Goal: Transaction & Acquisition: Subscribe to service/newsletter

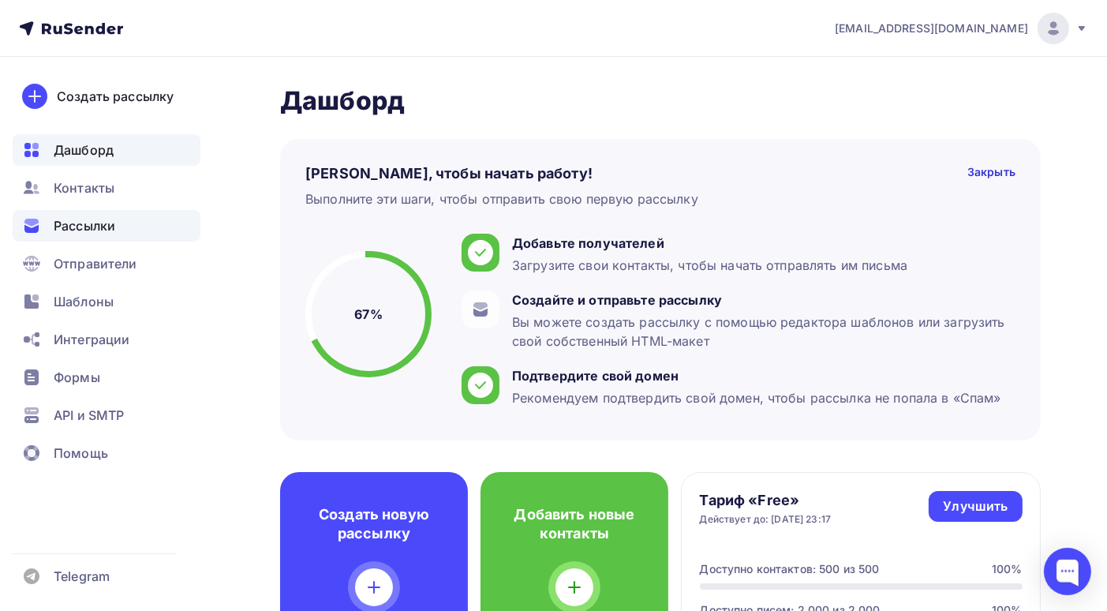
click at [88, 216] on span "Рассылки" at bounding box center [85, 225] width 62 height 19
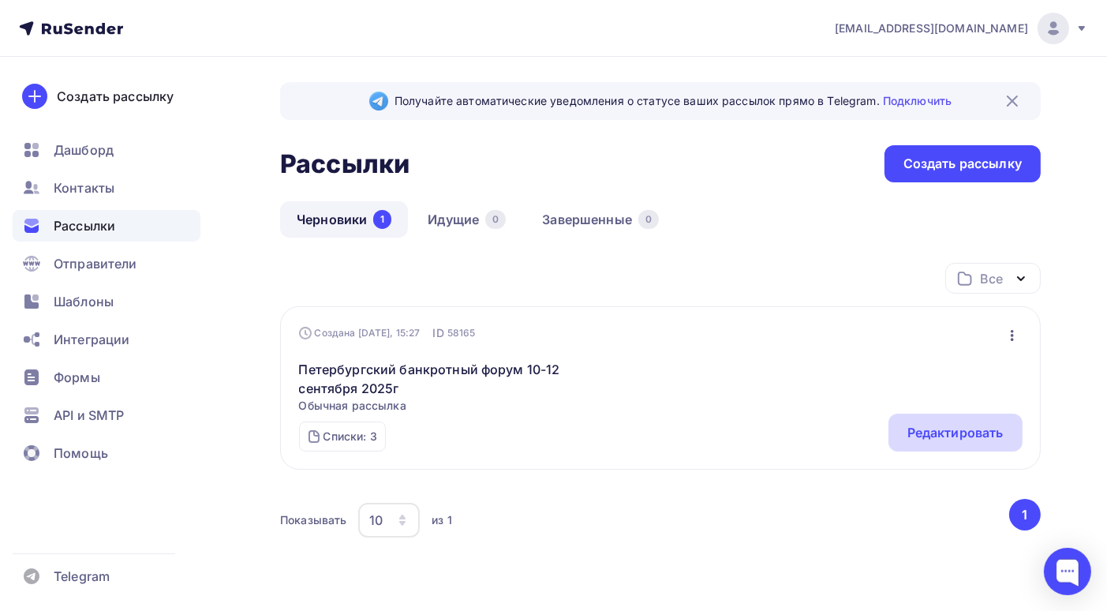
click at [914, 432] on div "Редактировать" at bounding box center [956, 432] width 96 height 19
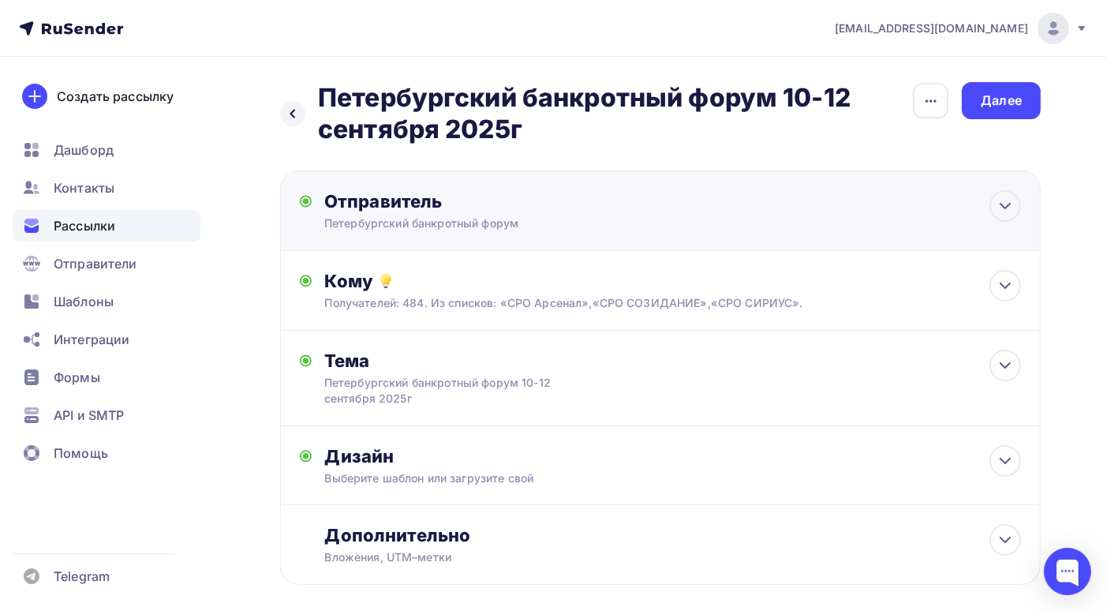
click at [729, 225] on div "Отправитель Петербургский банкротный форум Email * bankrotforumspb@yandex.ru in…" at bounding box center [660, 210] width 761 height 81
type input "Петербургский банкротный форум"
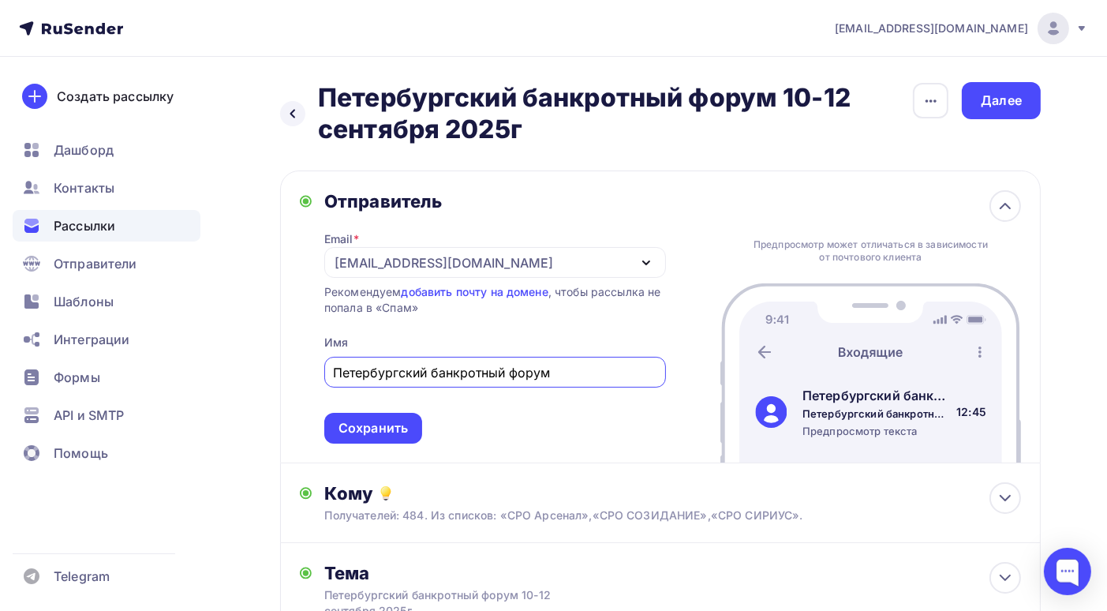
click at [547, 263] on div "bankrotforumspb@yandex.ru" at bounding box center [495, 262] width 342 height 31
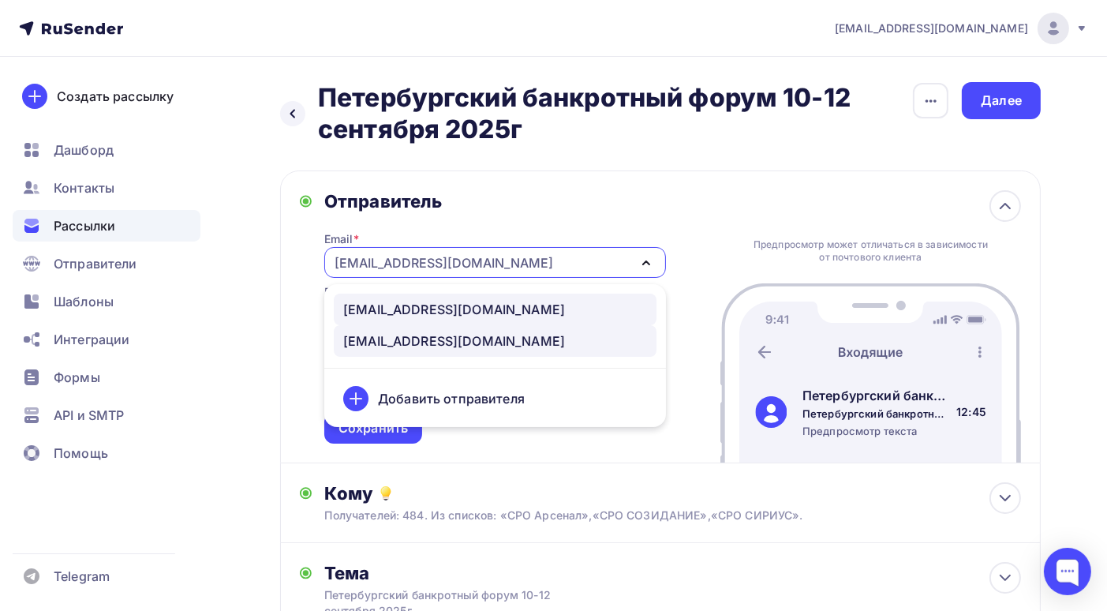
click at [466, 312] on div "info@bankrotforumspb.ru" at bounding box center [454, 309] width 222 height 19
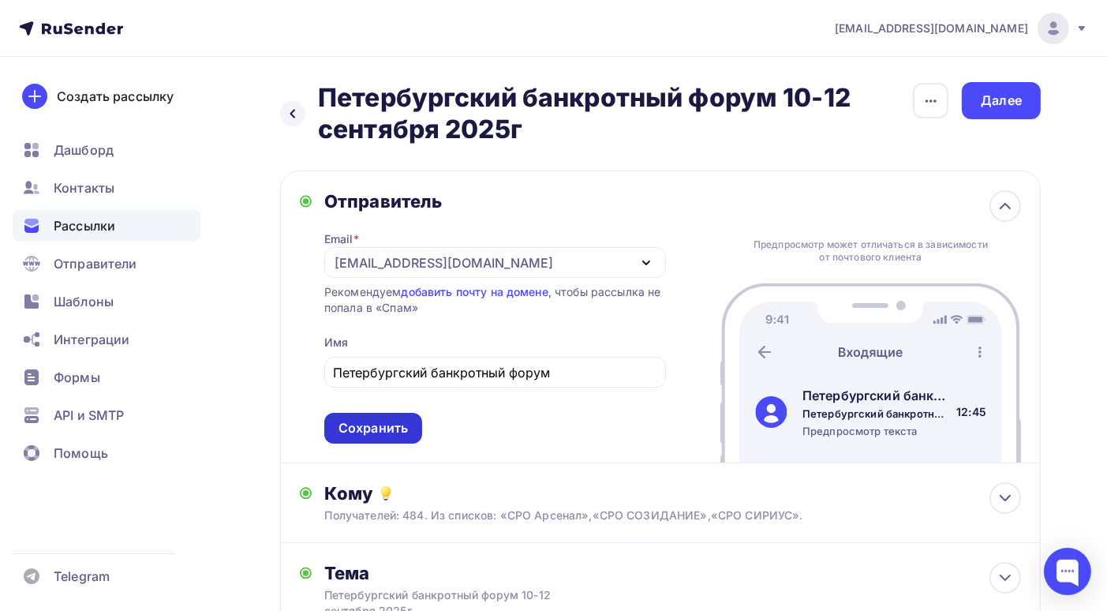
click at [388, 428] on div "Сохранить" at bounding box center [373, 428] width 69 height 18
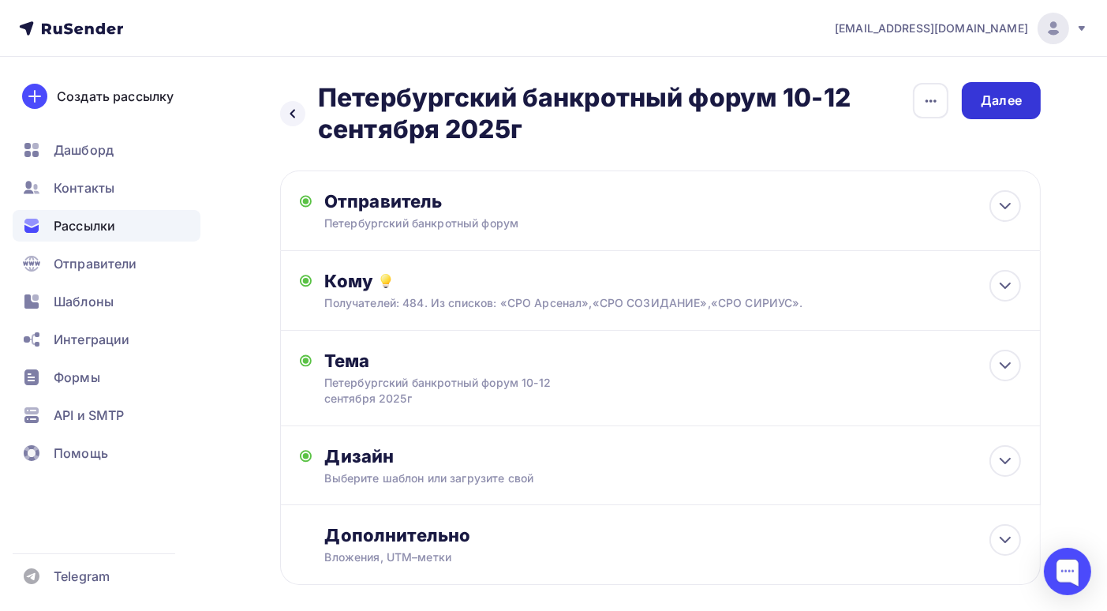
click at [990, 99] on div "Далее" at bounding box center [1001, 101] width 41 height 18
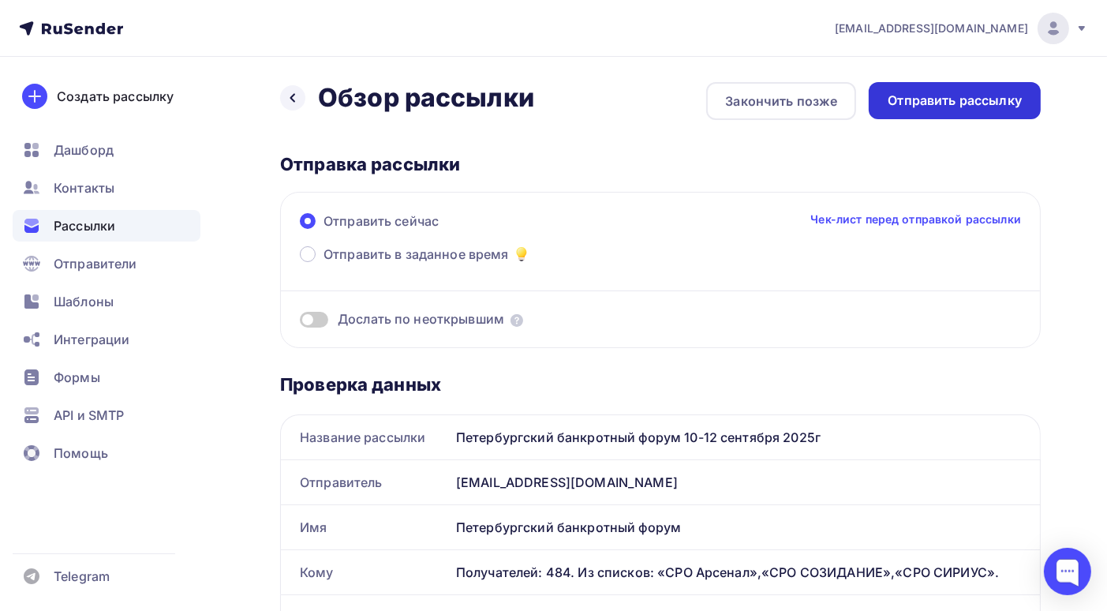
click at [970, 101] on div "Отправить рассылку" at bounding box center [955, 101] width 134 height 18
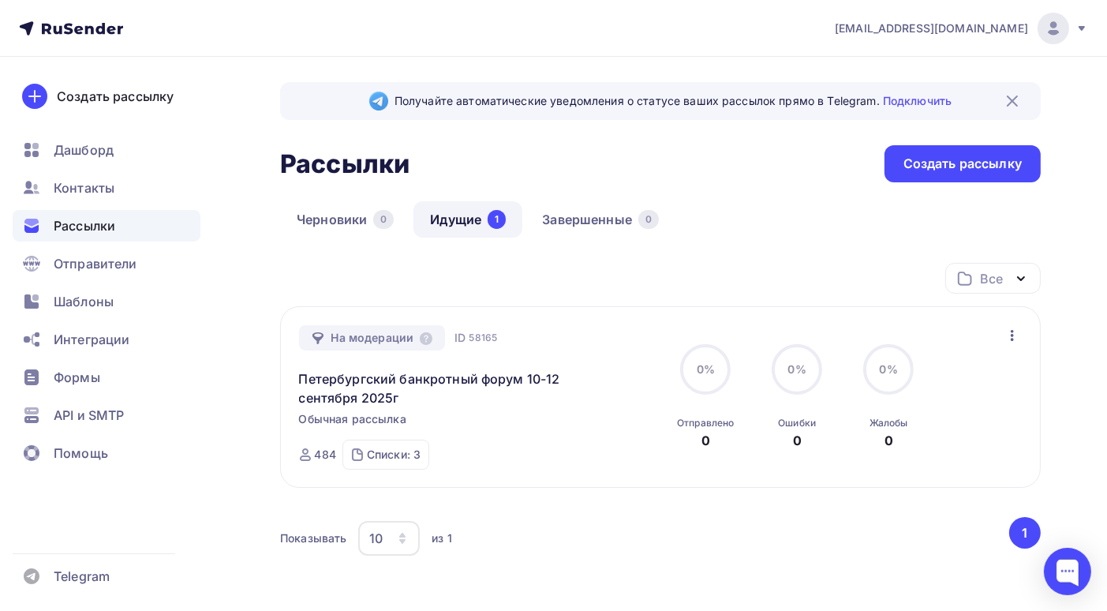
click at [450, 225] on link "Идущие 1" at bounding box center [468, 219] width 109 height 36
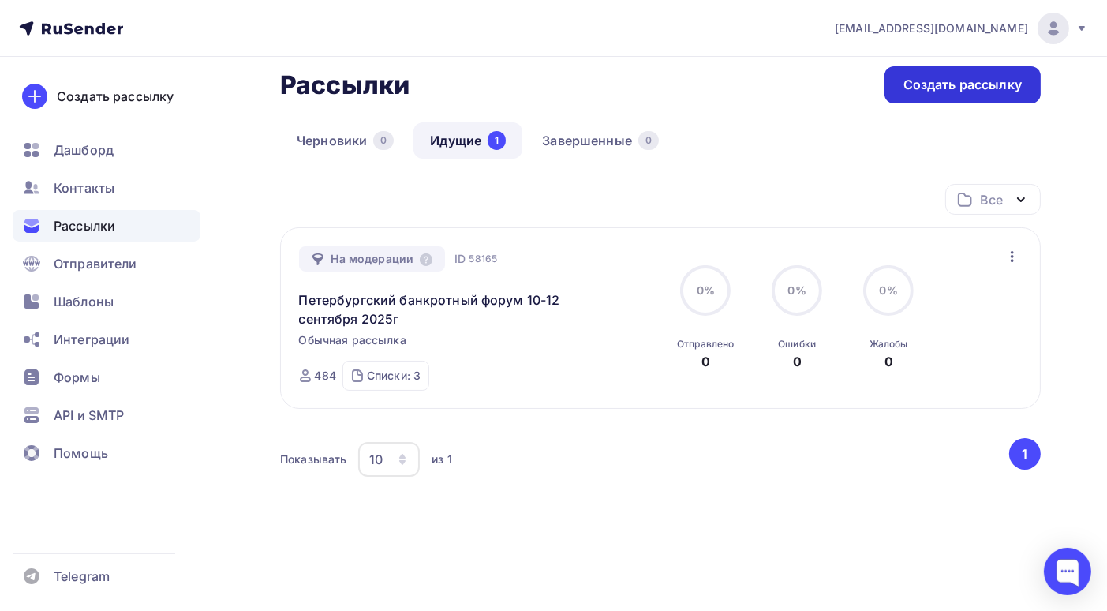
click at [976, 88] on div "Создать рассылку" at bounding box center [963, 85] width 118 height 18
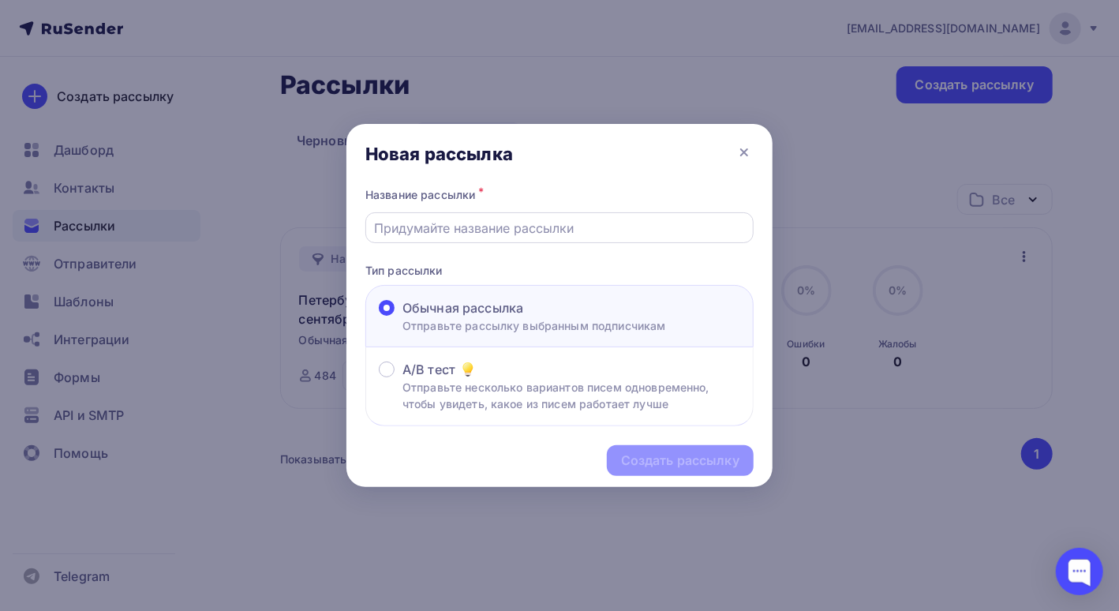
click at [506, 227] on input "text" at bounding box center [560, 228] width 370 height 19
type input "Петербургский банкротный форум 10-12 сентября 2025г"
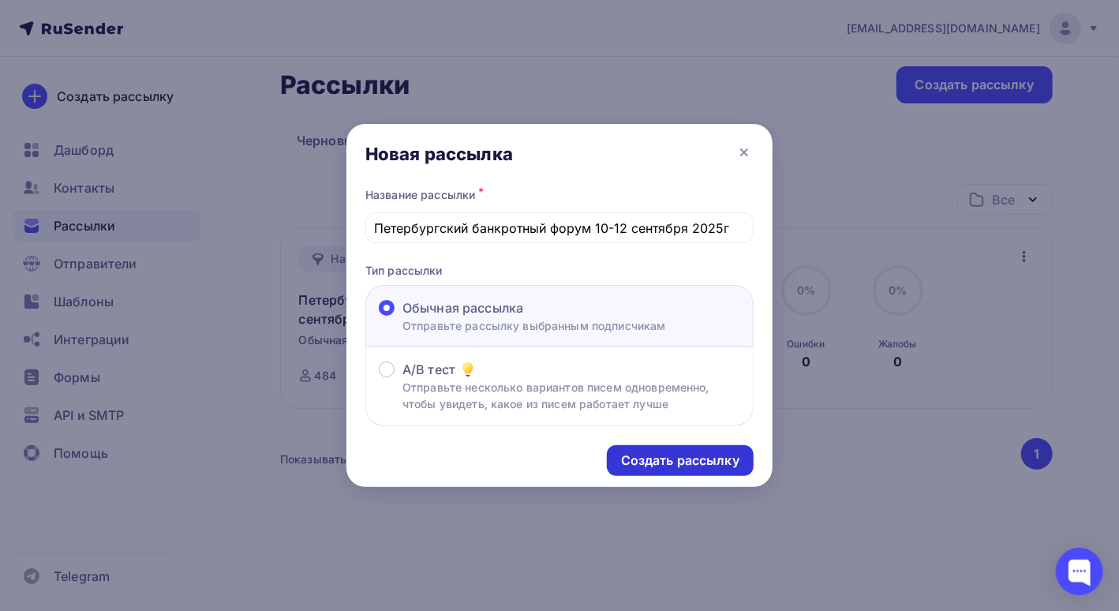
click at [673, 464] on div "Создать рассылку" at bounding box center [680, 460] width 118 height 18
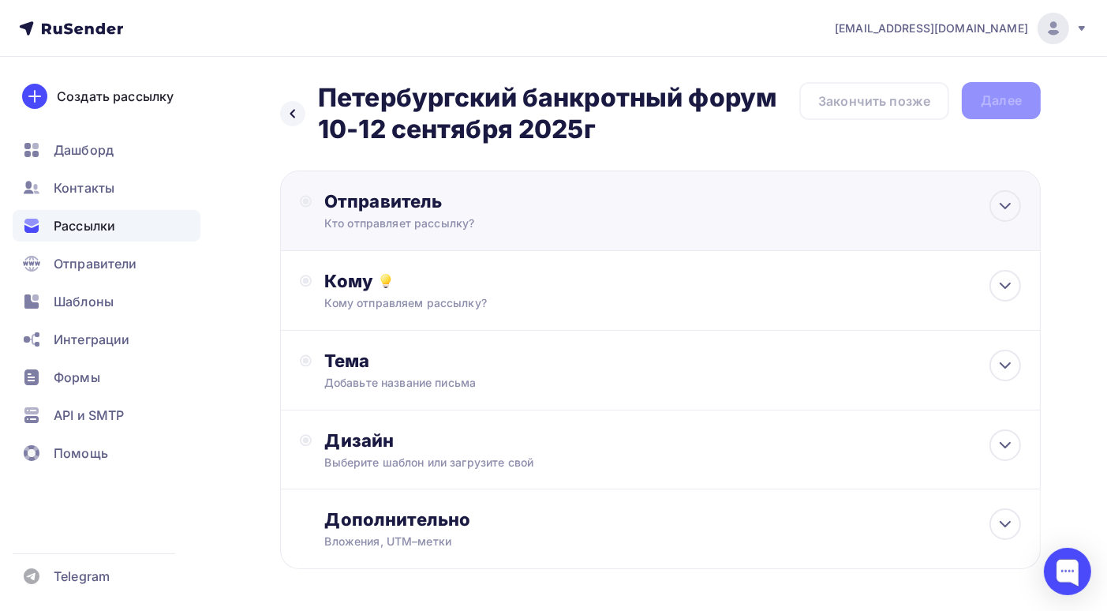
click at [571, 213] on div "Отправитель Кто отправляет рассылку? Email * bankrotforumspb@yandex.ru info@ban…" at bounding box center [495, 210] width 342 height 41
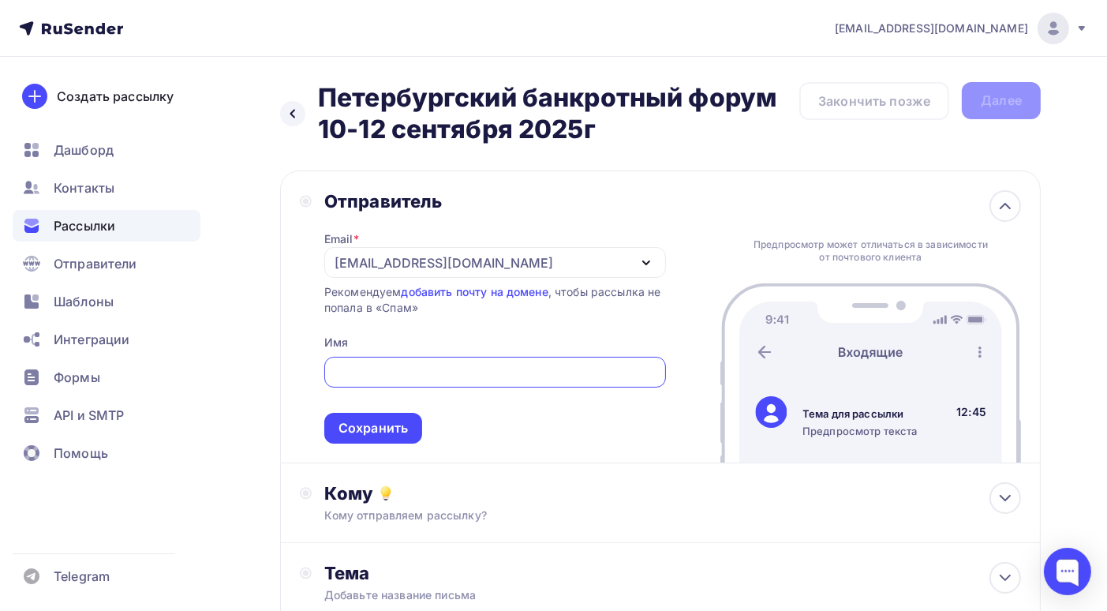
click at [438, 375] on input "text" at bounding box center [495, 372] width 324 height 19
click at [356, 368] on input "text" at bounding box center [495, 372] width 324 height 19
type input "info"
click at [122, 267] on span "Отправители" at bounding box center [96, 263] width 84 height 19
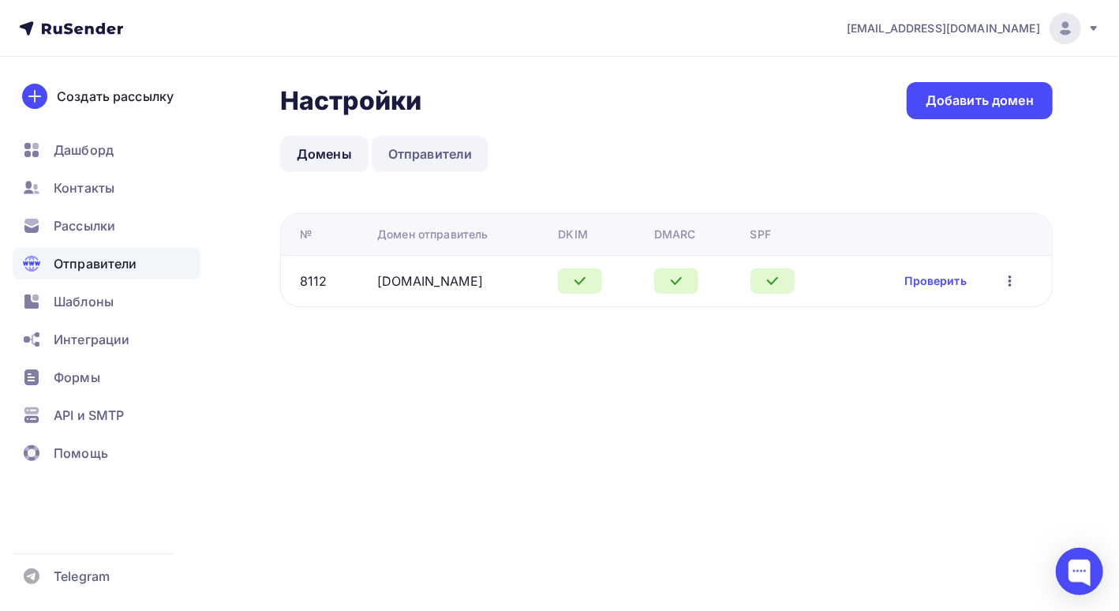
click at [430, 150] on link "Отправители" at bounding box center [431, 154] width 118 height 36
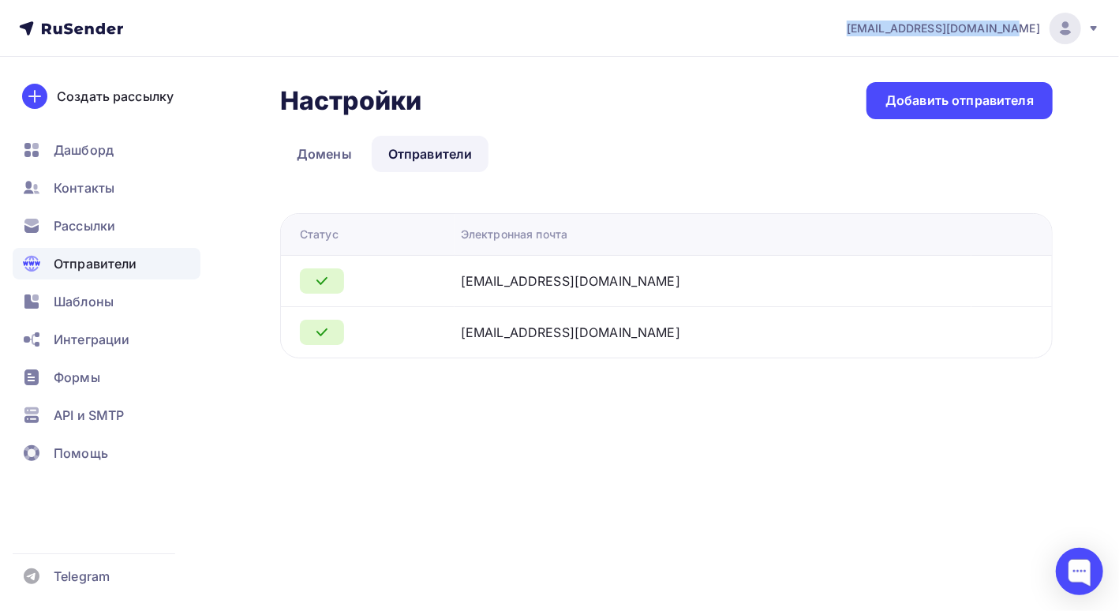
drag, startPoint x: 880, startPoint y: 28, endPoint x: 1039, endPoint y: 29, distance: 158.6
click at [1039, 29] on div "bankrotforumspb@yandex.ru Аккаунт Тарифы Выйти" at bounding box center [965, 29] width 270 height 32
copy span "[EMAIL_ADDRESS][DOMAIN_NAME]"
click at [95, 263] on span "Отправители" at bounding box center [96, 263] width 84 height 19
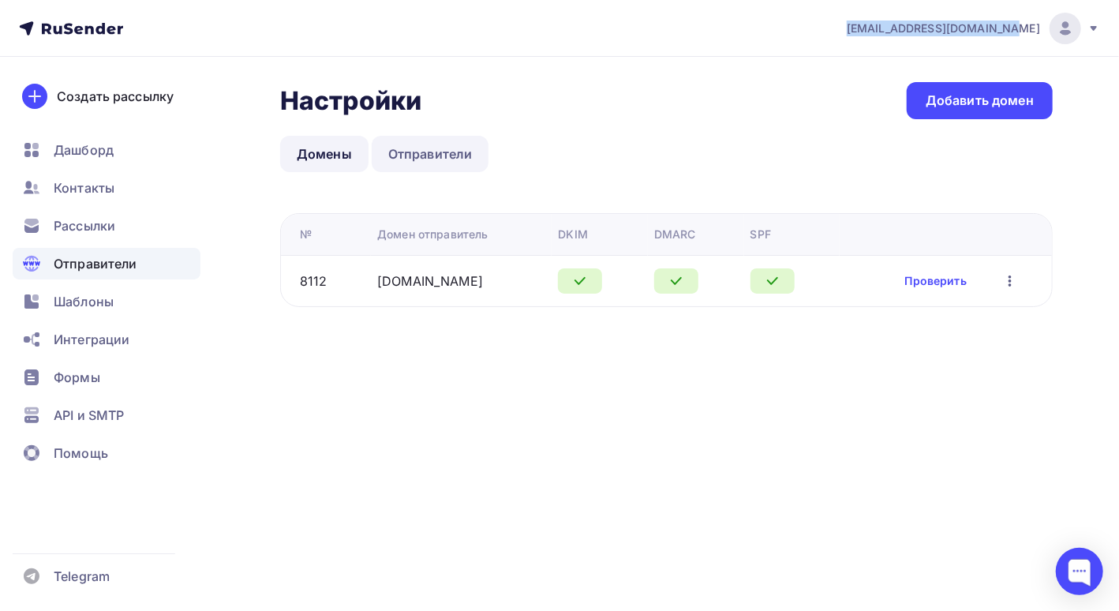
click at [408, 157] on link "Отправители" at bounding box center [431, 154] width 118 height 36
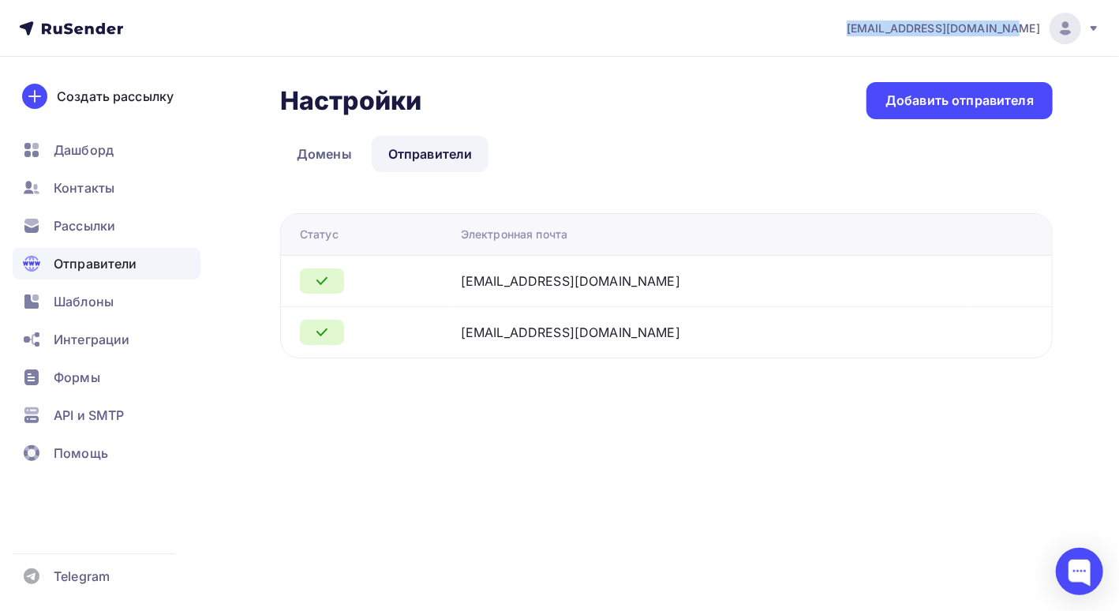
drag, startPoint x: 653, startPoint y: 283, endPoint x: 446, endPoint y: 265, distance: 207.5
click at [446, 265] on tr "info@bankrotforumspb.ru" at bounding box center [666, 280] width 771 height 51
copy div "info@bankrotforumspb.ru"
click at [115, 225] on span "Рассылки" at bounding box center [85, 225] width 62 height 19
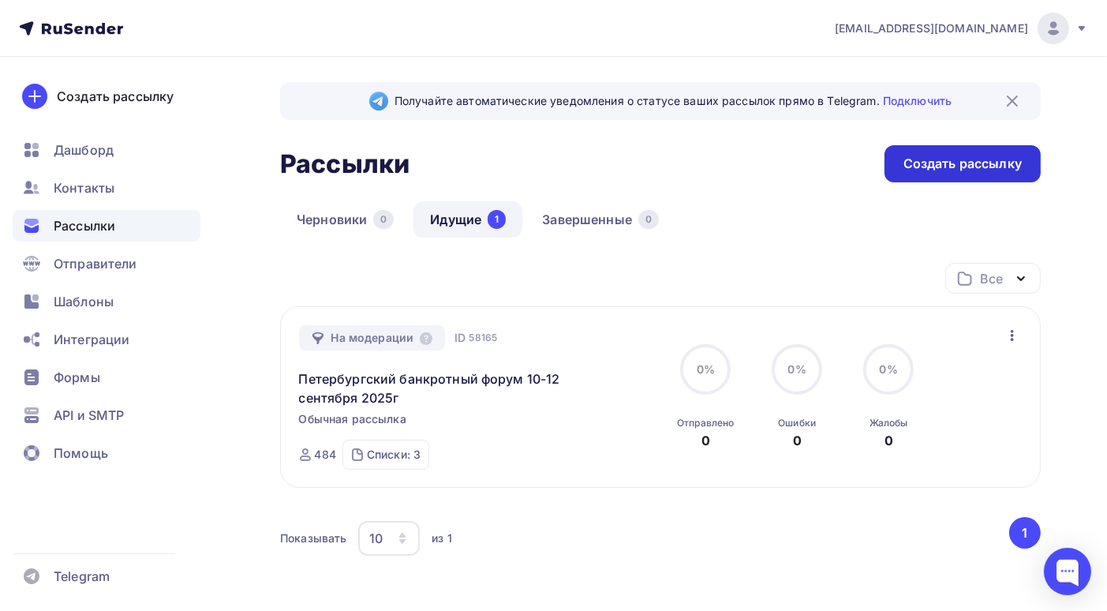
click at [933, 173] on div "Создать рассылку" at bounding box center [963, 163] width 156 height 37
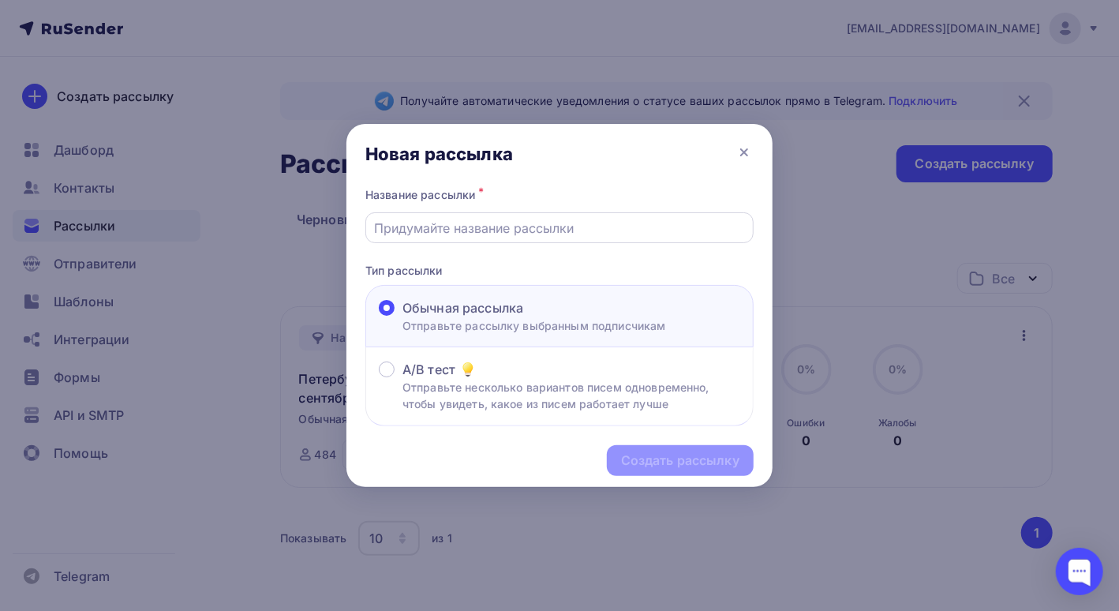
click at [480, 229] on input "text" at bounding box center [560, 228] width 370 height 19
type input "Петербургский банкротный форум 10-12 сентября 2025г"
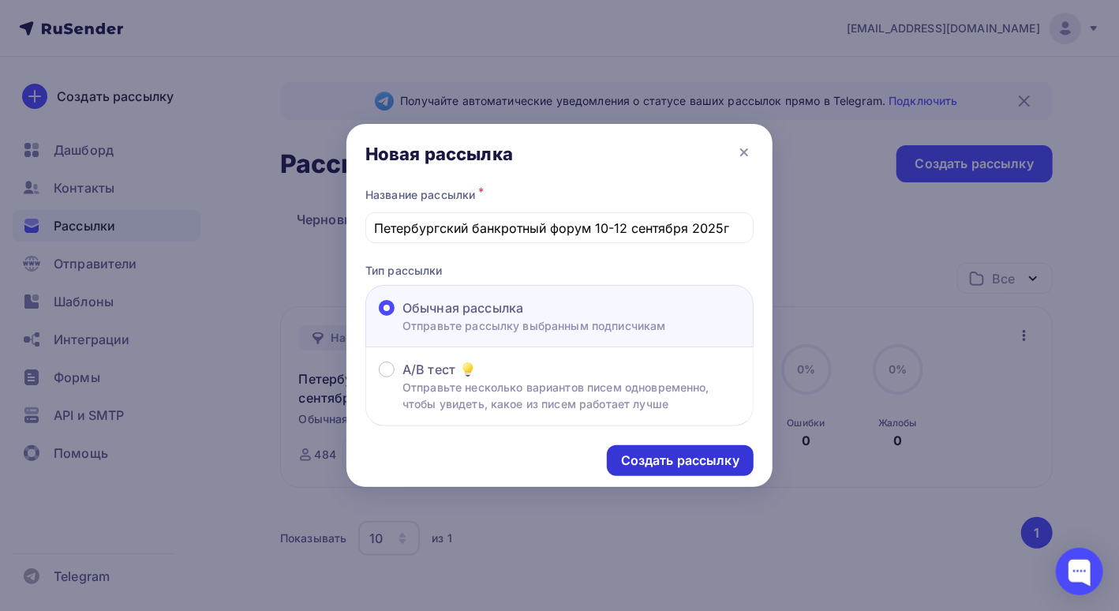
click at [649, 458] on div "Создать рассылку" at bounding box center [680, 460] width 118 height 18
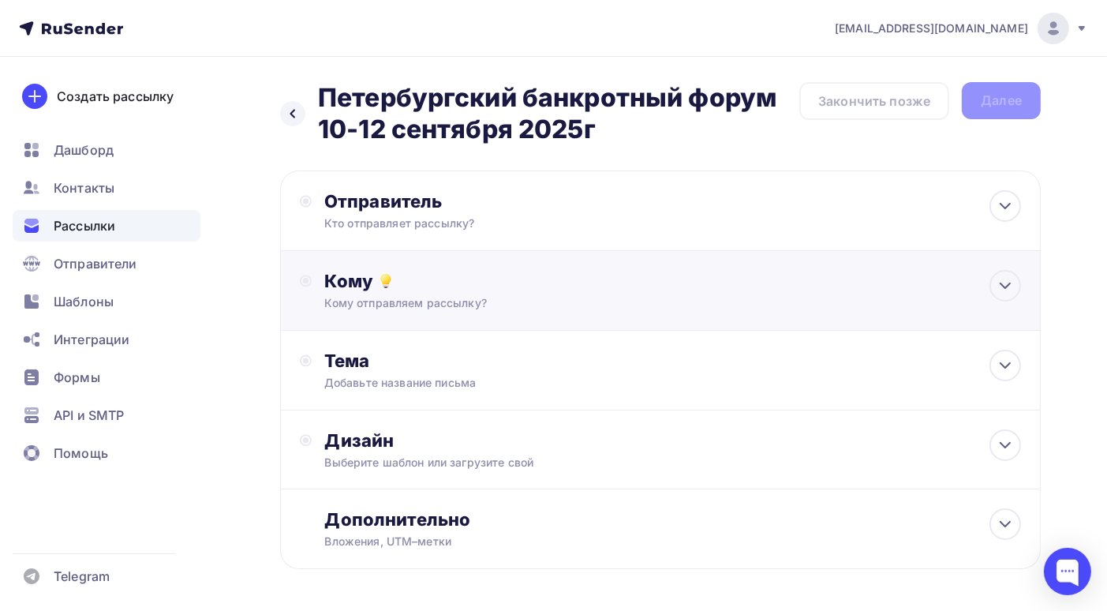
click at [410, 292] on div "Кому Кому отправляем рассылку? Списки получателей Выберите список Все списки id…" at bounding box center [672, 290] width 697 height 41
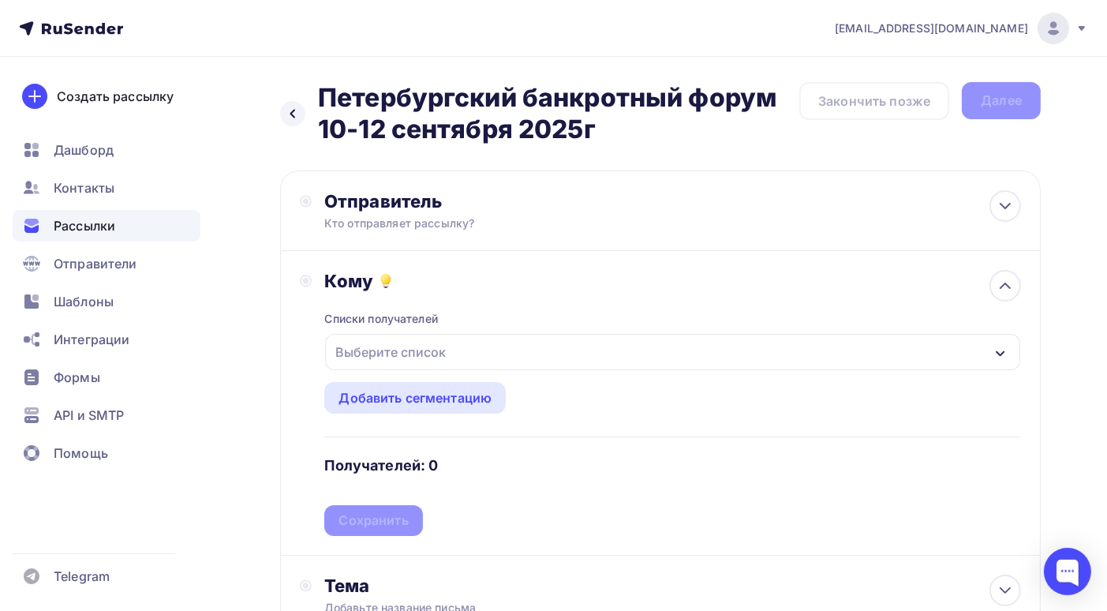
click at [364, 350] on div "Выберите список" at bounding box center [390, 352] width 123 height 28
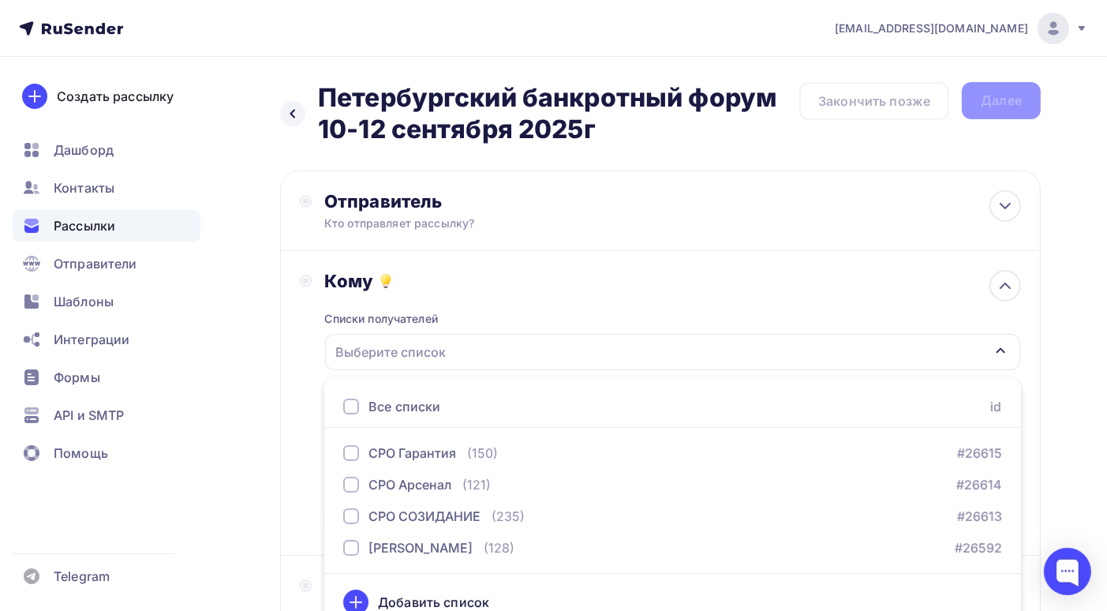
scroll to position [19, 0]
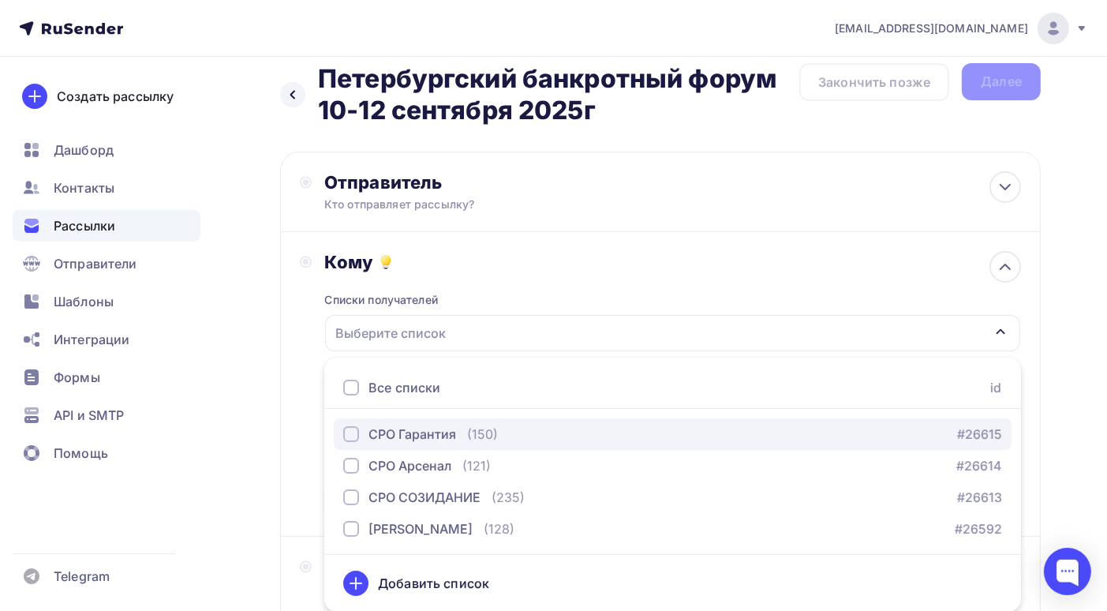
click at [349, 432] on div "button" at bounding box center [351, 434] width 16 height 16
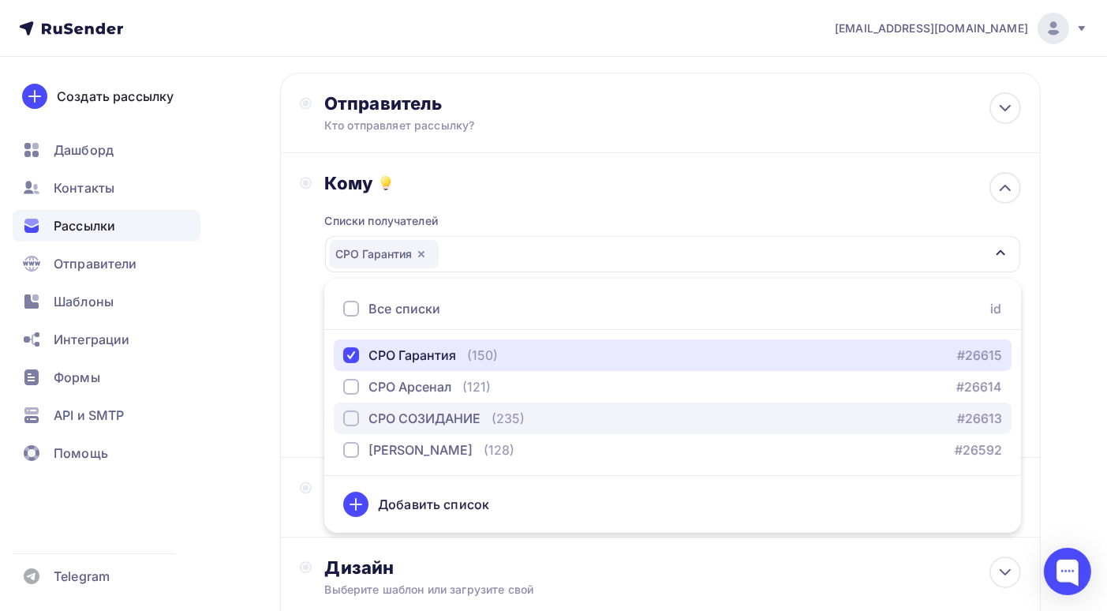
scroll to position [256, 0]
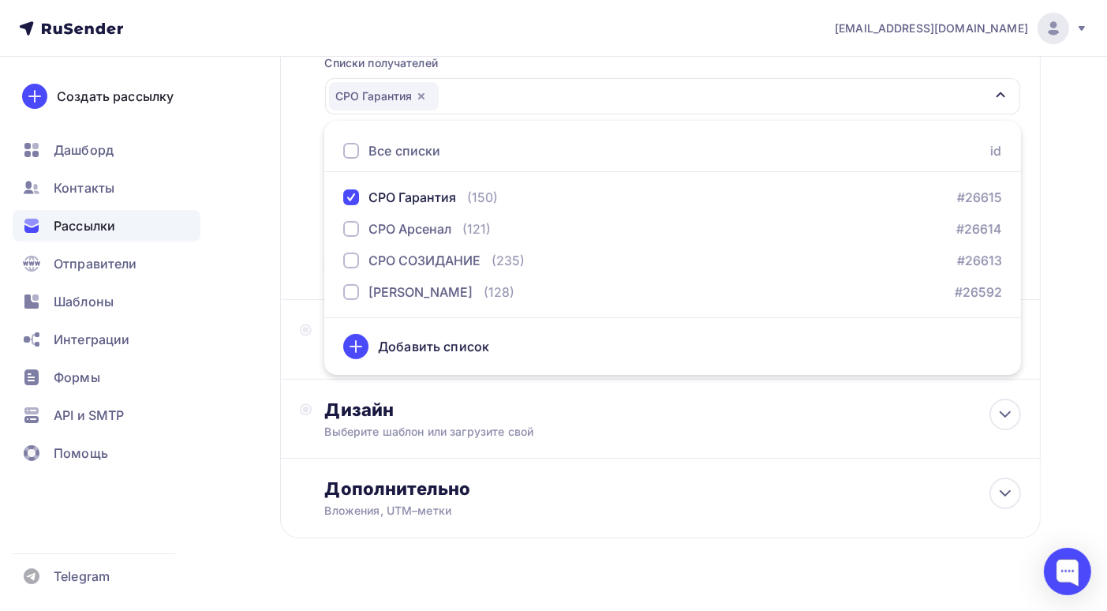
click at [1077, 275] on div "Назад Петербургский банкротный форум 10-12 сентября 2025г Петербургский банкрот…" at bounding box center [553, 220] width 1107 height 839
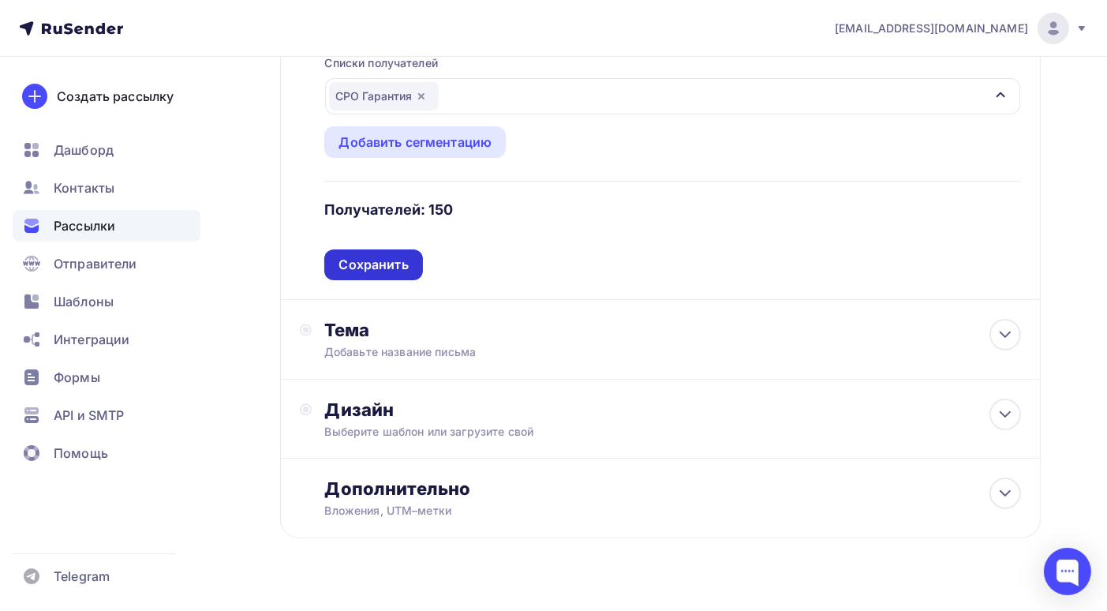
click at [374, 263] on div "Сохранить" at bounding box center [373, 265] width 69 height 18
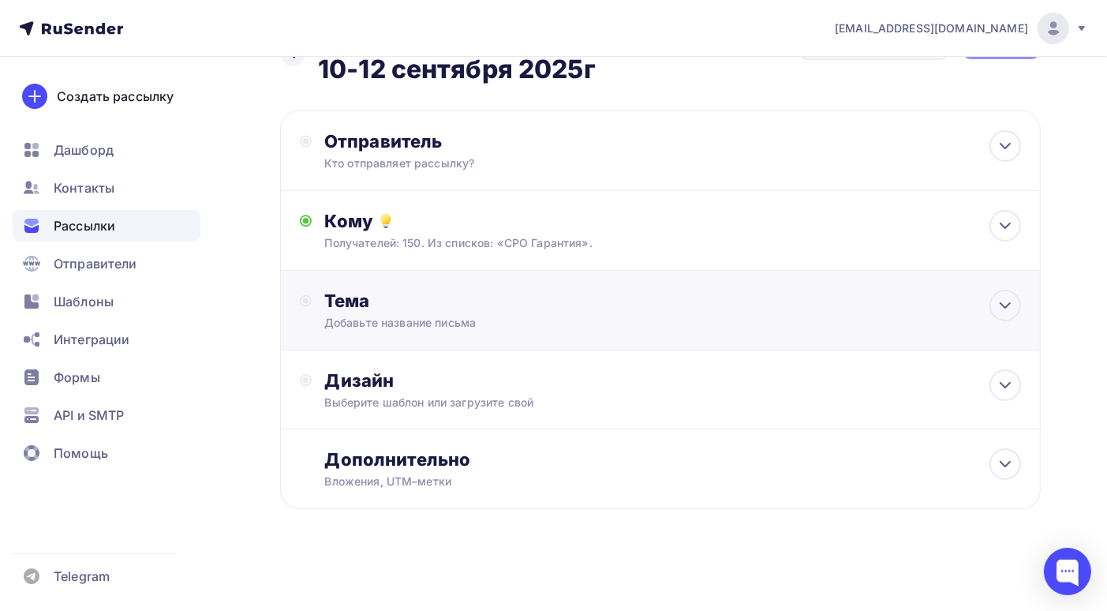
scroll to position [61, 0]
click at [477, 173] on div "Отправитель Кто отправляет рассылку? Email * bankrotforumspb@yandex.ru info@ban…" at bounding box center [660, 150] width 761 height 81
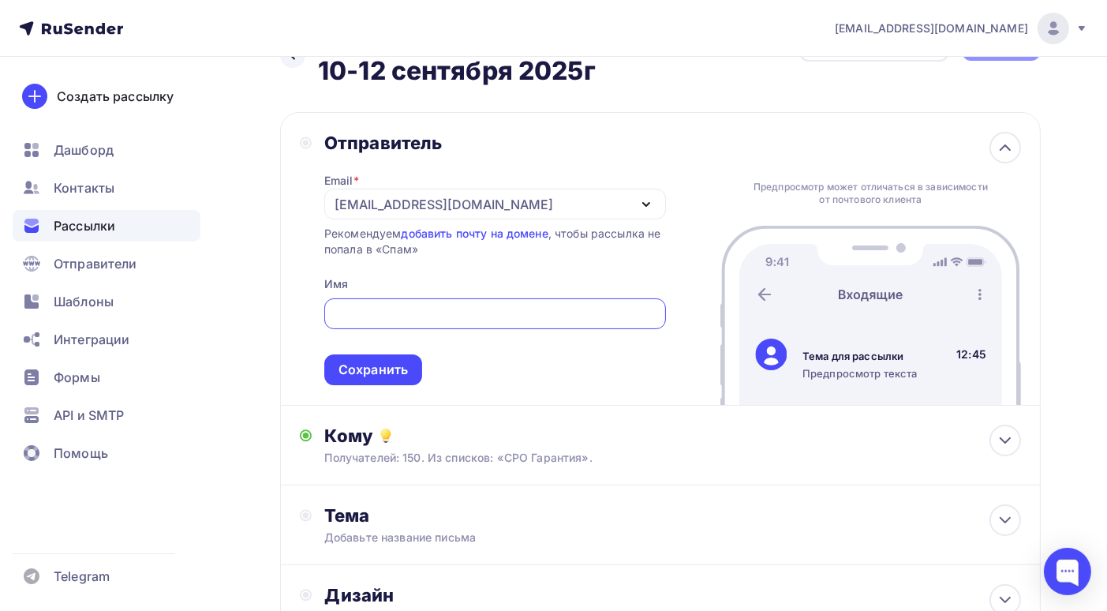
scroll to position [0, 0]
click at [382, 313] on input "text" at bounding box center [495, 314] width 324 height 19
paste input "info@bankrotforumspb.ru"
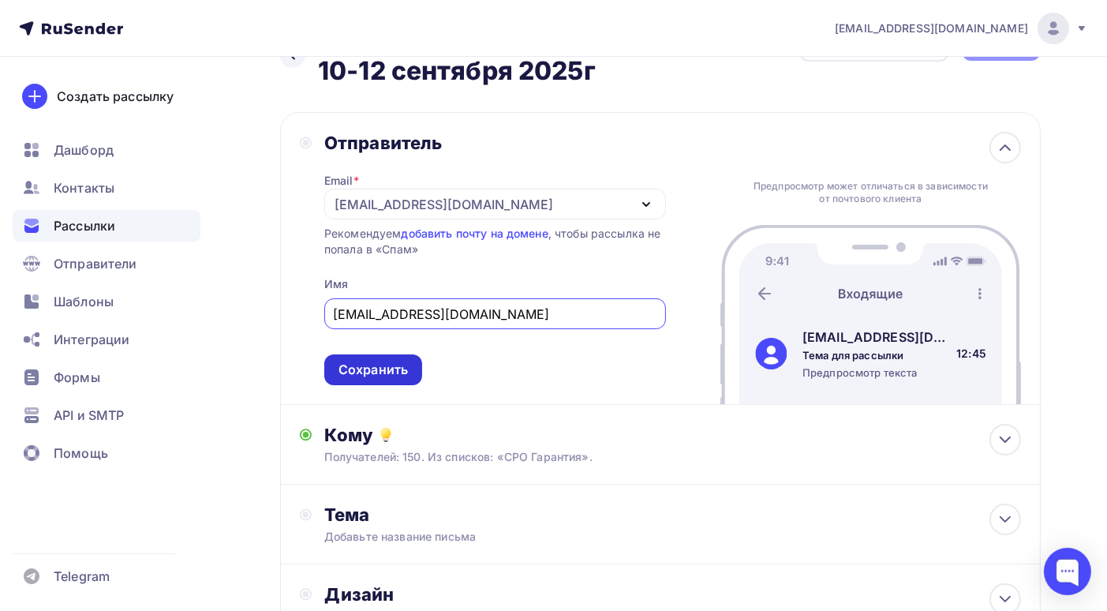
type input "info@bankrotforumspb.ru"
click at [356, 365] on div "Сохранить" at bounding box center [373, 370] width 69 height 18
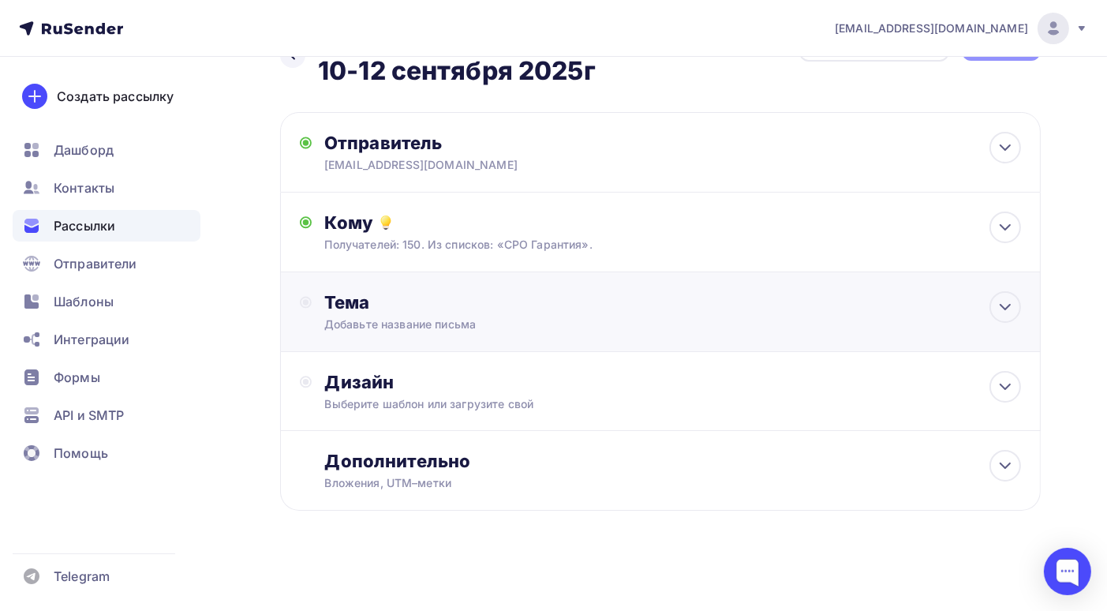
click at [462, 312] on div "Тема" at bounding box center [480, 302] width 312 height 22
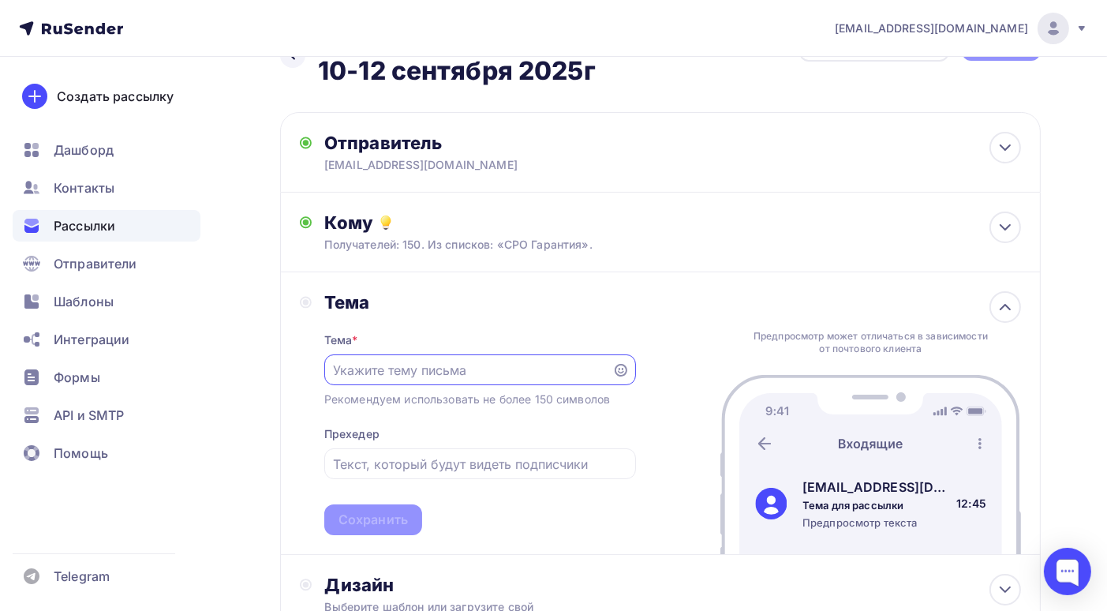
click at [436, 375] on input "text" at bounding box center [468, 370] width 270 height 19
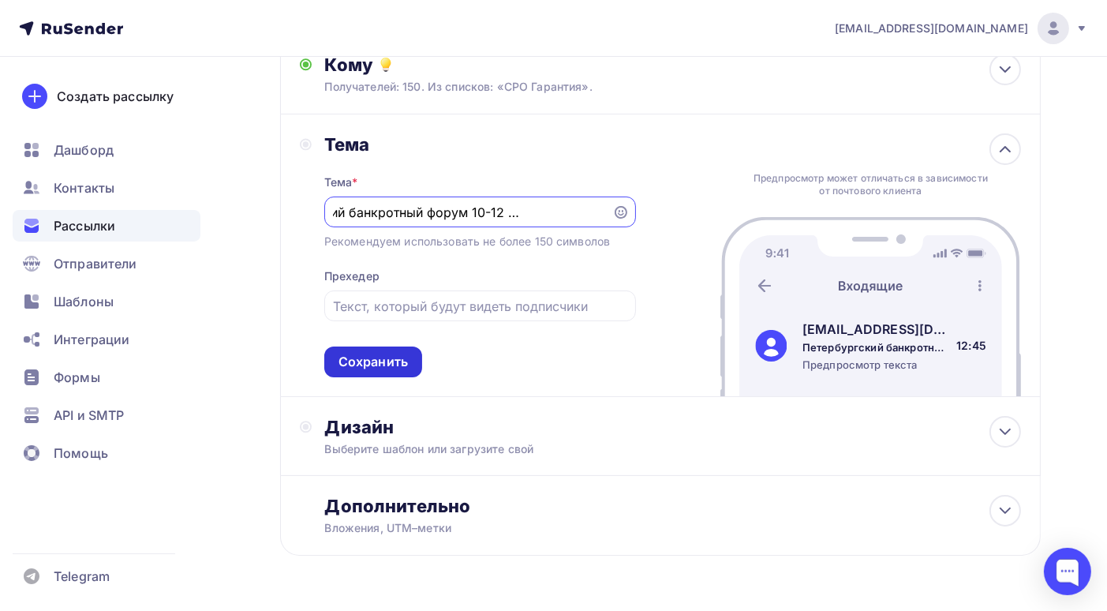
type input "Петербургский банкротный форум 10-12 сентября 2025г"
click at [375, 365] on div "Сохранить" at bounding box center [373, 362] width 69 height 18
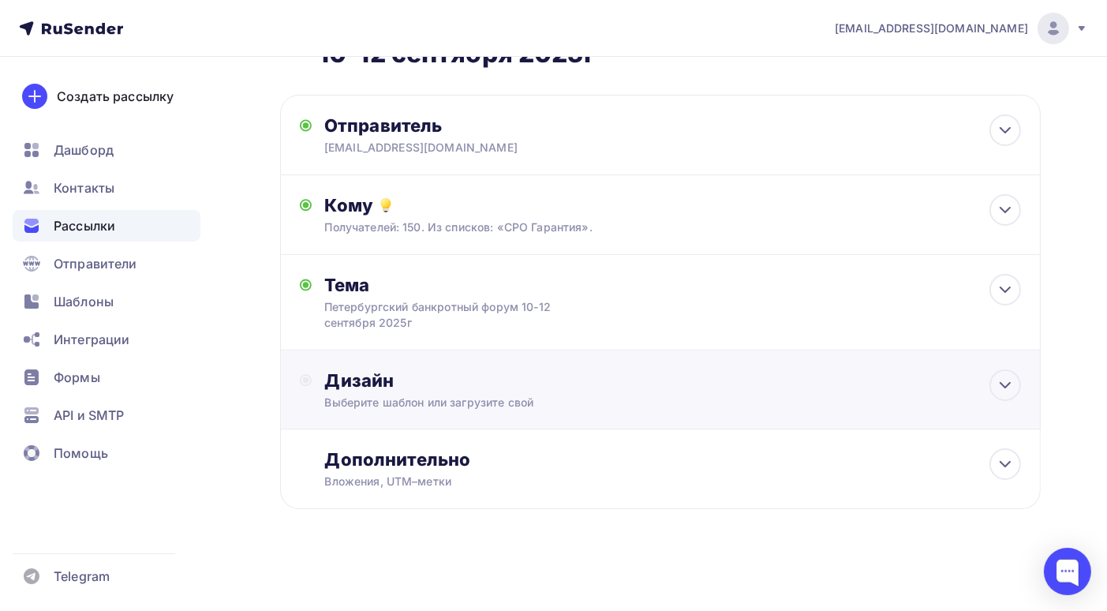
scroll to position [76, 0]
click at [440, 388] on div "Дизайн" at bounding box center [672, 380] width 697 height 22
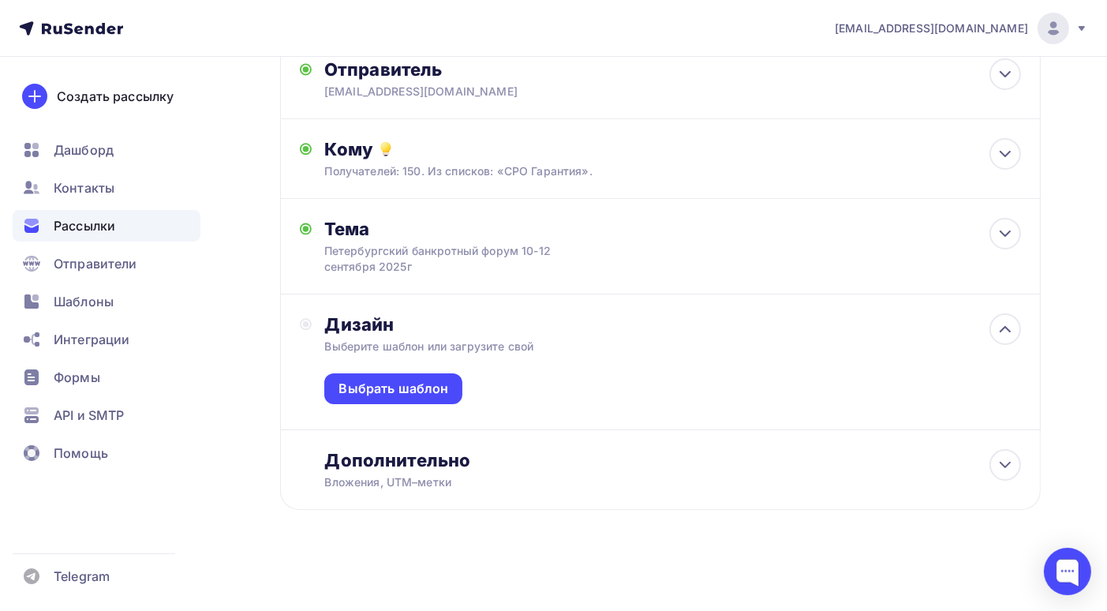
scroll to position [133, 0]
click at [410, 388] on div "Выбрать шаблон" at bounding box center [394, 388] width 110 height 18
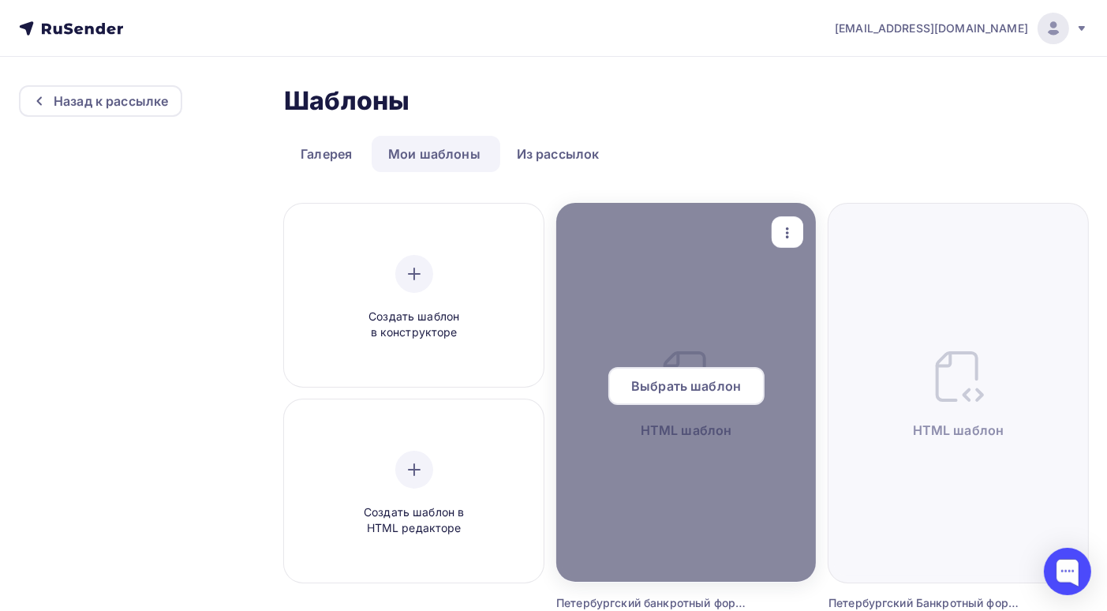
click at [688, 390] on span "Выбрать шаблон" at bounding box center [686, 385] width 110 height 19
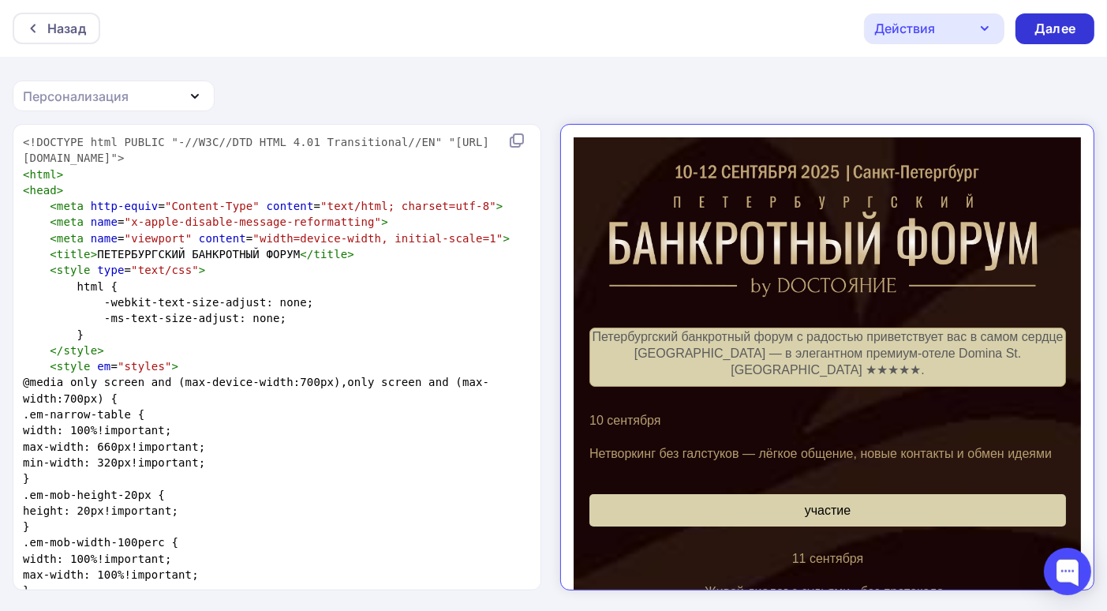
click at [1040, 28] on div "Далее" at bounding box center [1055, 29] width 41 height 18
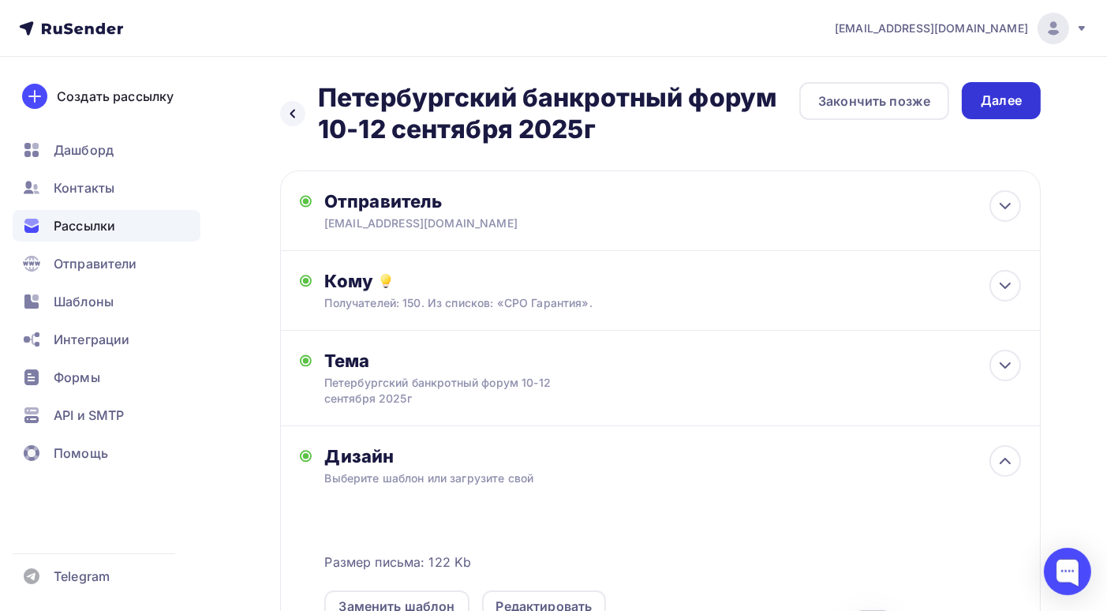
click at [1014, 103] on div "Далее" at bounding box center [1001, 101] width 41 height 18
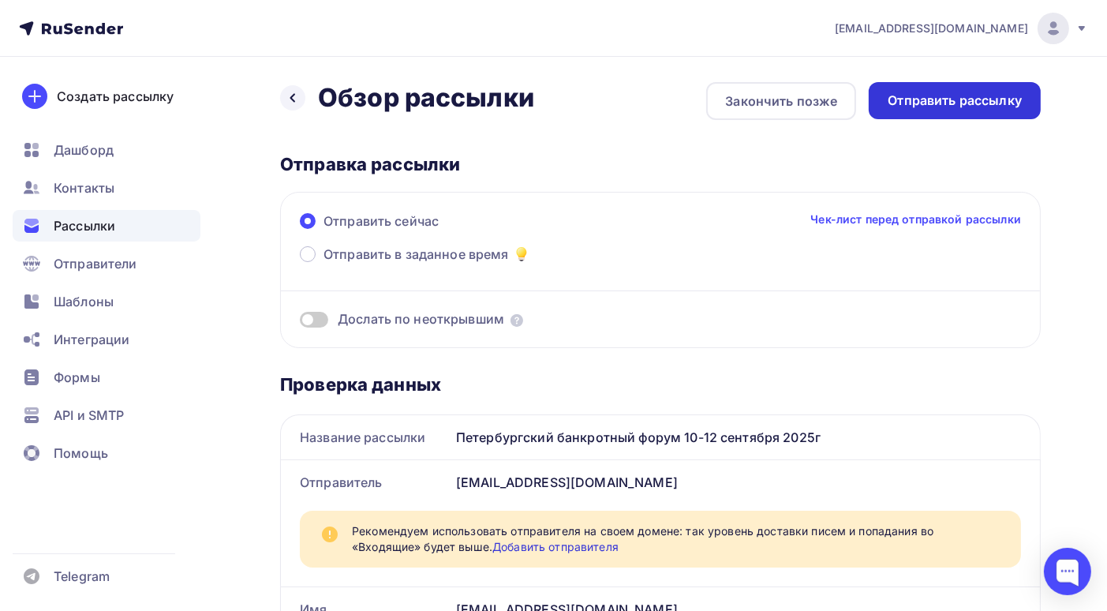
click at [950, 100] on div "Отправить рассылку" at bounding box center [955, 101] width 134 height 18
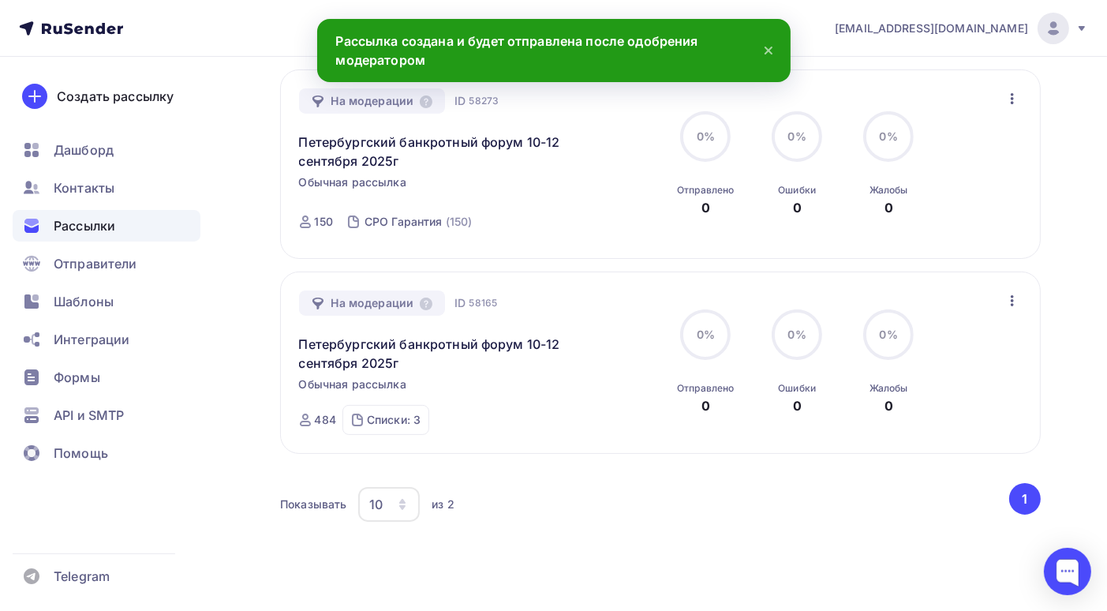
scroll to position [158, 0]
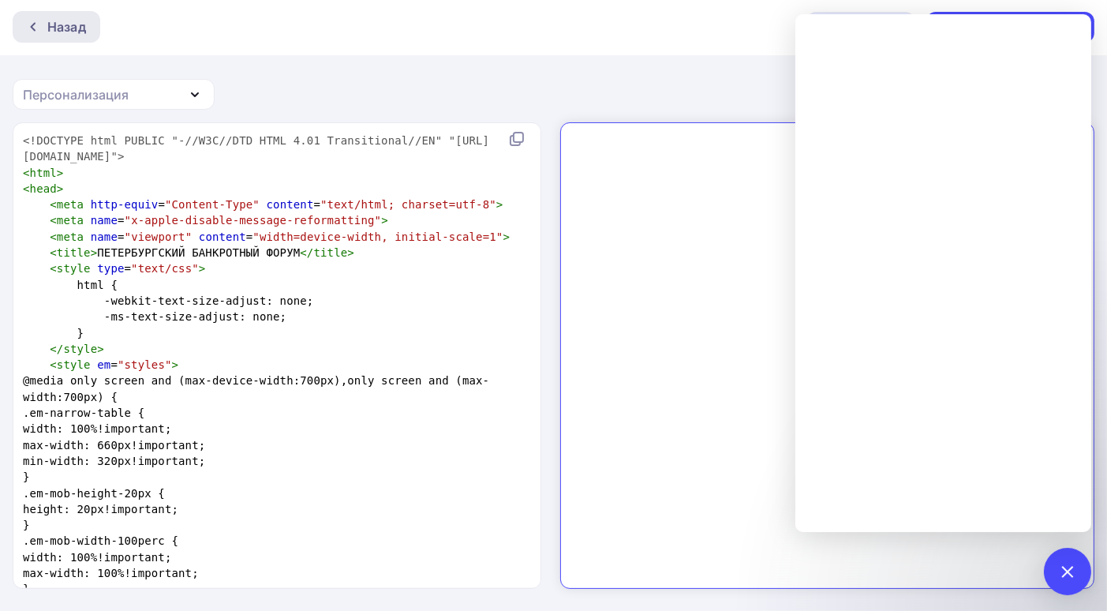
scroll to position [12097, 0]
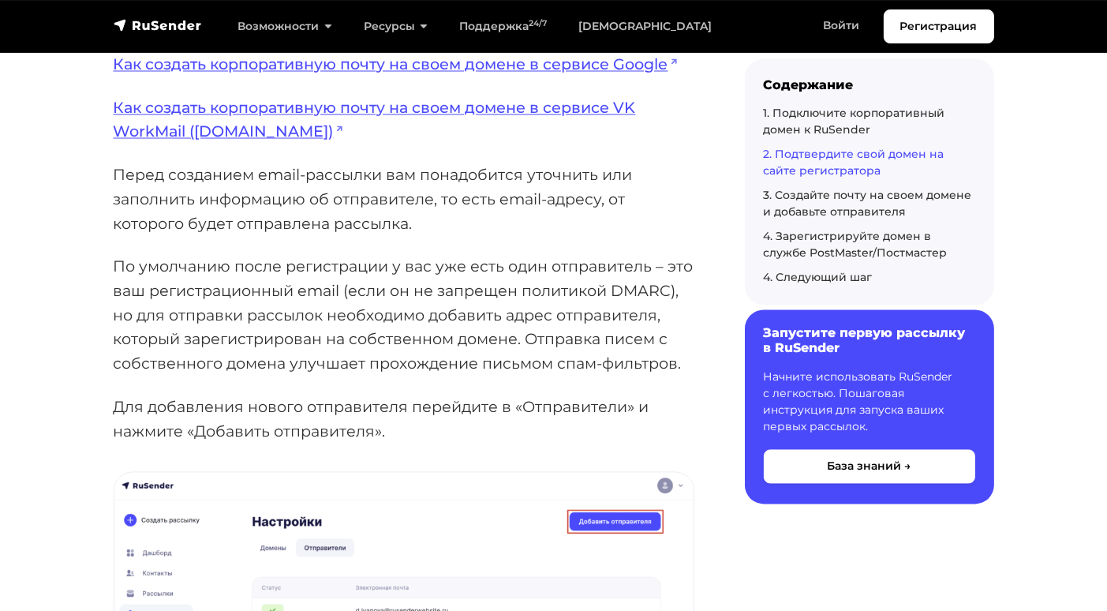
scroll to position [2999, 0]
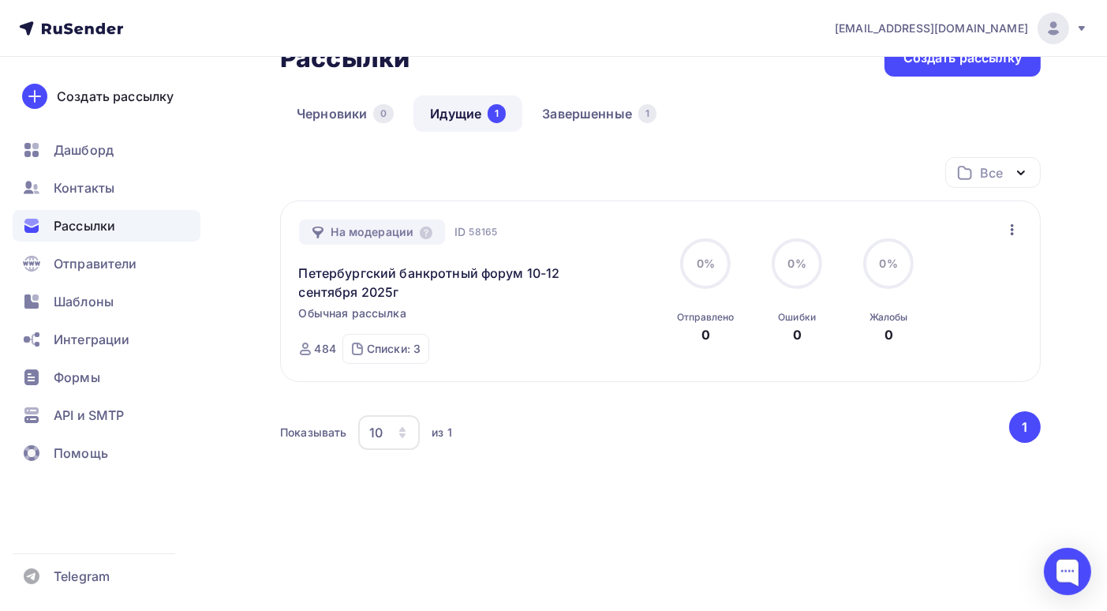
scroll to position [27, 0]
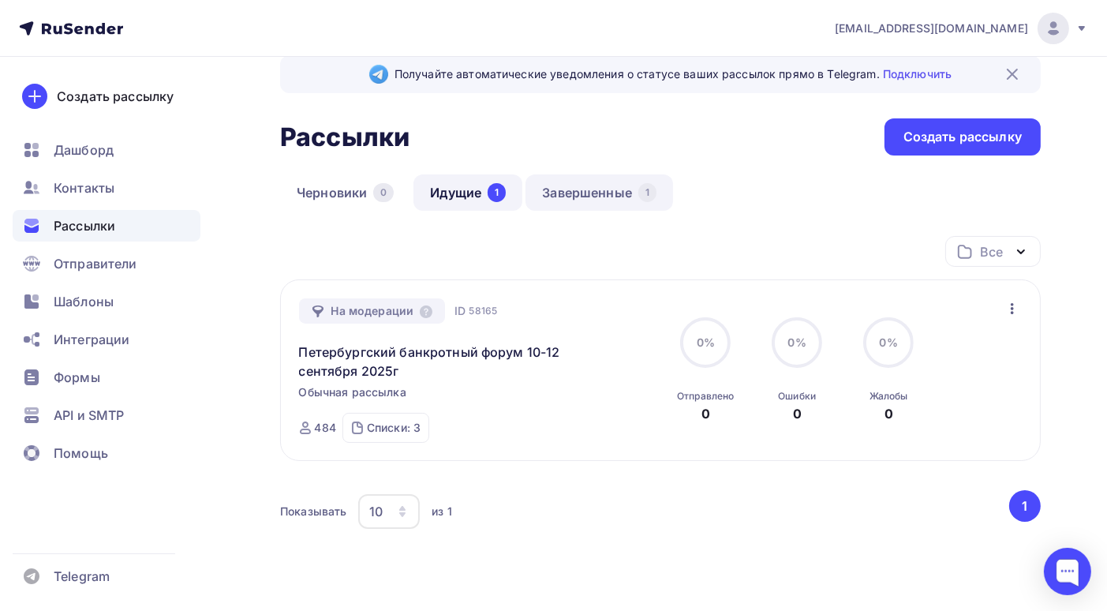
click at [609, 192] on link "Завершенные 1" at bounding box center [600, 192] width 148 height 36
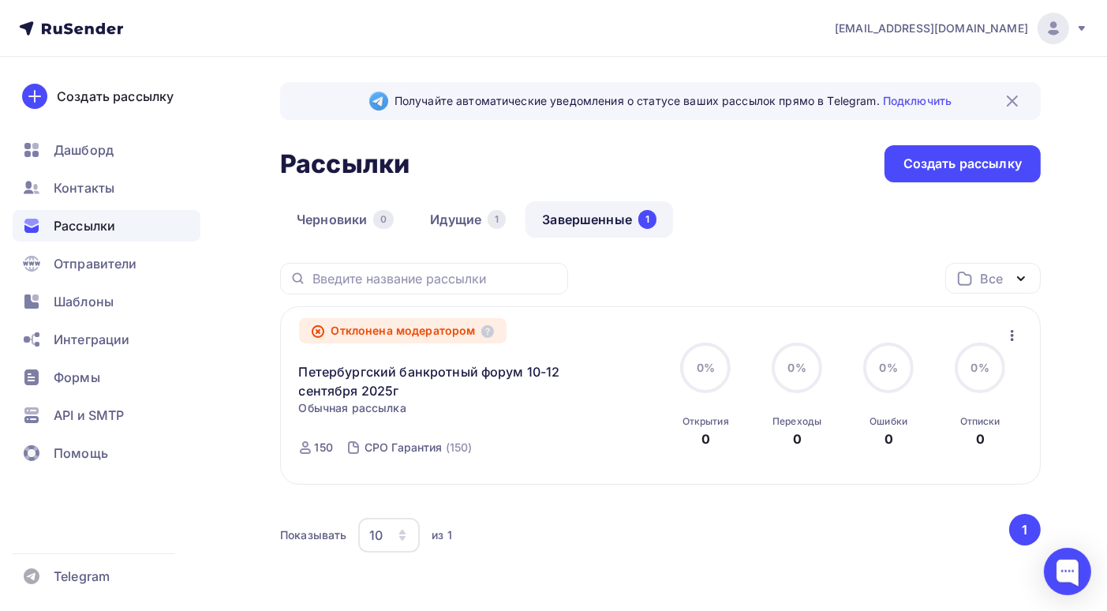
scroll to position [65, 0]
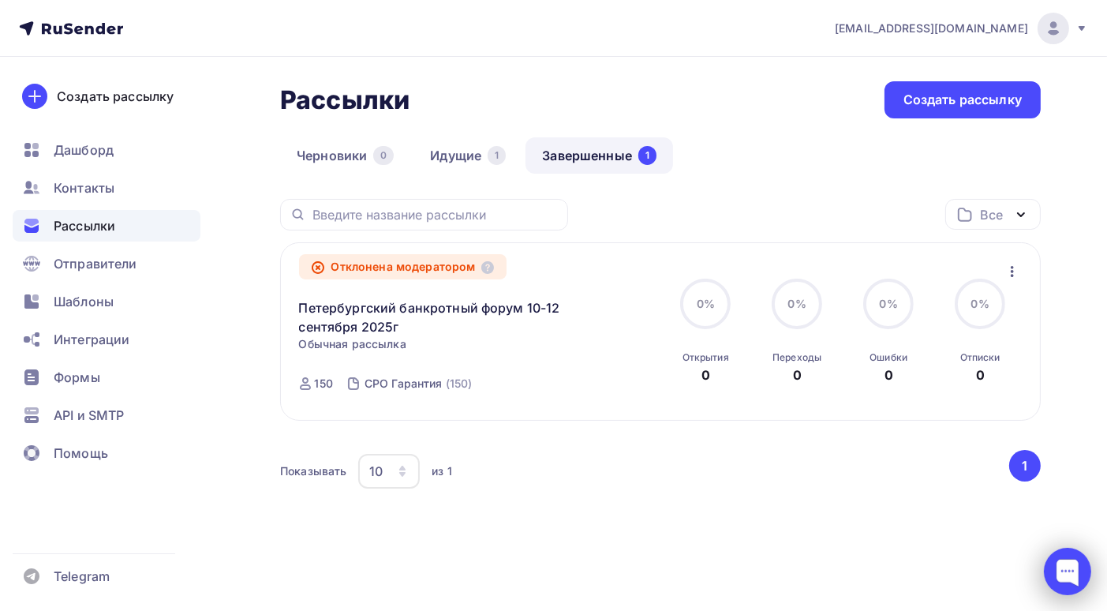
click at [1066, 564] on div at bounding box center [1067, 571] width 47 height 47
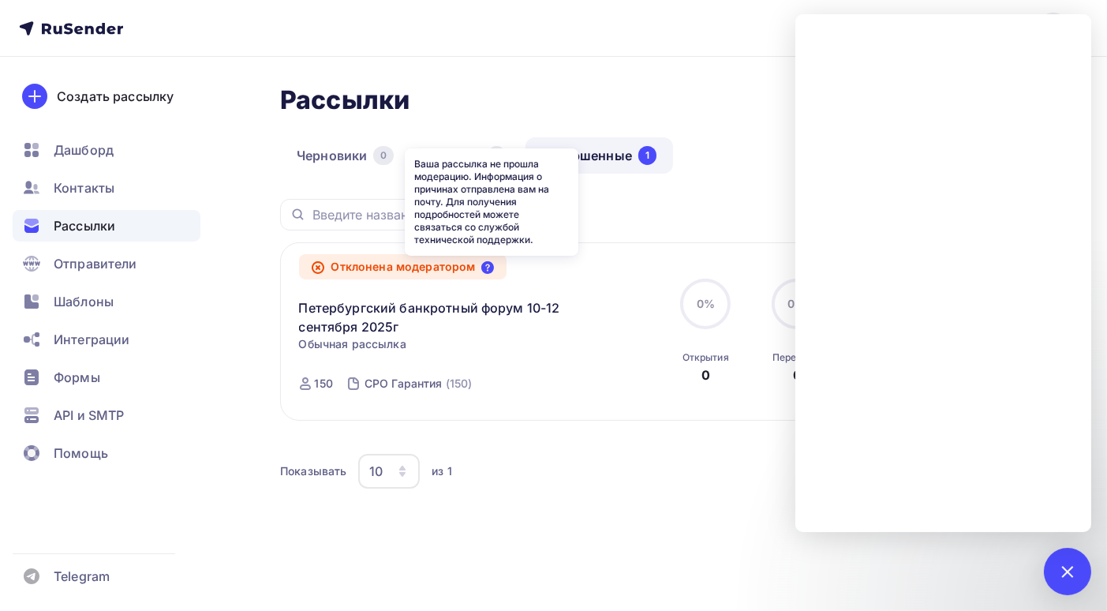
click at [488, 266] on icon at bounding box center [487, 267] width 13 height 13
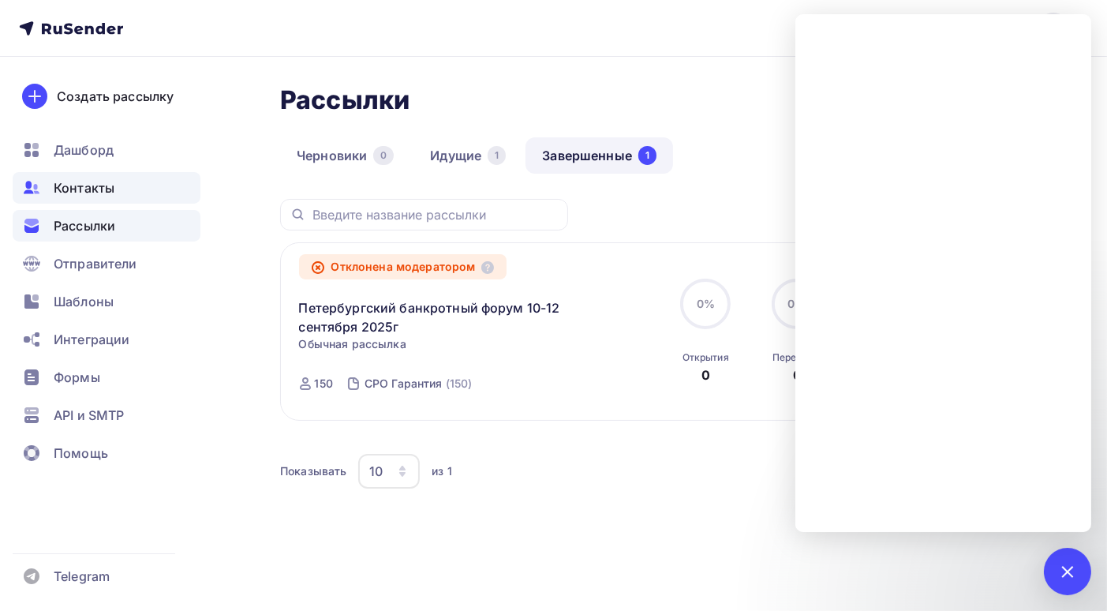
click at [102, 182] on span "Контакты" at bounding box center [84, 187] width 61 height 19
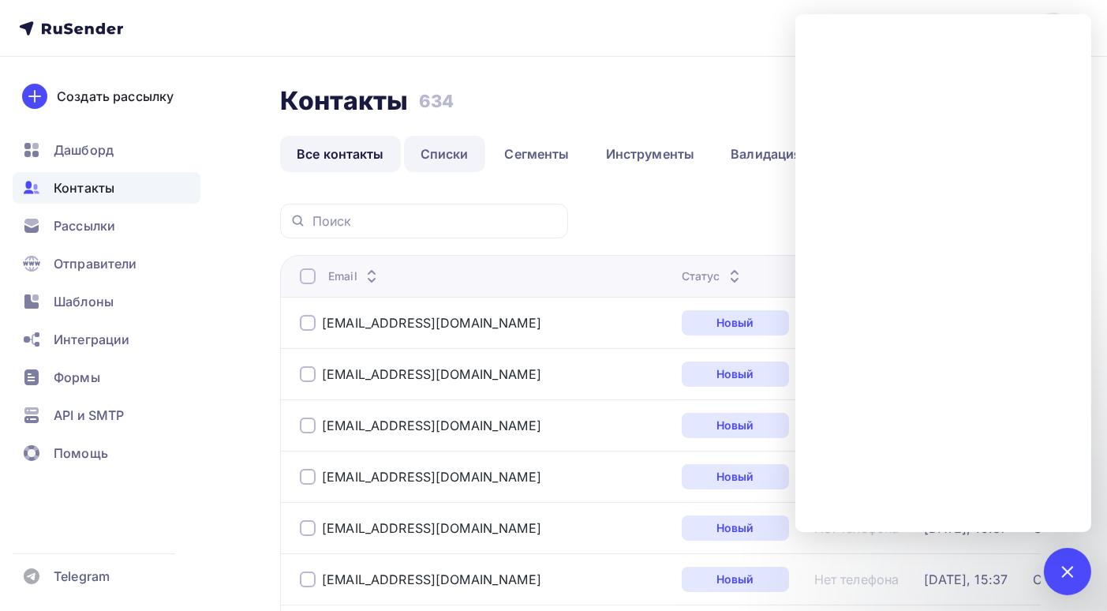
click at [449, 155] on link "Списки" at bounding box center [444, 154] width 81 height 36
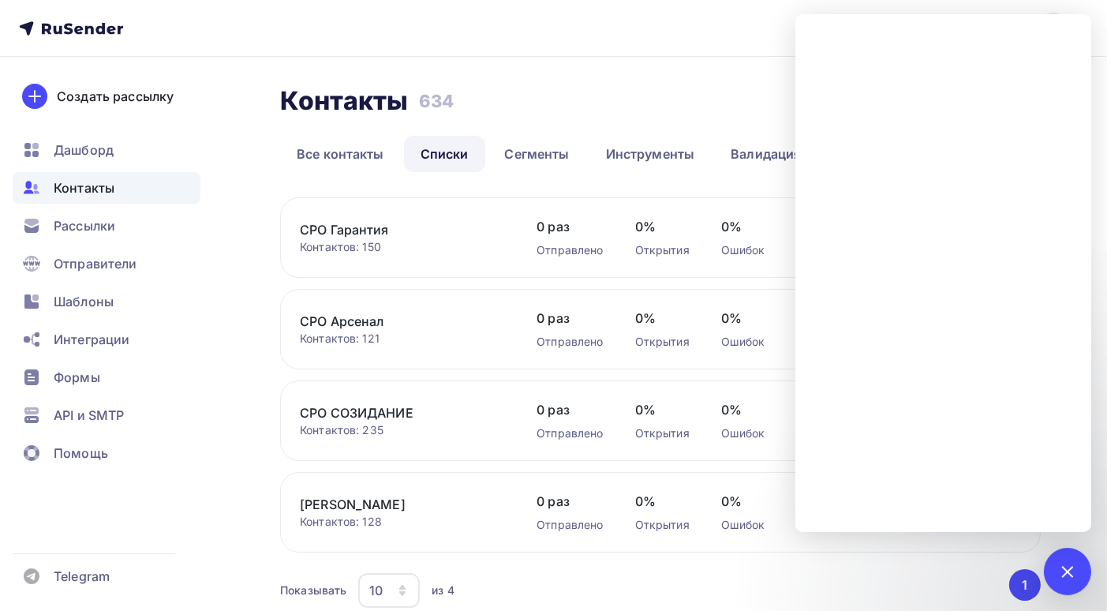
click at [1021, 586] on button "1" at bounding box center [1025, 585] width 32 height 32
click at [590, 32] on nav "bankrotforumspb@yandex.ru Аккаунт Тарифы Выйти Создать рассылку Дашборд Контакт…" at bounding box center [553, 28] width 1107 height 57
click at [123, 219] on div "Рассылки" at bounding box center [107, 226] width 188 height 32
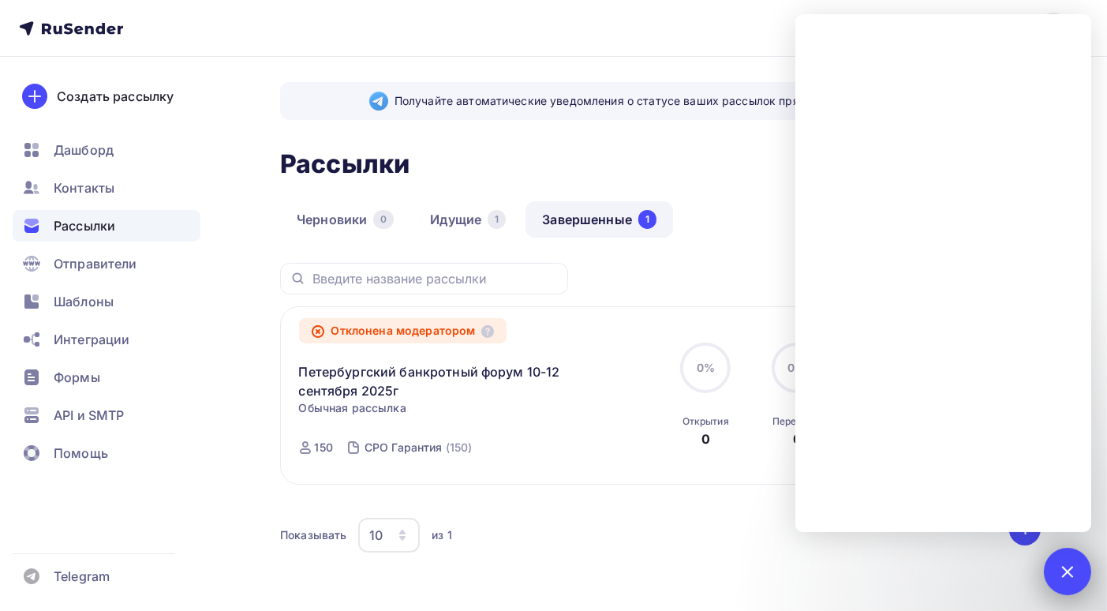
click at [1068, 574] on div at bounding box center [1067, 570] width 21 height 21
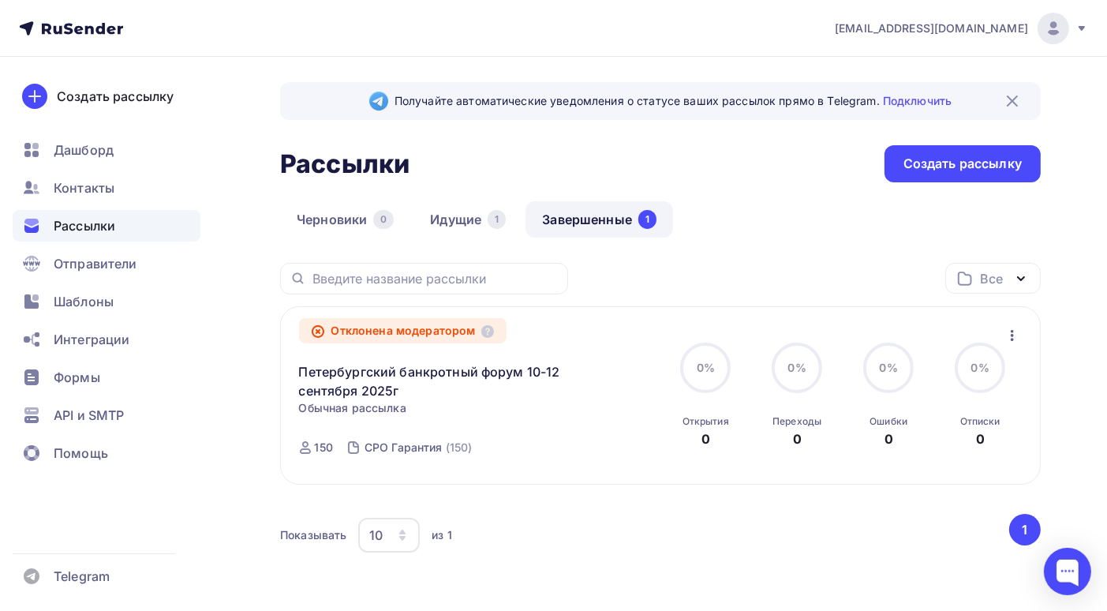
click at [393, 331] on div "Отклонена модератором" at bounding box center [403, 330] width 208 height 25
click at [375, 428] on div "Отклонена модератором Петербургский банкротный форум 10-12 сентября 2025г Стати…" at bounding box center [478, 395] width 359 height 141
click at [1014, 334] on icon "button" at bounding box center [1012, 335] width 19 height 19
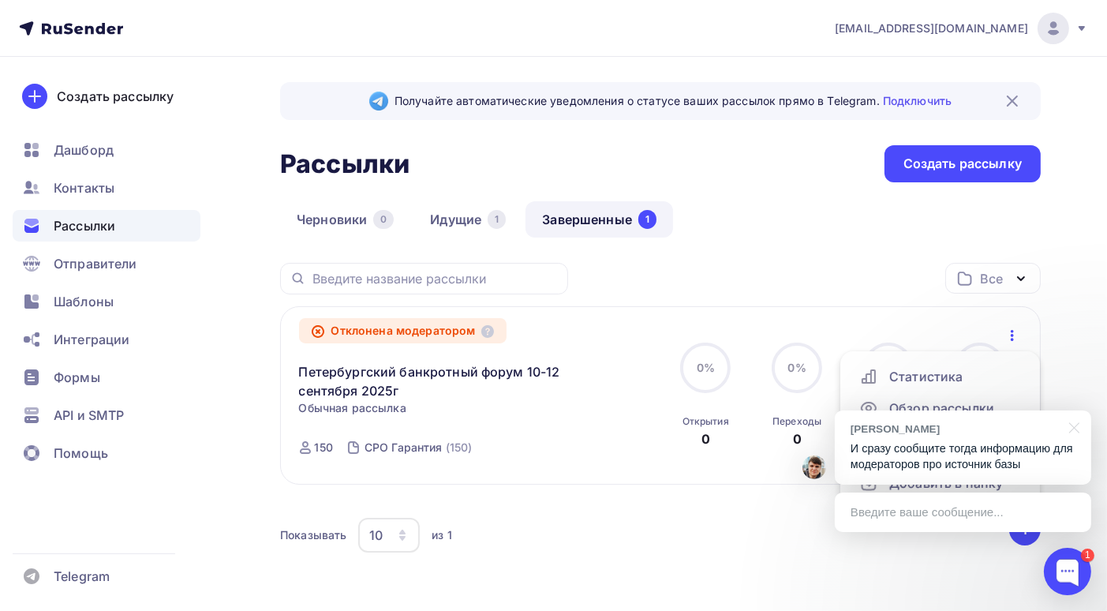
click at [1006, 436] on div "Илья С." at bounding box center [955, 428] width 209 height 15
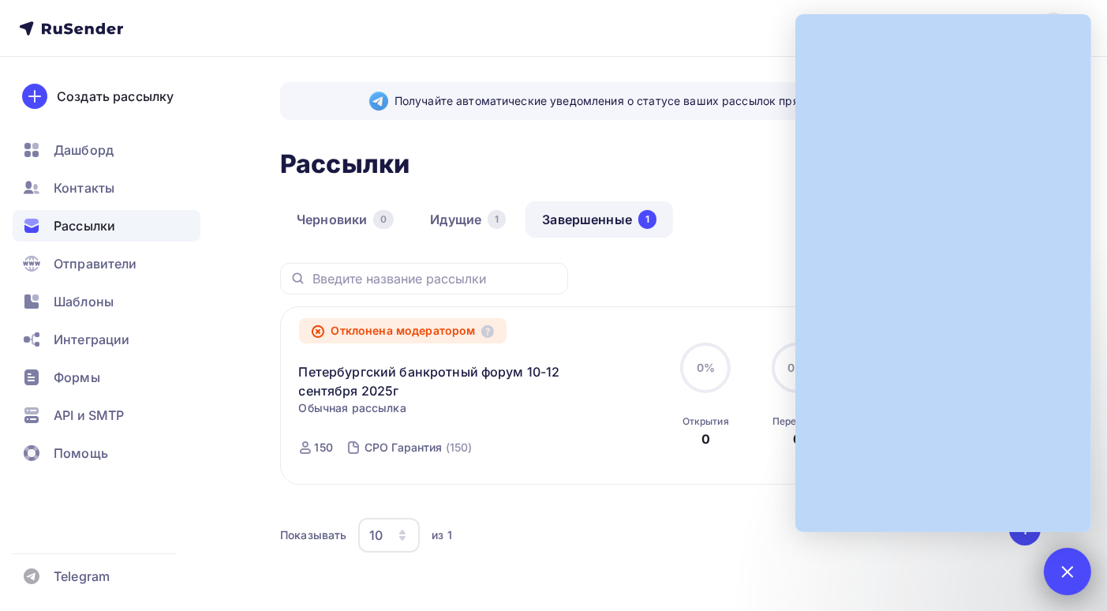
click at [1073, 577] on div at bounding box center [1067, 570] width 21 height 21
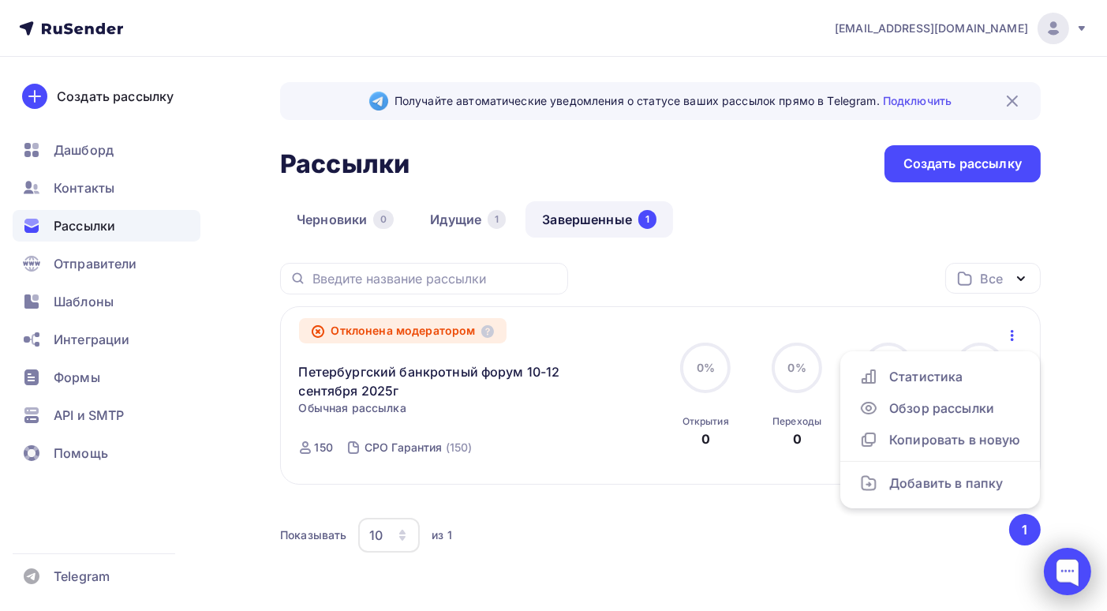
click at [1062, 568] on div at bounding box center [1067, 571] width 47 height 47
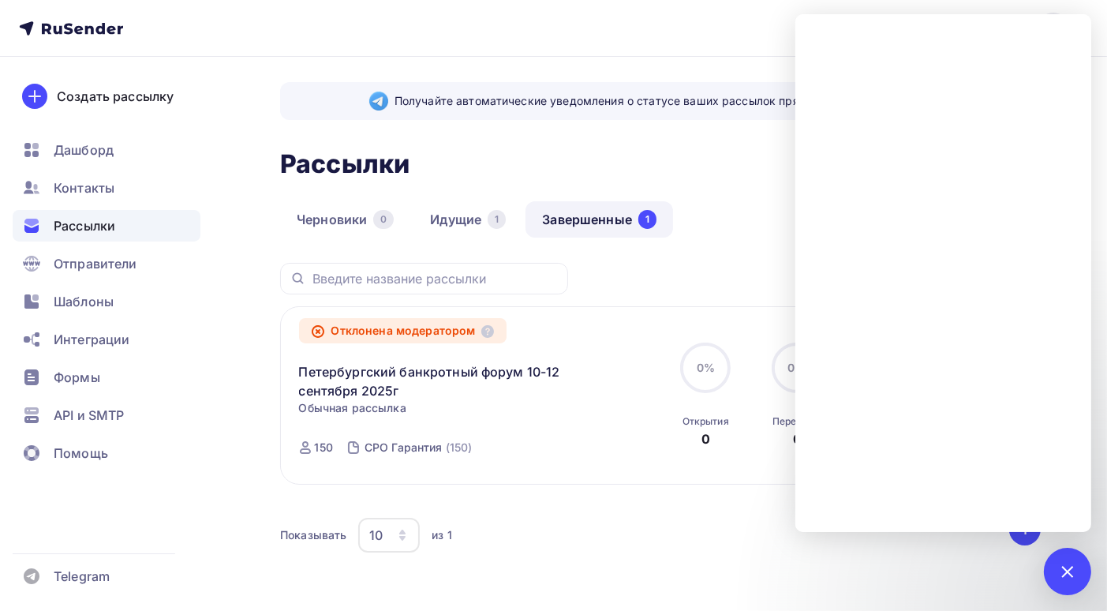
click at [570, 425] on div "Отклонена модератором Петербургский банкротный форум 10-12 сентября 2025г Стати…" at bounding box center [478, 395] width 359 height 141
click at [1075, 563] on div "1" at bounding box center [1067, 571] width 47 height 47
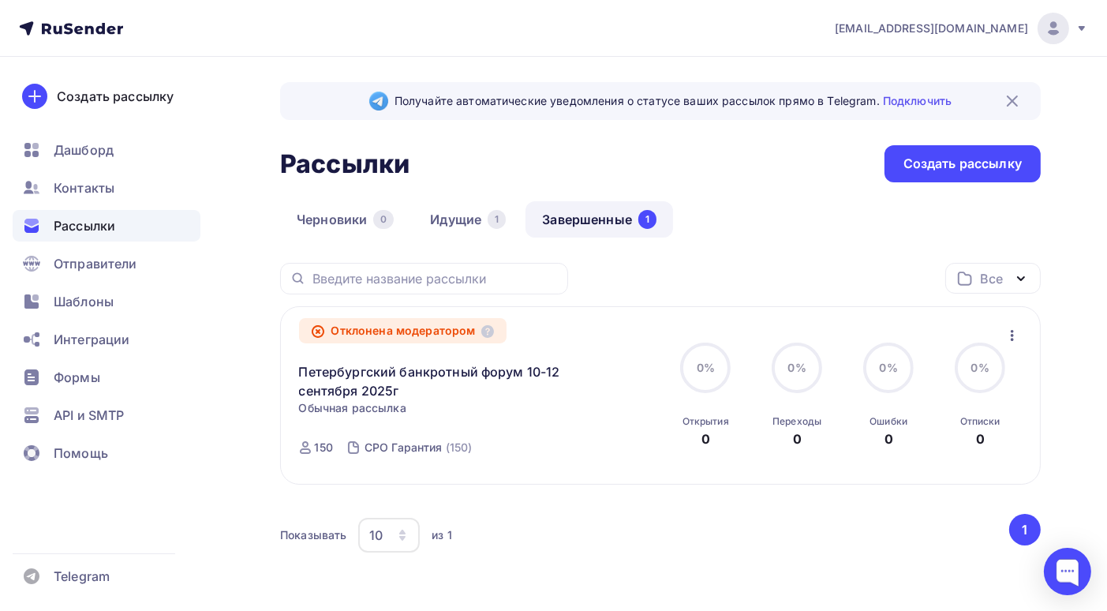
click at [1022, 278] on icon "button" at bounding box center [1021, 278] width 6 height 3
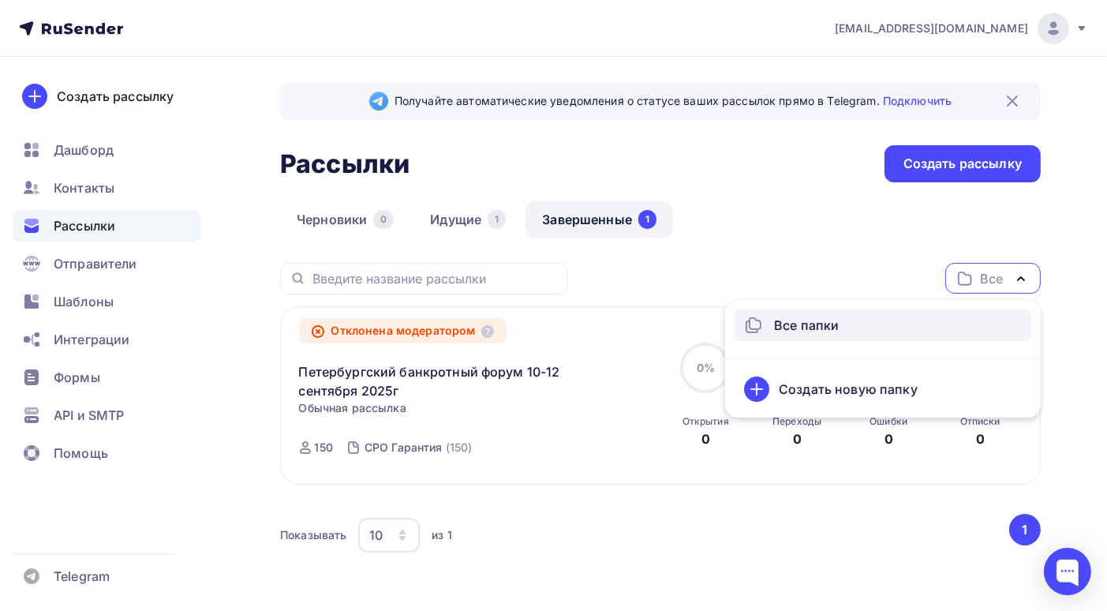
click at [1022, 278] on icon "button" at bounding box center [1021, 278] width 6 height 3
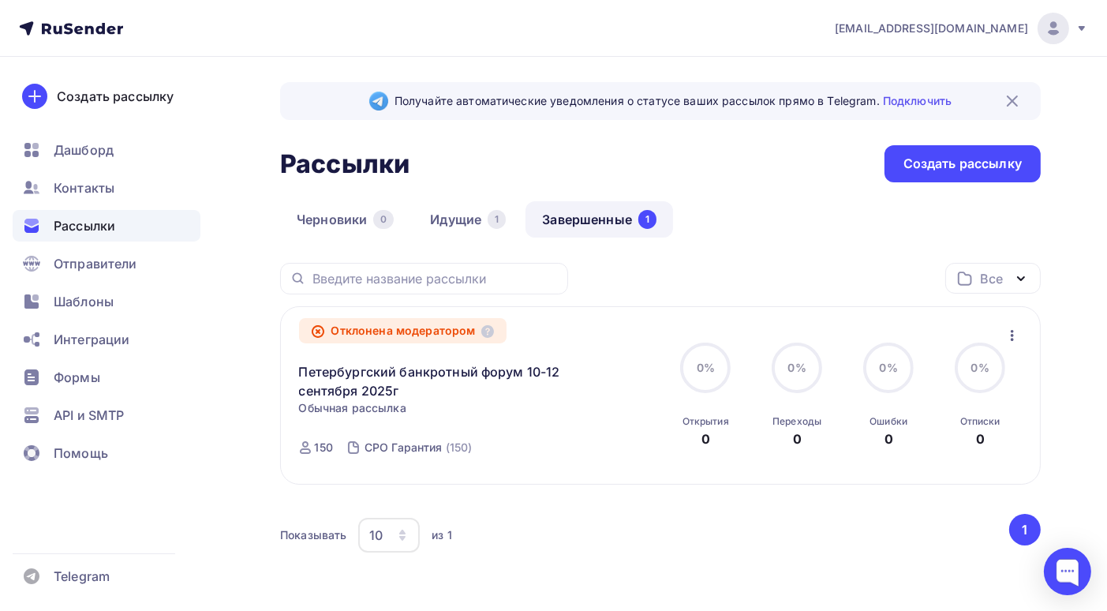
click at [1016, 331] on icon "button" at bounding box center [1012, 335] width 19 height 19
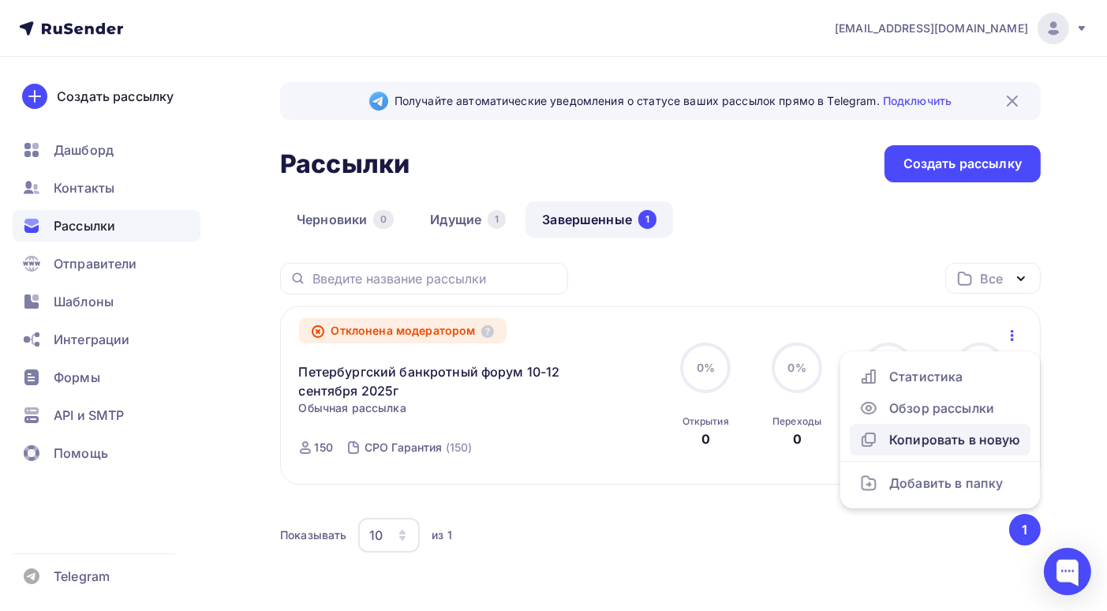
click at [960, 437] on div "Копировать в новую" at bounding box center [940, 439] width 162 height 19
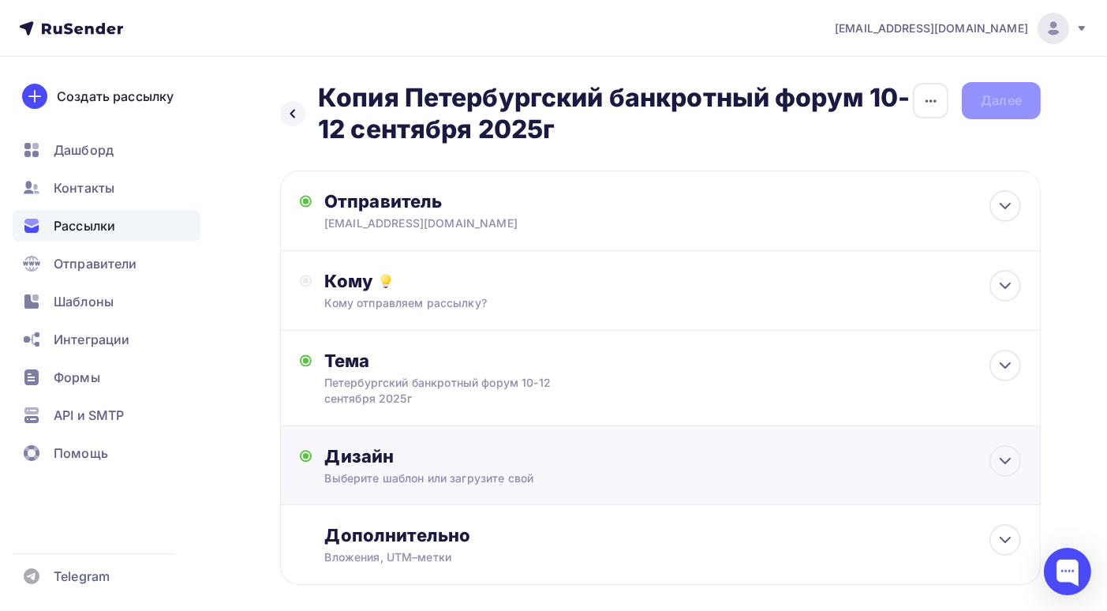
click at [708, 462] on div "Дизайн" at bounding box center [672, 456] width 697 height 22
click at [705, 309] on div "Кому отправляем рассылку?" at bounding box center [637, 303] width 627 height 16
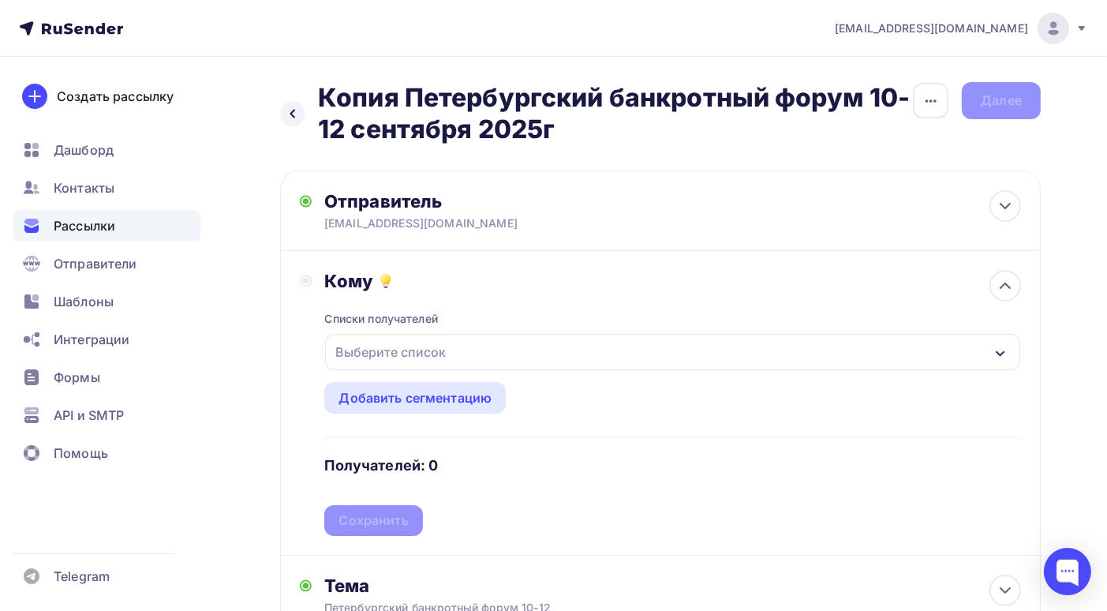
click at [987, 357] on div "Выберите список" at bounding box center [672, 352] width 695 height 36
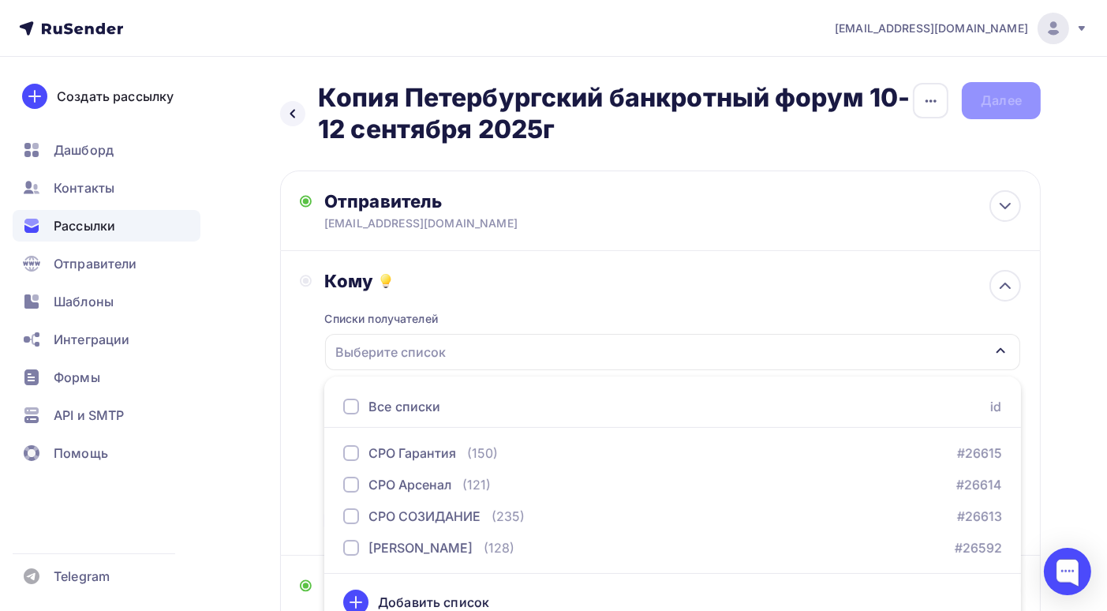
scroll to position [19, 0]
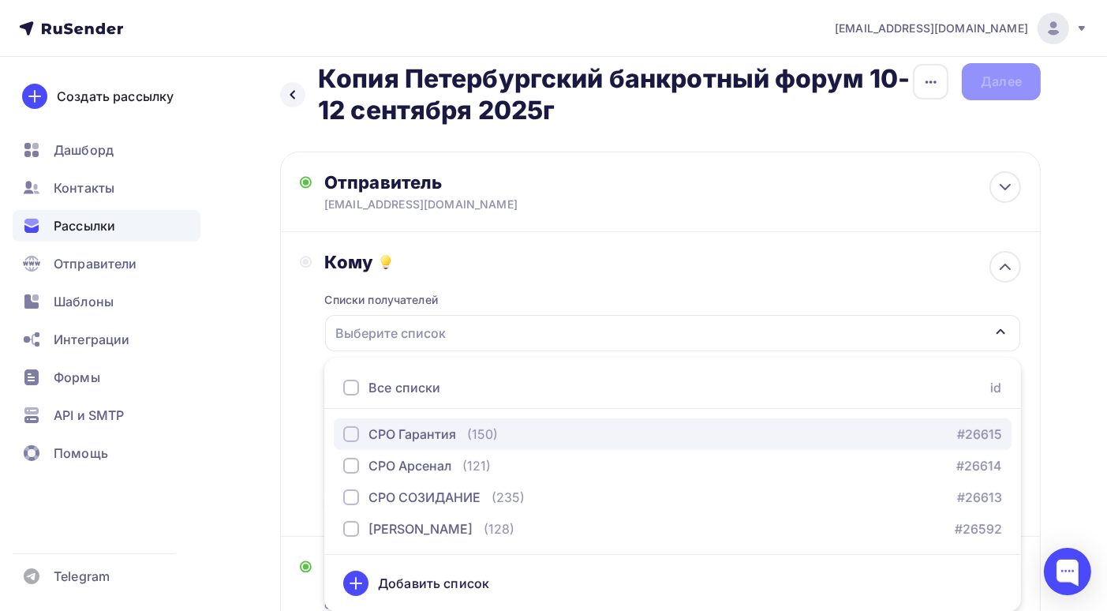
click at [350, 436] on div "button" at bounding box center [351, 434] width 16 height 16
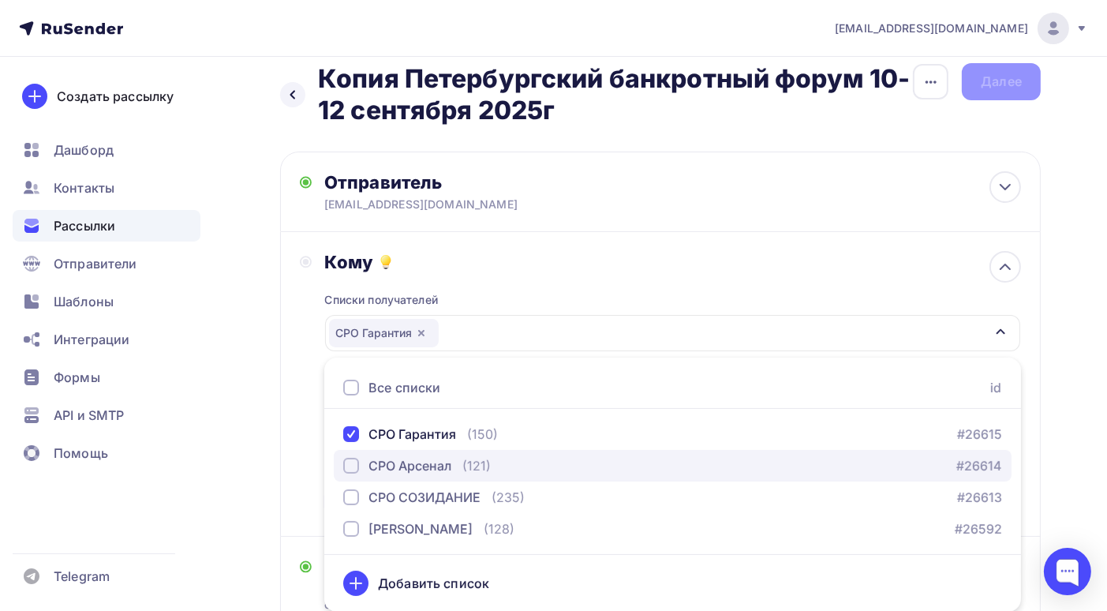
click at [350, 463] on div "button" at bounding box center [351, 466] width 16 height 16
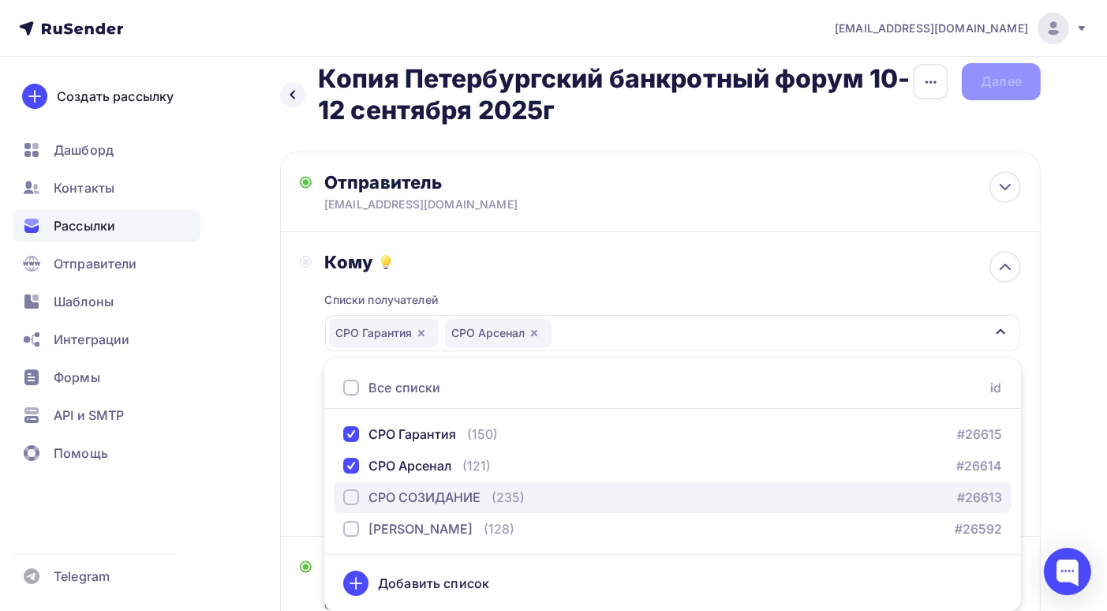
click at [350, 491] on div "button" at bounding box center [351, 497] width 16 height 16
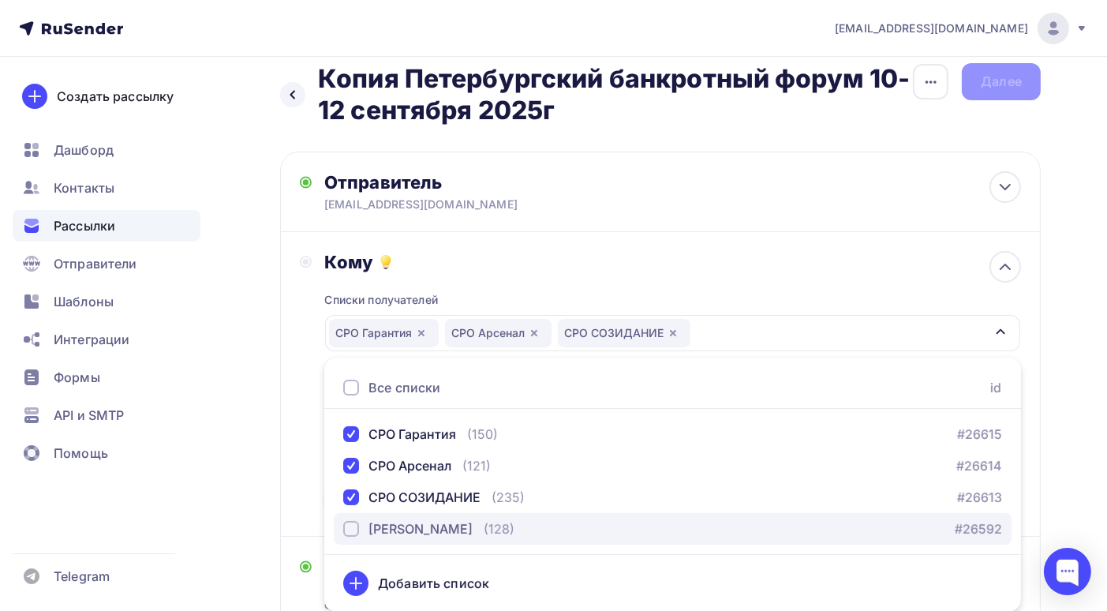
click at [354, 528] on div "button" at bounding box center [351, 529] width 16 height 16
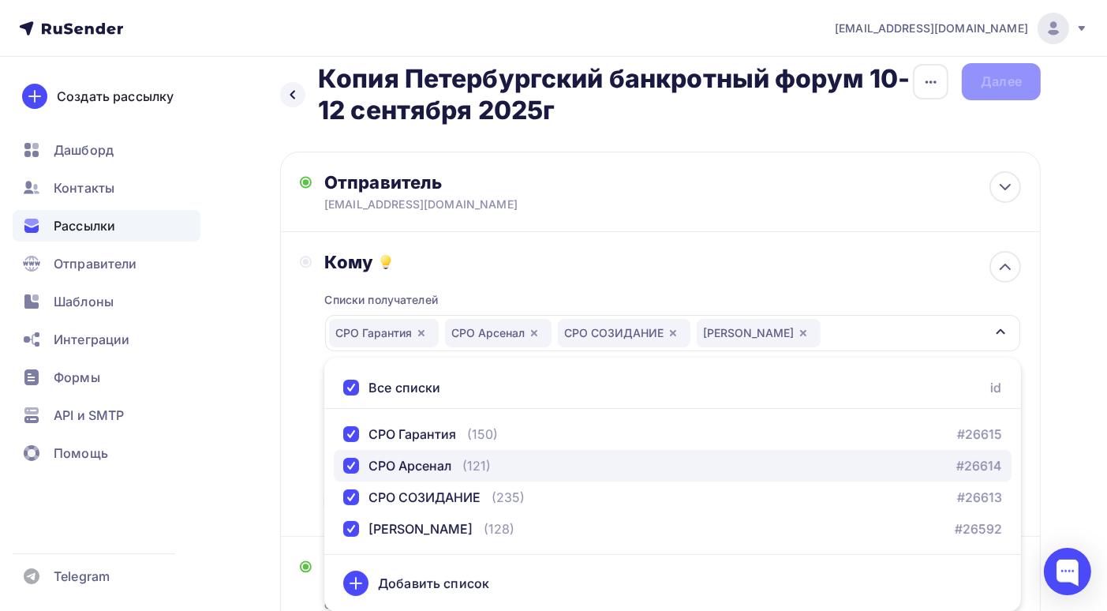
click at [352, 465] on div "button" at bounding box center [351, 466] width 16 height 16
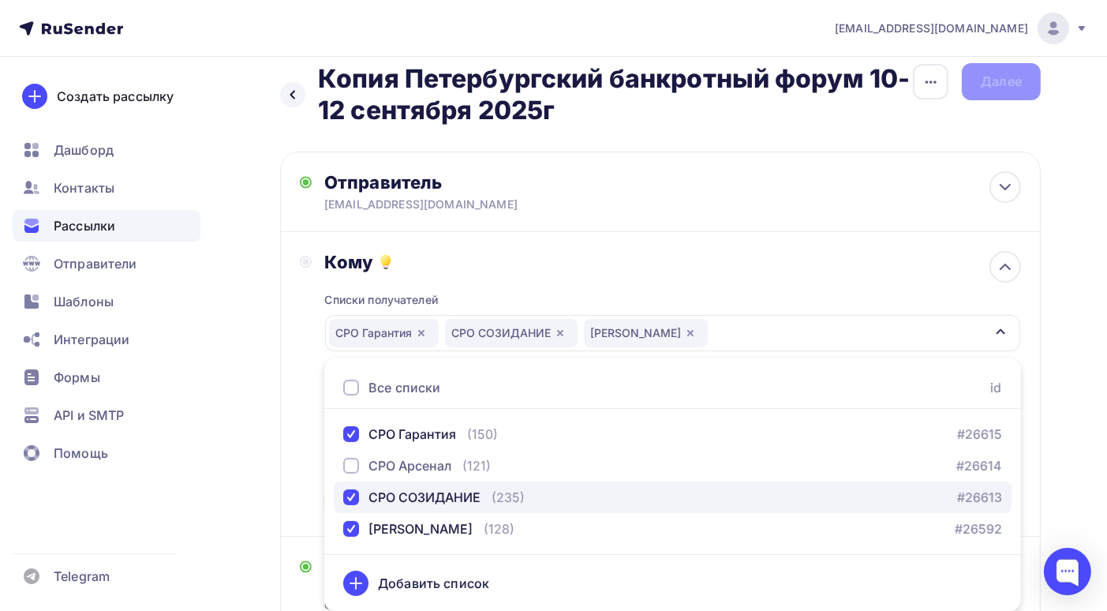
drag, startPoint x: 353, startPoint y: 490, endPoint x: 355, endPoint y: 509, distance: 19.1
click at [352, 490] on div "button" at bounding box center [351, 497] width 16 height 16
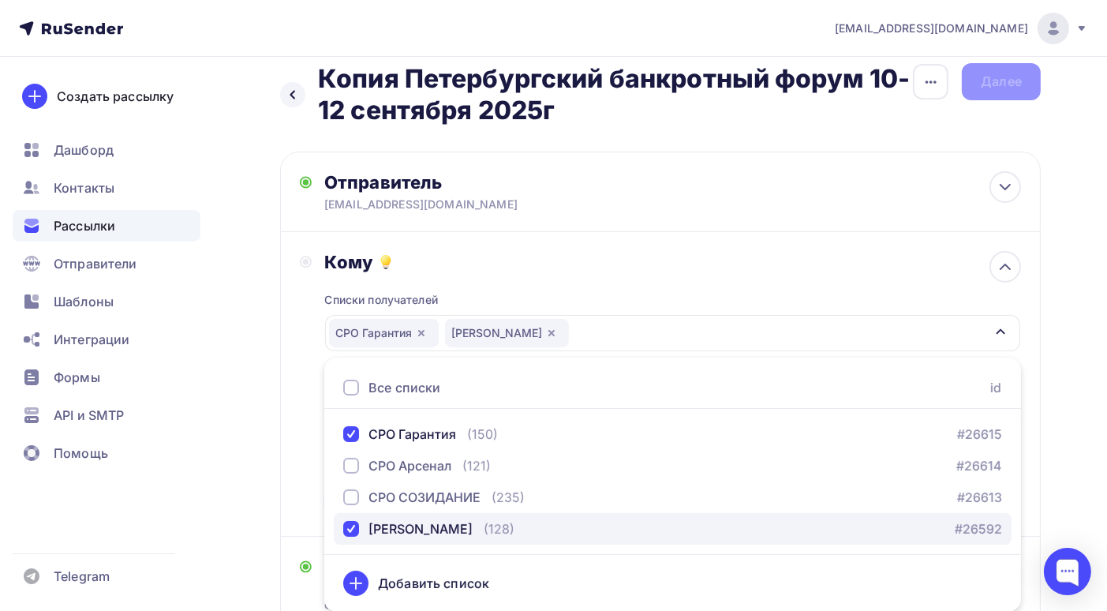
click at [352, 527] on div "button" at bounding box center [351, 529] width 16 height 16
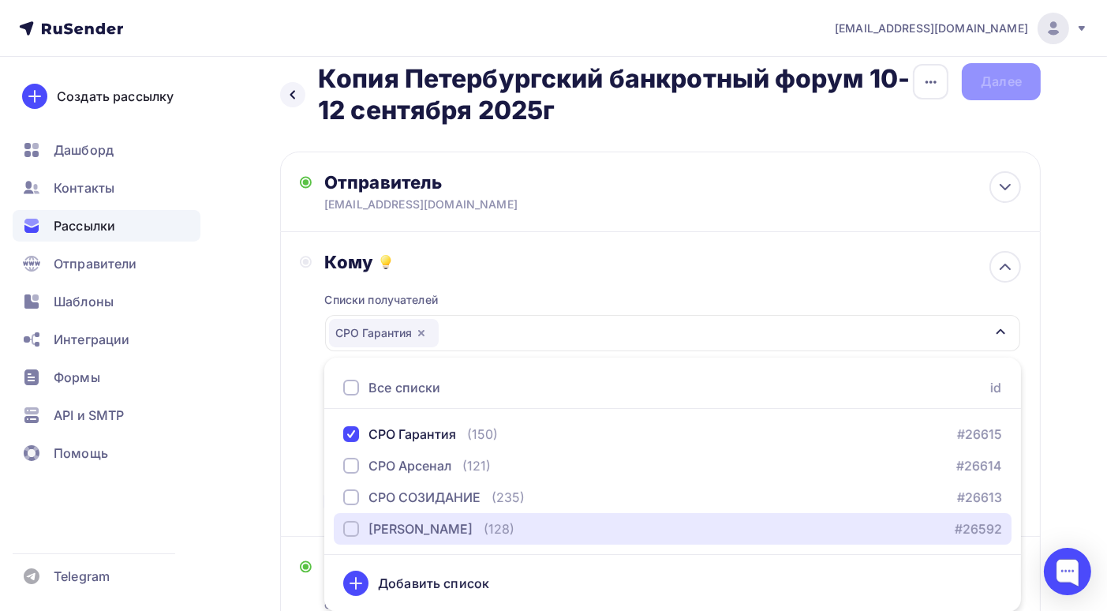
scroll to position [98, 0]
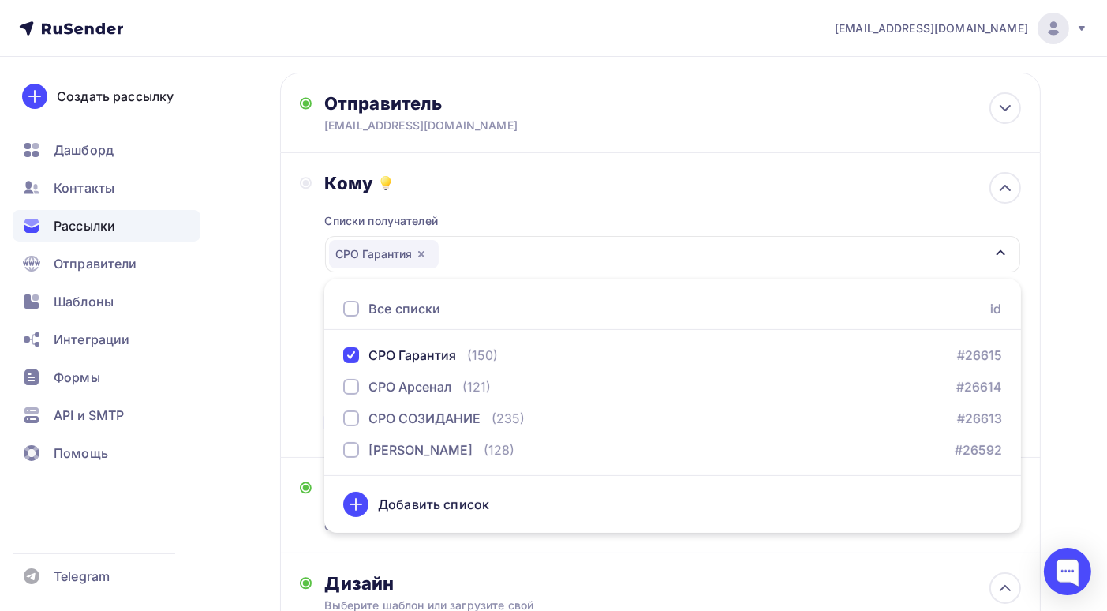
click at [639, 202] on div "Списки получателей СРО Гарантия Все списки id СРО Гарантия (150) #26615 СРО Арс…" at bounding box center [672, 316] width 697 height 244
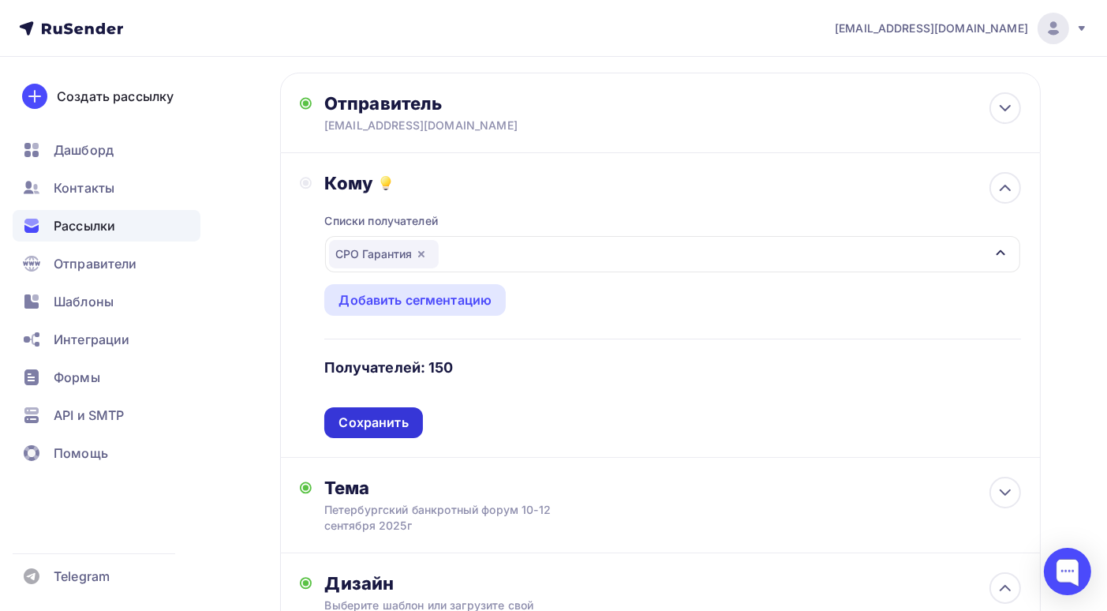
click at [376, 421] on div "Сохранить" at bounding box center [373, 423] width 69 height 18
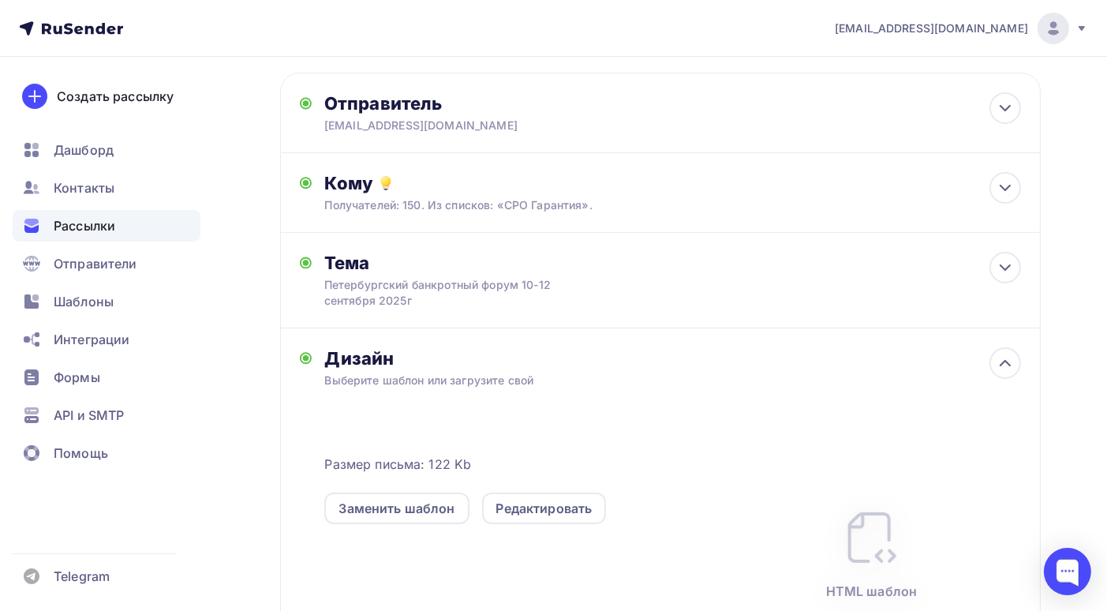
click at [619, 370] on div "Дизайн Выберите шаблон или загрузите свой Размер письма: 122 Kb Заменить шаблон…" at bounding box center [672, 511] width 697 height 329
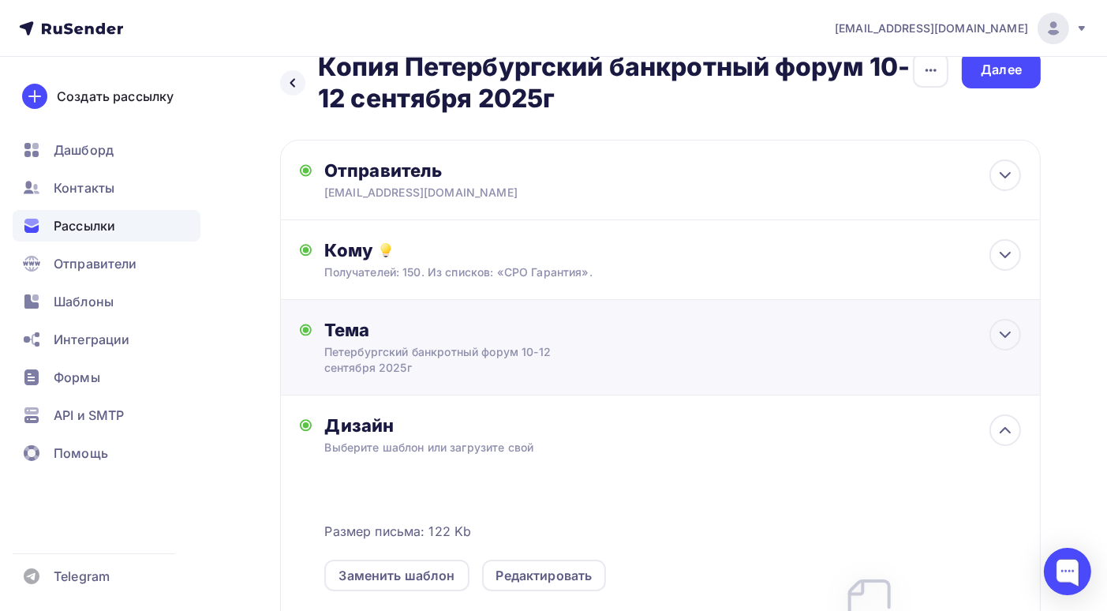
scroll to position [0, 0]
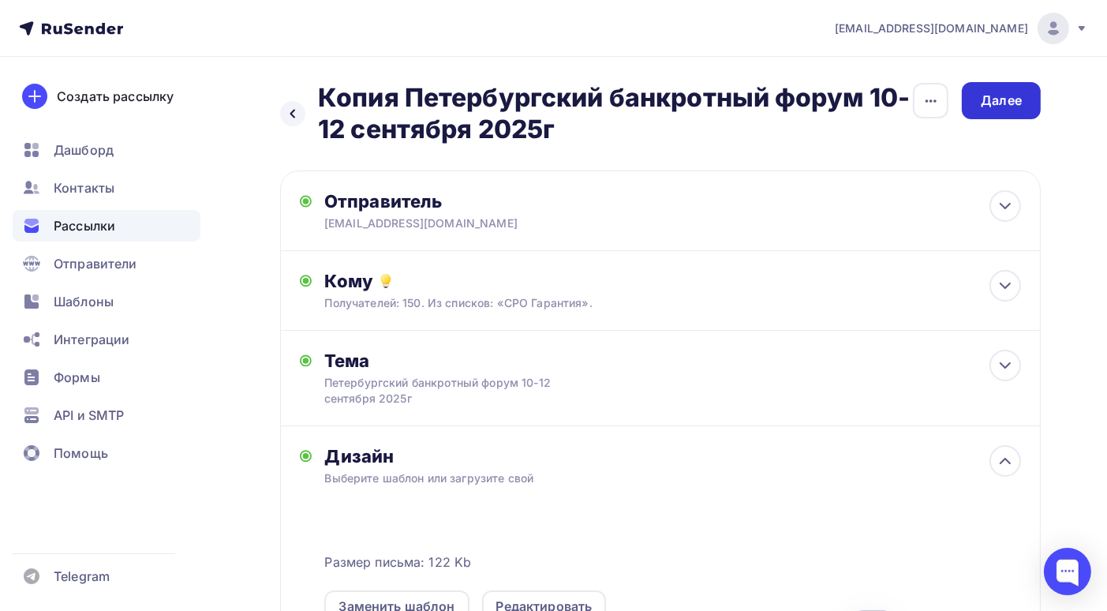
click at [1003, 97] on div "Далее" at bounding box center [1001, 101] width 41 height 18
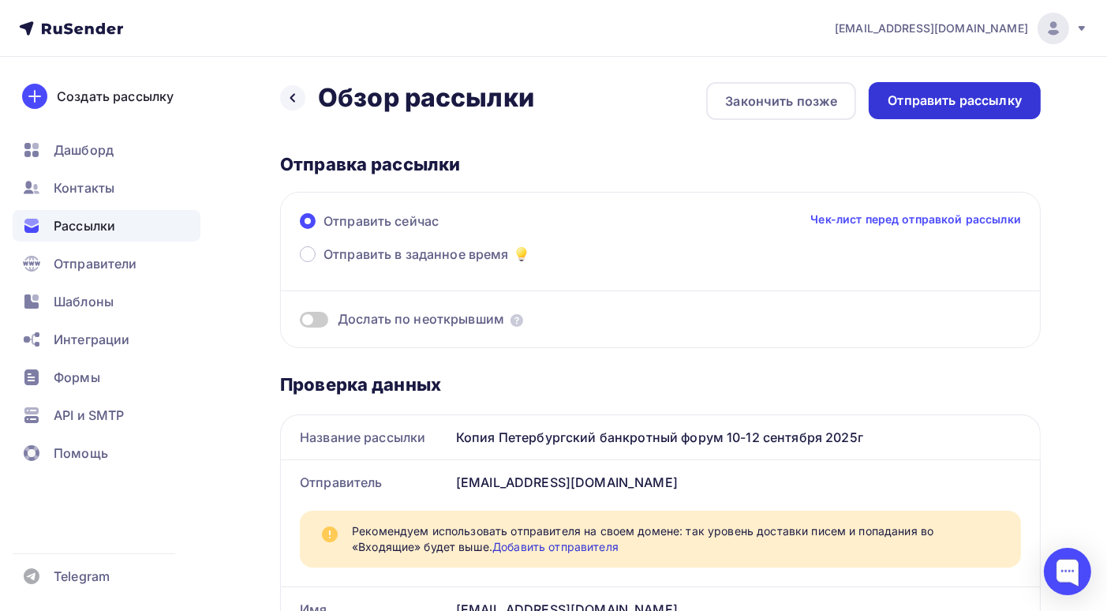
click at [966, 105] on div "Отправить рассылку" at bounding box center [955, 101] width 134 height 18
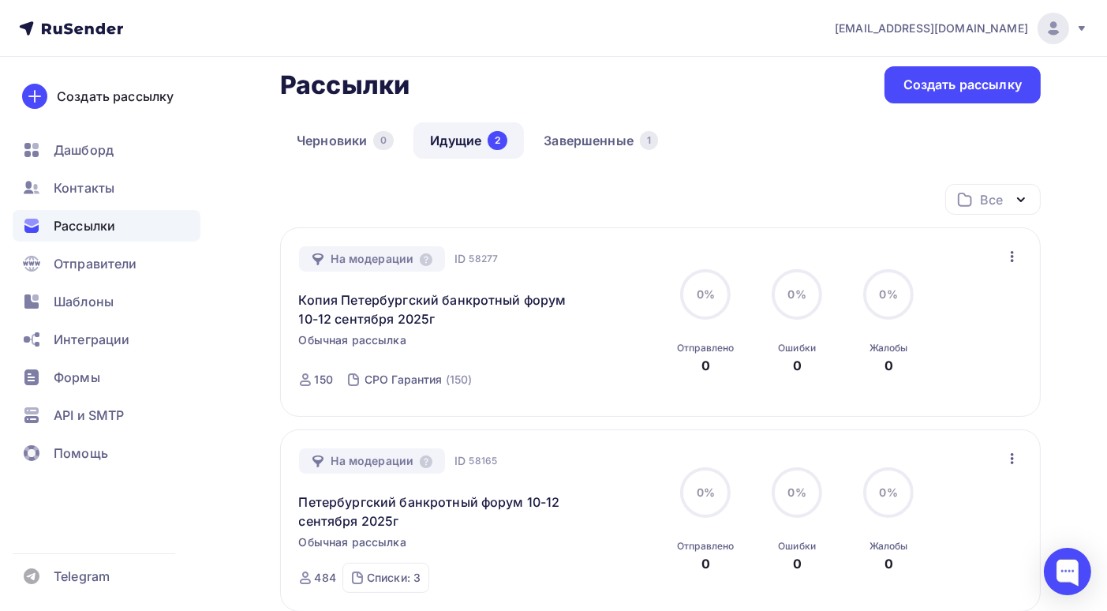
scroll to position [158, 0]
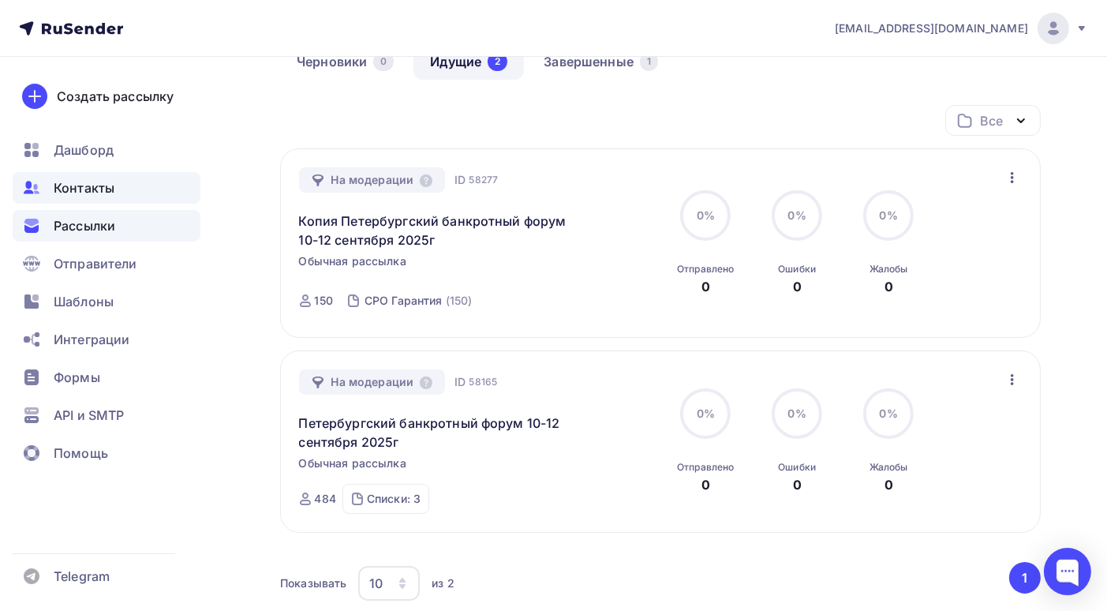
click at [103, 187] on span "Контакты" at bounding box center [84, 187] width 61 height 19
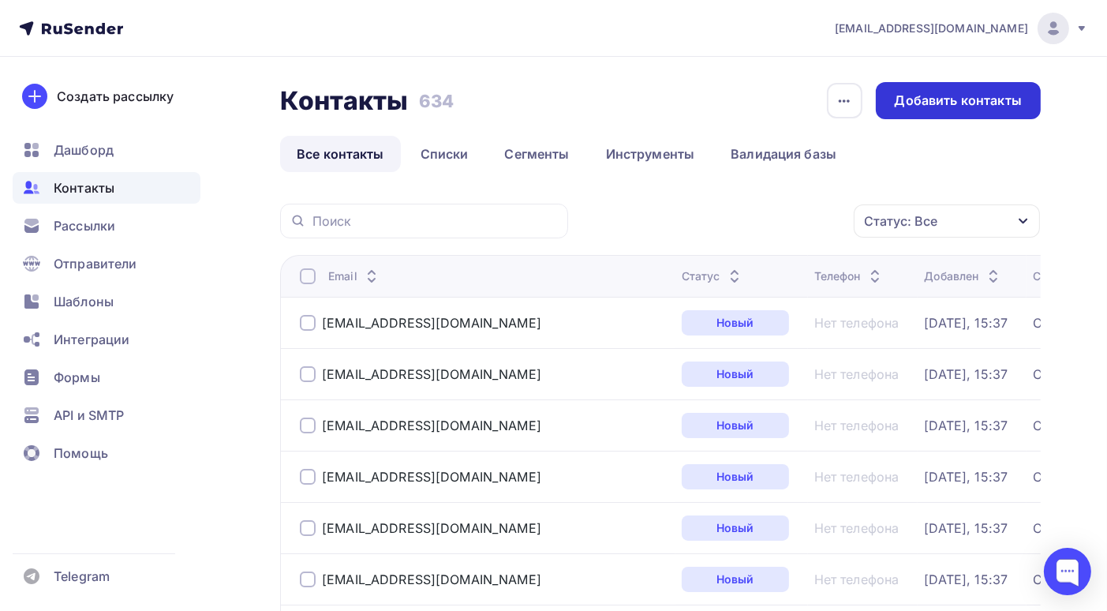
click at [922, 94] on div "Добавить контакты" at bounding box center [958, 101] width 127 height 18
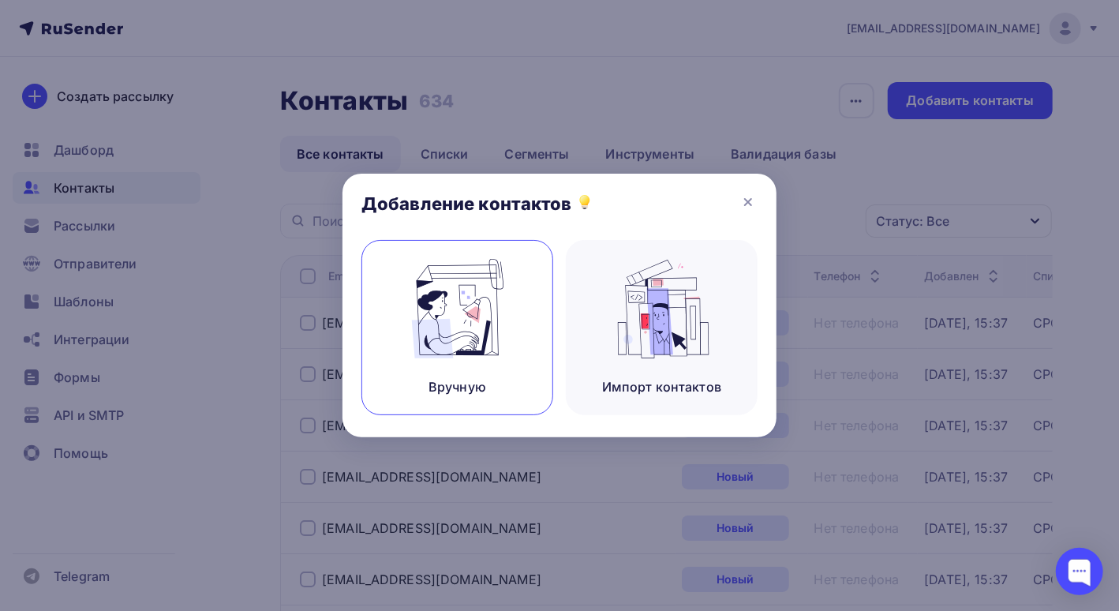
click at [430, 300] on img at bounding box center [458, 308] width 106 height 99
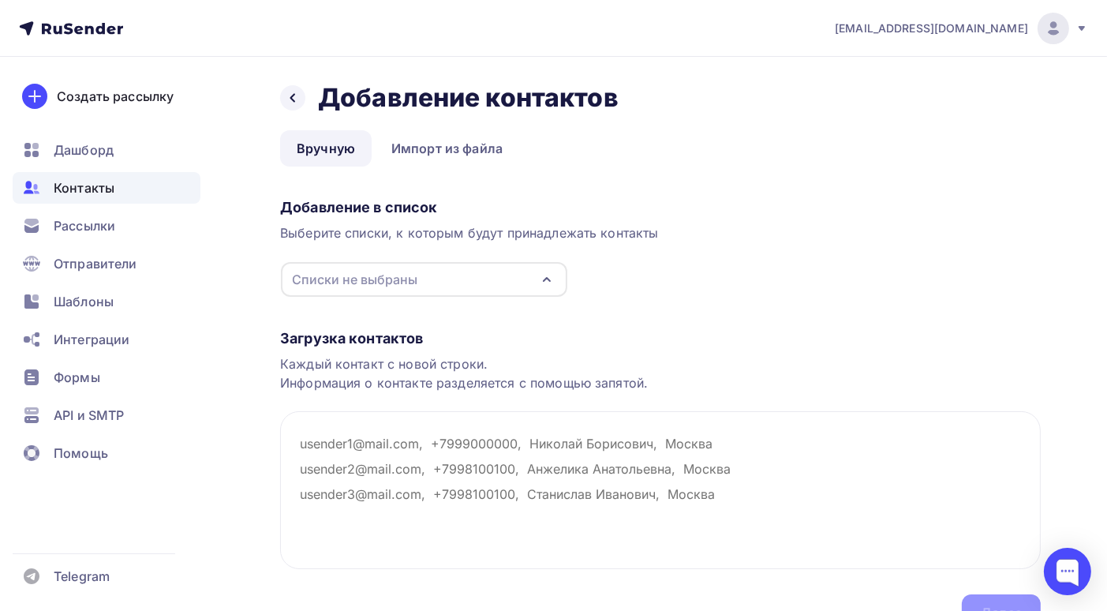
click at [521, 279] on div "Списки не выбраны" at bounding box center [424, 279] width 286 height 35
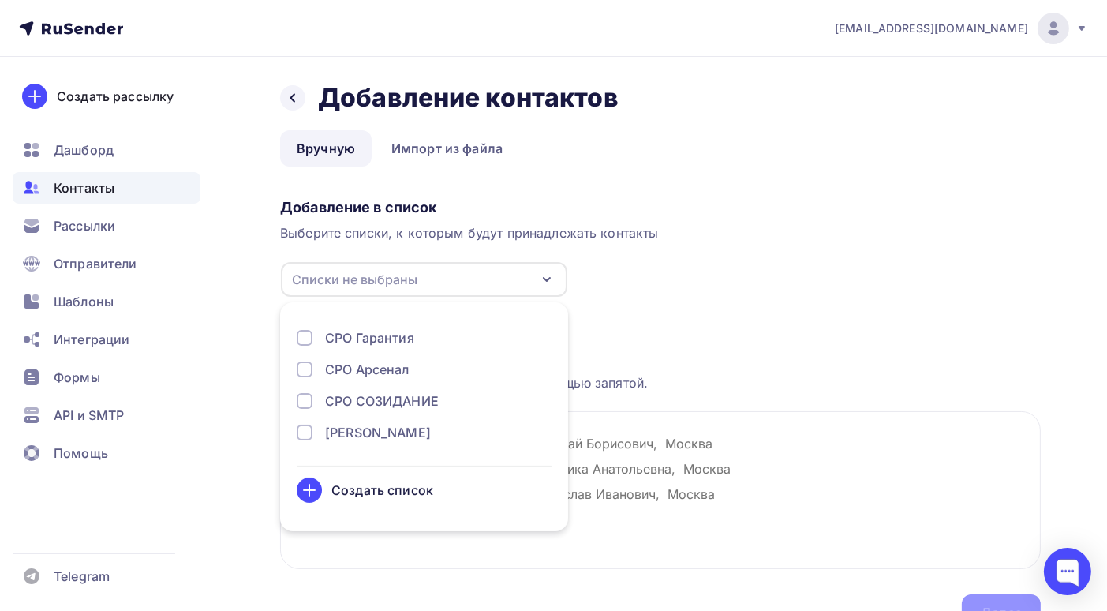
click at [374, 486] on div "Создать список" at bounding box center [382, 490] width 102 height 19
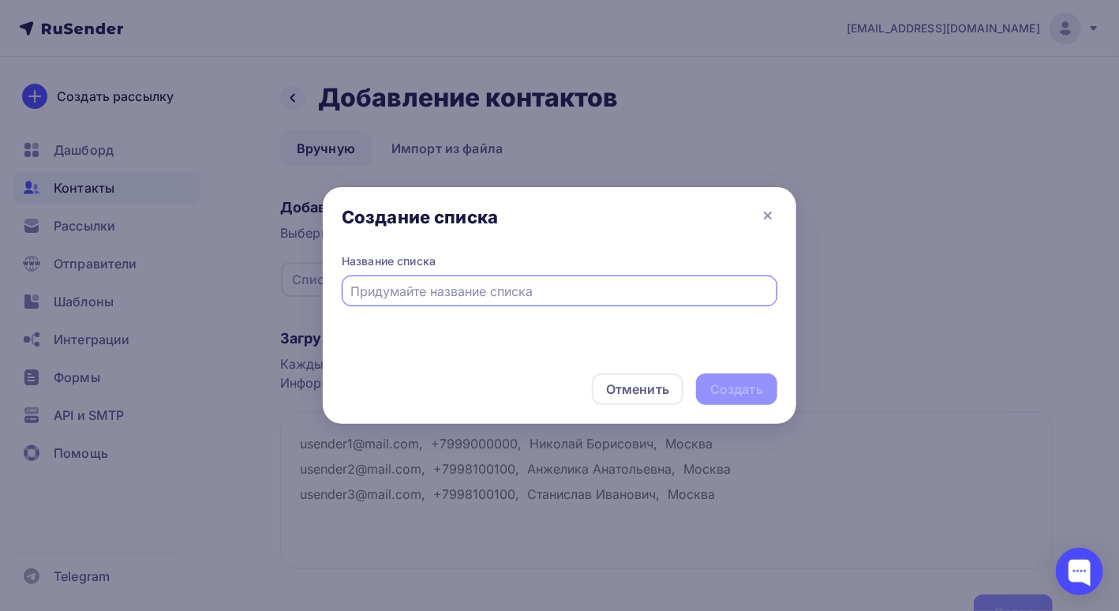
click at [391, 293] on input "text" at bounding box center [560, 291] width 418 height 19
type input "СРО ДМСО"
click at [749, 395] on div "Создать" at bounding box center [736, 389] width 53 height 18
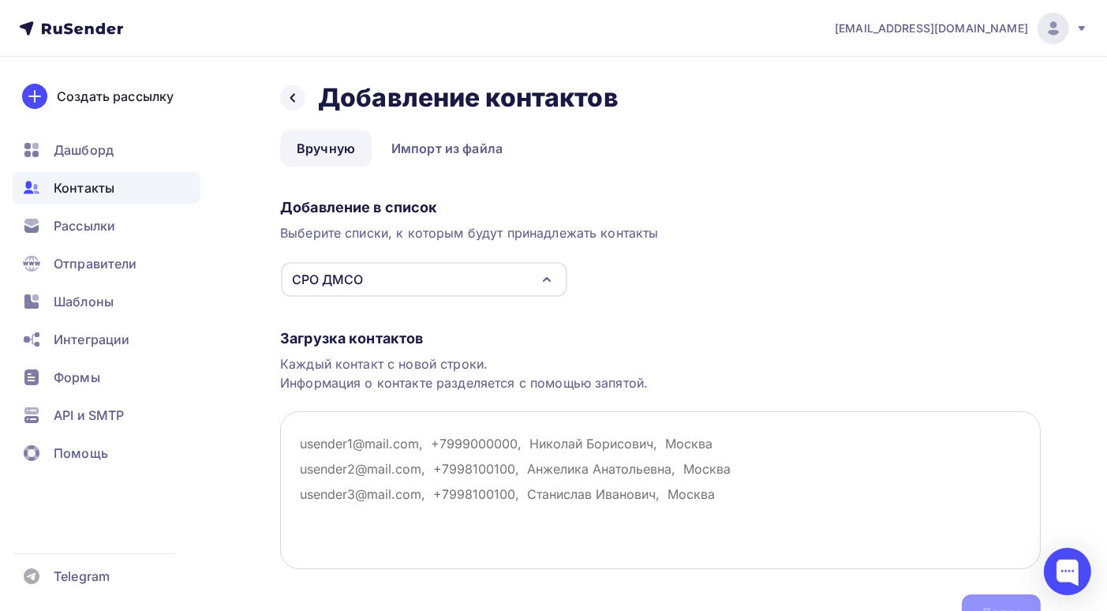
click at [301, 440] on textarea at bounding box center [660, 490] width 761 height 158
click at [301, 444] on textarea at bounding box center [660, 490] width 761 height 158
paste textarea "abdukhairov.ismet@mail.ru mos-sro@mail.ru 911@9259594.ru pravo-centre@yandex.ru…"
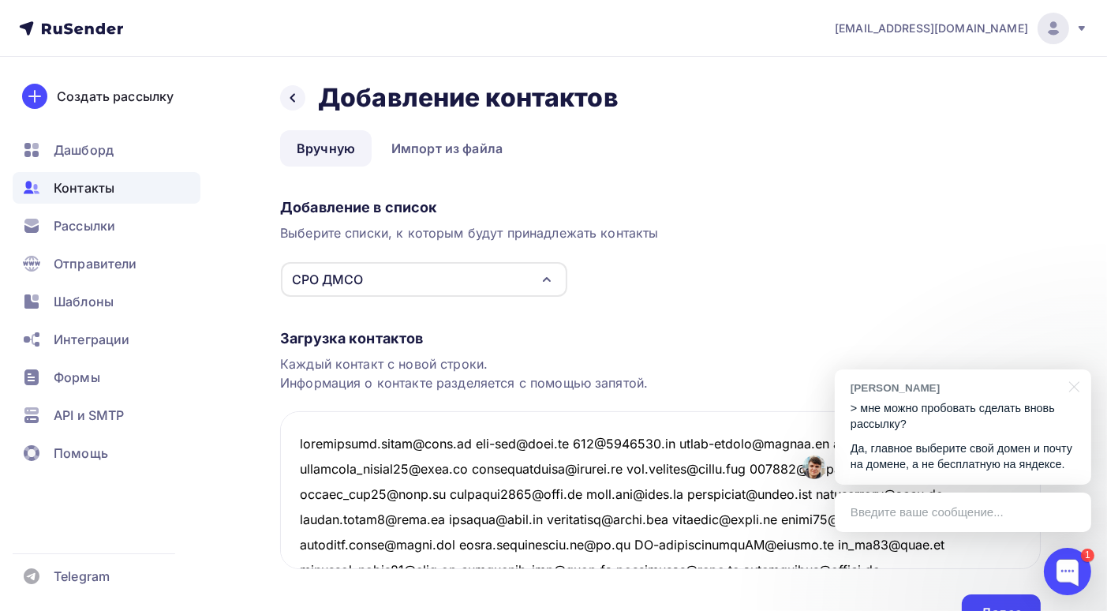
type textarea "abdukhairov.ismet@mail.ru mos-sro@mail.ru 911@9259594.ru pravo-centre@yandex.ru…"
click at [946, 391] on div "Илья С." at bounding box center [955, 387] width 209 height 15
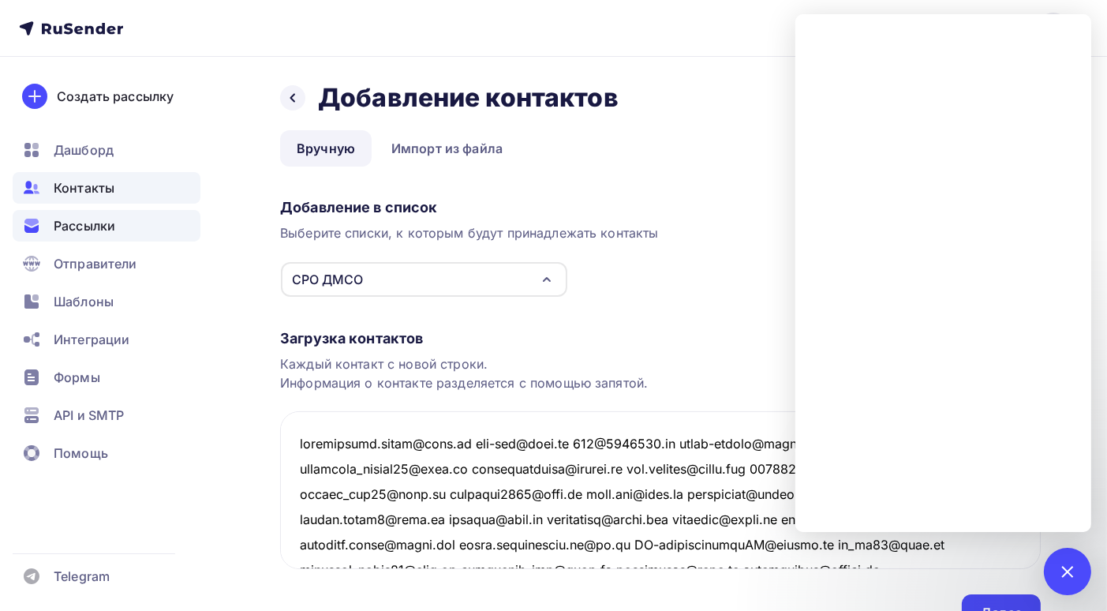
click at [102, 231] on span "Рассылки" at bounding box center [85, 225] width 62 height 19
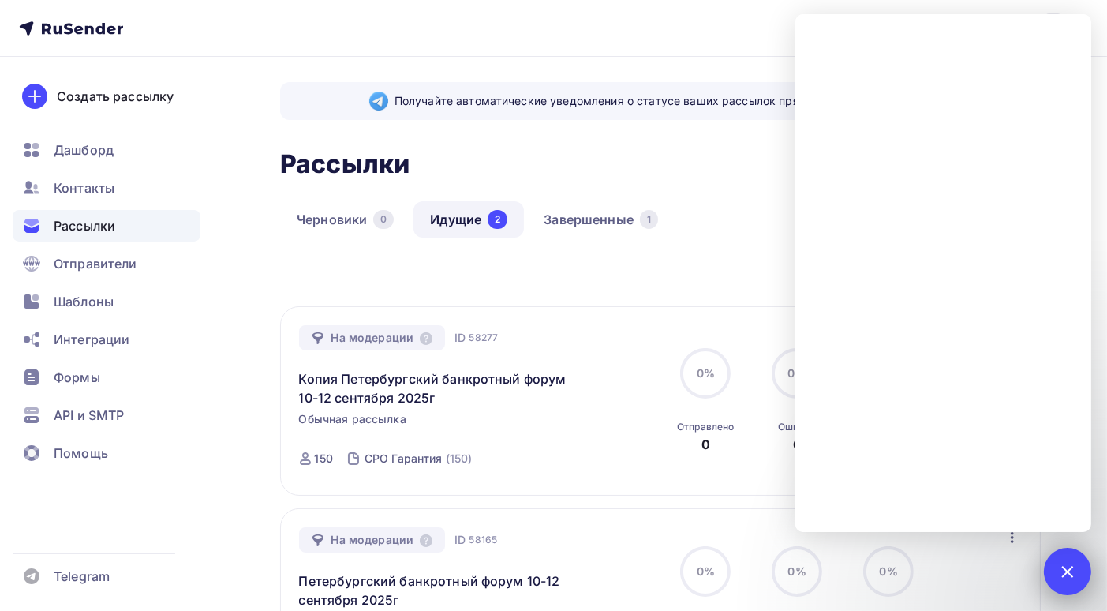
drag, startPoint x: 1065, startPoint y: 563, endPoint x: 1057, endPoint y: 571, distance: 11.7
click at [1065, 564] on div at bounding box center [1067, 570] width 21 height 21
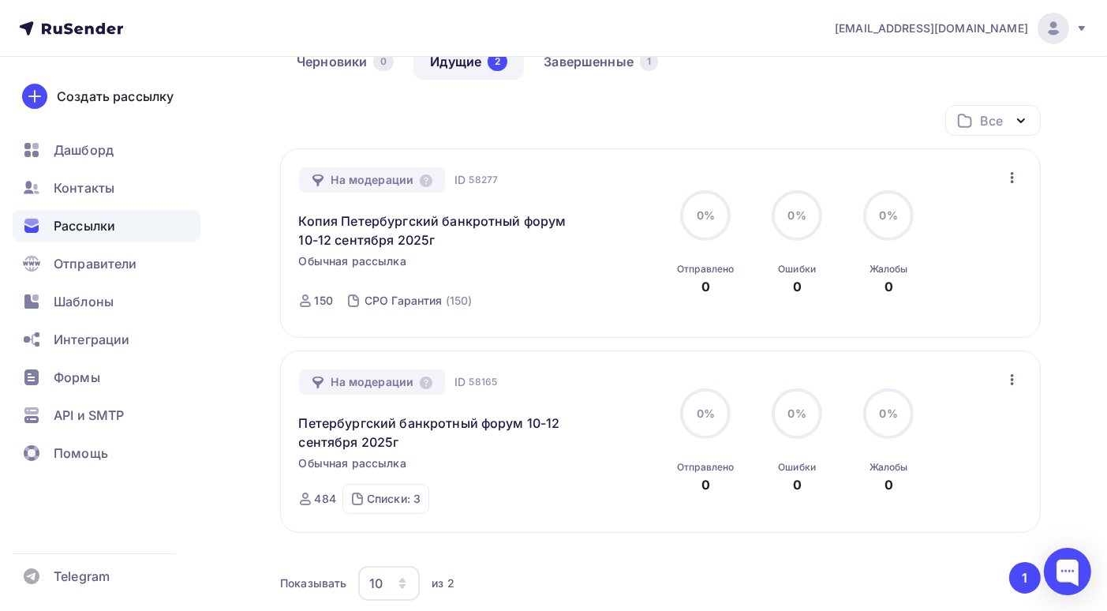
scroll to position [79, 0]
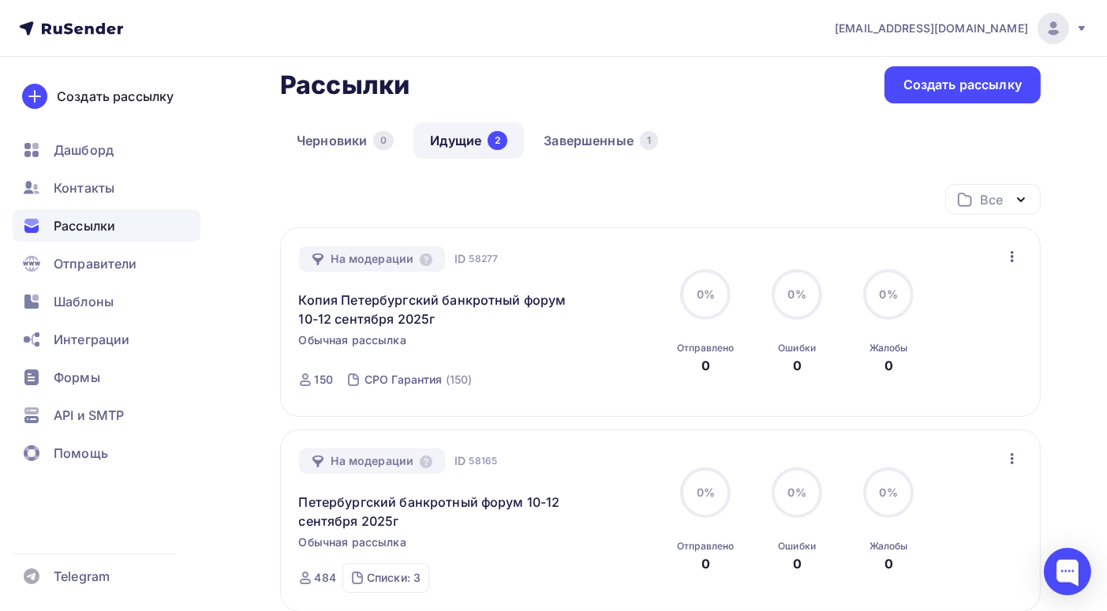
click at [1009, 257] on icon "button" at bounding box center [1012, 256] width 19 height 19
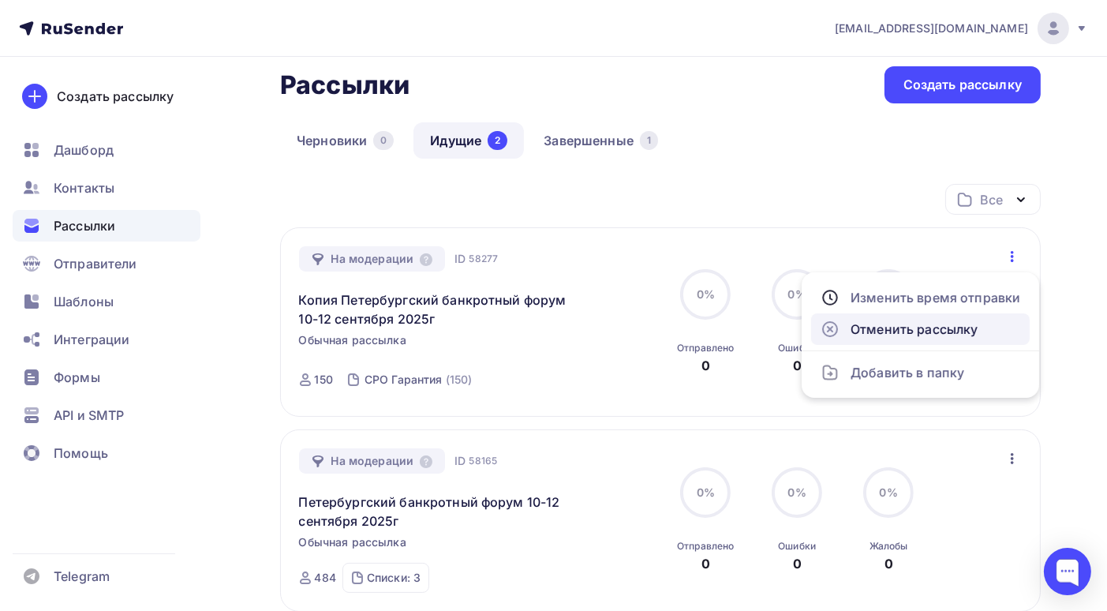
click at [955, 331] on div "Отменить рассылку" at bounding box center [921, 329] width 200 height 19
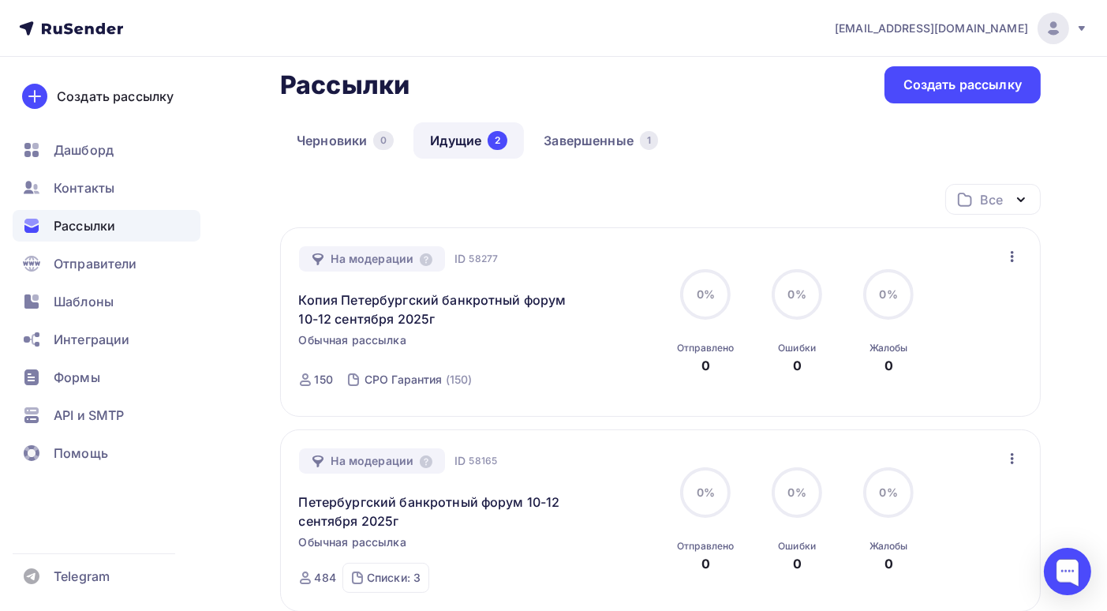
scroll to position [0, 0]
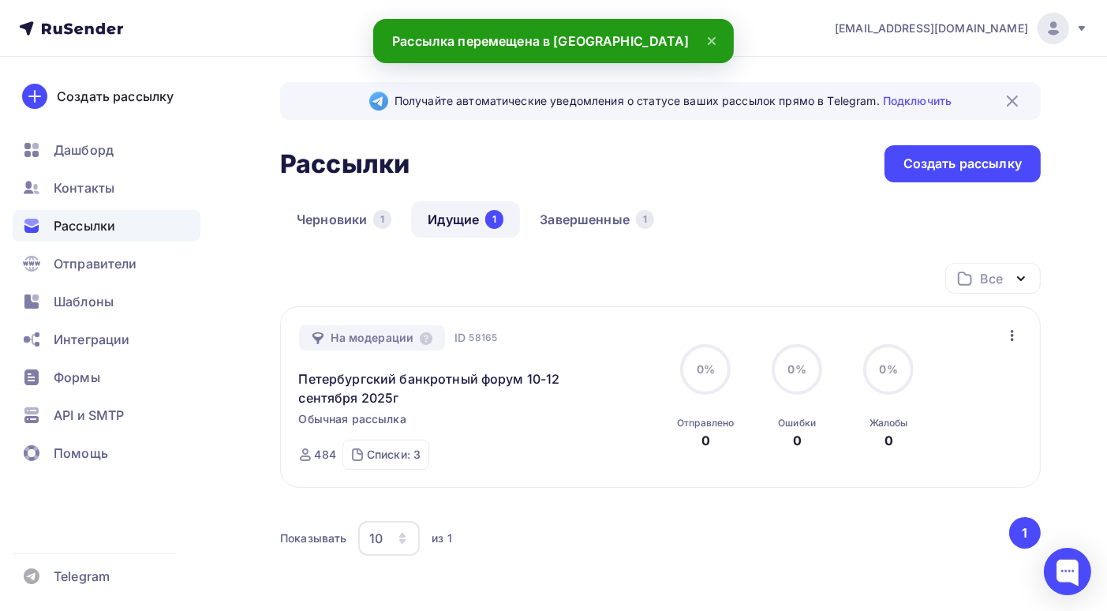
click at [1011, 331] on icon "button" at bounding box center [1012, 335] width 3 height 11
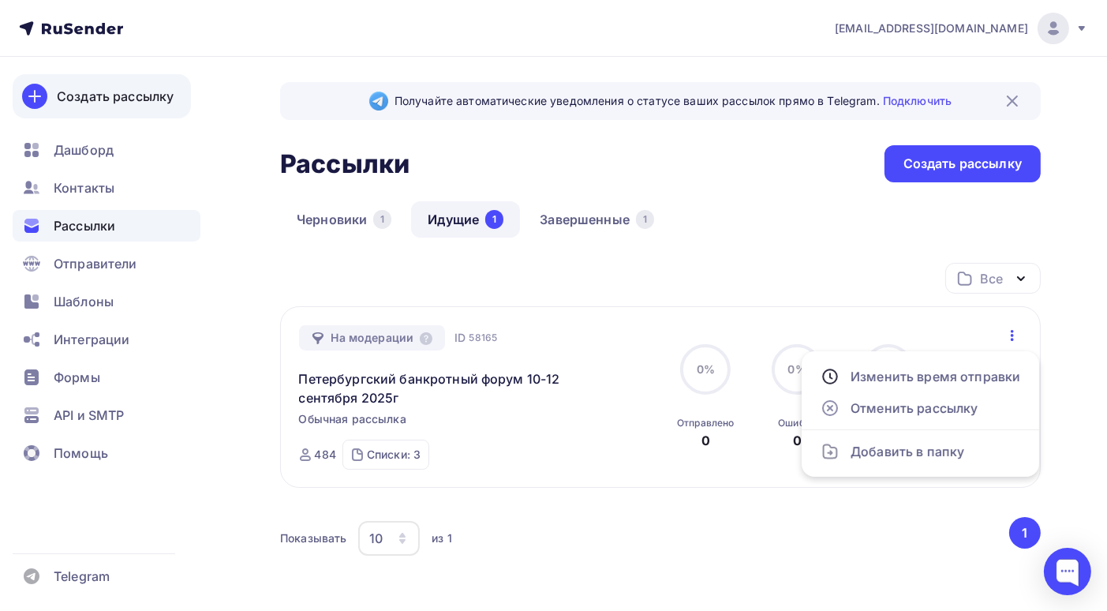
click at [111, 99] on div "Создать рассылку" at bounding box center [115, 96] width 117 height 19
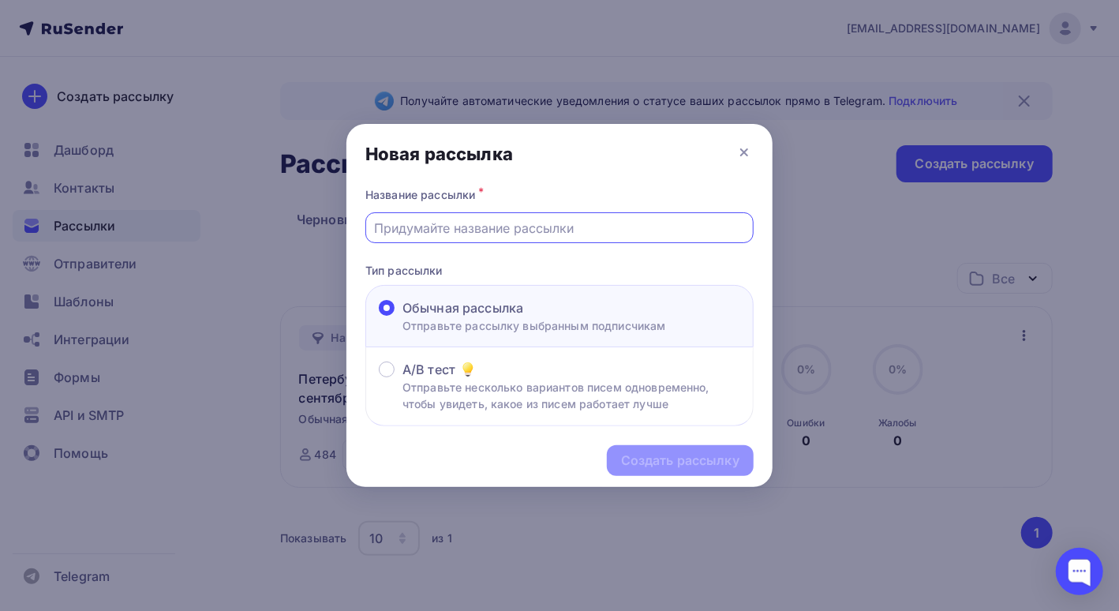
click at [468, 230] on input "text" at bounding box center [560, 228] width 370 height 19
type input "Петербургский банкротный форум 10-12 сентября 2025г"
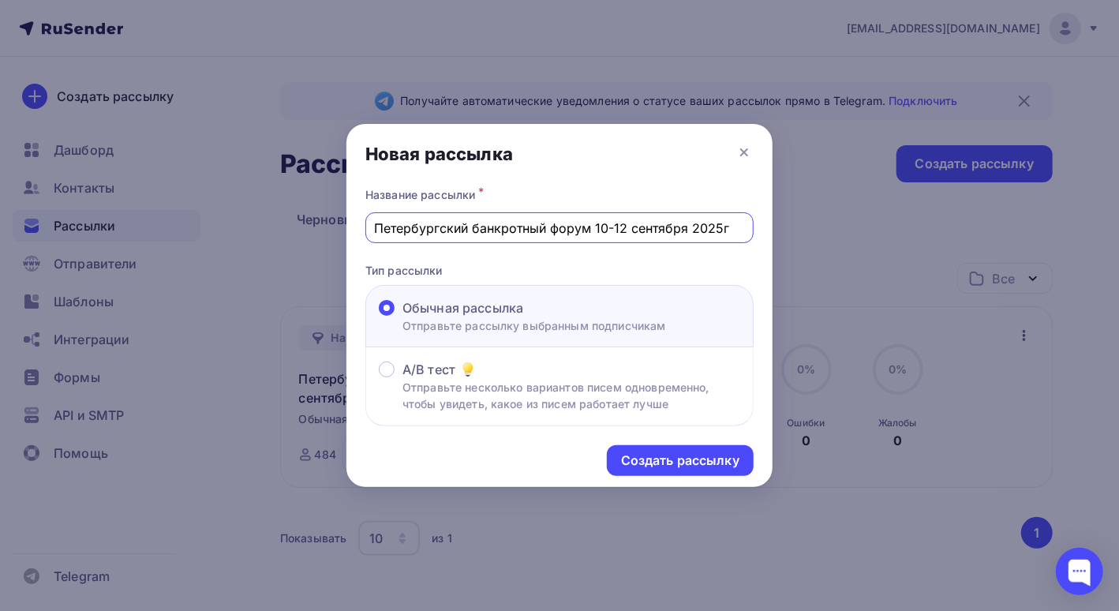
drag, startPoint x: 721, startPoint y: 227, endPoint x: 316, endPoint y: 223, distance: 404.9
click at [316, 223] on div "Новая рассылка Название рассылки * Петербургский банкротный форум 10-12 сентябр…" at bounding box center [559, 305] width 1119 height 611
click at [691, 461] on div "Создать рассылку" at bounding box center [680, 460] width 118 height 18
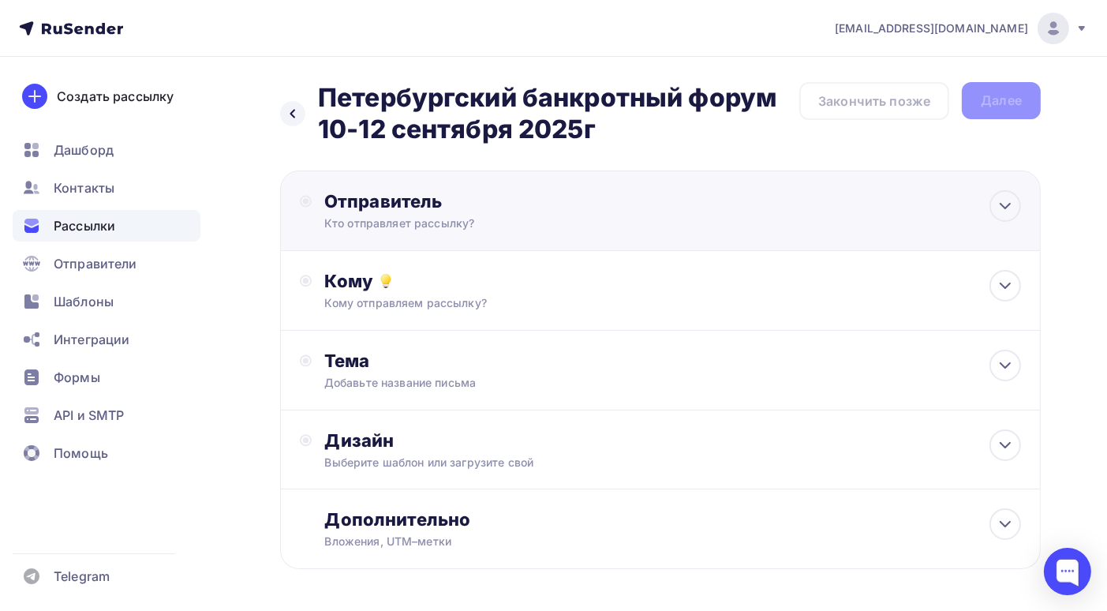
click at [541, 225] on div "Кто отправляет рассылку?" at bounding box center [478, 223] width 308 height 16
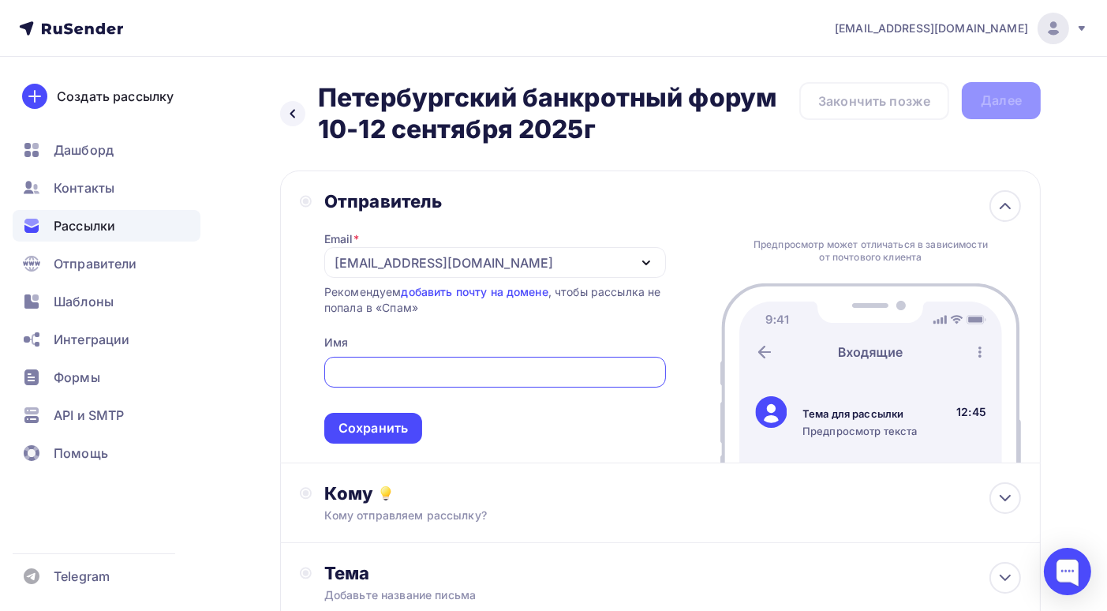
click at [457, 366] on input "text" at bounding box center [495, 372] width 324 height 19
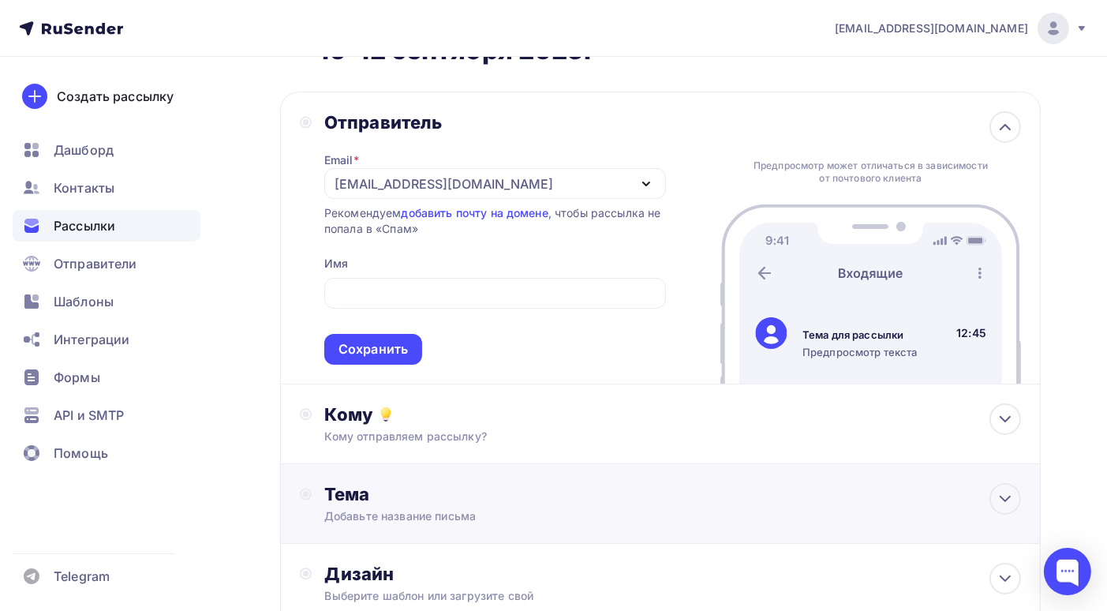
click at [507, 502] on div "Тема" at bounding box center [480, 494] width 312 height 22
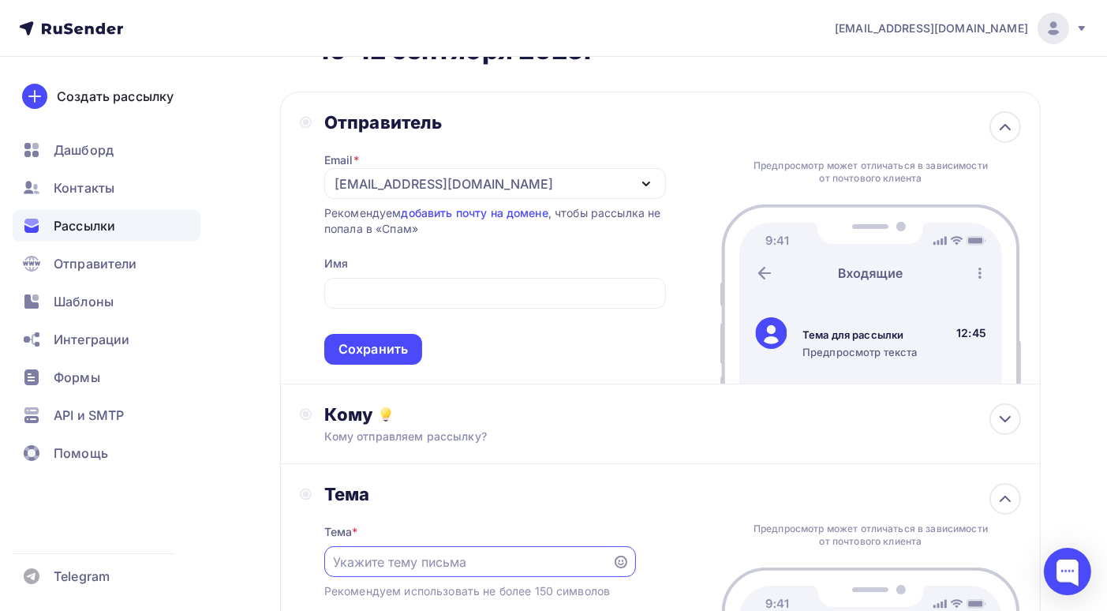
scroll to position [0, 0]
click at [361, 563] on input "text" at bounding box center [468, 561] width 270 height 19
paste input "Петербургский банкротный форум 10-12 сентября 2025г"
type input "Петербургский банкротный форум 10-12 сентября 2025г"
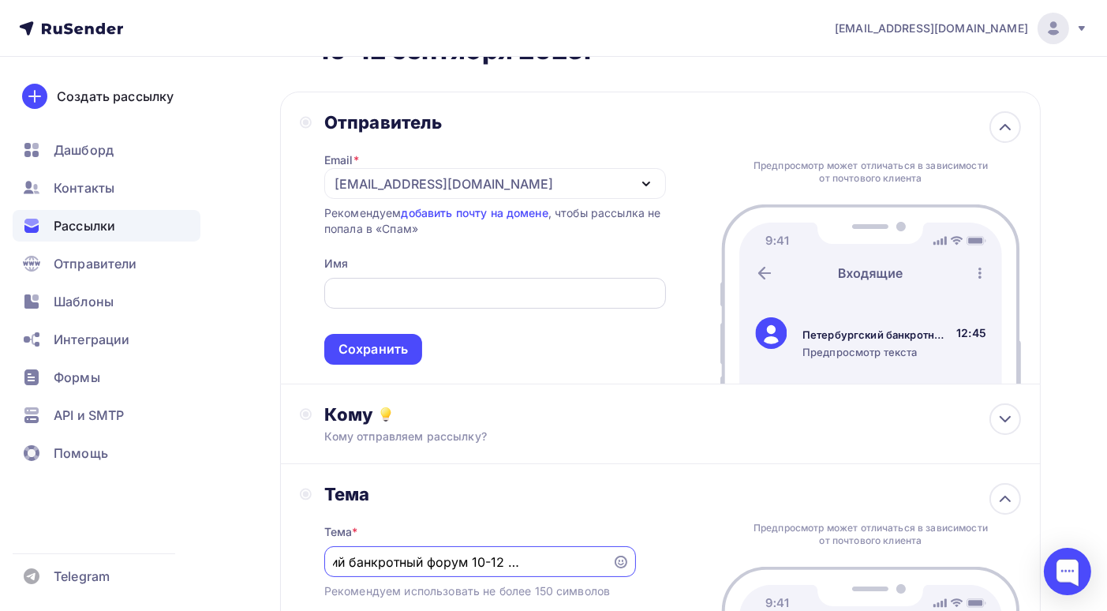
click at [405, 297] on input "text" at bounding box center [495, 293] width 324 height 19
click at [106, 258] on span "Отправители" at bounding box center [96, 263] width 84 height 19
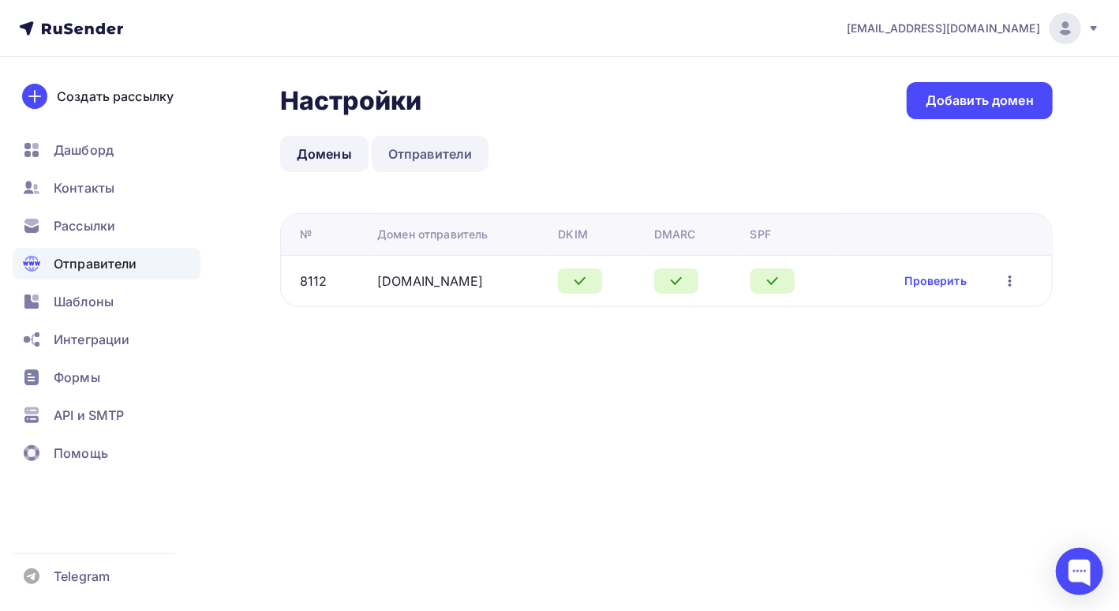
click at [440, 153] on link "Отправители" at bounding box center [431, 154] width 118 height 36
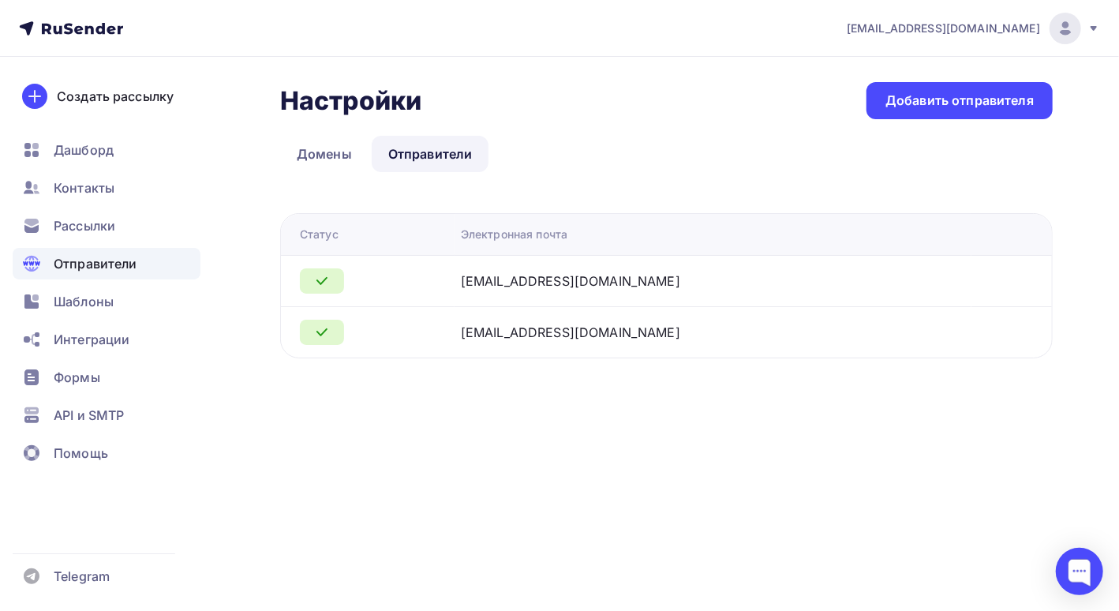
click at [322, 332] on icon at bounding box center [321, 332] width 9 height 6
click at [517, 282] on div "[EMAIL_ADDRESS][DOMAIN_NAME]" at bounding box center [570, 281] width 219 height 19
drag, startPoint x: 483, startPoint y: 276, endPoint x: 664, endPoint y: 279, distance: 180.8
click at [664, 279] on td "[EMAIL_ADDRESS][DOMAIN_NAME]" at bounding box center [714, 280] width 518 height 51
copy div "[EMAIL_ADDRESS][DOMAIN_NAME]"
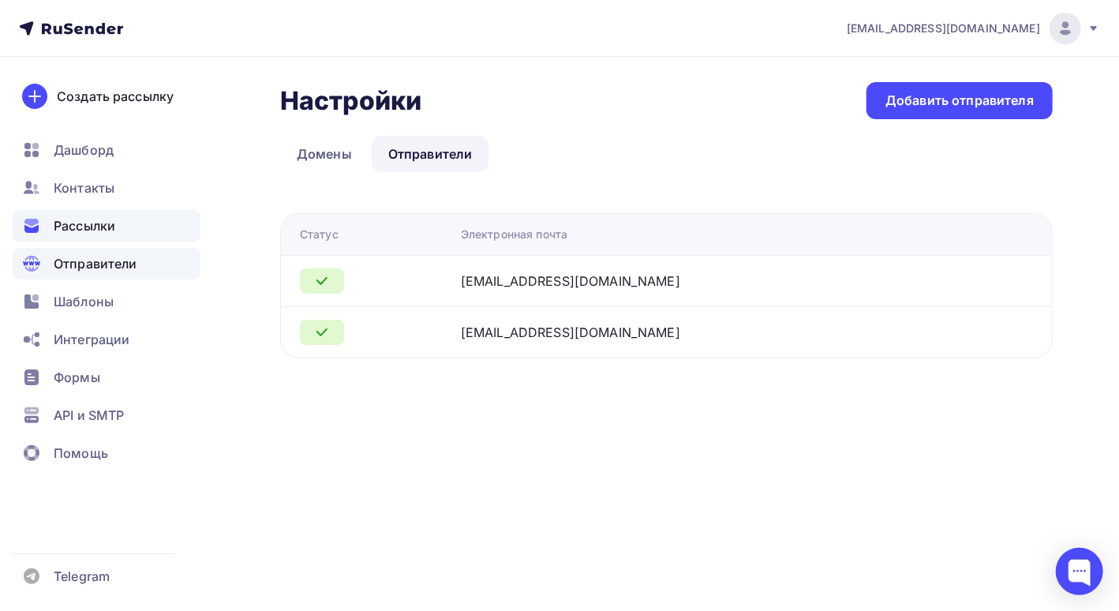
click at [99, 227] on span "Рассылки" at bounding box center [85, 225] width 62 height 19
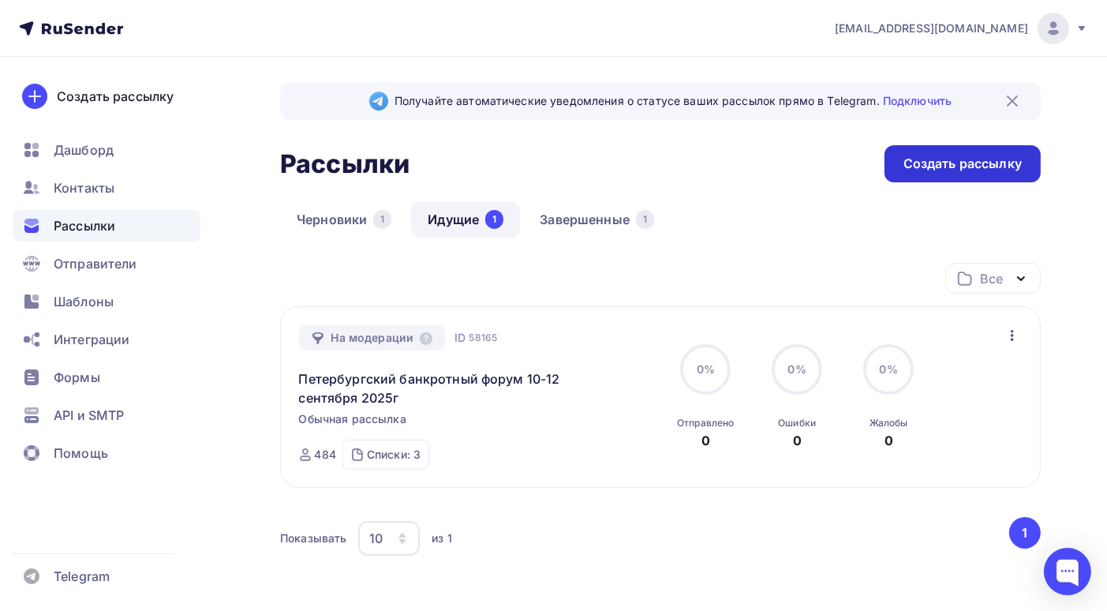
click at [965, 170] on div "Создать рассылку" at bounding box center [963, 164] width 118 height 18
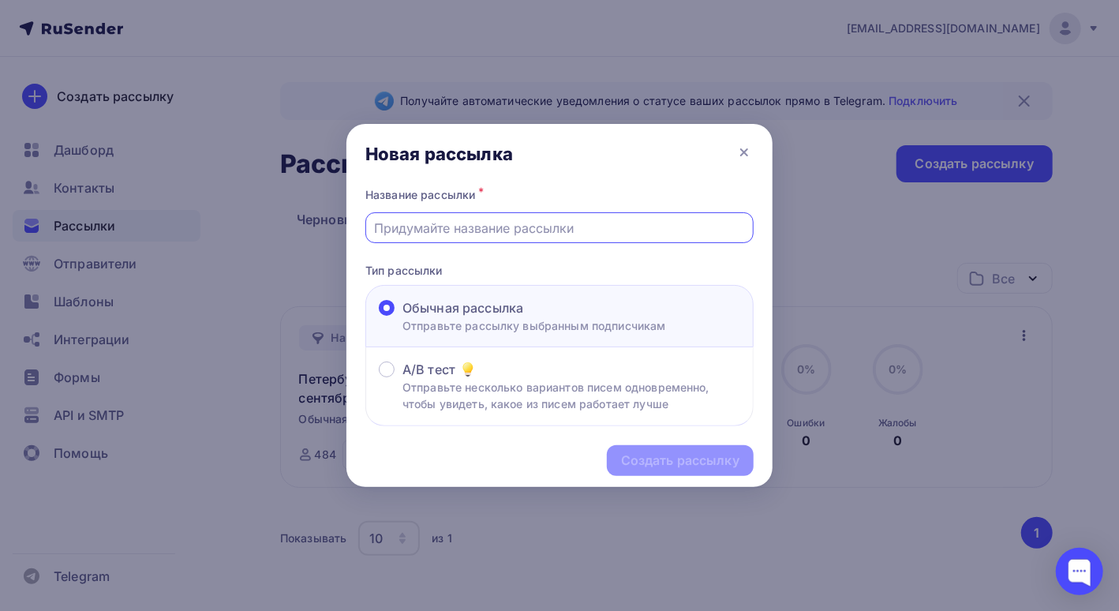
click at [463, 220] on input "text" at bounding box center [560, 228] width 370 height 19
type input "Петербургский банкротный форум 10-12 сентября 2025г"
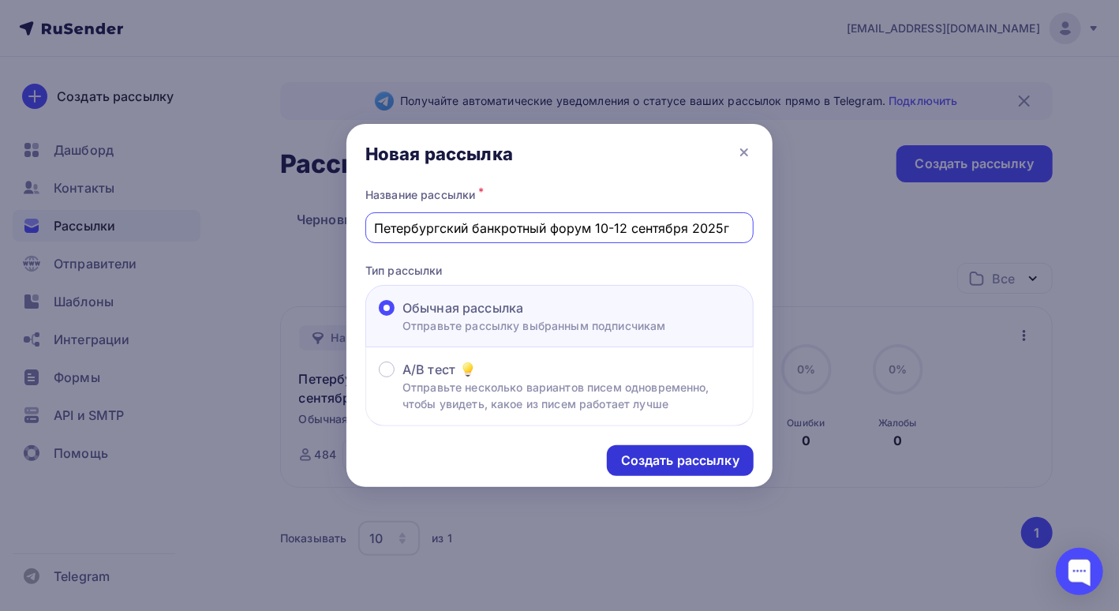
click at [674, 467] on div "Создать рассылку" at bounding box center [680, 460] width 118 height 18
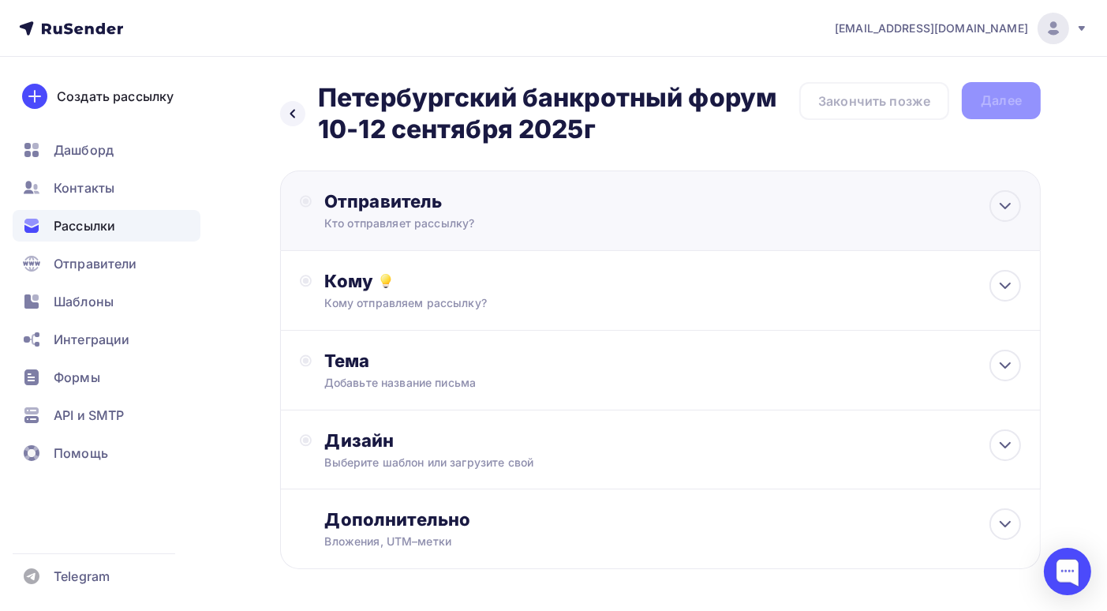
click at [540, 216] on div "Кто отправляет рассылку?" at bounding box center [478, 223] width 308 height 16
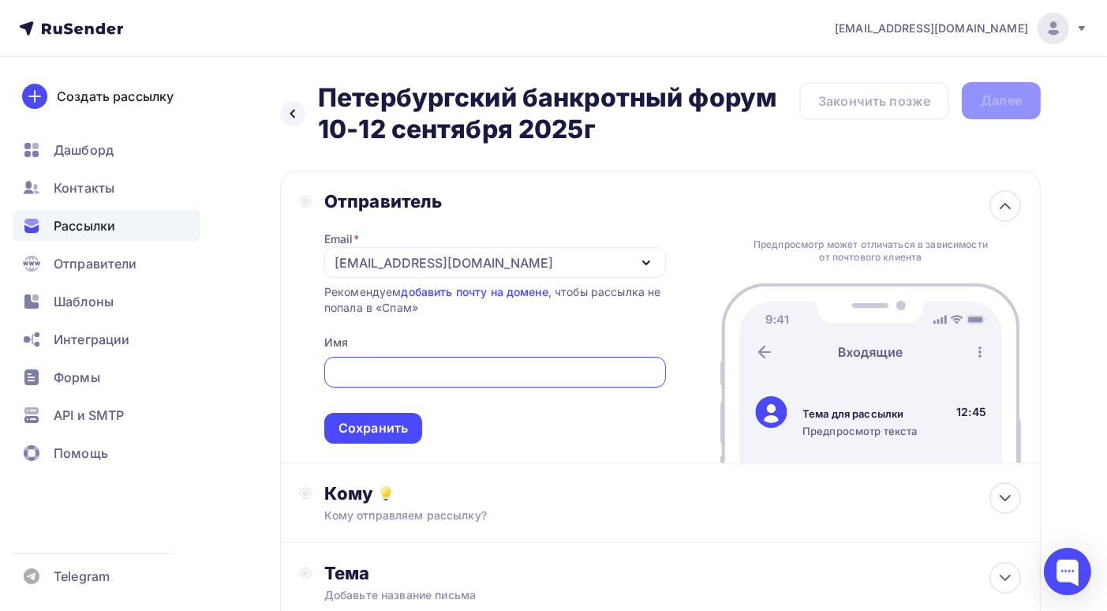
click at [408, 375] on input "text" at bounding box center [495, 372] width 324 height 19
paste input "[EMAIL_ADDRESS][DOMAIN_NAME]"
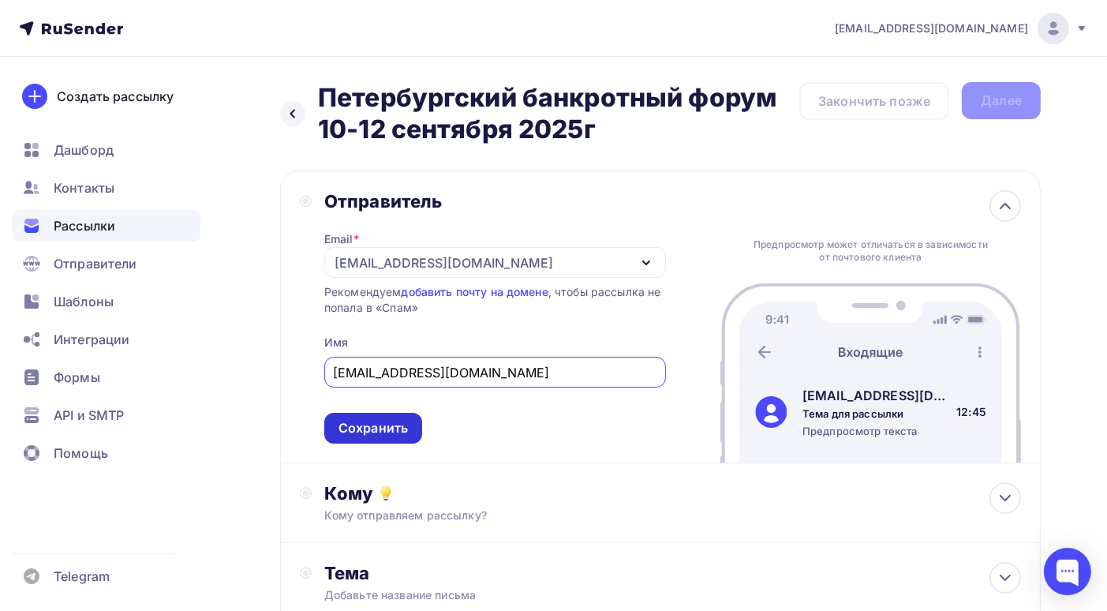
type input "[EMAIL_ADDRESS][DOMAIN_NAME]"
click at [359, 436] on div "Сохранить" at bounding box center [373, 428] width 69 height 18
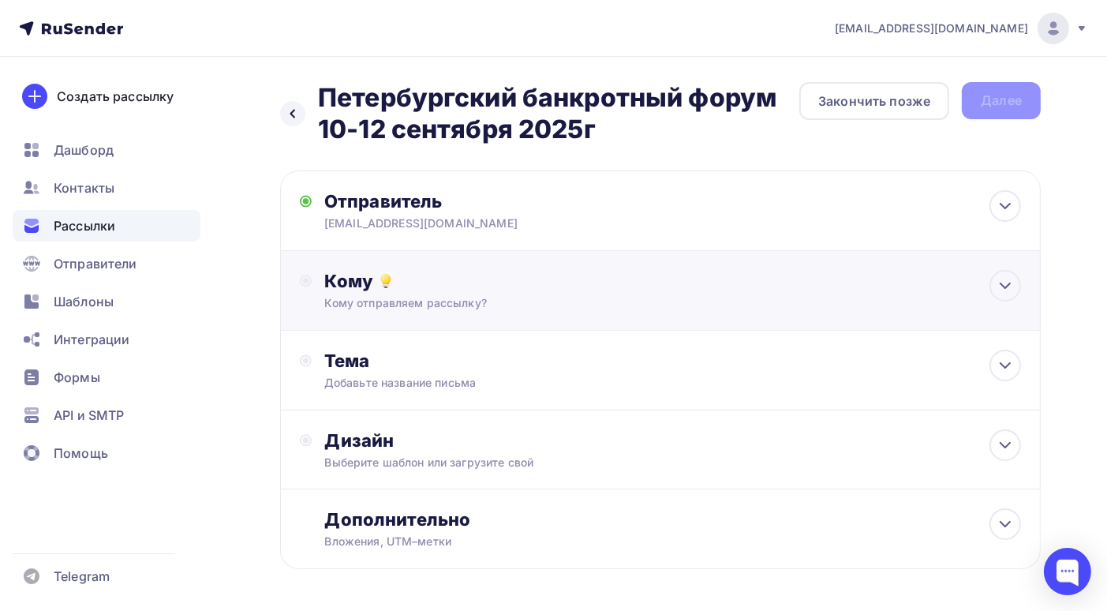
click at [551, 286] on div "Кому" at bounding box center [672, 281] width 697 height 22
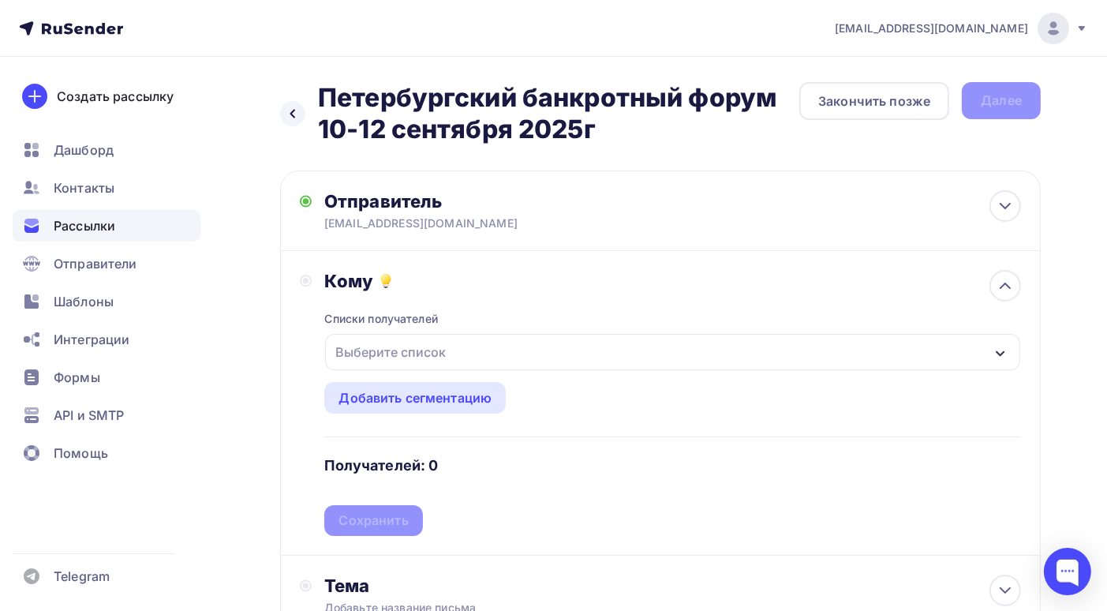
click at [489, 355] on div "Выберите список" at bounding box center [672, 352] width 695 height 36
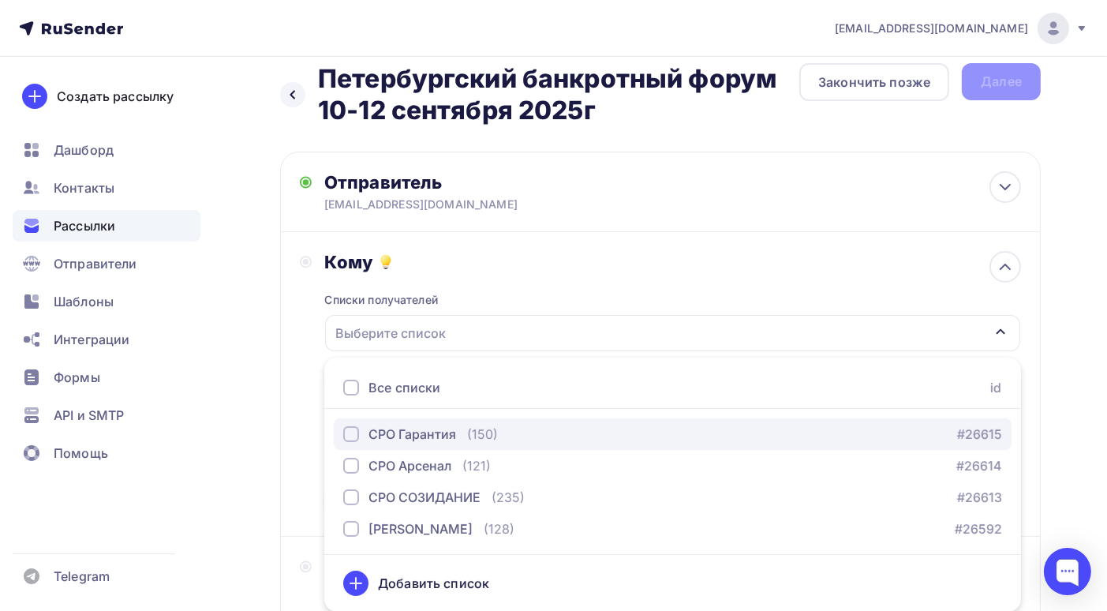
click at [410, 442] on div "СРО Гарантия" at bounding box center [413, 434] width 88 height 19
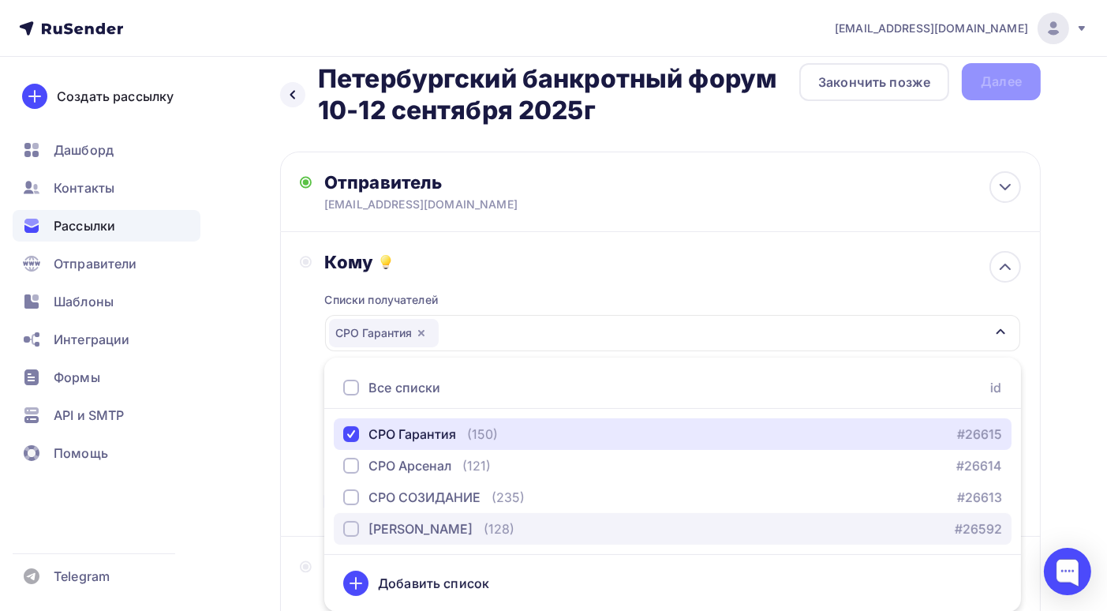
scroll to position [98, 0]
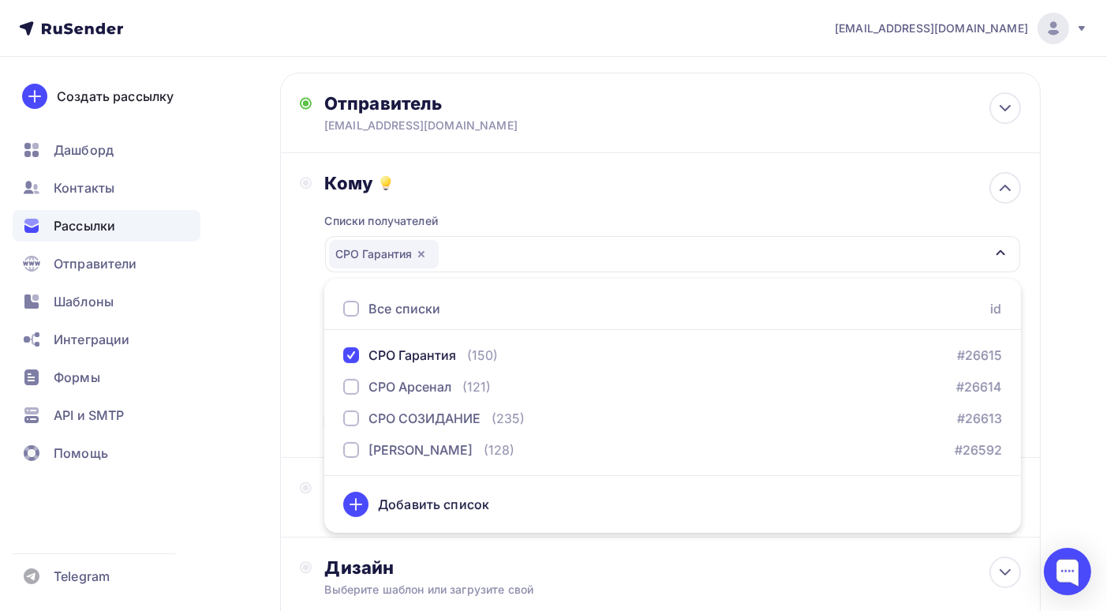
click at [604, 186] on div "Кому" at bounding box center [672, 183] width 697 height 22
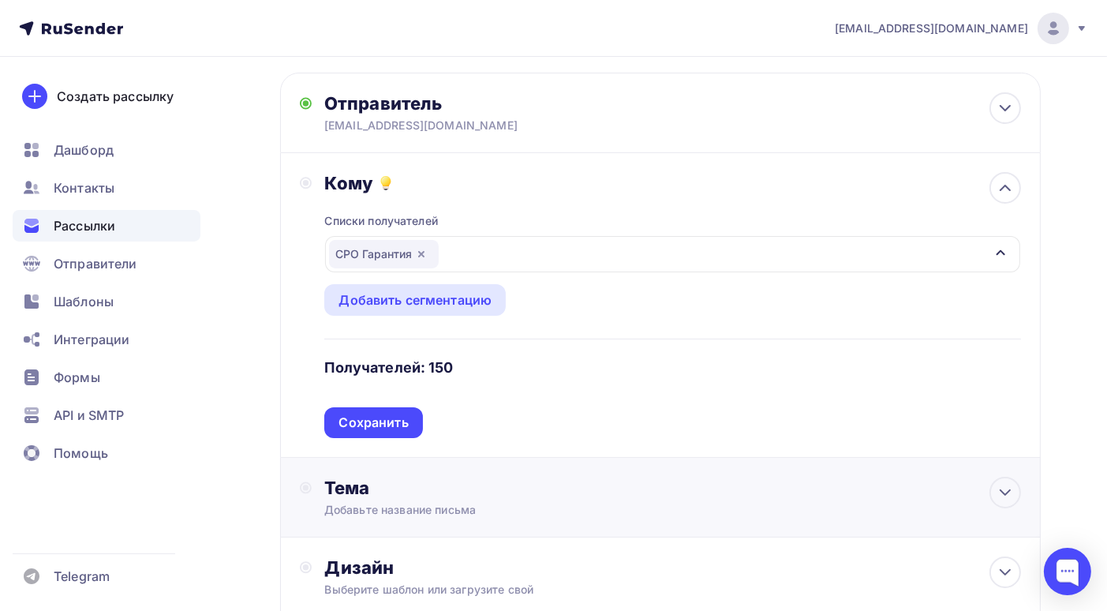
scroll to position [177, 0]
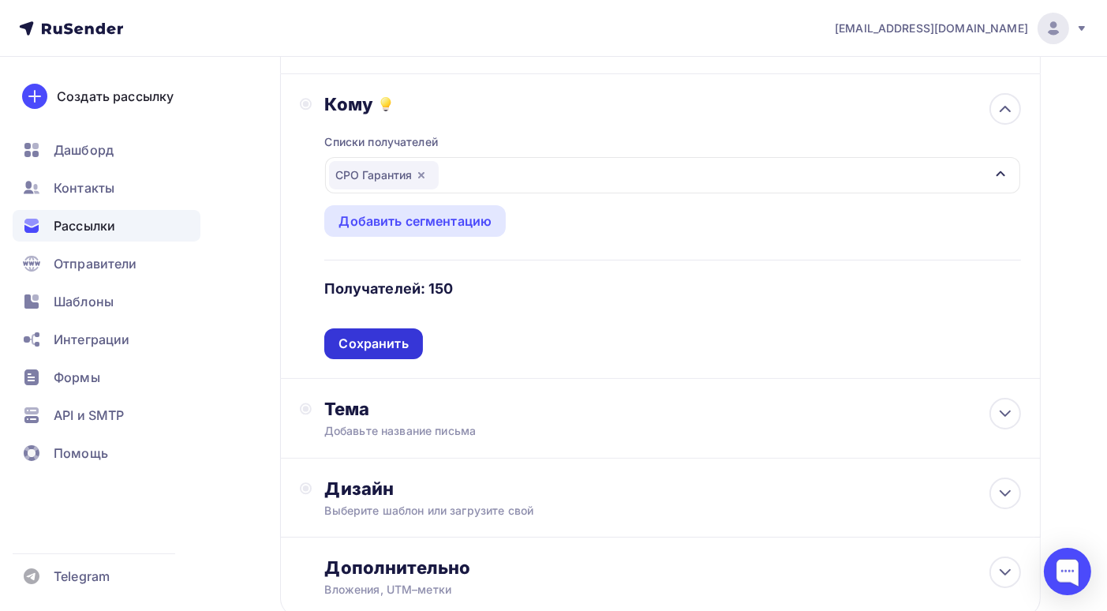
click at [373, 346] on div "Сохранить" at bounding box center [373, 344] width 69 height 18
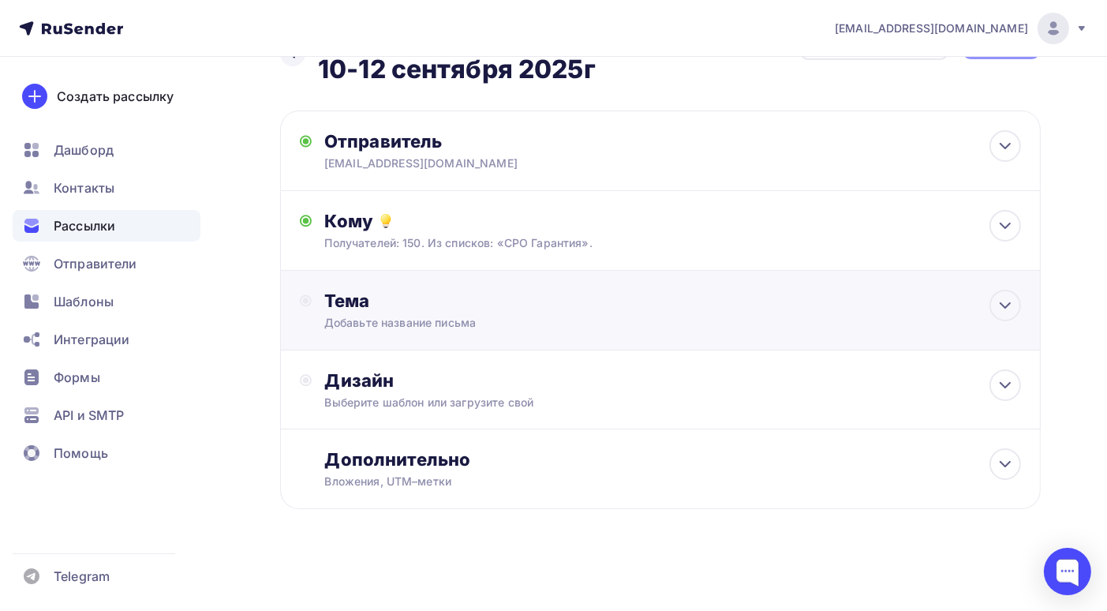
scroll to position [61, 0]
click at [455, 308] on div "Тема" at bounding box center [480, 301] width 312 height 22
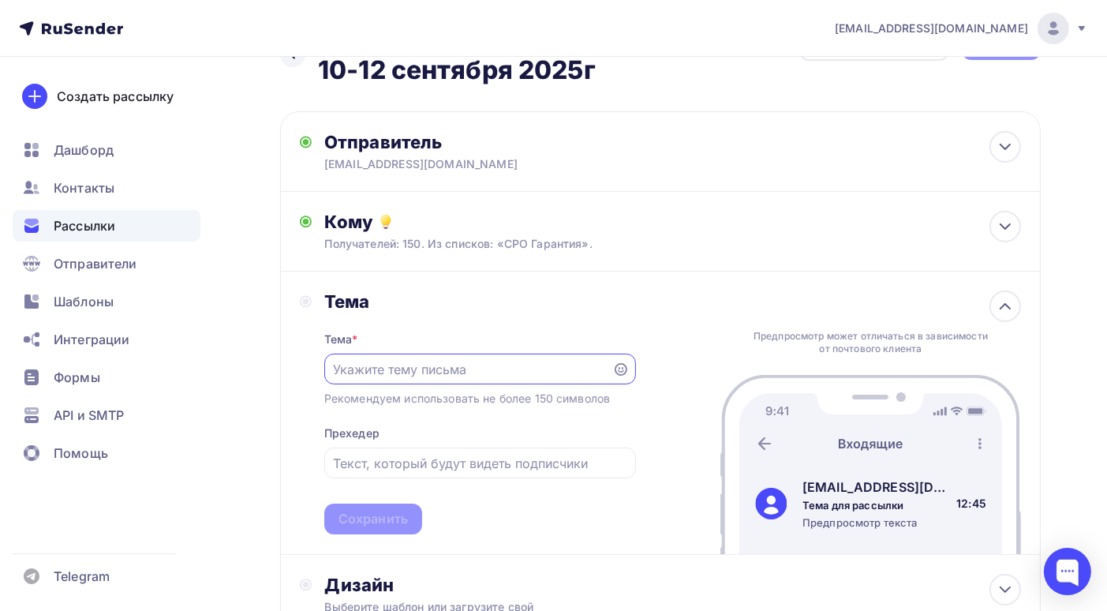
scroll to position [0, 0]
click at [401, 373] on input "text" at bounding box center [468, 369] width 270 height 19
paste input "[EMAIL_ADDRESS][DOMAIN_NAME]"
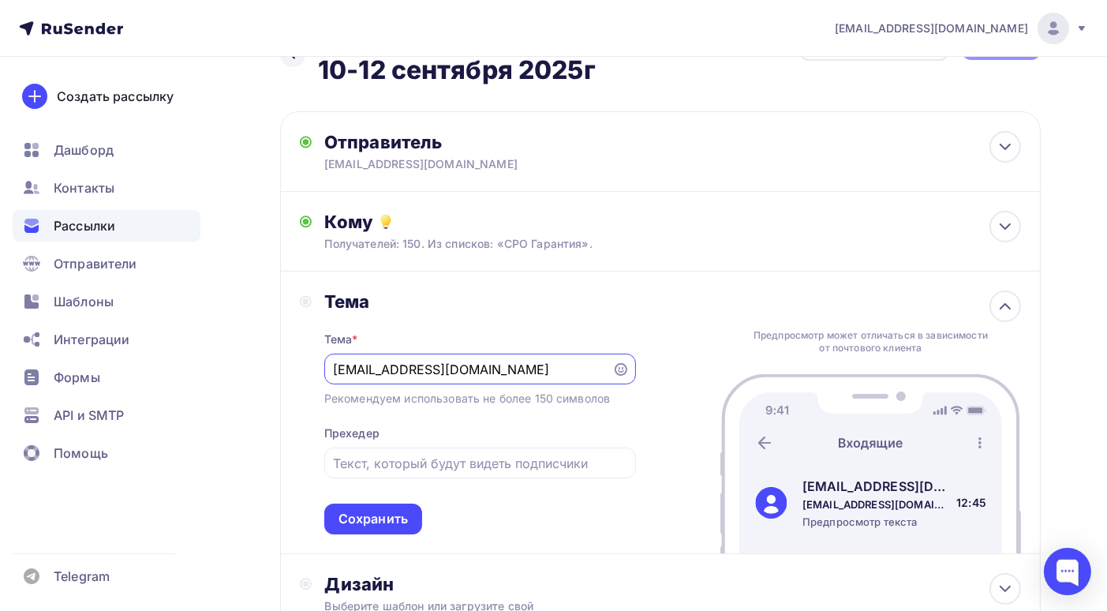
drag, startPoint x: 503, startPoint y: 364, endPoint x: 222, endPoint y: 365, distance: 281.0
click at [222, 365] on div "Назад Петербургский банкротный форум 10-12 сентября 2025г Петербургский банкрот…" at bounding box center [553, 406] width 1107 height 817
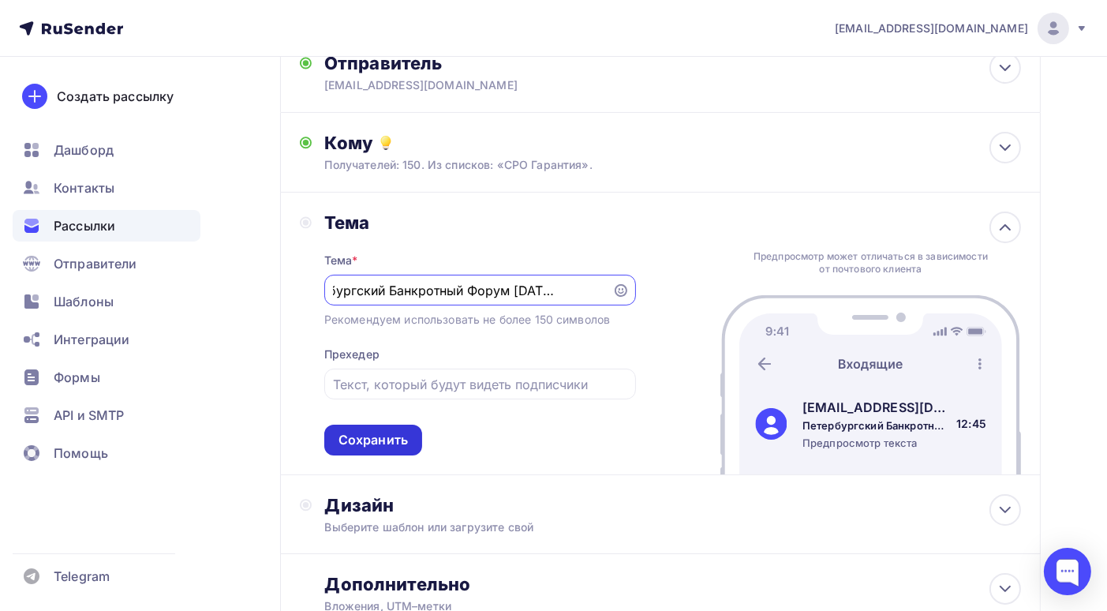
type input "Петербургский Банкротный Форум 10-12 сентября 2025г"
click at [373, 443] on div "Сохранить" at bounding box center [373, 440] width 69 height 18
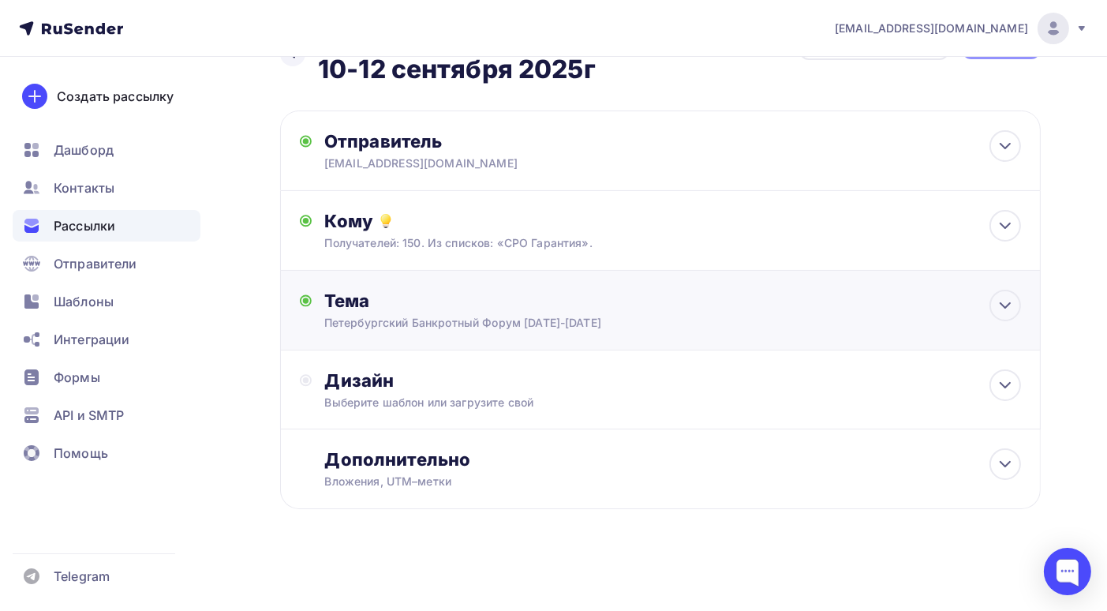
scroll to position [76, 0]
click at [472, 384] on div "Дизайн" at bounding box center [672, 380] width 697 height 22
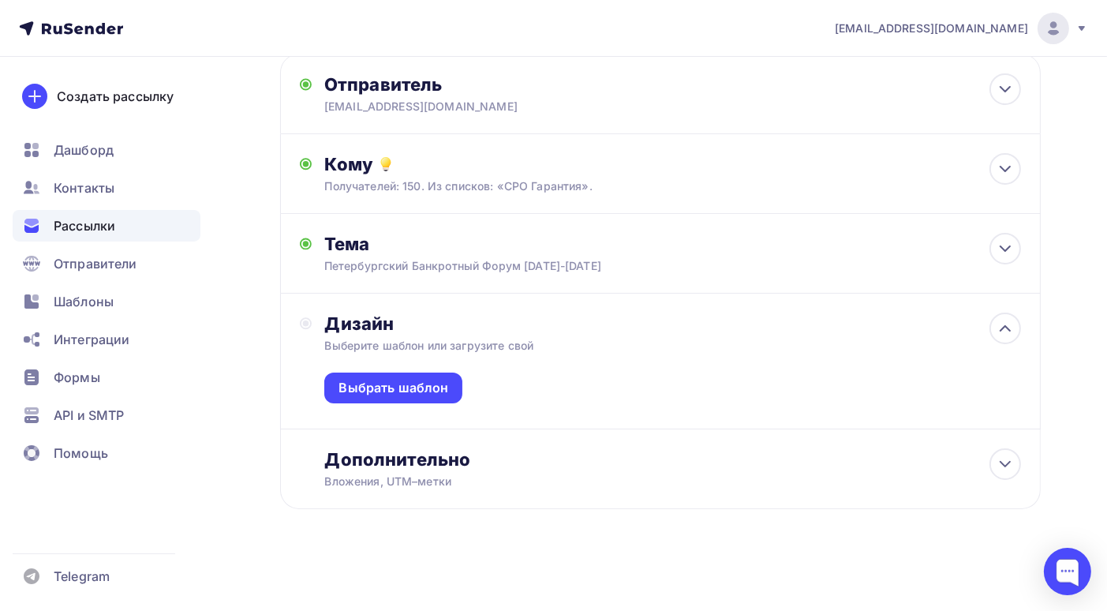
scroll to position [133, 0]
click at [412, 395] on div "Выбрать шаблон" at bounding box center [394, 388] width 110 height 18
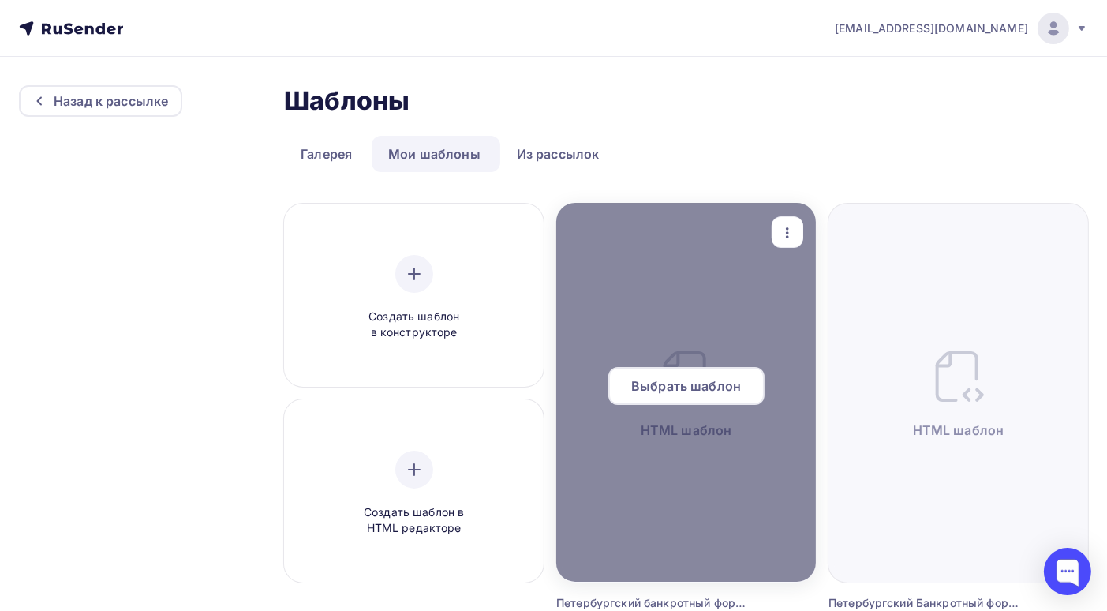
click at [690, 426] on div at bounding box center [686, 392] width 260 height 379
click at [691, 391] on span "Выбрать шаблон" at bounding box center [686, 385] width 110 height 19
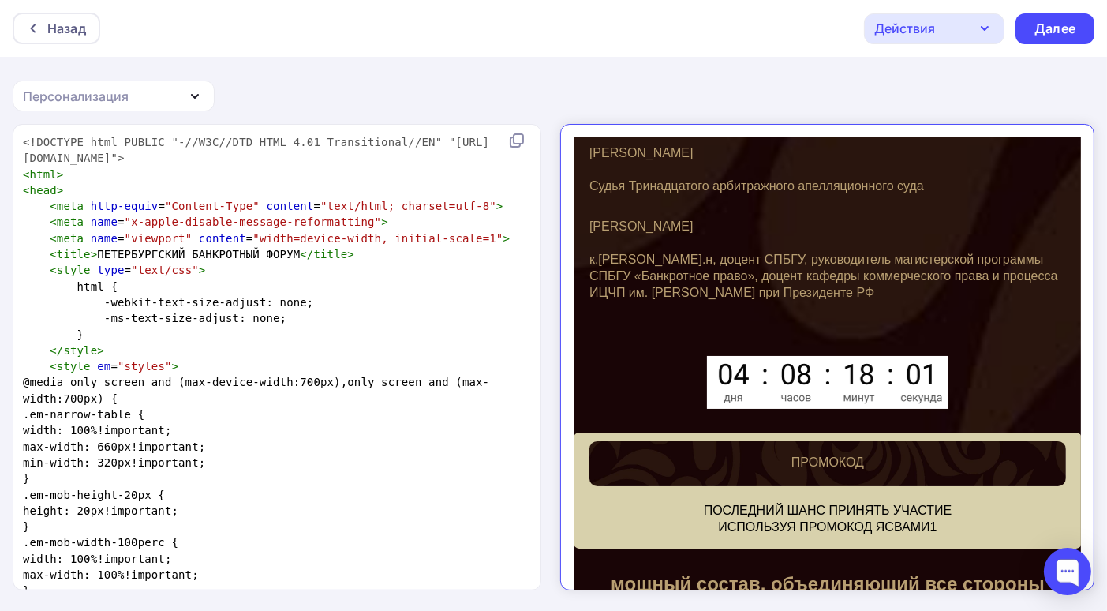
scroll to position [1148, 0]
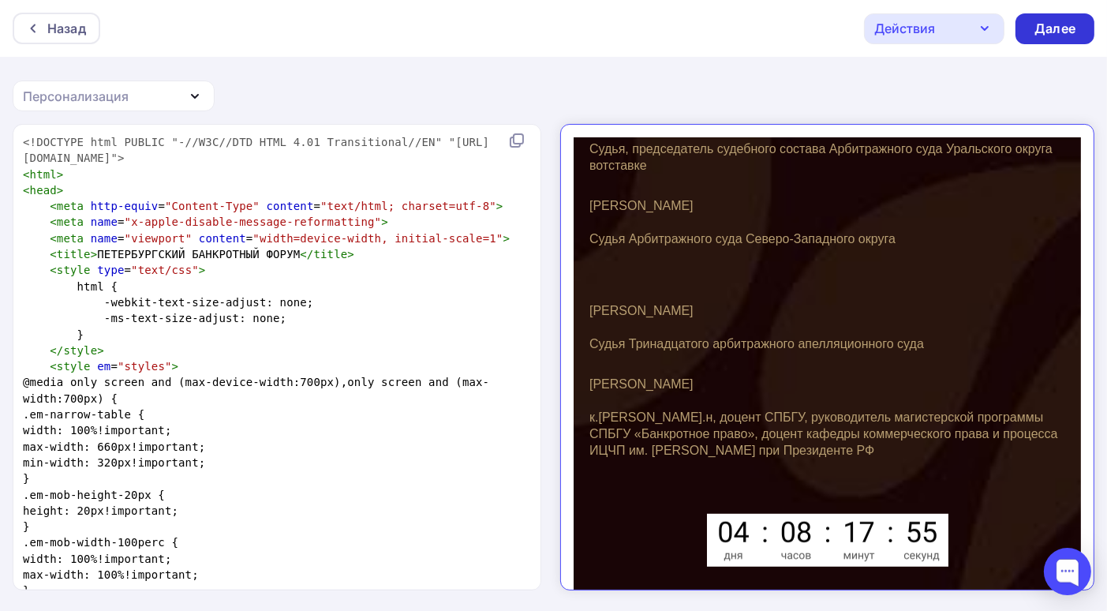
click at [1049, 31] on div "Далее" at bounding box center [1055, 29] width 41 height 18
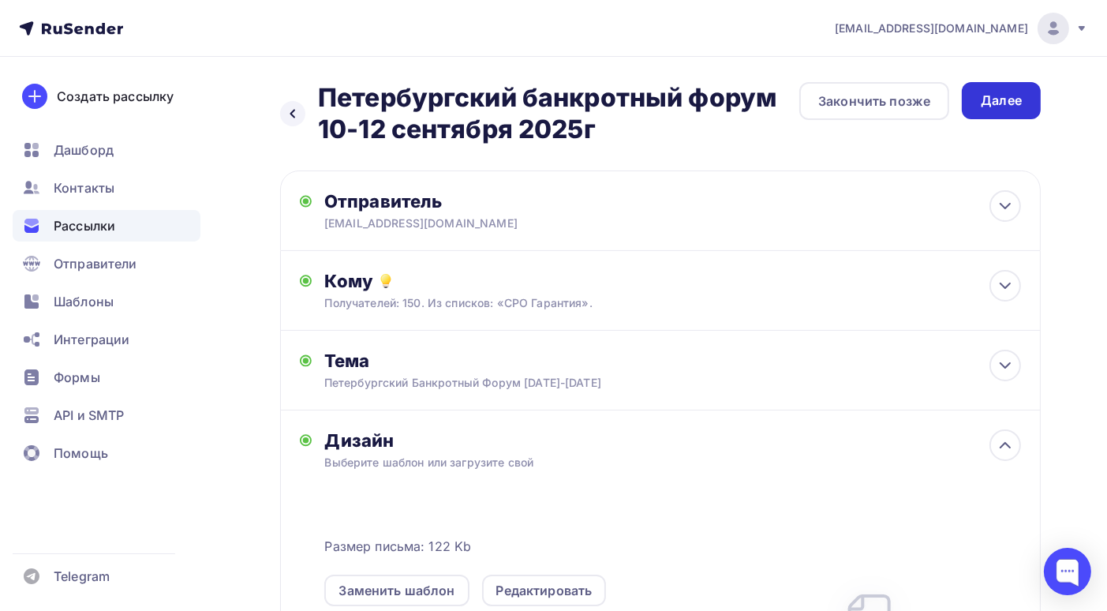
click at [1013, 108] on div "Далее" at bounding box center [1001, 101] width 41 height 18
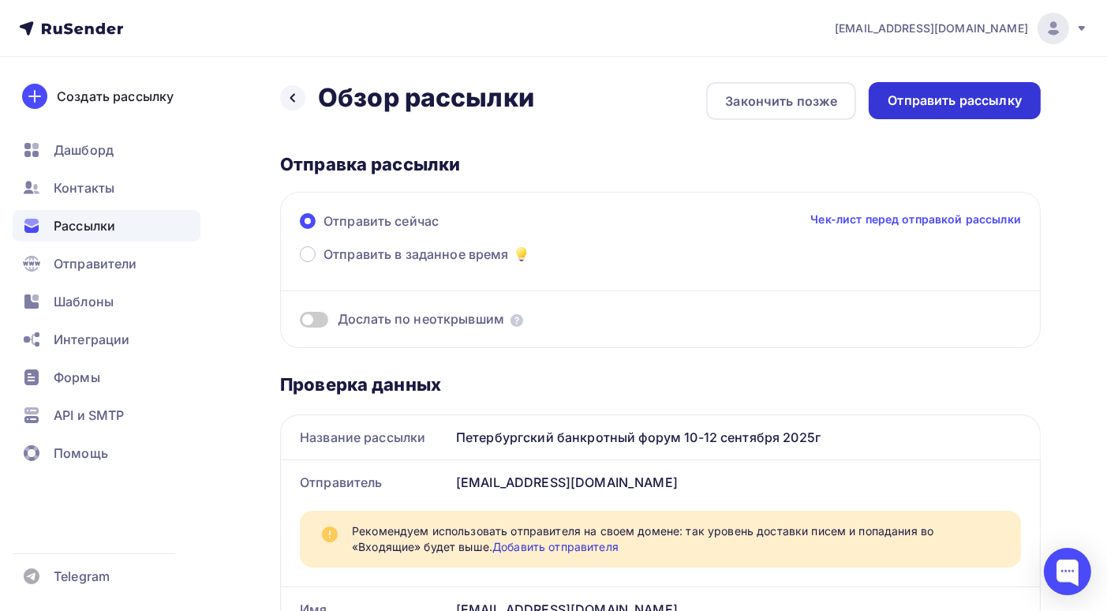
click at [1006, 103] on div "Отправить рассылку" at bounding box center [955, 101] width 134 height 18
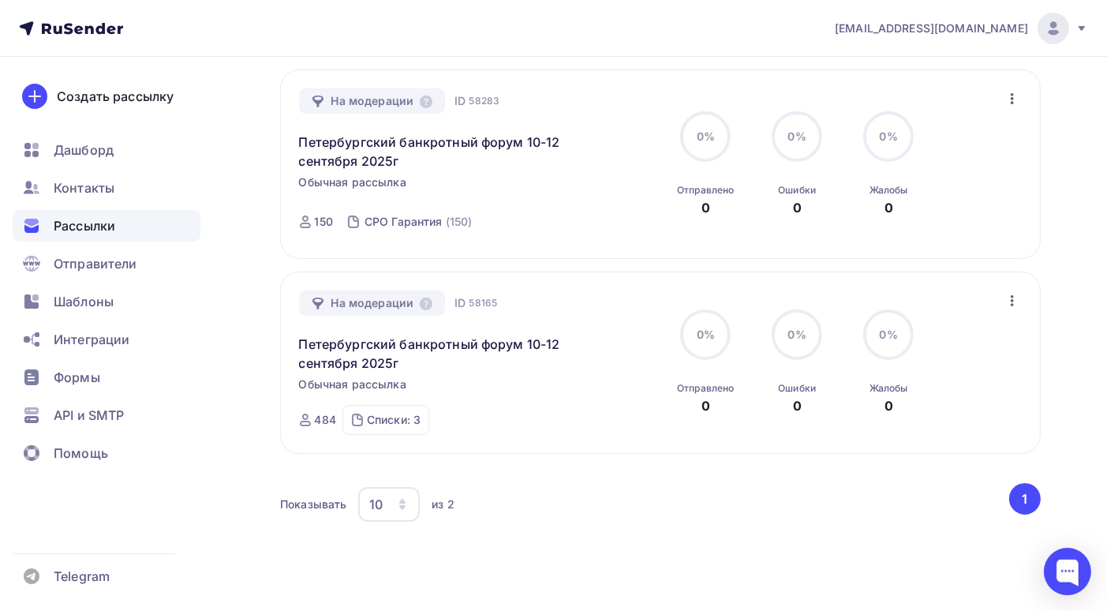
scroll to position [309, 0]
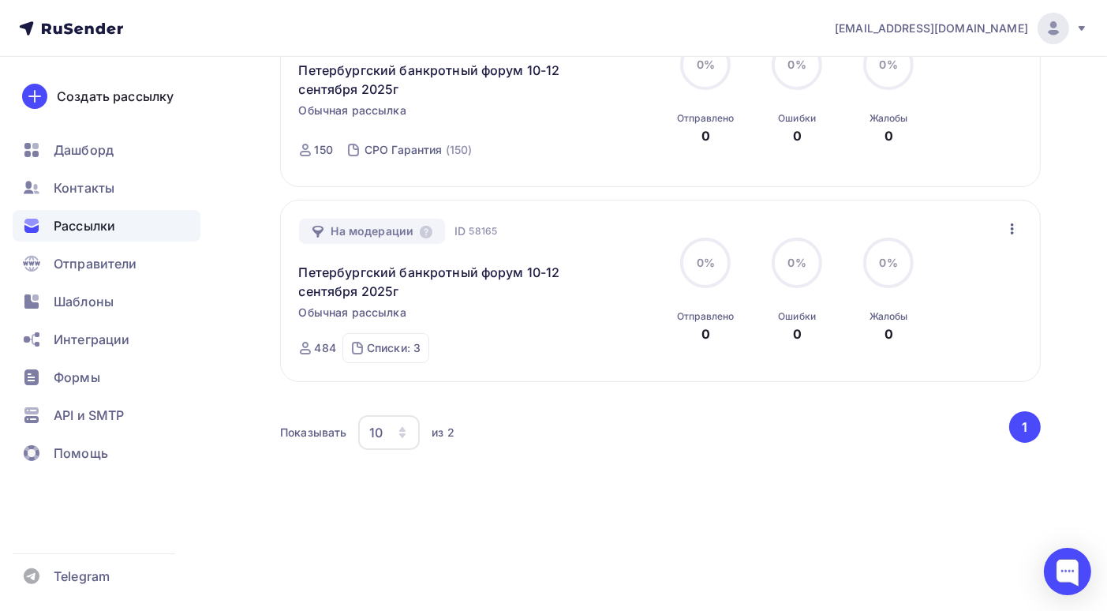
click at [1009, 236] on icon "button" at bounding box center [1012, 228] width 19 height 19
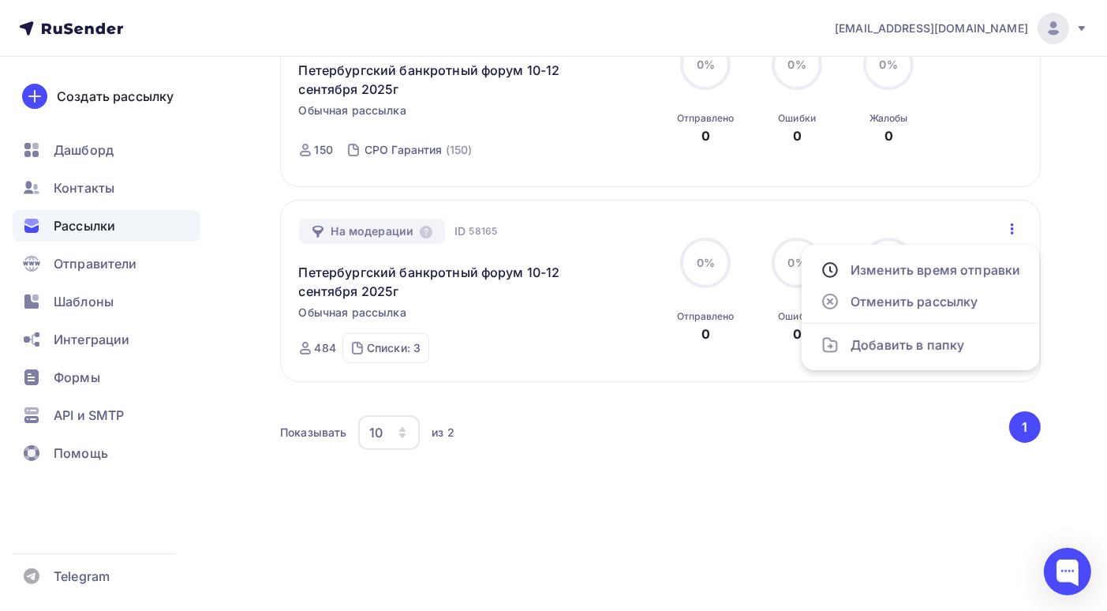
click at [556, 343] on div "На модерации ID 58165 Петербургский банкротный форум 10-12 сентября 2025г Обычн…" at bounding box center [478, 291] width 359 height 144
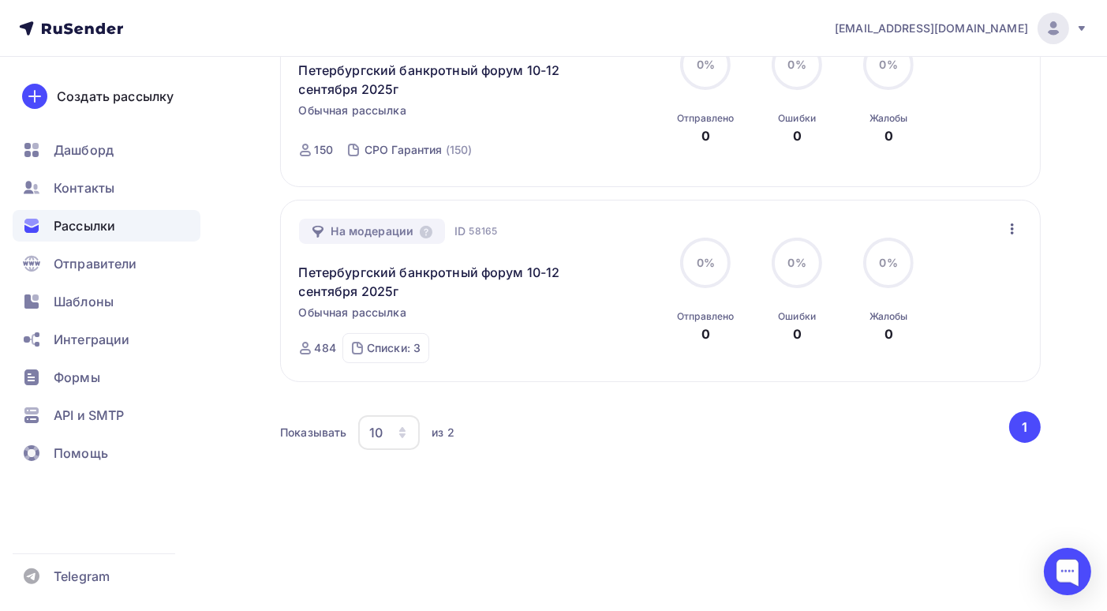
scroll to position [151, 0]
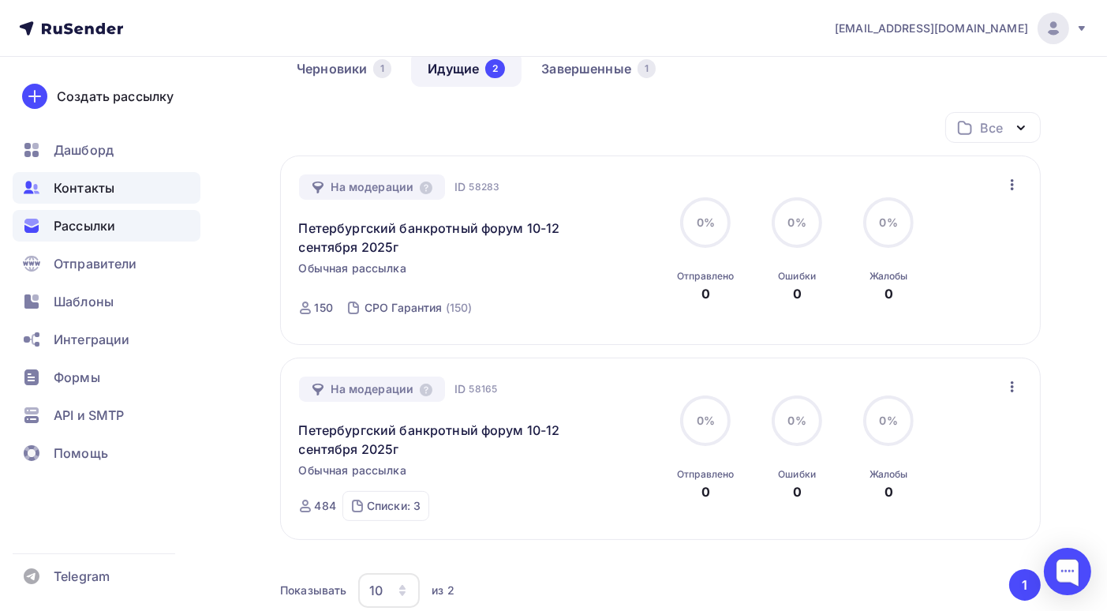
click at [84, 182] on span "Контакты" at bounding box center [84, 187] width 61 height 19
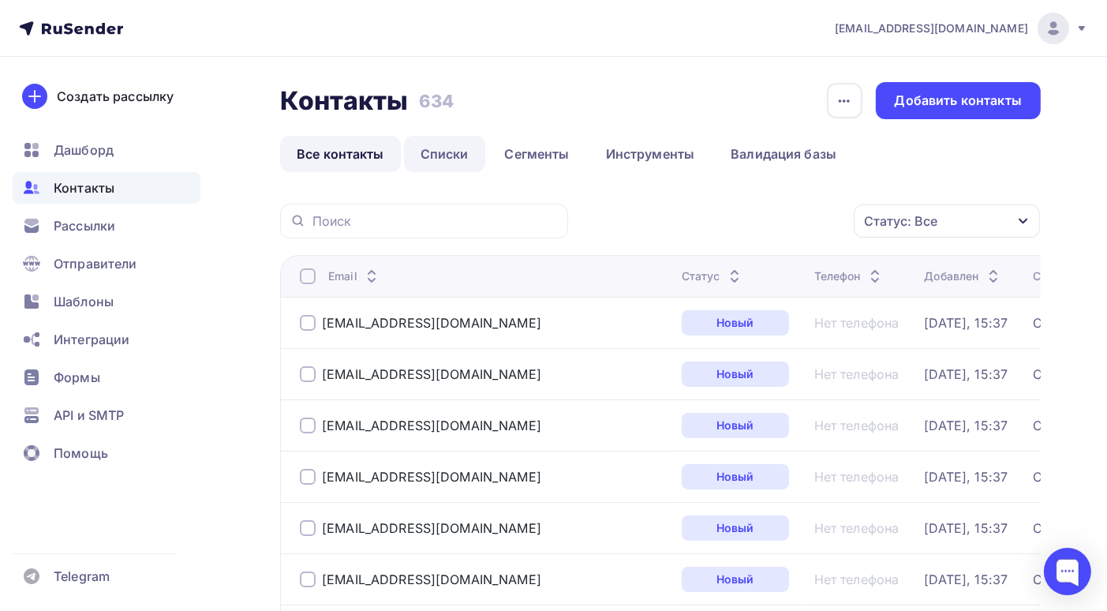
click at [459, 155] on link "Списки" at bounding box center [444, 154] width 81 height 36
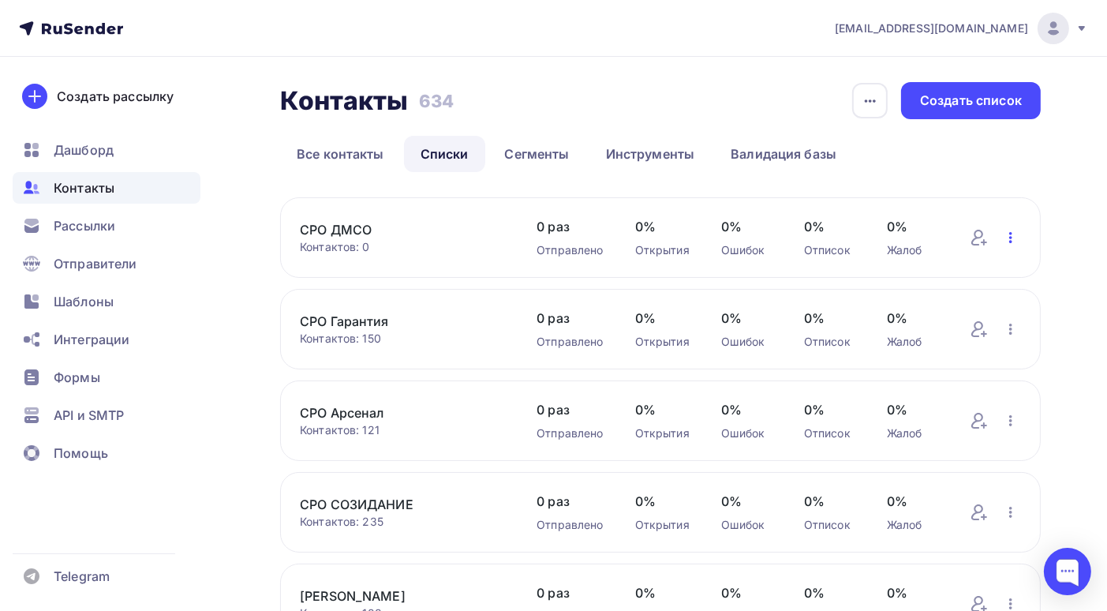
click at [1009, 234] on icon "button" at bounding box center [1011, 237] width 19 height 19
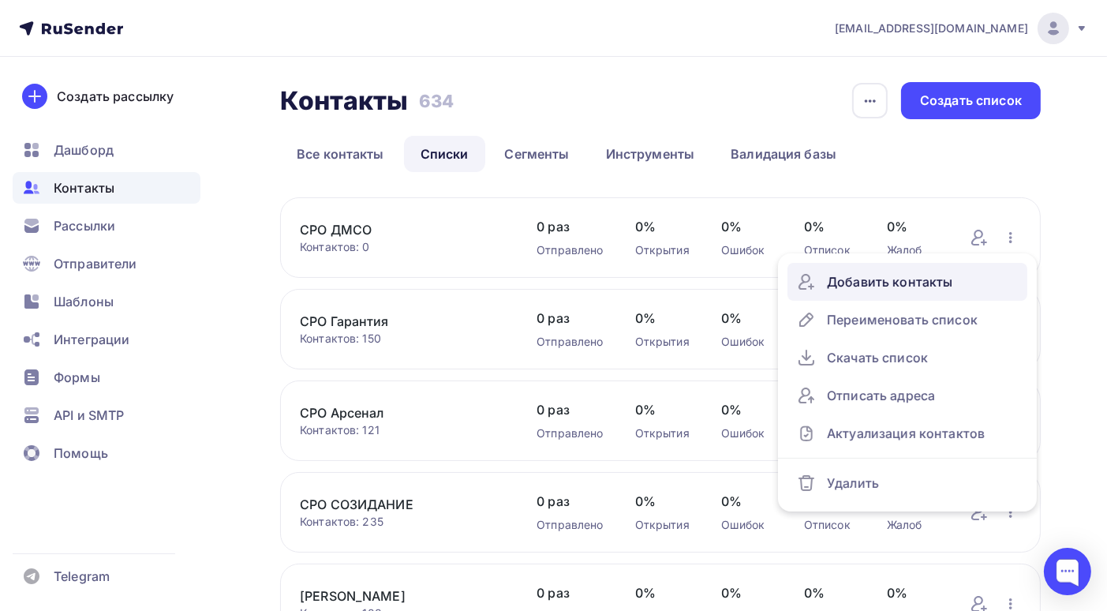
click at [922, 286] on div "Добавить контакты" at bounding box center [907, 281] width 221 height 25
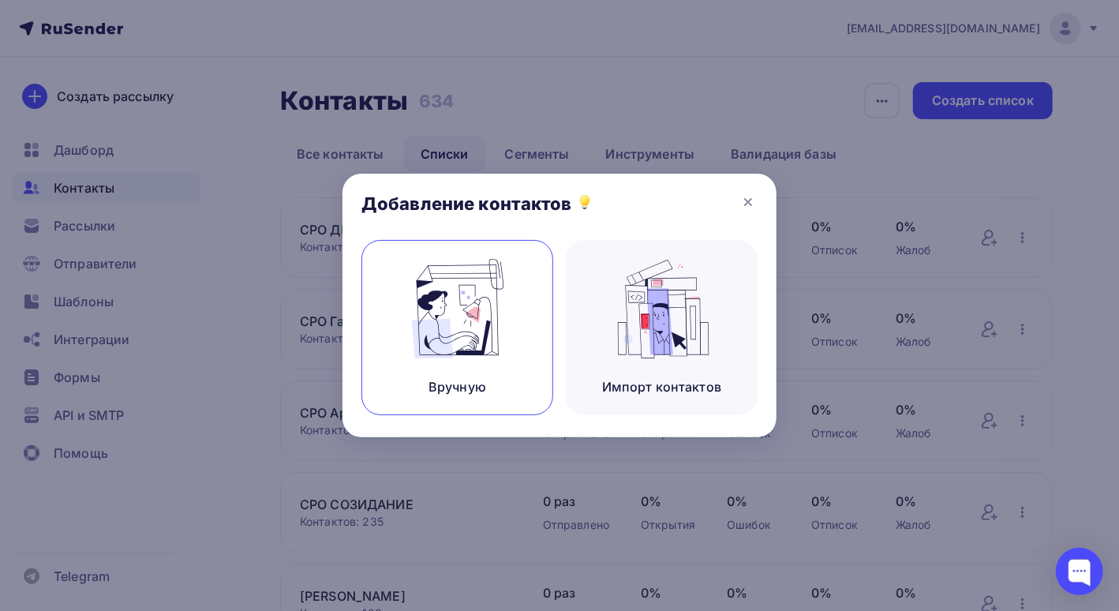
click at [463, 317] on img at bounding box center [458, 308] width 106 height 99
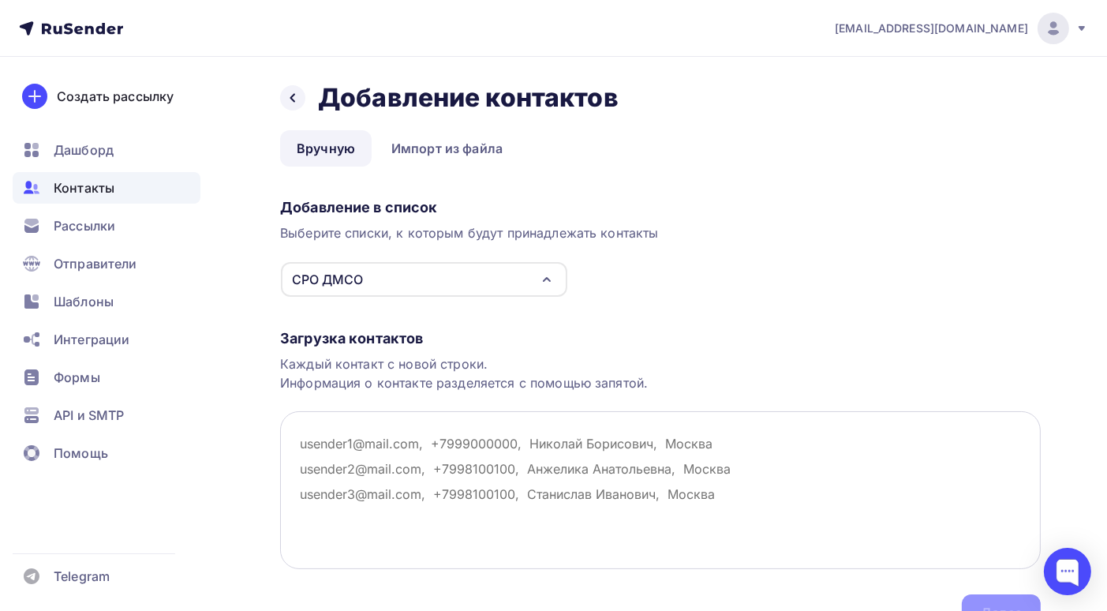
click at [301, 441] on textarea at bounding box center [660, 490] width 761 height 158
paste textarea "abdukhairov.ismet@mail.ru mos-sro@mail.ru 911@9259594.ru pravo-centre@yandex.ru…"
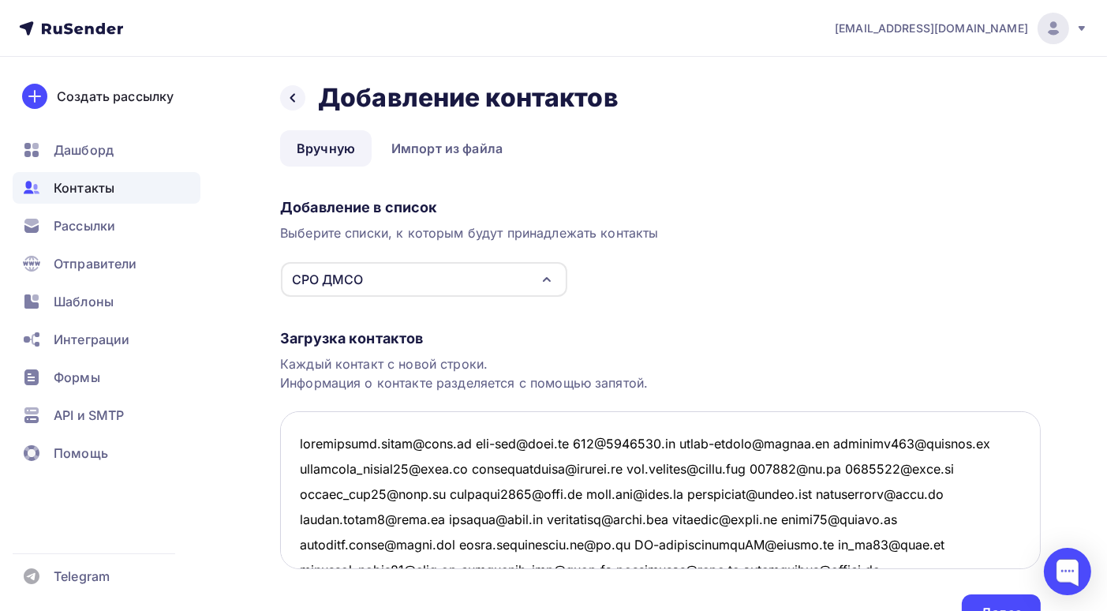
click at [465, 442] on textarea at bounding box center [660, 490] width 761 height 158
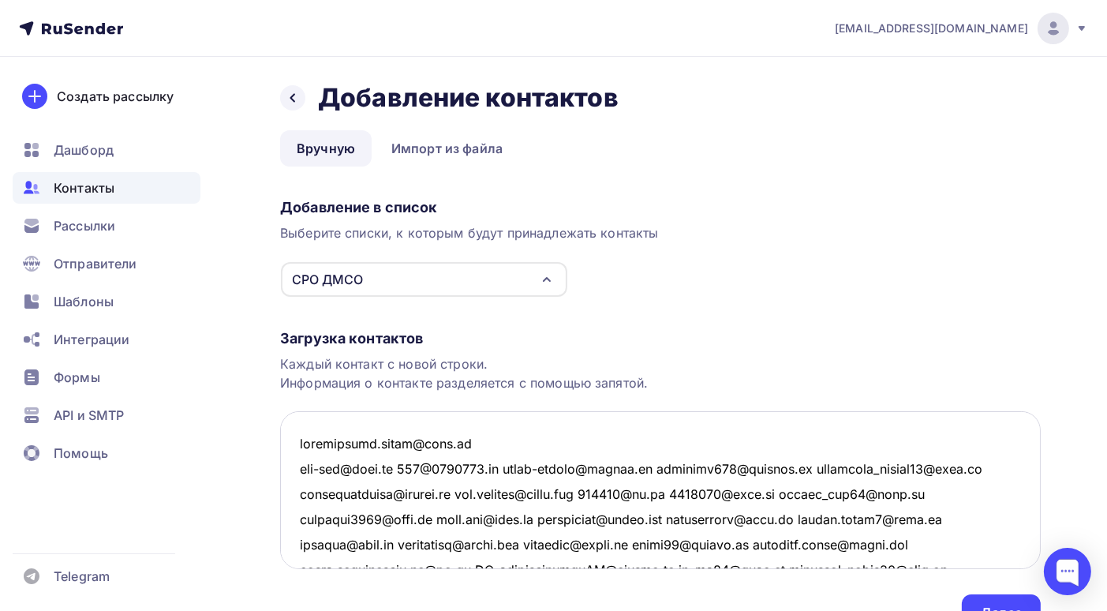
click at [407, 466] on textarea at bounding box center [660, 490] width 761 height 158
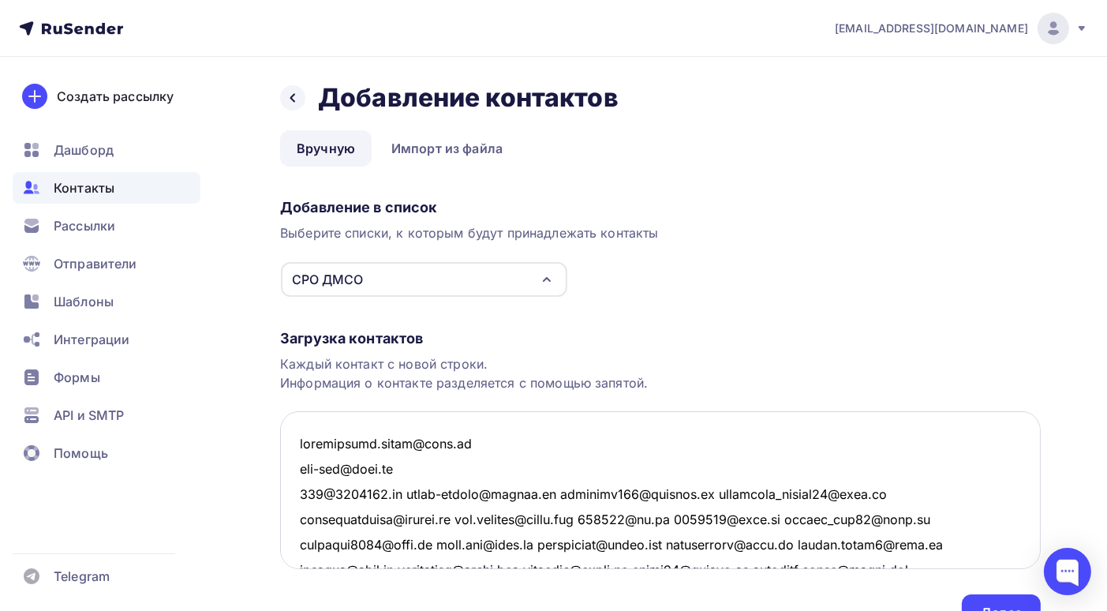
click at [403, 492] on textarea at bounding box center [660, 490] width 761 height 158
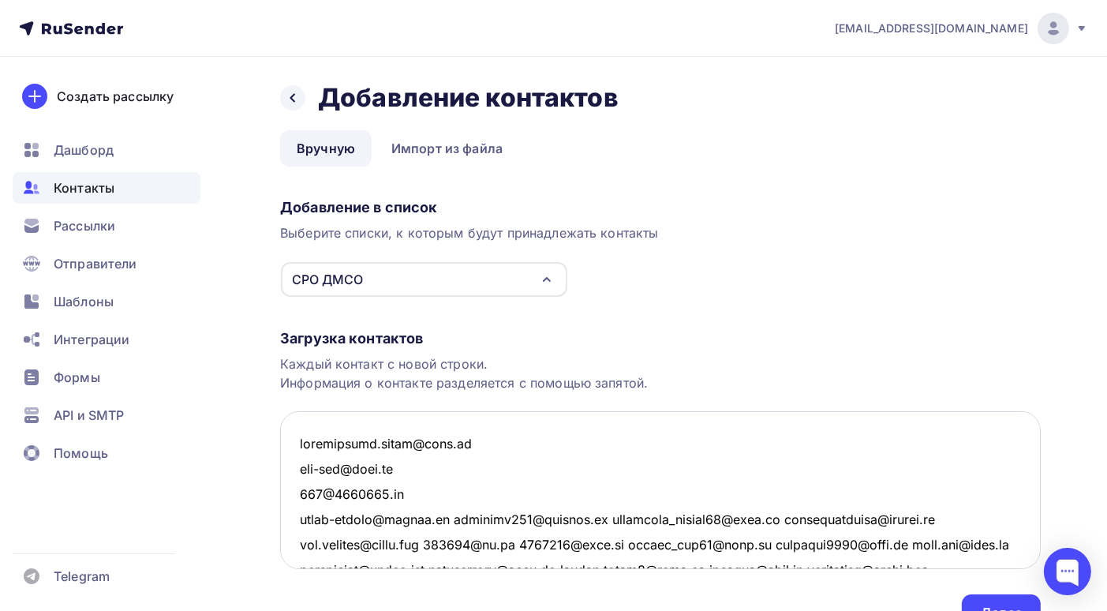
click at [453, 519] on textarea at bounding box center [660, 490] width 761 height 158
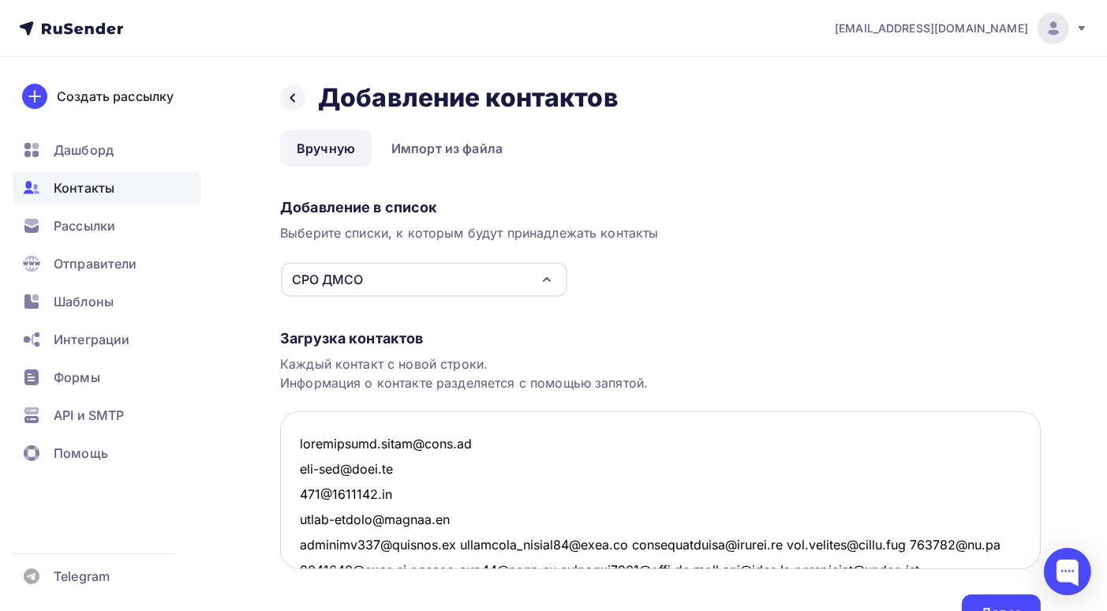
click at [448, 544] on textarea at bounding box center [660, 490] width 761 height 158
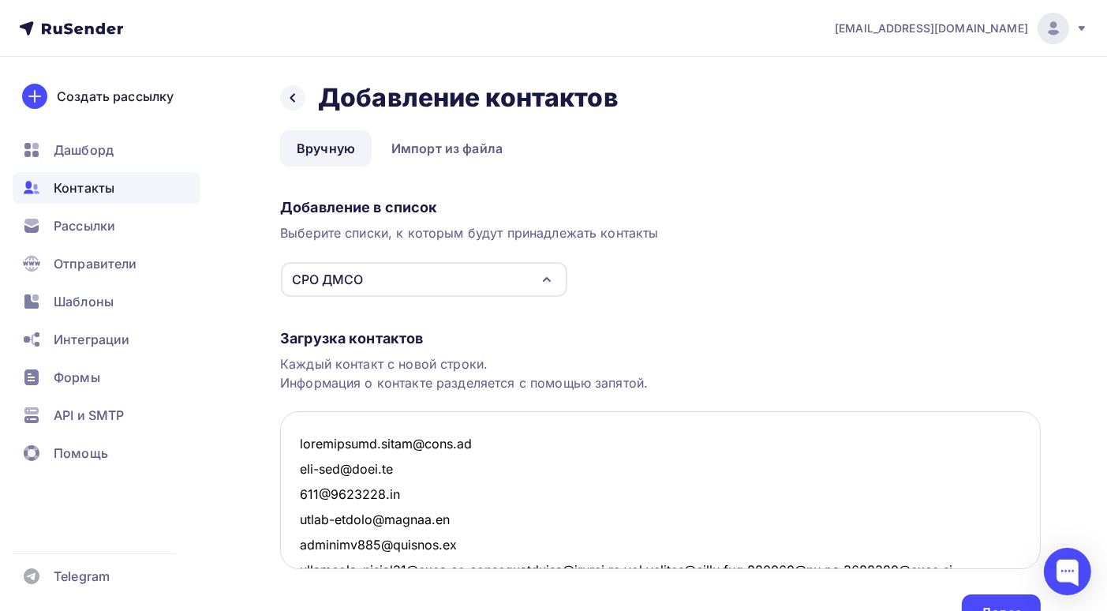
scroll to position [9, 0]
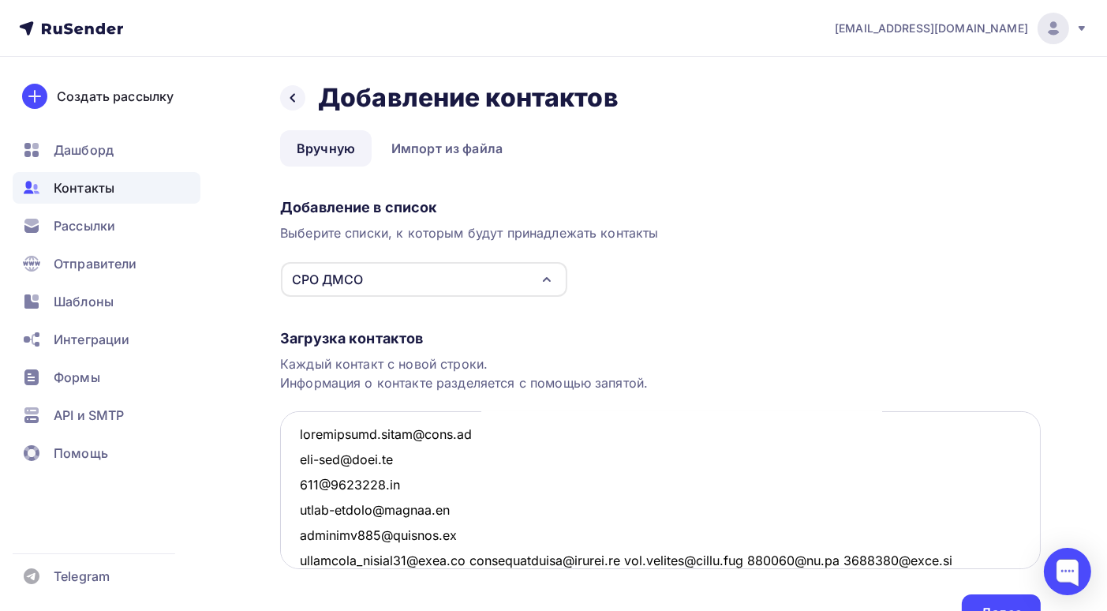
click at [474, 556] on textarea at bounding box center [660, 490] width 761 height 158
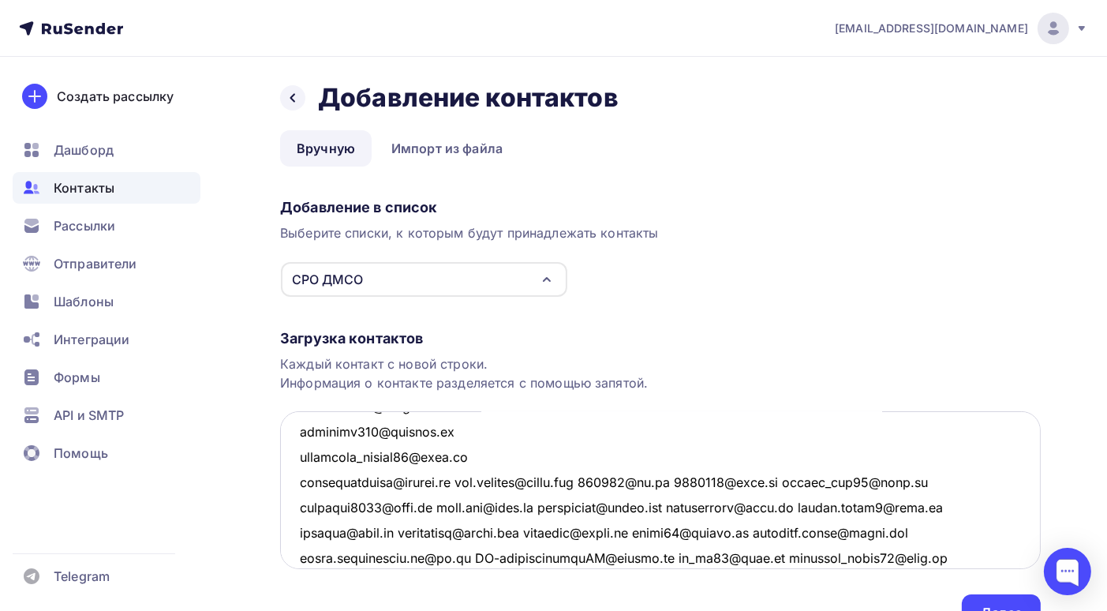
scroll to position [192, 0]
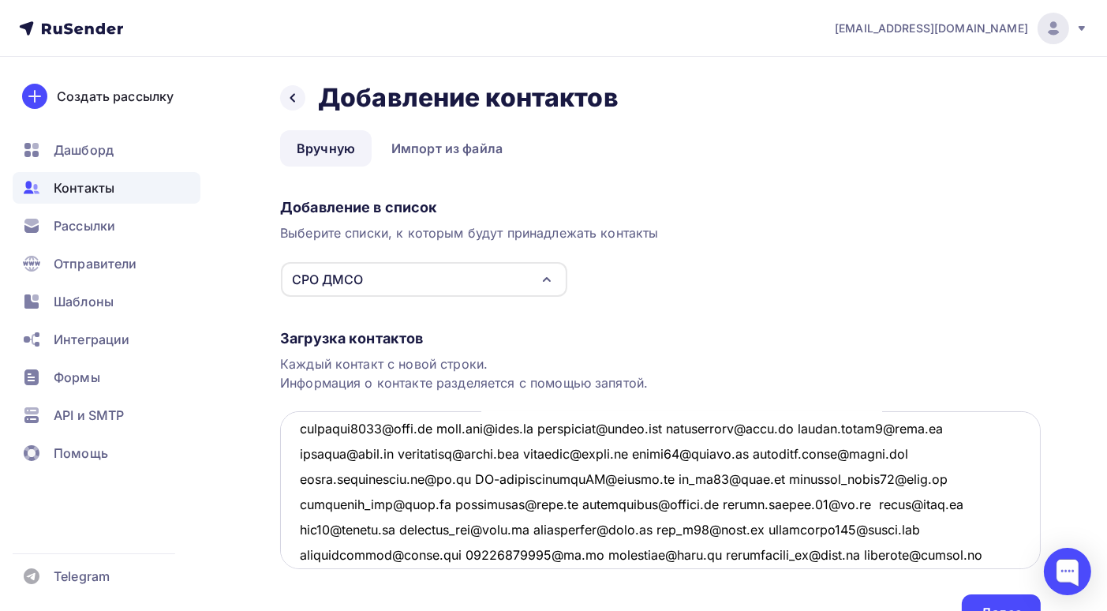
click at [433, 425] on textarea at bounding box center [660, 490] width 761 height 158
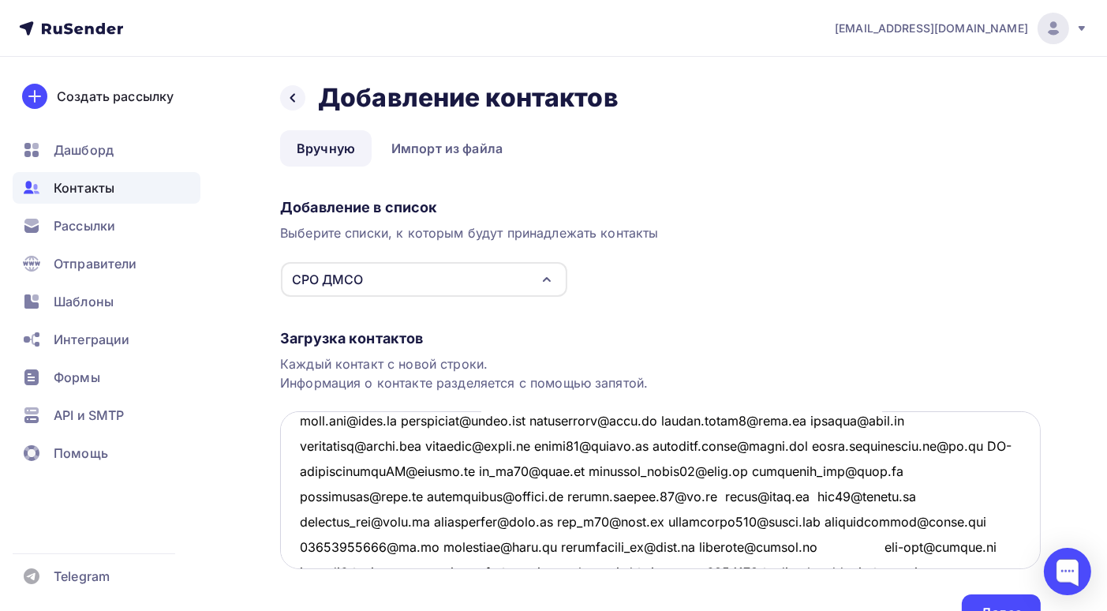
scroll to position [67, 0]
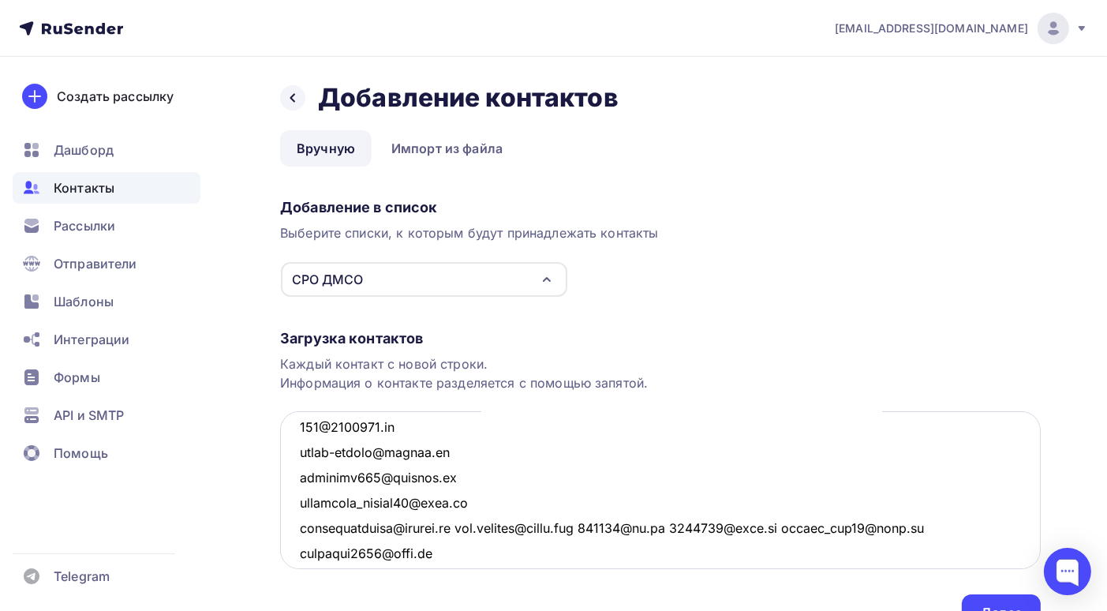
click at [460, 528] on textarea at bounding box center [660, 490] width 761 height 158
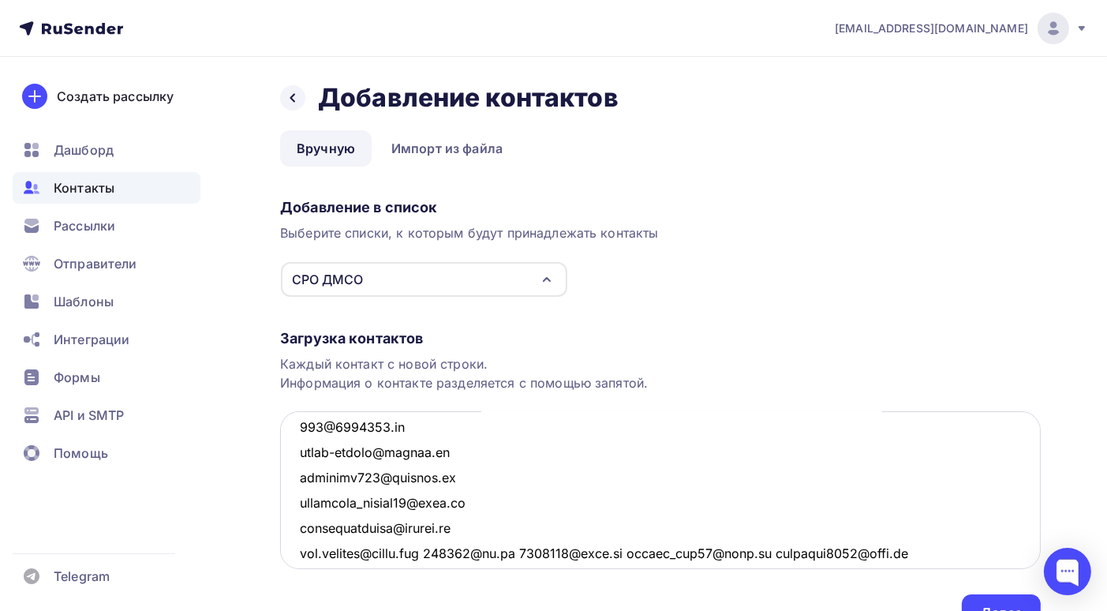
click at [453, 549] on textarea at bounding box center [660, 490] width 761 height 158
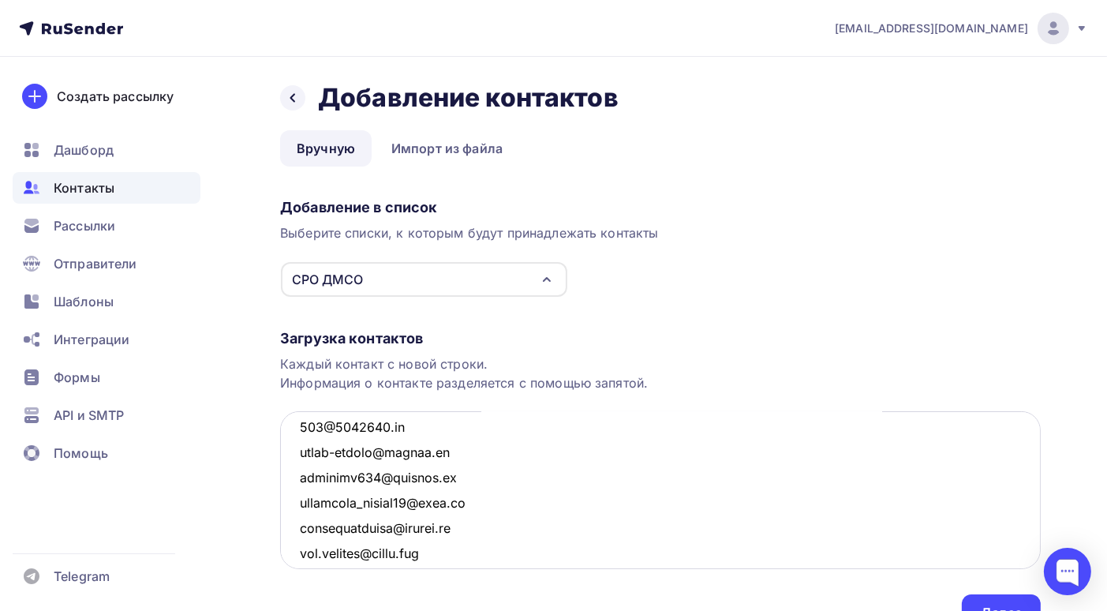
scroll to position [84, 0]
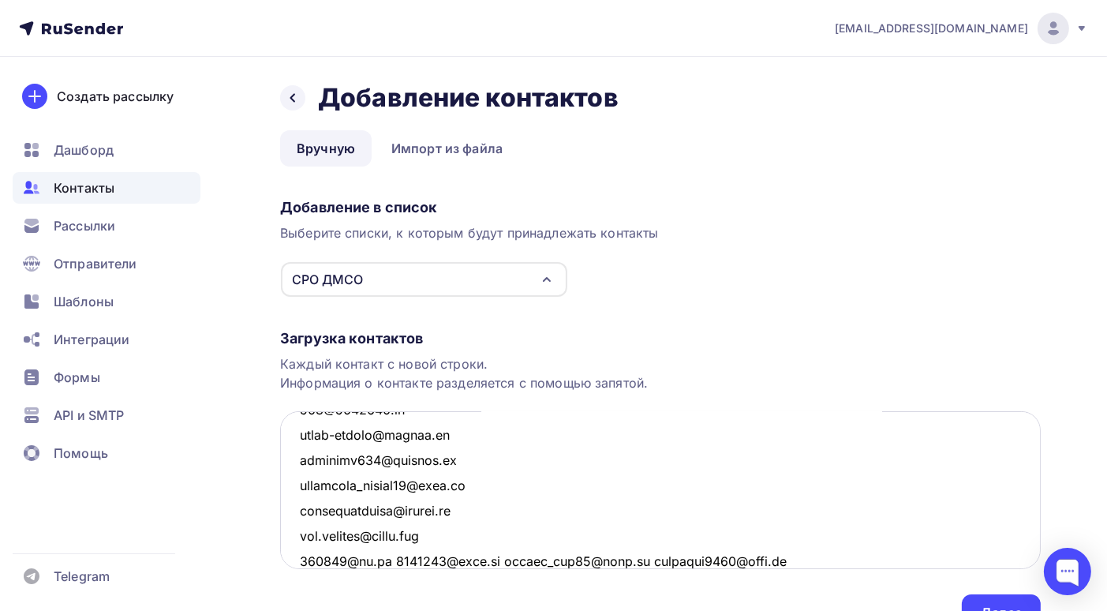
click at [394, 558] on textarea at bounding box center [660, 490] width 761 height 158
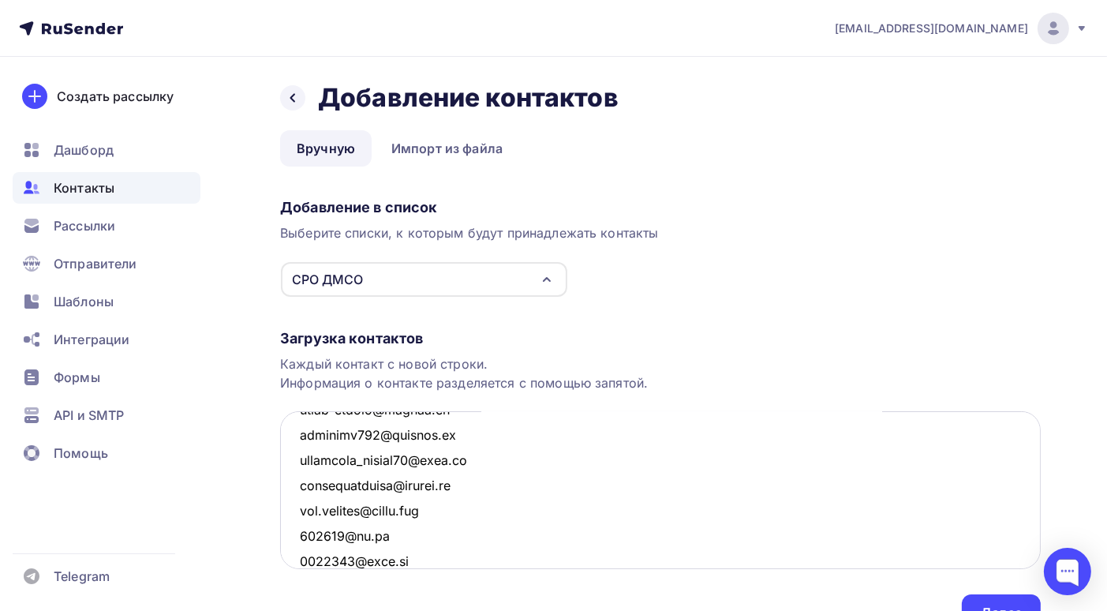
click at [401, 560] on textarea at bounding box center [660, 490] width 761 height 158
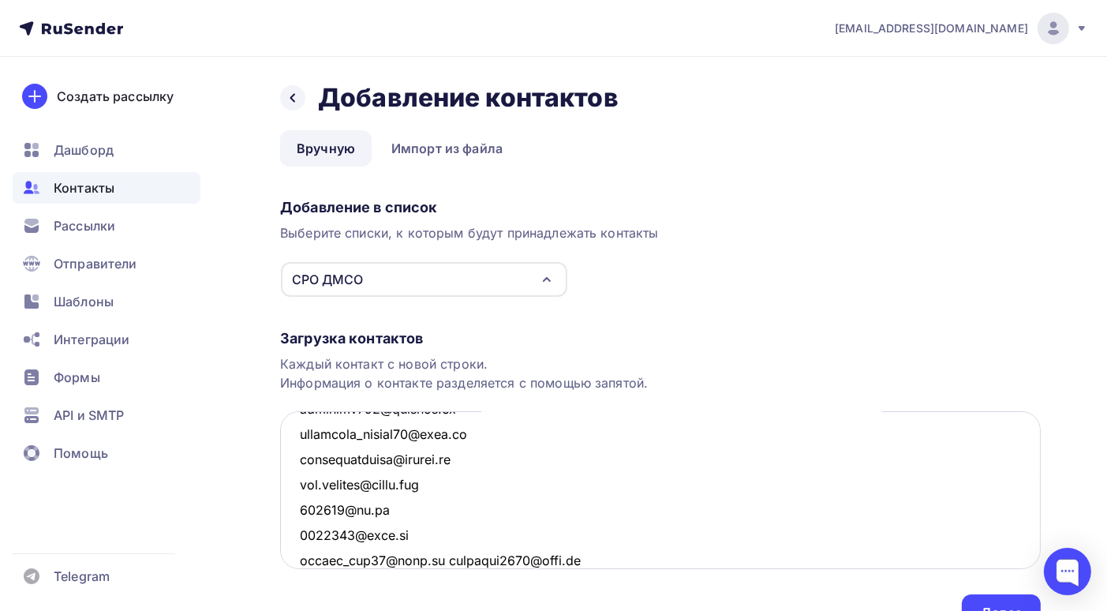
click at [429, 558] on textarea at bounding box center [660, 490] width 761 height 158
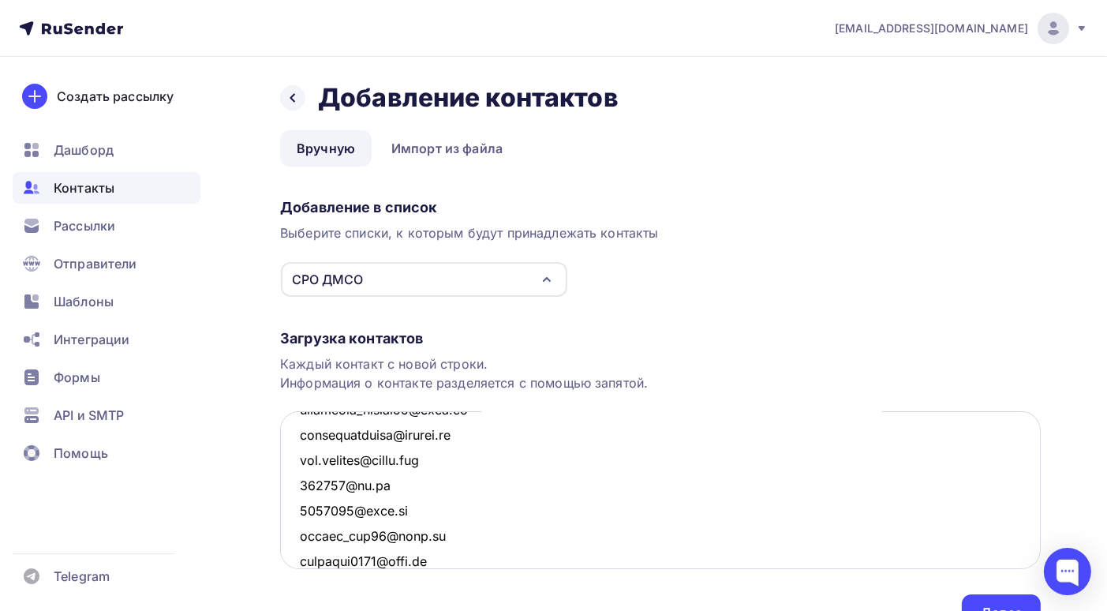
scroll to position [239, 0]
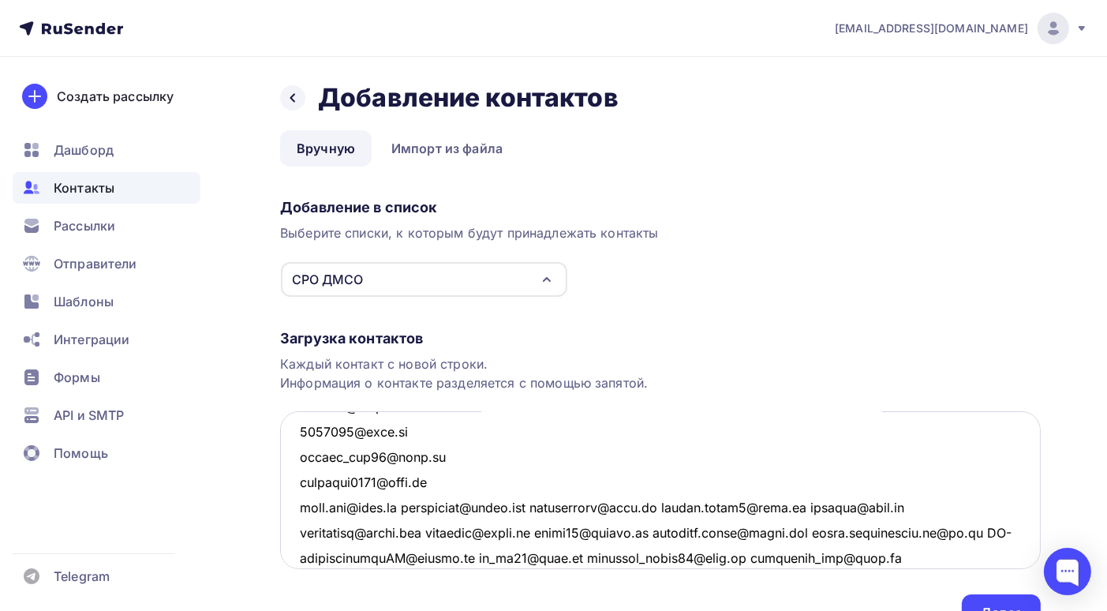
click at [399, 504] on textarea at bounding box center [660, 490] width 761 height 158
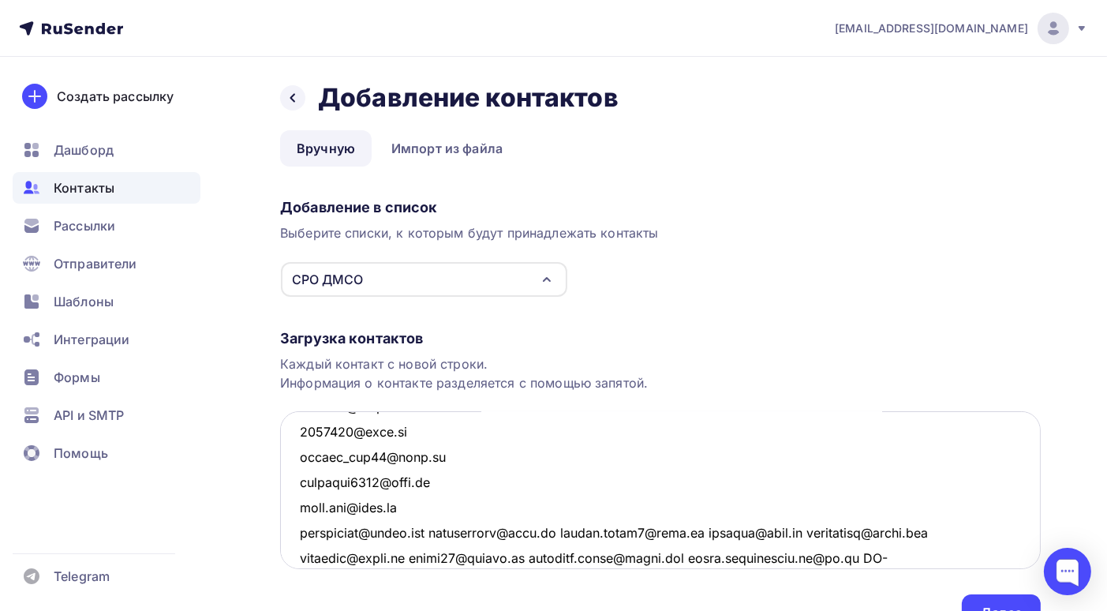
click at [442, 530] on textarea at bounding box center [660, 490] width 761 height 158
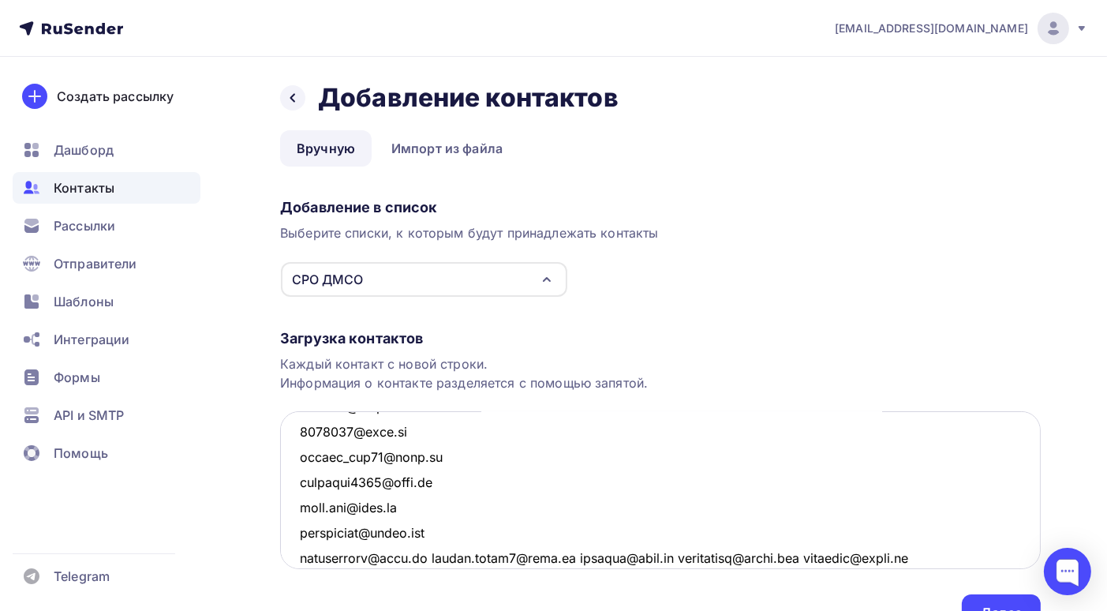
click at [434, 553] on textarea at bounding box center [660, 490] width 761 height 158
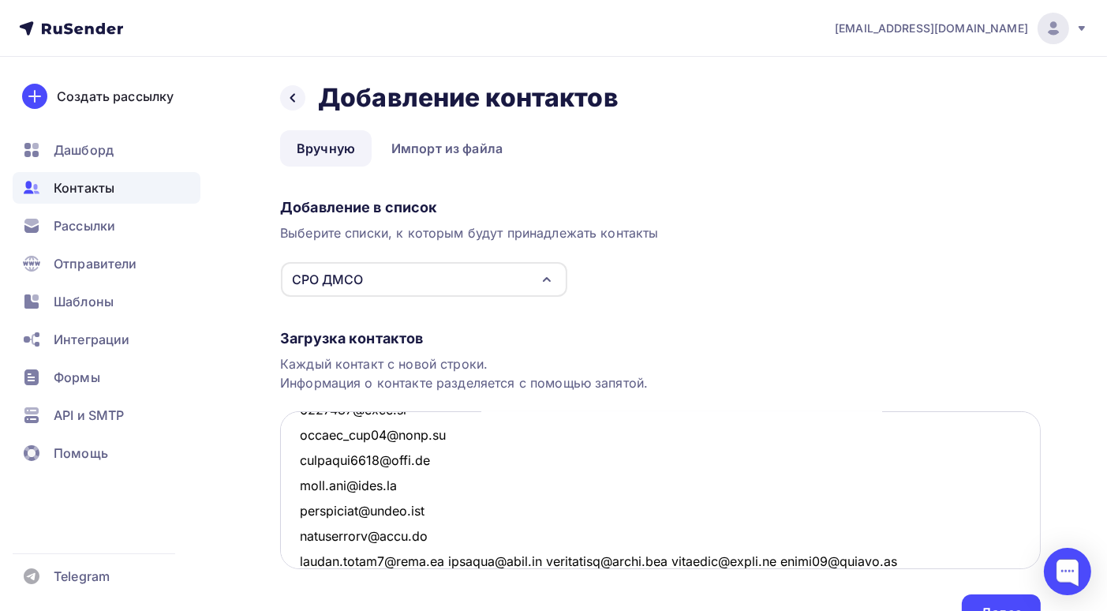
click at [439, 558] on textarea at bounding box center [660, 490] width 761 height 158
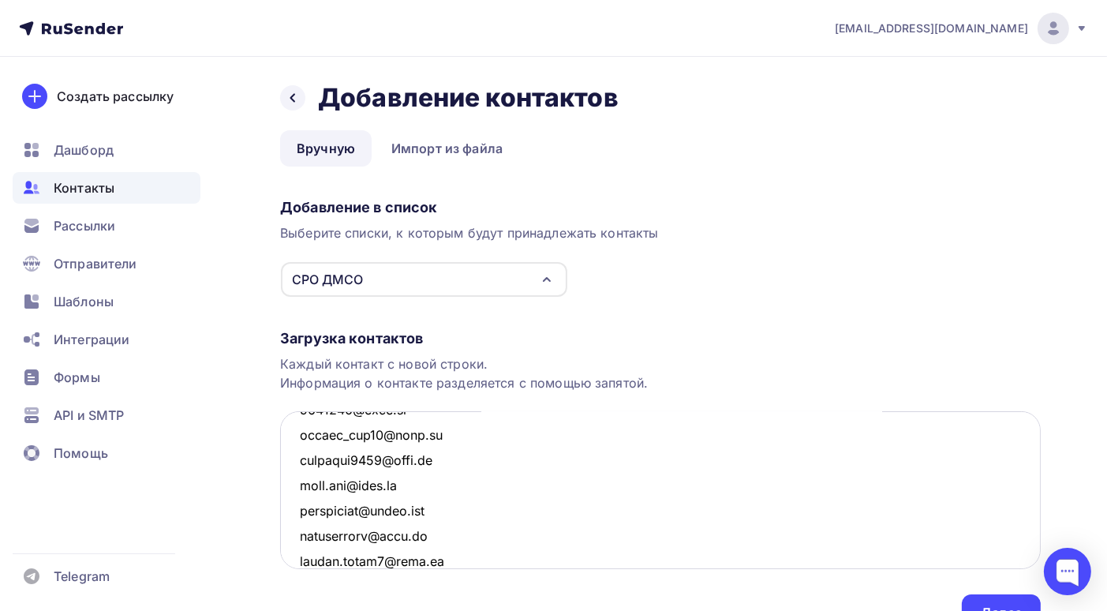
scroll to position [286, 0]
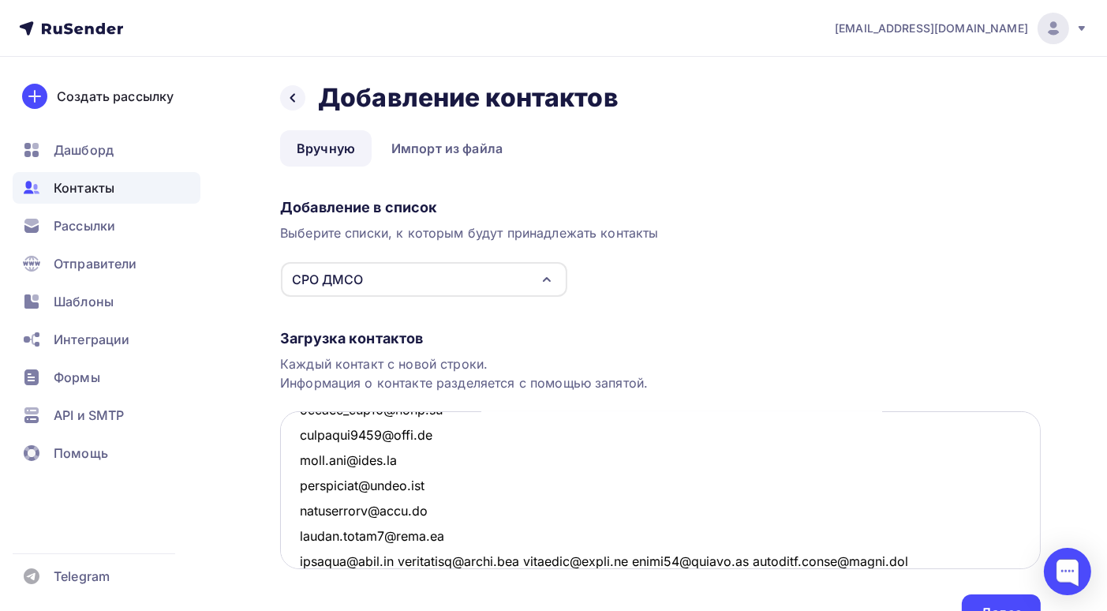
click at [412, 560] on textarea at bounding box center [660, 490] width 761 height 158
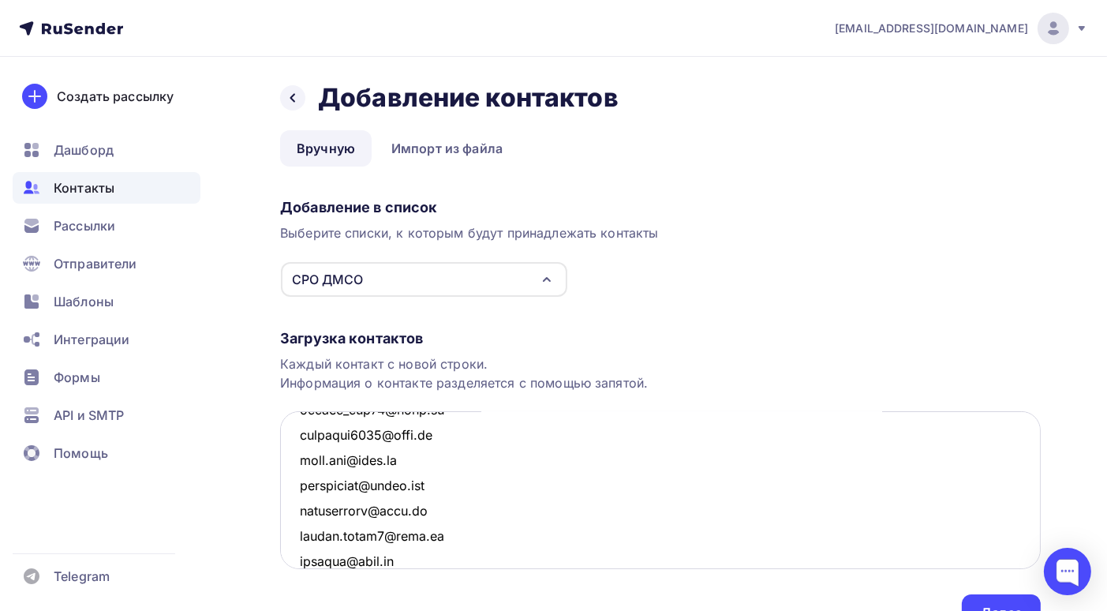
scroll to position [313, 0]
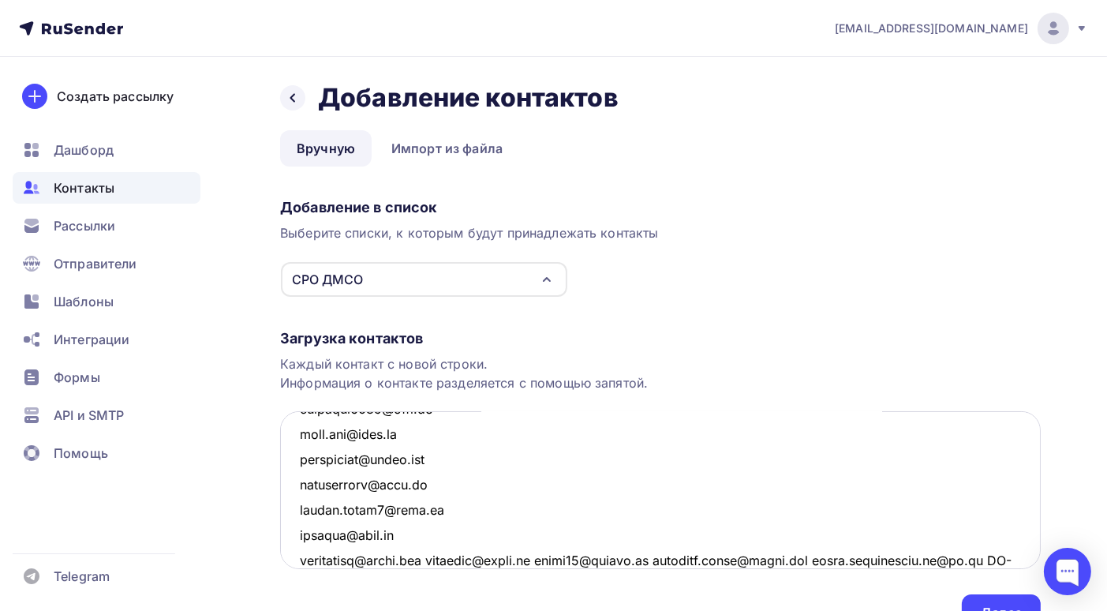
click at [441, 558] on textarea at bounding box center [660, 490] width 761 height 158
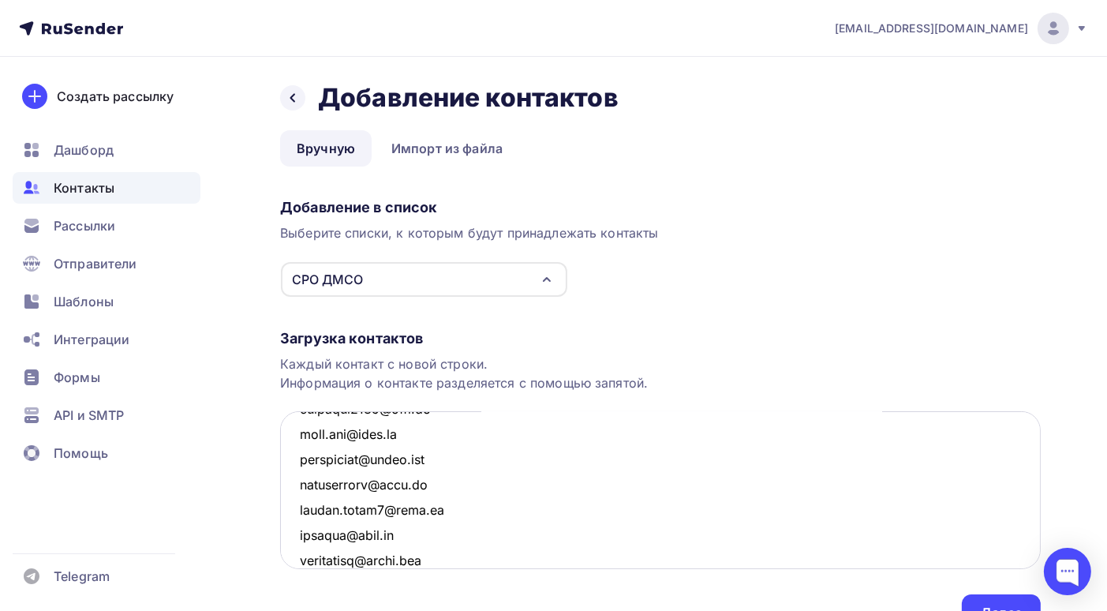
scroll to position [337, 0]
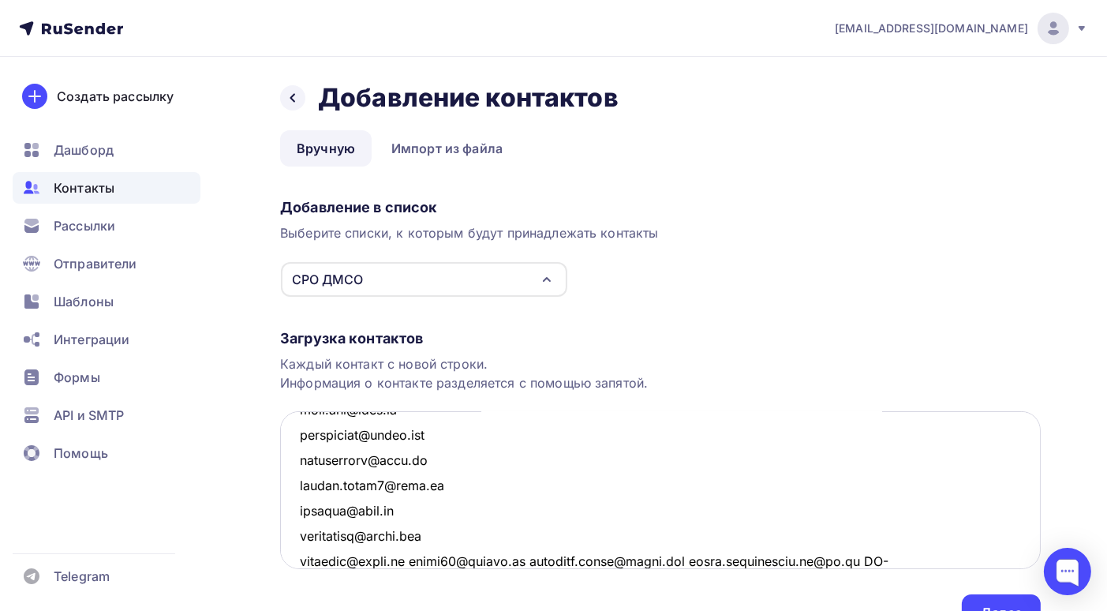
click at [421, 557] on textarea at bounding box center [660, 490] width 761 height 158
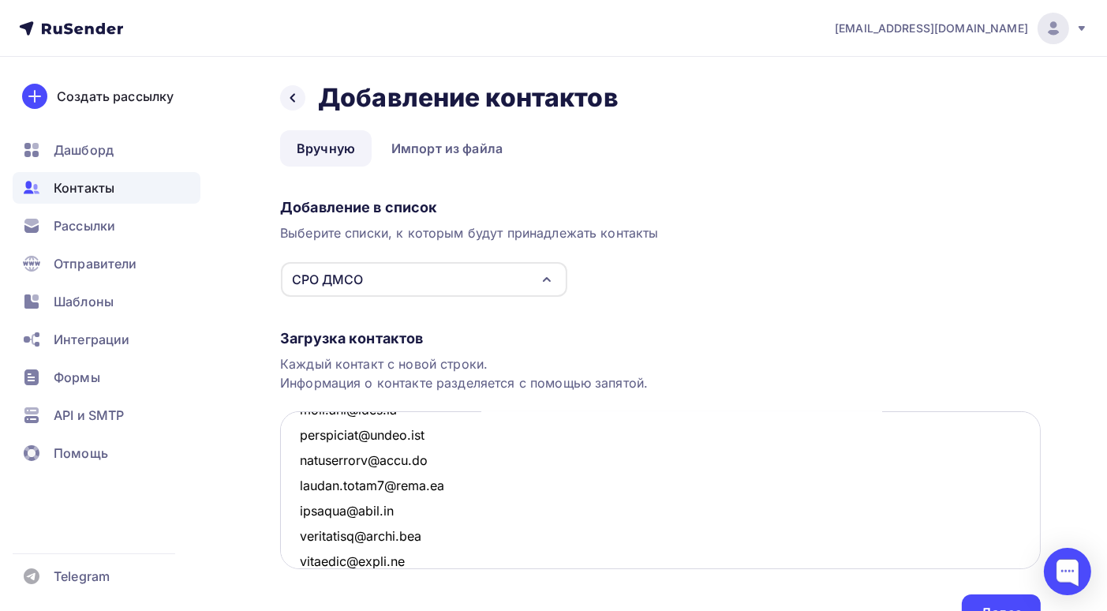
scroll to position [363, 0]
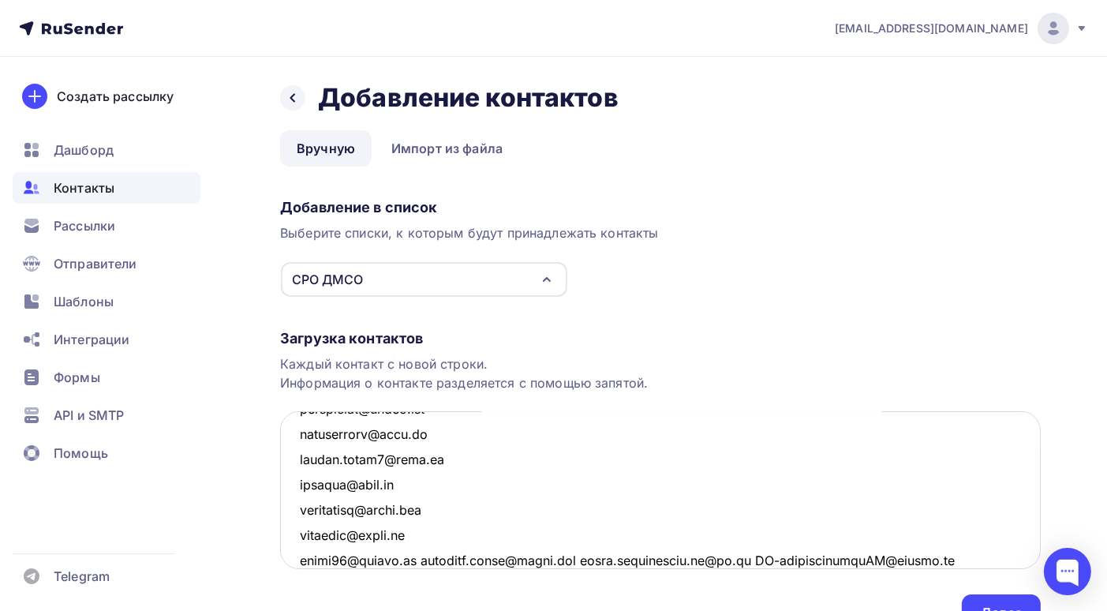
click at [420, 558] on textarea at bounding box center [660, 490] width 761 height 158
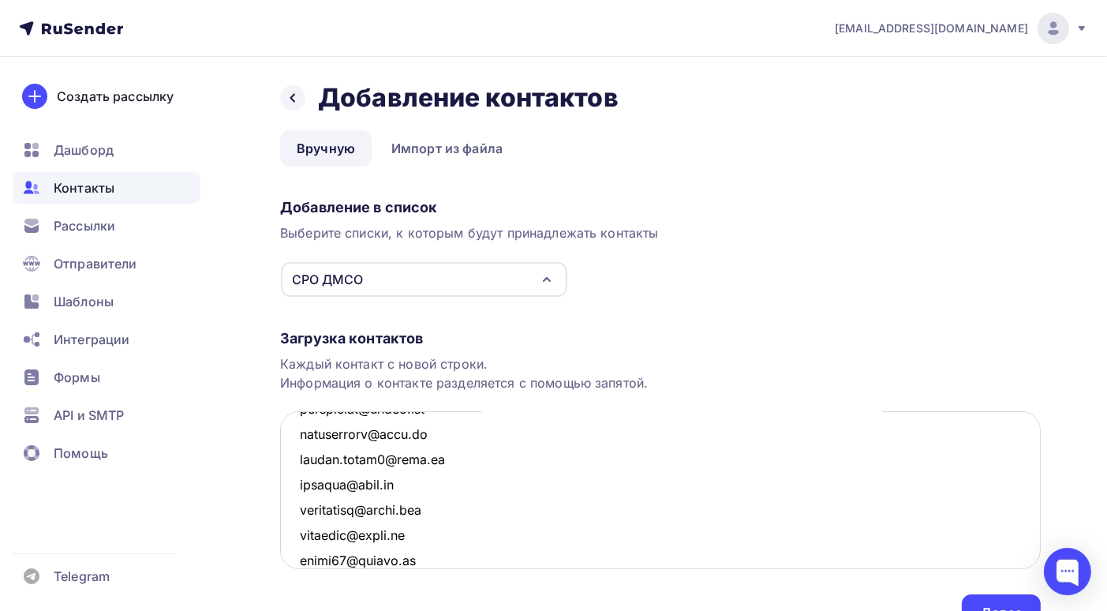
scroll to position [388, 0]
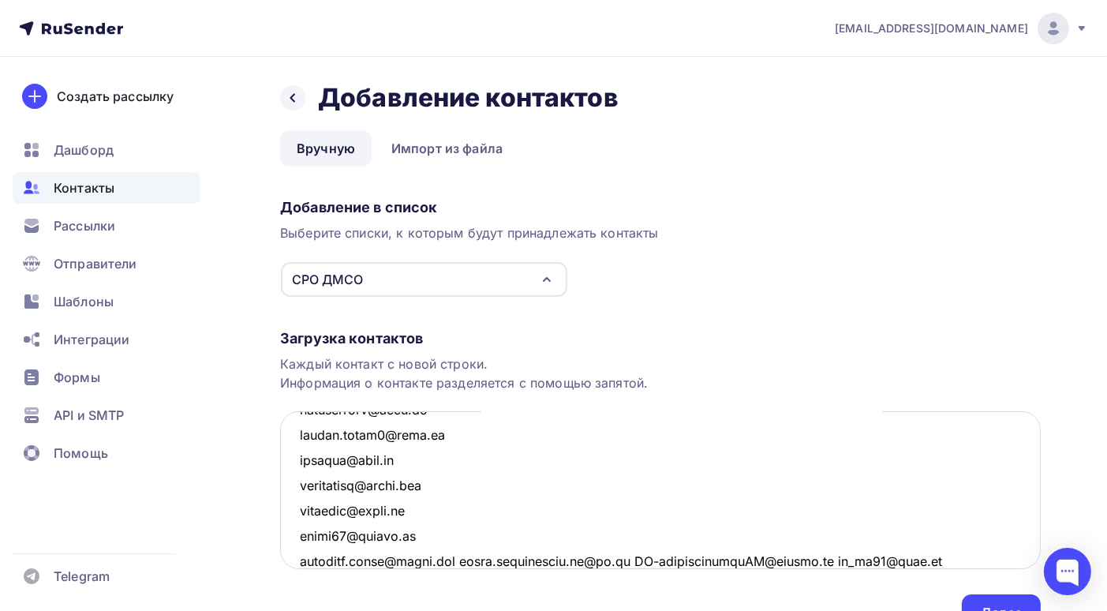
click at [469, 558] on textarea at bounding box center [660, 490] width 761 height 158
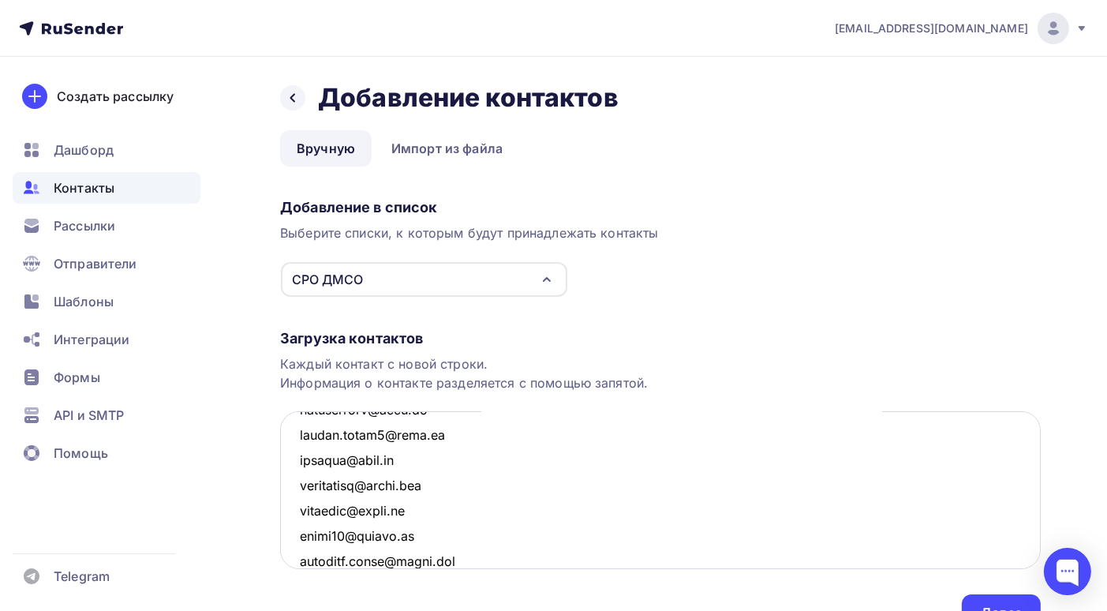
scroll to position [414, 0]
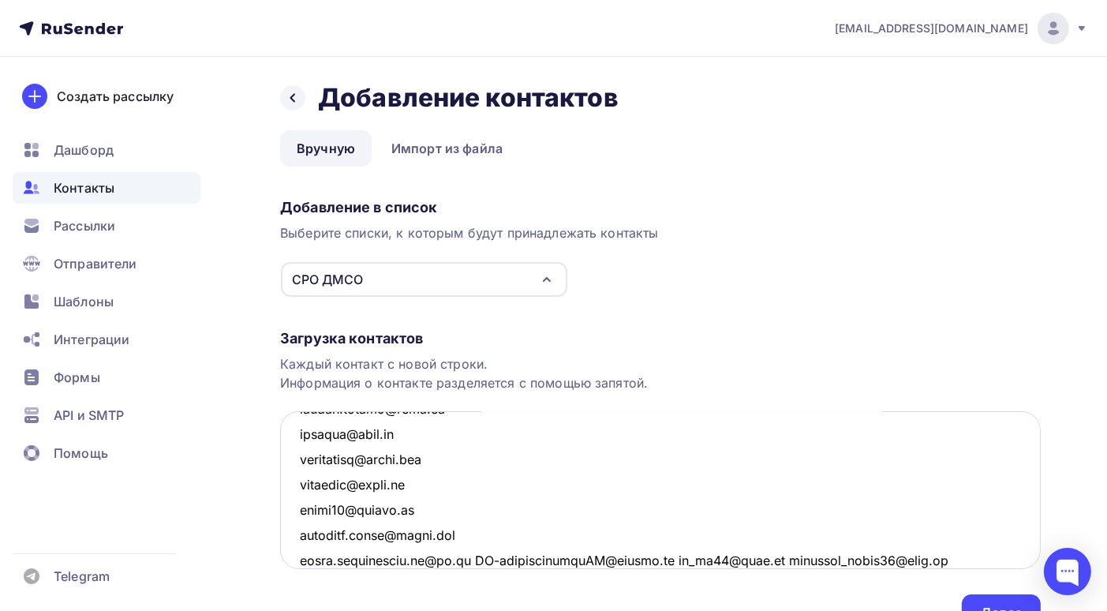
click at [465, 558] on textarea at bounding box center [660, 490] width 761 height 158
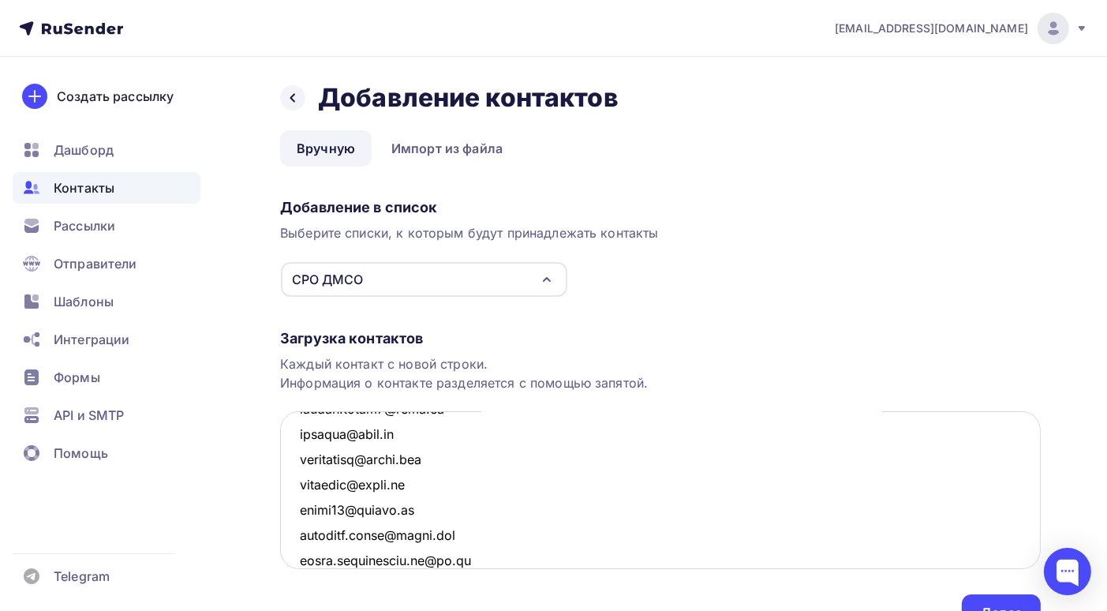
scroll to position [438, 0]
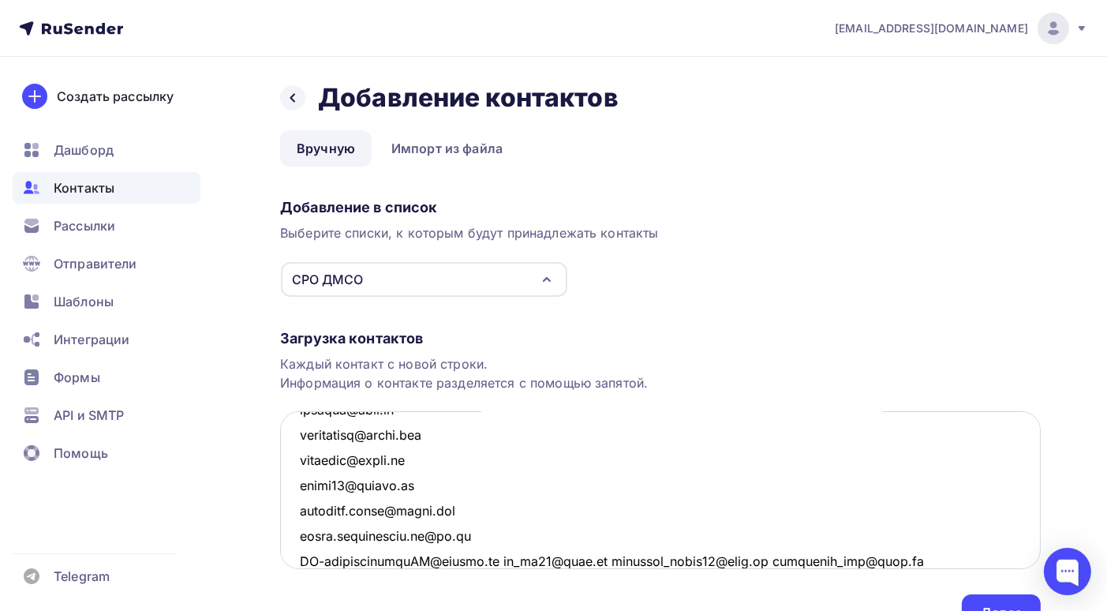
click at [504, 559] on textarea at bounding box center [660, 490] width 761 height 158
click at [395, 559] on textarea at bounding box center [660, 490] width 761 height 158
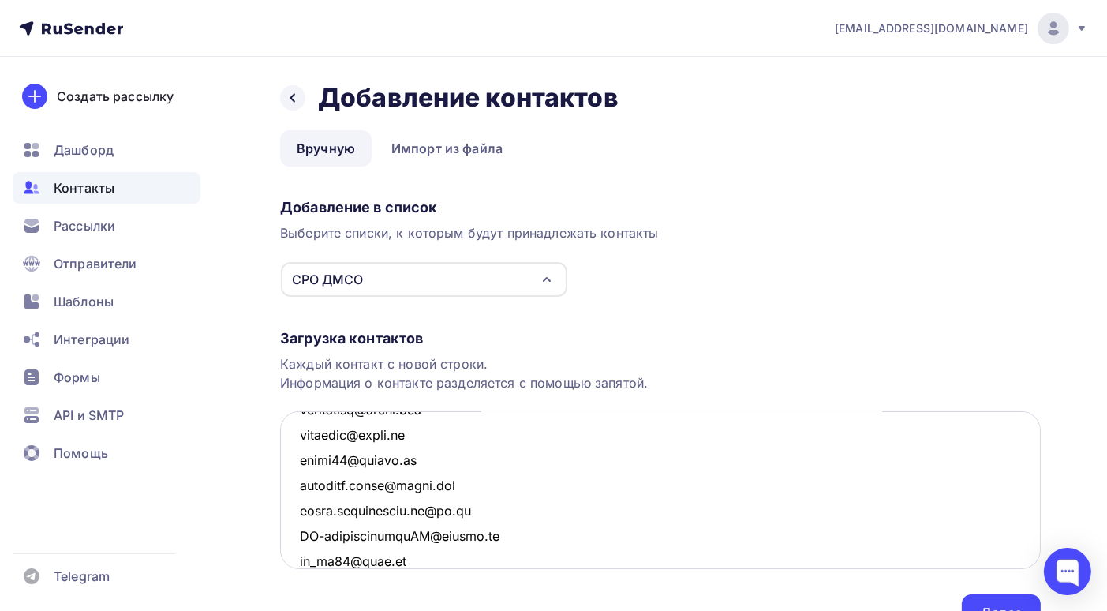
scroll to position [489, 0]
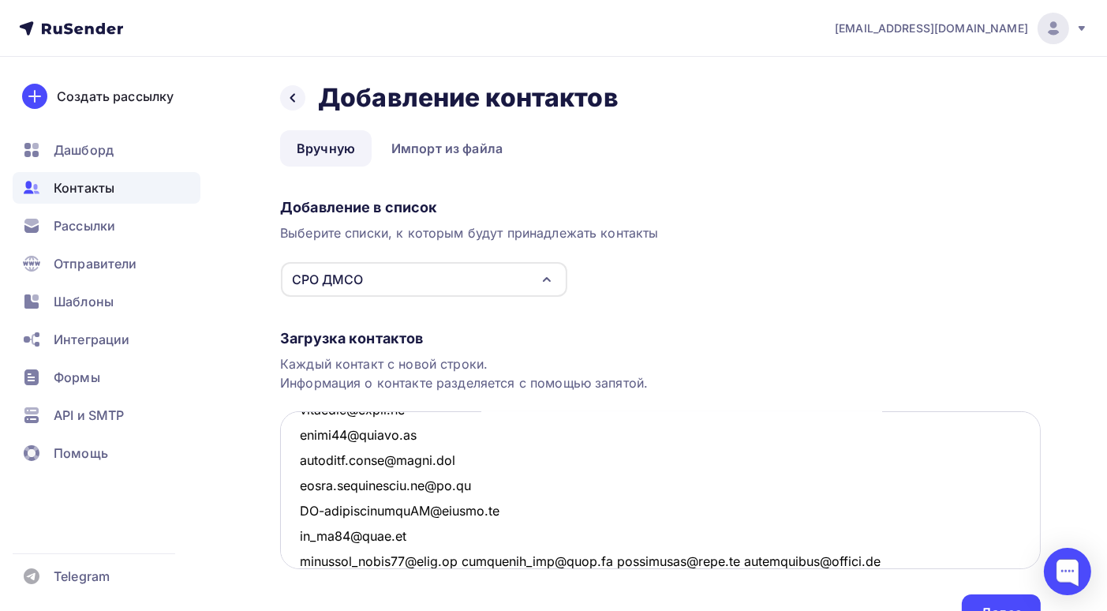
click at [463, 560] on textarea at bounding box center [660, 490] width 761 height 158
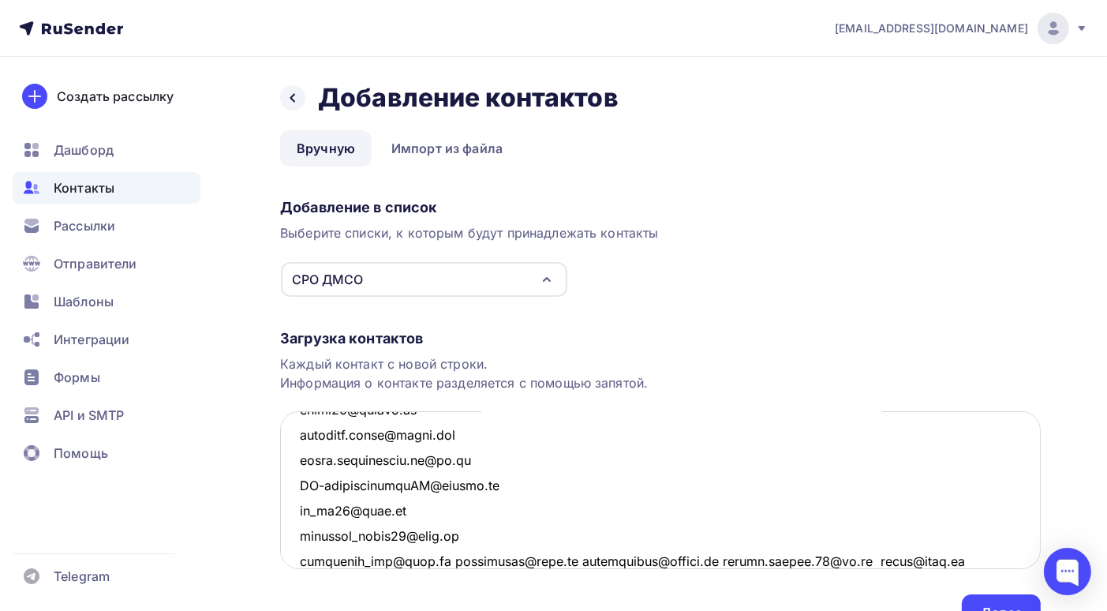
click at [448, 561] on textarea at bounding box center [660, 490] width 761 height 158
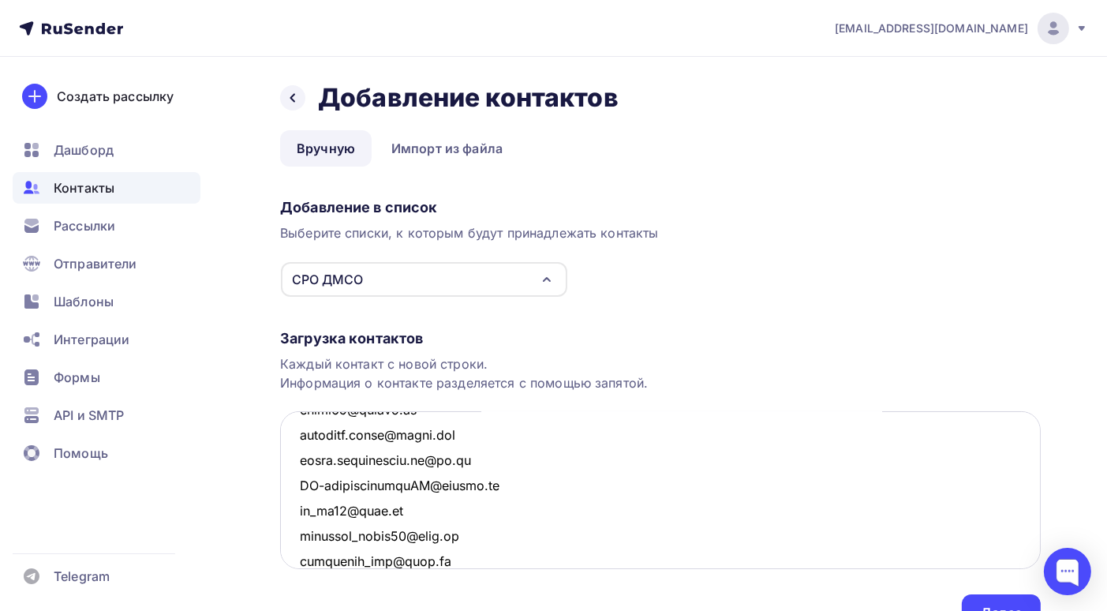
scroll to position [540, 0]
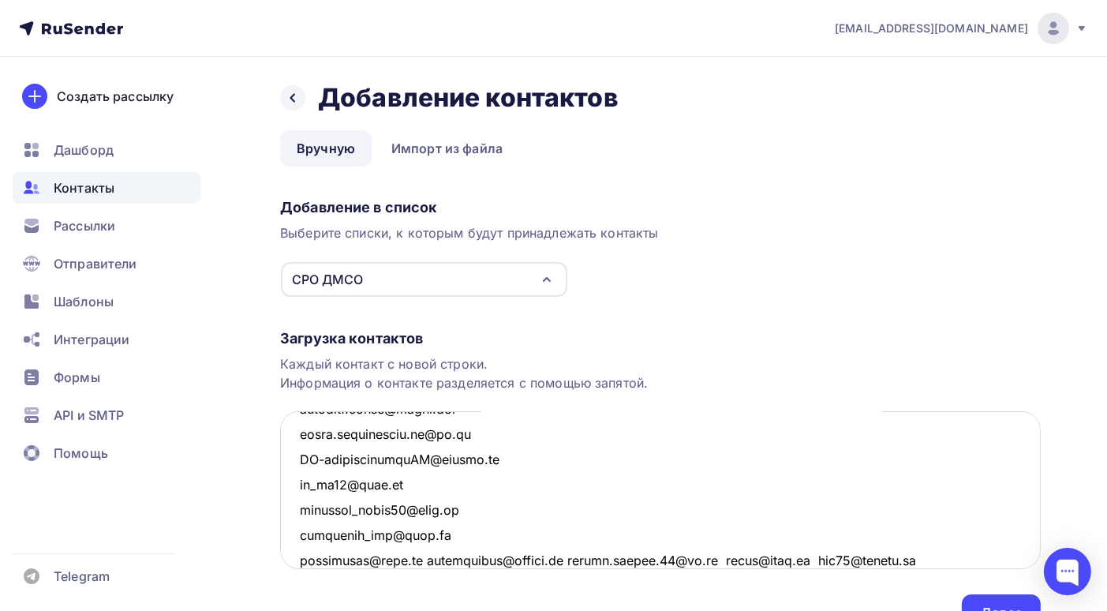
click at [429, 560] on textarea at bounding box center [660, 490] width 761 height 158
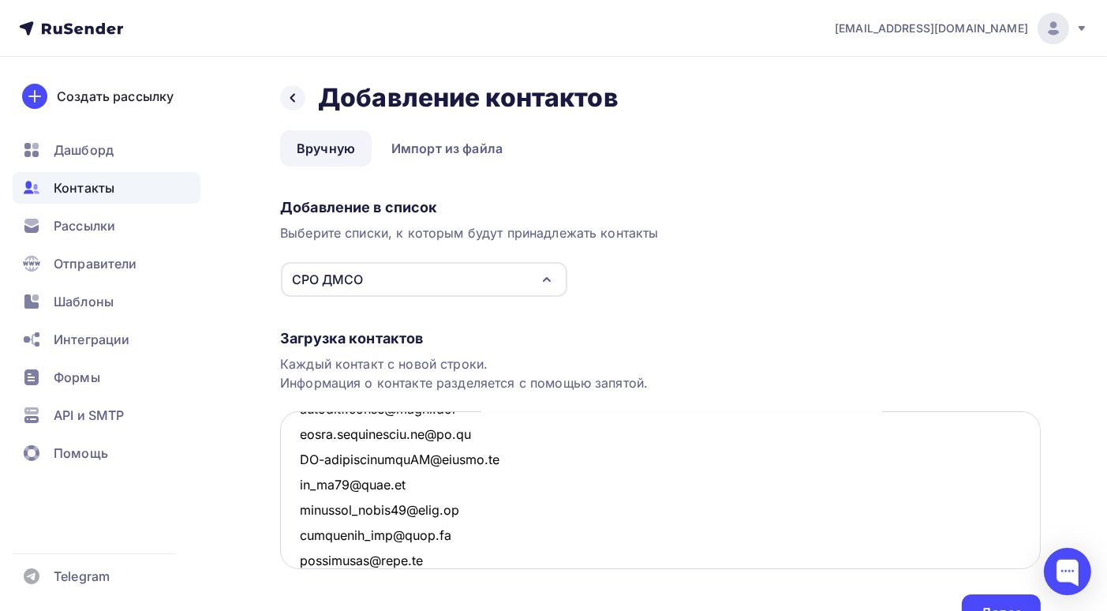
scroll to position [564, 0]
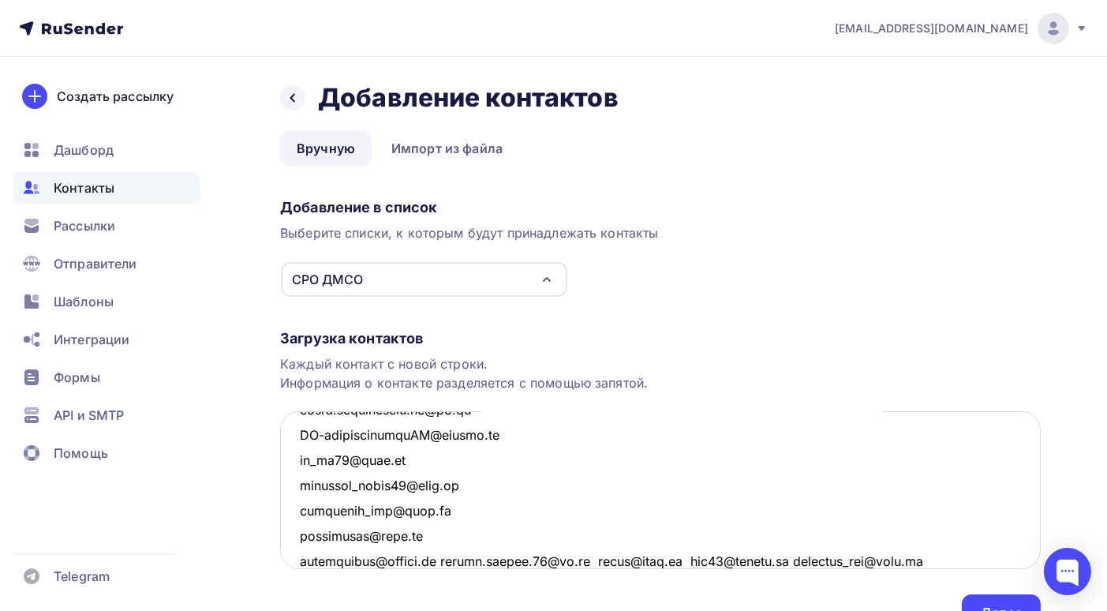
click at [444, 561] on textarea at bounding box center [660, 490] width 761 height 158
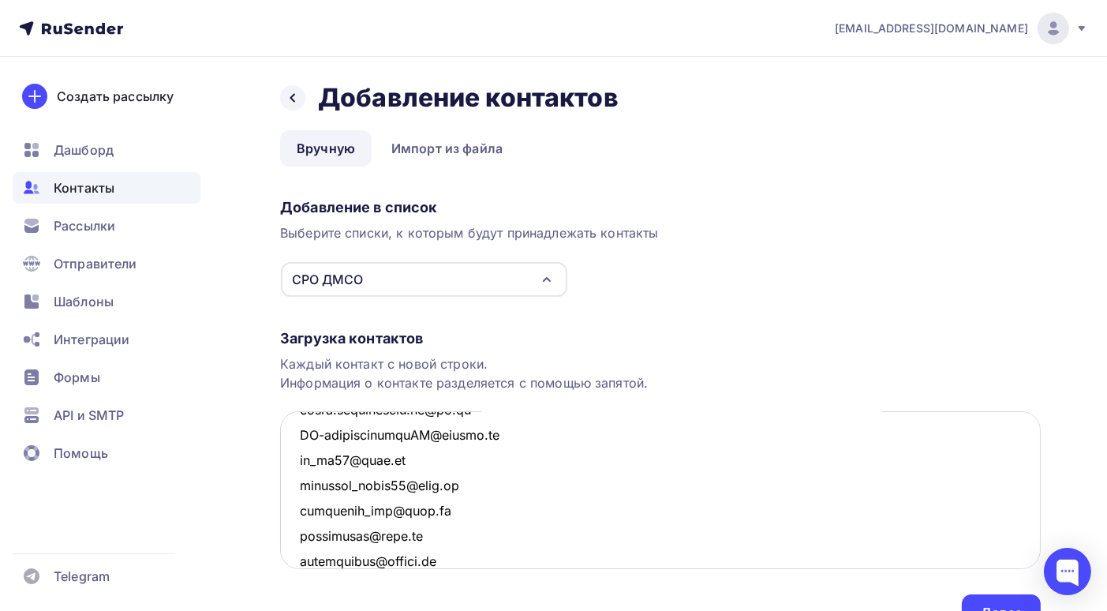
scroll to position [590, 0]
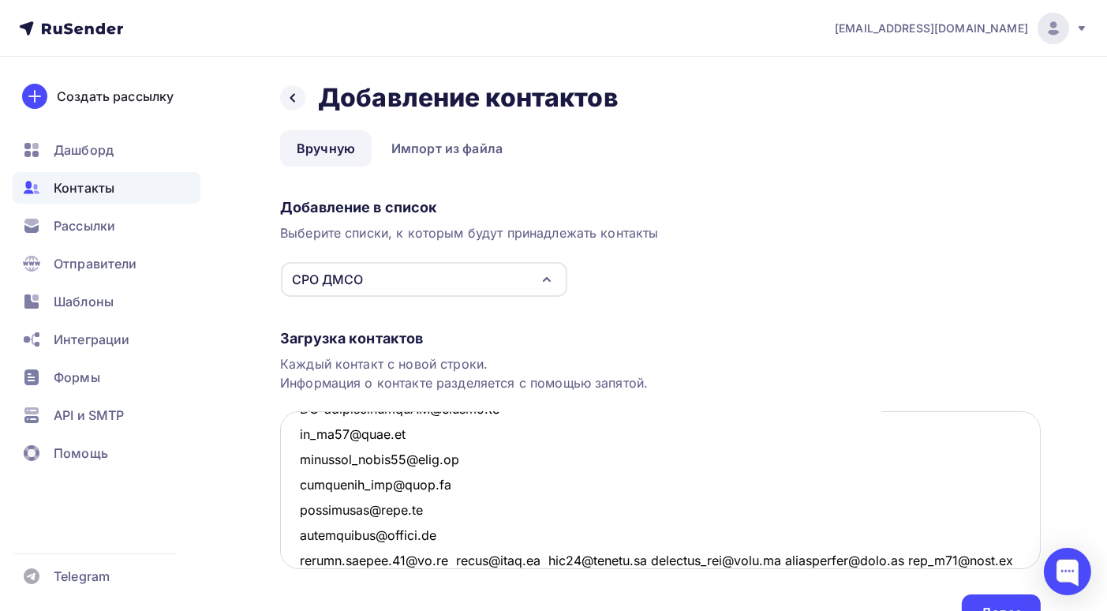
click at [447, 558] on textarea at bounding box center [660, 490] width 761 height 158
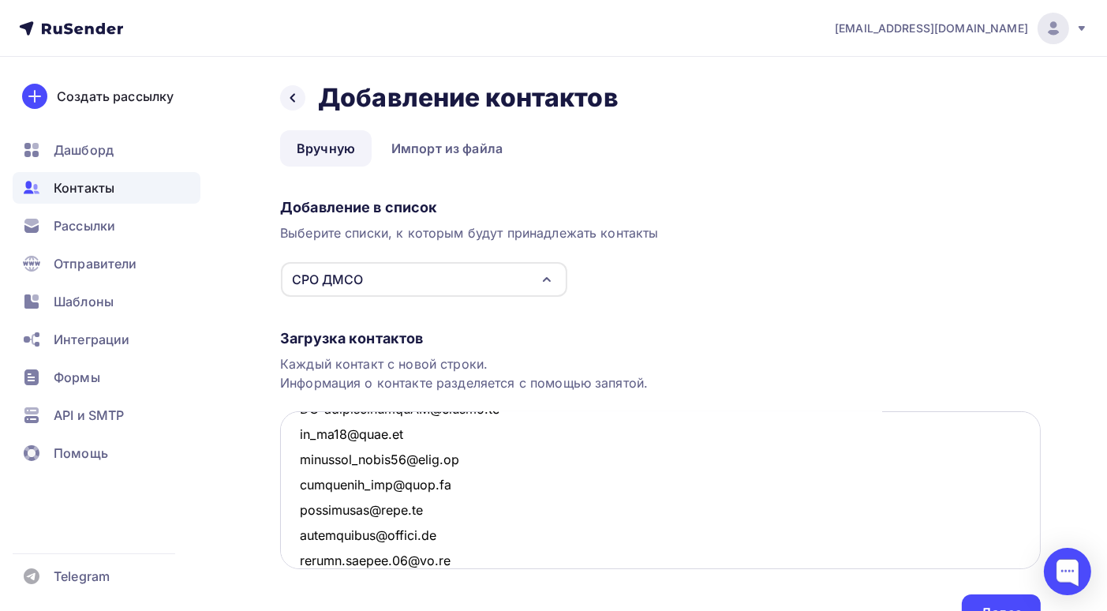
scroll to position [615, 0]
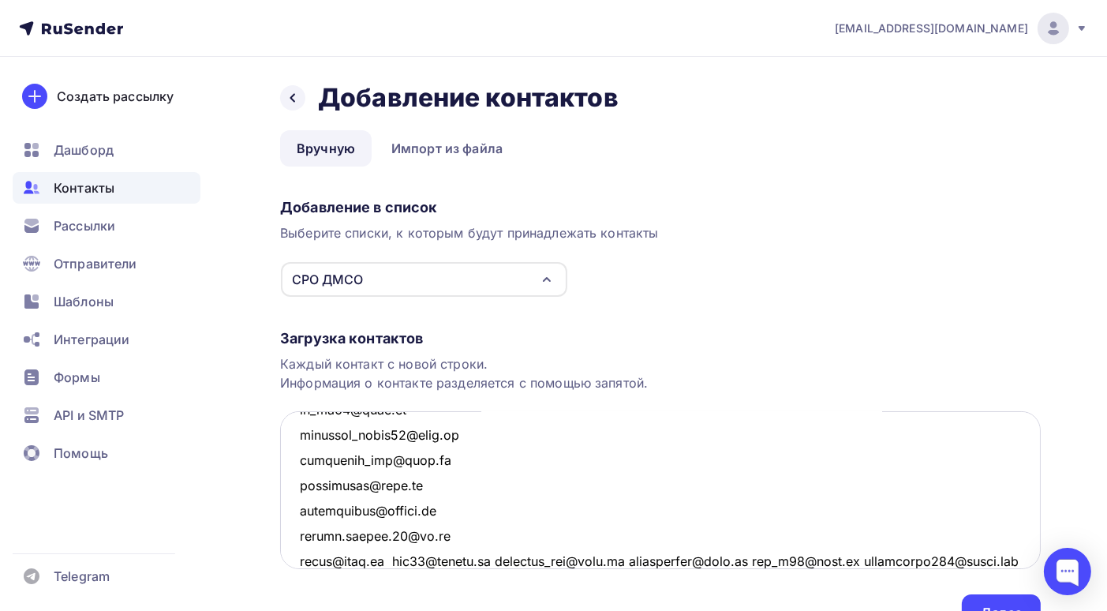
click at [384, 560] on textarea at bounding box center [660, 490] width 761 height 158
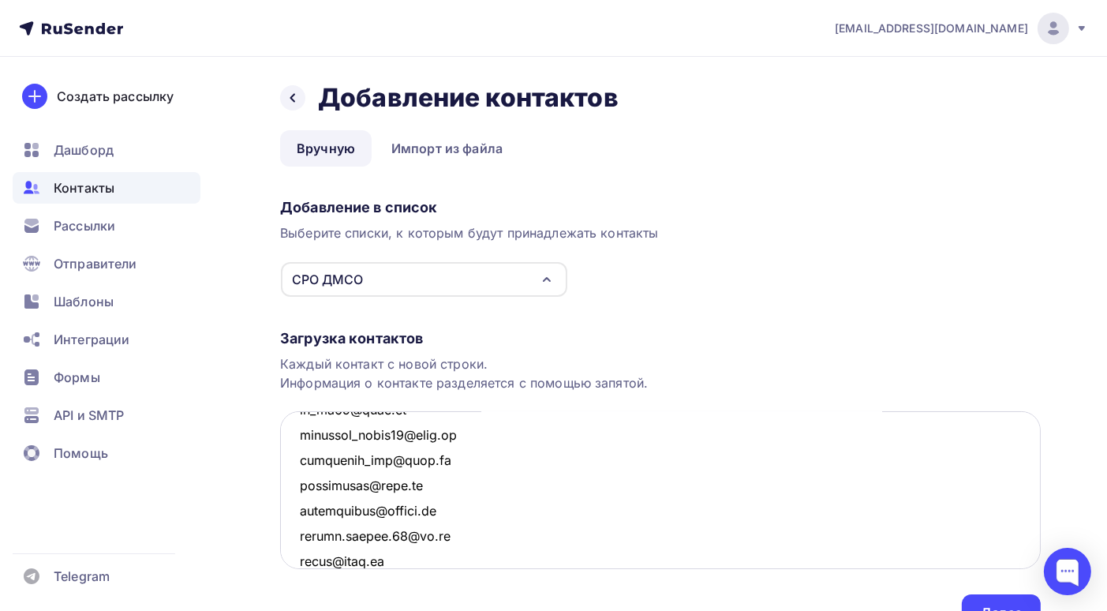
scroll to position [641, 0]
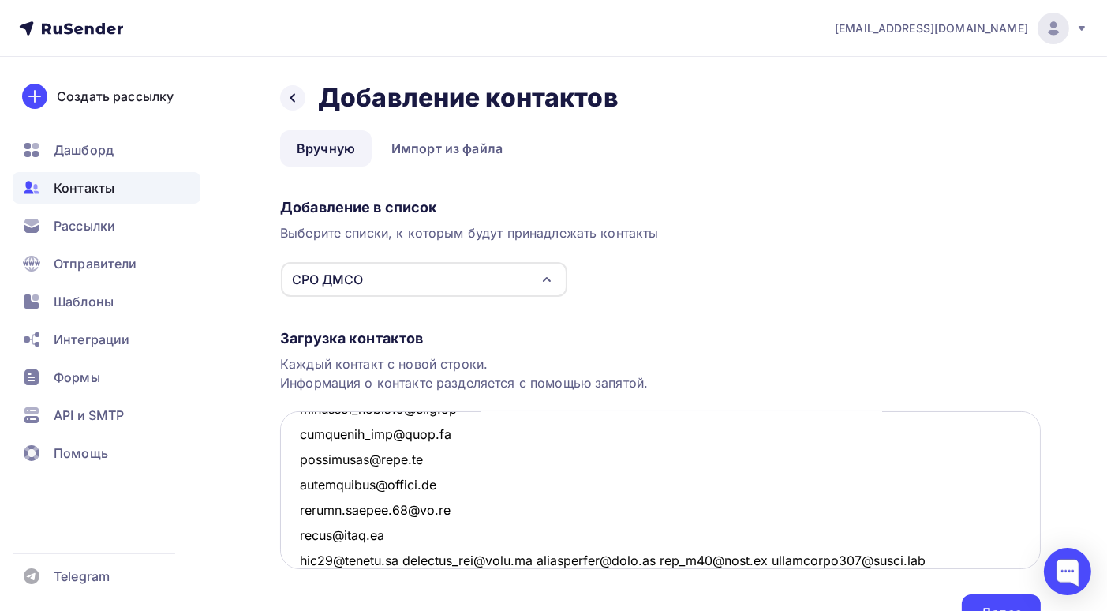
click at [409, 556] on textarea at bounding box center [660, 490] width 761 height 158
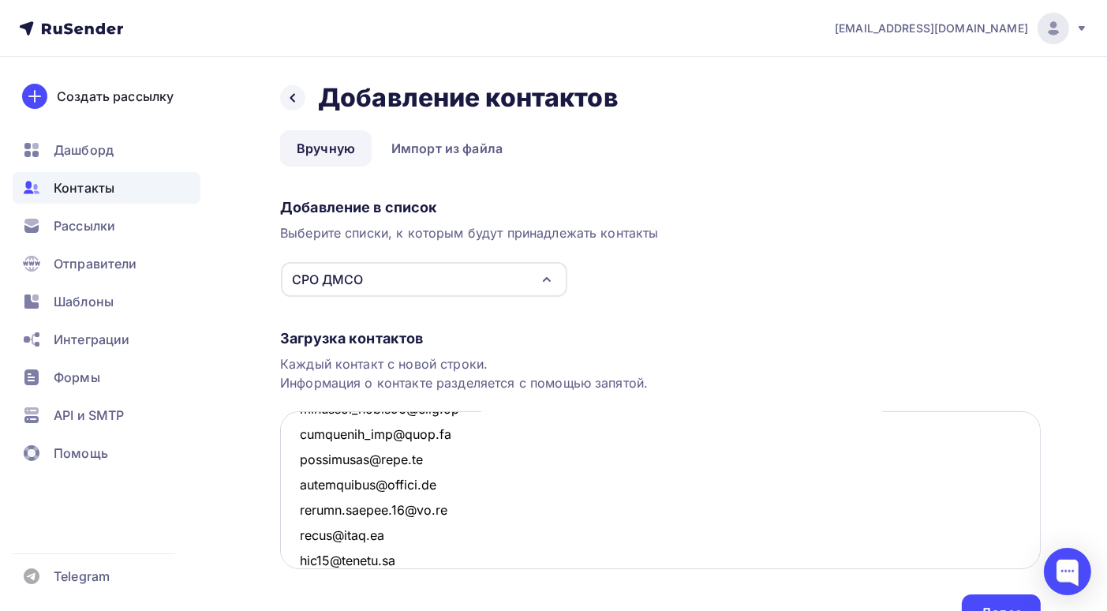
scroll to position [665, 0]
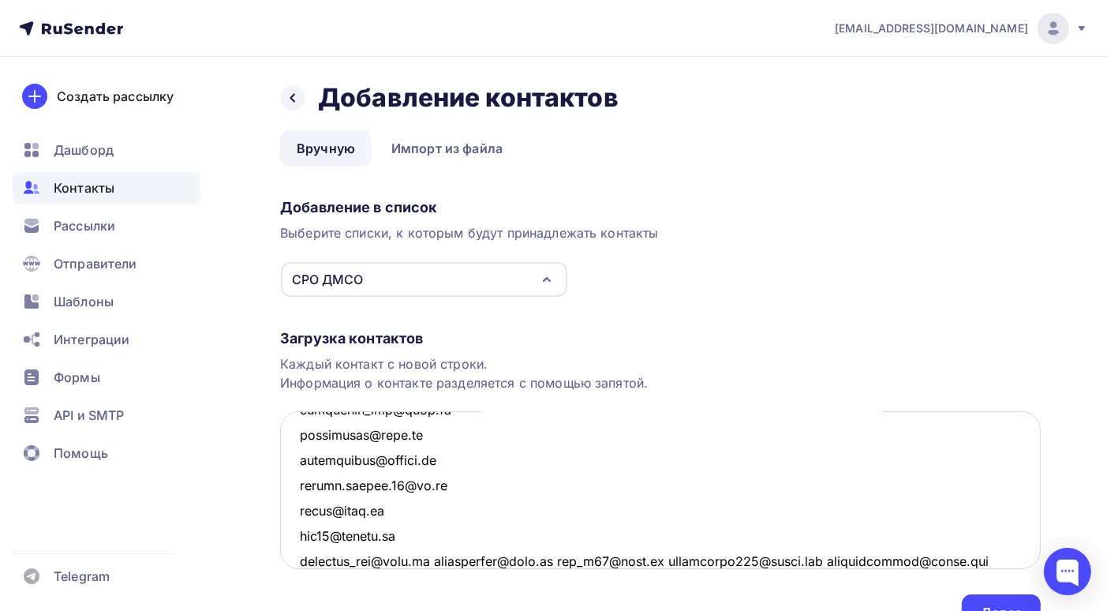
click at [438, 560] on textarea at bounding box center [660, 490] width 761 height 158
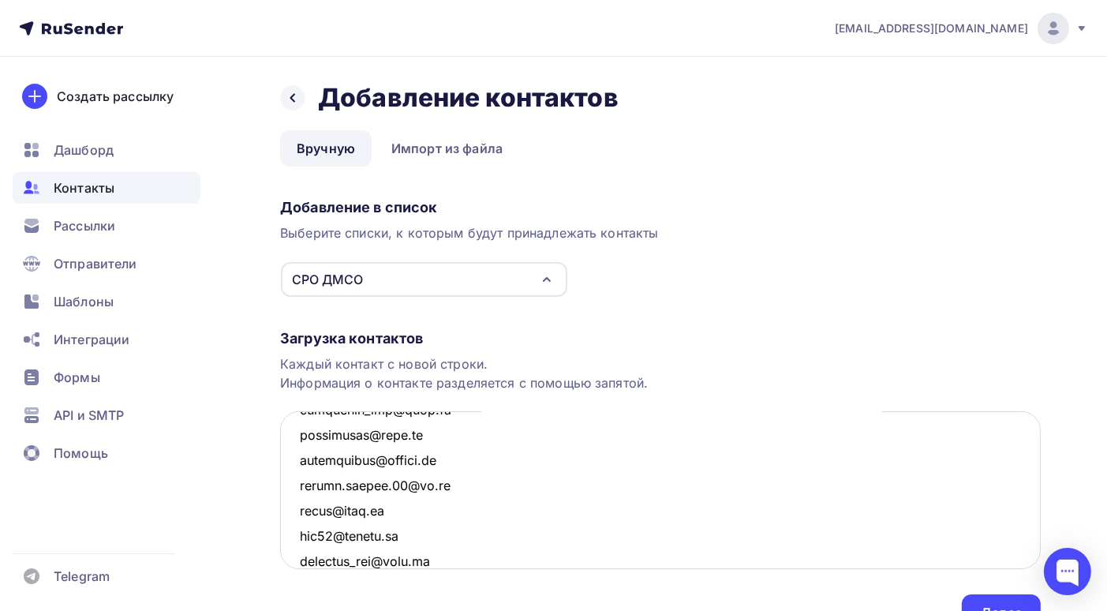
scroll to position [691, 0]
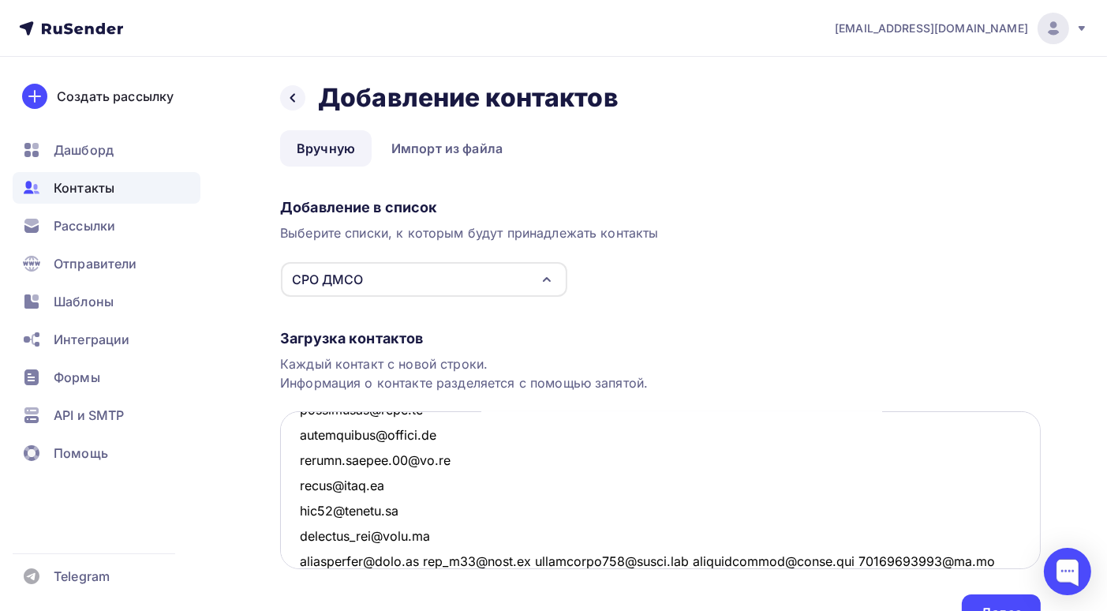
click at [429, 558] on textarea at bounding box center [660, 490] width 761 height 158
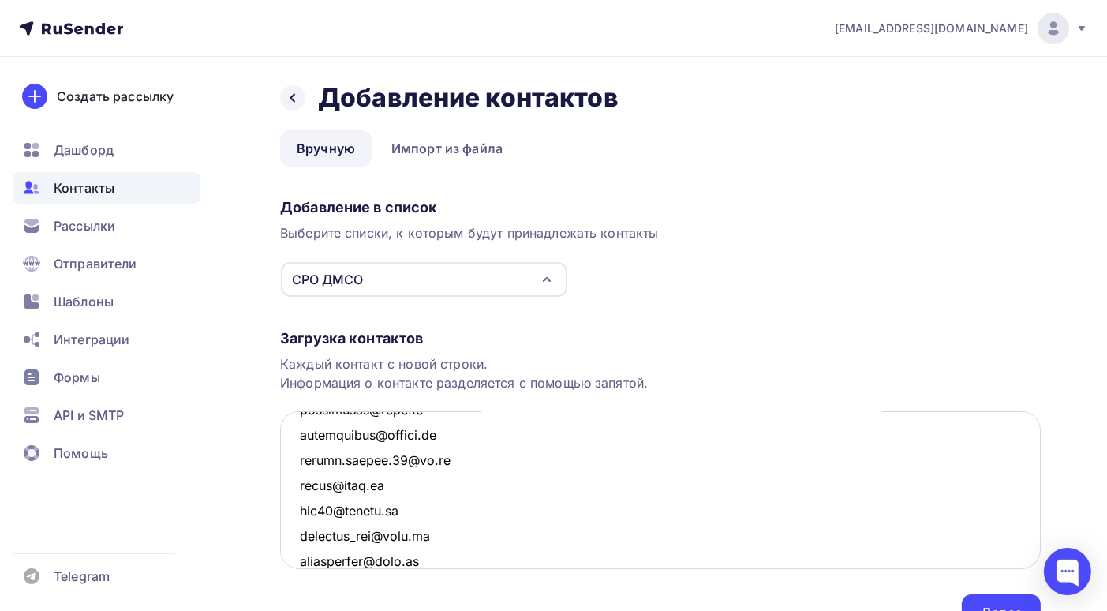
scroll to position [717, 0]
click at [413, 558] on textarea at bounding box center [660, 490] width 761 height 158
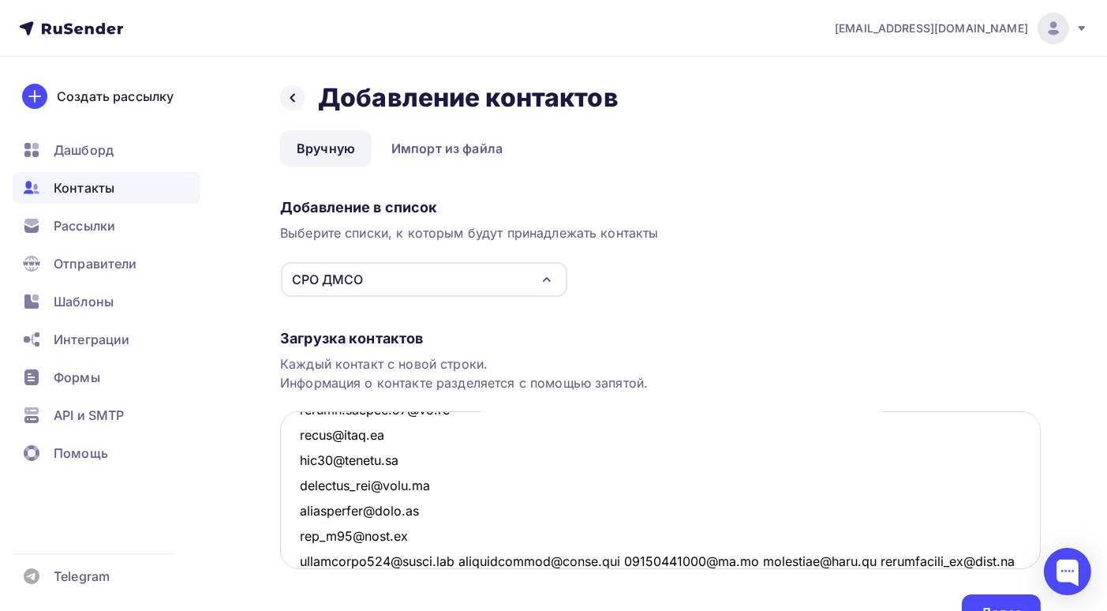
click at [459, 560] on textarea at bounding box center [660, 490] width 761 height 158
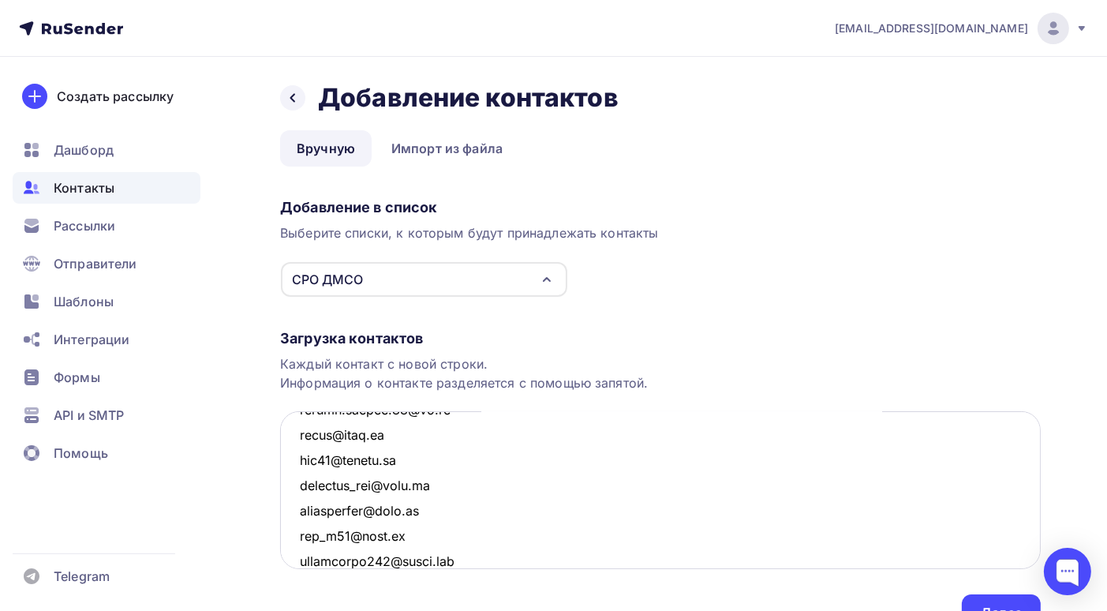
scroll to position [767, 0]
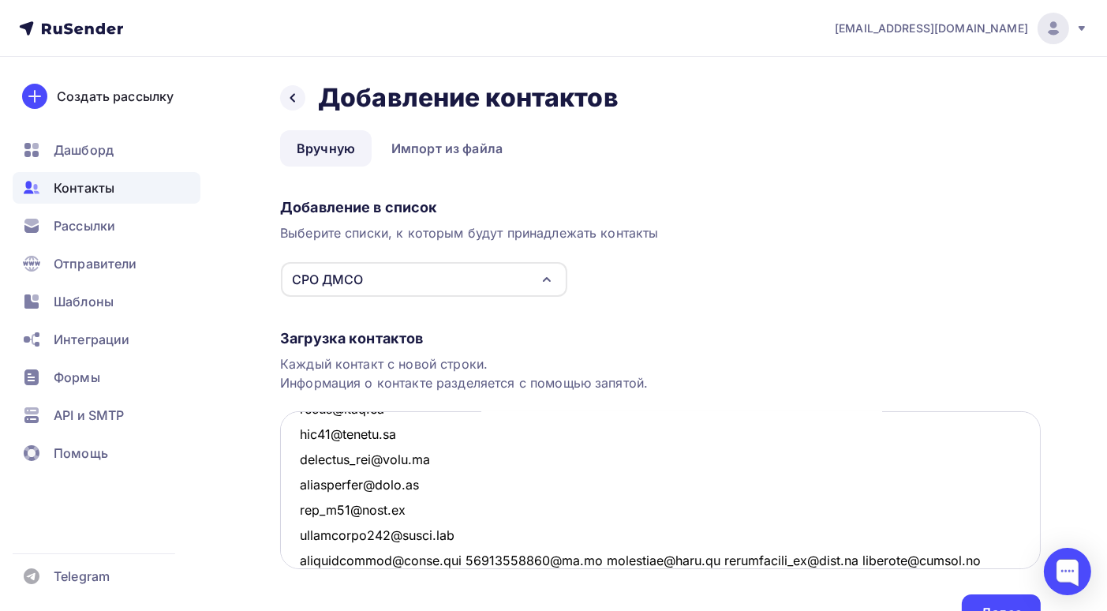
click at [469, 557] on textarea at bounding box center [660, 490] width 761 height 158
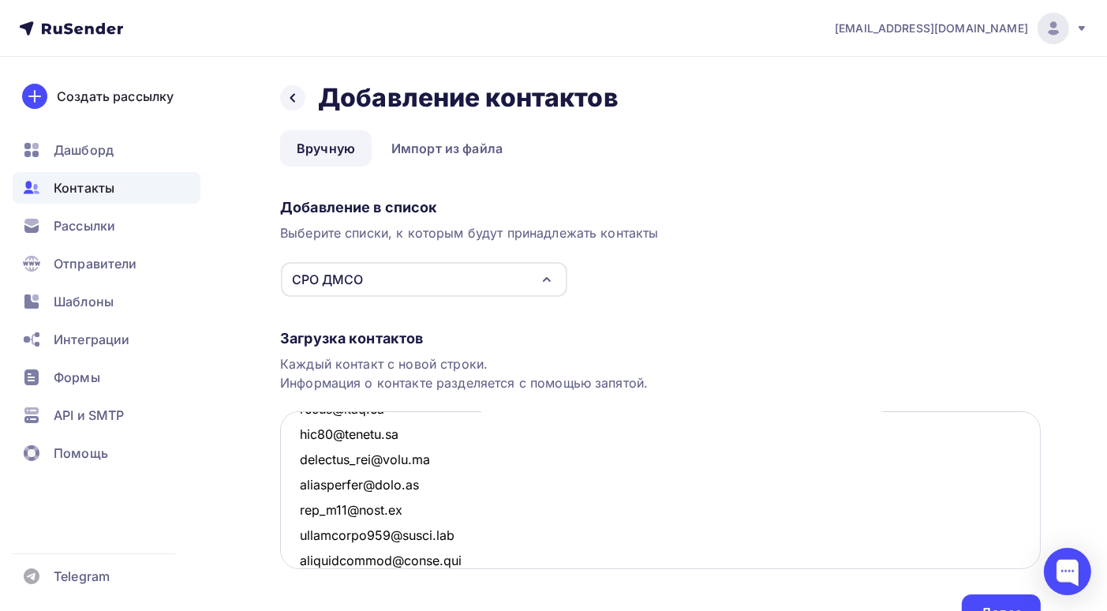
scroll to position [792, 0]
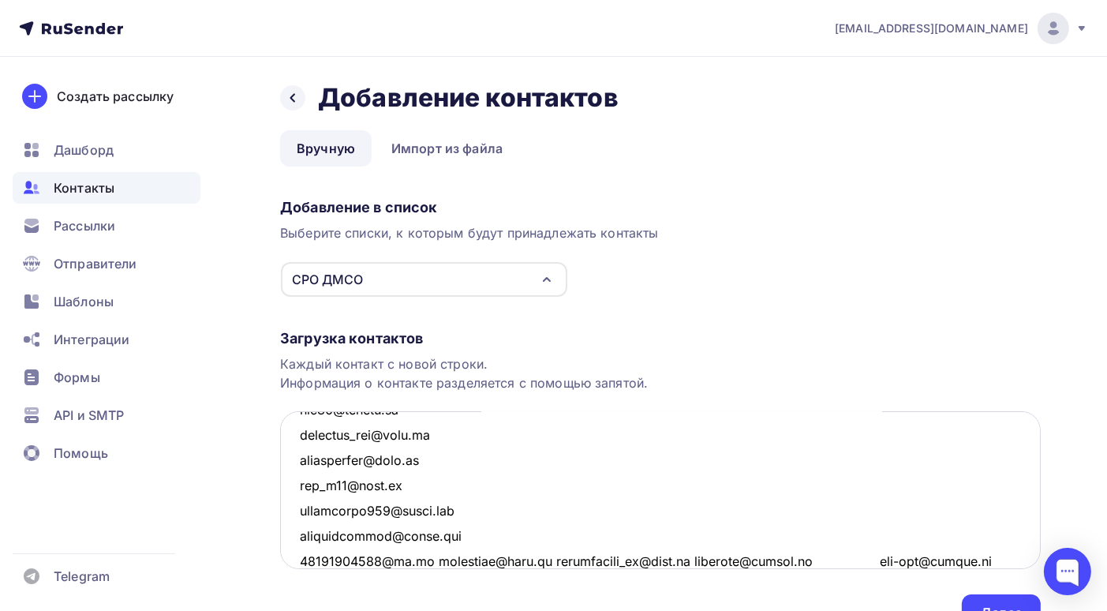
click at [425, 560] on textarea at bounding box center [660, 490] width 761 height 158
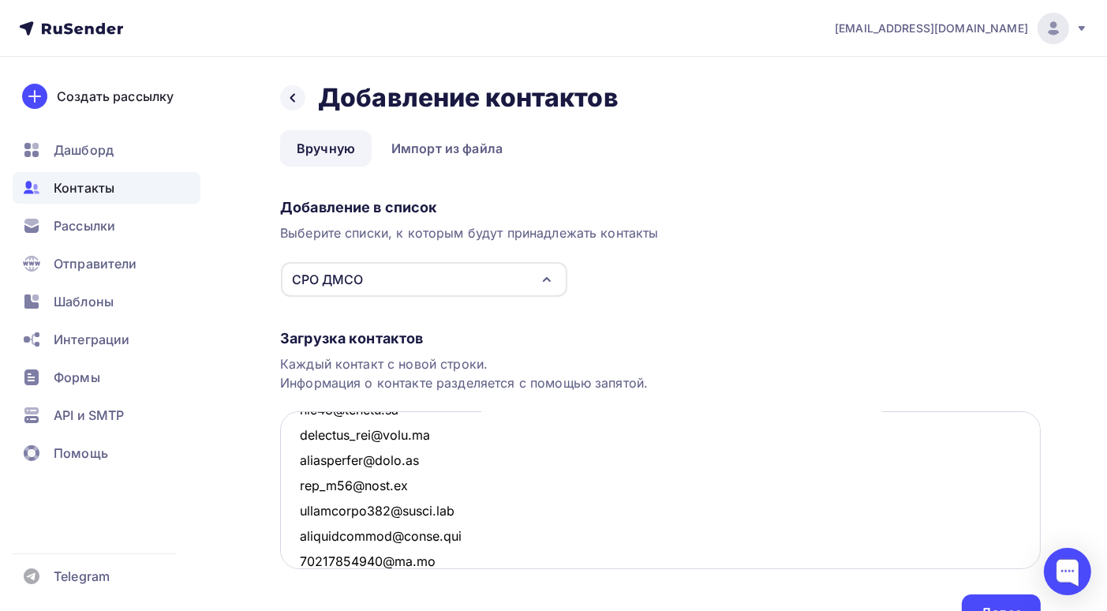
scroll to position [818, 0]
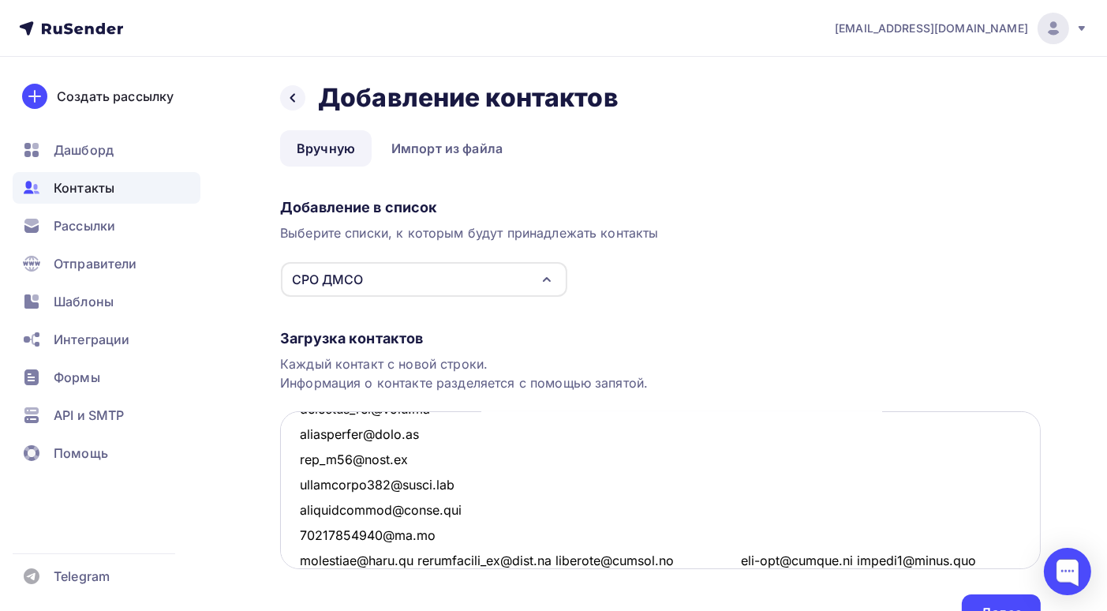
click at [414, 560] on textarea at bounding box center [660, 490] width 761 height 158
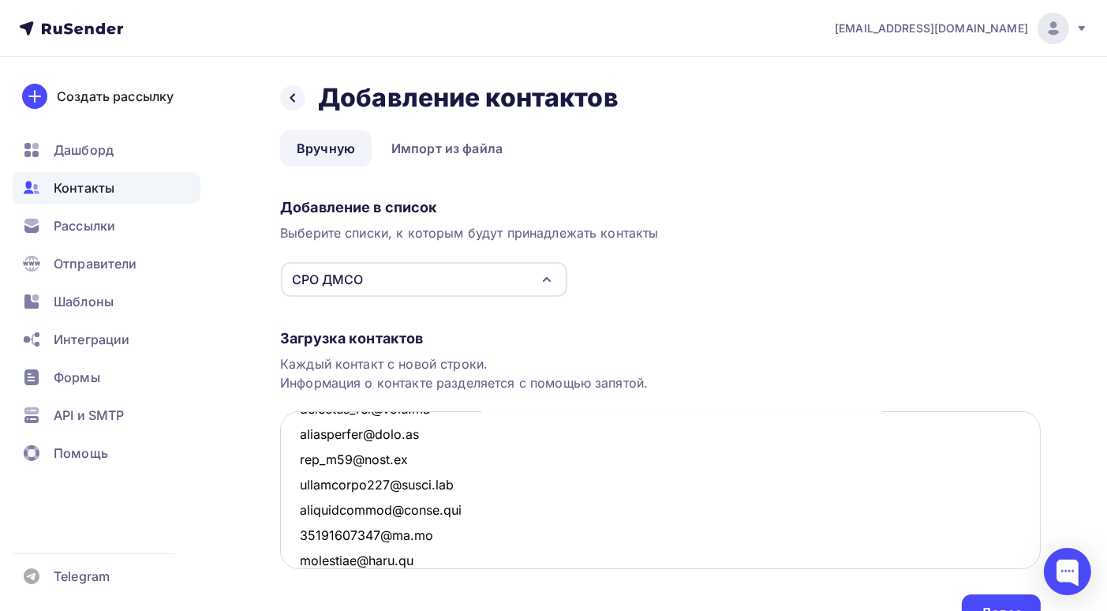
scroll to position [842, 0]
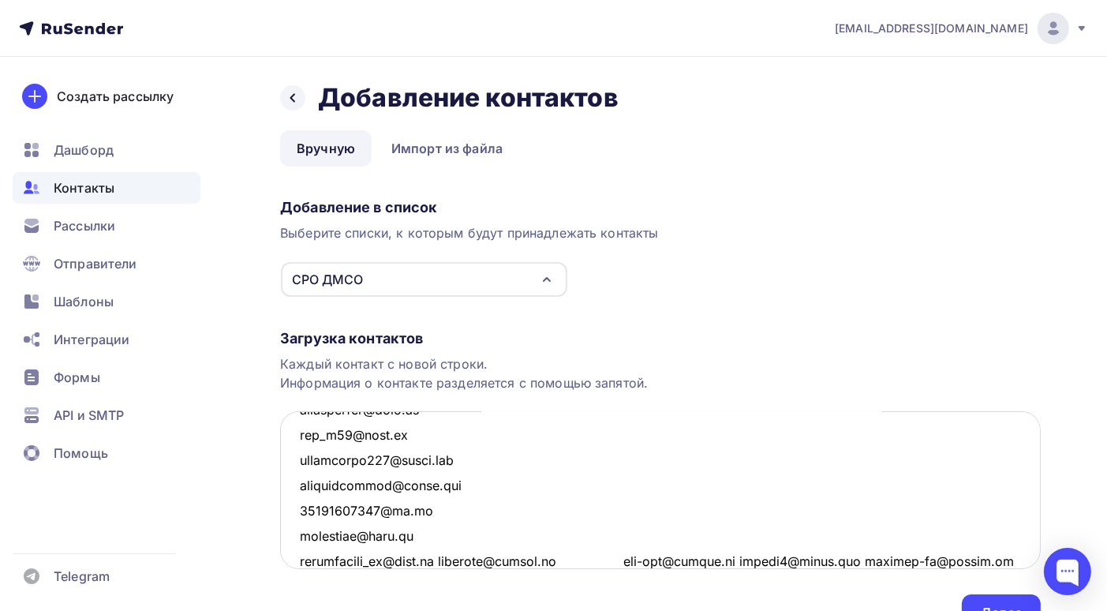
click at [447, 558] on textarea at bounding box center [660, 490] width 761 height 158
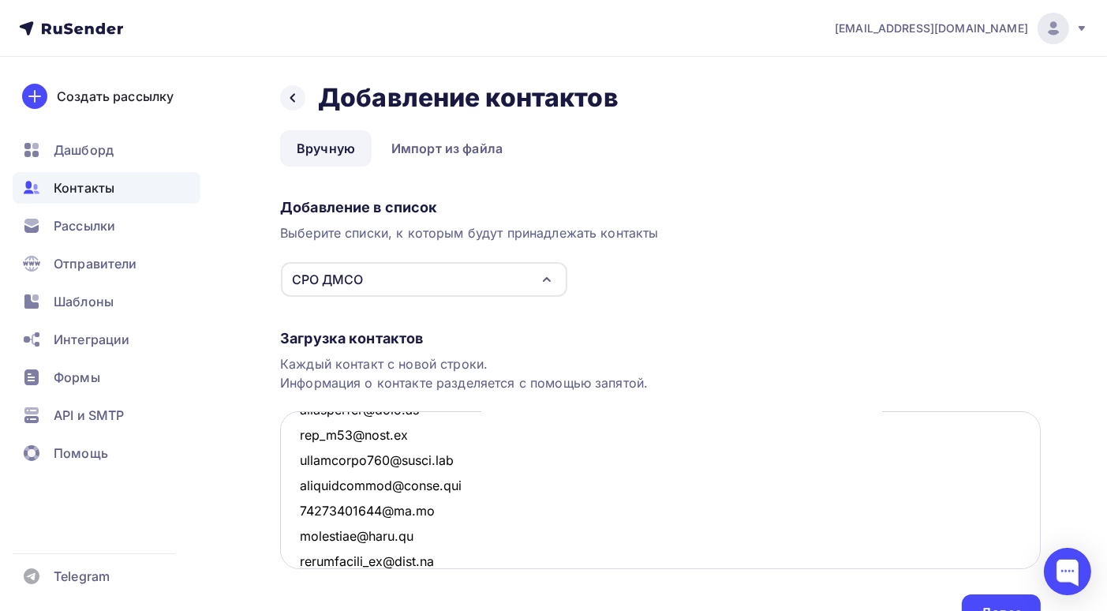
scroll to position [868, 0]
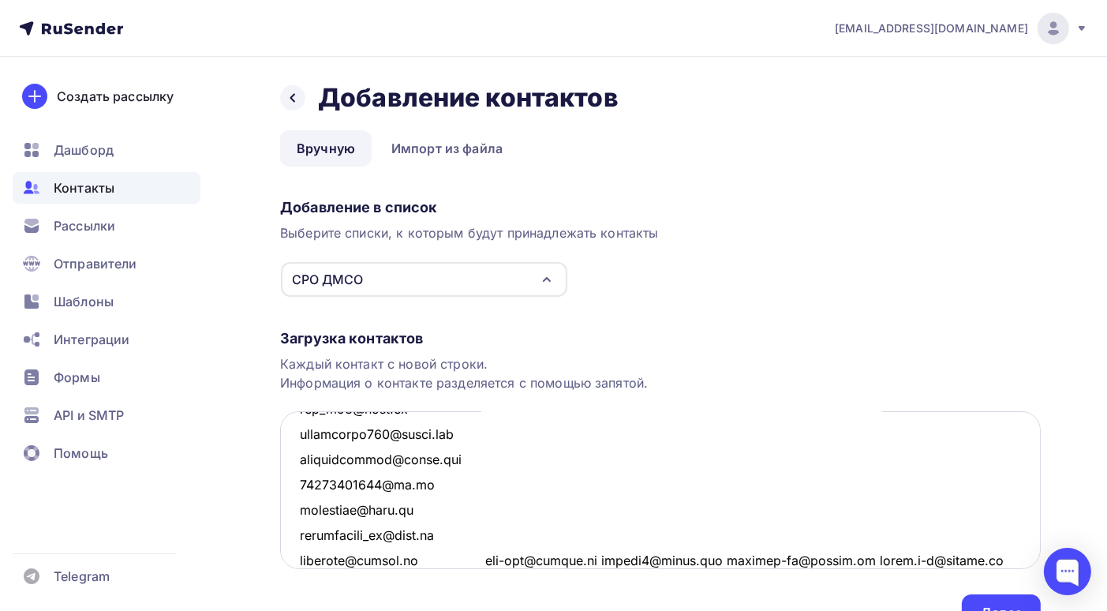
click at [481, 557] on textarea at bounding box center [660, 490] width 761 height 158
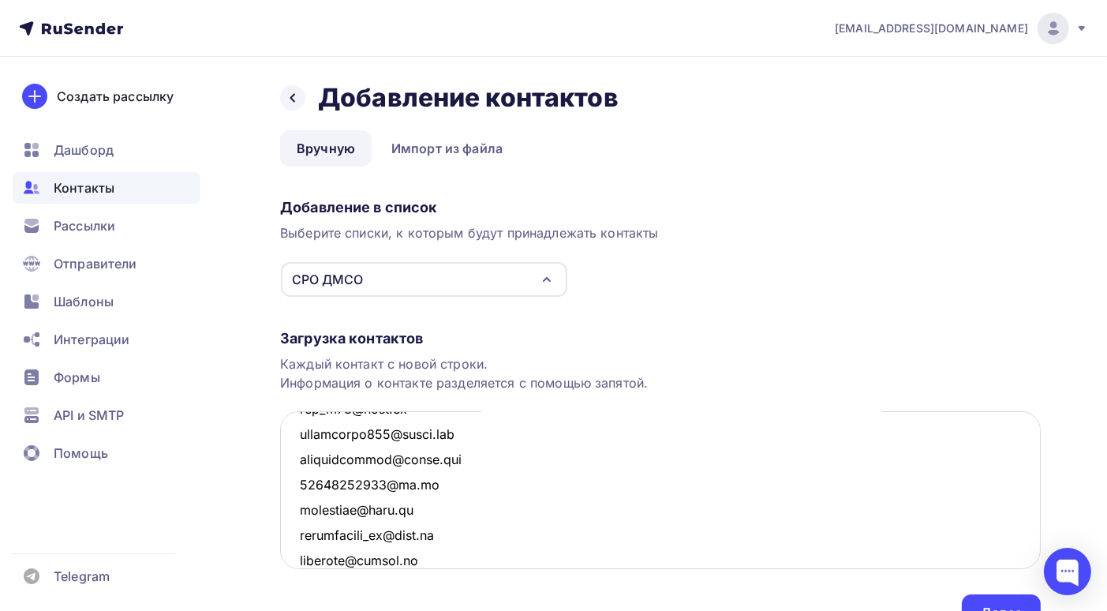
scroll to position [893, 0]
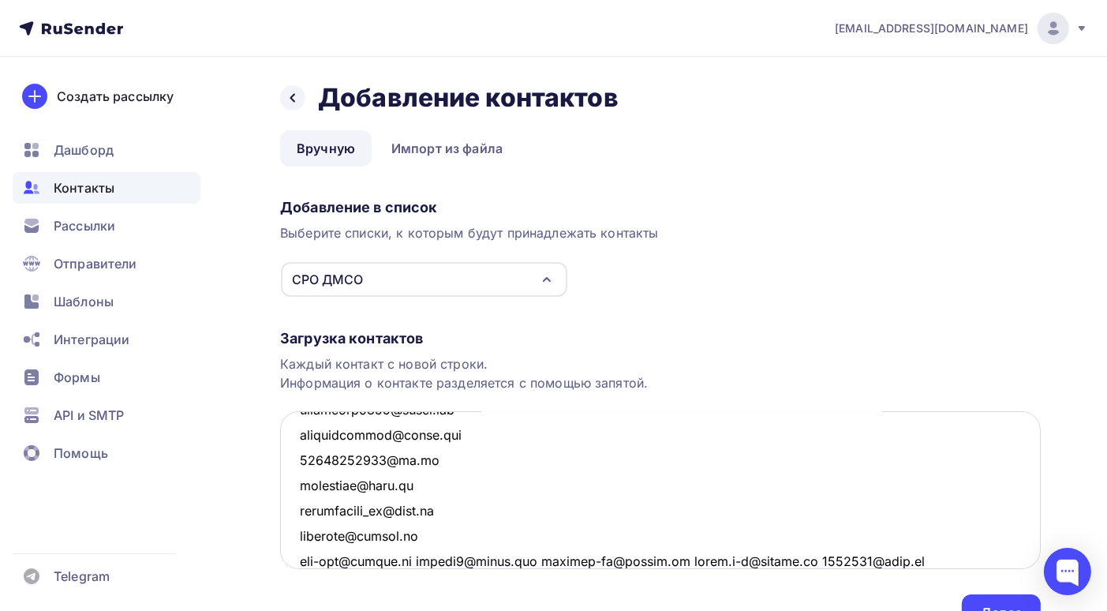
click at [424, 560] on textarea at bounding box center [660, 490] width 761 height 158
click at [425, 560] on textarea at bounding box center [660, 490] width 761 height 158
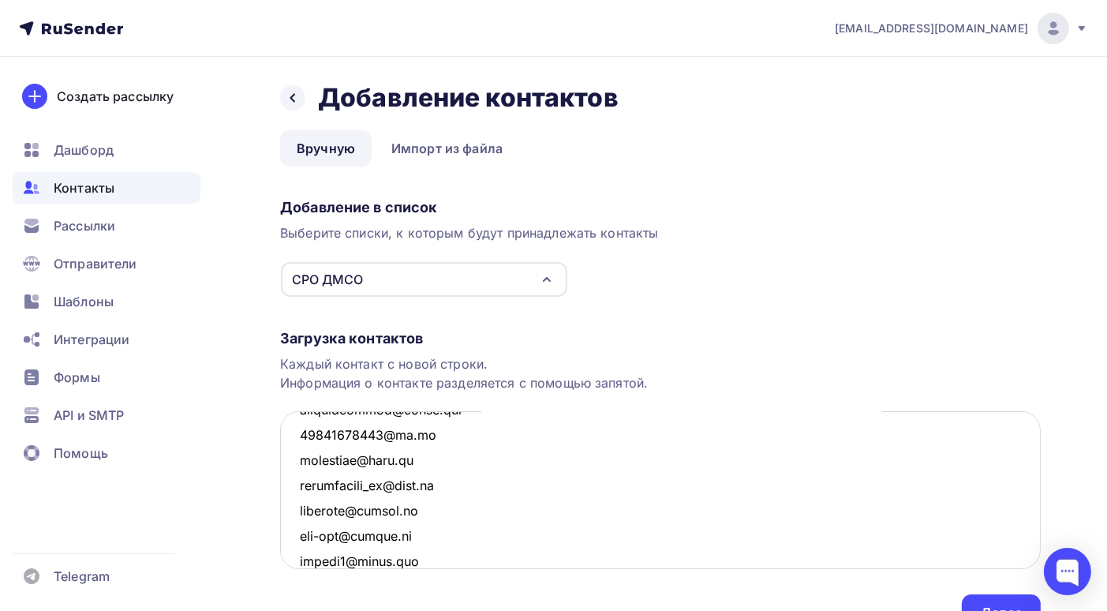
scroll to position [944, 0]
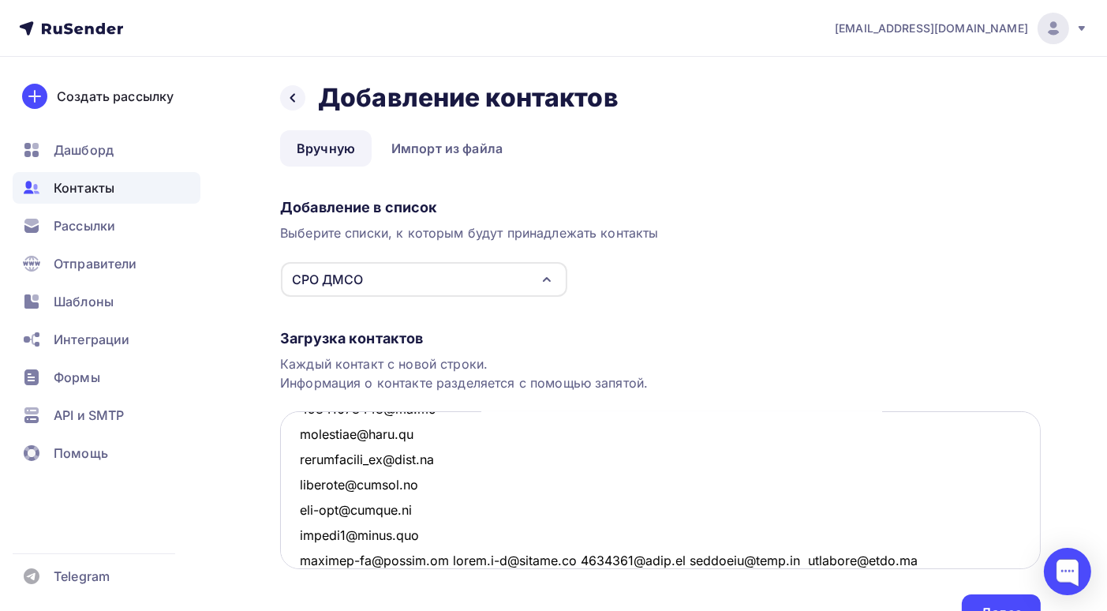
click at [442, 559] on textarea at bounding box center [660, 490] width 761 height 158
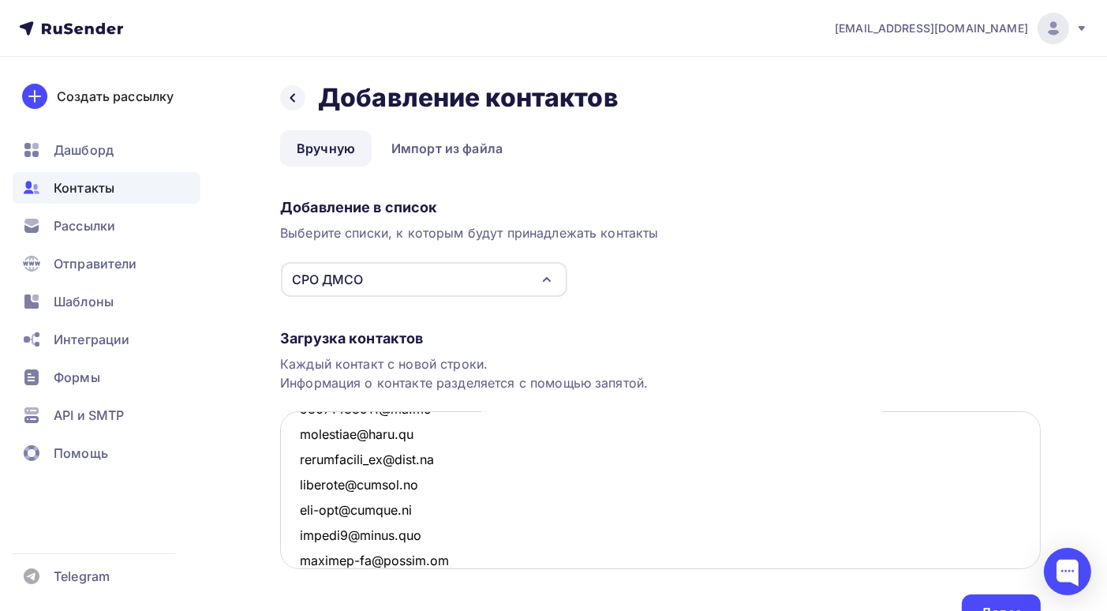
scroll to position [968, 0]
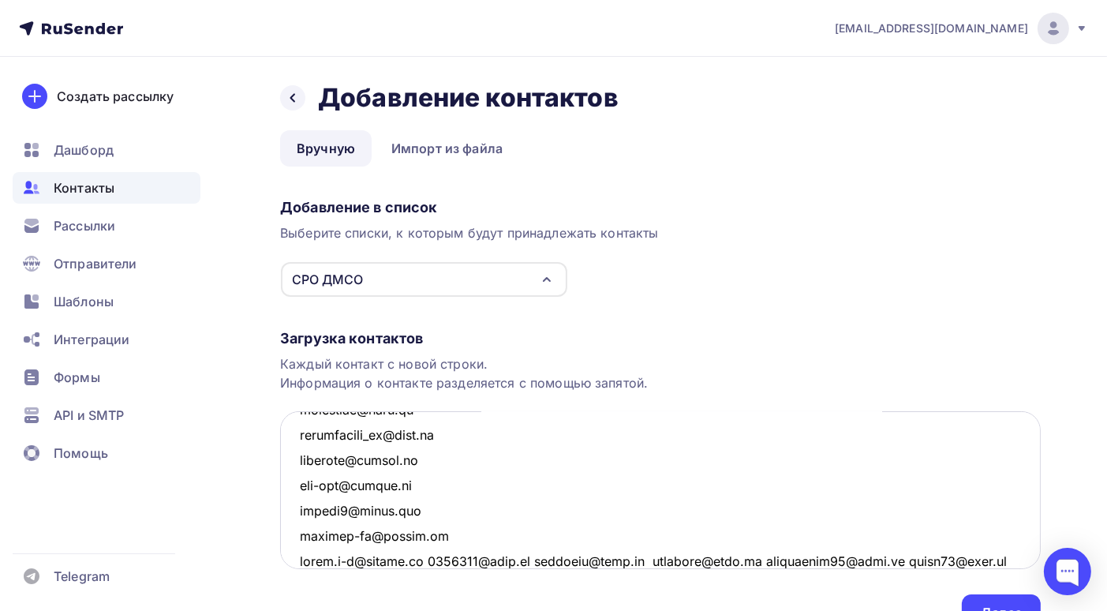
click at [436, 560] on textarea at bounding box center [660, 490] width 761 height 158
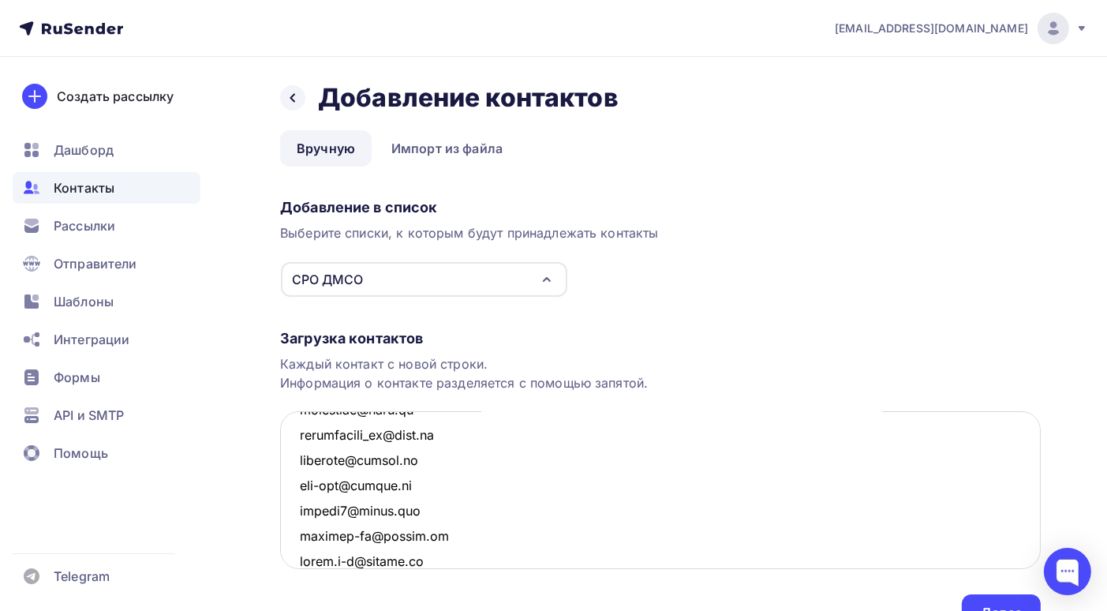
scroll to position [994, 0]
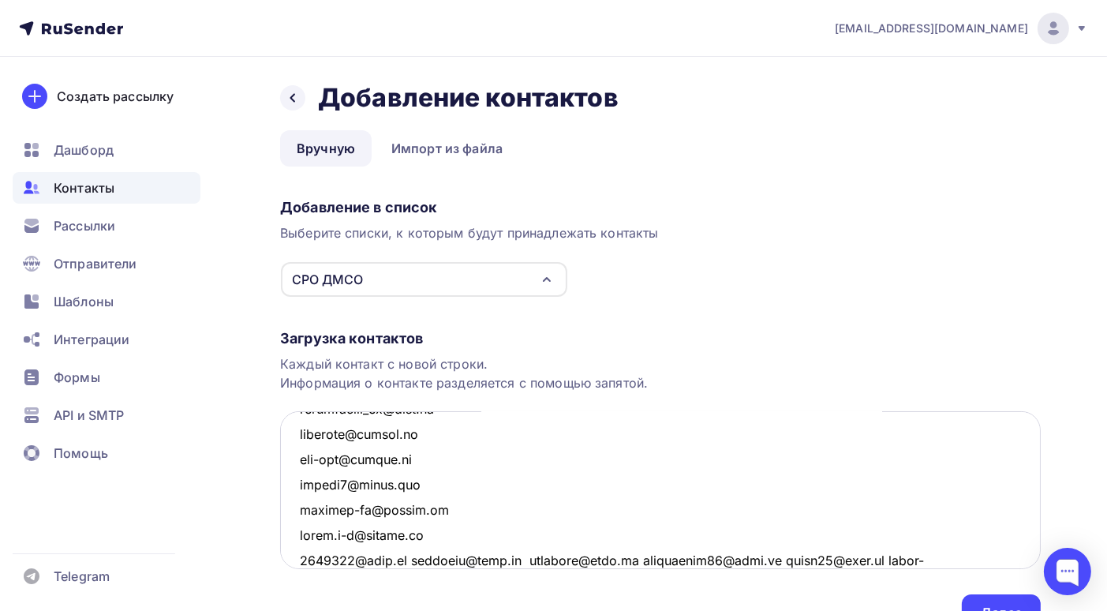
click at [414, 558] on textarea at bounding box center [660, 490] width 761 height 158
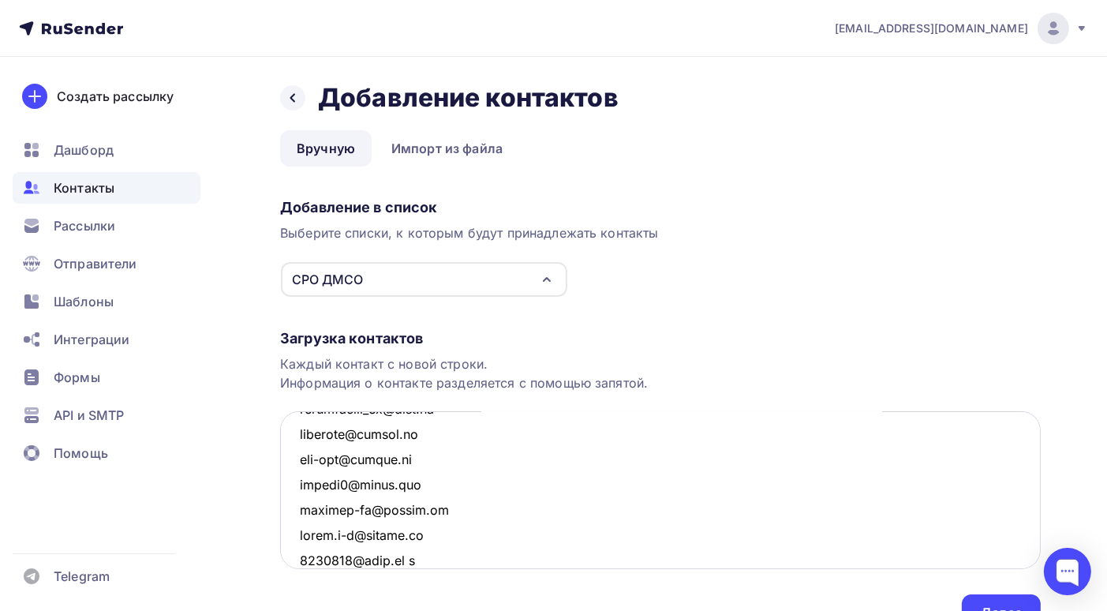
scroll to position [1019, 0]
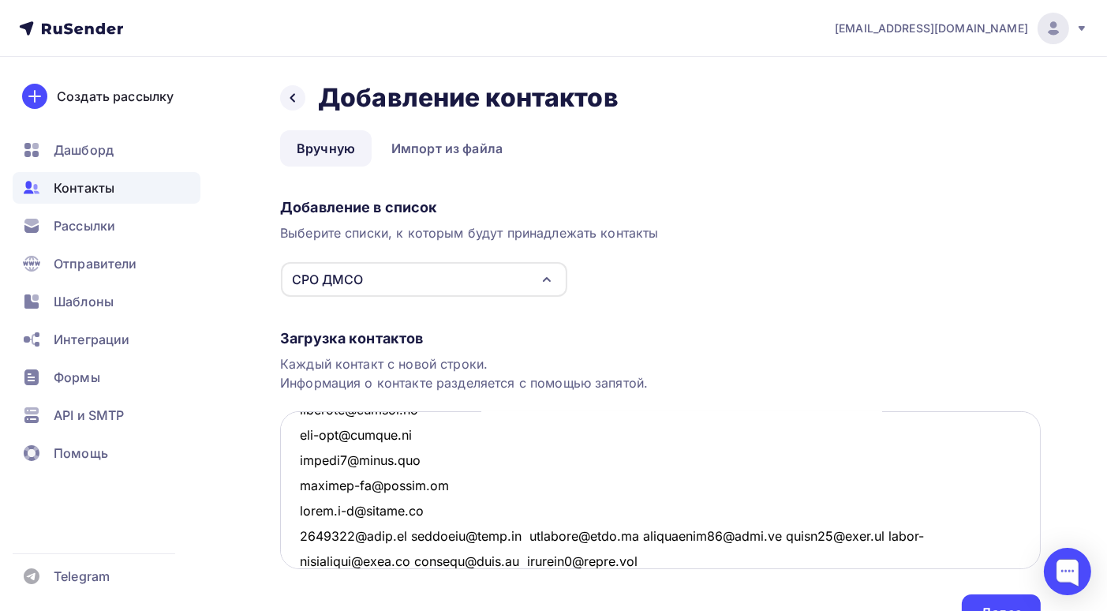
click at [411, 533] on textarea at bounding box center [660, 490] width 761 height 158
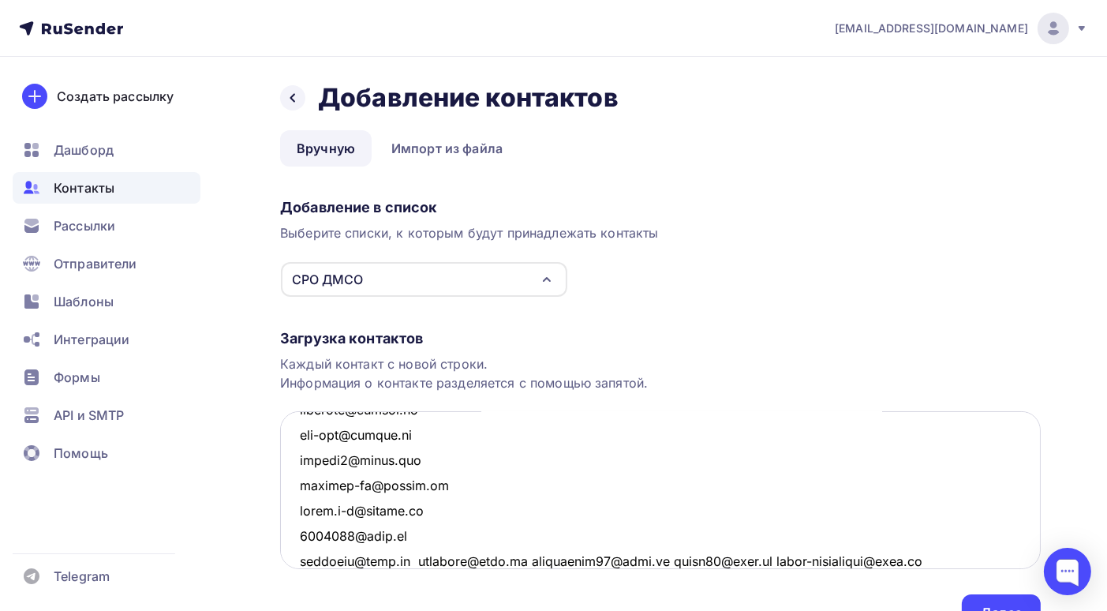
click at [412, 555] on textarea at bounding box center [660, 490] width 761 height 158
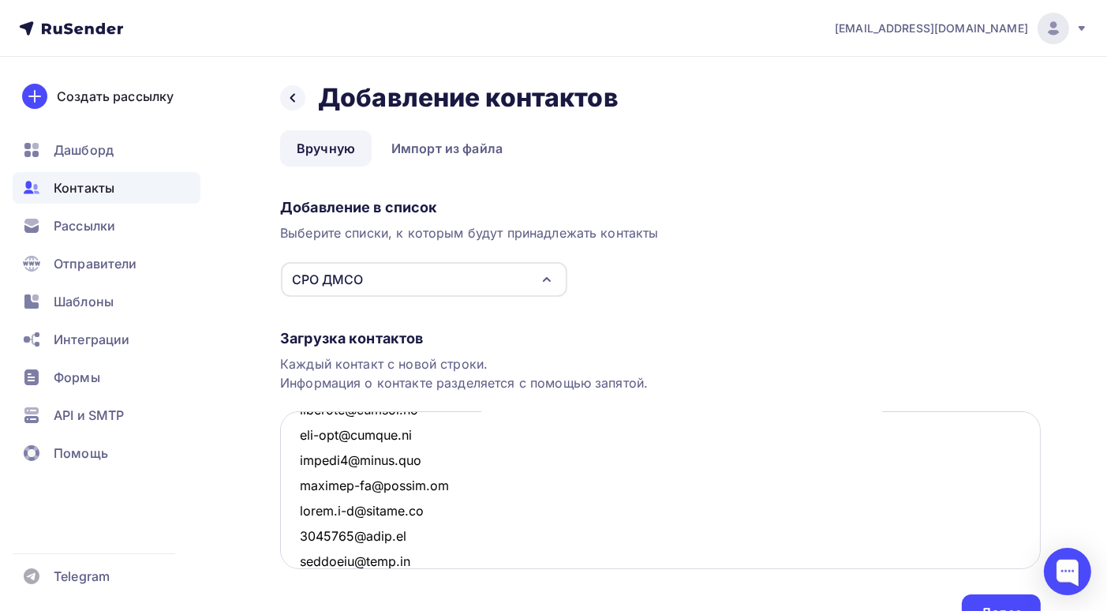
scroll to position [1045, 0]
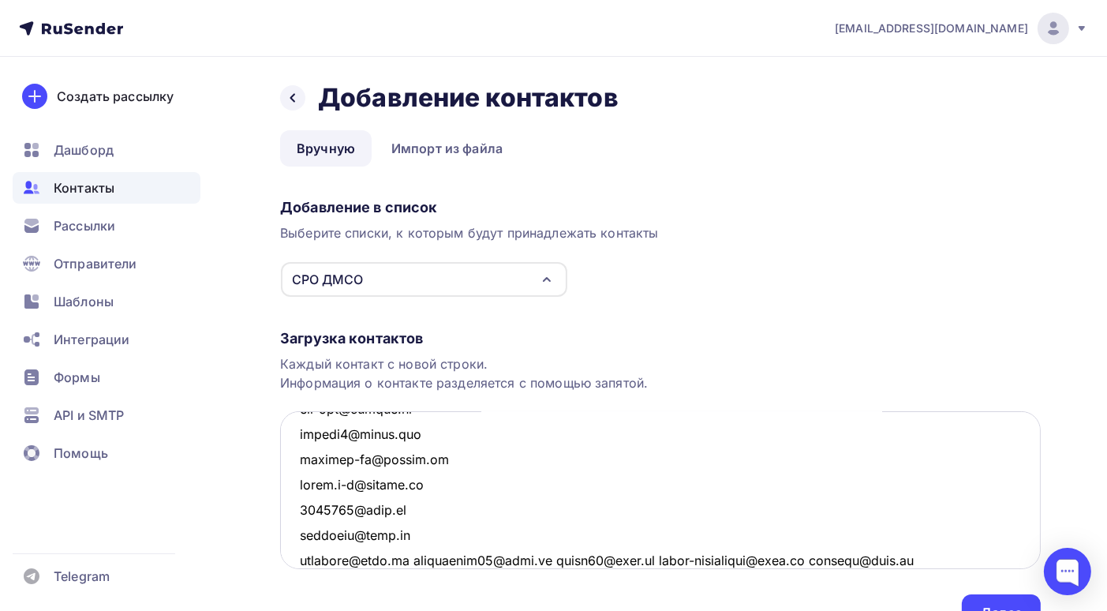
click at [401, 559] on textarea at bounding box center [660, 490] width 761 height 158
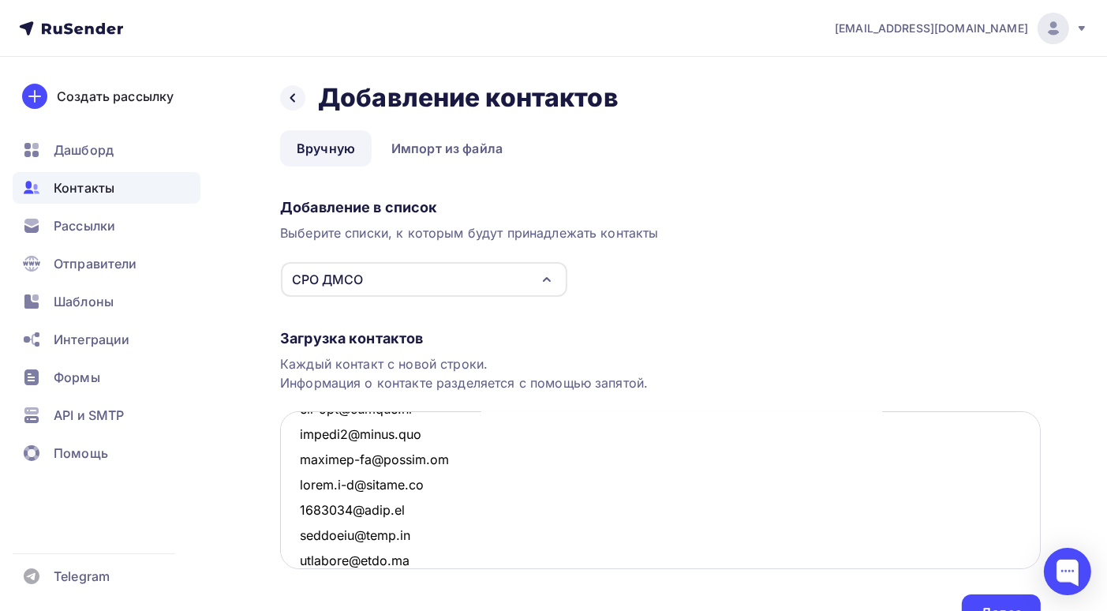
scroll to position [1069, 0]
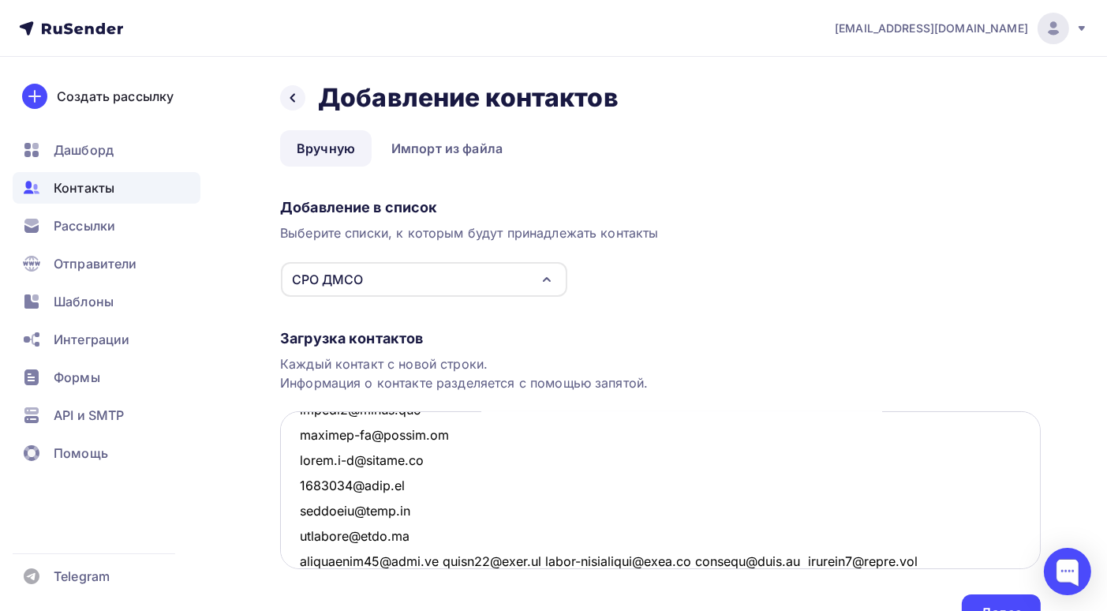
click at [442, 560] on textarea at bounding box center [660, 490] width 761 height 158
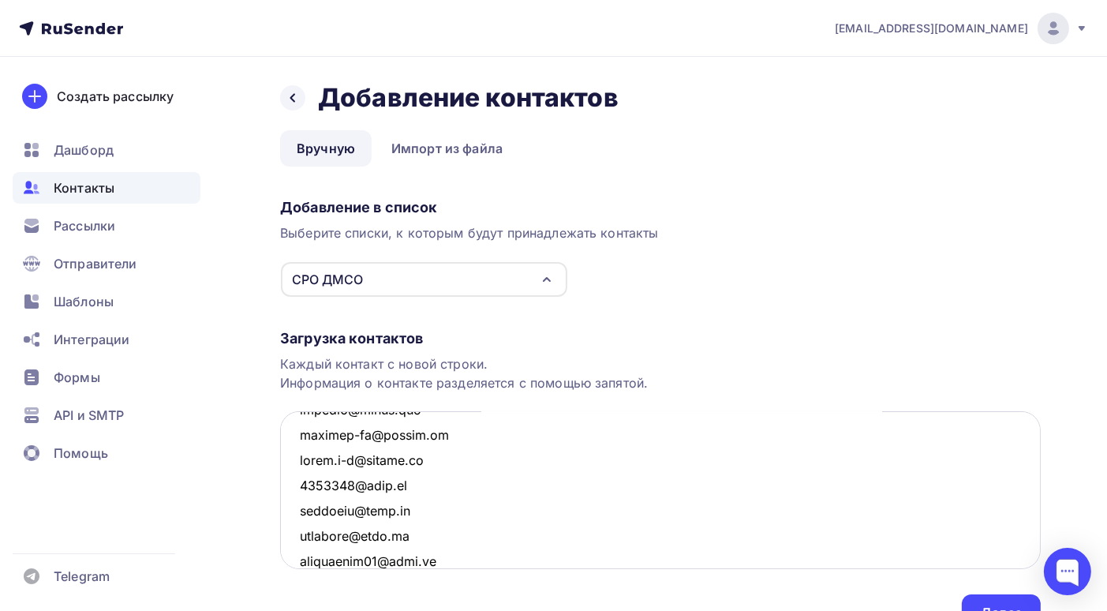
scroll to position [1095, 0]
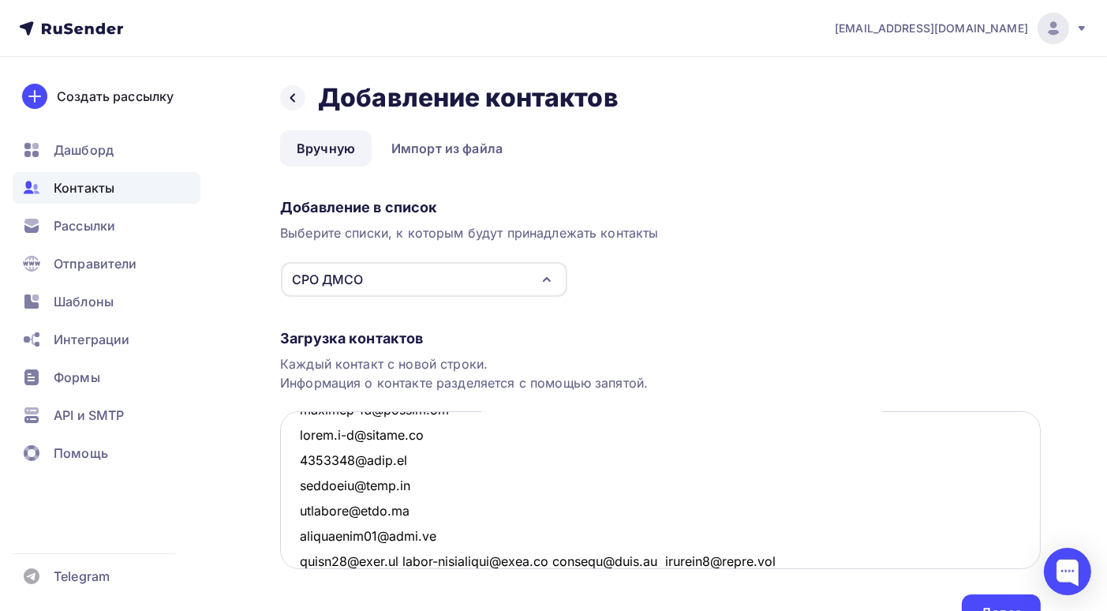
click at [397, 560] on textarea at bounding box center [660, 490] width 761 height 158
click at [459, 556] on textarea at bounding box center [660, 490] width 761 height 158
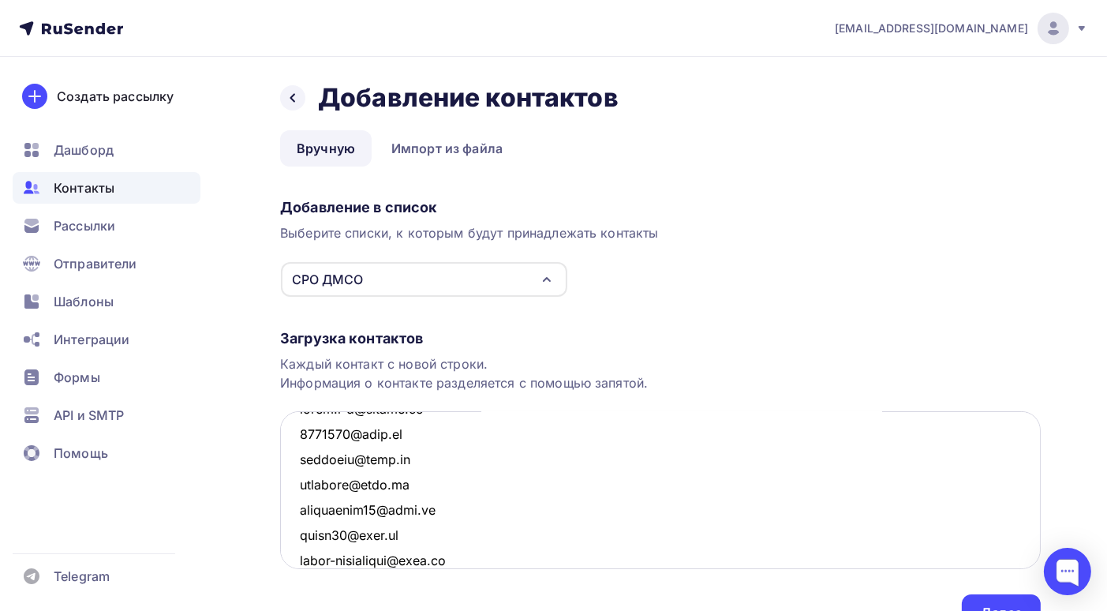
scroll to position [1145, 0]
click at [409, 560] on textarea at bounding box center [660, 490] width 761 height 158
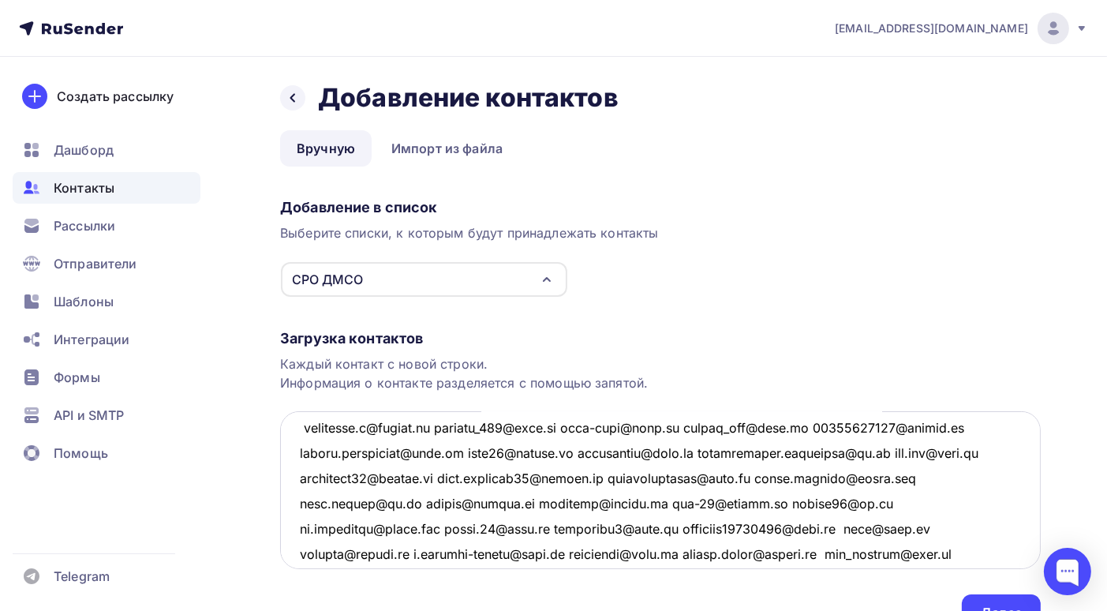
scroll to position [1250, 0]
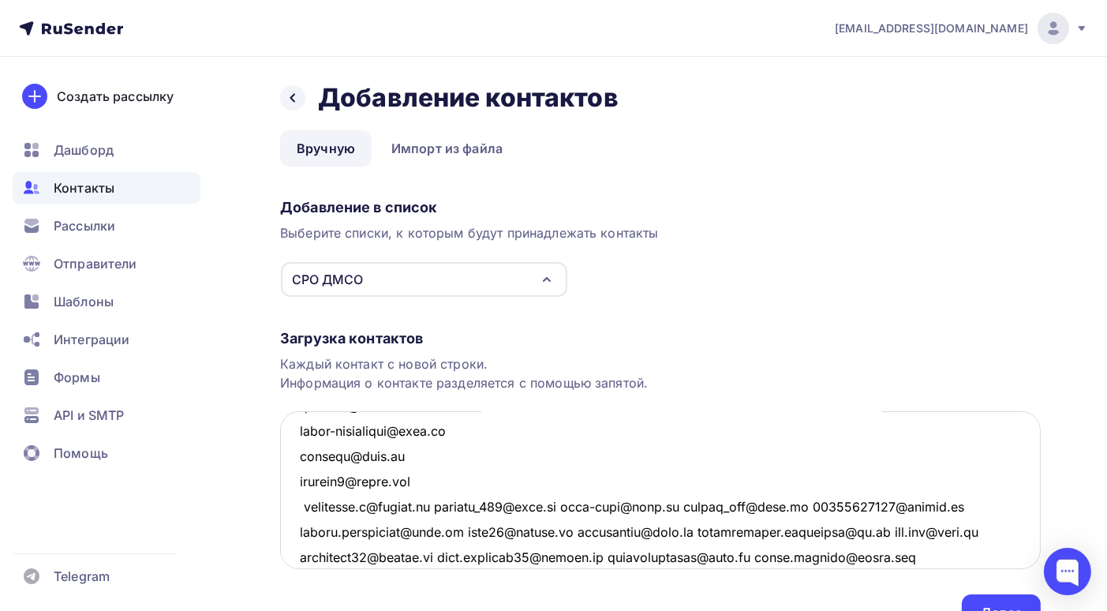
click at [448, 504] on textarea at bounding box center [660, 490] width 761 height 158
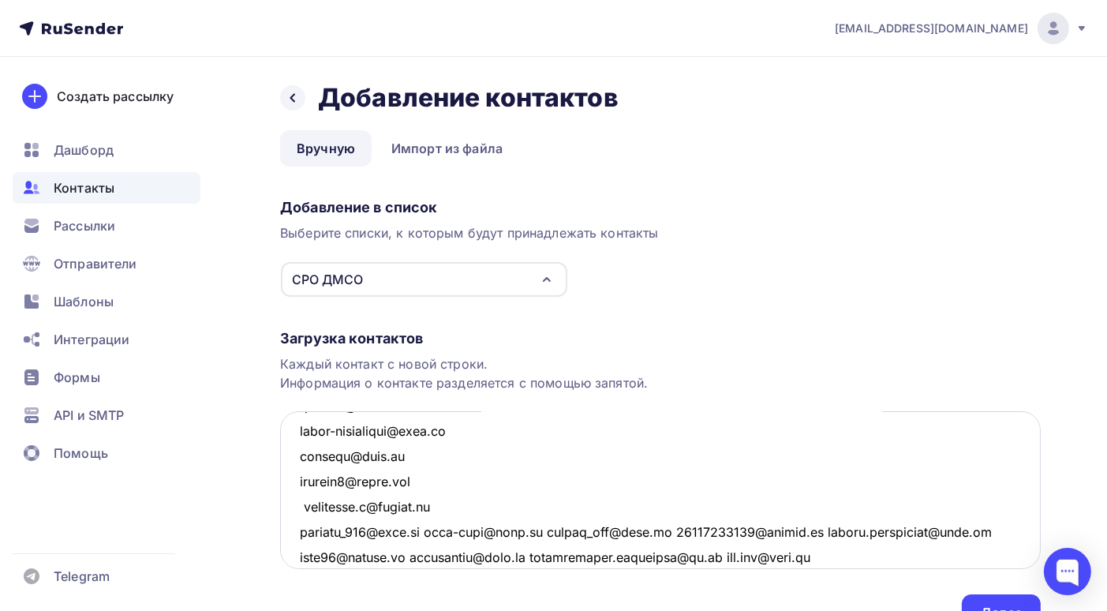
click at [431, 528] on textarea at bounding box center [660, 490] width 761 height 158
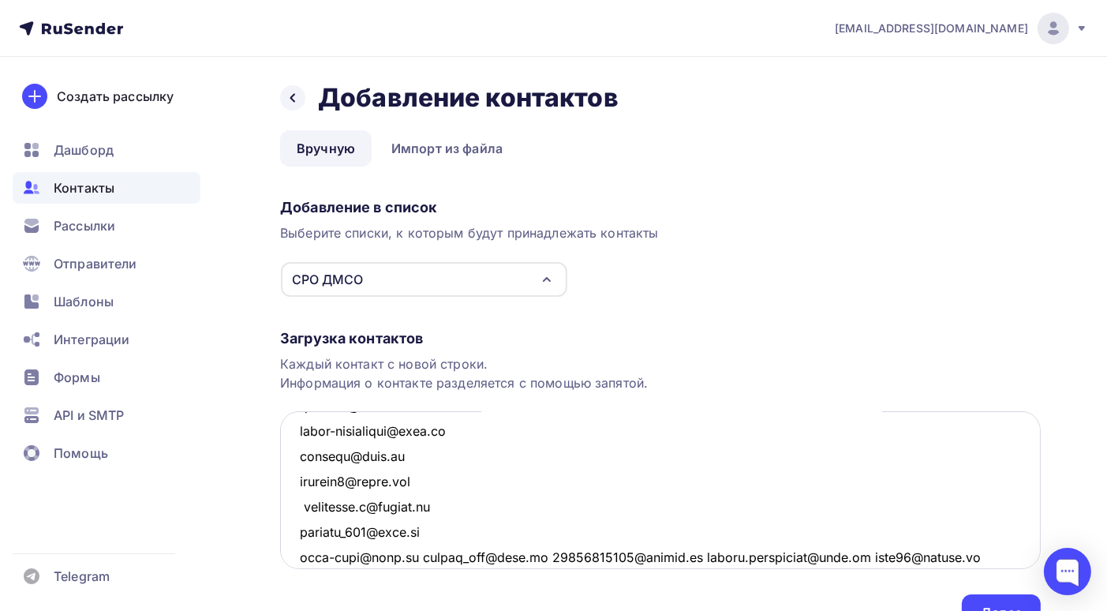
click at [415, 557] on textarea at bounding box center [660, 490] width 761 height 158
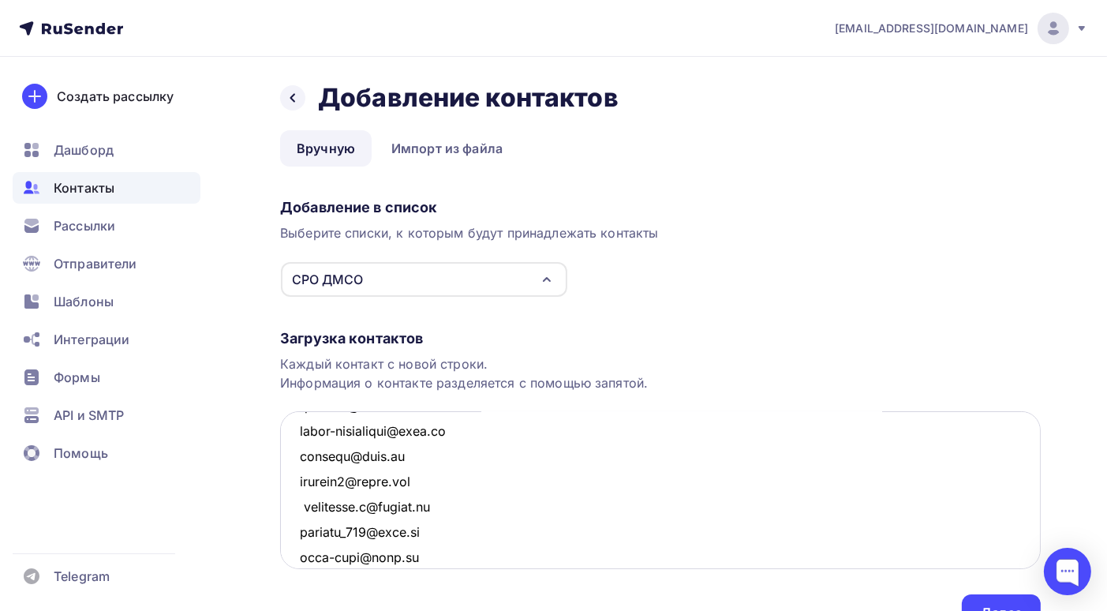
scroll to position [1272, 0]
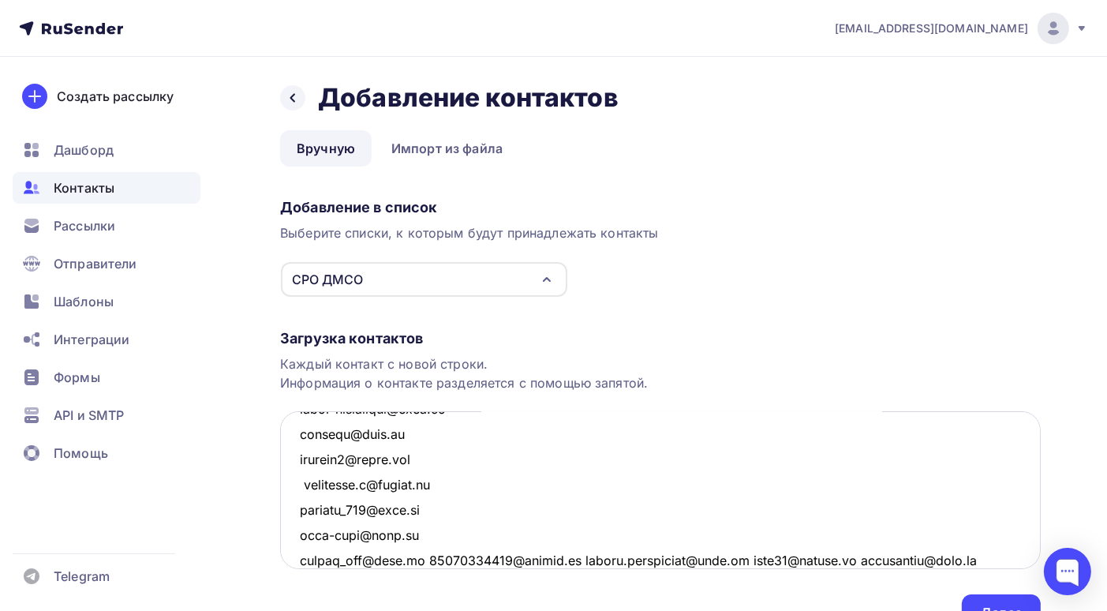
click at [424, 562] on textarea at bounding box center [660, 490] width 761 height 158
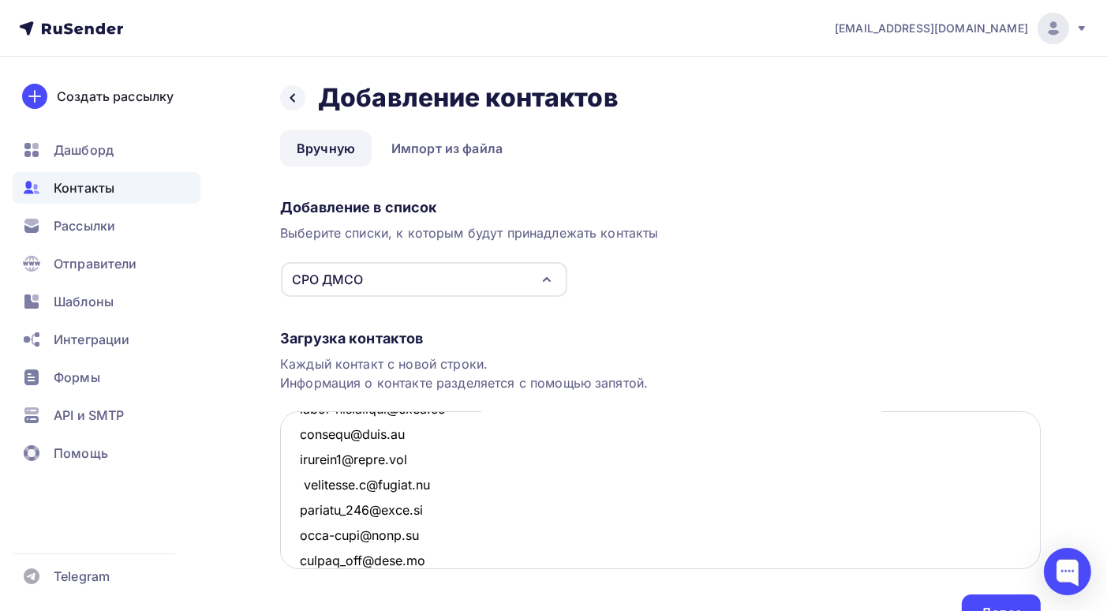
scroll to position [1297, 0]
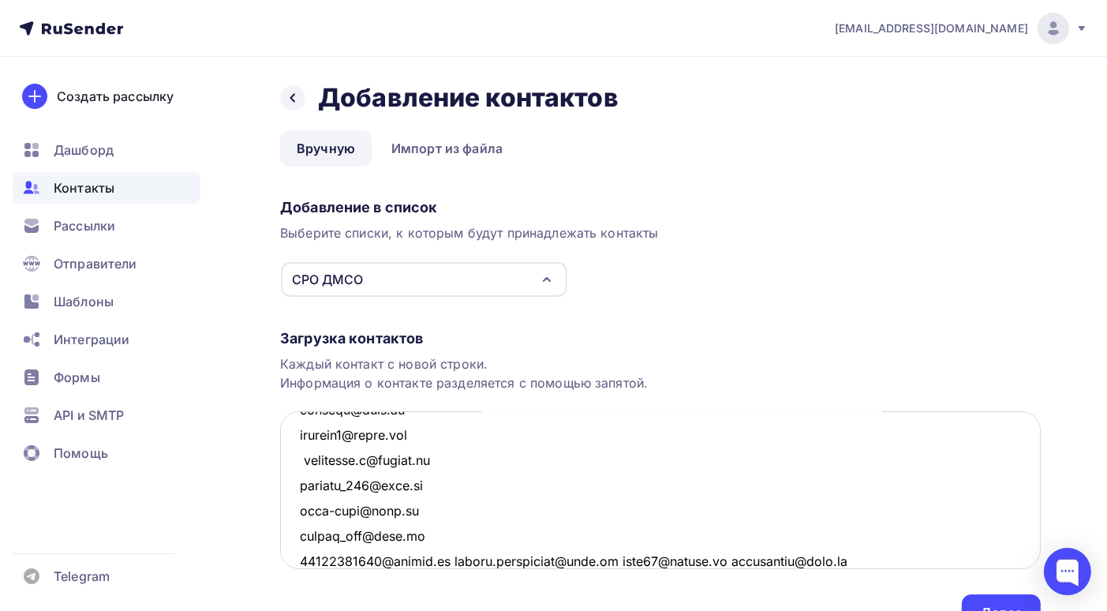
click at [454, 561] on textarea at bounding box center [660, 490] width 761 height 158
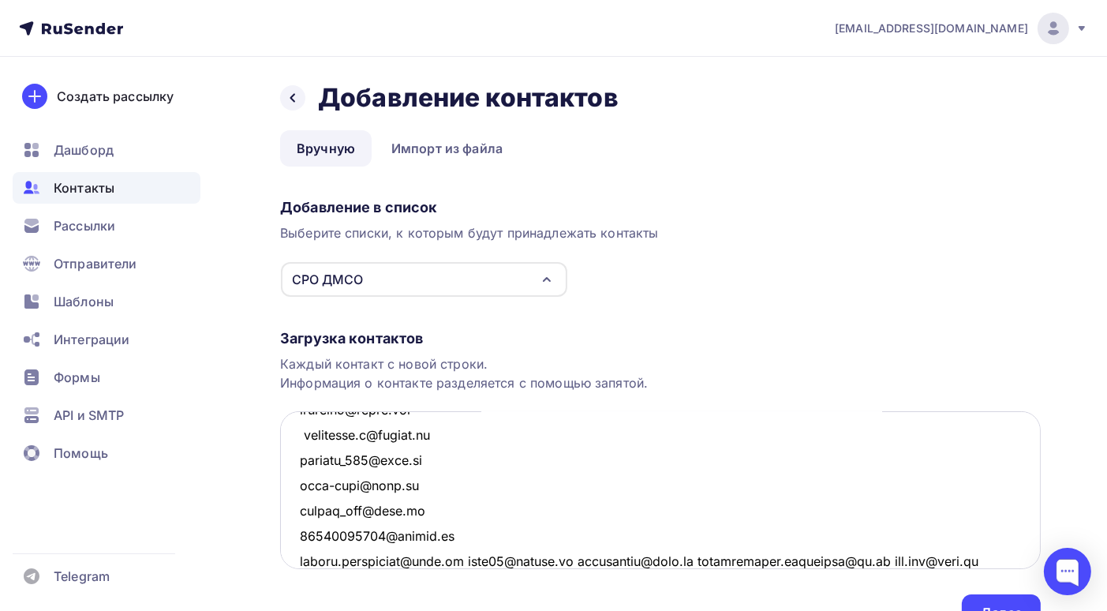
click at [454, 561] on textarea at bounding box center [660, 490] width 761 height 158
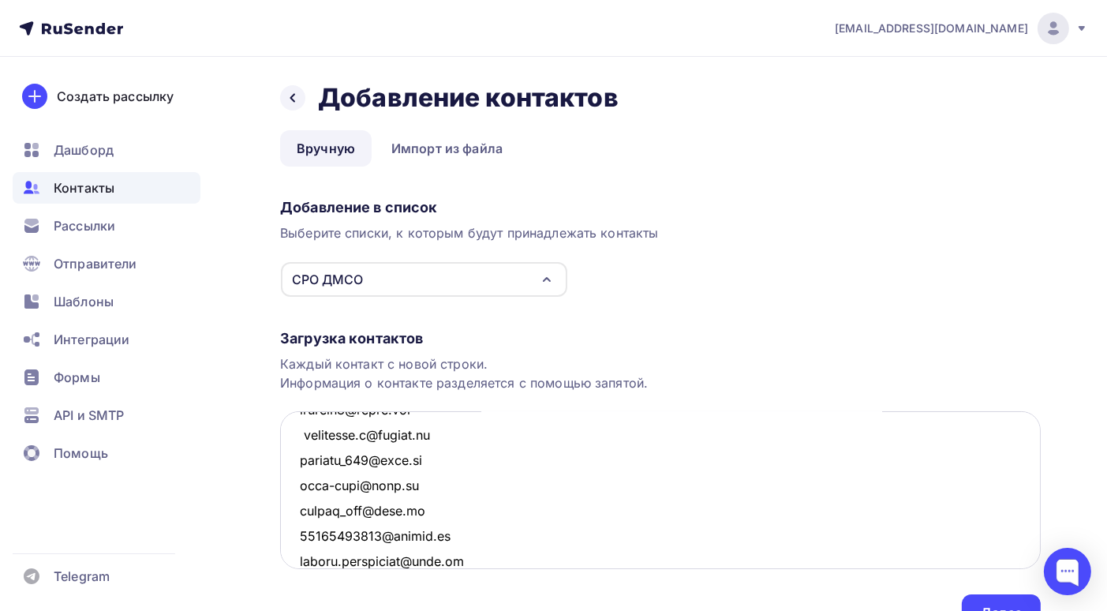
scroll to position [1348, 0]
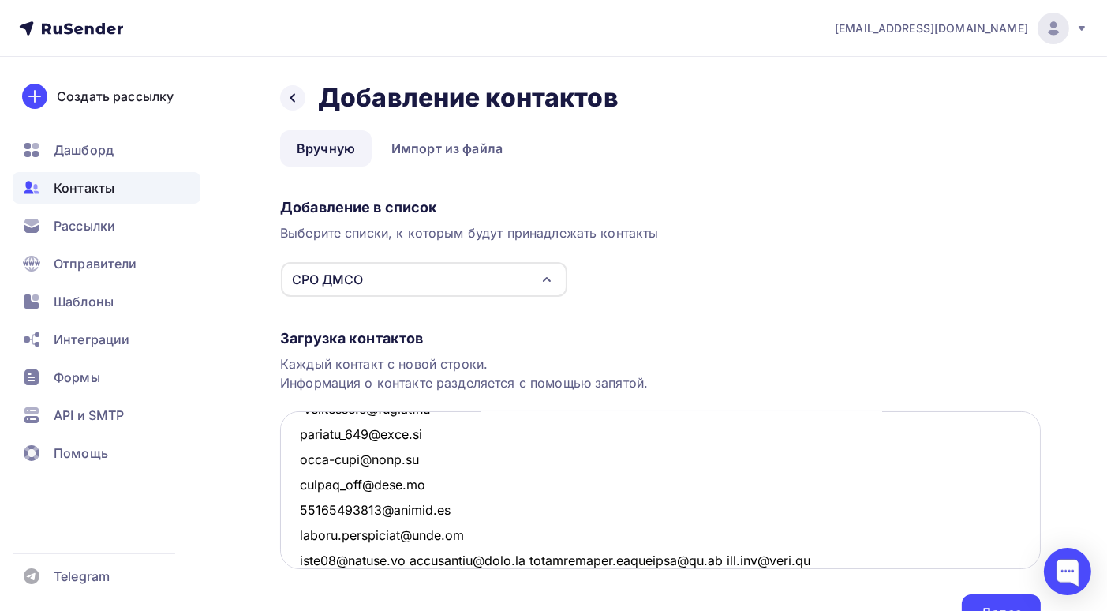
click at [416, 558] on textarea at bounding box center [660, 490] width 761 height 158
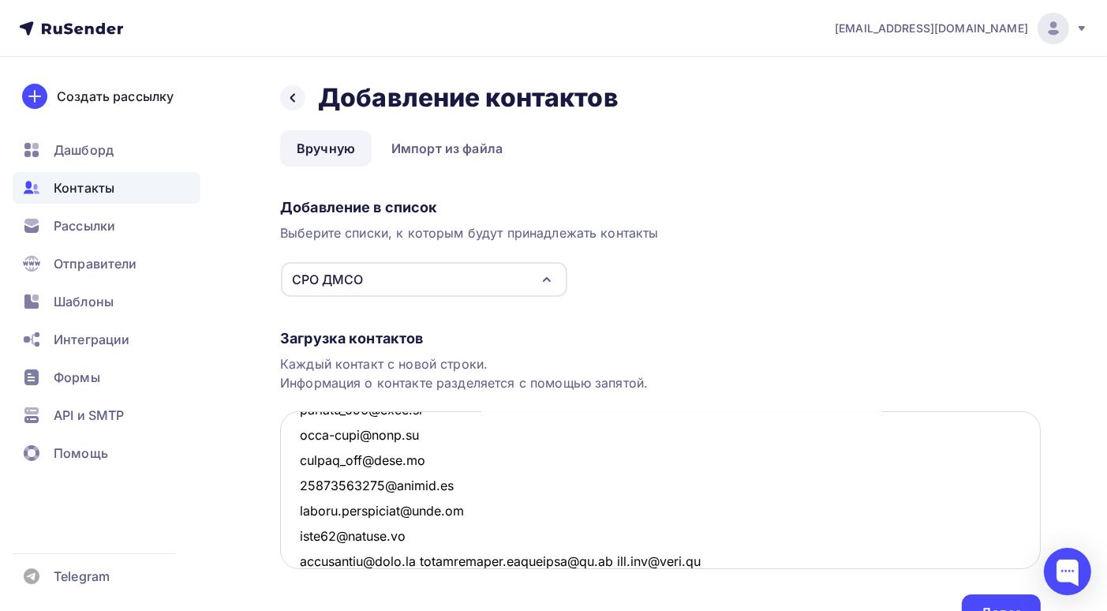
click at [424, 559] on textarea at bounding box center [660, 490] width 761 height 158
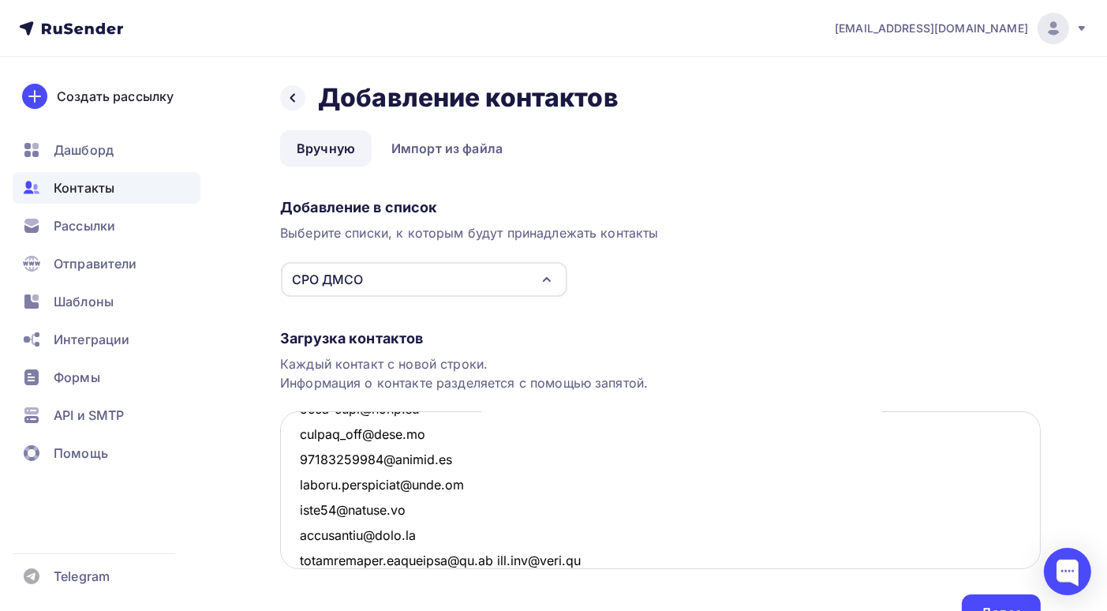
click at [487, 558] on textarea at bounding box center [660, 490] width 761 height 158
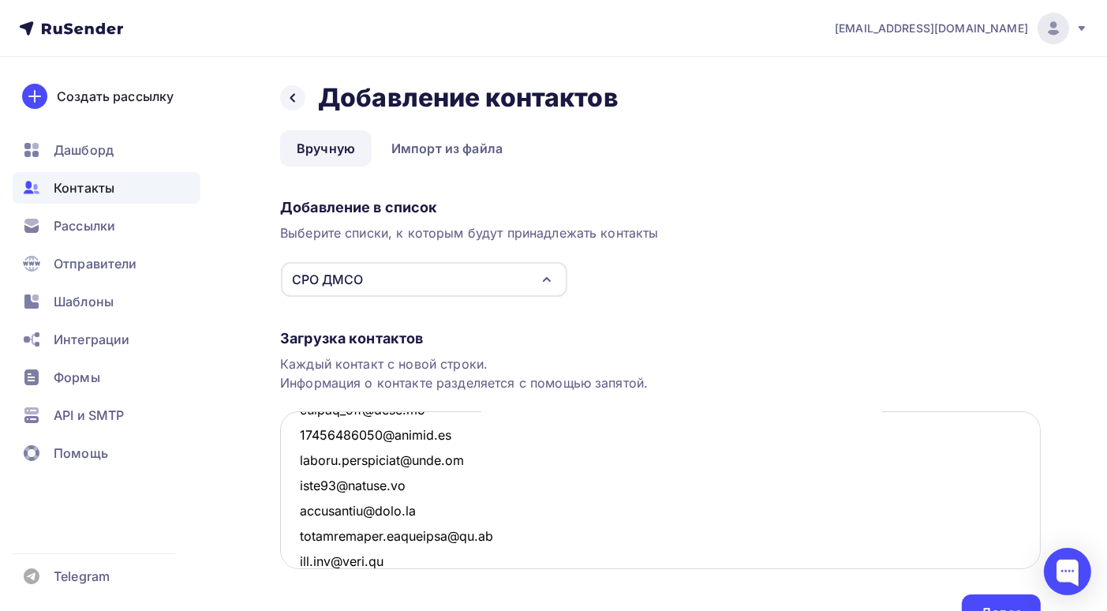
scroll to position [1502, 0]
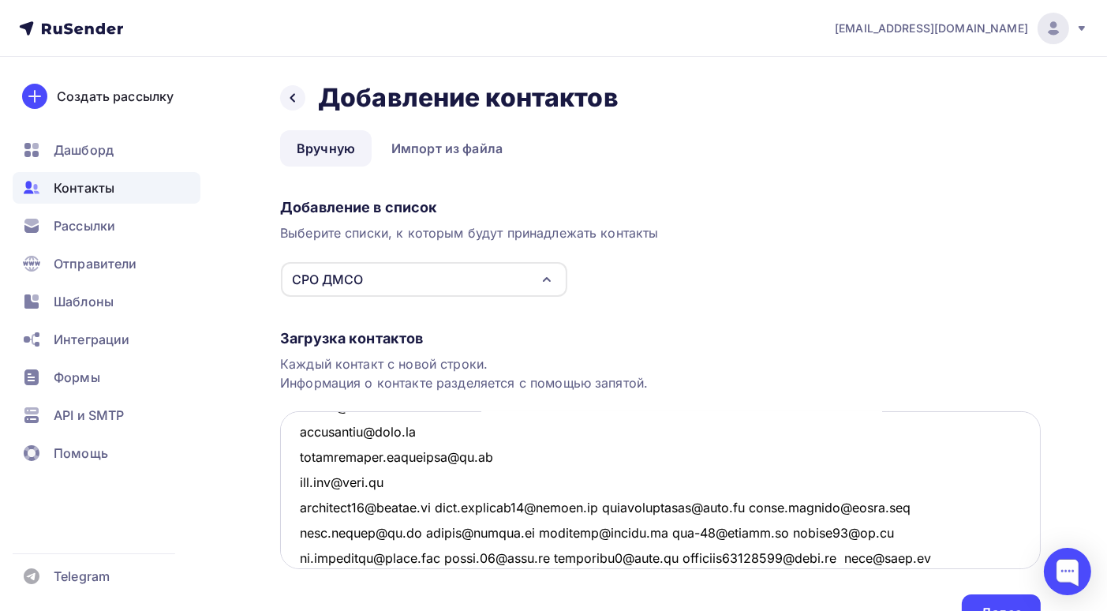
click at [446, 507] on textarea at bounding box center [660, 490] width 761 height 158
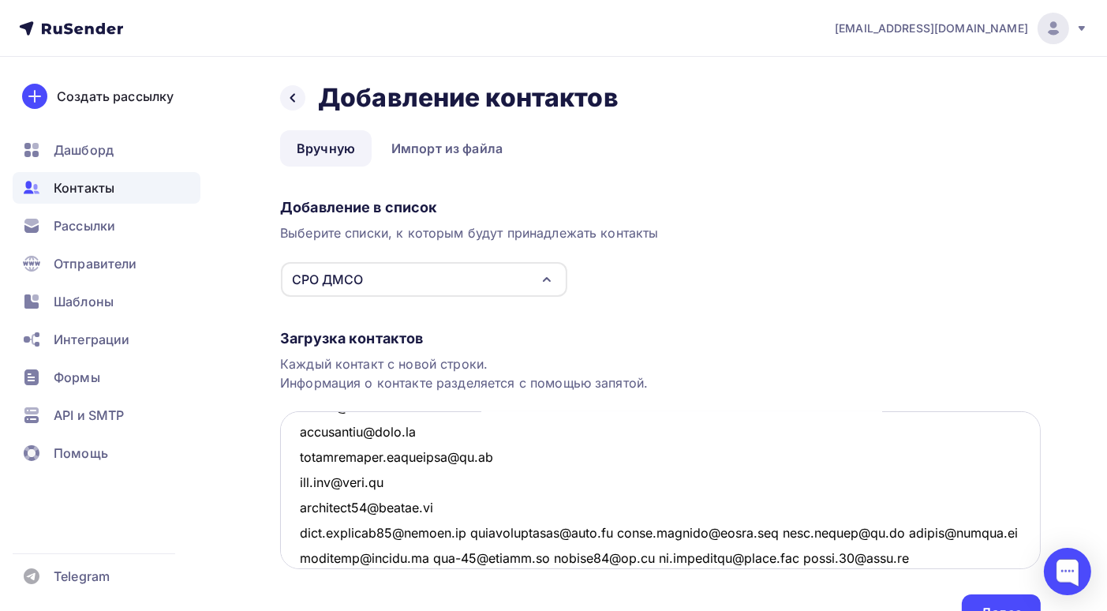
click at [480, 531] on textarea at bounding box center [660, 490] width 761 height 158
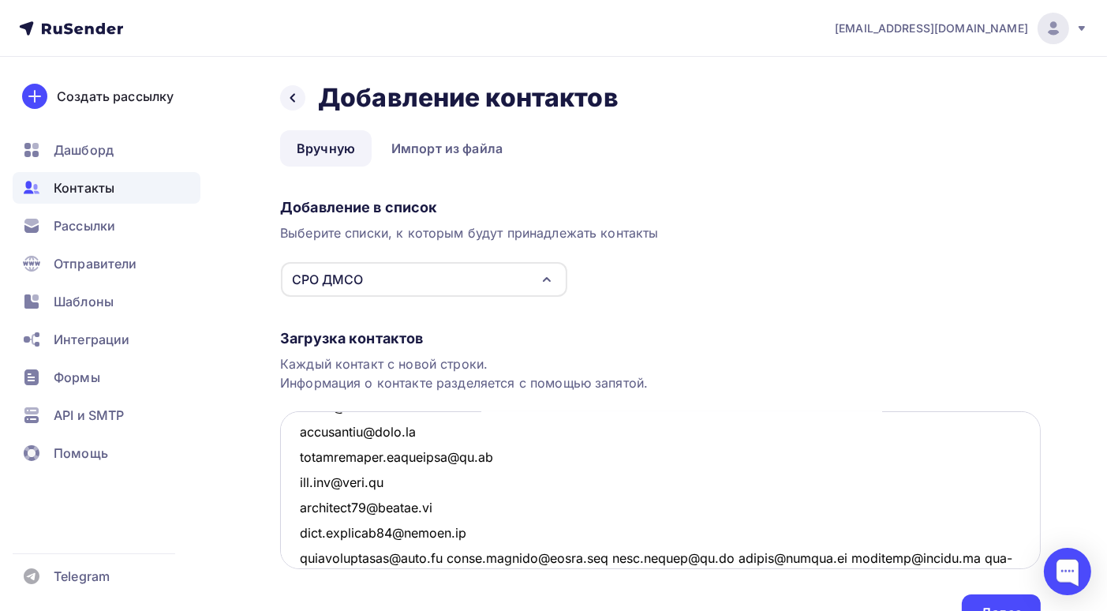
click at [444, 556] on textarea at bounding box center [660, 490] width 761 height 158
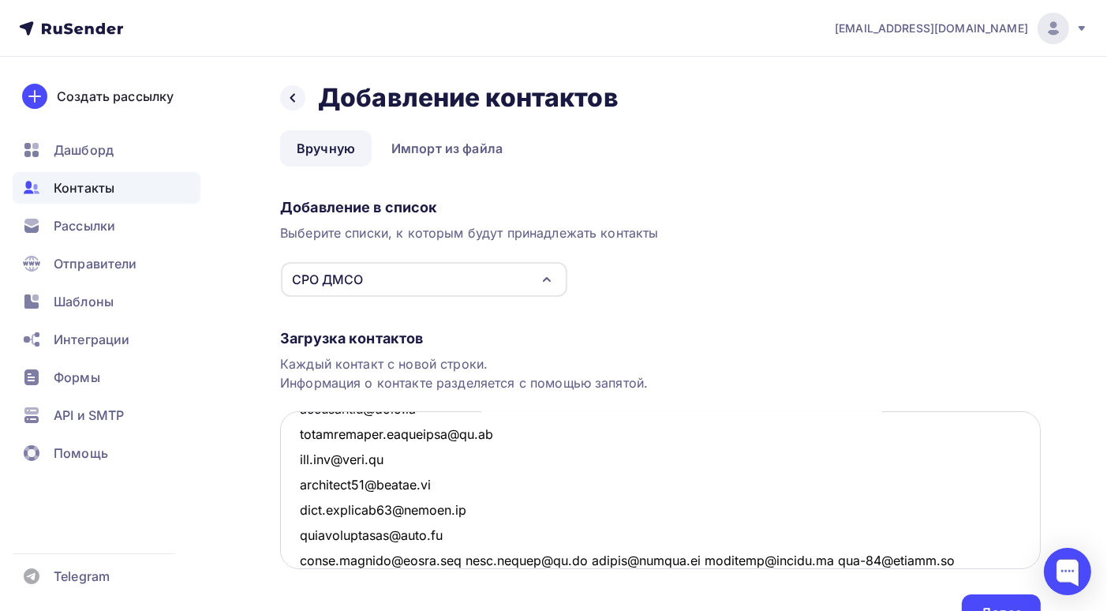
click at [461, 557] on textarea at bounding box center [660, 490] width 761 height 158
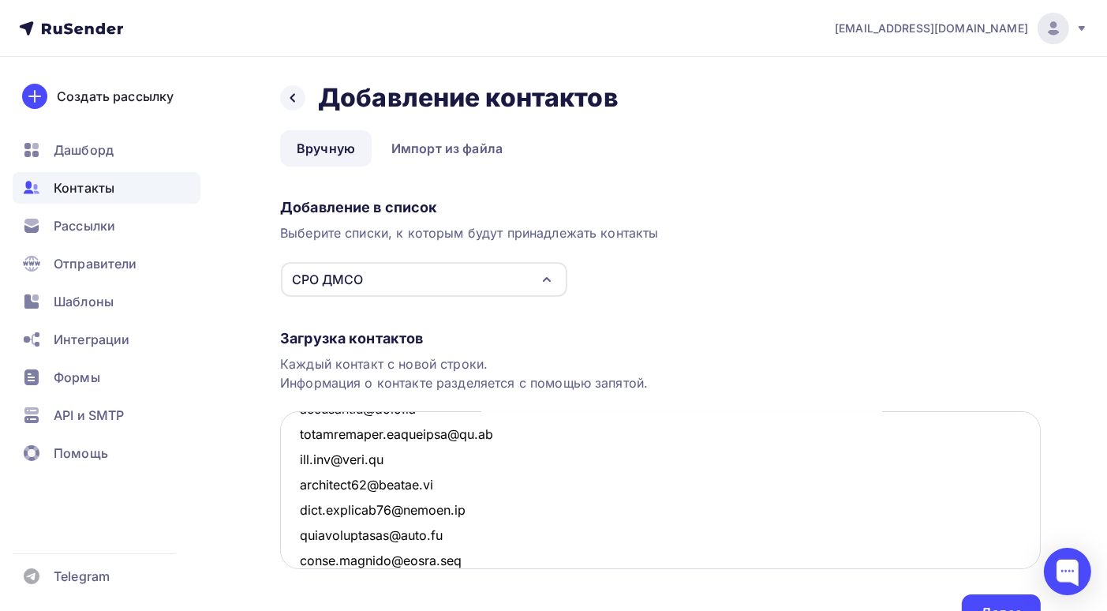
scroll to position [1549, 0]
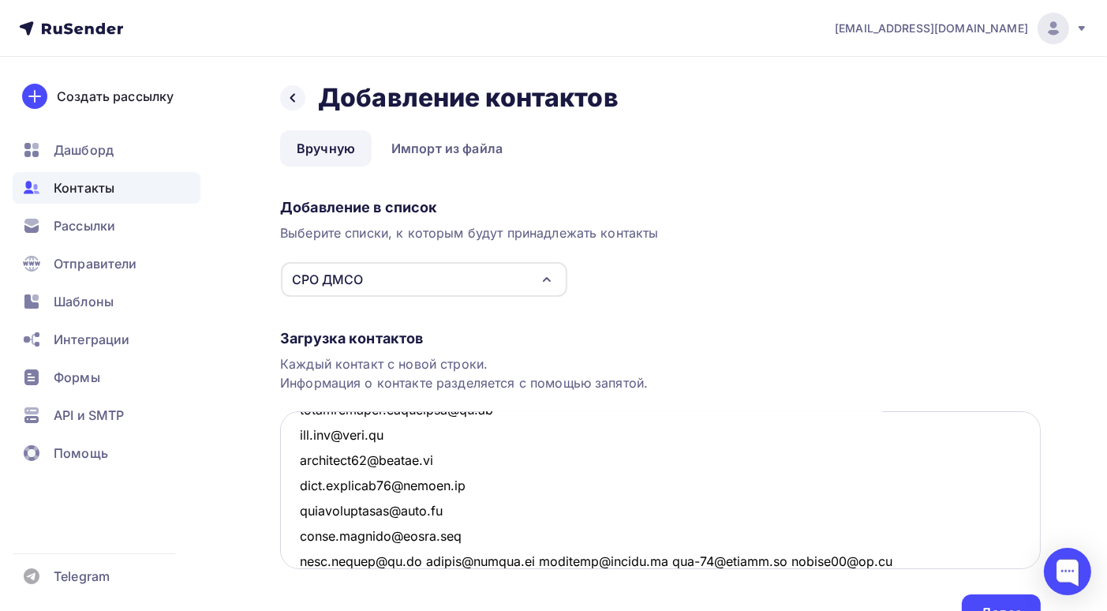
click at [408, 560] on textarea at bounding box center [660, 490] width 761 height 158
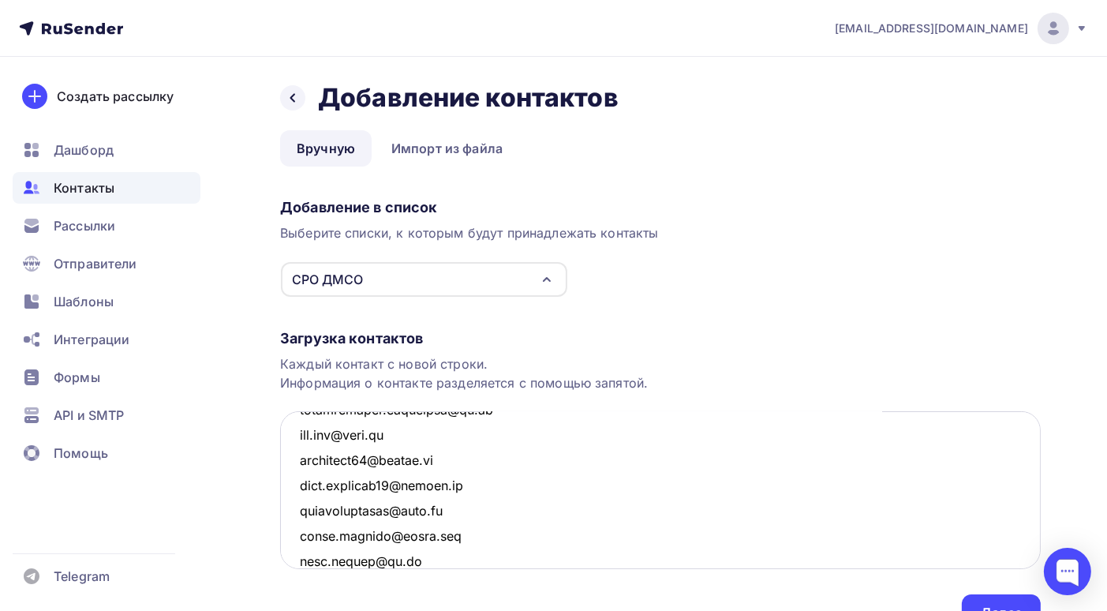
scroll to position [1575, 0]
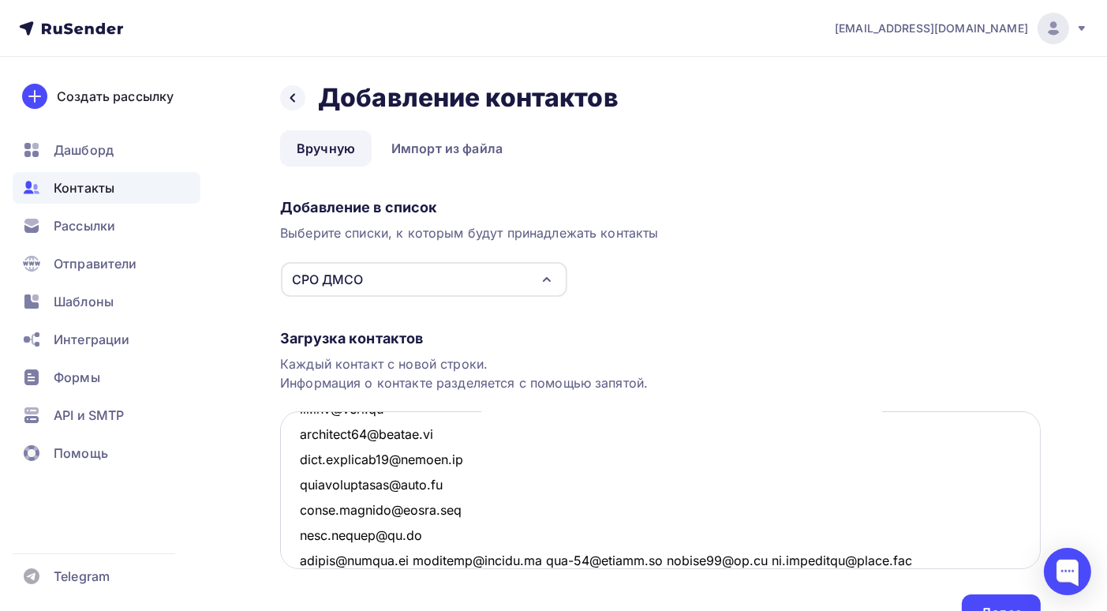
click at [414, 560] on textarea at bounding box center [660, 490] width 761 height 158
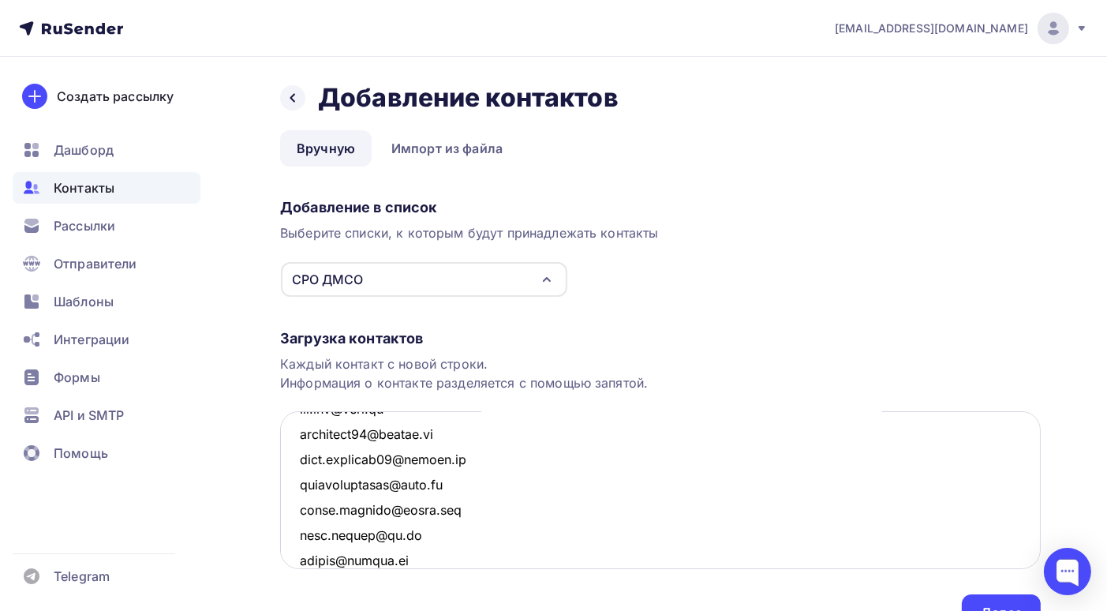
scroll to position [1600, 0]
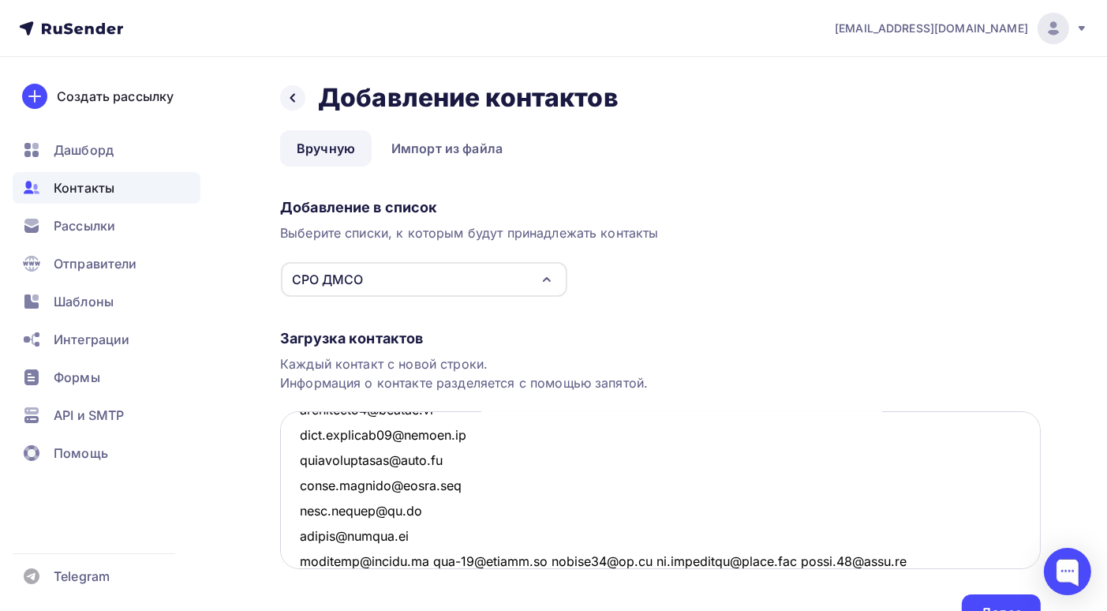
click at [432, 559] on textarea at bounding box center [660, 490] width 761 height 158
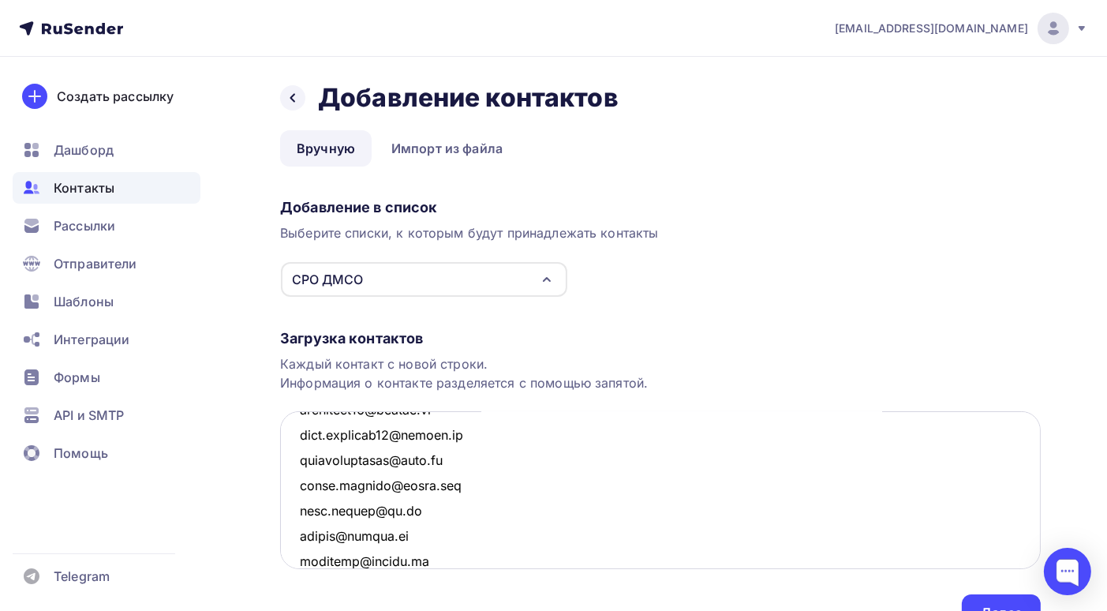
scroll to position [1626, 0]
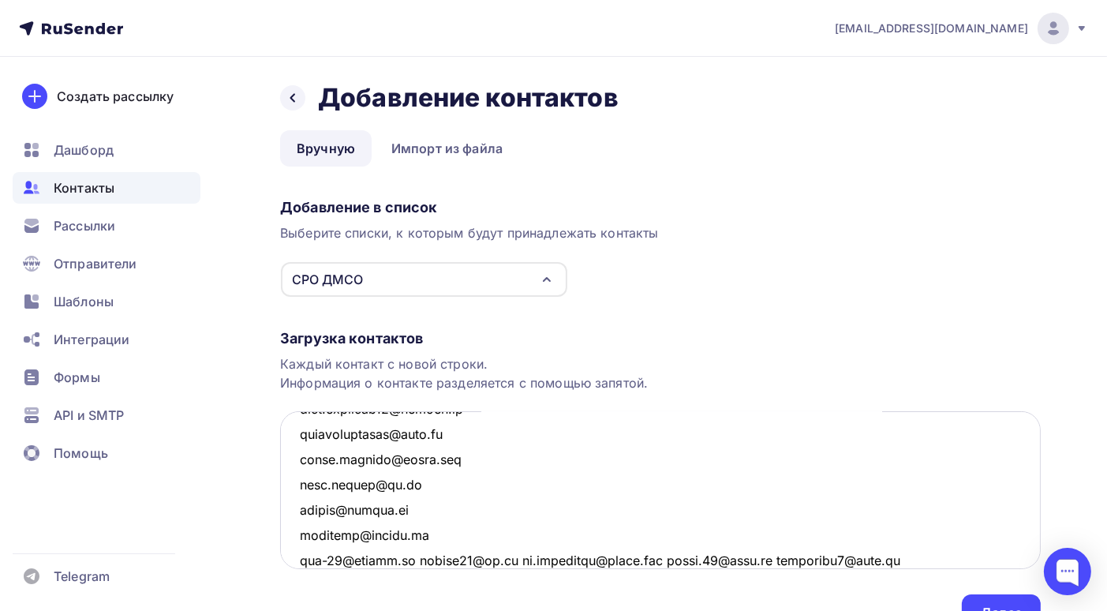
click at [418, 560] on textarea at bounding box center [660, 490] width 761 height 158
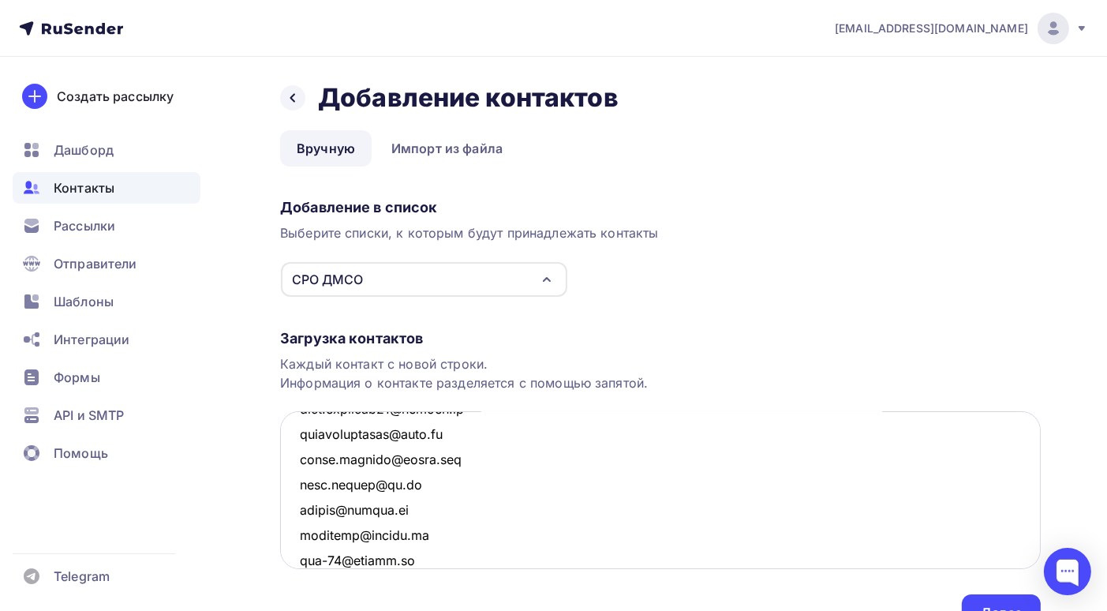
scroll to position [1650, 0]
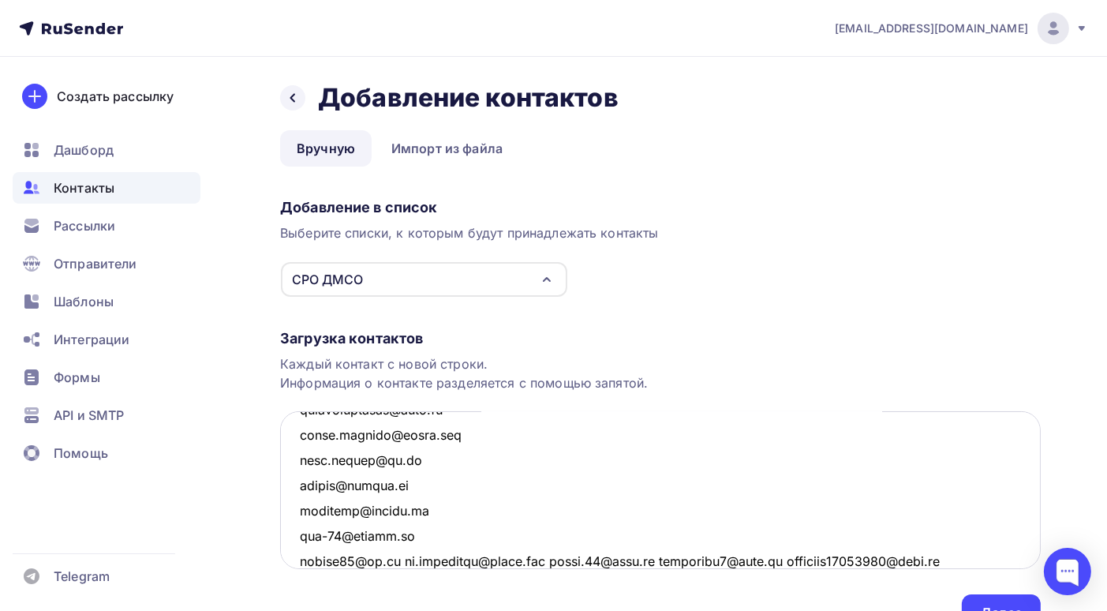
click at [403, 559] on textarea at bounding box center [660, 490] width 761 height 158
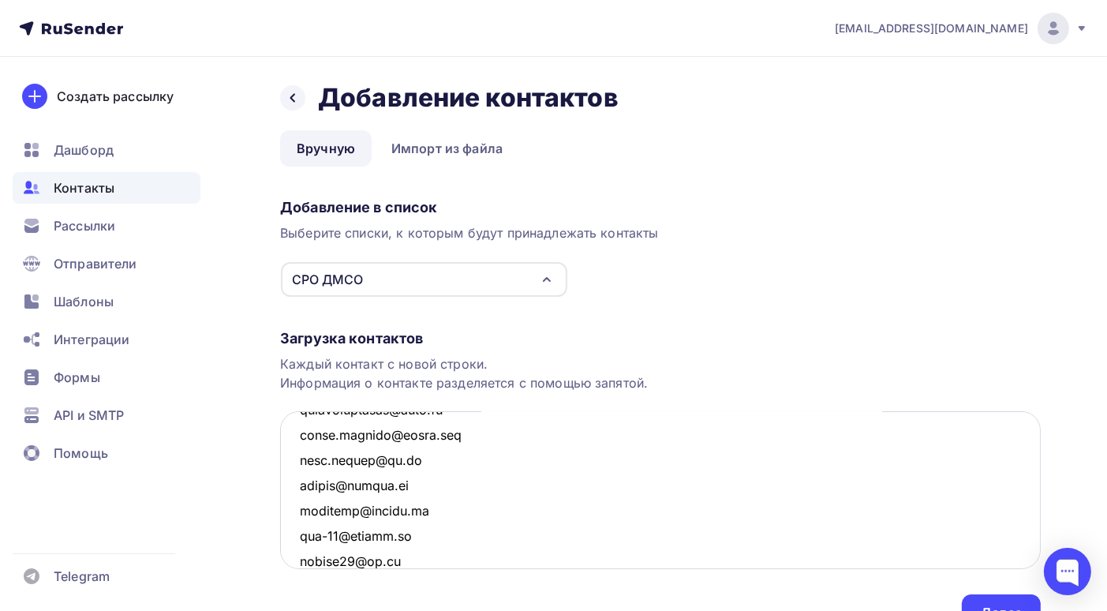
scroll to position [1676, 0]
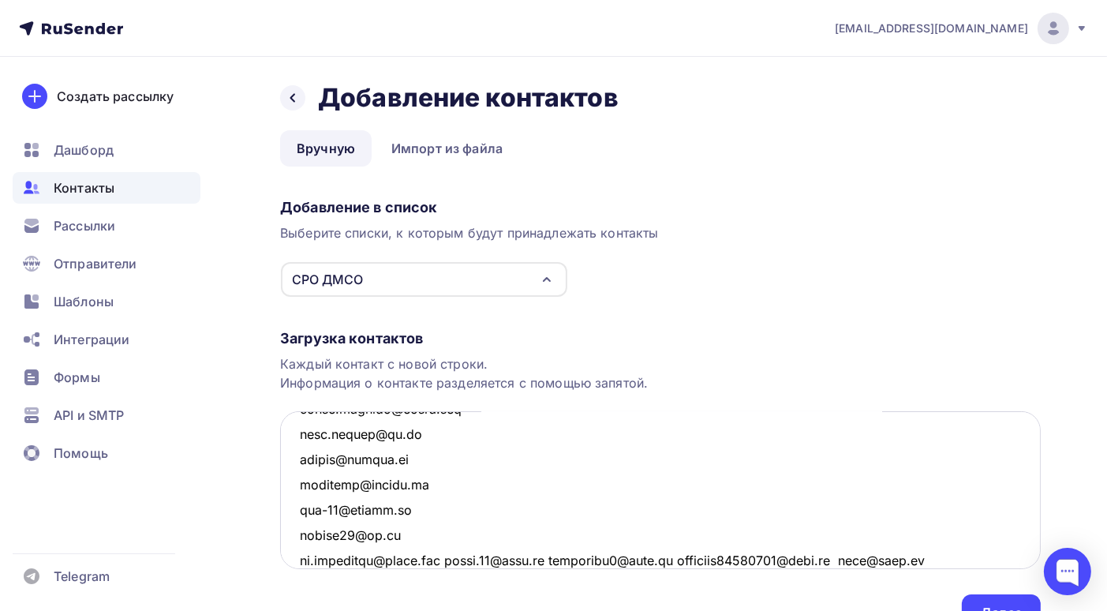
click at [457, 560] on textarea at bounding box center [660, 490] width 761 height 158
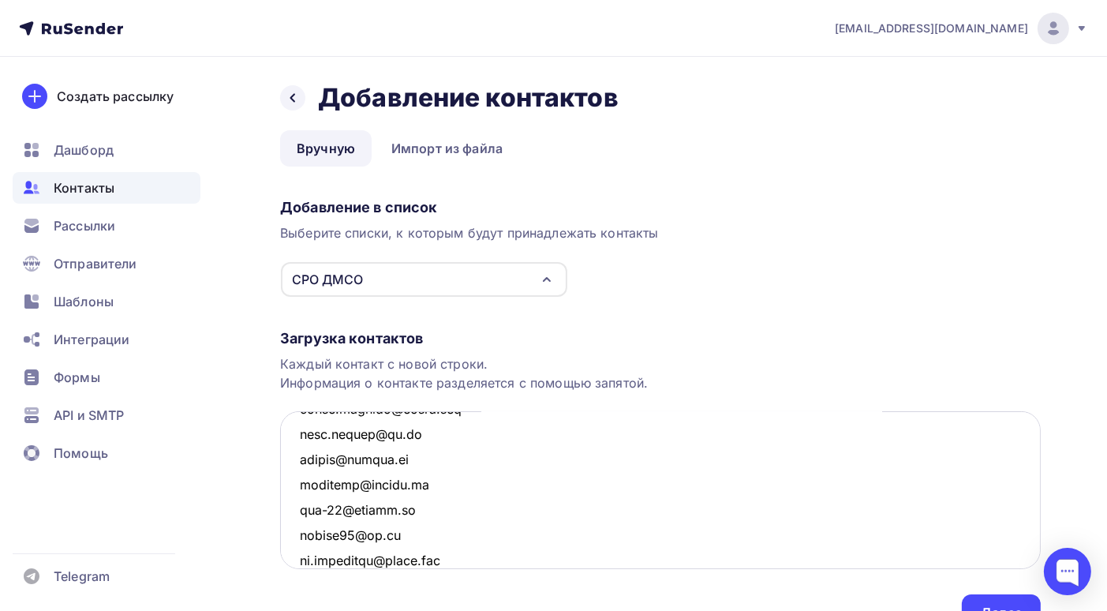
scroll to position [1701, 0]
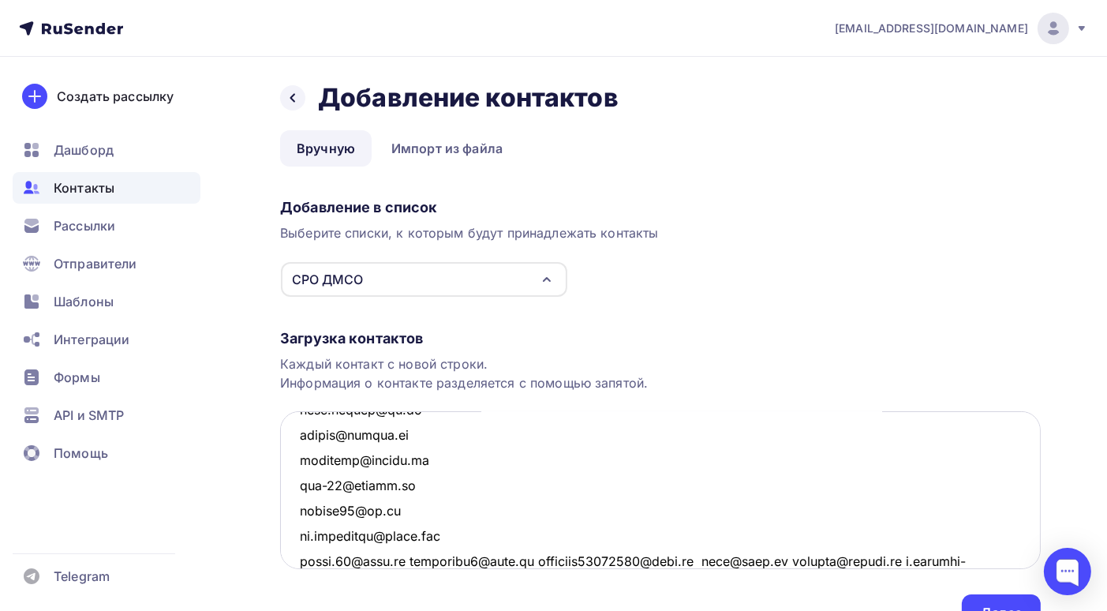
click at [414, 559] on textarea at bounding box center [660, 490] width 761 height 158
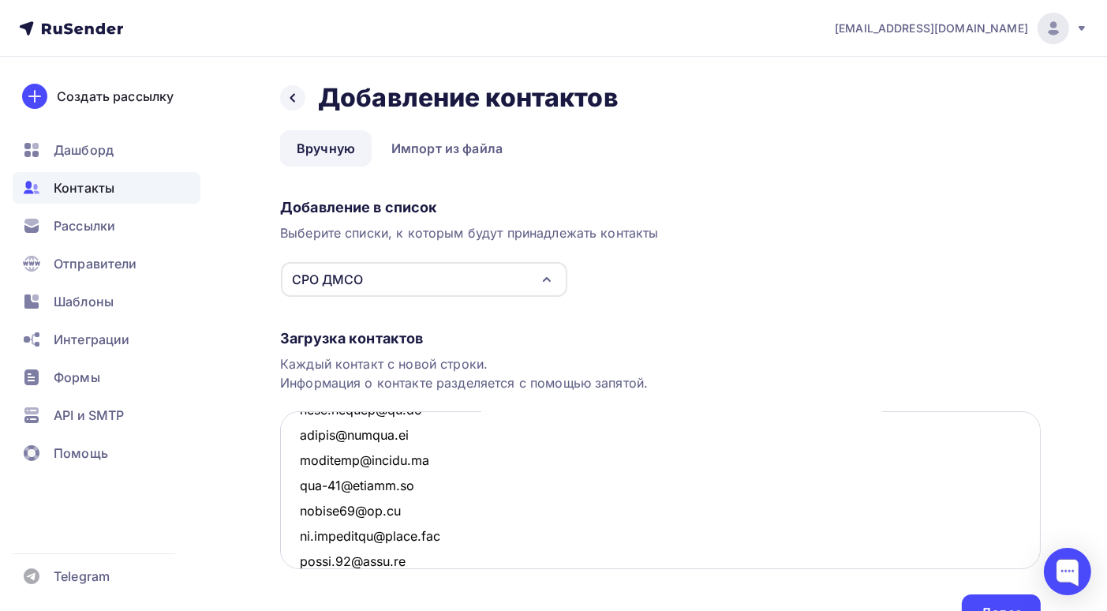
scroll to position [1726, 0]
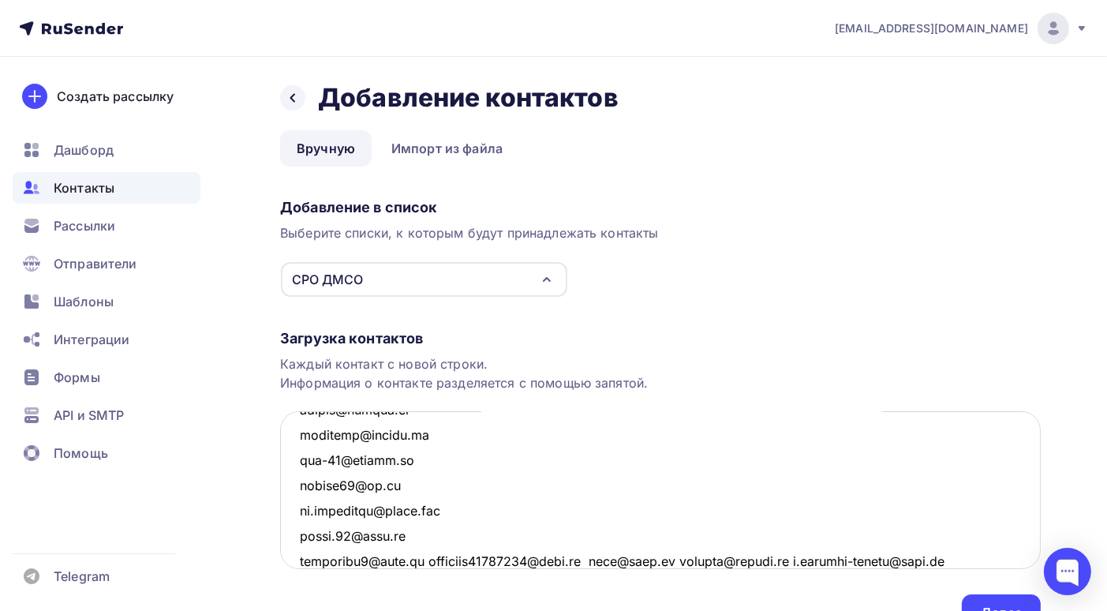
click at [419, 561] on textarea at bounding box center [660, 490] width 761 height 158
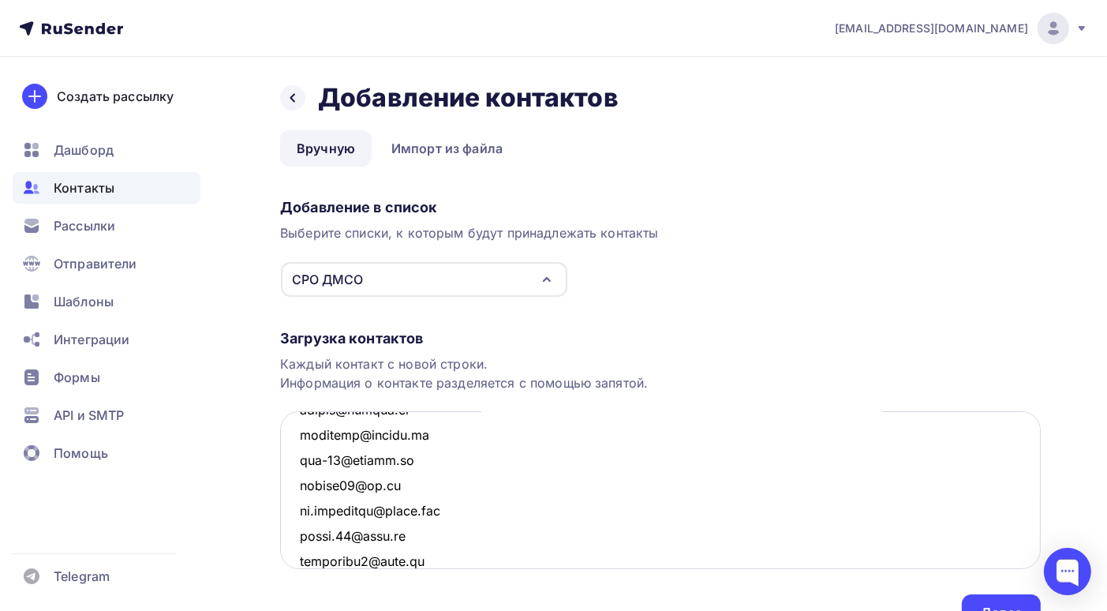
scroll to position [1752, 0]
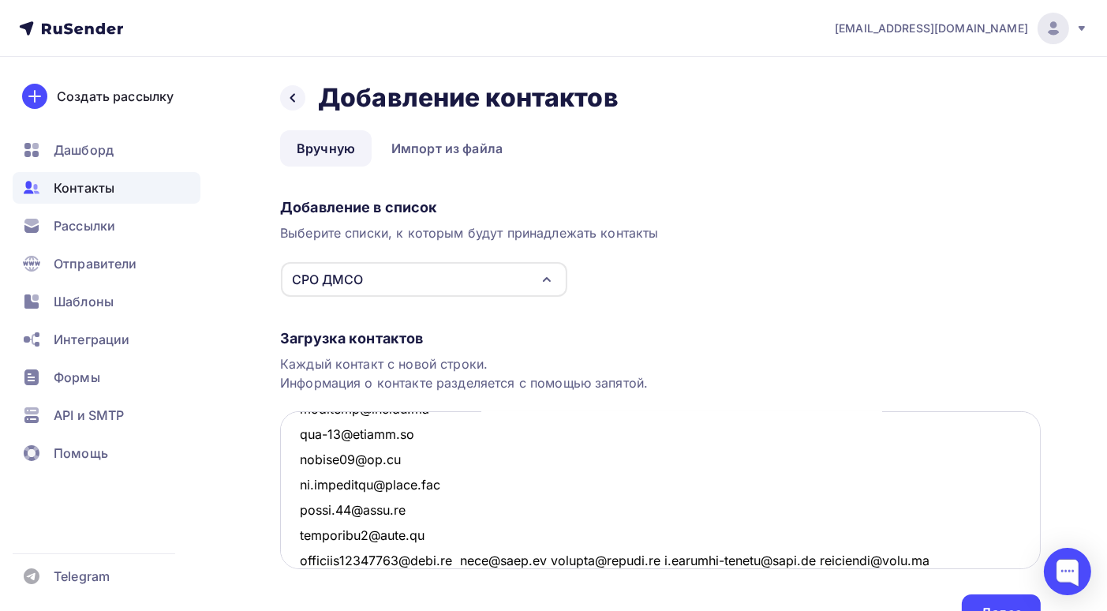
click at [474, 560] on textarea at bounding box center [660, 490] width 761 height 158
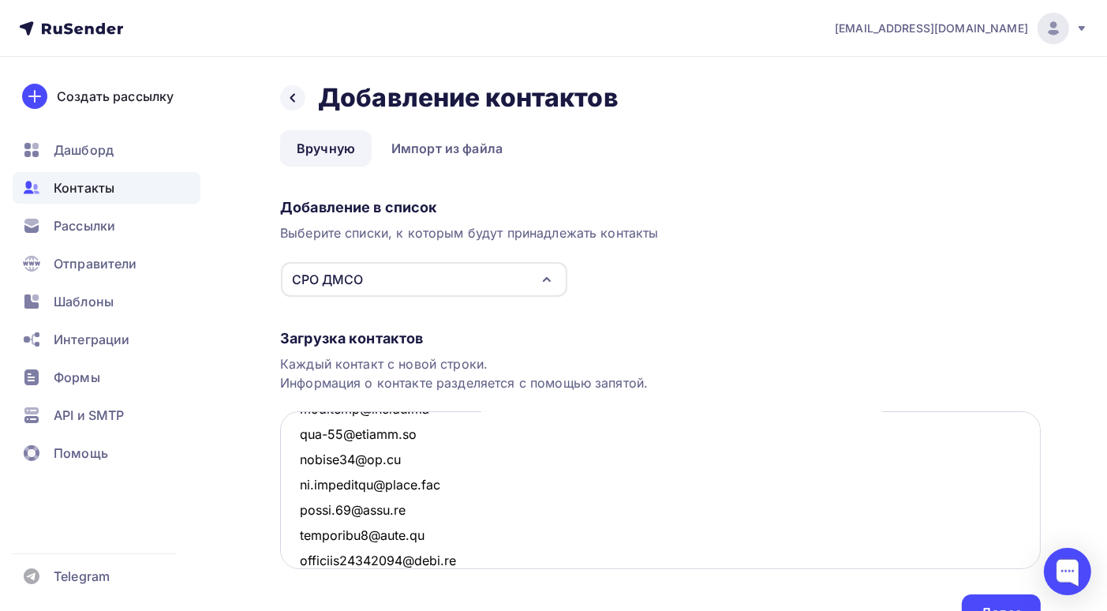
scroll to position [1777, 0]
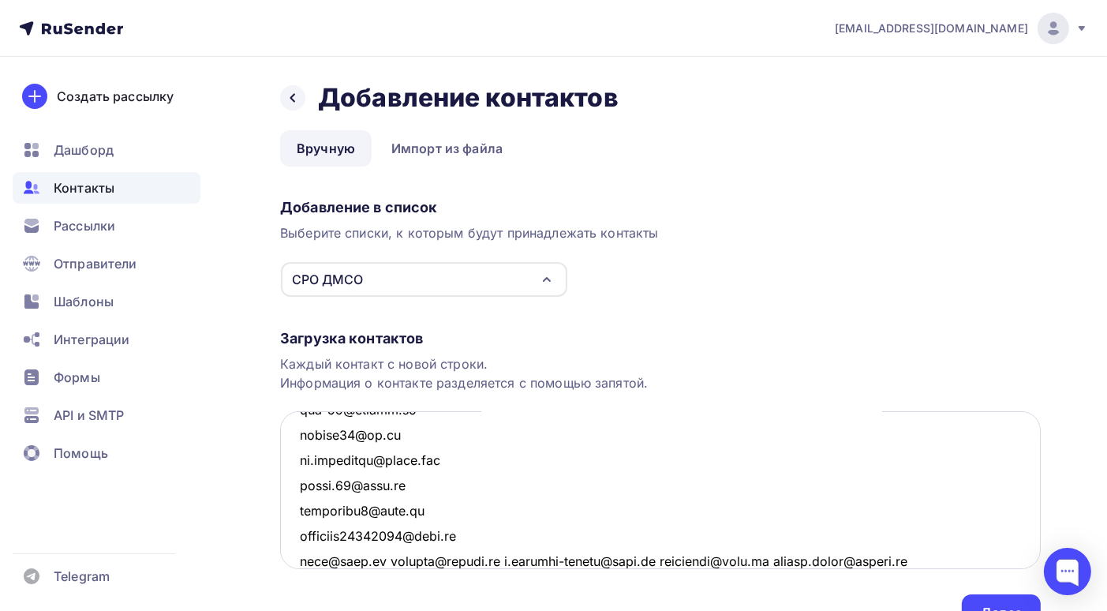
click at [498, 560] on textarea at bounding box center [660, 490] width 761 height 158
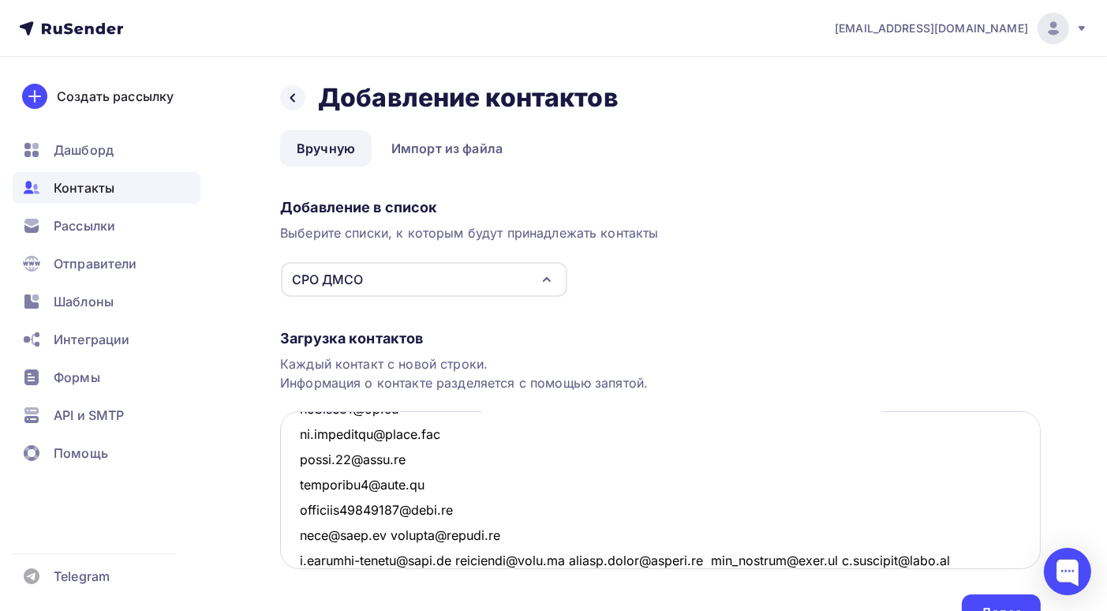
click at [438, 563] on textarea at bounding box center [660, 490] width 761 height 158
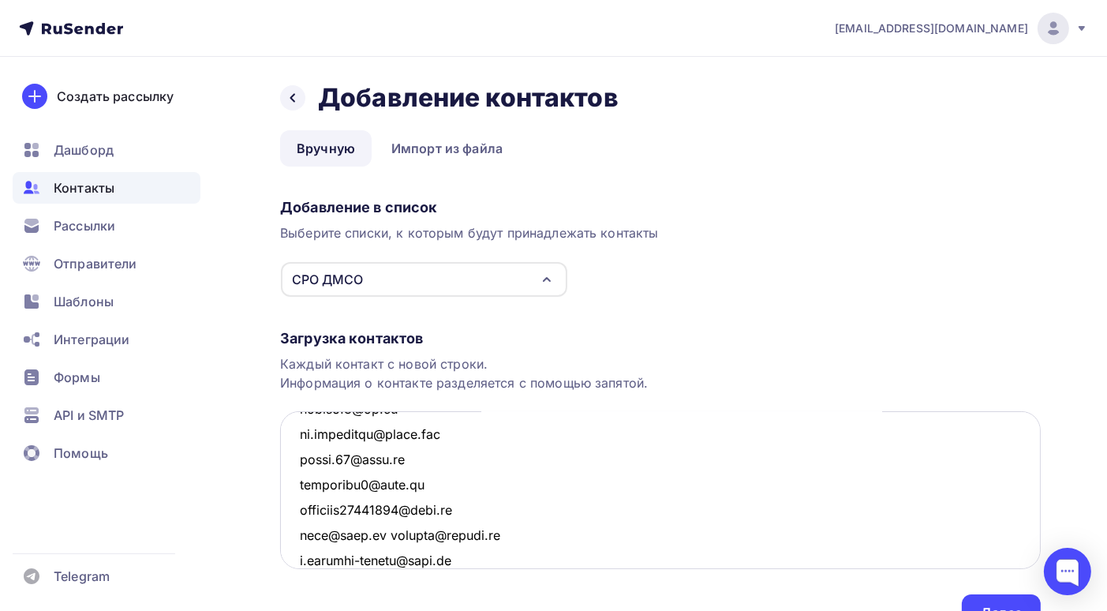
scroll to position [1827, 0]
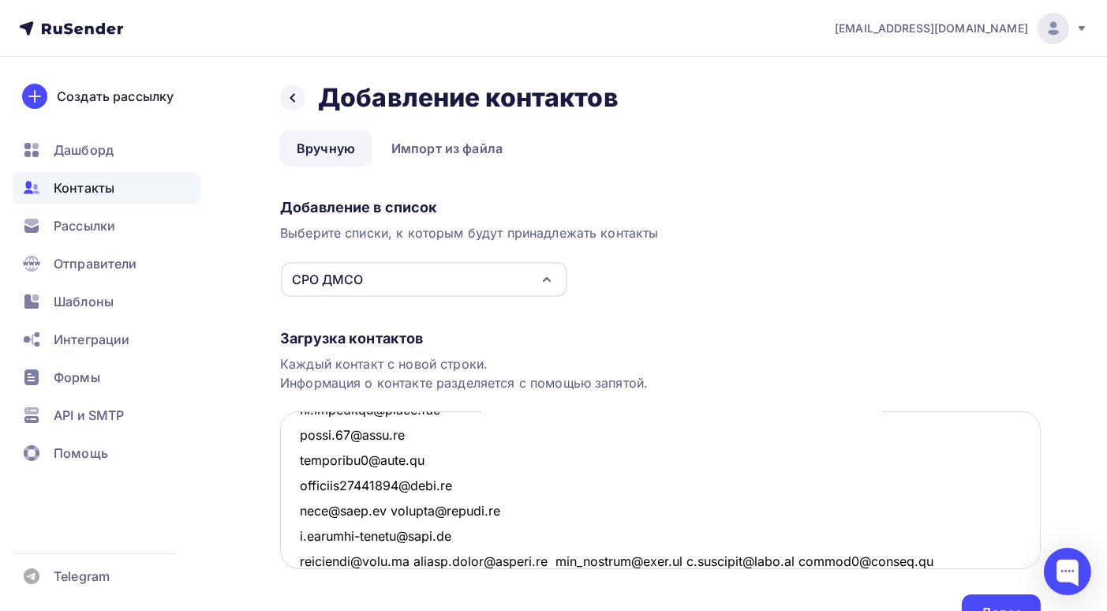
click at [404, 558] on textarea at bounding box center [660, 490] width 761 height 158
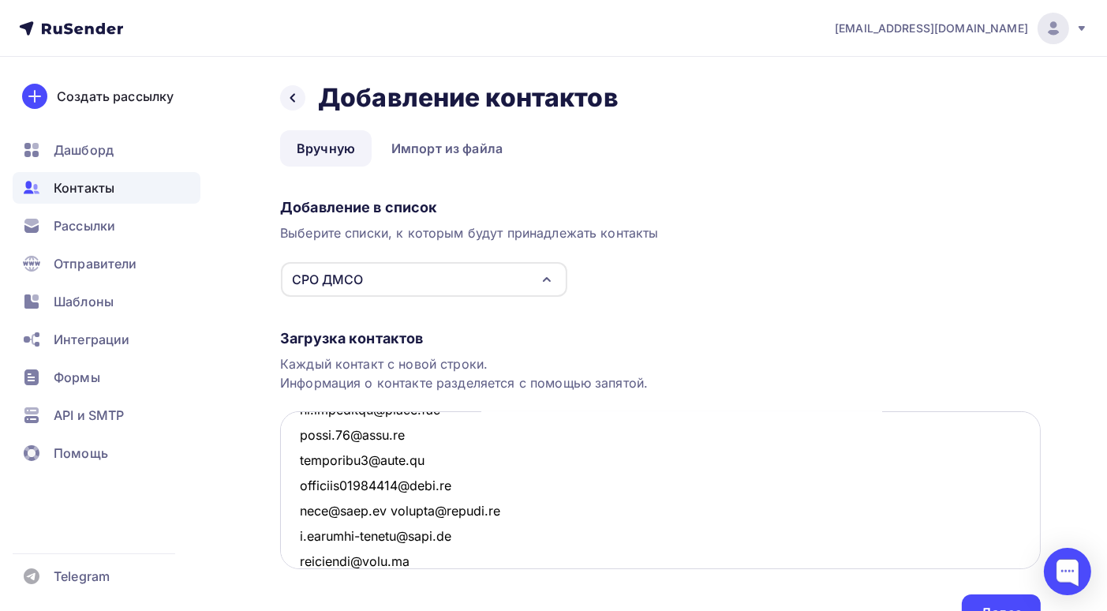
scroll to position [1853, 0]
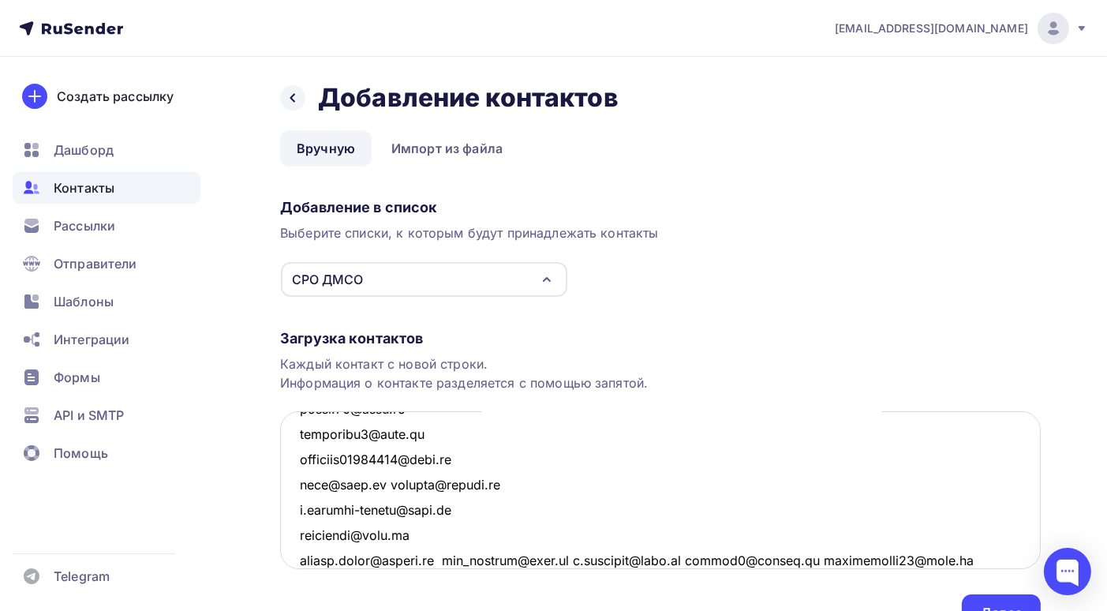
click at [448, 557] on textarea at bounding box center [660, 490] width 761 height 158
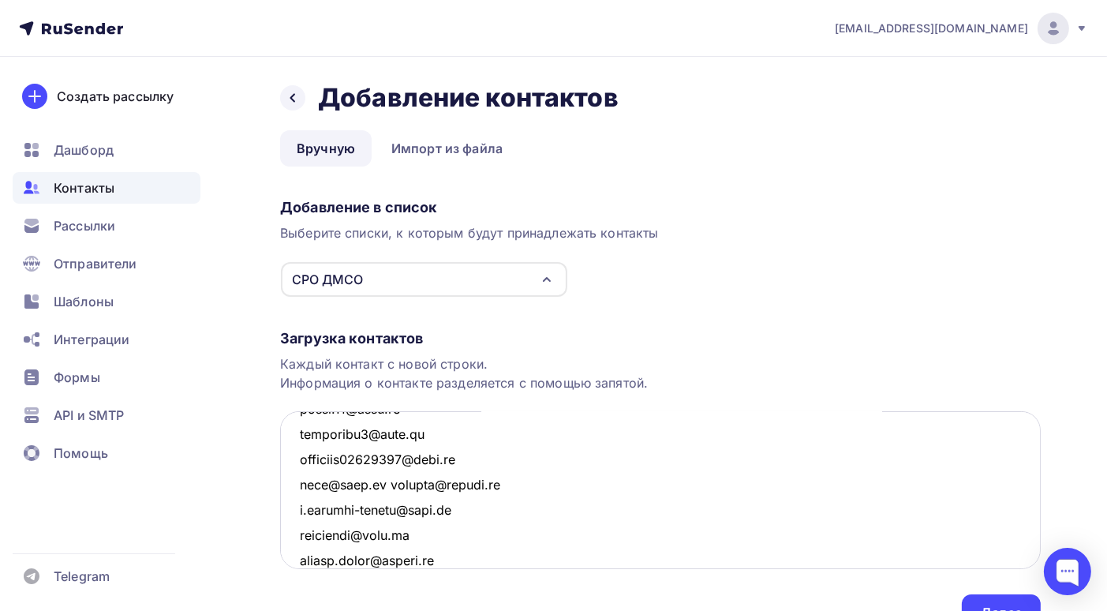
scroll to position [1878, 0]
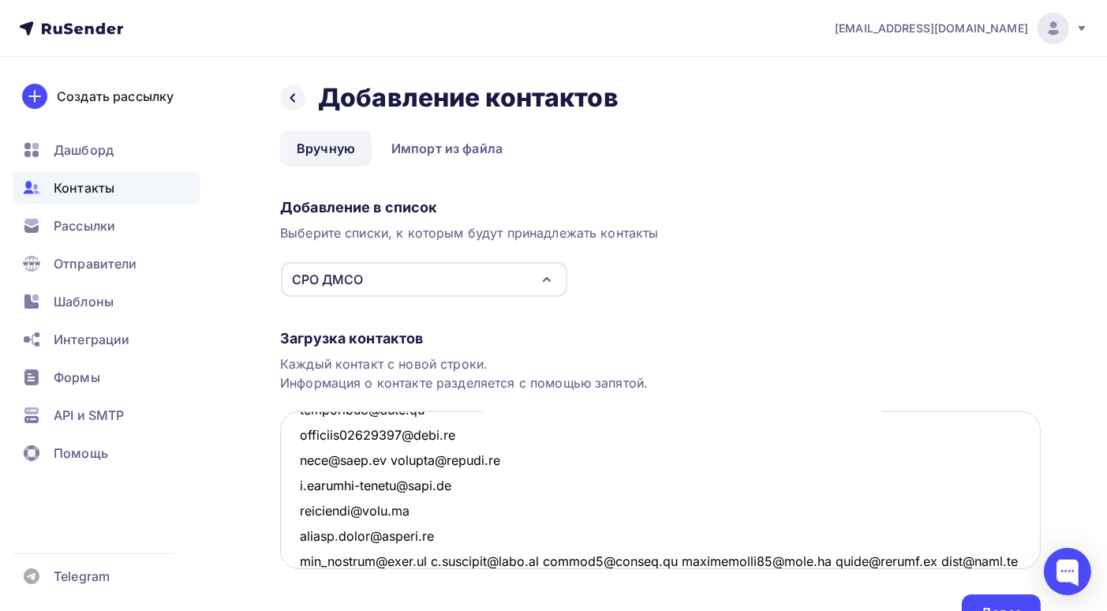
click at [425, 560] on textarea at bounding box center [660, 490] width 761 height 158
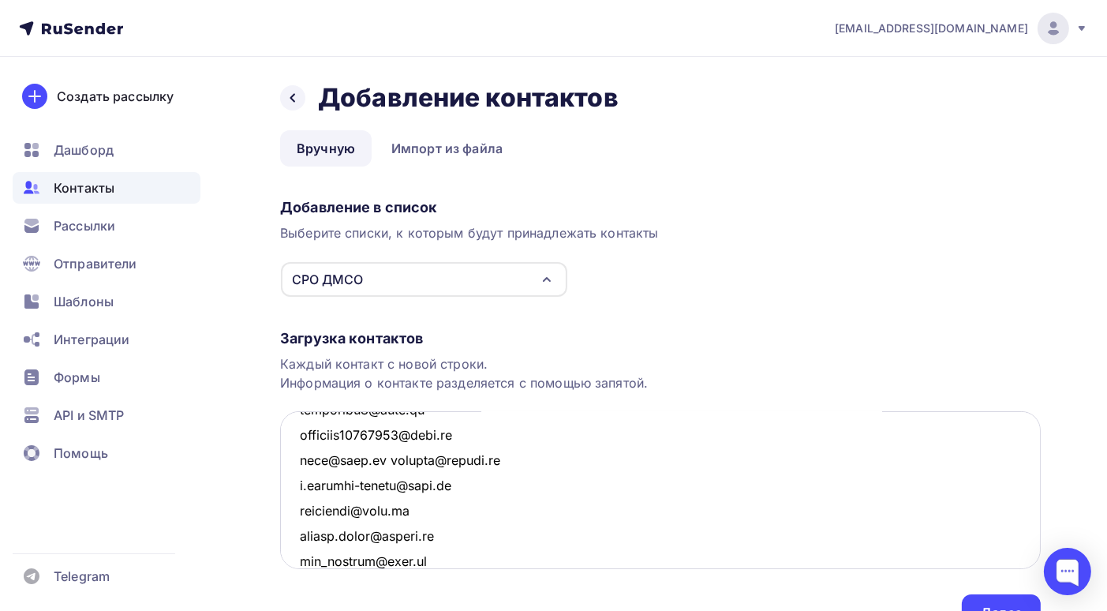
scroll to position [1904, 0]
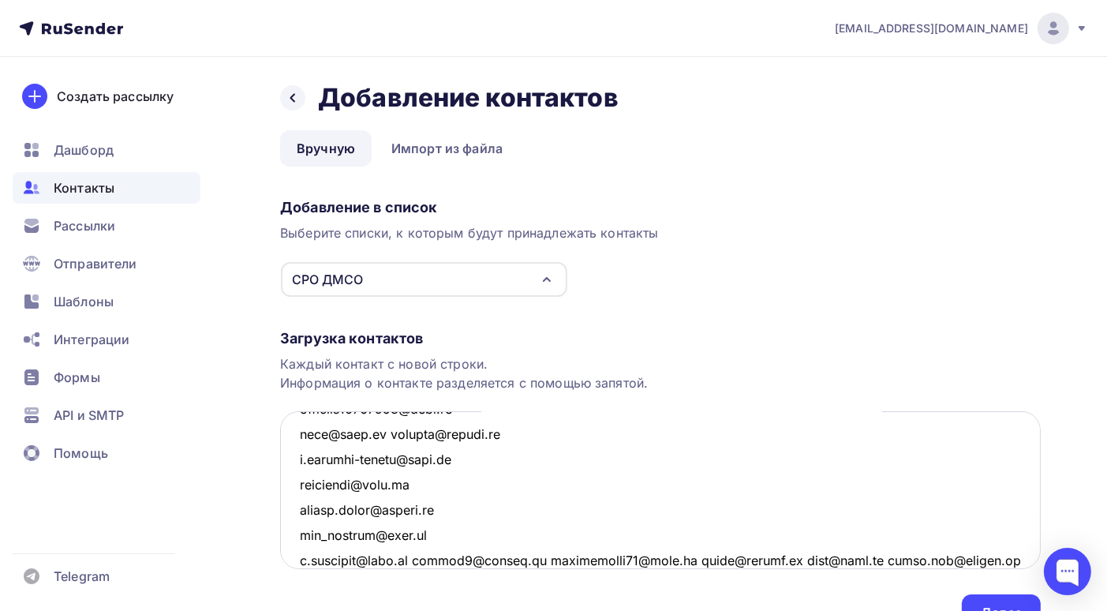
click at [423, 560] on textarea at bounding box center [660, 490] width 761 height 158
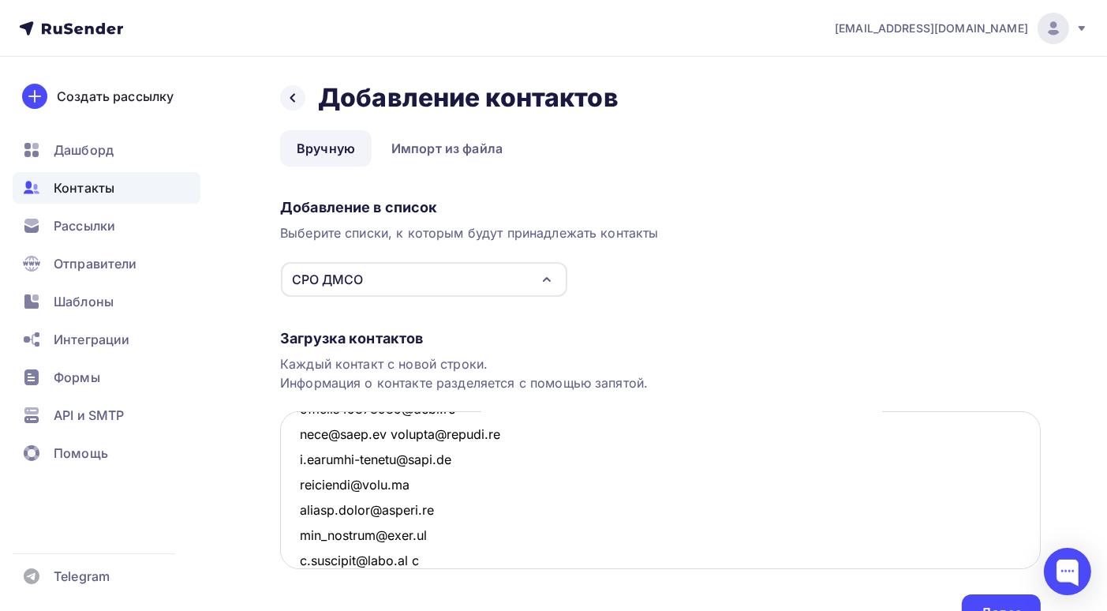
scroll to position [1929, 0]
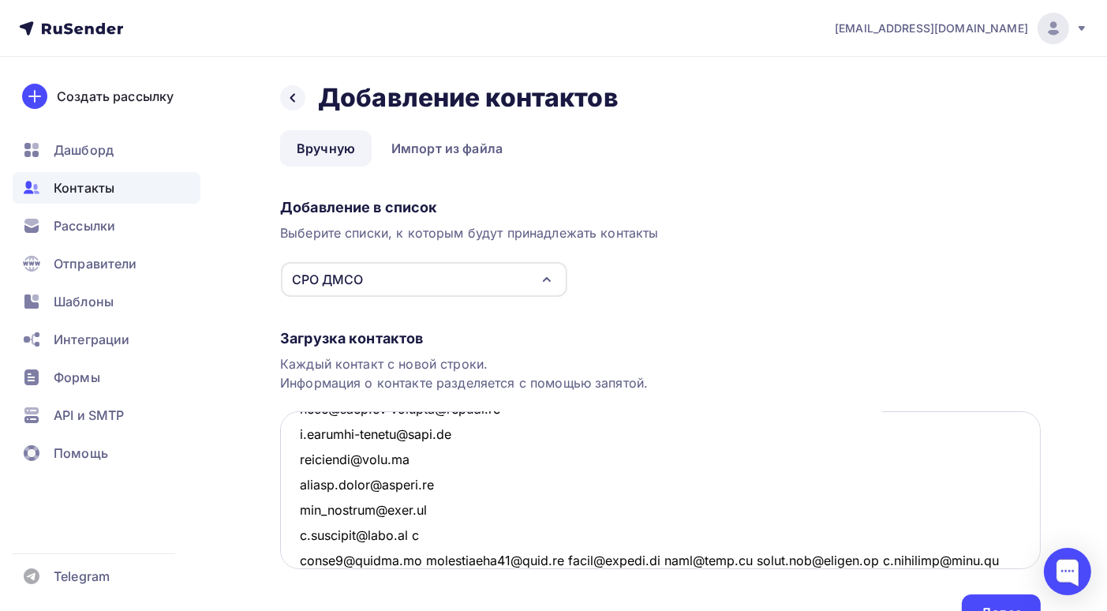
click at [411, 560] on textarea at bounding box center [660, 490] width 761 height 158
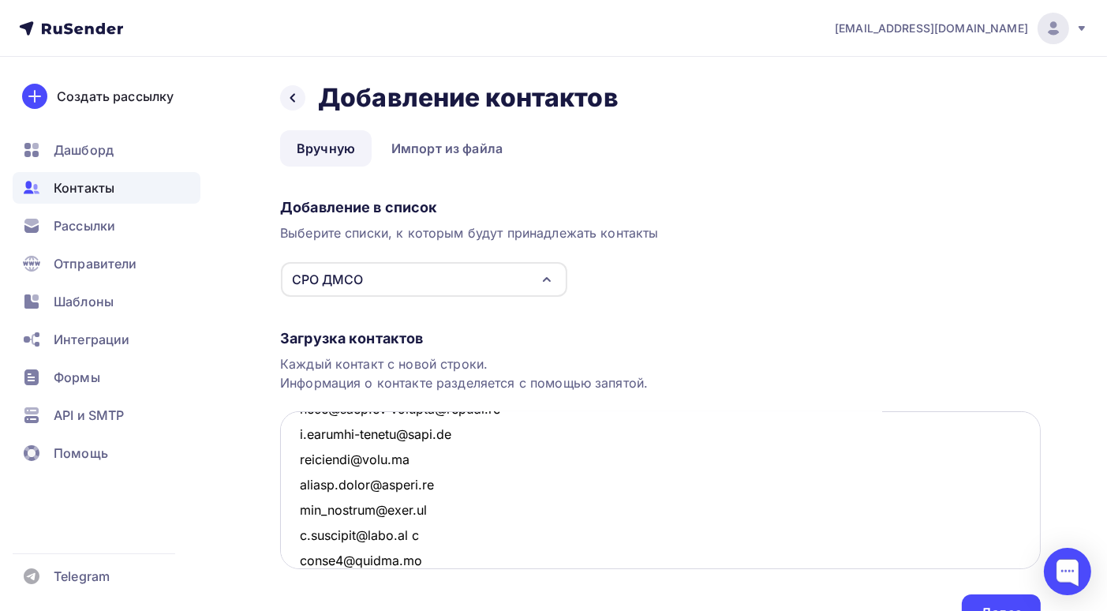
scroll to position [1953, 0]
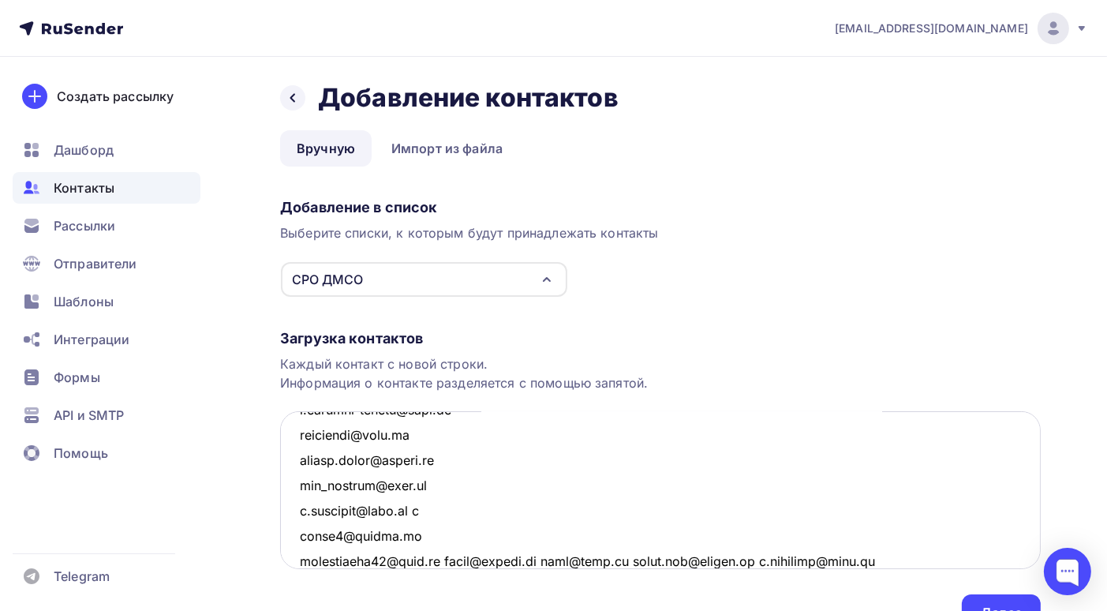
click at [444, 558] on textarea at bounding box center [660, 490] width 761 height 158
click at [410, 559] on textarea at bounding box center [660, 490] width 761 height 158
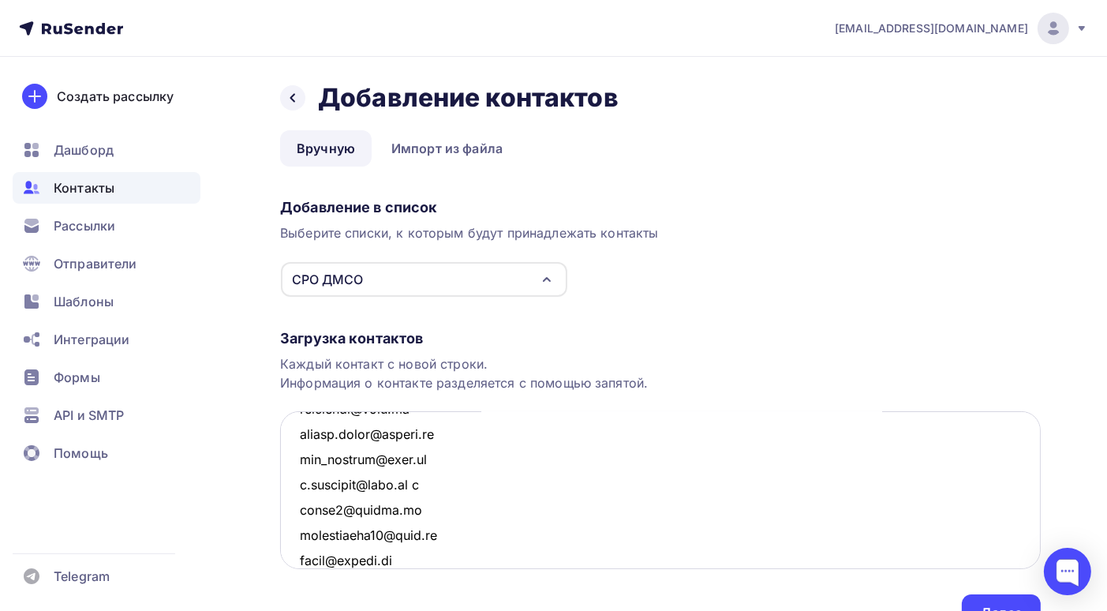
scroll to position [2004, 0]
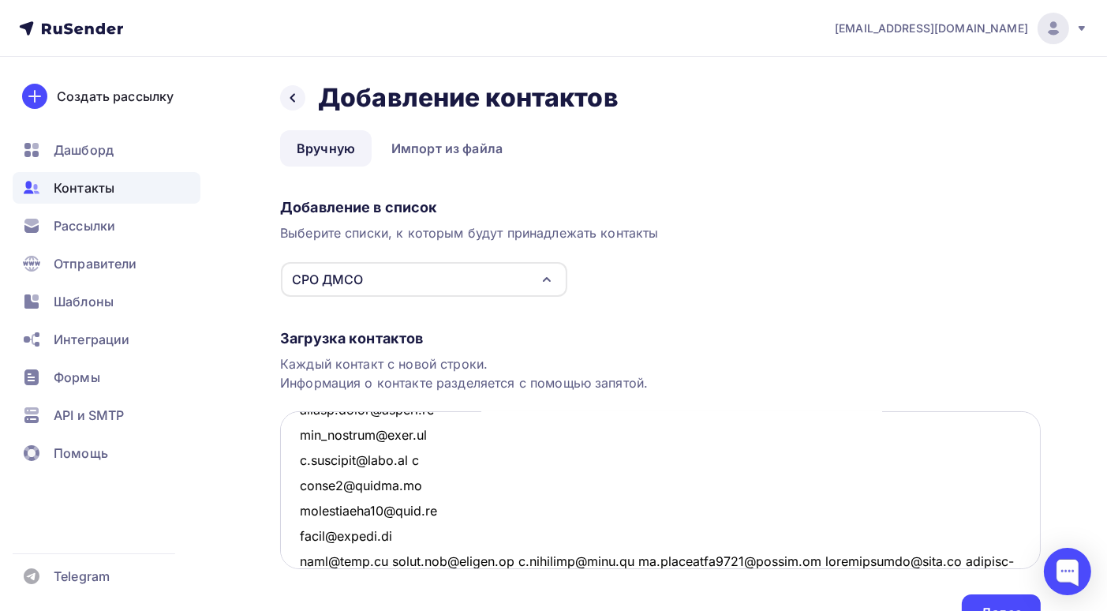
click at [382, 560] on textarea at bounding box center [660, 490] width 761 height 158
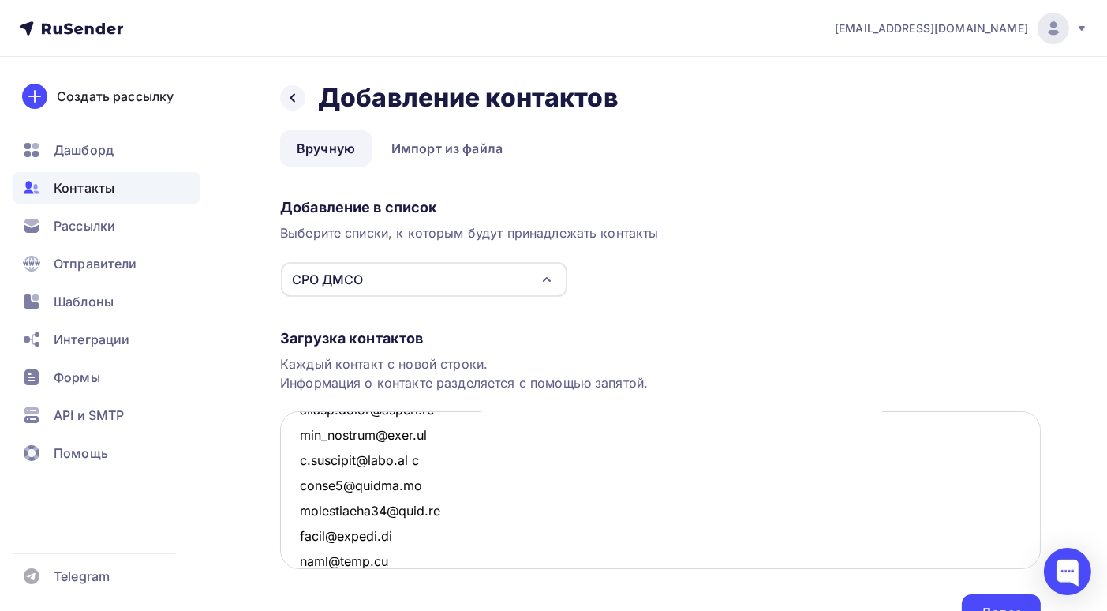
scroll to position [2030, 0]
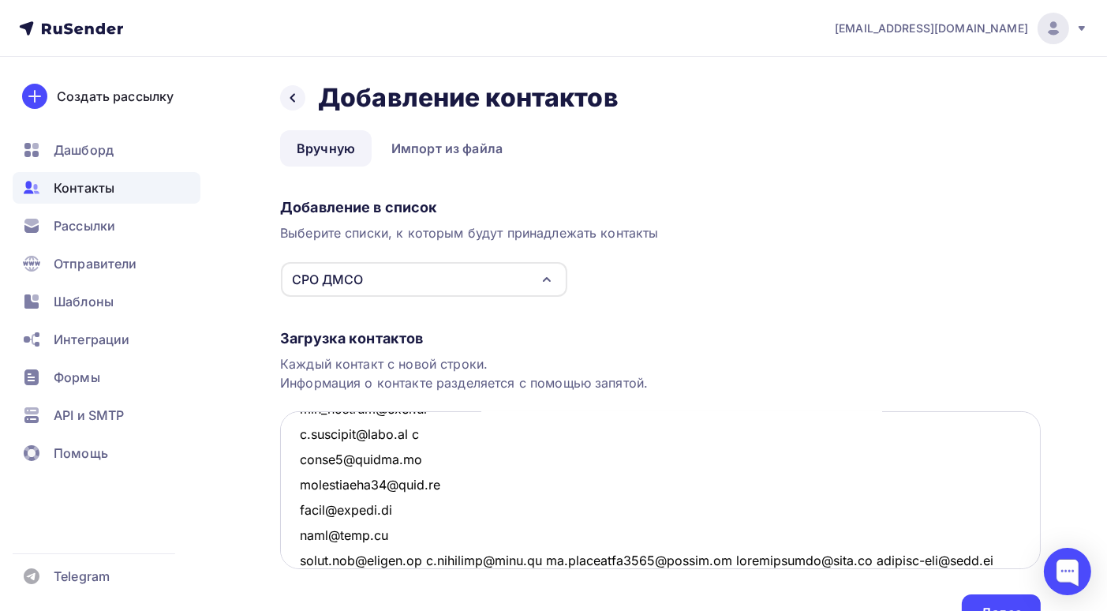
click at [540, 560] on textarea at bounding box center [660, 490] width 761 height 158
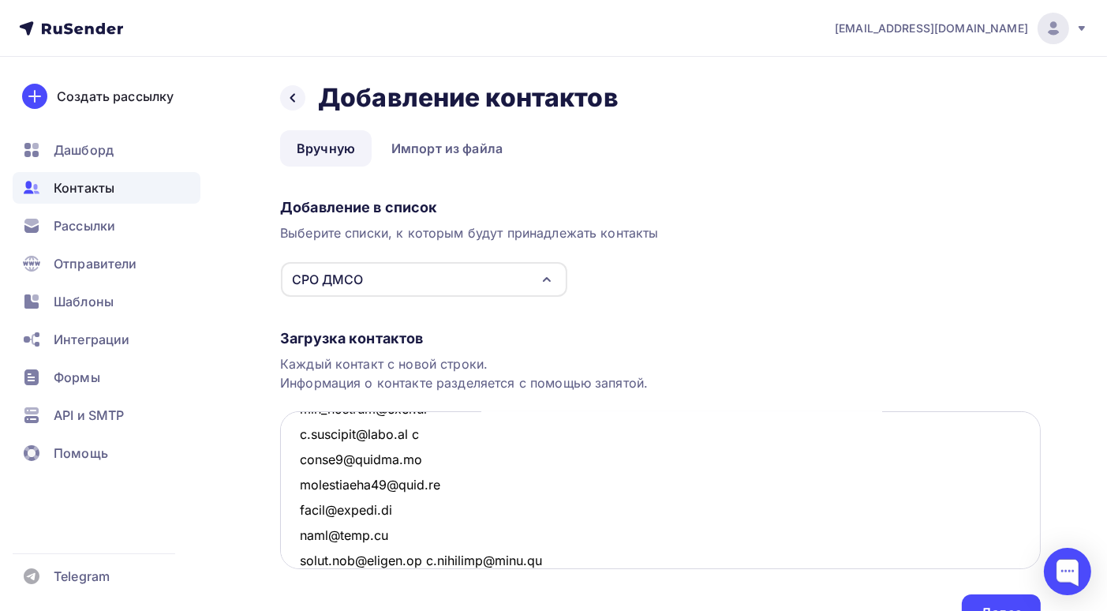
scroll to position [2054, 0]
click at [478, 560] on textarea at bounding box center [660, 490] width 761 height 158
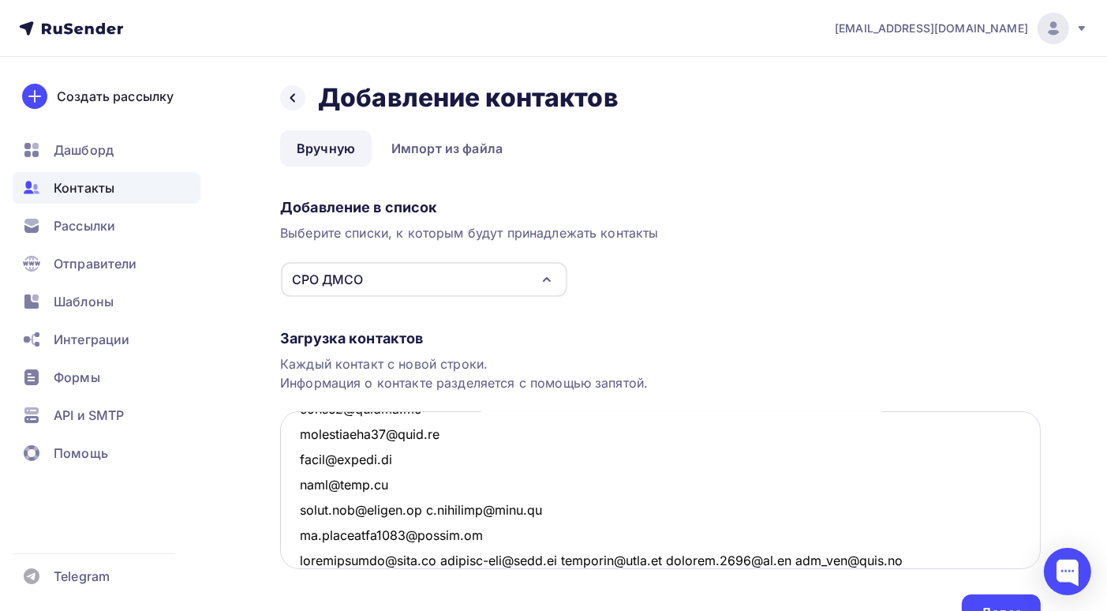
click at [424, 558] on textarea at bounding box center [660, 490] width 761 height 158
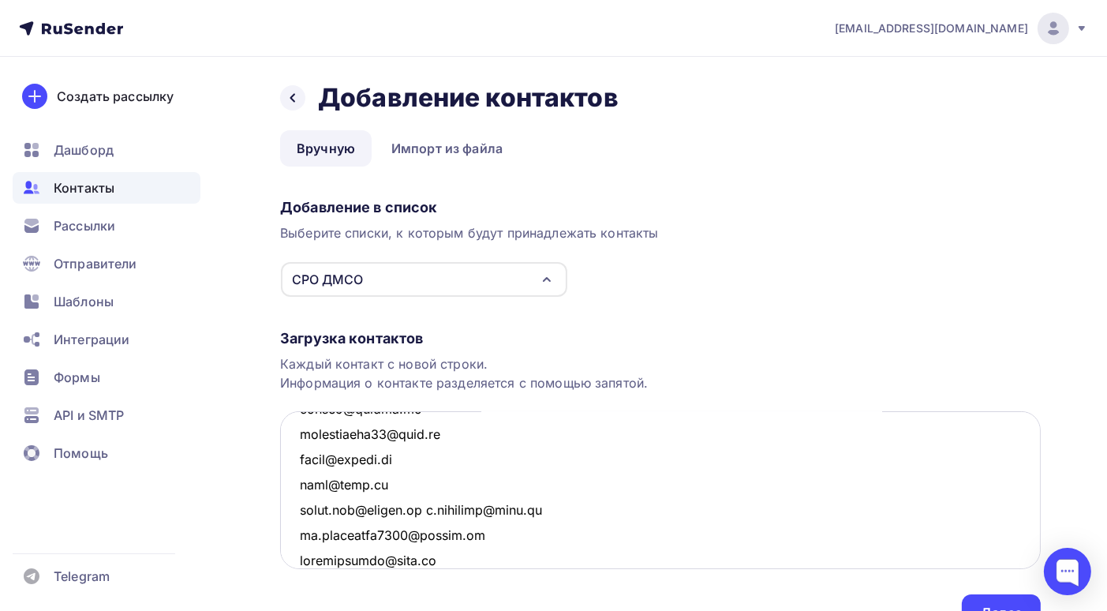
scroll to position [2105, 0]
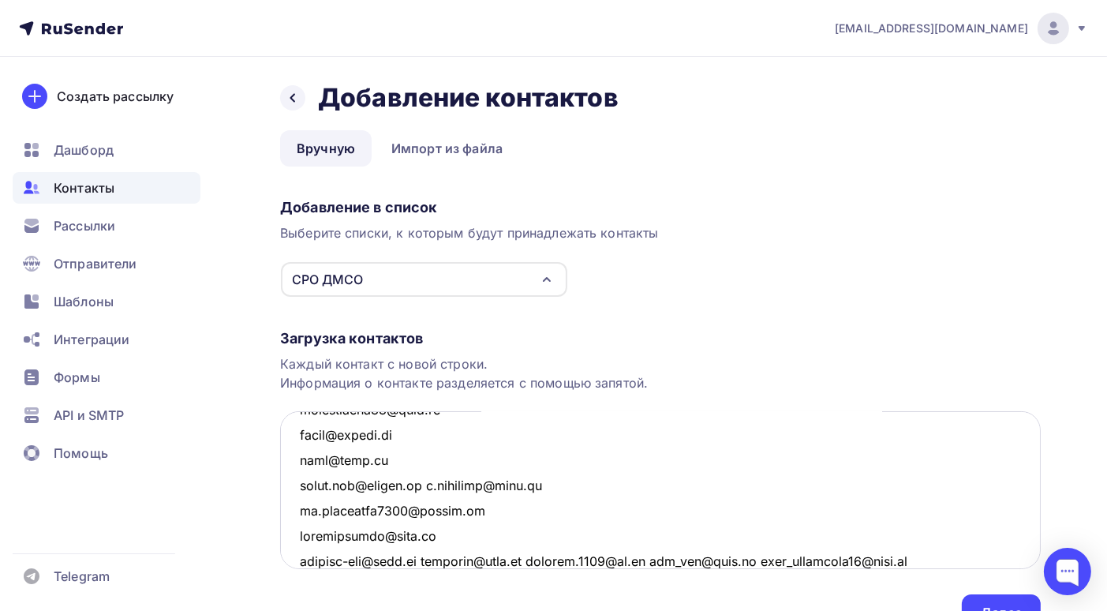
click at [424, 560] on textarea at bounding box center [660, 490] width 761 height 158
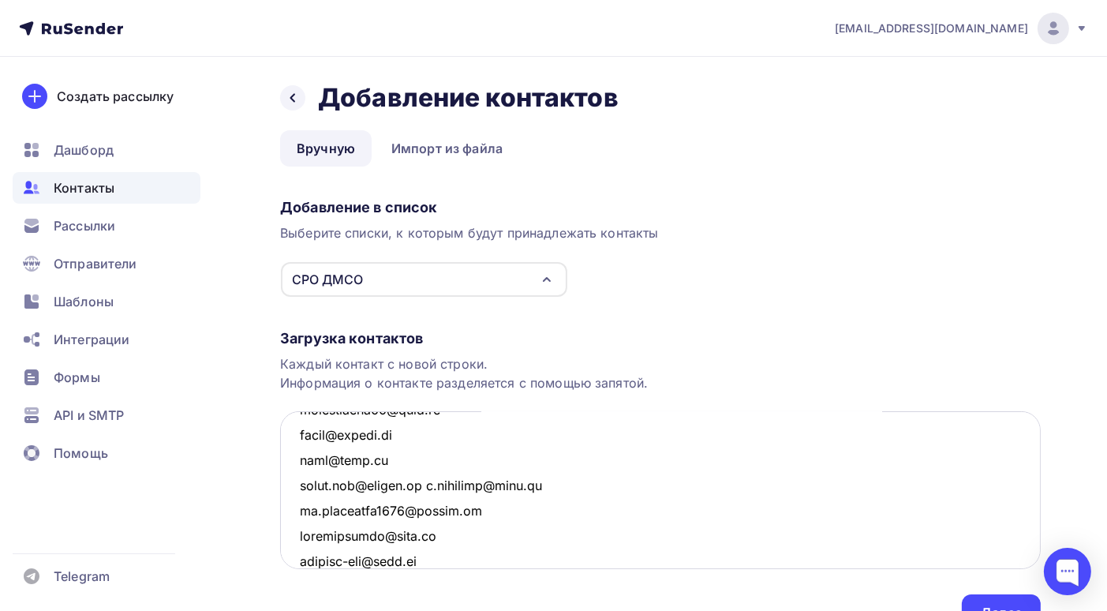
scroll to position [2131, 0]
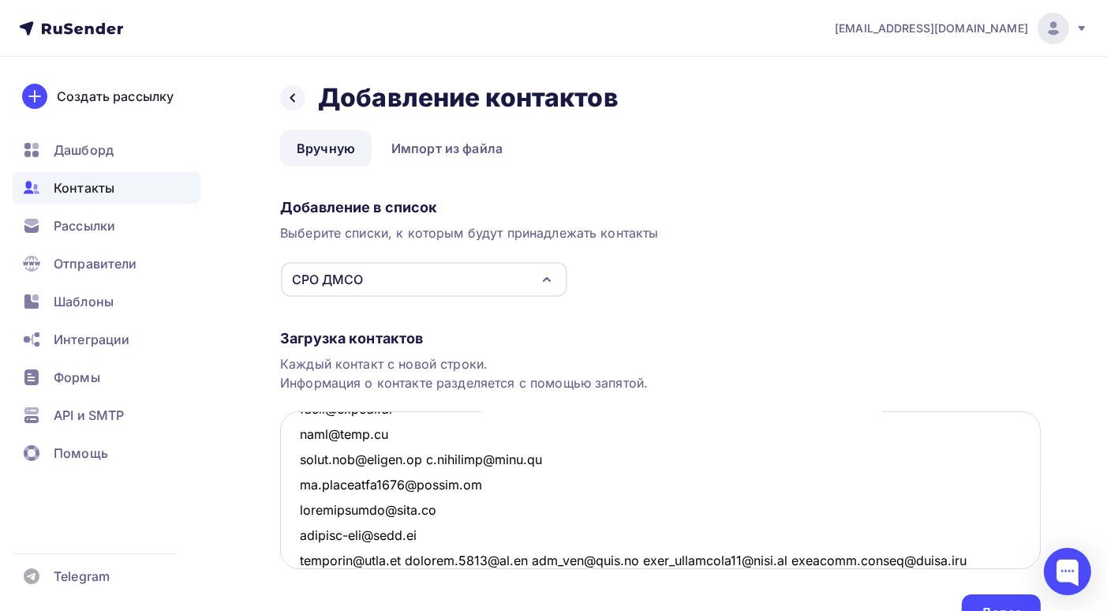
click at [412, 559] on textarea at bounding box center [660, 490] width 761 height 158
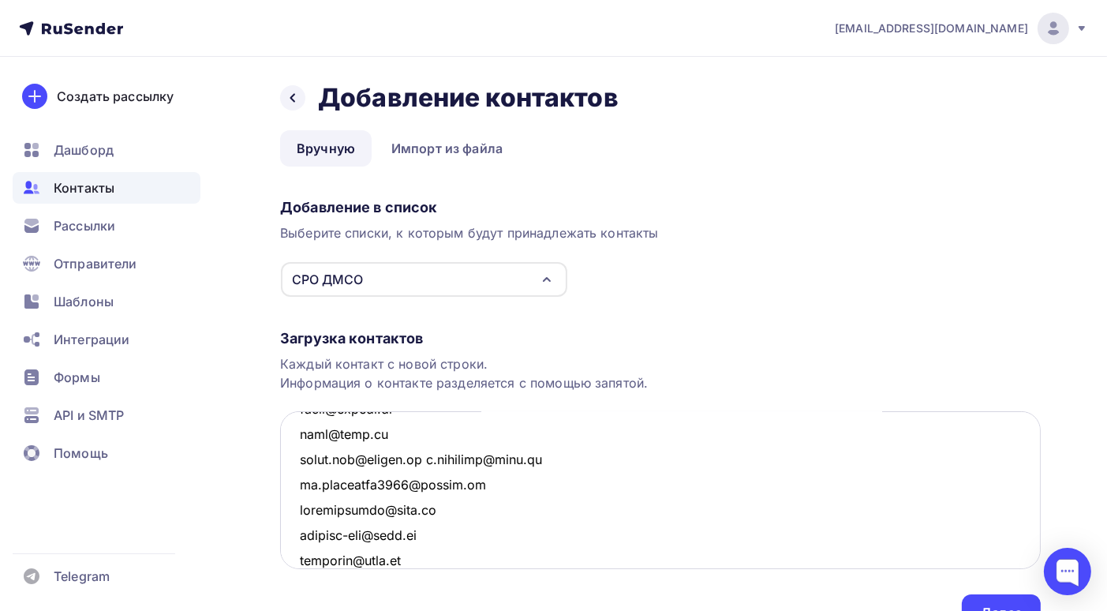
scroll to position [2156, 0]
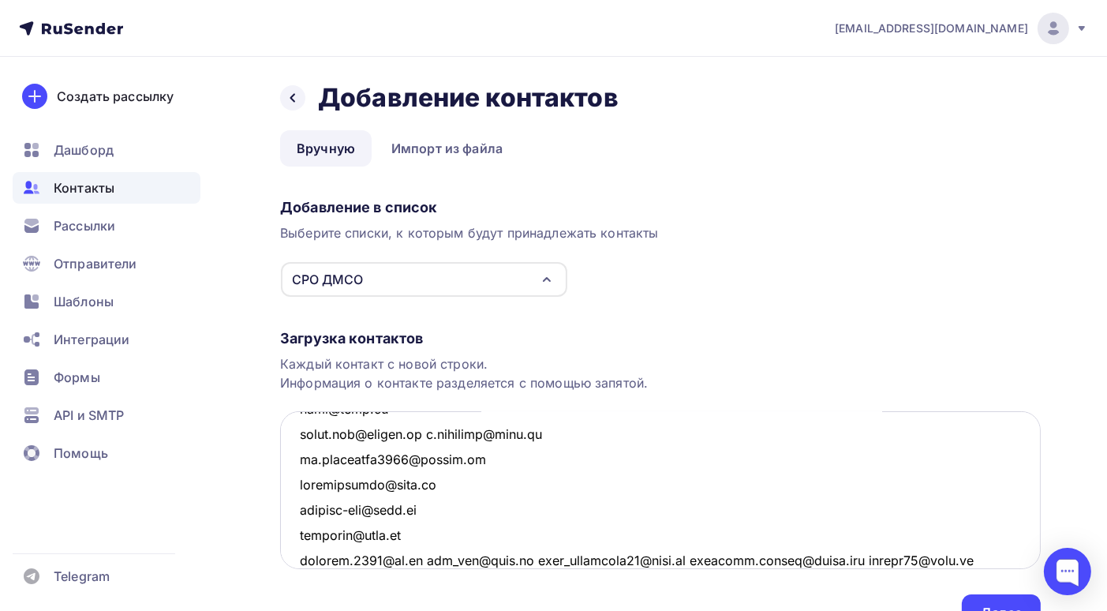
click at [421, 559] on textarea at bounding box center [660, 490] width 761 height 158
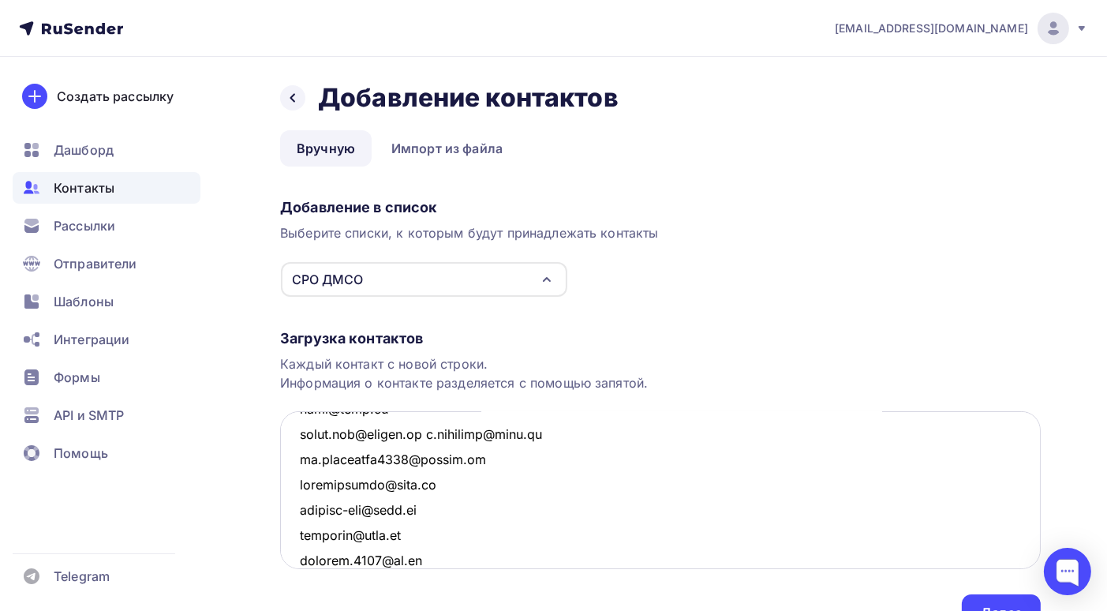
scroll to position [2181, 0]
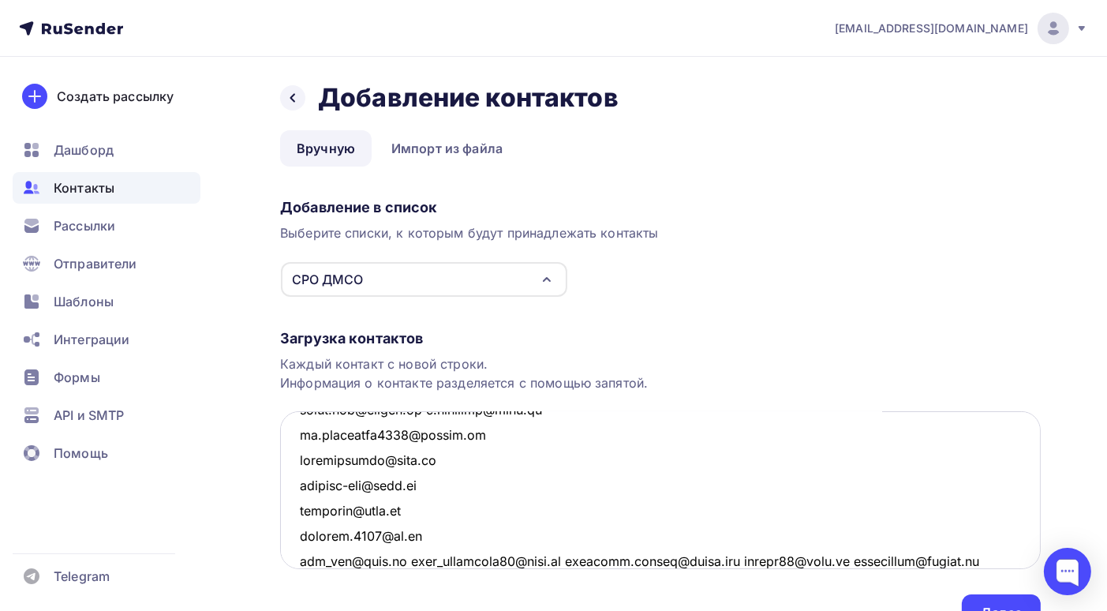
click at [395, 560] on textarea at bounding box center [660, 490] width 761 height 158
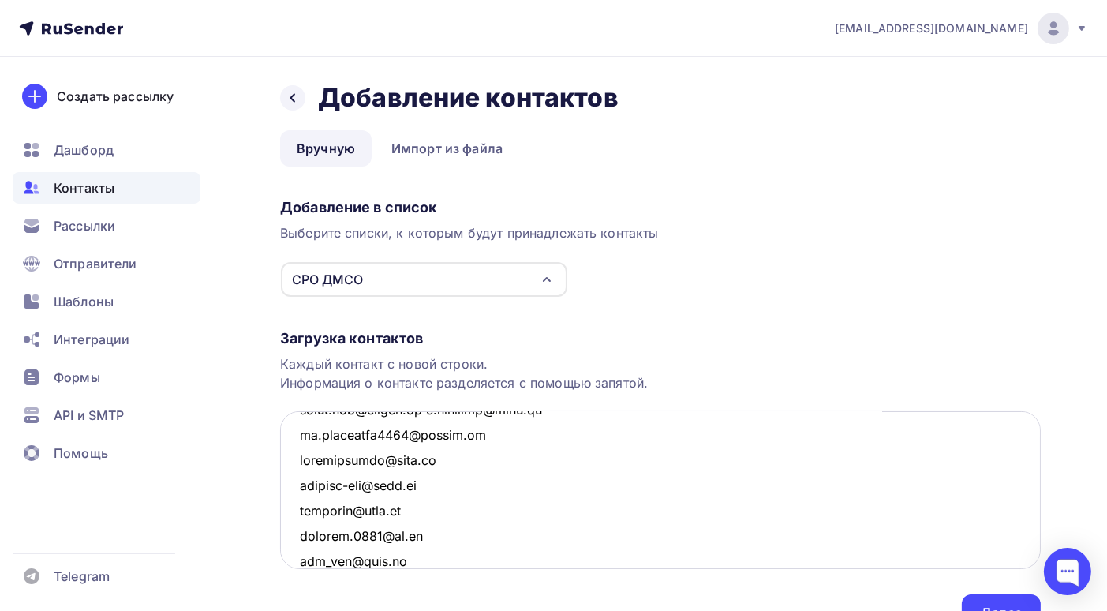
scroll to position [2207, 0]
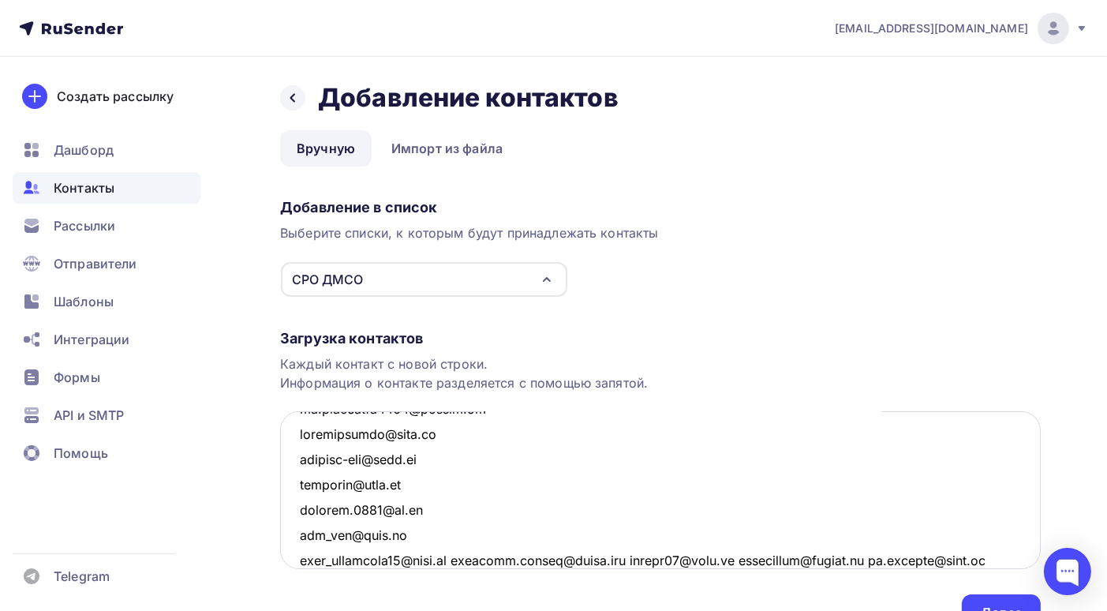
click at [469, 558] on textarea at bounding box center [660, 490] width 761 height 158
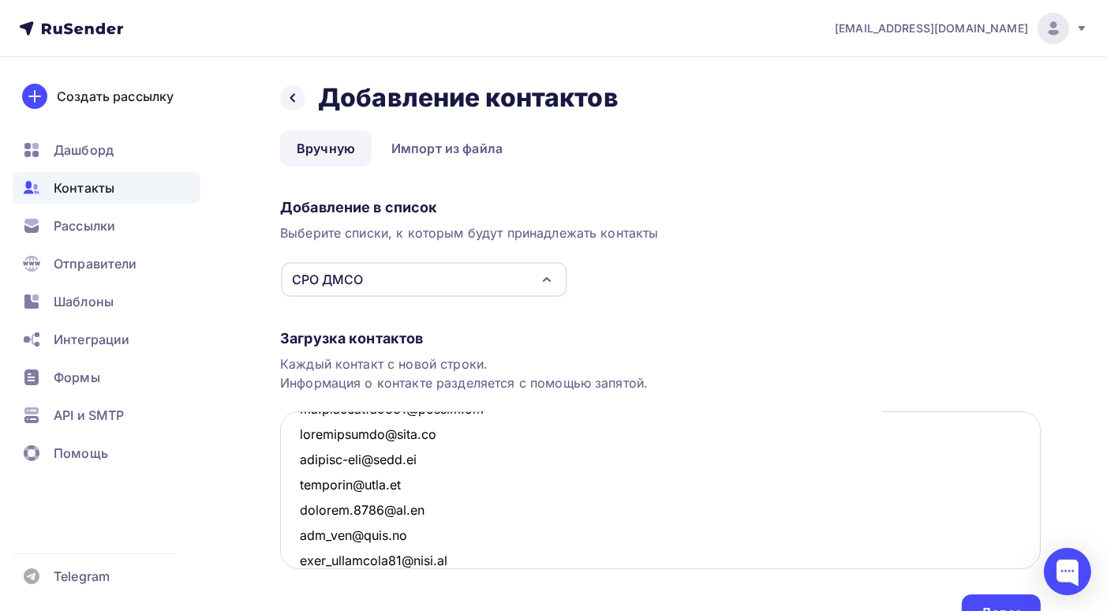
scroll to position [2231, 0]
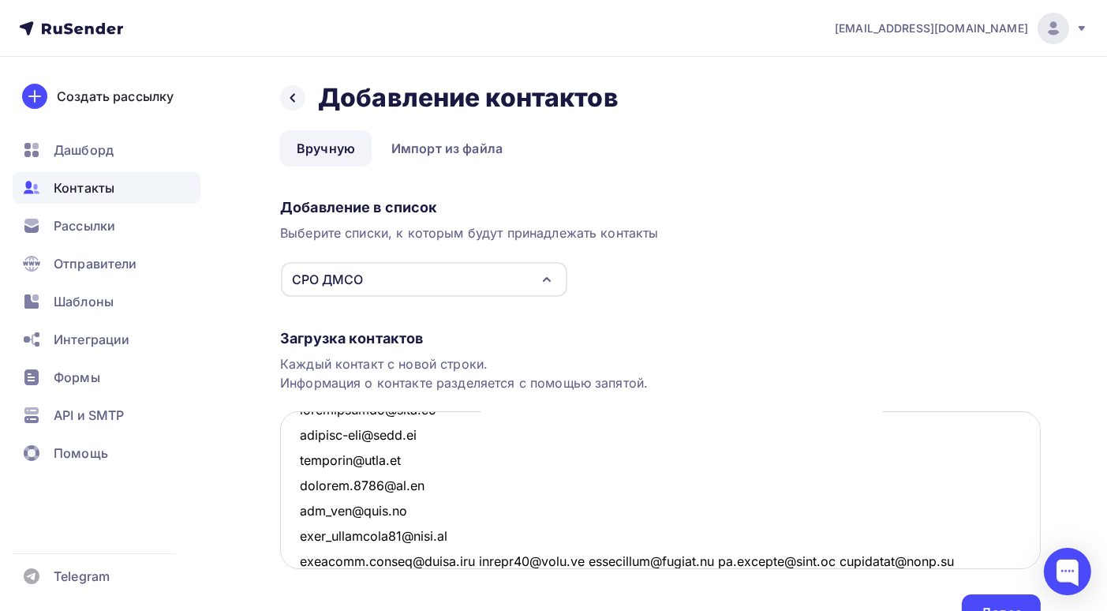
click at [476, 560] on textarea at bounding box center [660, 490] width 761 height 158
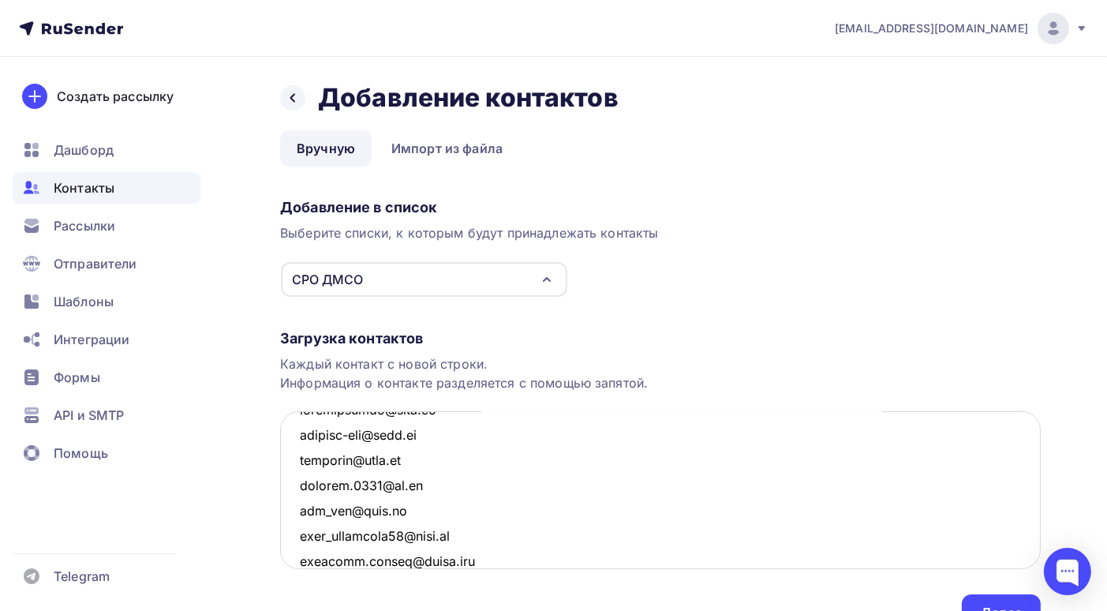
scroll to position [2257, 0]
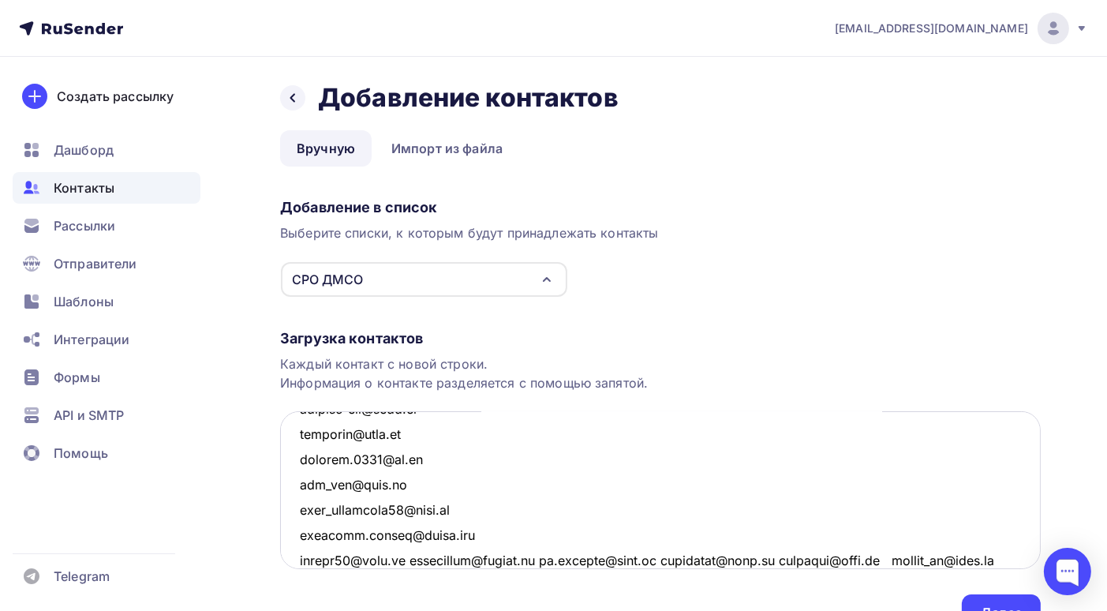
click at [408, 558] on textarea at bounding box center [660, 490] width 761 height 158
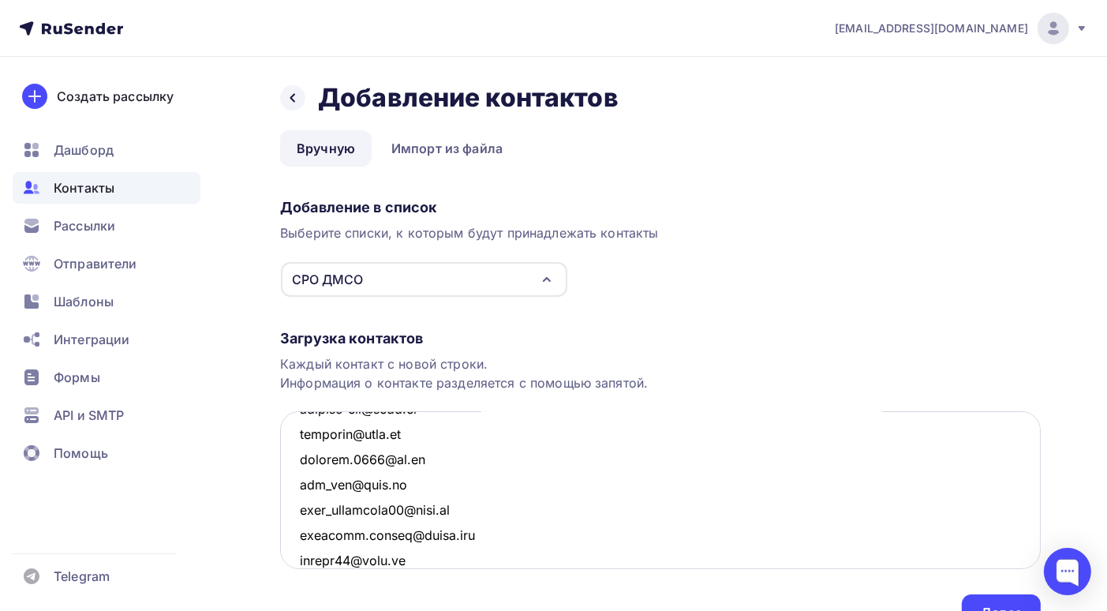
scroll to position [2282, 0]
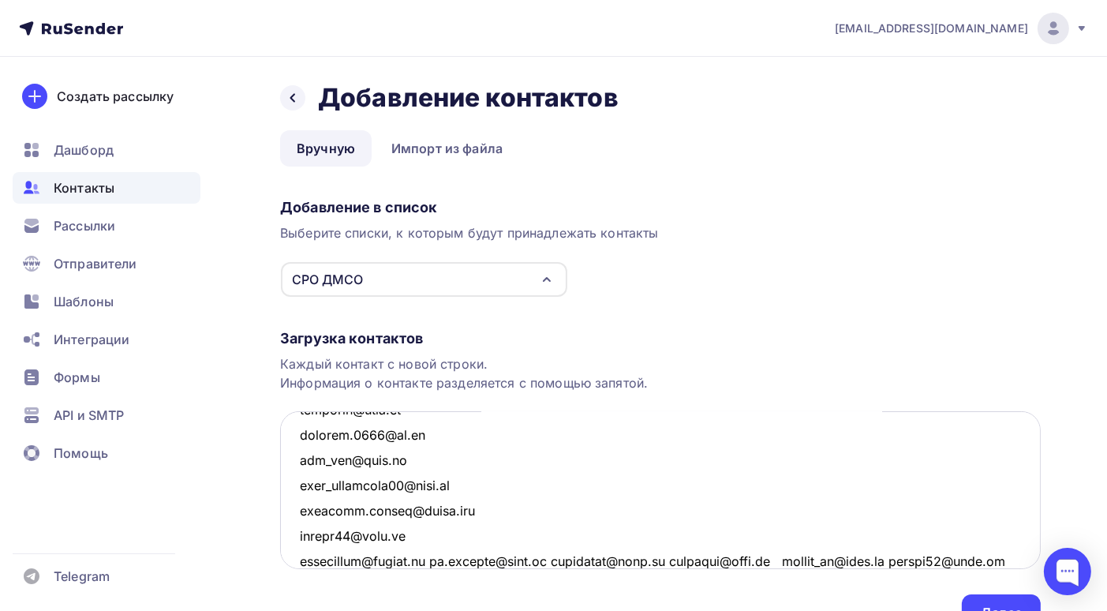
click at [436, 559] on textarea at bounding box center [660, 490] width 761 height 158
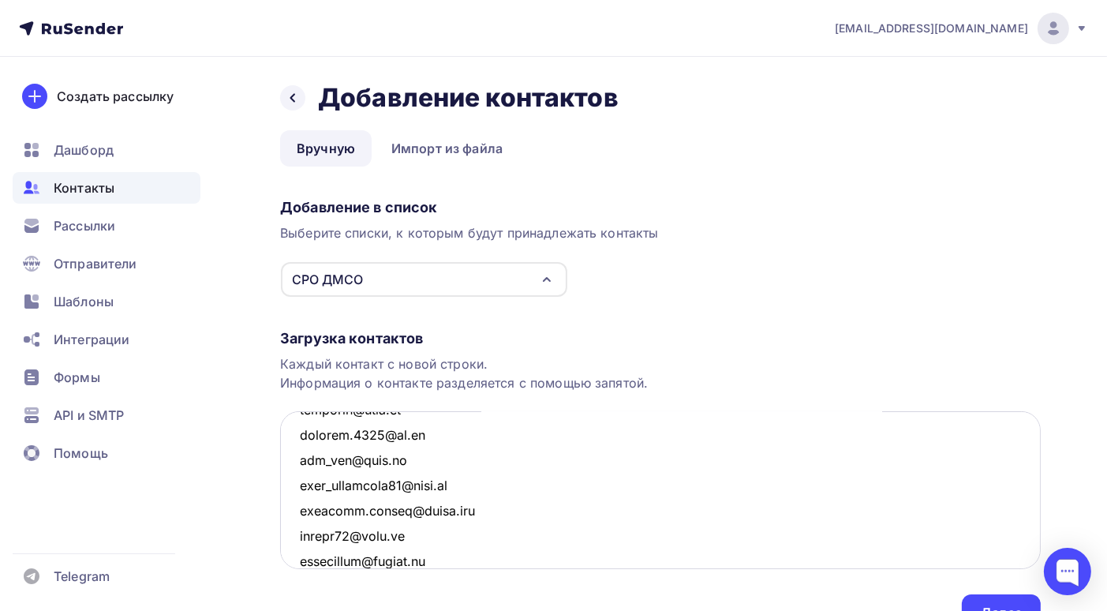
scroll to position [2308, 0]
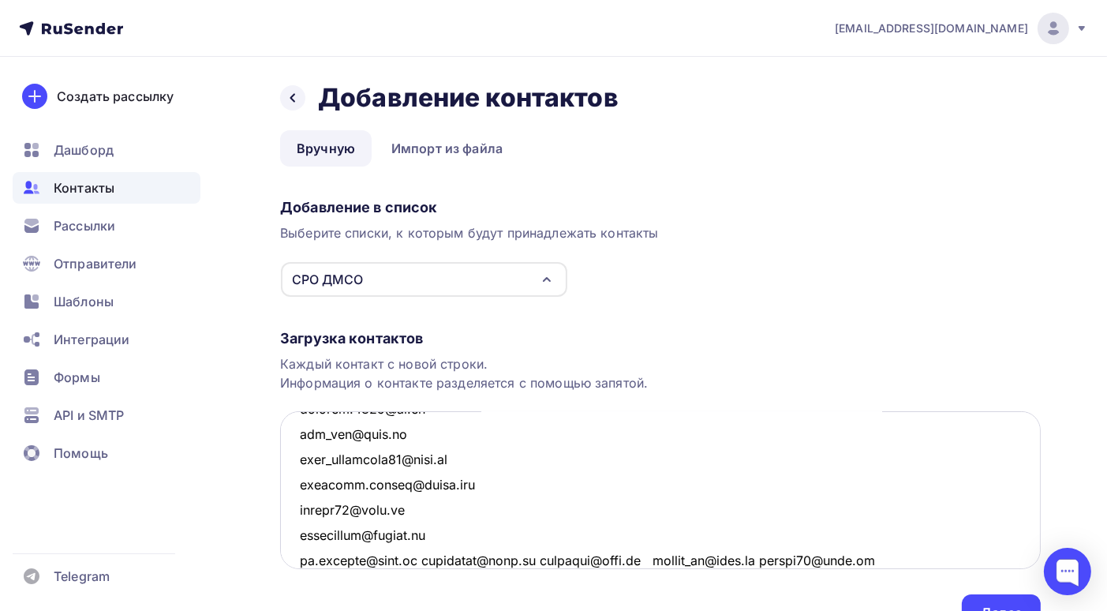
click at [426, 560] on textarea at bounding box center [660, 490] width 761 height 158
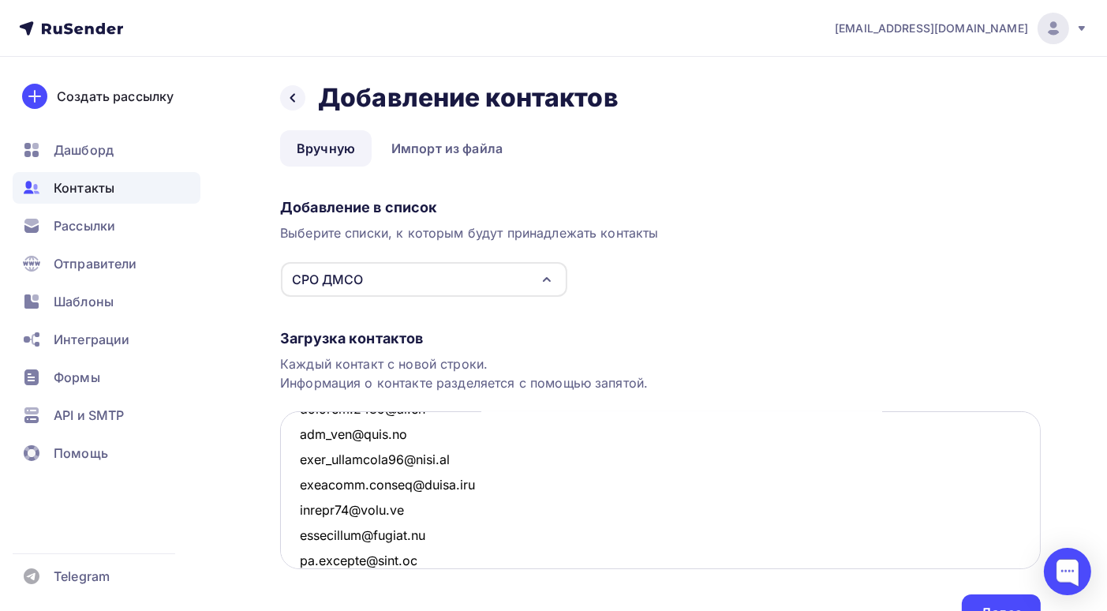
scroll to position [2333, 0]
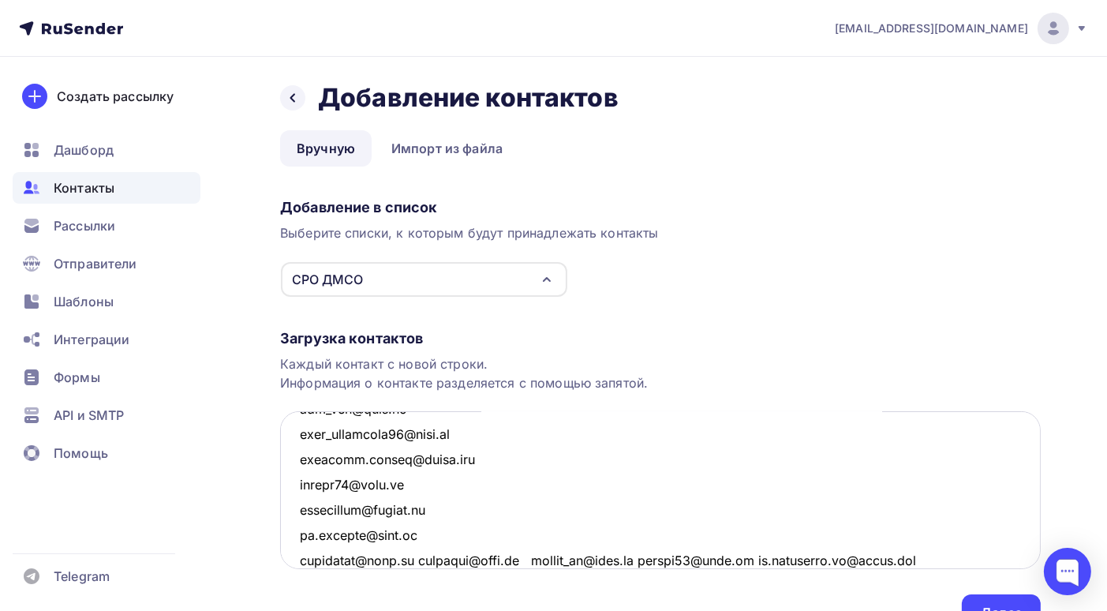
click at [419, 558] on textarea at bounding box center [660, 490] width 761 height 158
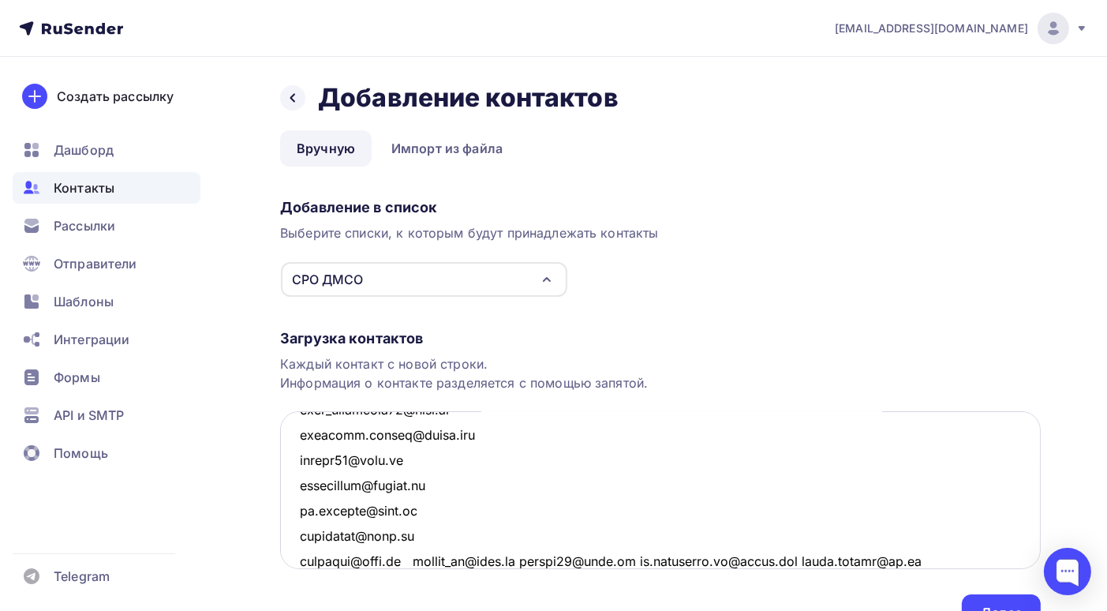
click at [419, 558] on textarea at bounding box center [660, 490] width 761 height 158
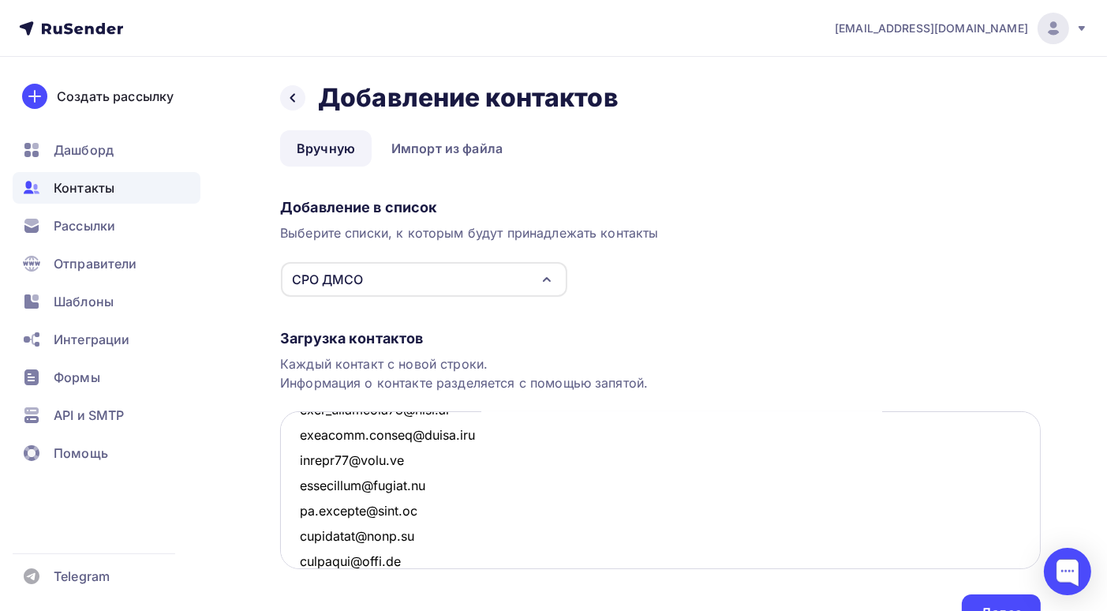
scroll to position [2384, 0]
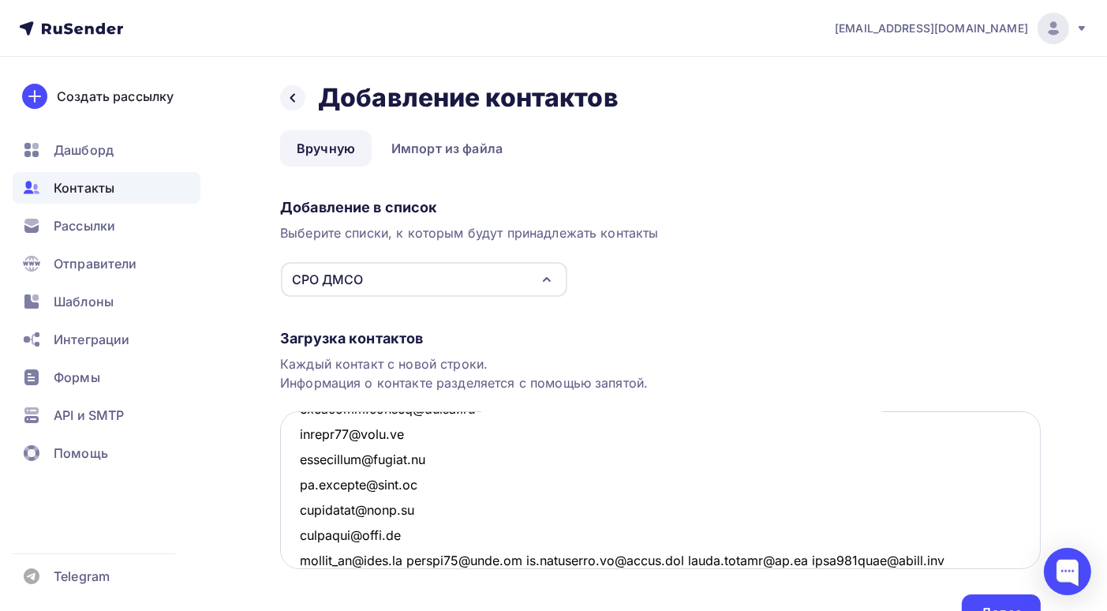
click at [408, 560] on textarea at bounding box center [660, 490] width 761 height 158
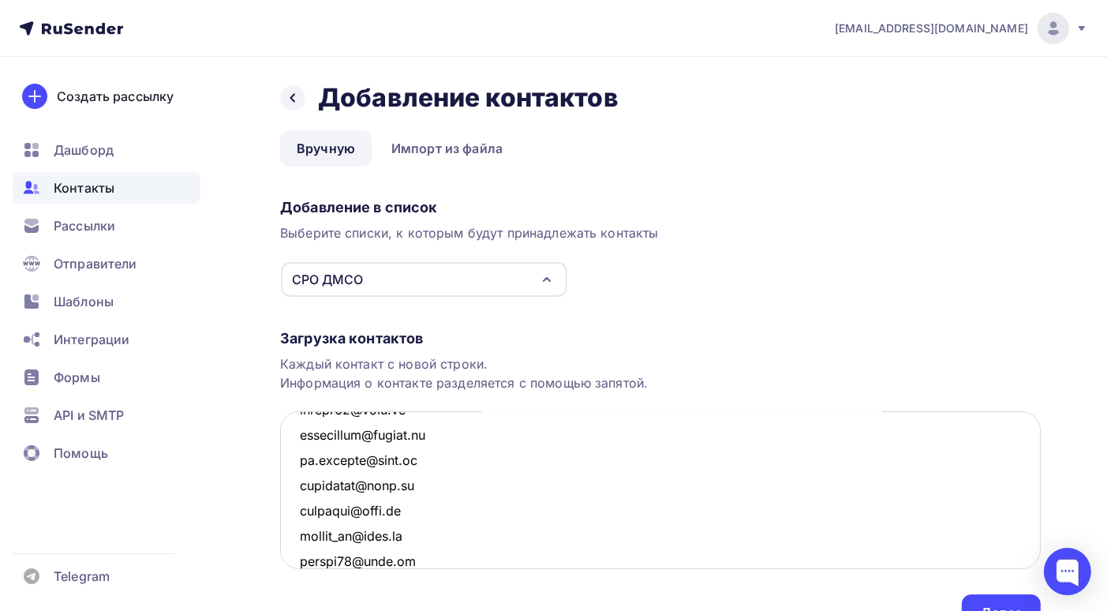
scroll to position [2434, 0]
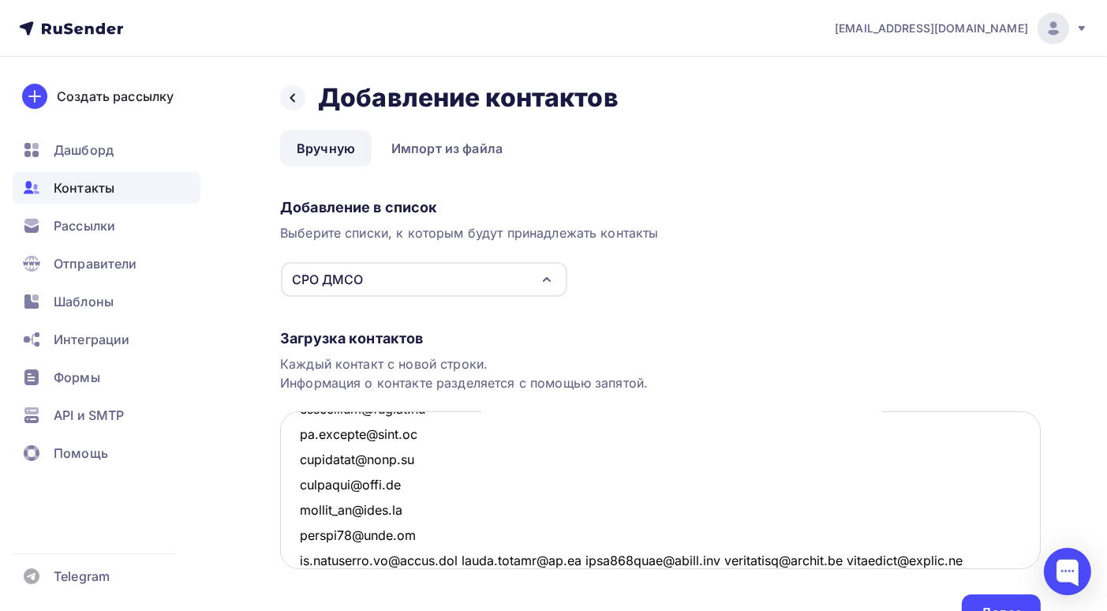
click at [473, 558] on textarea at bounding box center [660, 490] width 761 height 158
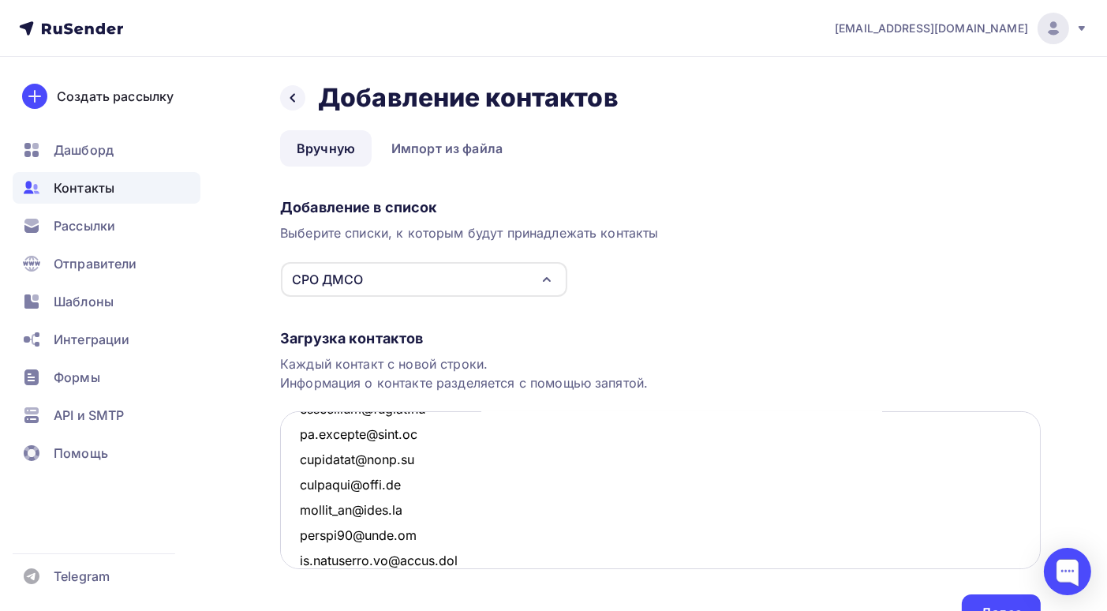
scroll to position [2459, 0]
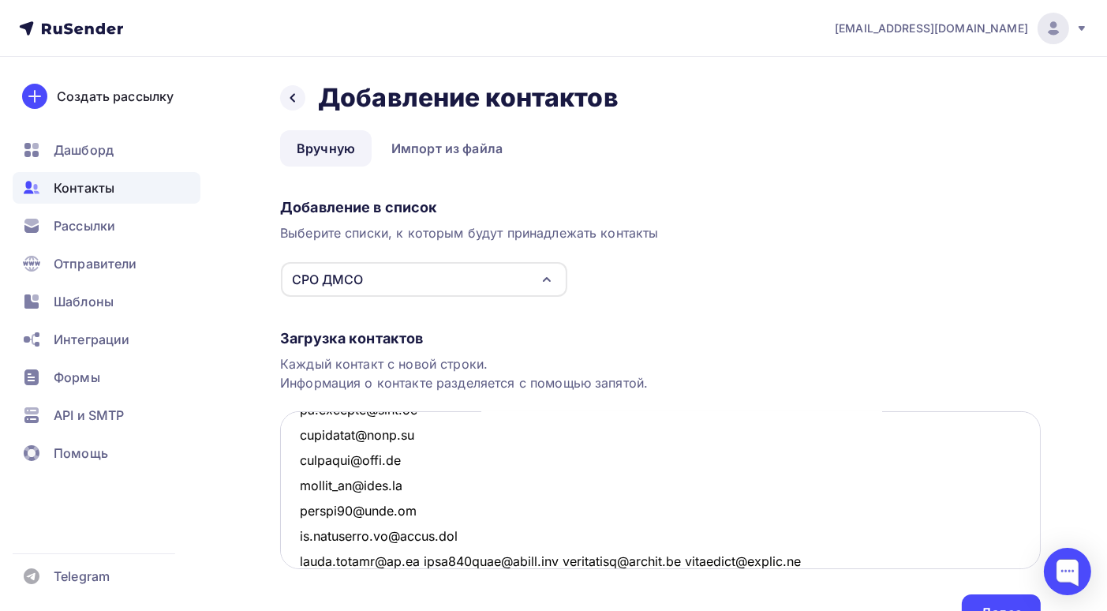
click at [421, 560] on textarea at bounding box center [660, 490] width 761 height 158
click at [446, 557] on textarea at bounding box center [660, 490] width 761 height 158
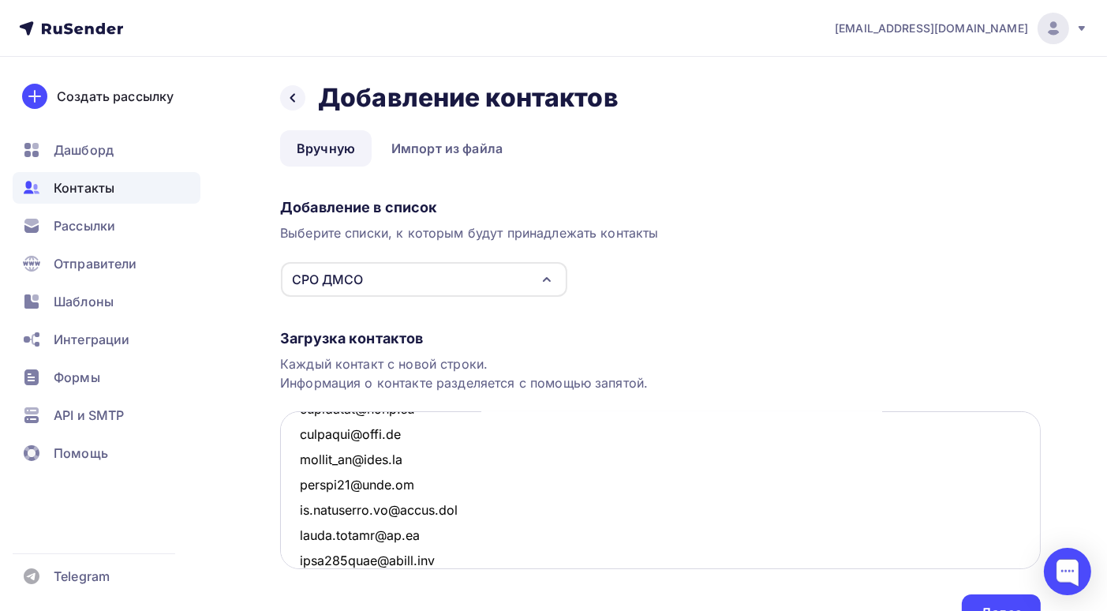
scroll to position [2509, 0]
click at [442, 559] on textarea at bounding box center [660, 490] width 761 height 158
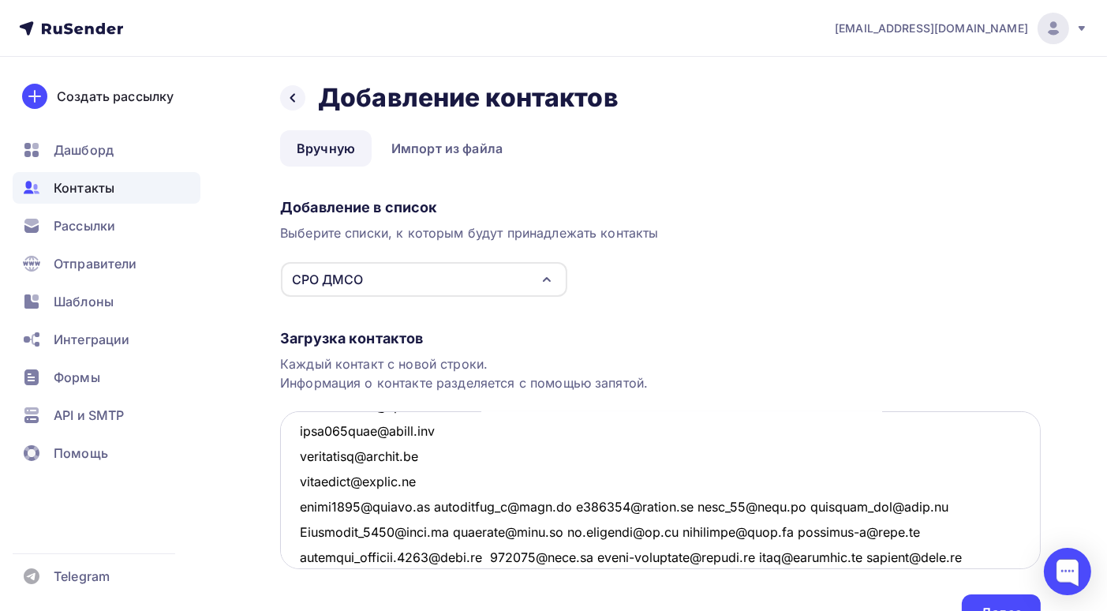
click at [438, 506] on textarea at bounding box center [660, 490] width 761 height 158
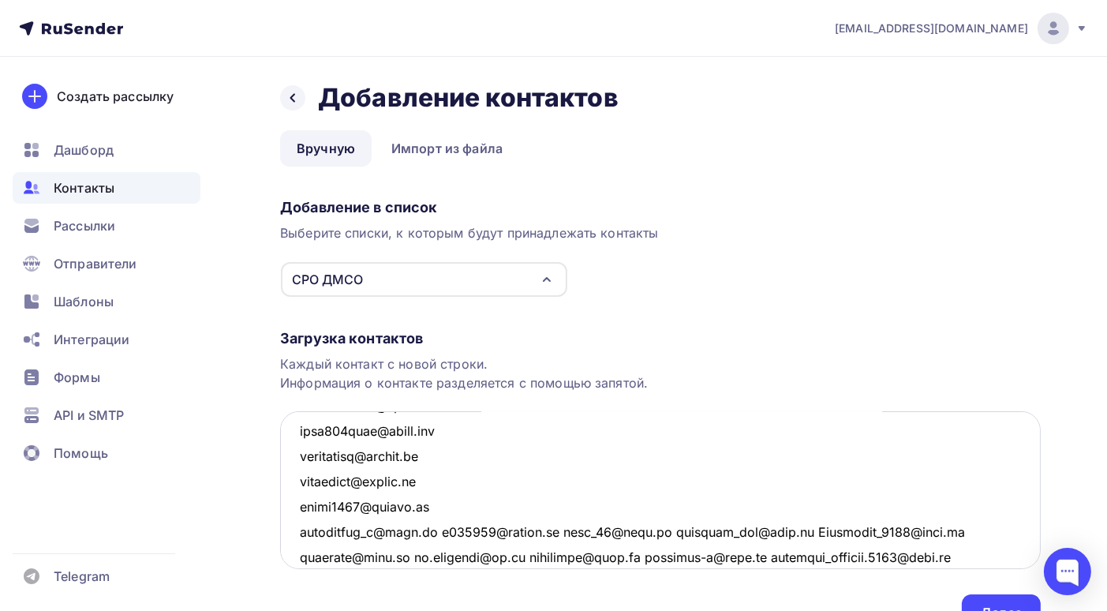
click at [429, 532] on textarea at bounding box center [660, 490] width 761 height 158
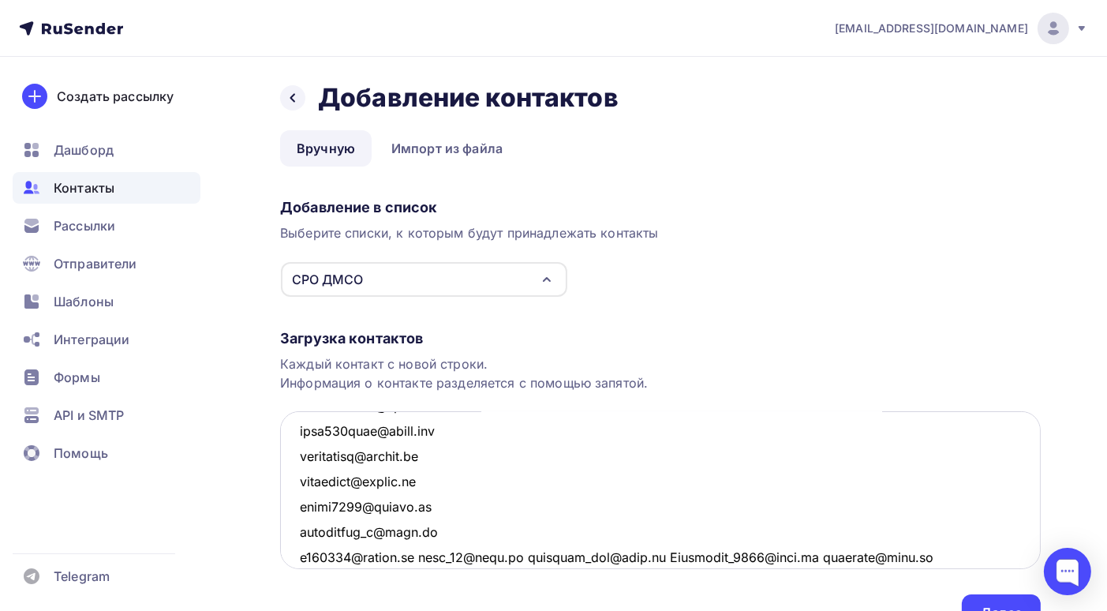
click at [430, 553] on textarea at bounding box center [660, 490] width 761 height 158
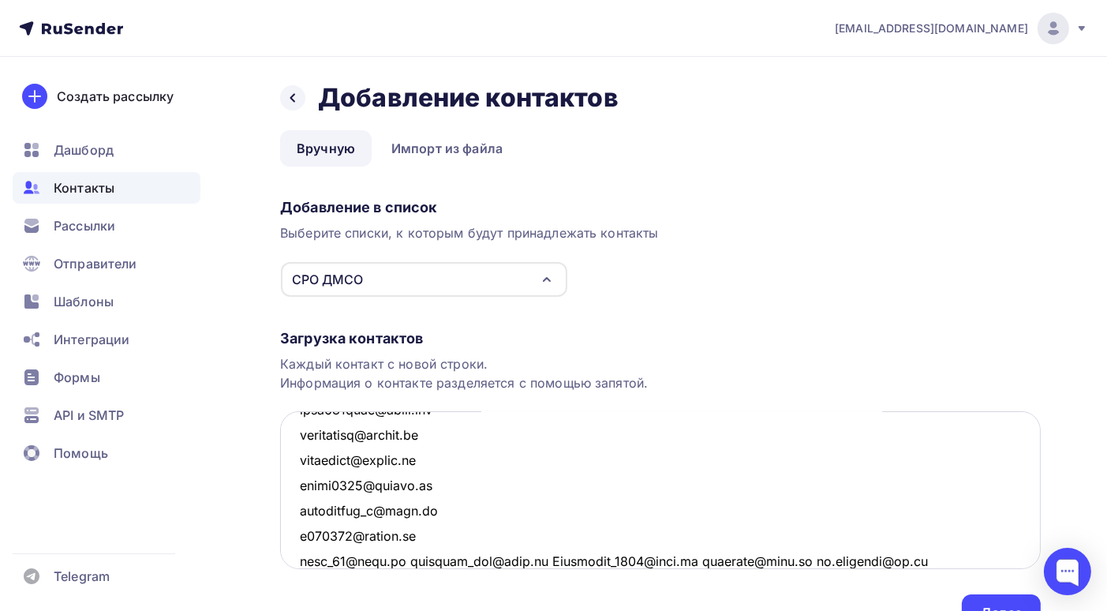
click at [401, 560] on textarea at bounding box center [660, 490] width 761 height 158
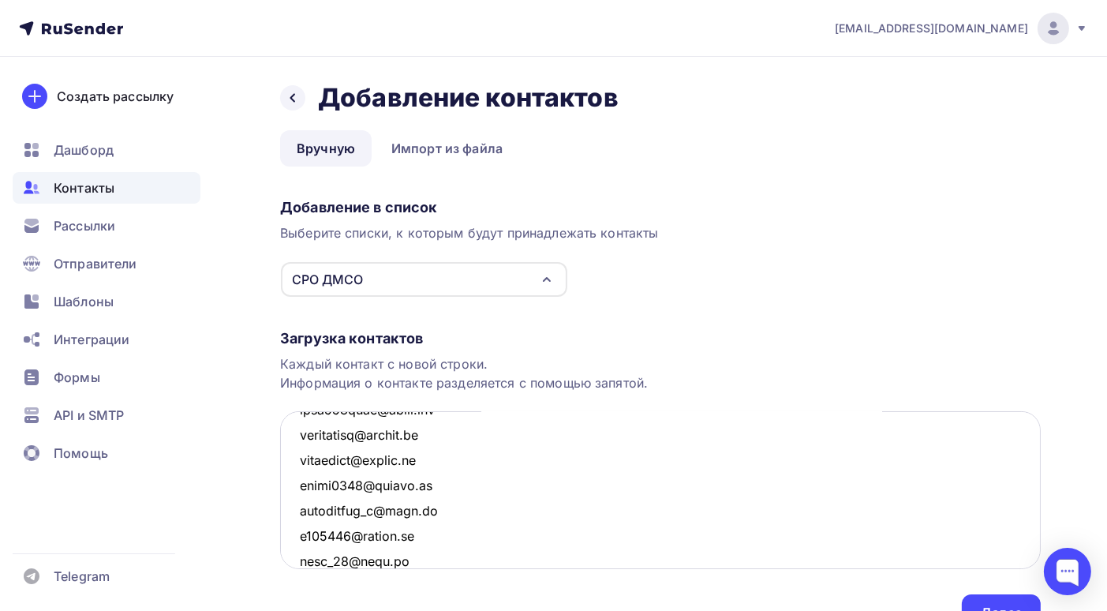
scroll to position [2661, 0]
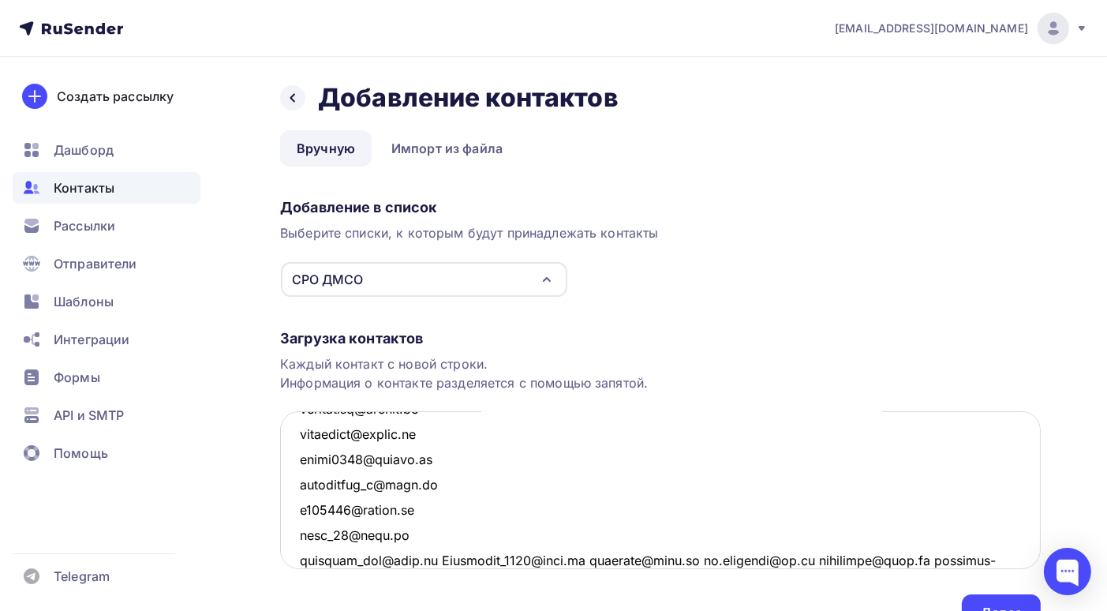
click at [429, 557] on textarea at bounding box center [660, 490] width 761 height 158
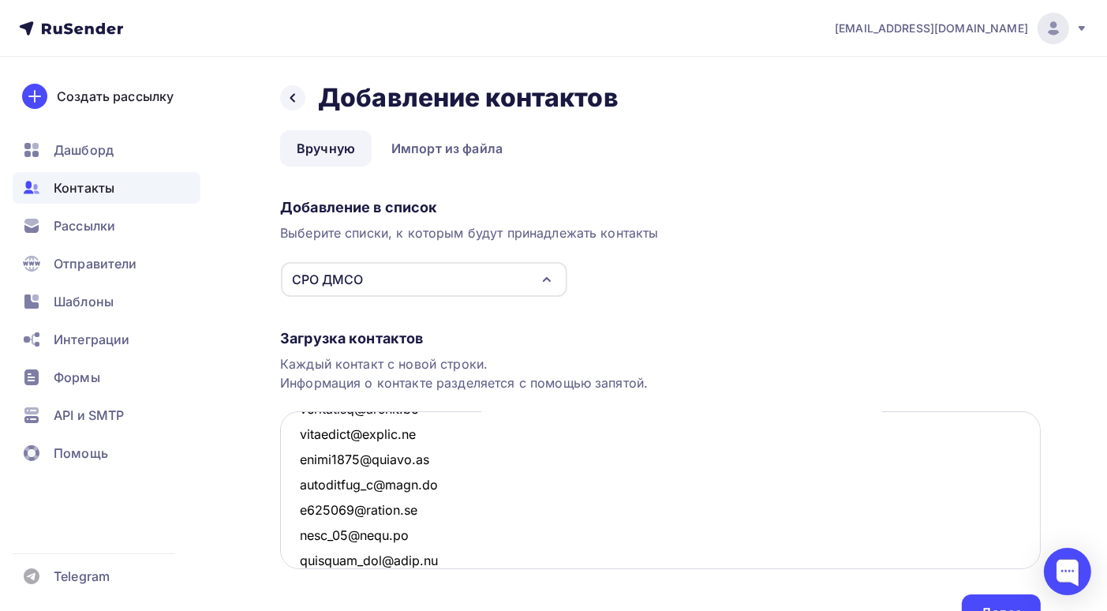
scroll to position [2686, 0]
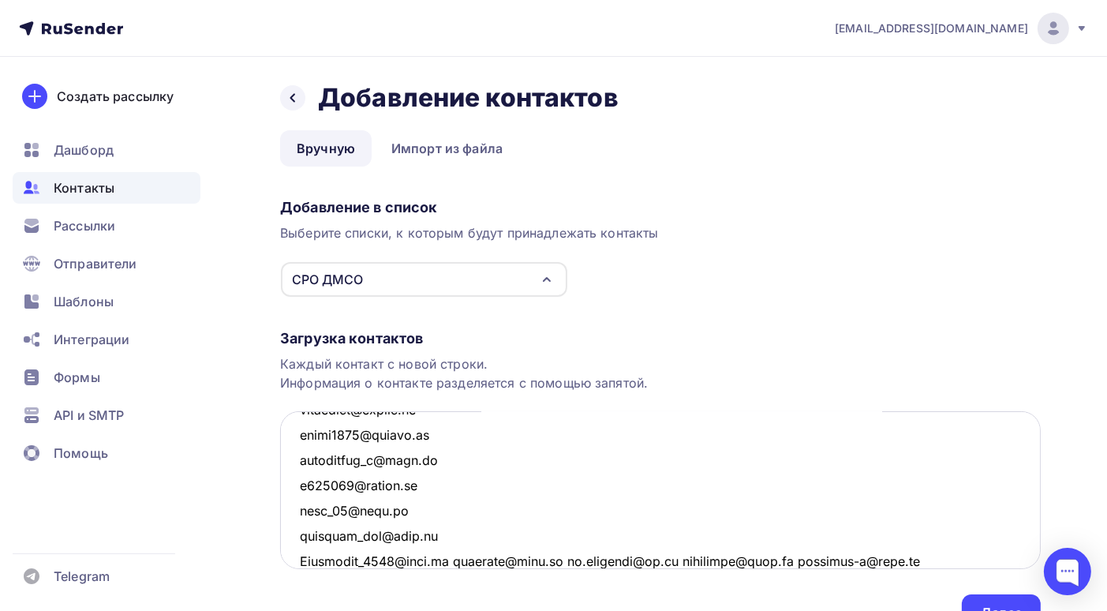
click at [451, 558] on textarea at bounding box center [660, 490] width 761 height 158
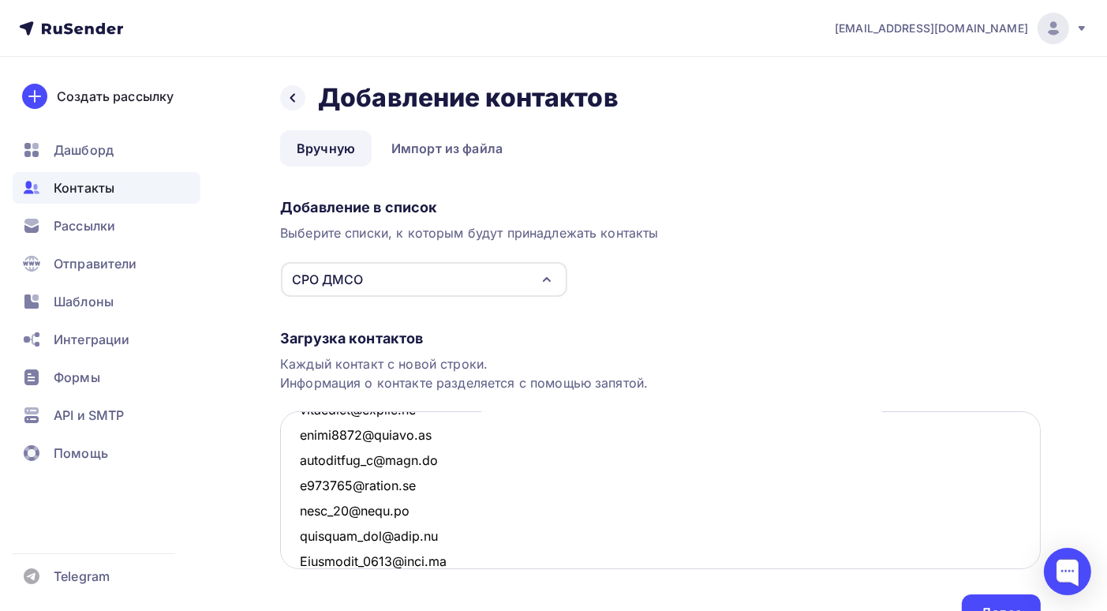
scroll to position [2712, 0]
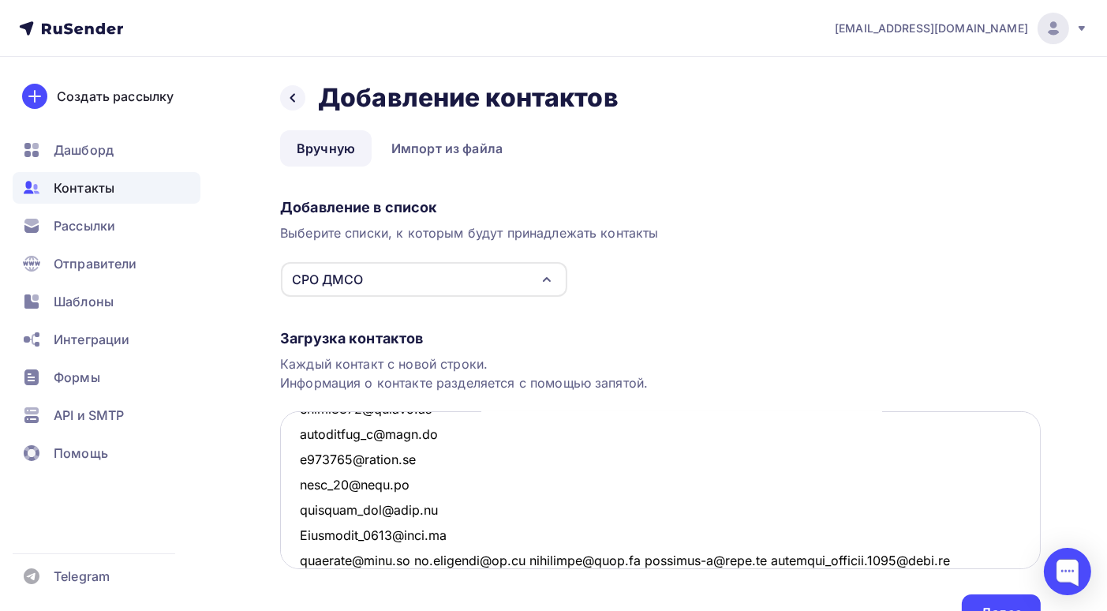
click at [509, 558] on textarea at bounding box center [660, 490] width 761 height 158
click at [399, 534] on textarea at bounding box center [660, 490] width 761 height 158
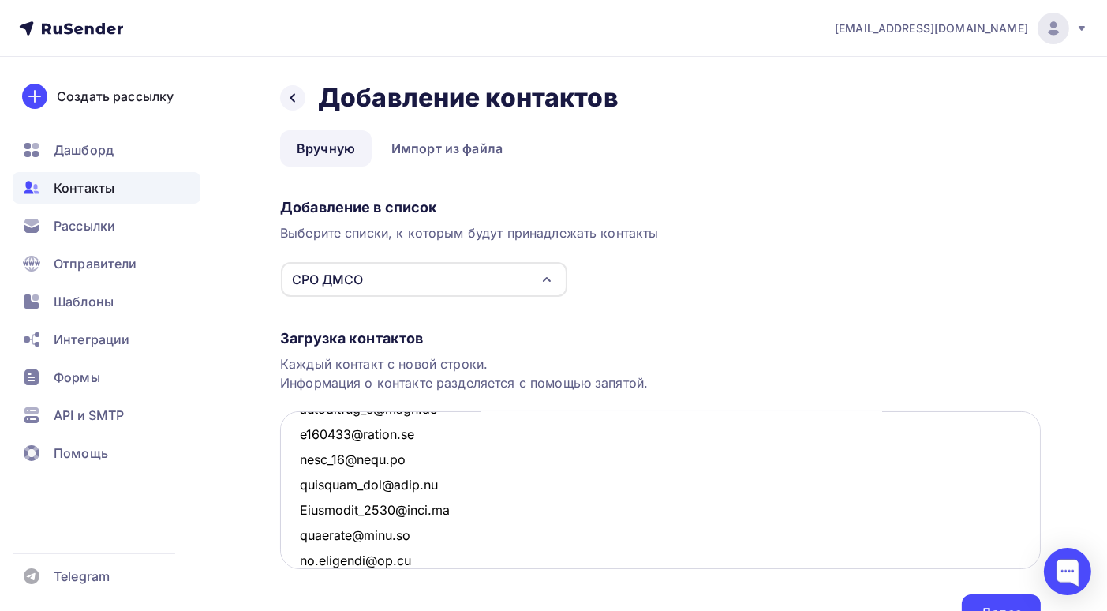
scroll to position [2816, 0]
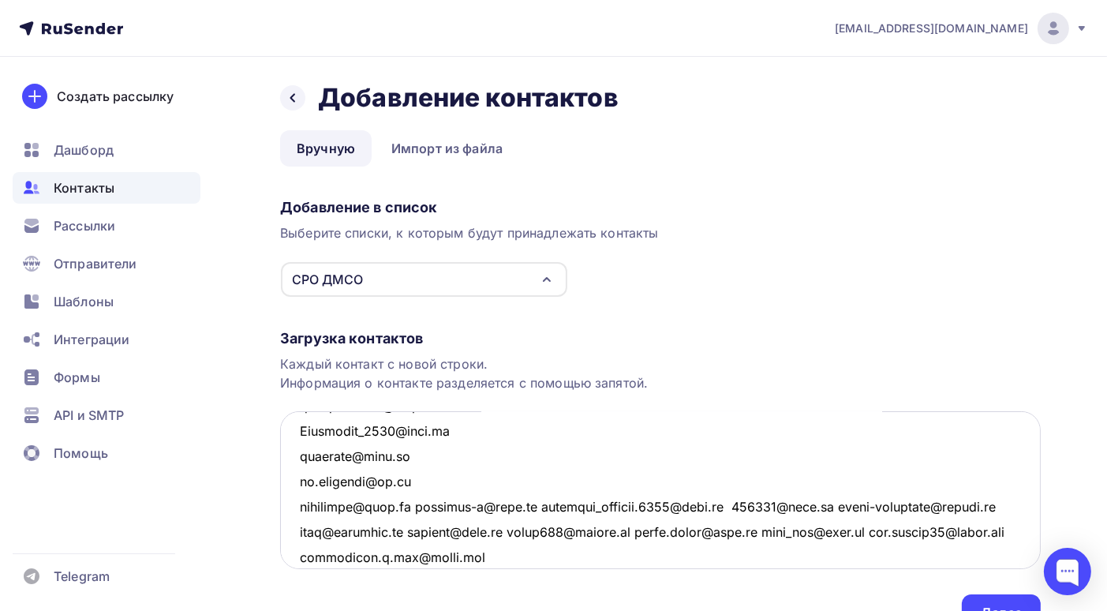
click at [396, 505] on textarea at bounding box center [660, 490] width 761 height 158
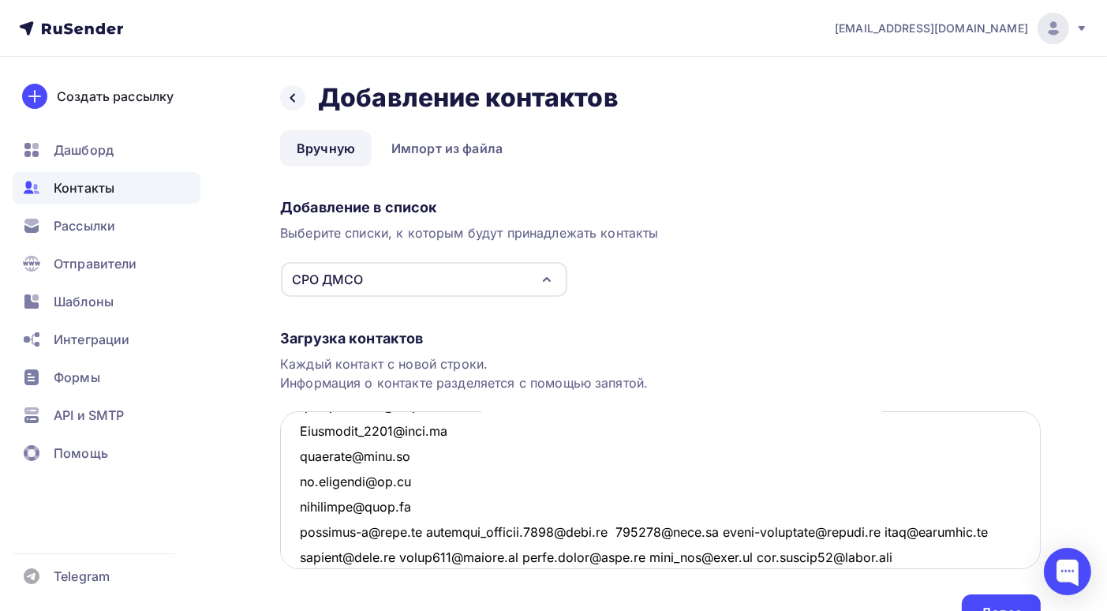
click at [418, 530] on textarea at bounding box center [660, 490] width 761 height 158
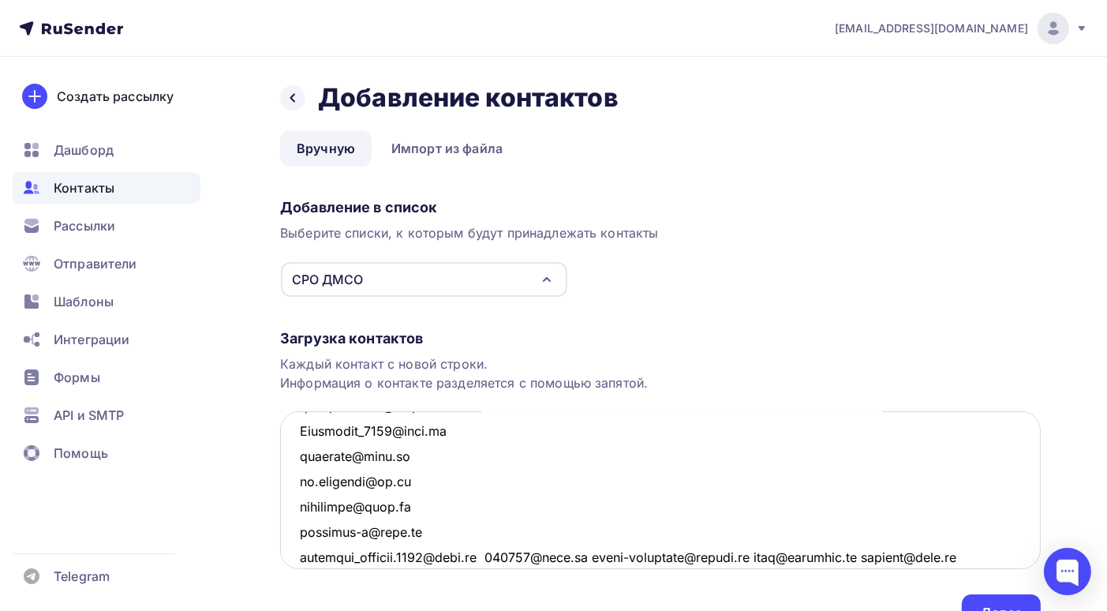
click at [488, 553] on textarea at bounding box center [660, 490] width 761 height 158
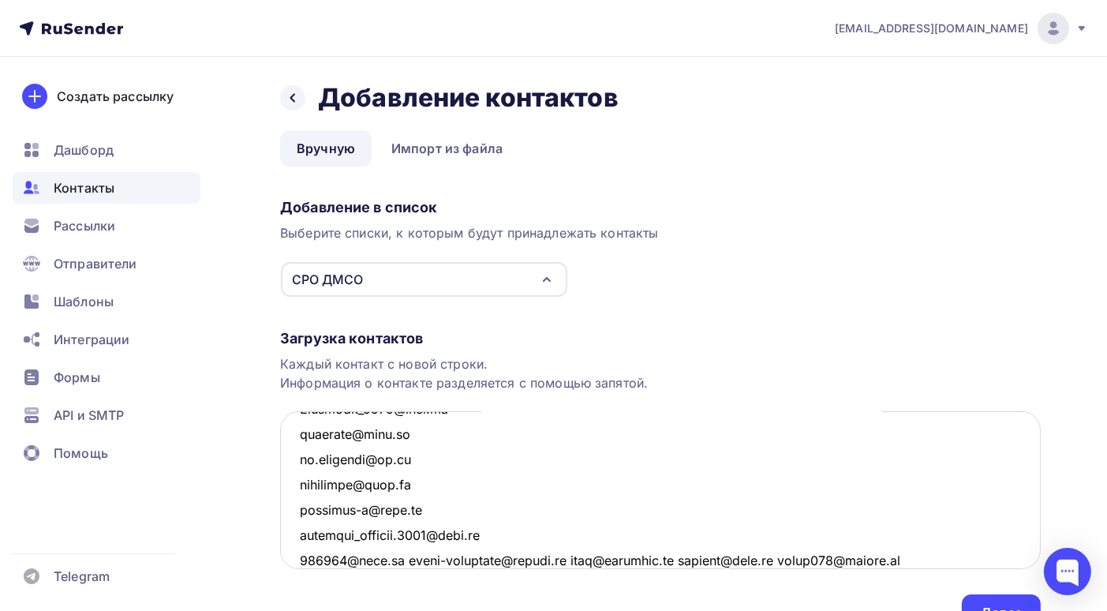
click at [399, 557] on textarea at bounding box center [660, 490] width 761 height 158
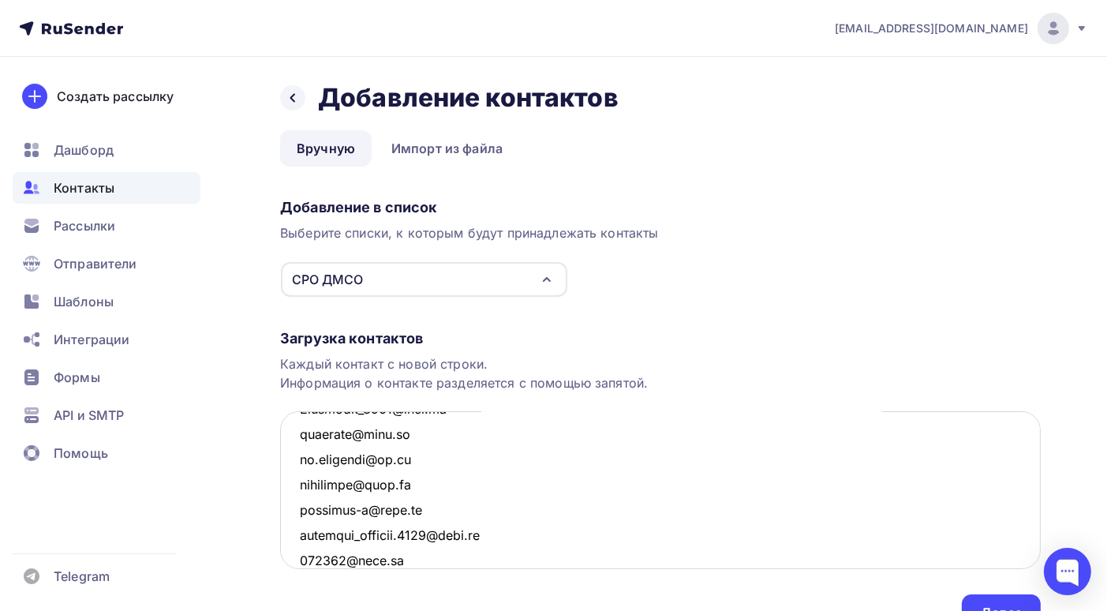
scroll to position [2863, 0]
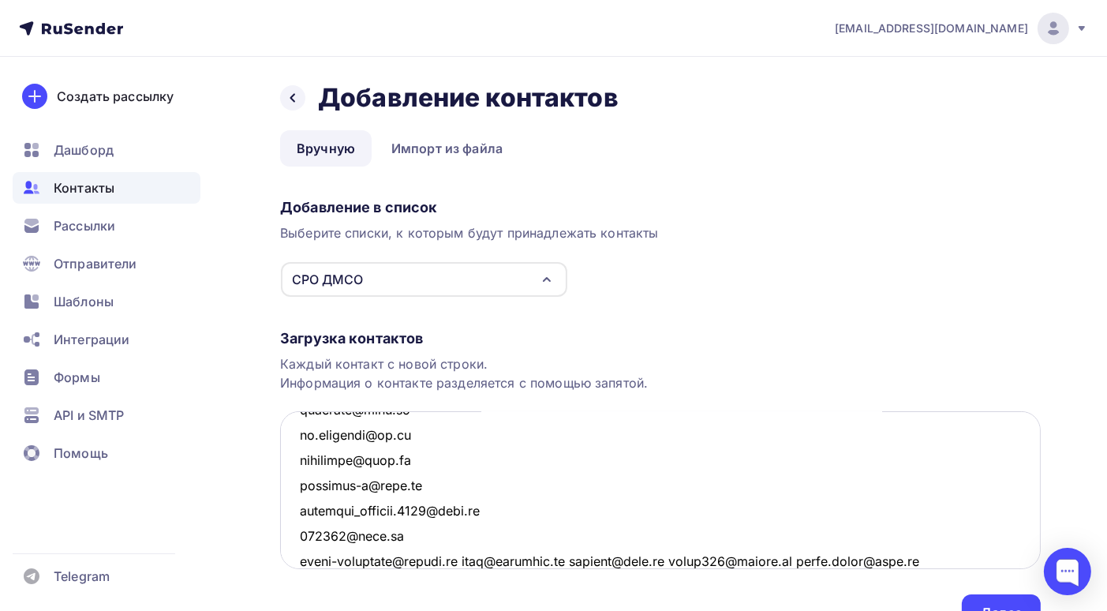
click at [470, 559] on textarea at bounding box center [660, 490] width 761 height 158
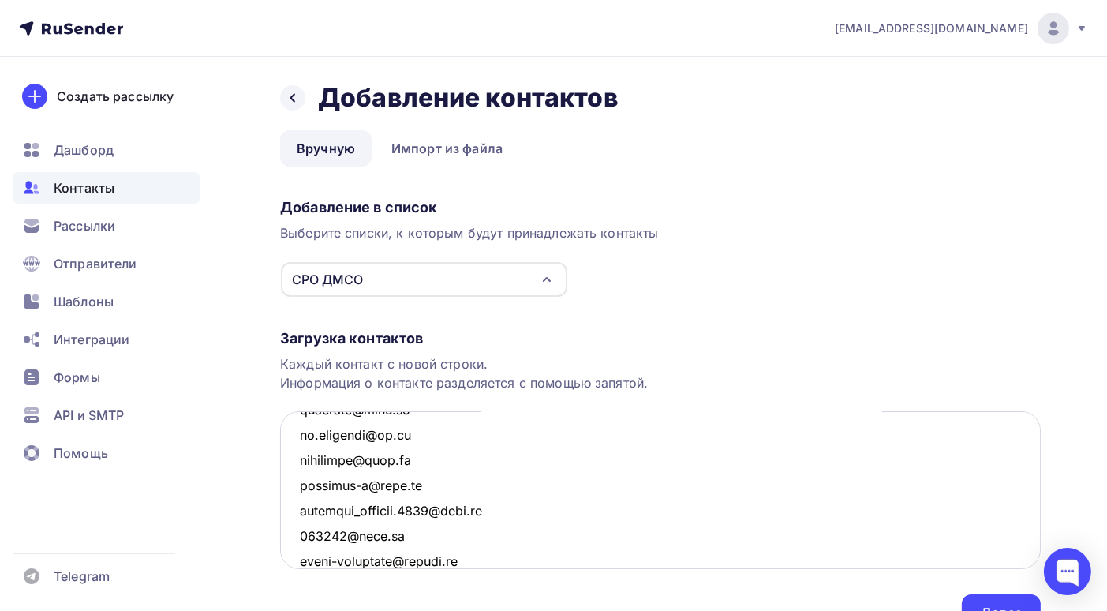
scroll to position [2889, 0]
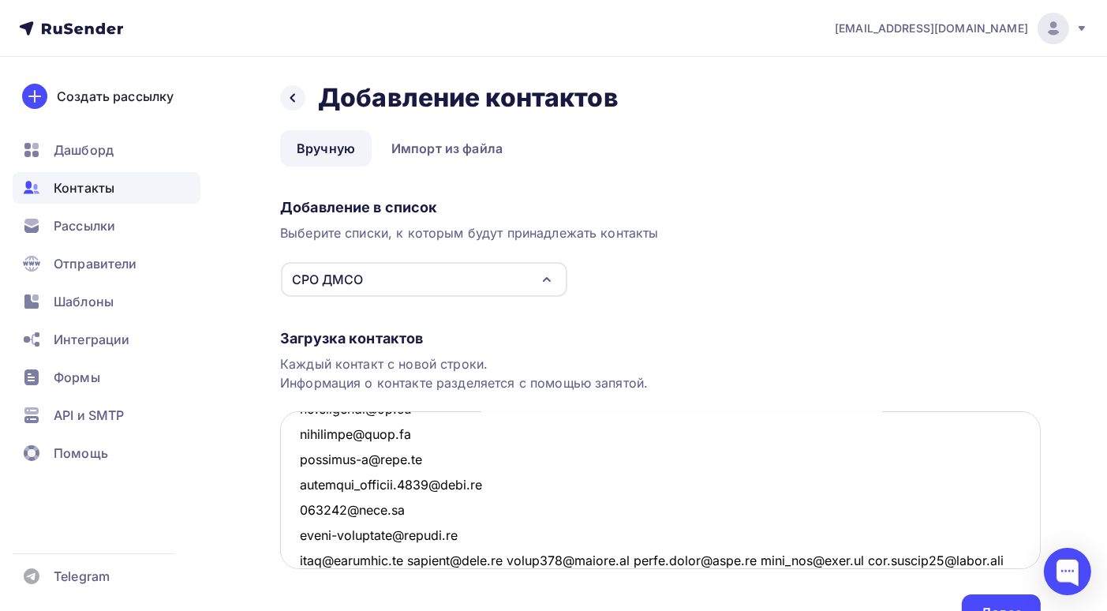
click at [416, 558] on textarea at bounding box center [660, 490] width 761 height 158
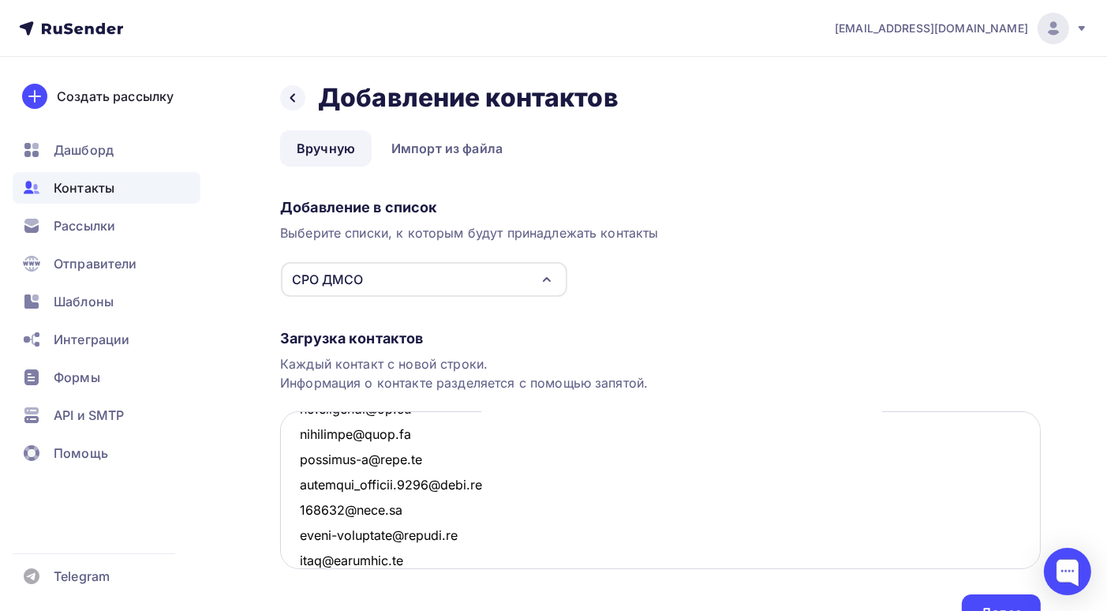
scroll to position [2913, 0]
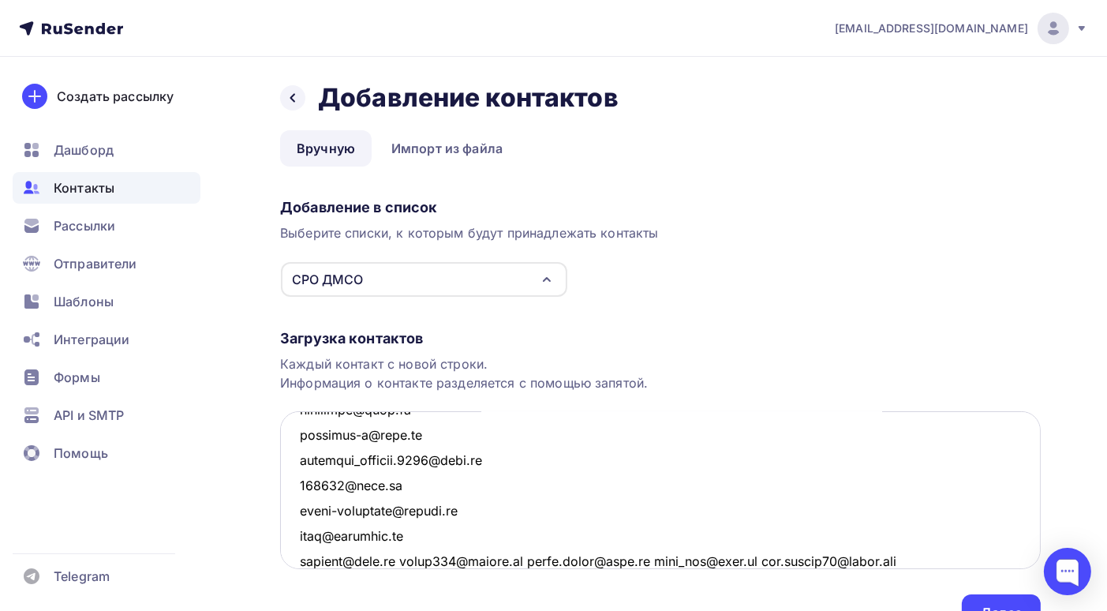
click at [403, 560] on textarea at bounding box center [660, 490] width 761 height 158
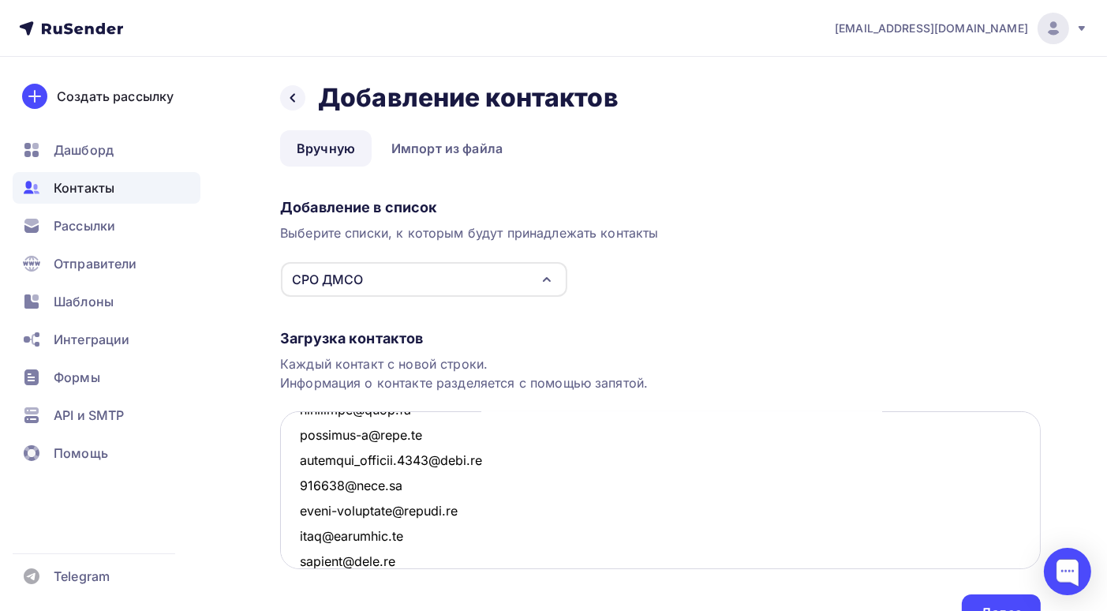
scroll to position [2939, 0]
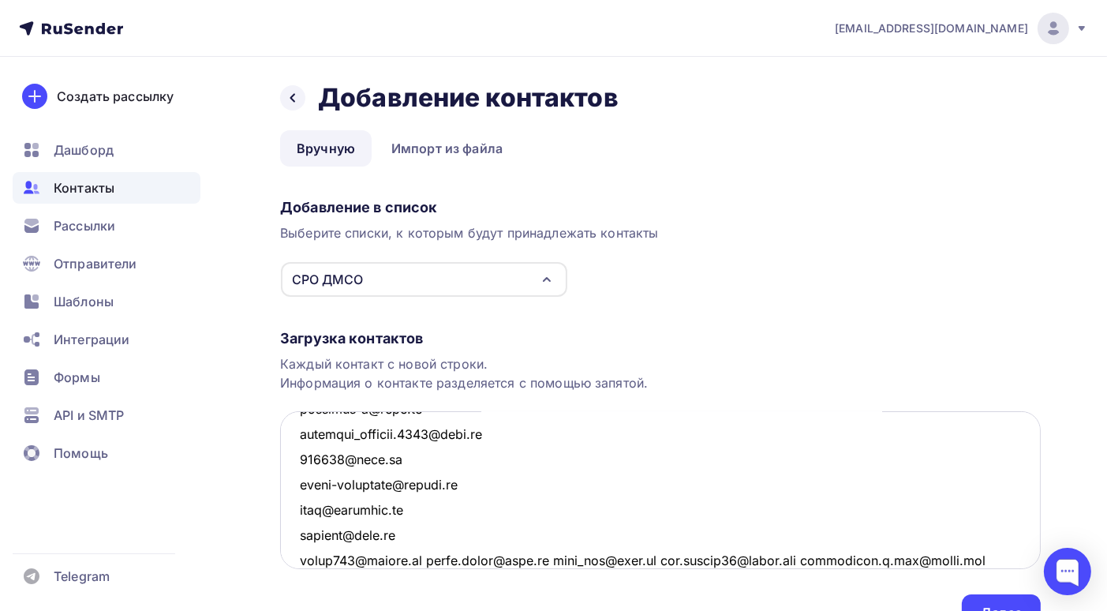
click at [432, 561] on textarea at bounding box center [660, 490] width 761 height 158
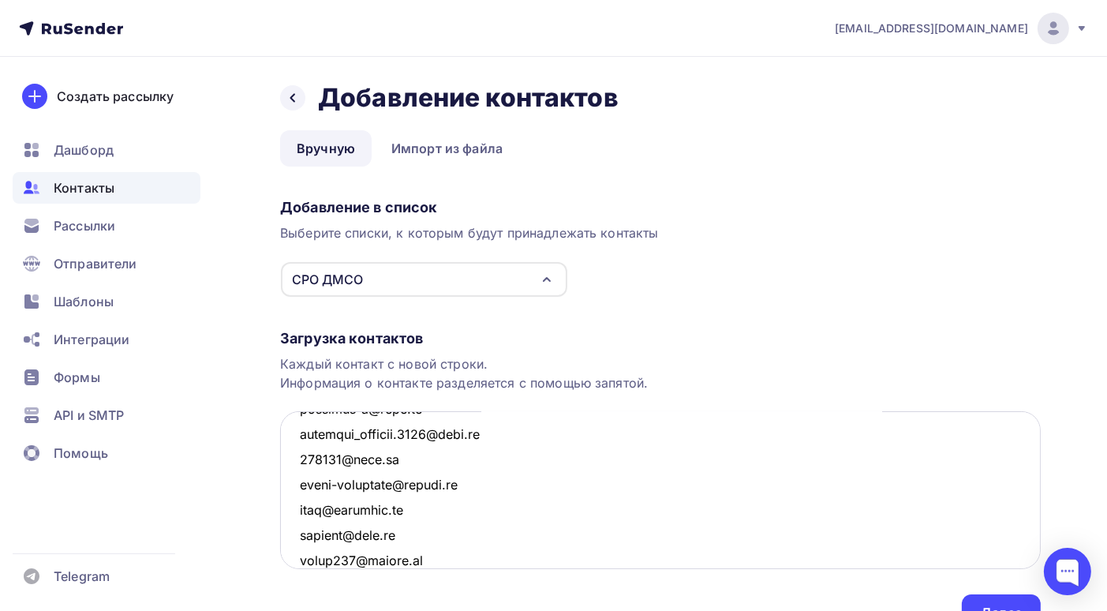
scroll to position [2964, 0]
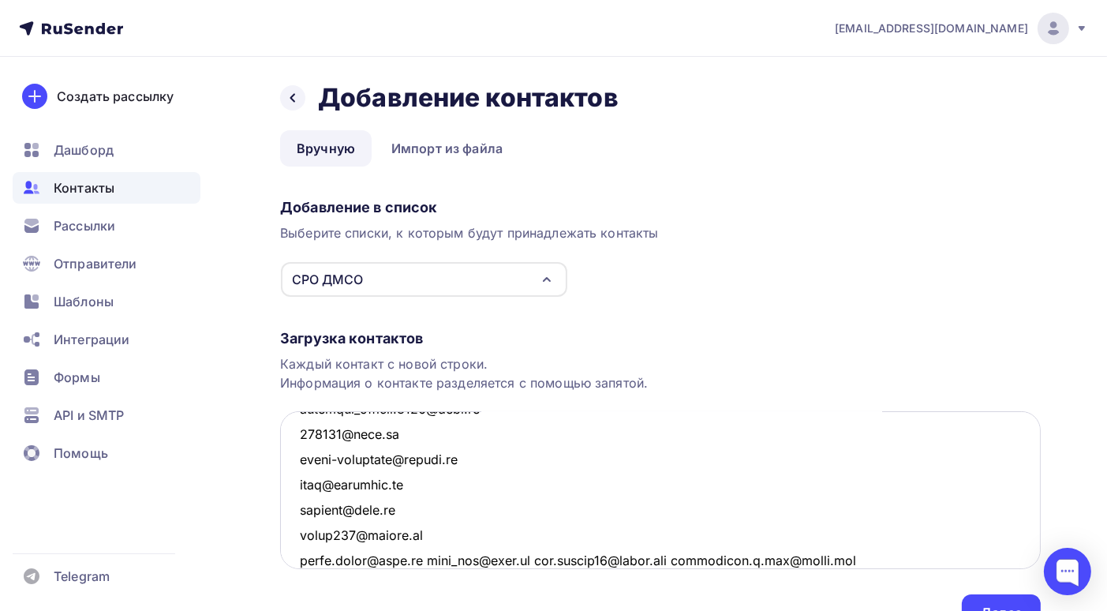
click at [429, 557] on textarea at bounding box center [660, 490] width 761 height 158
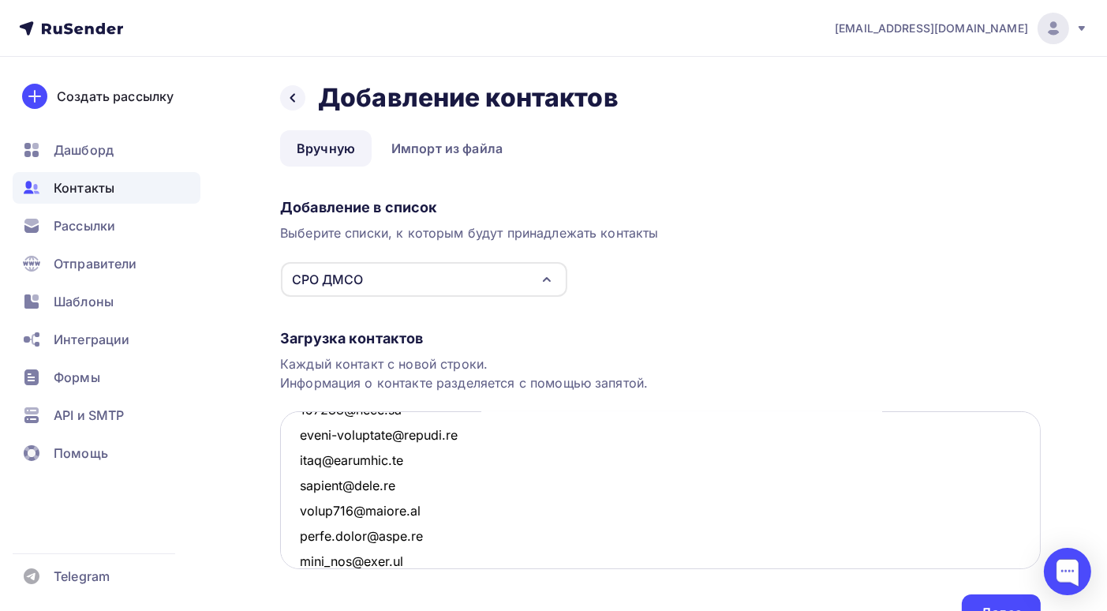
click at [405, 561] on textarea at bounding box center [660, 490] width 761 height 158
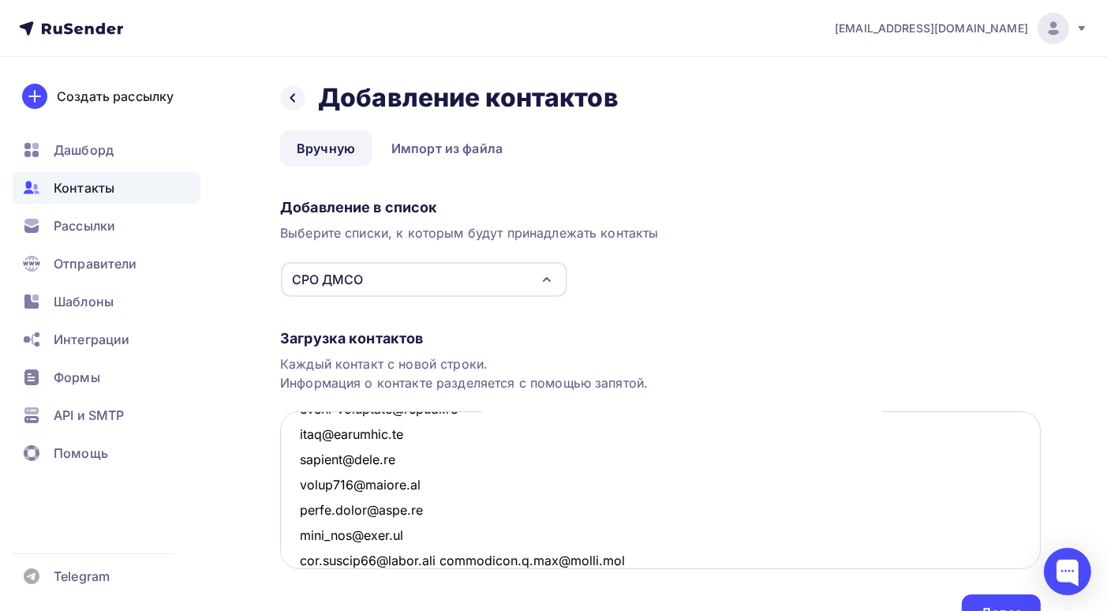
click at [451, 560] on textarea at bounding box center [660, 490] width 761 height 158
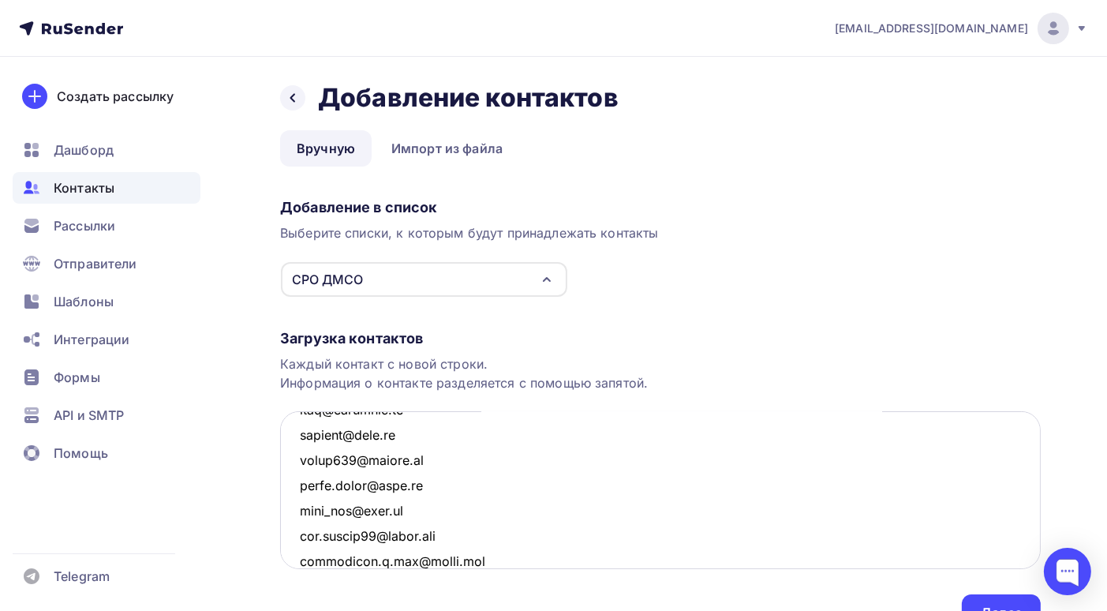
scroll to position [3118, 0]
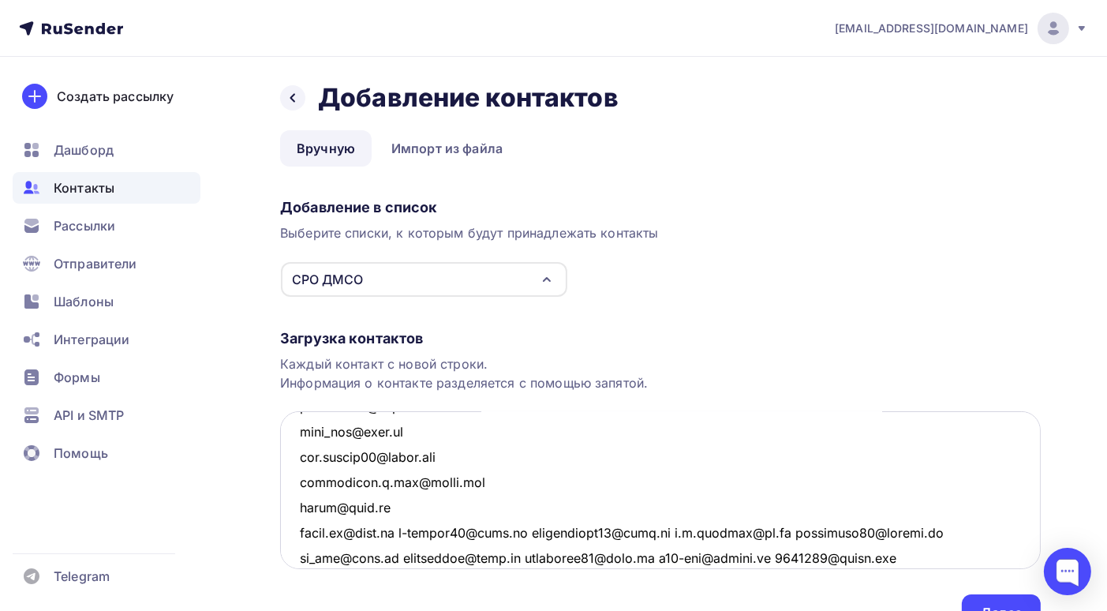
click at [393, 505] on textarea at bounding box center [660, 490] width 761 height 158
click at [403, 530] on textarea at bounding box center [660, 490] width 761 height 158
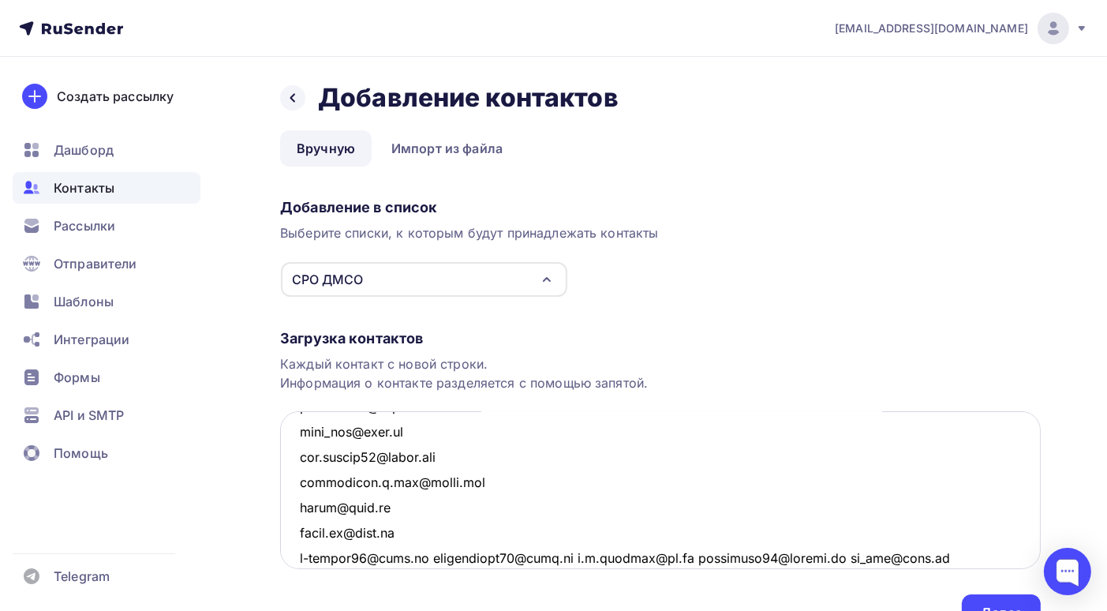
click at [432, 552] on textarea at bounding box center [660, 490] width 761 height 158
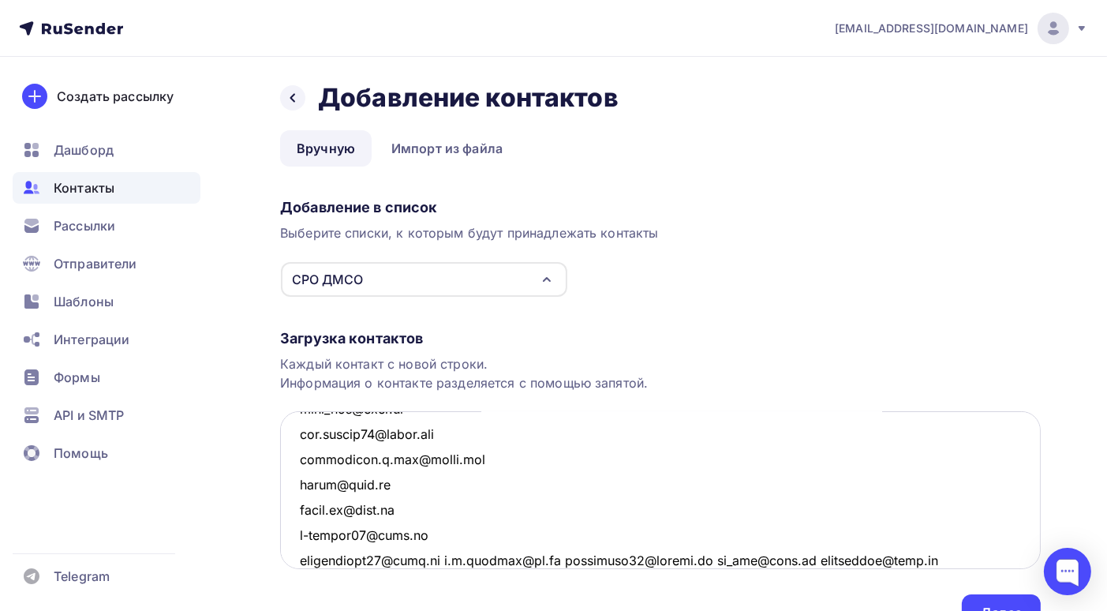
click at [443, 561] on textarea at bounding box center [660, 490] width 761 height 158
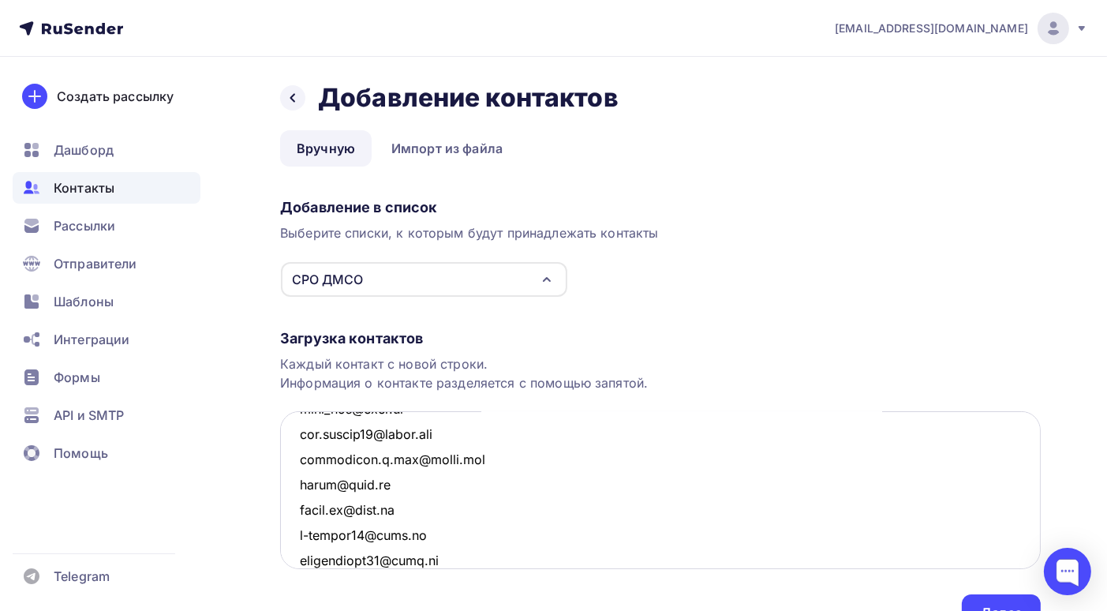
scroll to position [3166, 0]
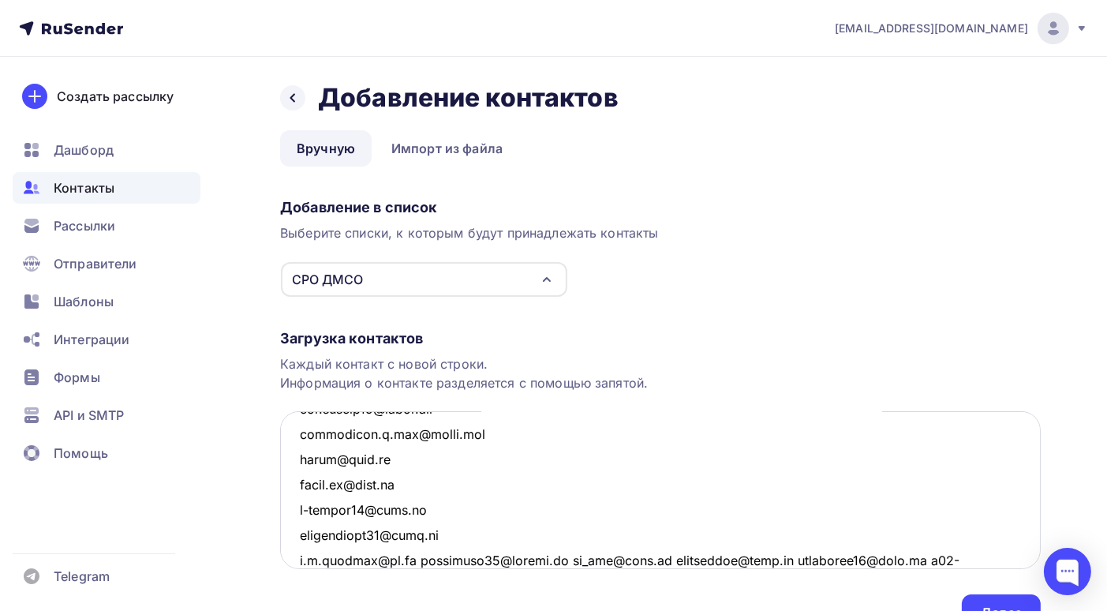
click at [416, 559] on textarea at bounding box center [660, 490] width 761 height 158
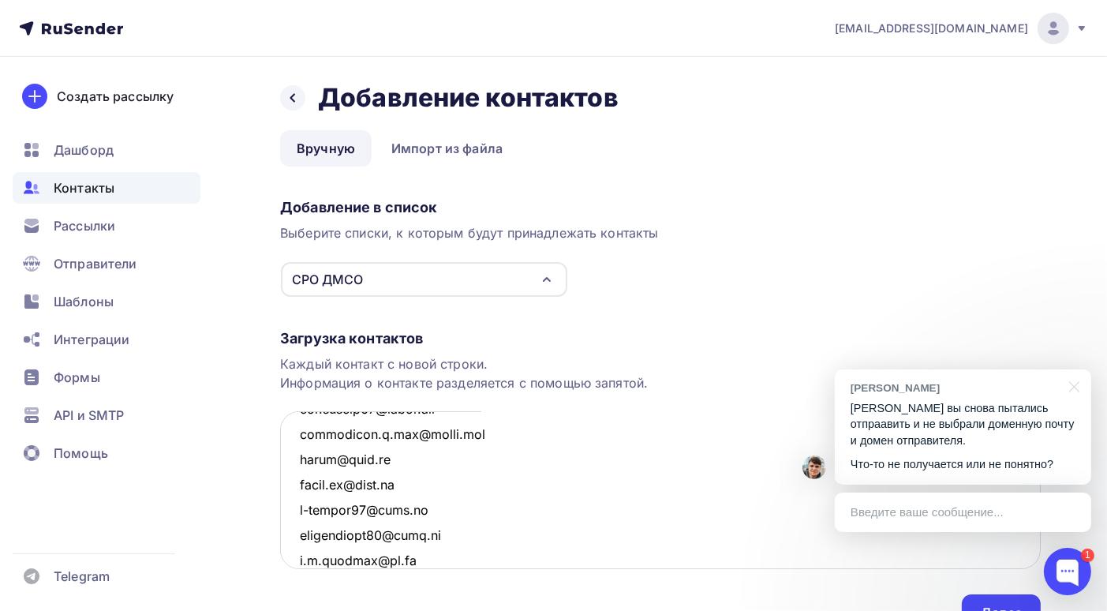
scroll to position [3192, 0]
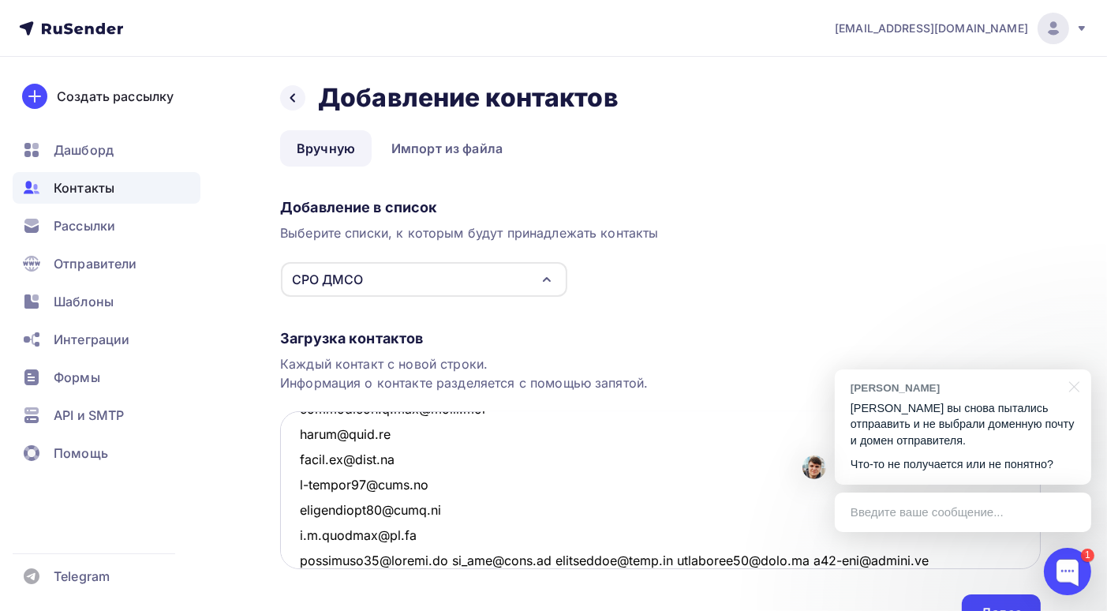
click at [459, 560] on textarea at bounding box center [660, 490] width 761 height 158
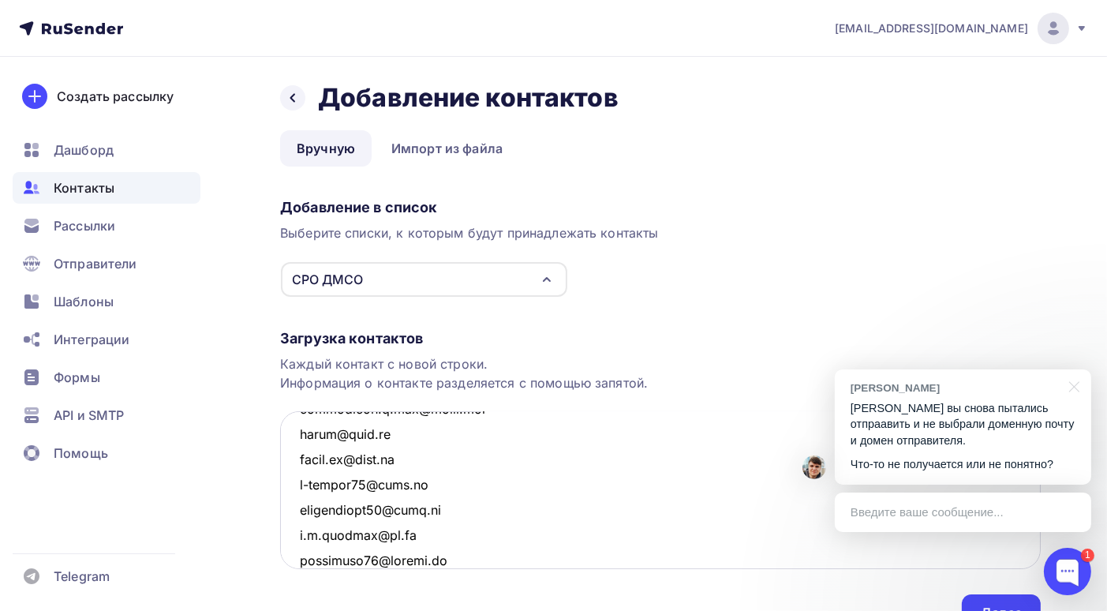
scroll to position [3216, 0]
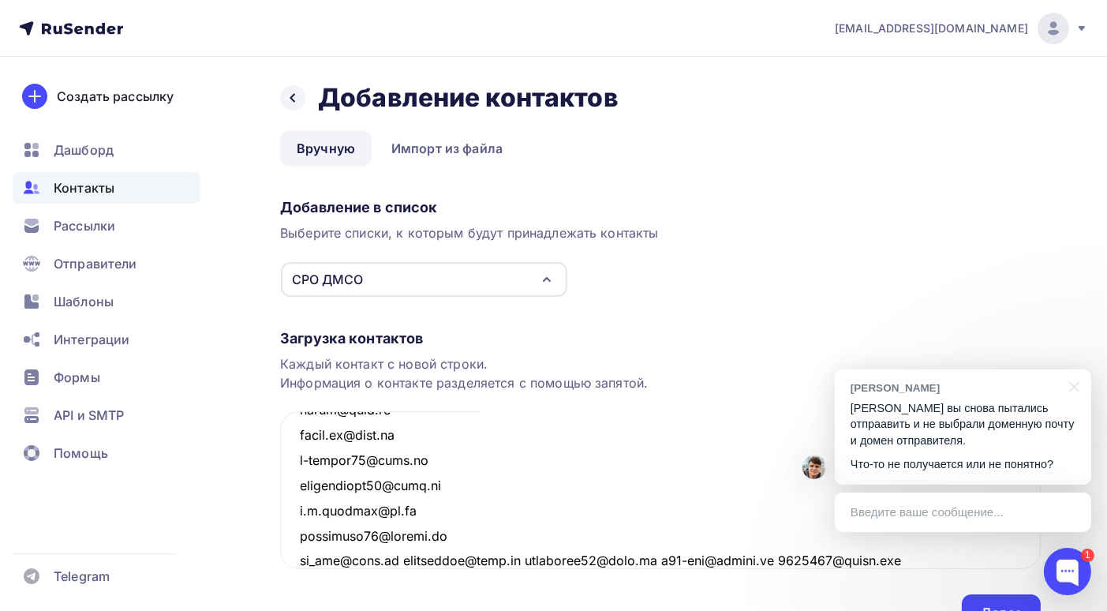
click at [961, 447] on p "Вижу вы снова пытались отпраавить и не выбрали доменную почту и домен отправите…" at bounding box center [963, 424] width 225 height 49
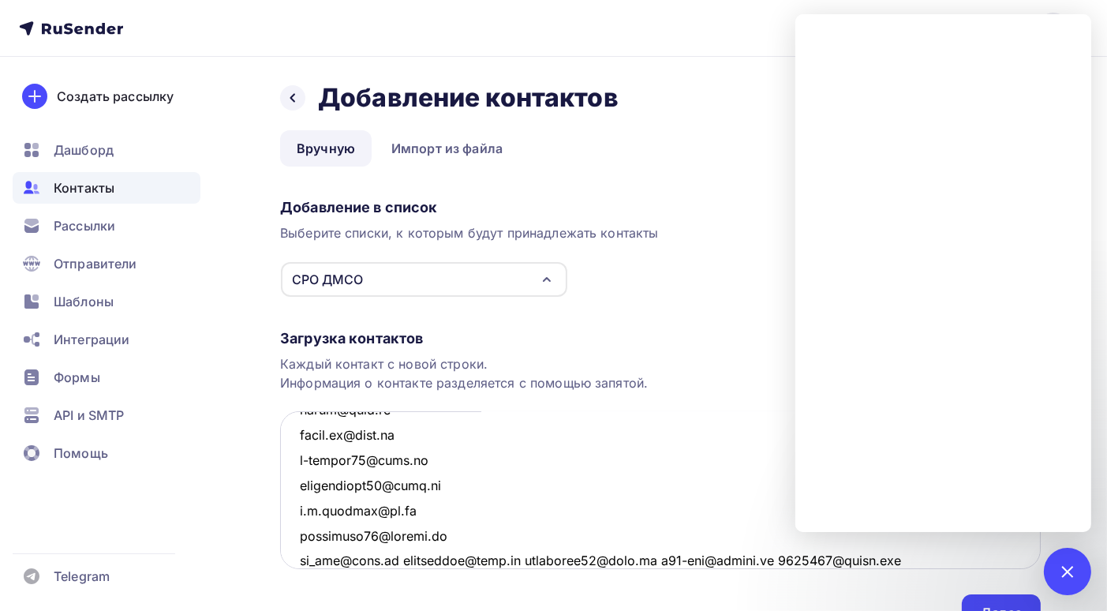
scroll to position [3295, 0]
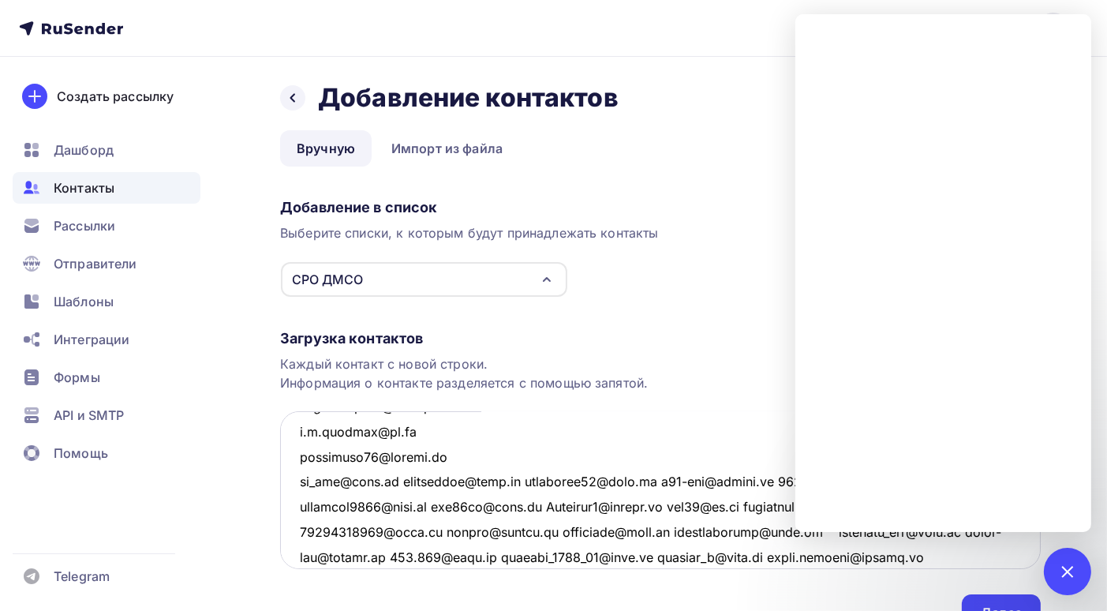
click at [405, 481] on textarea at bounding box center [660, 490] width 761 height 158
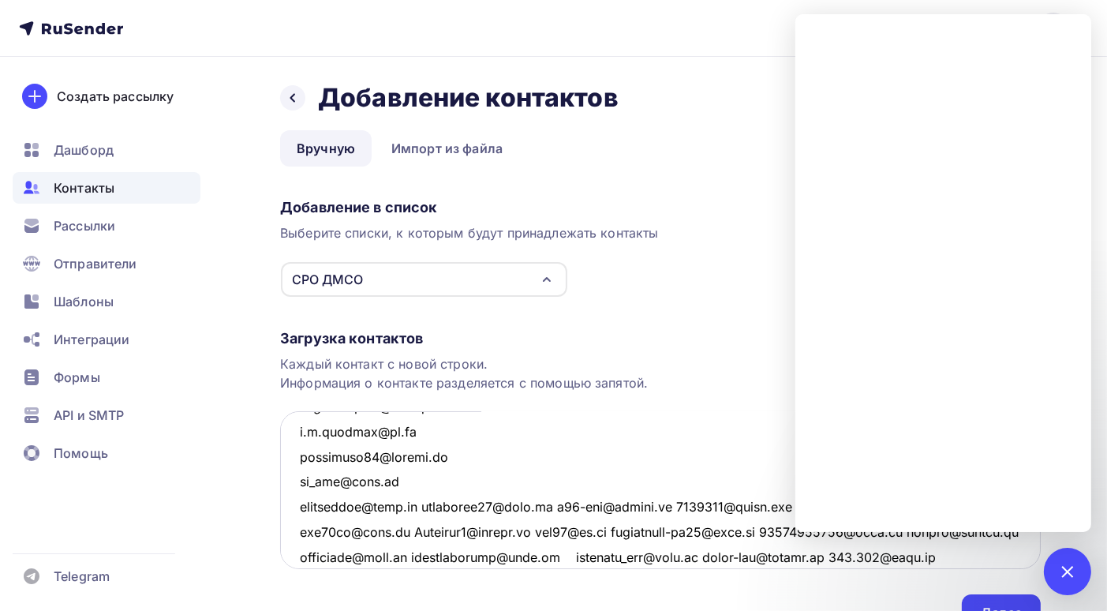
click at [422, 503] on textarea at bounding box center [660, 490] width 761 height 158
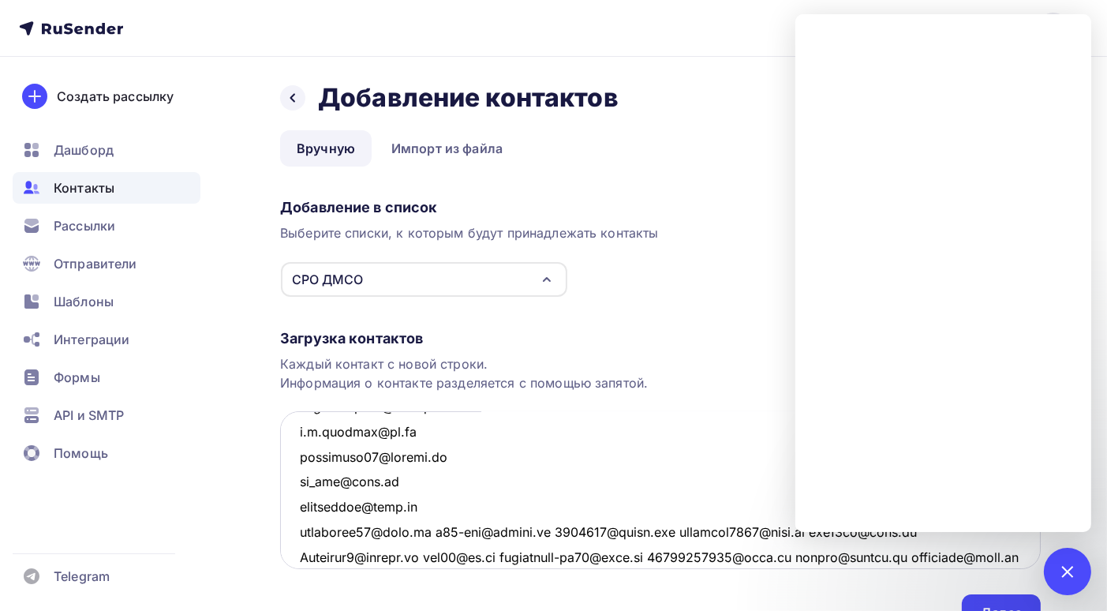
click at [439, 533] on textarea at bounding box center [660, 490] width 761 height 158
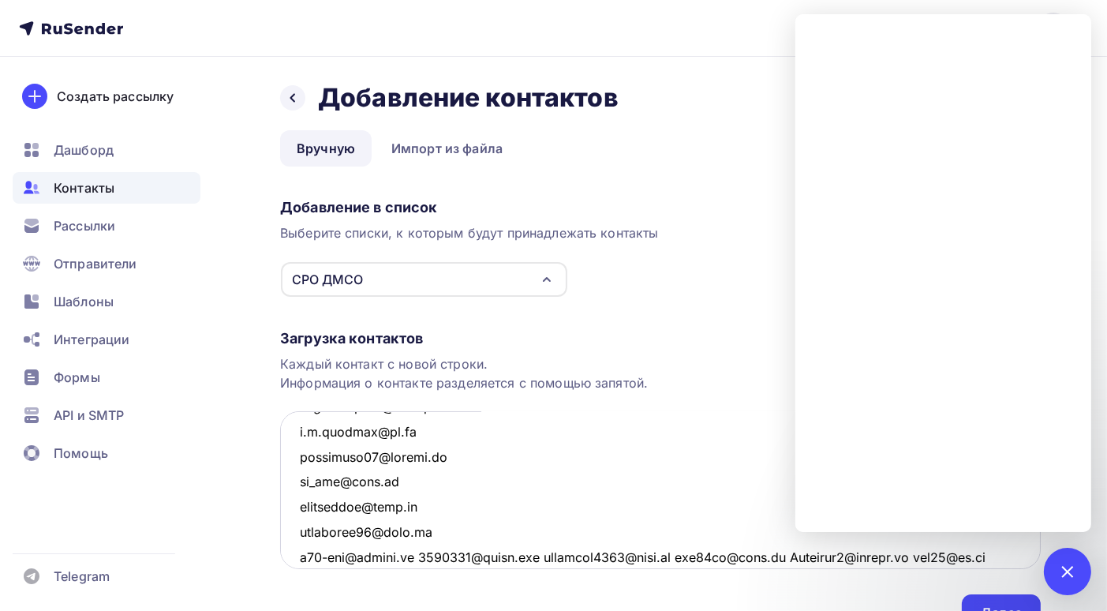
click at [425, 556] on textarea at bounding box center [660, 490] width 761 height 158
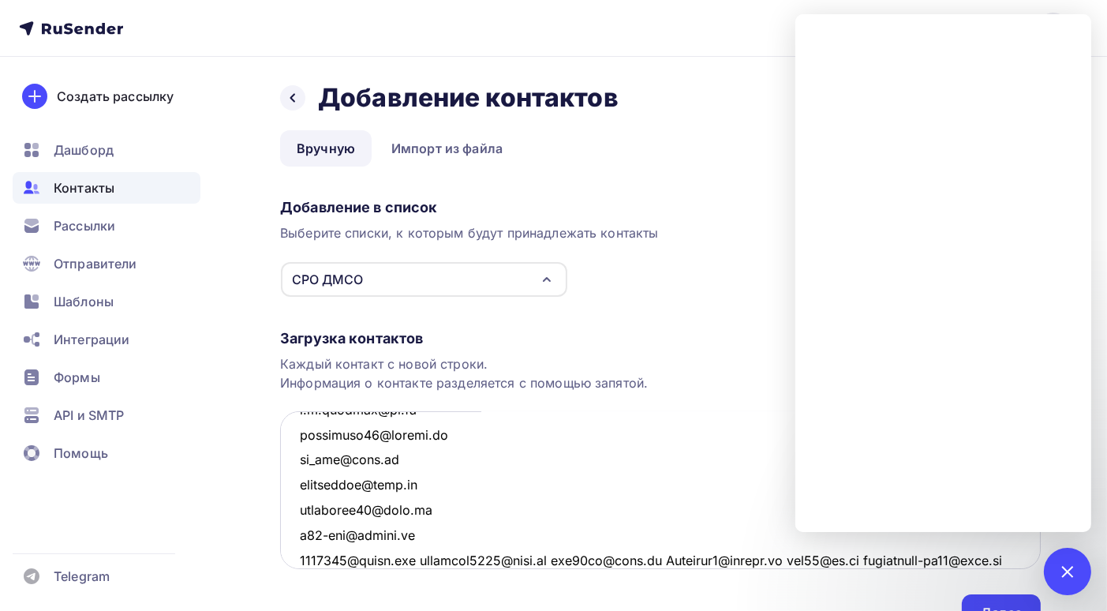
click at [434, 560] on textarea at bounding box center [660, 490] width 761 height 158
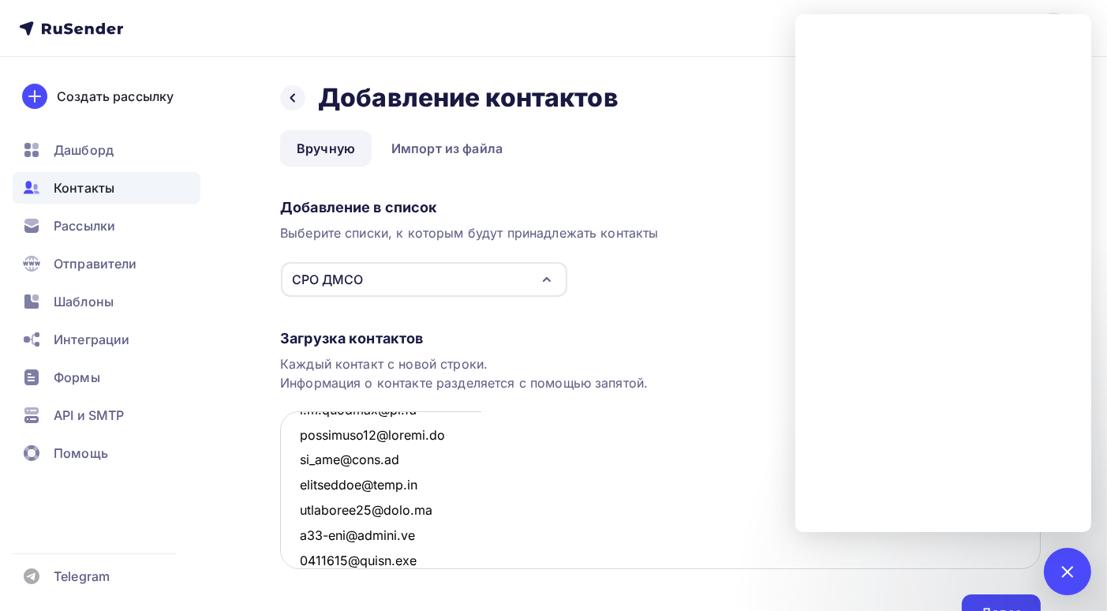
scroll to position [3343, 0]
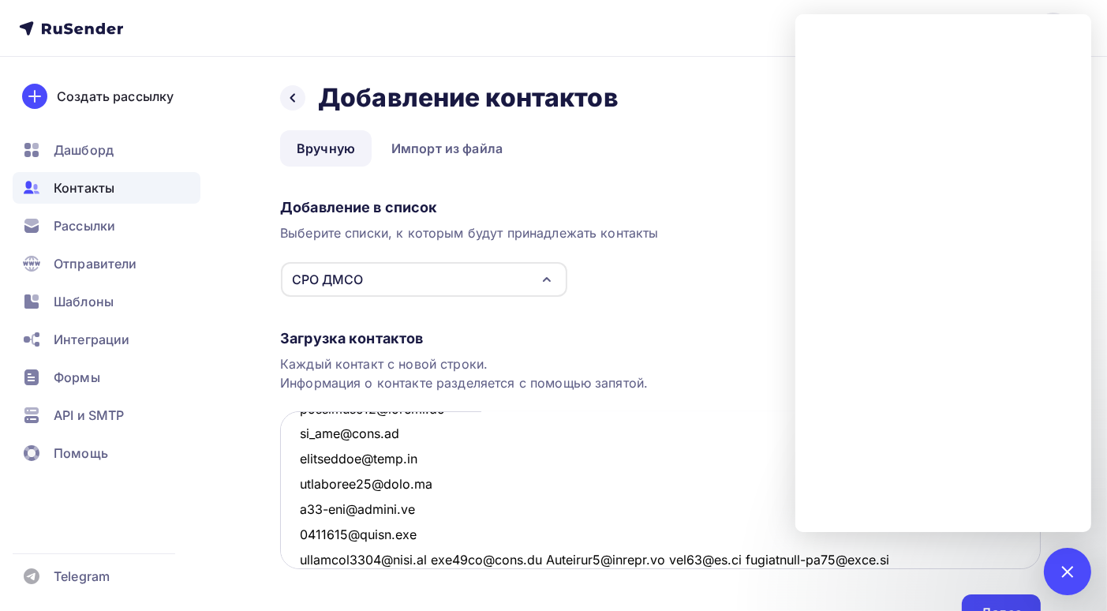
click at [447, 558] on textarea at bounding box center [660, 490] width 761 height 158
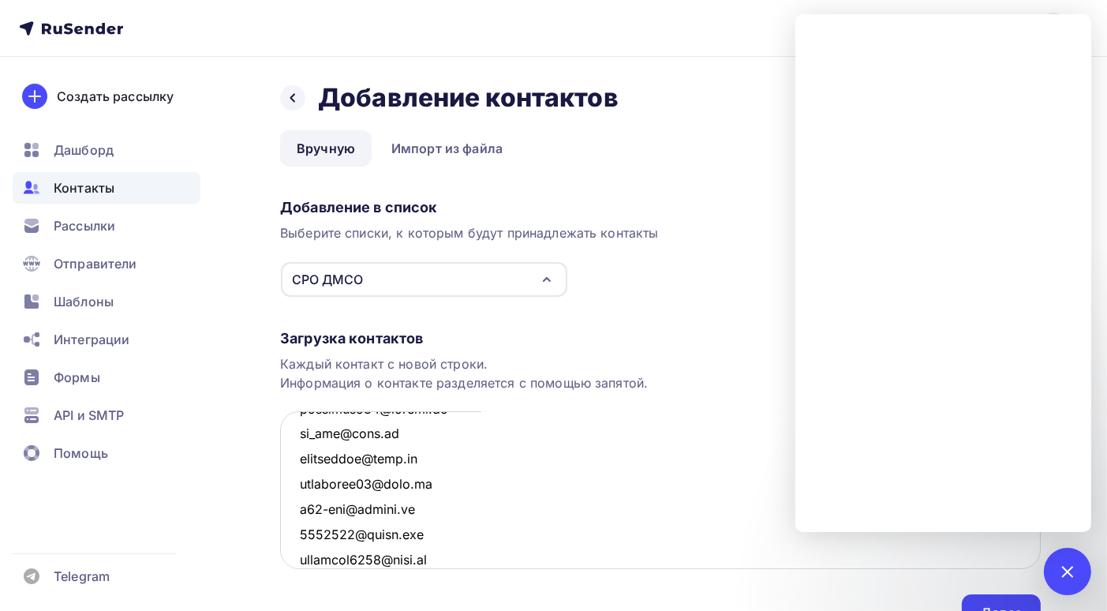
scroll to position [3369, 0]
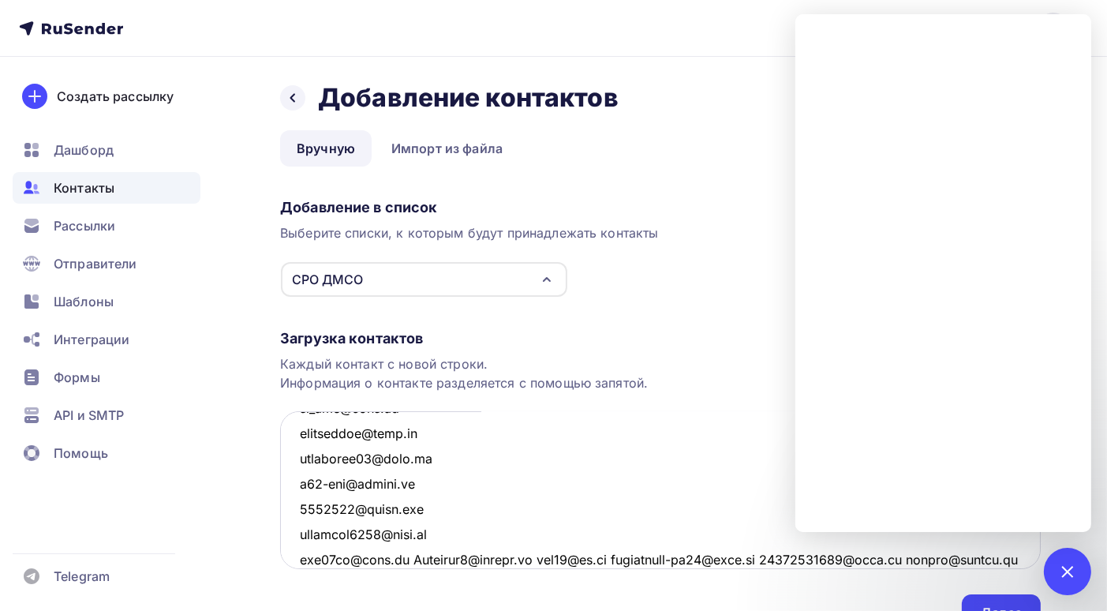
click at [409, 558] on textarea at bounding box center [660, 490] width 761 height 158
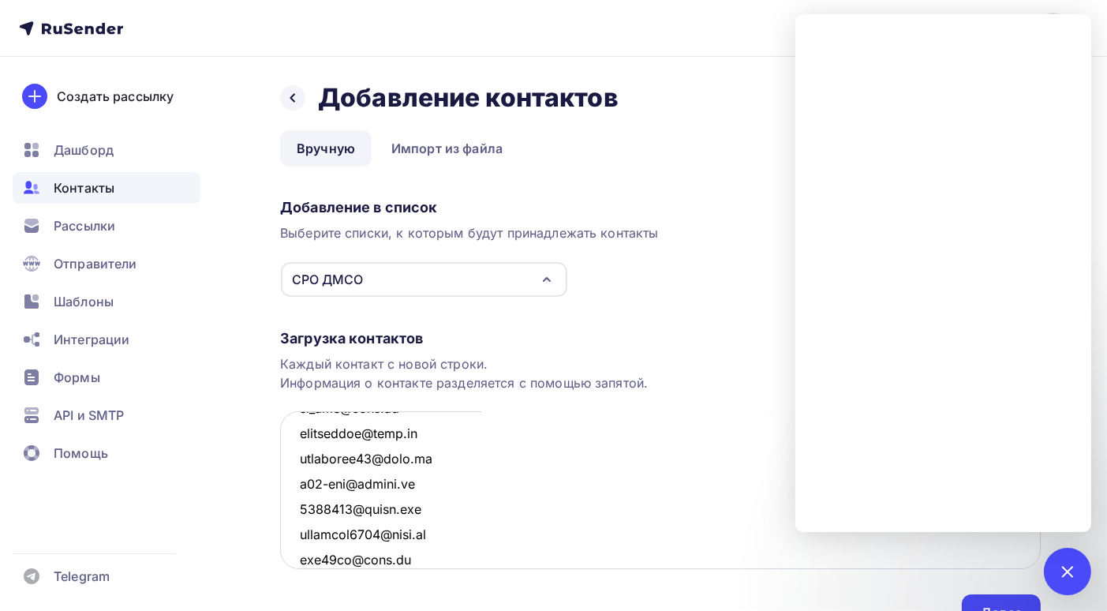
scroll to position [3394, 0]
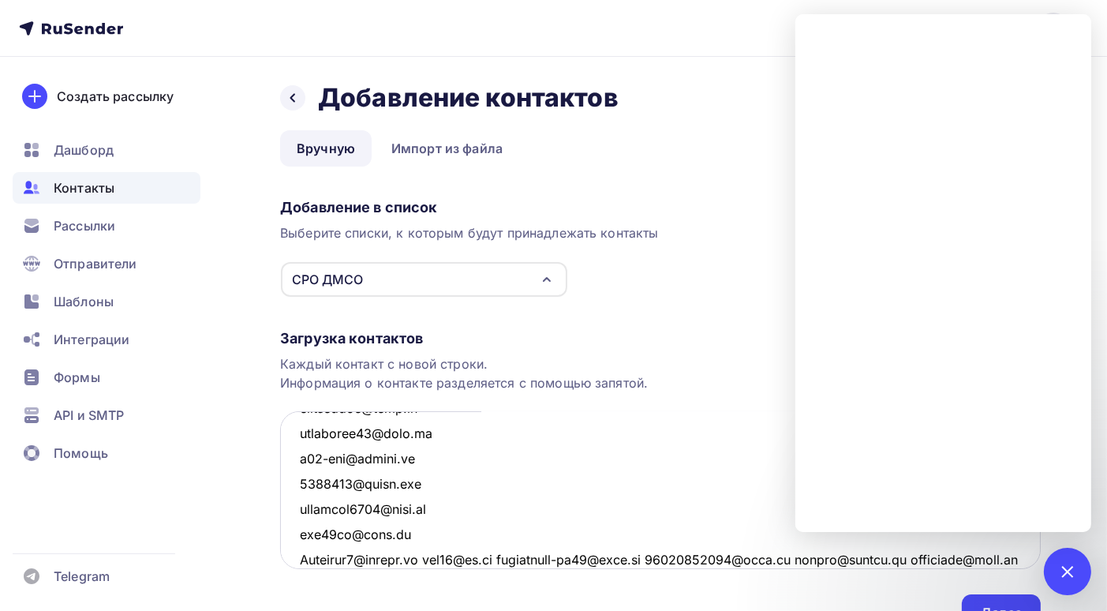
click at [434, 559] on textarea at bounding box center [660, 490] width 761 height 158
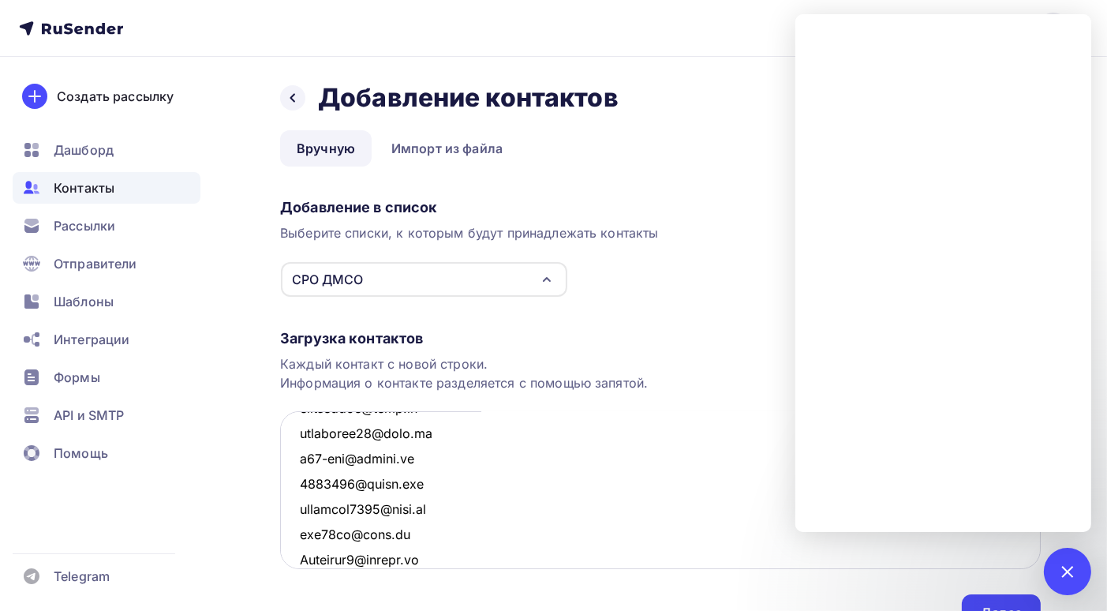
scroll to position [3419, 0]
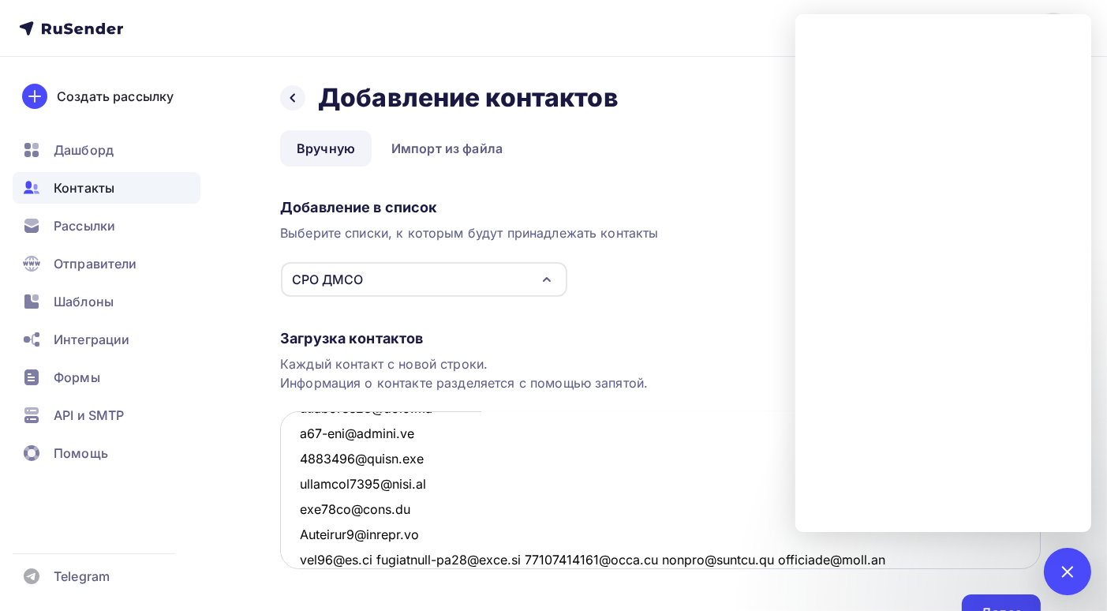
click at [386, 558] on textarea at bounding box center [660, 490] width 761 height 158
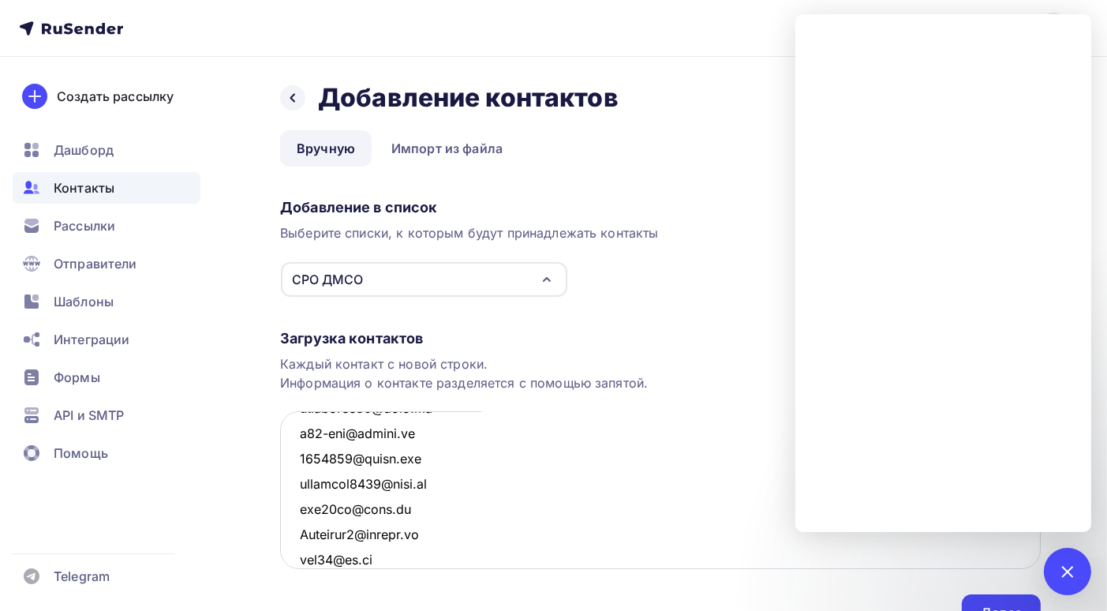
scroll to position [3444, 0]
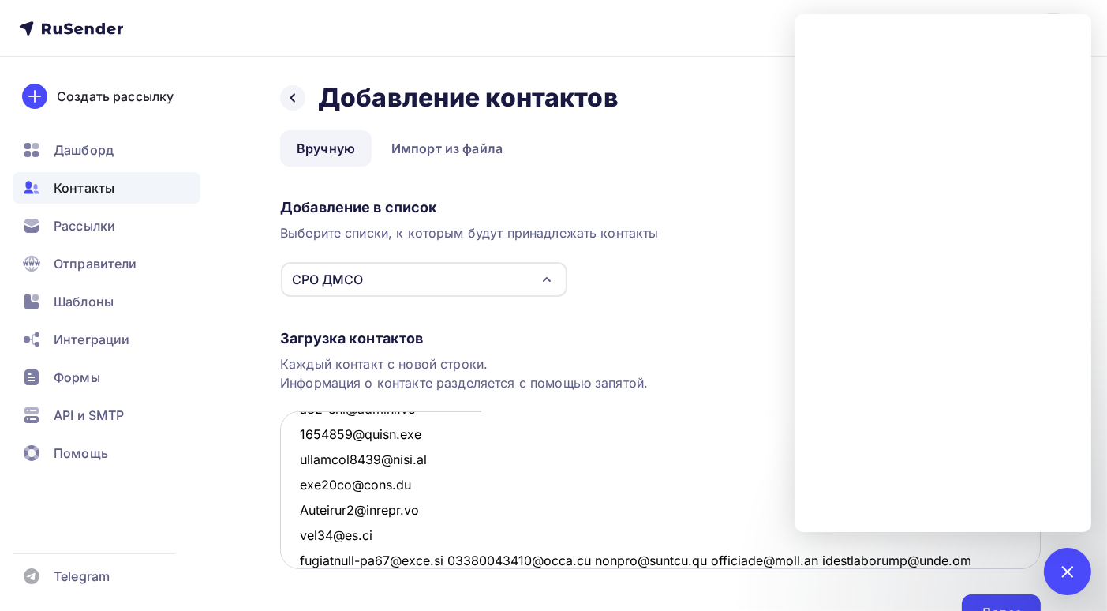
click at [455, 558] on textarea at bounding box center [660, 490] width 761 height 158
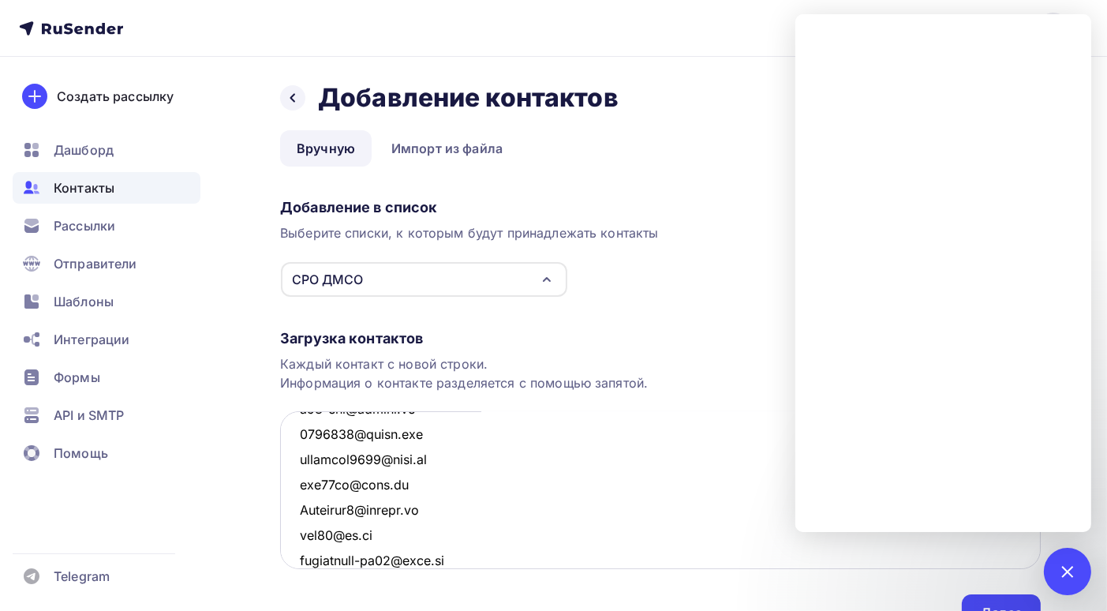
scroll to position [3470, 0]
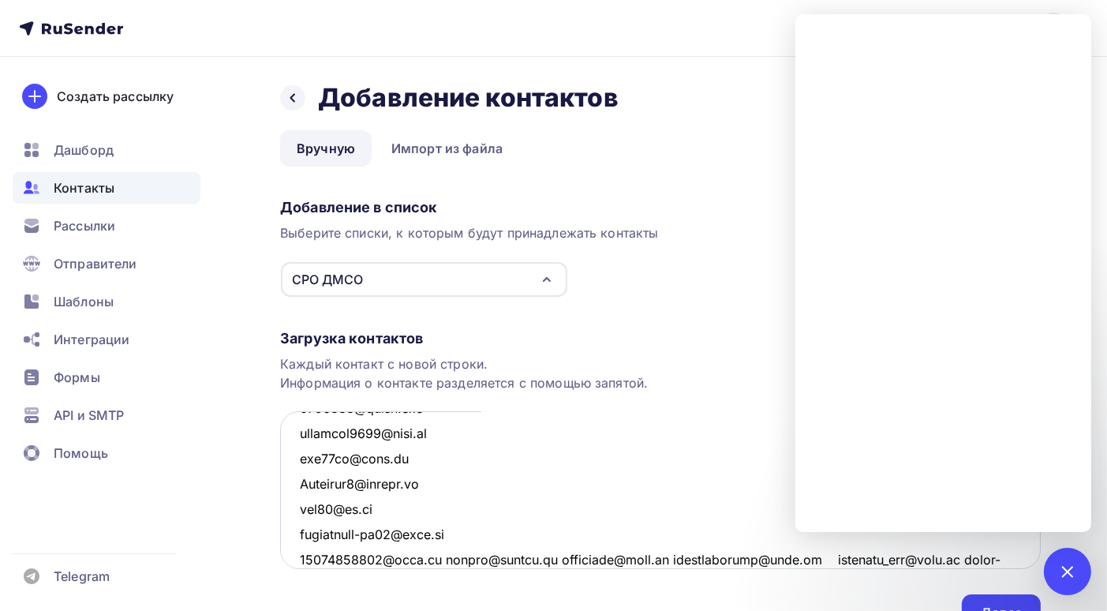
click at [439, 559] on textarea at bounding box center [660, 490] width 761 height 158
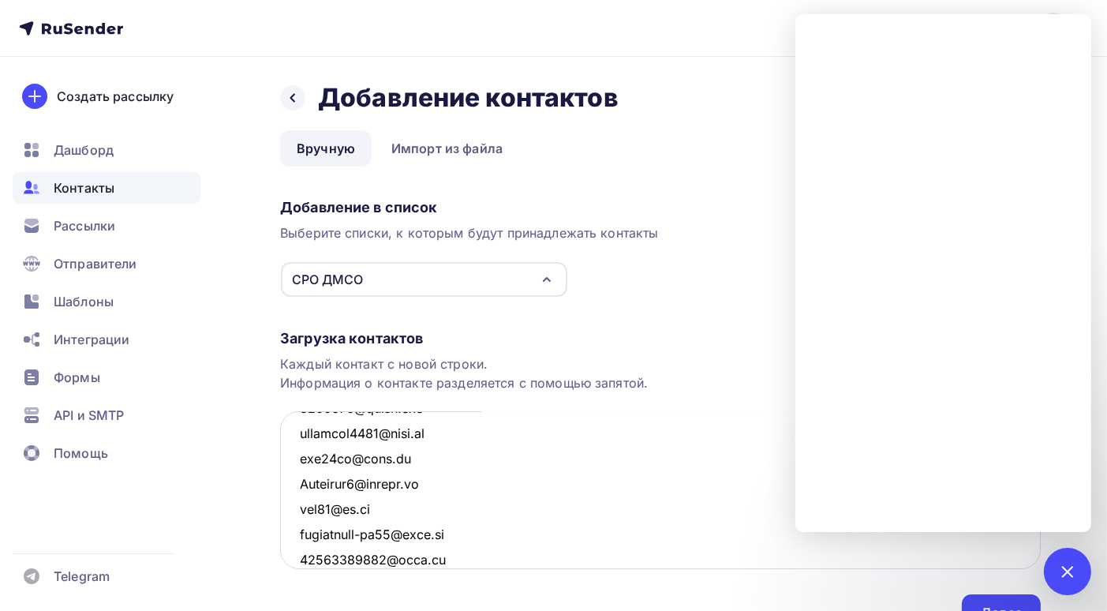
scroll to position [3494, 0]
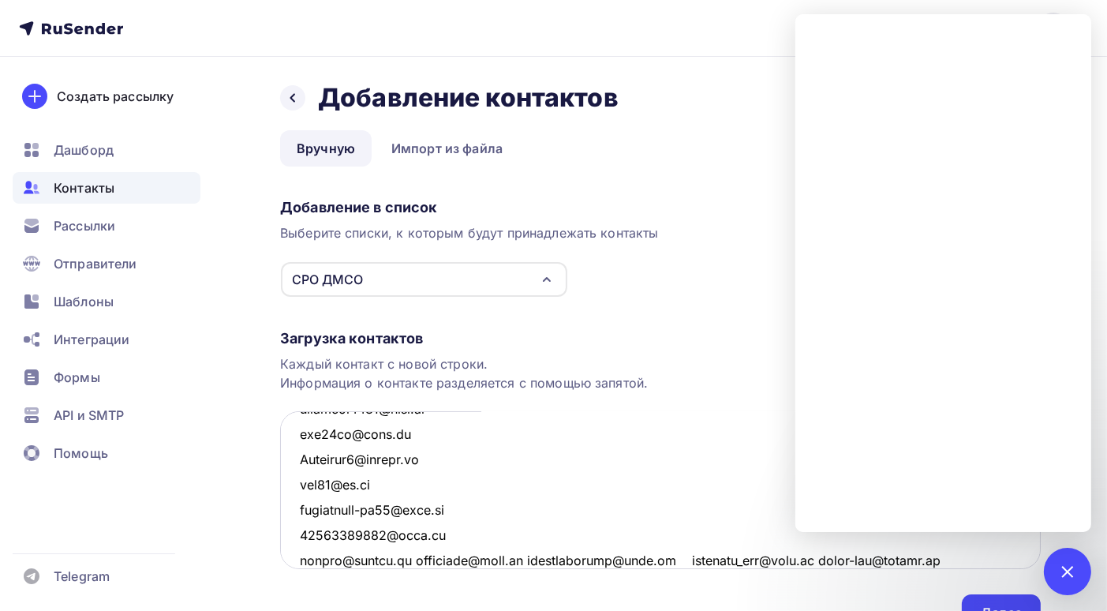
click at [418, 560] on textarea at bounding box center [660, 490] width 761 height 158
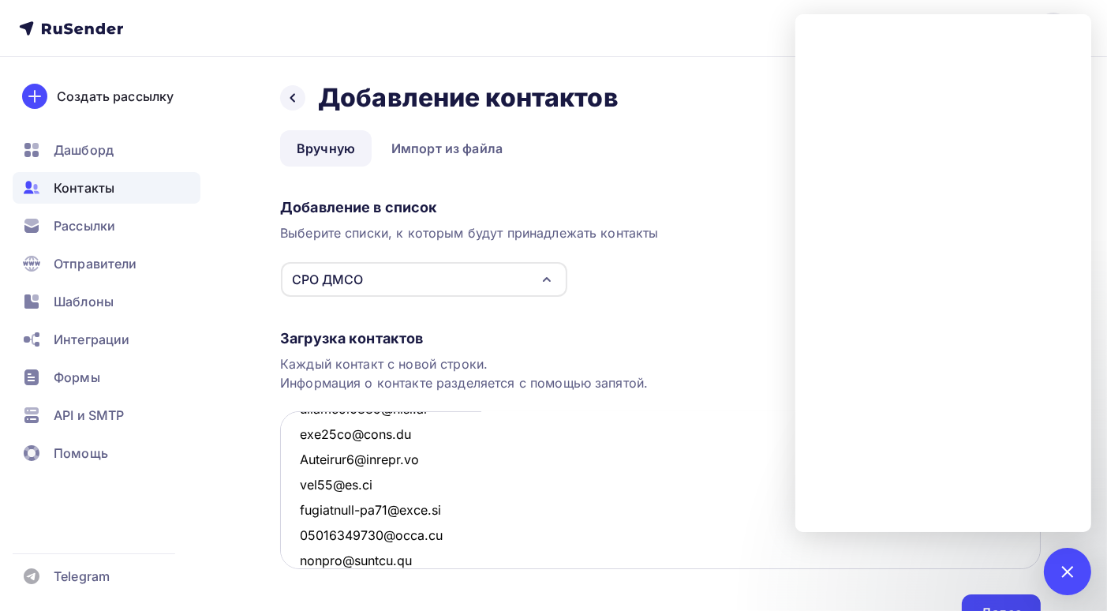
scroll to position [3520, 0]
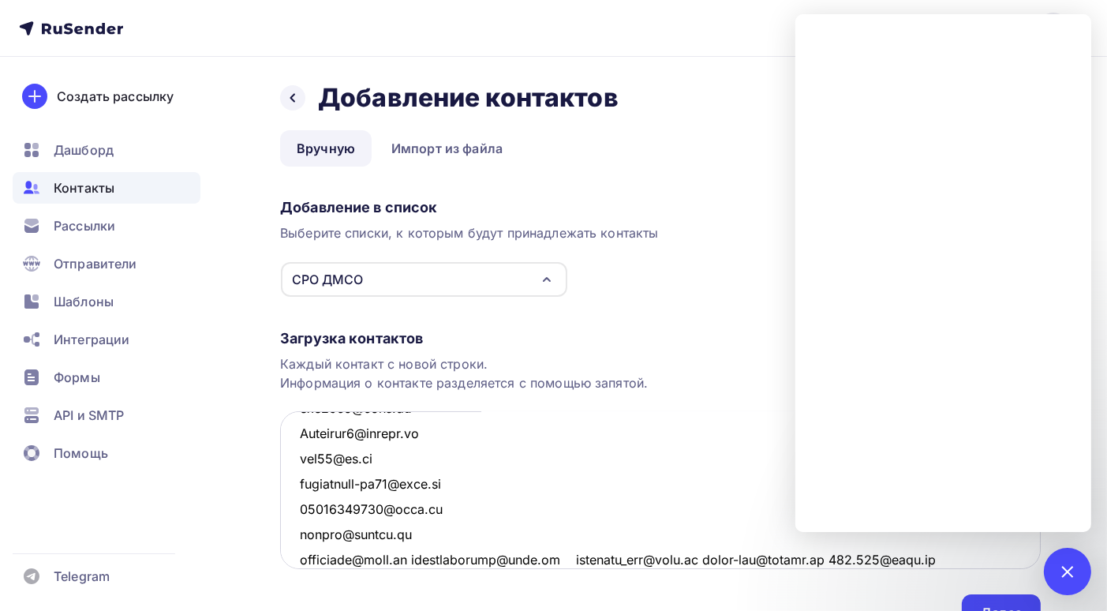
click at [409, 558] on textarea at bounding box center [660, 490] width 761 height 158
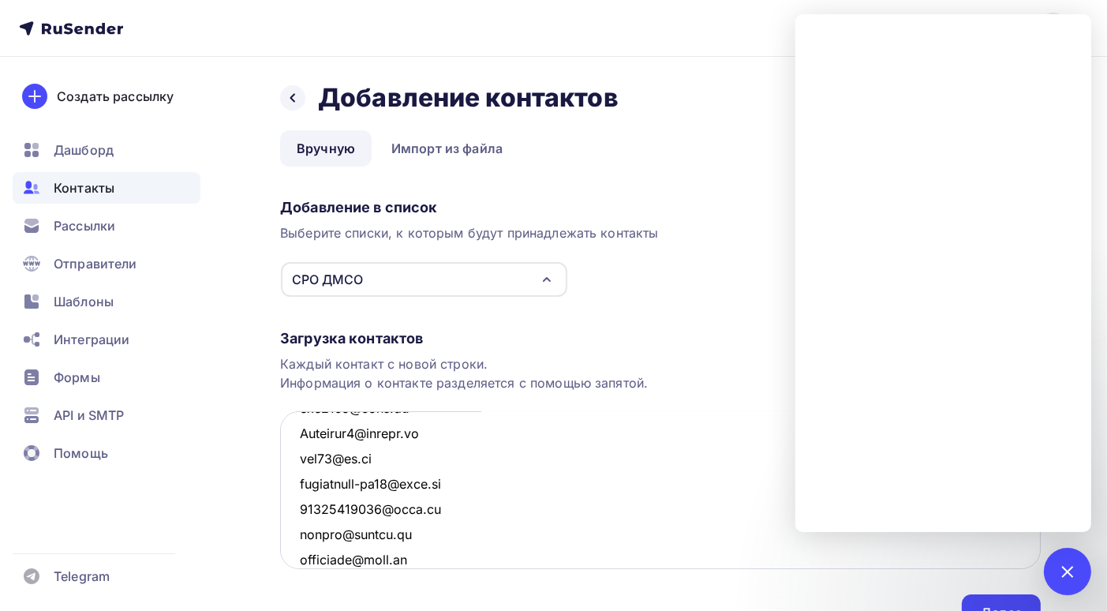
scroll to position [3545, 0]
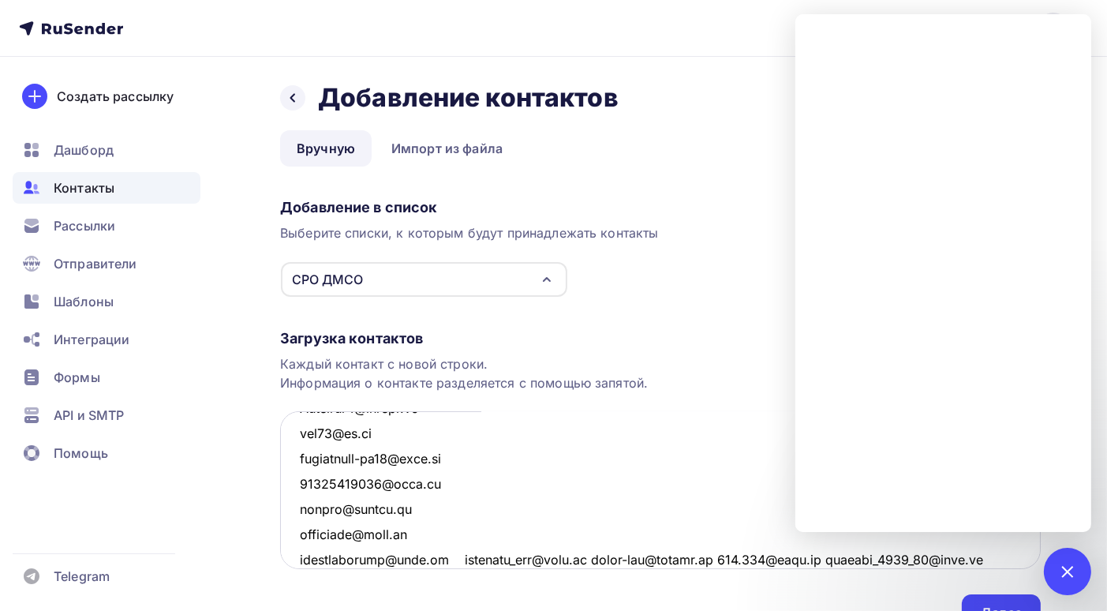
click at [447, 558] on textarea at bounding box center [660, 490] width 761 height 158
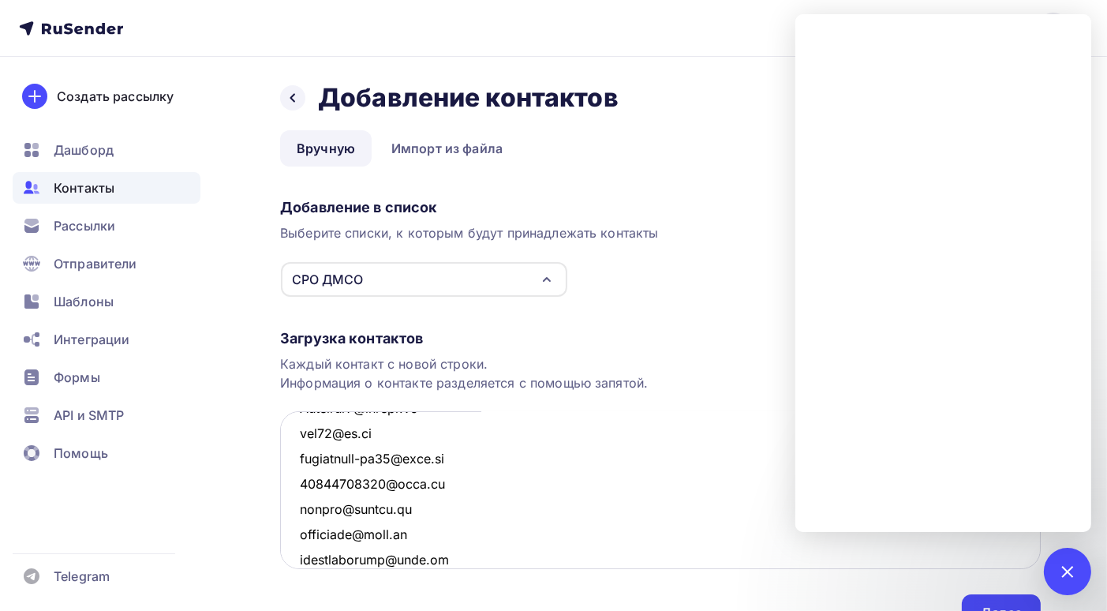
scroll to position [3571, 0]
click at [431, 560] on textarea at bounding box center [660, 490] width 761 height 158
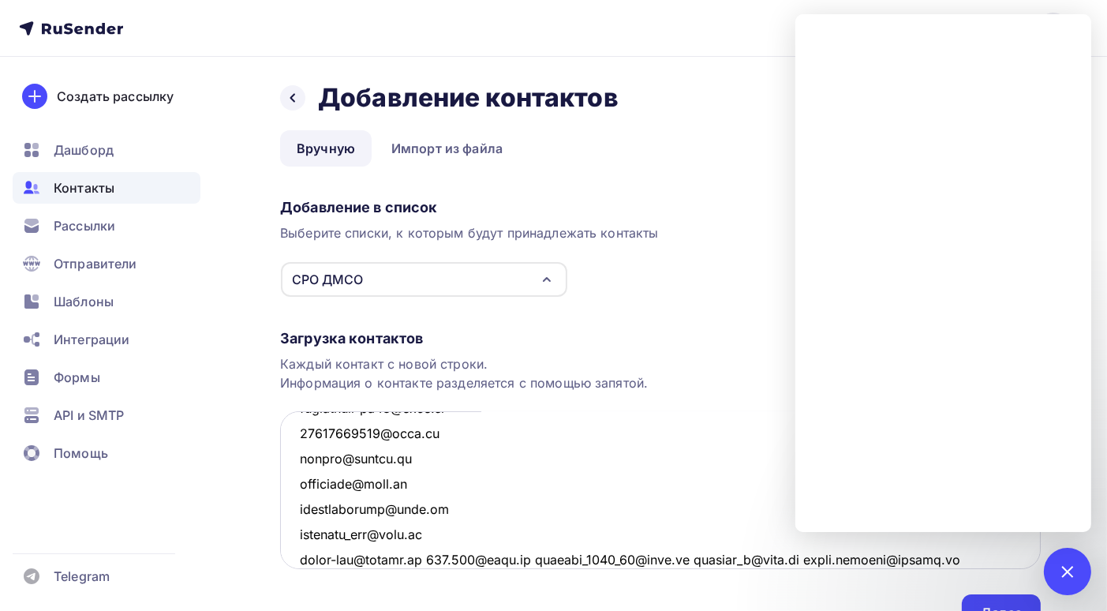
click at [431, 559] on textarea at bounding box center [660, 490] width 761 height 158
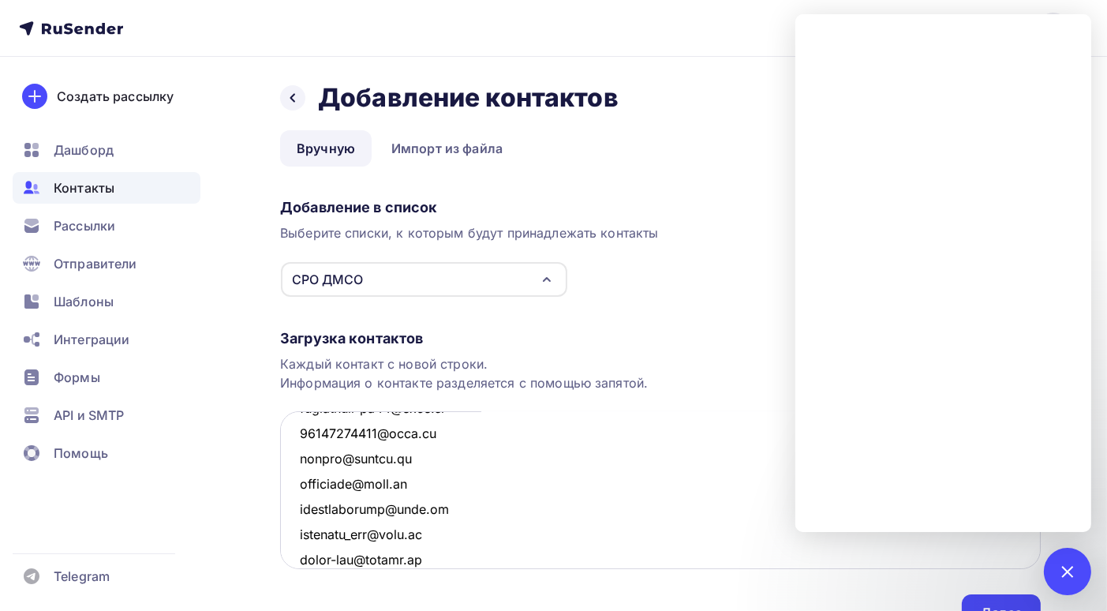
scroll to position [3620, 0]
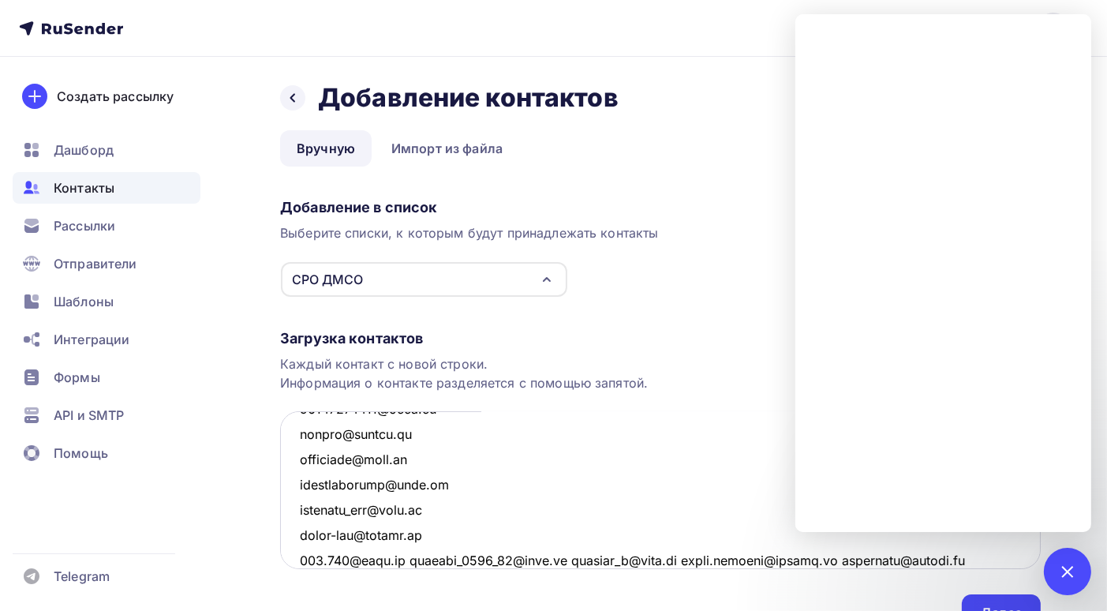
click at [404, 561] on textarea at bounding box center [660, 490] width 761 height 158
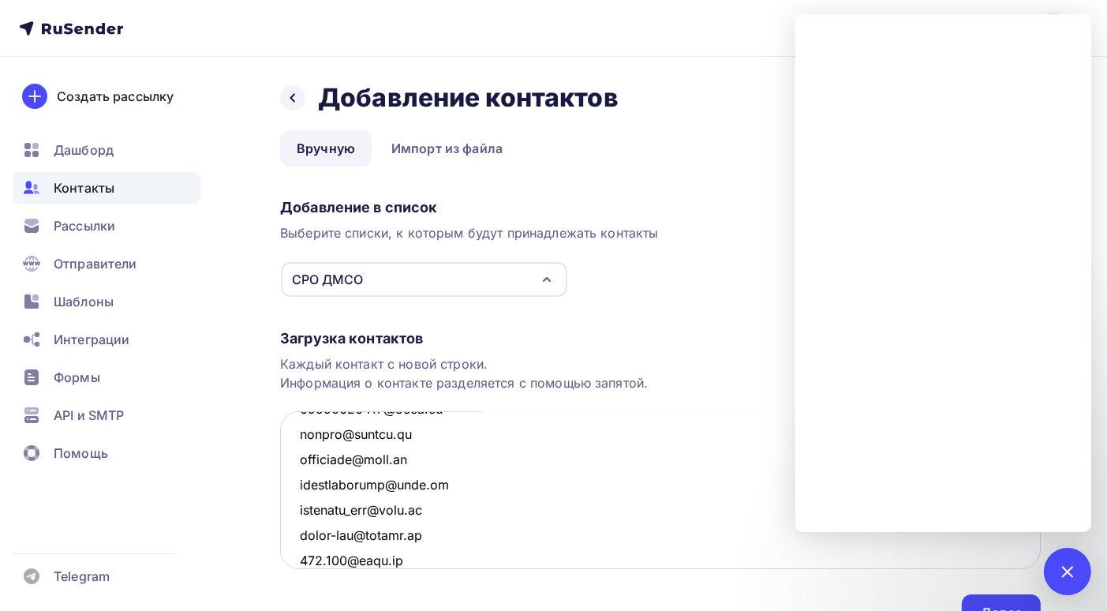
scroll to position [3646, 0]
click at [449, 561] on textarea at bounding box center [660, 490] width 761 height 158
click at [423, 560] on textarea at bounding box center [660, 490] width 761 height 158
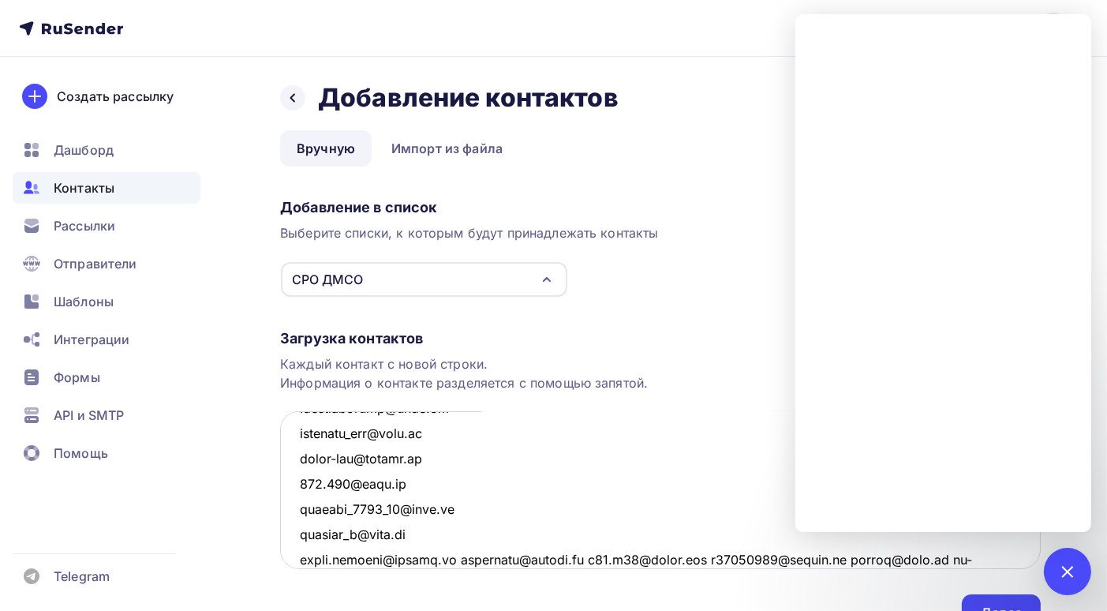
click at [463, 557] on textarea at bounding box center [660, 490] width 761 height 158
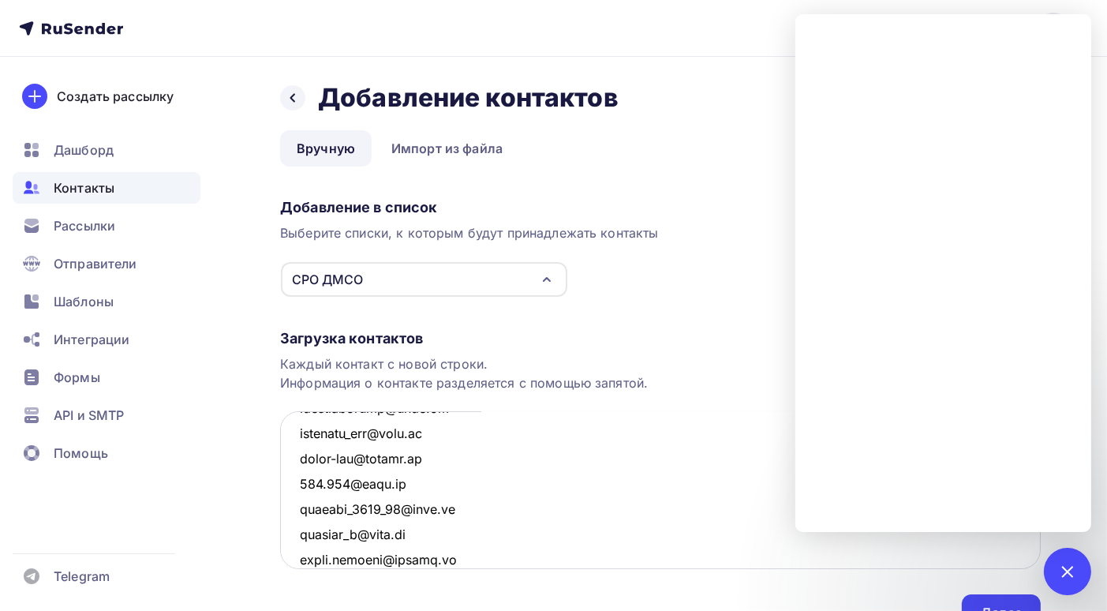
scroll to position [3721, 0]
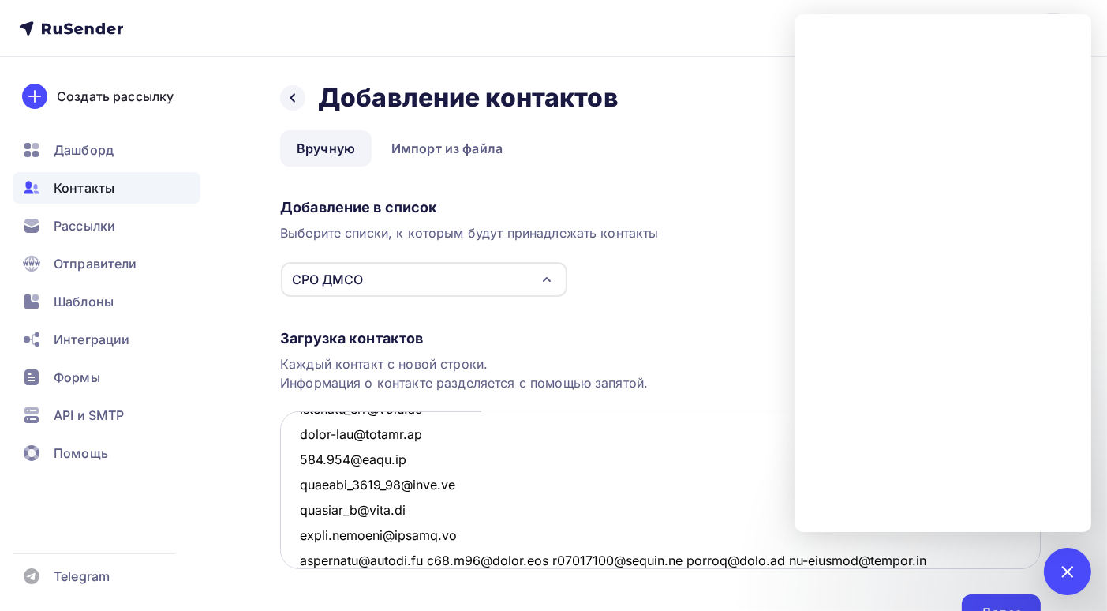
click at [440, 560] on textarea at bounding box center [660, 490] width 761 height 158
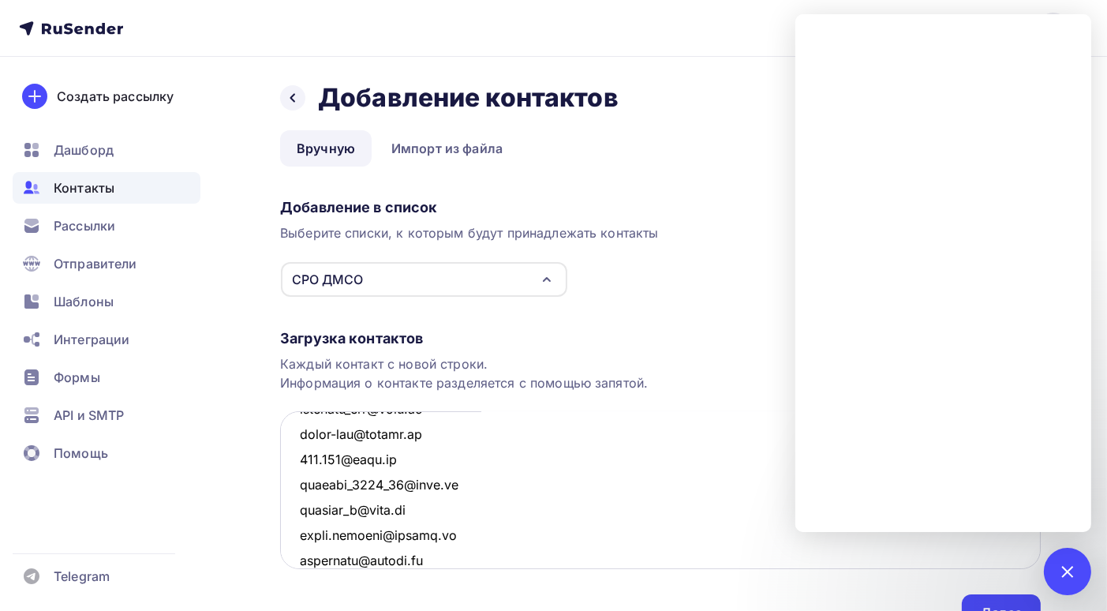
scroll to position [3747, 0]
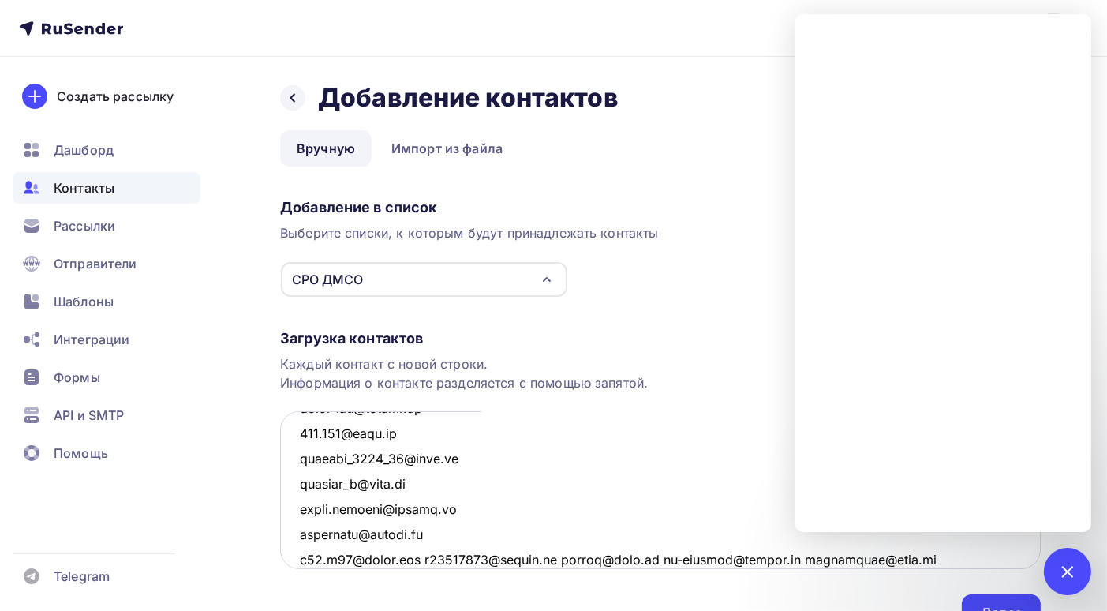
click at [426, 560] on textarea at bounding box center [660, 490] width 761 height 158
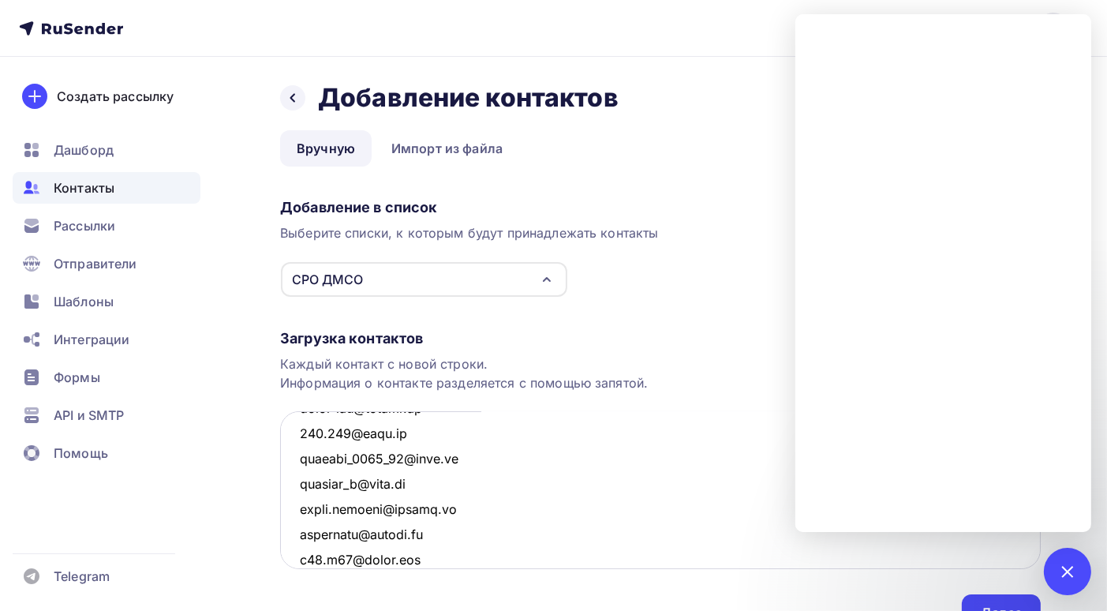
scroll to position [3773, 0]
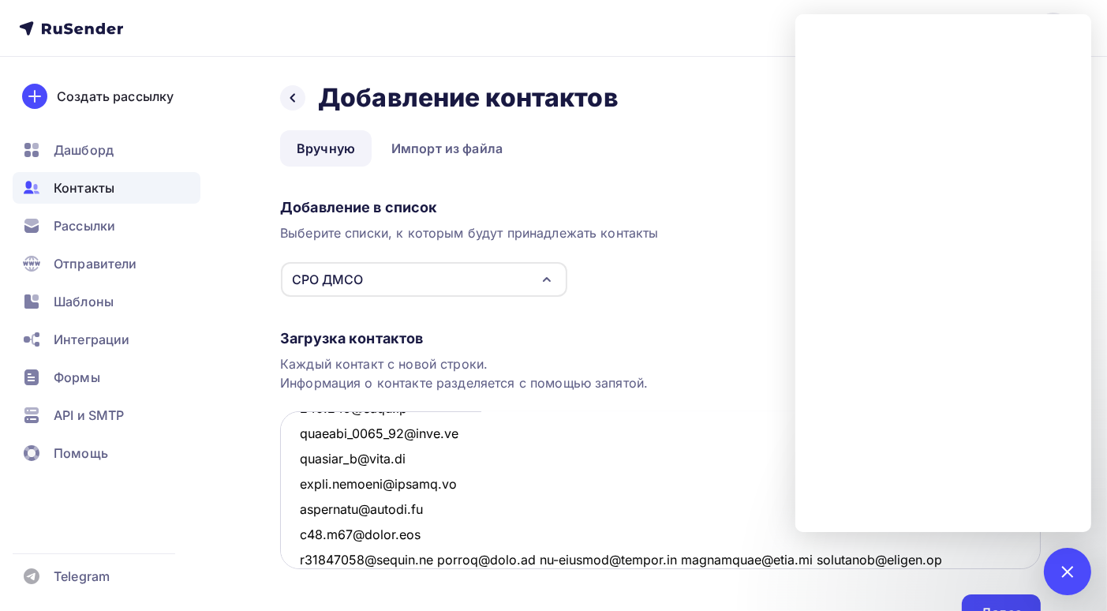
click at [435, 558] on textarea at bounding box center [660, 490] width 761 height 158
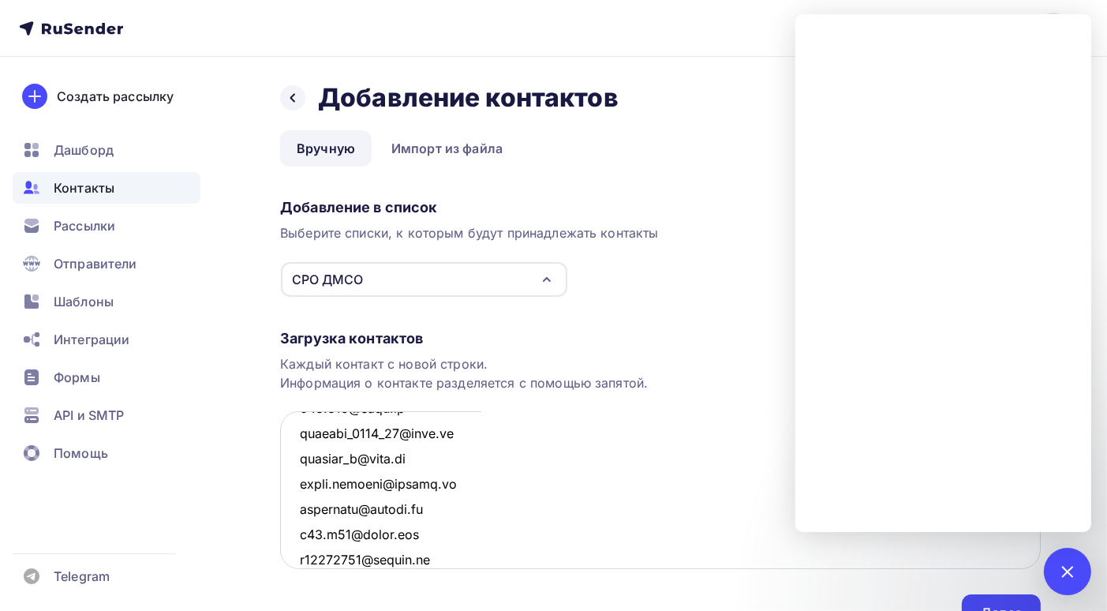
scroll to position [3798, 0]
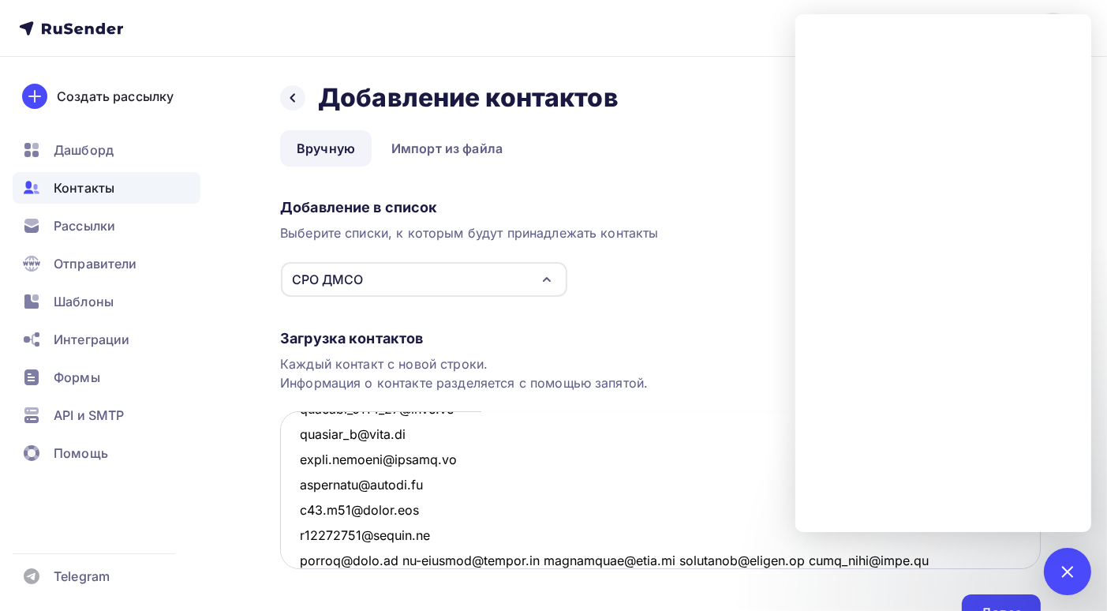
click at [547, 560] on textarea at bounding box center [660, 490] width 761 height 158
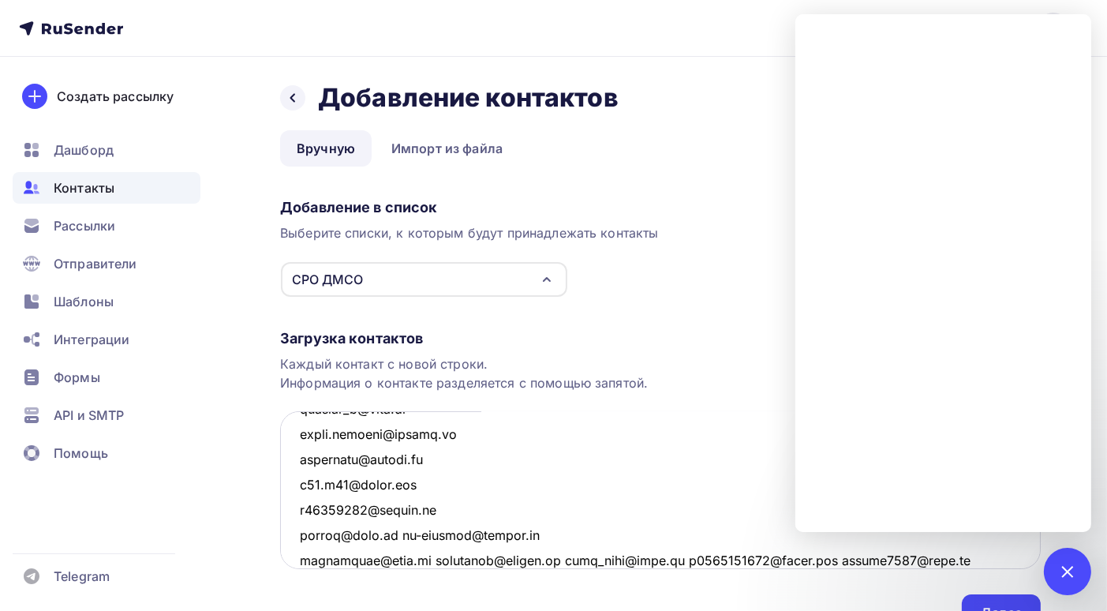
click at [553, 558] on textarea at bounding box center [660, 490] width 761 height 158
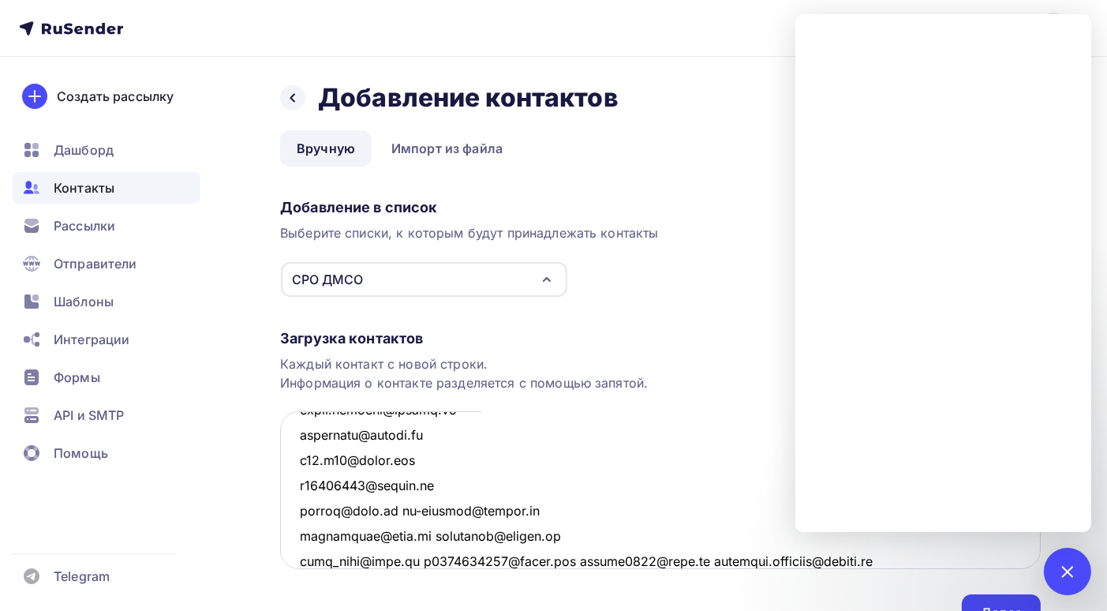
click at [579, 560] on textarea at bounding box center [660, 490] width 761 height 158
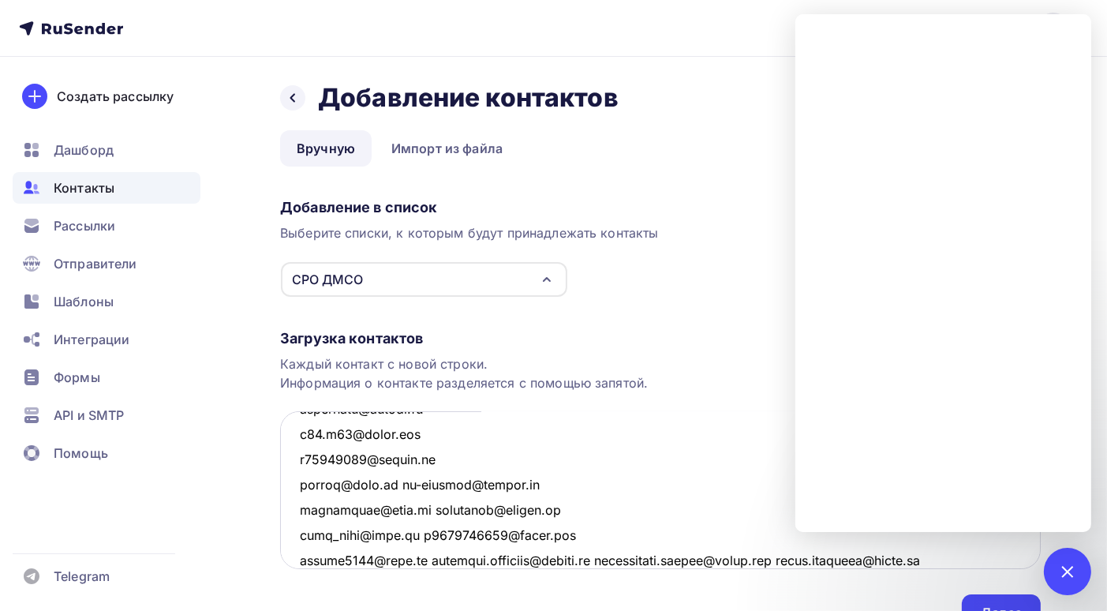
click at [603, 558] on textarea at bounding box center [660, 490] width 761 height 158
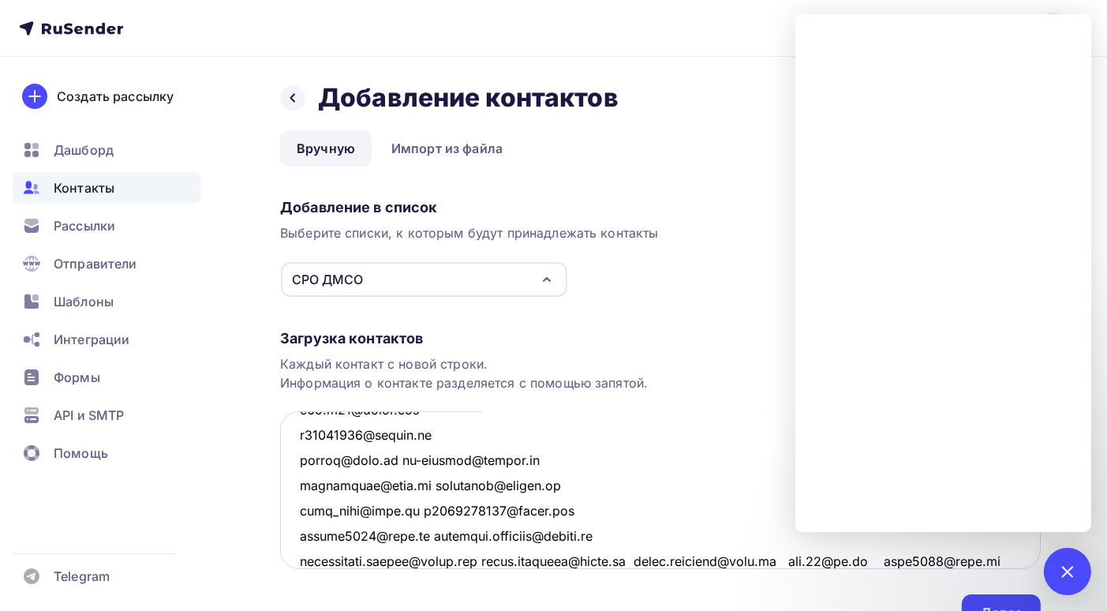
click at [648, 558] on textarea at bounding box center [660, 490] width 761 height 158
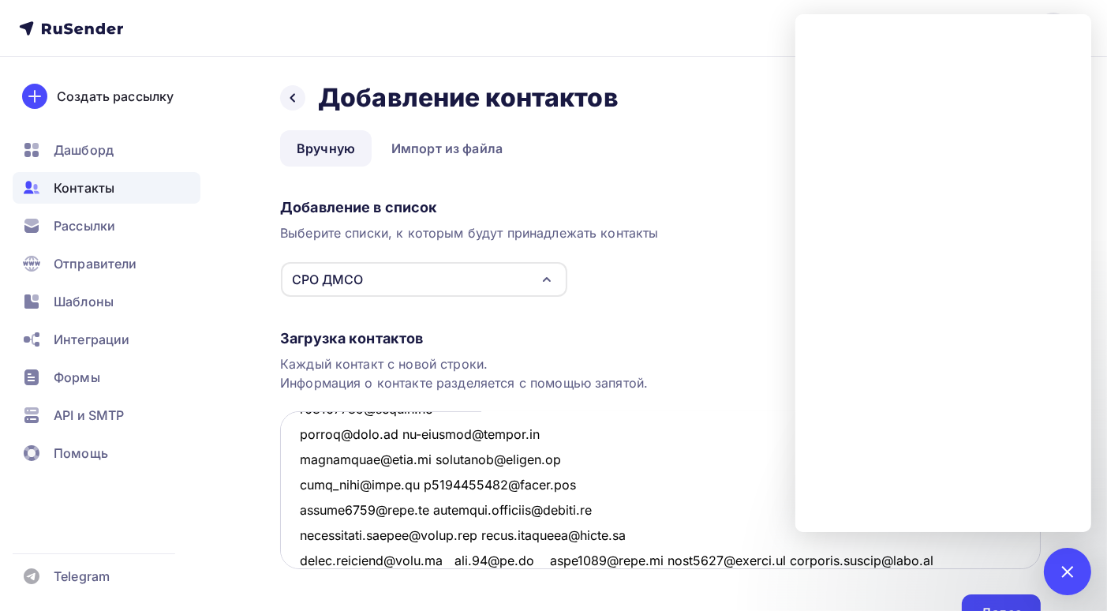
click at [658, 559] on textarea at bounding box center [660, 490] width 761 height 158
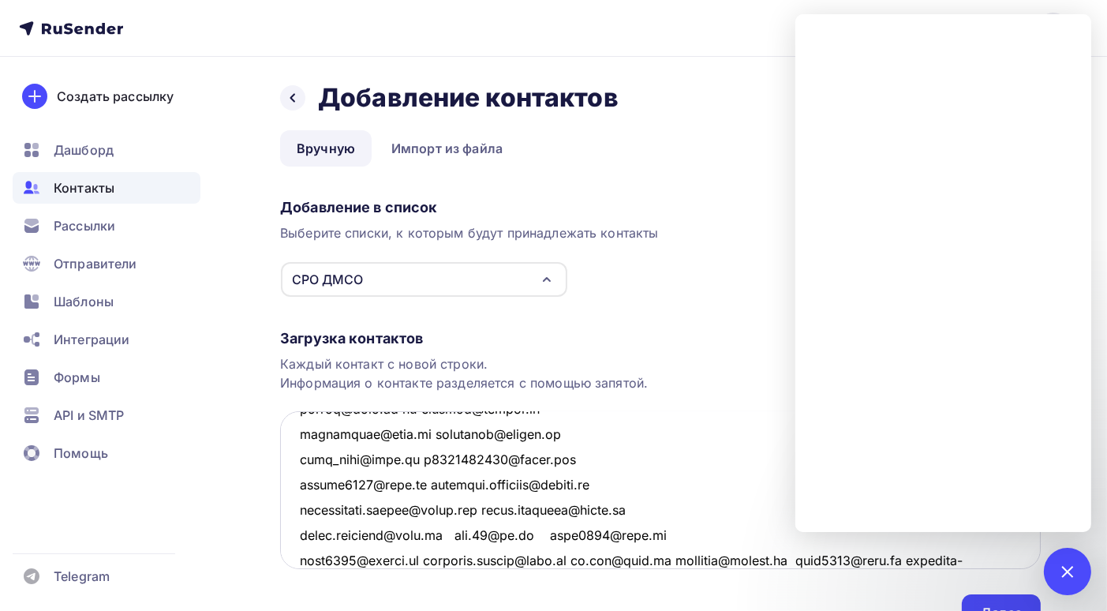
click at [645, 560] on textarea at bounding box center [660, 490] width 761 height 158
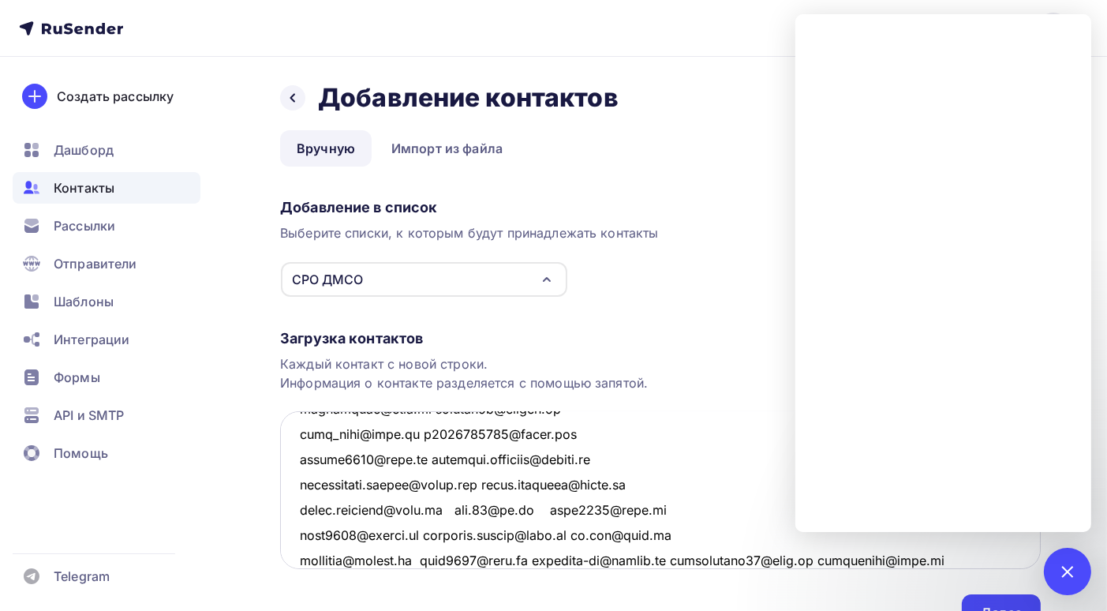
click at [690, 558] on textarea at bounding box center [660, 490] width 761 height 158
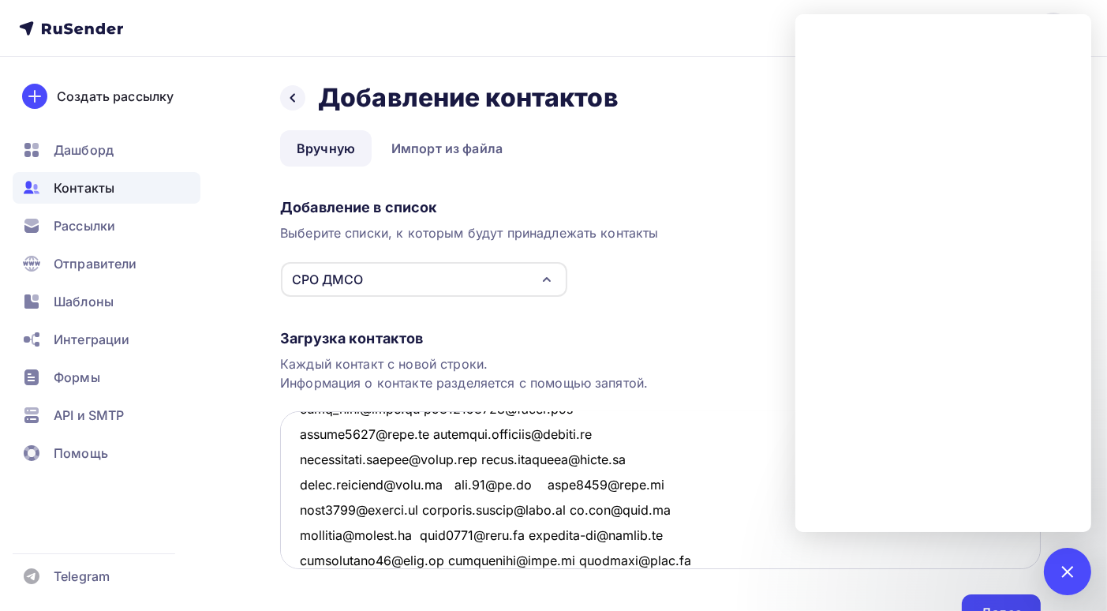
click at [665, 558] on textarea at bounding box center [660, 490] width 761 height 158
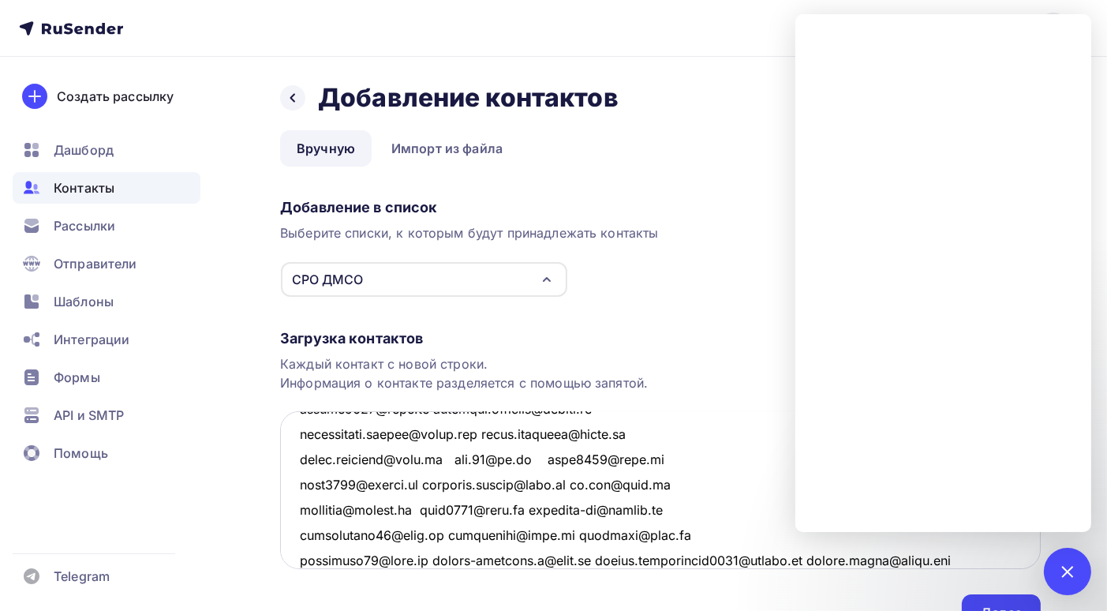
click at [796, 560] on textarea at bounding box center [660, 490] width 761 height 158
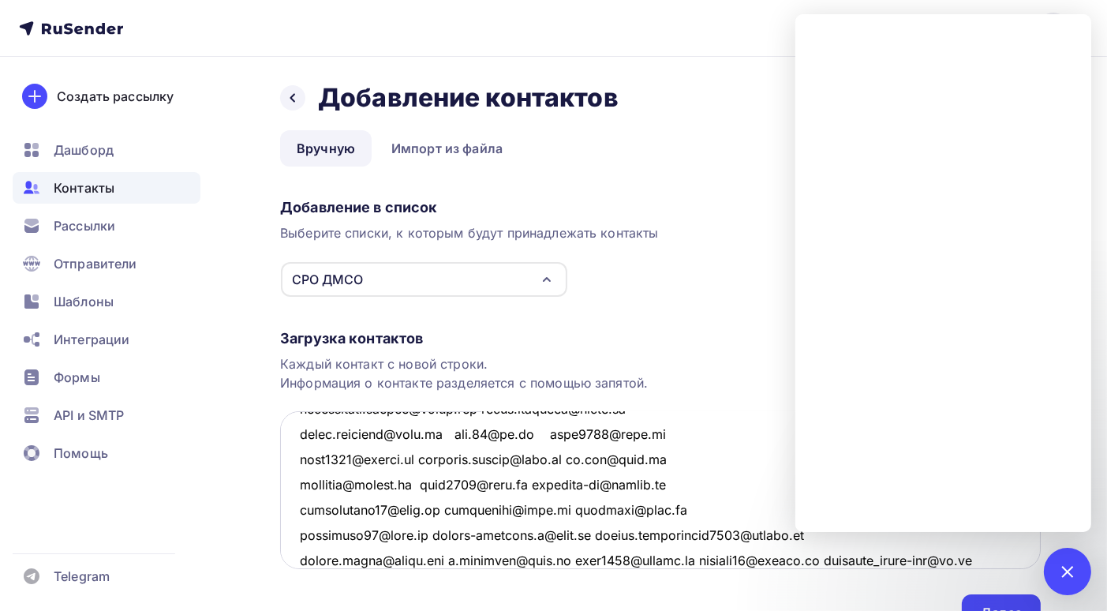
click at [703, 560] on textarea at bounding box center [660, 490] width 761 height 158
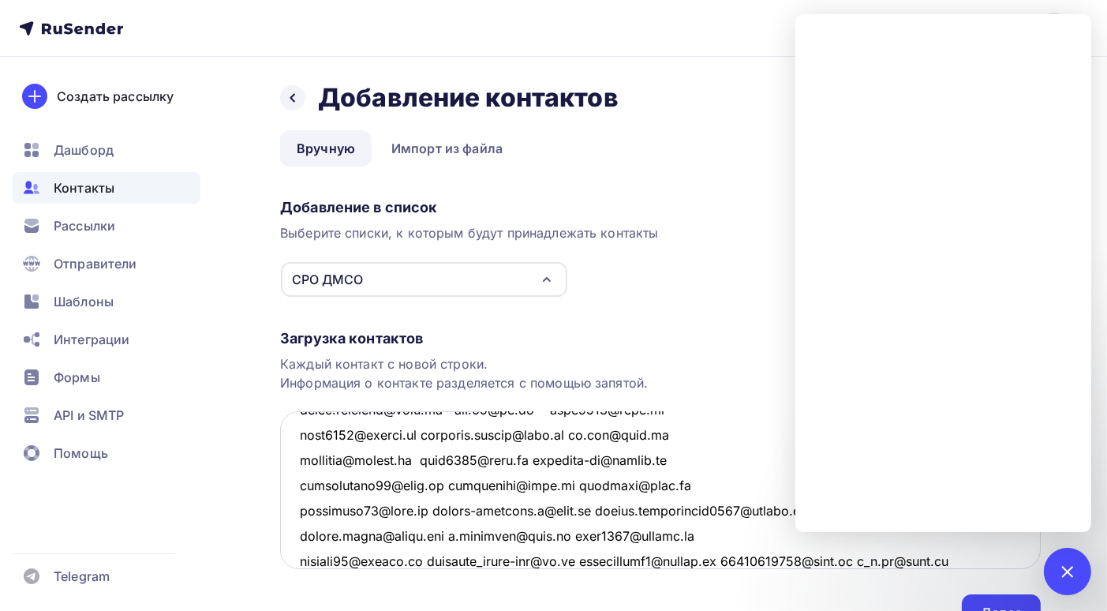
click at [762, 558] on textarea at bounding box center [660, 490] width 761 height 158
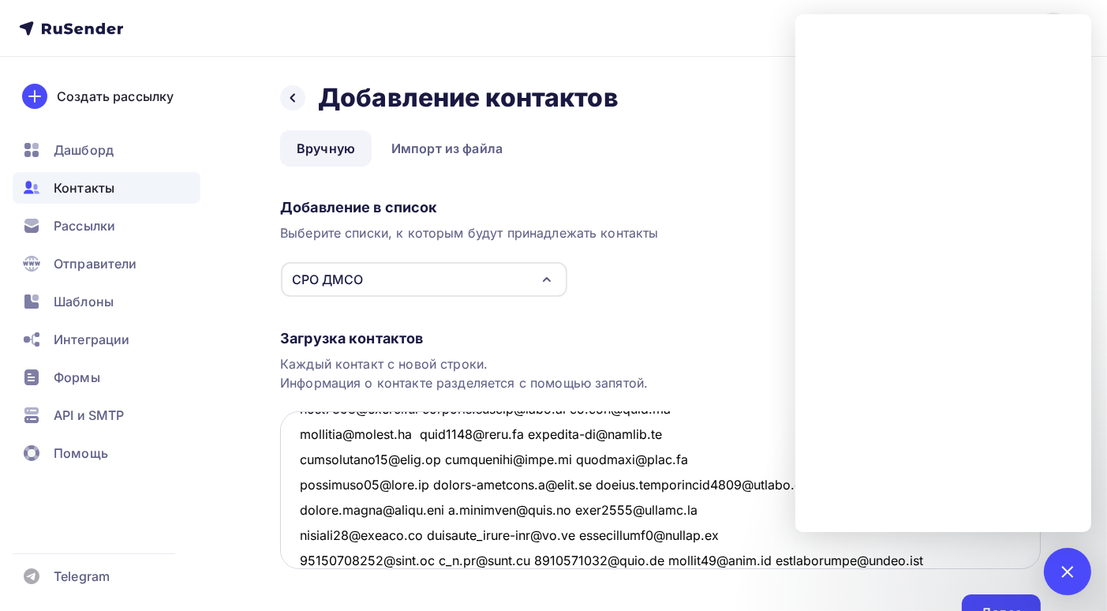
click at [773, 558] on textarea at bounding box center [660, 490] width 761 height 158
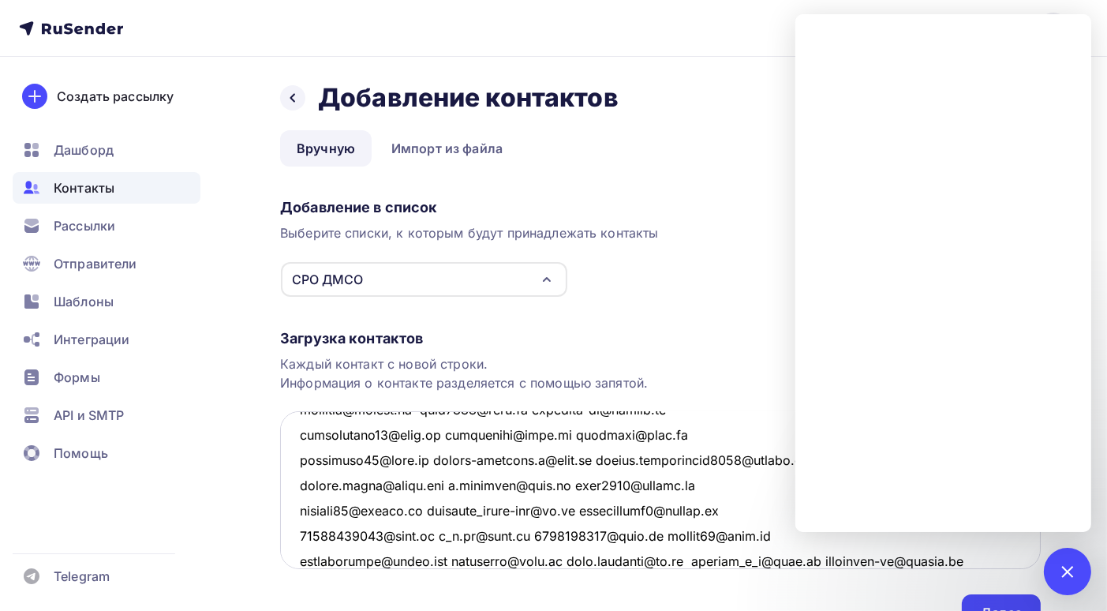
click at [688, 560] on textarea at bounding box center [660, 490] width 761 height 158
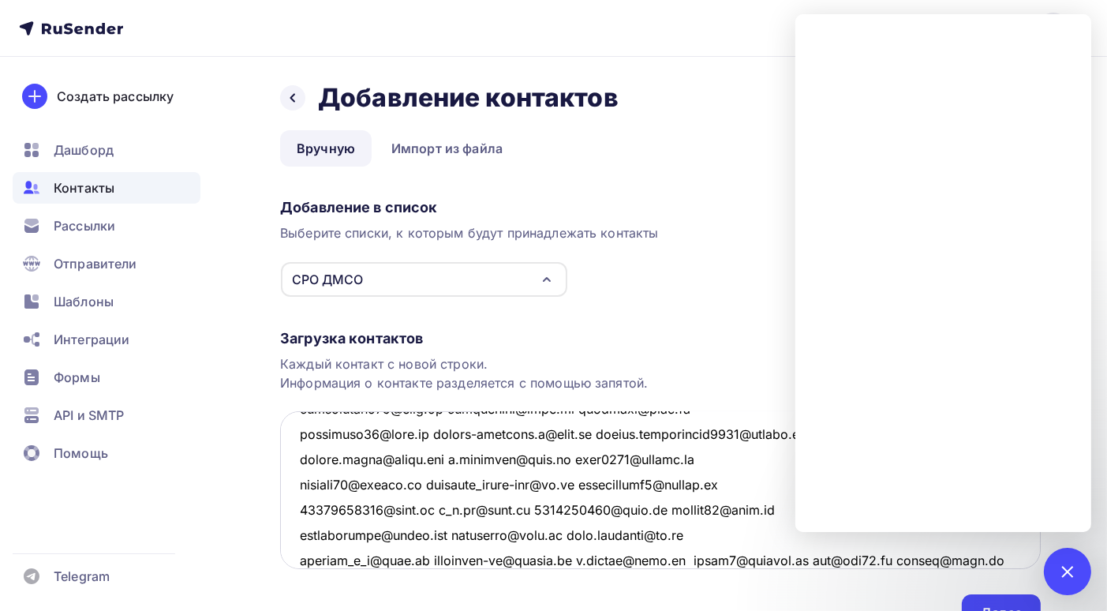
click at [690, 559] on textarea at bounding box center [660, 490] width 761 height 158
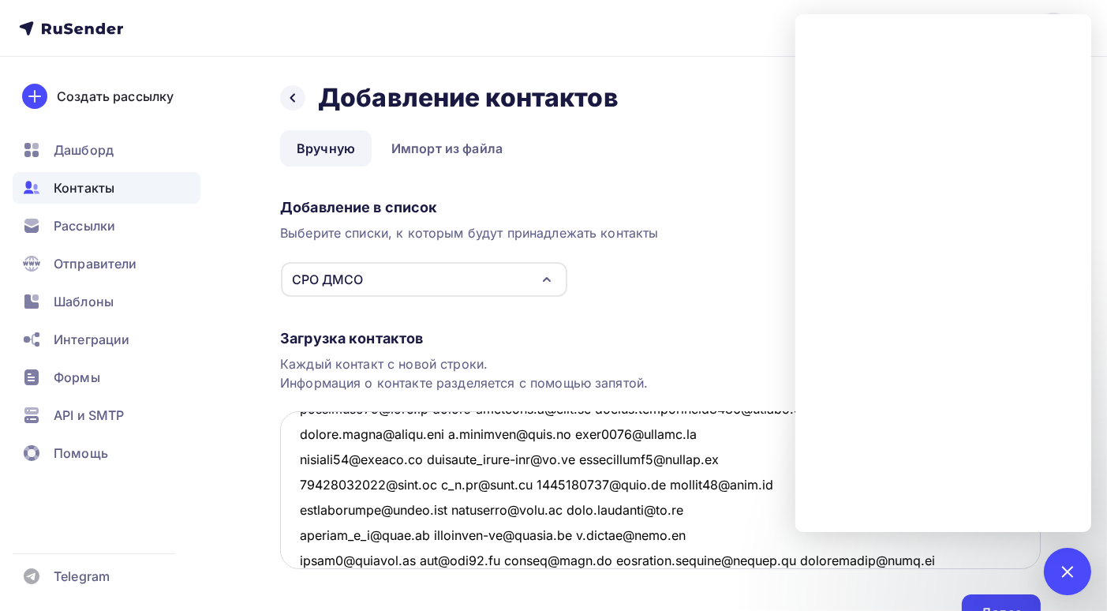
click at [757, 558] on textarea at bounding box center [660, 490] width 761 height 158
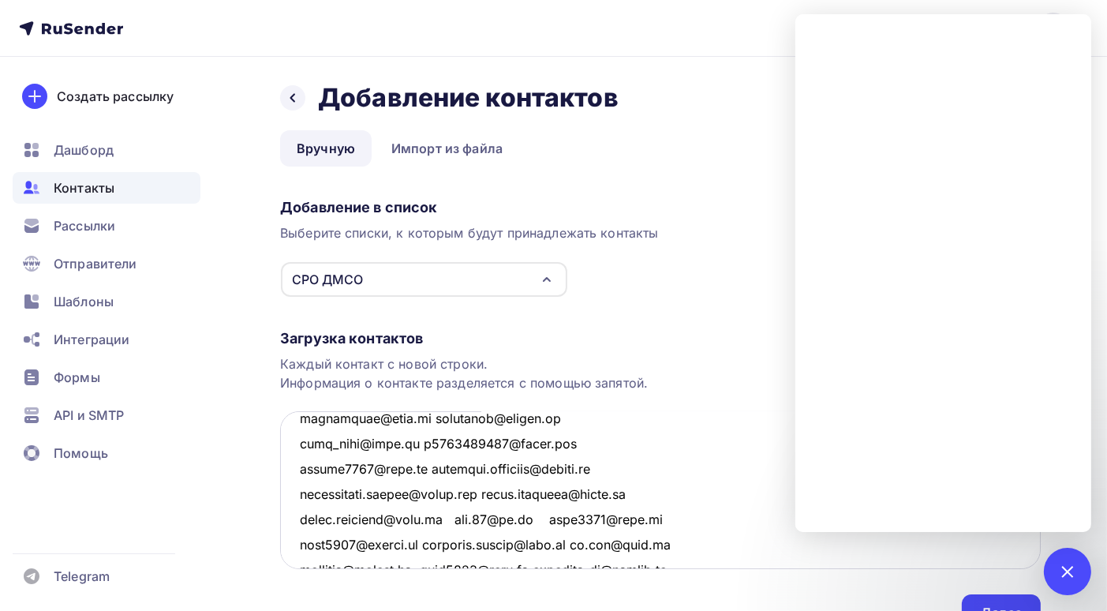
scroll to position [3886, 0]
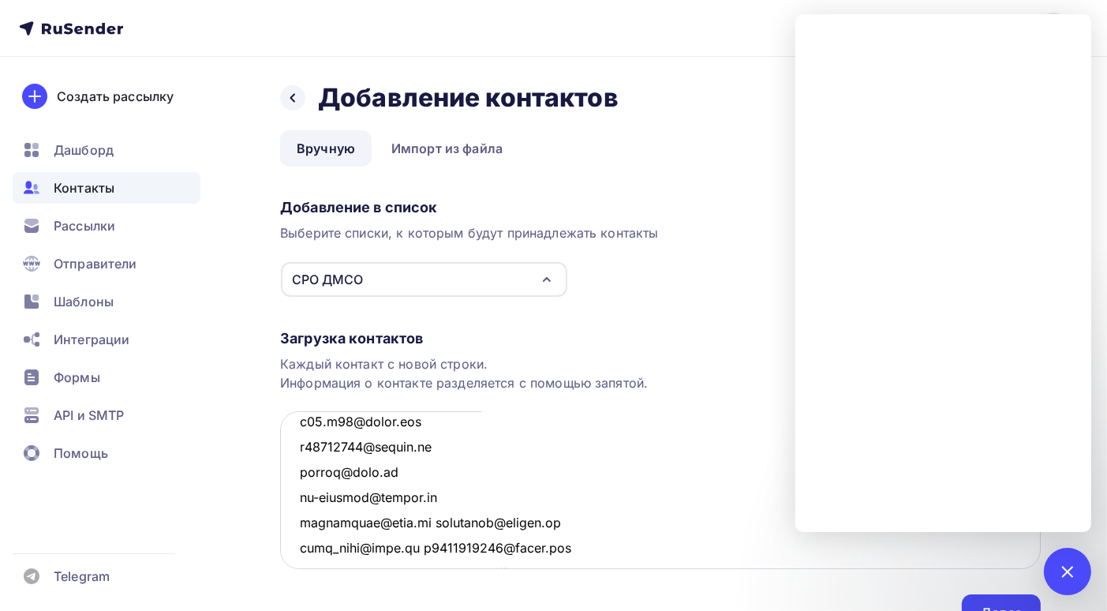
click at [400, 470] on textarea at bounding box center [660, 490] width 761 height 158
click at [421, 519] on textarea at bounding box center [660, 490] width 761 height 158
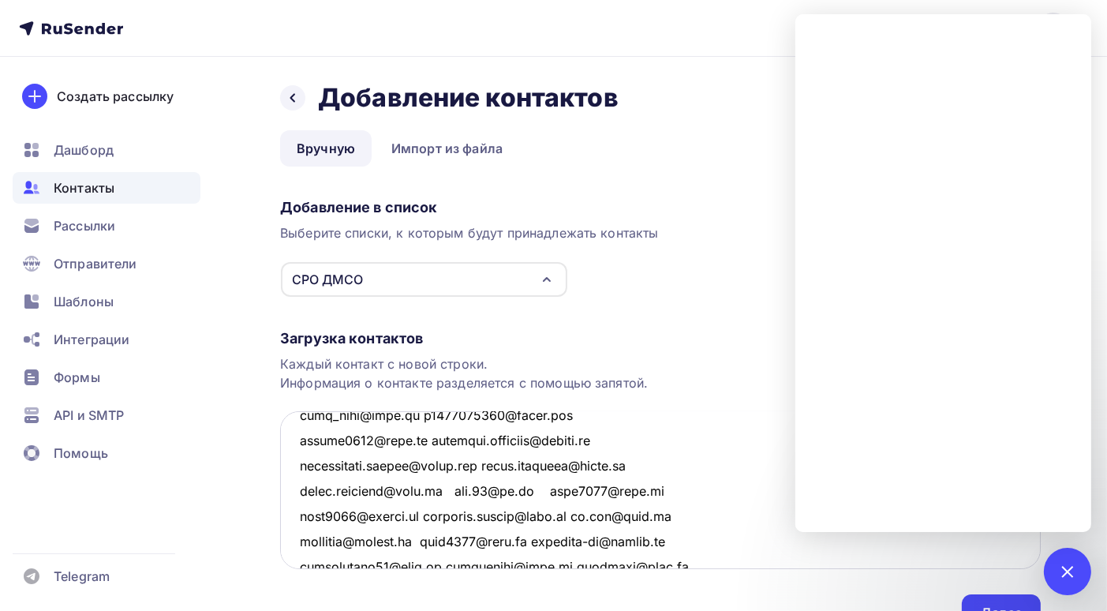
scroll to position [3965, 0]
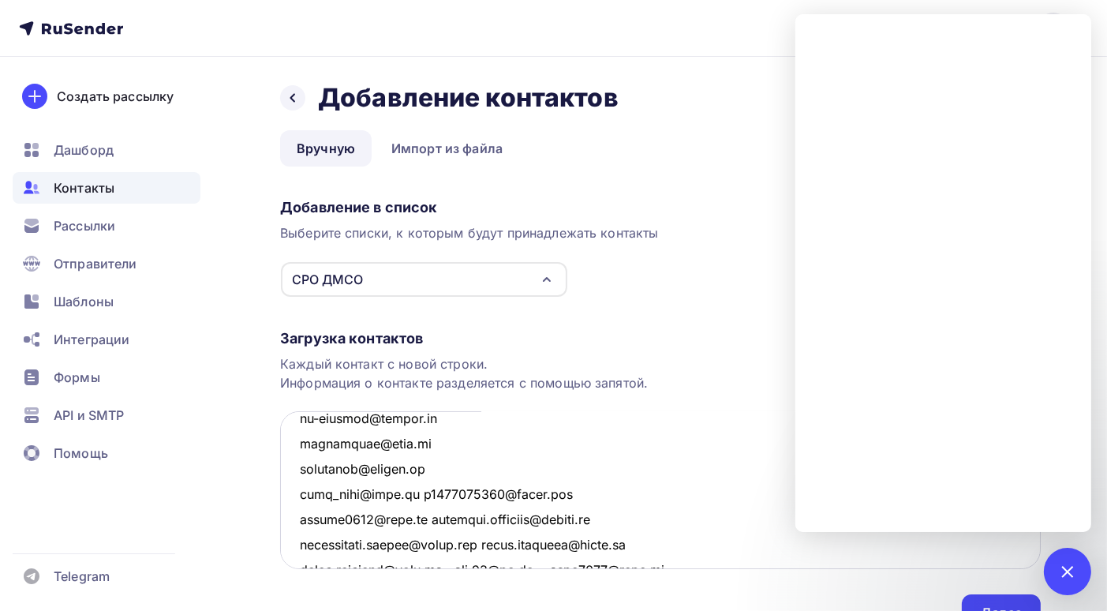
click at [416, 494] on textarea at bounding box center [660, 490] width 761 height 158
click at [426, 545] on textarea at bounding box center [660, 490] width 761 height 158
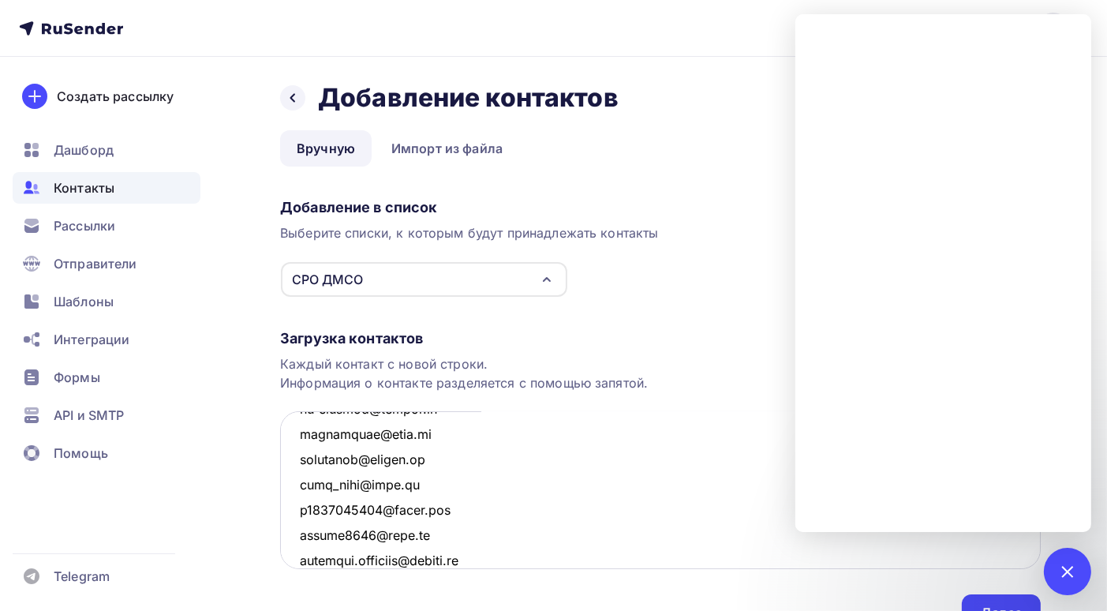
scroll to position [4054, 0]
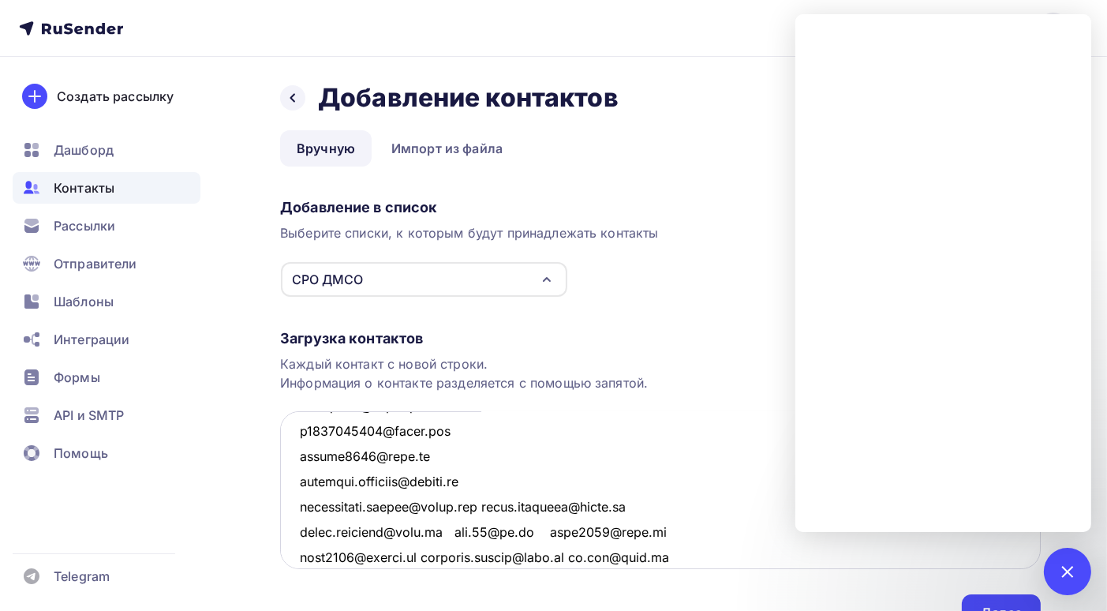
click at [493, 507] on textarea at bounding box center [660, 490] width 761 height 158
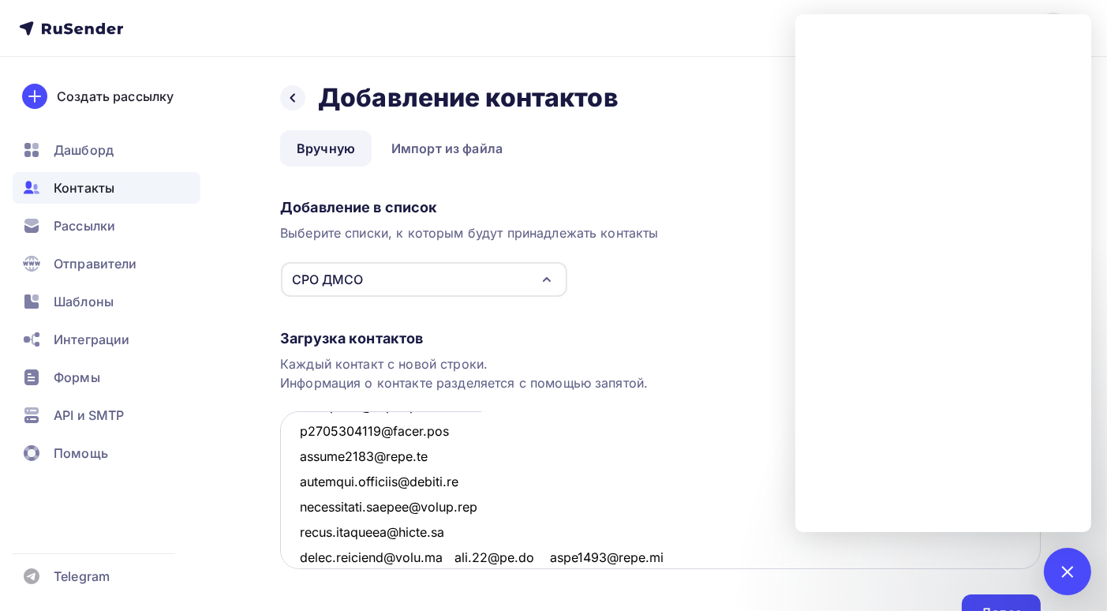
scroll to position [4133, 0]
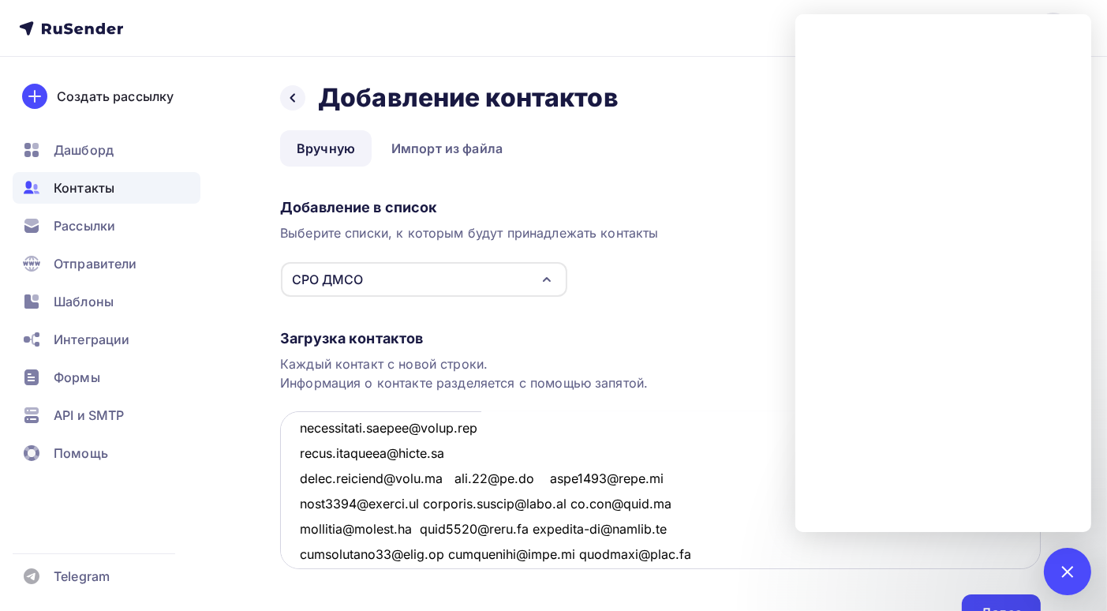
click at [453, 477] on textarea at bounding box center [660, 490] width 761 height 158
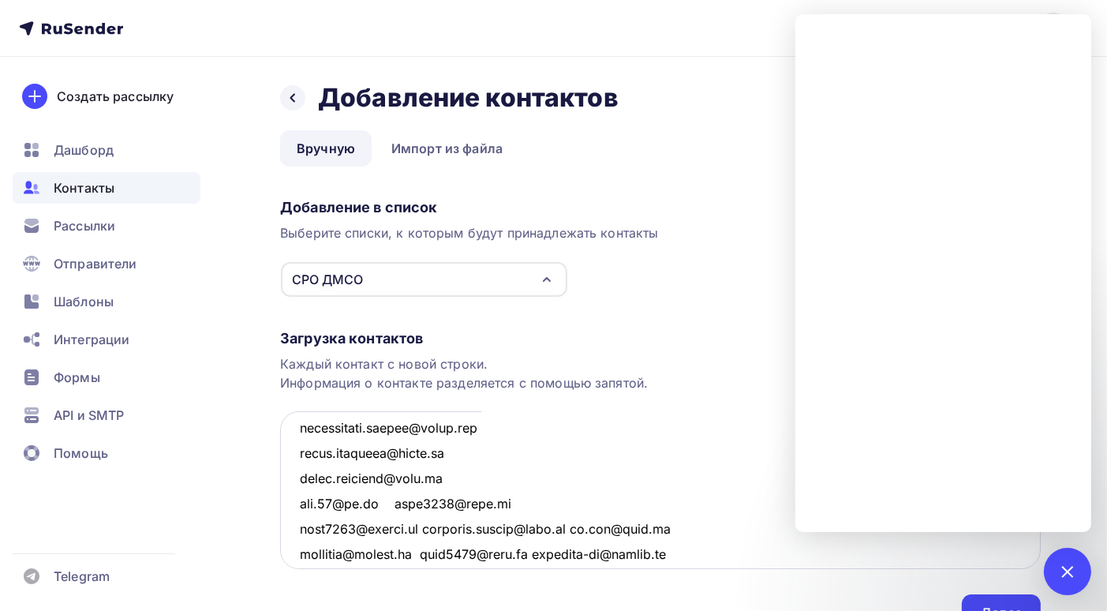
click at [397, 503] on textarea at bounding box center [660, 490] width 761 height 158
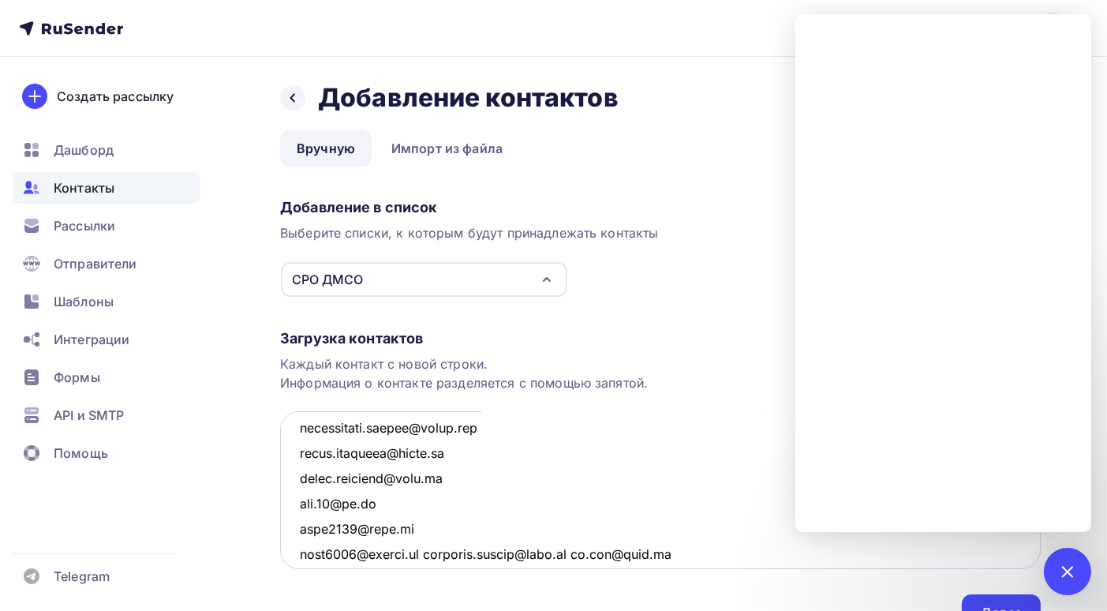
click at [427, 552] on textarea at bounding box center [660, 490] width 761 height 158
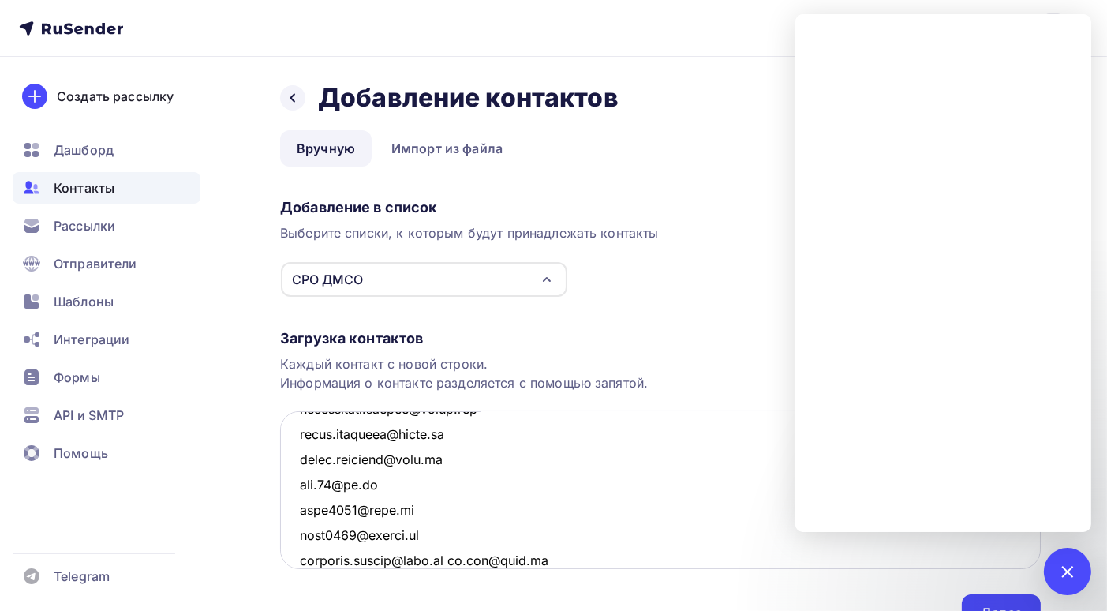
scroll to position [4230, 0]
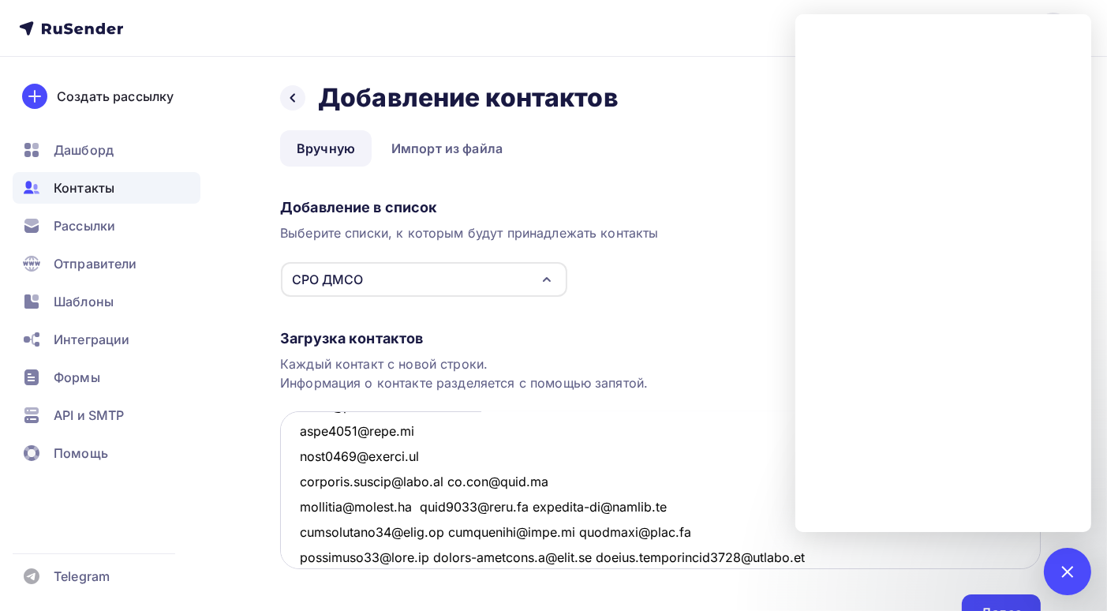
click at [424, 482] on textarea at bounding box center [660, 490] width 761 height 158
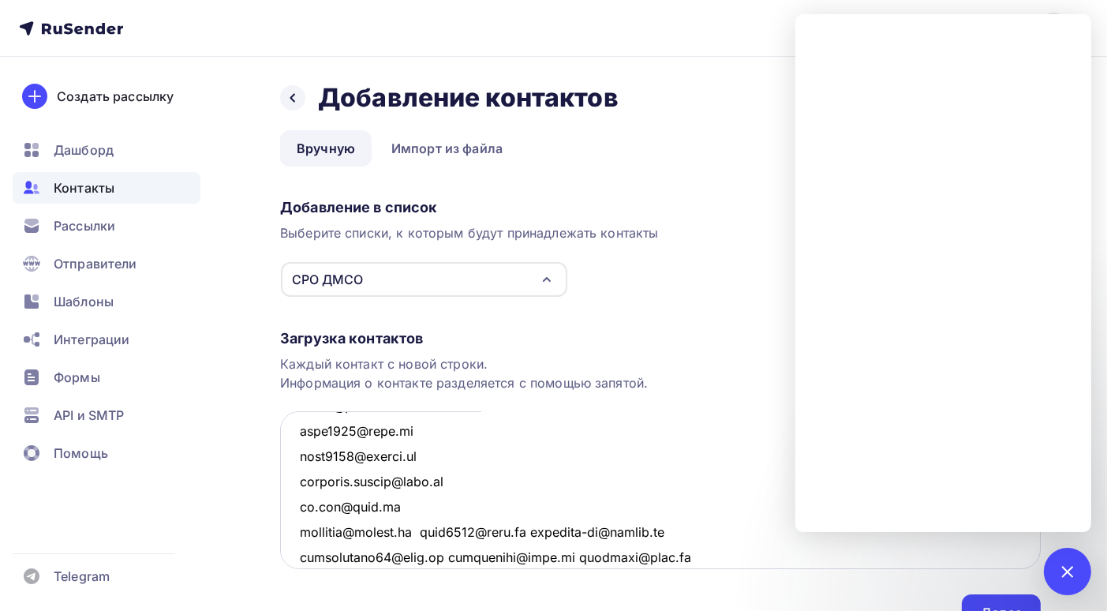
click at [429, 531] on textarea at bounding box center [660, 490] width 761 height 158
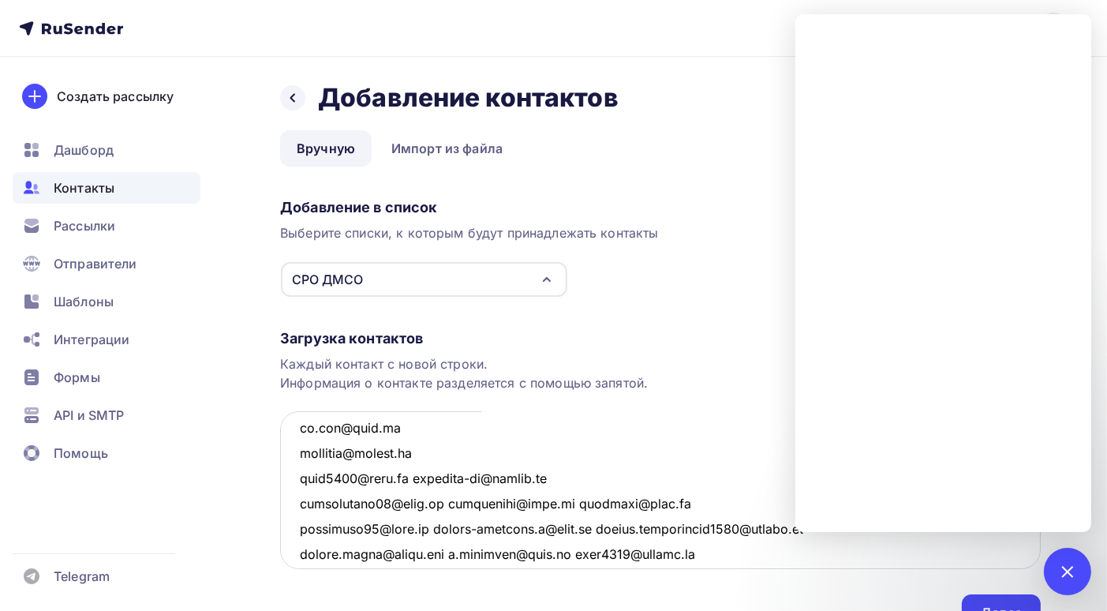
click at [416, 477] on textarea at bounding box center [660, 490] width 761 height 158
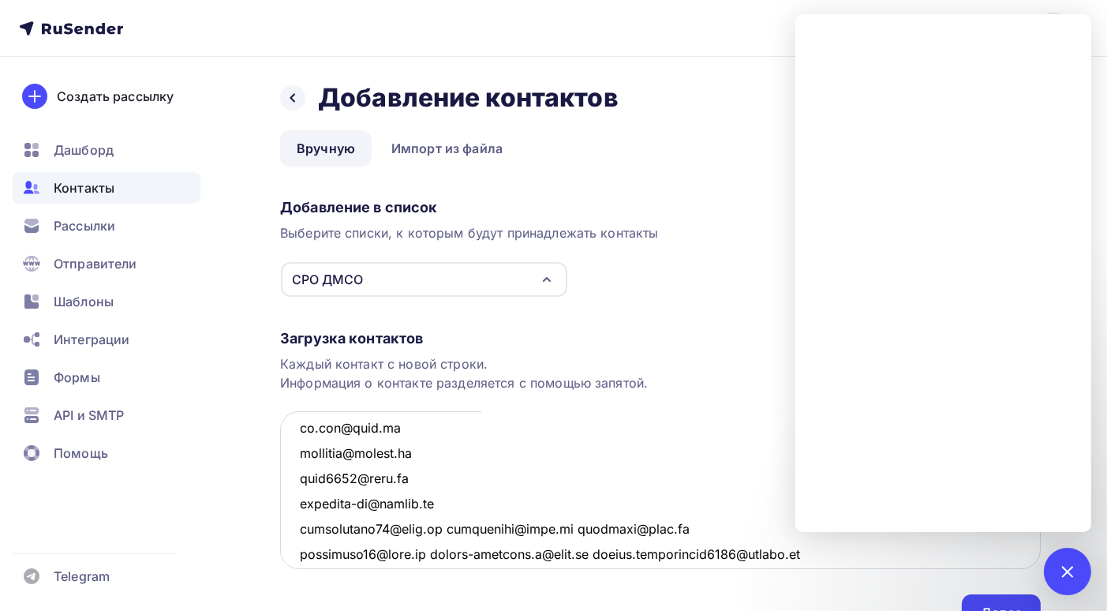
click at [444, 528] on textarea at bounding box center [660, 490] width 761 height 158
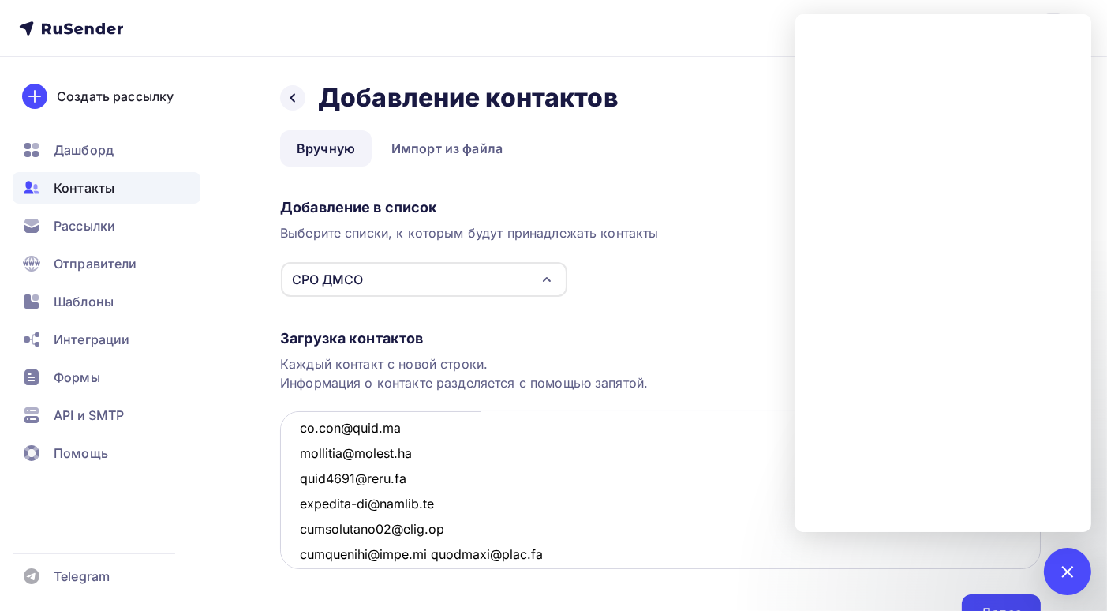
scroll to position [4388, 0]
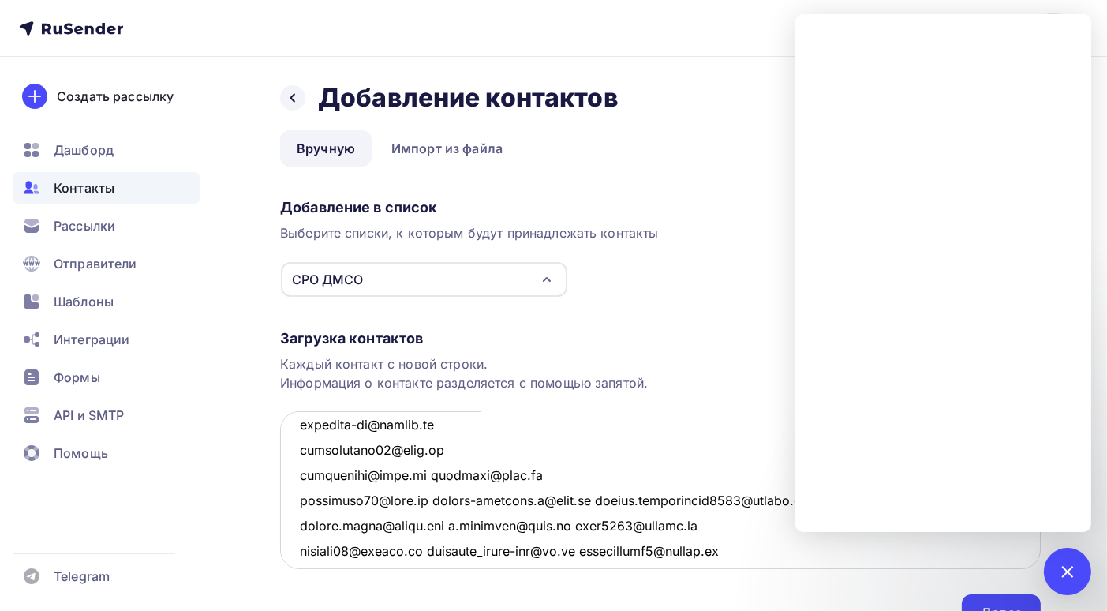
click at [425, 476] on textarea at bounding box center [660, 490] width 761 height 158
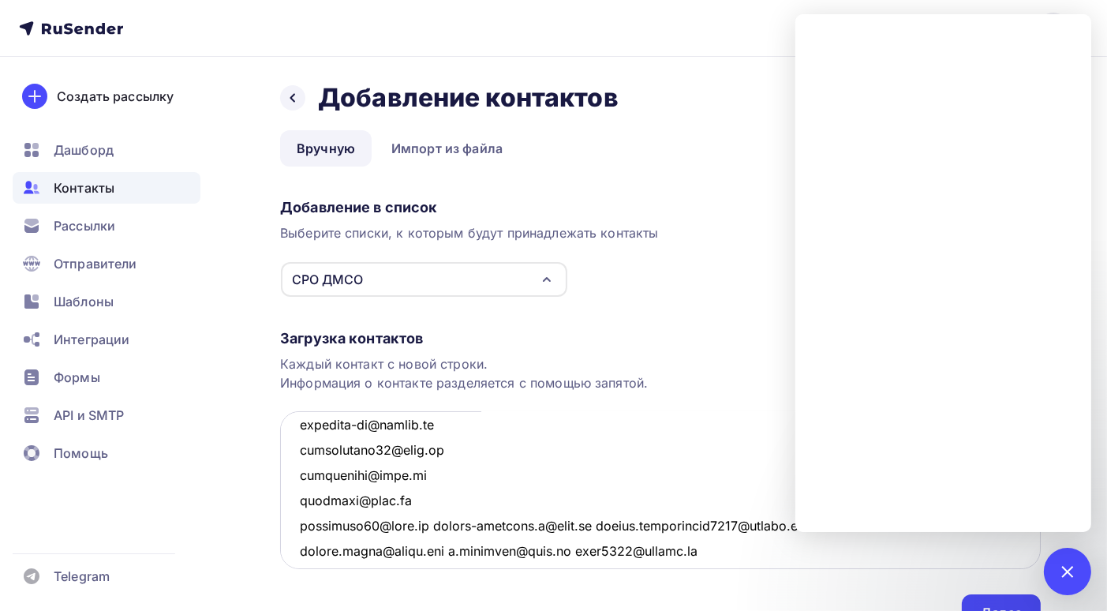
click at [432, 522] on textarea at bounding box center [660, 490] width 761 height 158
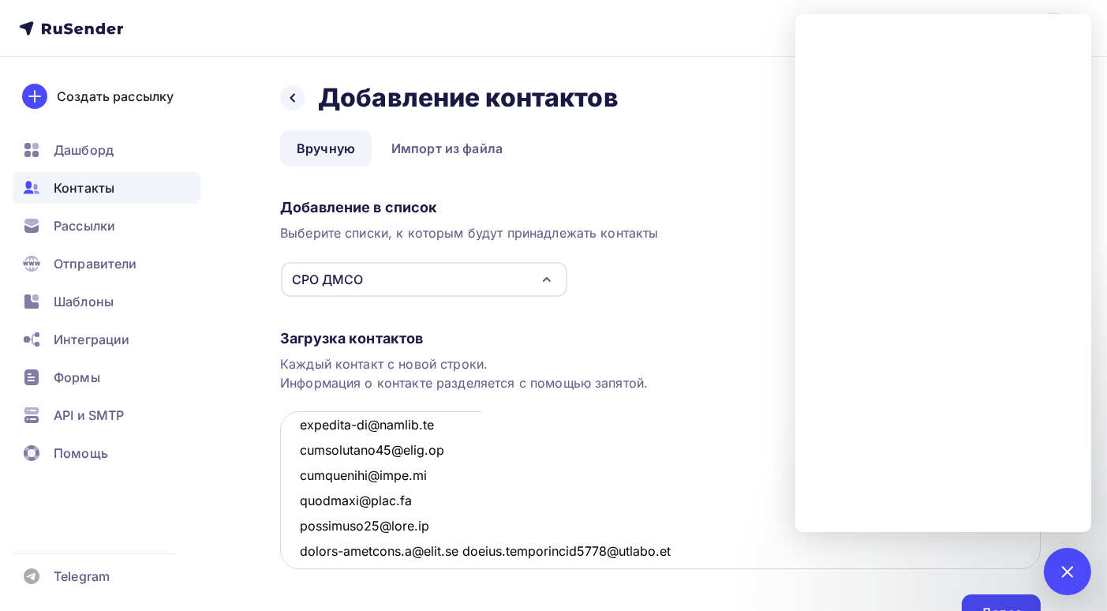
click at [458, 551] on textarea at bounding box center [660, 490] width 761 height 158
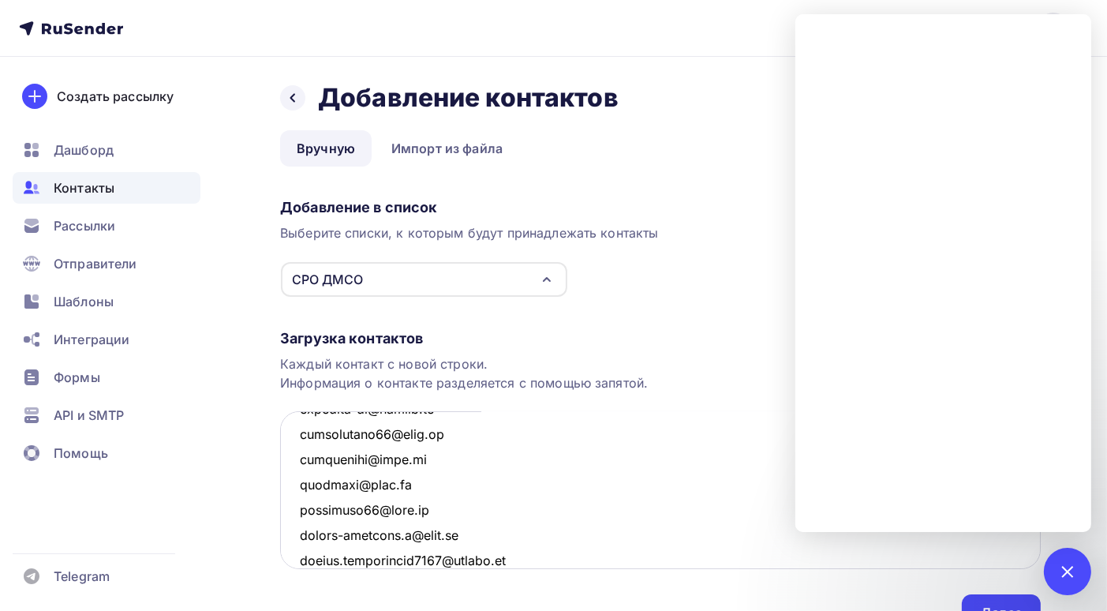
scroll to position [4483, 0]
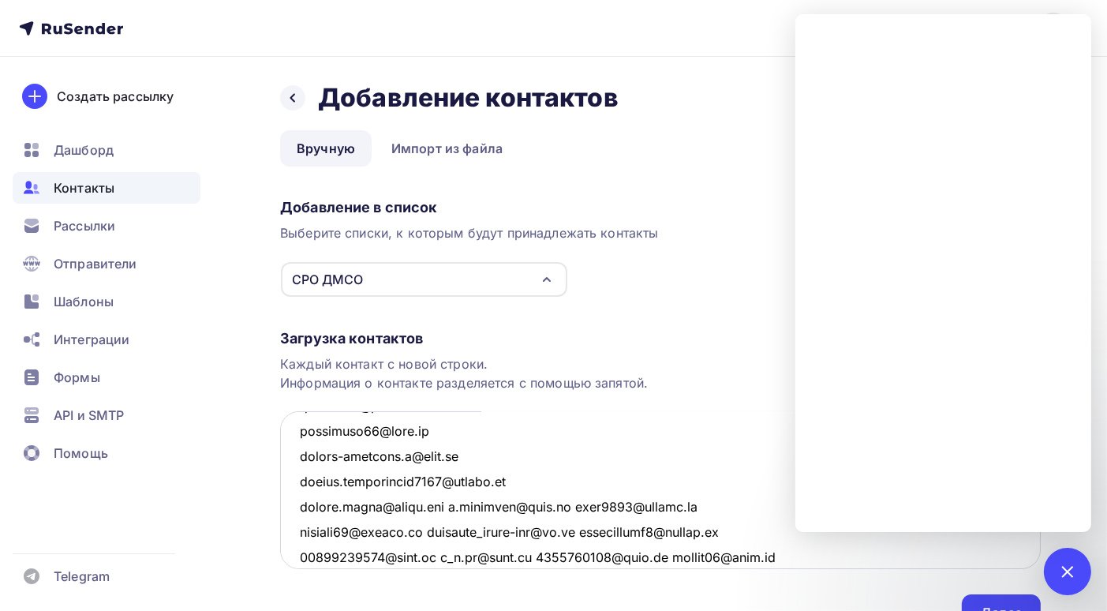
click at [451, 505] on textarea at bounding box center [660, 490] width 761 height 158
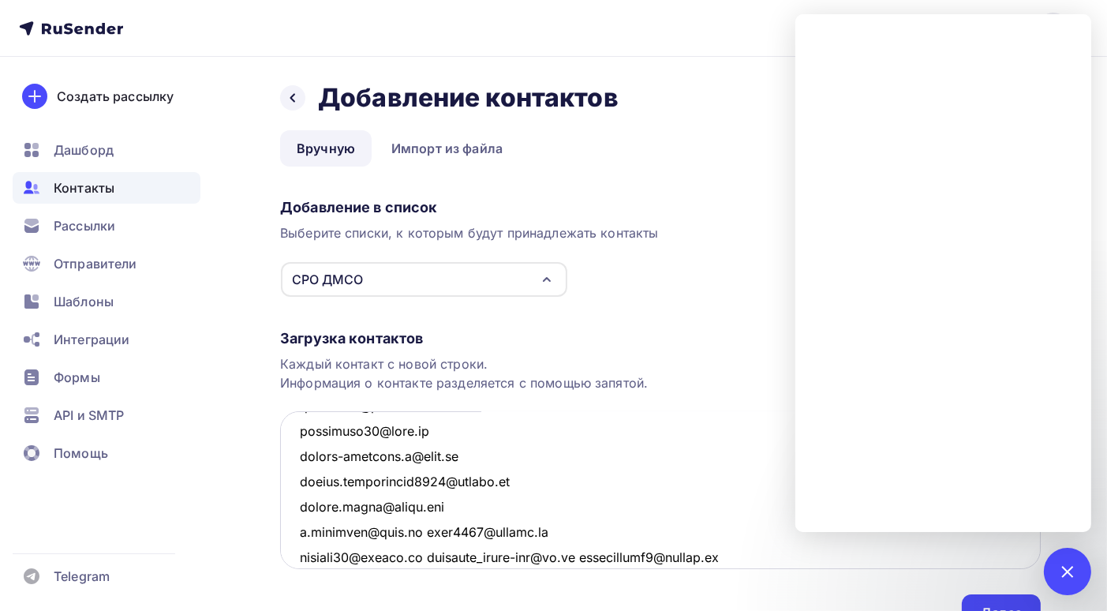
click at [414, 530] on textarea at bounding box center [660, 490] width 761 height 158
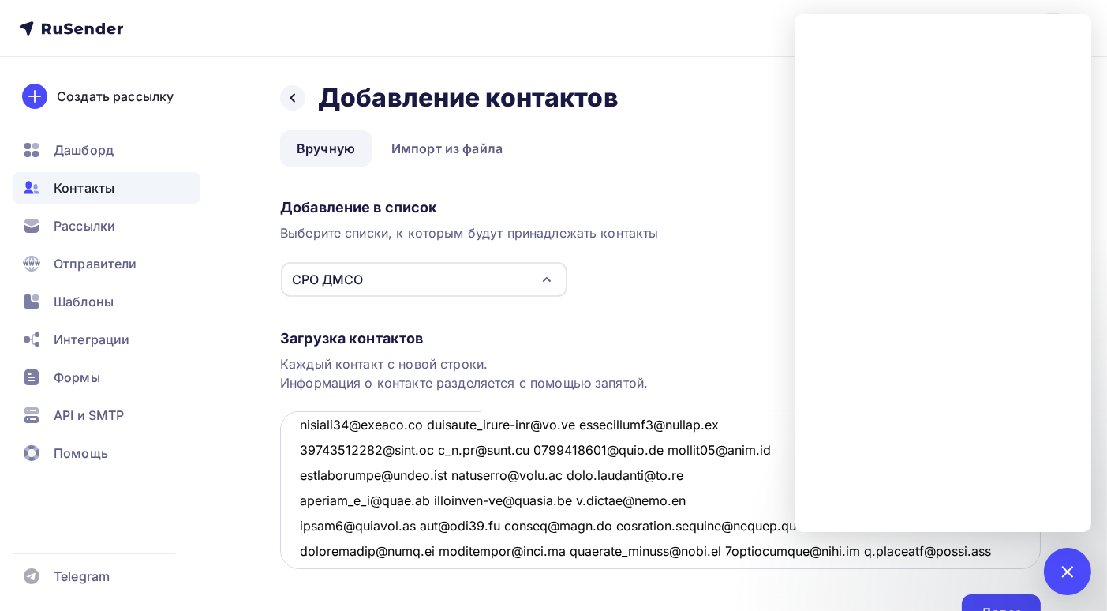
scroll to position [4562, 0]
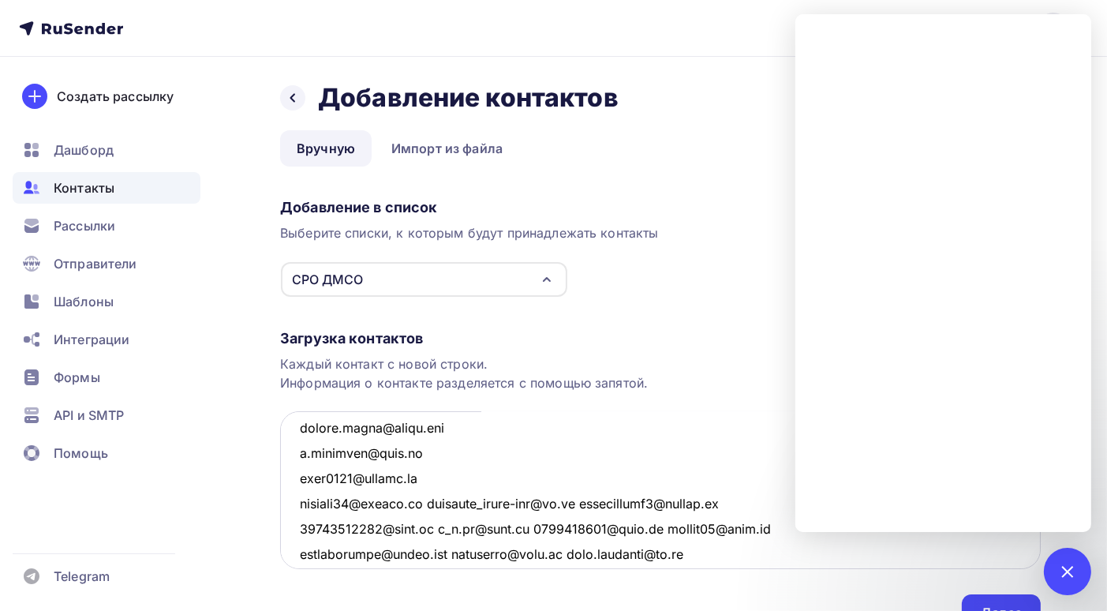
click at [437, 500] on textarea at bounding box center [660, 490] width 761 height 158
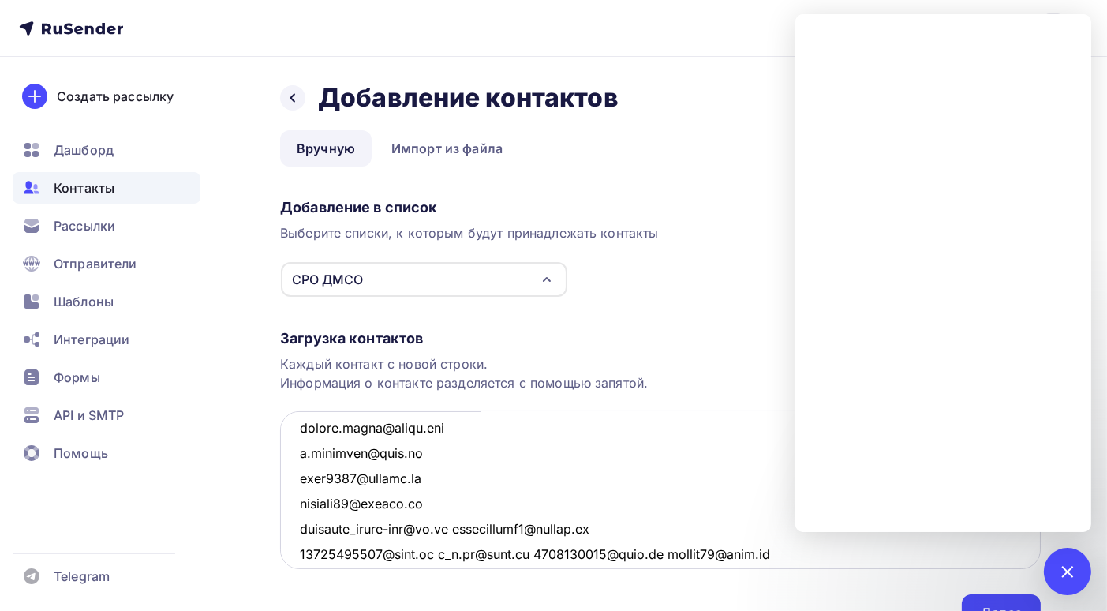
click at [466, 527] on textarea at bounding box center [660, 490] width 761 height 158
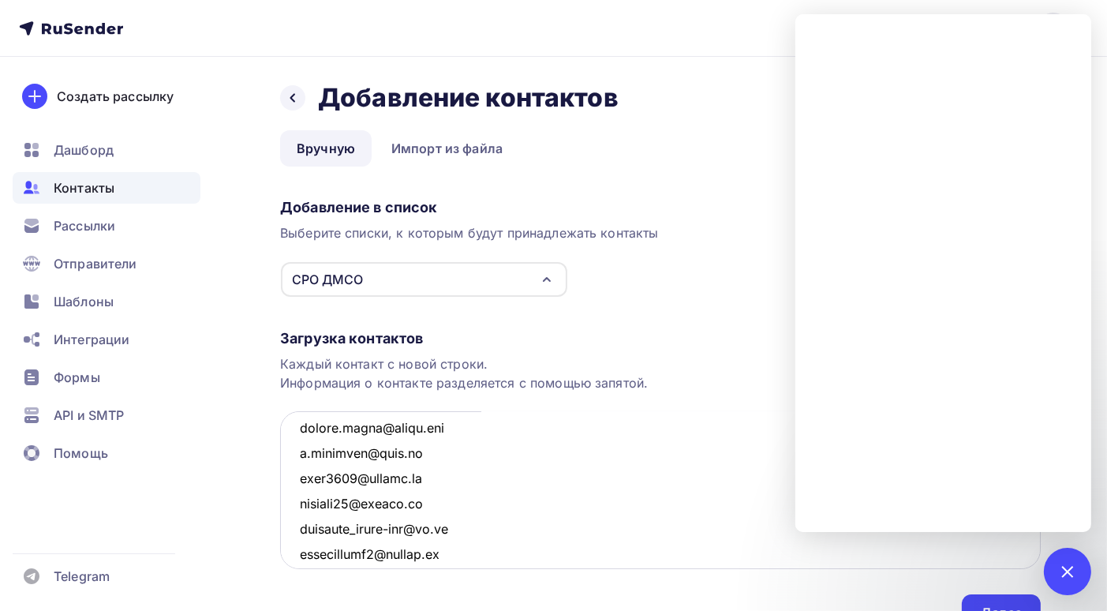
scroll to position [4641, 0]
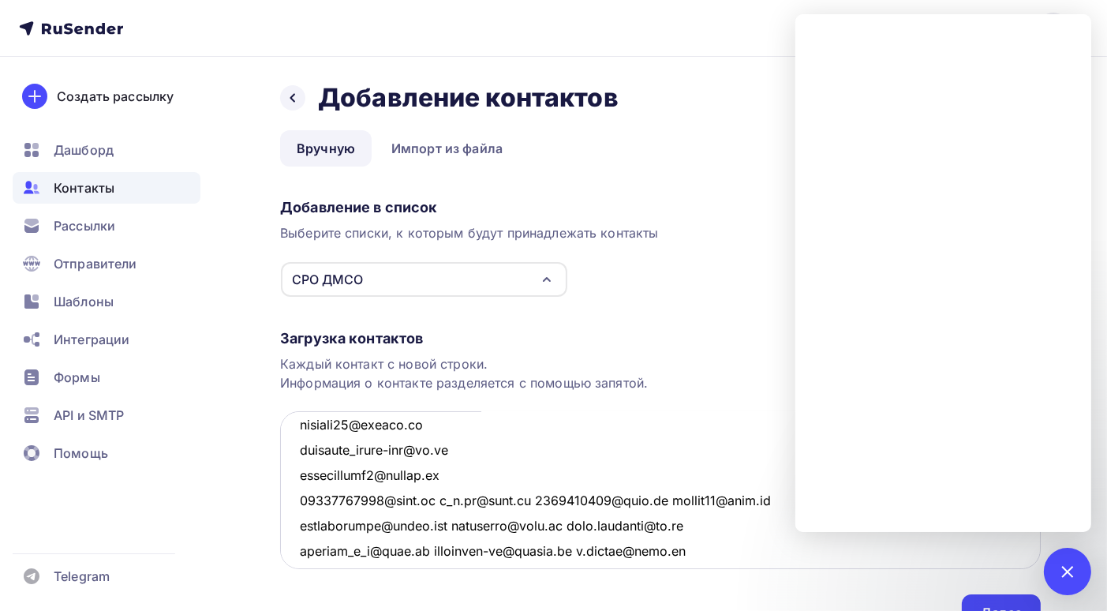
click at [438, 500] on textarea at bounding box center [660, 490] width 761 height 158
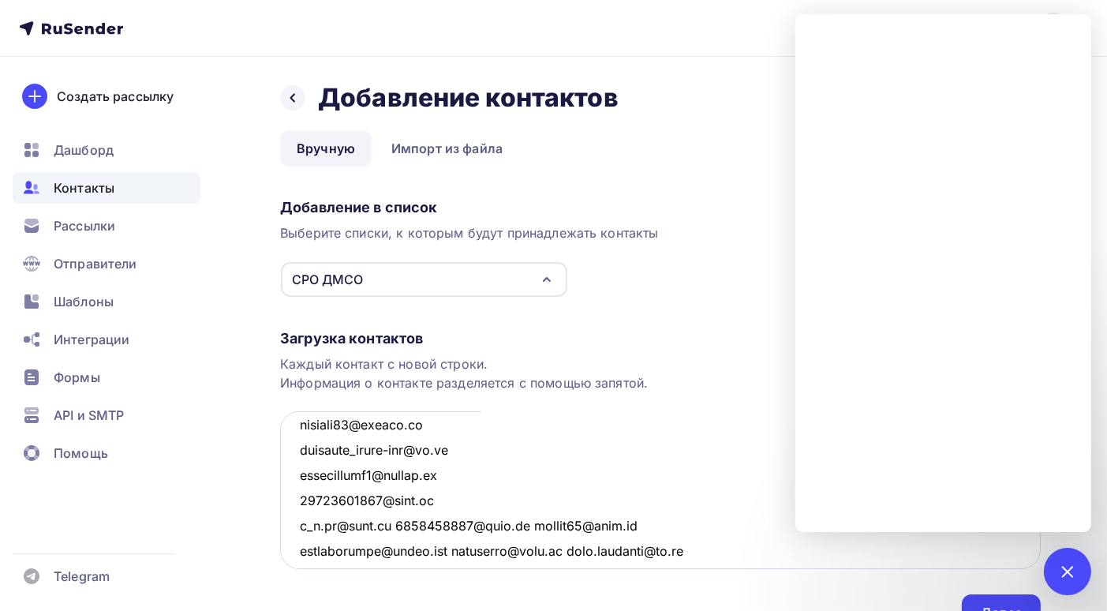
click at [395, 524] on textarea at bounding box center [660, 490] width 761 height 158
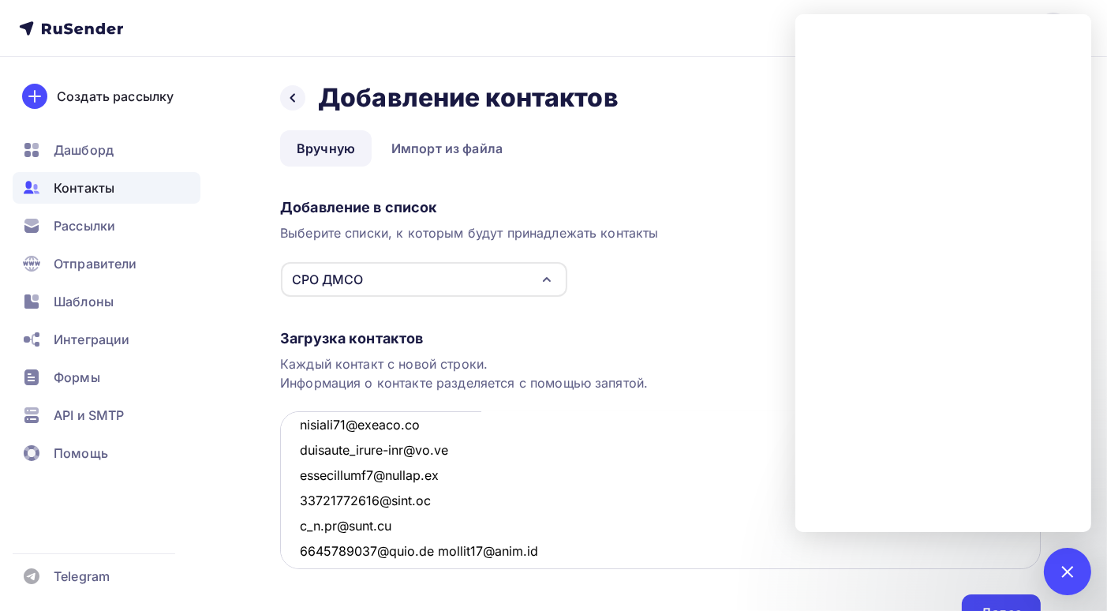
click at [432, 550] on textarea at bounding box center [660, 490] width 761 height 158
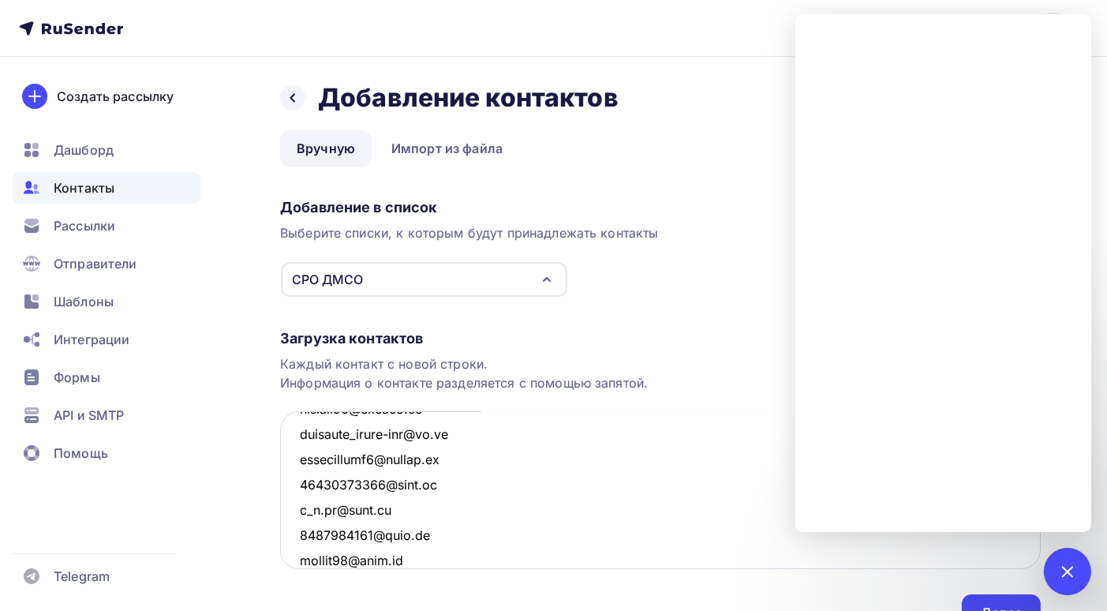
scroll to position [4736, 0]
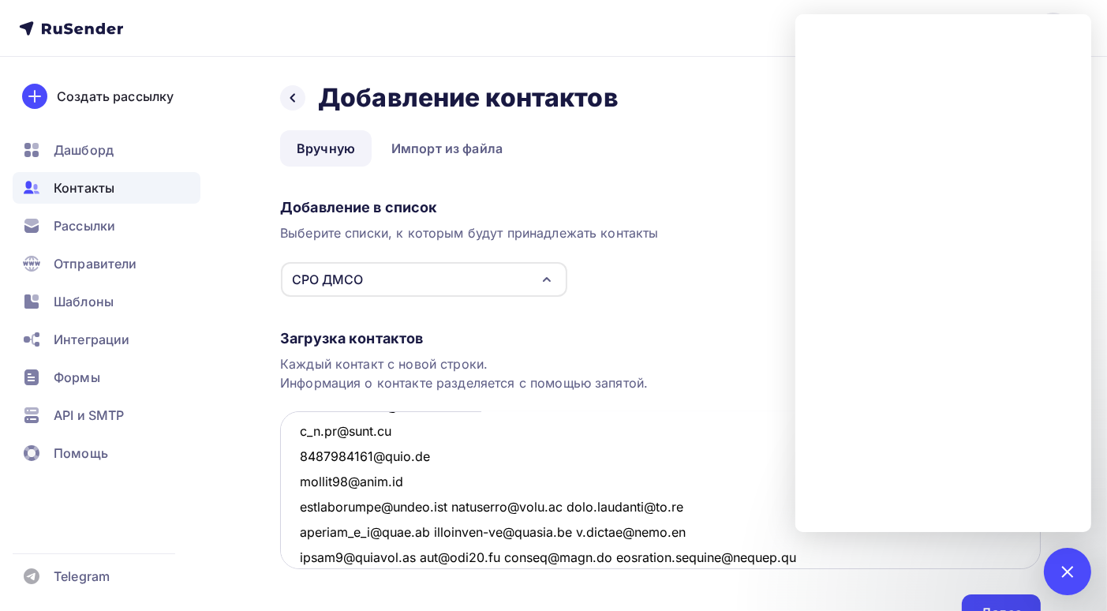
click at [453, 504] on textarea at bounding box center [660, 490] width 761 height 158
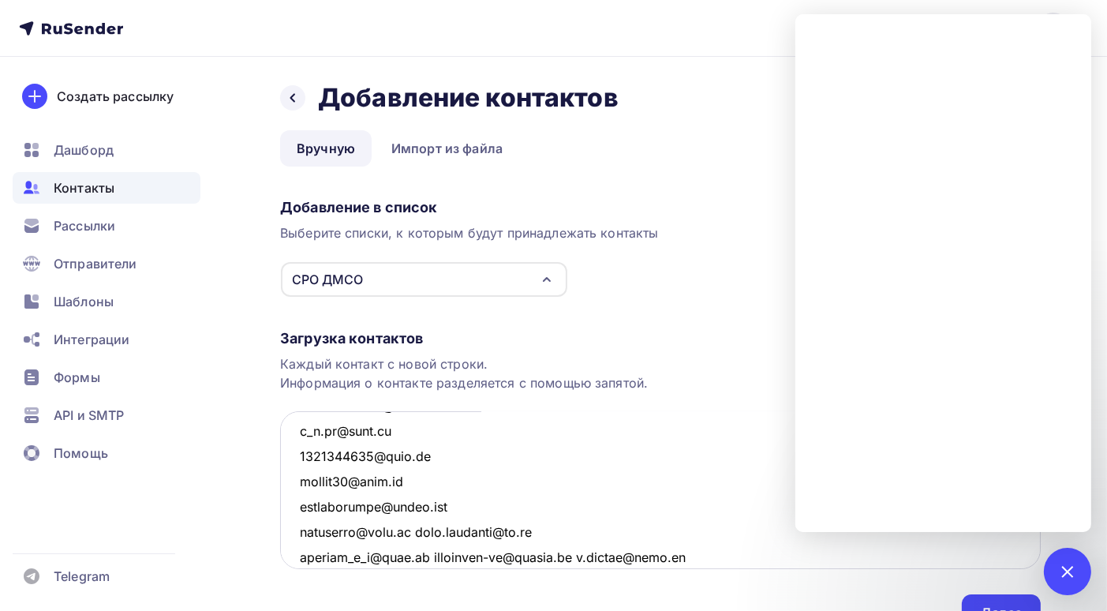
click at [415, 533] on textarea at bounding box center [660, 490] width 761 height 158
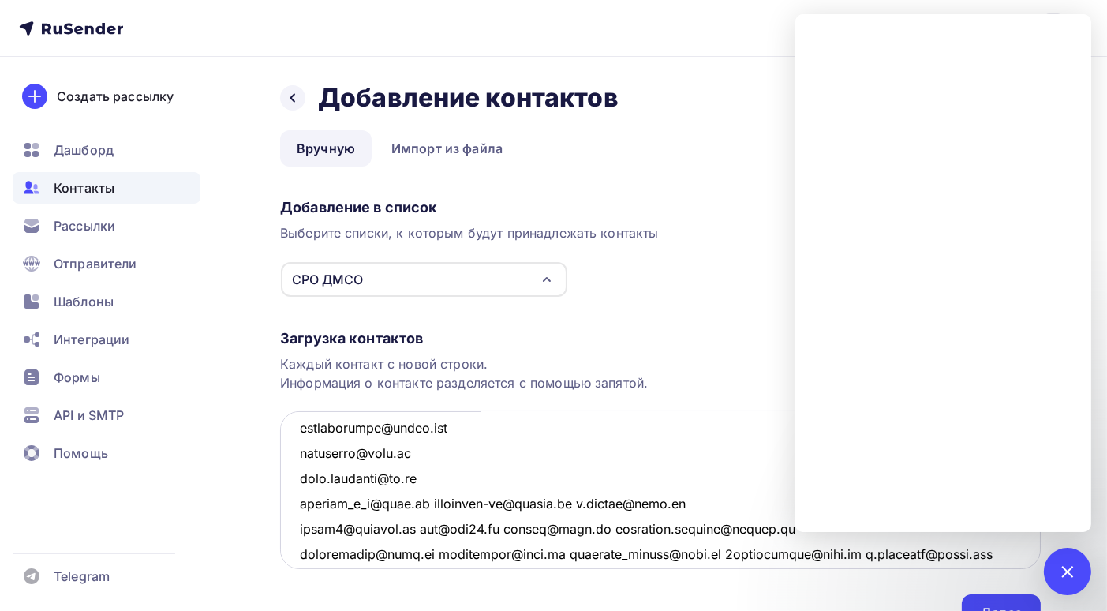
click at [428, 500] on textarea at bounding box center [660, 490] width 761 height 158
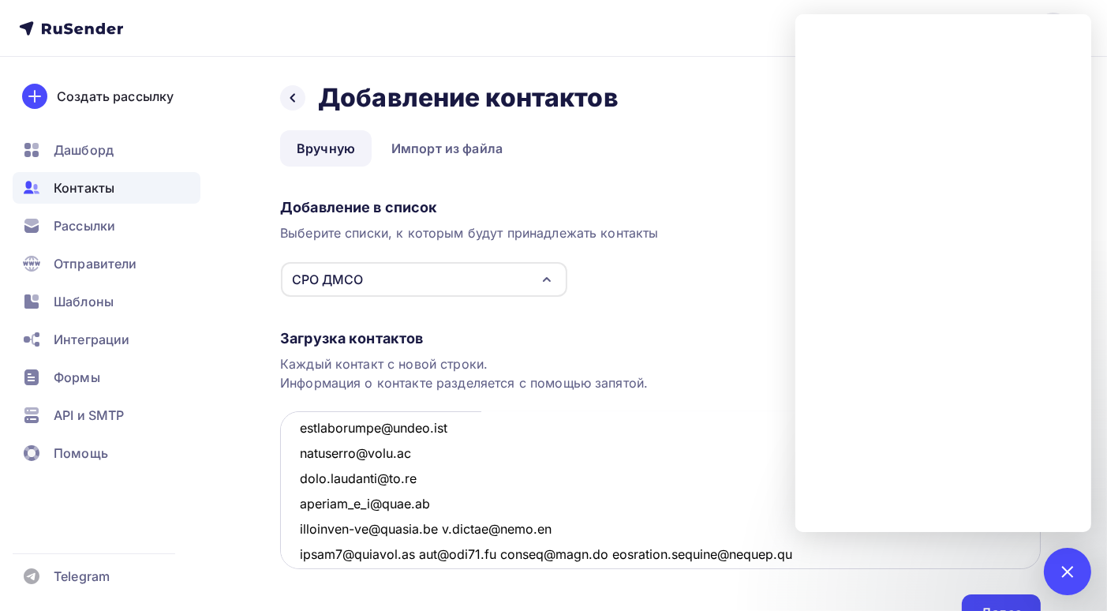
click at [450, 528] on textarea at bounding box center [660, 490] width 761 height 158
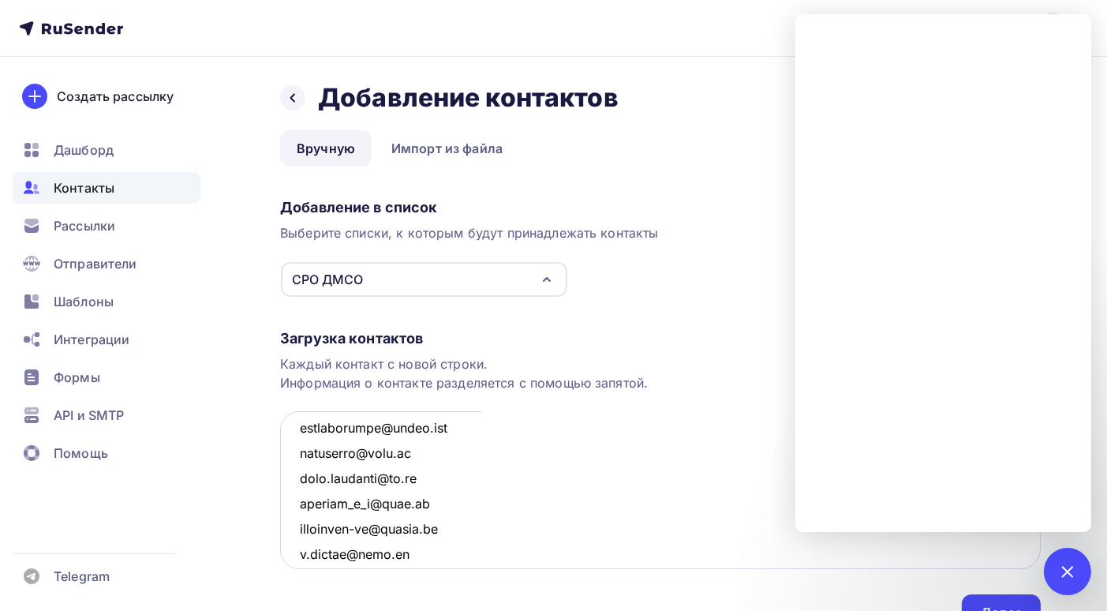
scroll to position [4893, 0]
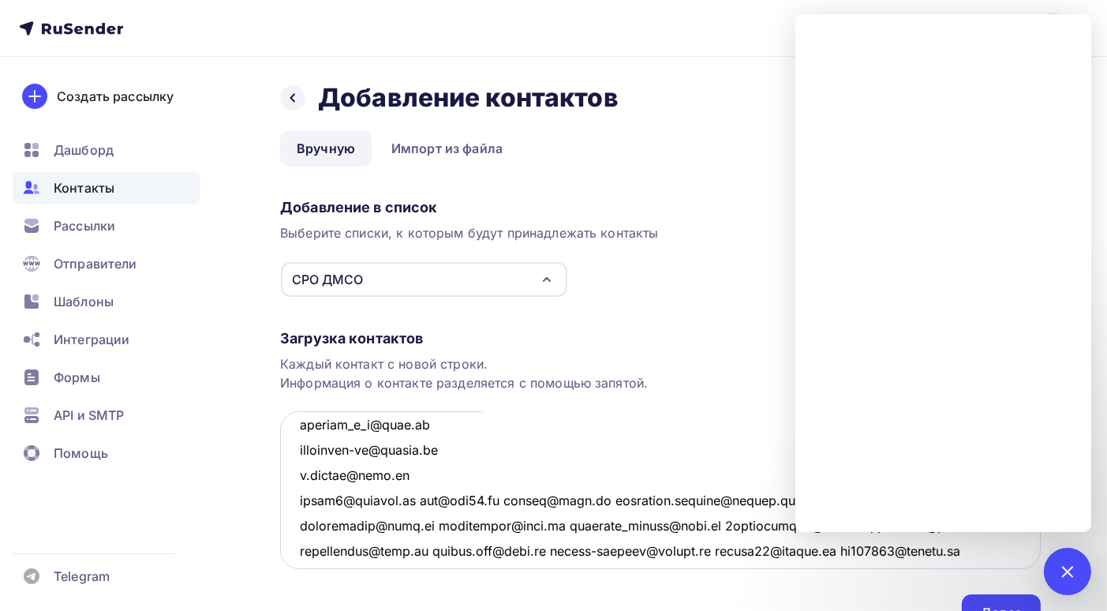
click at [416, 499] on textarea at bounding box center [660, 490] width 761 height 158
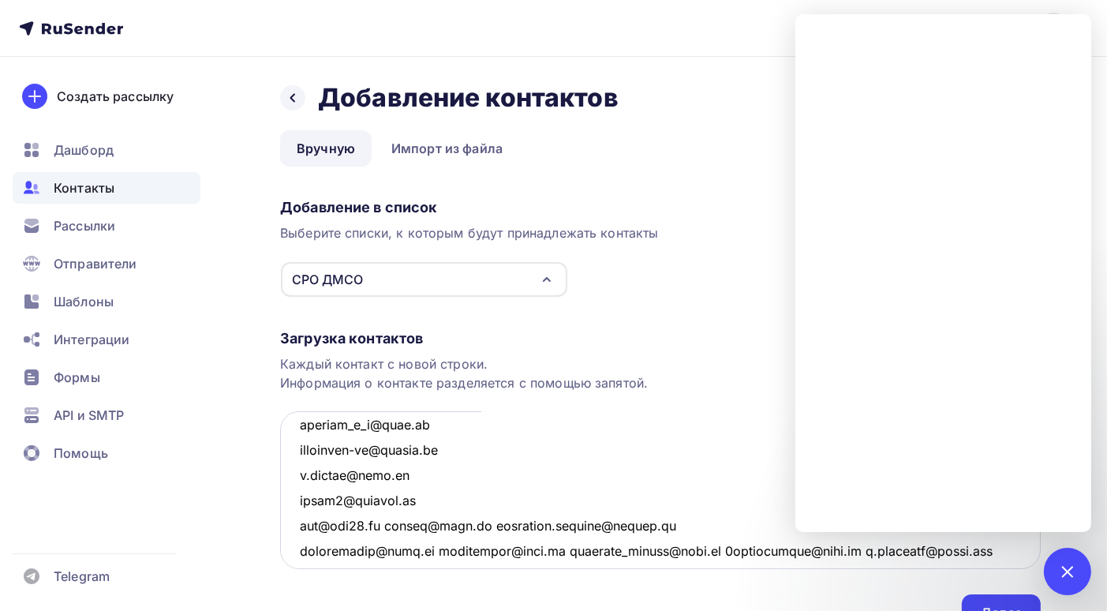
click at [469, 523] on textarea at bounding box center [660, 490] width 761 height 158
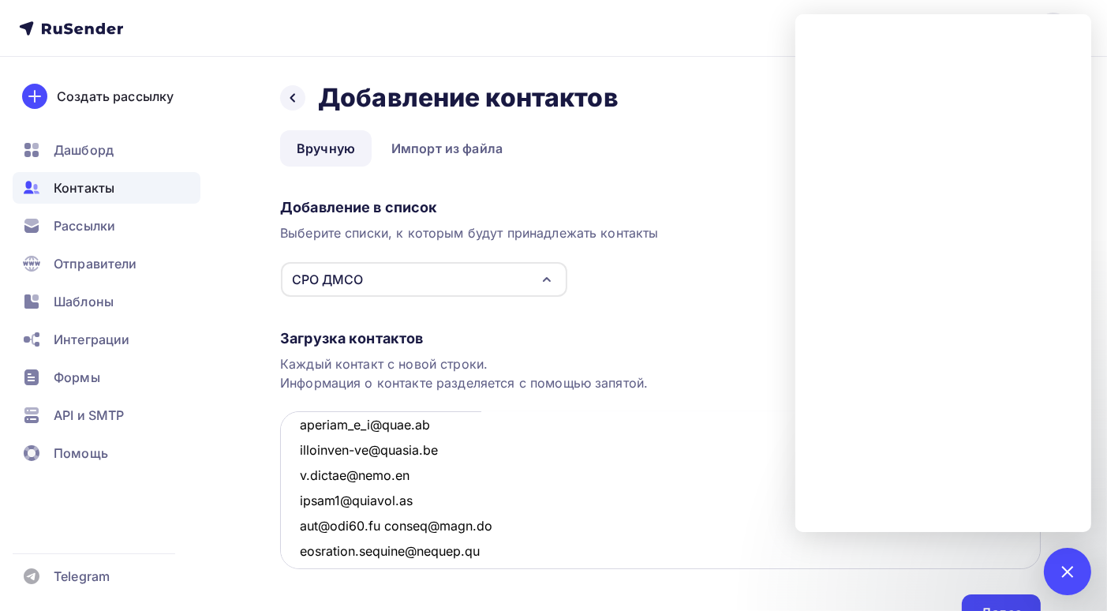
scroll to position [4972, 0]
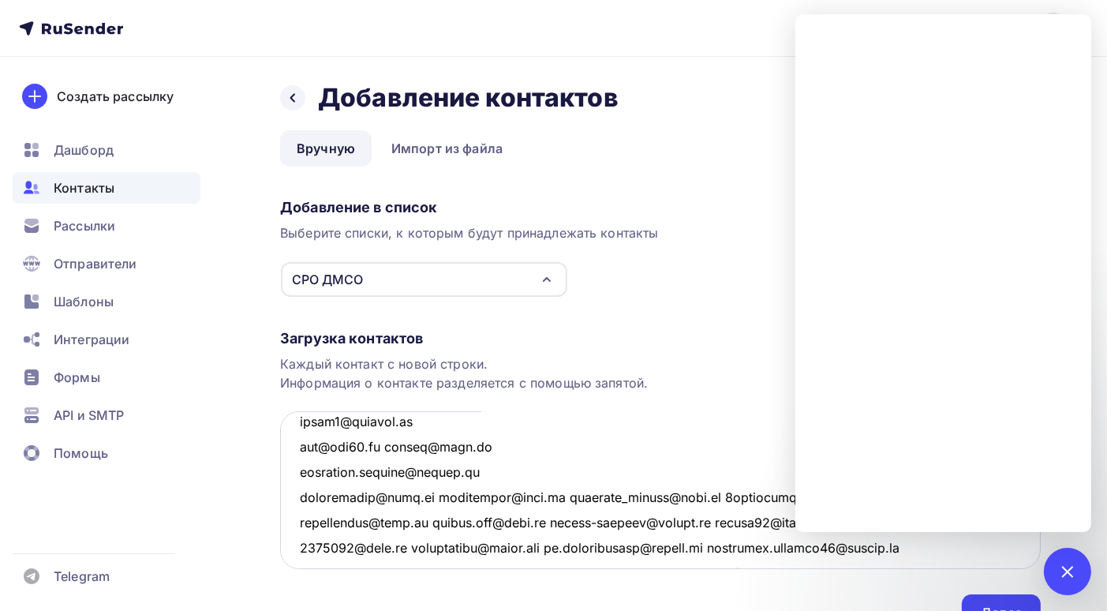
click at [433, 496] on textarea at bounding box center [660, 490] width 761 height 158
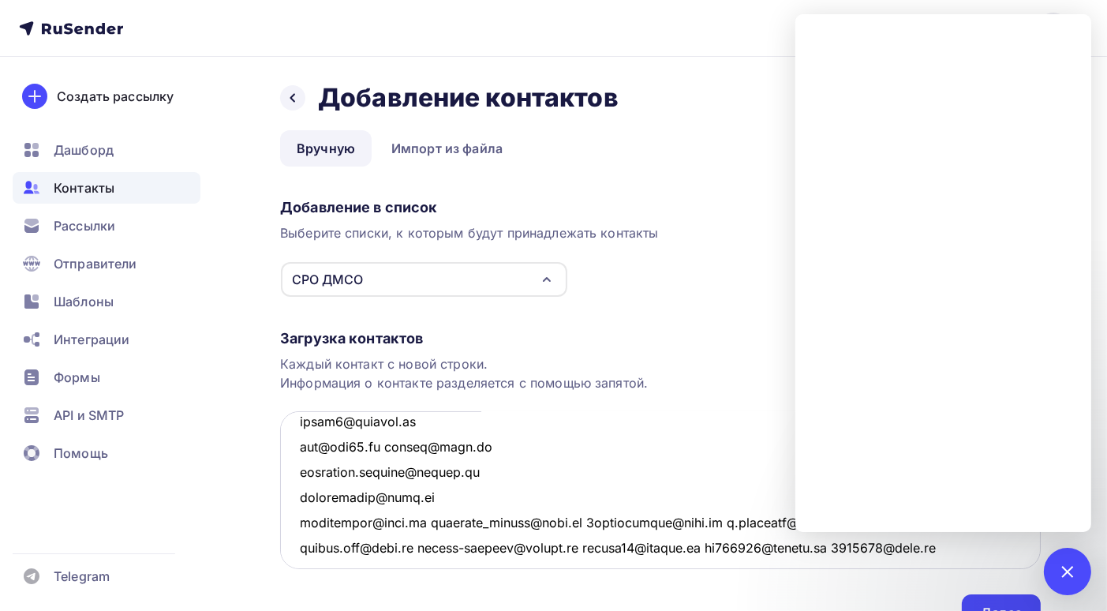
click at [420, 520] on textarea at bounding box center [660, 490] width 761 height 158
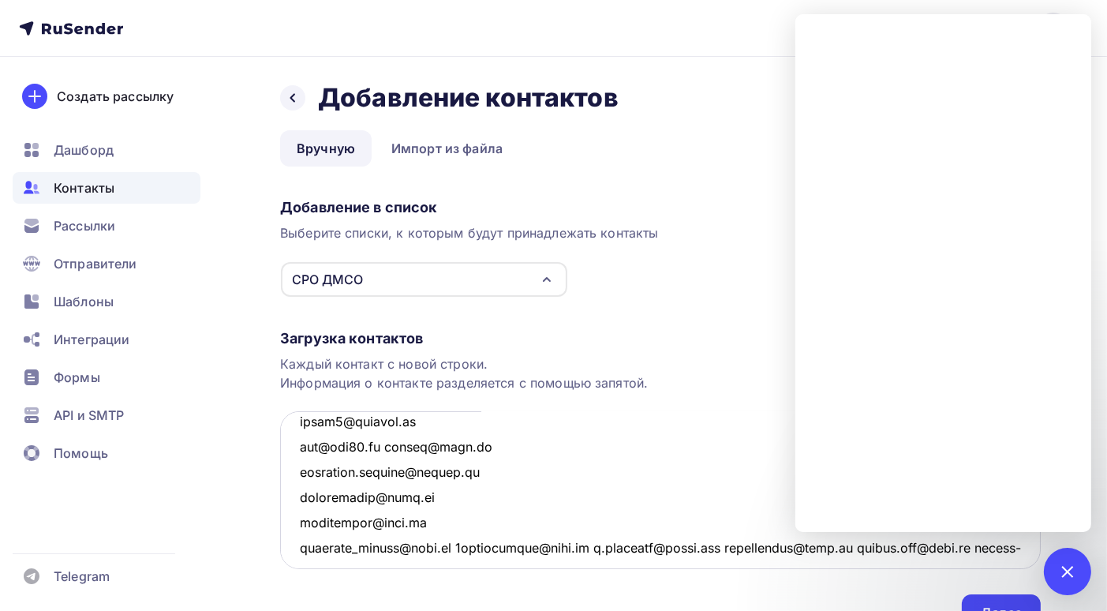
click at [444, 546] on textarea at bounding box center [660, 490] width 761 height 158
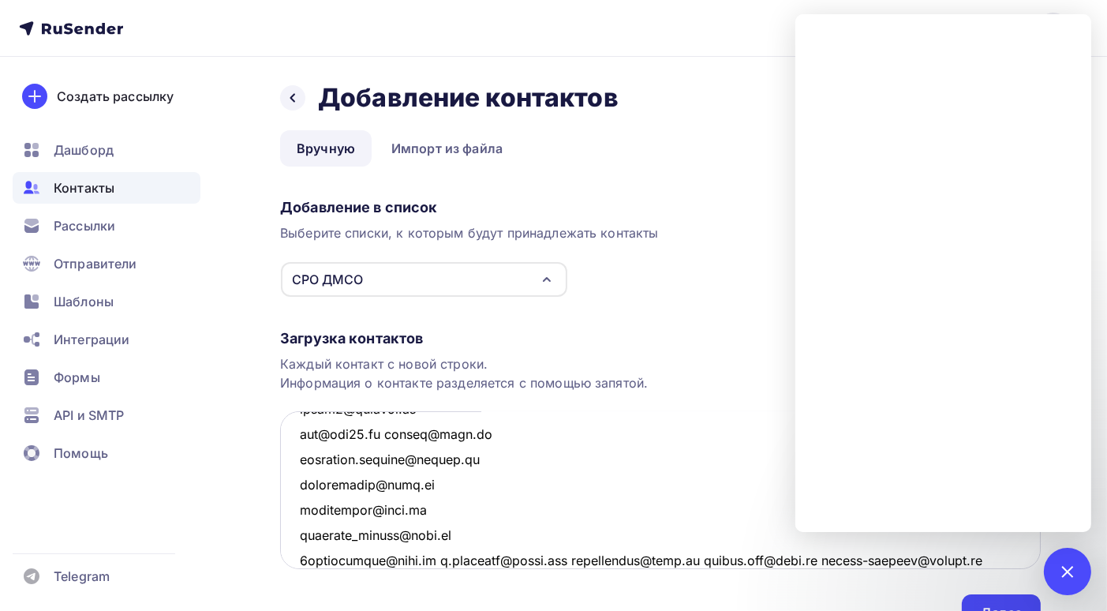
scroll to position [5064, 0]
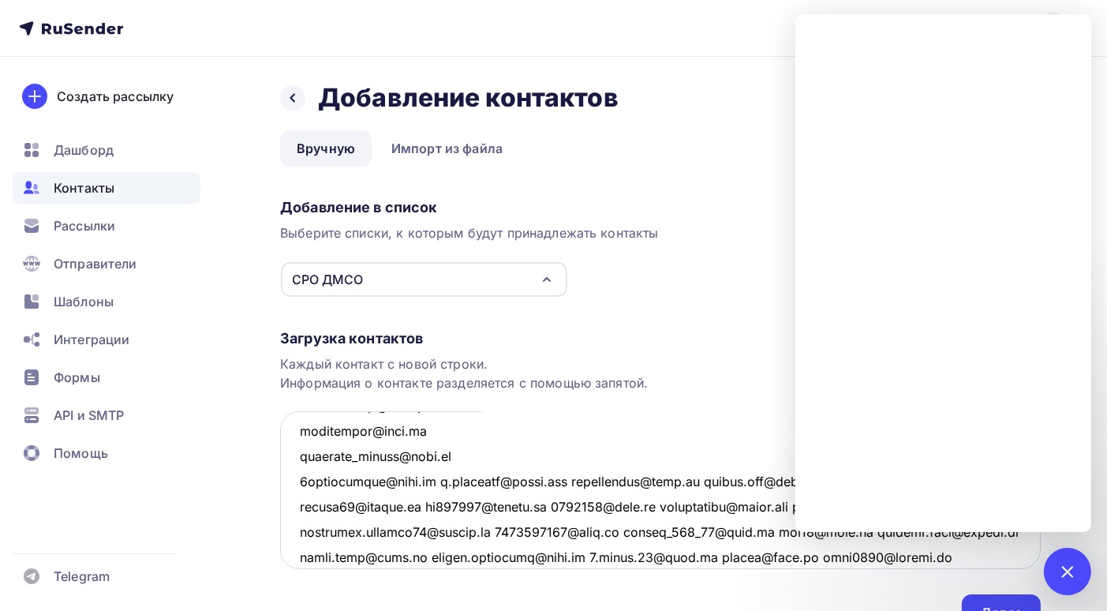
click at [432, 481] on textarea at bounding box center [660, 490] width 761 height 158
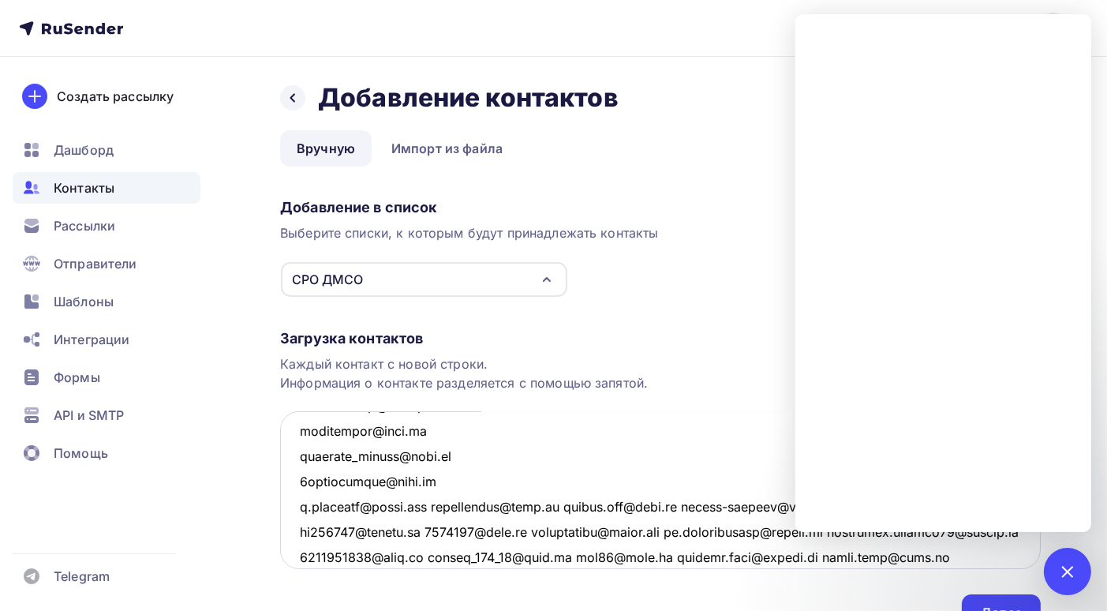
click at [444, 505] on textarea at bounding box center [660, 490] width 761 height 158
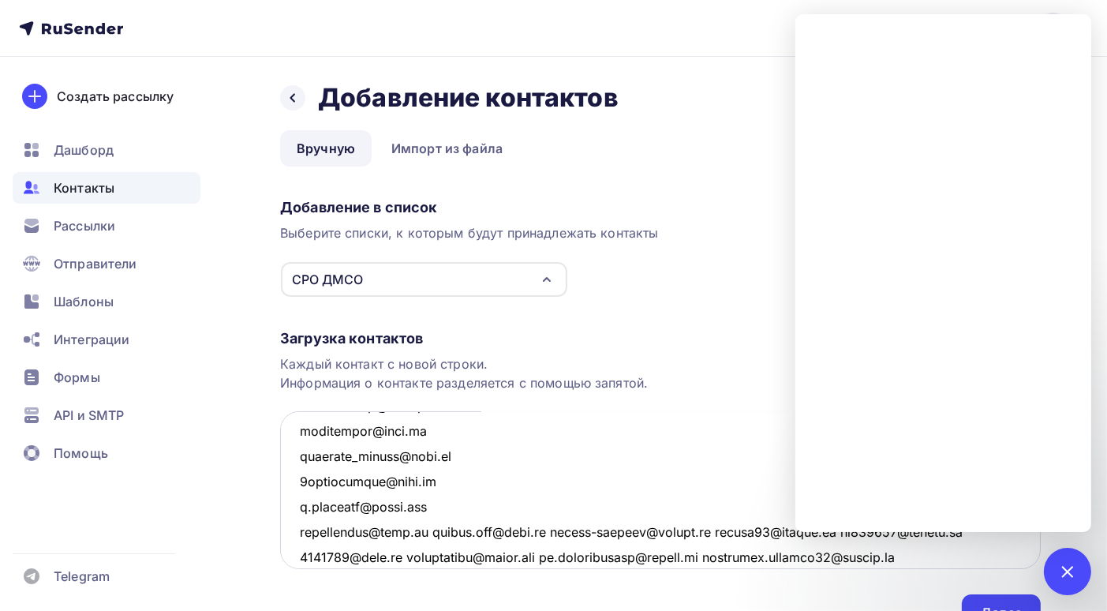
click at [536, 533] on textarea at bounding box center [660, 490] width 761 height 158
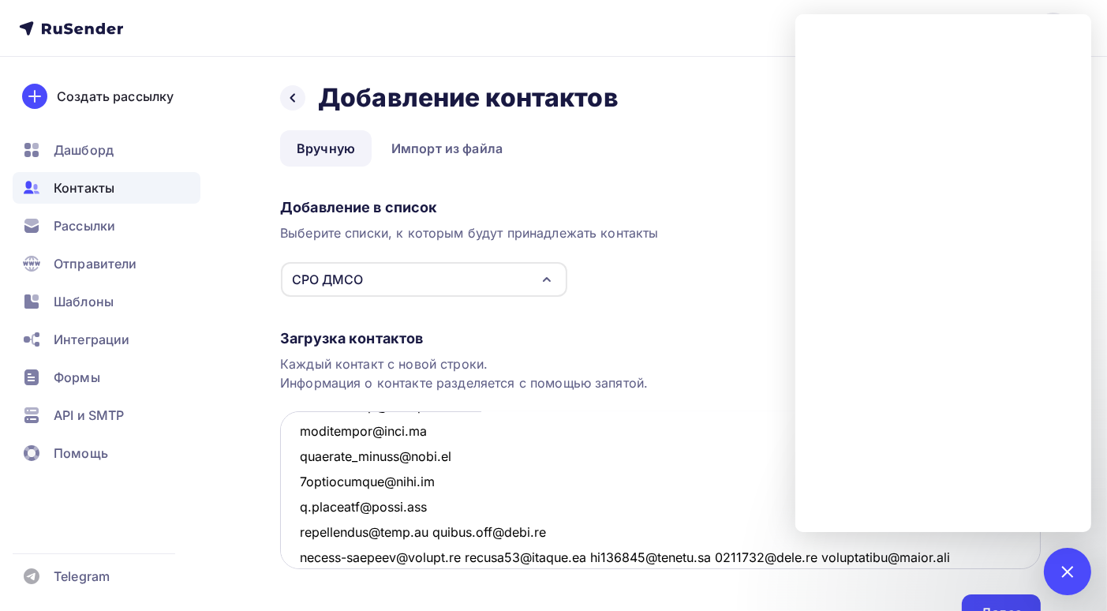
scroll to position [5143, 0]
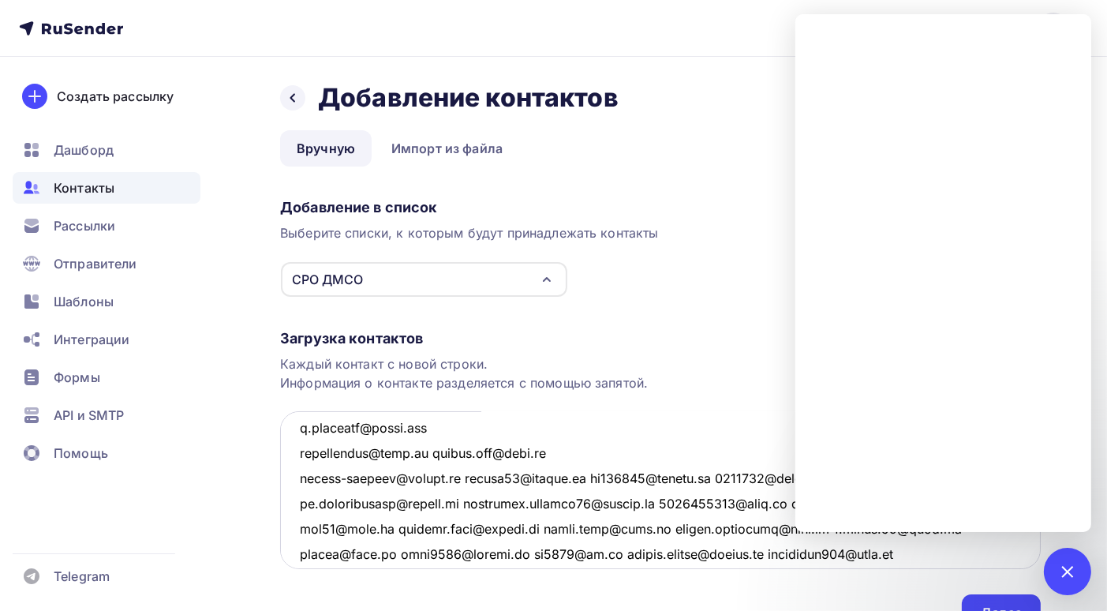
click at [474, 474] on textarea at bounding box center [660, 490] width 761 height 158
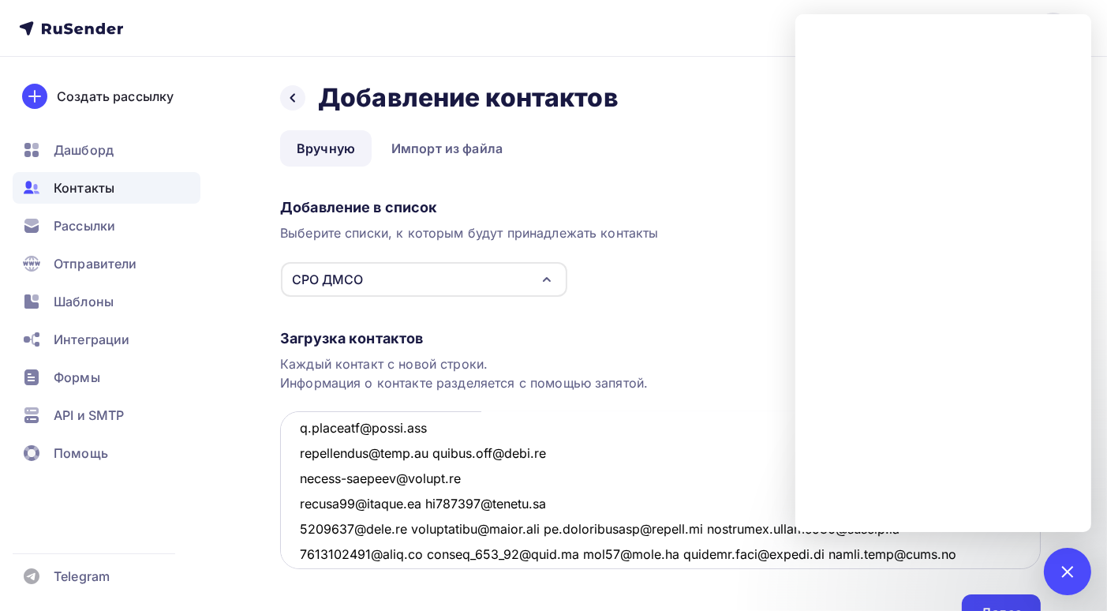
click at [557, 500] on textarea at bounding box center [660, 490] width 761 height 158
click at [550, 528] on textarea at bounding box center [660, 490] width 761 height 158
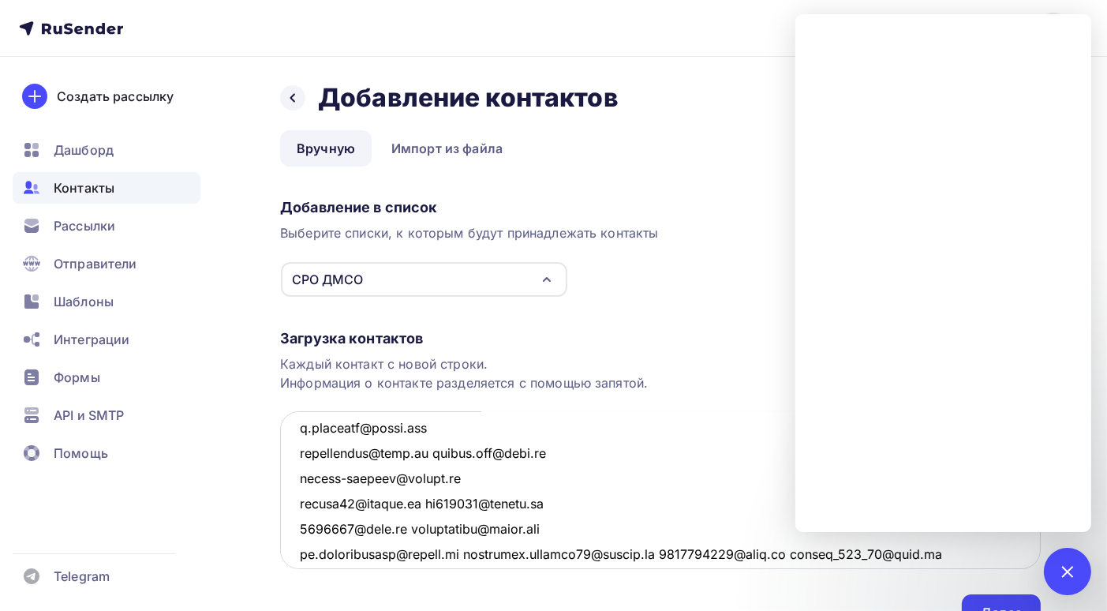
scroll to position [5222, 0]
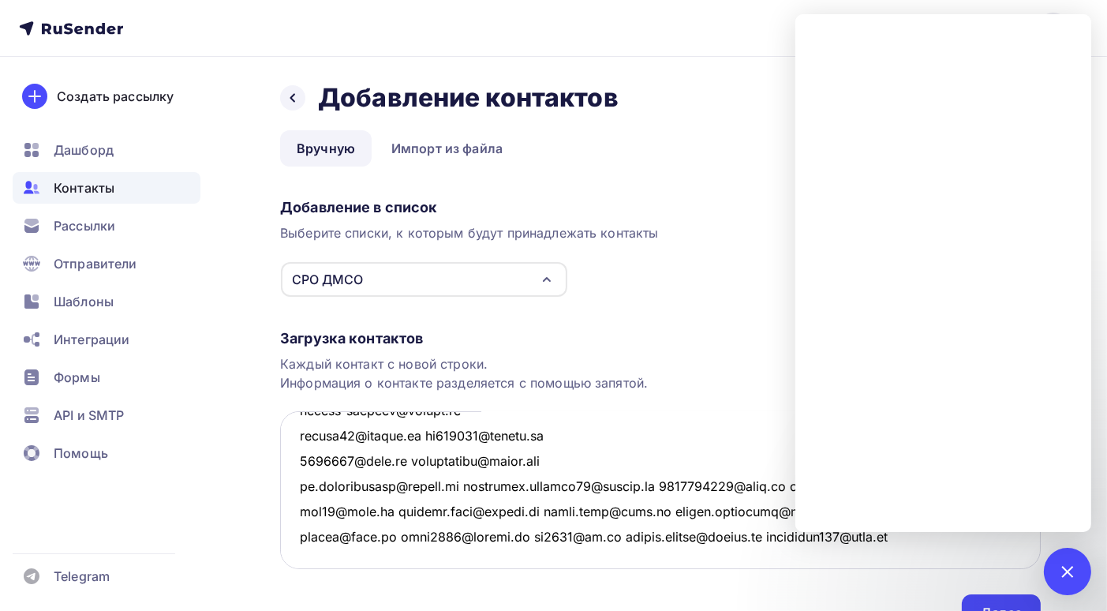
click at [472, 475] on textarea at bounding box center [660, 490] width 761 height 158
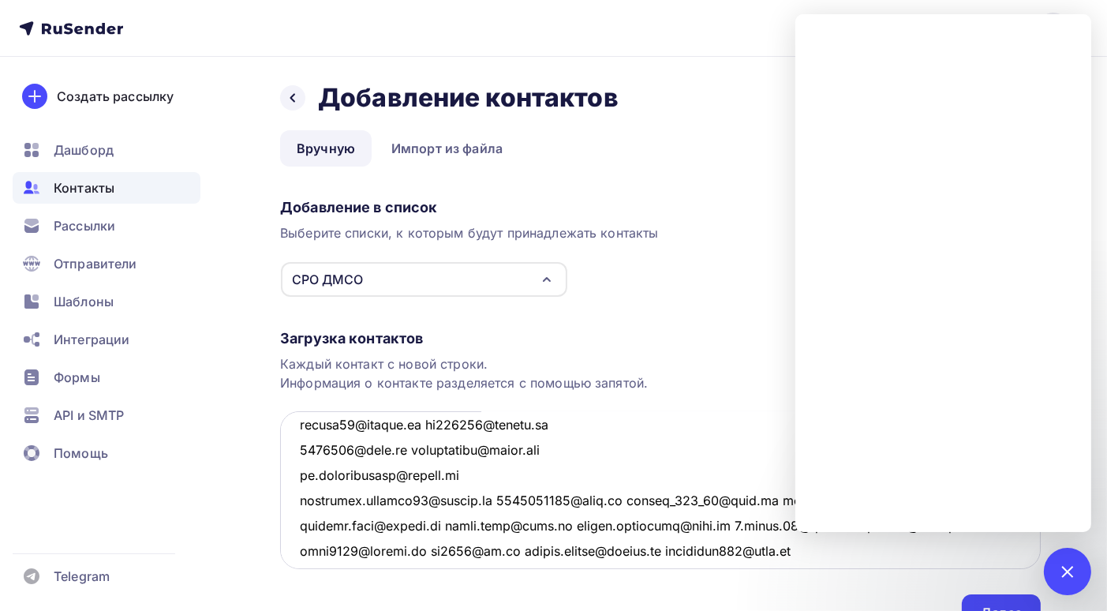
click at [409, 449] on textarea at bounding box center [660, 490] width 761 height 158
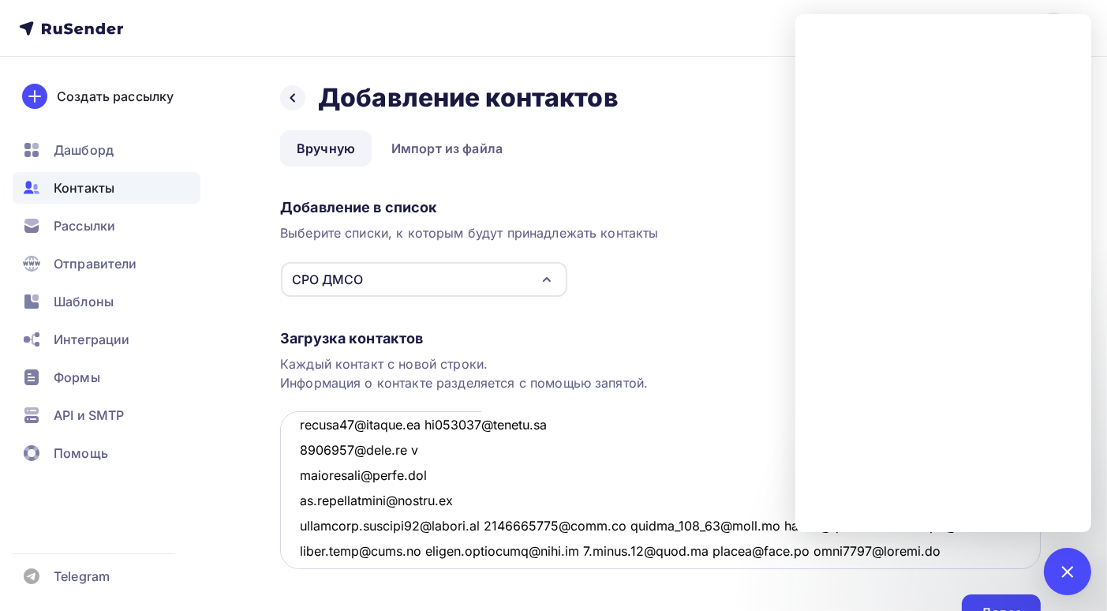
click at [424, 425] on textarea at bounding box center [660, 490] width 761 height 158
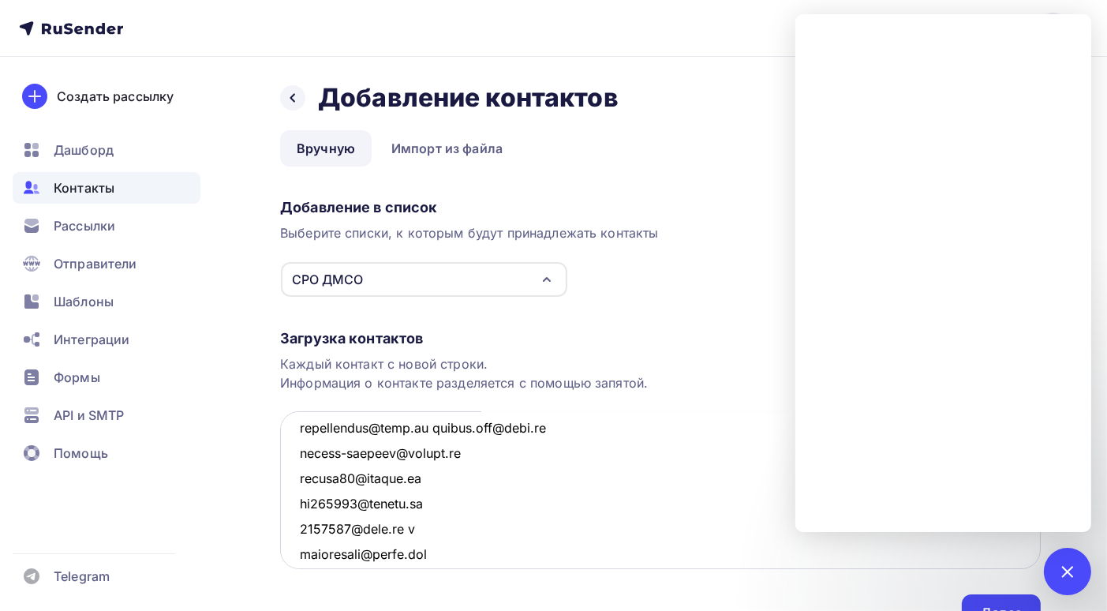
click at [418, 428] on textarea at bounding box center [660, 490] width 761 height 158
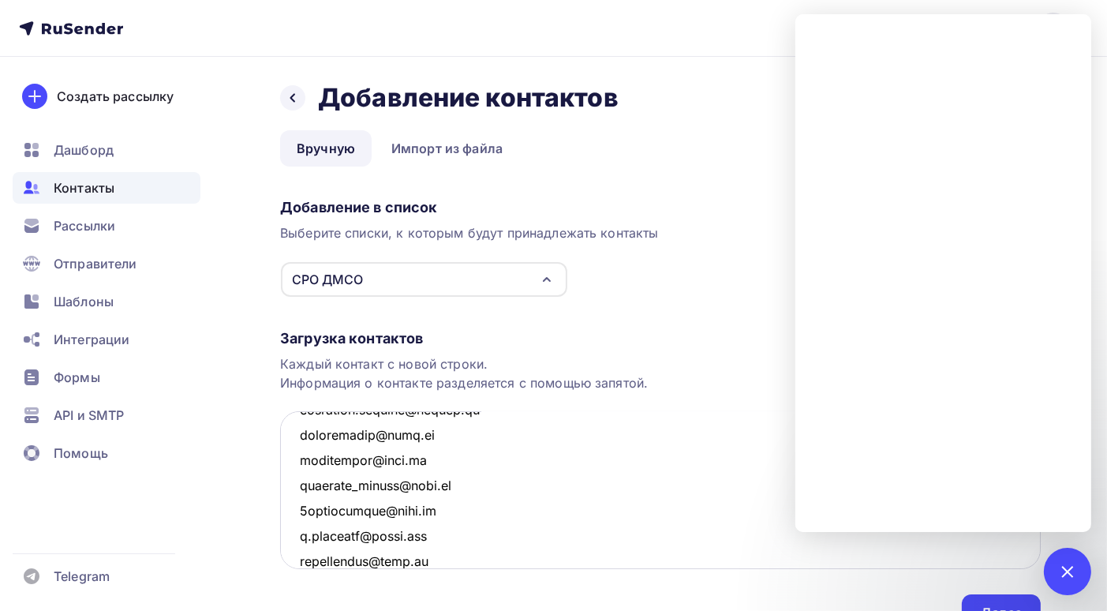
scroll to position [4877, 0]
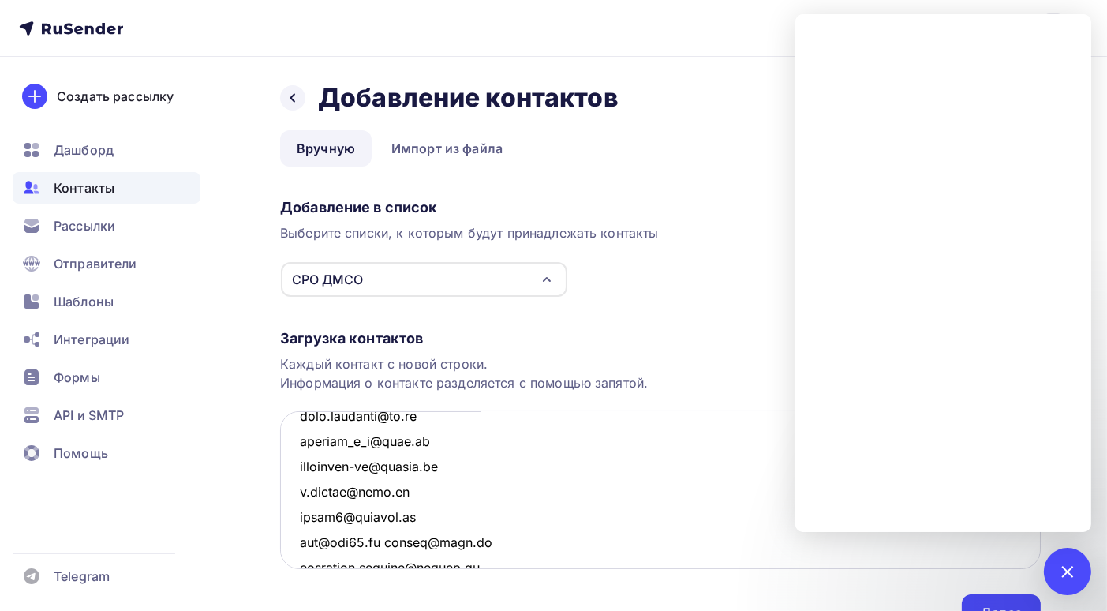
click at [383, 539] on textarea at bounding box center [660, 490] width 761 height 158
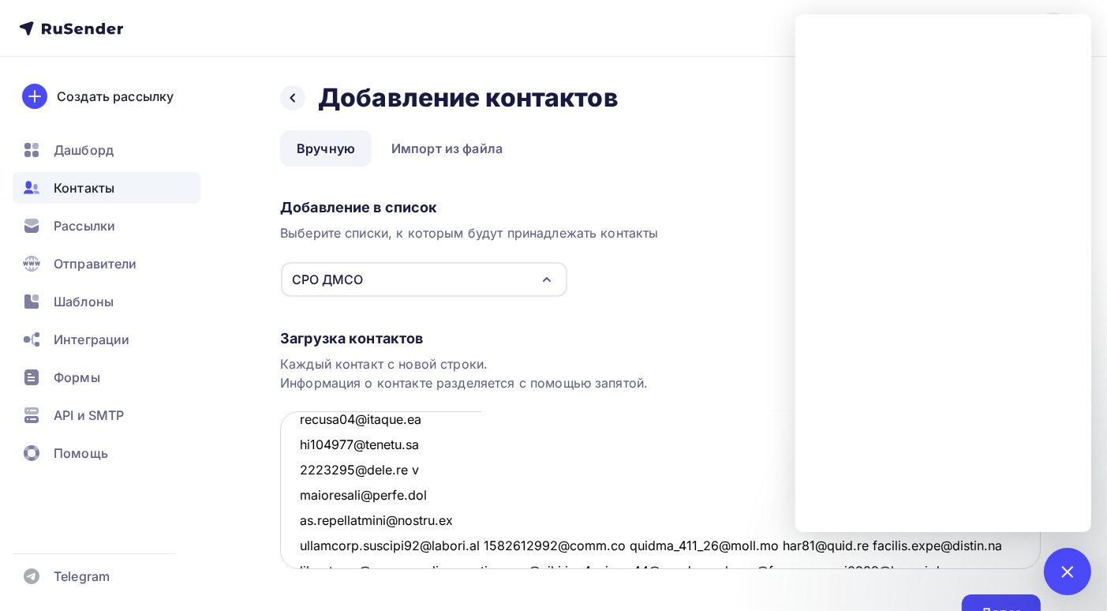
scroll to position [5357, 0]
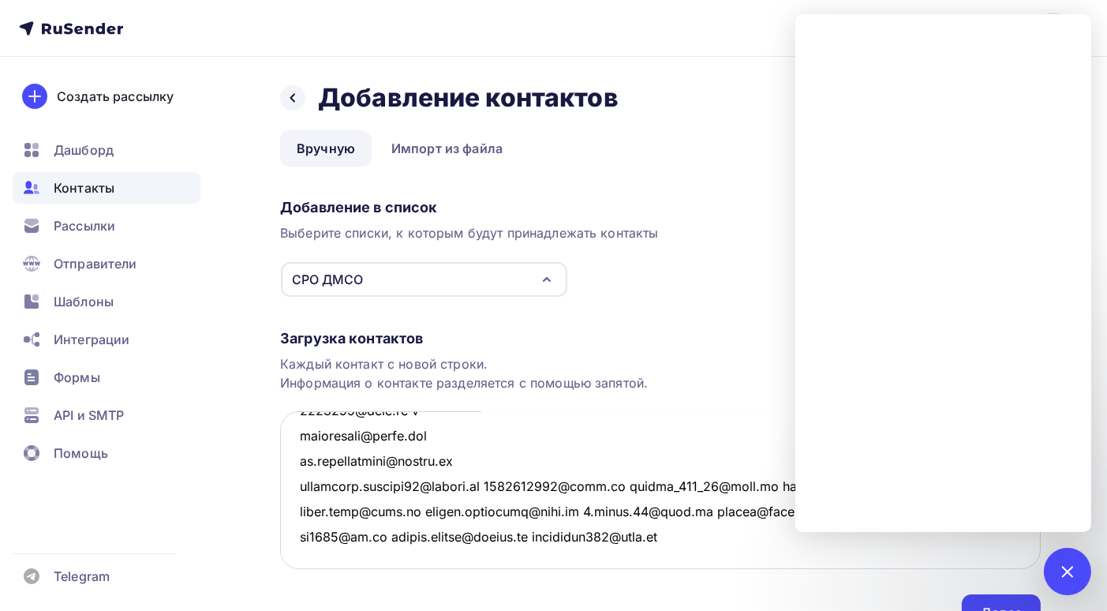
click at [501, 463] on textarea at bounding box center [660, 490] width 761 height 158
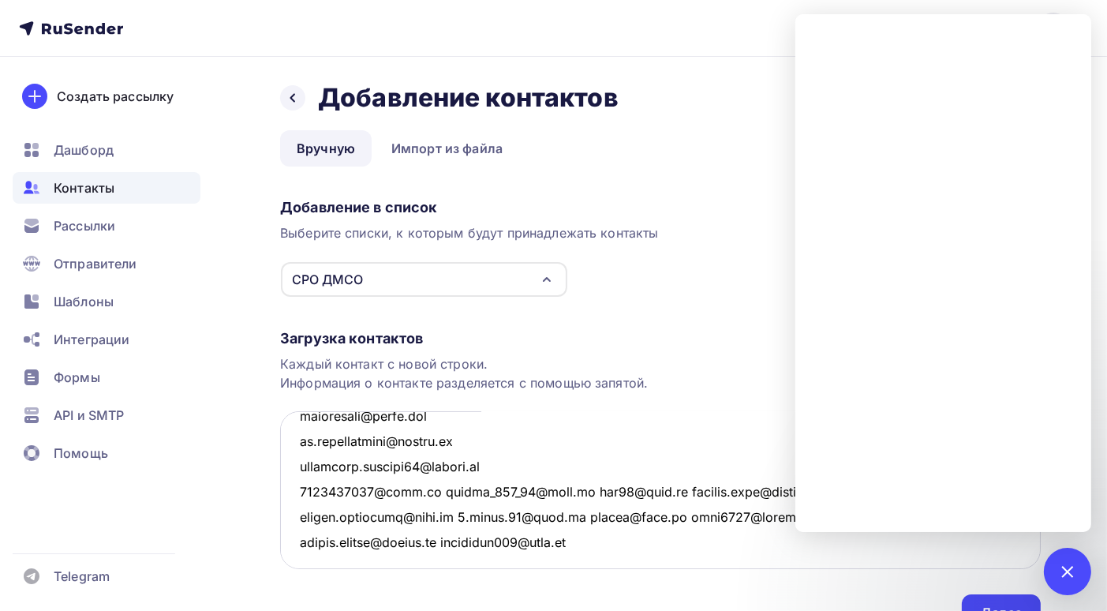
click at [432, 492] on textarea at bounding box center [660, 490] width 761 height 158
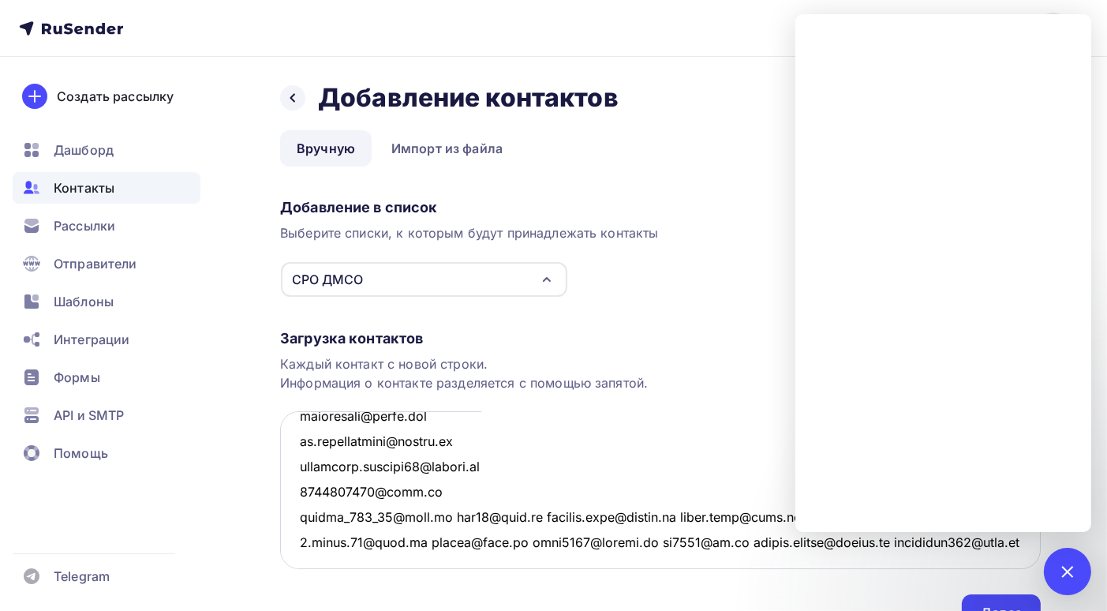
click at [445, 513] on textarea at bounding box center [660, 490] width 761 height 158
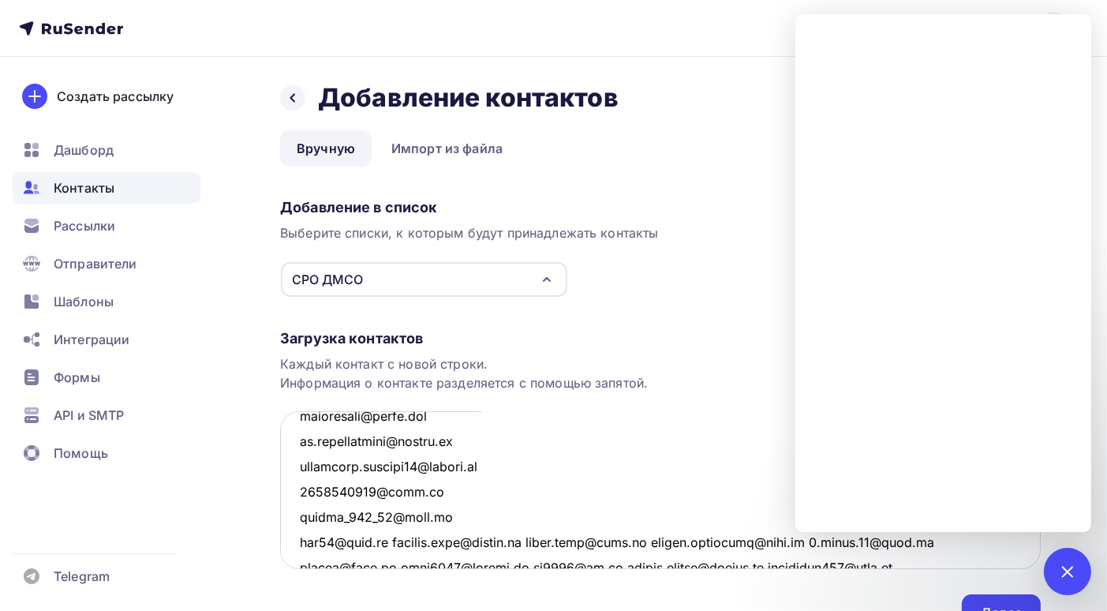
click at [382, 542] on textarea at bounding box center [660, 490] width 761 height 158
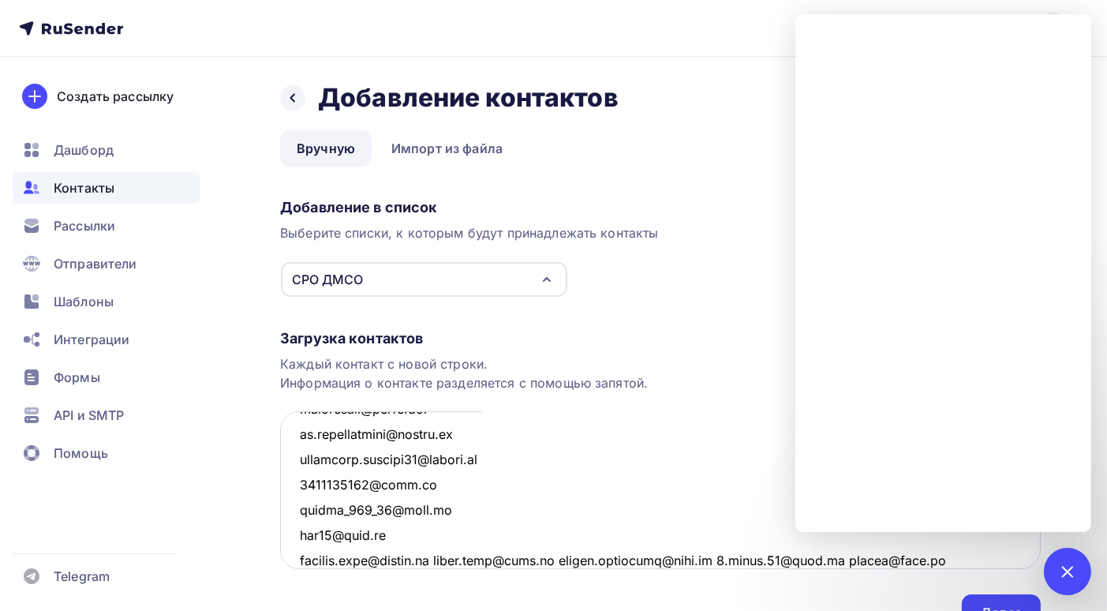
scroll to position [5438, 0]
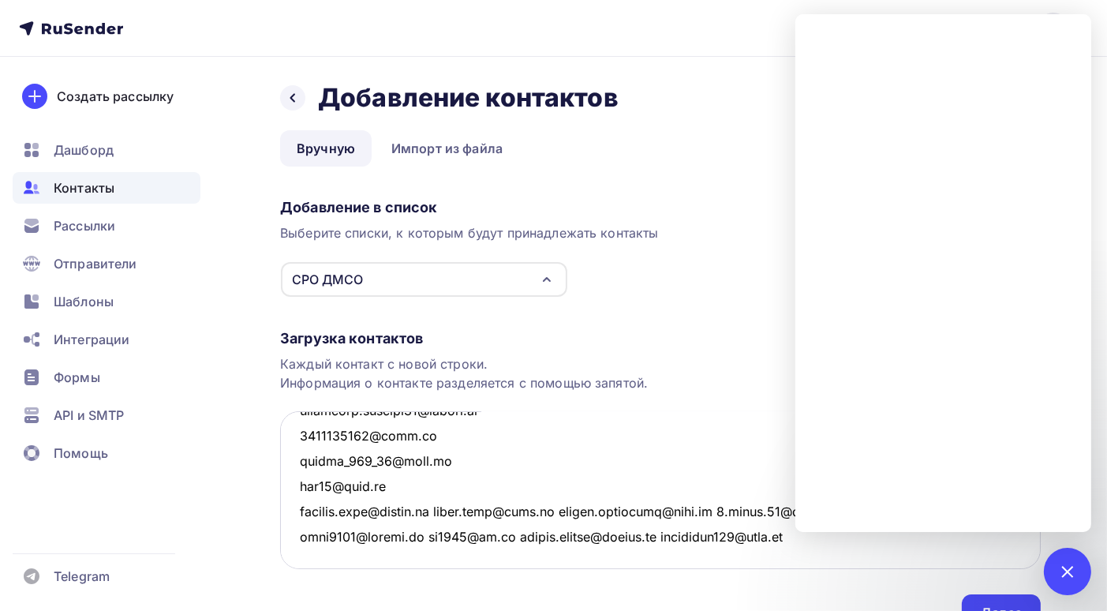
click at [456, 486] on textarea at bounding box center [660, 490] width 761 height 158
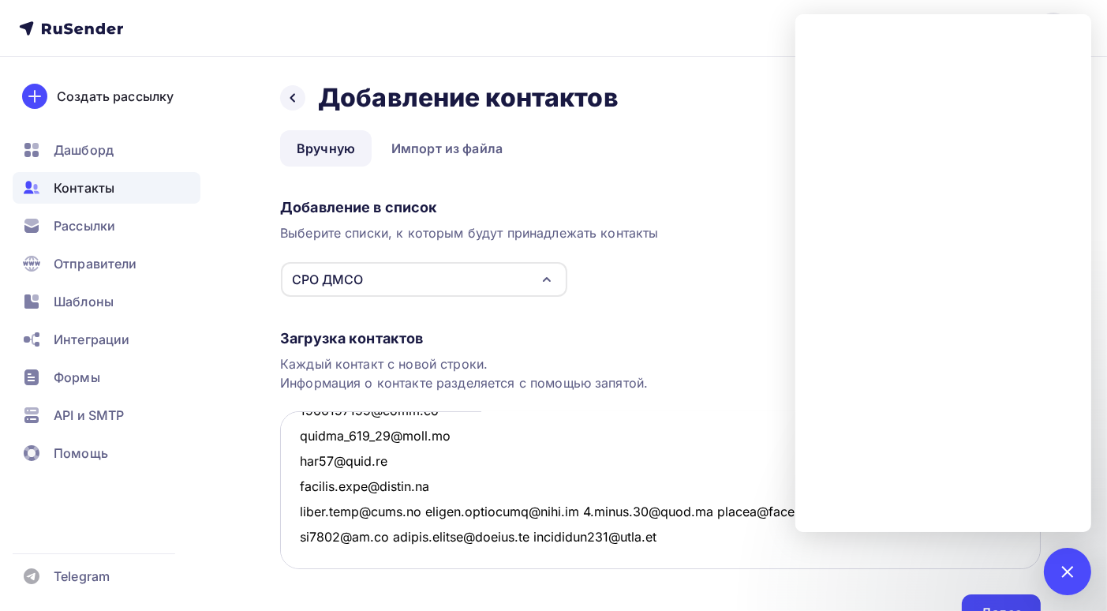
click at [420, 509] on textarea at bounding box center [660, 490] width 761 height 158
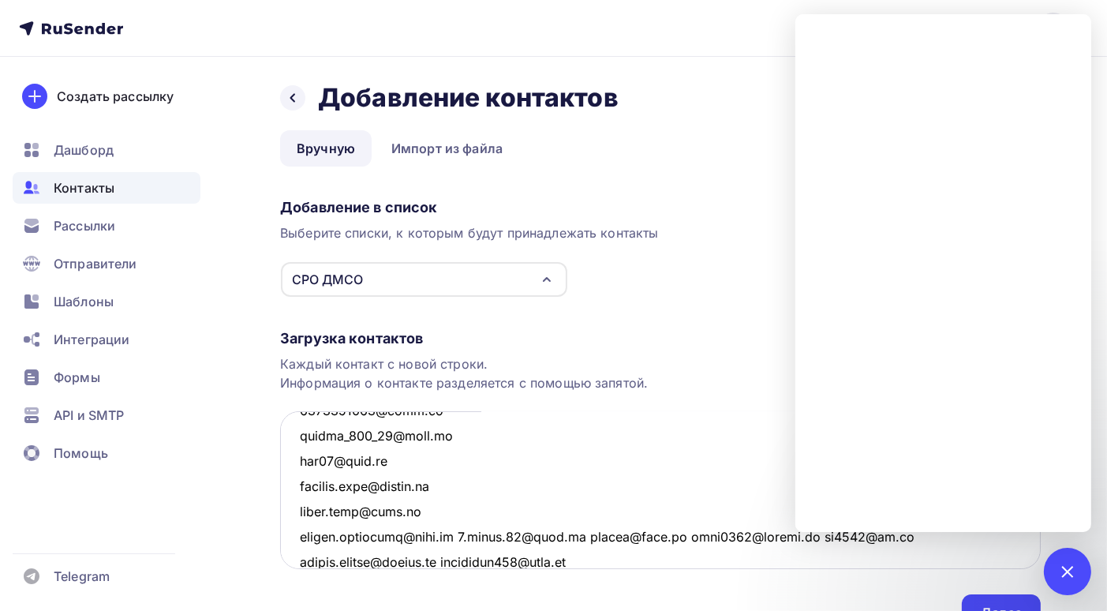
click at [451, 535] on textarea at bounding box center [660, 490] width 761 height 158
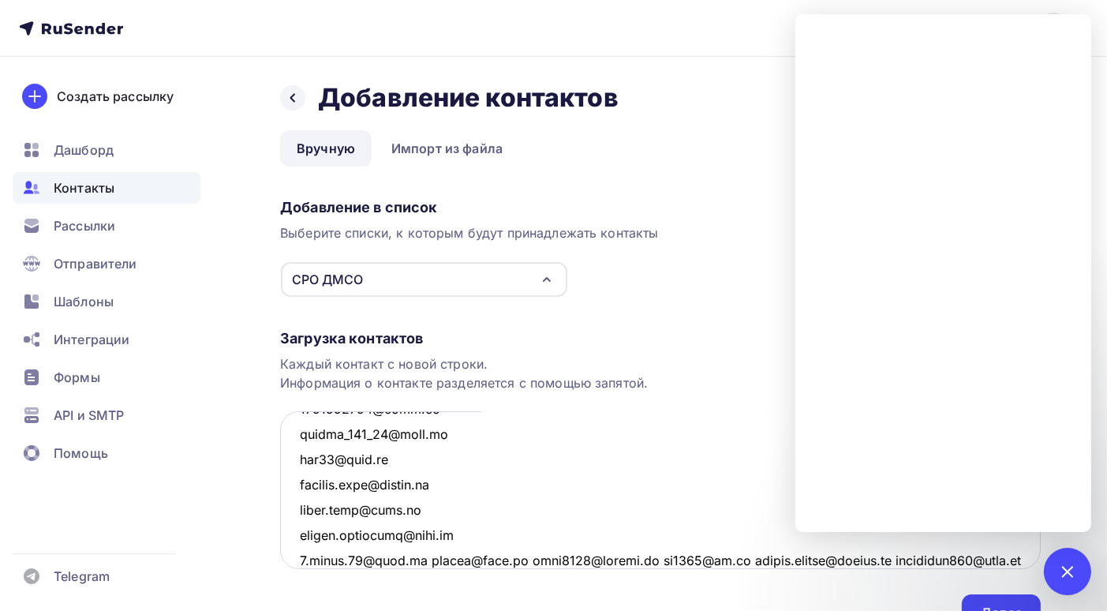
scroll to position [5488, 0]
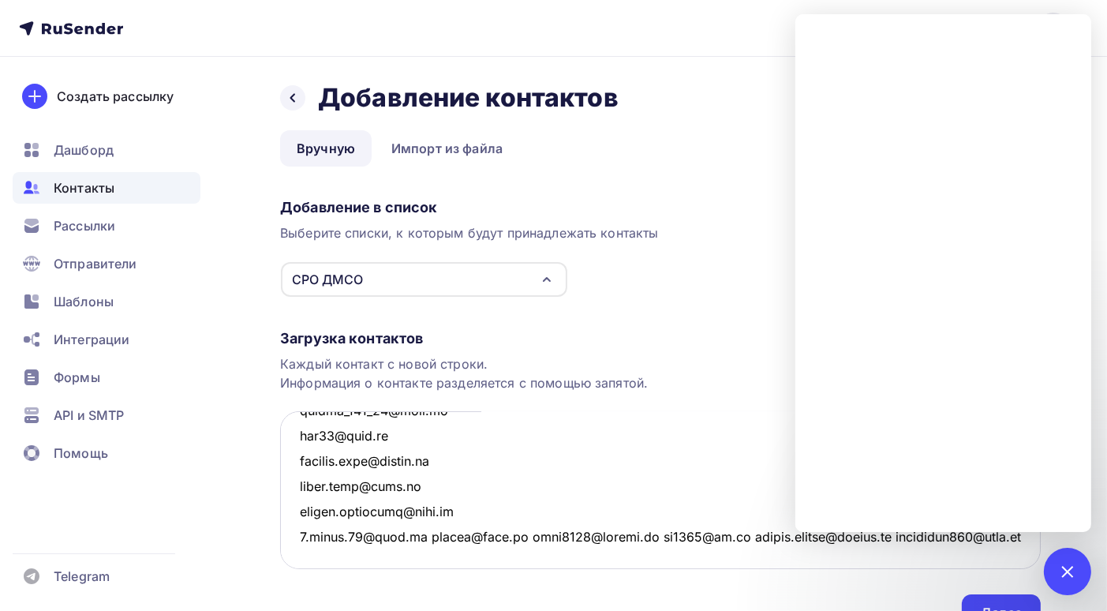
click at [505, 512] on textarea at bounding box center [660, 490] width 761 height 158
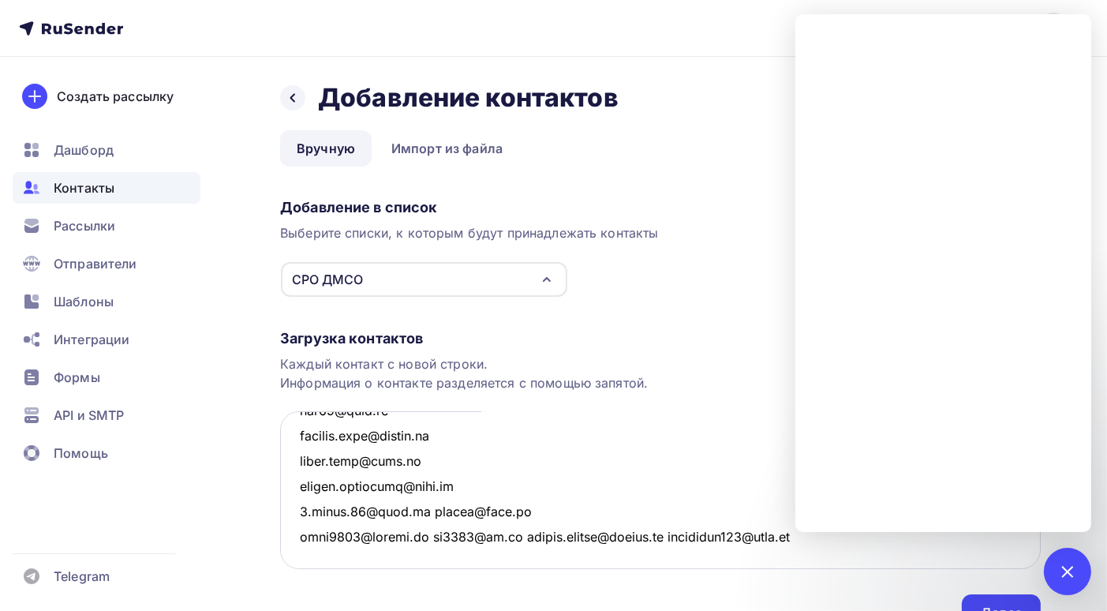
click at [407, 510] on textarea at bounding box center [660, 490] width 761 height 158
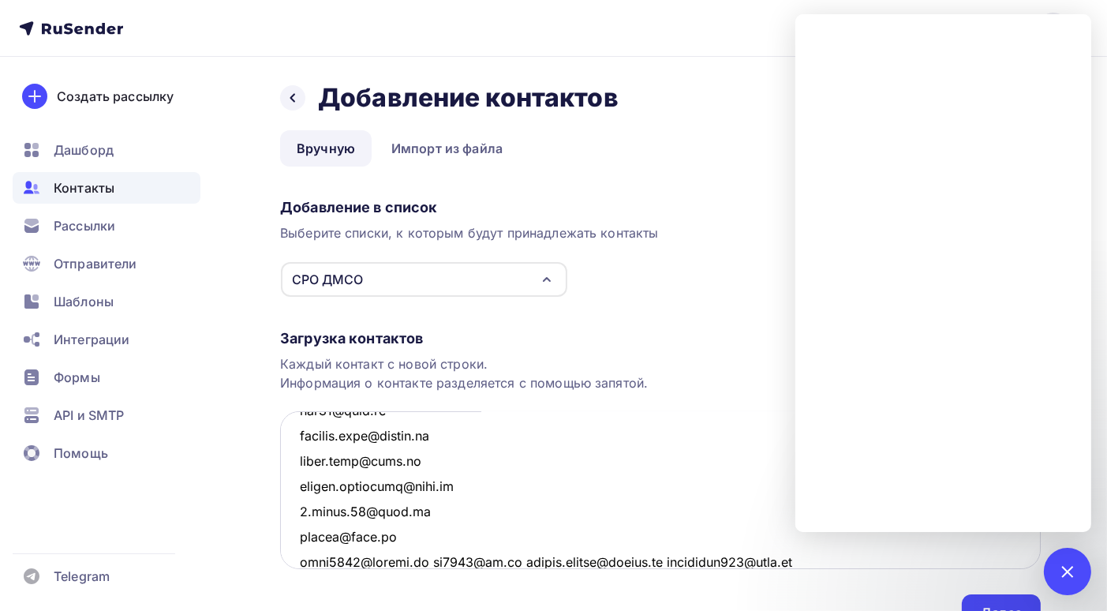
scroll to position [5539, 0]
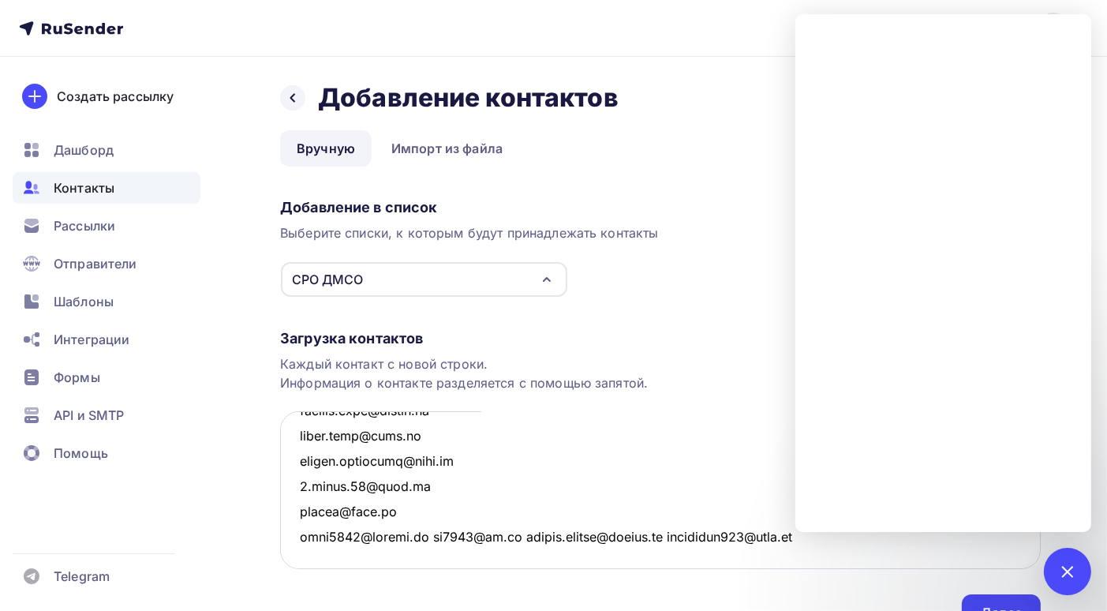
click at [432, 511] on textarea at bounding box center [660, 490] width 761 height 158
click at [395, 535] on textarea at bounding box center [660, 490] width 761 height 158
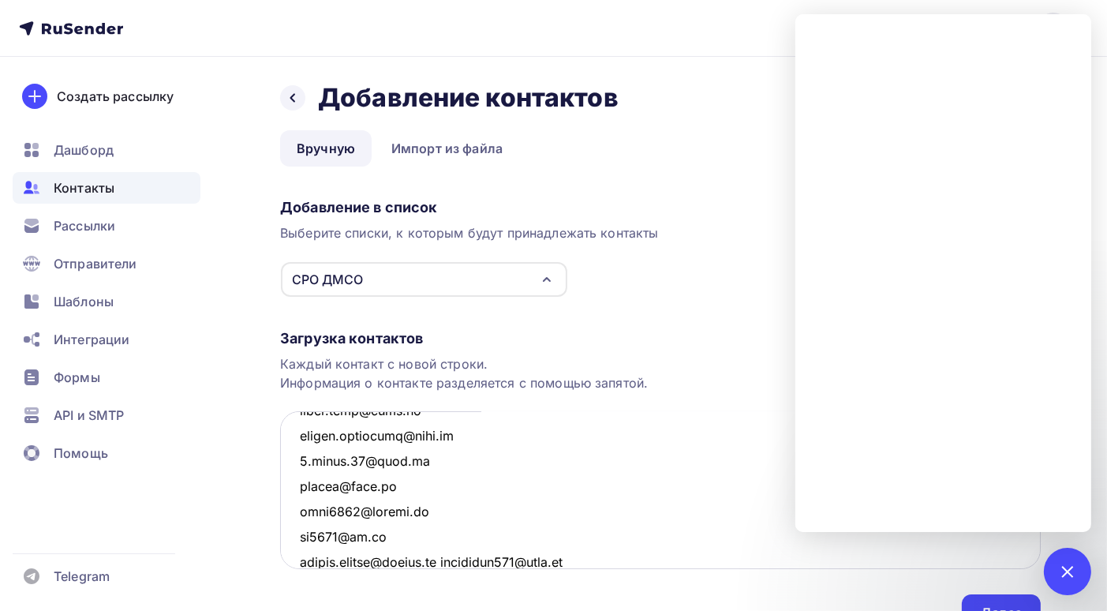
scroll to position [5541, 0]
click at [444, 558] on textarea at bounding box center [660, 490] width 761 height 158
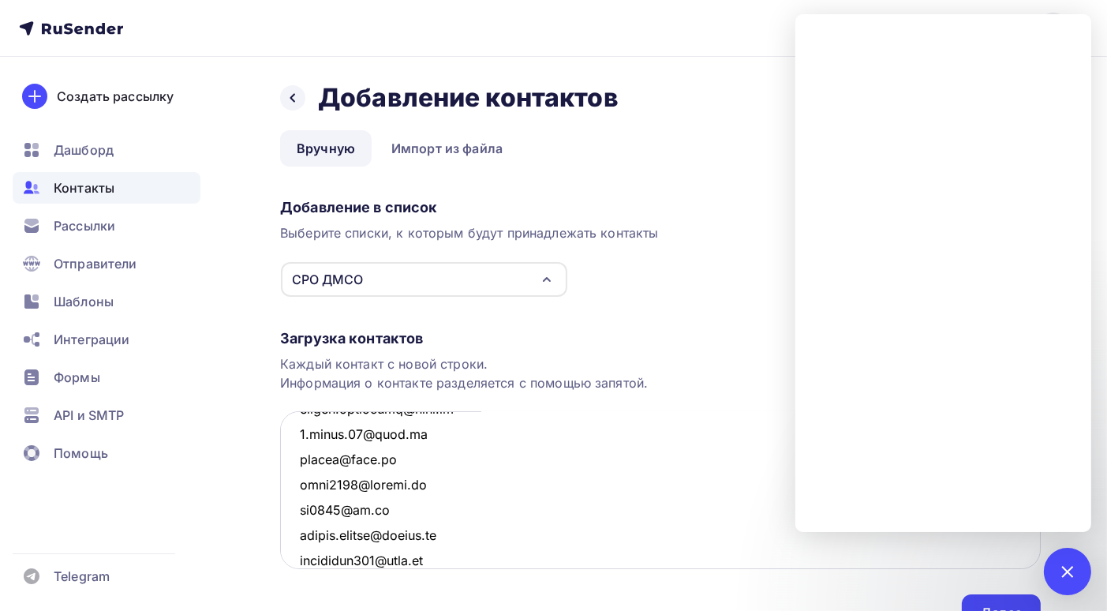
scroll to position [5615, 0]
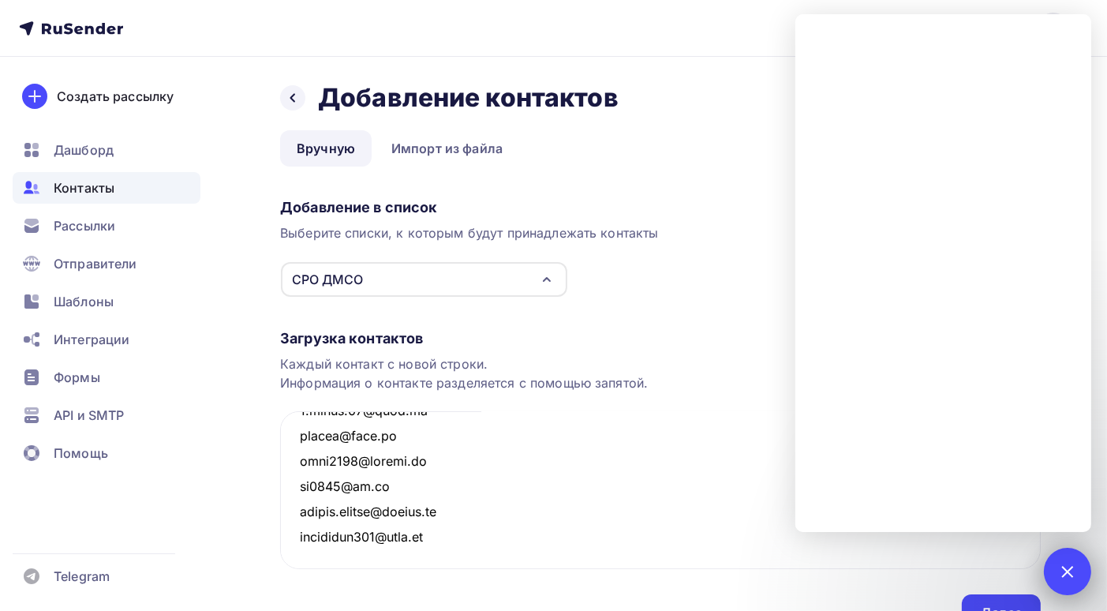
type textarea "abdukhairov.ismet@mail.ru mos-sro@mail.ru 911@9259594.ru pravo-centre@yandex.ru…"
click at [1064, 560] on div "1" at bounding box center [1067, 571] width 47 height 47
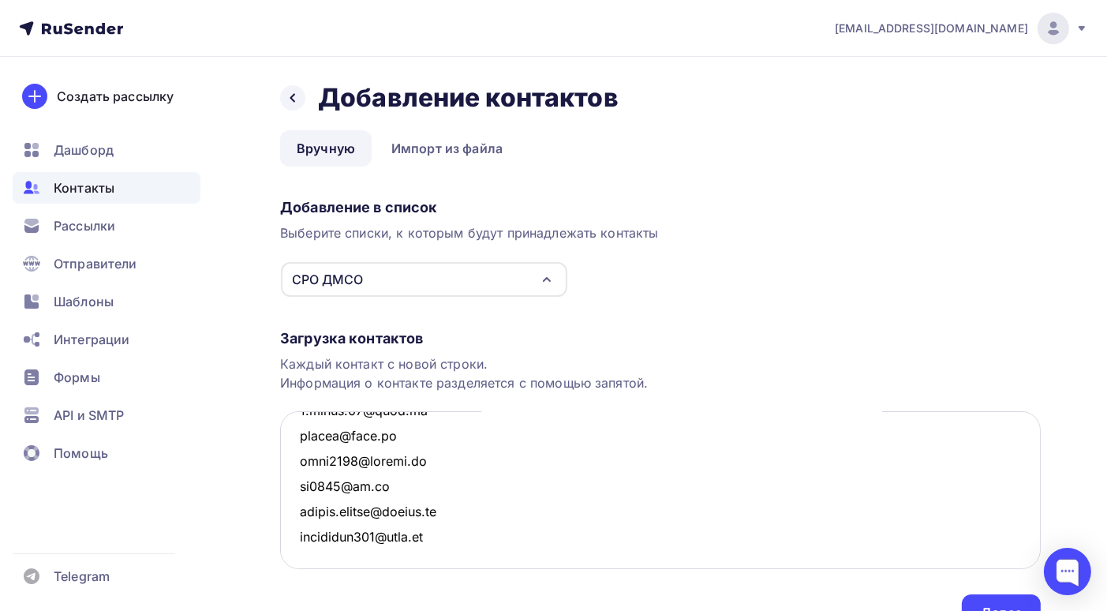
scroll to position [83, 0]
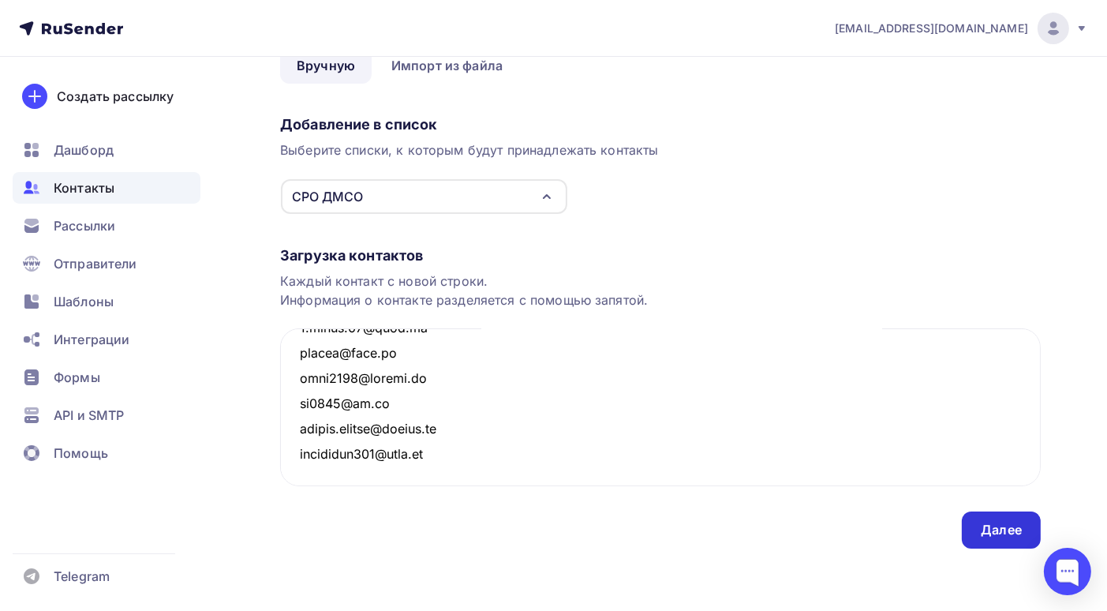
click at [1001, 533] on div "Далее" at bounding box center [1001, 530] width 41 height 18
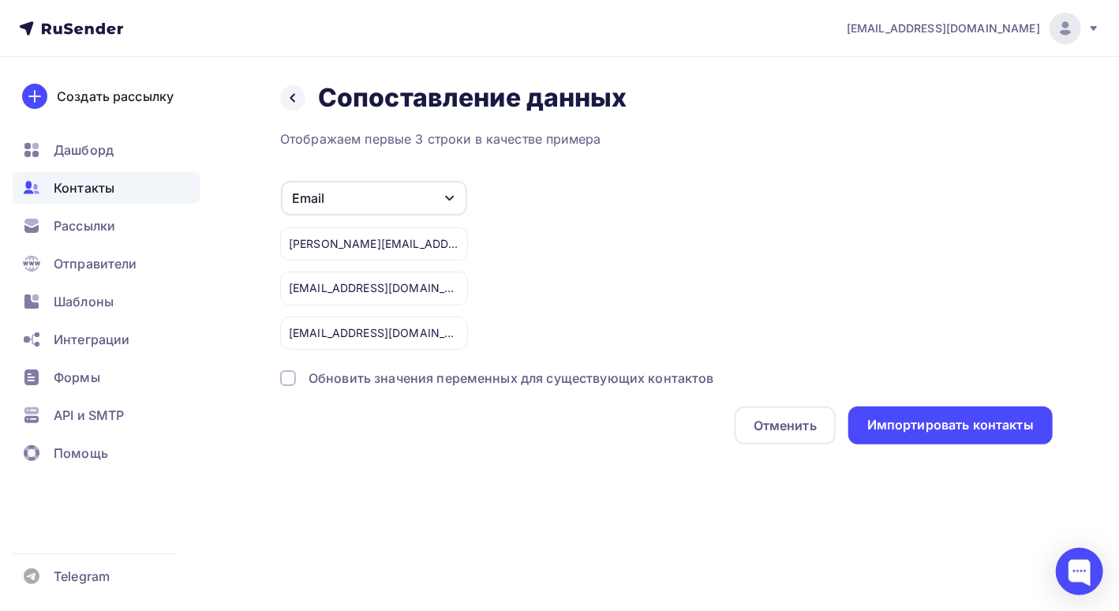
click at [286, 376] on div at bounding box center [288, 378] width 16 height 16
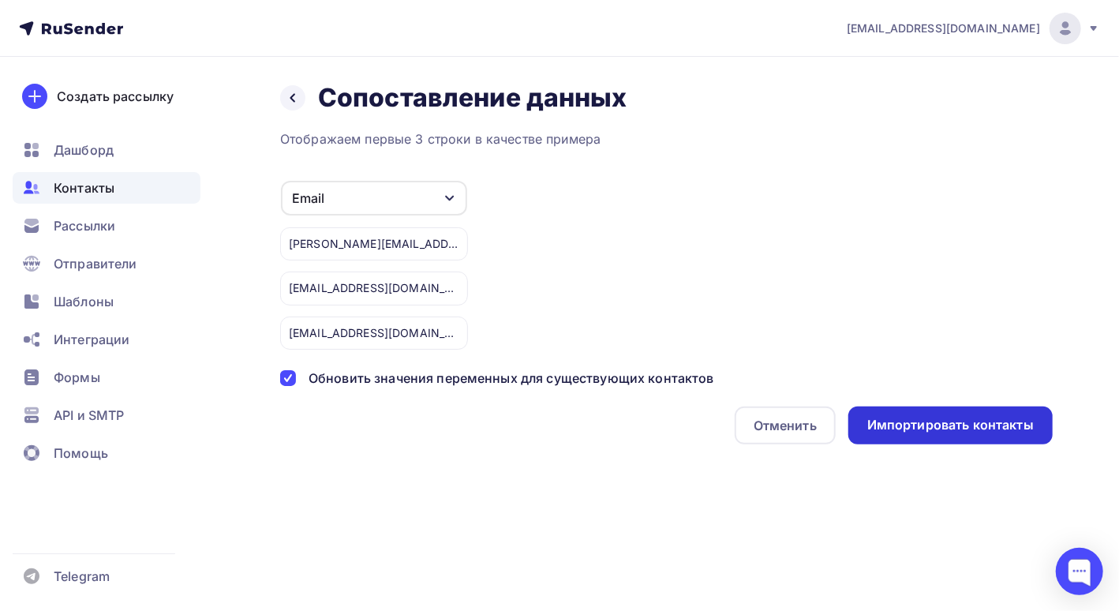
click at [935, 425] on div "Импортировать контакты" at bounding box center [950, 425] width 167 height 18
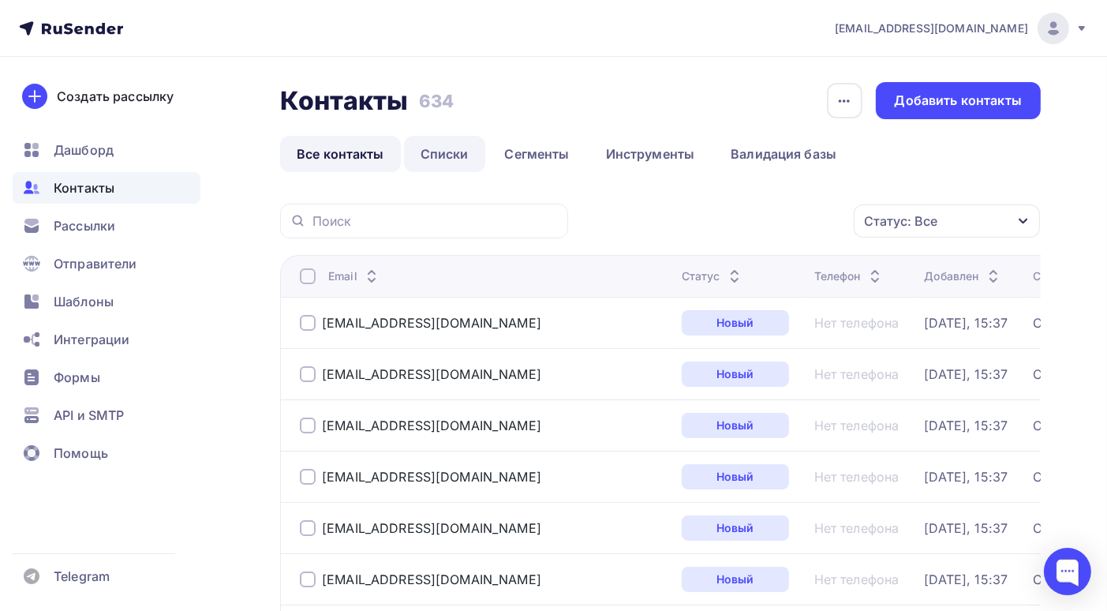
click at [455, 155] on link "Списки" at bounding box center [444, 154] width 81 height 36
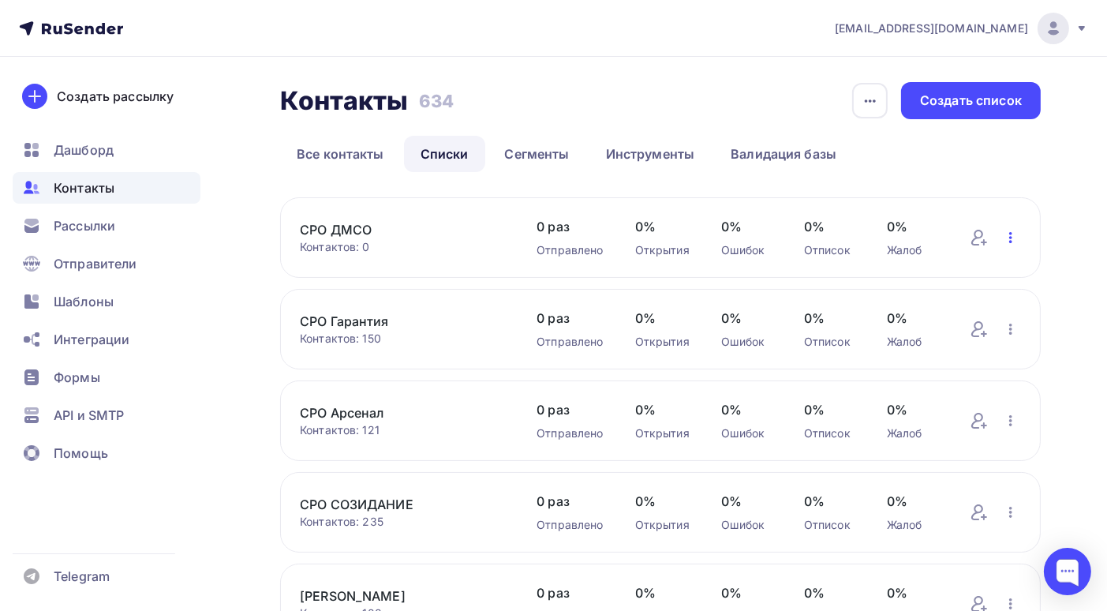
click at [1009, 237] on icon "button" at bounding box center [1011, 237] width 19 height 19
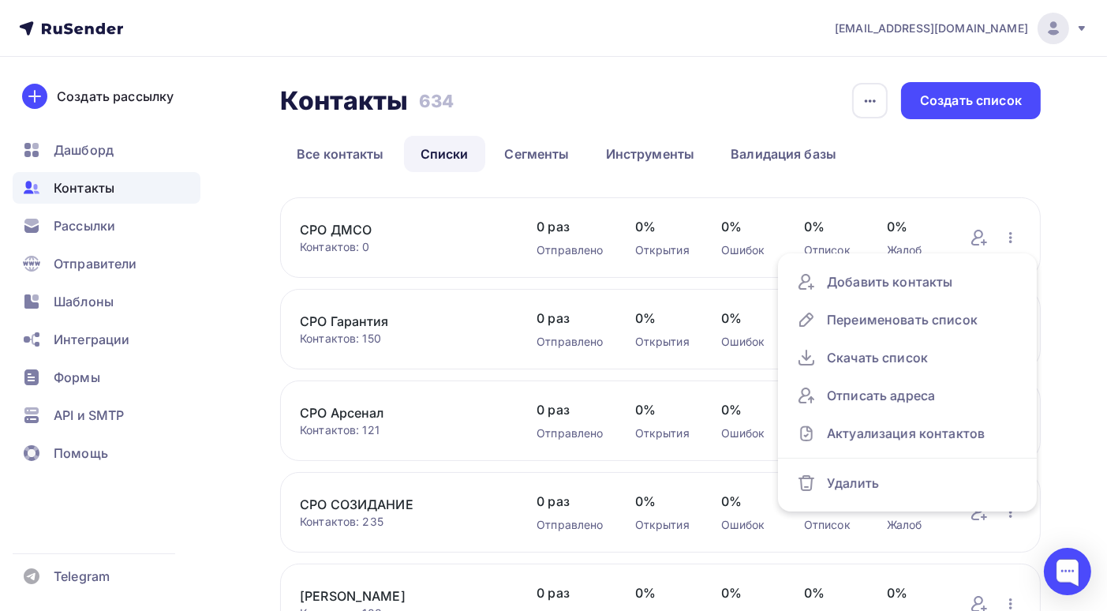
click at [384, 225] on link "СРО ДМСО" at bounding box center [402, 229] width 205 height 19
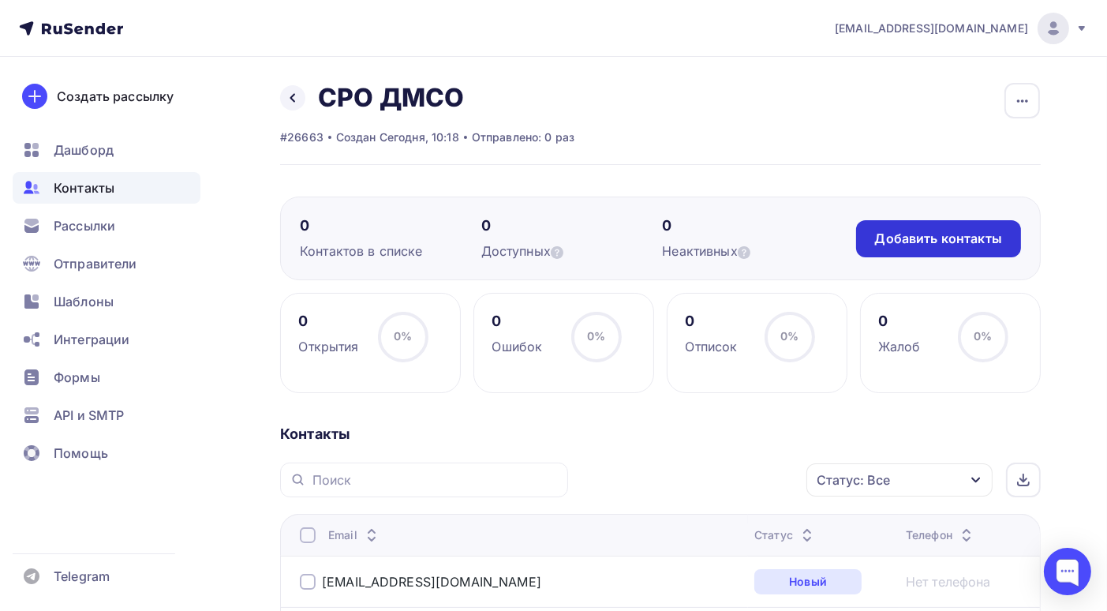
click at [930, 245] on div "Добавить контакты" at bounding box center [938, 239] width 127 height 18
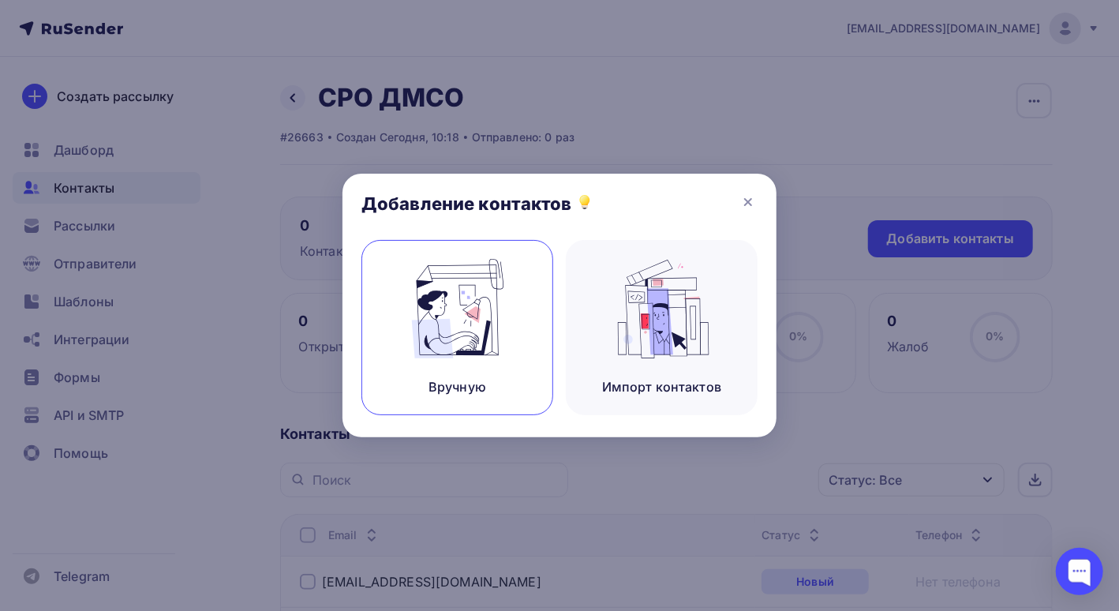
click at [432, 317] on img at bounding box center [458, 308] width 106 height 99
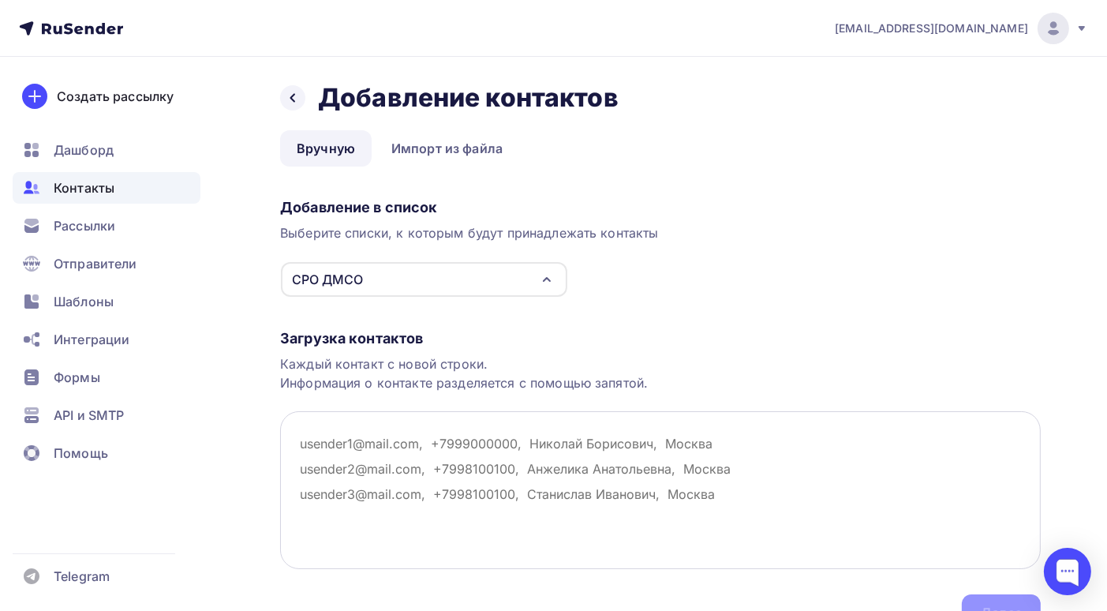
click at [301, 442] on textarea at bounding box center [660, 490] width 761 height 158
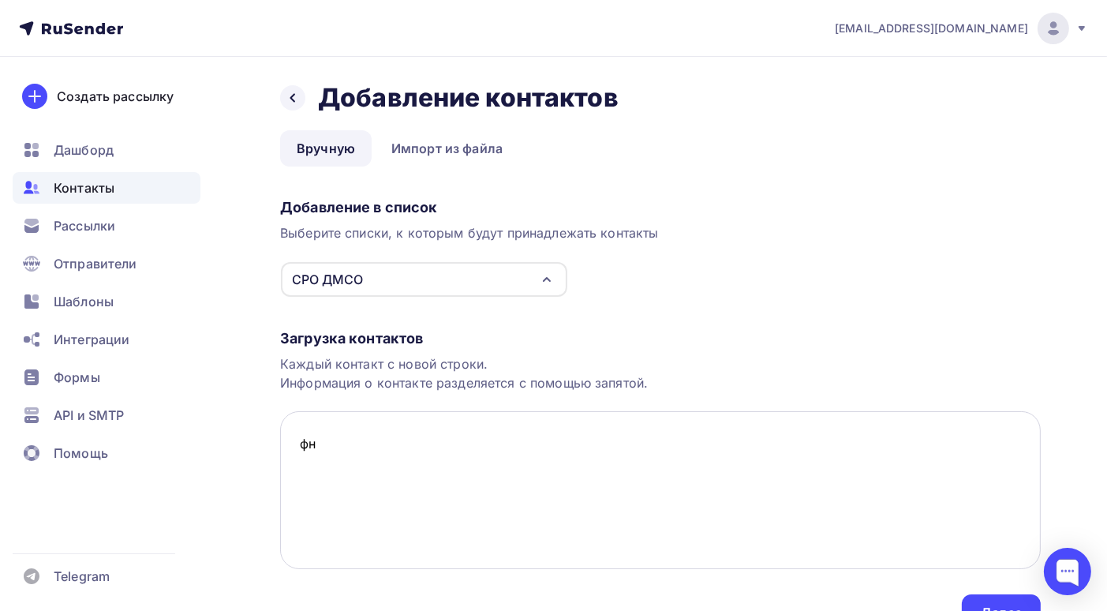
type textarea "ф"
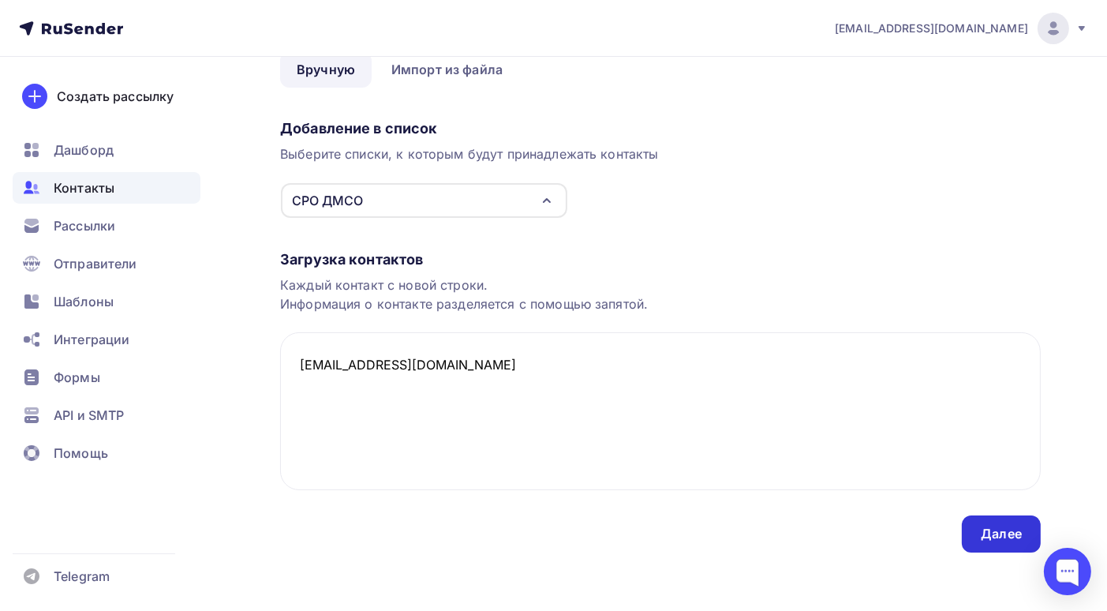
type textarea "ay-ludmila@mail.ru"
click at [982, 541] on div "Далее" at bounding box center [1001, 534] width 41 height 18
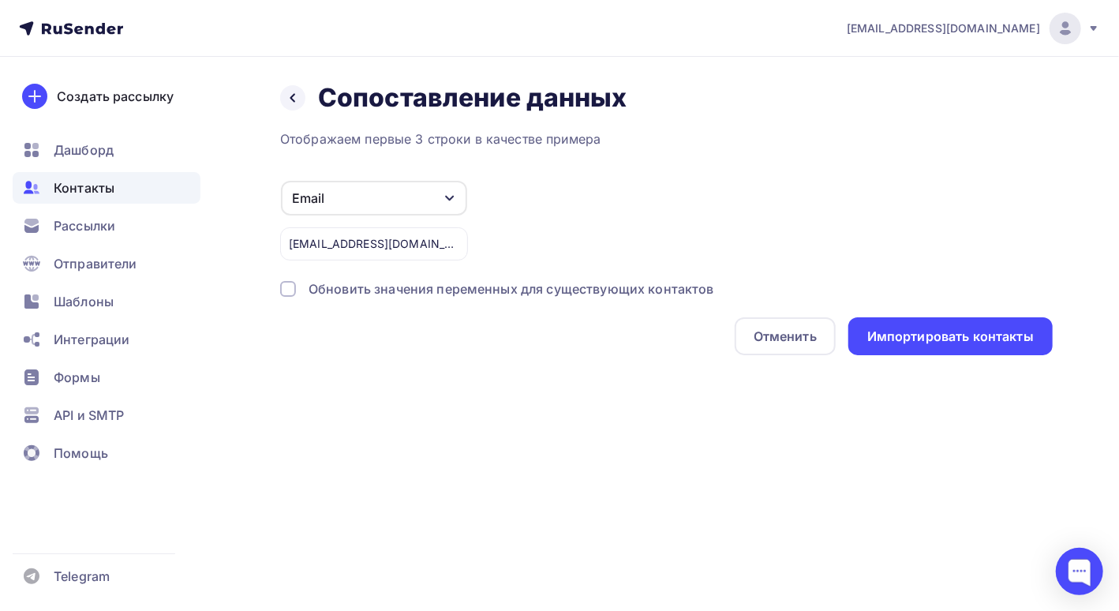
drag, startPoint x: 290, startPoint y: 289, endPoint x: 676, endPoint y: 365, distance: 392.7
click at [294, 289] on div at bounding box center [288, 289] width 16 height 16
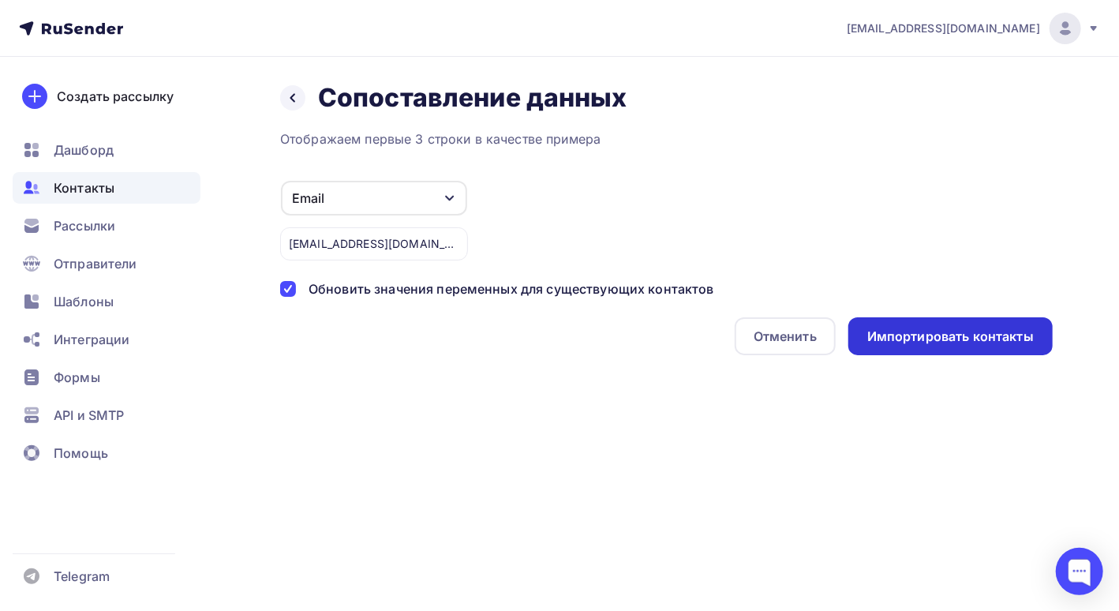
click at [946, 341] on div "Импортировать контакты" at bounding box center [950, 337] width 167 height 18
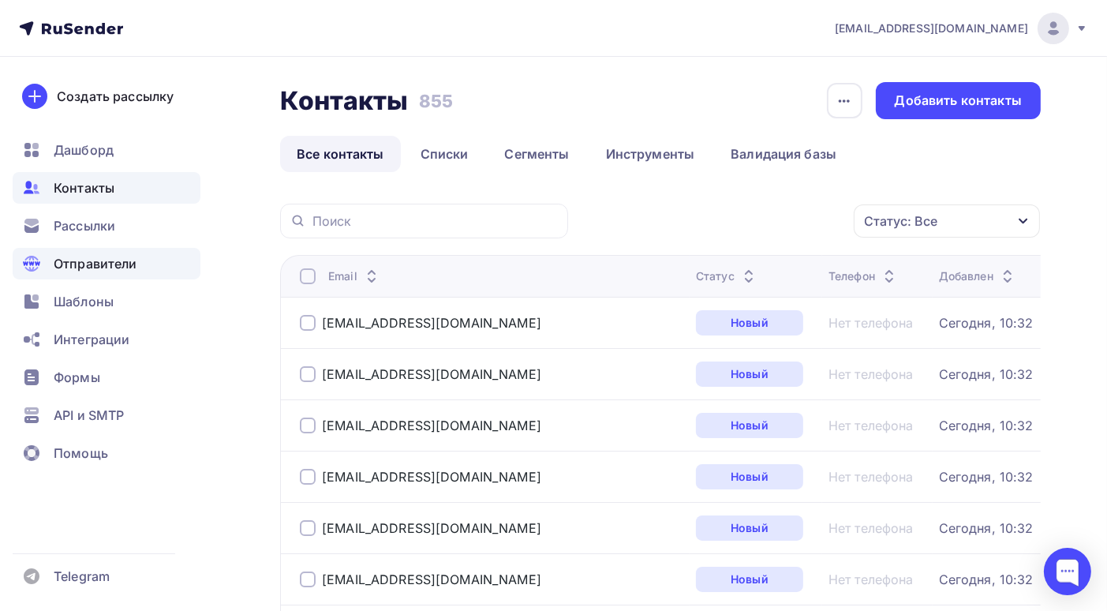
click at [116, 261] on span "Отправители" at bounding box center [96, 263] width 84 height 19
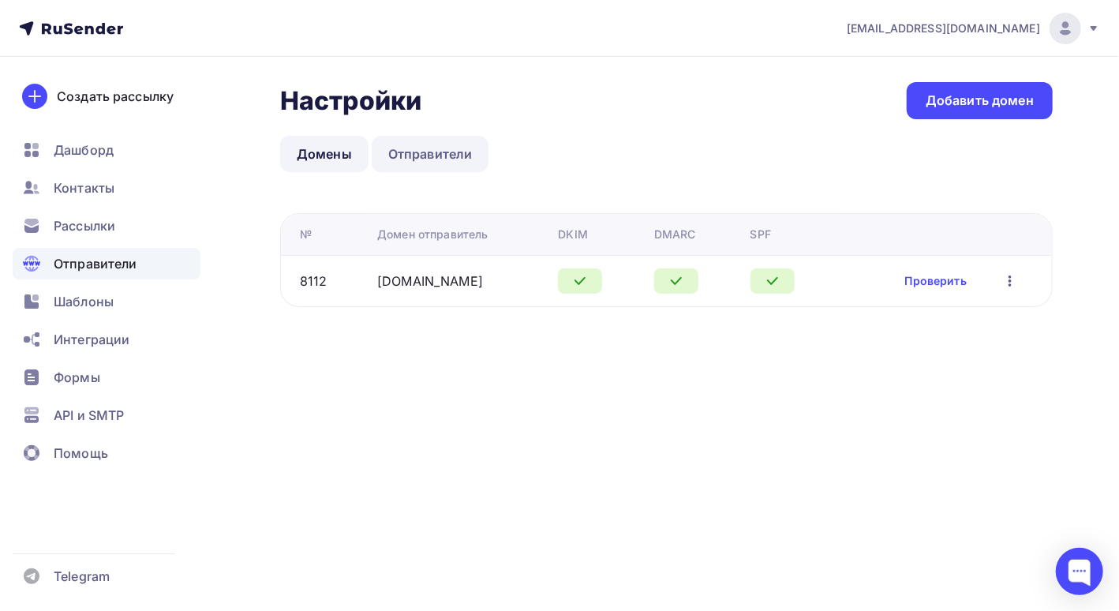
click at [429, 154] on link "Отправители" at bounding box center [431, 154] width 118 height 36
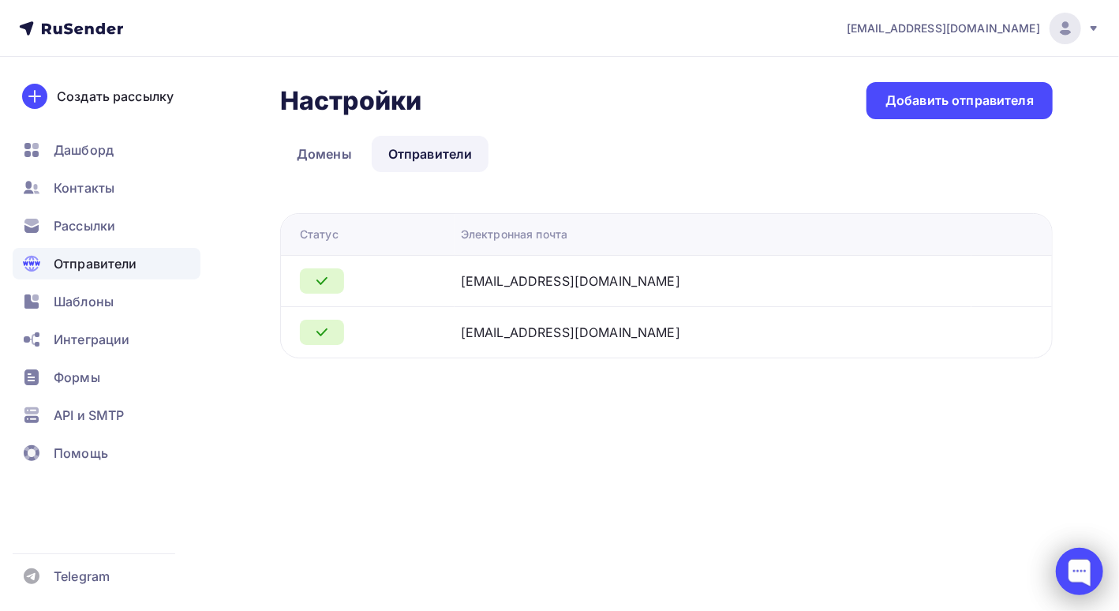
click at [1077, 571] on div at bounding box center [1079, 571] width 47 height 47
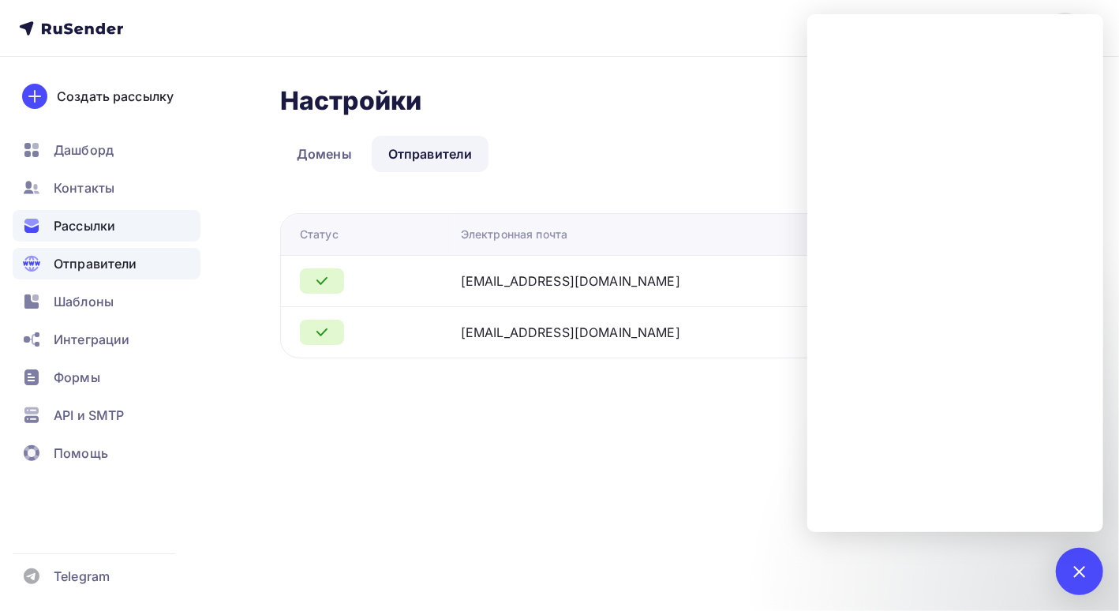
click at [97, 228] on span "Рассылки" at bounding box center [85, 225] width 62 height 19
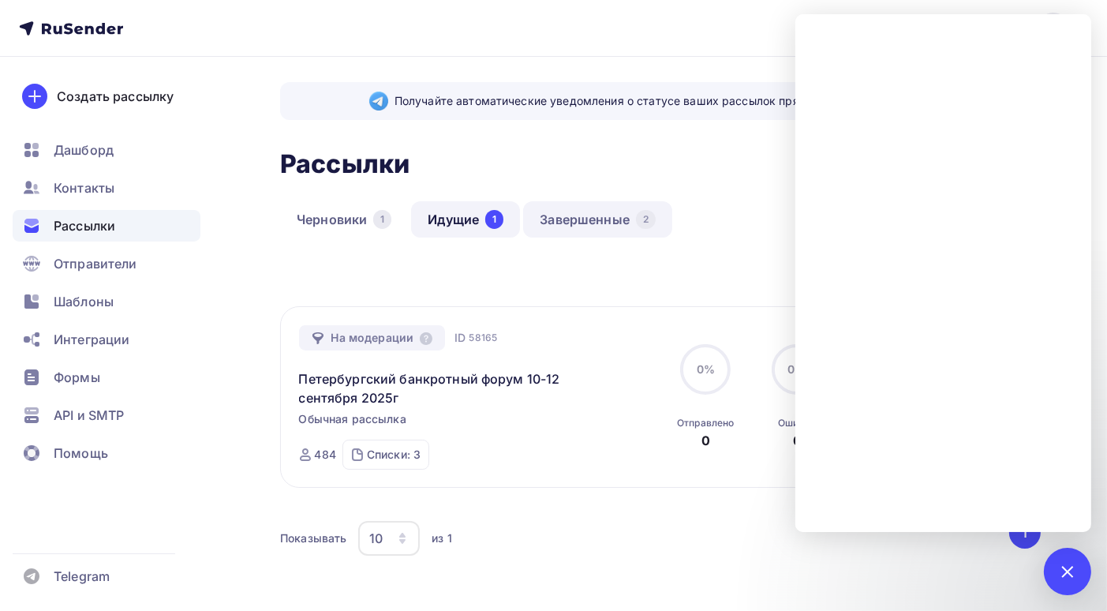
click at [583, 223] on link "Завершенные 2" at bounding box center [597, 219] width 149 height 36
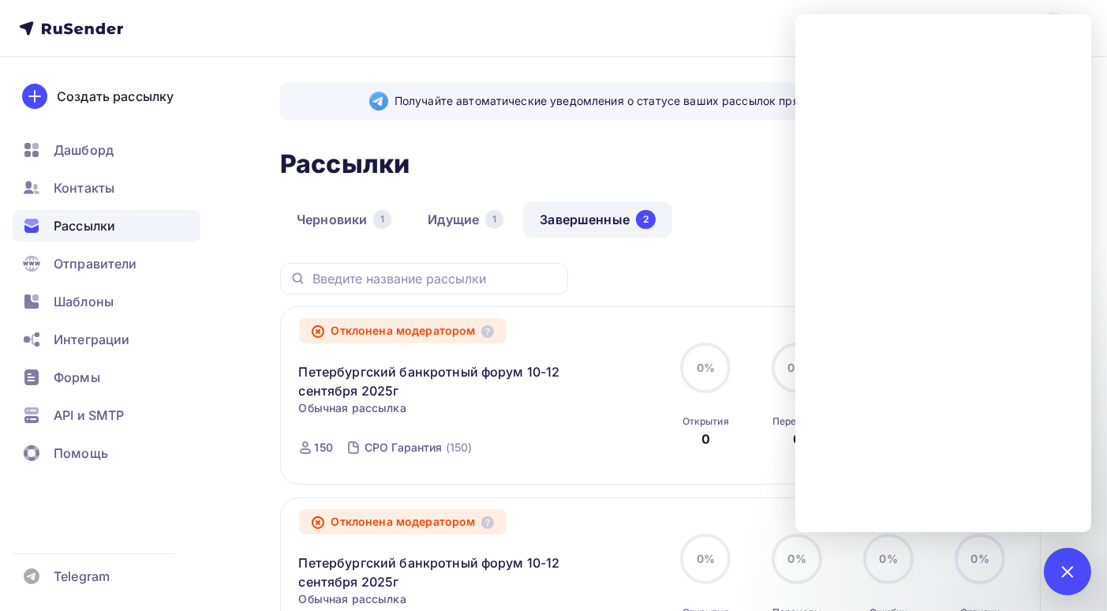
scroll to position [79, 0]
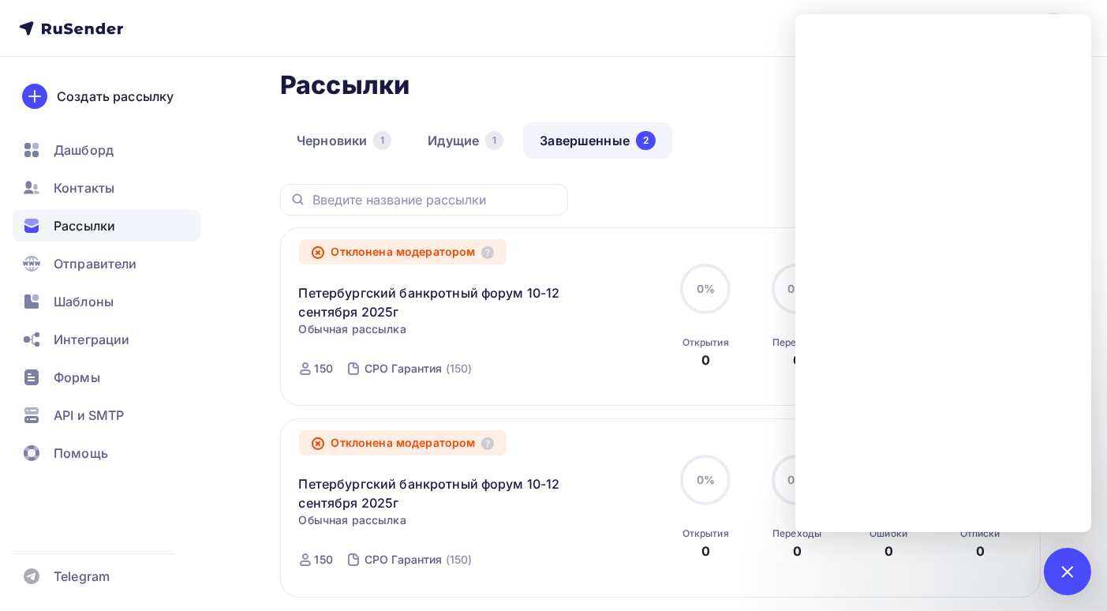
click at [605, 274] on div "Петербургский банкротный форум 10-12 сентября 2025г Статистика Обзор рассылки К…" at bounding box center [478, 292] width 359 height 57
click at [1068, 561] on div at bounding box center [1067, 570] width 21 height 21
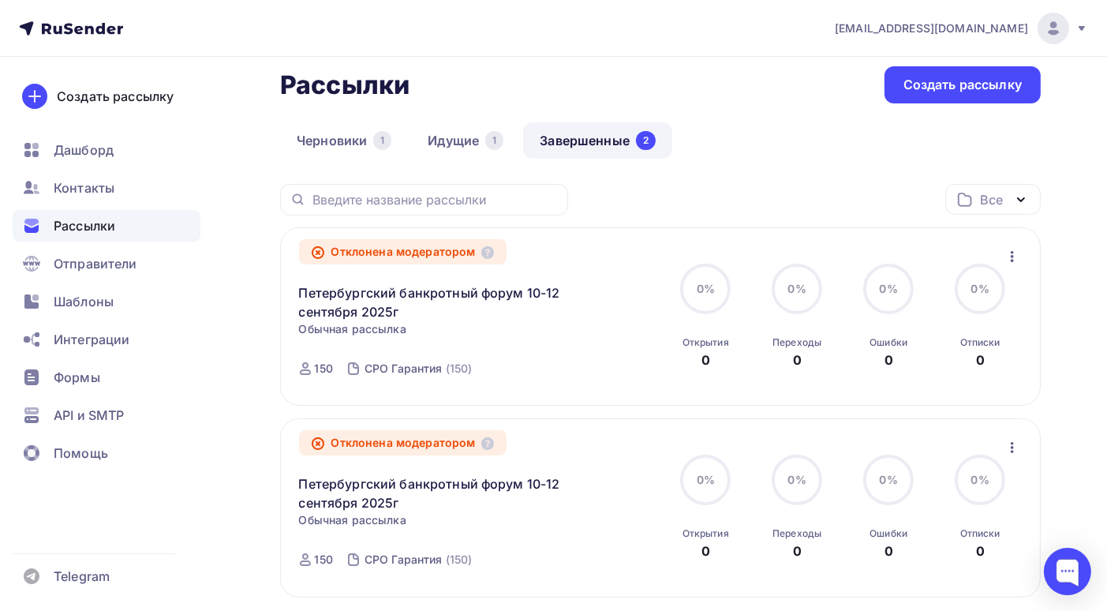
click at [1014, 259] on icon "button" at bounding box center [1012, 256] width 19 height 19
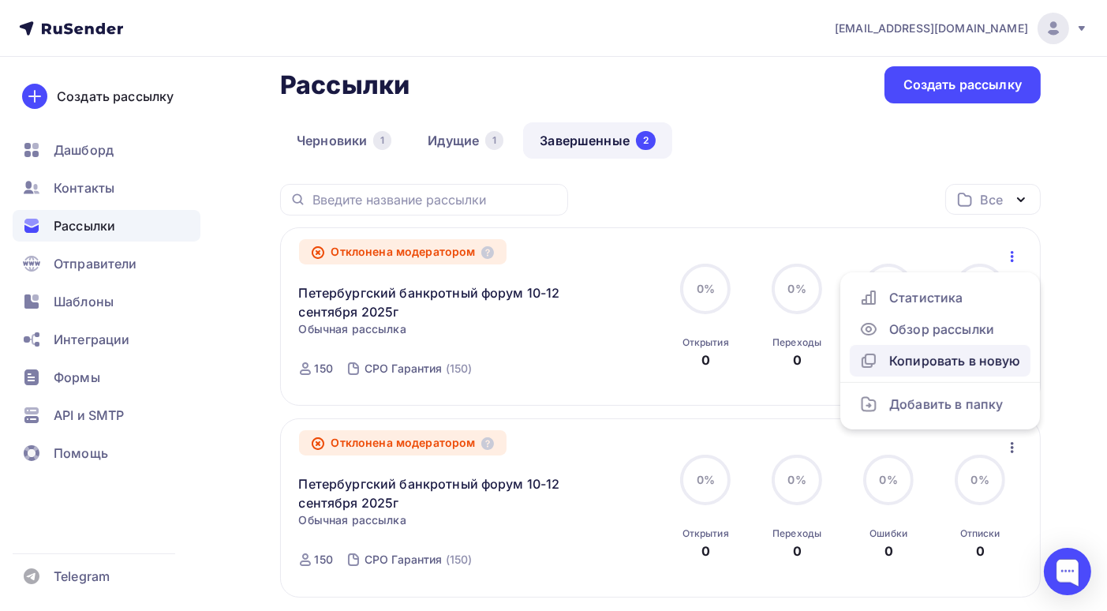
click at [972, 362] on div "Копировать в новую" at bounding box center [940, 360] width 162 height 19
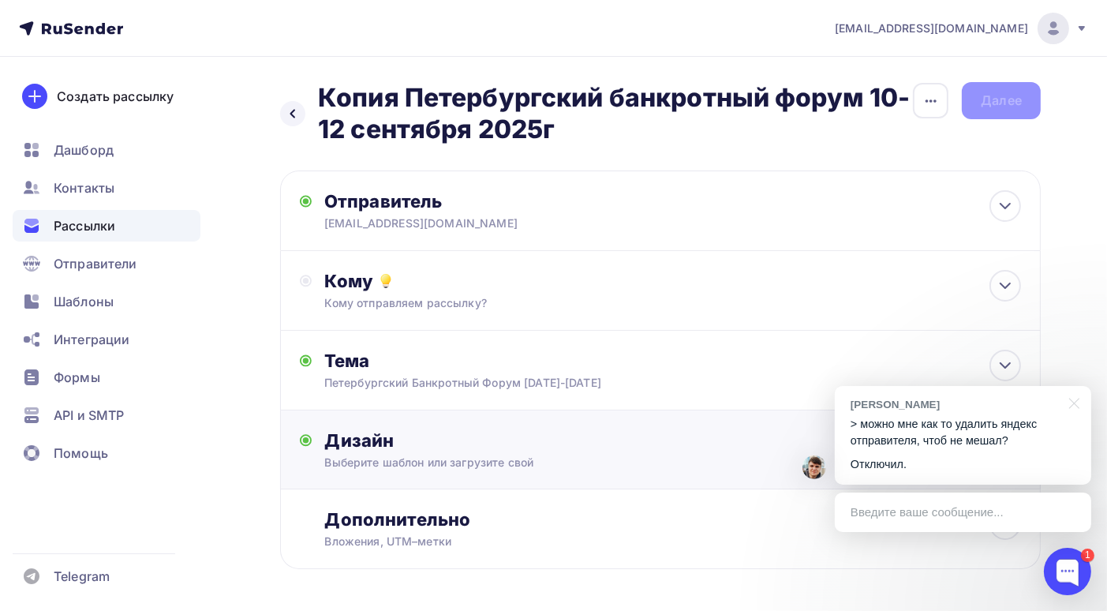
drag, startPoint x: 902, startPoint y: 445, endPoint x: 902, endPoint y: 460, distance: 15.0
click at [901, 445] on p "> можно мне как то удалить яндекс отправителя, чтоб не мешал?" at bounding box center [963, 432] width 225 height 32
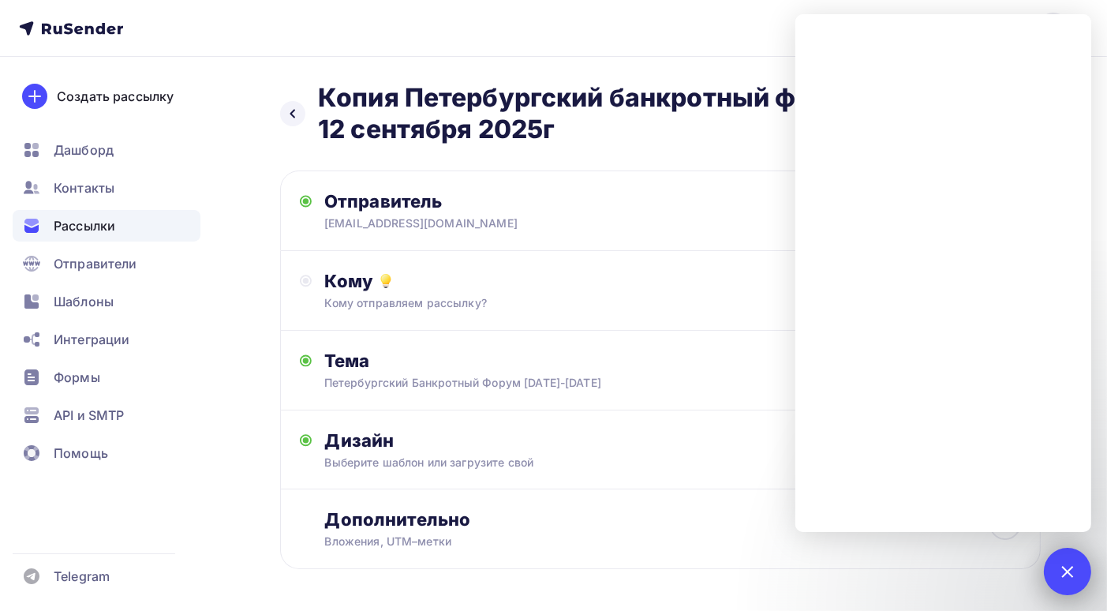
click at [1066, 571] on div at bounding box center [1067, 570] width 21 height 21
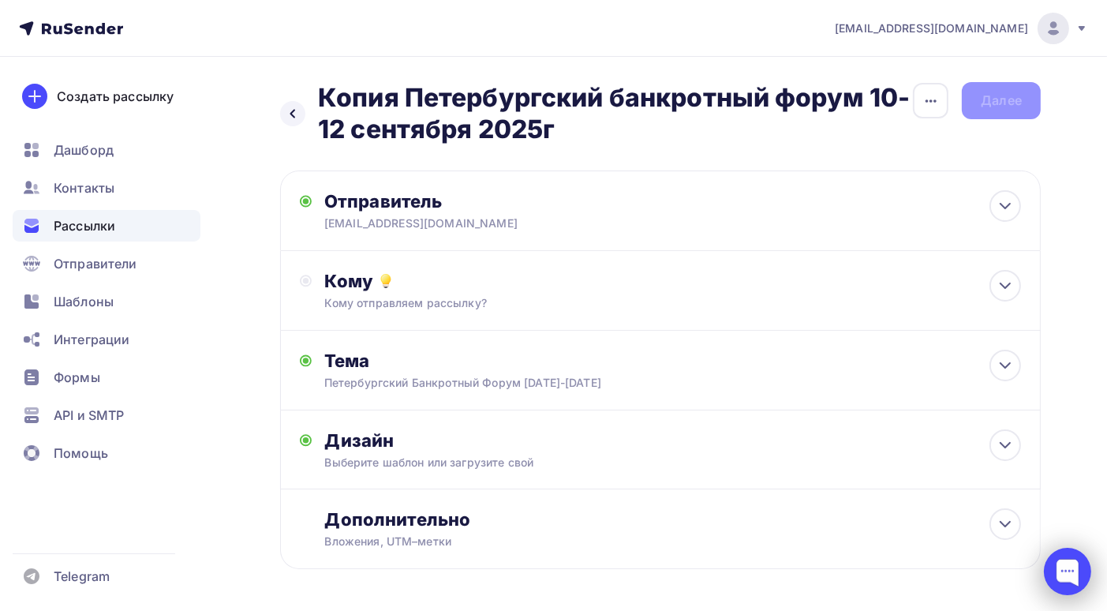
click at [1057, 578] on div at bounding box center [1067, 571] width 47 height 47
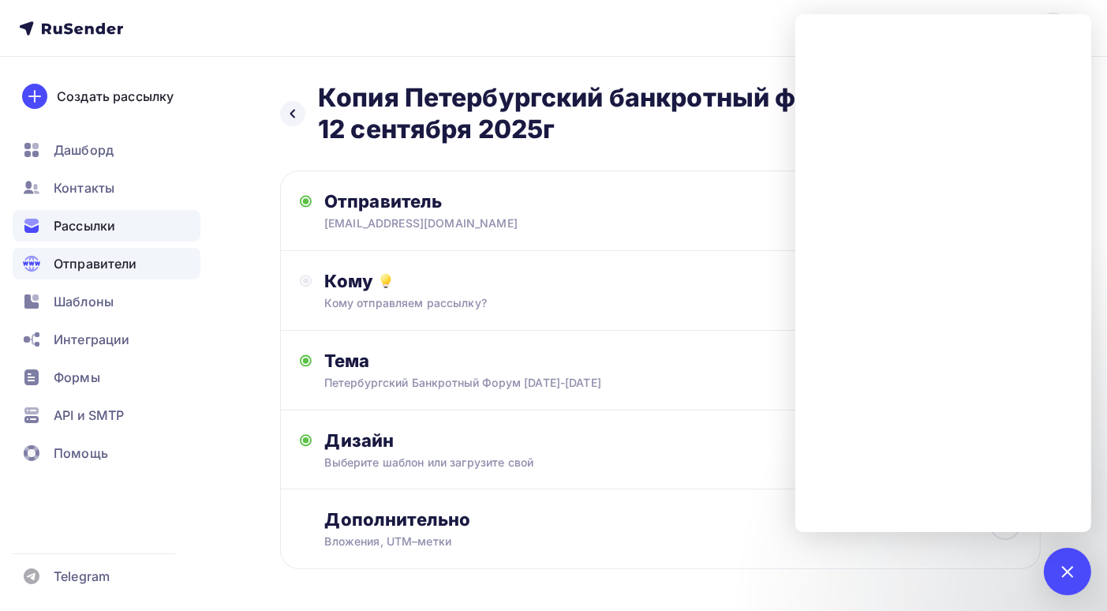
click at [81, 264] on span "Отправители" at bounding box center [96, 263] width 84 height 19
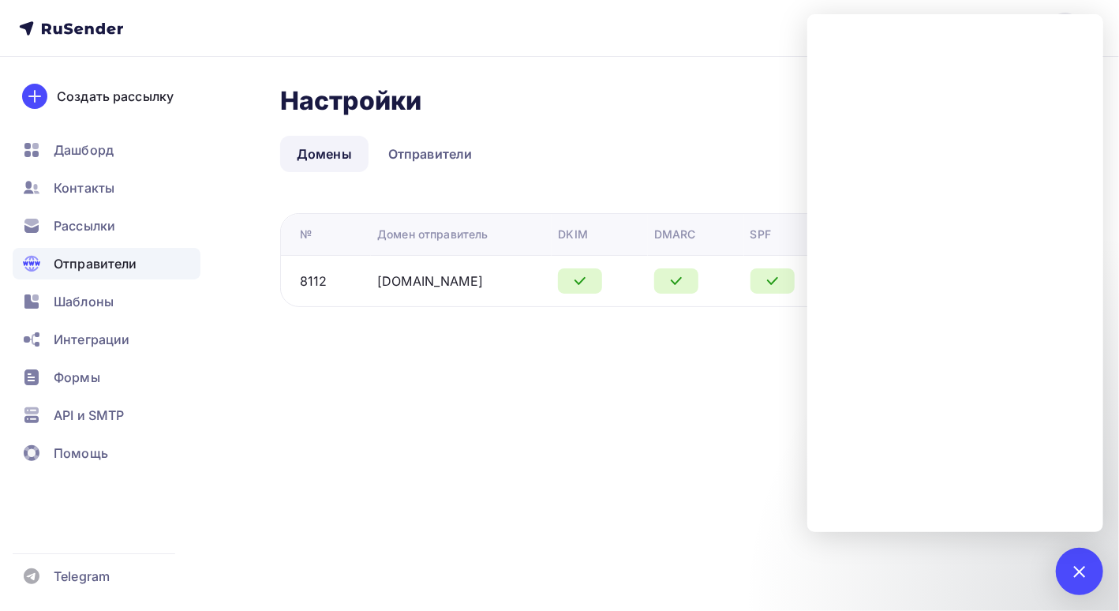
click at [430, 392] on div "bankrotforumspb@yandex.ru Аккаунт Тарифы Выйти Создать рассылку Дашборд Контакт…" at bounding box center [559, 305] width 1119 height 611
click at [436, 148] on link "Отправители" at bounding box center [431, 154] width 118 height 36
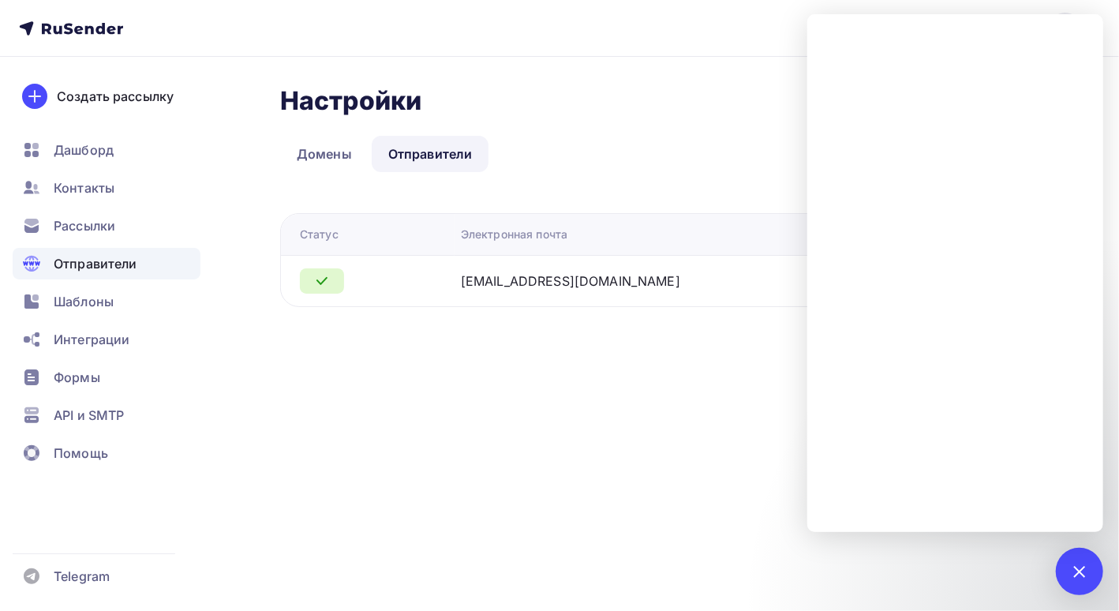
click at [516, 452] on div "bankrotforumspb@yandex.ru Аккаунт Тарифы Выйти Создать рассылку Дашборд Контакт…" at bounding box center [559, 305] width 1119 height 611
click at [116, 223] on div "Рассылки" at bounding box center [107, 226] width 188 height 32
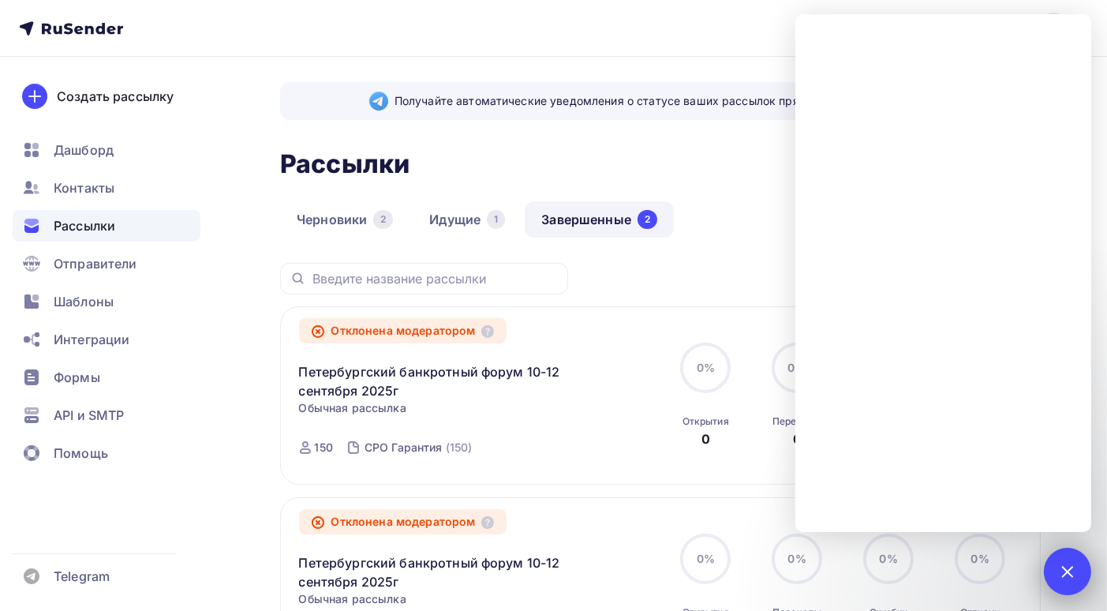
click at [1066, 574] on div at bounding box center [1067, 570] width 21 height 21
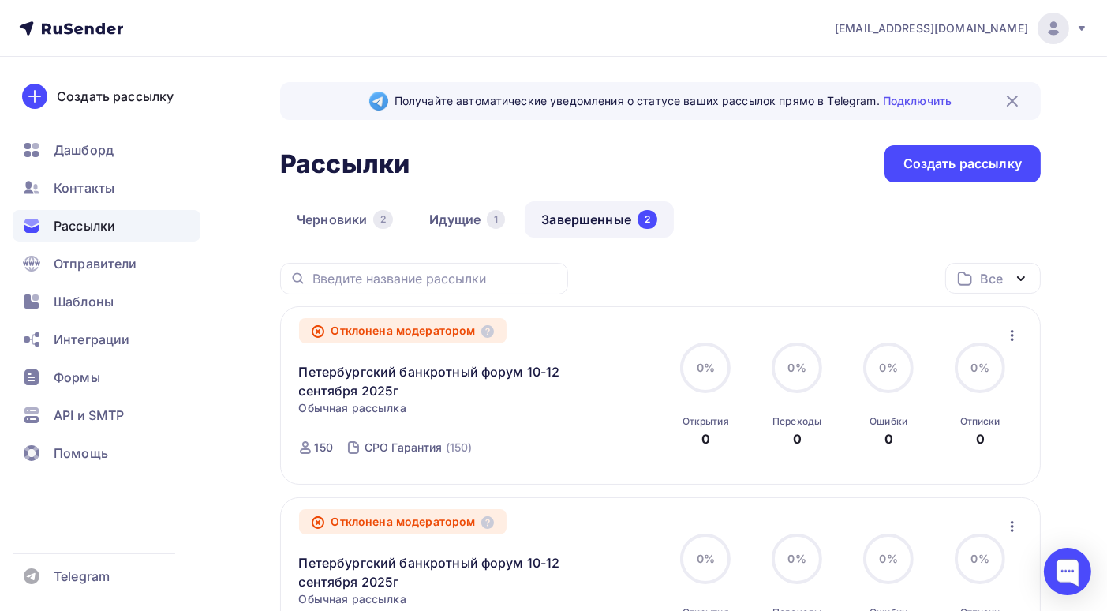
click at [1015, 334] on icon "button" at bounding box center [1012, 335] width 19 height 19
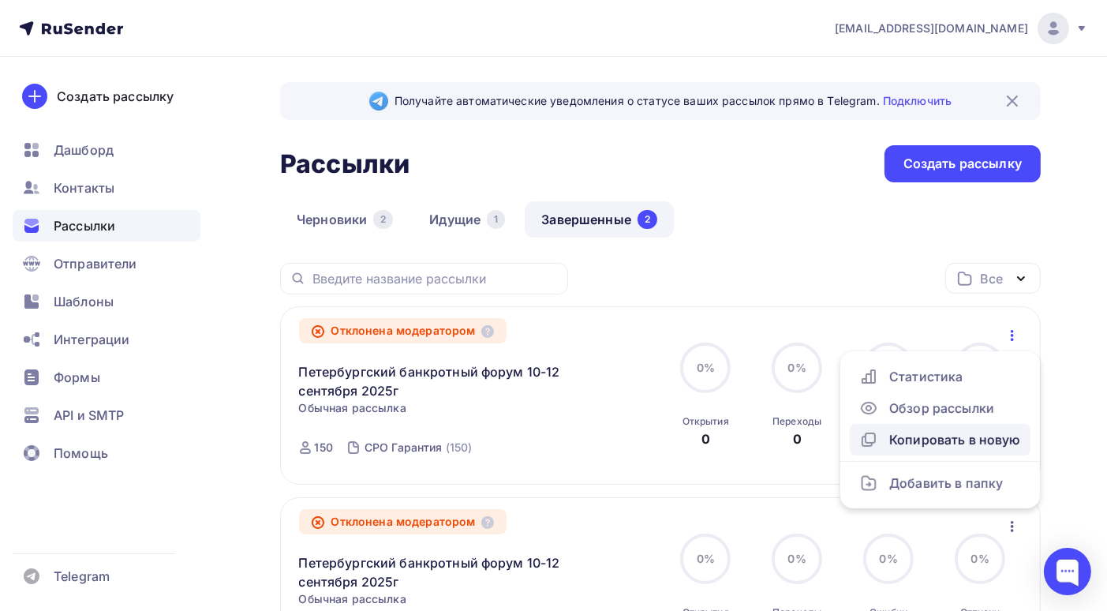
click at [985, 439] on div "Копировать в новую" at bounding box center [940, 439] width 162 height 19
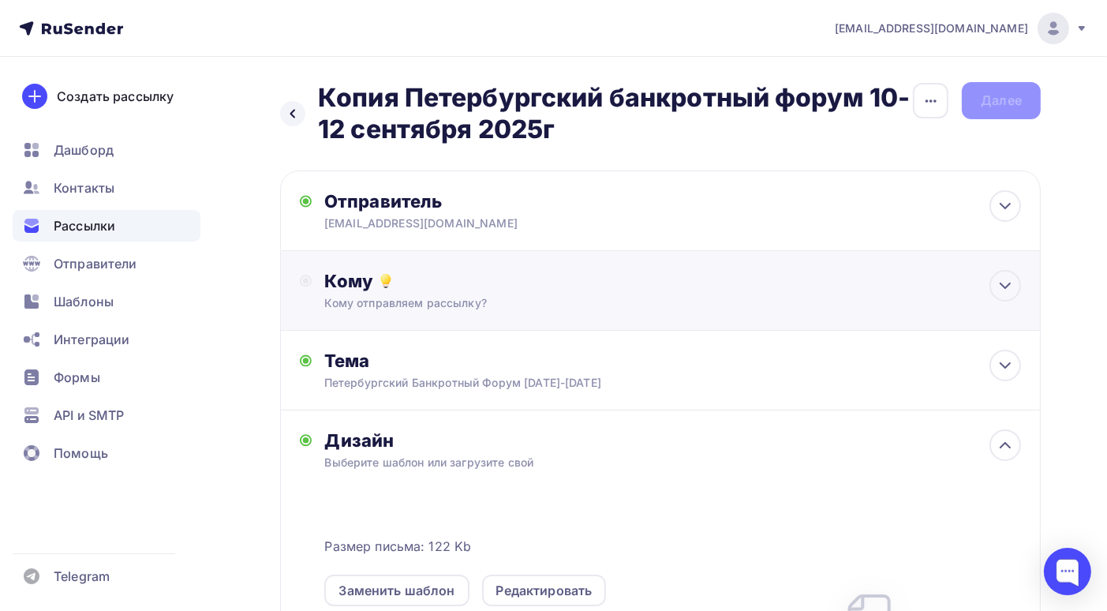
click at [683, 291] on div "Кому" at bounding box center [672, 281] width 697 height 22
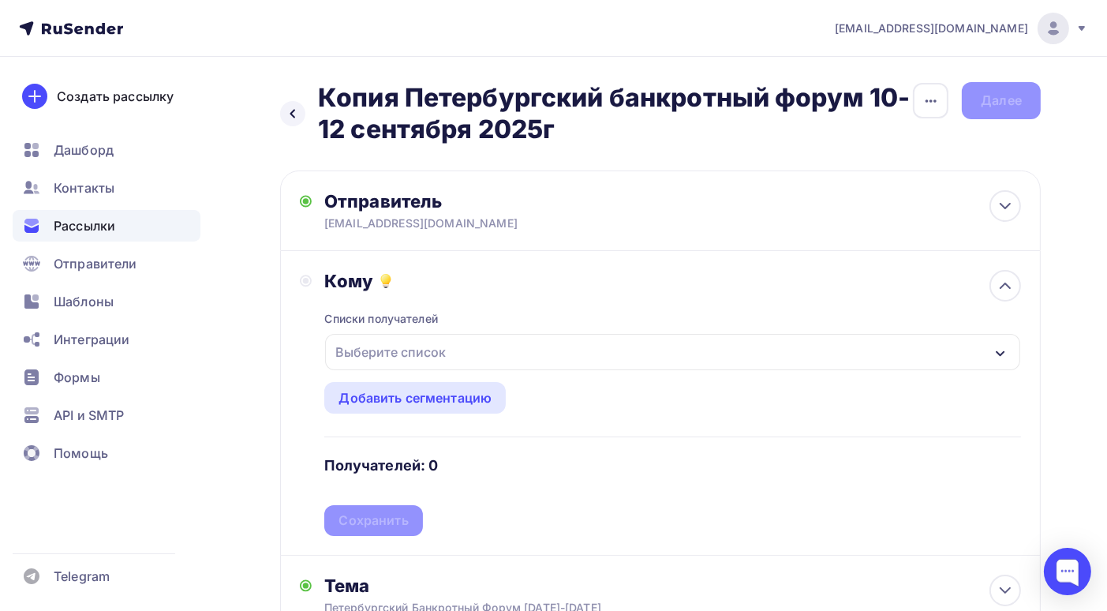
click at [998, 347] on icon "button" at bounding box center [1000, 353] width 13 height 13
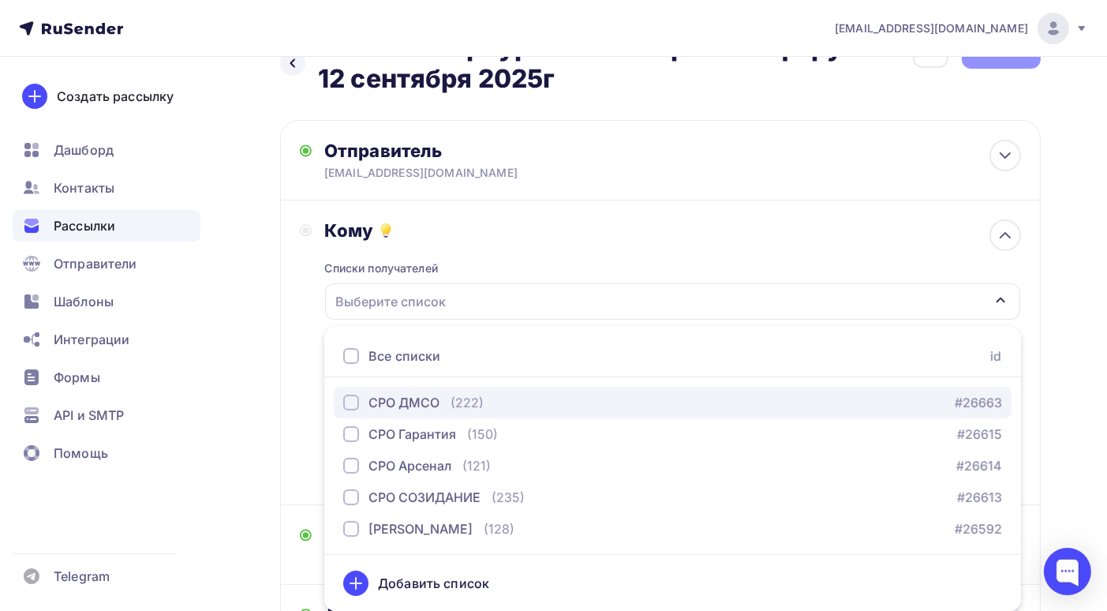
click at [354, 403] on div "button" at bounding box center [351, 403] width 16 height 16
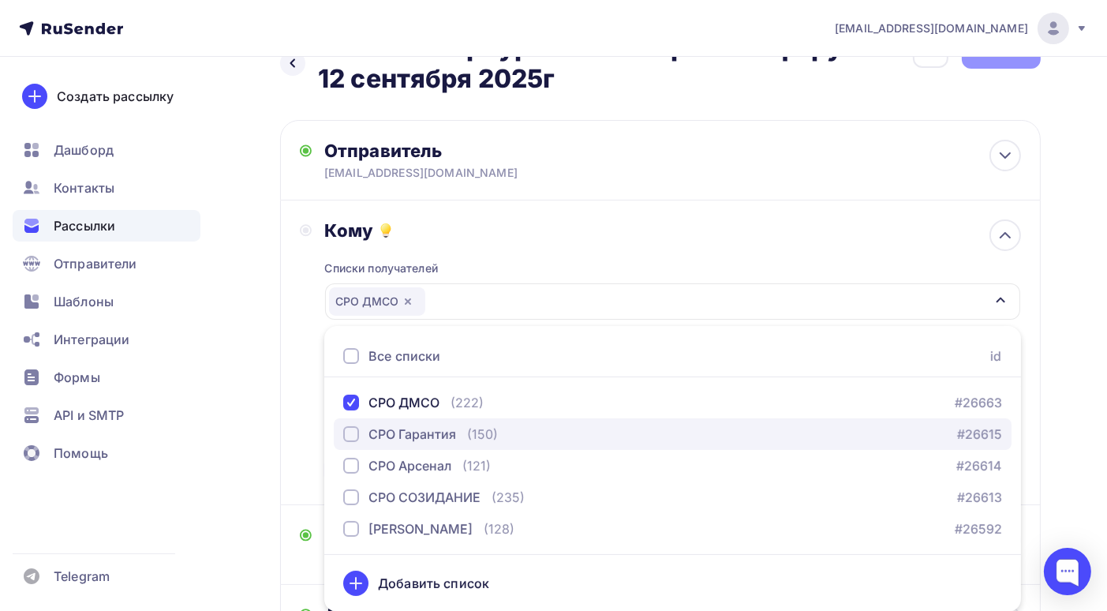
click at [353, 434] on div "button" at bounding box center [351, 434] width 16 height 16
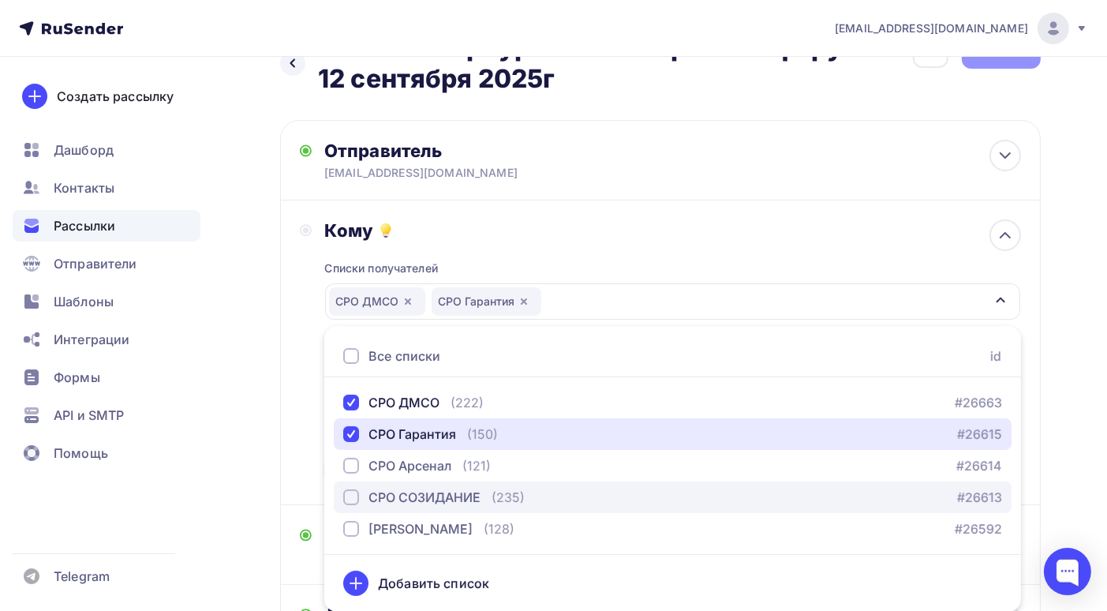
scroll to position [129, 0]
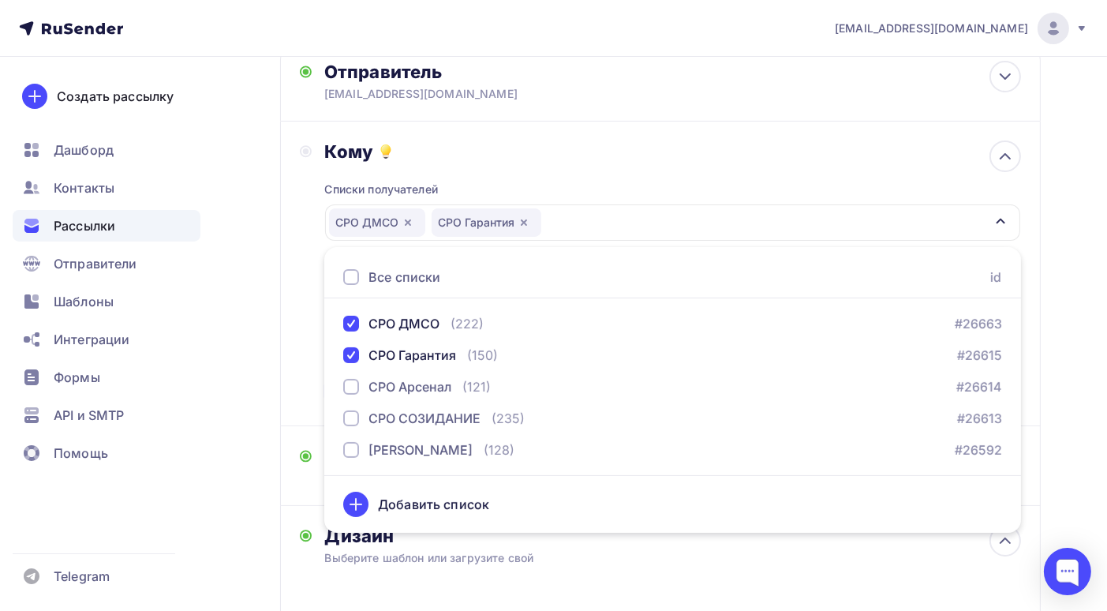
click at [1080, 324] on div "Назад Копия Петербургский банкротный форум 10-12 сентября 2025г Копия Петербург…" at bounding box center [553, 481] width 1107 height 1109
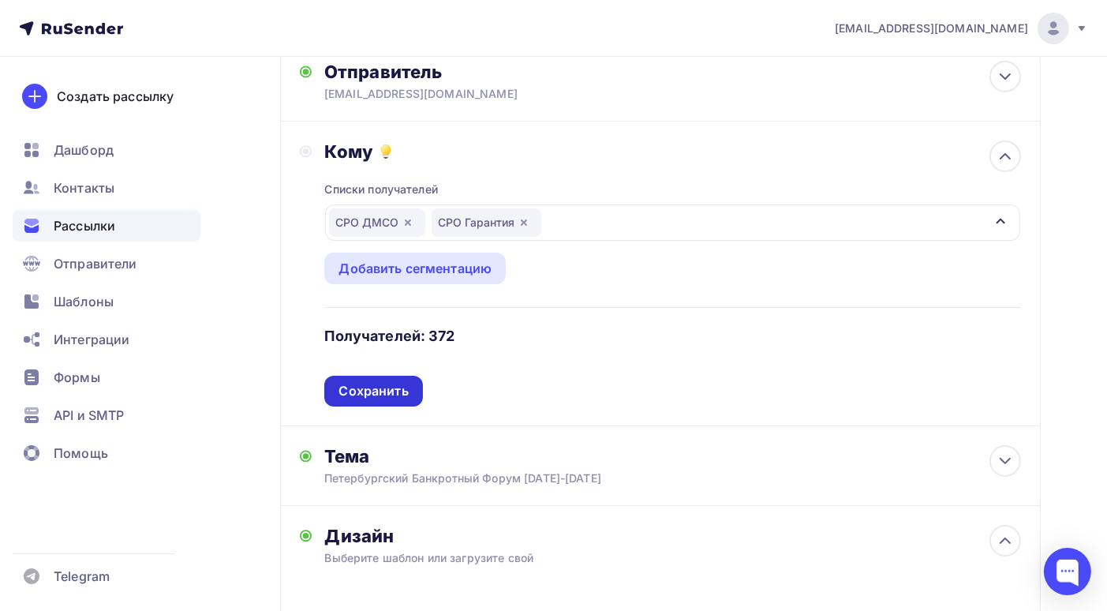
click at [374, 395] on div "Сохранить" at bounding box center [373, 391] width 69 height 18
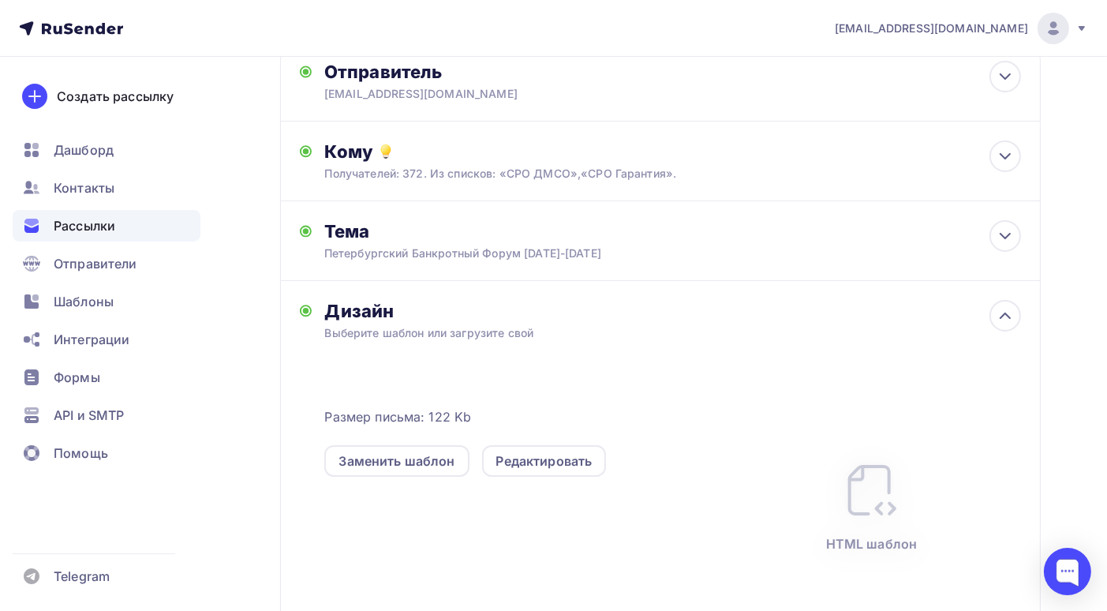
scroll to position [0, 0]
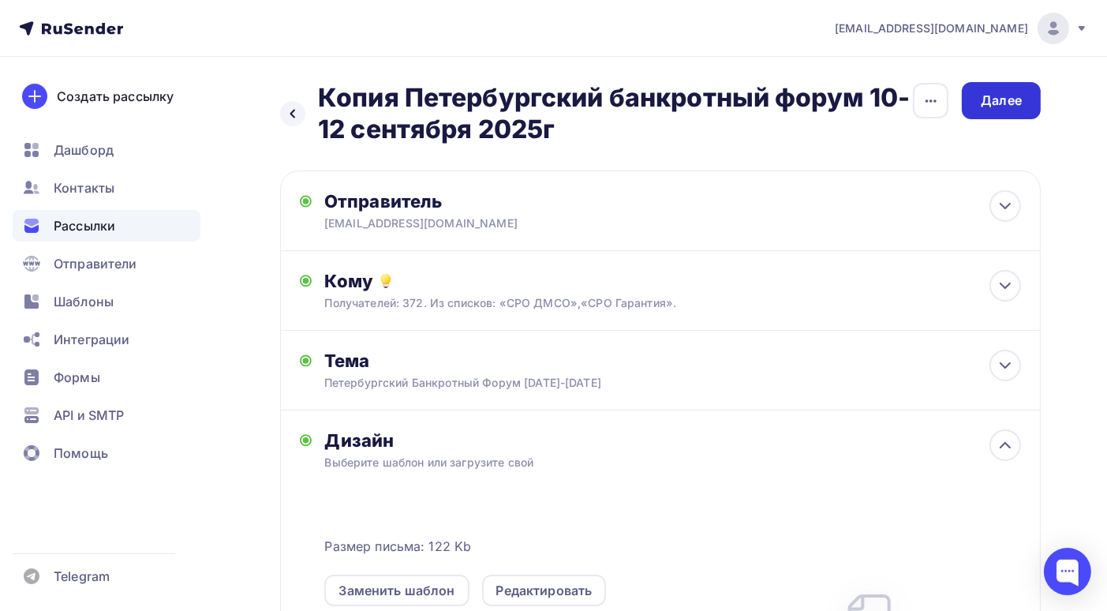
click at [1016, 94] on div "Далее" at bounding box center [1001, 101] width 41 height 18
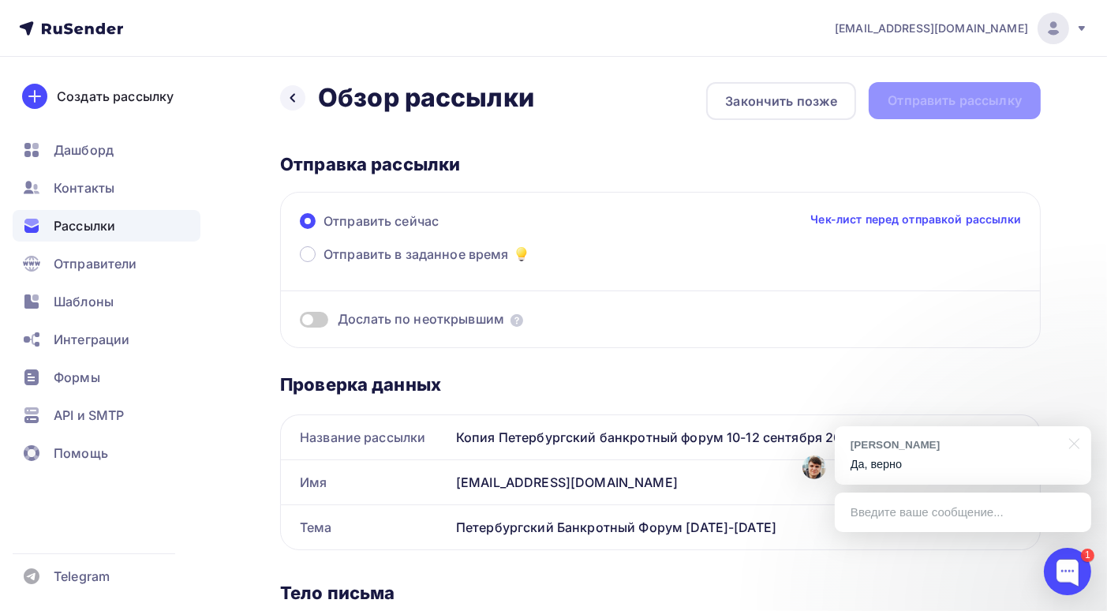
click at [899, 461] on p "Да, верно" at bounding box center [963, 464] width 225 height 17
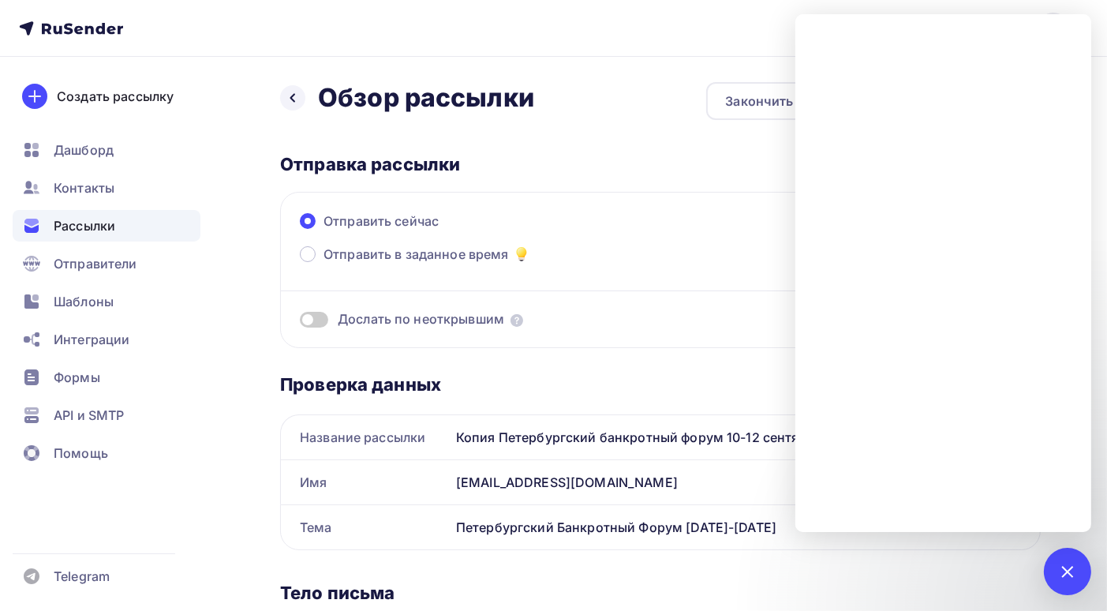
click at [575, 44] on nav "bankrotforumspb@yandex.ru Аккаунт Тарифы Выйти Создать рассылку Дашборд Контакт…" at bounding box center [553, 28] width 1107 height 57
click at [1069, 572] on div at bounding box center [1067, 570] width 21 height 21
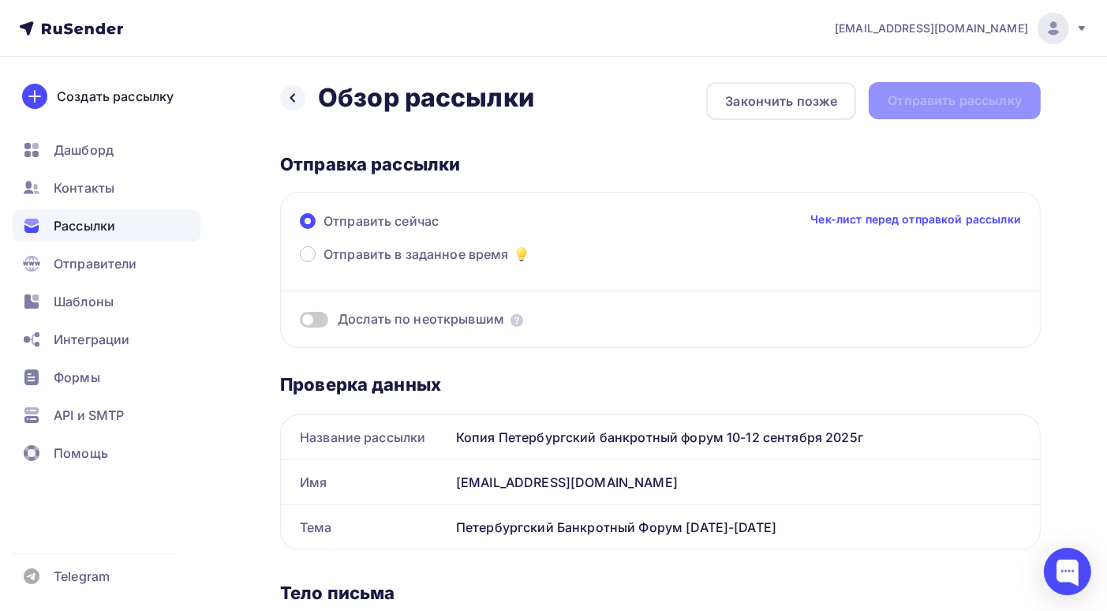
click at [925, 105] on div "Назад Обзор рассылки Обзор рассылки Закончить позже Отправить рассылку" at bounding box center [660, 101] width 761 height 38
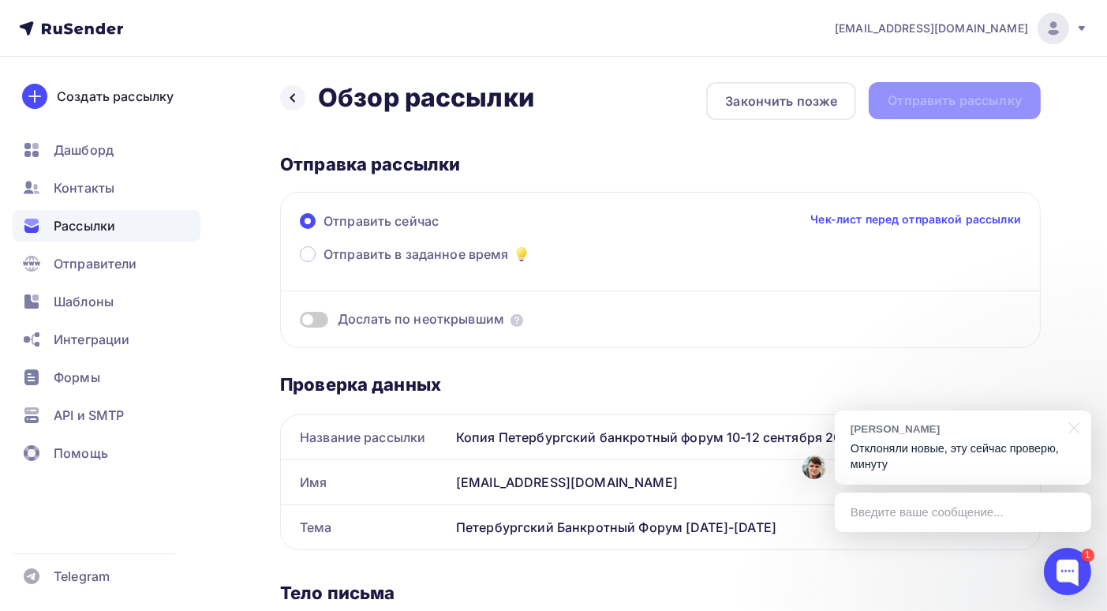
click at [972, 459] on p "Отклоняли новые, эту сейчас проверю, минуту" at bounding box center [963, 456] width 225 height 32
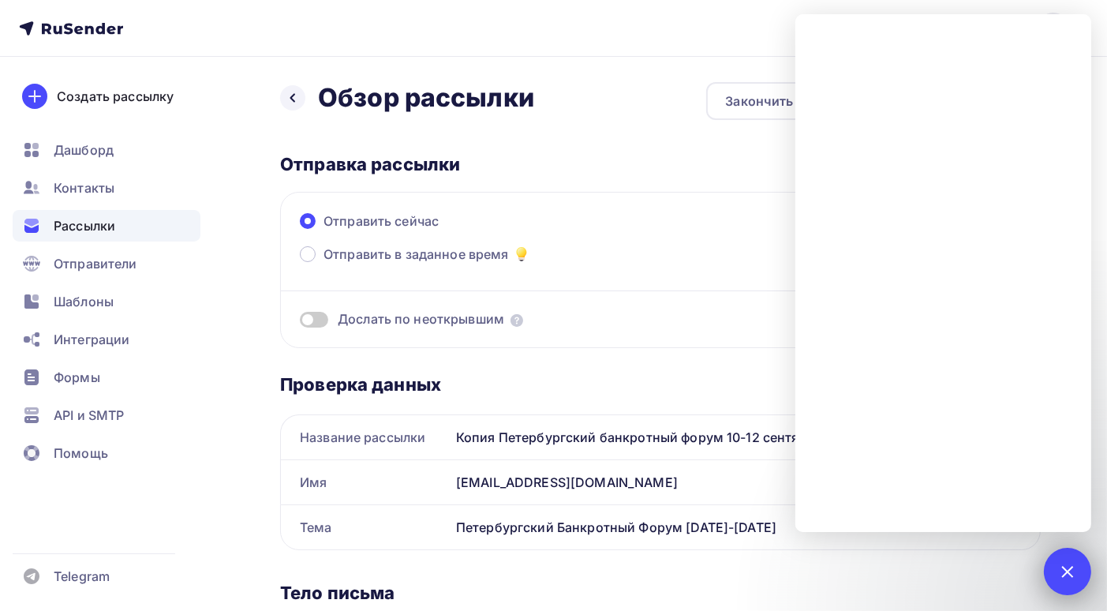
click at [1069, 572] on div at bounding box center [1067, 570] width 21 height 21
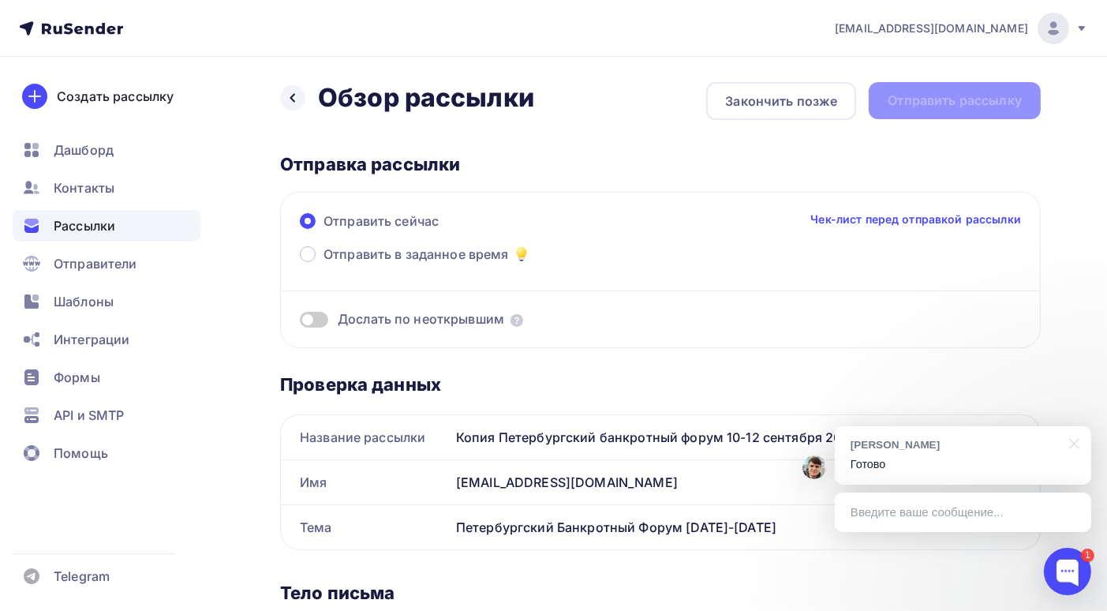
click at [918, 459] on p "Готово" at bounding box center [963, 464] width 225 height 17
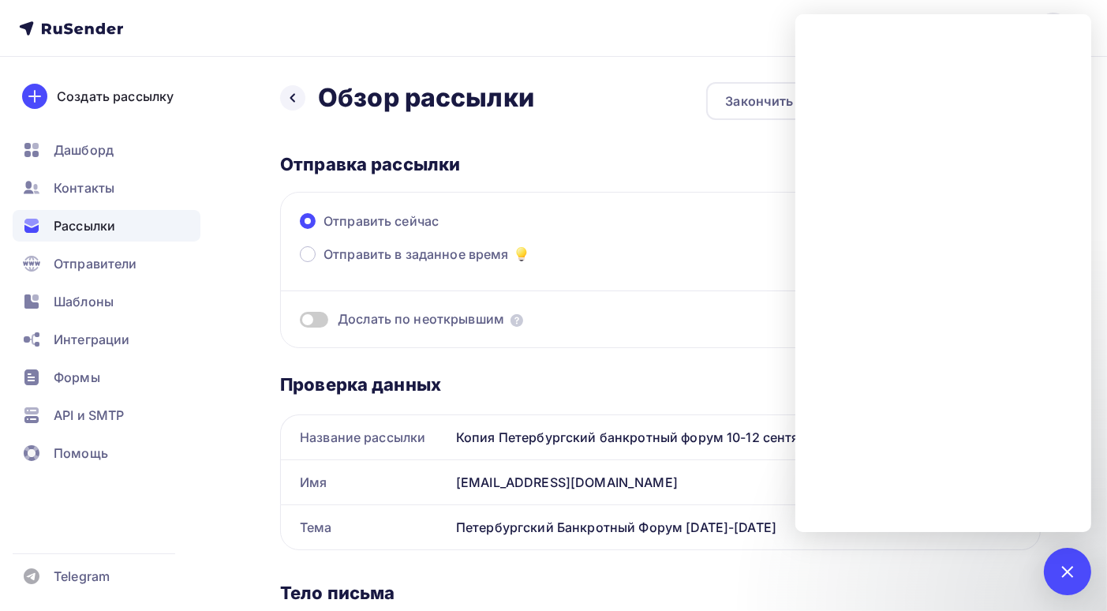
click at [587, 140] on div "Назад Обзор рассылки Обзор рассылки Закончить позже Отправить рассылку Отправка…" at bounding box center [660, 601] width 761 height 1038
click at [1073, 579] on div "1" at bounding box center [1067, 571] width 47 height 47
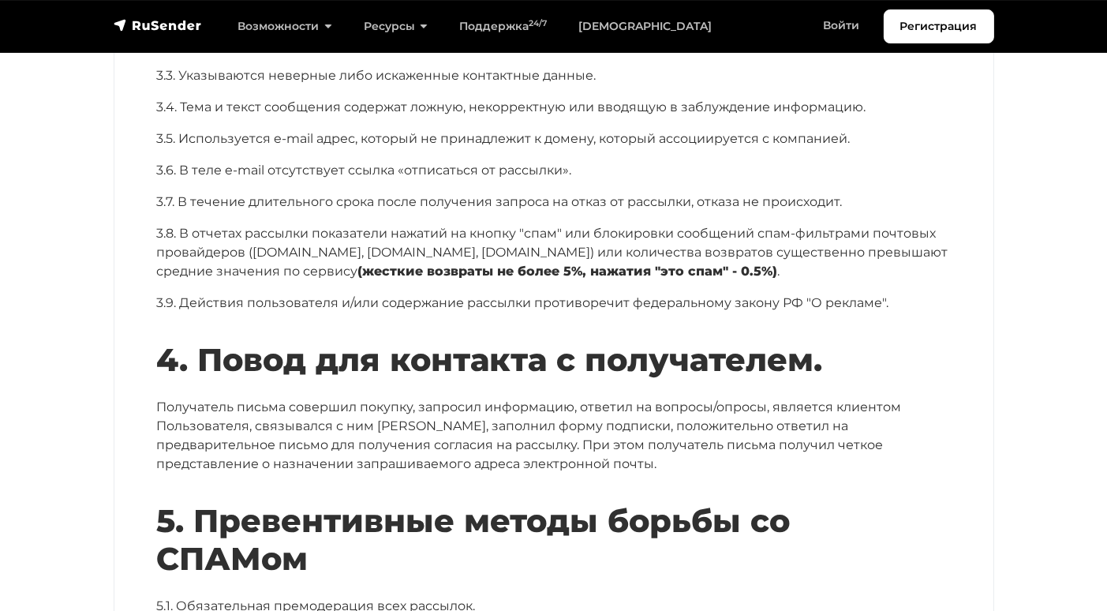
scroll to position [1657, 0]
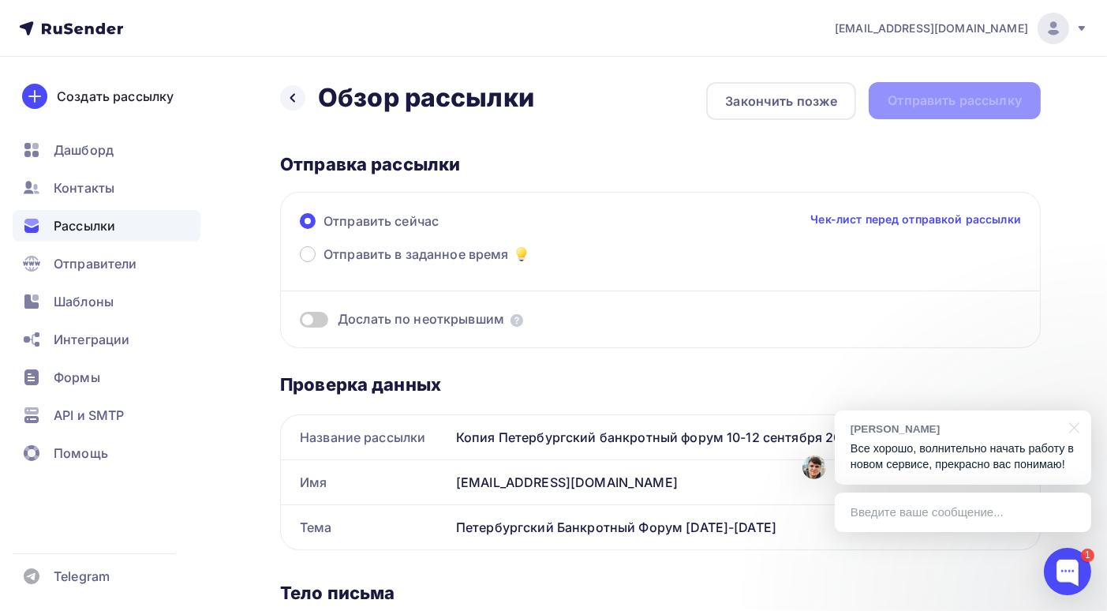
click at [968, 429] on div "Илья С." at bounding box center [955, 428] width 209 height 15
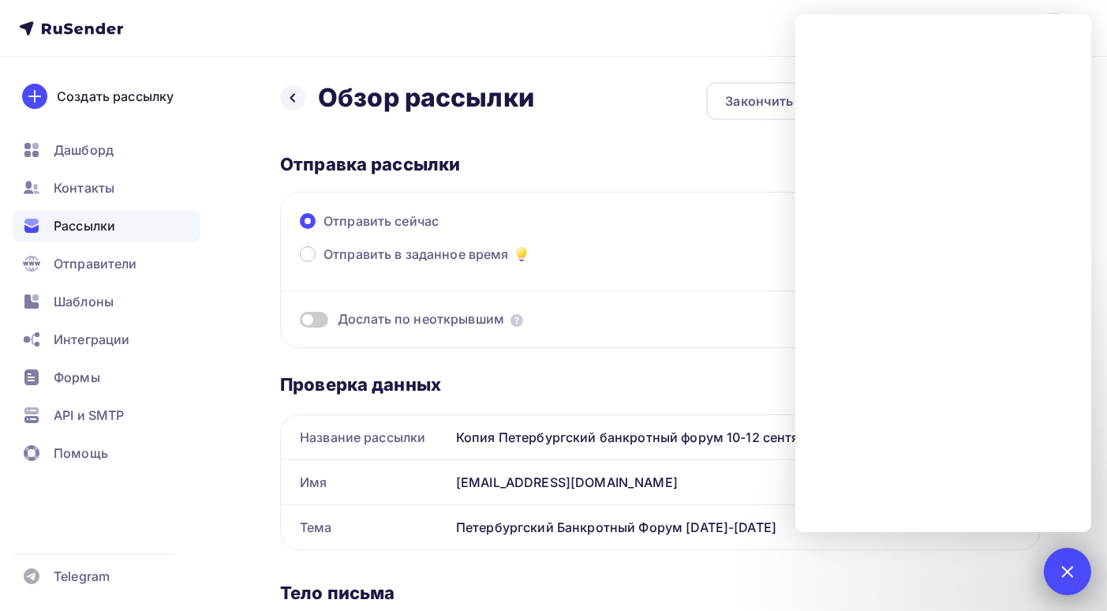
click at [1065, 566] on div at bounding box center [1067, 570] width 21 height 21
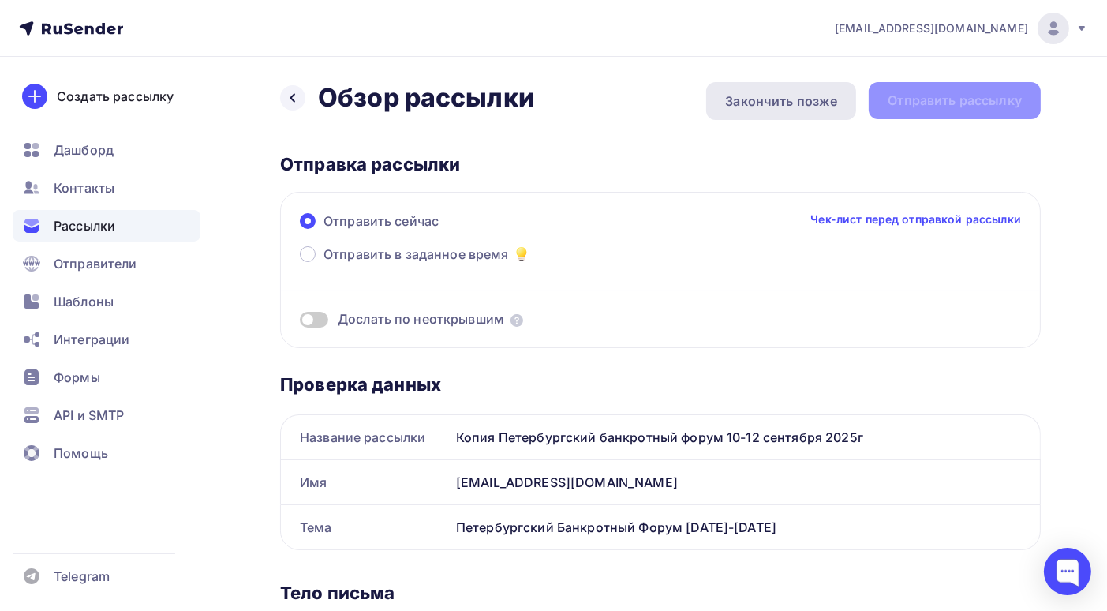
click at [758, 94] on div "Закончить позже" at bounding box center [781, 101] width 112 height 19
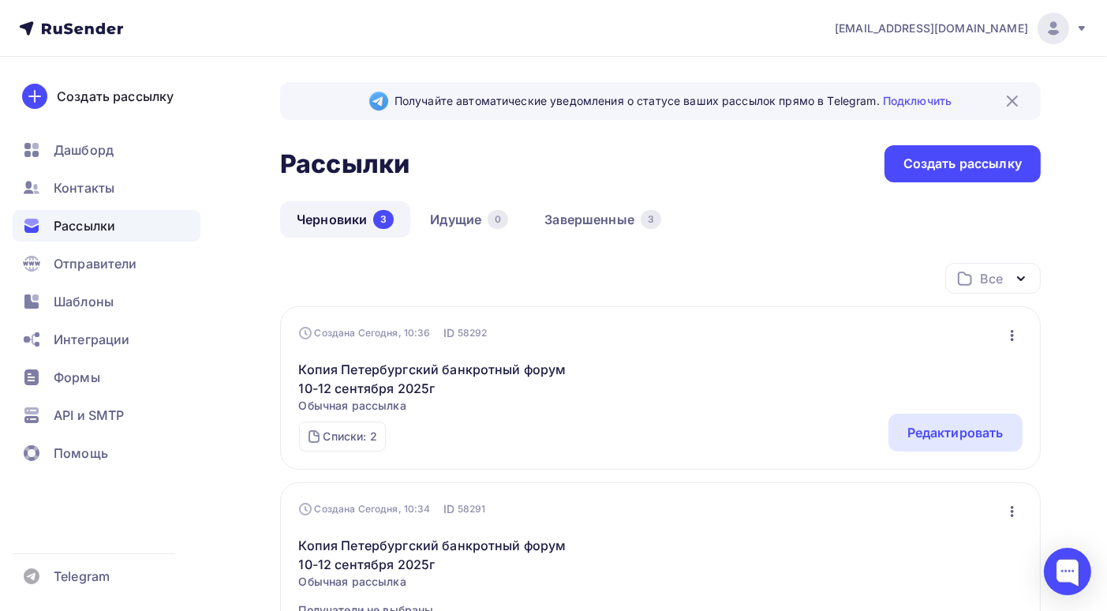
click at [342, 218] on link "Черновики 3" at bounding box center [345, 219] width 130 height 36
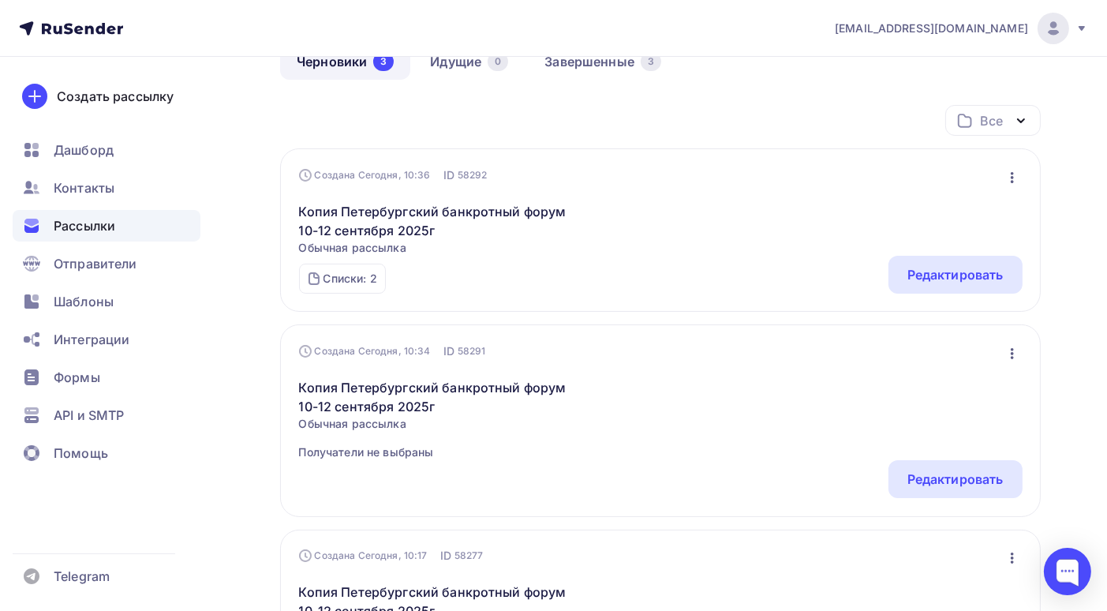
scroll to position [79, 0]
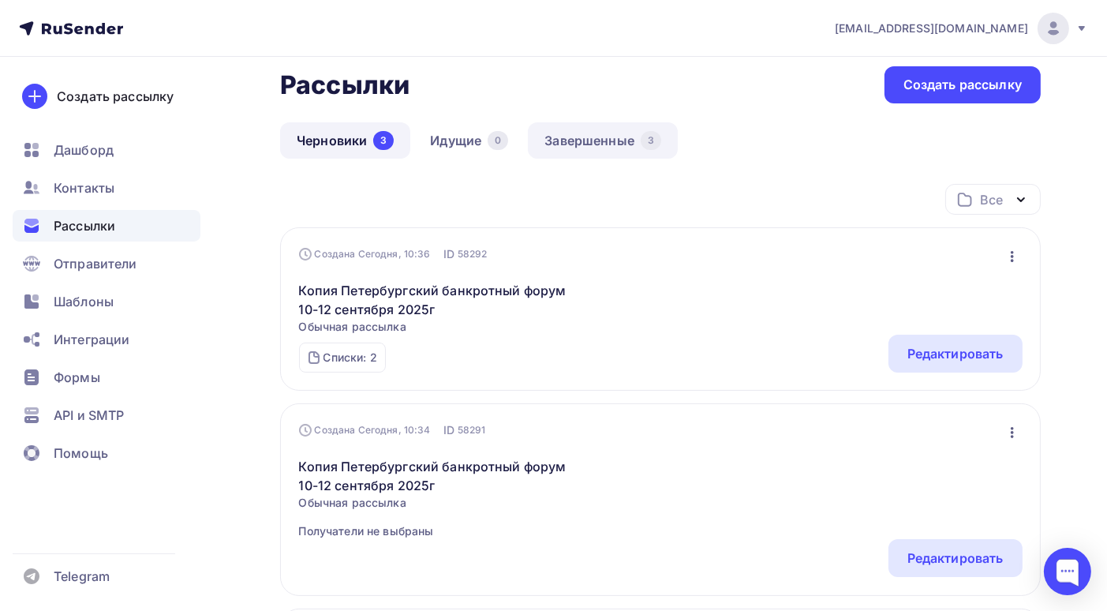
click at [594, 135] on link "Завершенные 3" at bounding box center [603, 140] width 150 height 36
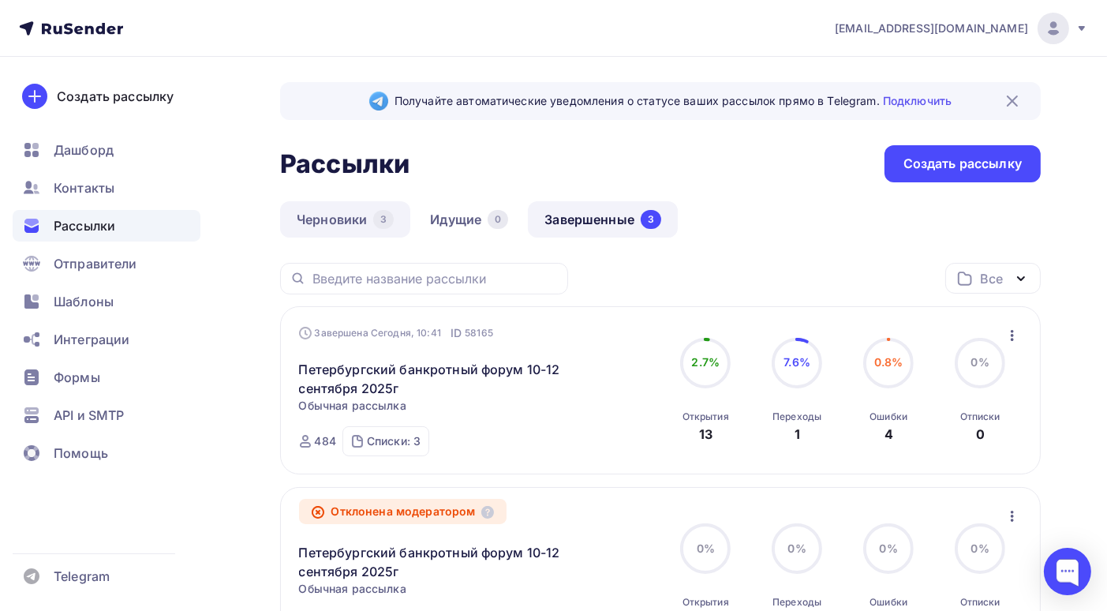
click at [350, 221] on link "Черновики 3" at bounding box center [345, 219] width 130 height 36
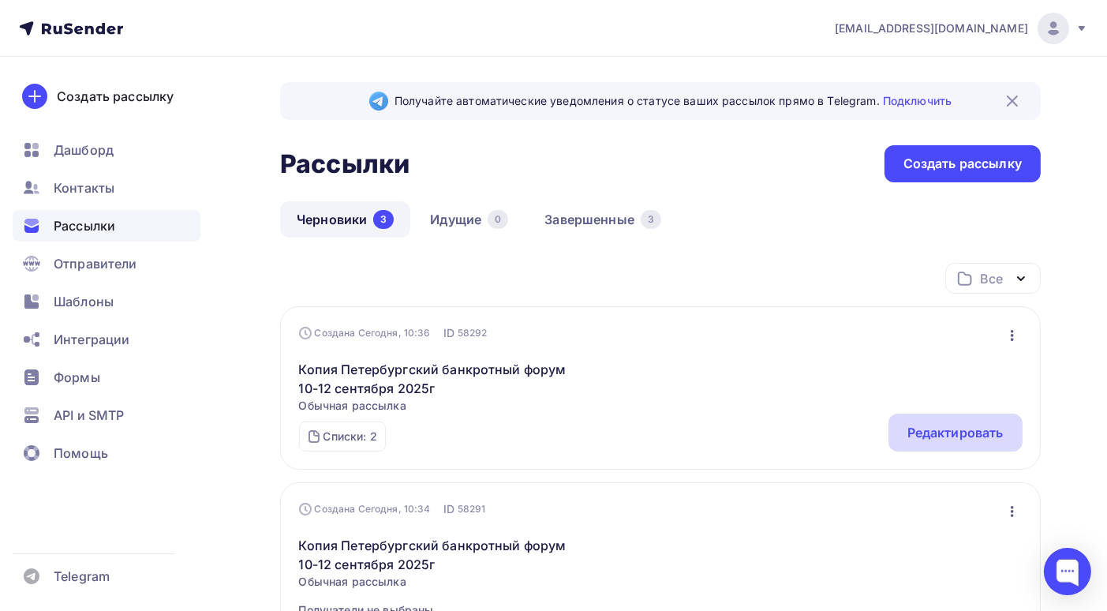
click at [944, 436] on div "Редактировать" at bounding box center [956, 432] width 96 height 19
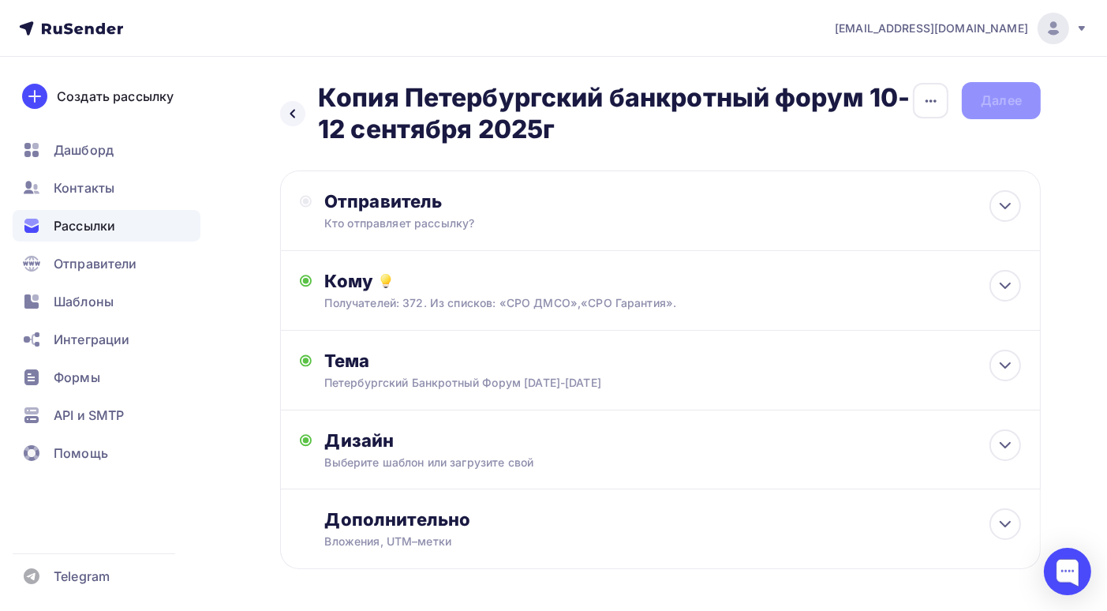
click at [93, 230] on span "Рассылки" at bounding box center [85, 225] width 62 height 19
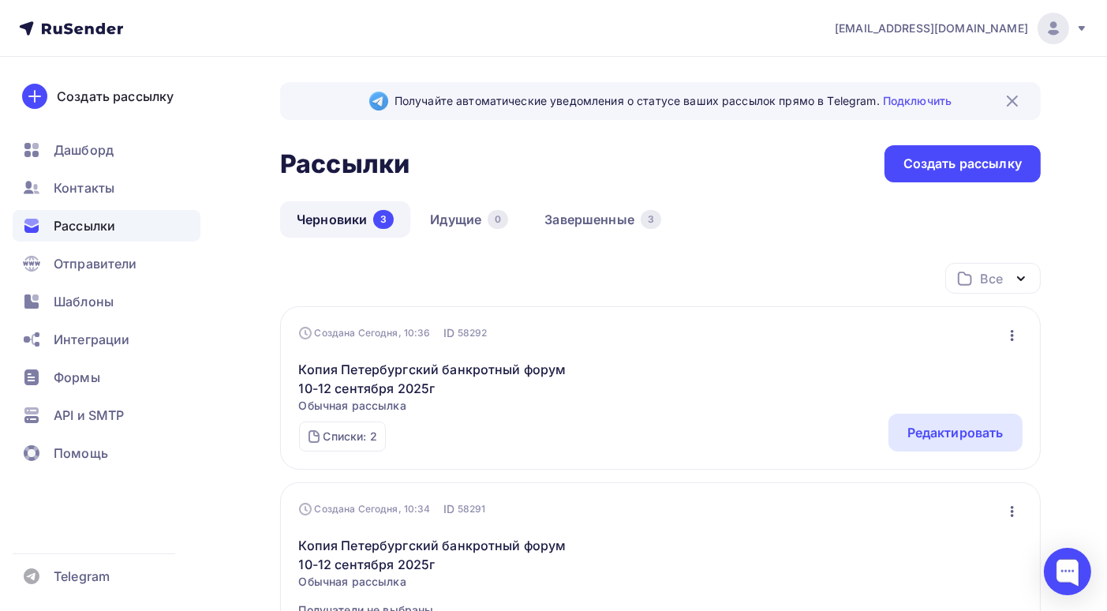
scroll to position [79, 0]
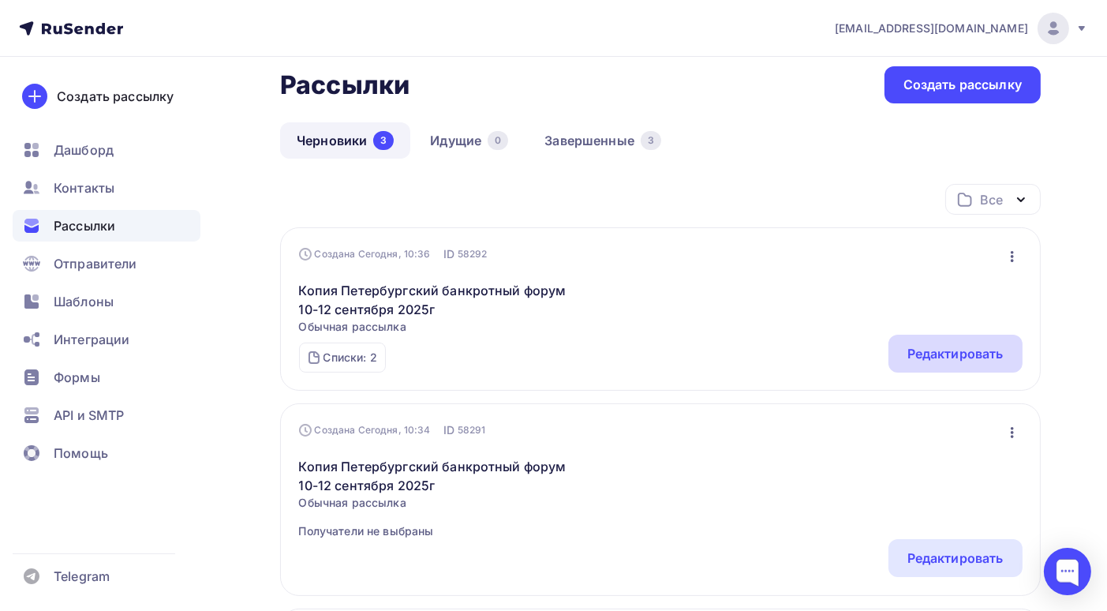
click at [934, 355] on div "Редактировать" at bounding box center [956, 353] width 96 height 19
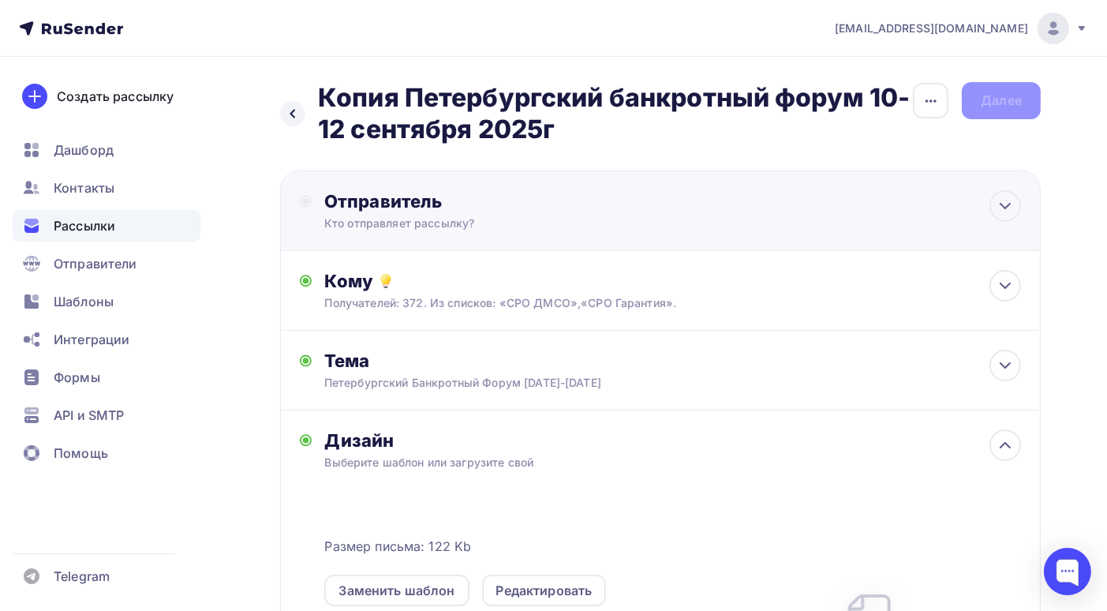
click at [679, 217] on div "Отправитель Кто отправляет рассылку? Email * Выберите отправителя info@bankrotf…" at bounding box center [660, 210] width 761 height 81
type input "[EMAIL_ADDRESS][DOMAIN_NAME]"
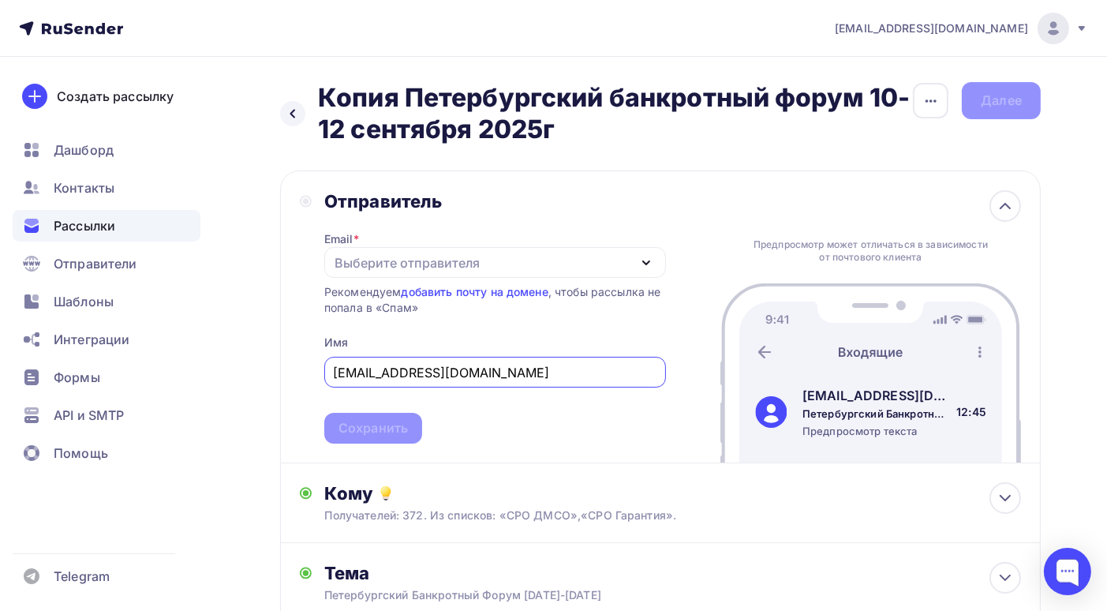
click at [522, 372] on input "[EMAIL_ADDRESS][DOMAIN_NAME]" at bounding box center [495, 372] width 324 height 19
click at [528, 430] on span "info@bankrotforumspb.ru Сохранить" at bounding box center [495, 396] width 342 height 93
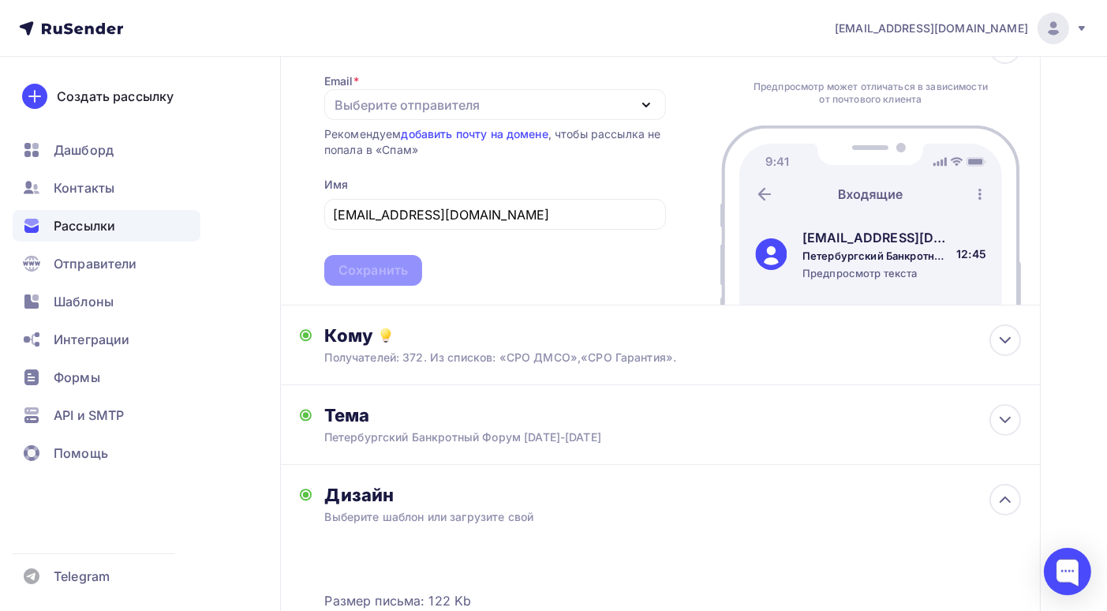
click at [635, 101] on div "Выберите отправителя" at bounding box center [495, 104] width 342 height 31
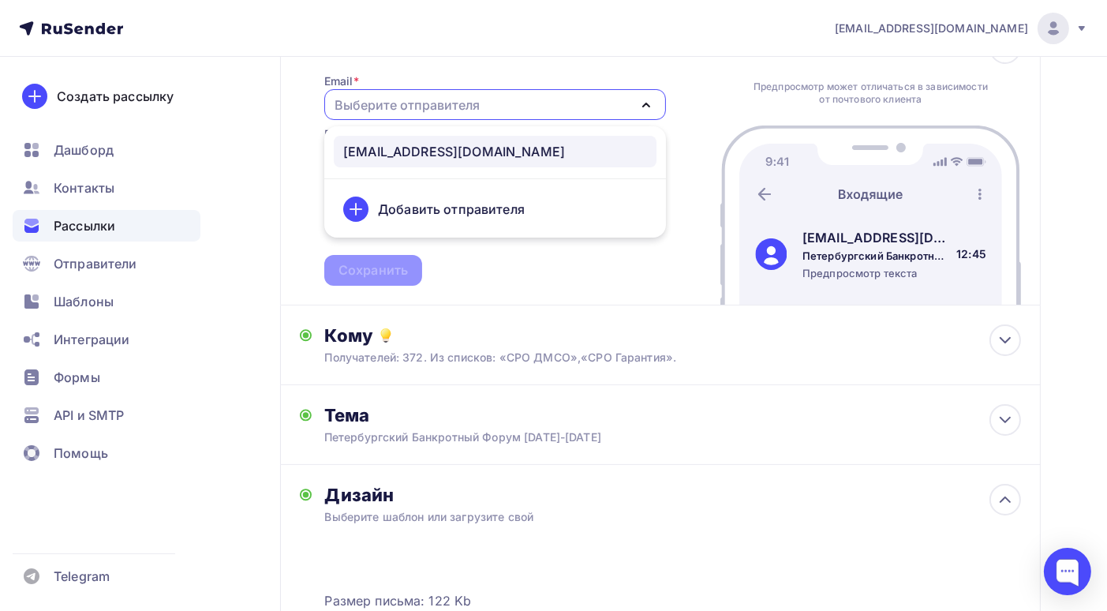
click at [487, 148] on div "[EMAIL_ADDRESS][DOMAIN_NAME]" at bounding box center [454, 151] width 222 height 19
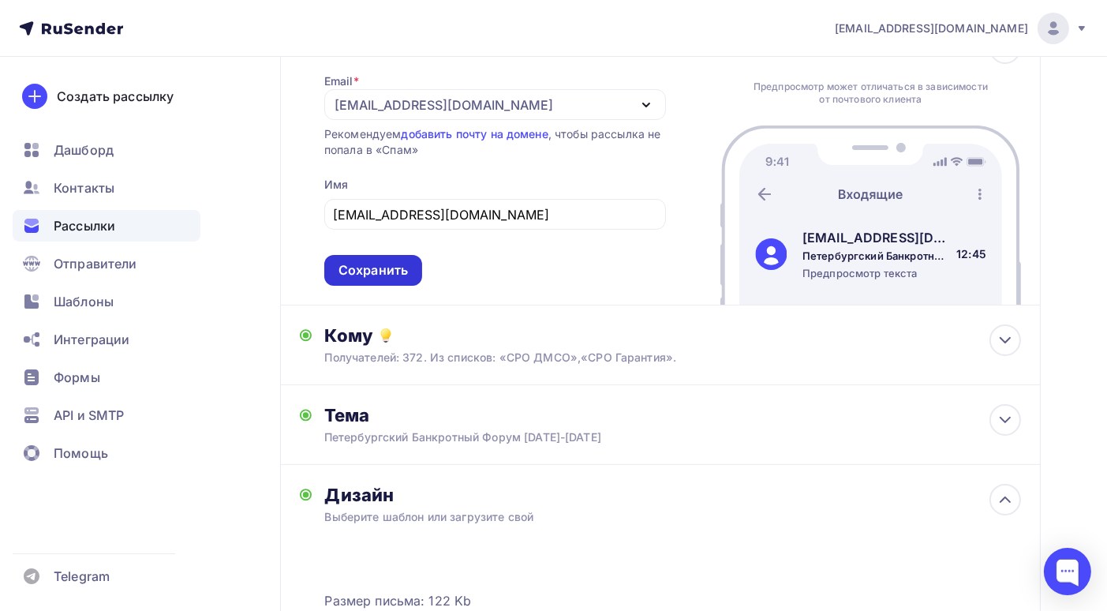
click at [384, 269] on div "Сохранить" at bounding box center [373, 270] width 69 height 18
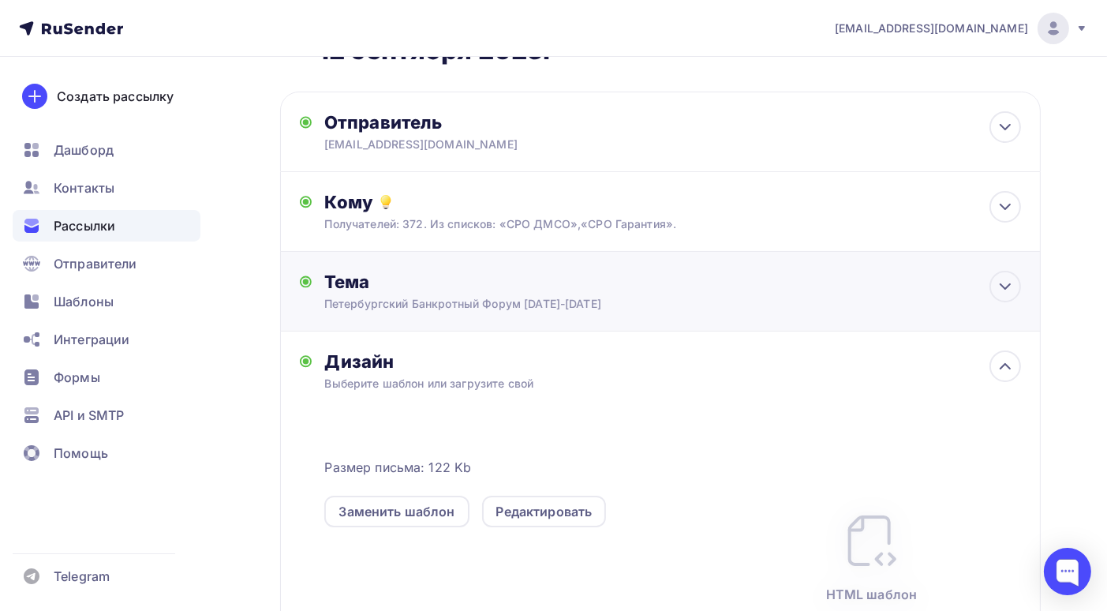
scroll to position [0, 0]
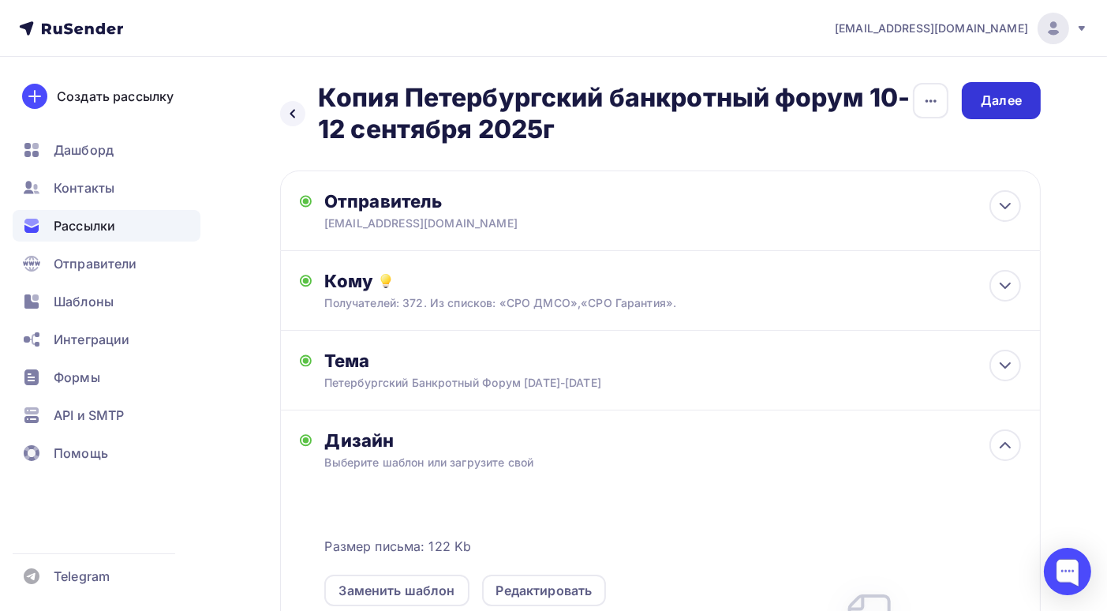
click at [994, 107] on div "Далее" at bounding box center [1001, 101] width 41 height 18
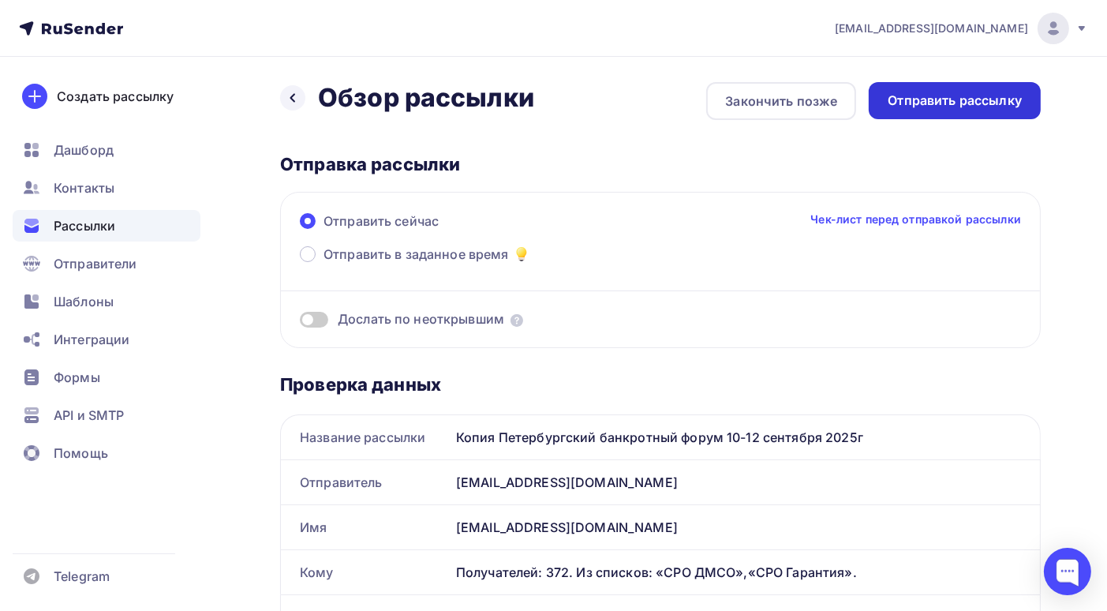
click at [962, 103] on div "Отправить рассылку" at bounding box center [955, 101] width 134 height 18
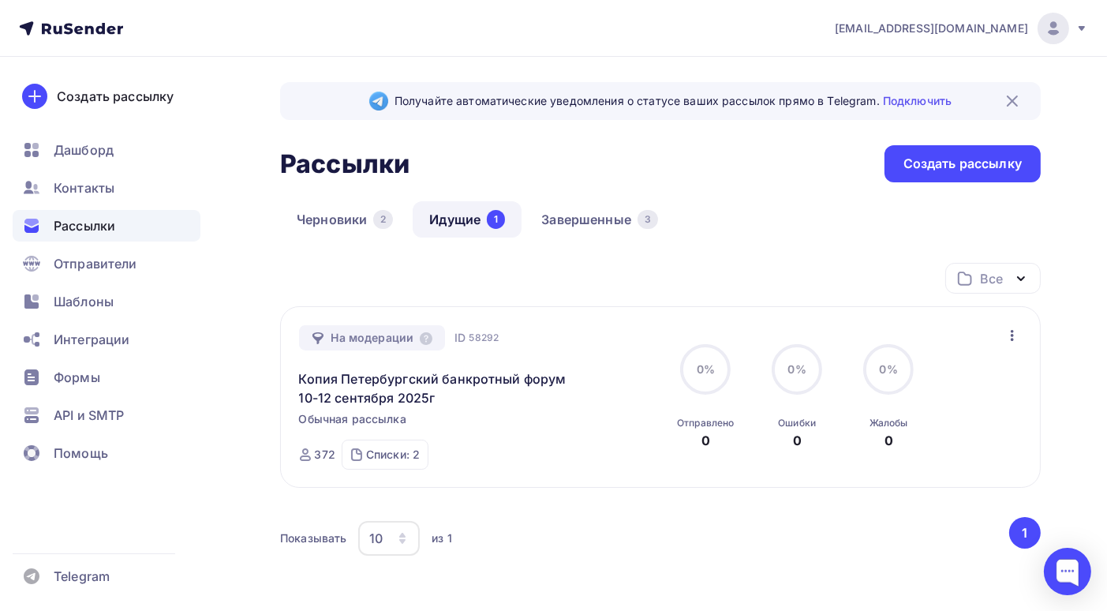
scroll to position [79, 0]
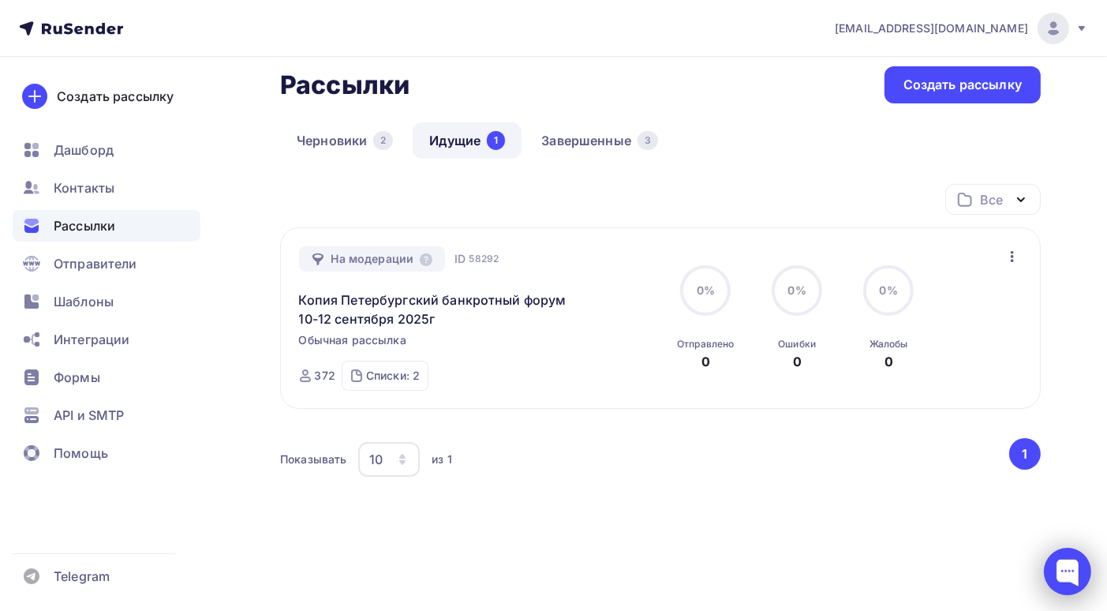
click at [1068, 579] on div at bounding box center [1067, 571] width 47 height 47
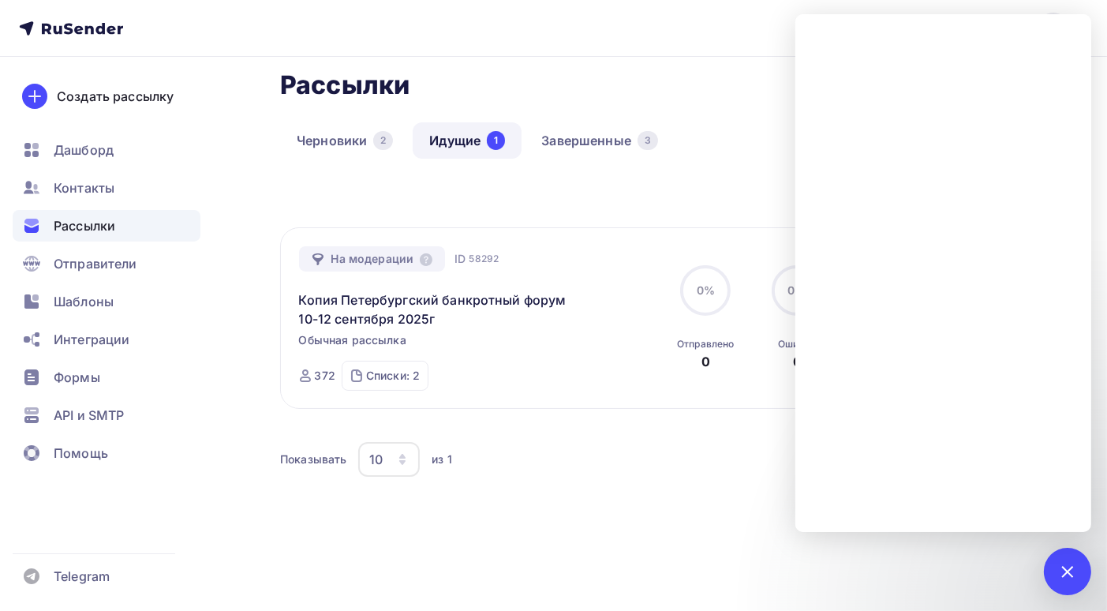
click at [644, 477] on div "Показывать 10 10 20 50 100 из 1 ‹ 1 ›" at bounding box center [660, 459] width 761 height 43
click at [355, 146] on link "Черновики 2" at bounding box center [344, 140] width 129 height 36
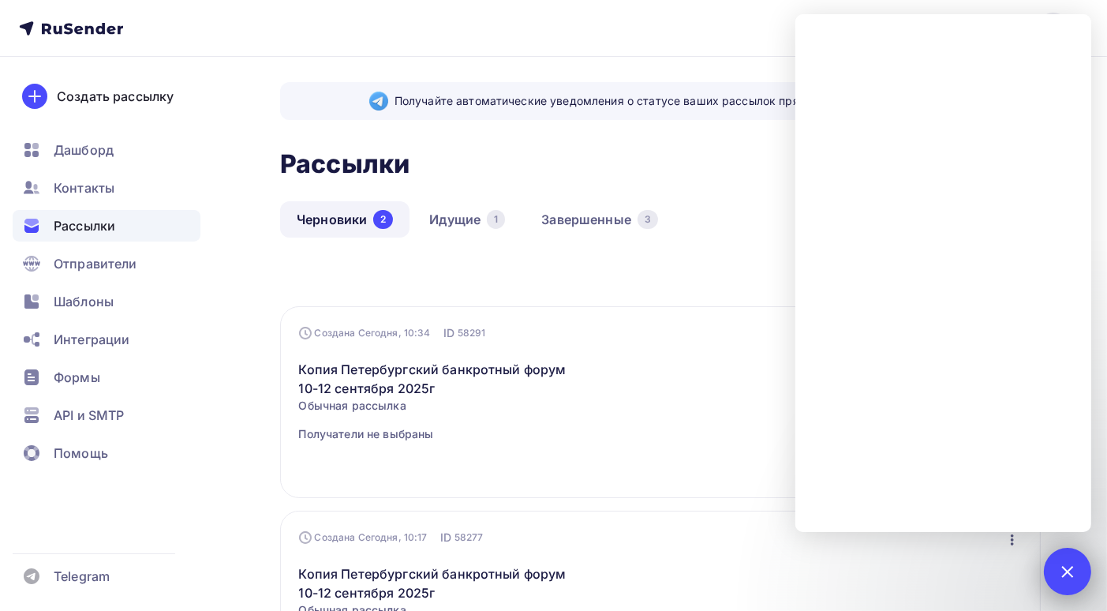
click at [1064, 577] on div at bounding box center [1067, 570] width 21 height 21
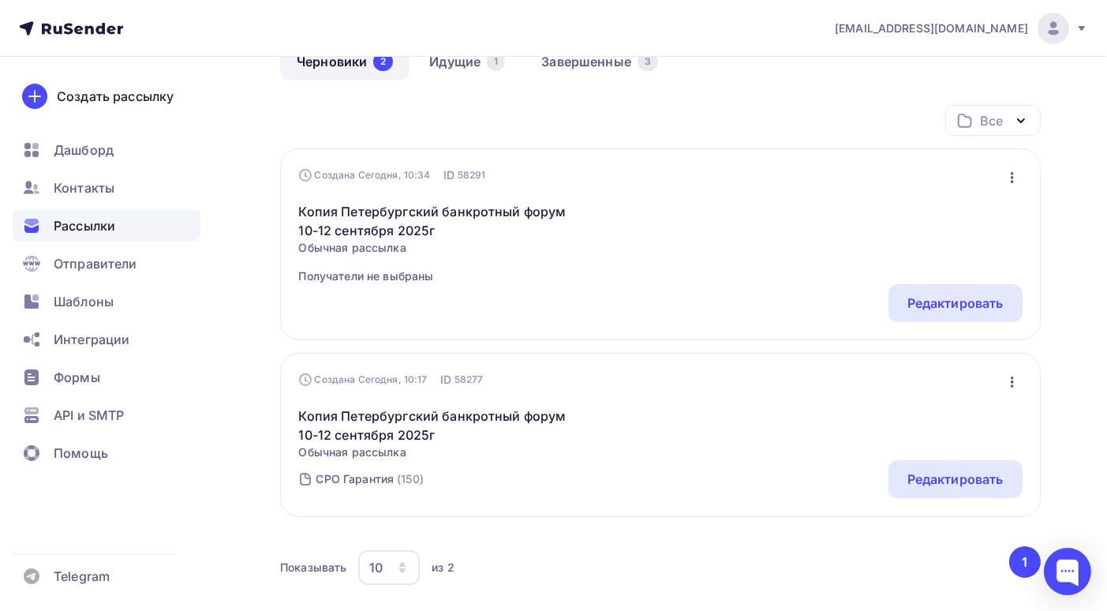
scroll to position [79, 0]
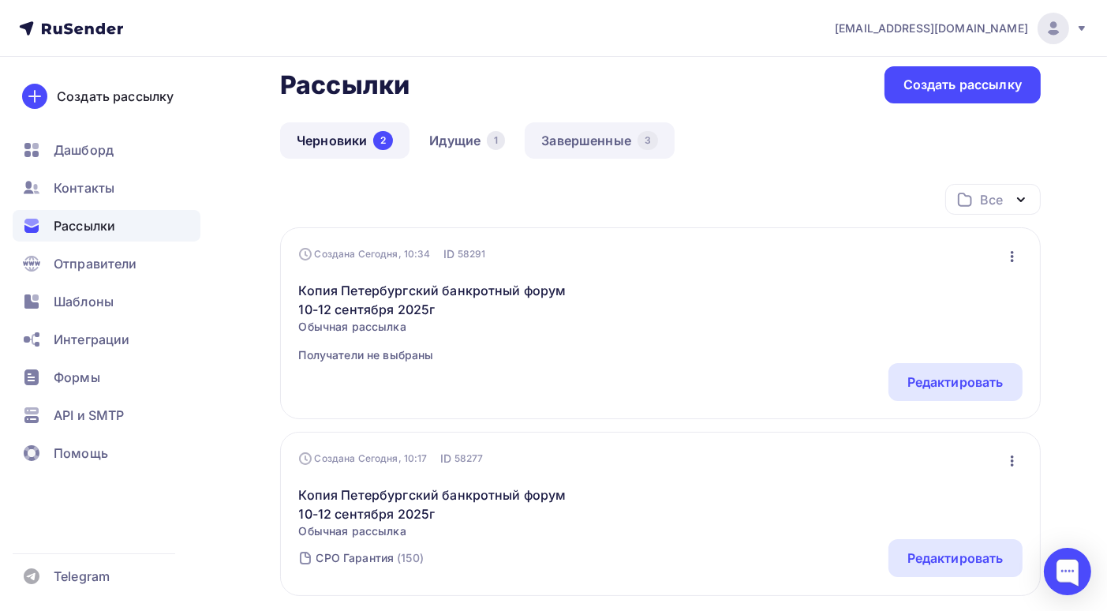
click at [578, 144] on link "Завершенные 3" at bounding box center [600, 140] width 150 height 36
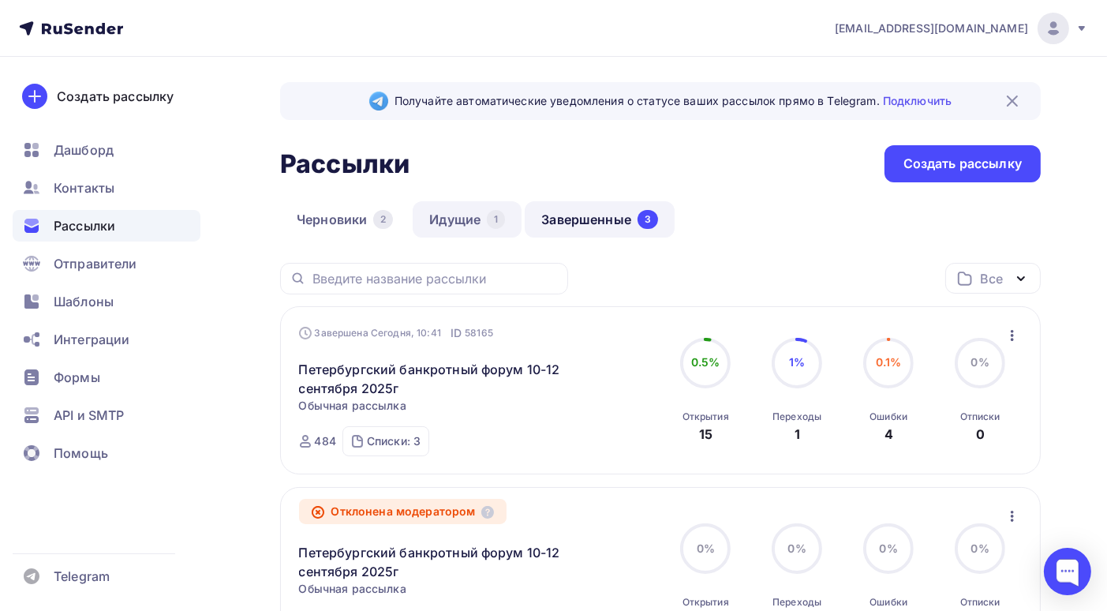
click at [472, 221] on link "Идущие 1" at bounding box center [467, 219] width 109 height 36
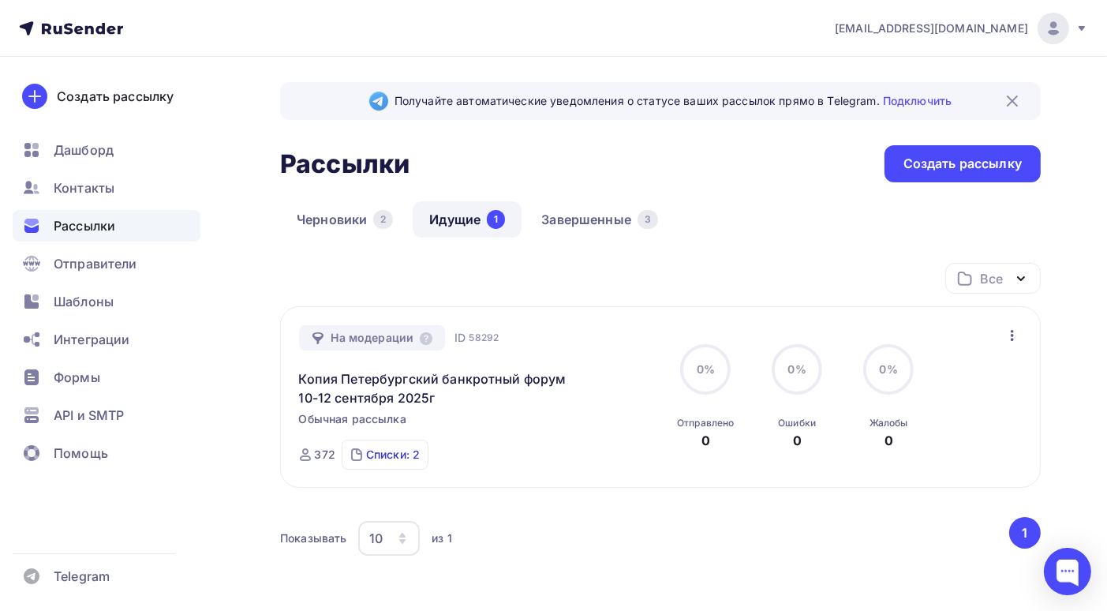
click at [403, 454] on div "Списки: 2" at bounding box center [393, 455] width 54 height 16
click at [582, 227] on link "Завершенные 3" at bounding box center [600, 219] width 150 height 36
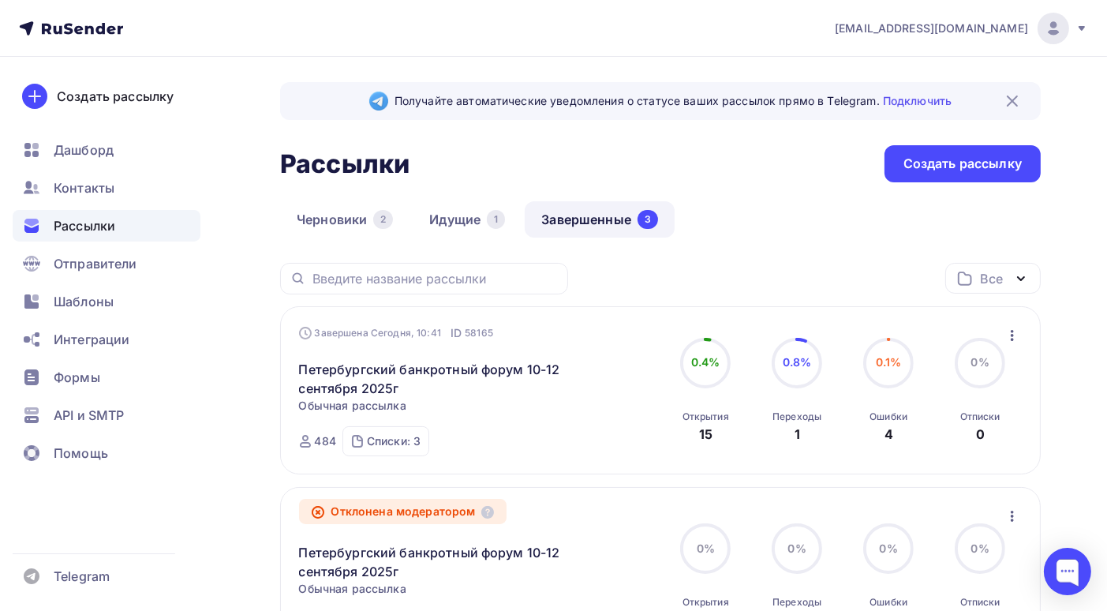
scroll to position [79, 0]
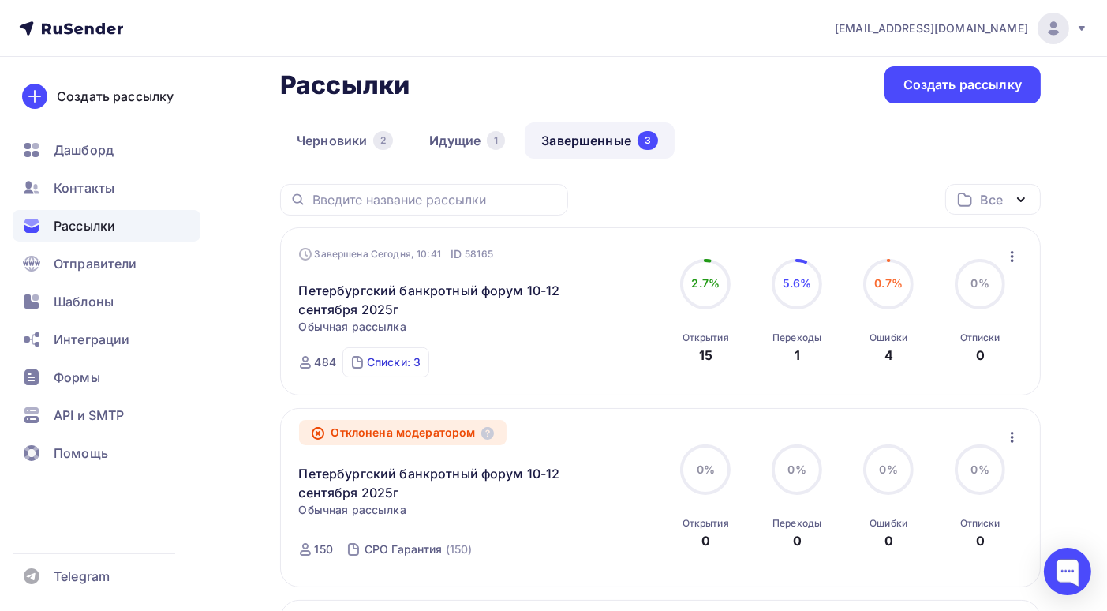
click at [388, 361] on div "Списки: 3" at bounding box center [394, 362] width 54 height 16
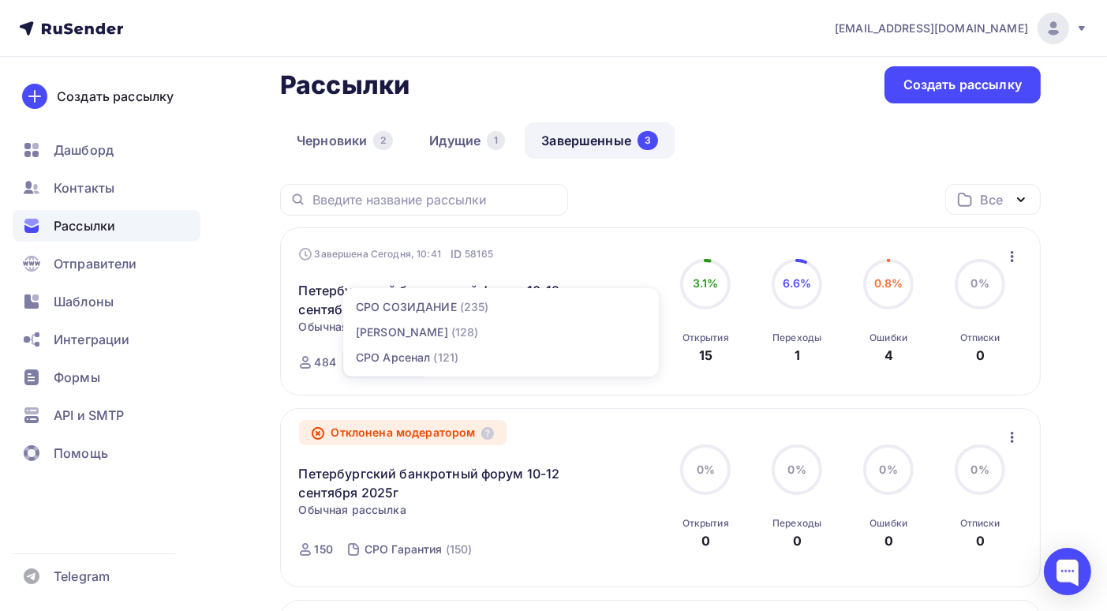
click at [219, 388] on div "Получайте автоматические уведомления о статусе ваших рассылок прямо в Telegram.…" at bounding box center [553, 473] width 1107 height 991
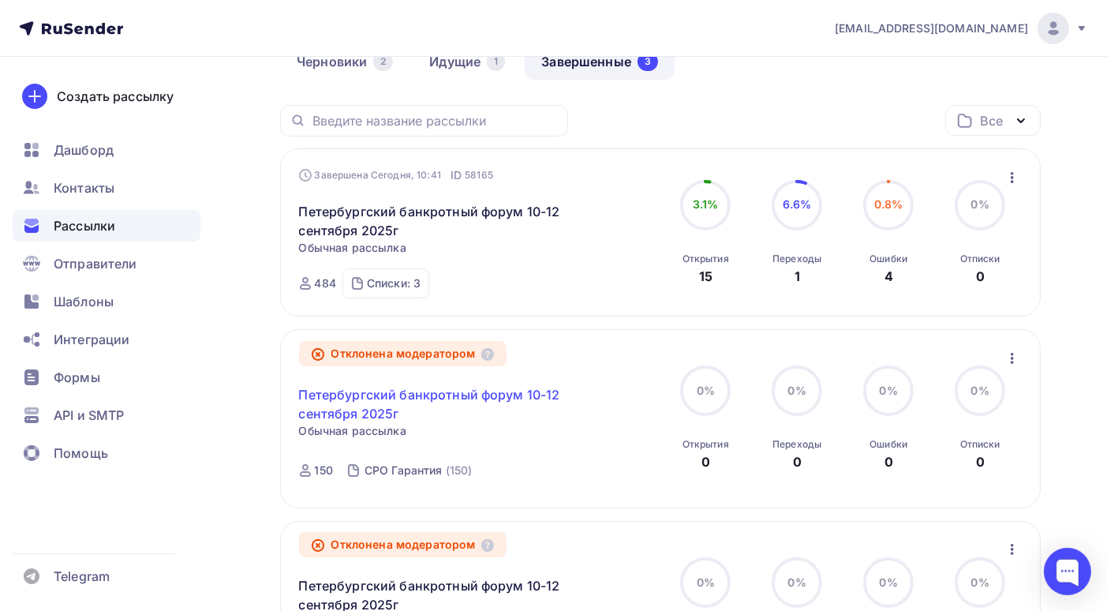
scroll to position [79, 0]
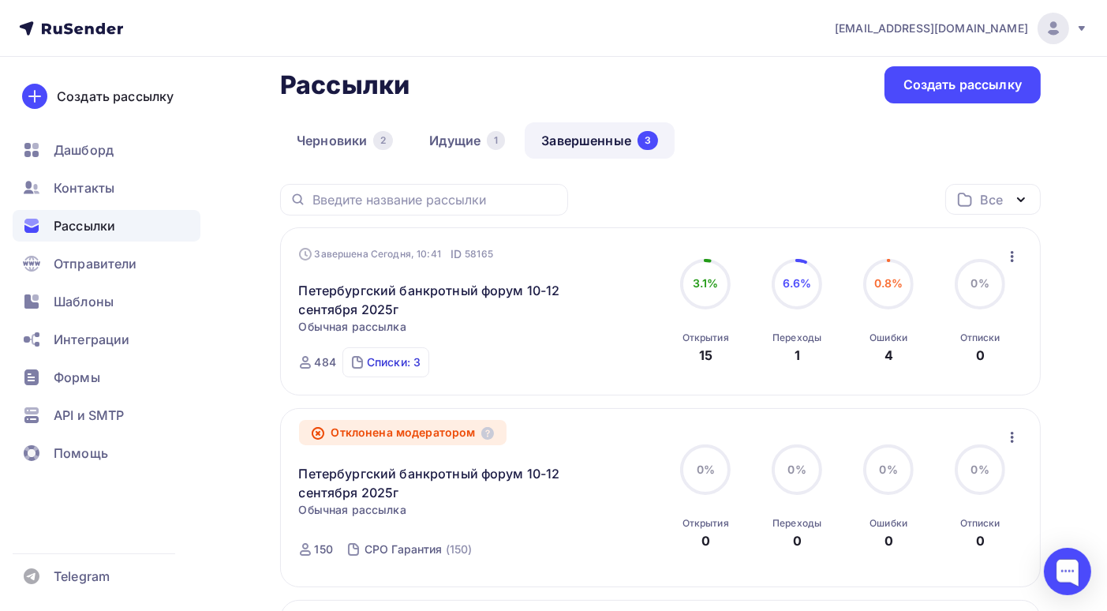
click at [388, 366] on div "Списки: 3" at bounding box center [394, 362] width 54 height 16
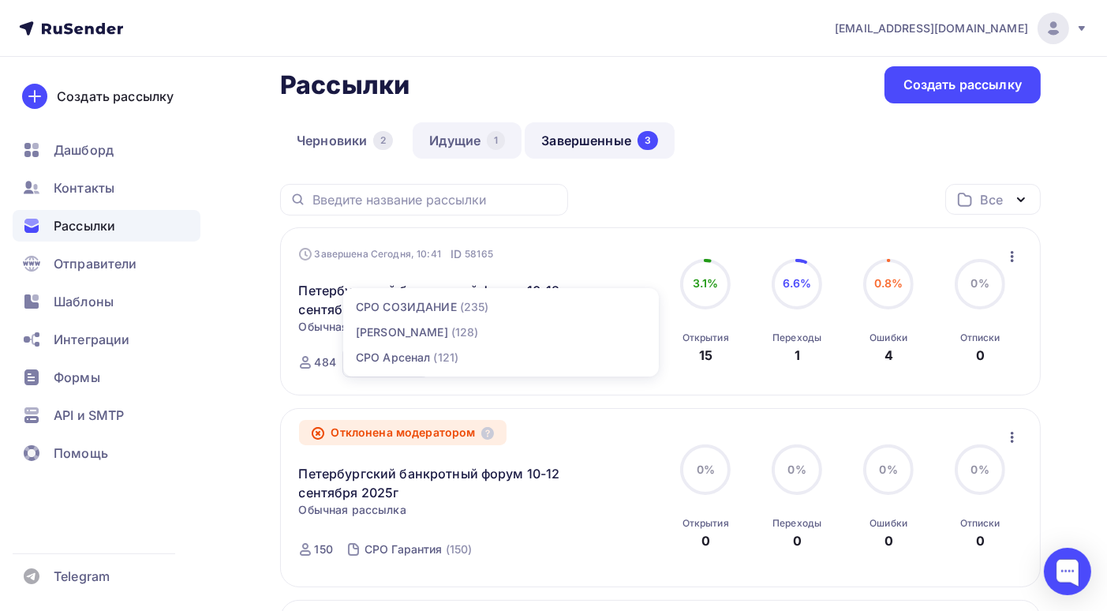
click at [450, 147] on link "Идущие 1" at bounding box center [467, 140] width 109 height 36
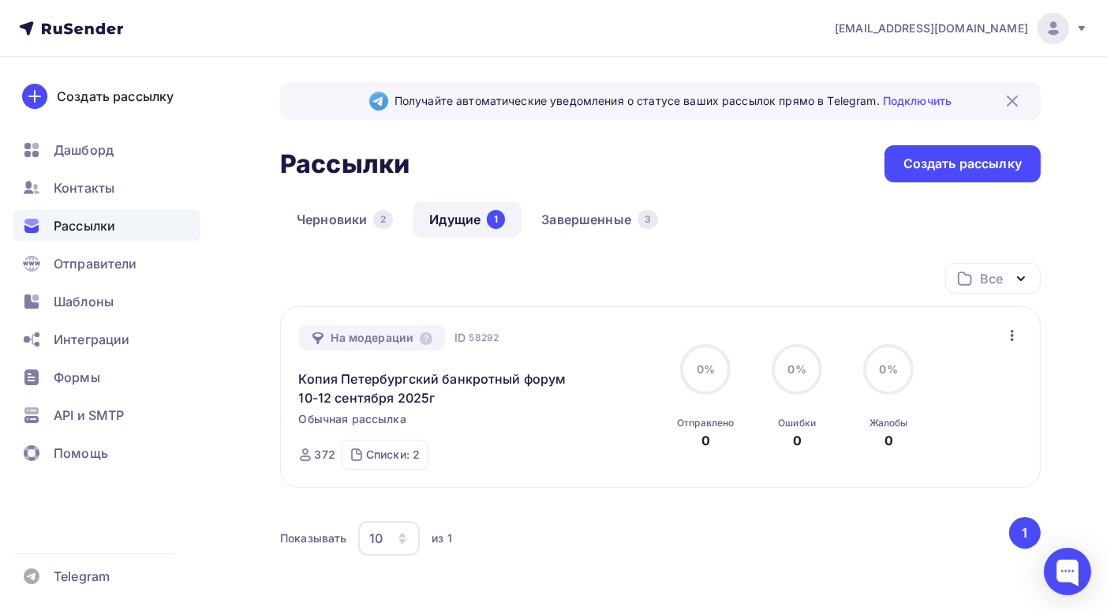
scroll to position [79, 0]
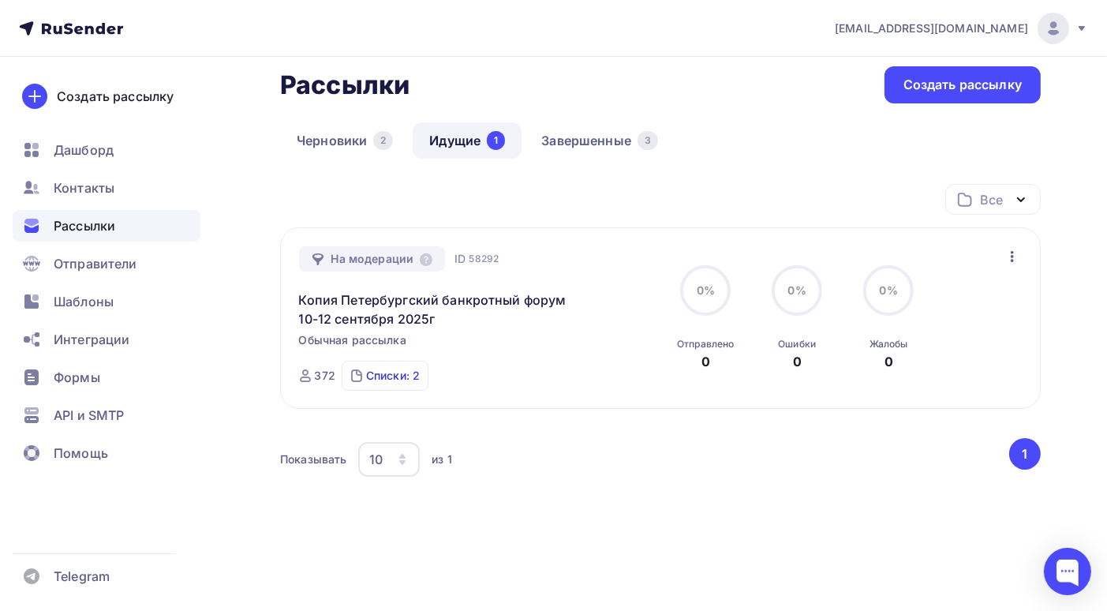
click at [391, 379] on div "Списки: 2" at bounding box center [393, 376] width 54 height 16
click at [280, 179] on div "Черновики 2 Идущие 1 Завершенные 3" at bounding box center [660, 153] width 761 height 62
click at [1066, 564] on div at bounding box center [1067, 571] width 47 height 47
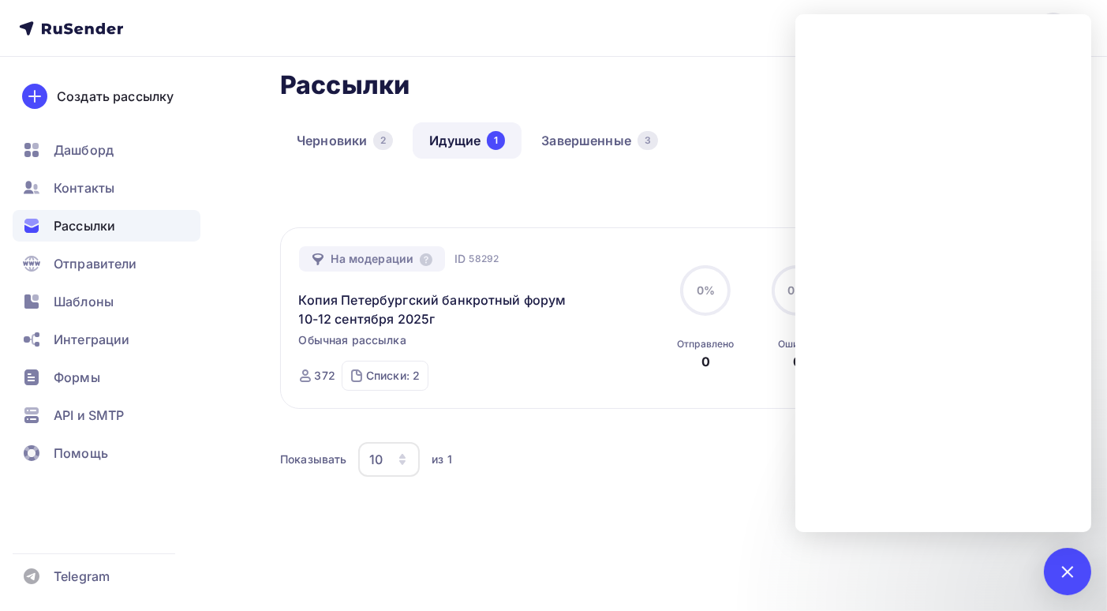
click at [243, 183] on div "Получайте автоматические уведомления о статусе ваших рассылок прямо в Telegram.…" at bounding box center [553, 308] width 1107 height 660
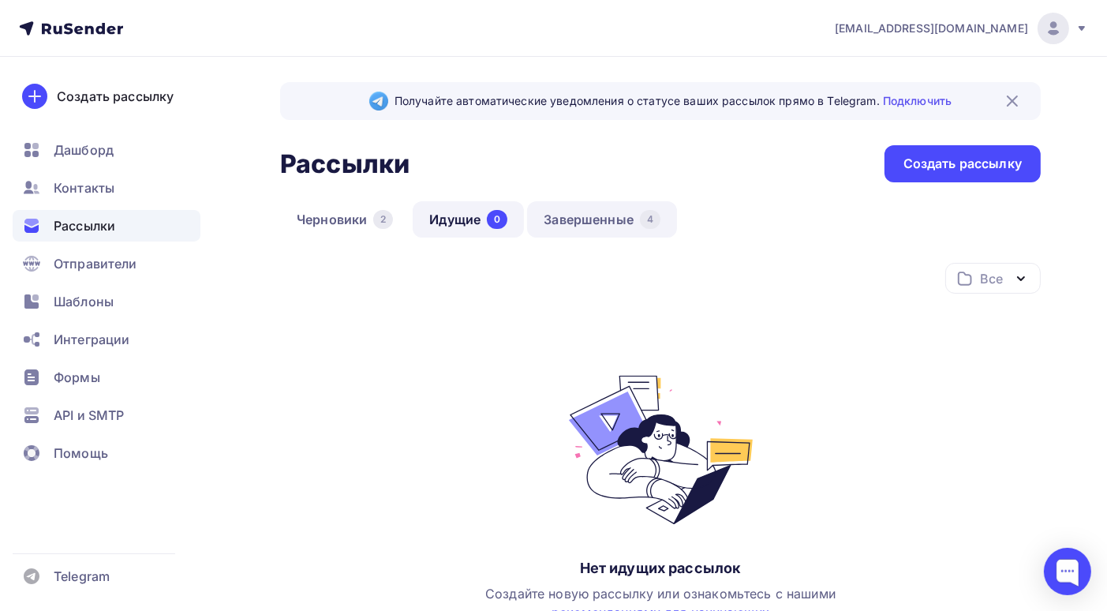
click at [568, 221] on link "Завершенные 4" at bounding box center [602, 219] width 150 height 36
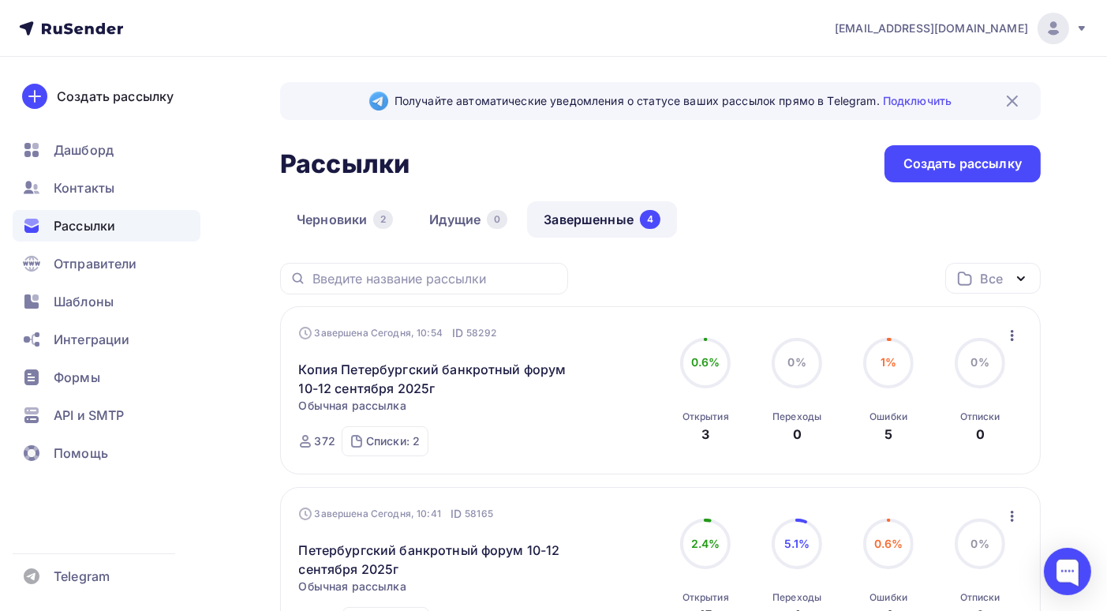
scroll to position [158, 0]
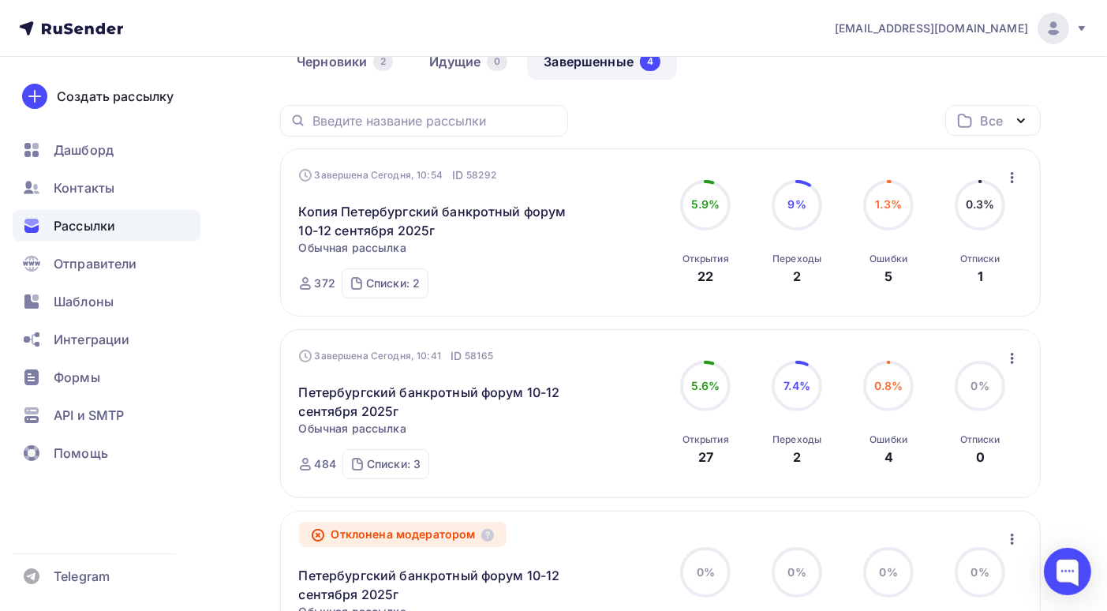
scroll to position [79, 0]
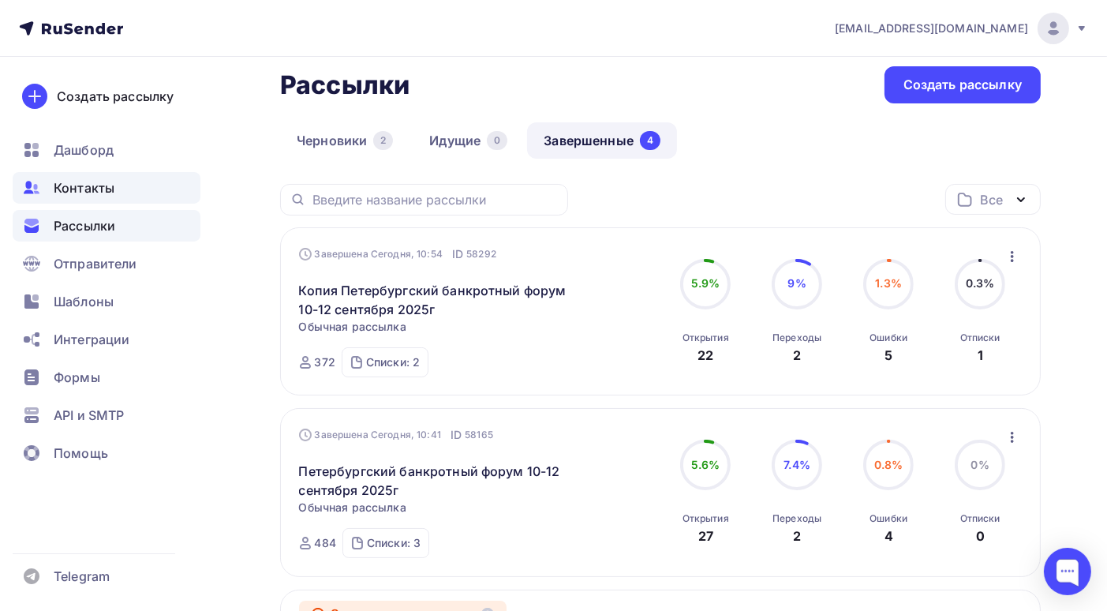
click at [89, 193] on span "Контакты" at bounding box center [84, 187] width 61 height 19
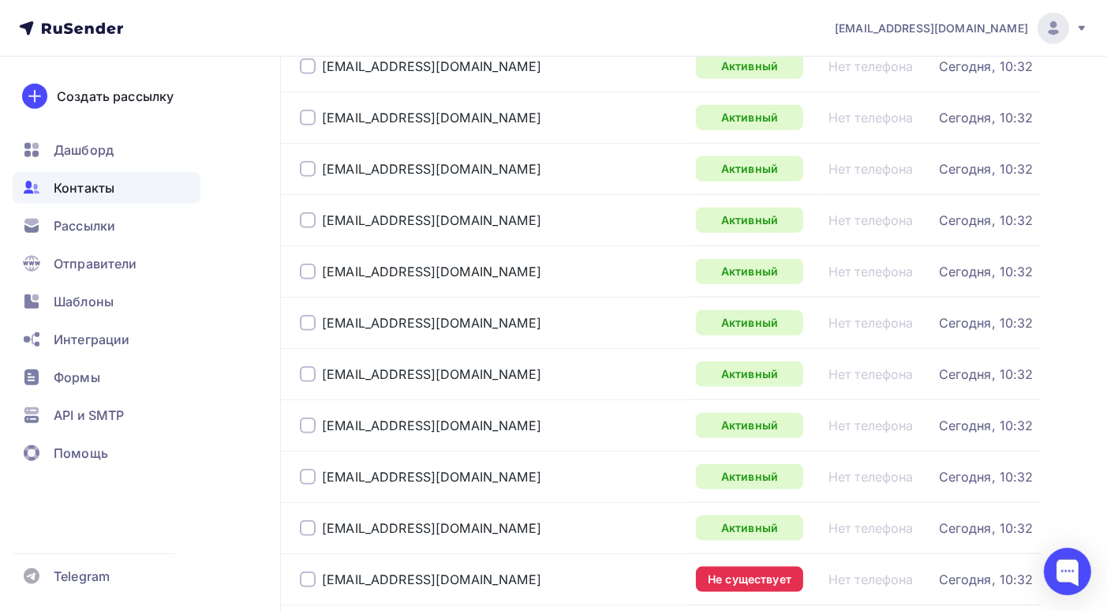
scroll to position [2396, 0]
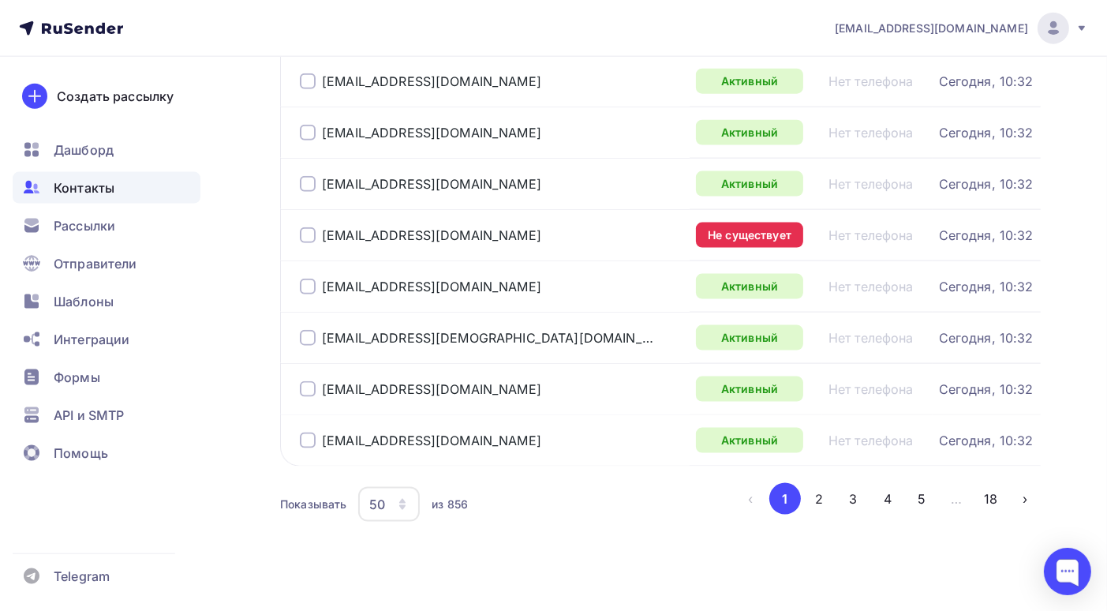
click at [305, 227] on div at bounding box center [308, 235] width 16 height 16
drag, startPoint x: 635, startPoint y: 222, endPoint x: 313, endPoint y: 220, distance: 322.0
click at [309, 227] on div at bounding box center [308, 235] width 16 height 16
click at [815, 483] on button "2" at bounding box center [819, 499] width 32 height 32
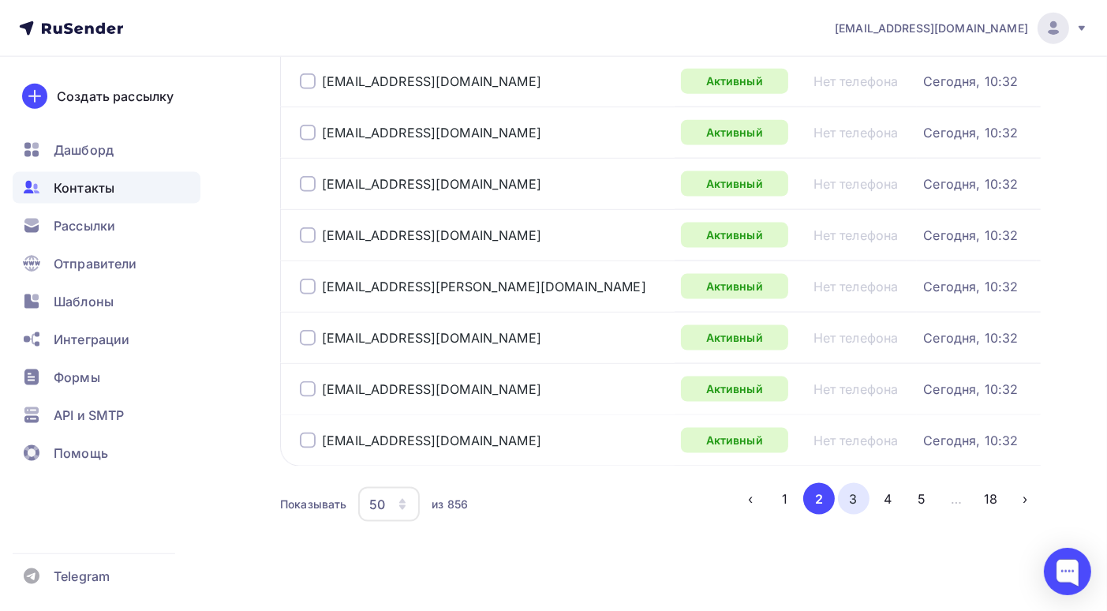
click at [854, 483] on button "3" at bounding box center [854, 499] width 32 height 32
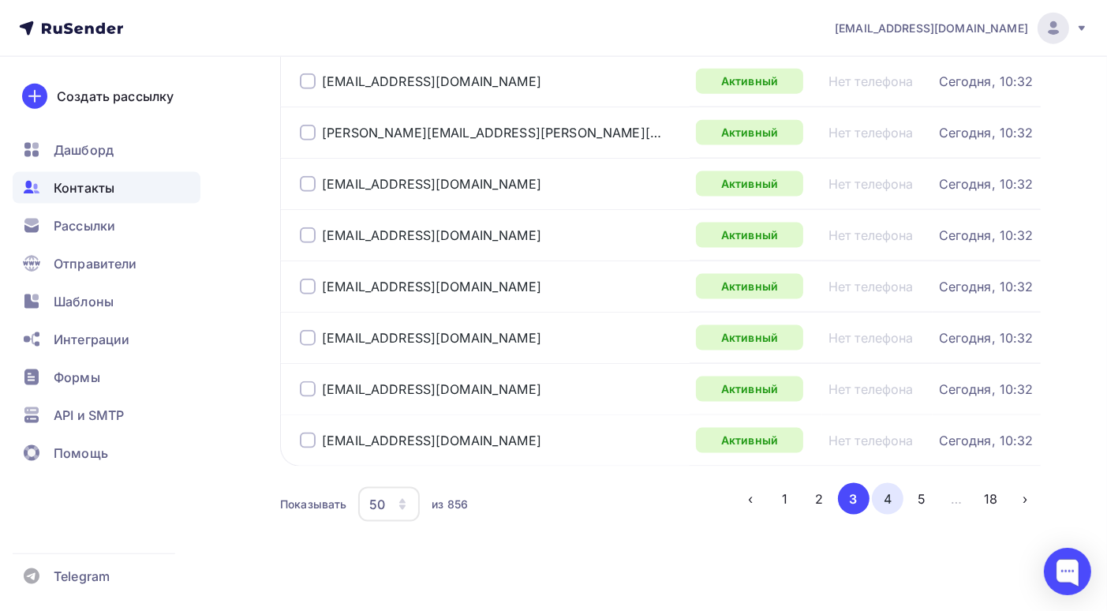
click at [886, 486] on button "4" at bounding box center [888, 499] width 32 height 32
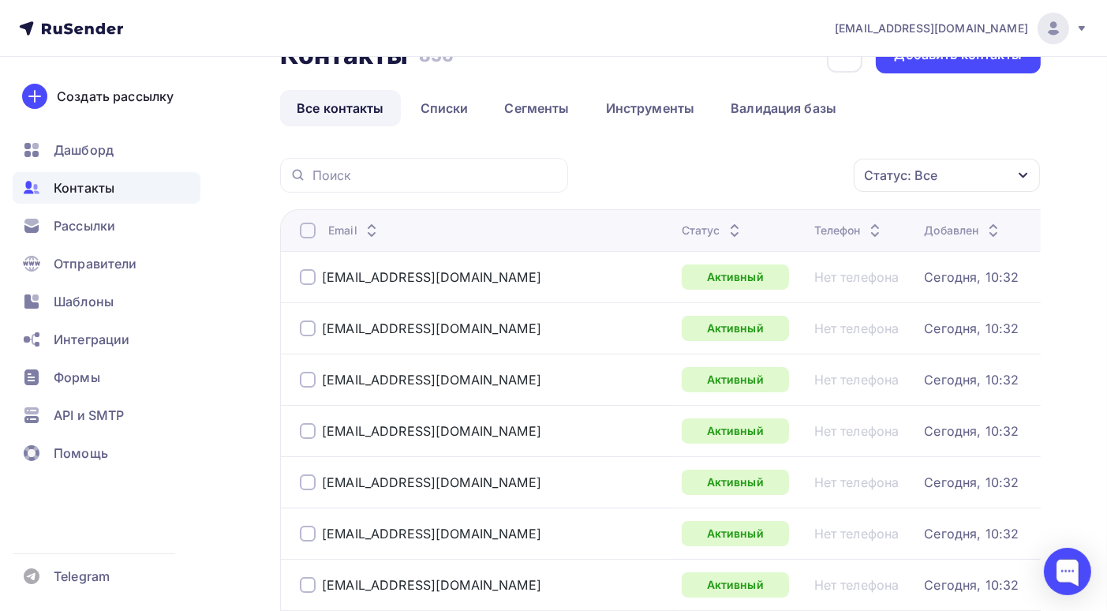
scroll to position [0, 0]
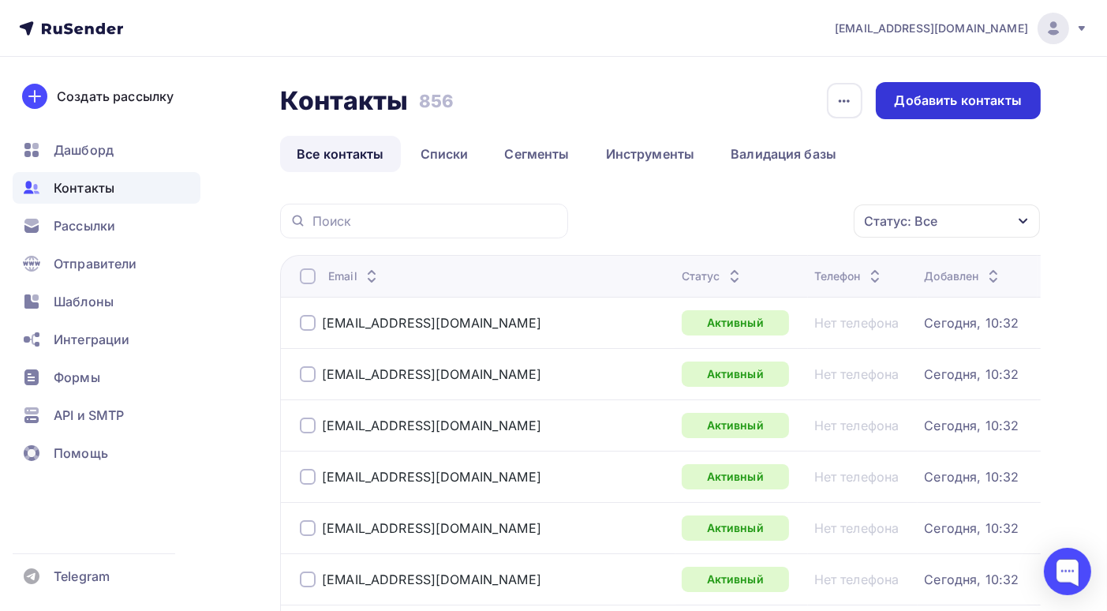
click at [936, 101] on div "Добавить контакты" at bounding box center [958, 101] width 127 height 18
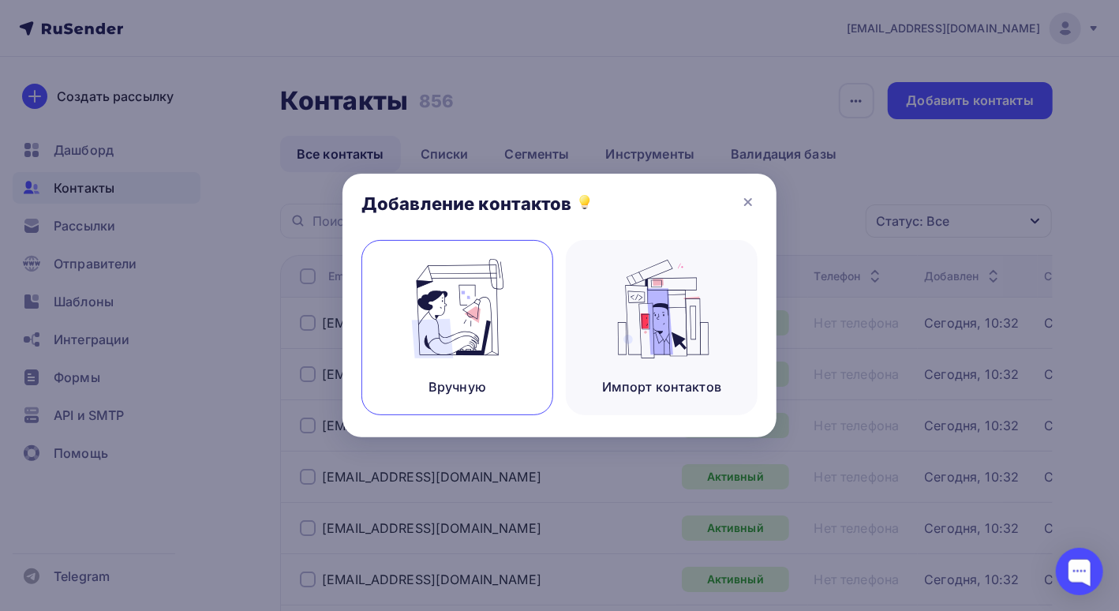
click at [470, 326] on img at bounding box center [458, 308] width 106 height 99
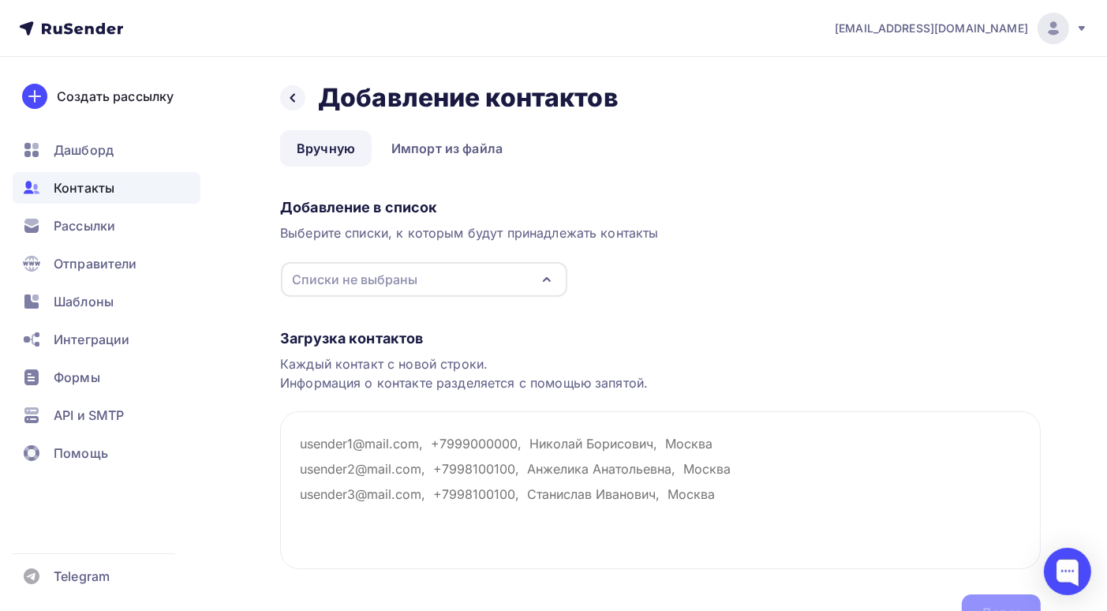
click at [547, 282] on icon "button" at bounding box center [546, 279] width 19 height 19
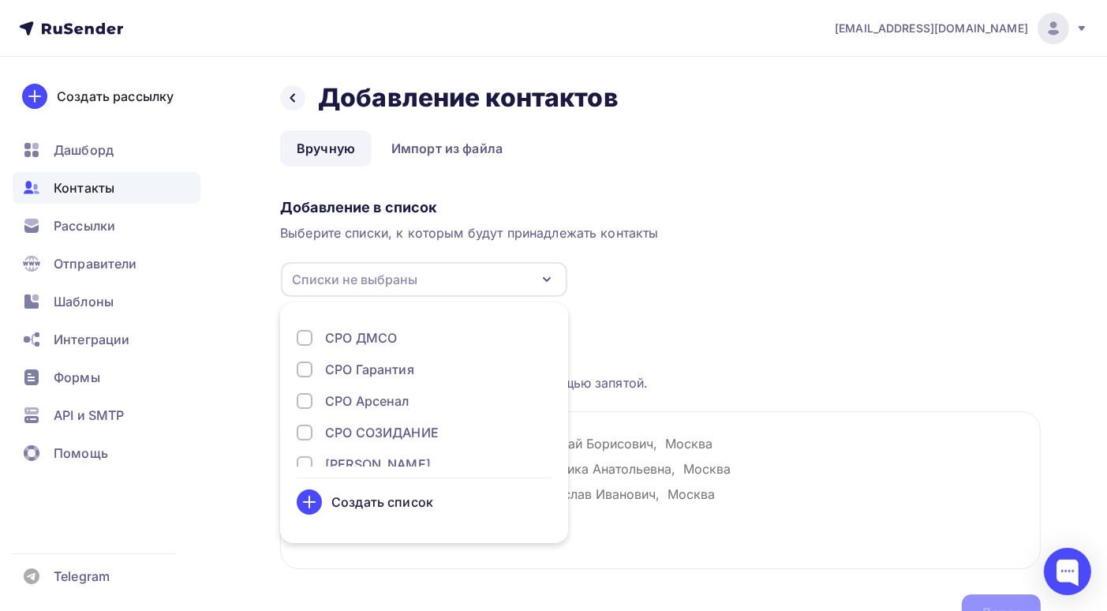
click at [390, 505] on div "Создать список" at bounding box center [382, 501] width 102 height 19
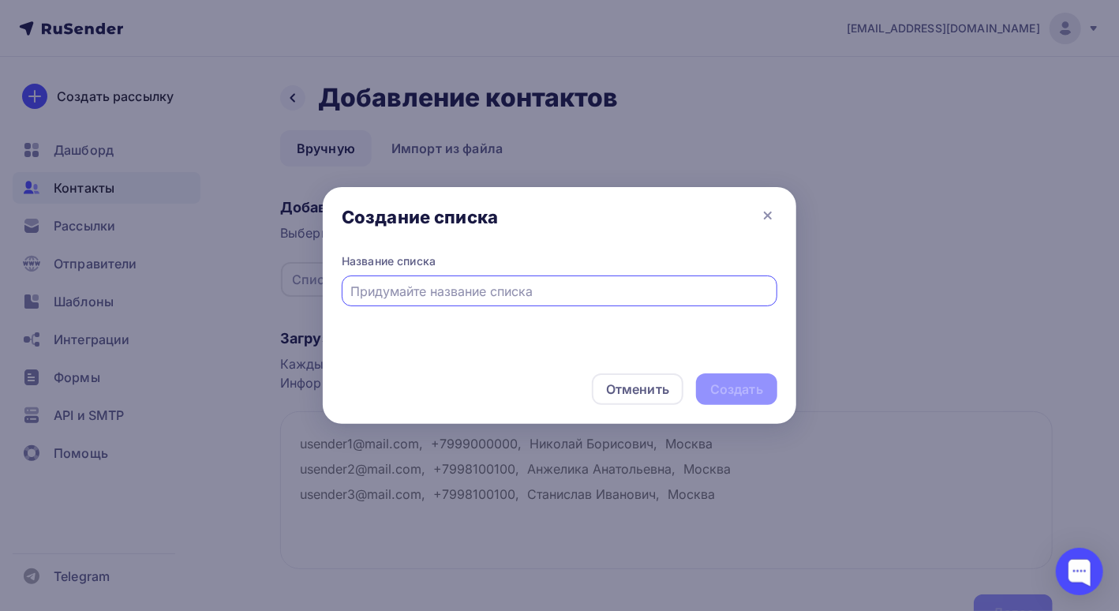
click at [391, 290] on input "text" at bounding box center [560, 291] width 418 height 19
type input "СРО Континент"
click at [721, 390] on div "Создать" at bounding box center [736, 389] width 53 height 18
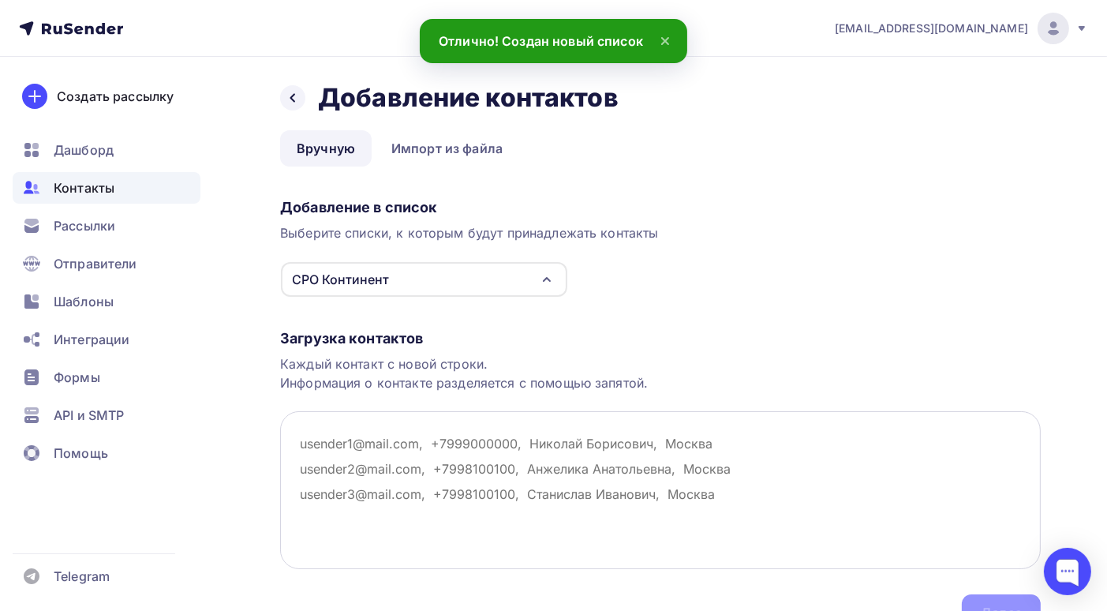
click at [303, 440] on textarea at bounding box center [660, 490] width 761 height 158
paste textarea "arabellaji@gmail.com d.akmanov@soured-debt.ru siasviat@mail.ru ooolegatt@list.r…"
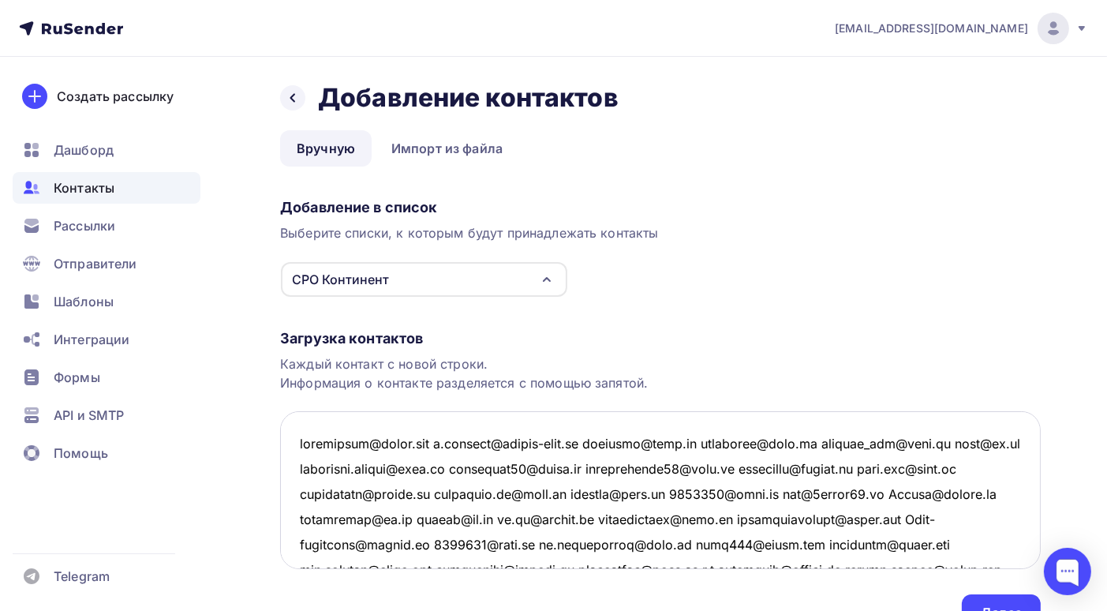
click at [429, 440] on textarea at bounding box center [660, 490] width 761 height 158
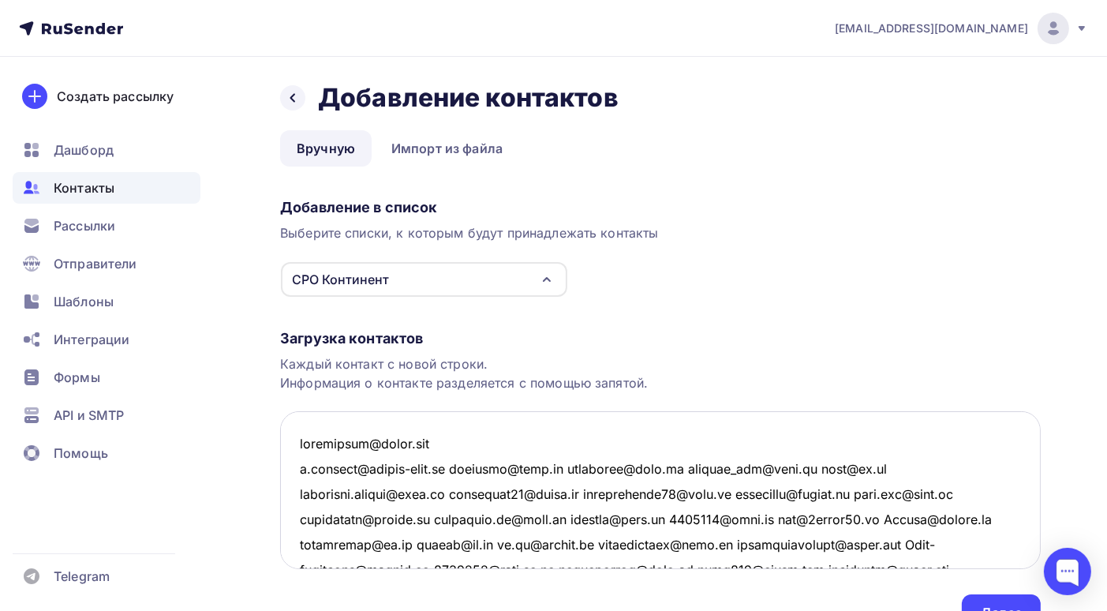
click at [471, 466] on textarea at bounding box center [660, 490] width 761 height 158
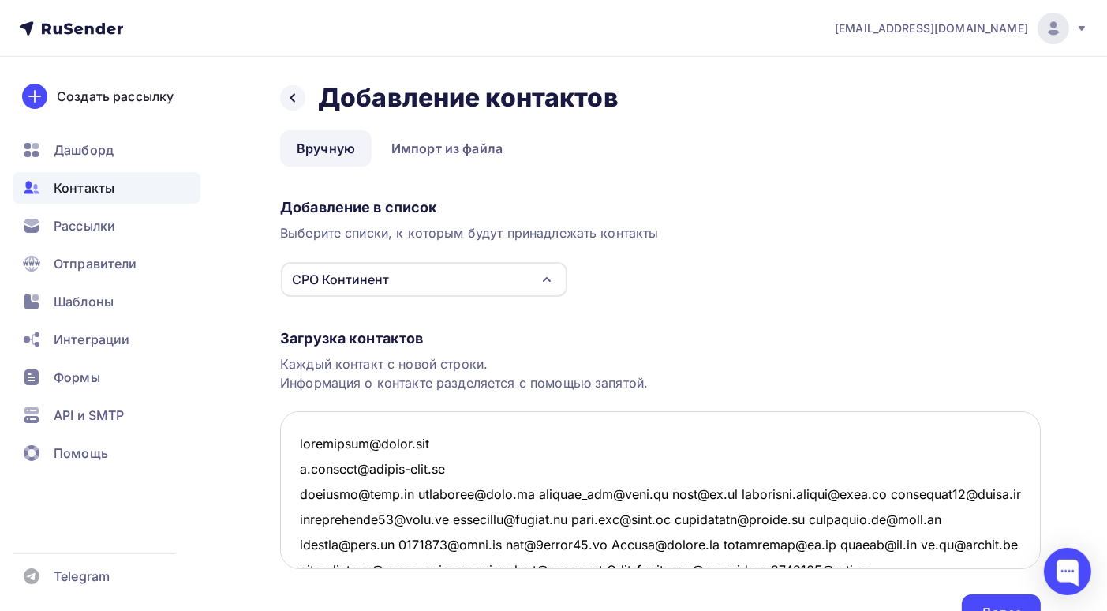
click at [506, 493] on textarea at bounding box center [660, 490] width 761 height 158
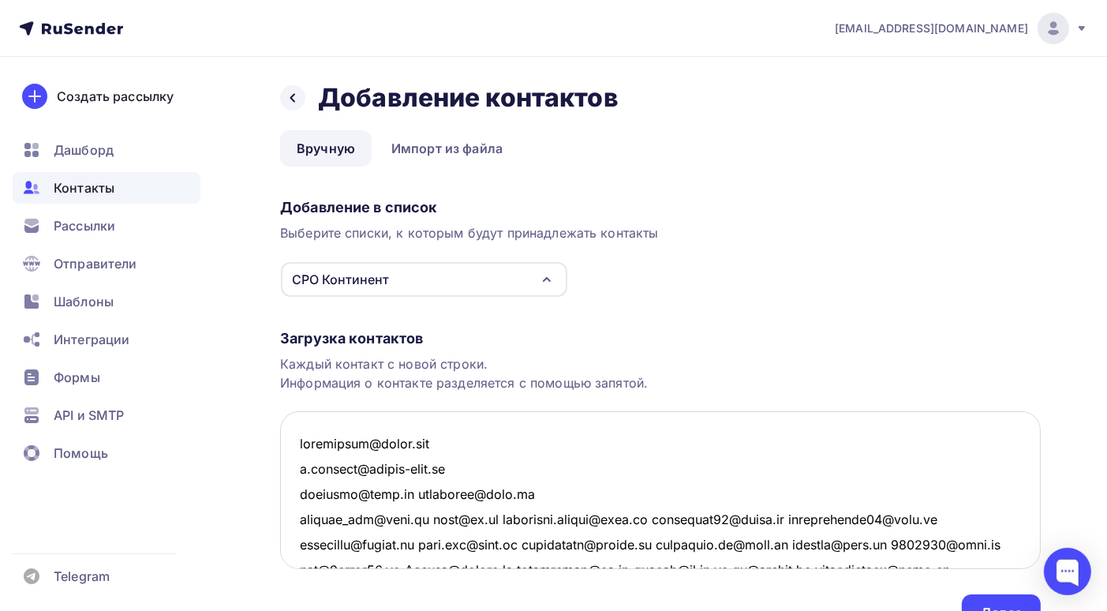
click at [511, 515] on textarea at bounding box center [660, 490] width 761 height 158
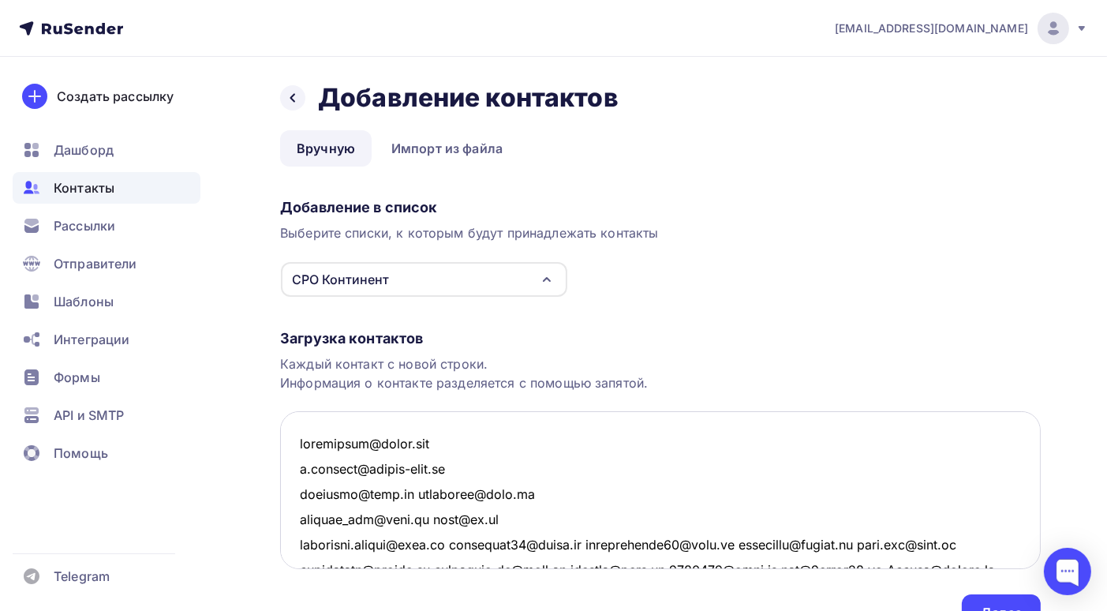
click at [401, 496] on textarea at bounding box center [660, 490] width 761 height 158
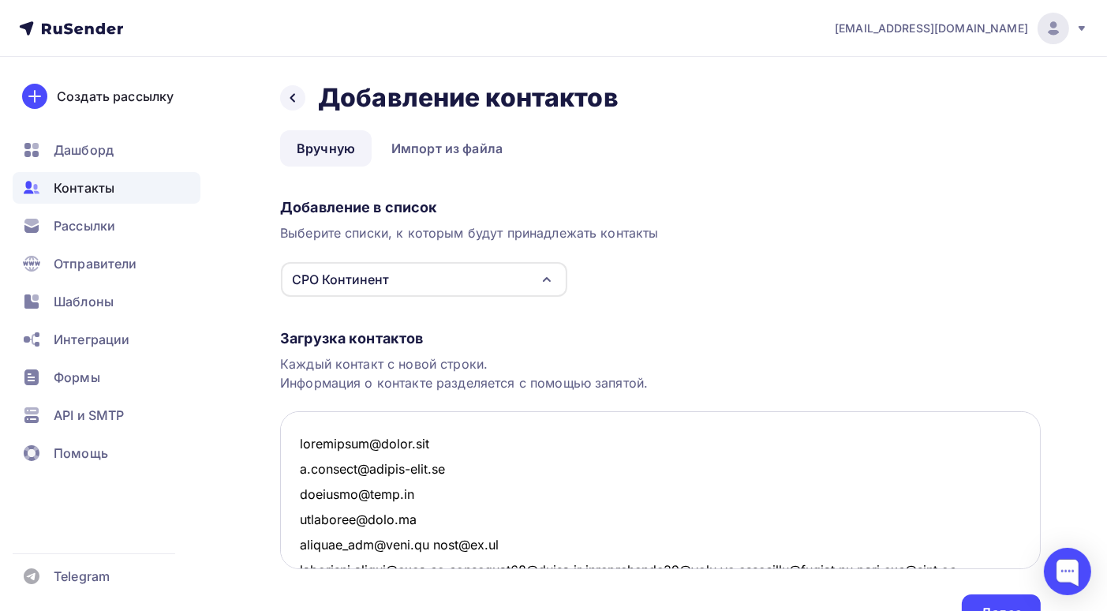
scroll to position [79, 0]
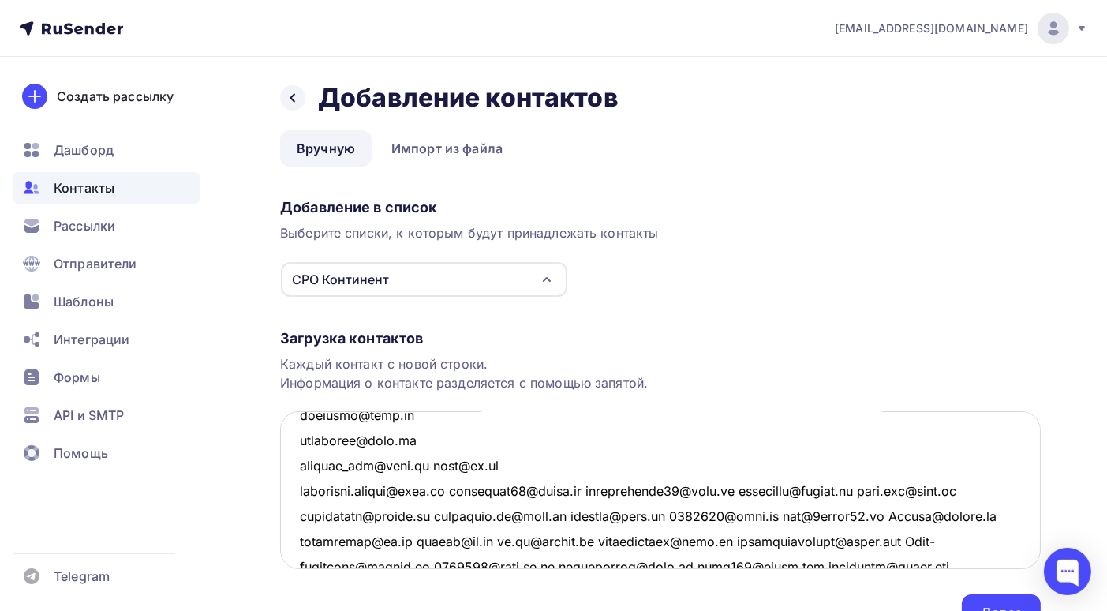
click at [435, 462] on textarea at bounding box center [660, 490] width 761 height 158
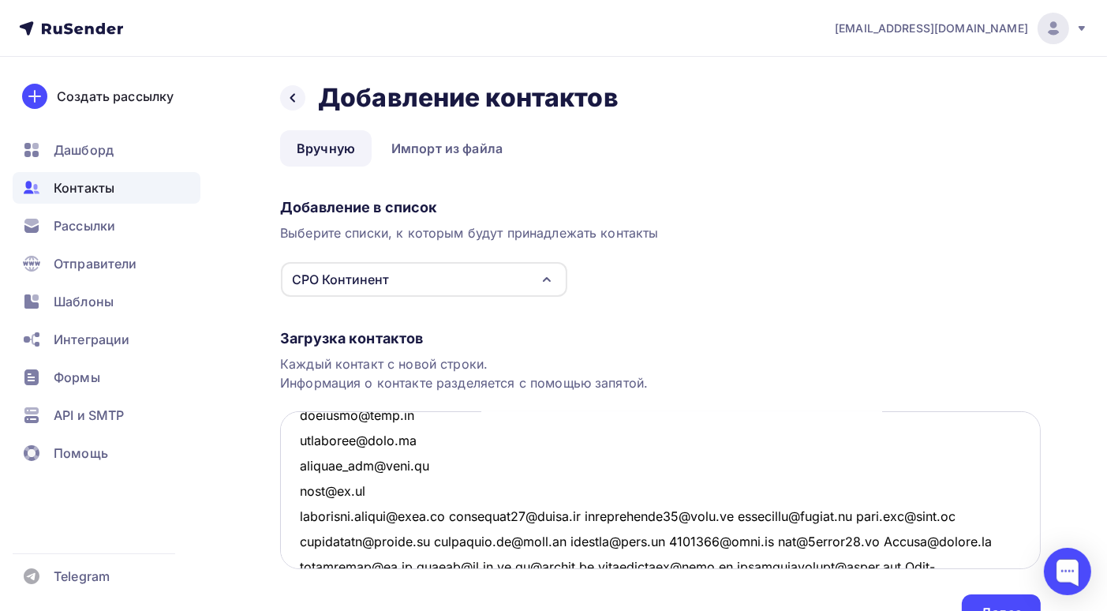
click at [457, 514] on textarea at bounding box center [660, 490] width 761 height 158
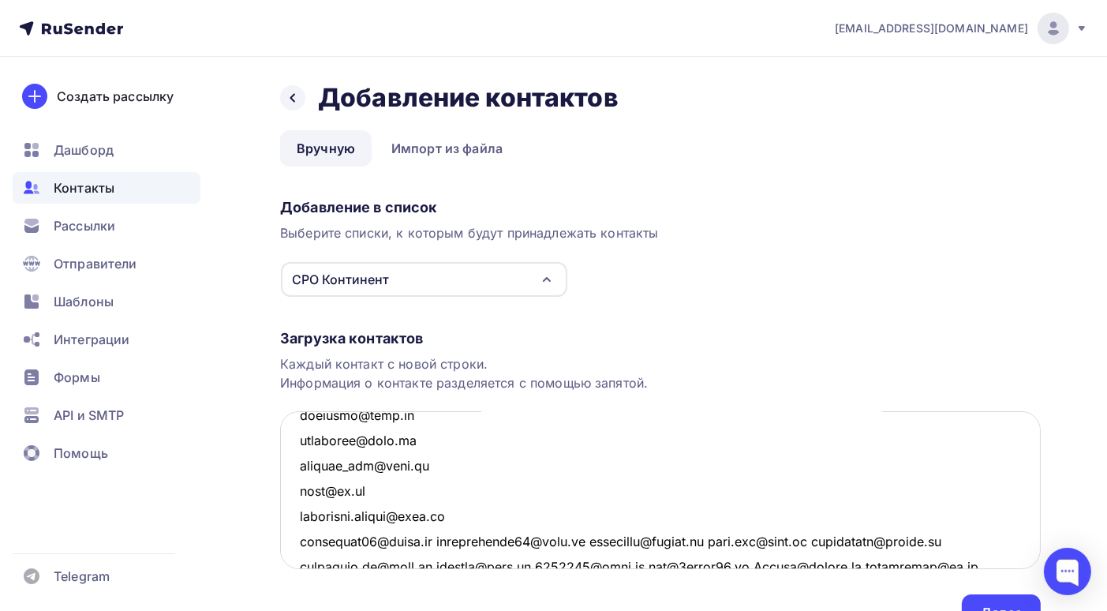
click at [437, 536] on textarea at bounding box center [660, 490] width 761 height 158
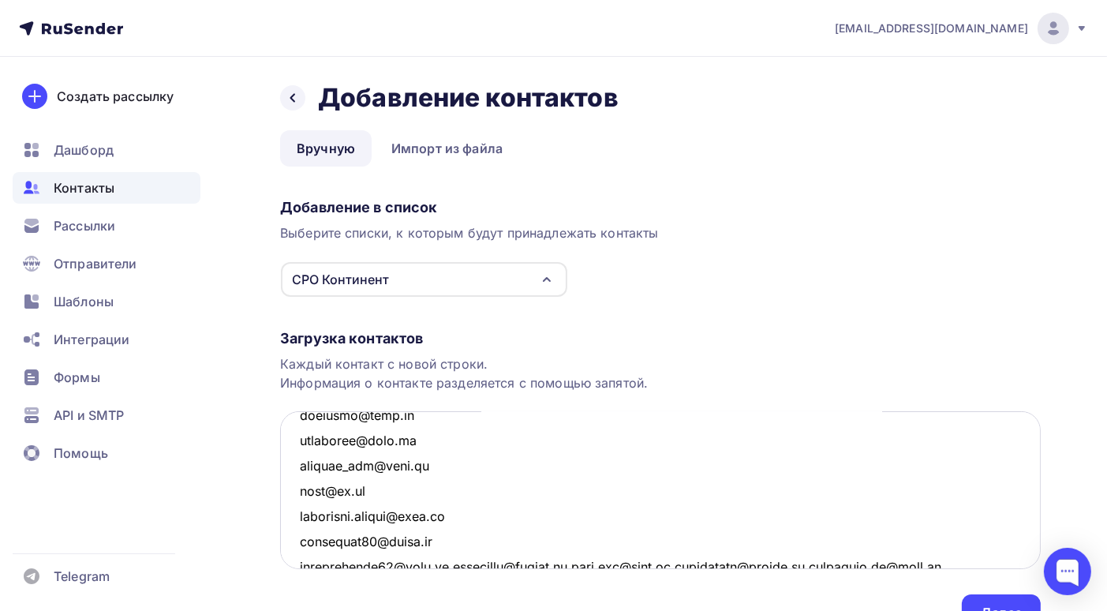
scroll to position [84, 0]
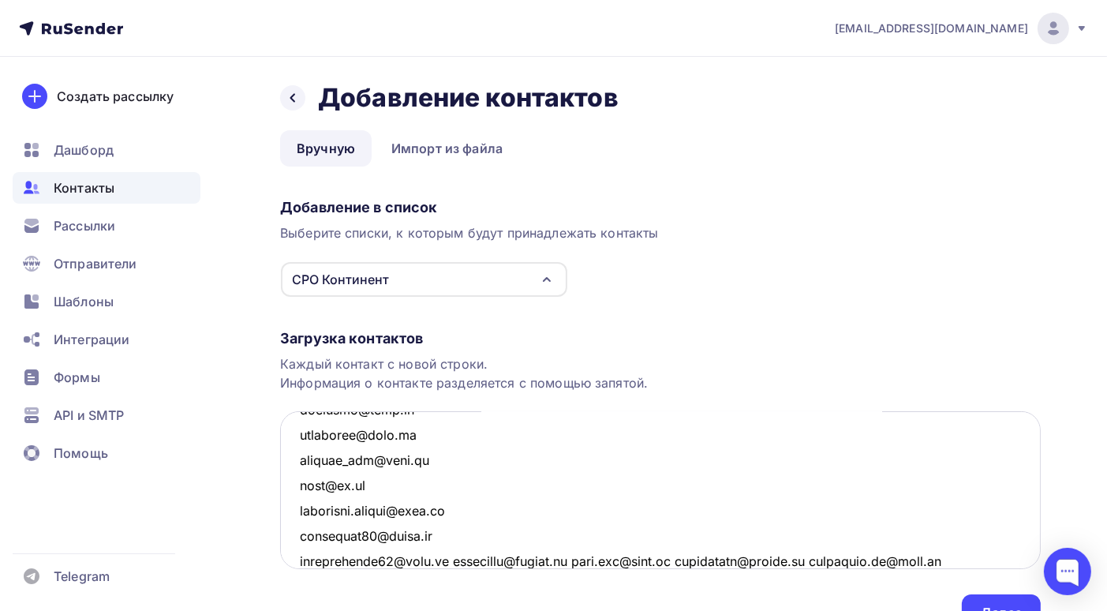
click at [444, 557] on textarea at bounding box center [660, 490] width 761 height 158
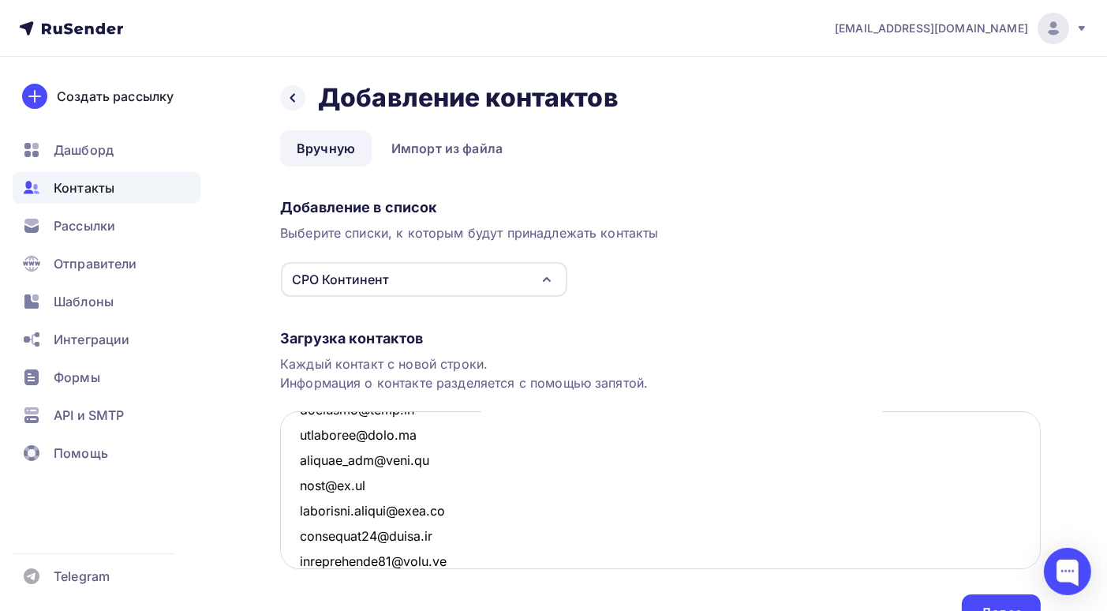
scroll to position [110, 0]
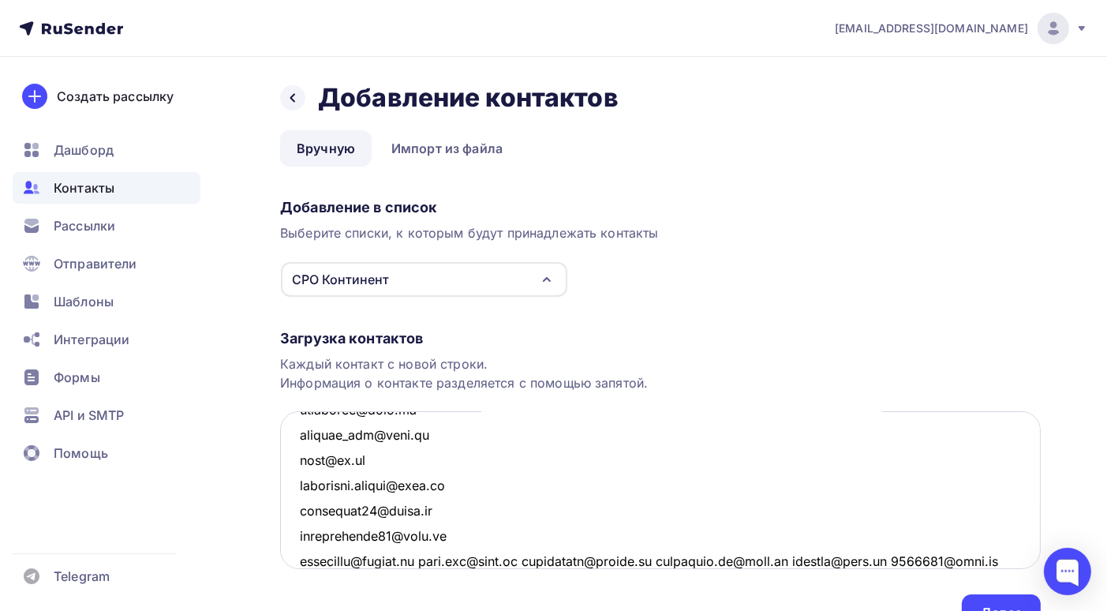
click at [440, 560] on textarea at bounding box center [660, 490] width 761 height 158
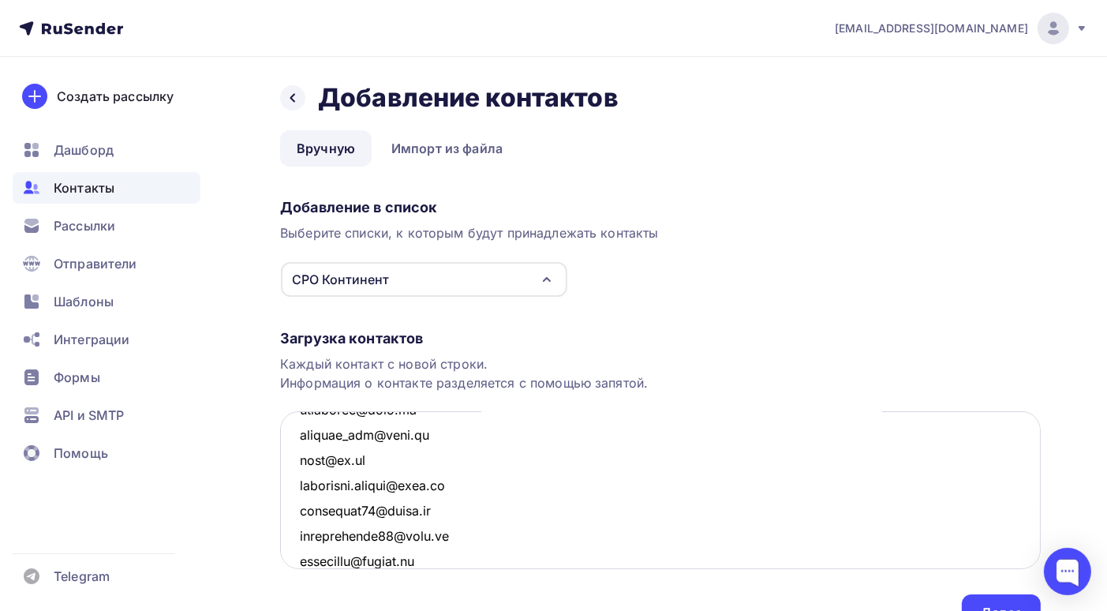
scroll to position [136, 0]
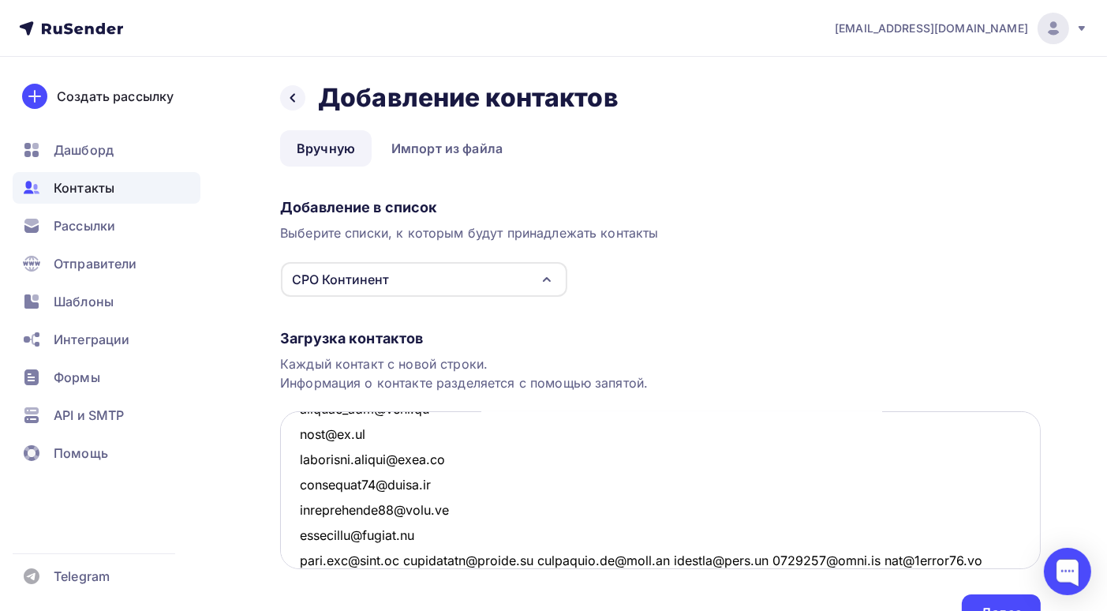
click at [408, 560] on textarea at bounding box center [660, 490] width 761 height 158
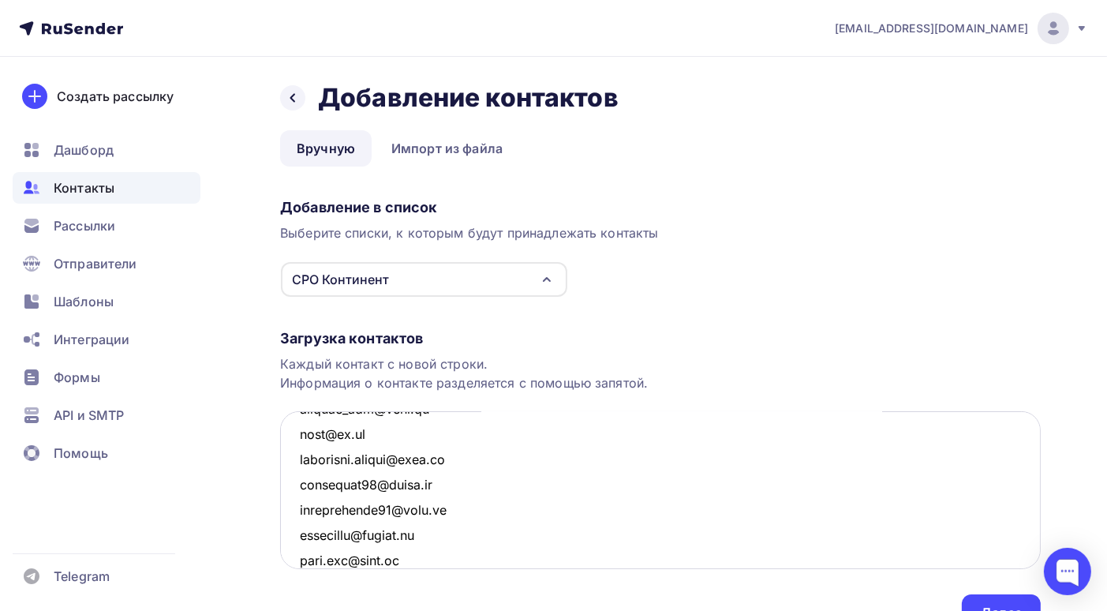
scroll to position [160, 0]
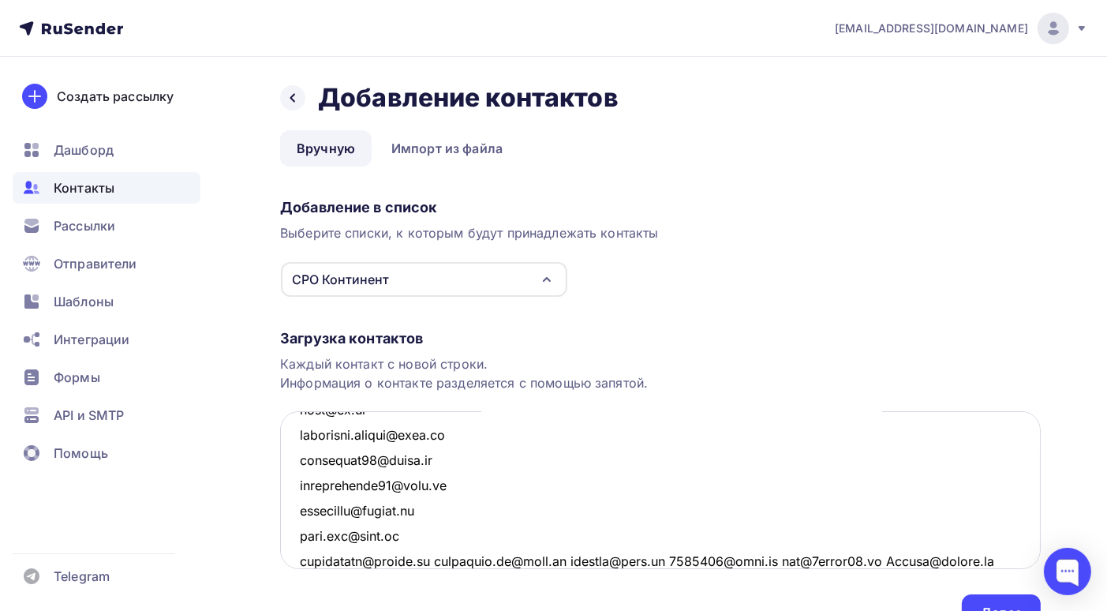
click at [446, 561] on textarea at bounding box center [660, 490] width 761 height 158
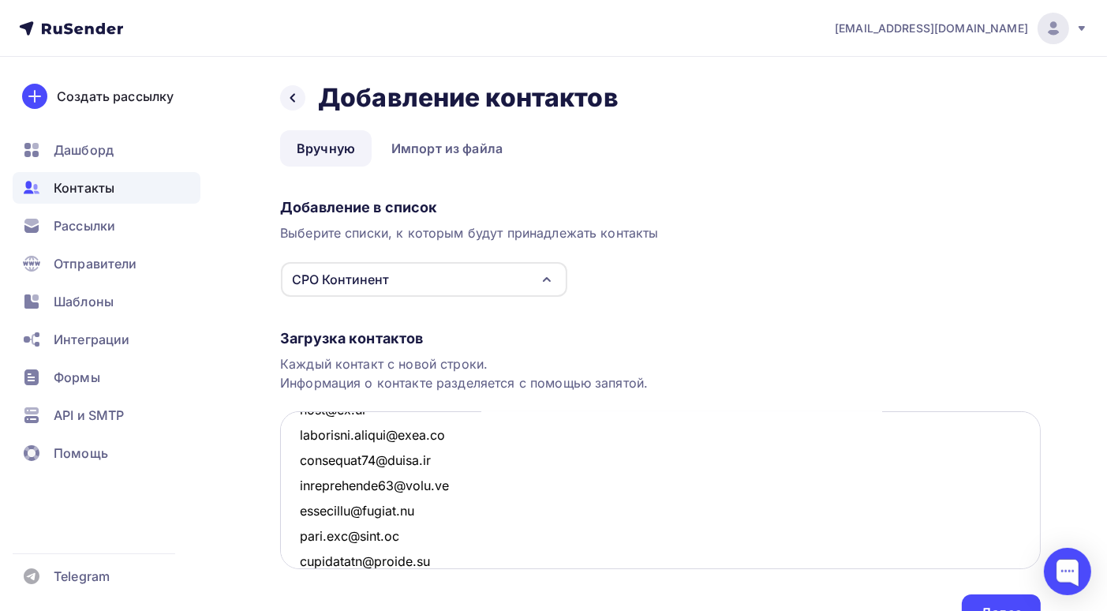
scroll to position [186, 0]
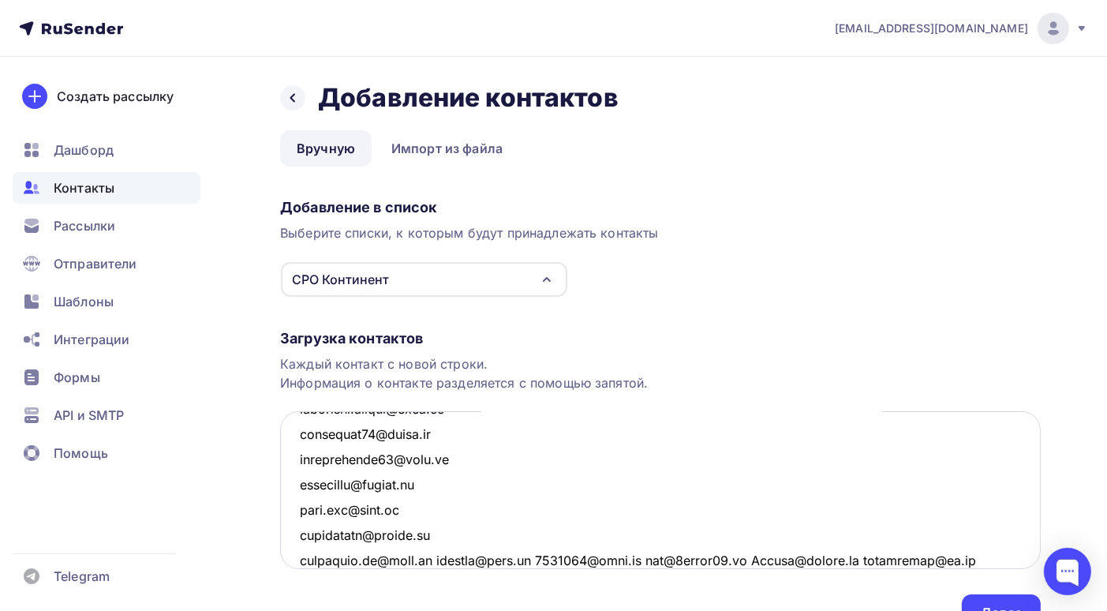
click at [438, 555] on textarea at bounding box center [660, 490] width 761 height 158
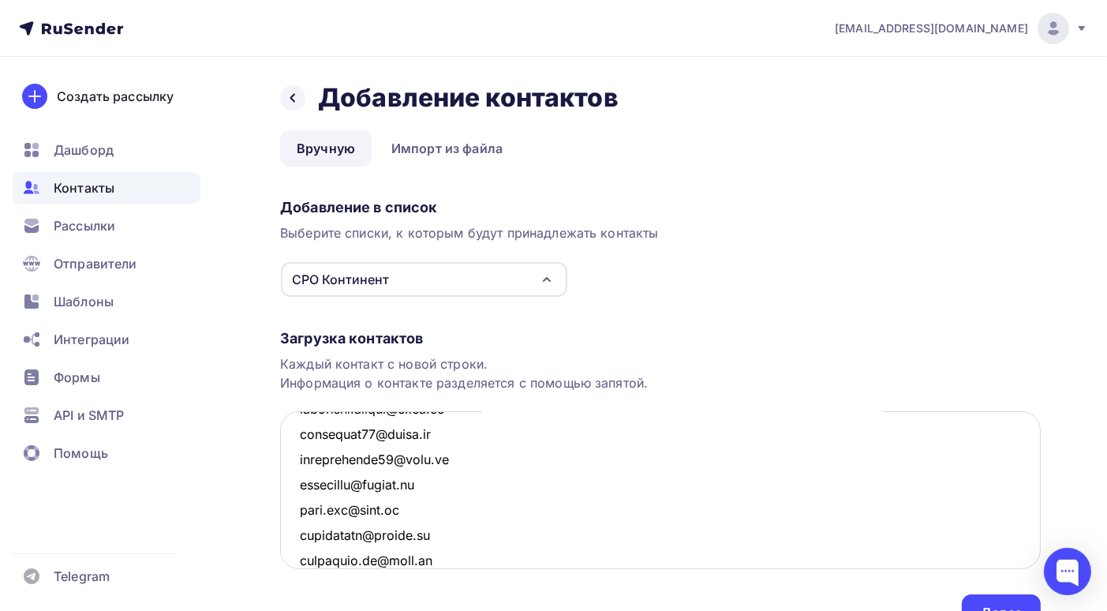
scroll to position [211, 0]
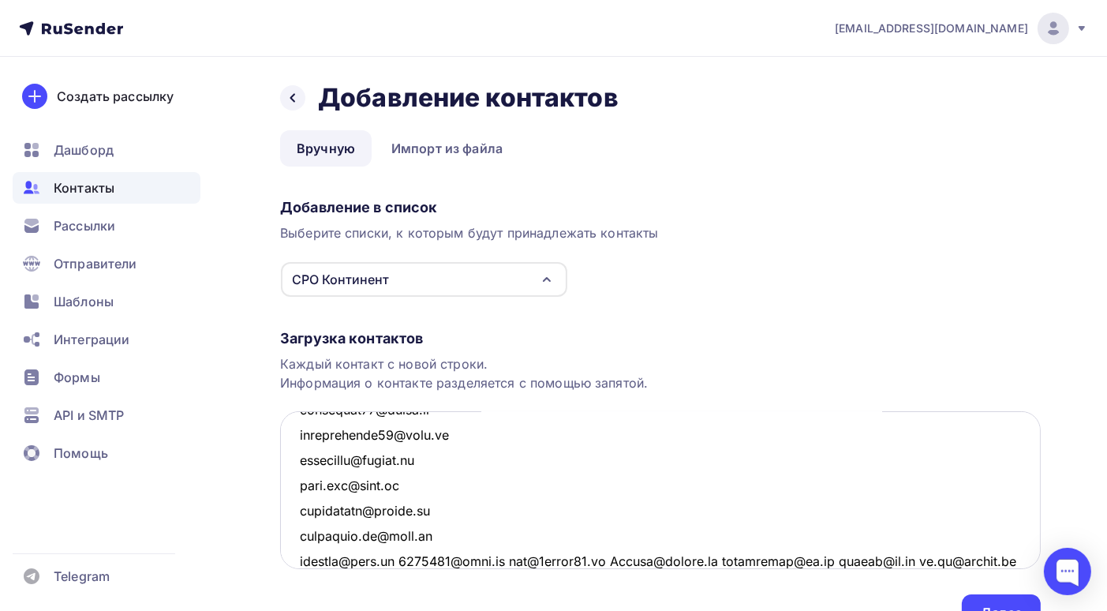
click at [398, 556] on textarea at bounding box center [660, 490] width 761 height 158
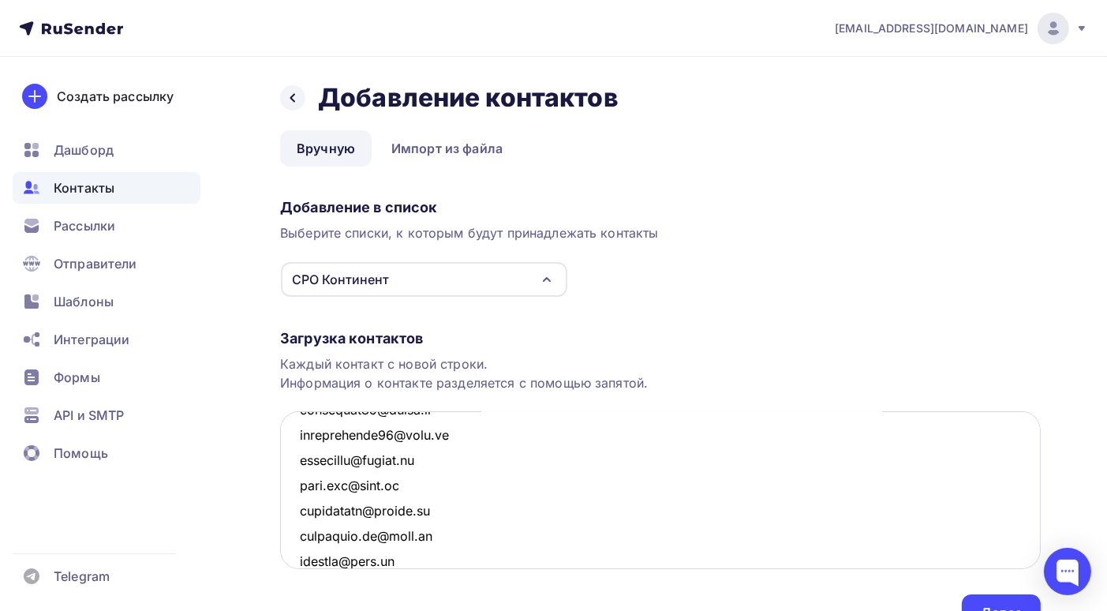
scroll to position [237, 0]
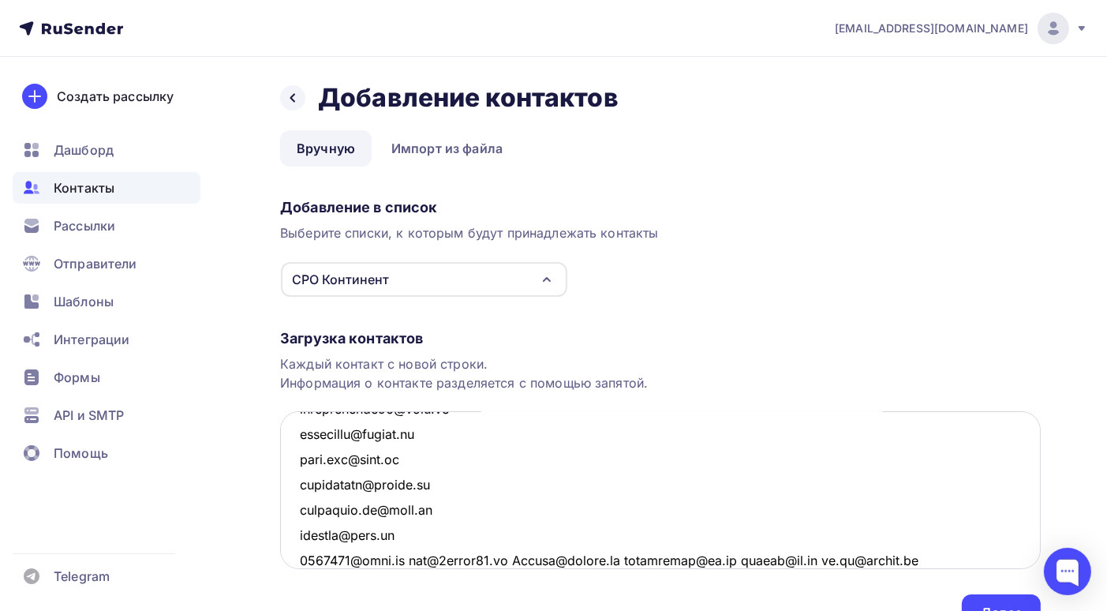
click at [405, 557] on textarea at bounding box center [660, 490] width 761 height 158
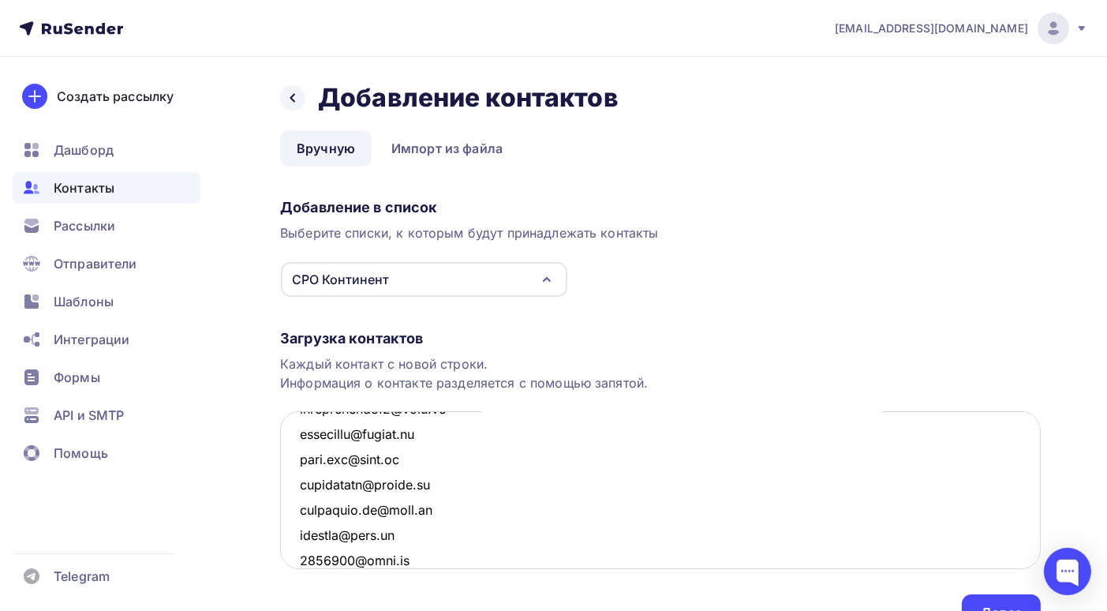
scroll to position [261, 0]
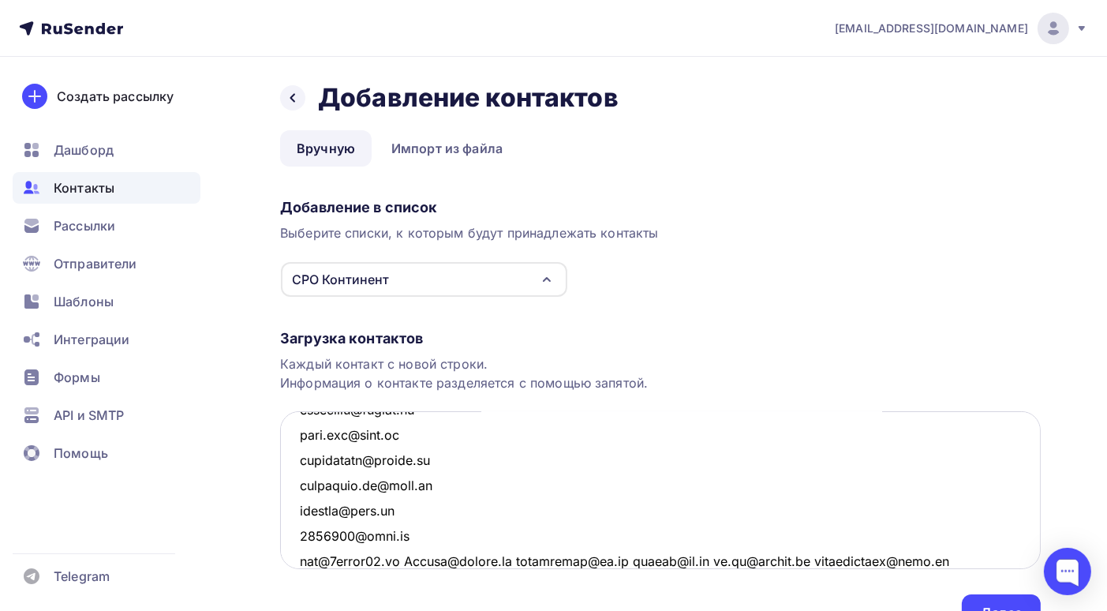
click at [406, 560] on textarea at bounding box center [660, 490] width 761 height 158
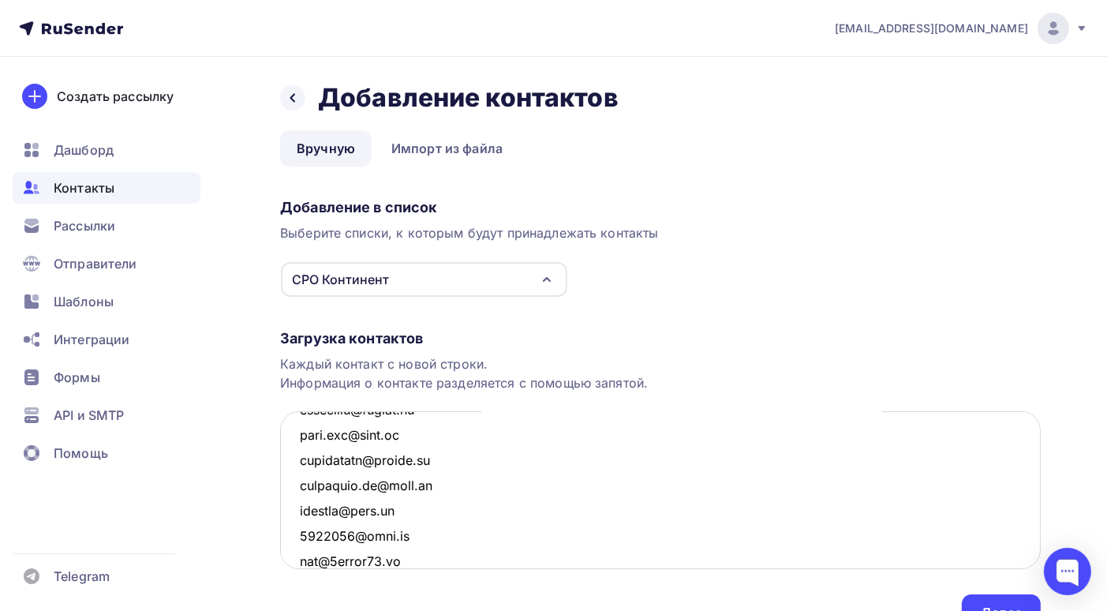
scroll to position [286, 0]
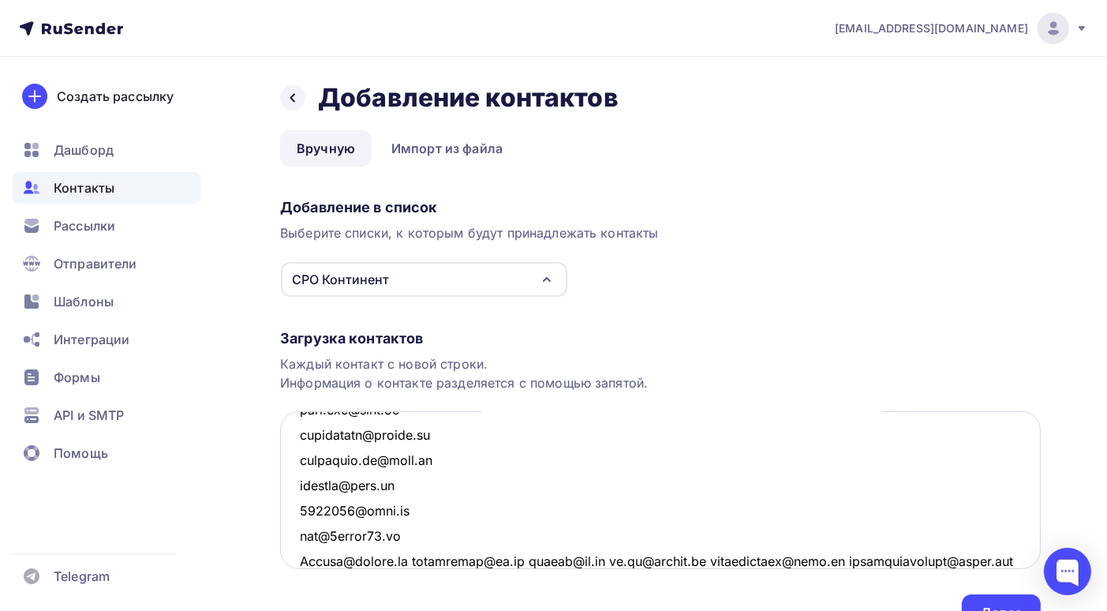
click at [417, 556] on textarea at bounding box center [660, 490] width 761 height 158
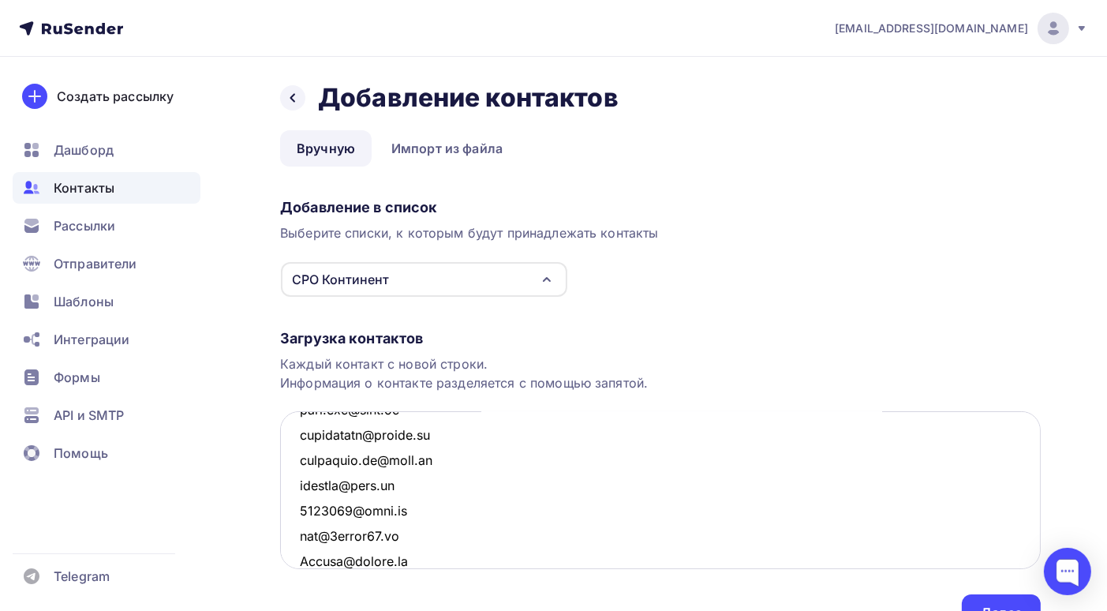
scroll to position [313, 0]
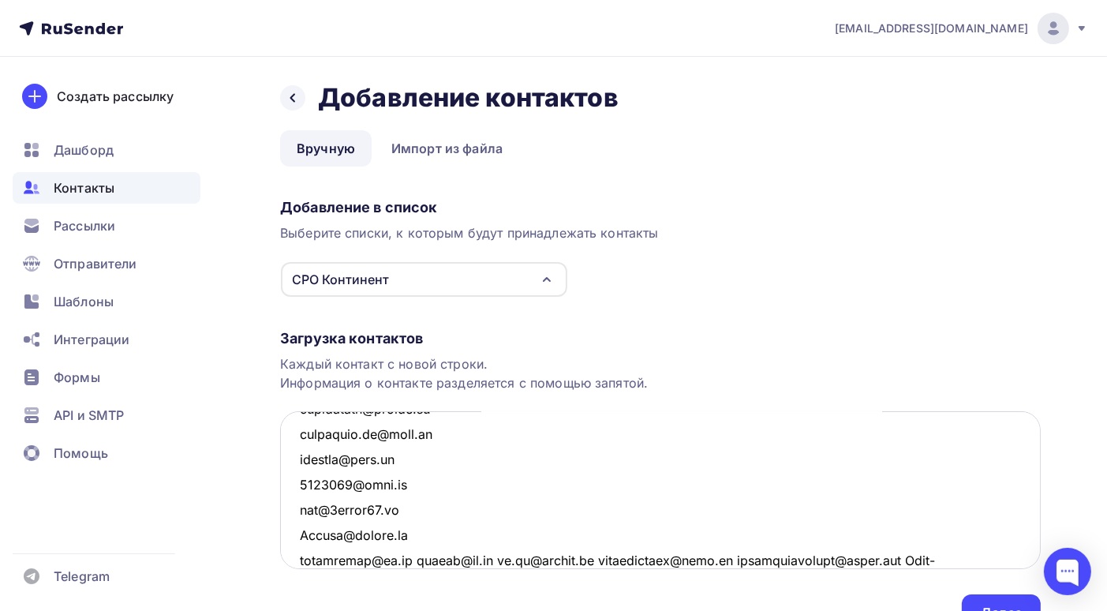
click at [409, 557] on textarea at bounding box center [660, 490] width 761 height 158
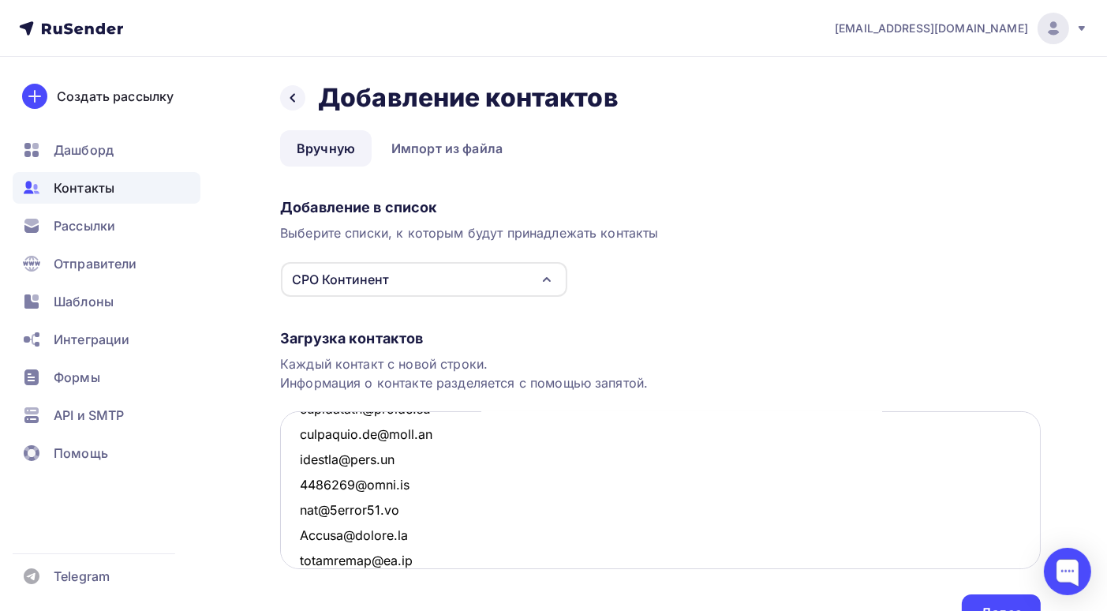
scroll to position [337, 0]
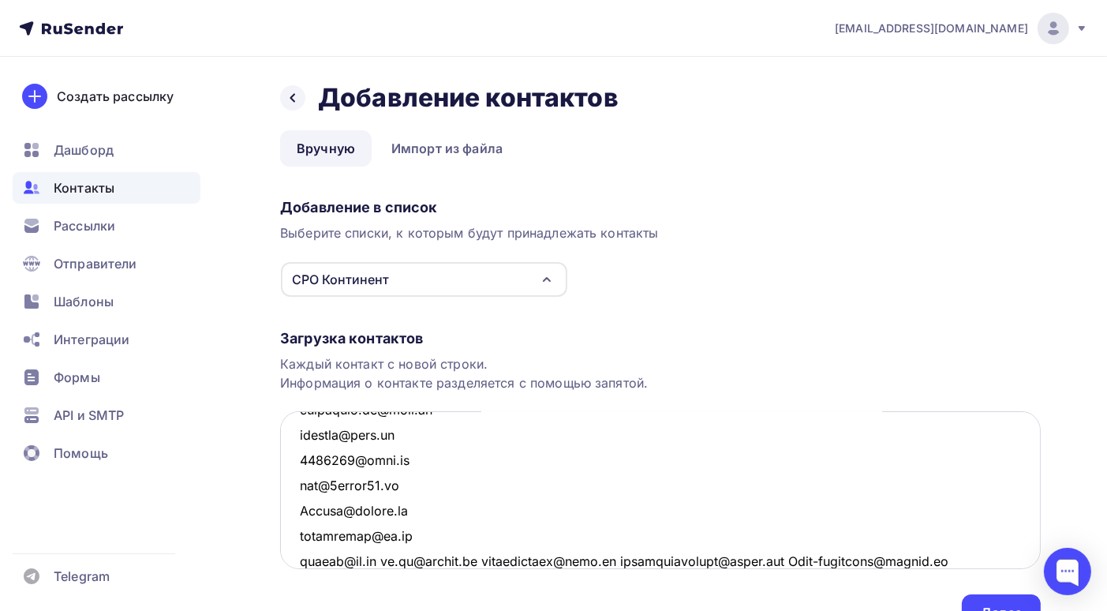
click at [391, 560] on textarea at bounding box center [660, 490] width 761 height 158
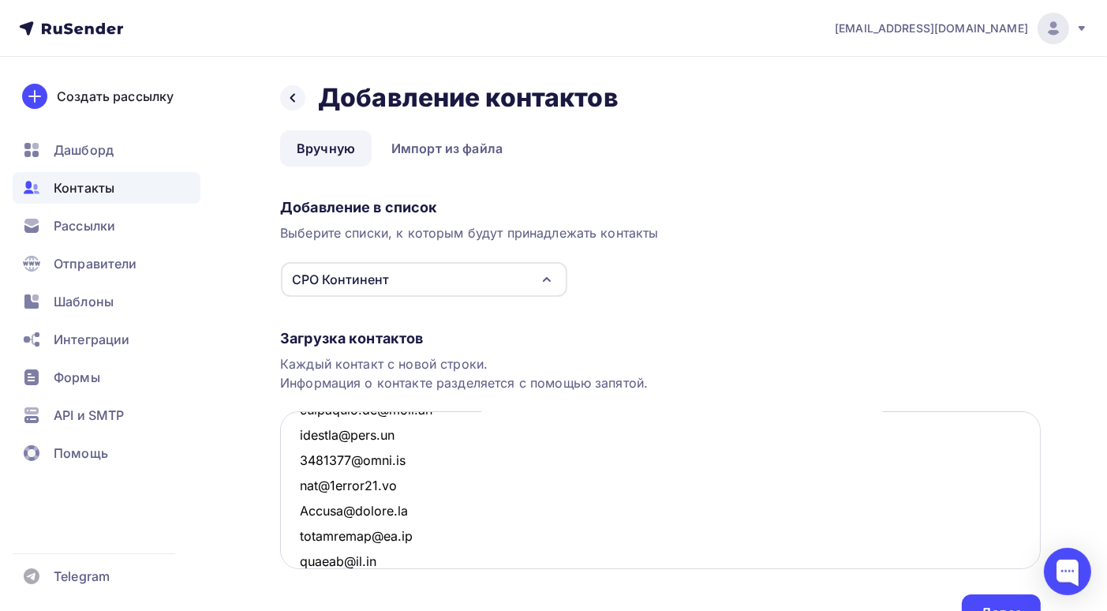
scroll to position [363, 0]
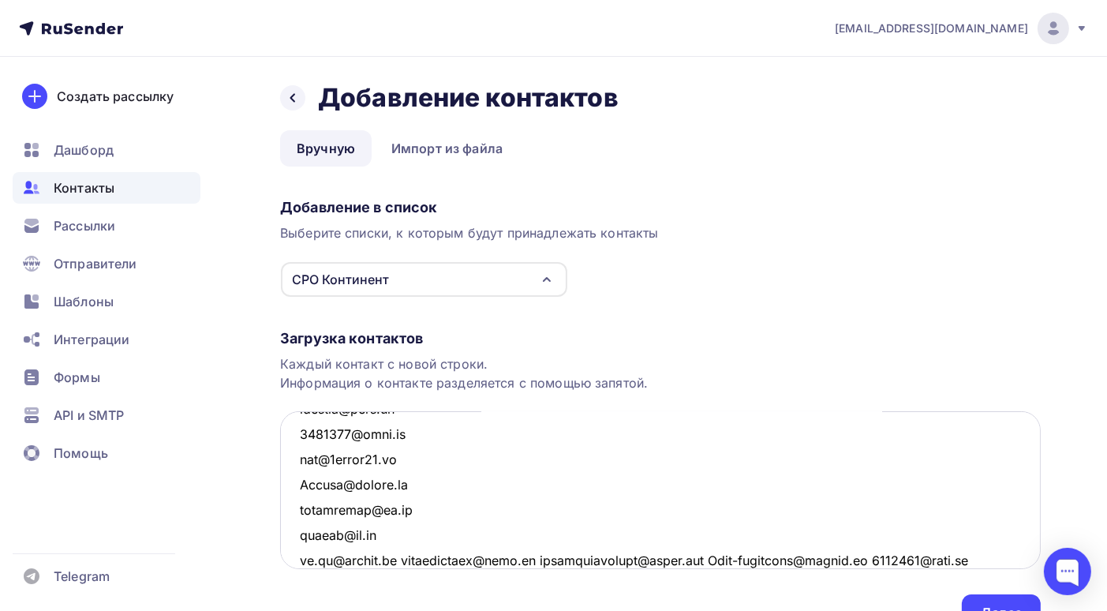
click at [405, 560] on textarea at bounding box center [660, 490] width 761 height 158
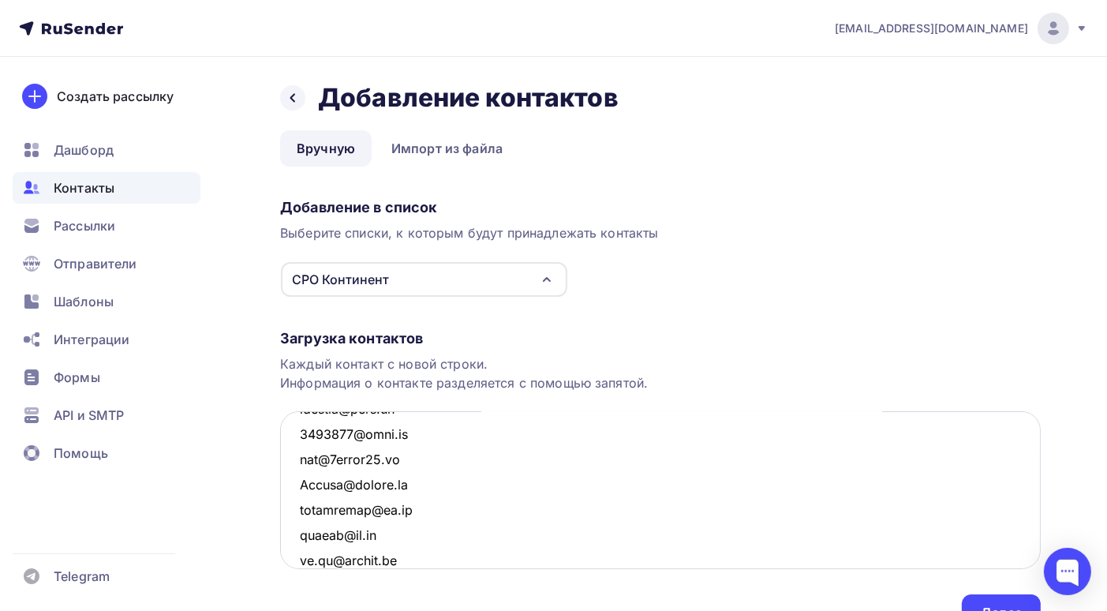
scroll to position [388, 0]
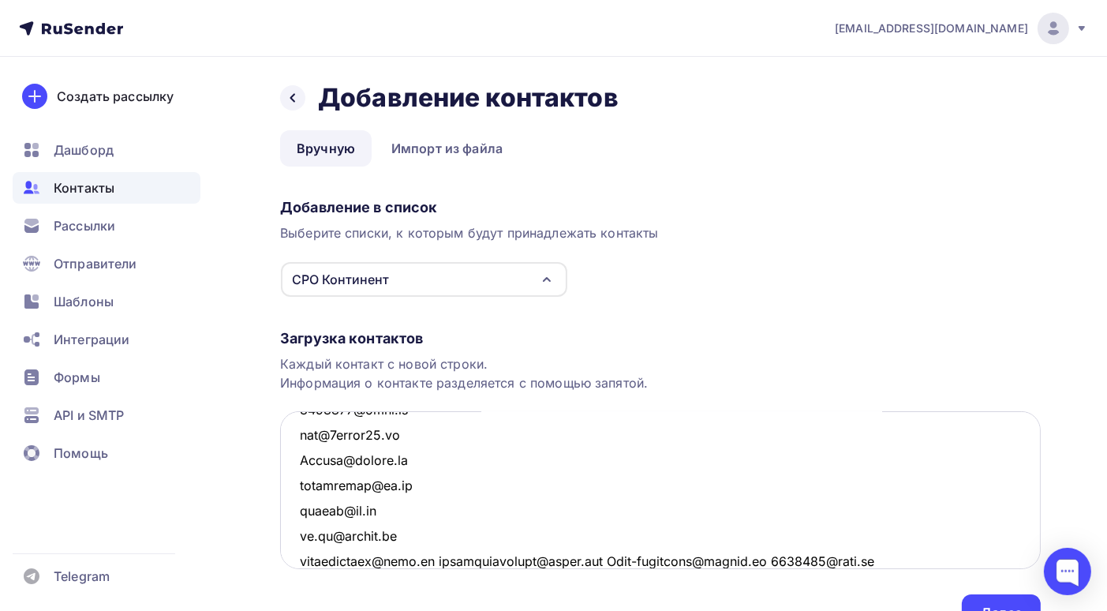
click at [421, 558] on textarea at bounding box center [660, 490] width 761 height 158
click at [469, 558] on textarea at bounding box center [660, 490] width 761 height 158
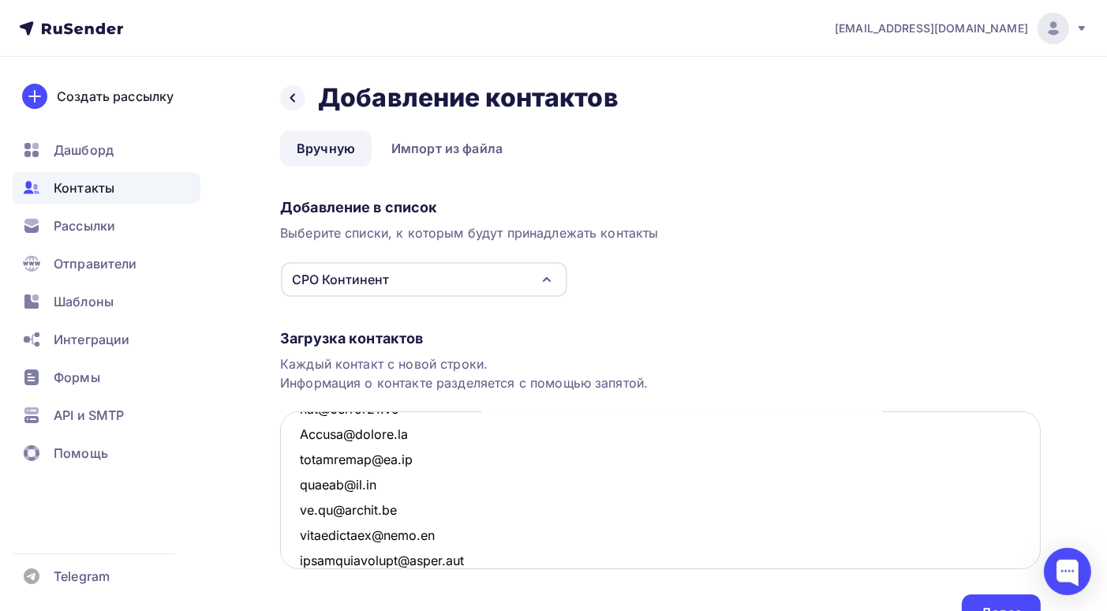
scroll to position [438, 0]
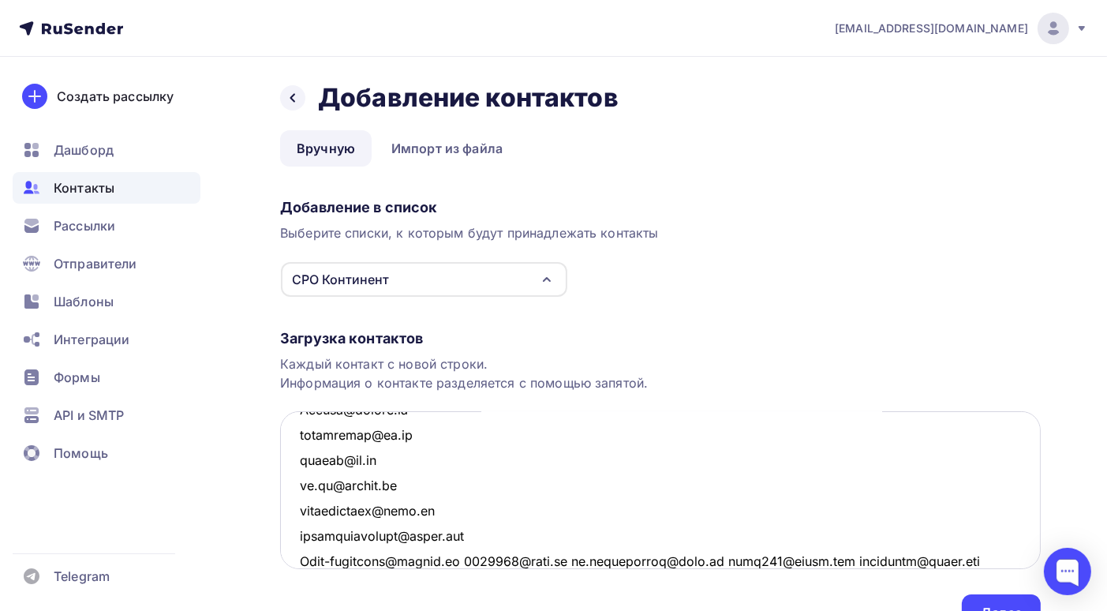
click at [469, 558] on textarea at bounding box center [660, 490] width 761 height 158
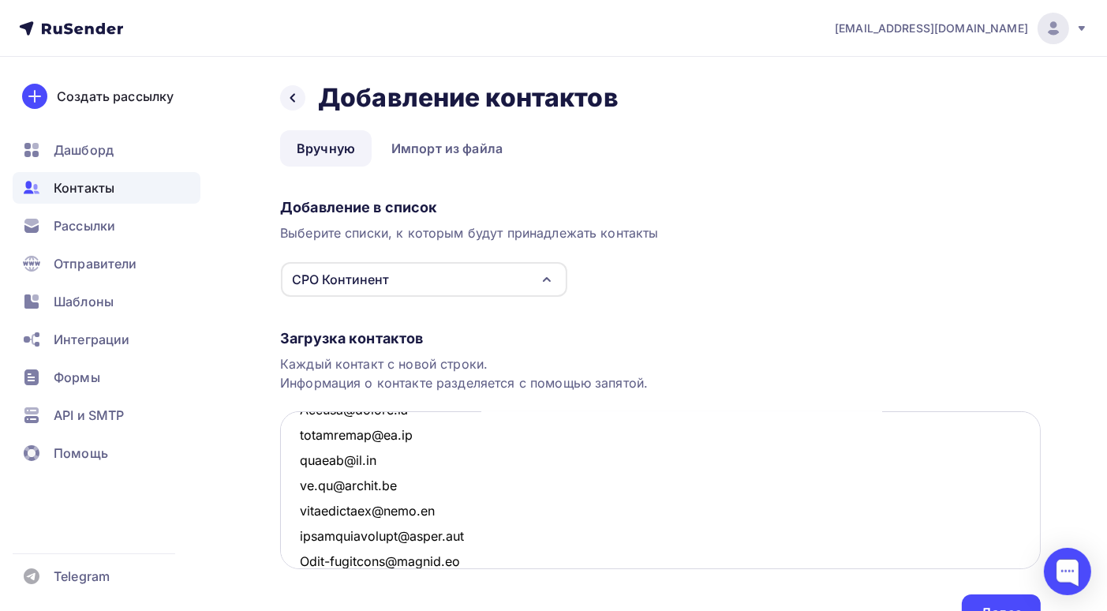
scroll to position [463, 0]
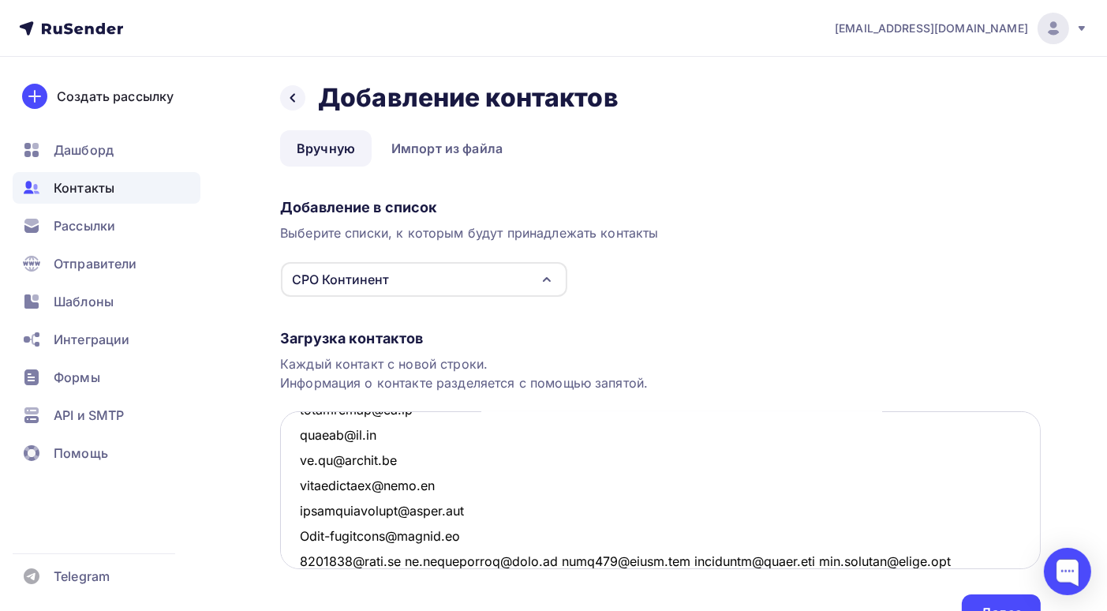
click at [409, 560] on textarea at bounding box center [660, 490] width 761 height 158
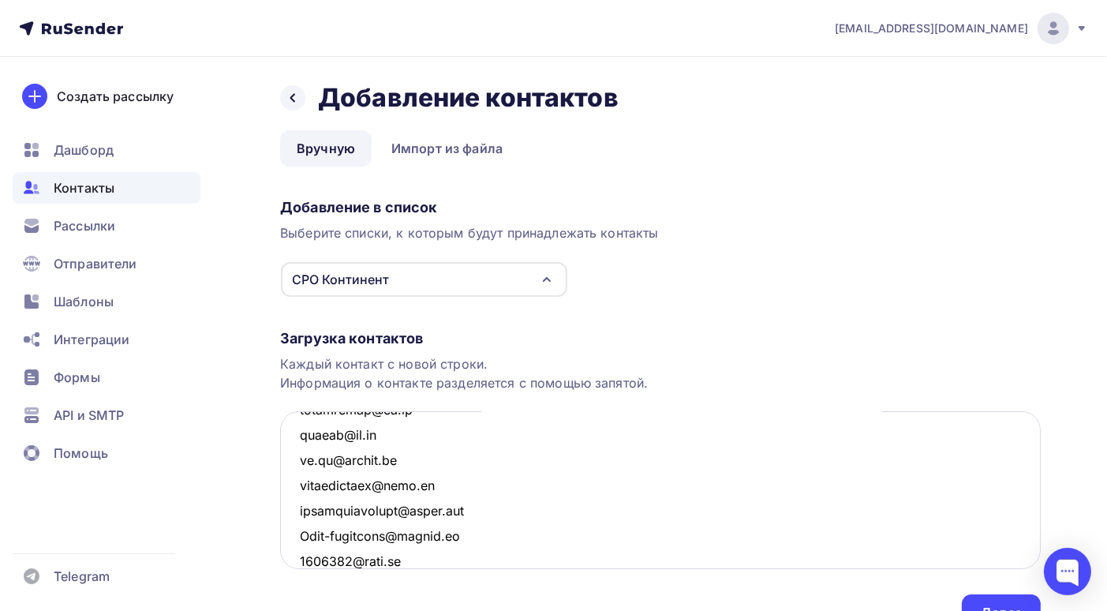
scroll to position [489, 0]
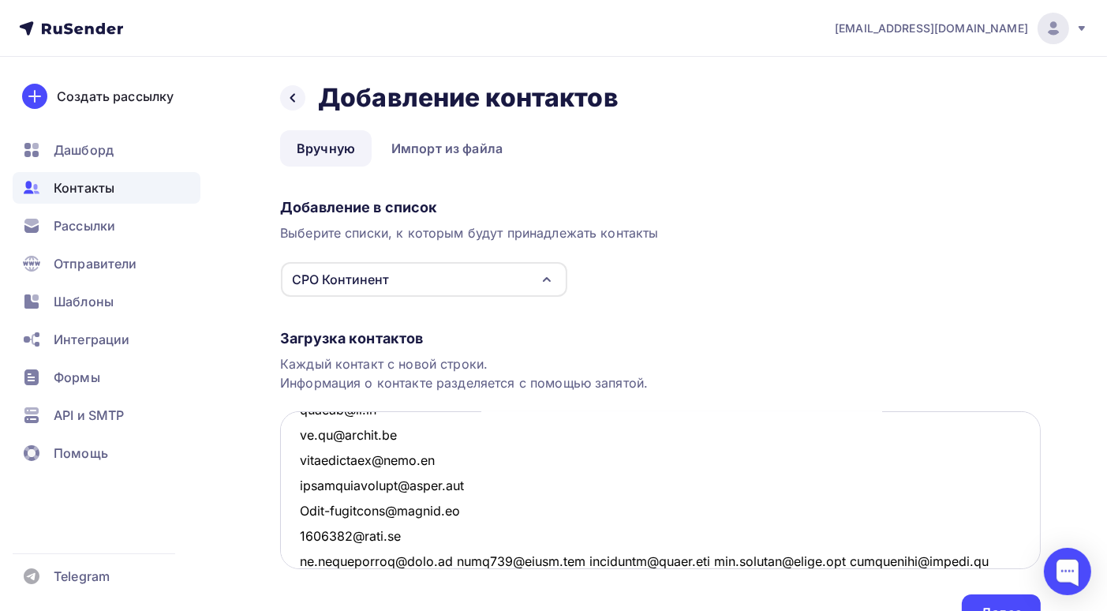
click at [448, 557] on textarea at bounding box center [660, 490] width 761 height 158
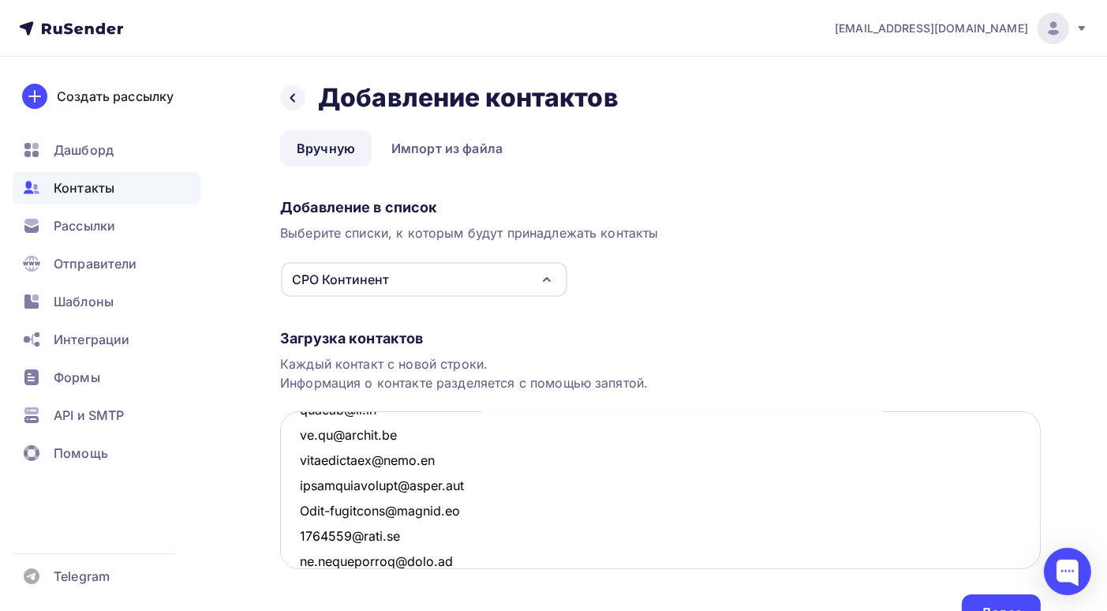
scroll to position [514, 0]
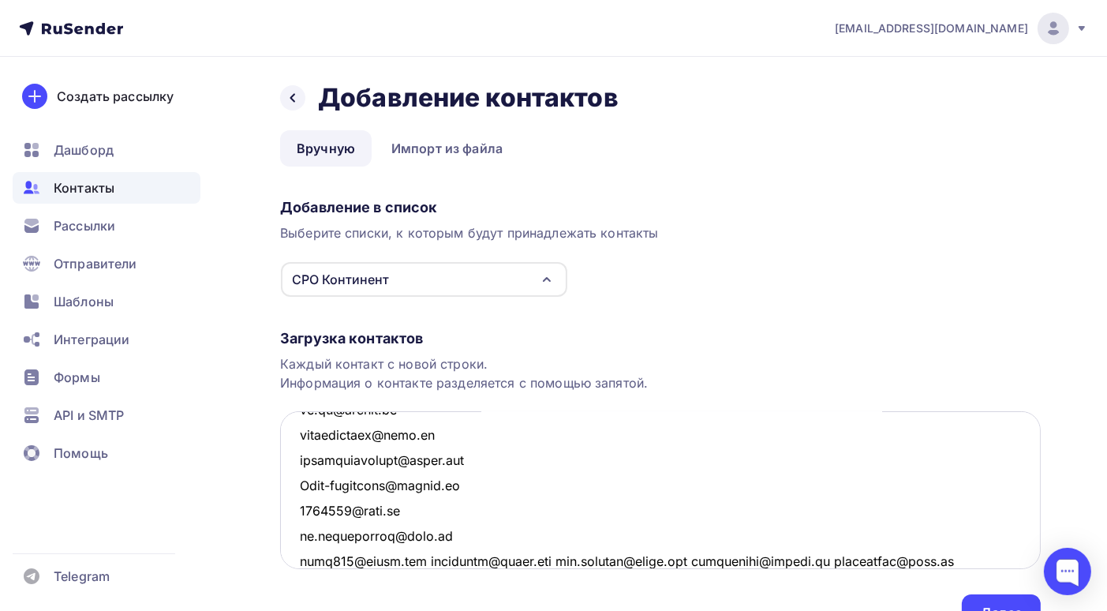
click at [426, 558] on textarea at bounding box center [660, 490] width 761 height 158
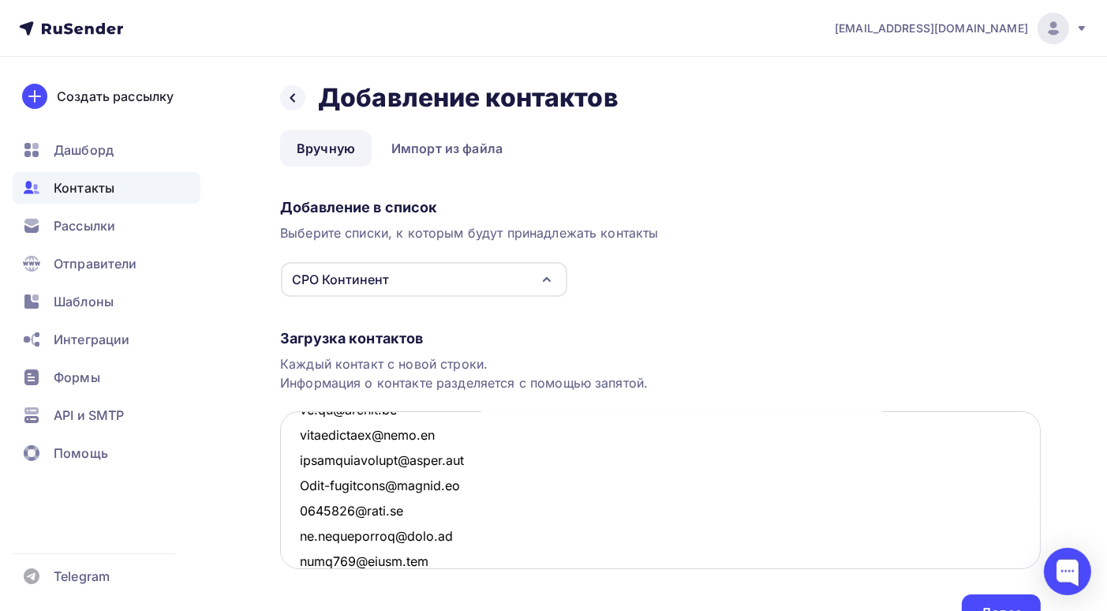
scroll to position [540, 0]
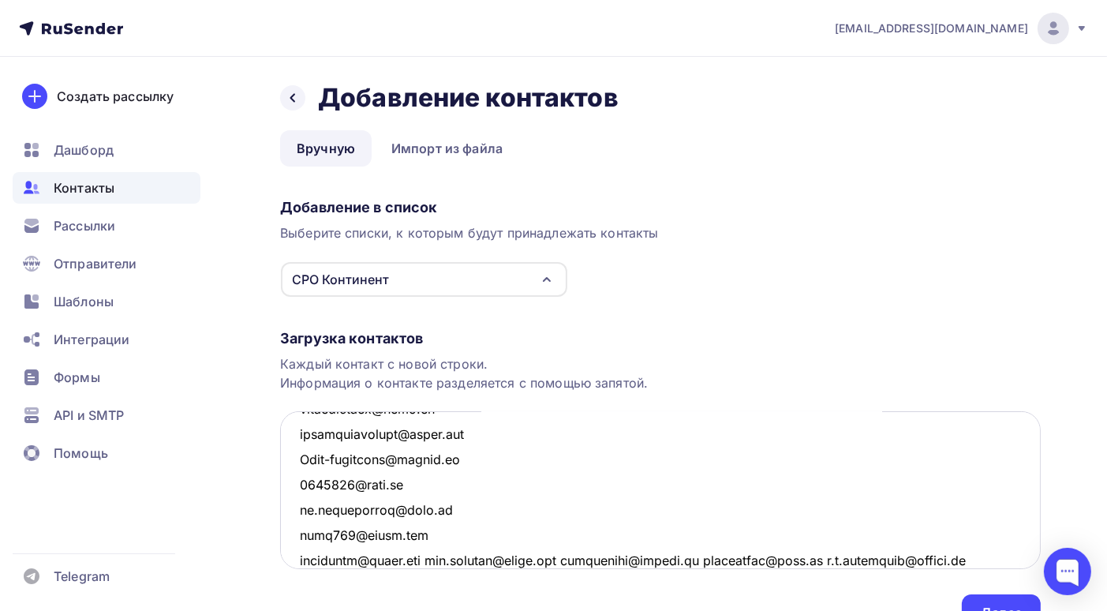
click at [440, 560] on textarea at bounding box center [660, 490] width 761 height 158
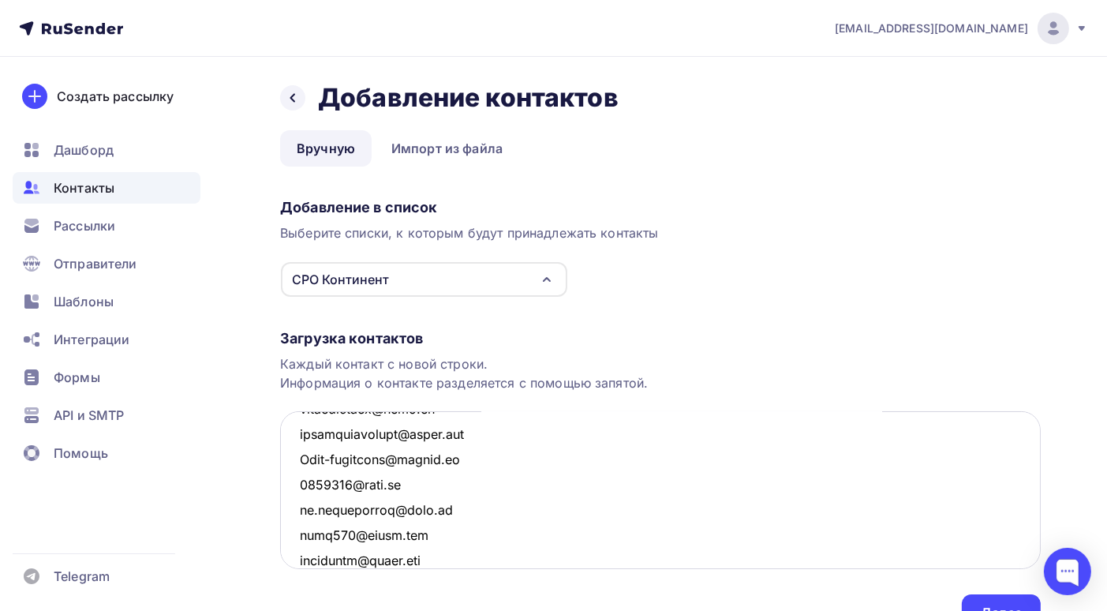
scroll to position [564, 0]
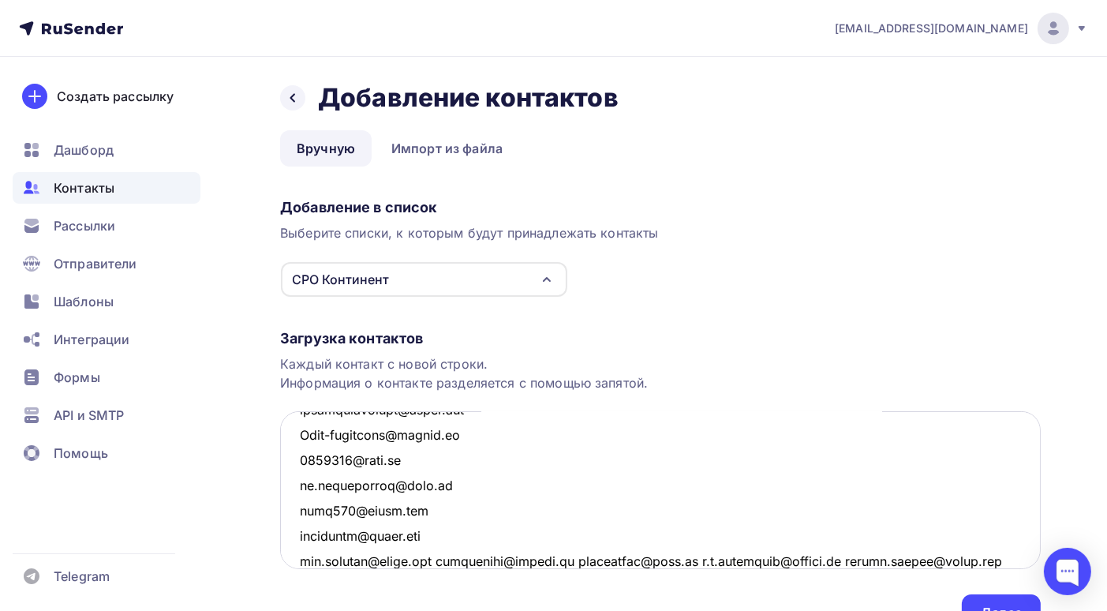
click at [445, 560] on textarea at bounding box center [660, 490] width 761 height 158
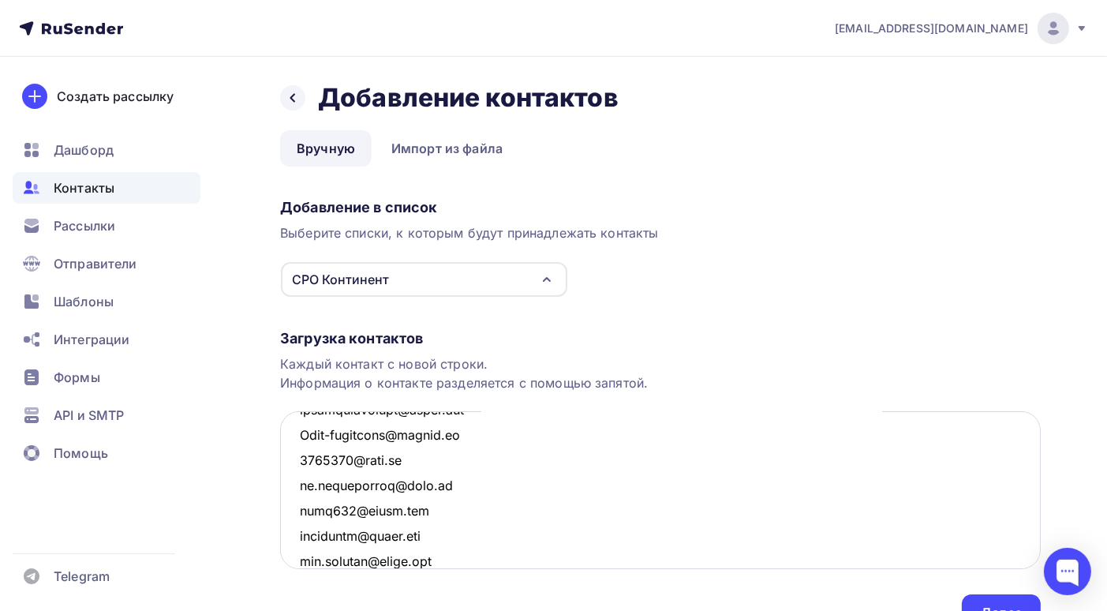
scroll to position [590, 0]
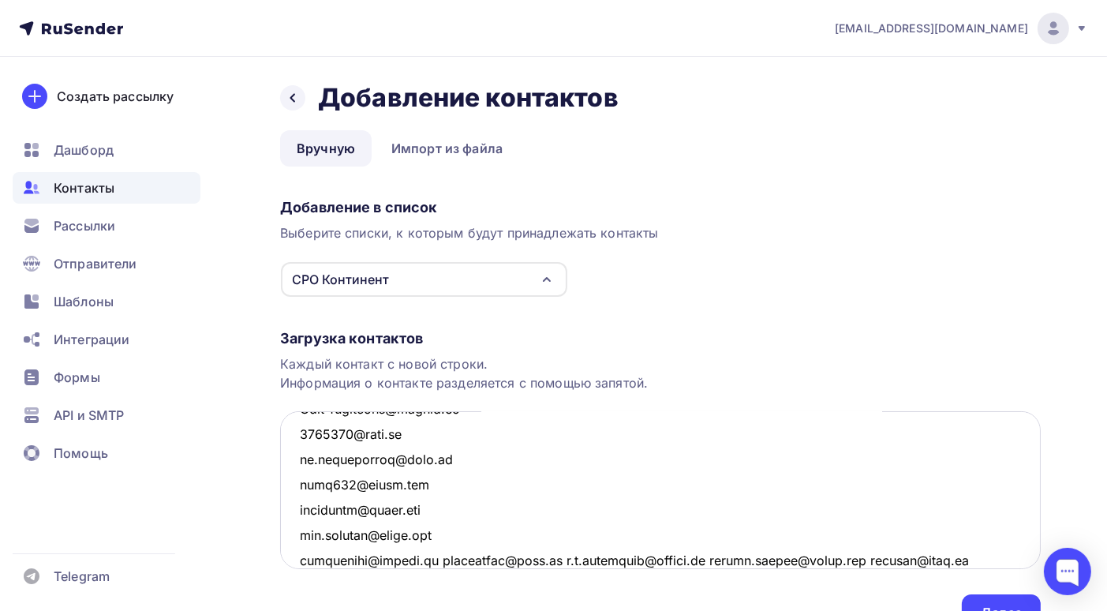
click at [440, 557] on textarea at bounding box center [660, 490] width 761 height 158
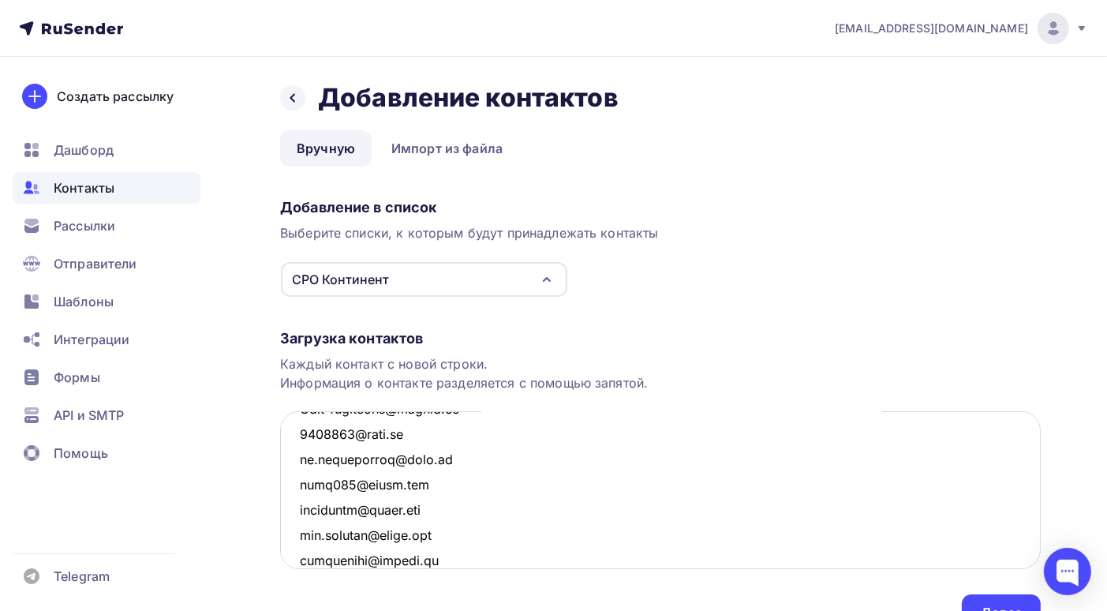
scroll to position [615, 0]
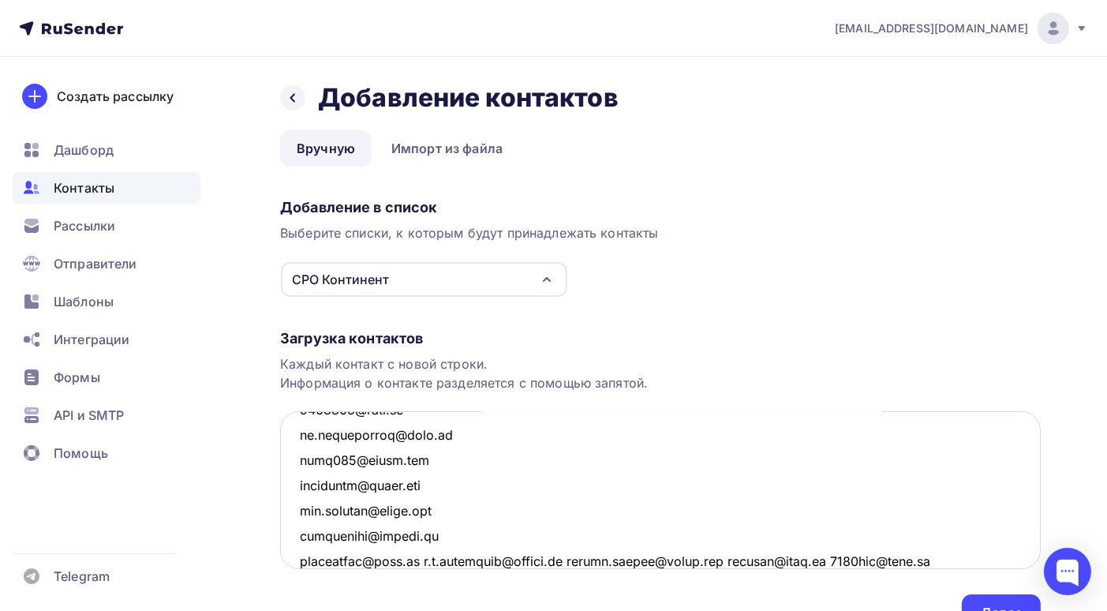
click at [426, 557] on textarea at bounding box center [660, 490] width 761 height 158
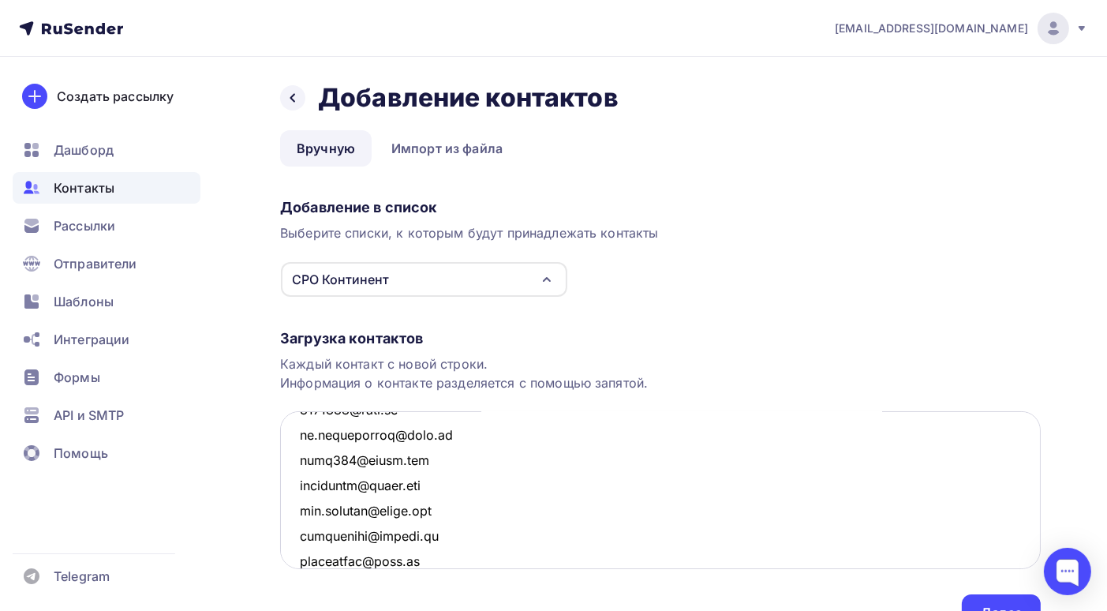
scroll to position [641, 0]
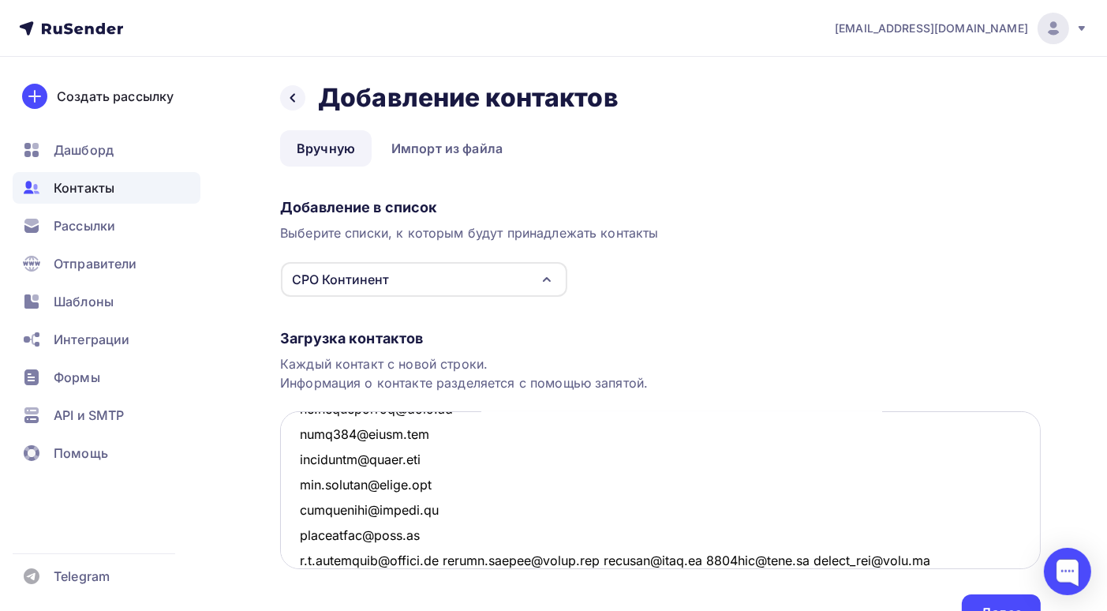
click at [463, 557] on textarea at bounding box center [660, 490] width 761 height 158
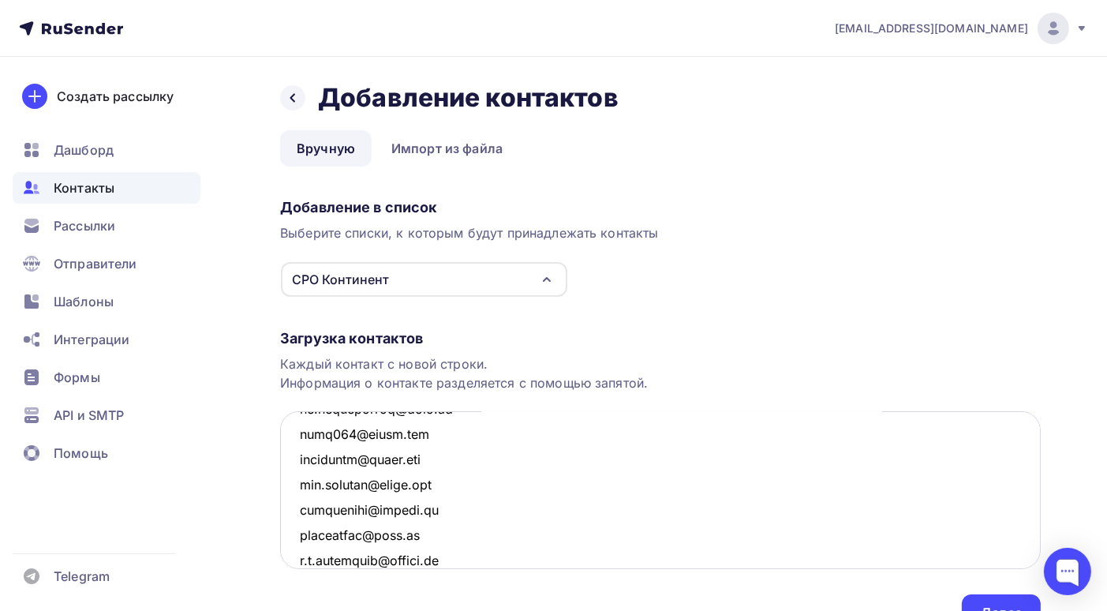
scroll to position [665, 0]
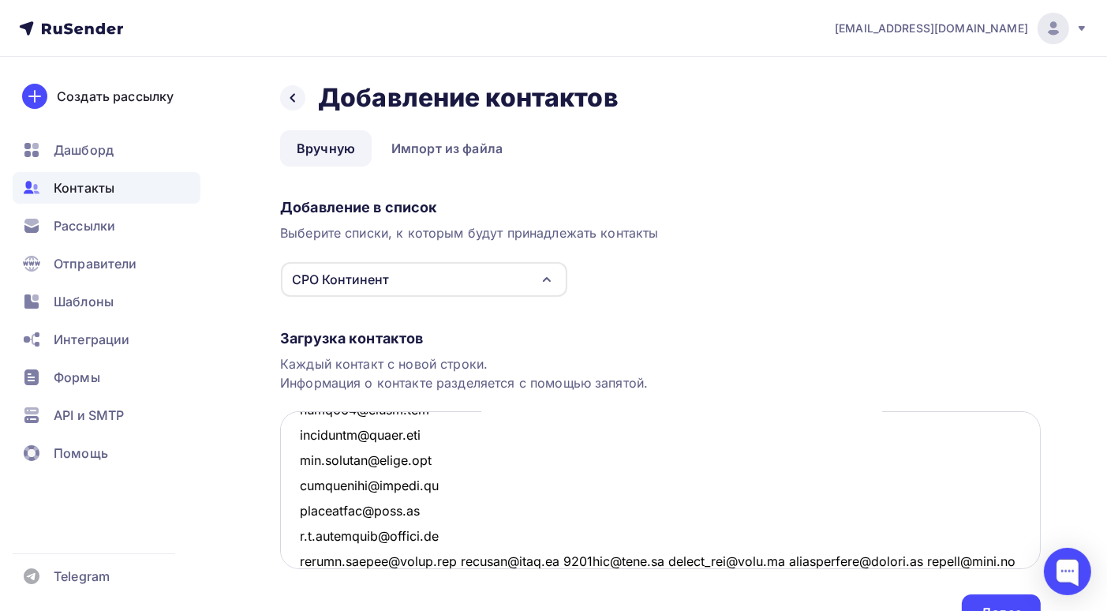
click at [457, 560] on textarea at bounding box center [660, 490] width 761 height 158
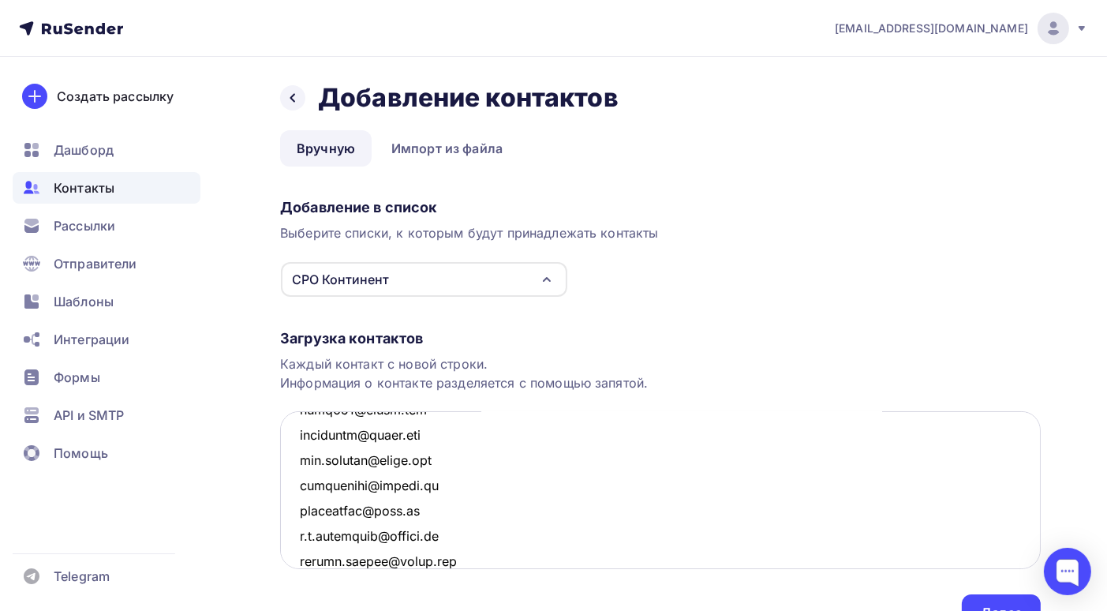
scroll to position [691, 0]
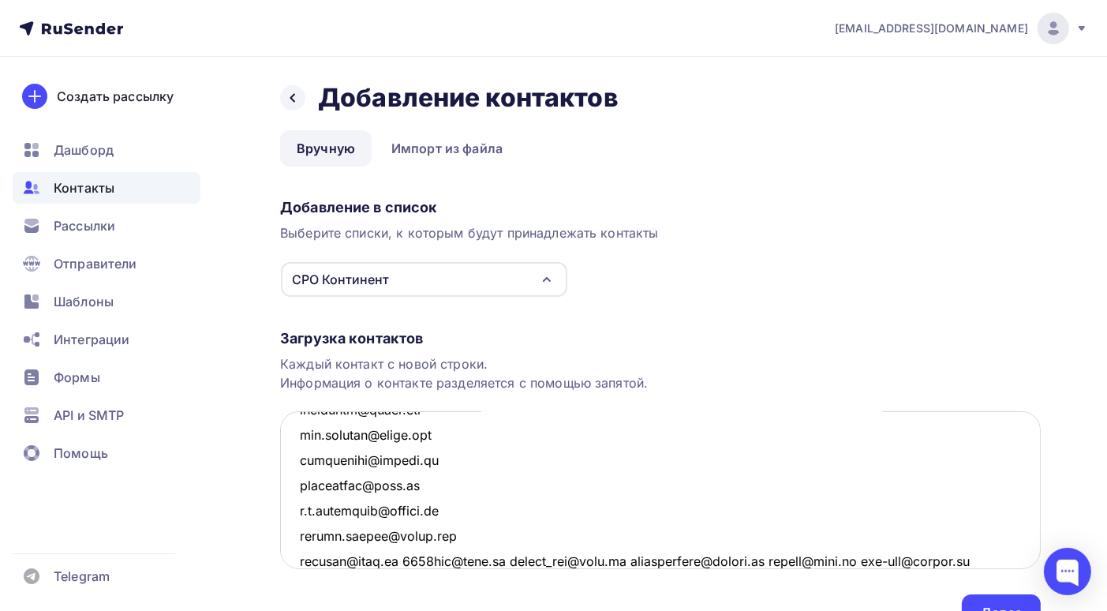
click at [506, 560] on textarea at bounding box center [660, 490] width 761 height 158
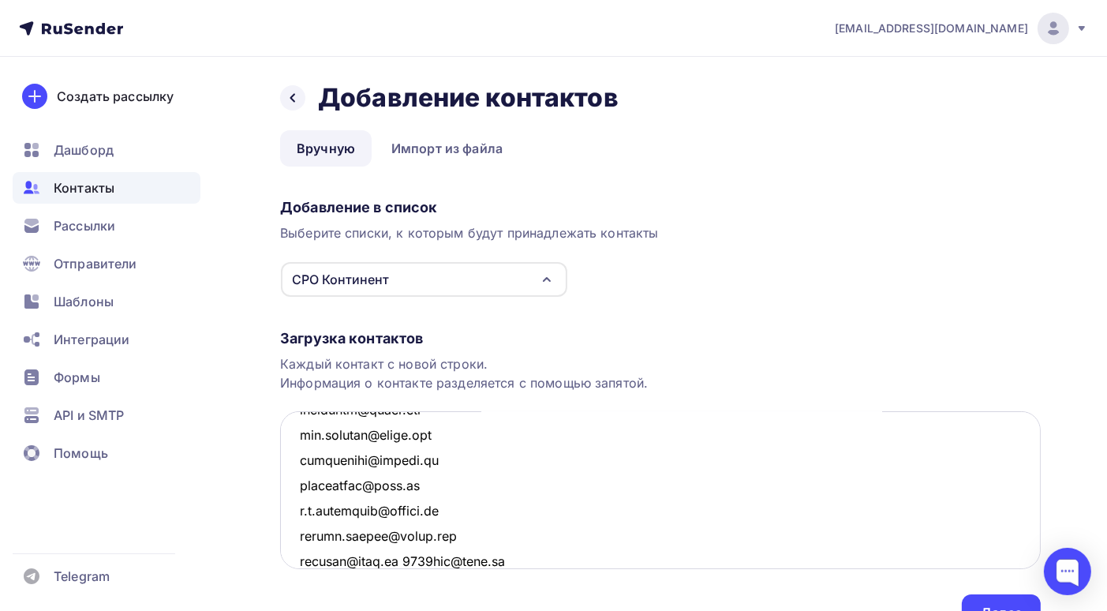
scroll to position [717, 0]
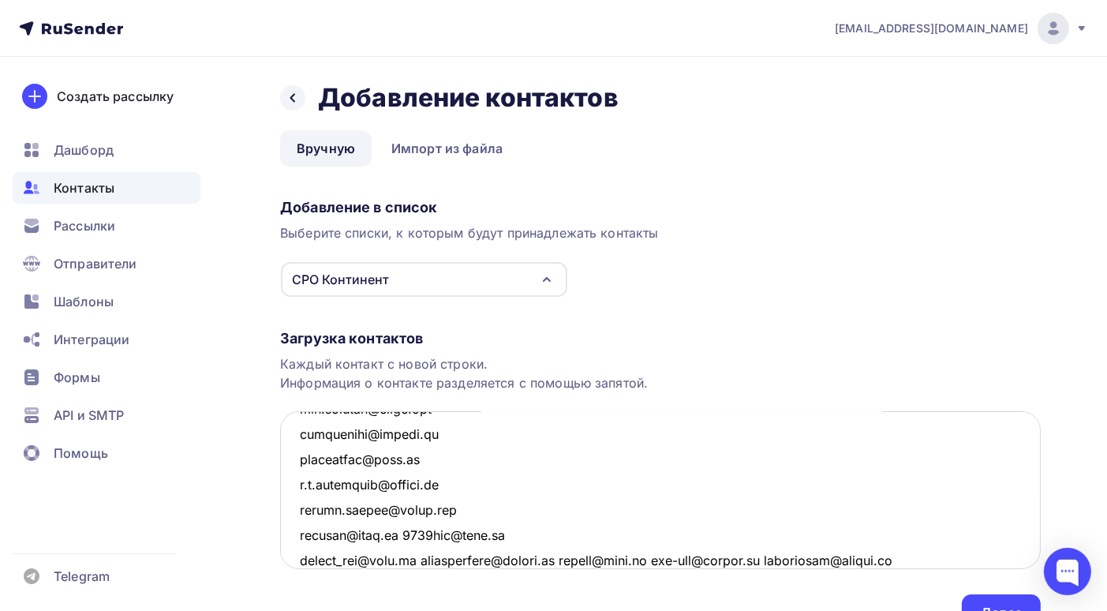
click at [417, 560] on textarea at bounding box center [660, 490] width 761 height 158
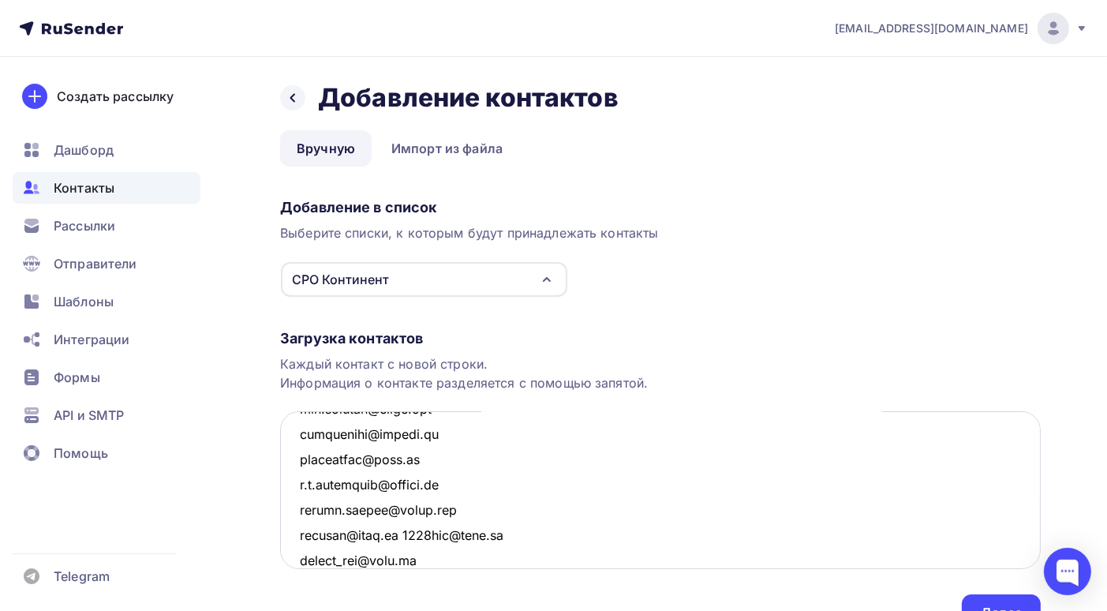
scroll to position [741, 0]
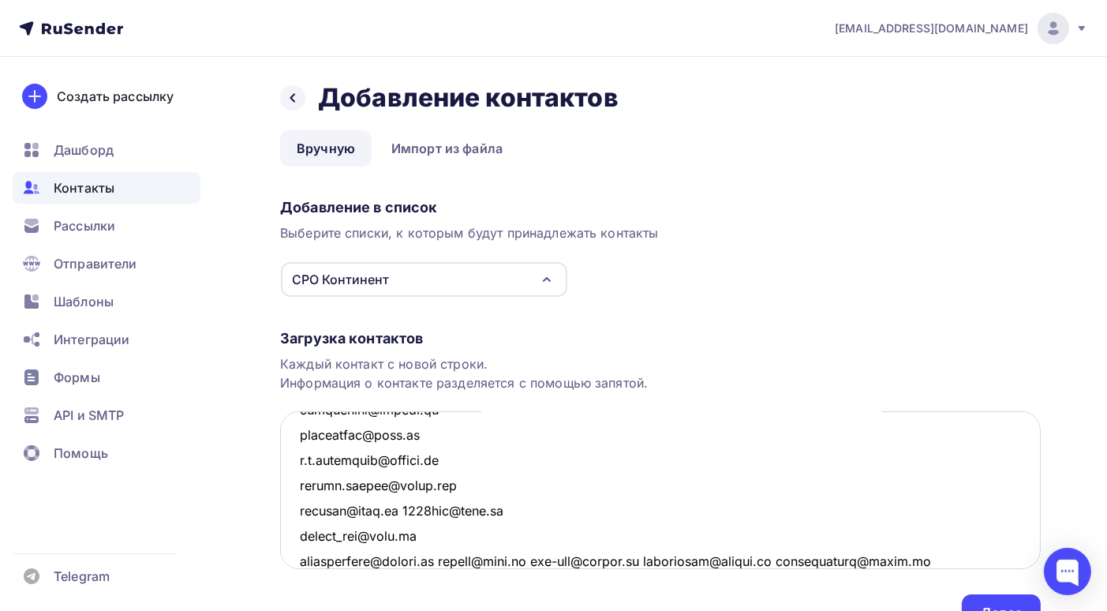
click at [448, 557] on textarea at bounding box center [660, 490] width 761 height 158
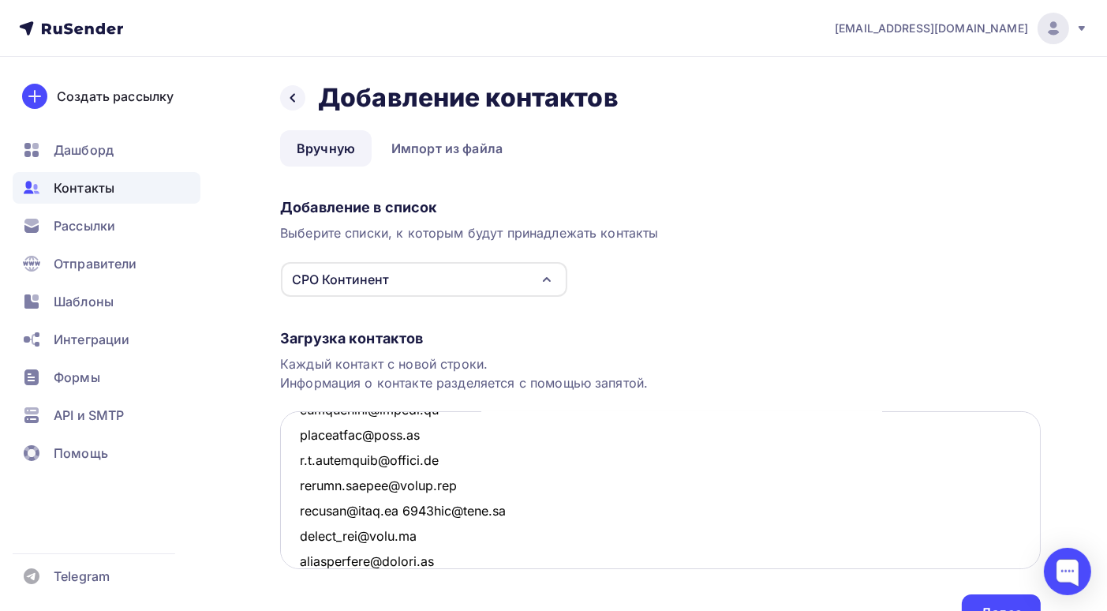
scroll to position [767, 0]
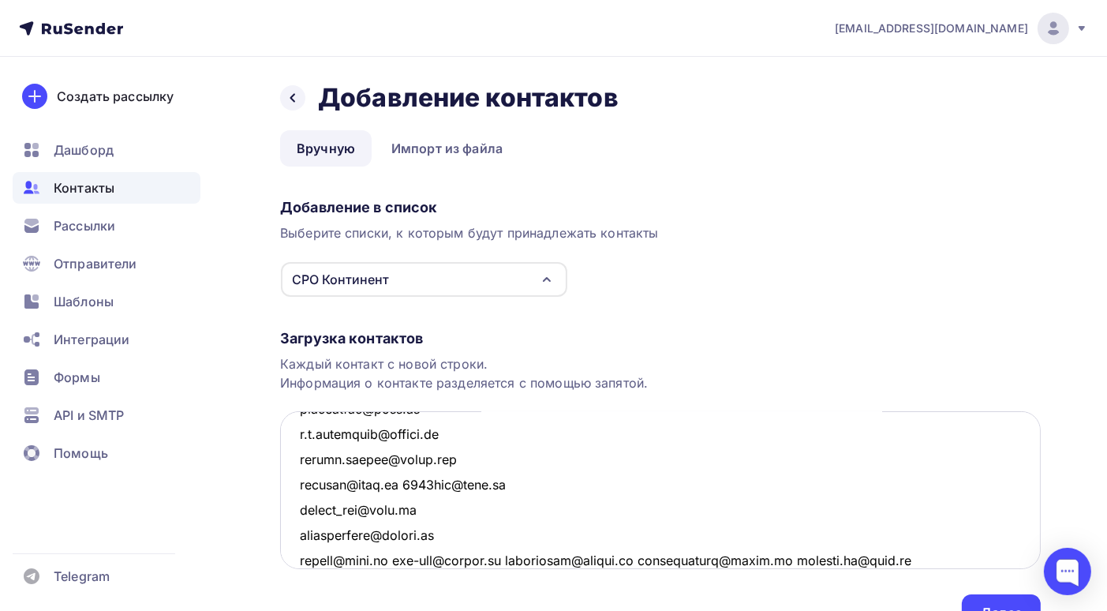
click at [404, 558] on textarea at bounding box center [660, 490] width 761 height 158
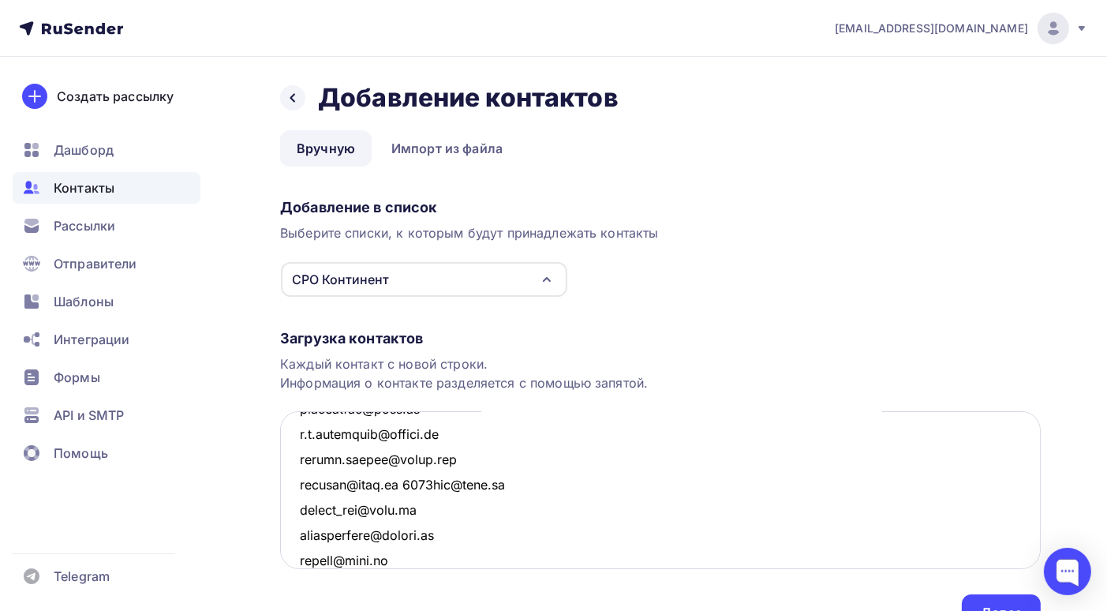
scroll to position [792, 0]
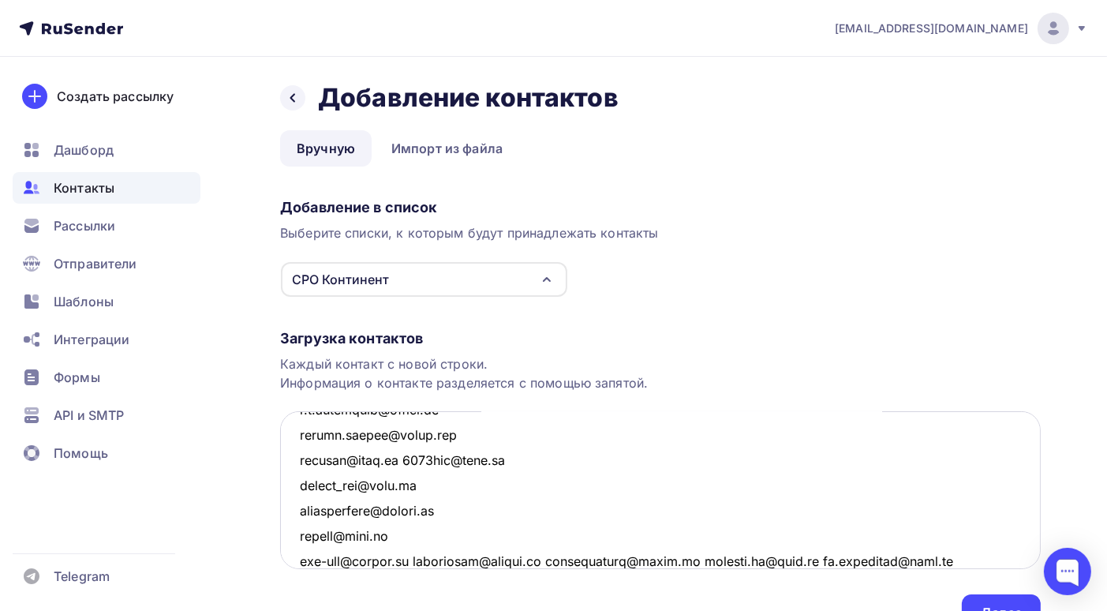
click at [421, 560] on textarea at bounding box center [660, 490] width 761 height 158
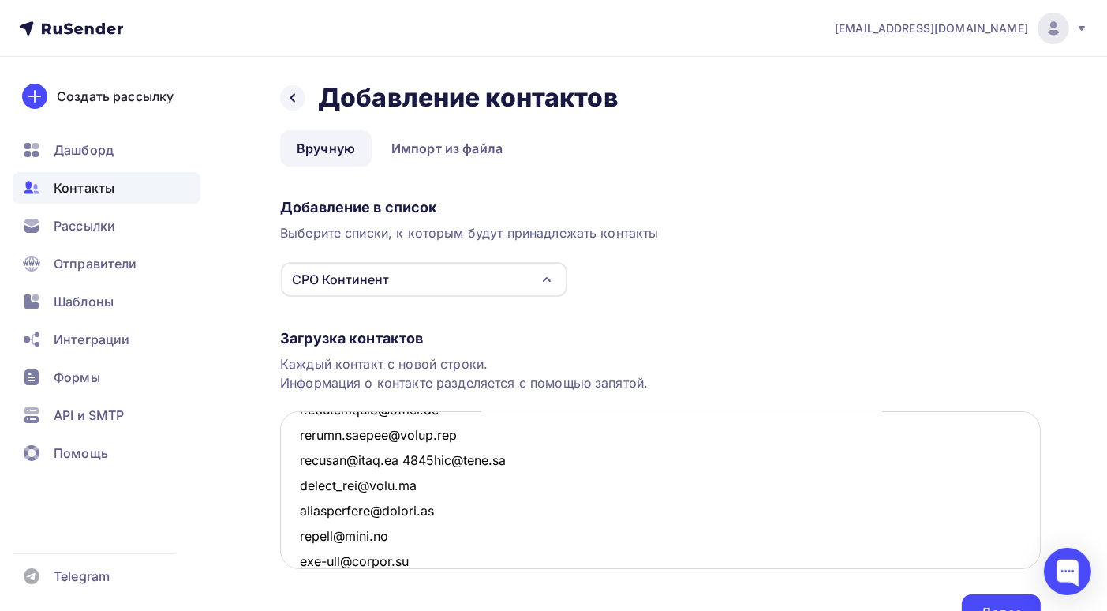
scroll to position [818, 0]
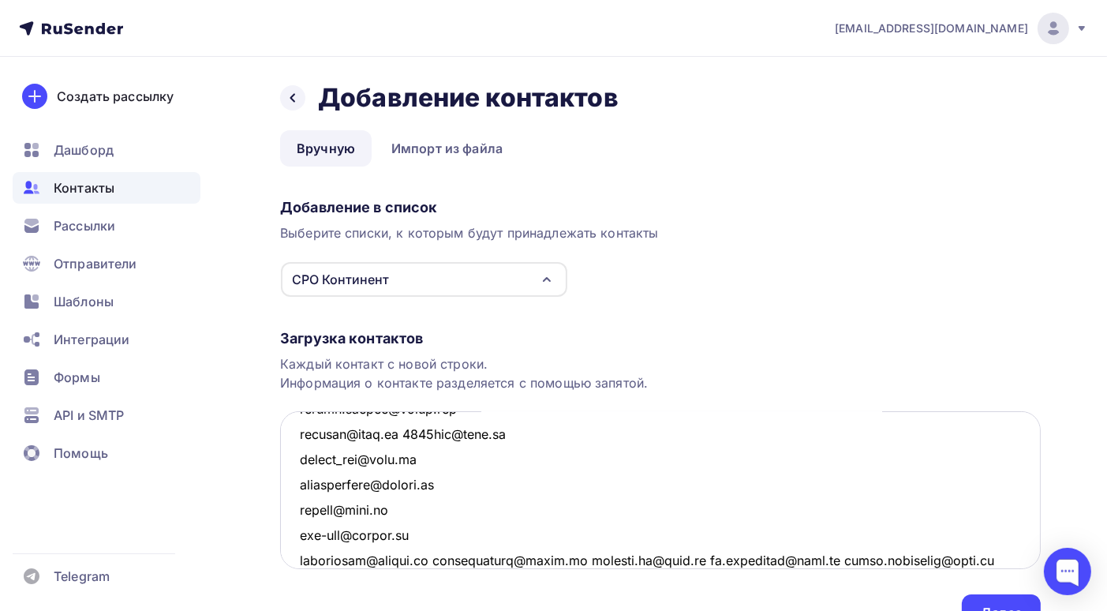
click at [439, 559] on textarea at bounding box center [660, 490] width 761 height 158
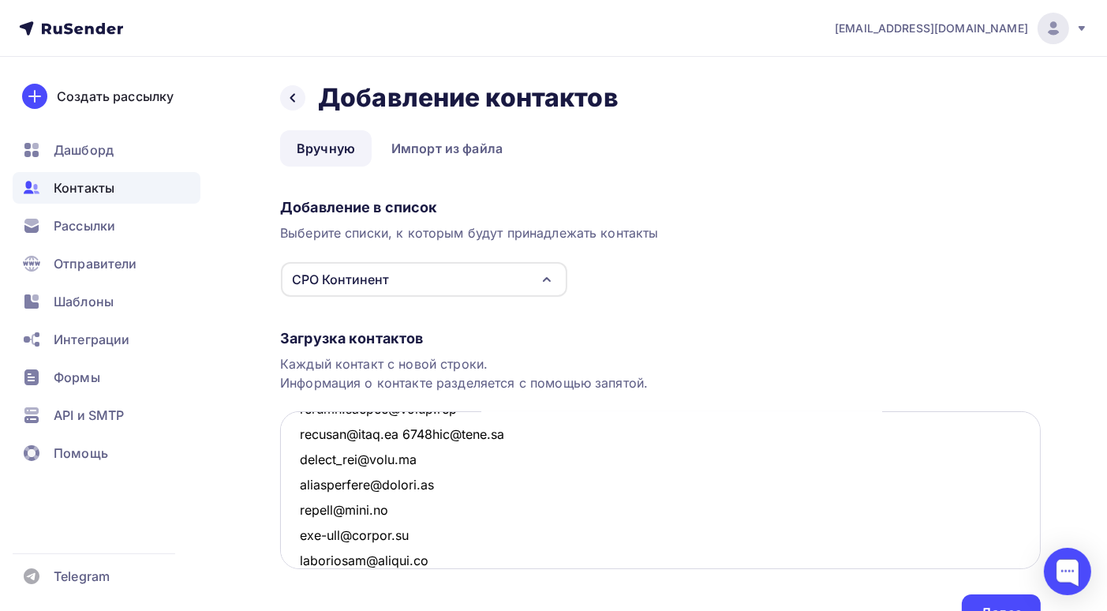
scroll to position [842, 0]
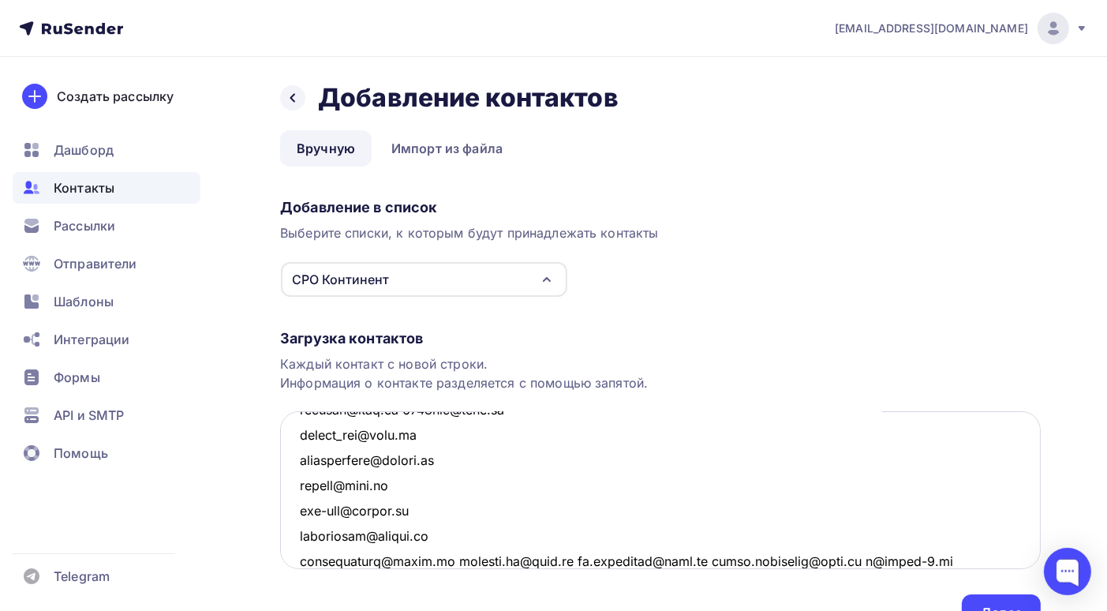
click at [448, 556] on textarea at bounding box center [660, 490] width 761 height 158
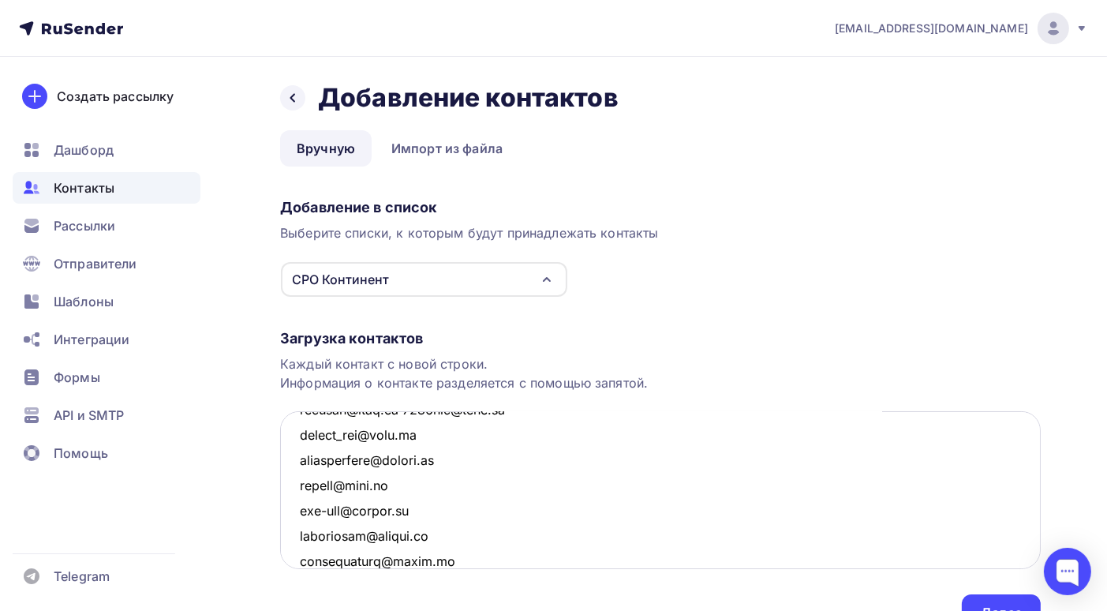
scroll to position [868, 0]
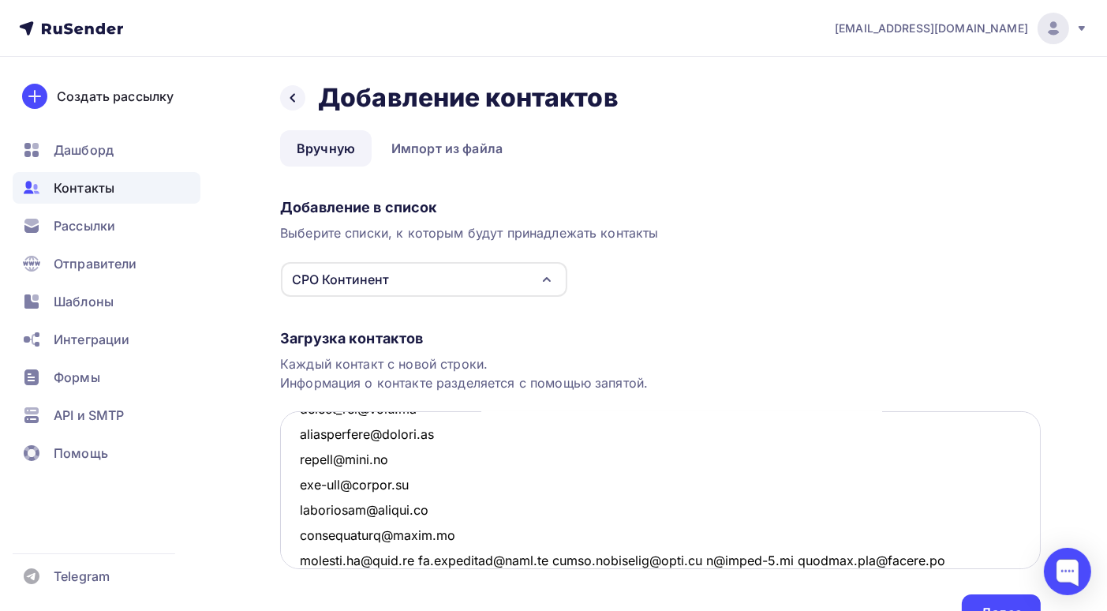
click at [414, 556] on textarea at bounding box center [660, 490] width 761 height 158
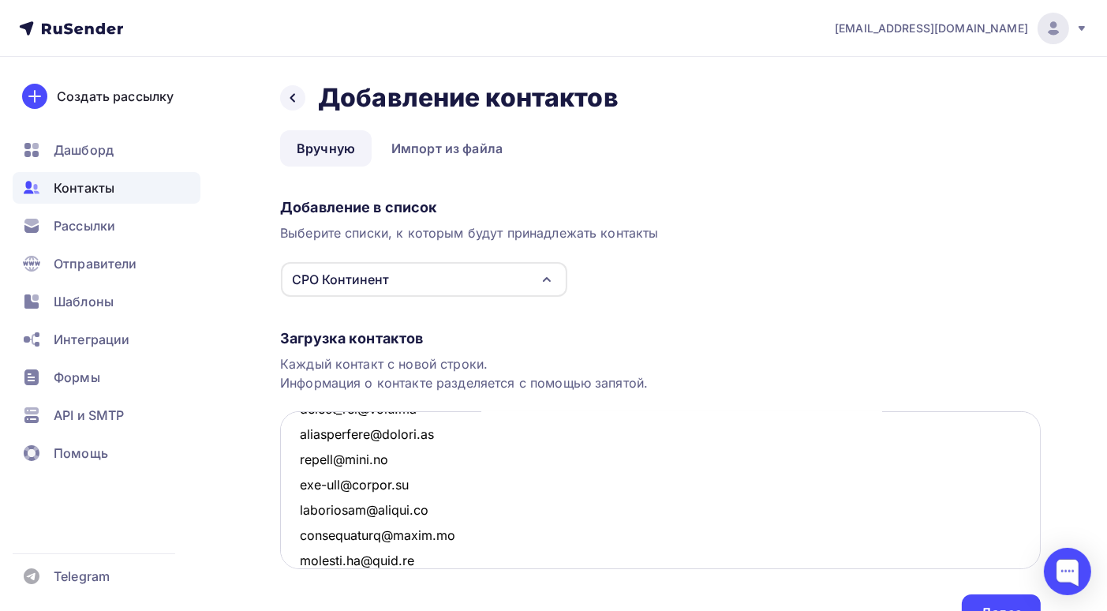
scroll to position [0, 0]
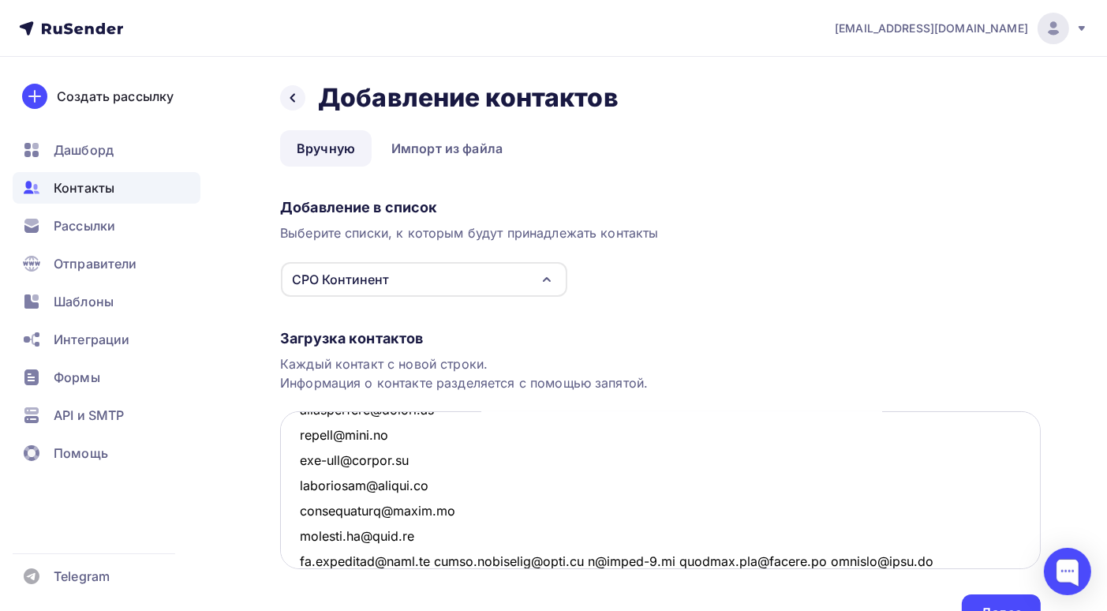
click at [445, 560] on textarea at bounding box center [660, 490] width 761 height 158
click at [452, 559] on textarea at bounding box center [660, 490] width 761 height 158
click at [454, 556] on textarea at bounding box center [660, 490] width 761 height 158
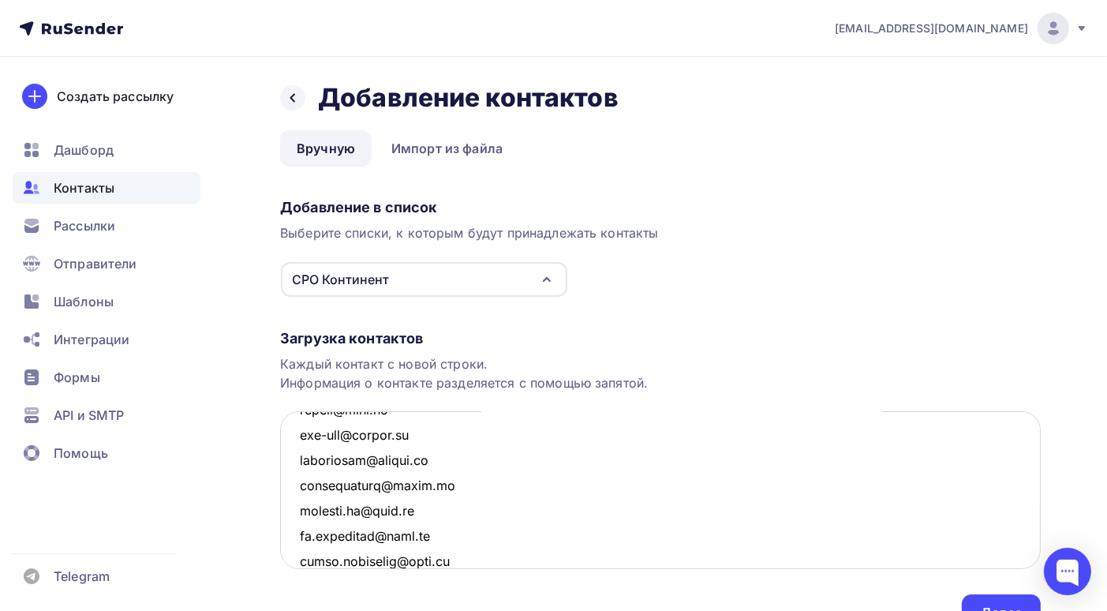
scroll to position [944, 0]
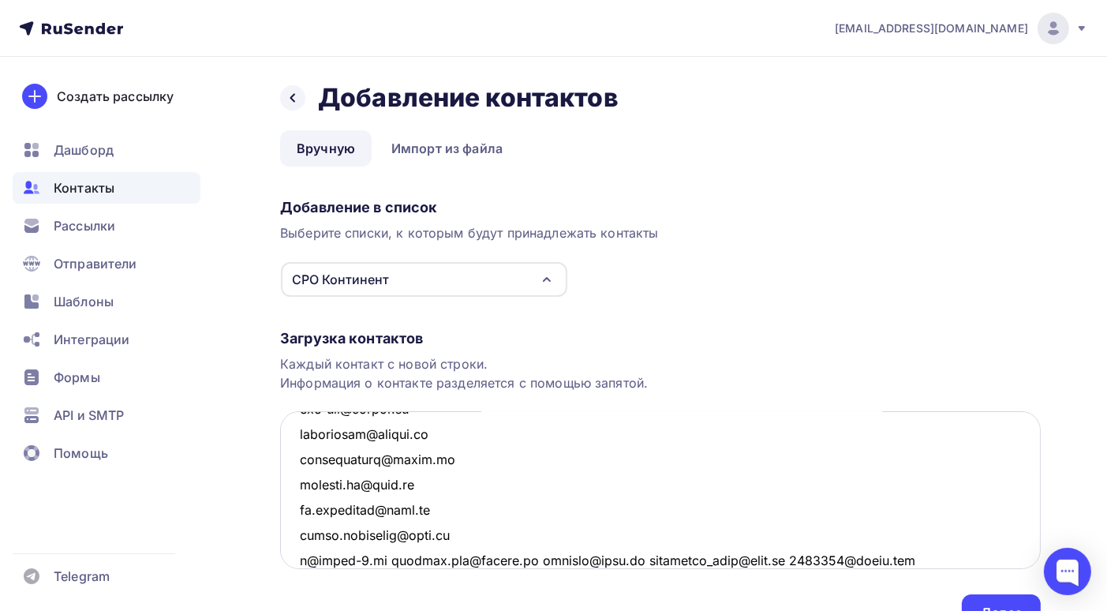
click at [519, 558] on textarea at bounding box center [660, 490] width 761 height 158
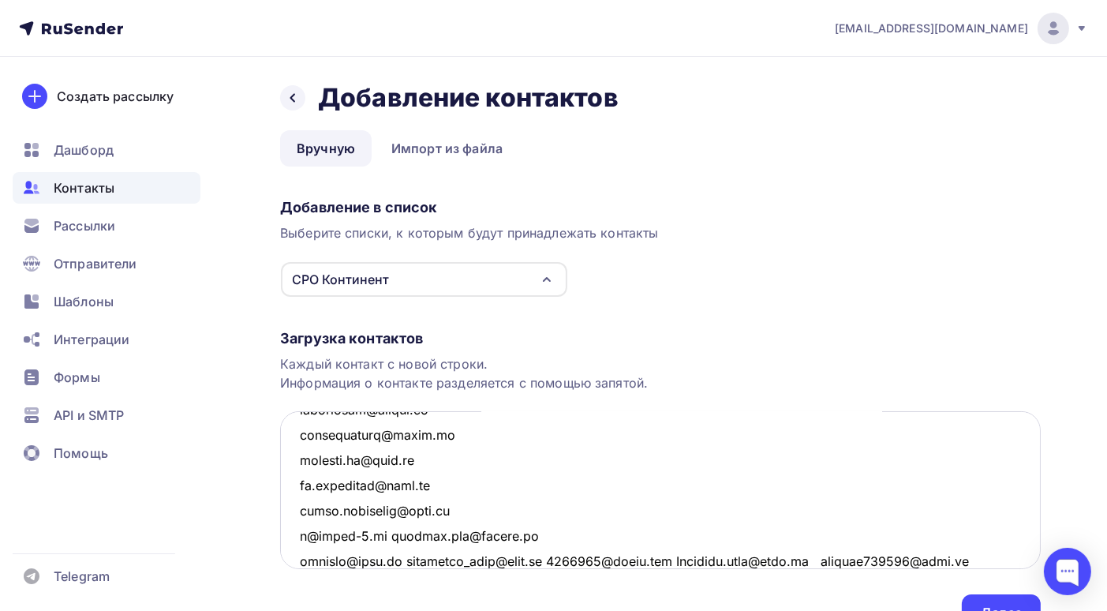
click at [409, 560] on textarea at bounding box center [660, 490] width 761 height 158
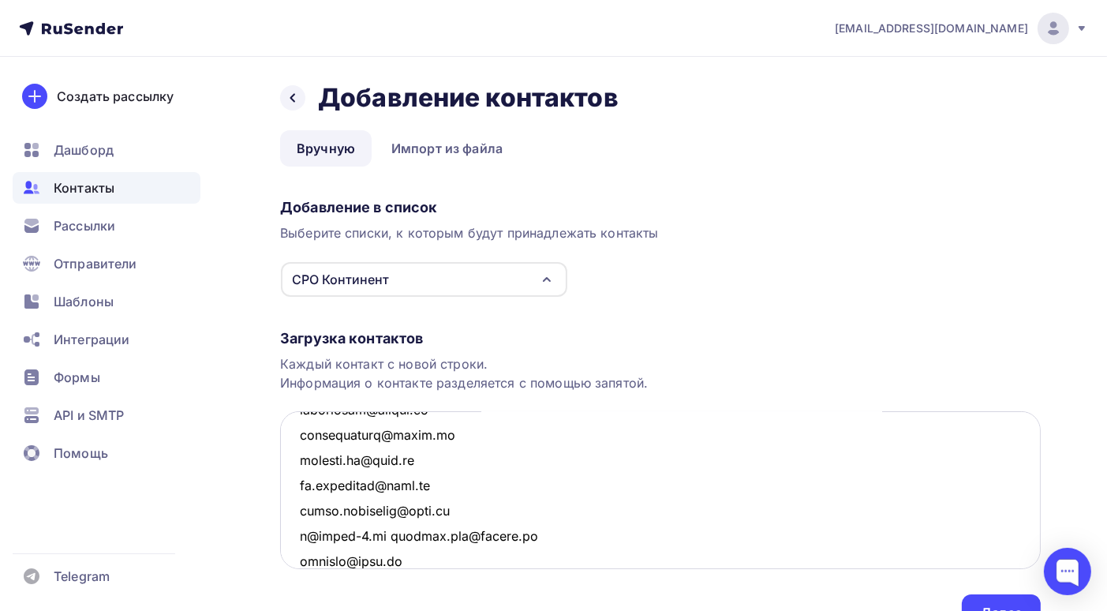
scroll to position [994, 0]
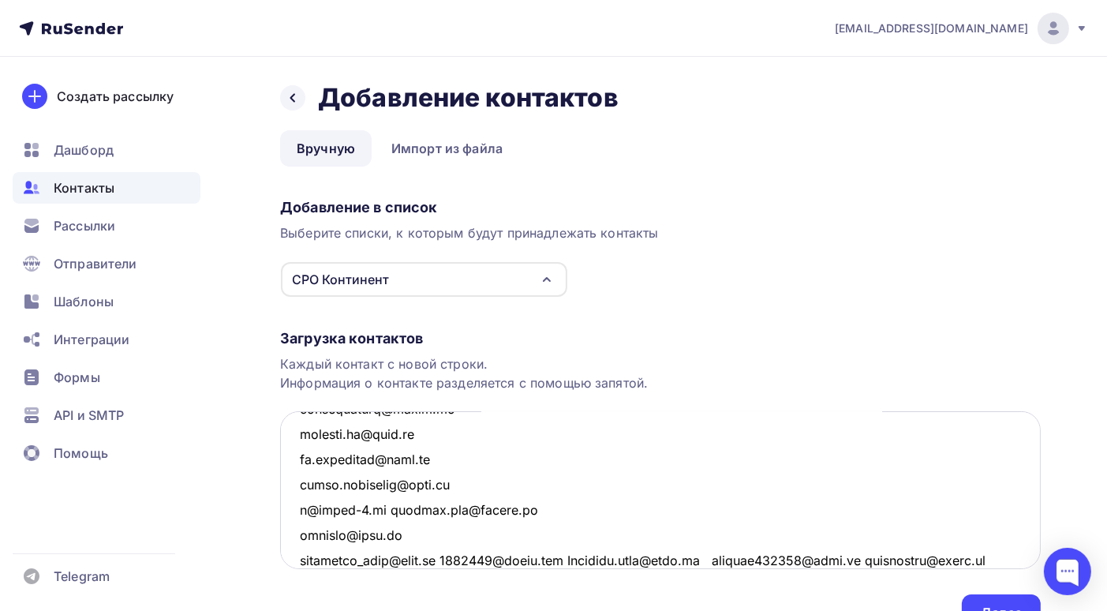
click at [448, 558] on textarea at bounding box center [660, 490] width 761 height 158
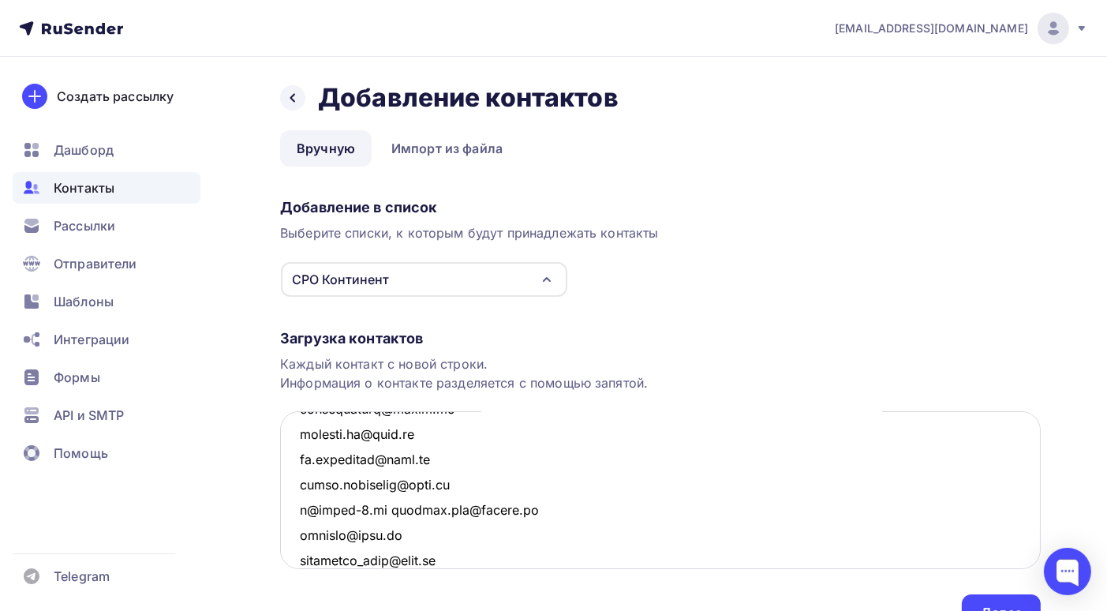
scroll to position [1019, 0]
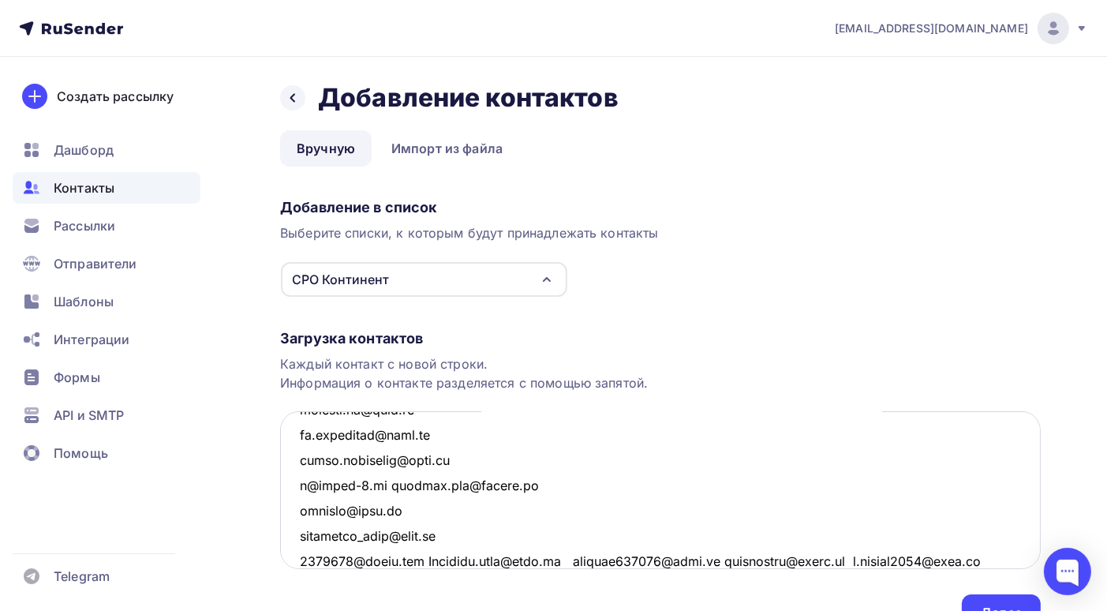
click at [429, 557] on textarea at bounding box center [660, 490] width 761 height 158
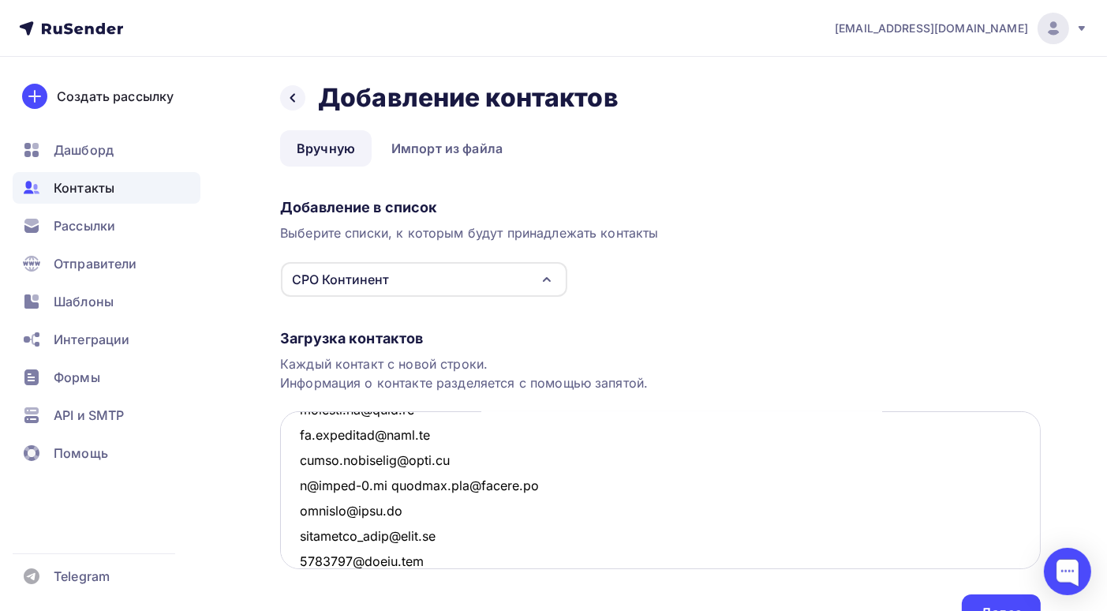
scroll to position [1045, 0]
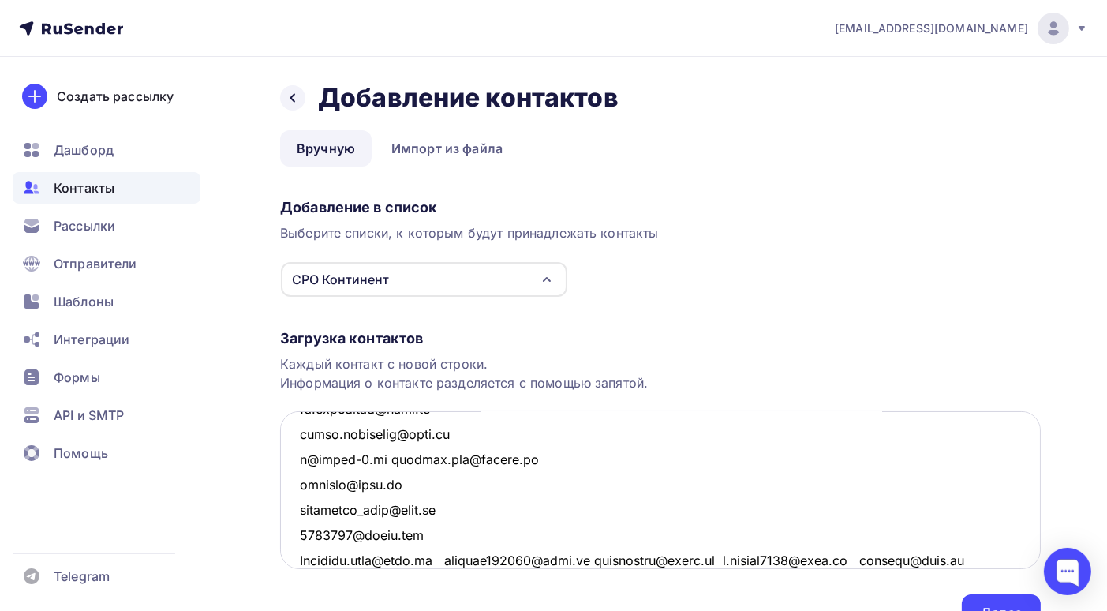
click at [447, 560] on textarea at bounding box center [660, 490] width 761 height 158
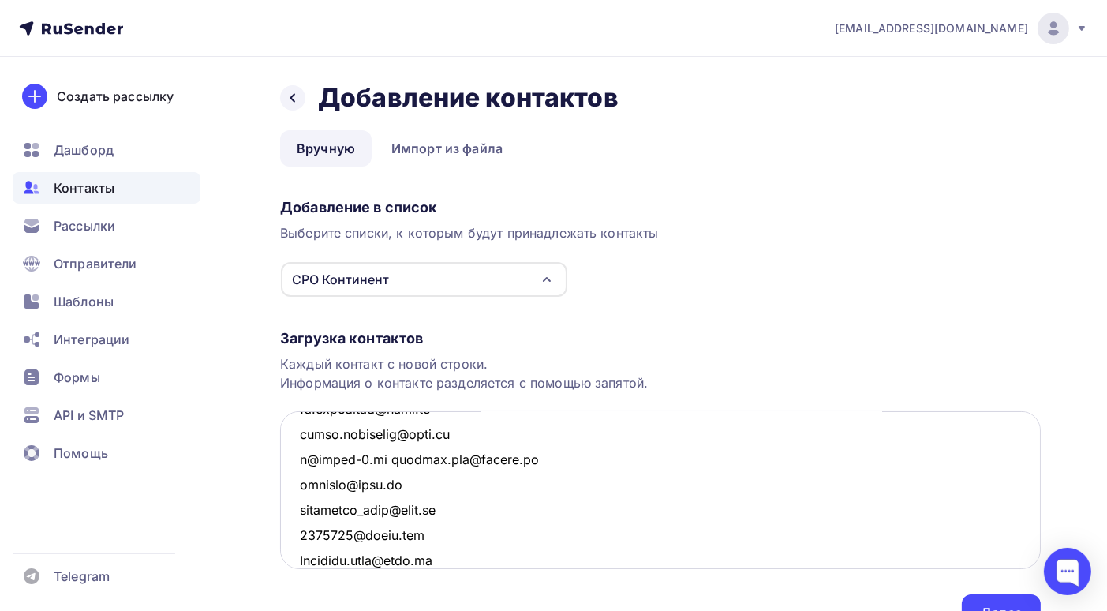
scroll to position [1069, 0]
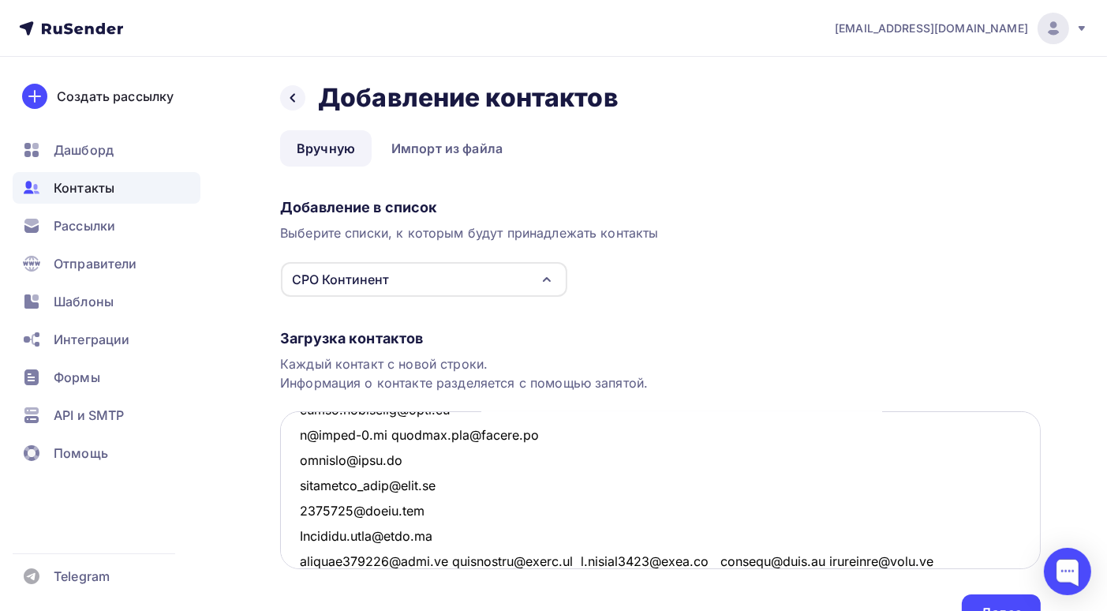
click at [443, 560] on textarea at bounding box center [660, 490] width 761 height 158
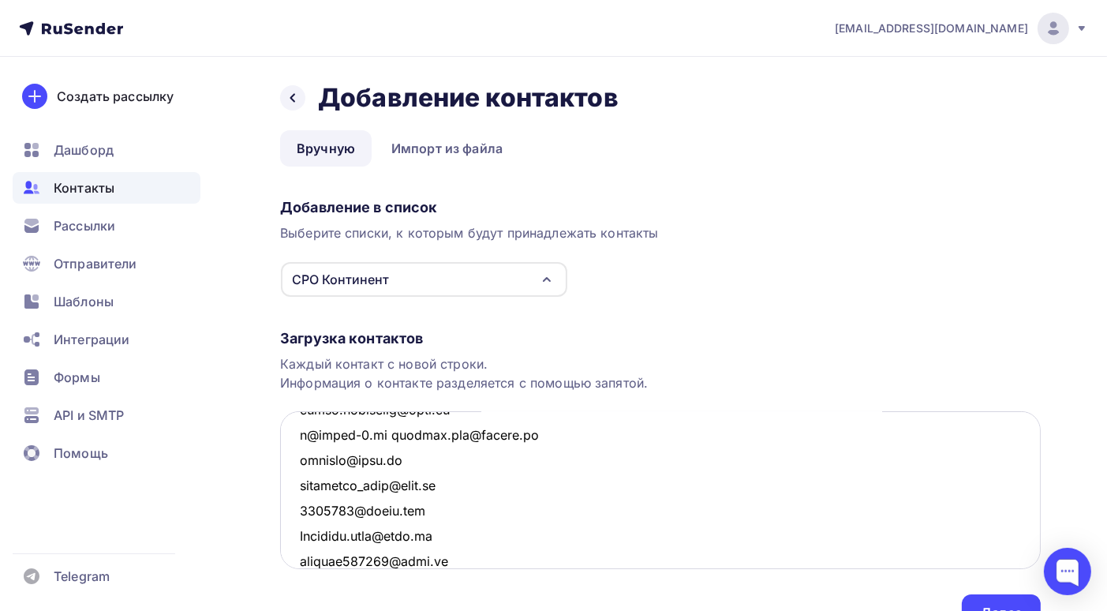
scroll to position [1095, 0]
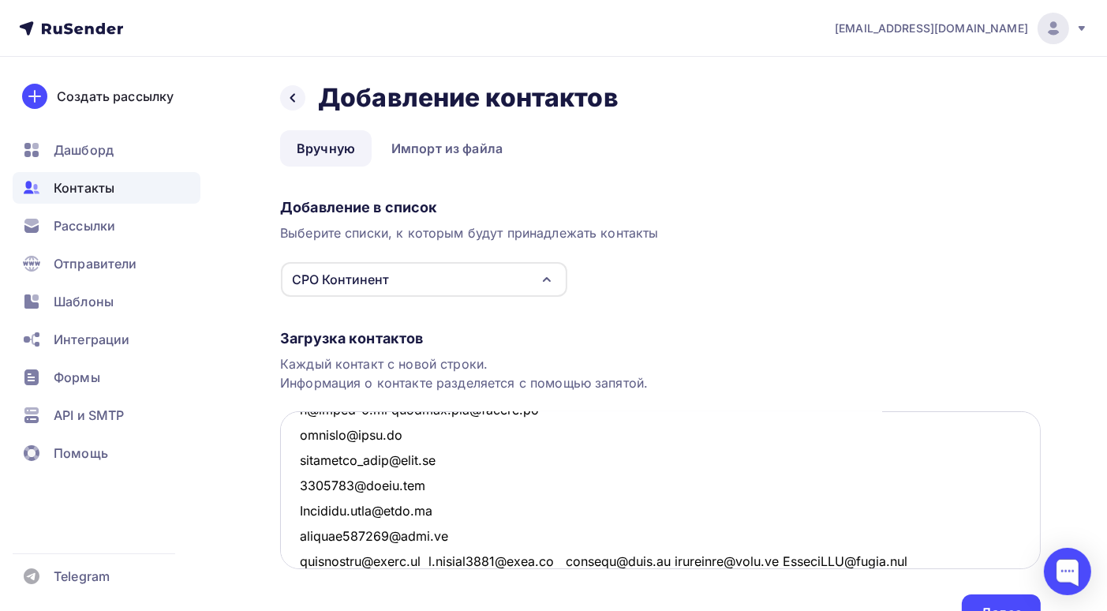
click at [436, 559] on textarea at bounding box center [660, 490] width 761 height 158
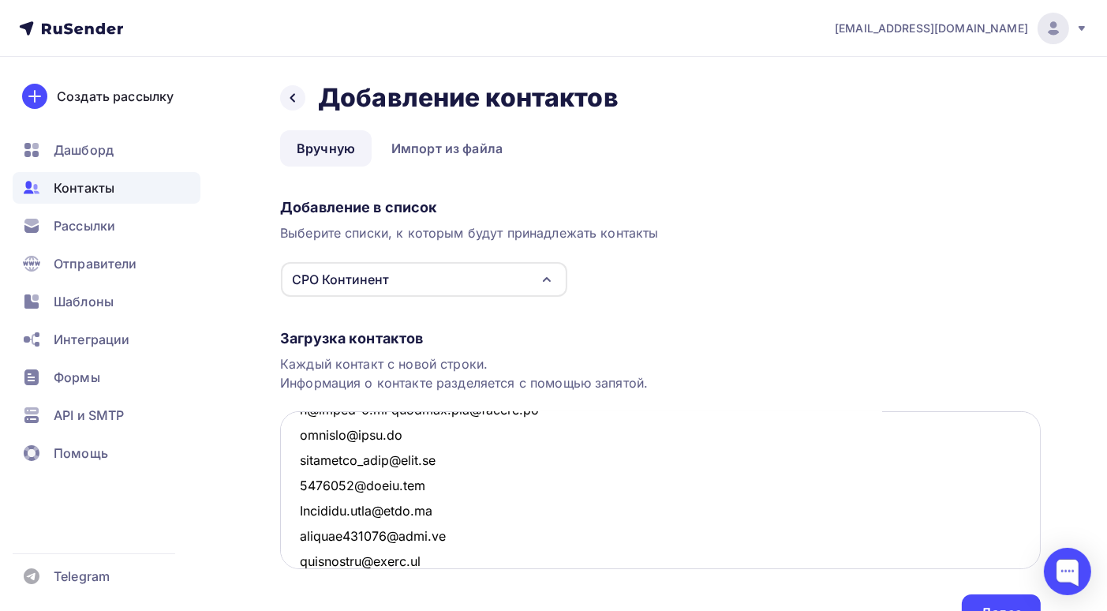
scroll to position [1121, 0]
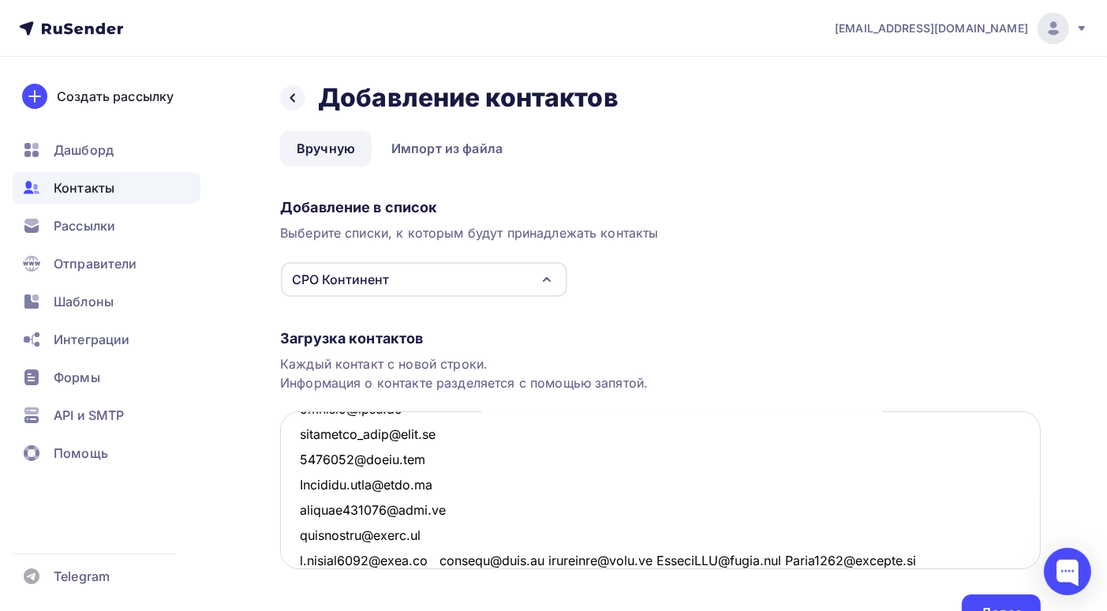
click at [445, 558] on textarea at bounding box center [660, 490] width 761 height 158
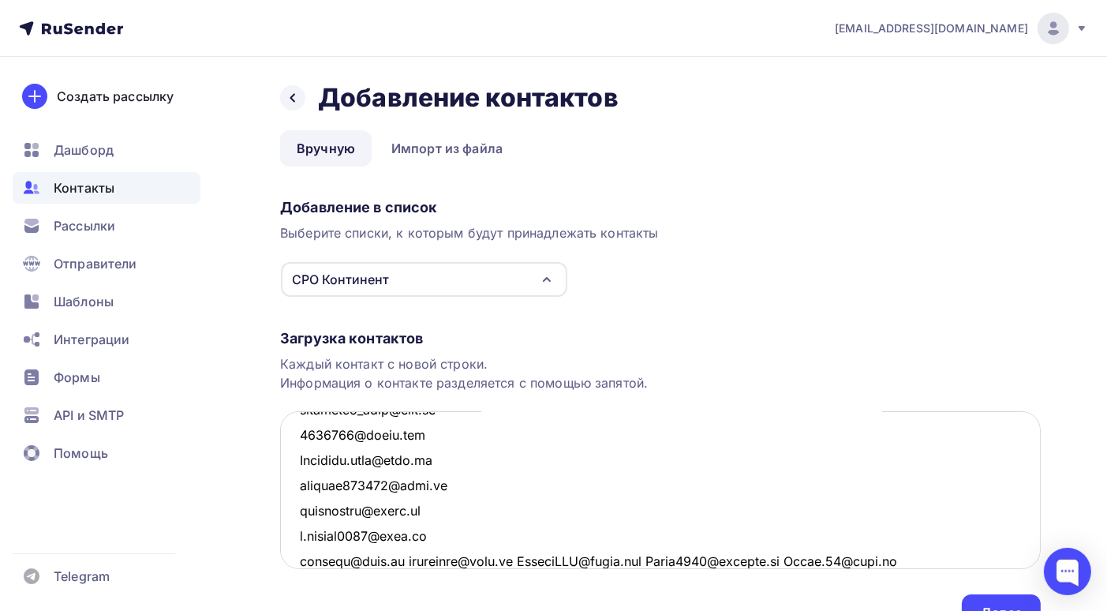
click at [400, 560] on textarea at bounding box center [660, 490] width 761 height 158
click at [399, 559] on textarea at bounding box center [660, 490] width 761 height 158
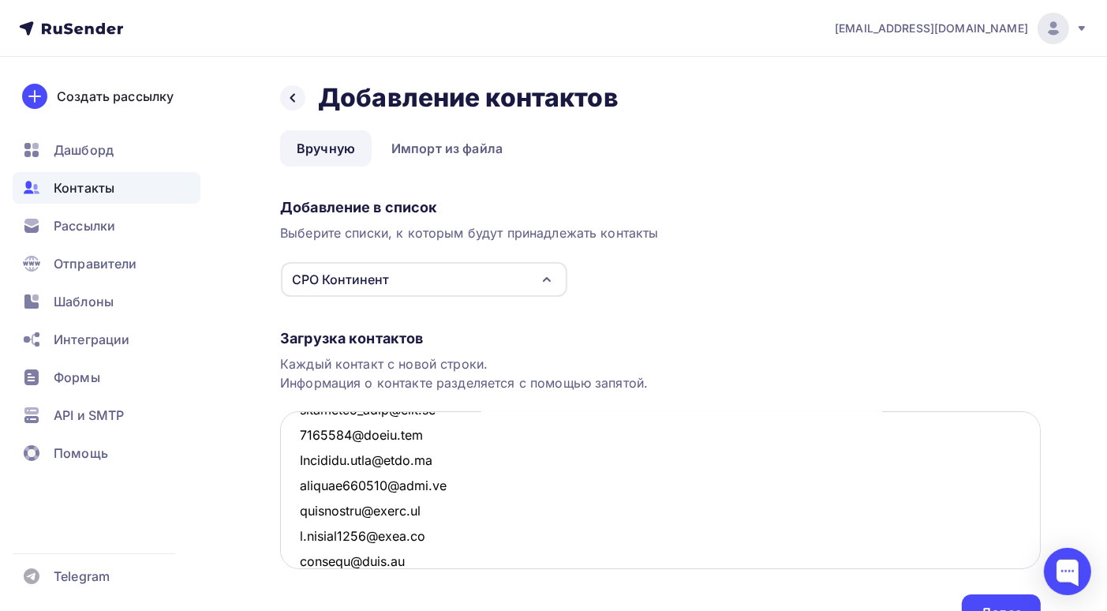
scroll to position [1171, 0]
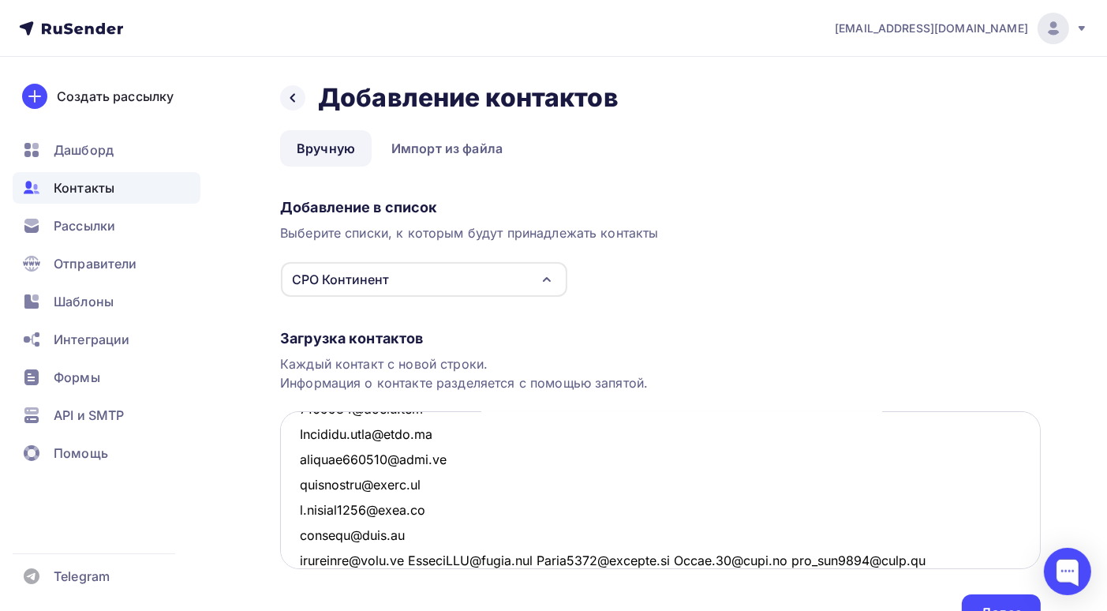
click at [410, 557] on textarea at bounding box center [660, 490] width 761 height 158
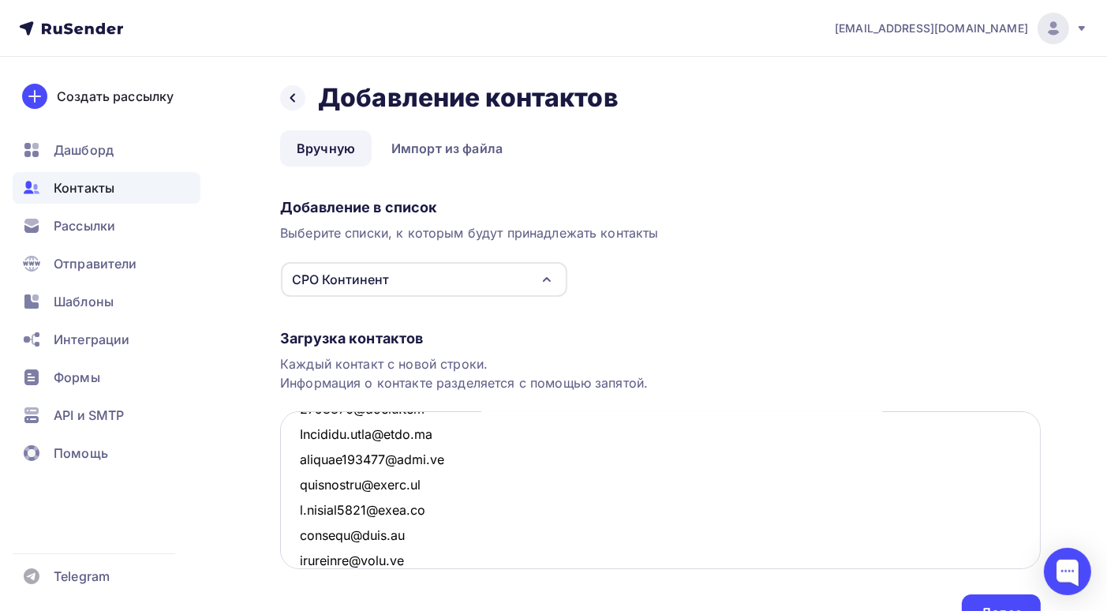
scroll to position [1196, 0]
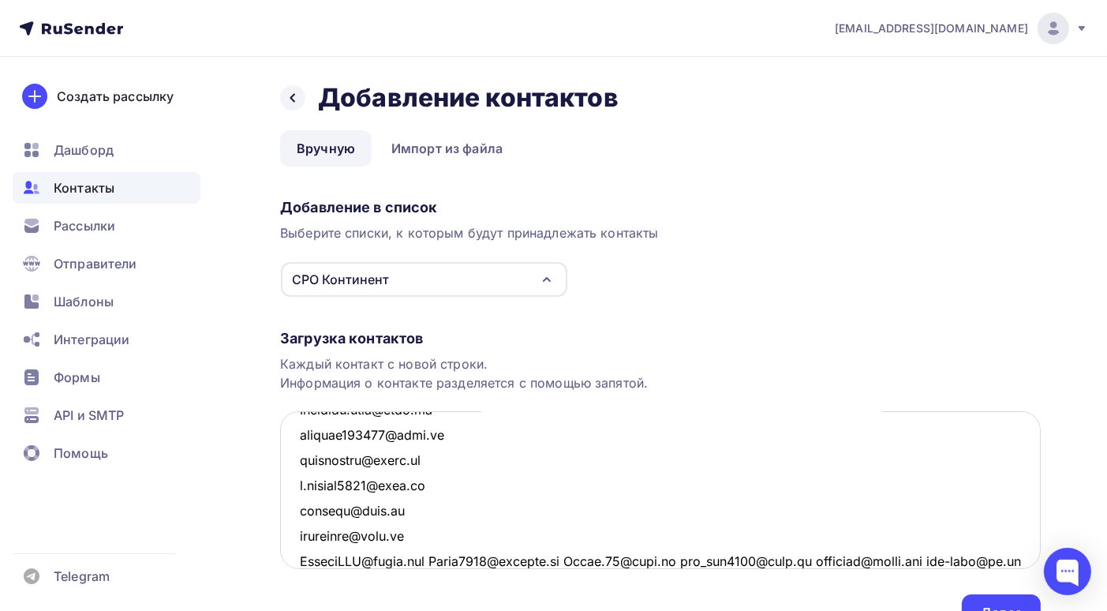
click at [436, 560] on textarea at bounding box center [660, 490] width 761 height 158
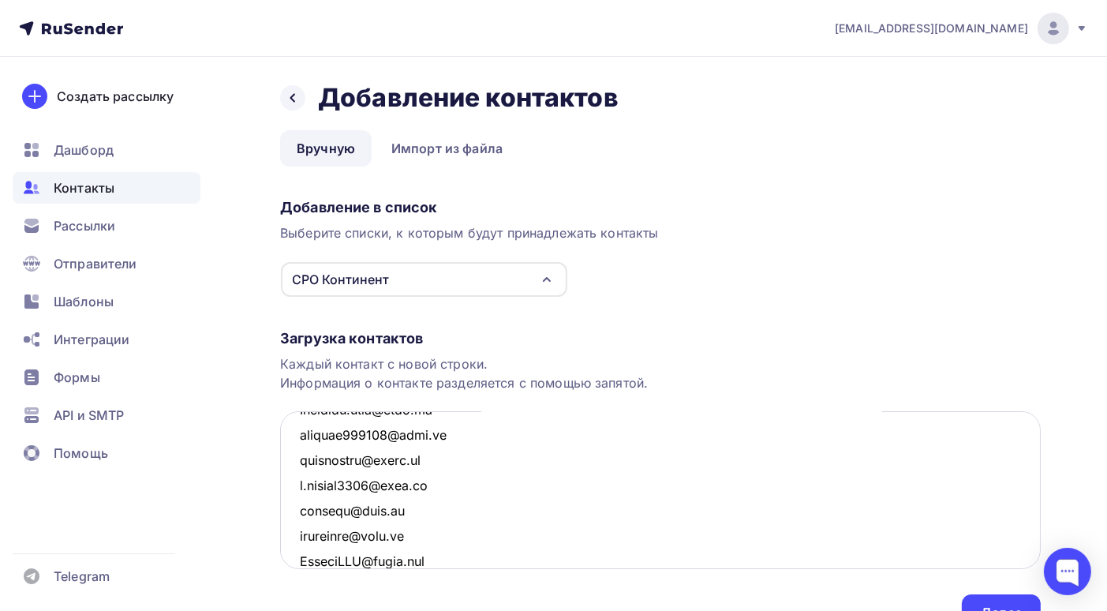
scroll to position [1222, 0]
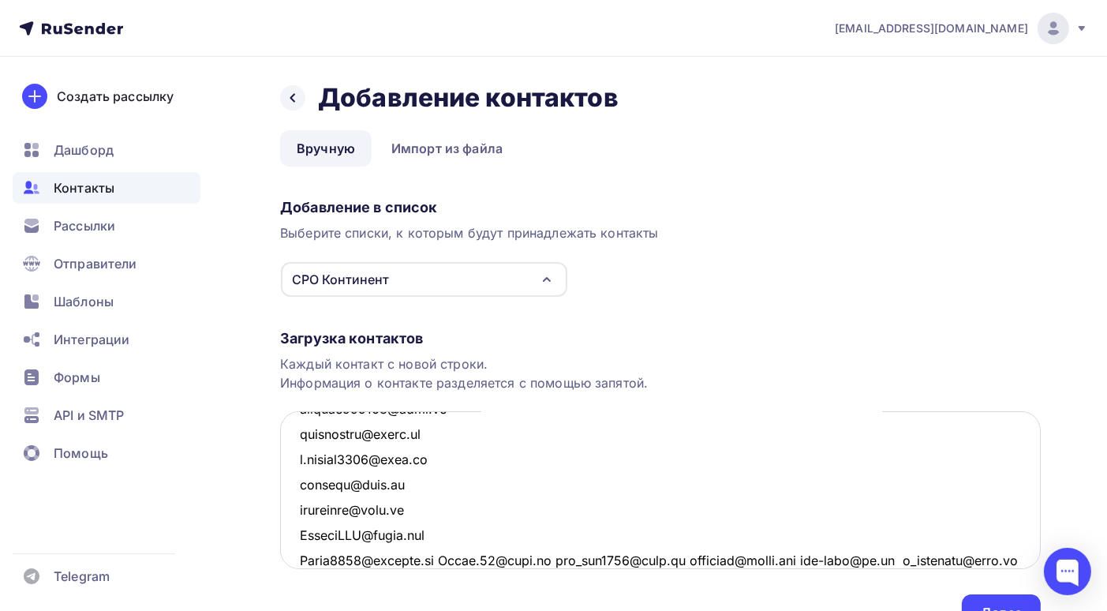
click at [445, 558] on textarea at bounding box center [660, 490] width 761 height 158
click at [409, 560] on textarea at bounding box center [660, 490] width 761 height 158
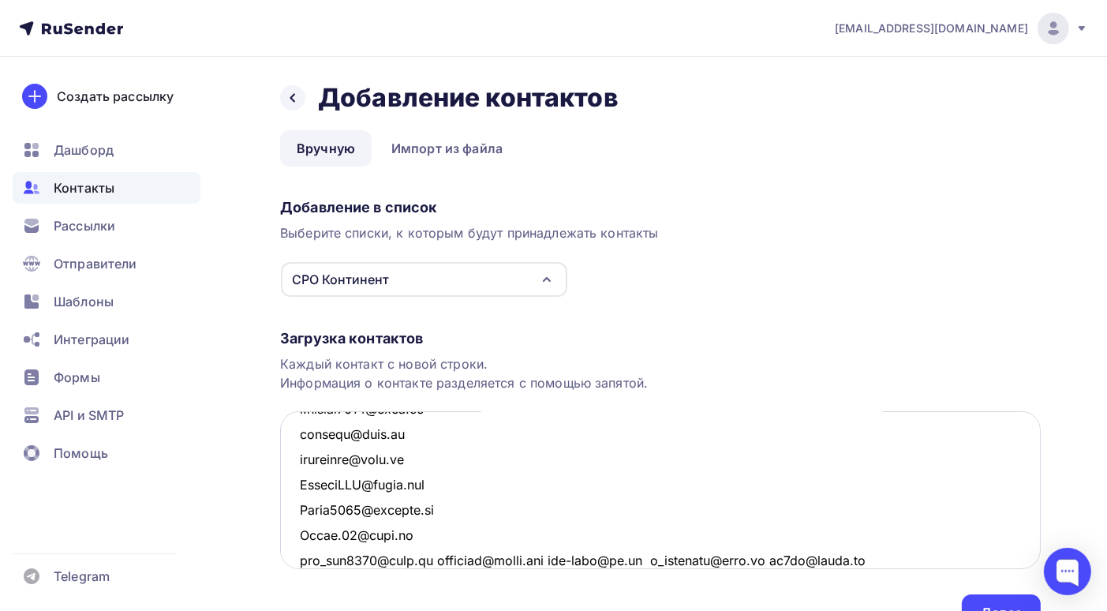
click at [434, 557] on textarea at bounding box center [660, 490] width 761 height 158
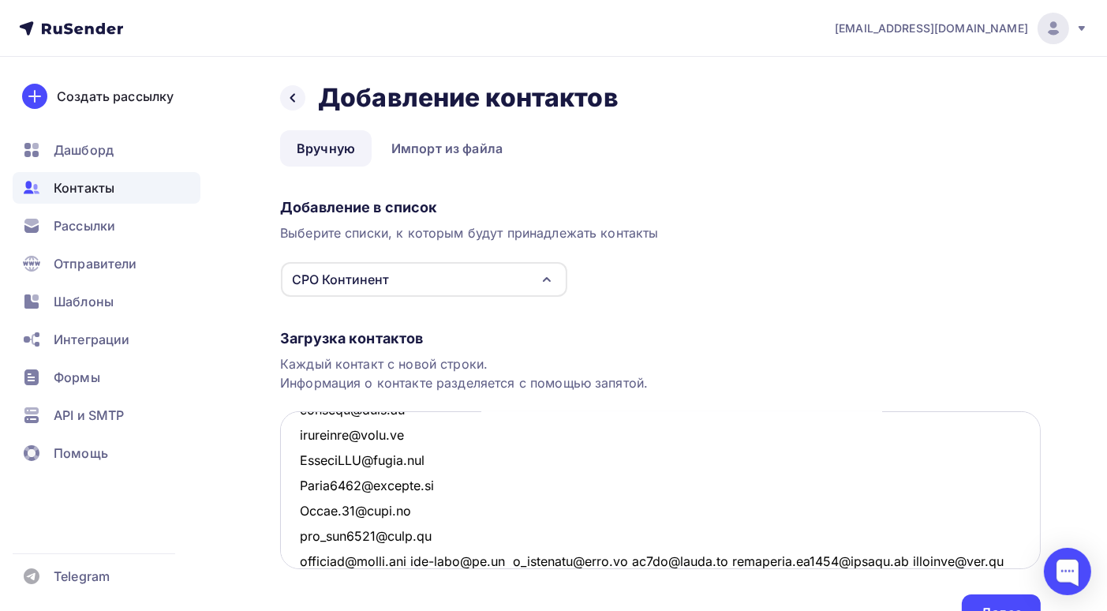
click at [435, 561] on textarea at bounding box center [660, 490] width 761 height 158
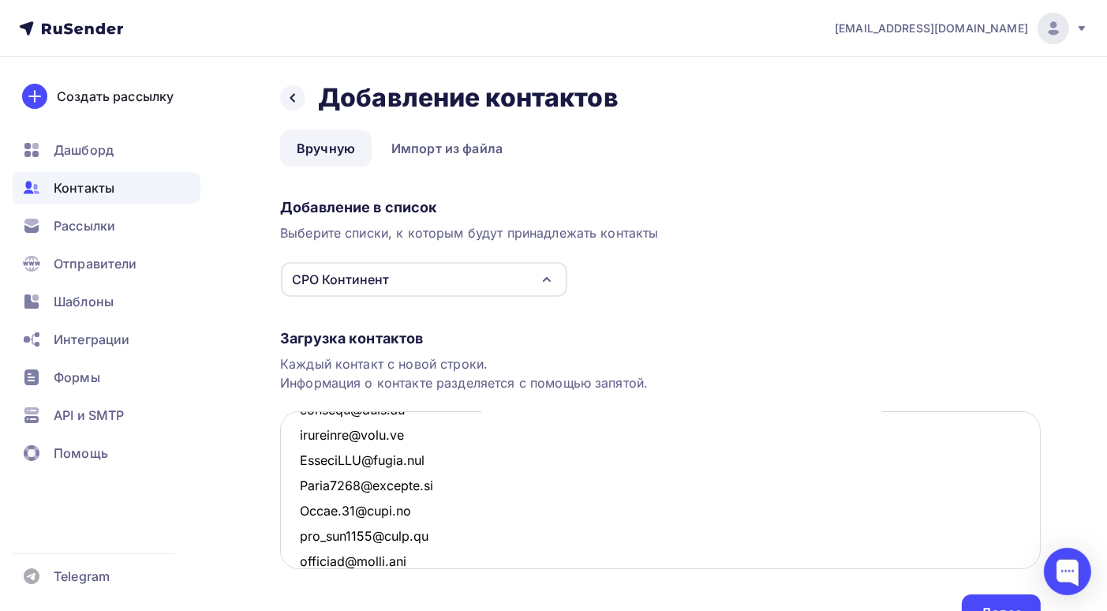
scroll to position [1322, 0]
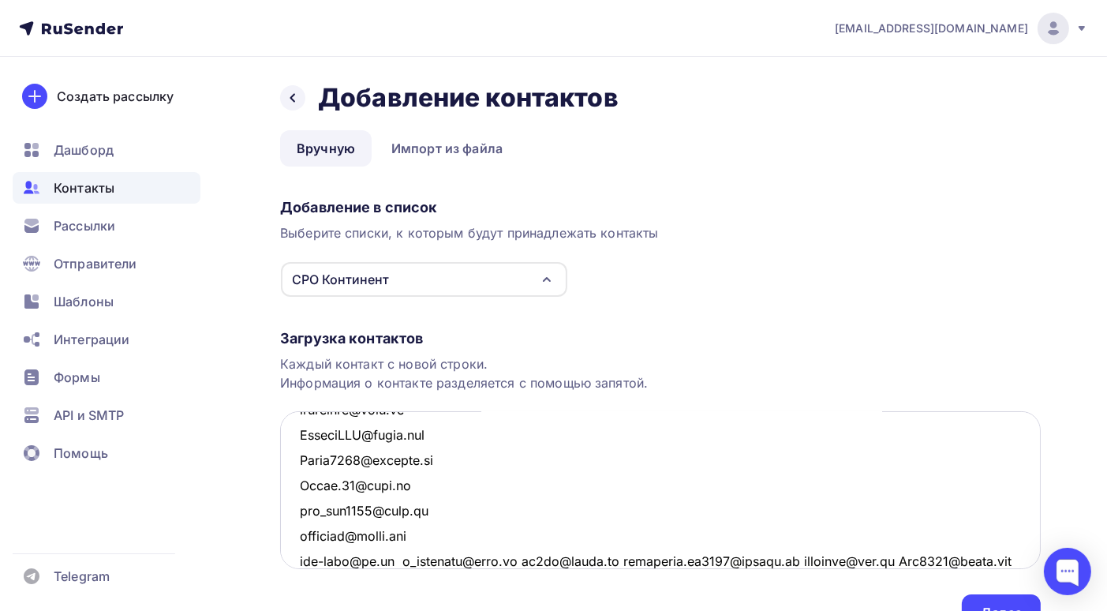
click at [388, 560] on textarea at bounding box center [660, 490] width 761 height 158
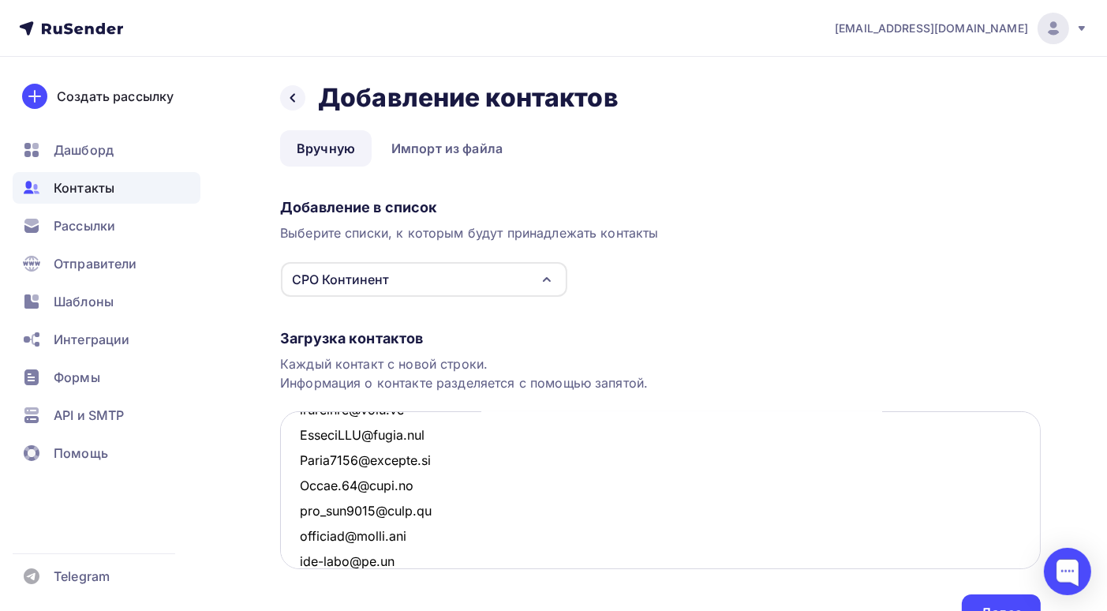
scroll to position [1348, 0]
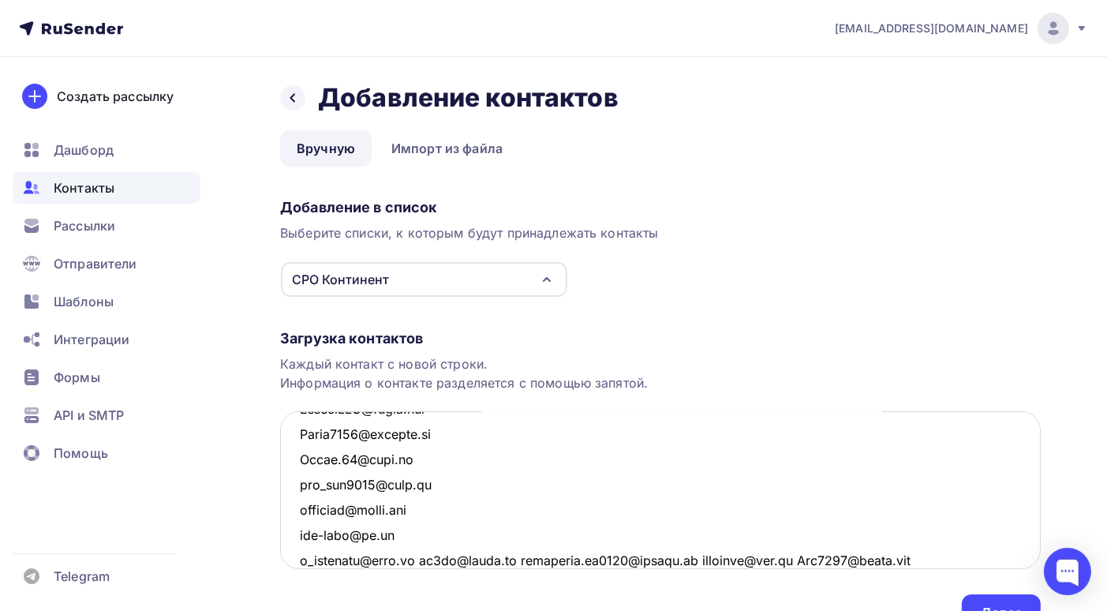
click at [417, 557] on textarea at bounding box center [660, 490] width 761 height 158
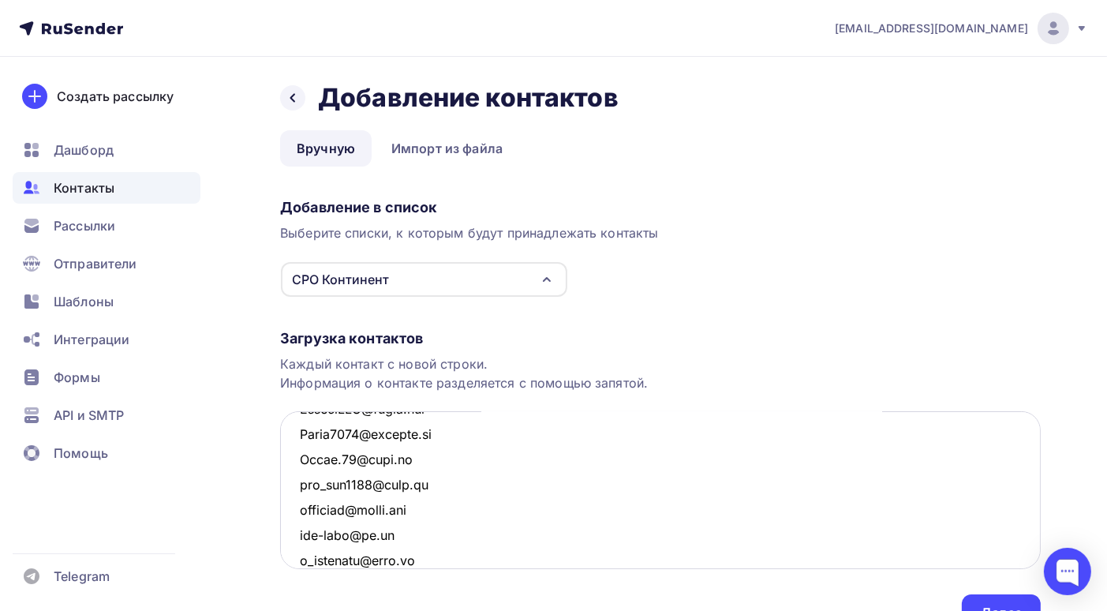
scroll to position [1373, 0]
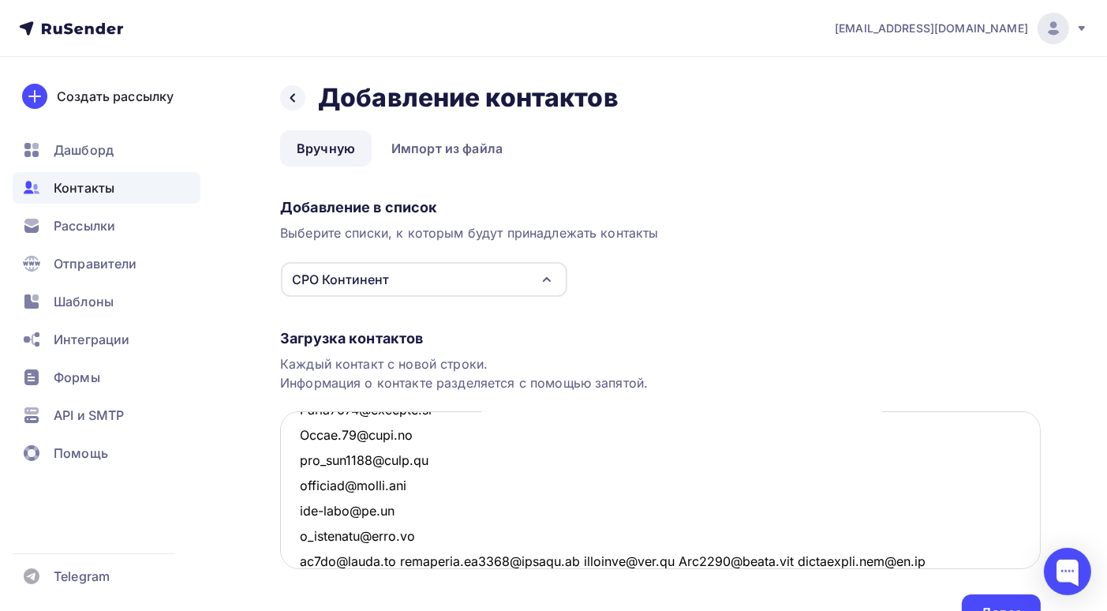
click at [397, 560] on textarea at bounding box center [660, 490] width 761 height 158
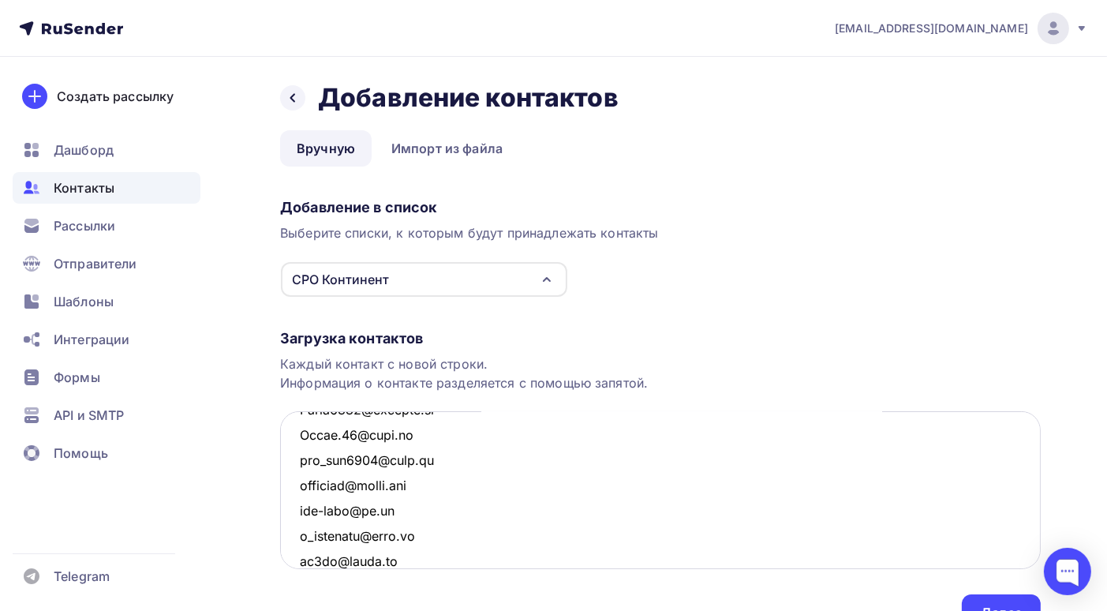
scroll to position [1399, 0]
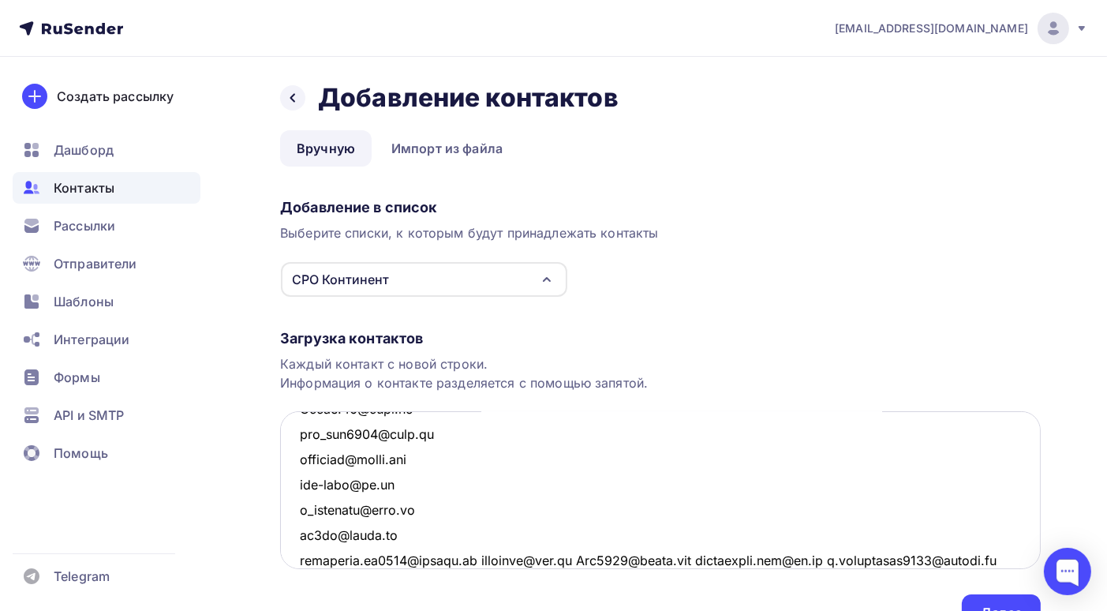
click at [481, 556] on textarea at bounding box center [660, 490] width 761 height 158
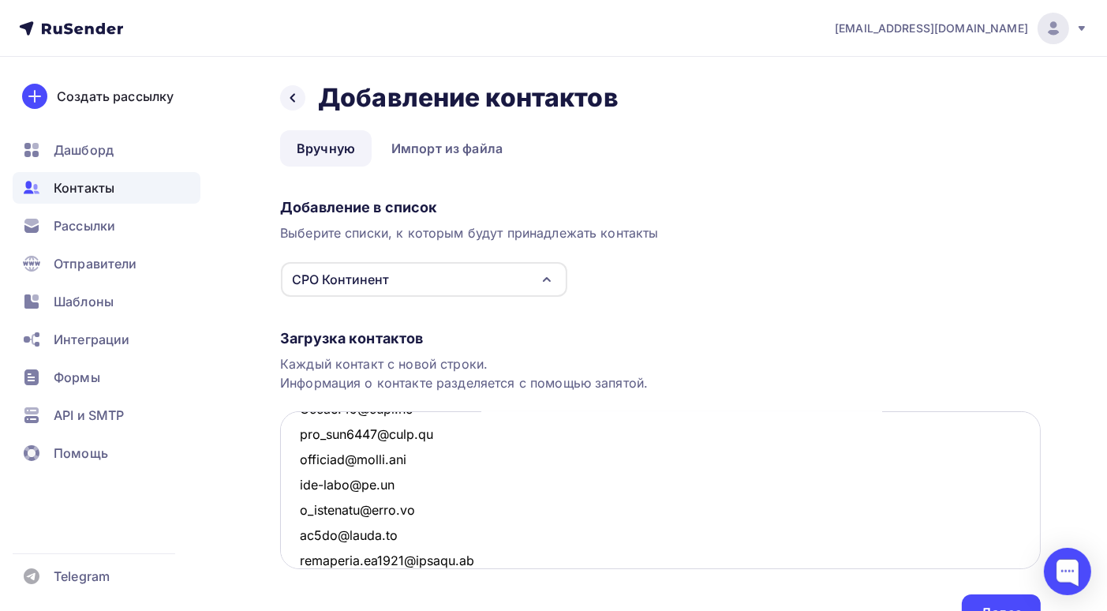
scroll to position [1423, 0]
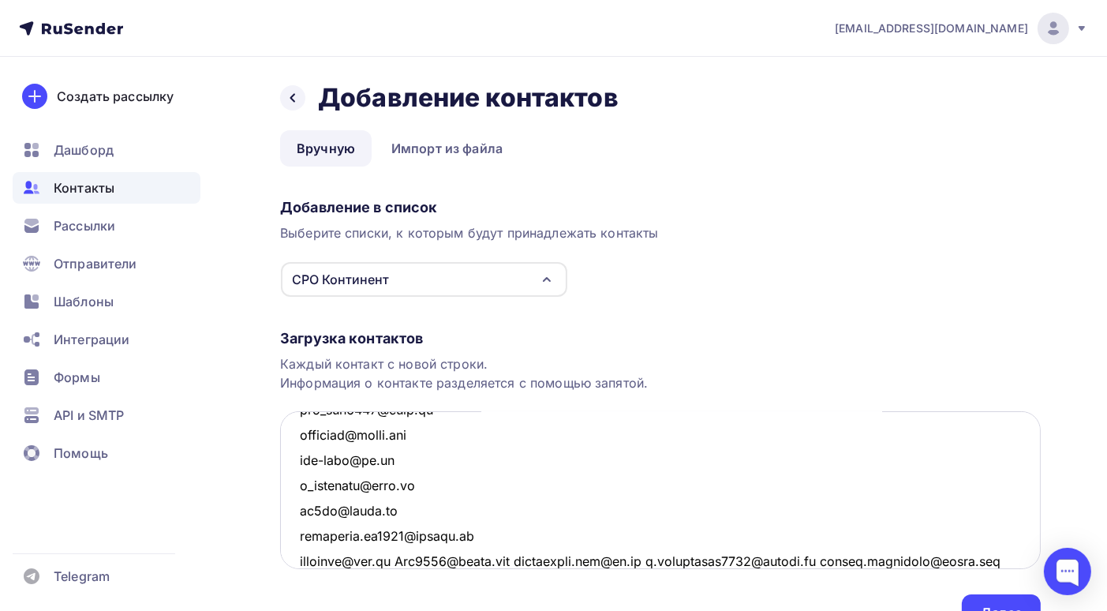
click at [408, 559] on textarea at bounding box center [660, 490] width 761 height 158
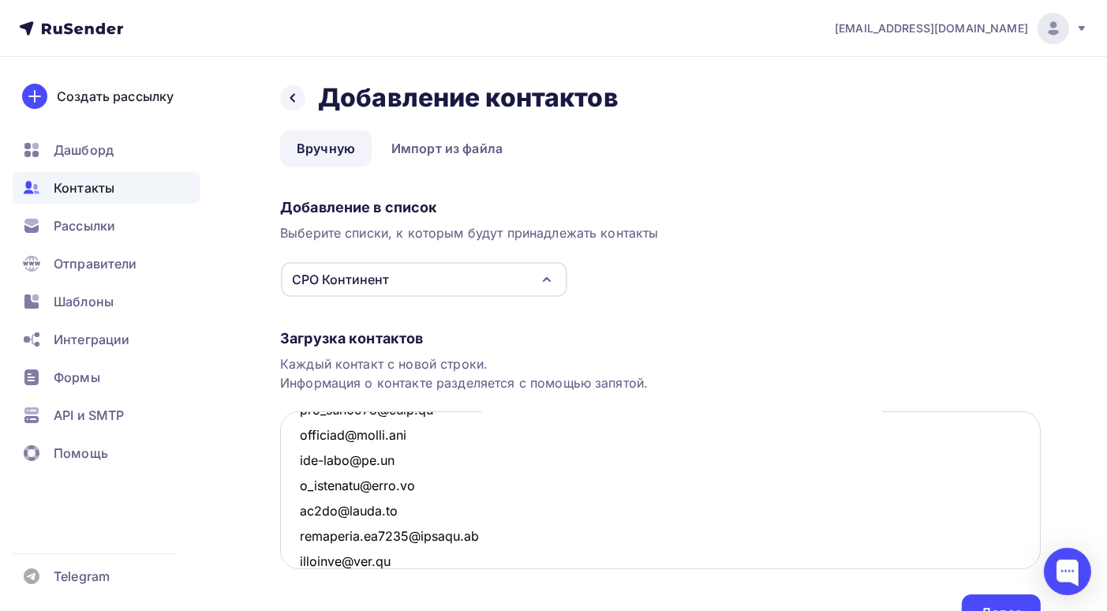
scroll to position [1449, 0]
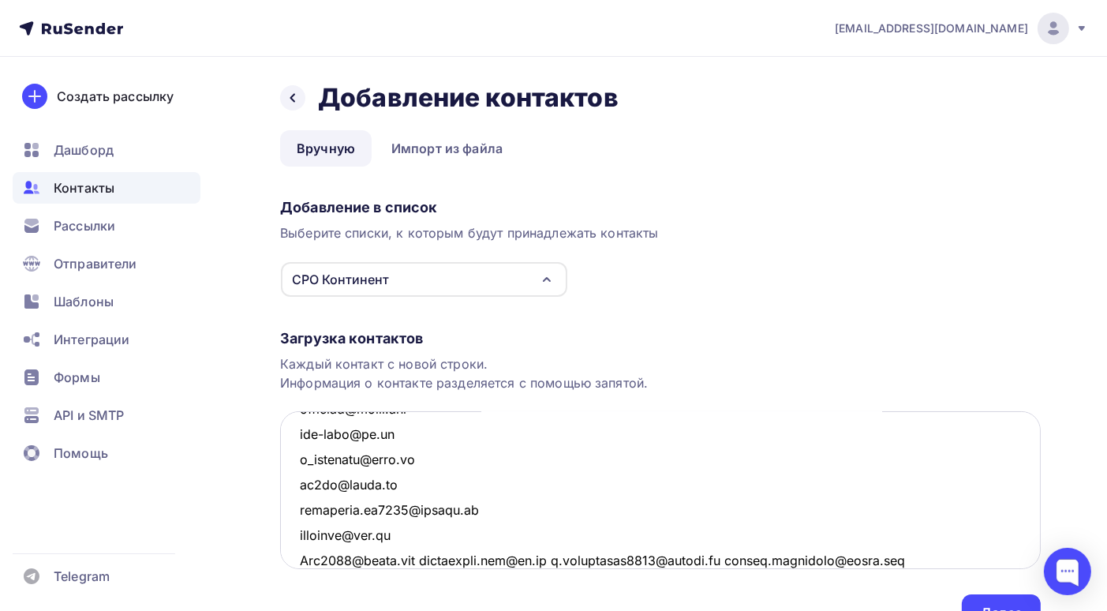
click at [433, 560] on textarea at bounding box center [660, 490] width 761 height 158
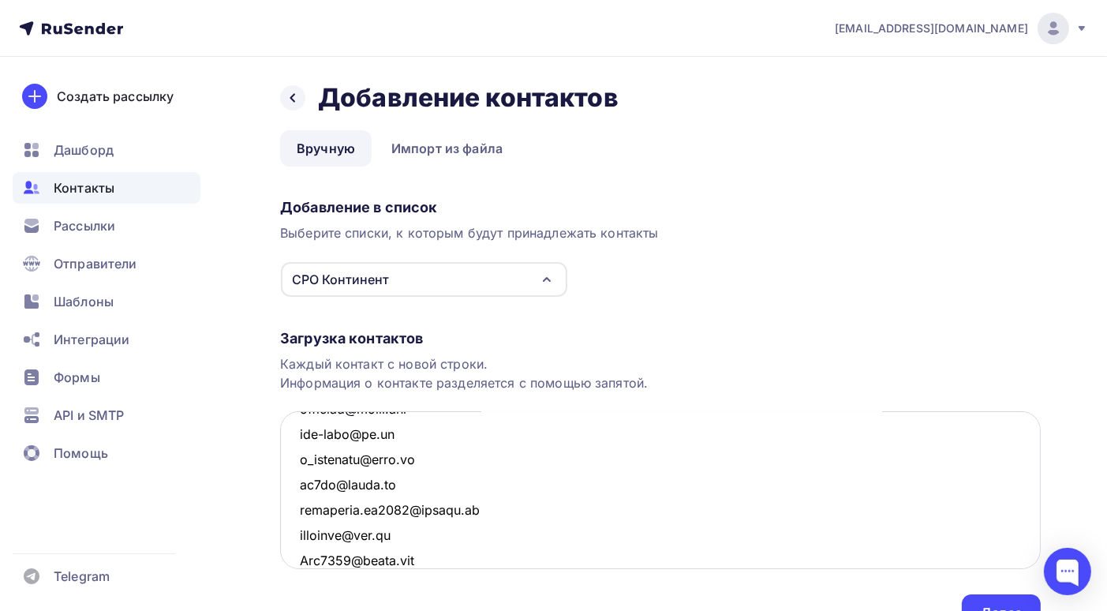
scroll to position [1474, 0]
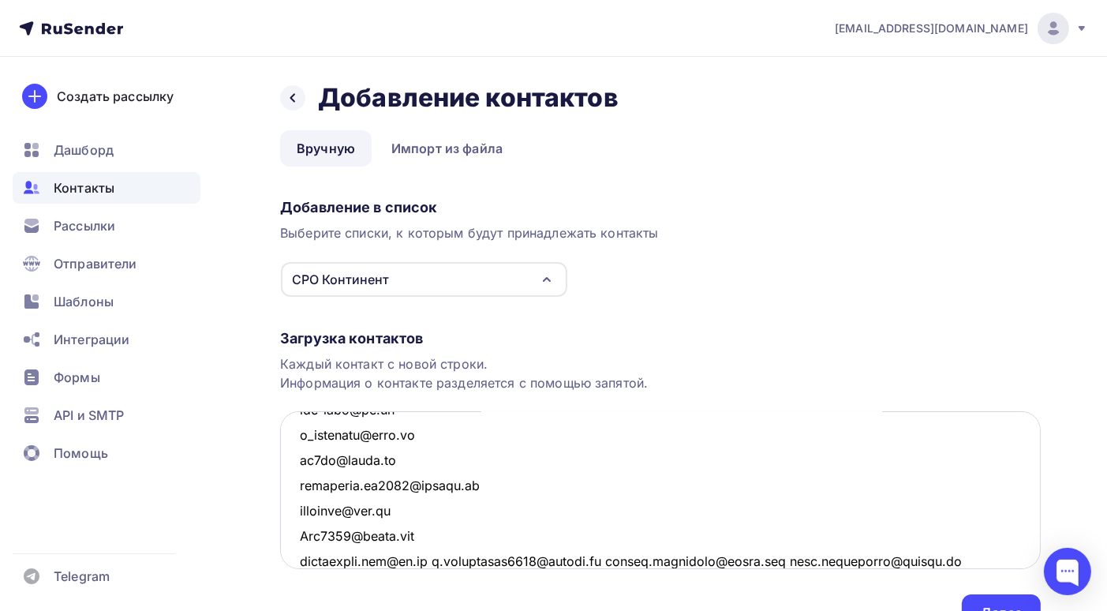
click at [436, 560] on textarea at bounding box center [660, 490] width 761 height 158
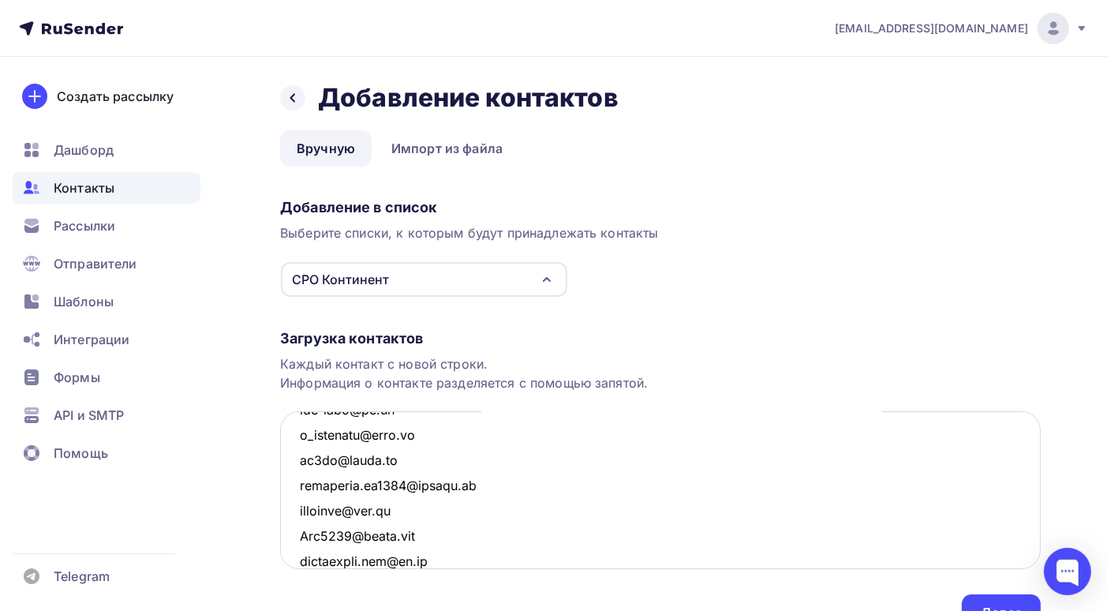
scroll to position [1500, 0]
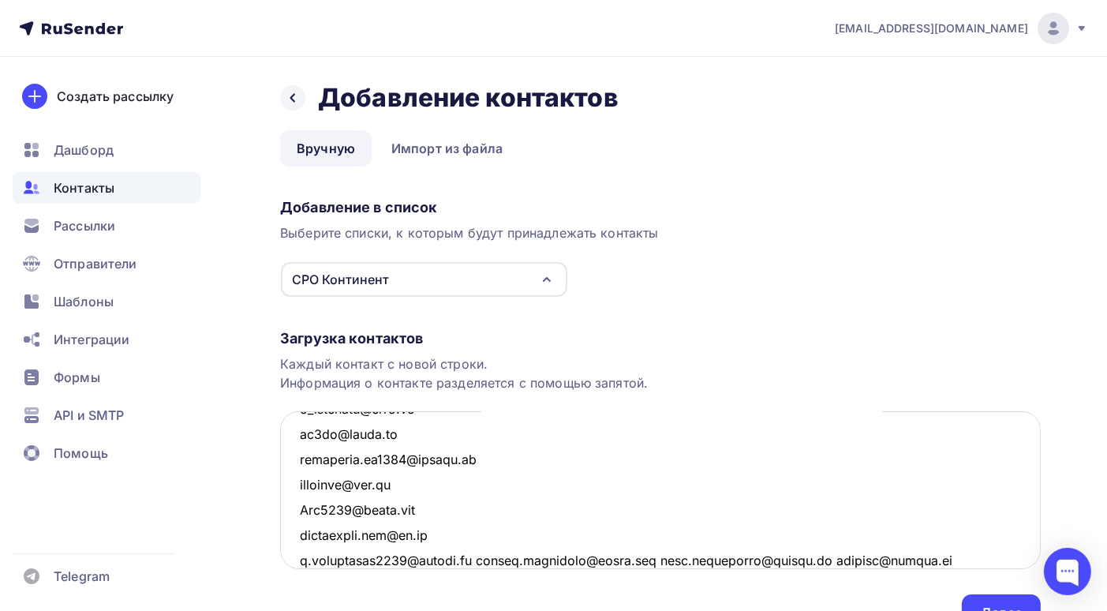
click at [481, 560] on textarea at bounding box center [660, 490] width 761 height 158
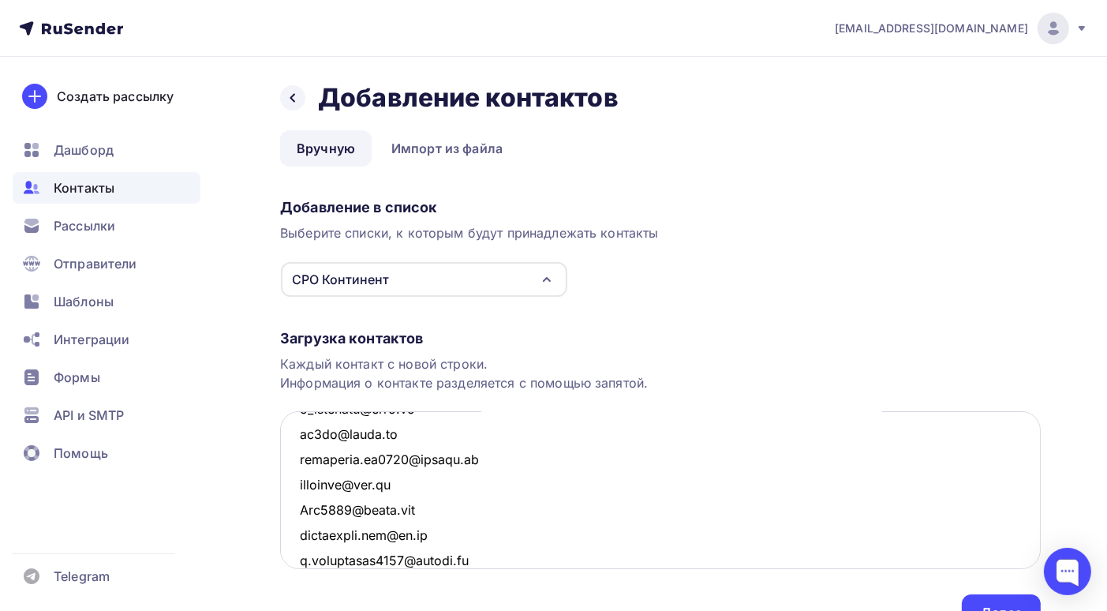
scroll to position [1525, 0]
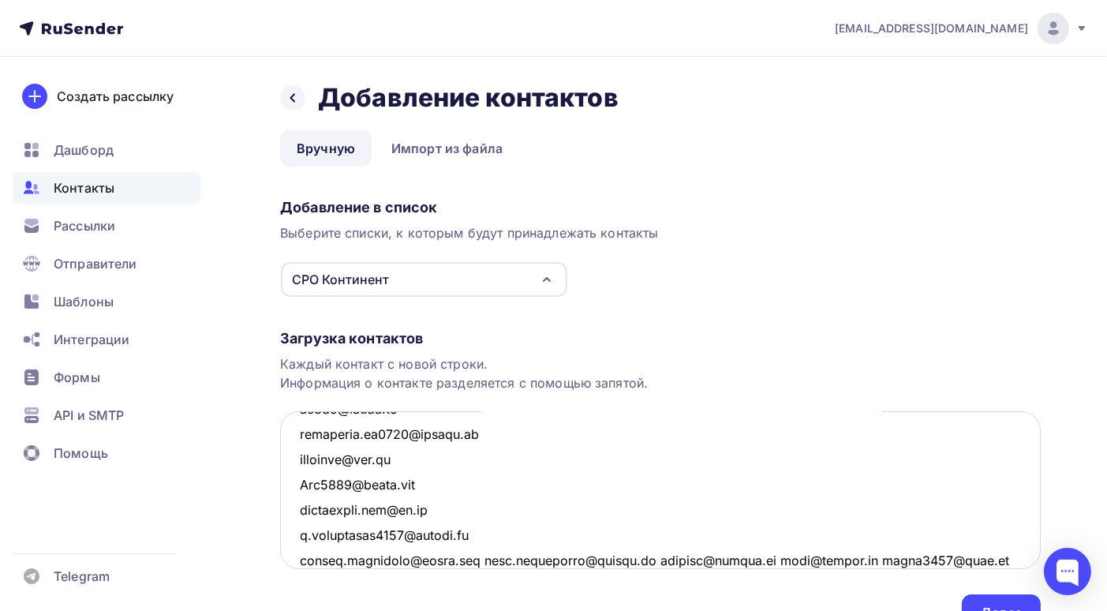
click at [474, 560] on textarea at bounding box center [660, 490] width 761 height 158
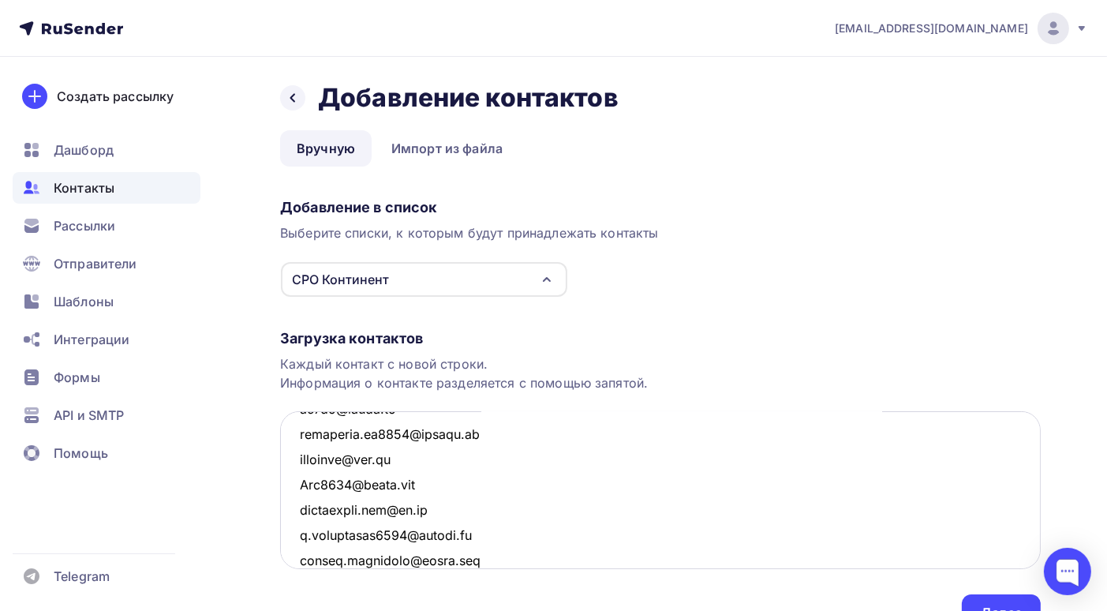
scroll to position [1549, 0]
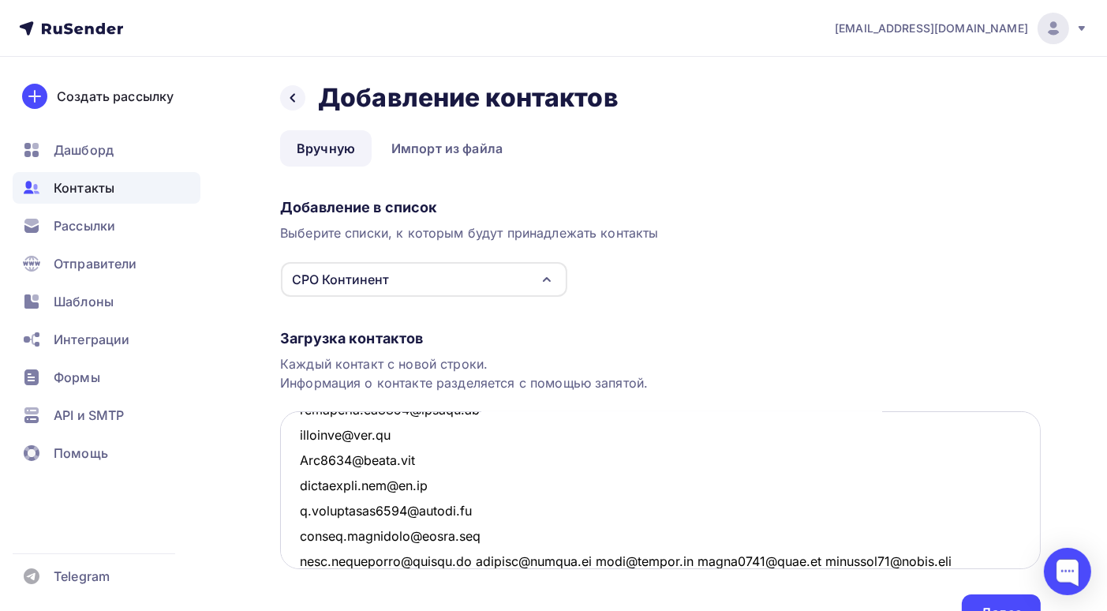
click at [477, 560] on textarea at bounding box center [660, 490] width 761 height 158
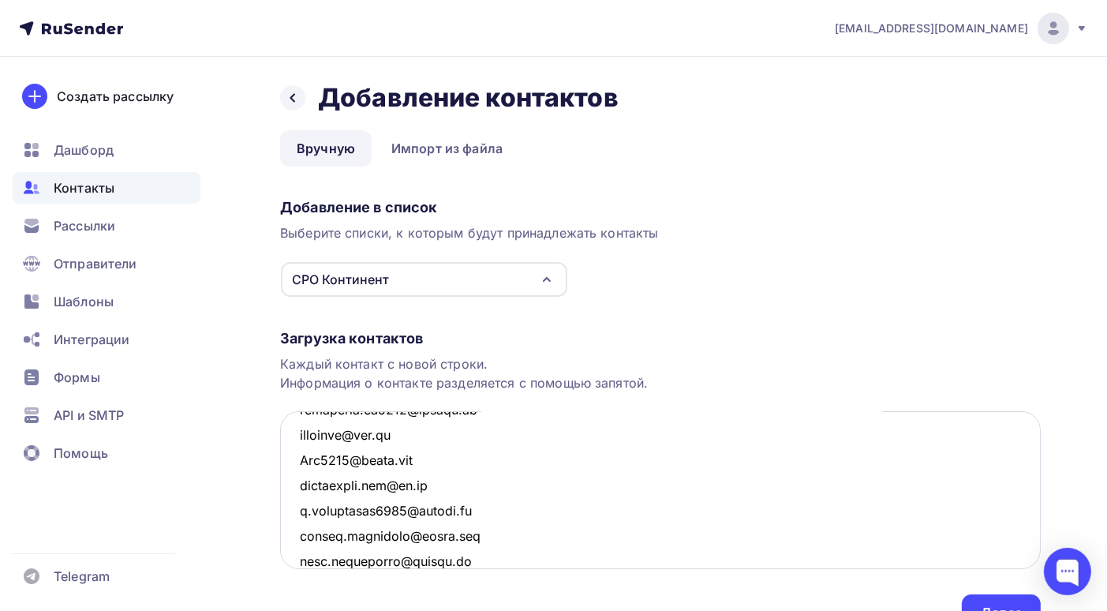
scroll to position [1575, 0]
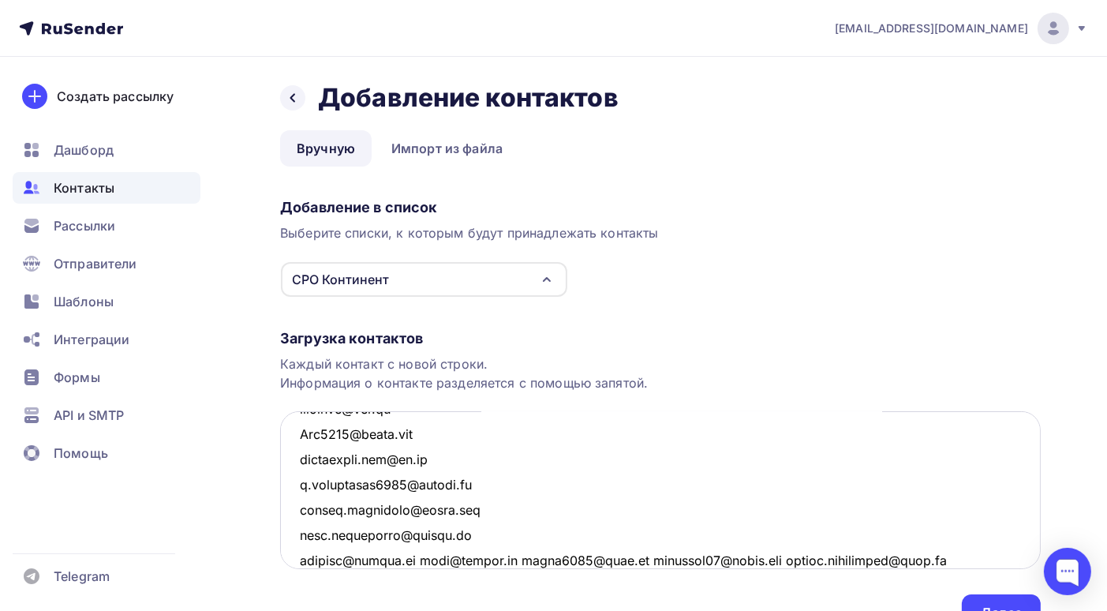
click at [424, 560] on textarea at bounding box center [660, 490] width 761 height 158
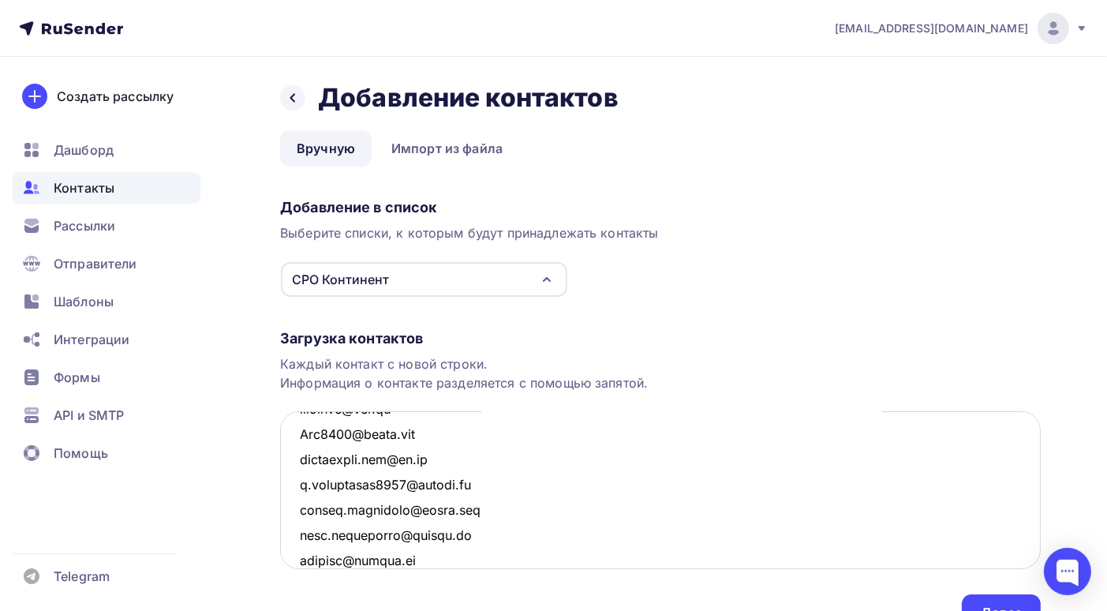
scroll to position [1600, 0]
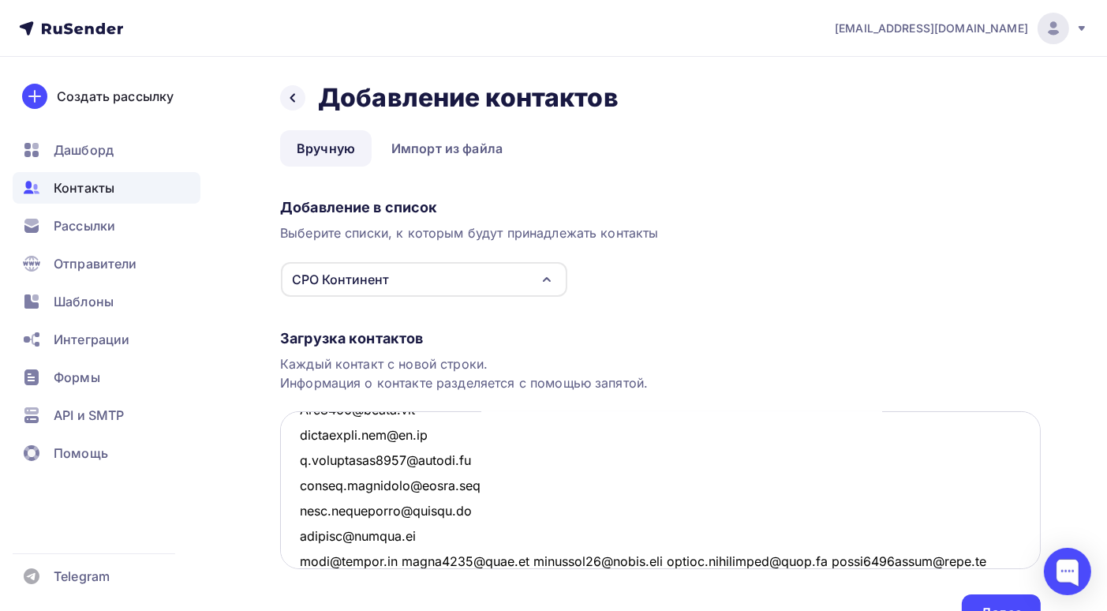
click at [406, 561] on textarea at bounding box center [660, 490] width 761 height 158
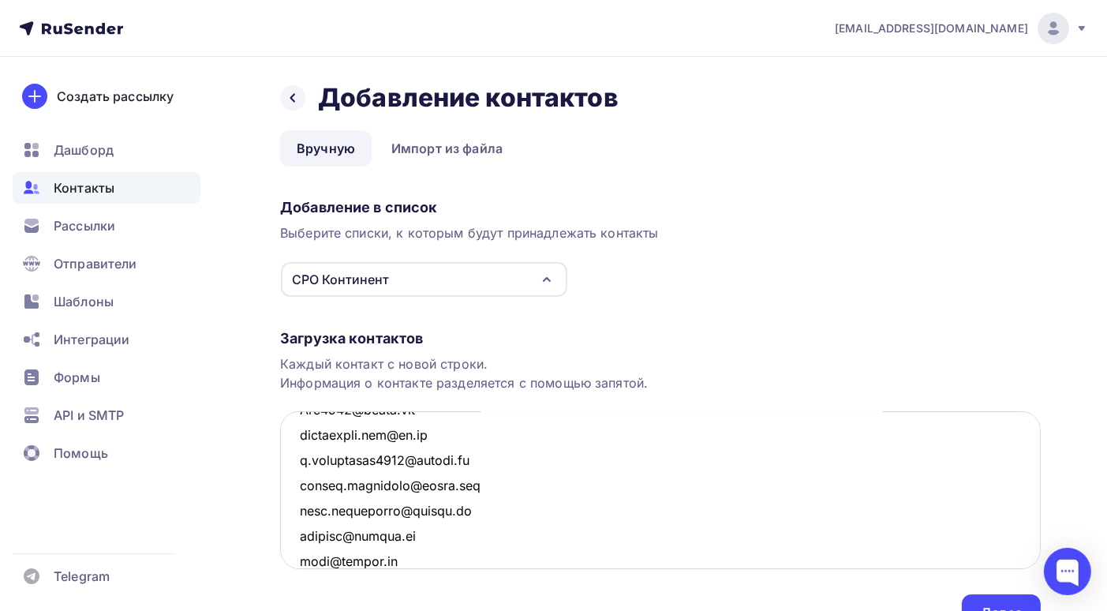
scroll to position [1626, 0]
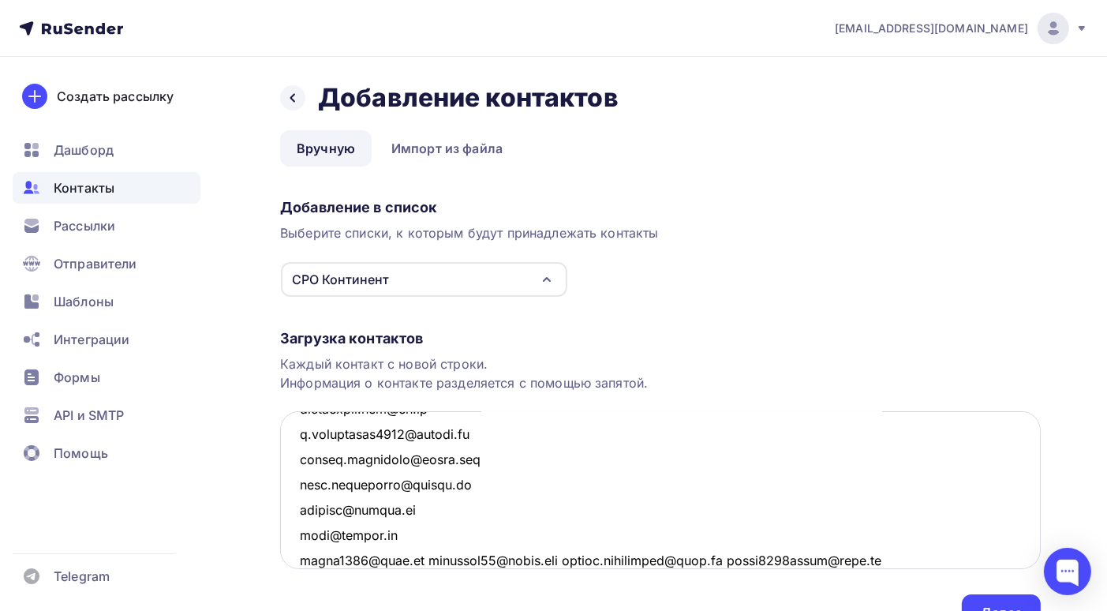
click at [410, 557] on textarea at bounding box center [660, 490] width 761 height 158
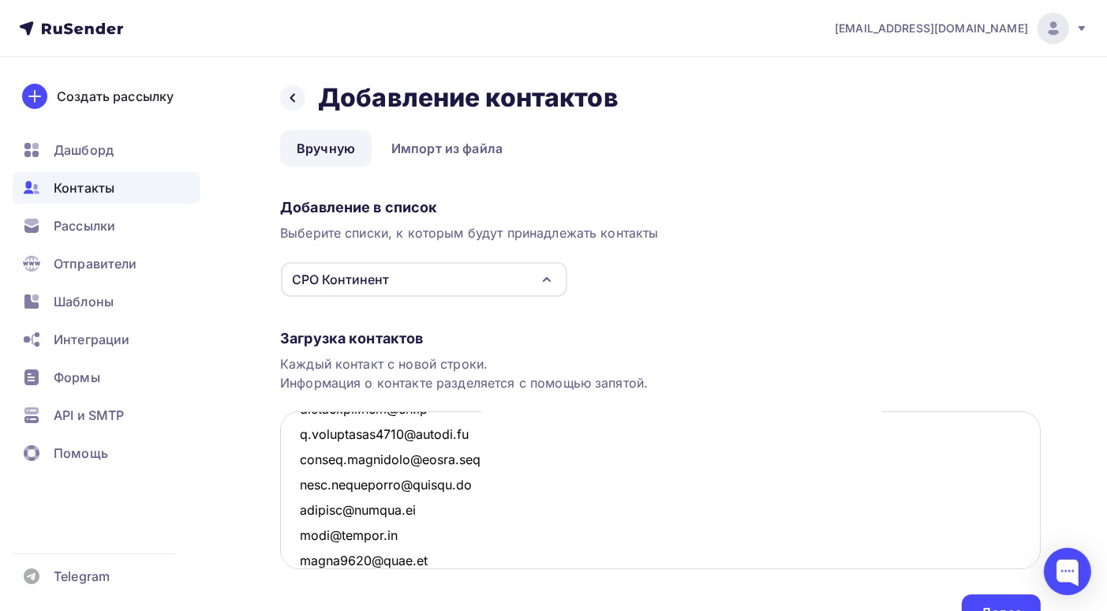
scroll to position [1650, 0]
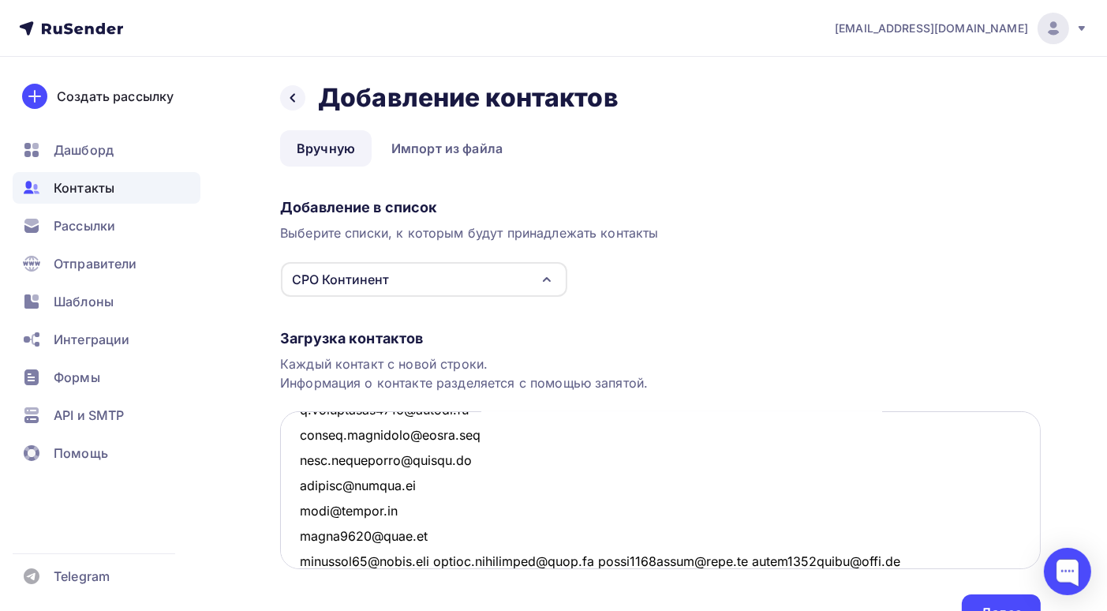
click at [448, 558] on textarea at bounding box center [660, 490] width 761 height 158
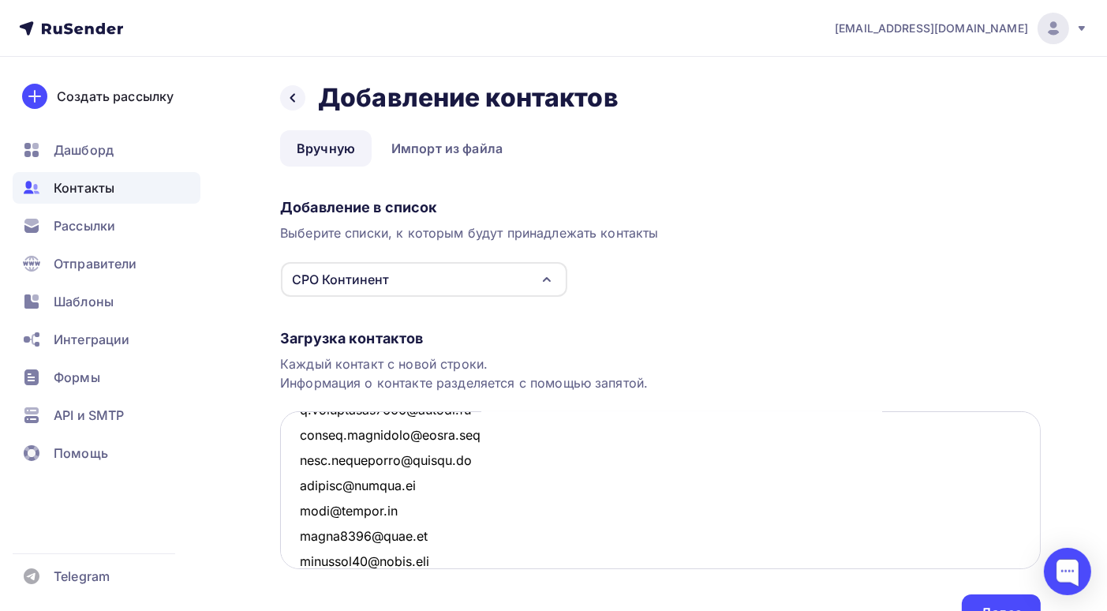
scroll to position [1676, 0]
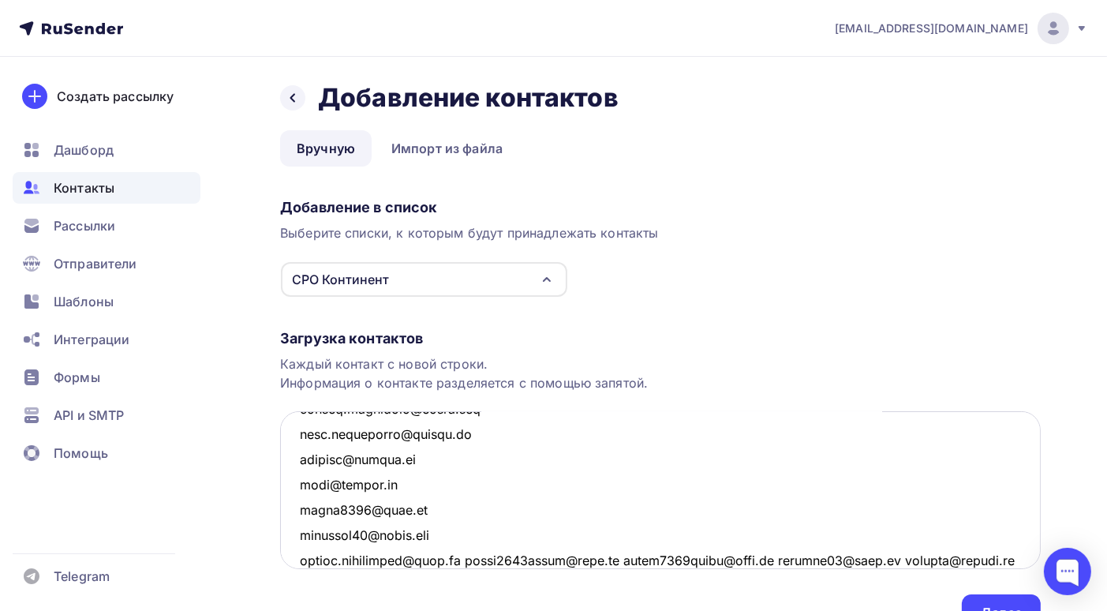
click at [465, 562] on textarea at bounding box center [660, 490] width 761 height 158
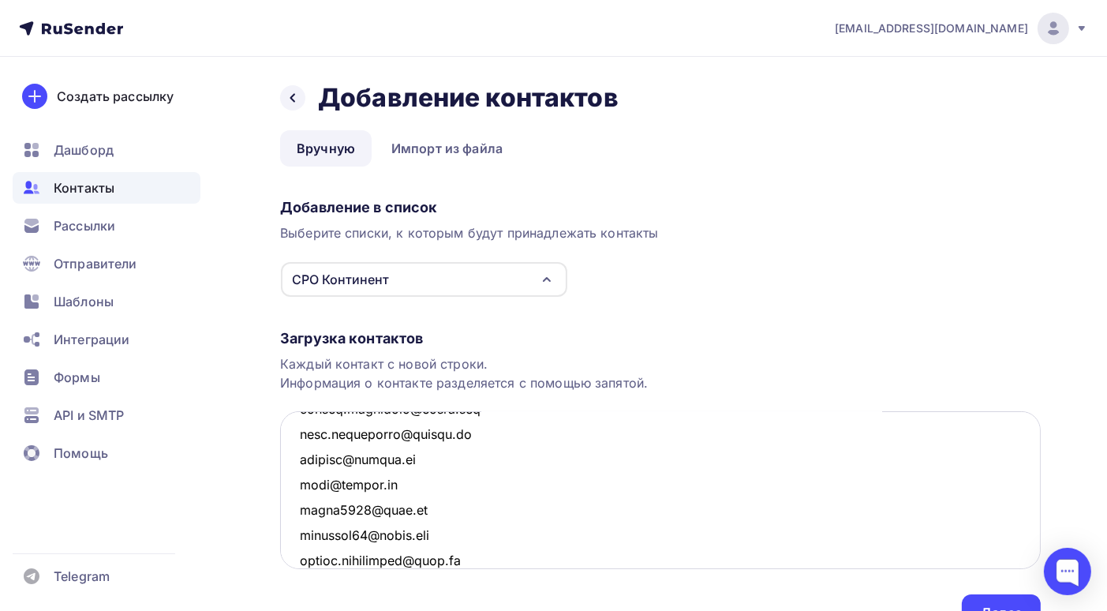
scroll to position [1701, 0]
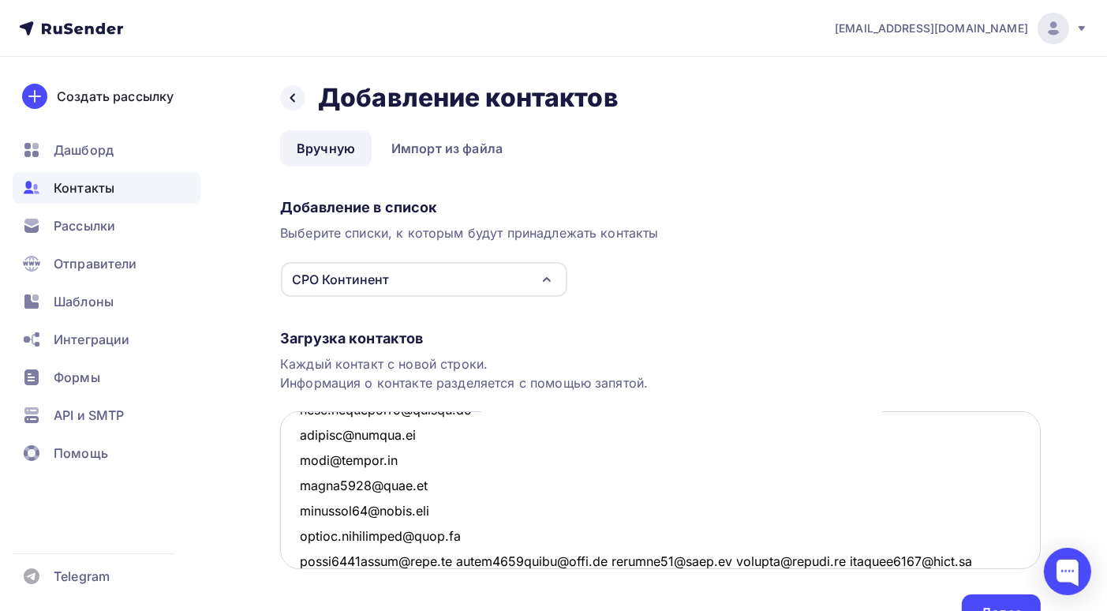
click at [448, 560] on textarea at bounding box center [660, 490] width 761 height 158
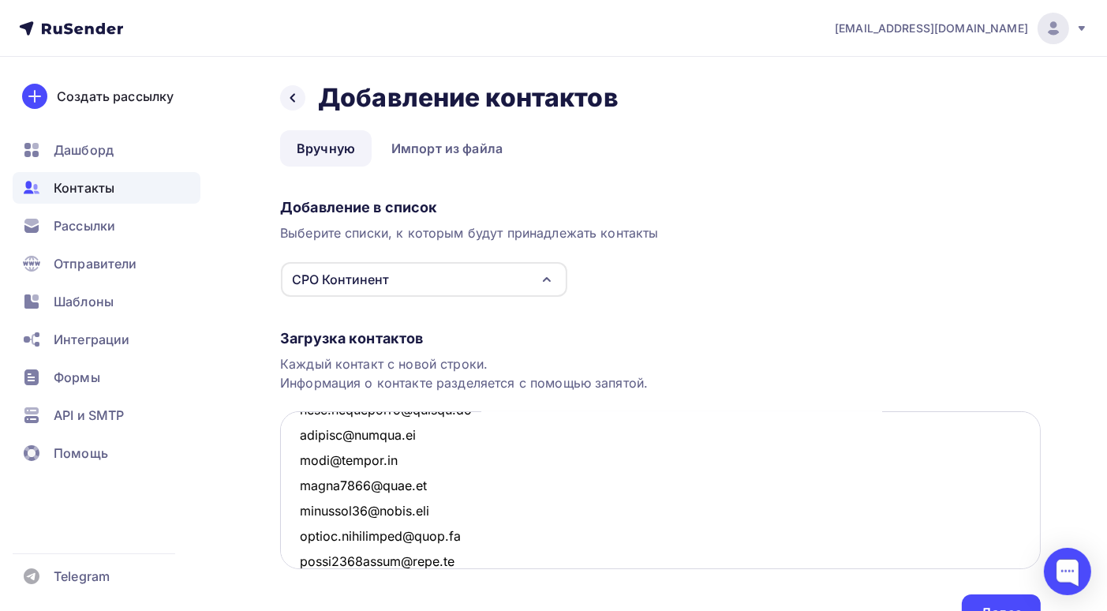
scroll to position [1726, 0]
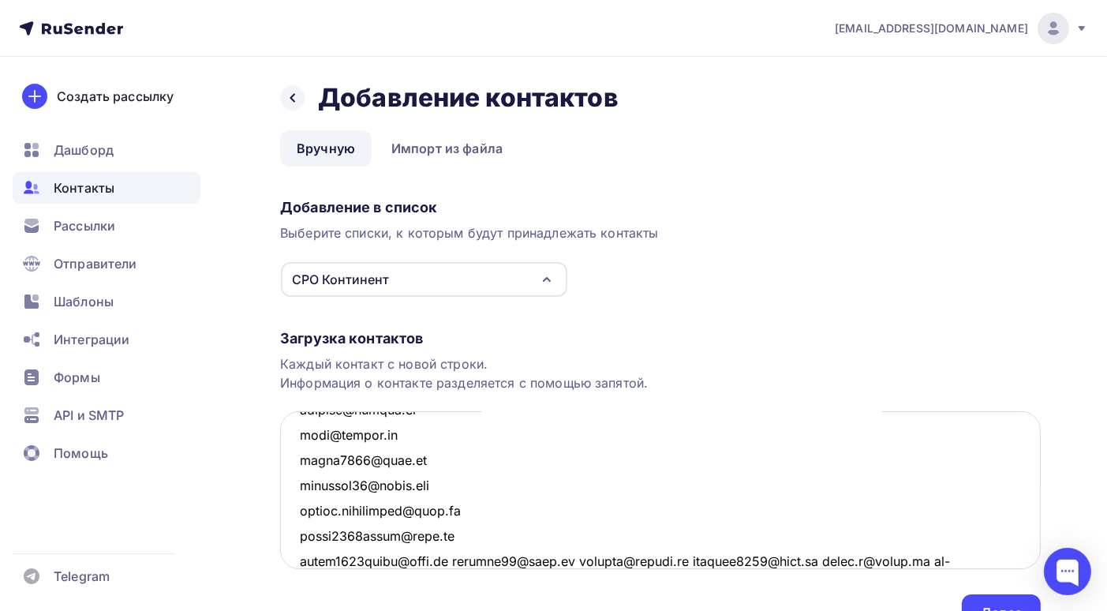
click at [448, 560] on textarea at bounding box center [660, 490] width 761 height 158
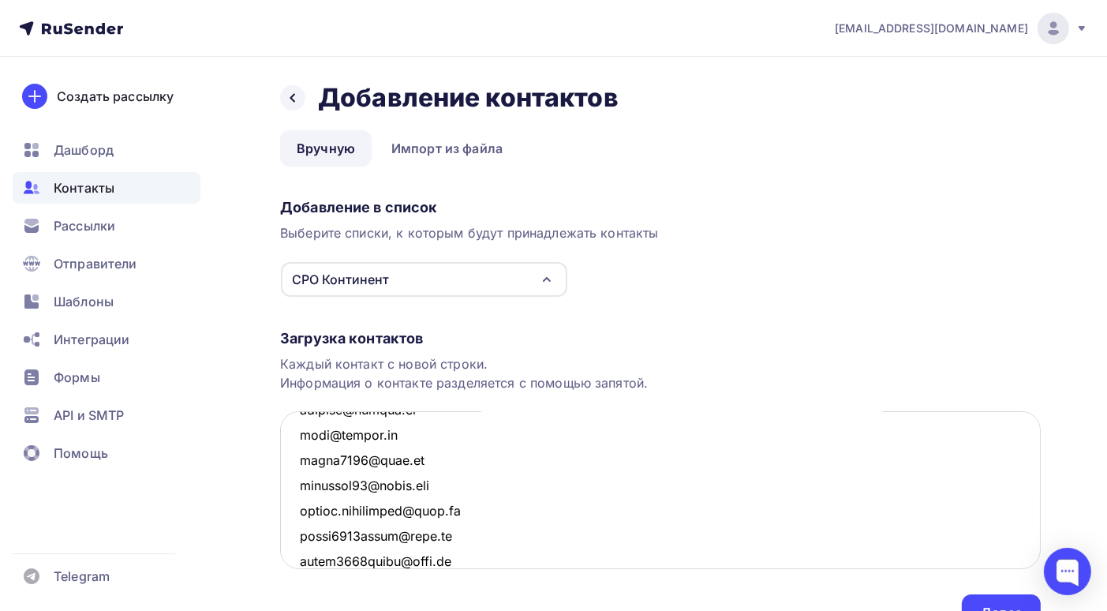
scroll to position [1752, 0]
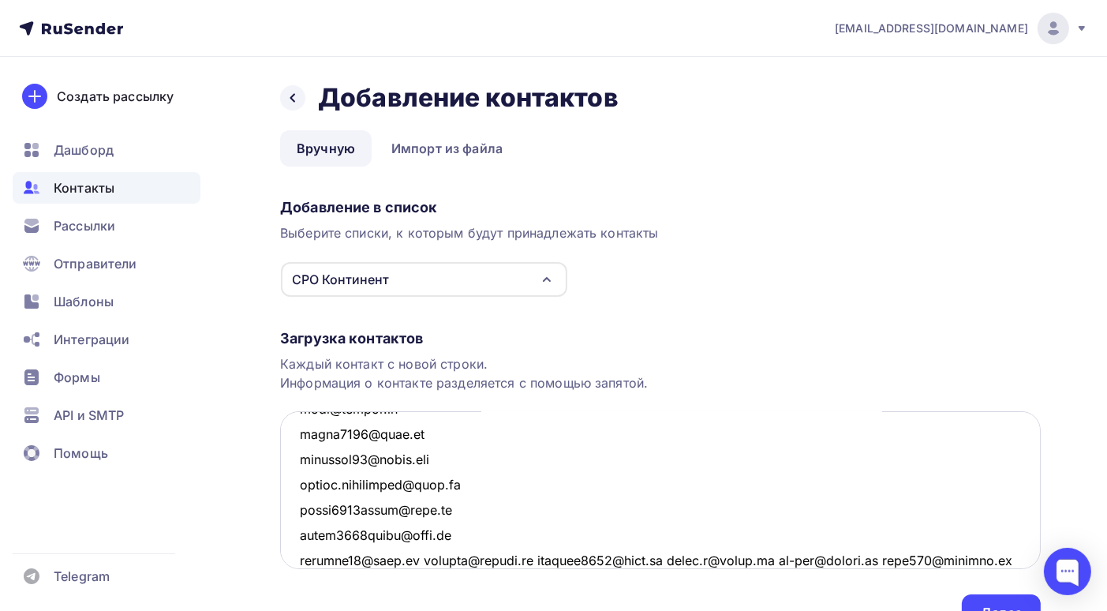
click at [416, 561] on textarea at bounding box center [660, 490] width 761 height 158
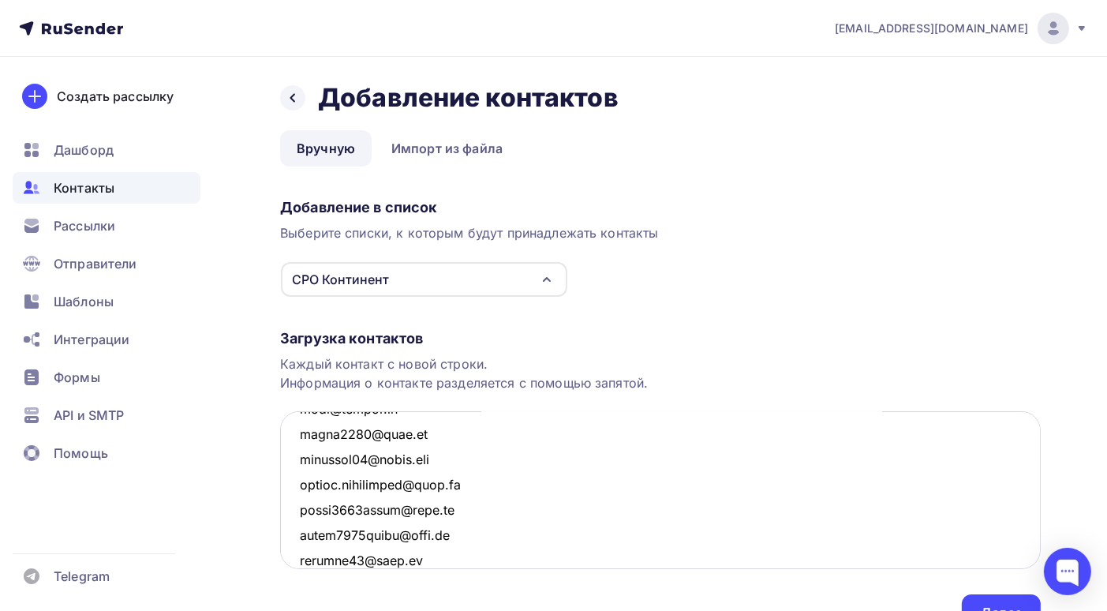
scroll to position [1777, 0]
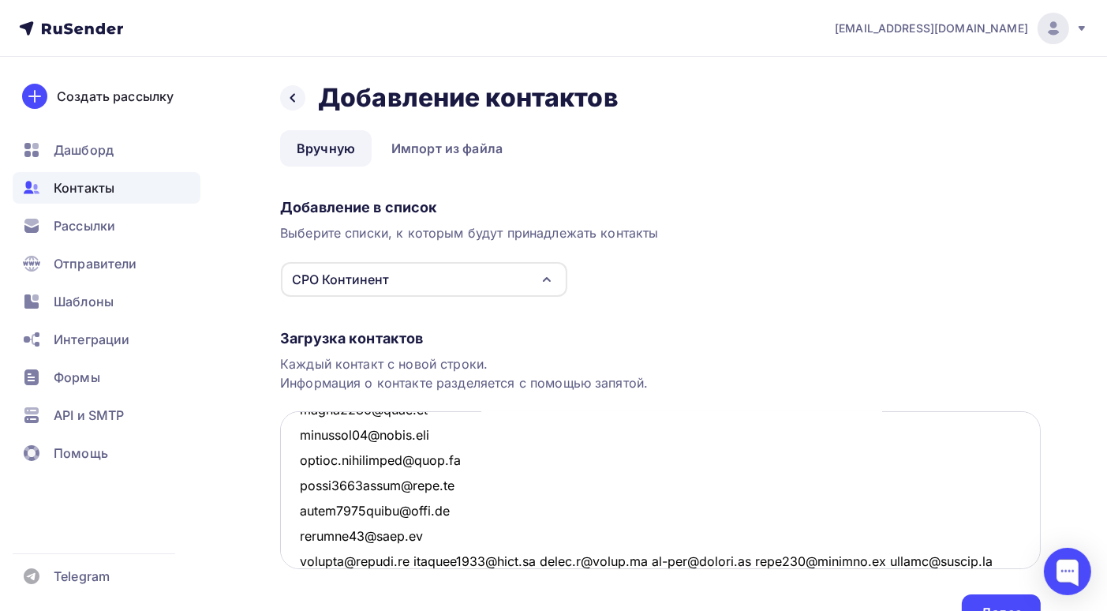
click at [414, 556] on textarea at bounding box center [660, 490] width 761 height 158
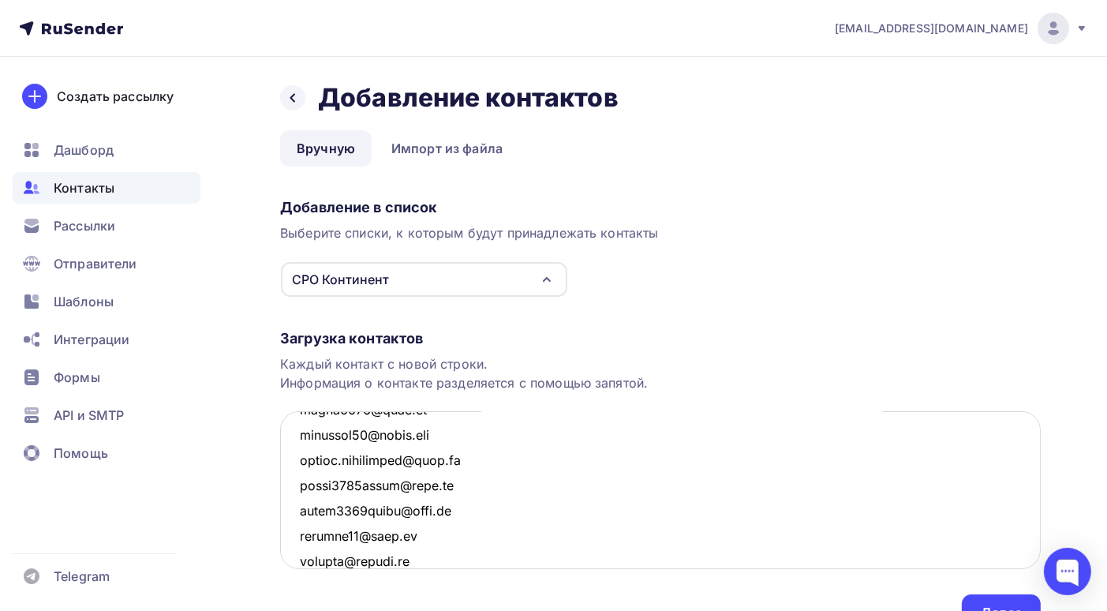
scroll to position [1803, 0]
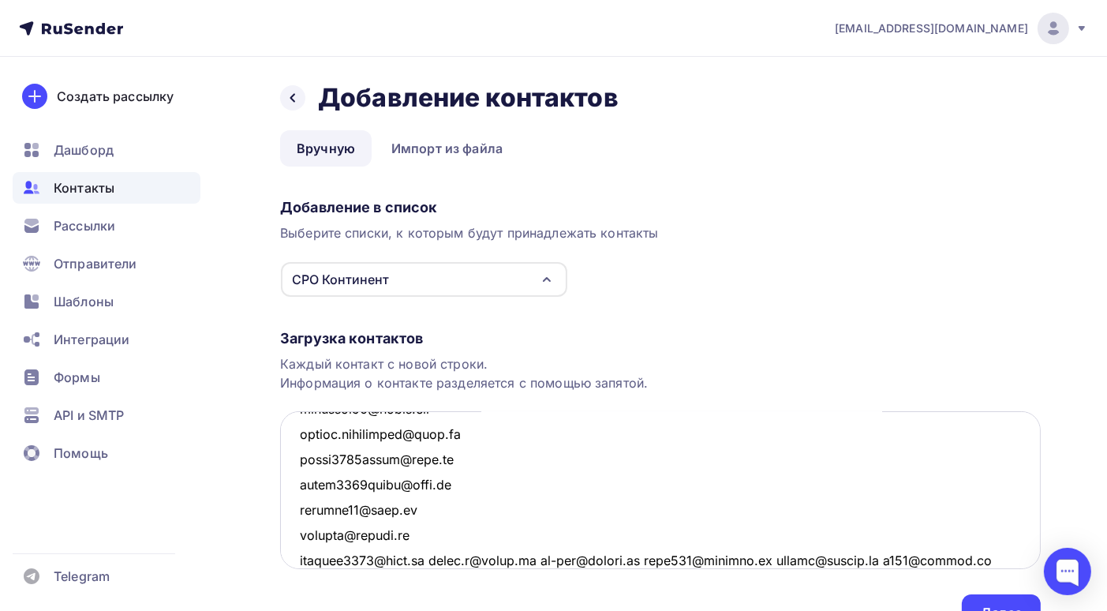
click at [433, 556] on textarea at bounding box center [660, 490] width 761 height 158
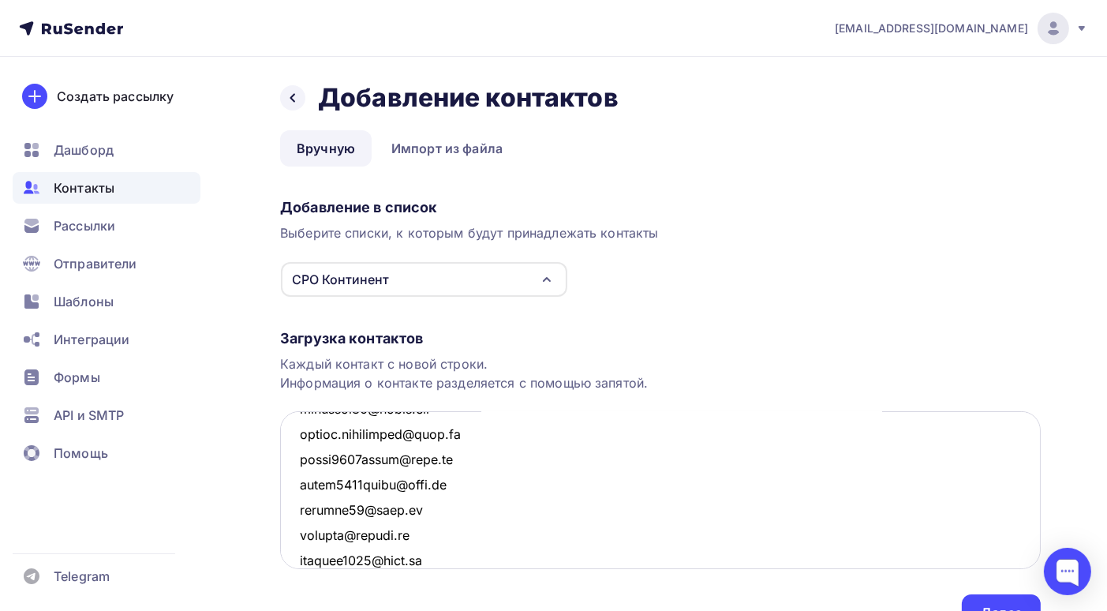
scroll to position [1827, 0]
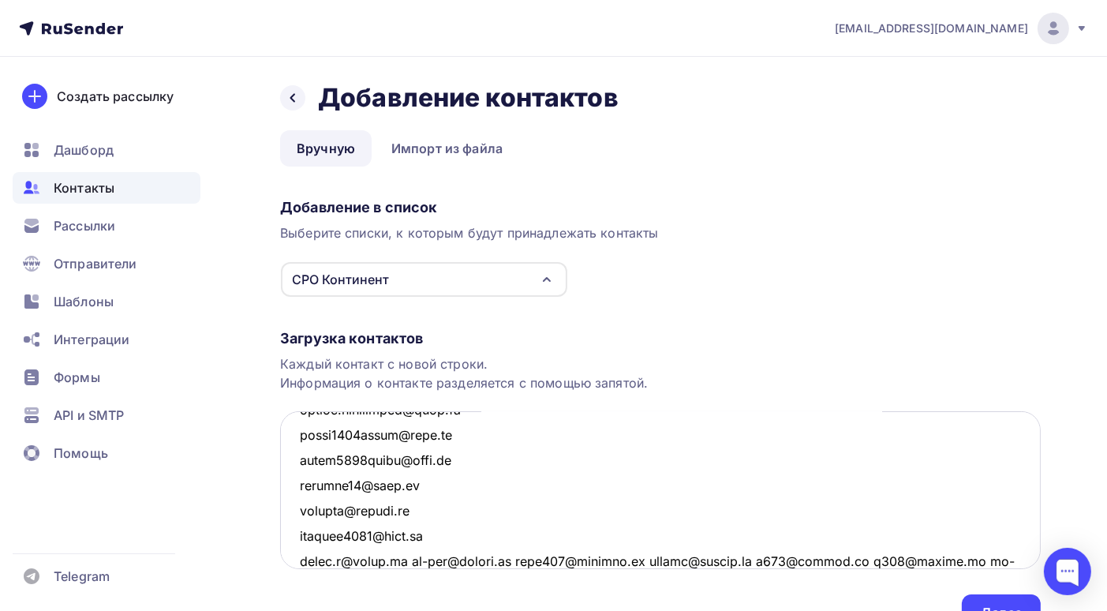
click at [406, 556] on textarea at bounding box center [660, 490] width 761 height 158
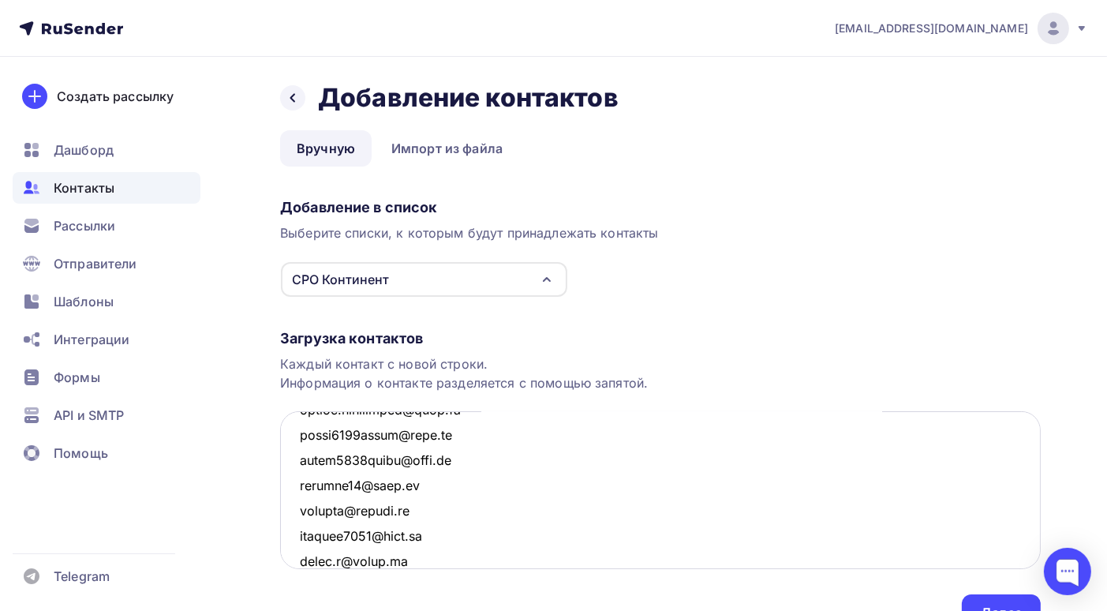
scroll to position [1853, 0]
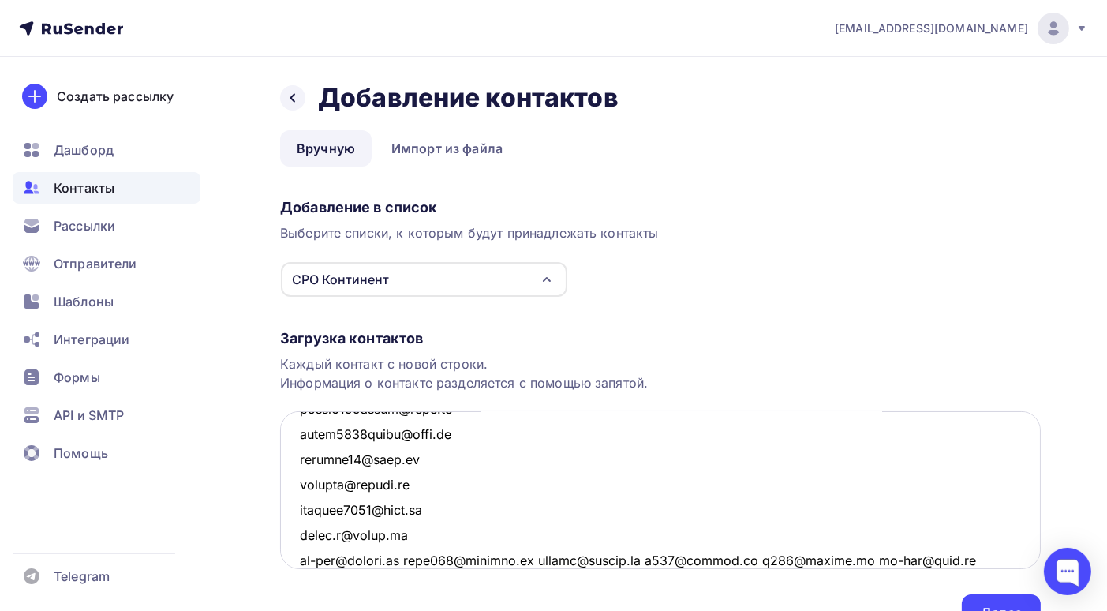
click at [418, 559] on textarea at bounding box center [660, 490] width 761 height 158
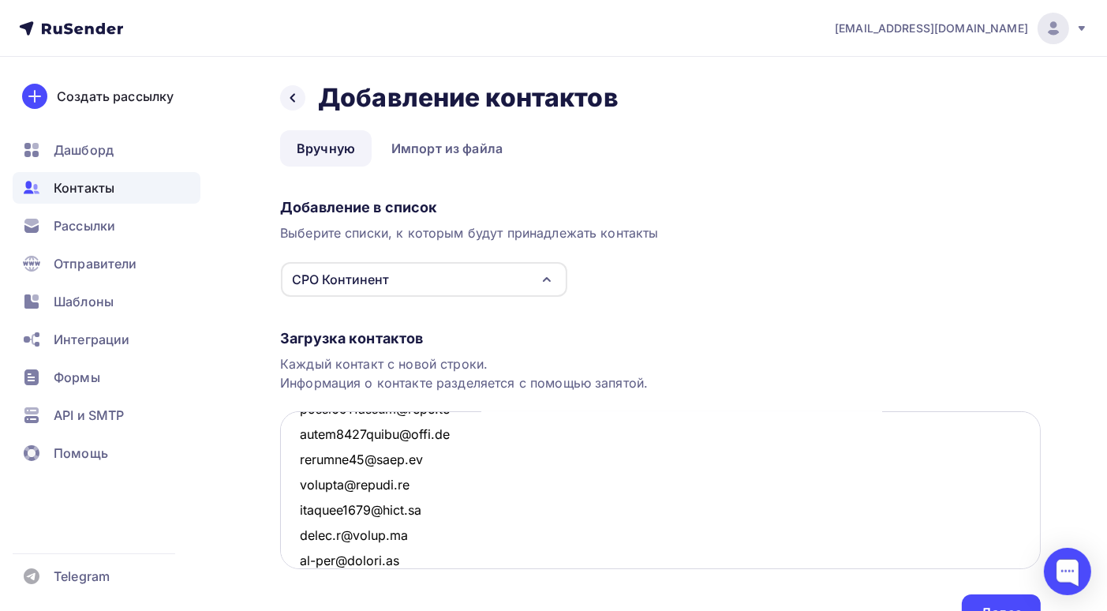
scroll to position [1878, 0]
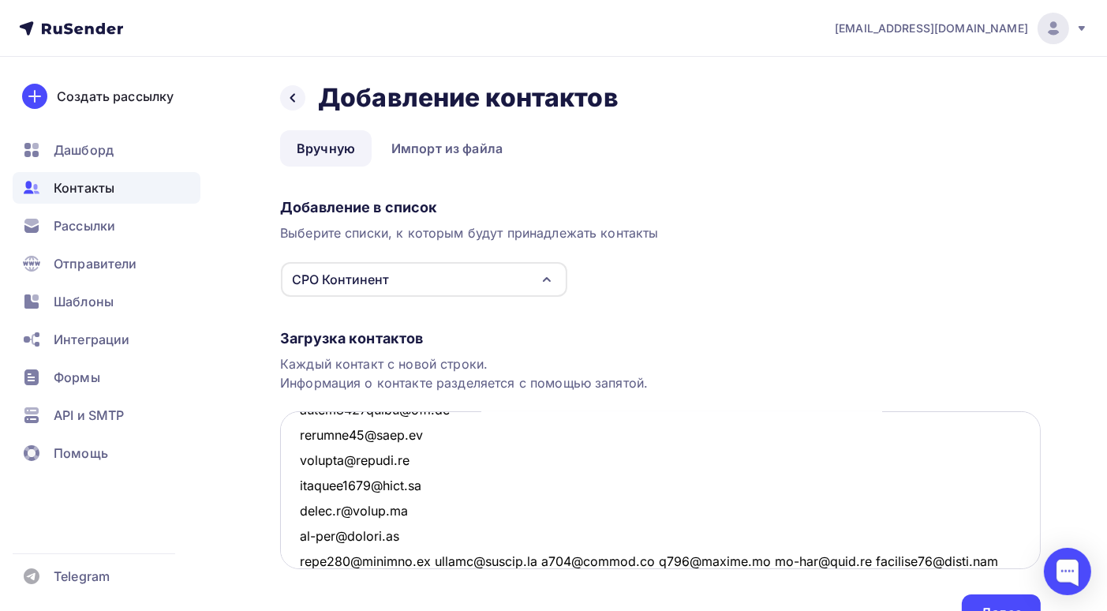
click at [432, 560] on textarea at bounding box center [660, 490] width 761 height 158
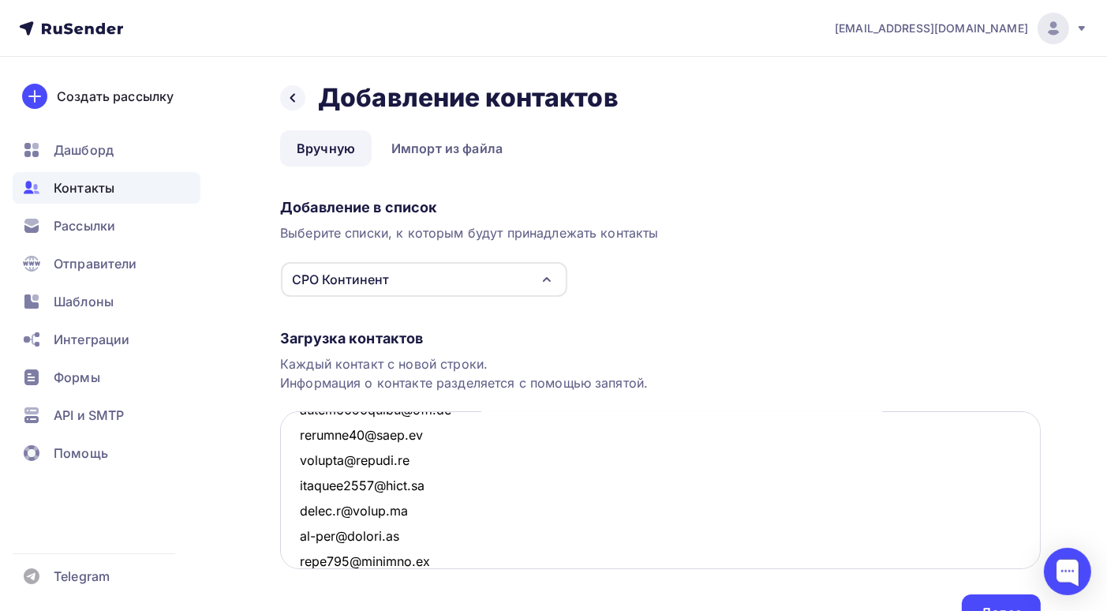
scroll to position [1904, 0]
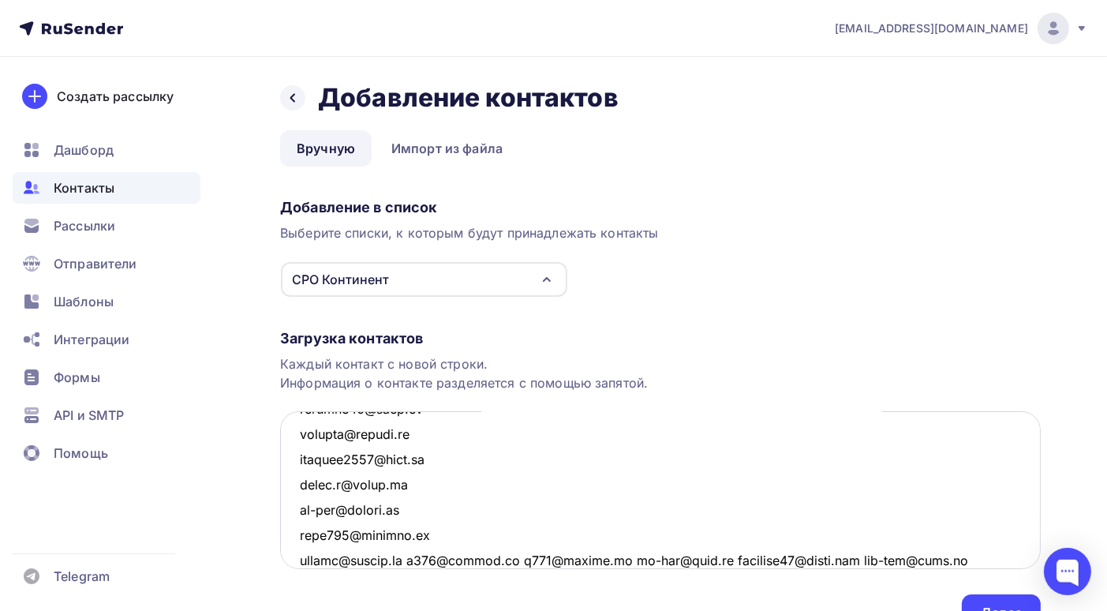
click at [420, 557] on textarea at bounding box center [660, 490] width 761 height 158
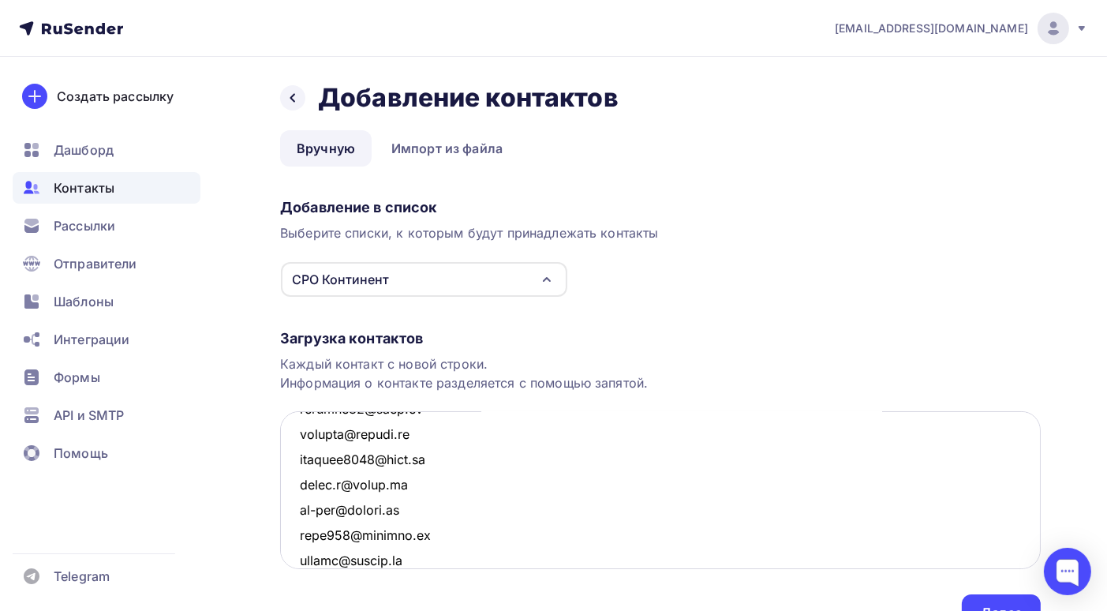
scroll to position [1929, 0]
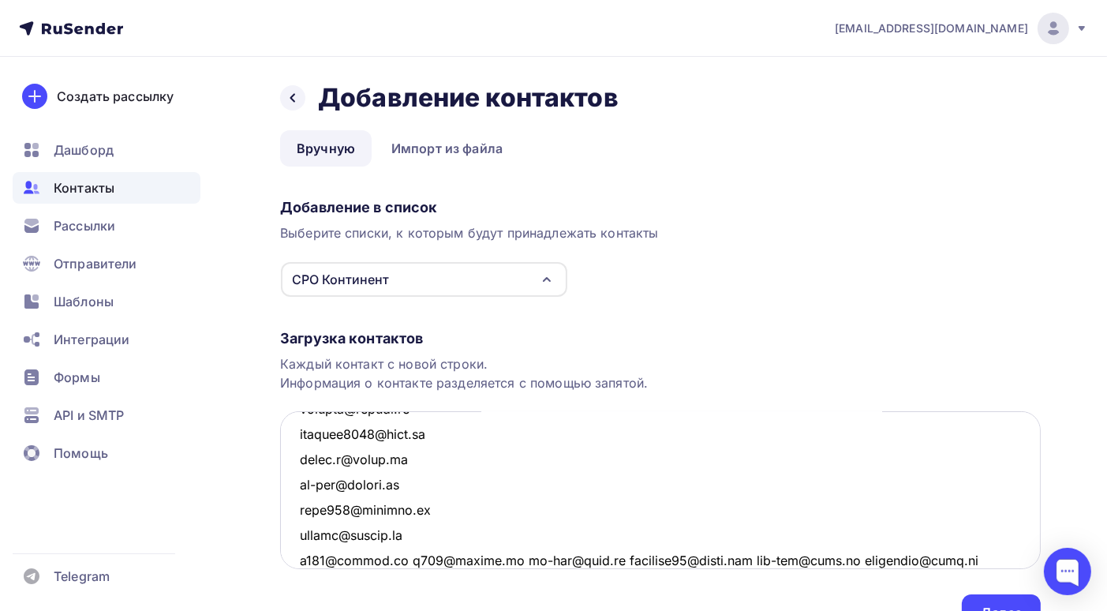
click at [405, 558] on textarea at bounding box center [660, 490] width 761 height 158
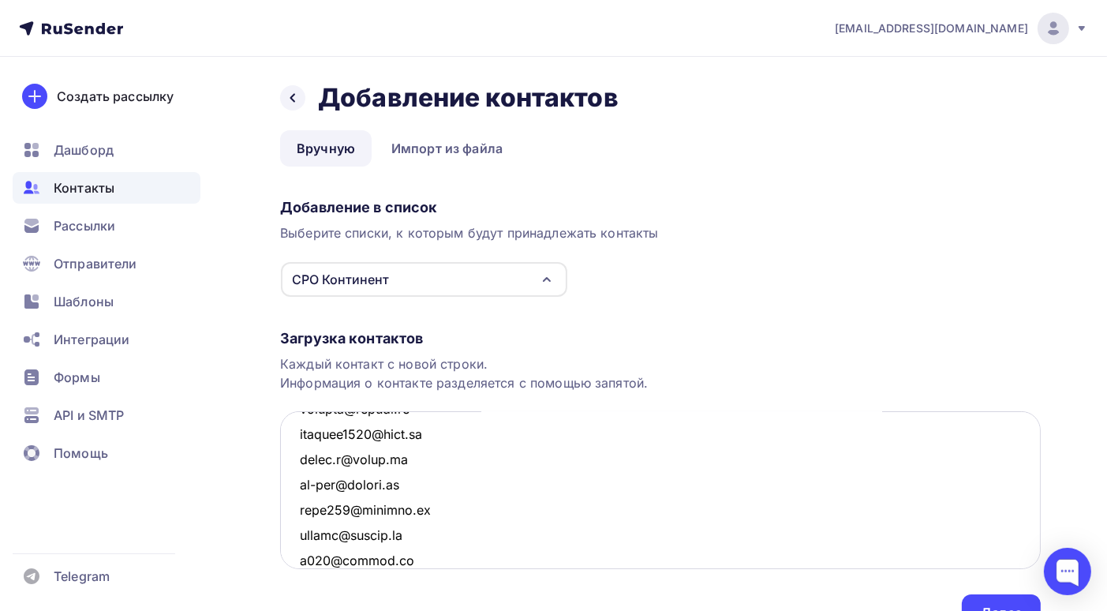
scroll to position [1953, 0]
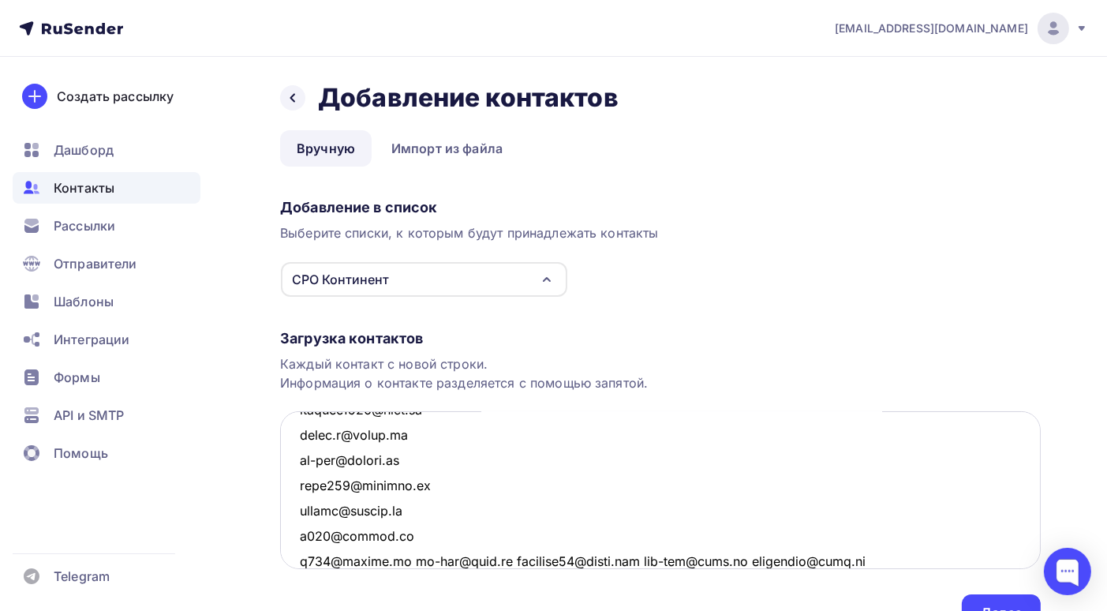
click at [404, 560] on textarea at bounding box center [660, 490] width 761 height 158
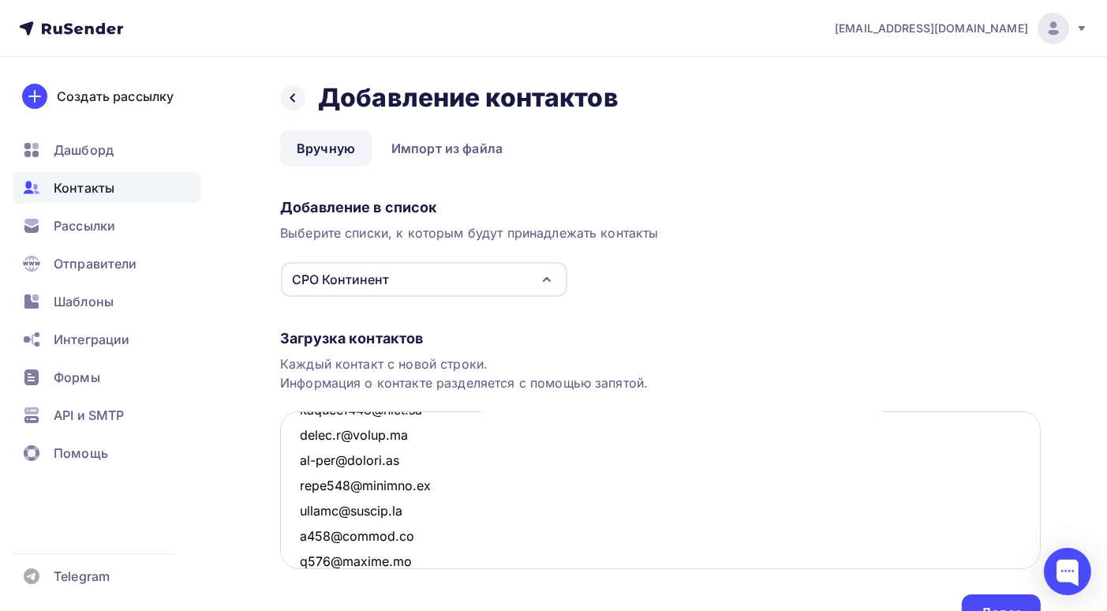
scroll to position [1979, 0]
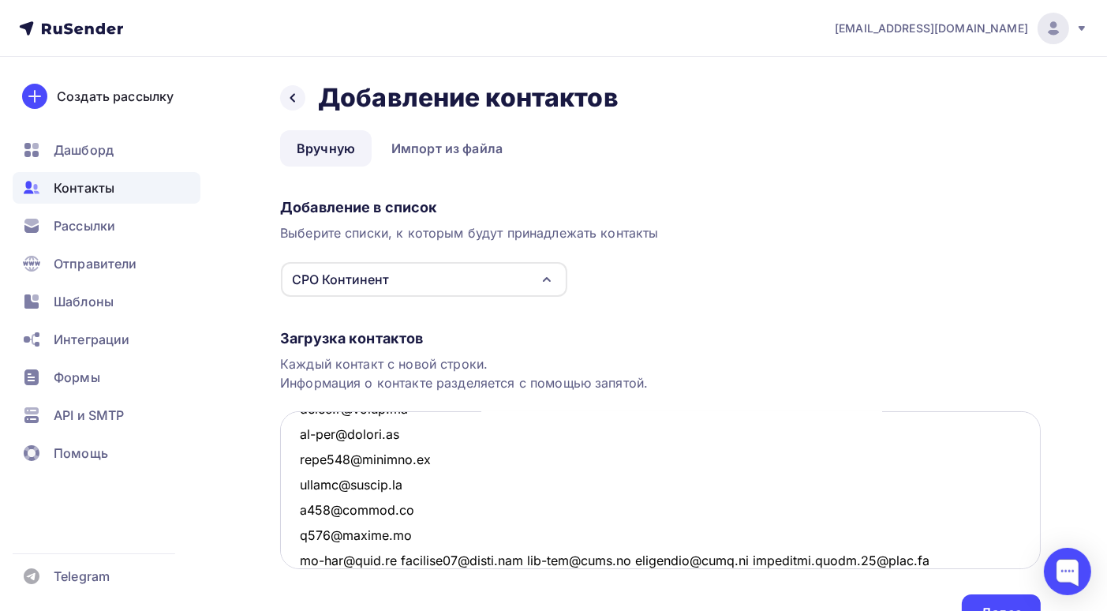
click at [404, 558] on textarea at bounding box center [660, 490] width 761 height 158
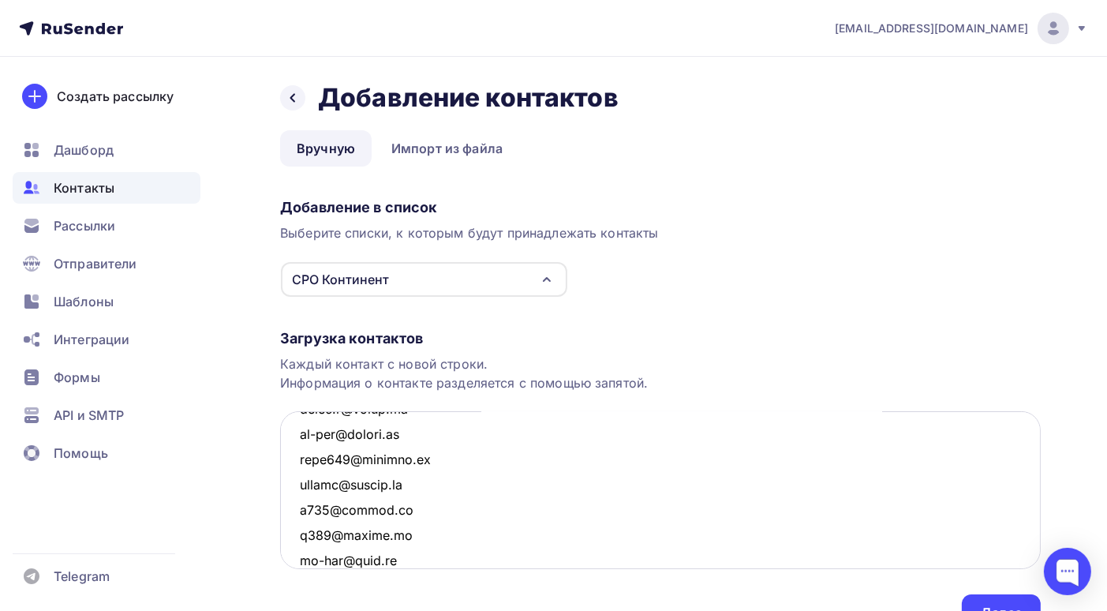
scroll to position [2004, 0]
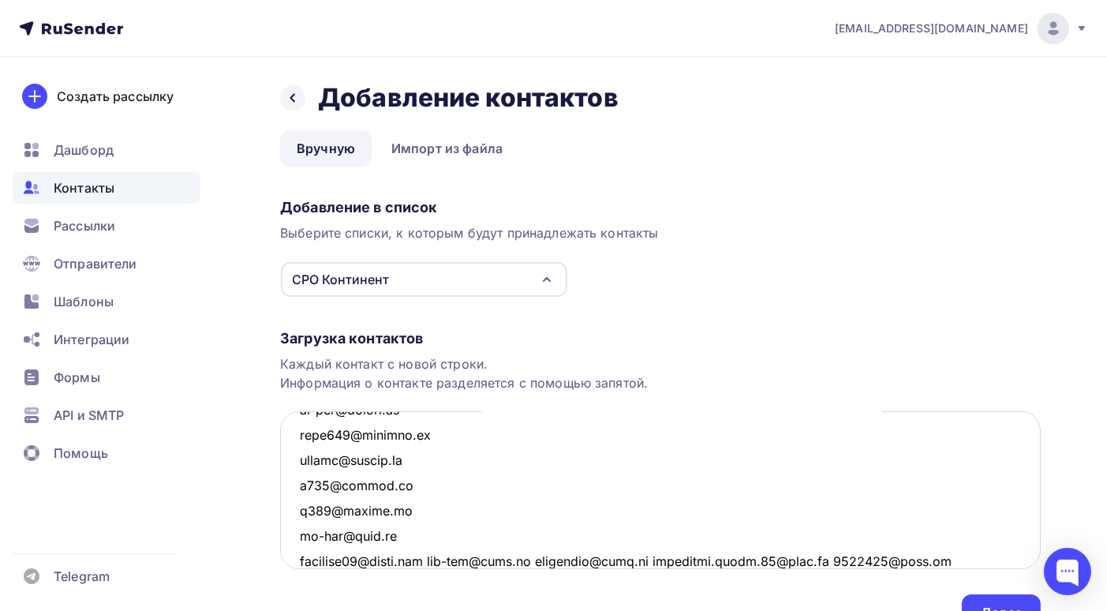
click at [455, 560] on textarea at bounding box center [660, 490] width 761 height 158
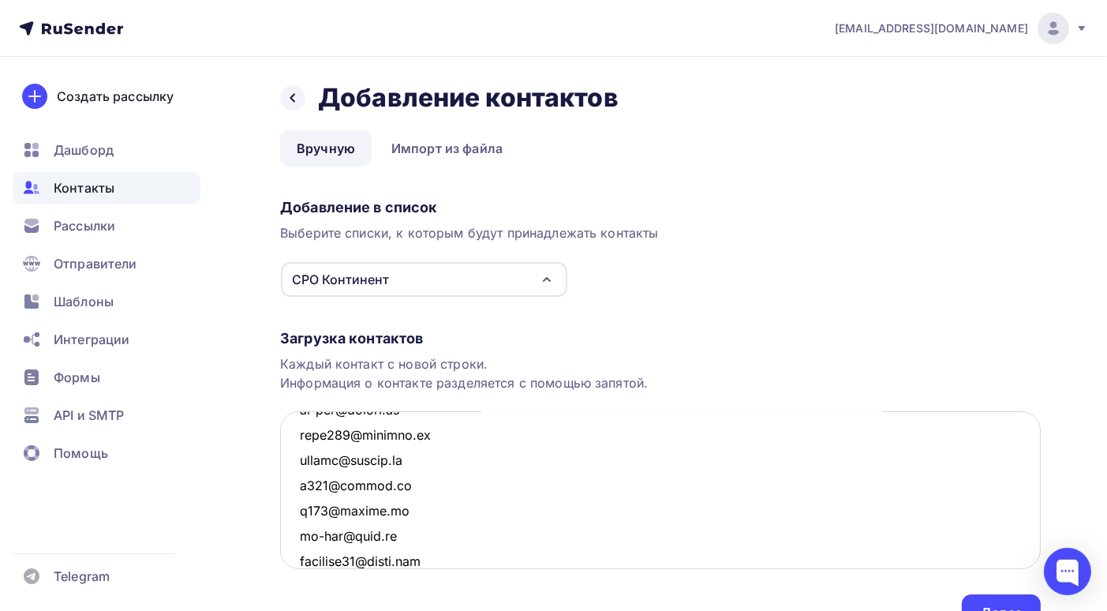
scroll to position [2030, 0]
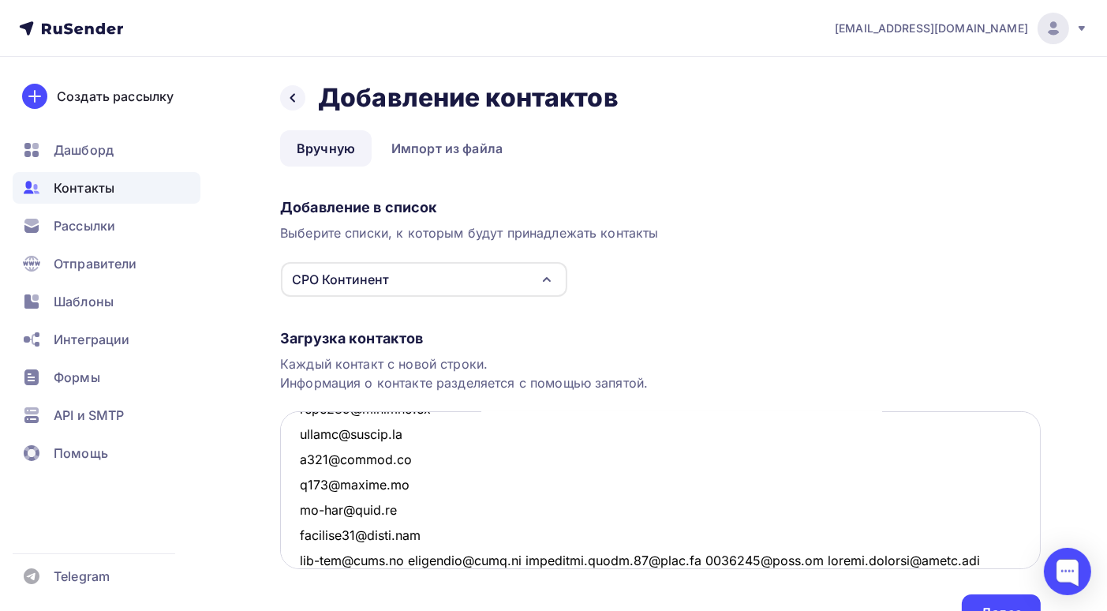
click at [408, 561] on textarea at bounding box center [660, 490] width 761 height 158
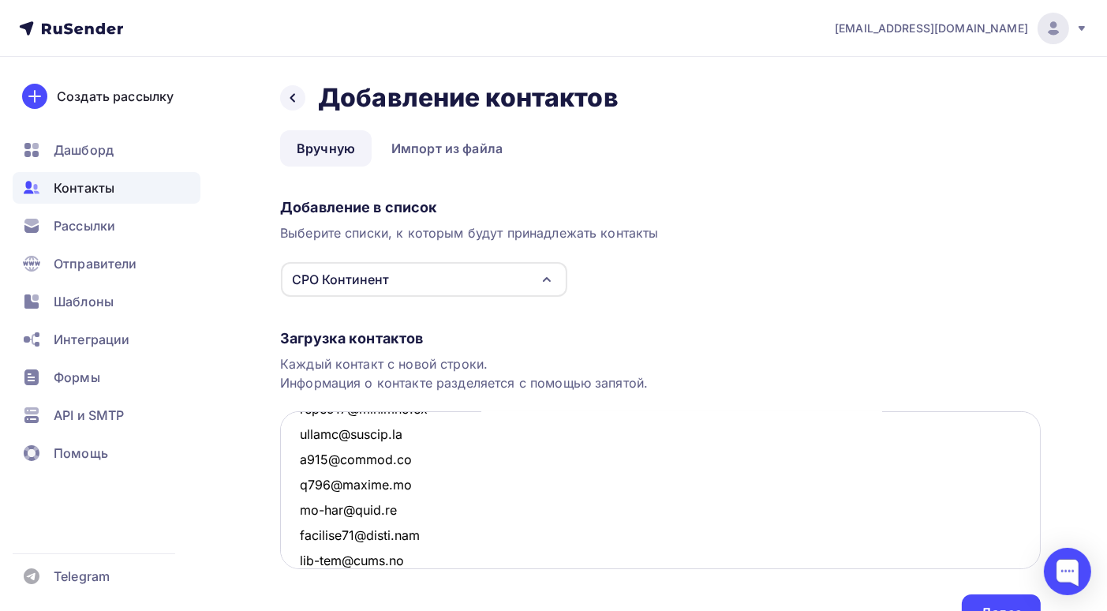
scroll to position [2054, 0]
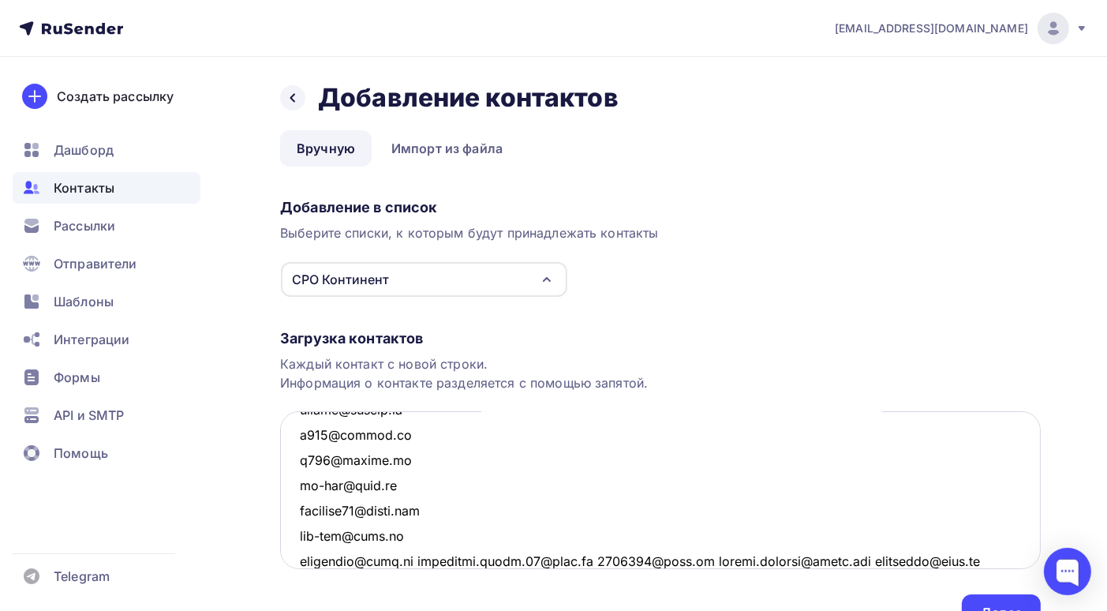
click at [418, 560] on textarea at bounding box center [660, 490] width 761 height 158
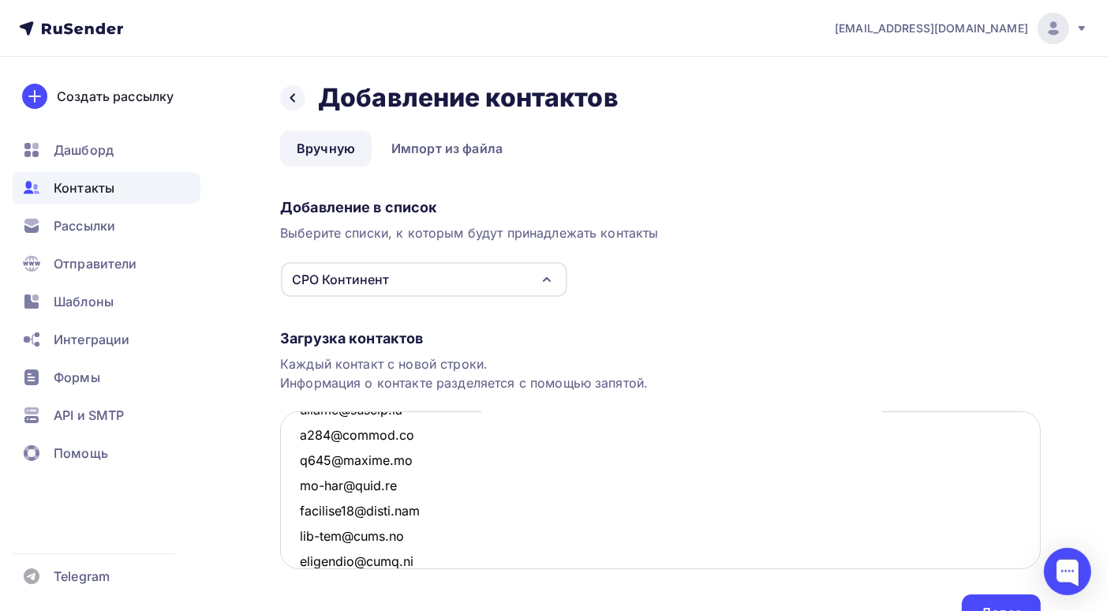
scroll to position [2080, 0]
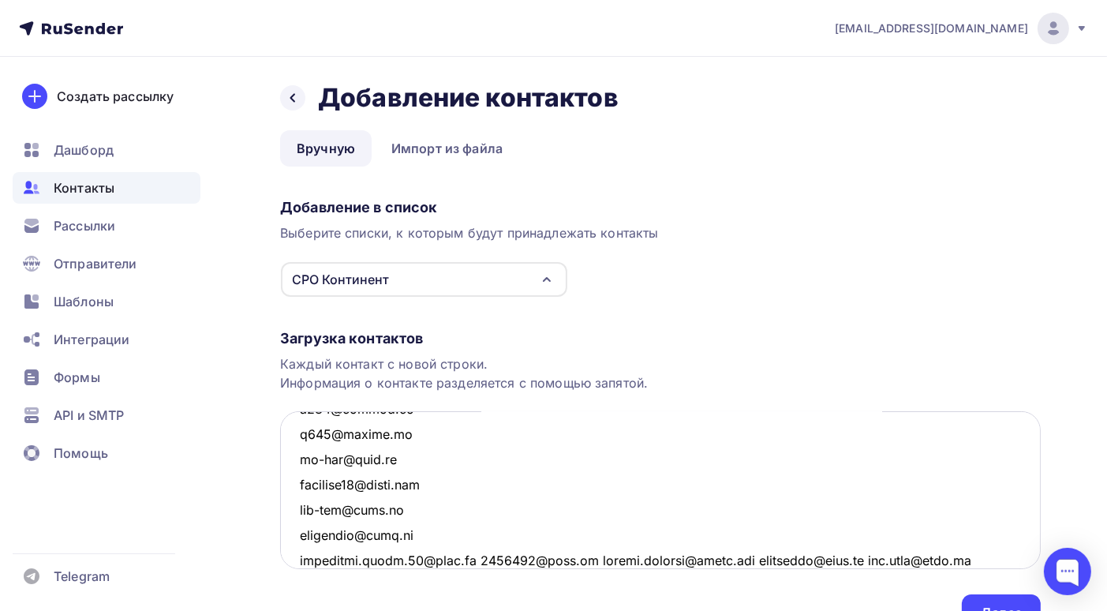
click at [476, 557] on textarea at bounding box center [660, 490] width 761 height 158
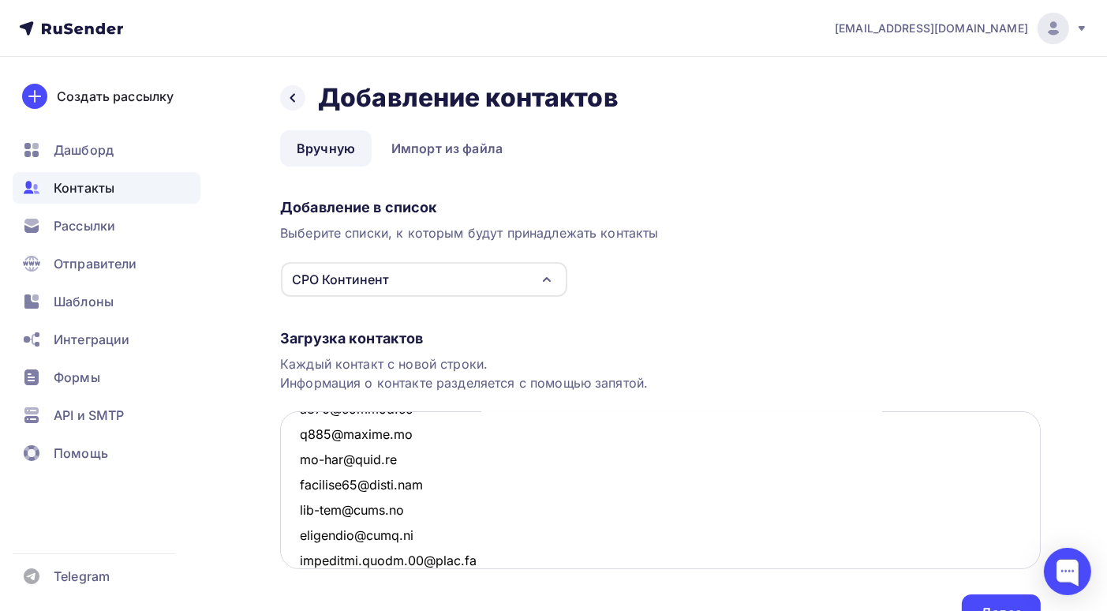
scroll to position [2105, 0]
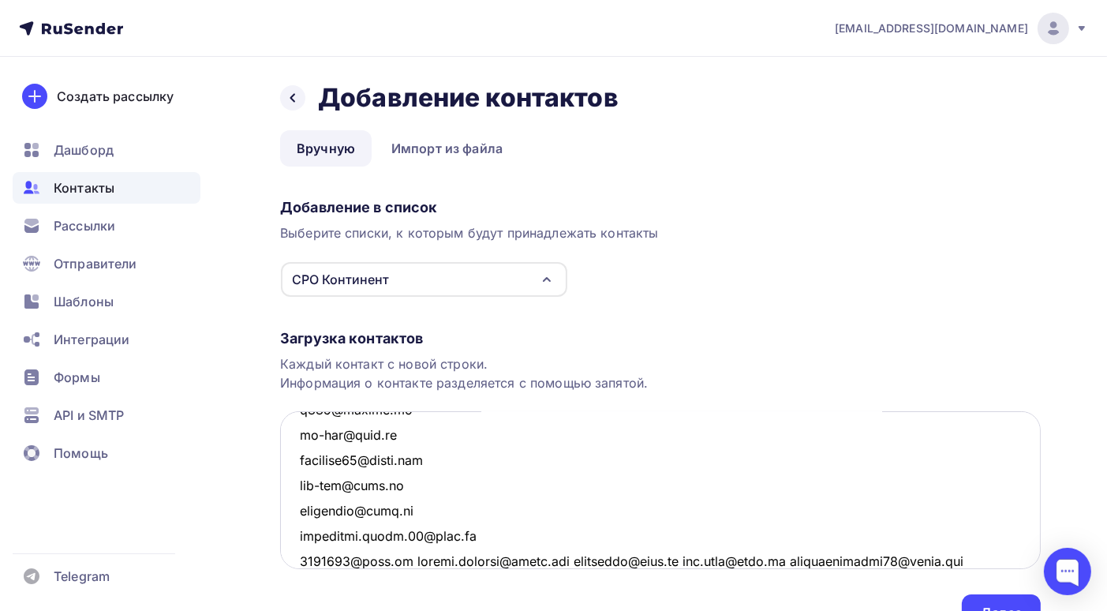
click at [404, 563] on textarea at bounding box center [660, 490] width 761 height 158
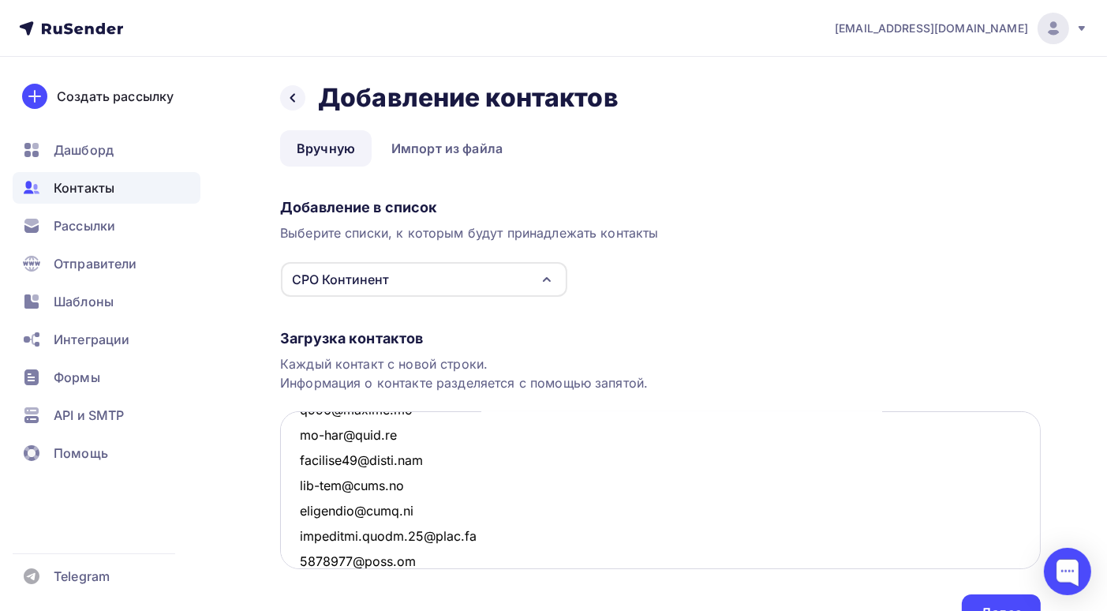
scroll to position [2131, 0]
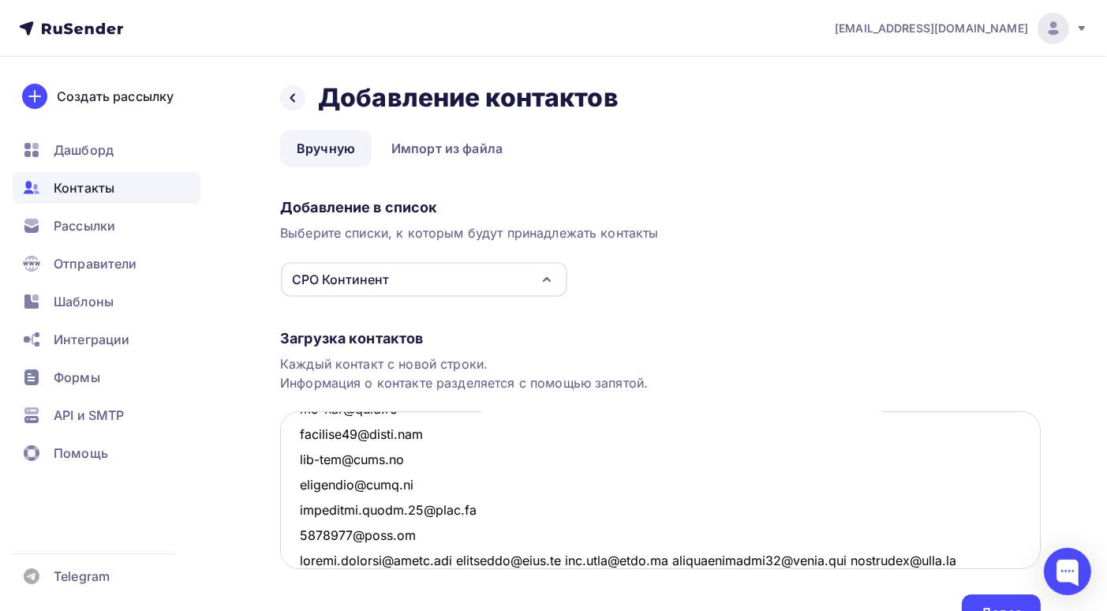
click at [464, 560] on textarea at bounding box center [660, 490] width 761 height 158
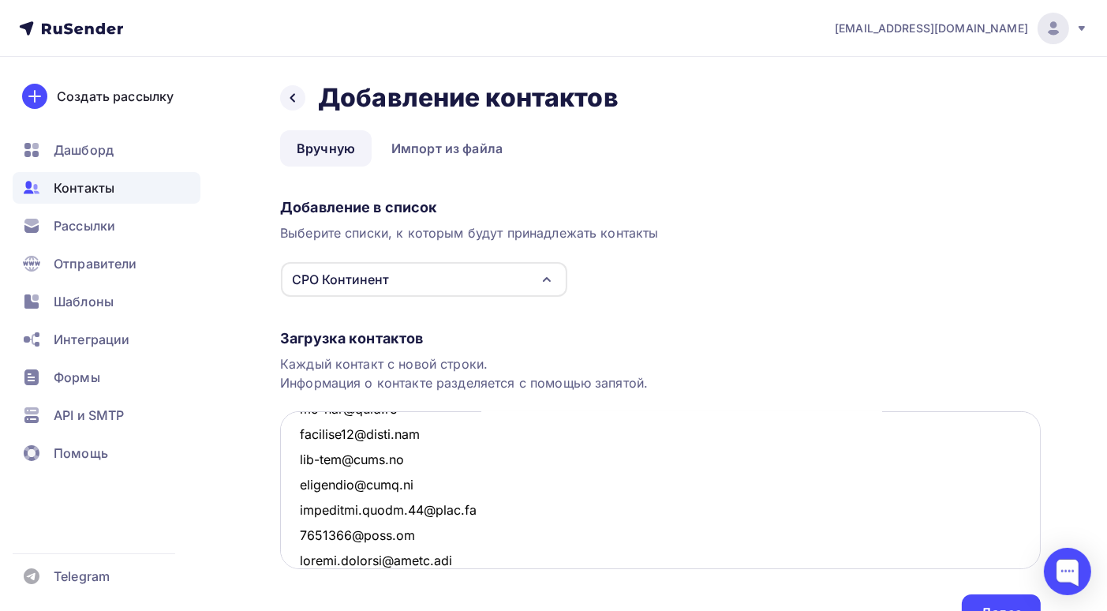
scroll to position [2156, 0]
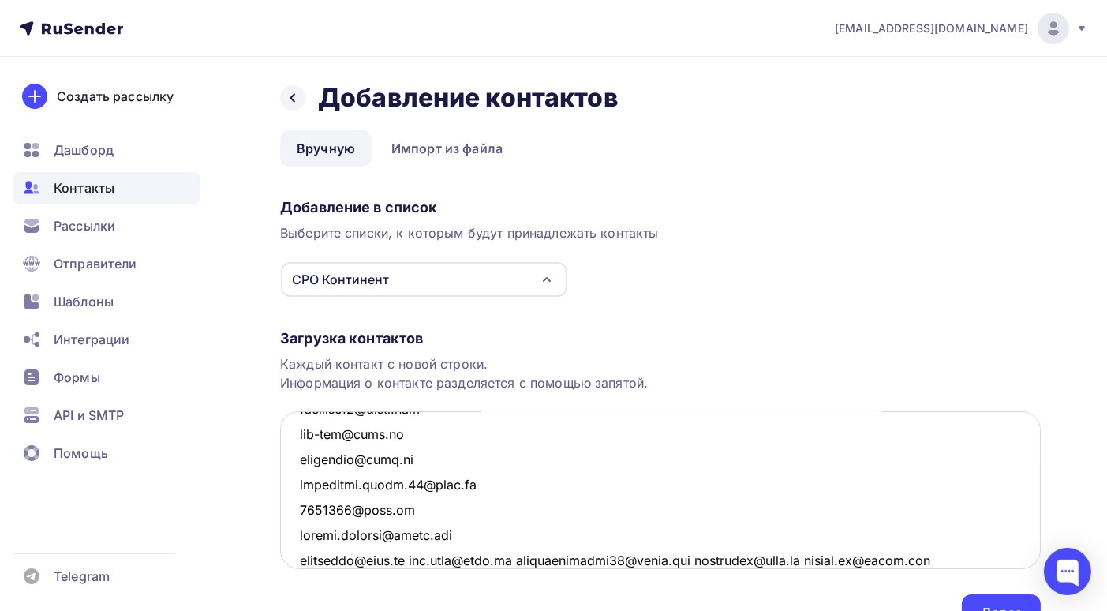
click at [528, 560] on textarea at bounding box center [660, 490] width 761 height 158
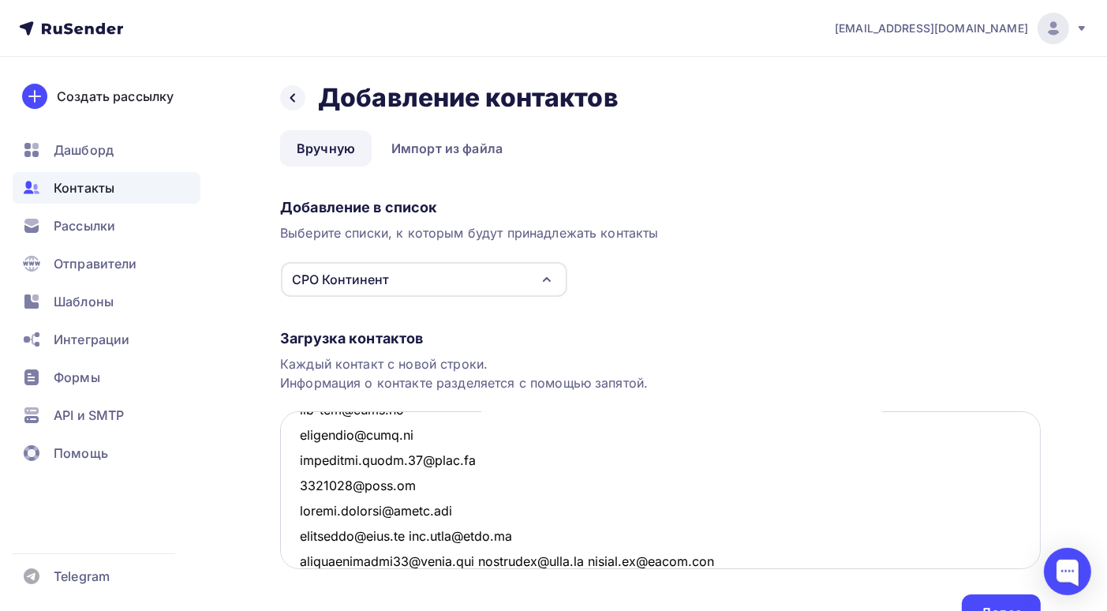
click at [420, 536] on textarea at bounding box center [660, 490] width 761 height 158
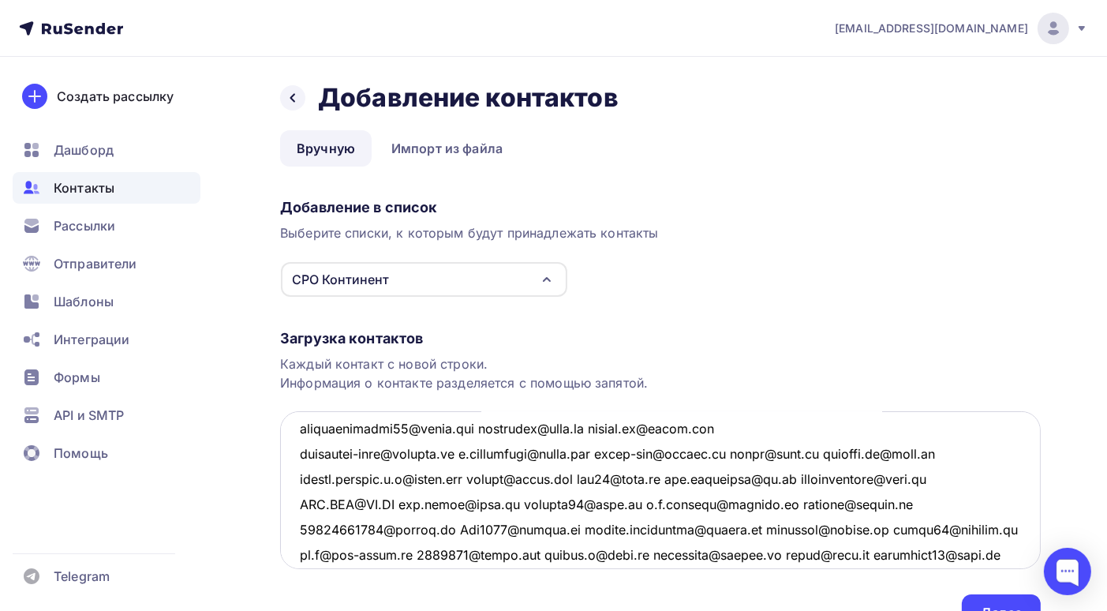
scroll to position [2260, 0]
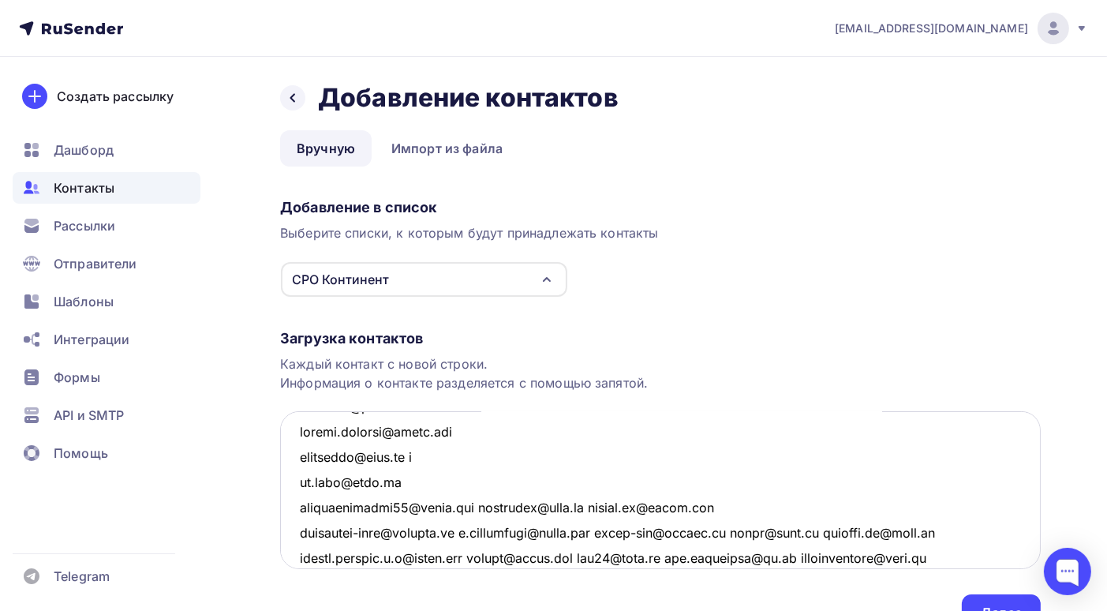
click at [485, 507] on textarea at bounding box center [660, 490] width 761 height 158
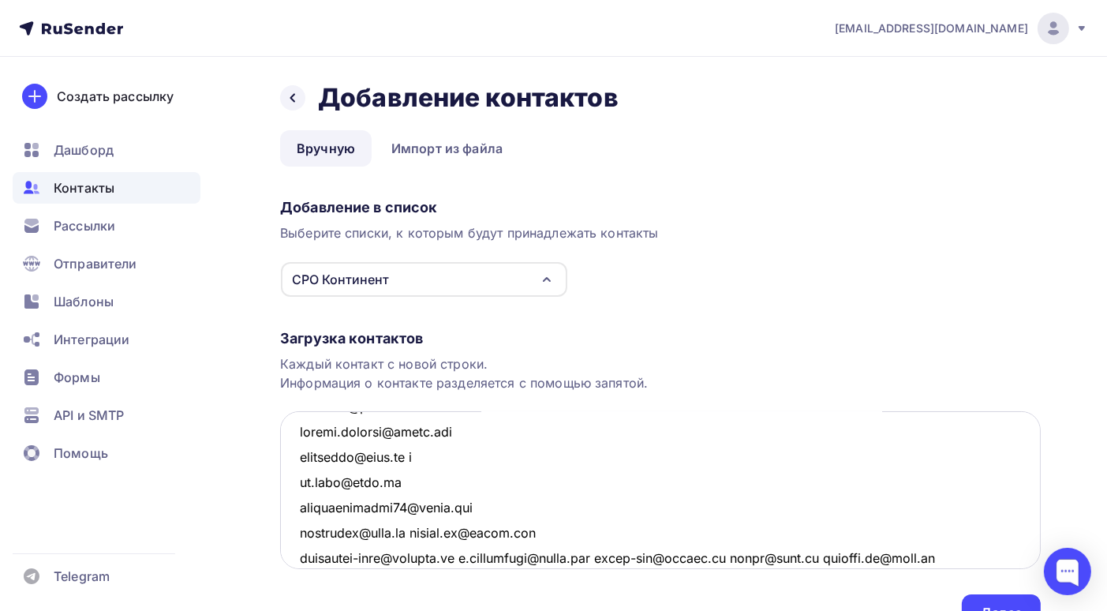
click at [425, 533] on textarea at bounding box center [660, 490] width 761 height 158
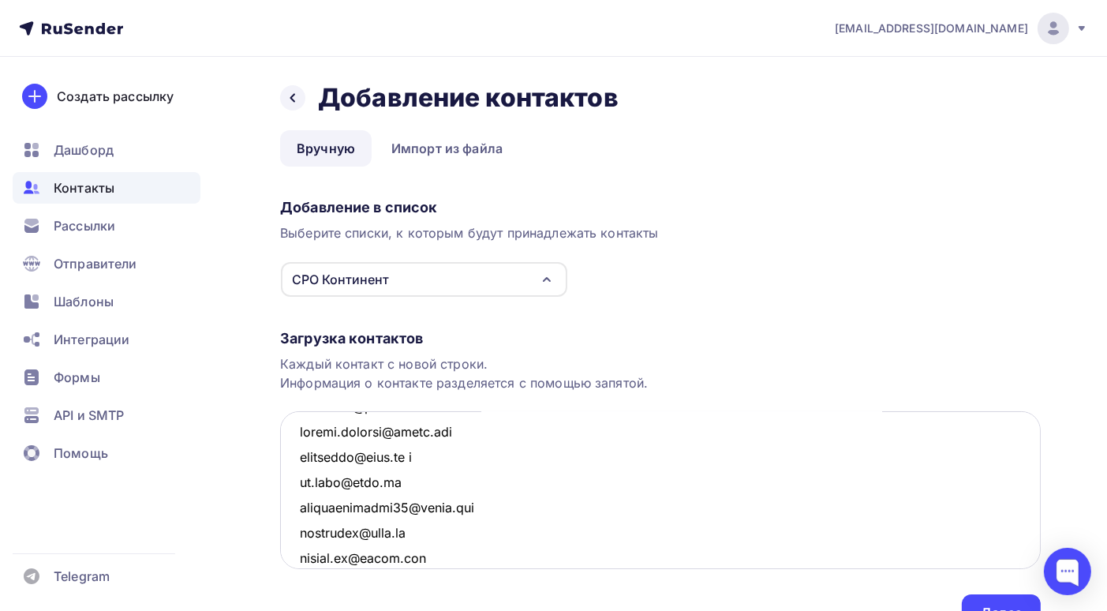
scroll to position [2339, 0]
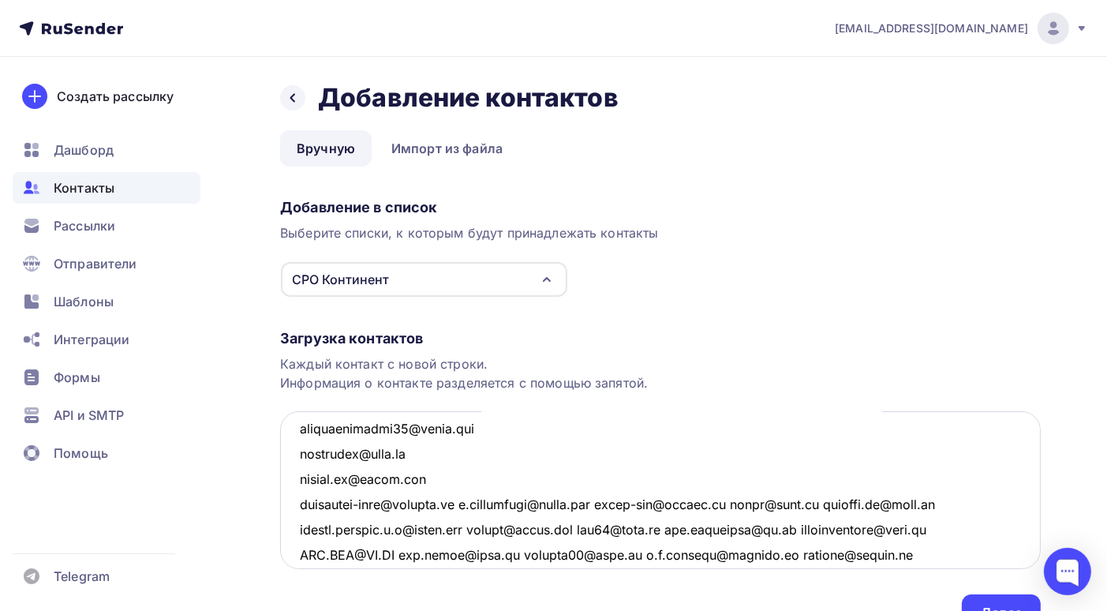
click at [474, 504] on textarea at bounding box center [660, 490] width 761 height 158
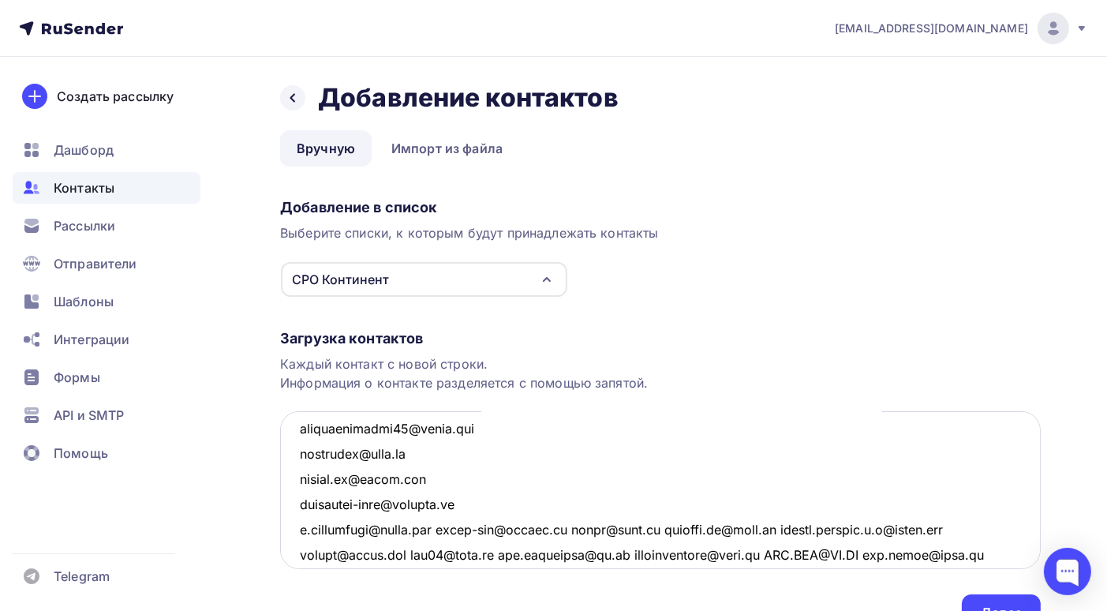
click at [460, 528] on textarea at bounding box center [660, 490] width 761 height 158
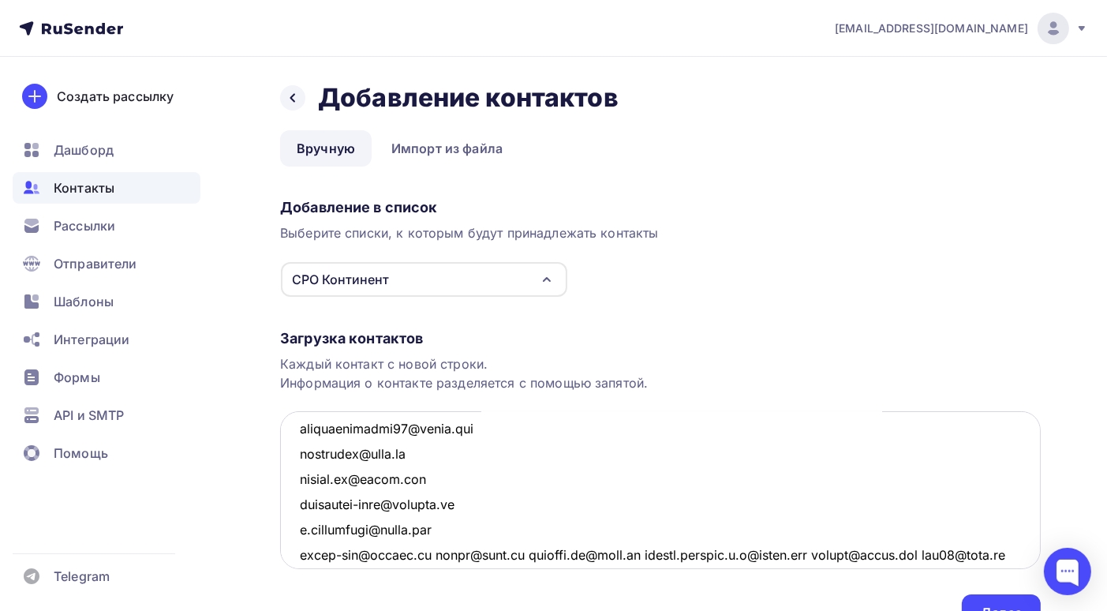
click at [433, 555] on textarea at bounding box center [660, 490] width 761 height 158
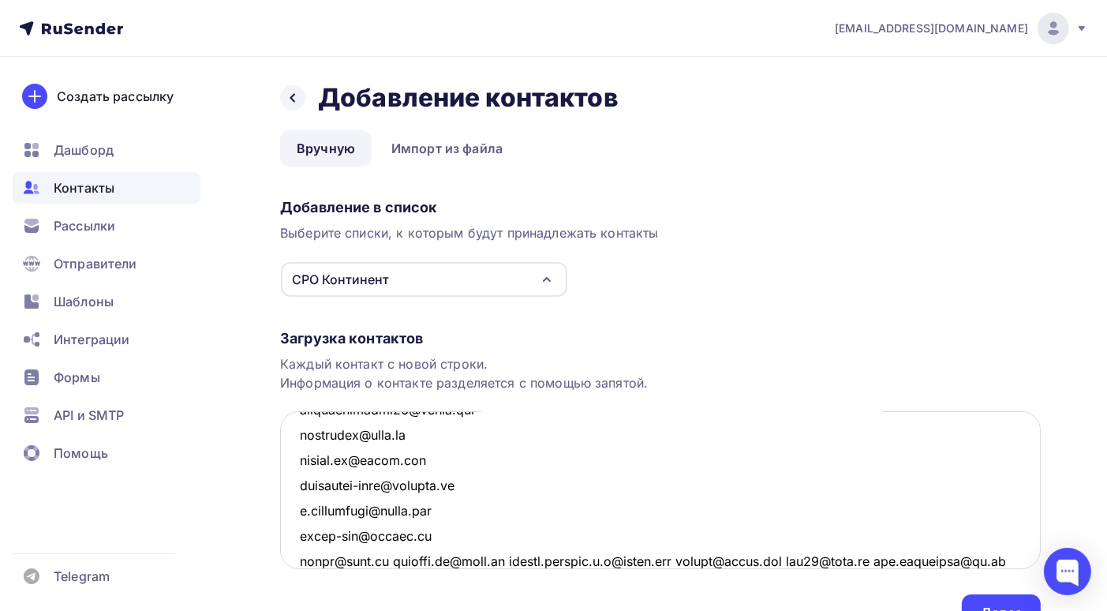
scroll to position [2436, 0]
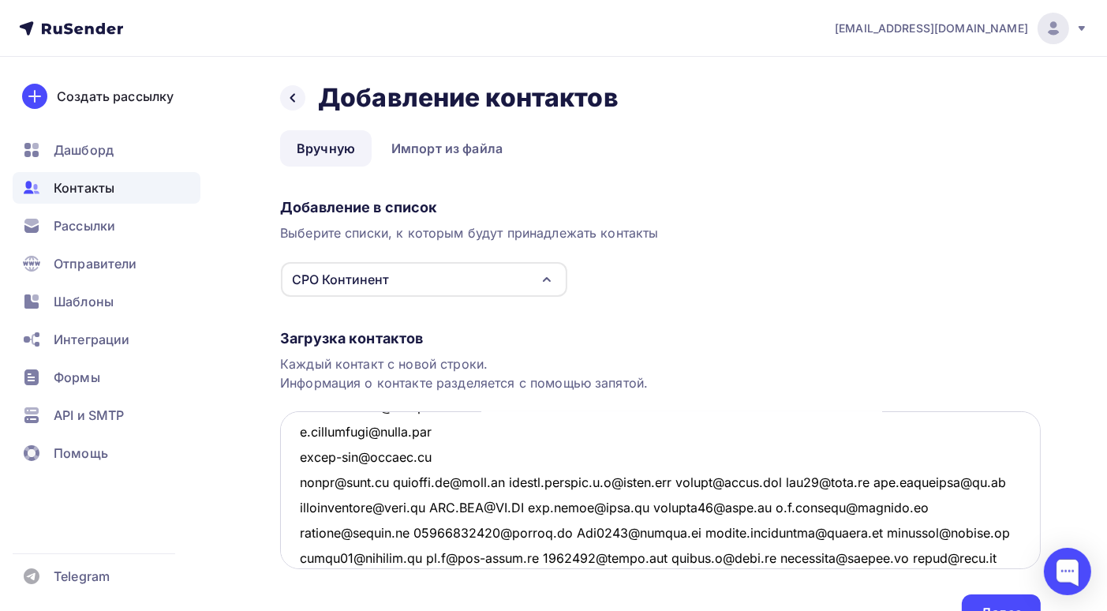
click at [391, 481] on textarea at bounding box center [660, 490] width 761 height 158
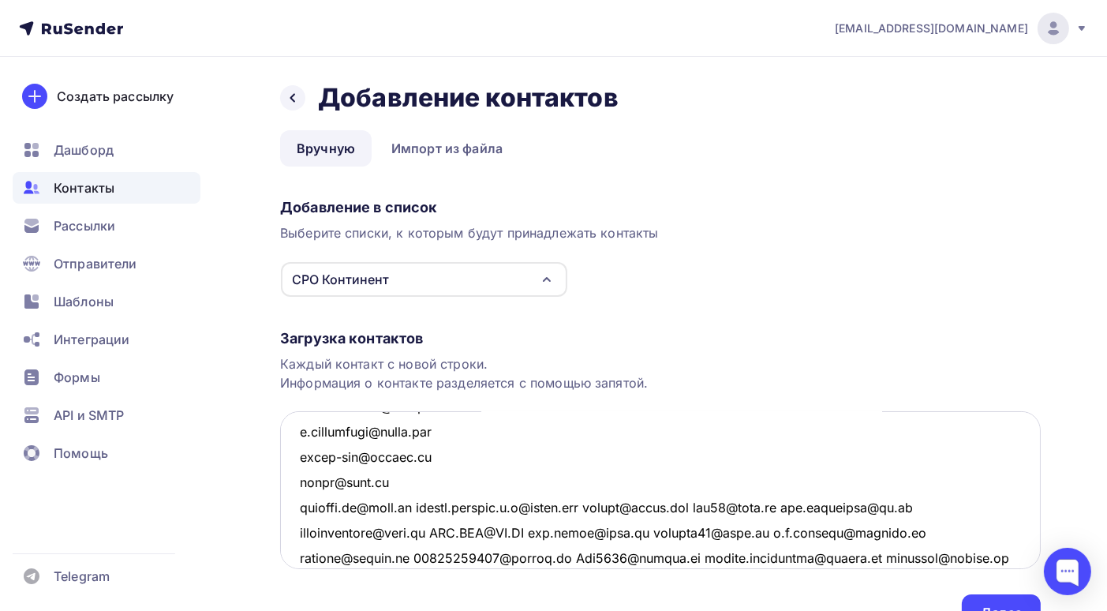
click at [410, 507] on textarea at bounding box center [660, 490] width 761 height 158
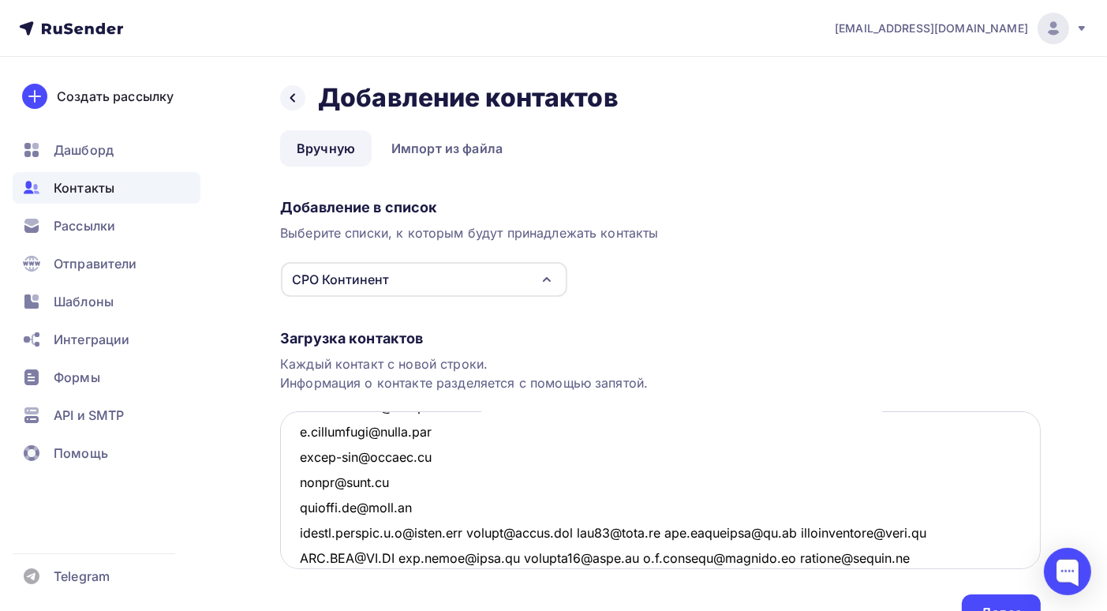
click at [480, 522] on textarea at bounding box center [660, 490] width 761 height 158
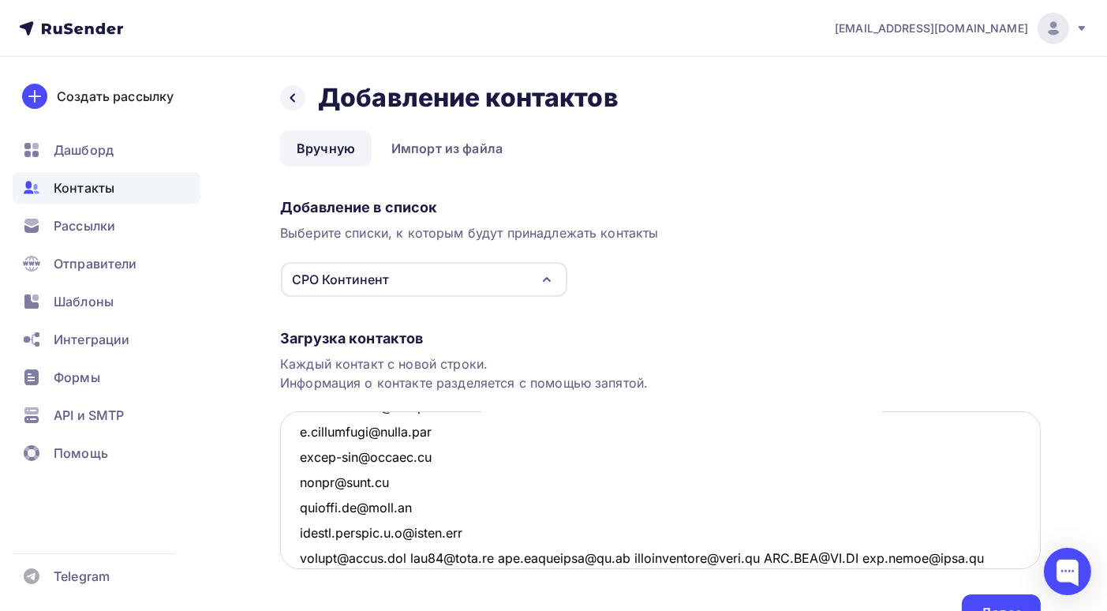
click at [410, 558] on textarea at bounding box center [660, 490] width 761 height 158
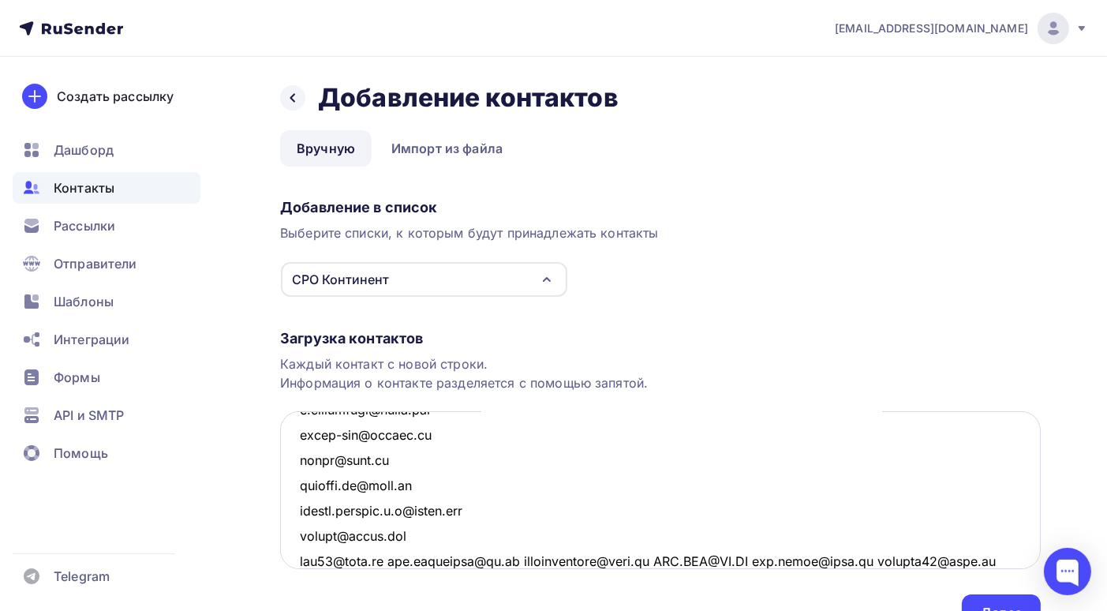
scroll to position [2537, 0]
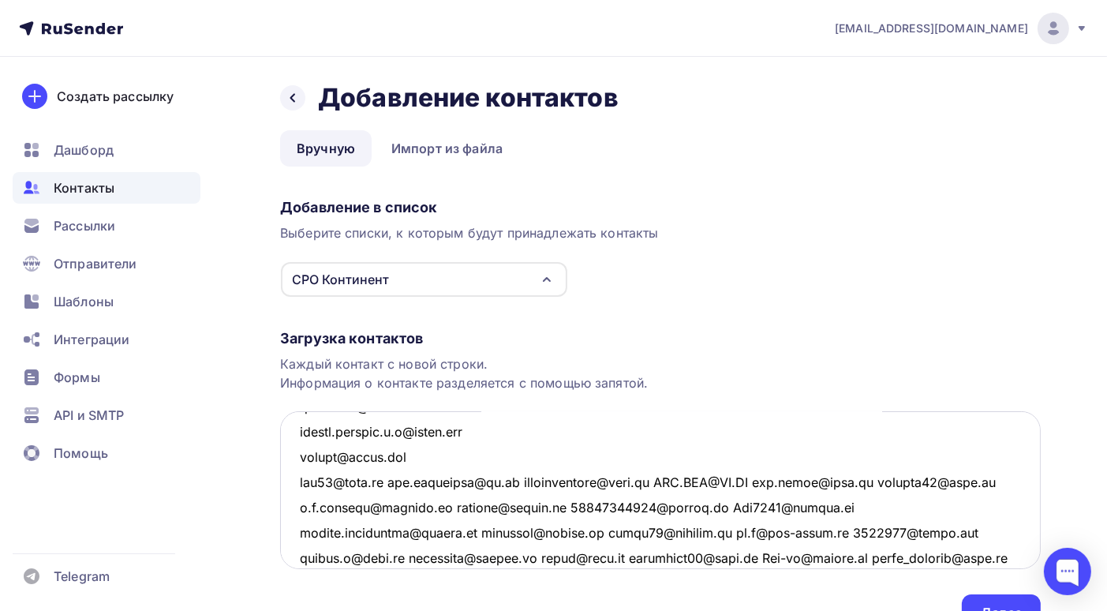
click at [389, 481] on textarea at bounding box center [660, 490] width 761 height 158
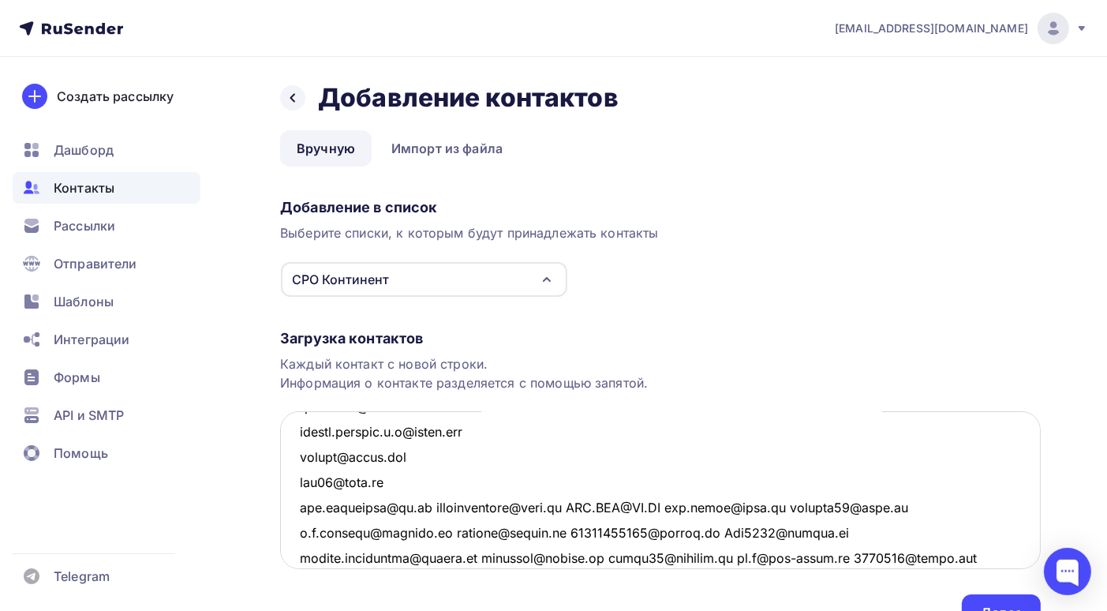
click at [425, 508] on textarea at bounding box center [660, 490] width 761 height 158
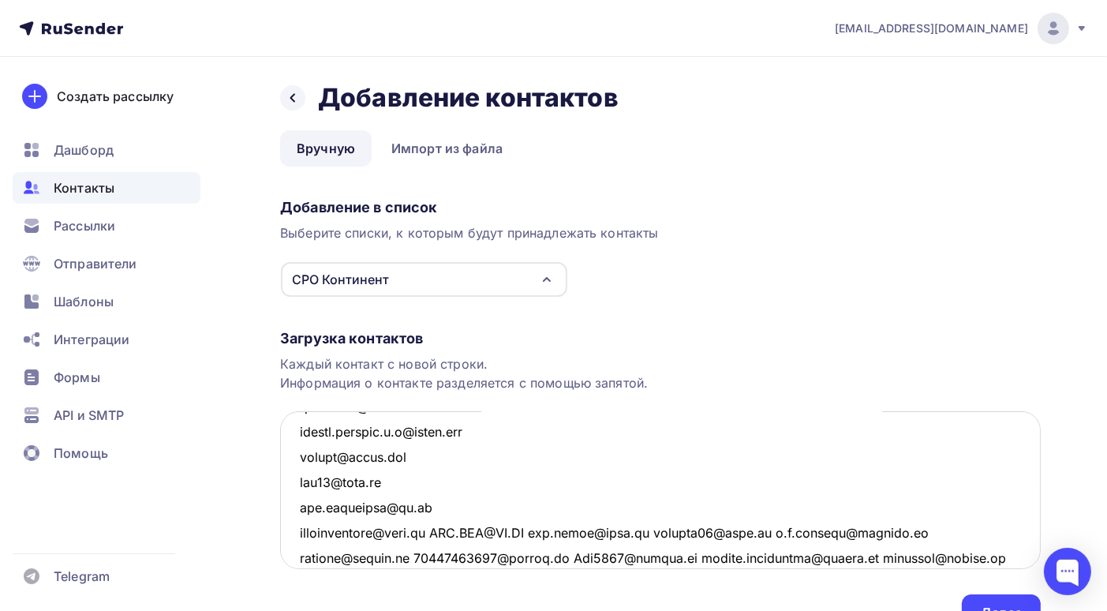
click at [440, 528] on textarea at bounding box center [660, 490] width 761 height 158
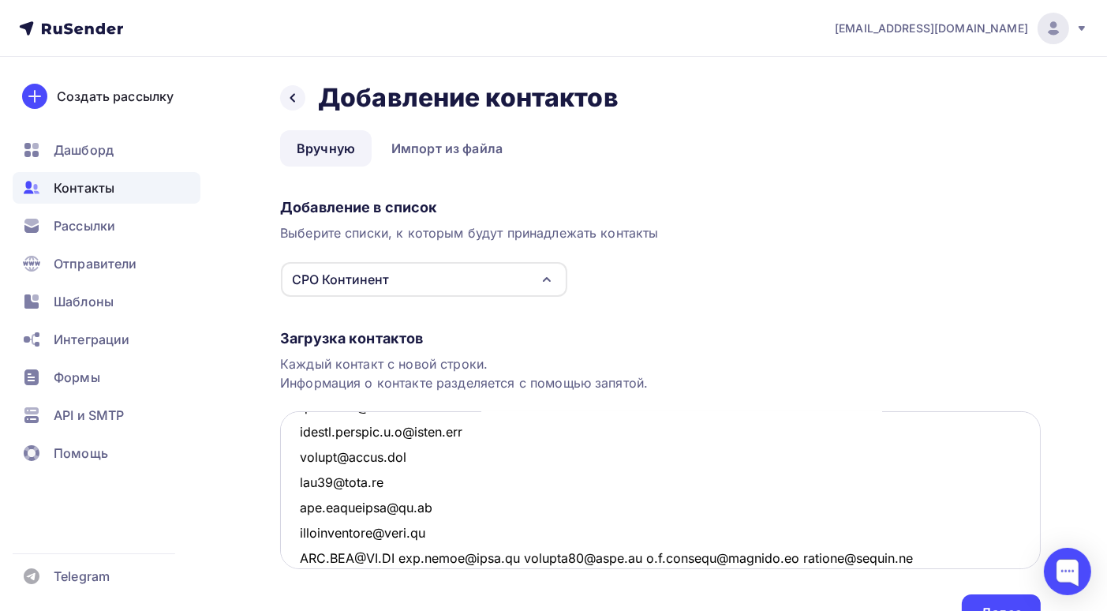
click at [408, 560] on textarea at bounding box center [660, 490] width 761 height 158
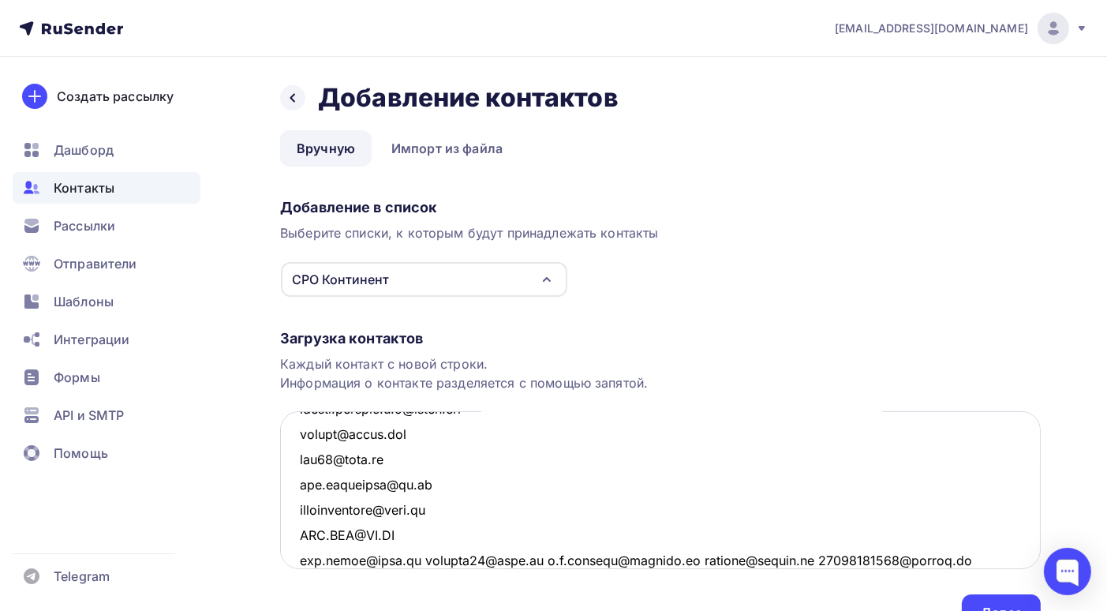
scroll to position [2639, 0]
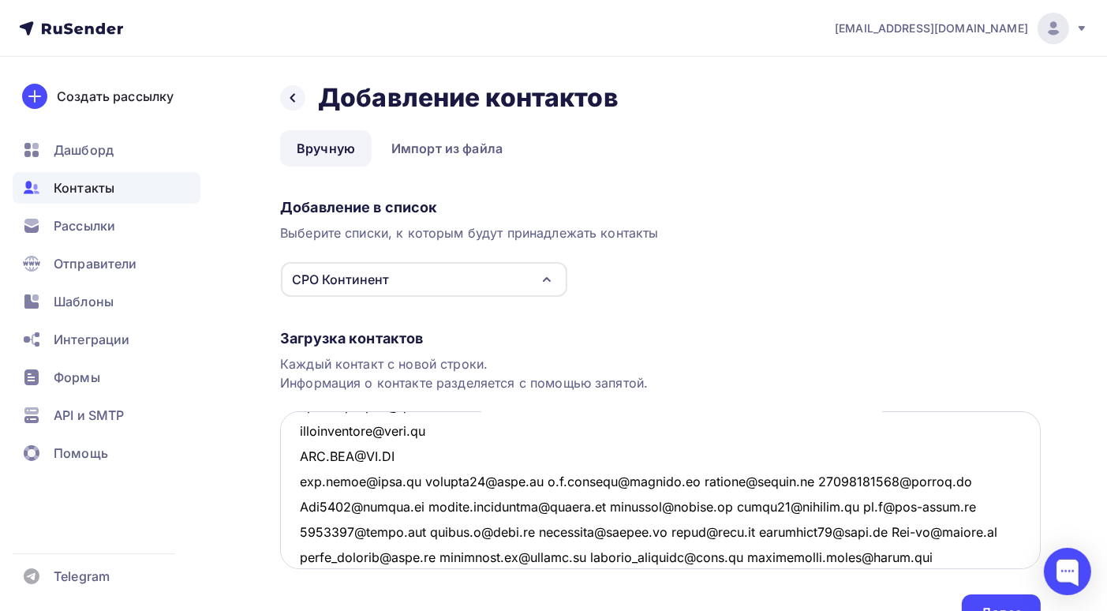
click at [423, 482] on textarea at bounding box center [660, 490] width 761 height 158
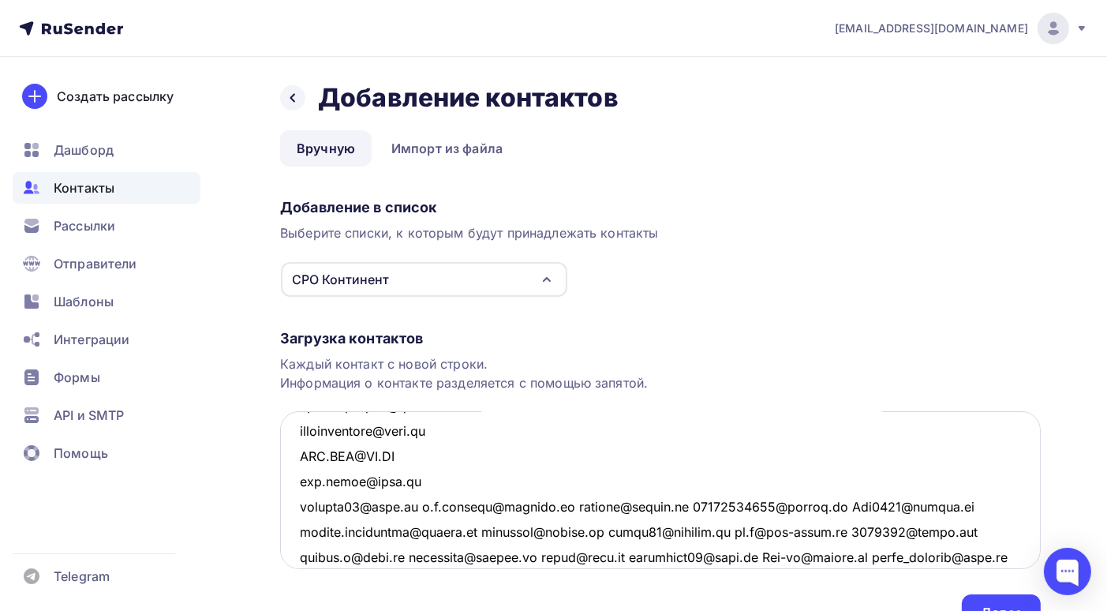
click at [419, 507] on textarea at bounding box center [660, 490] width 761 height 158
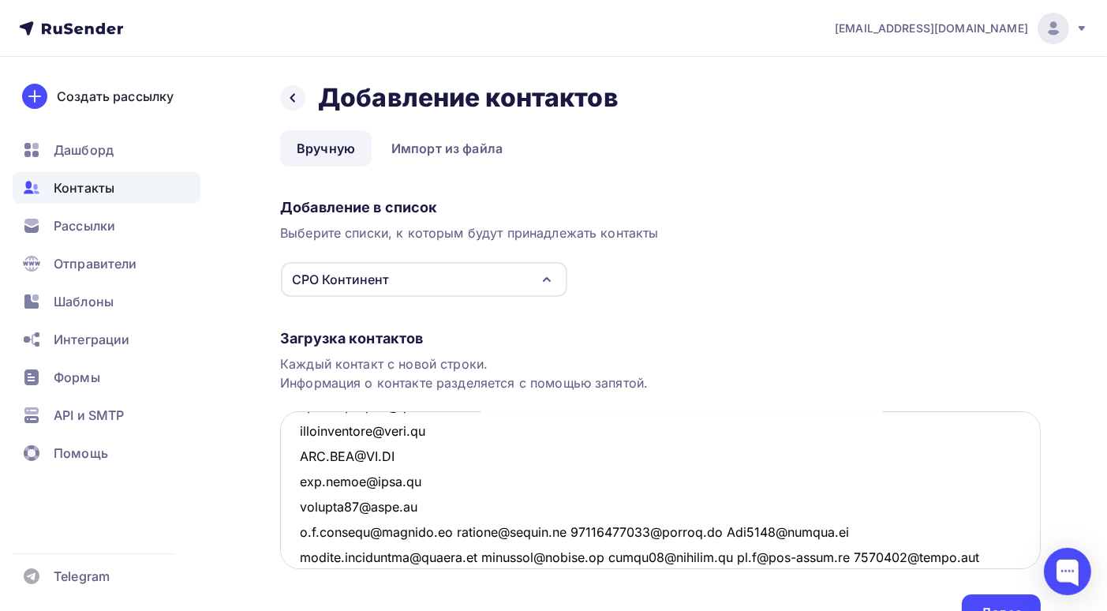
click at [446, 522] on textarea at bounding box center [660, 490] width 761 height 158
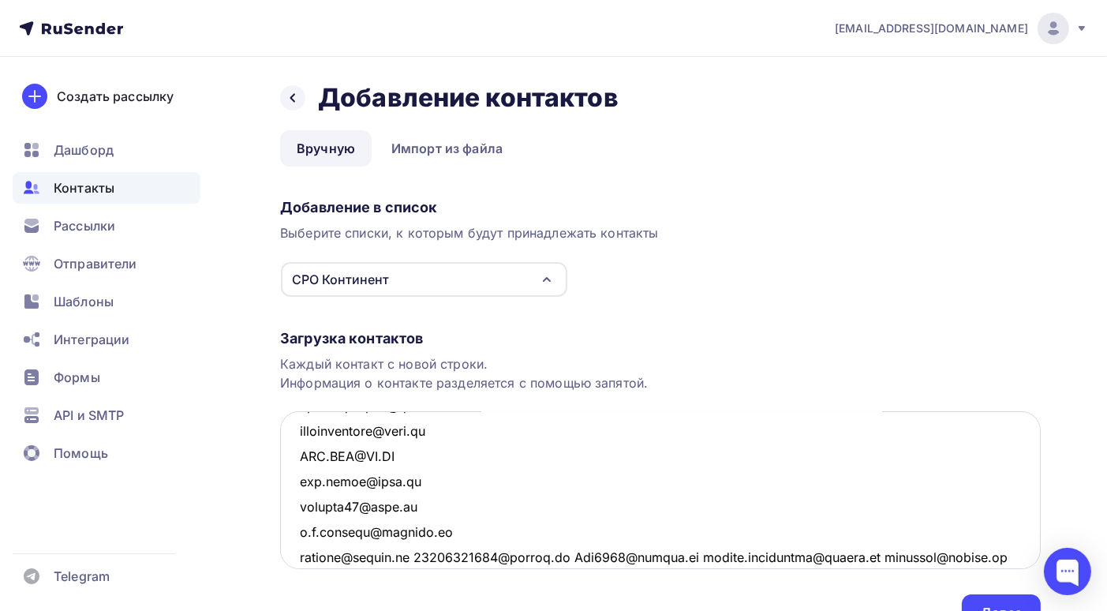
scroll to position [2718, 0]
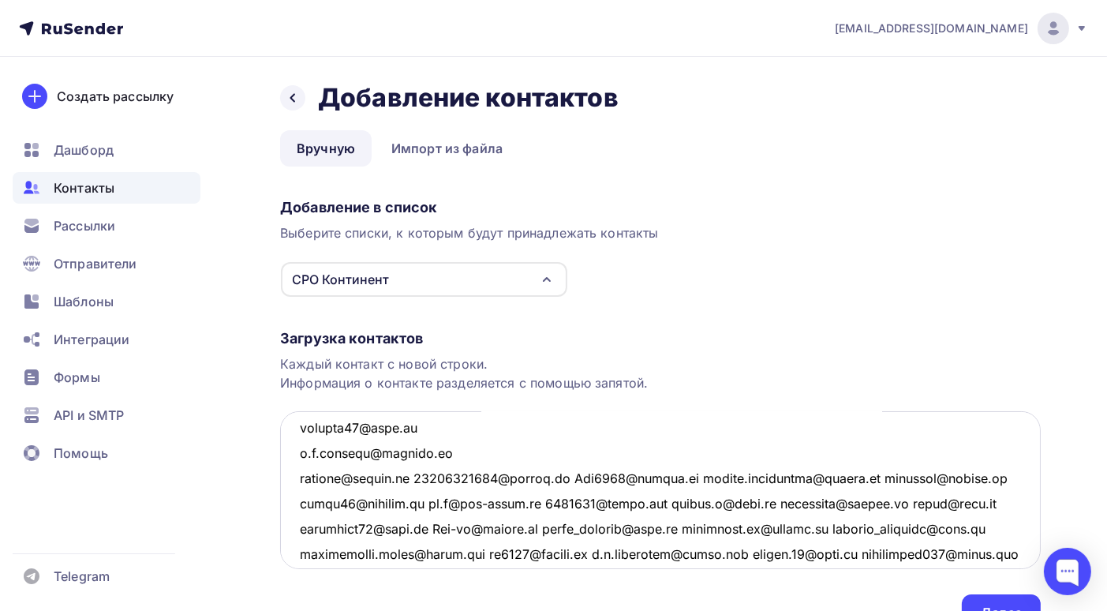
click at [457, 502] on textarea at bounding box center [660, 490] width 761 height 158
click at [424, 474] on textarea at bounding box center [660, 490] width 761 height 158
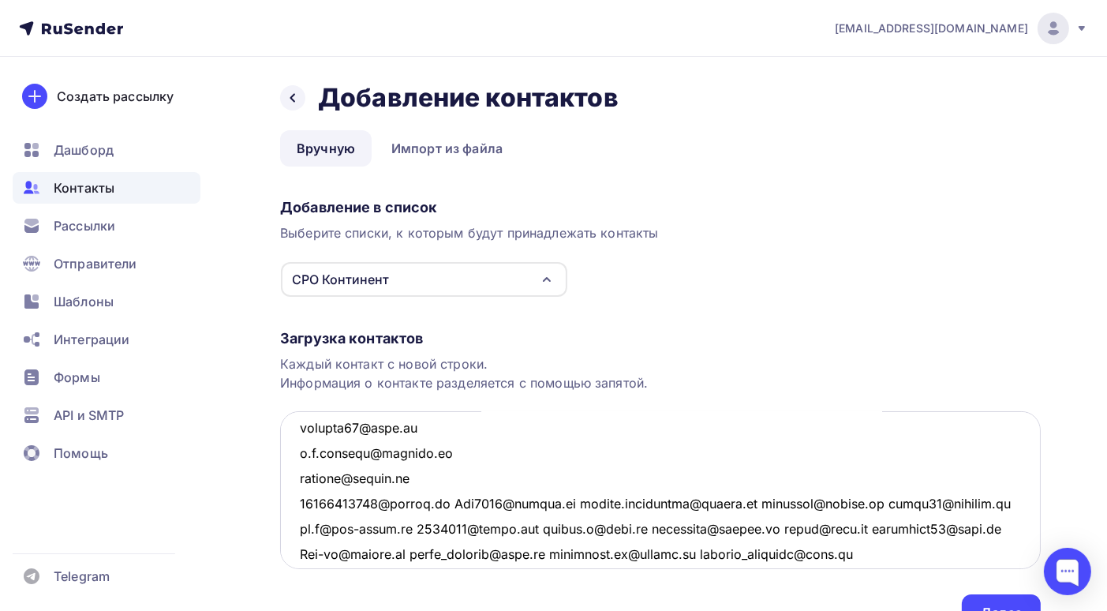
click at [457, 500] on textarea at bounding box center [660, 490] width 761 height 158
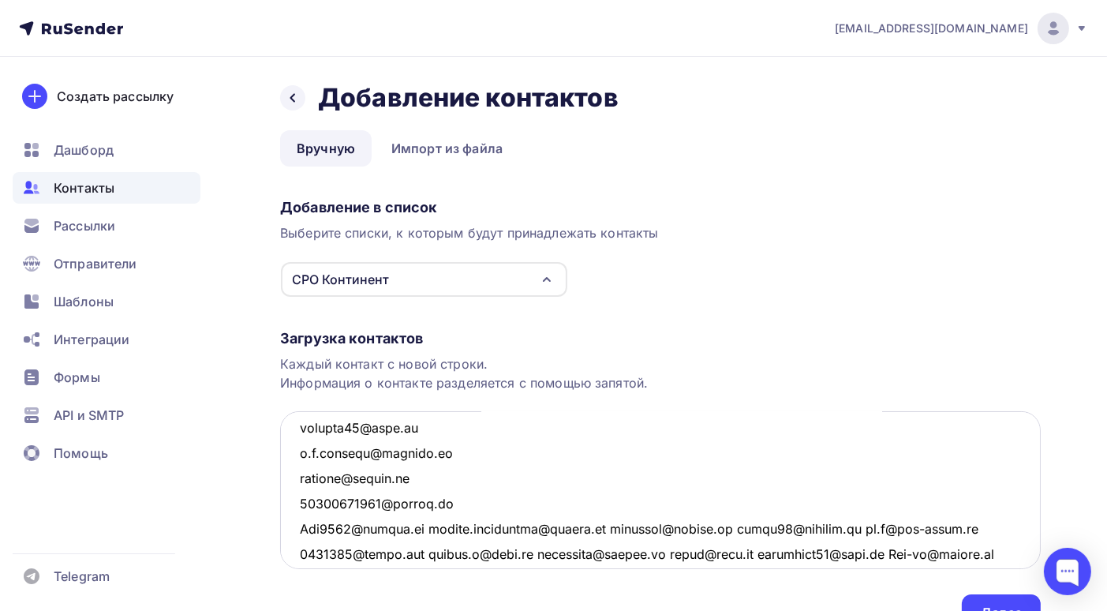
click at [427, 526] on textarea at bounding box center [660, 490] width 761 height 158
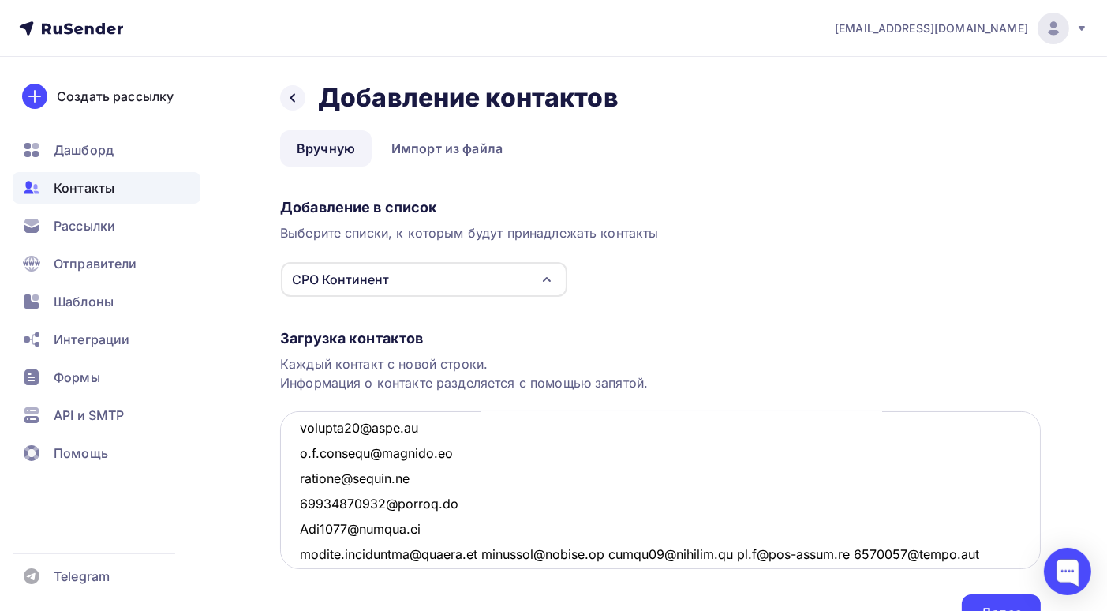
click at [469, 555] on textarea at bounding box center [660, 490] width 761 height 158
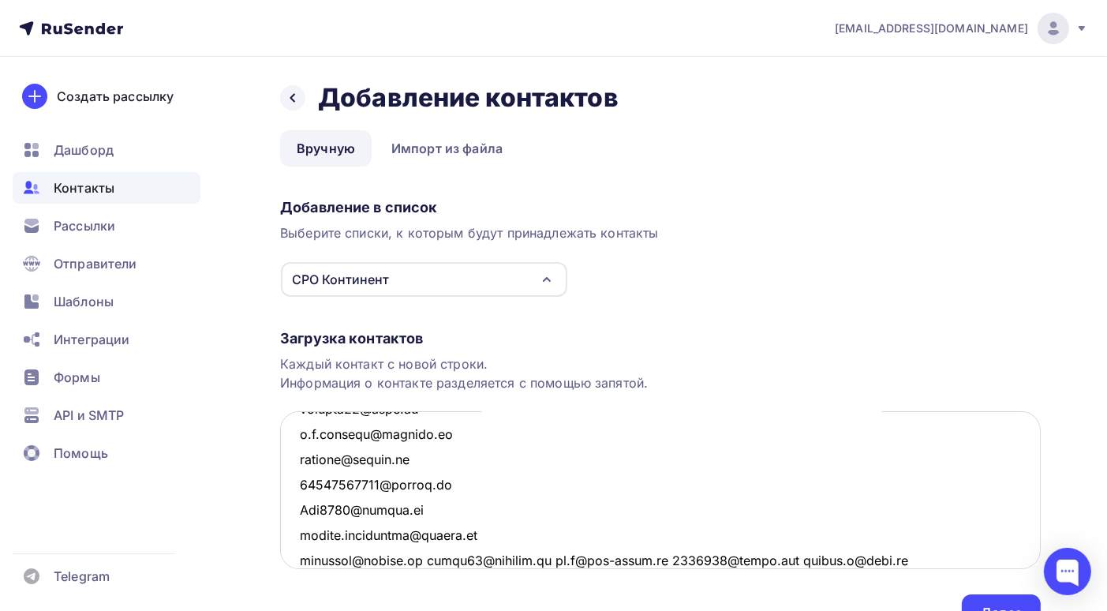
scroll to position [2816, 0]
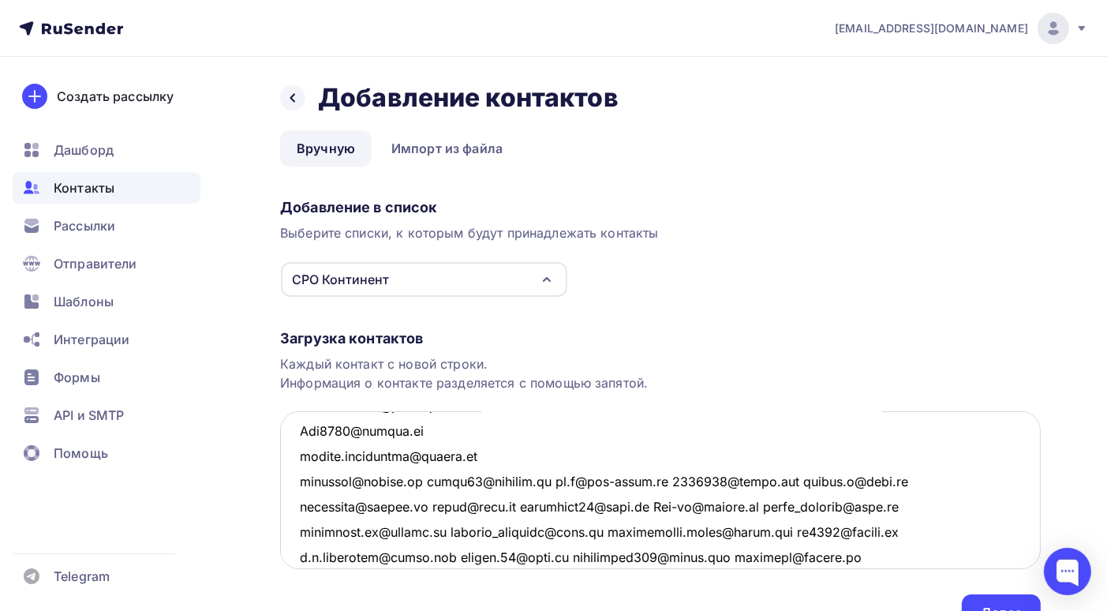
click at [426, 482] on textarea at bounding box center [660, 490] width 761 height 158
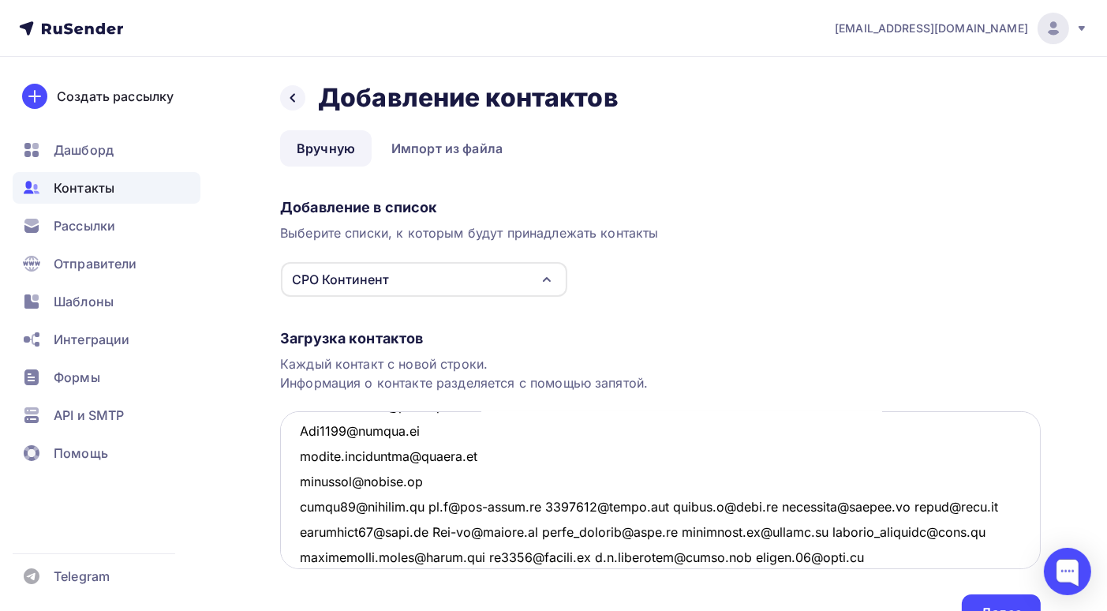
click at [426, 507] on textarea at bounding box center [660, 490] width 761 height 158
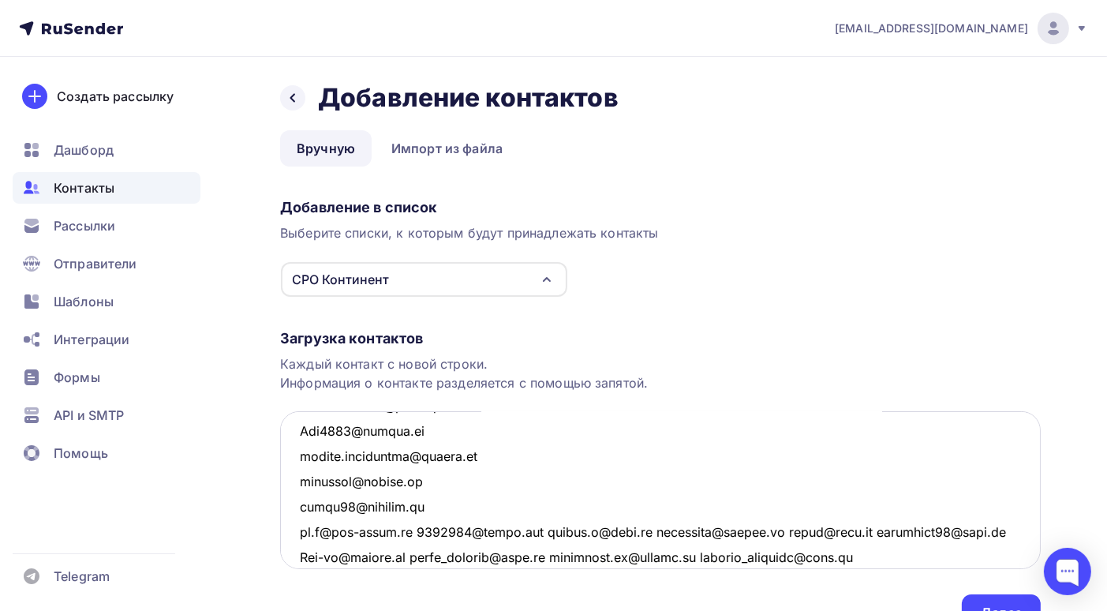
click at [405, 532] on textarea at bounding box center [660, 490] width 761 height 158
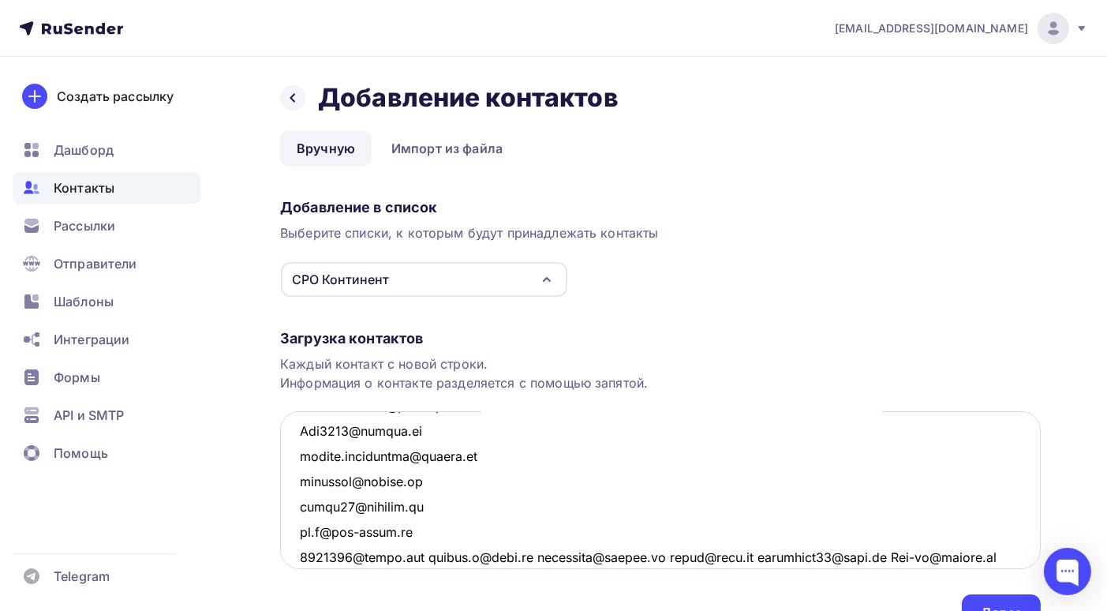
scroll to position [2895, 0]
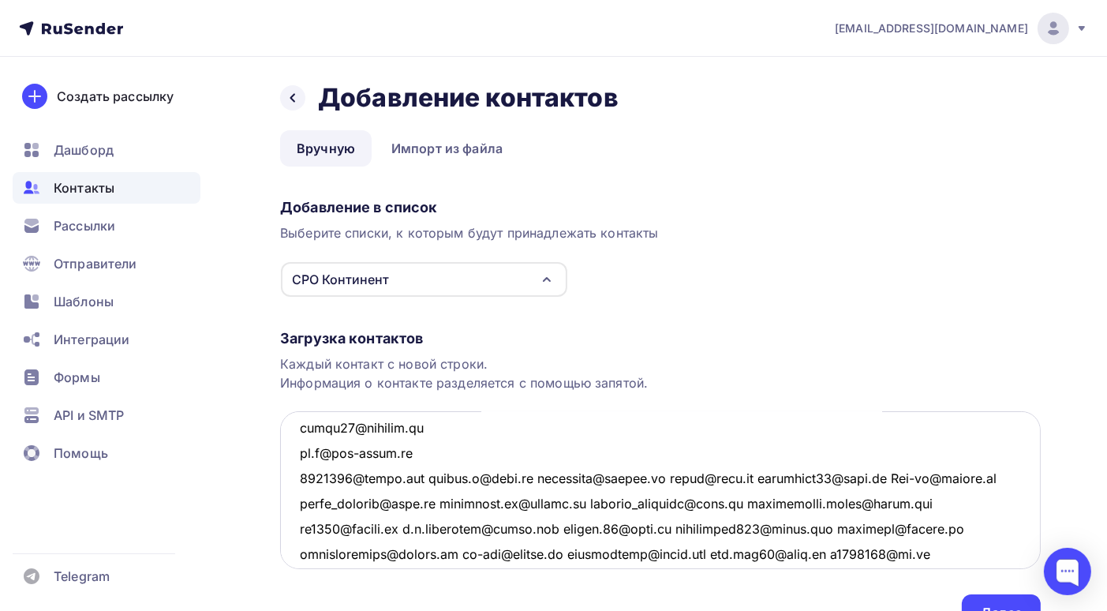
click at [432, 478] on textarea at bounding box center [660, 490] width 761 height 158
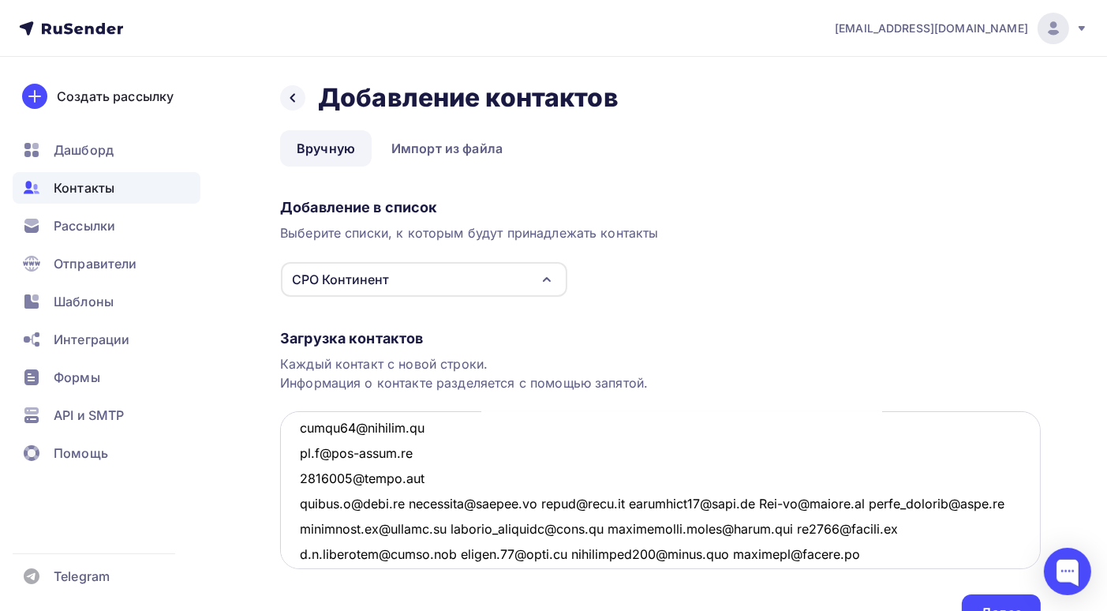
click at [399, 505] on textarea at bounding box center [660, 490] width 761 height 158
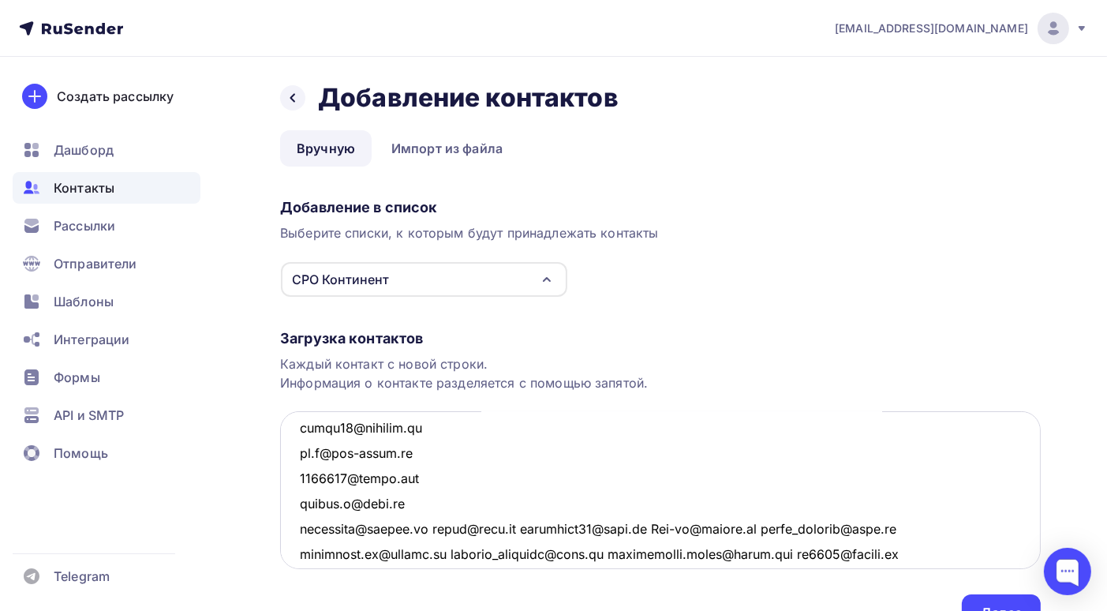
click at [437, 529] on textarea at bounding box center [660, 490] width 761 height 158
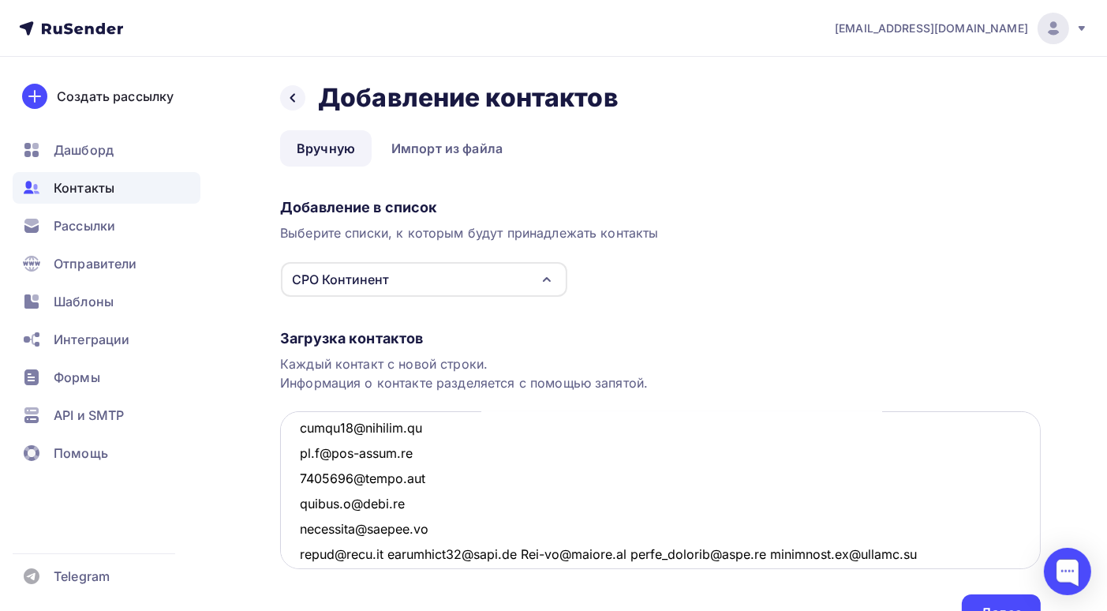
scroll to position [2974, 0]
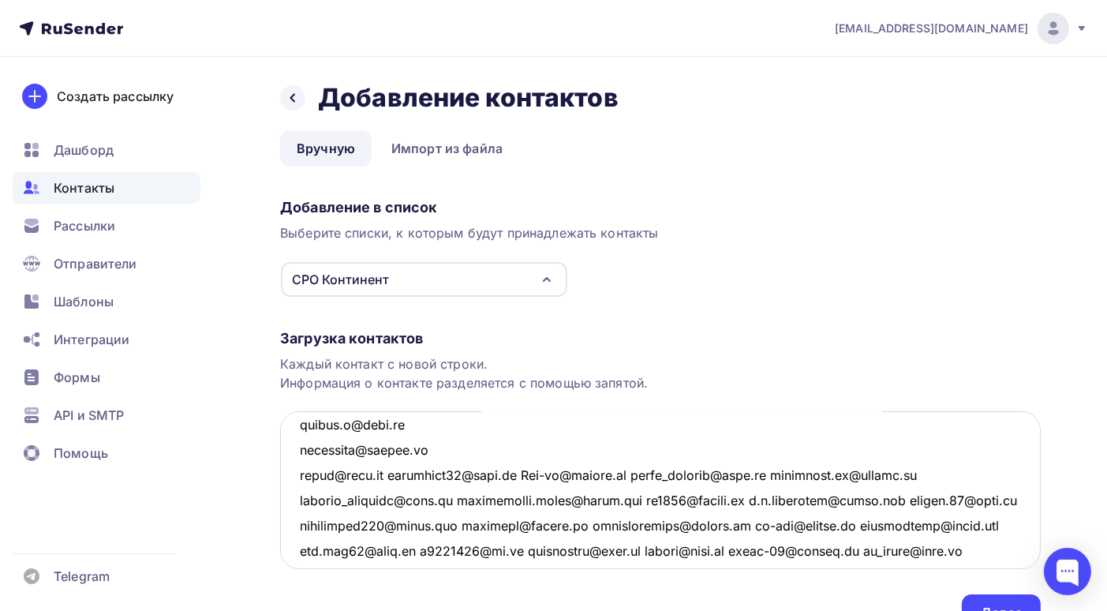
click at [391, 474] on textarea at bounding box center [660, 490] width 761 height 158
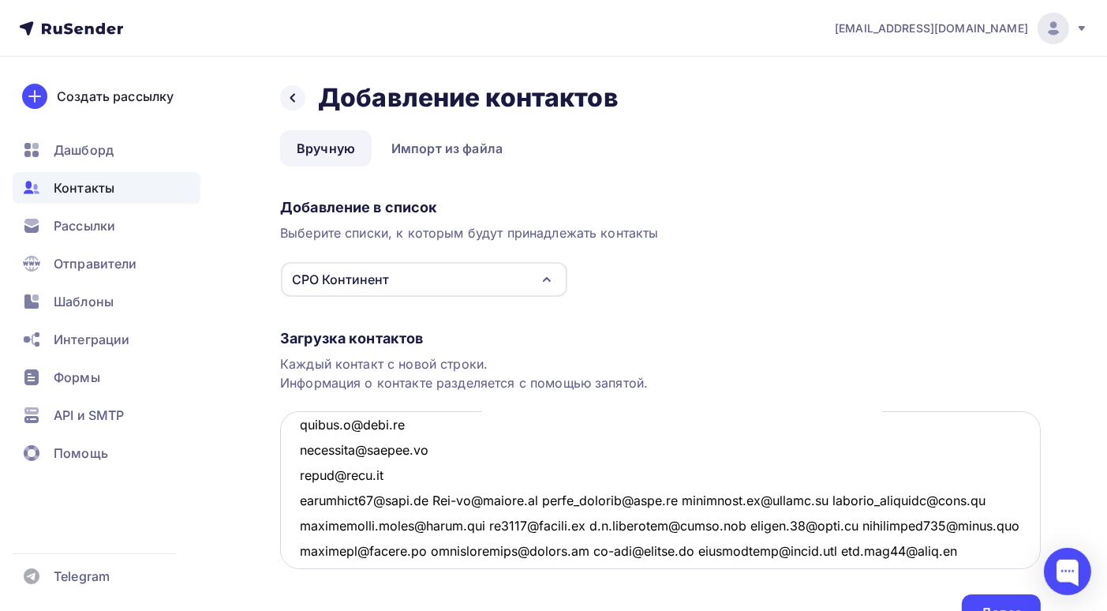
click at [436, 500] on textarea at bounding box center [660, 490] width 761 height 158
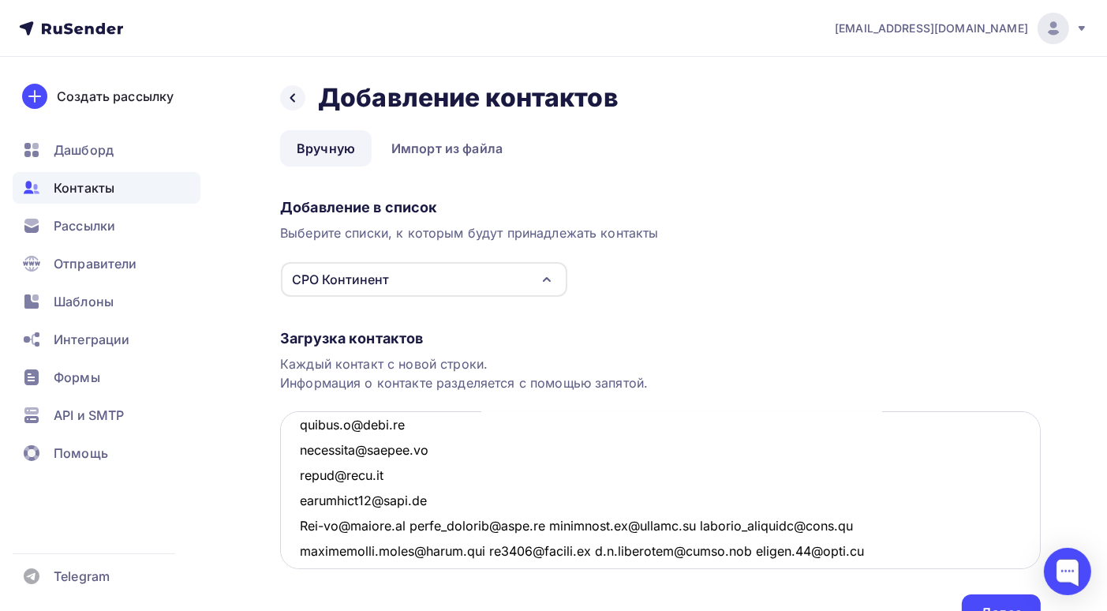
click at [418, 524] on textarea at bounding box center [660, 490] width 761 height 158
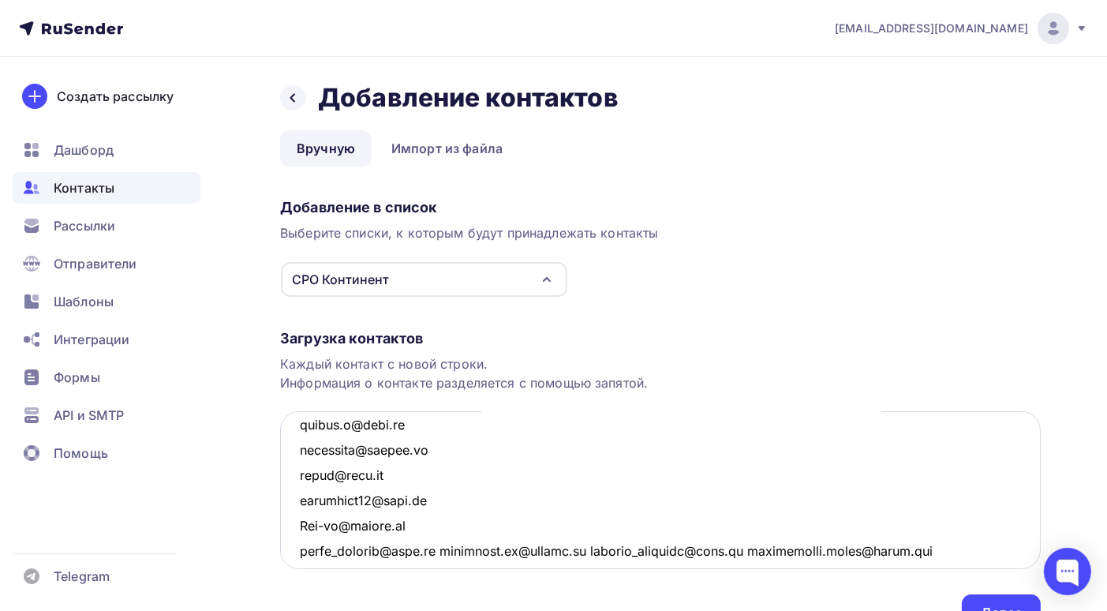
scroll to position [3053, 0]
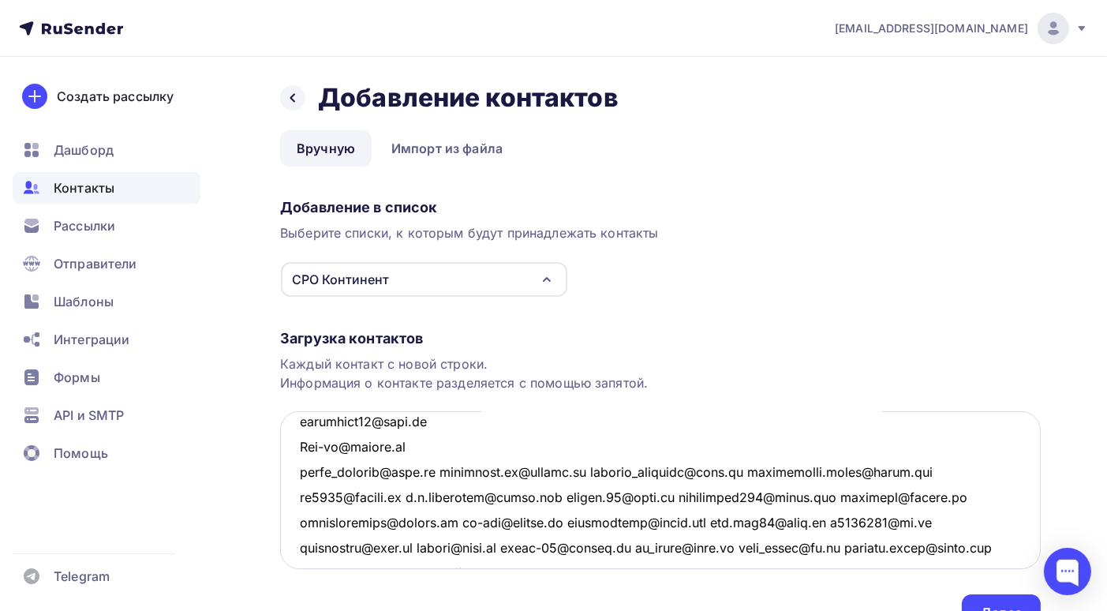
click at [447, 471] on textarea at bounding box center [660, 490] width 761 height 158
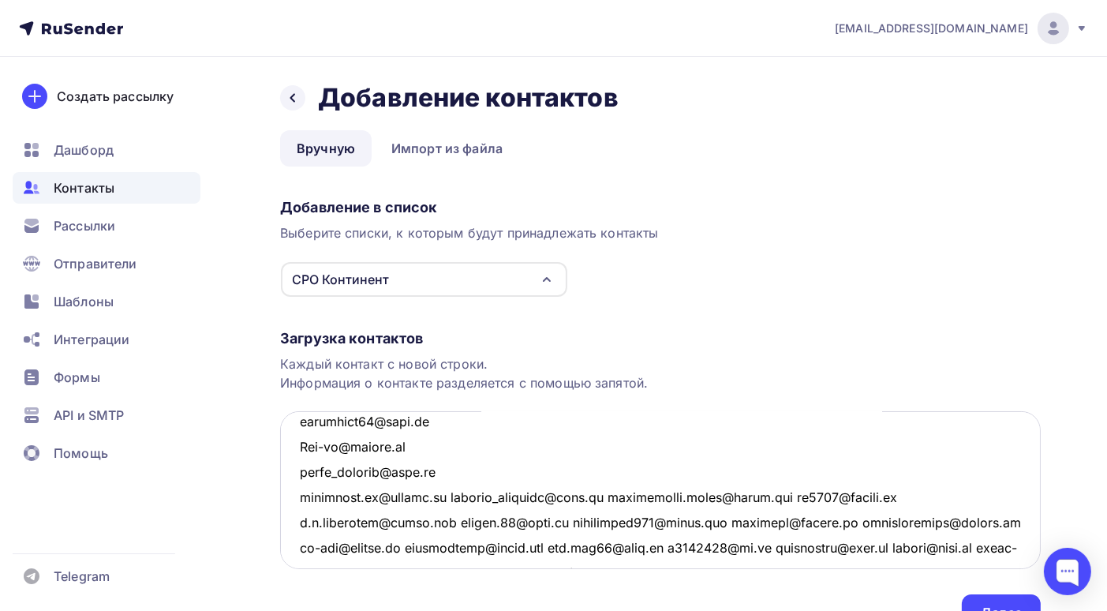
click at [456, 497] on textarea at bounding box center [660, 490] width 761 height 158
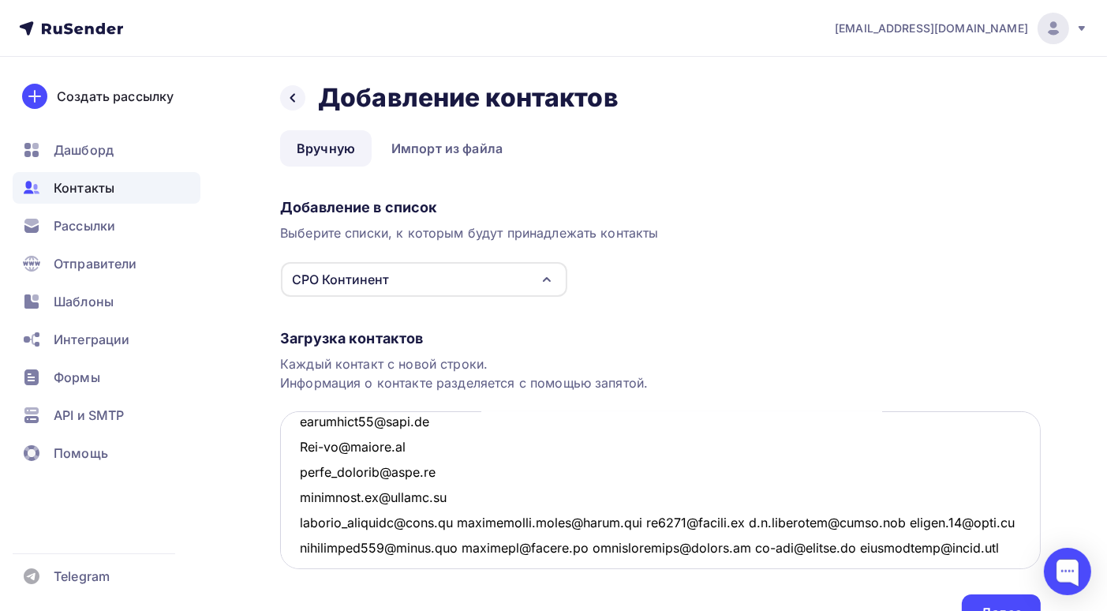
click at [459, 522] on textarea at bounding box center [660, 490] width 761 height 158
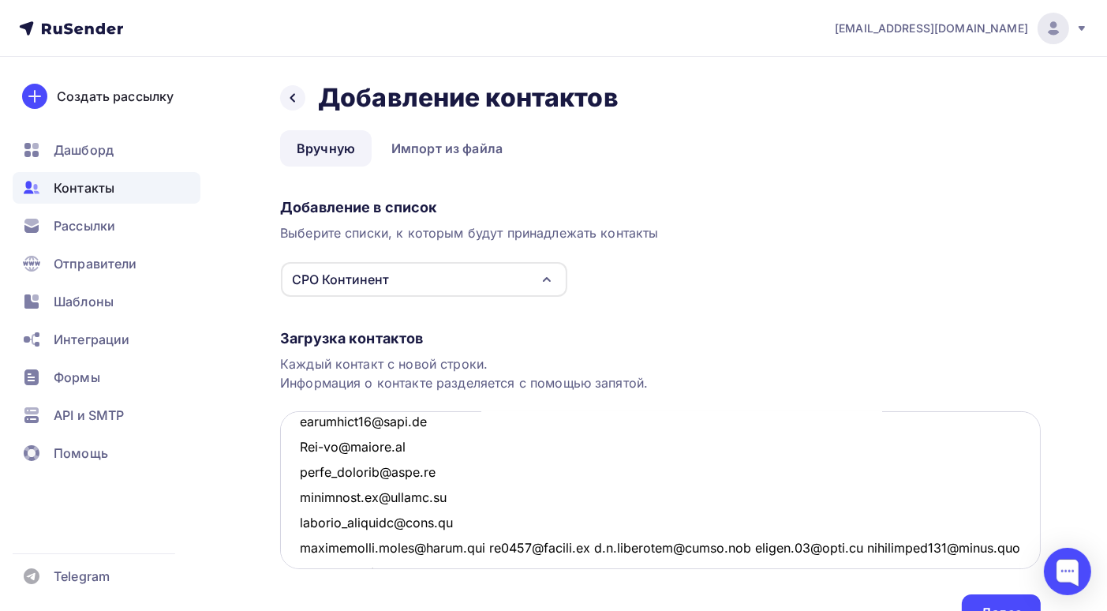
scroll to position [3132, 0]
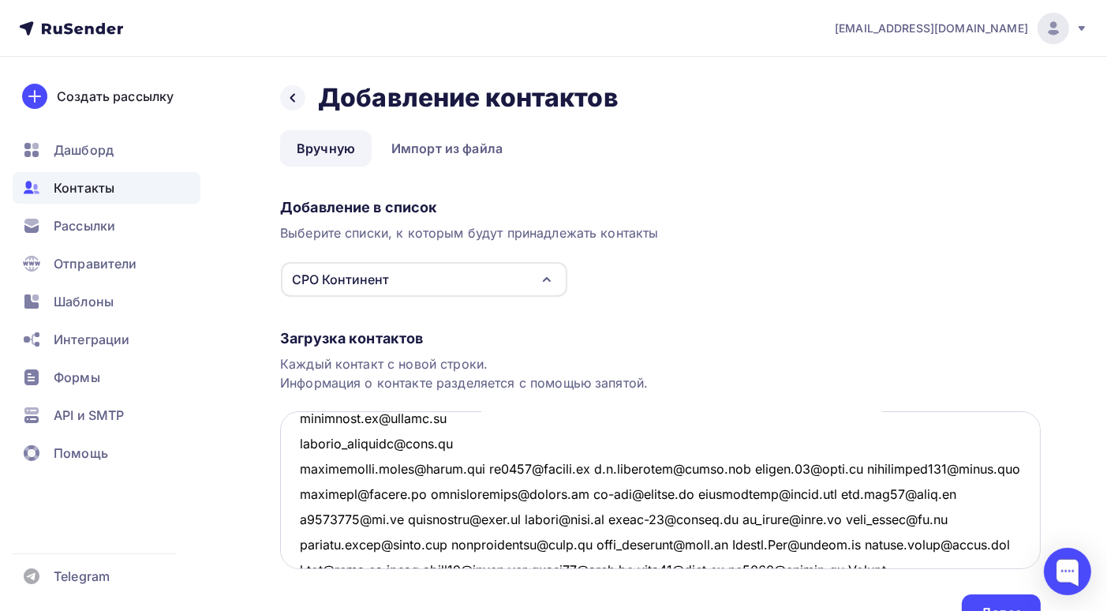
click at [484, 463] on textarea at bounding box center [660, 490] width 761 height 158
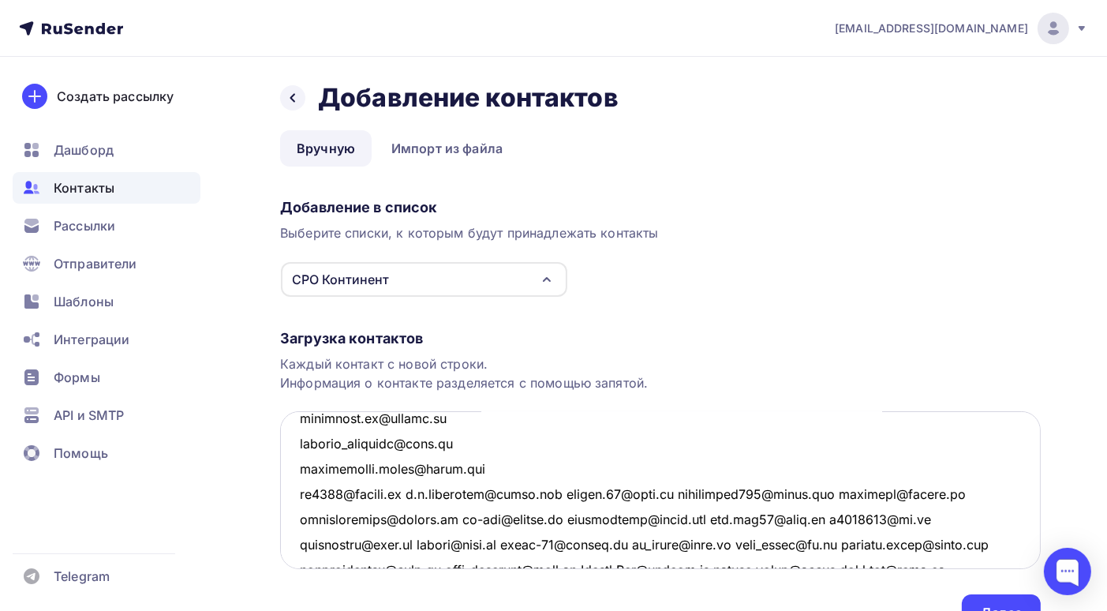
click at [418, 492] on textarea at bounding box center [660, 490] width 761 height 158
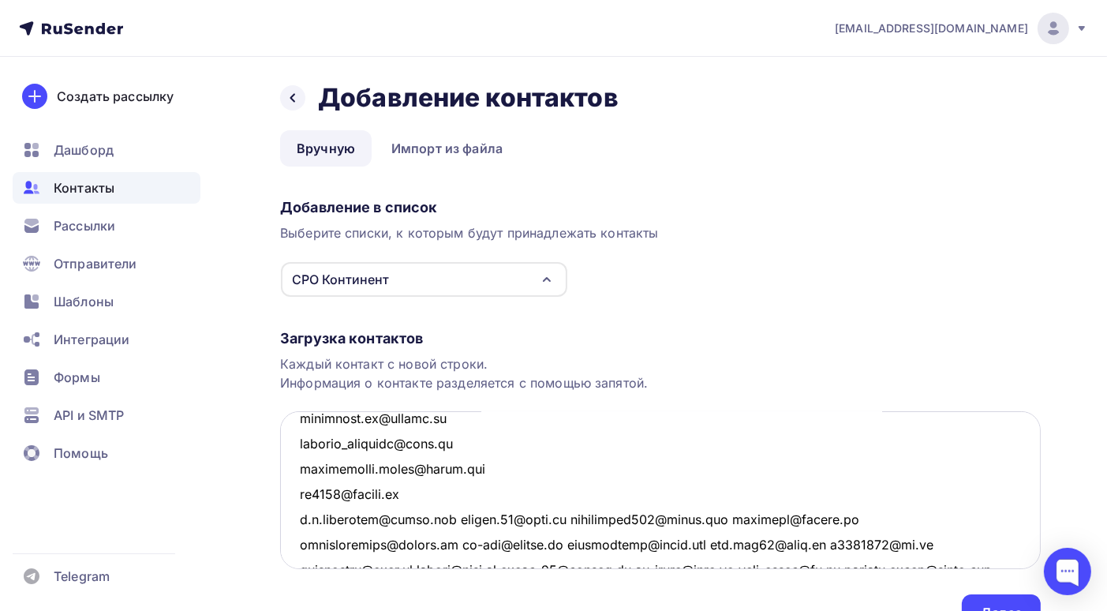
click at [454, 518] on textarea at bounding box center [660, 490] width 761 height 158
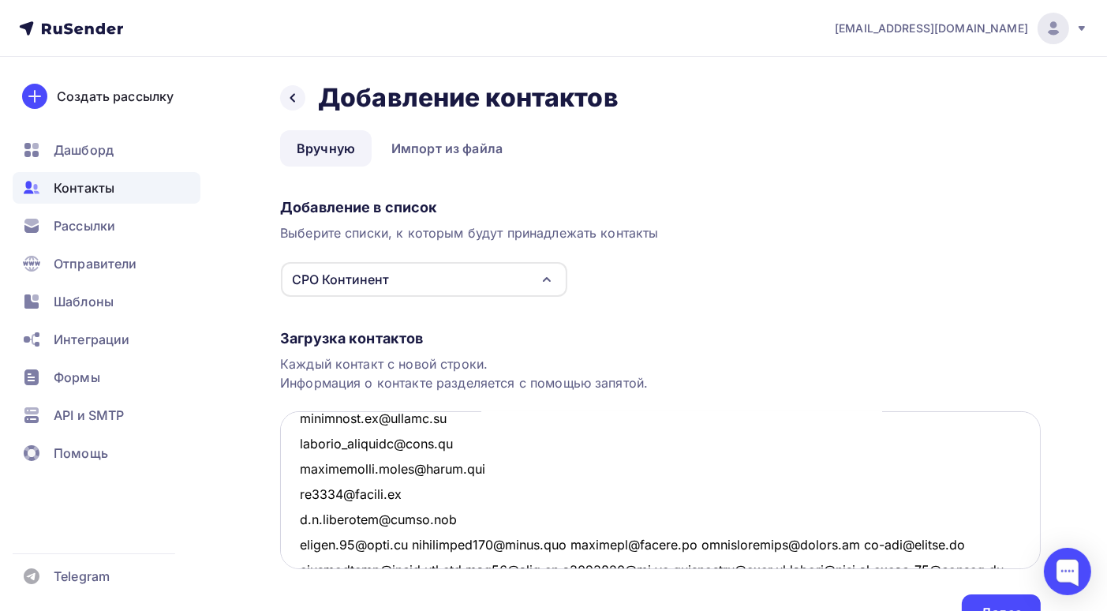
click at [414, 544] on textarea at bounding box center [660, 490] width 761 height 158
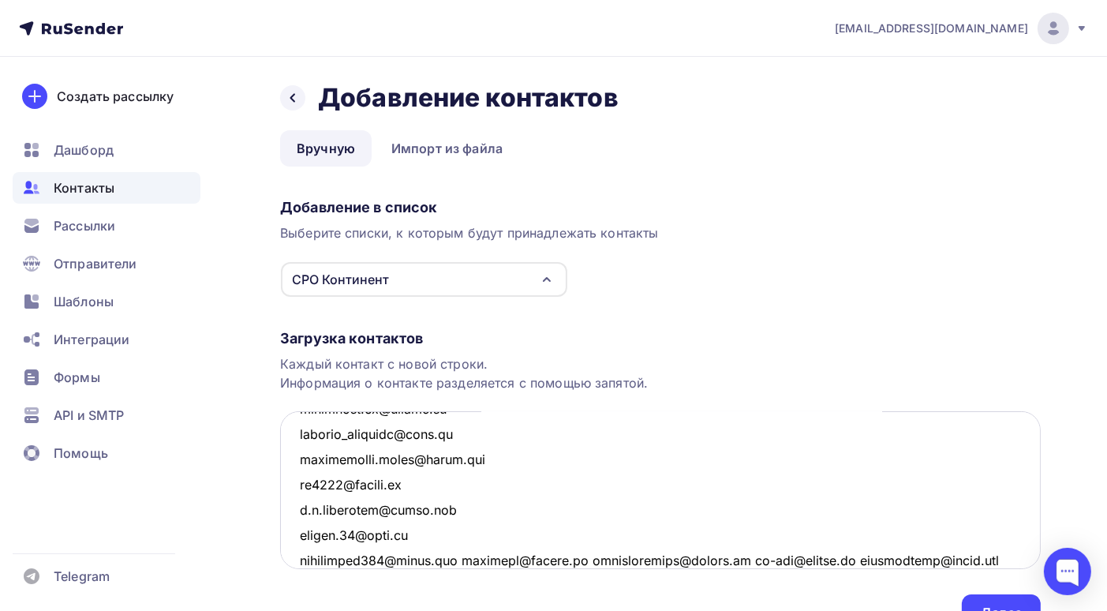
scroll to position [3299, 0]
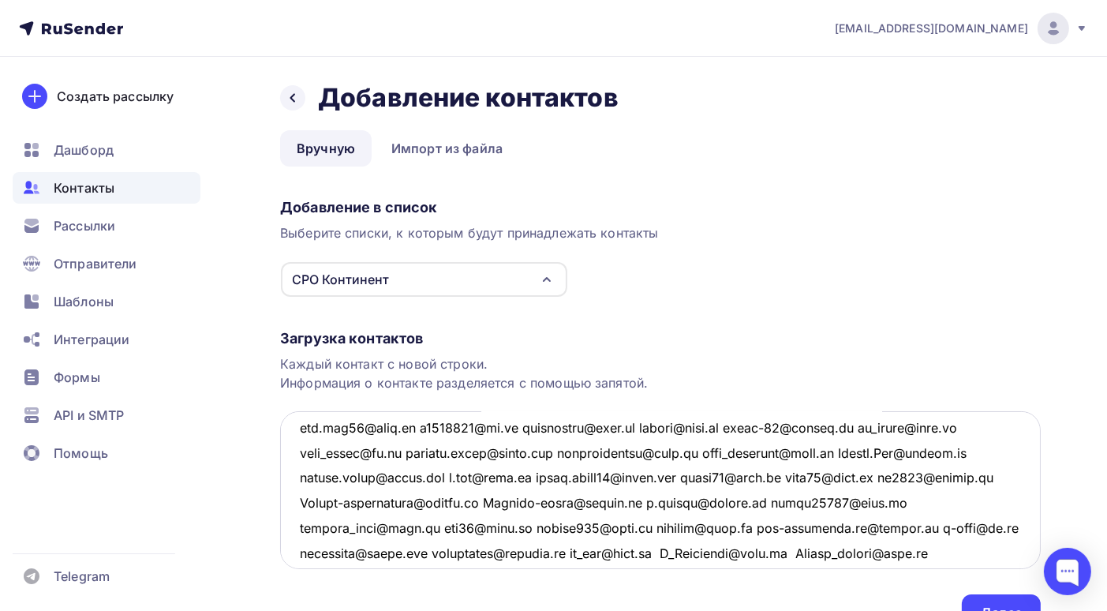
click at [450, 429] on textarea at bounding box center [660, 490] width 761 height 158
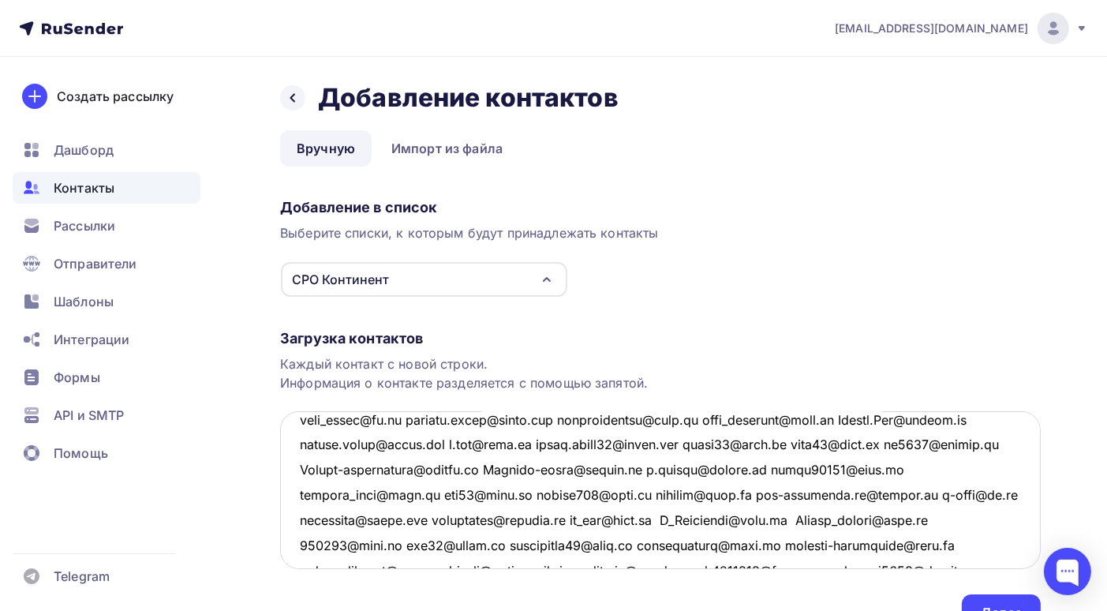
scroll to position [3253, 0]
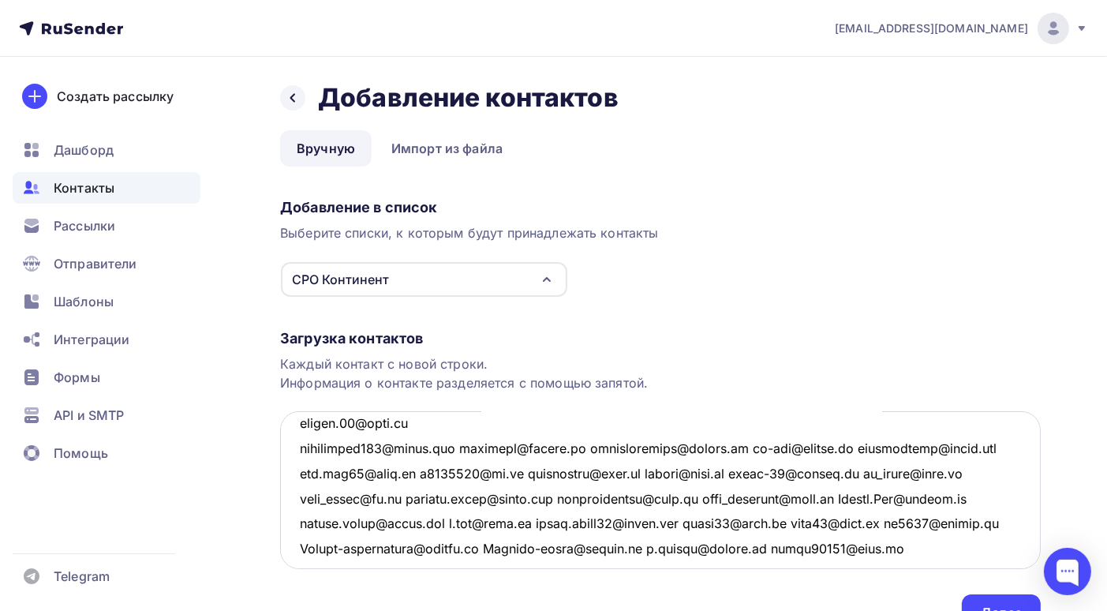
click at [406, 500] on textarea at bounding box center [660, 490] width 761 height 158
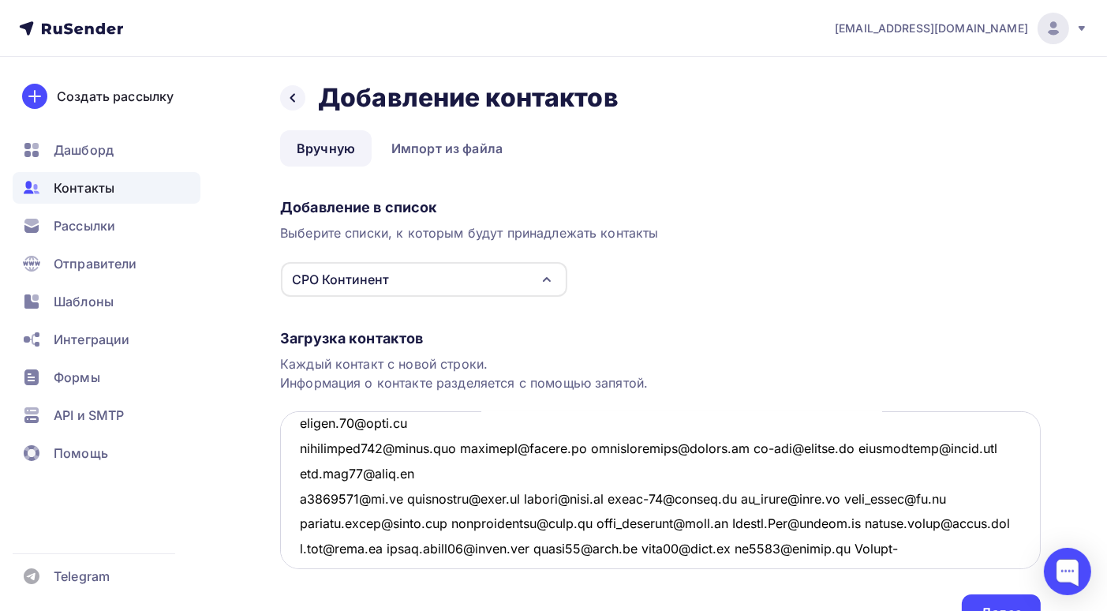
click at [469, 448] on textarea at bounding box center [660, 490] width 761 height 158
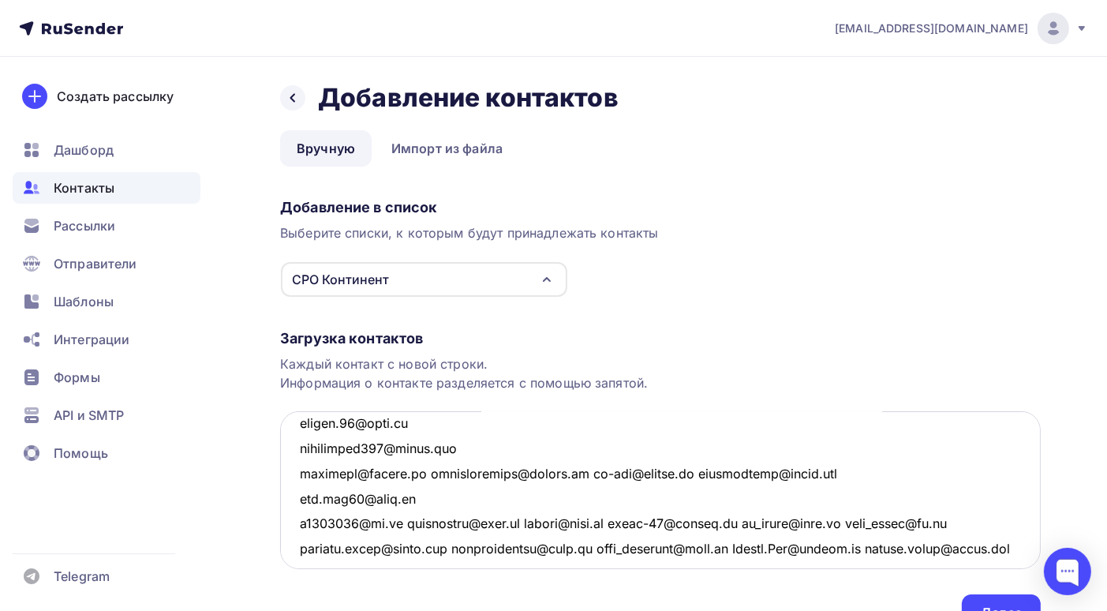
click at [582, 474] on textarea at bounding box center [660, 490] width 761 height 158
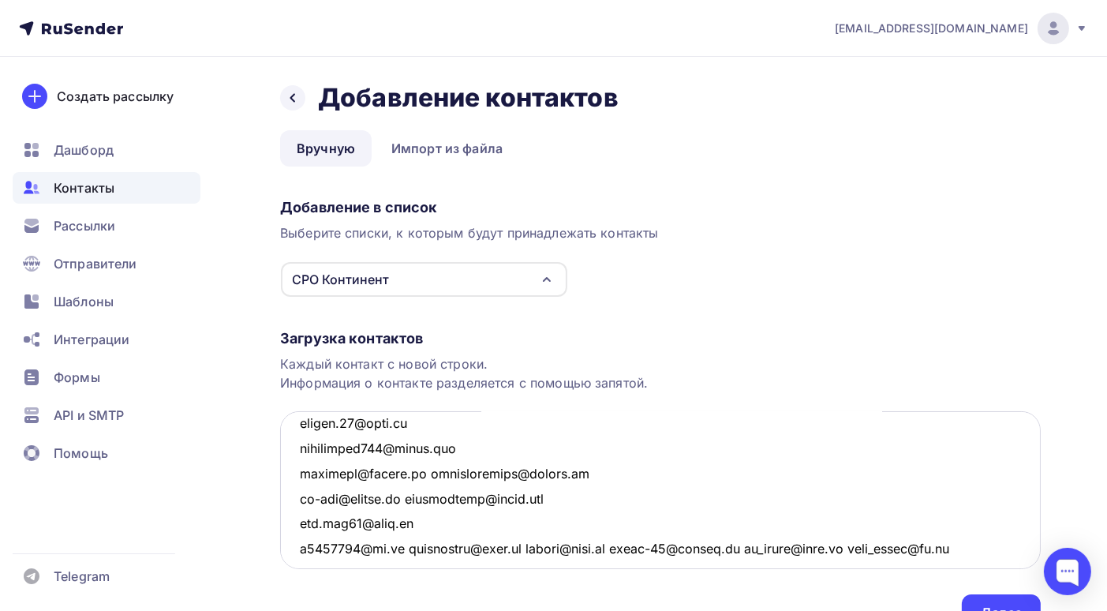
click at [416, 501] on textarea at bounding box center [660, 490] width 761 height 158
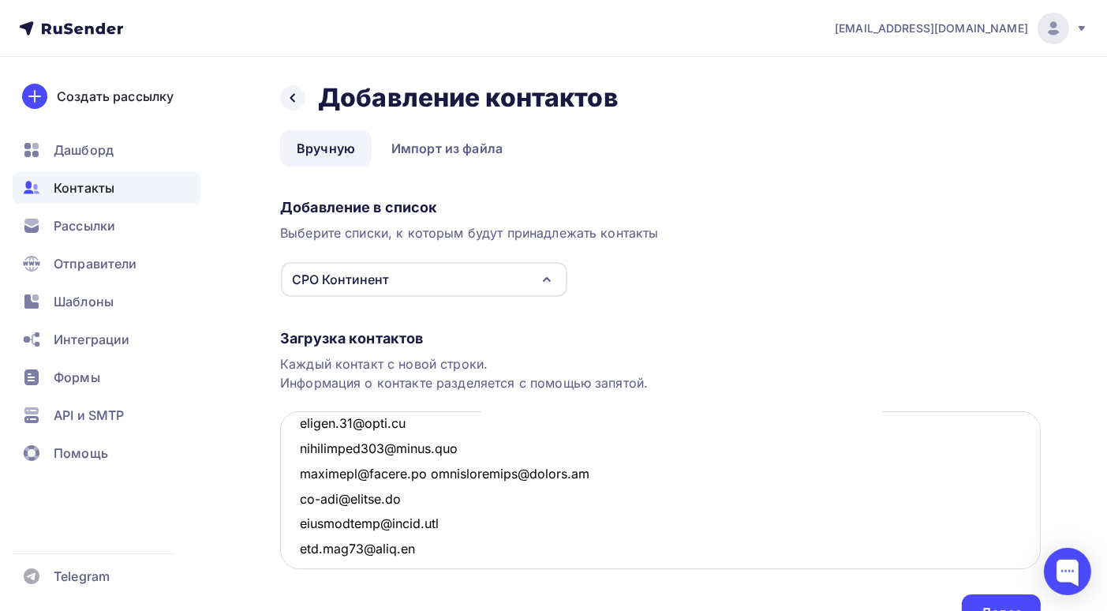
click at [432, 471] on textarea at bounding box center [660, 490] width 761 height 158
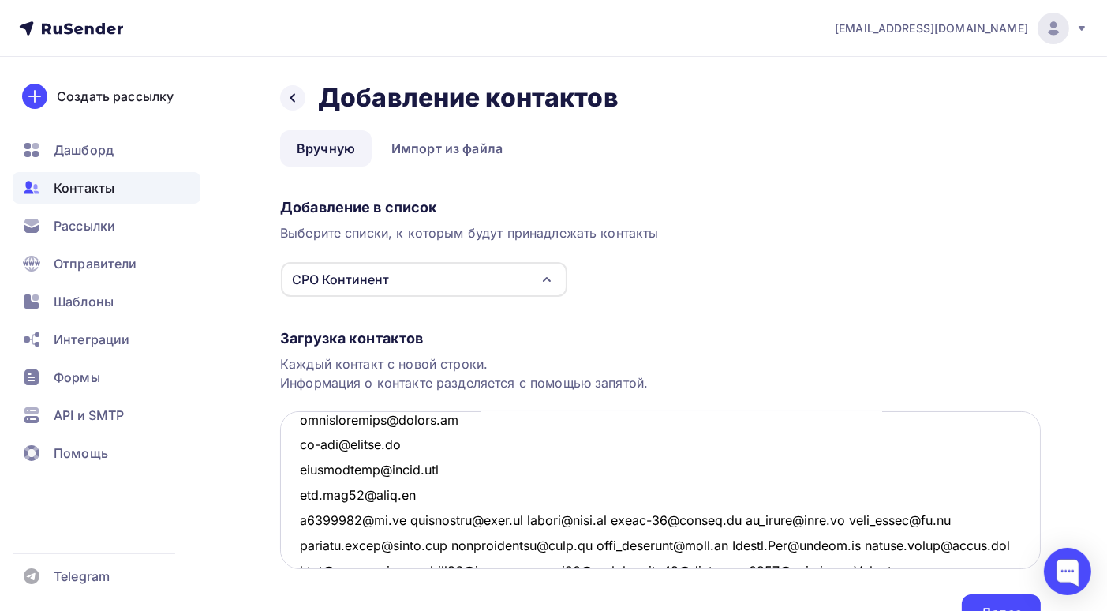
scroll to position [3411, 0]
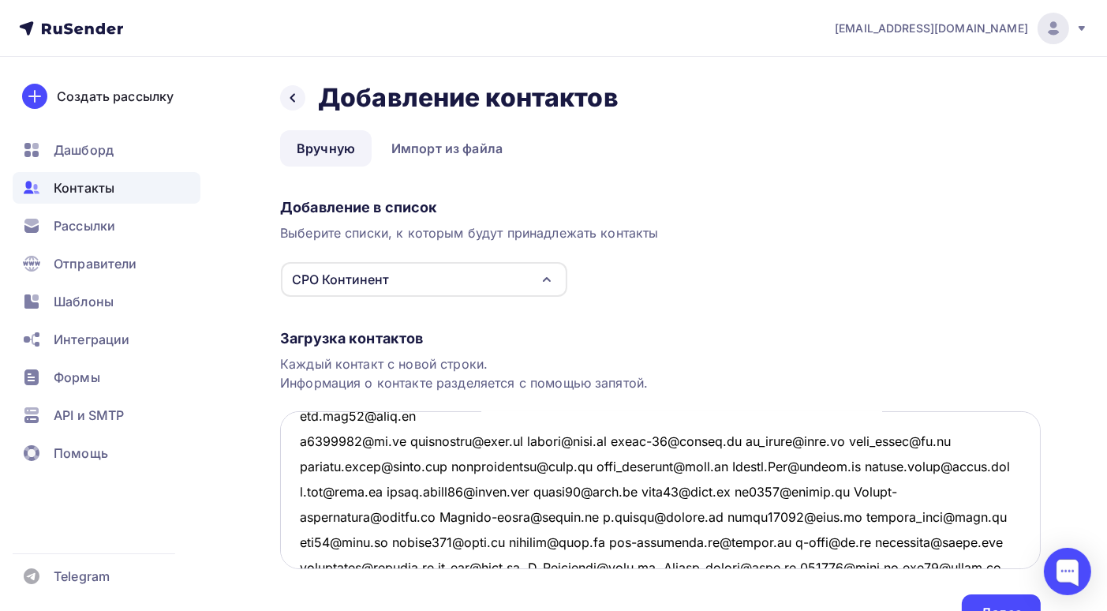
click at [411, 443] on textarea at bounding box center [660, 490] width 761 height 158
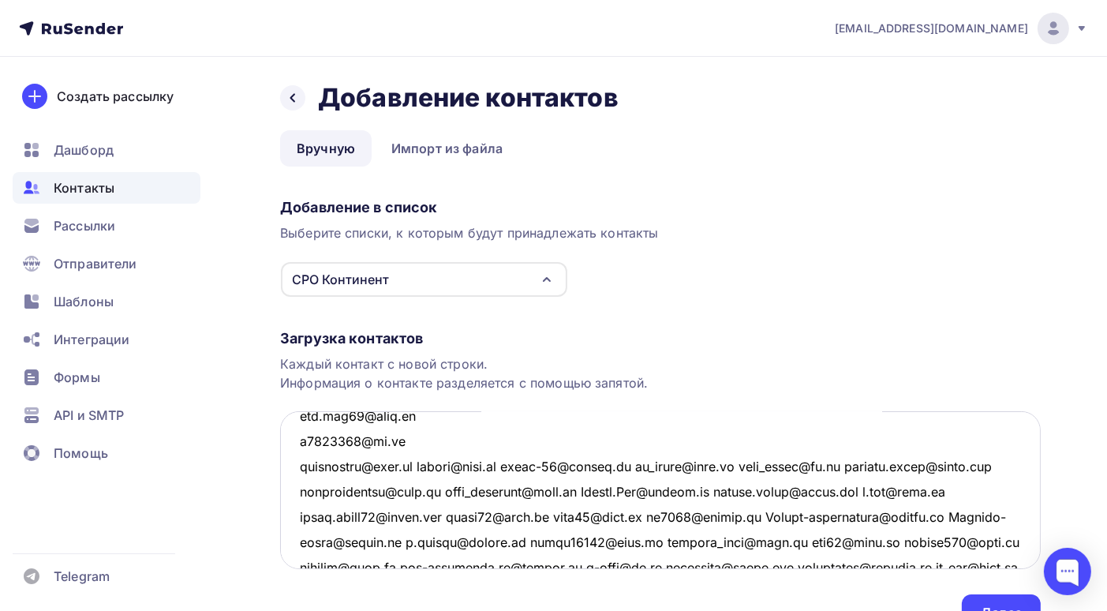
click at [420, 465] on textarea at bounding box center [660, 490] width 761 height 158
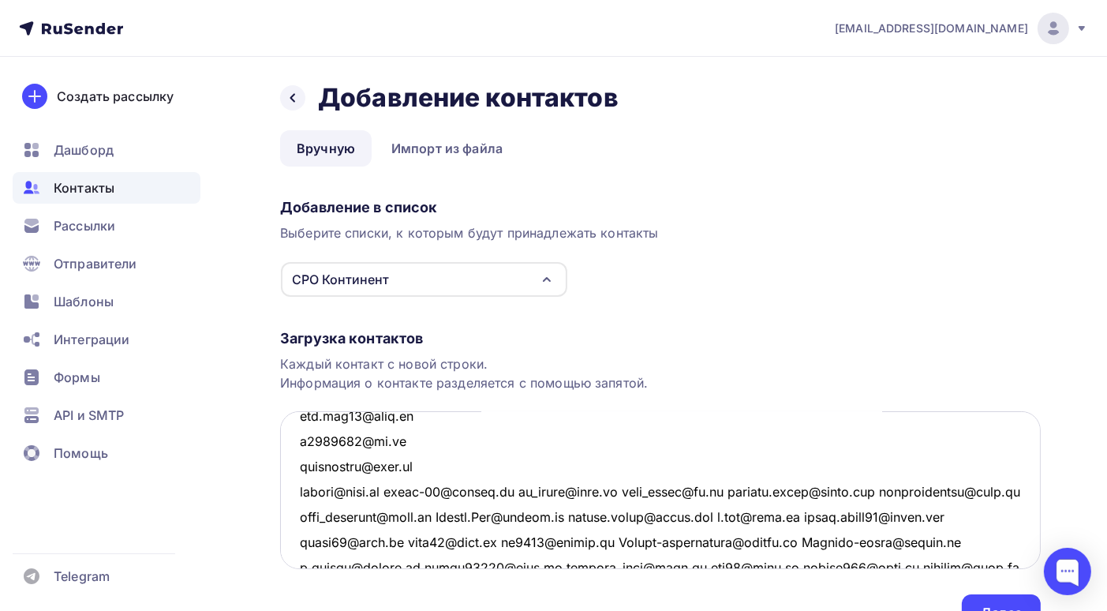
click at [386, 490] on textarea at bounding box center [660, 490] width 761 height 158
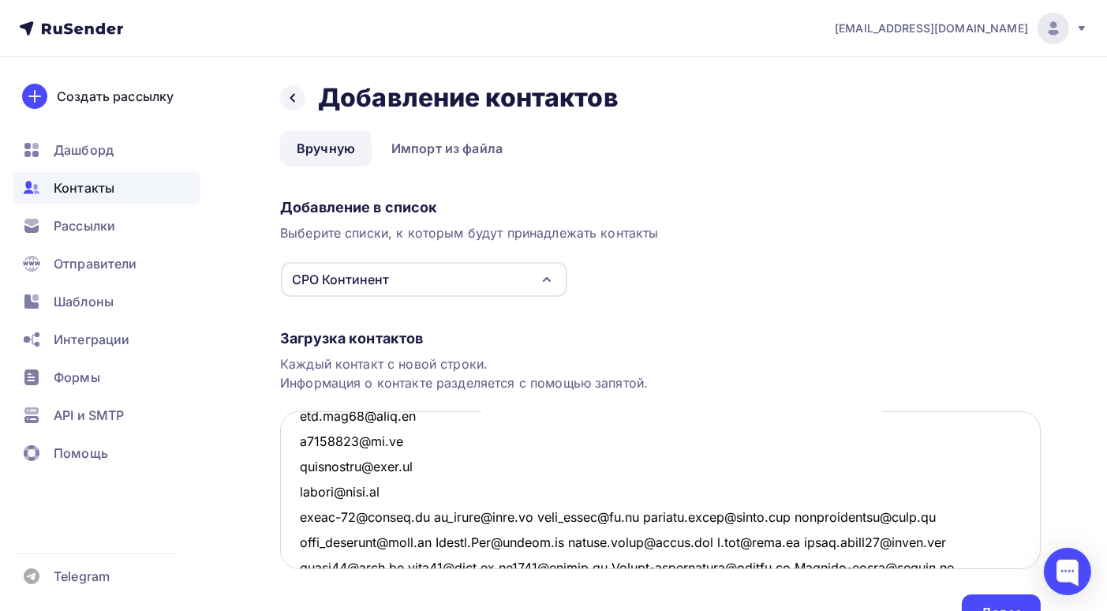
click at [423, 519] on textarea at bounding box center [660, 490] width 761 height 158
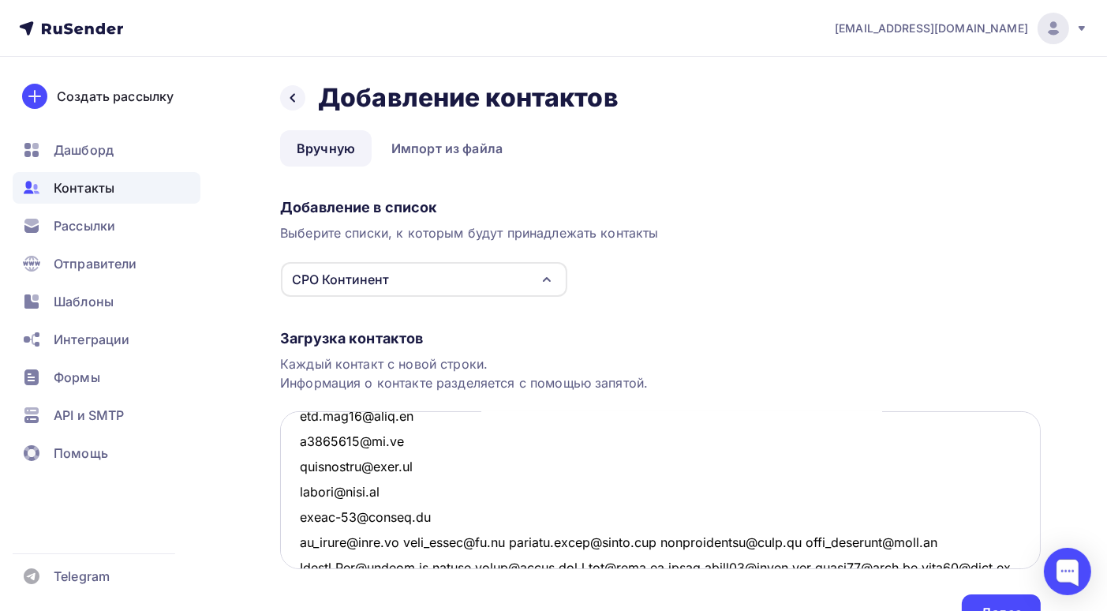
scroll to position [3490, 0]
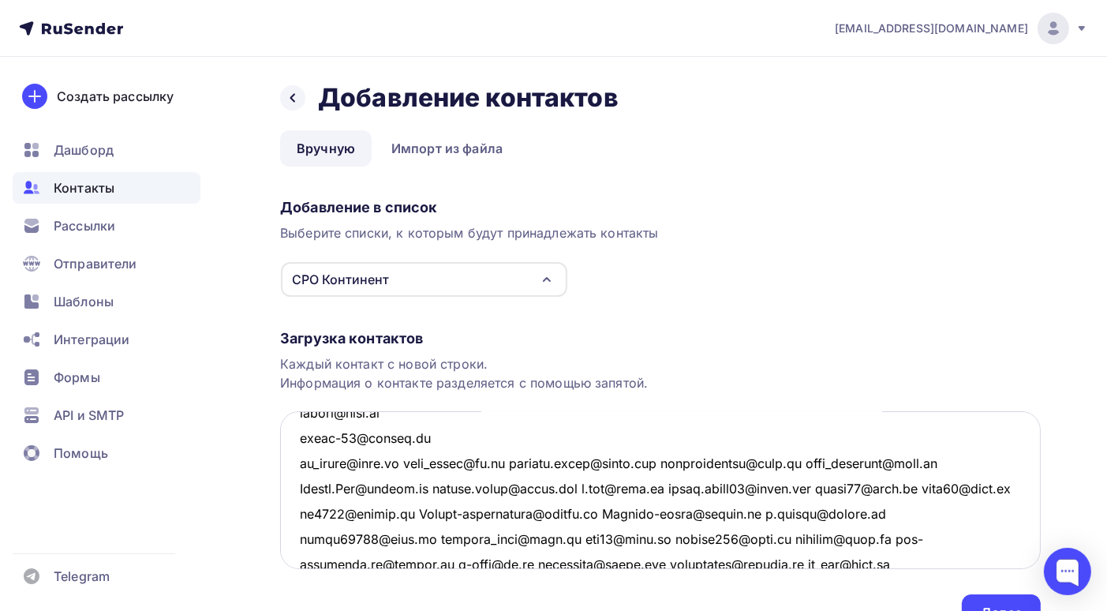
click at [403, 463] on textarea at bounding box center [660, 490] width 761 height 158
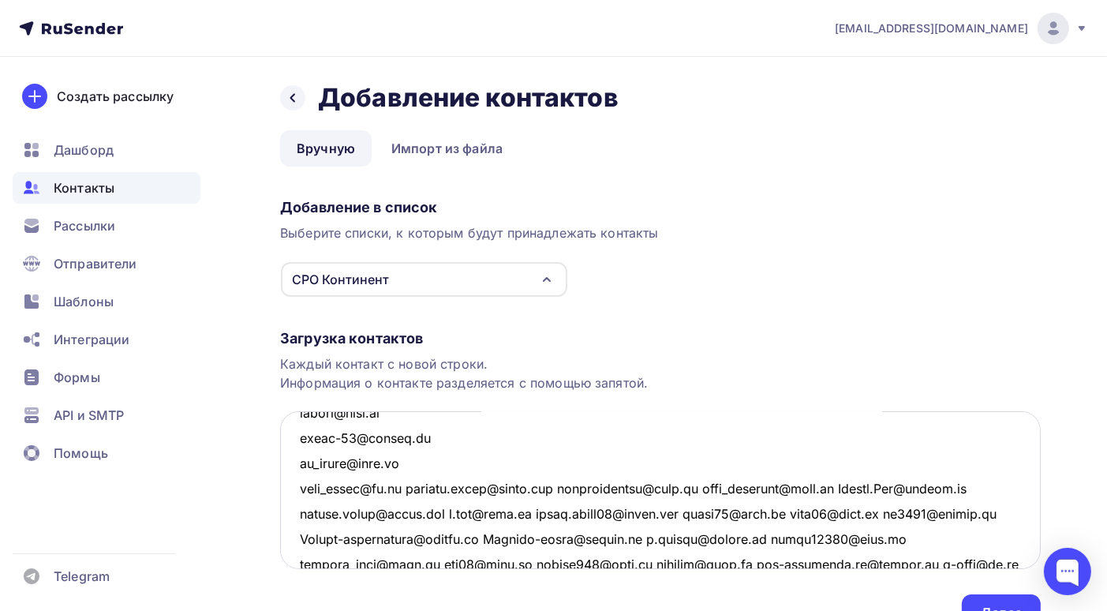
click at [405, 489] on textarea at bounding box center [660, 490] width 761 height 158
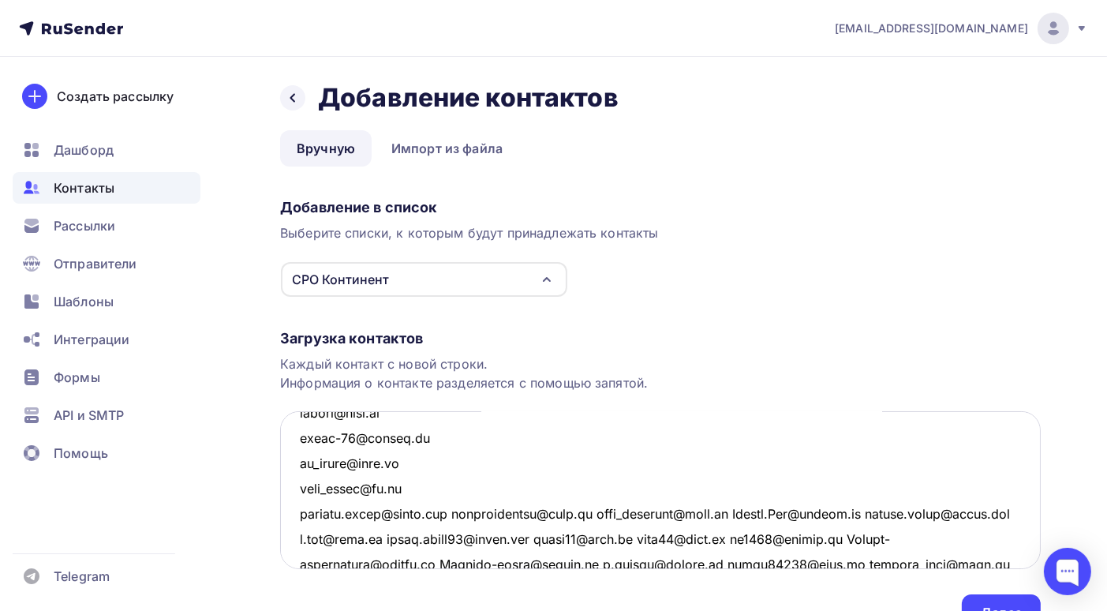
click at [429, 513] on textarea at bounding box center [660, 490] width 761 height 158
click at [458, 514] on textarea at bounding box center [660, 490] width 761 height 158
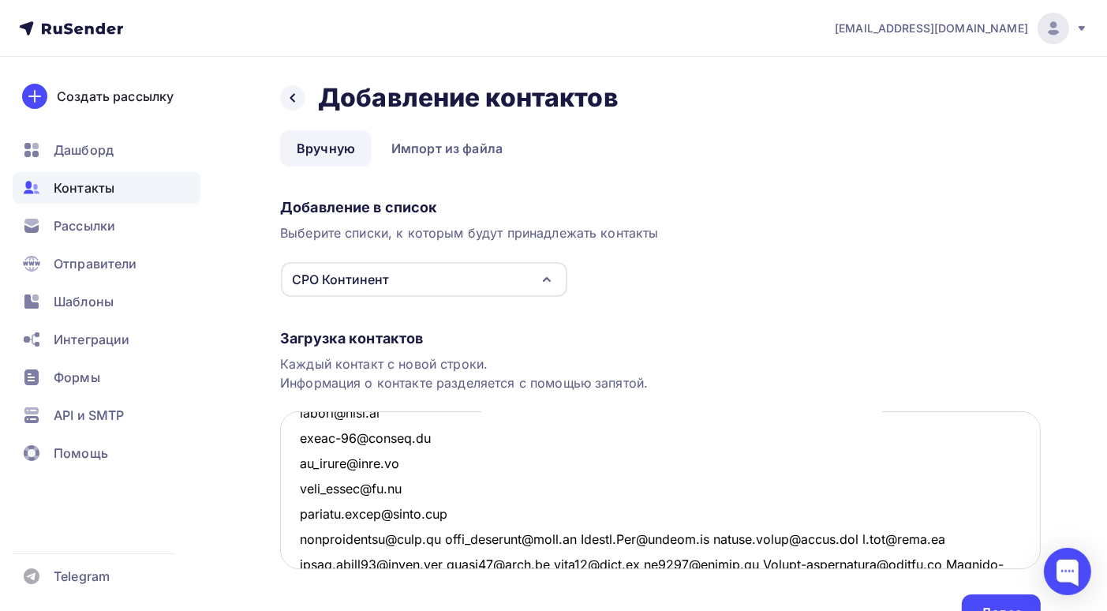
click at [438, 537] on textarea at bounding box center [660, 490] width 761 height 158
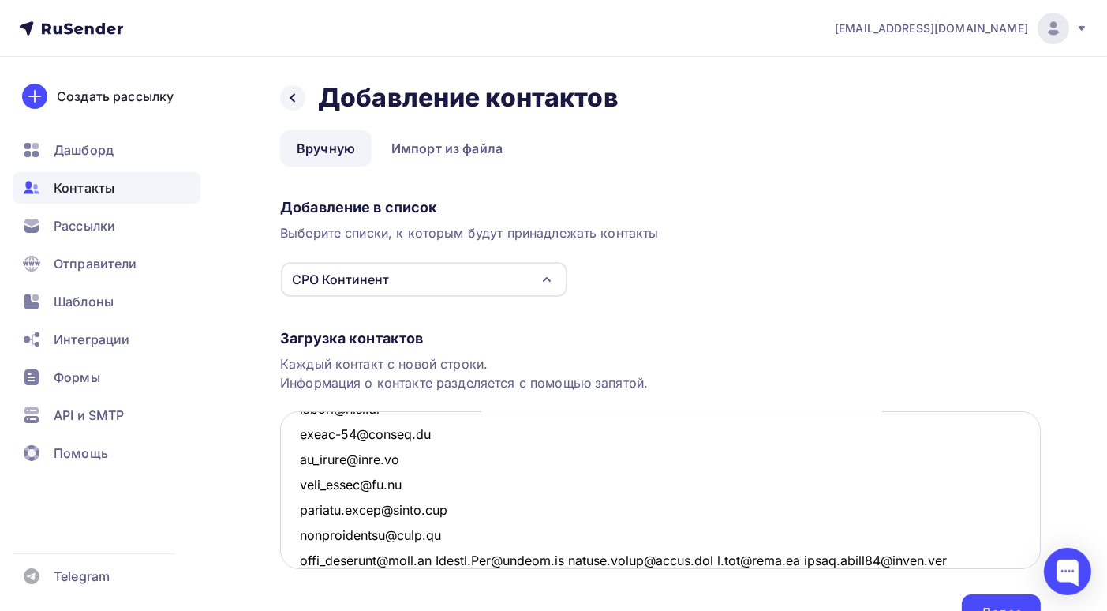
scroll to position [3573, 0]
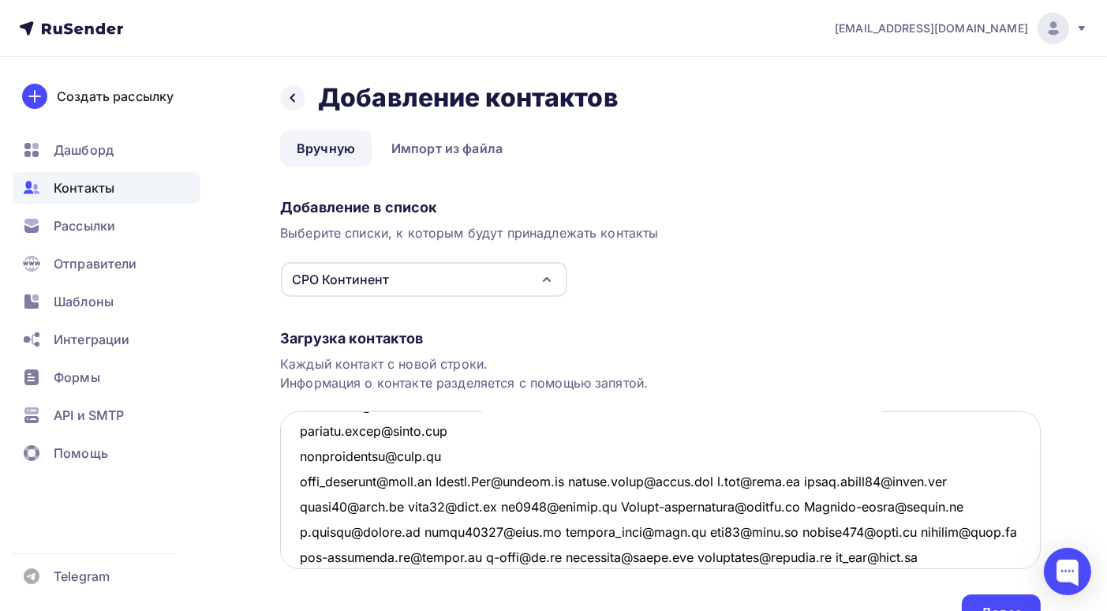
click at [439, 481] on textarea at bounding box center [660, 490] width 761 height 158
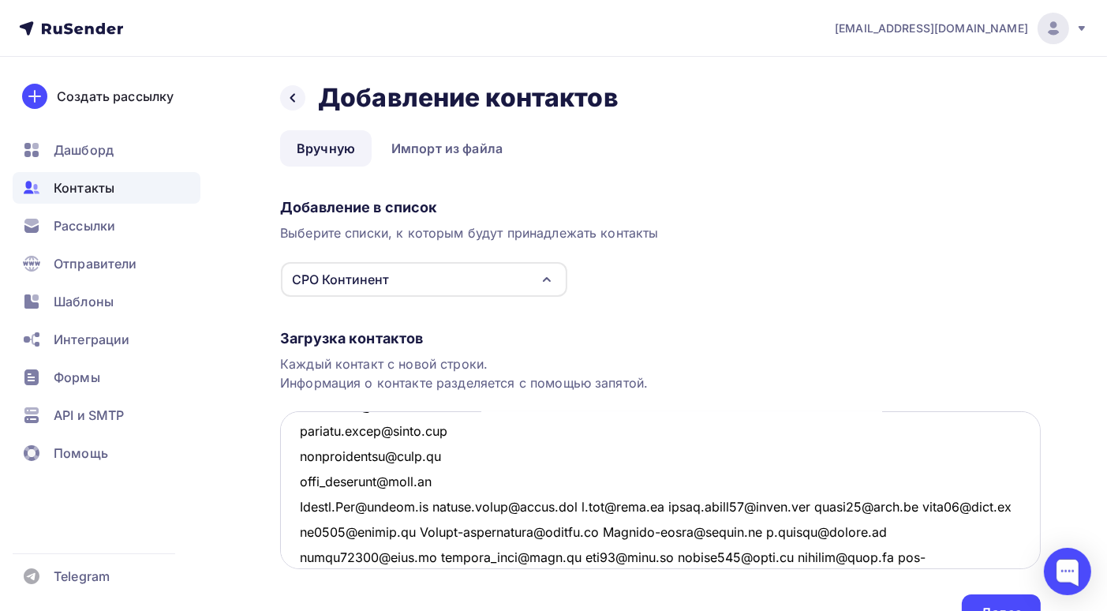
click at [446, 504] on textarea at bounding box center [660, 490] width 761 height 158
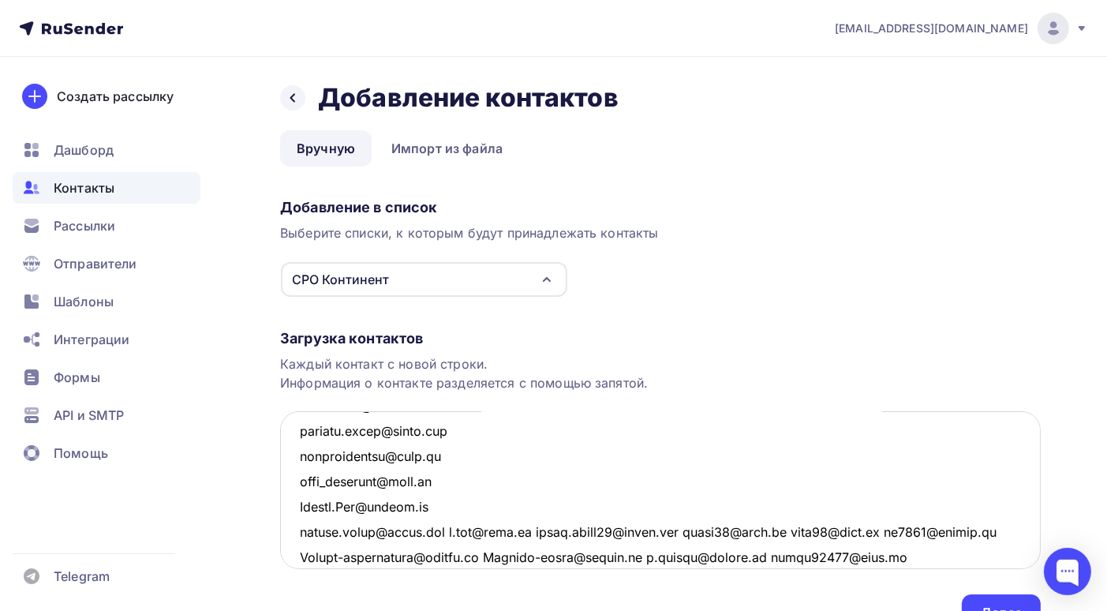
click at [440, 531] on textarea at bounding box center [660, 490] width 761 height 158
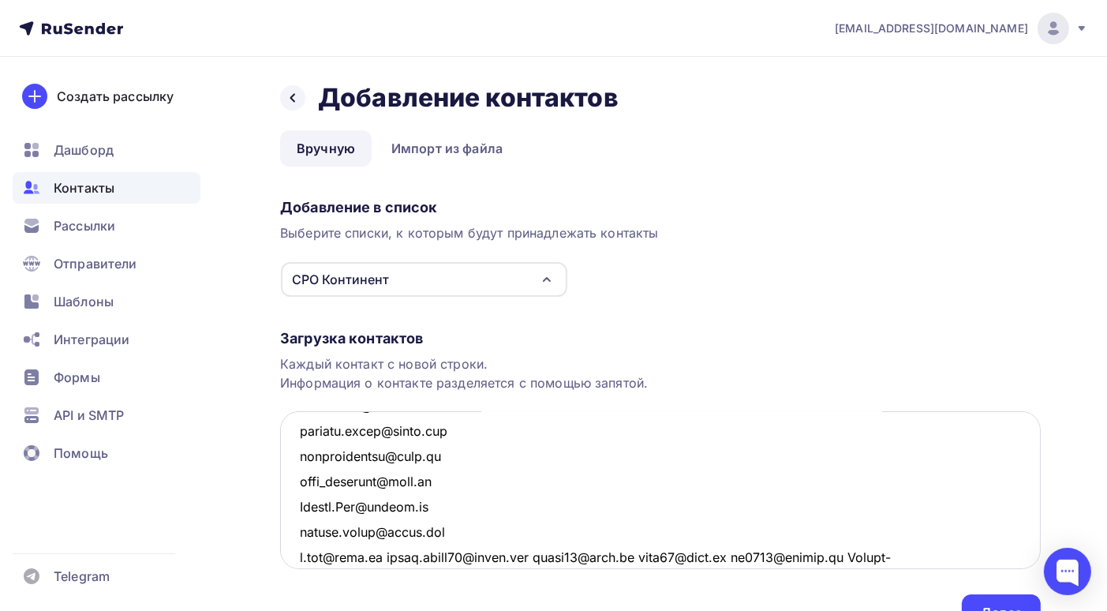
scroll to position [3652, 0]
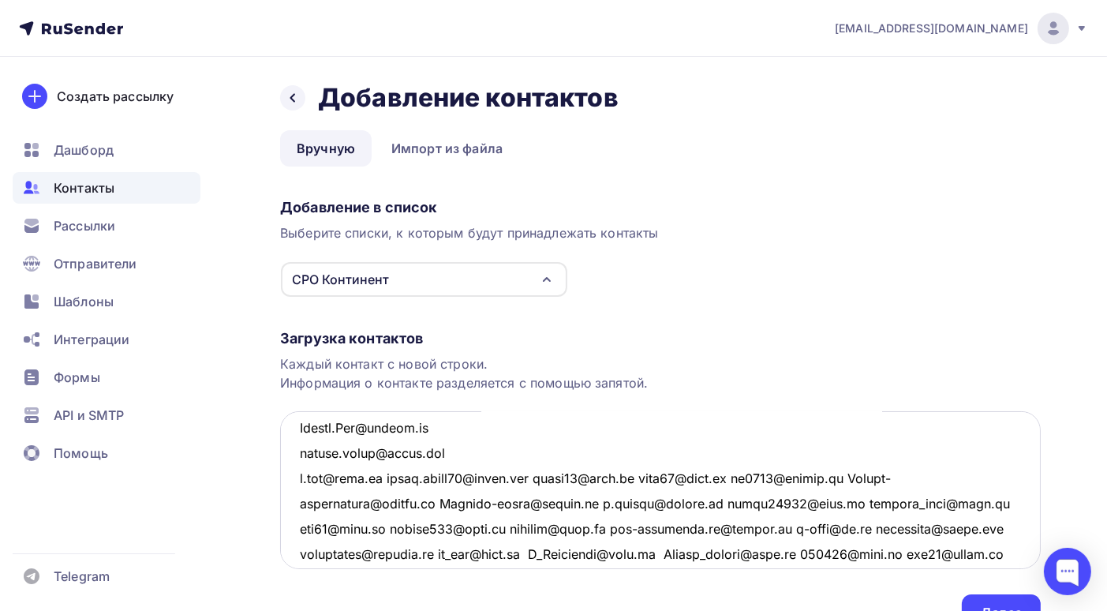
click at [388, 479] on textarea at bounding box center [660, 490] width 761 height 158
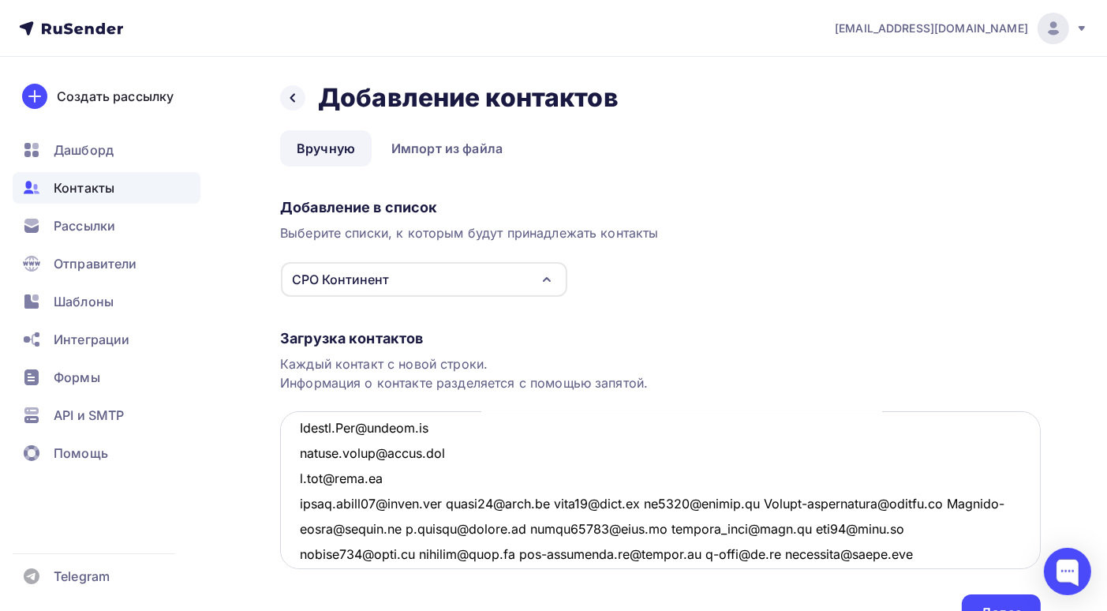
click at [454, 503] on textarea at bounding box center [660, 490] width 761 height 158
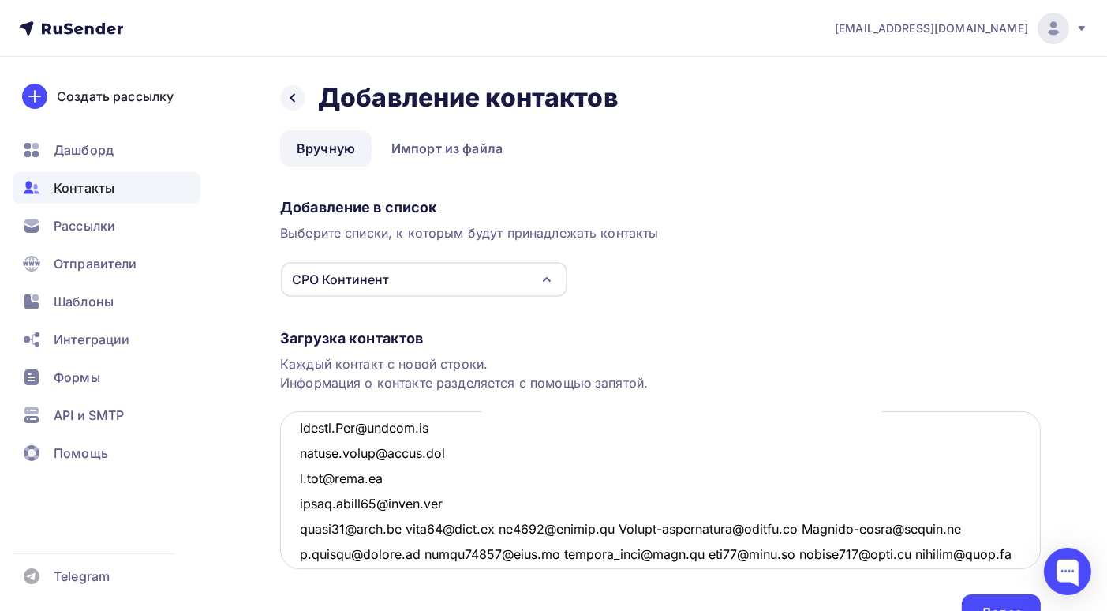
scroll to position [3731, 0]
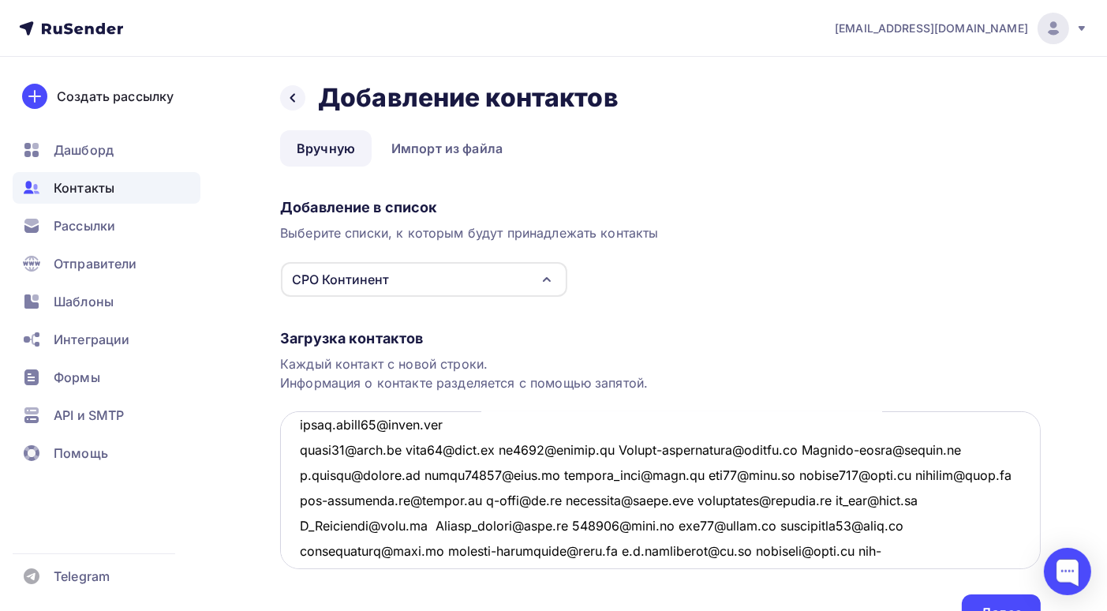
click at [393, 450] on textarea at bounding box center [660, 490] width 761 height 158
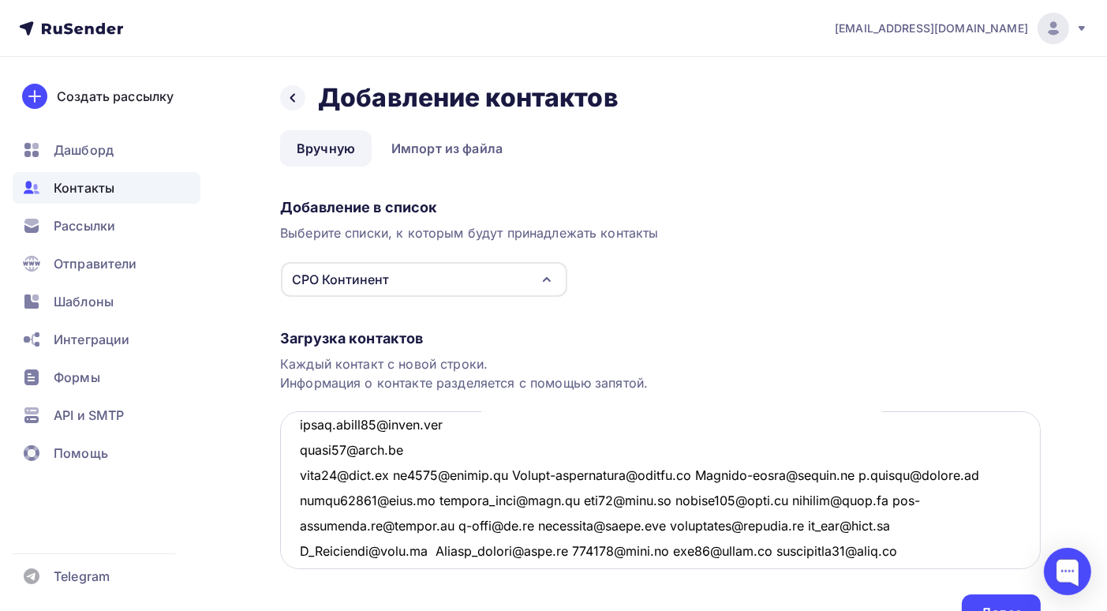
click at [391, 473] on textarea at bounding box center [660, 490] width 761 height 158
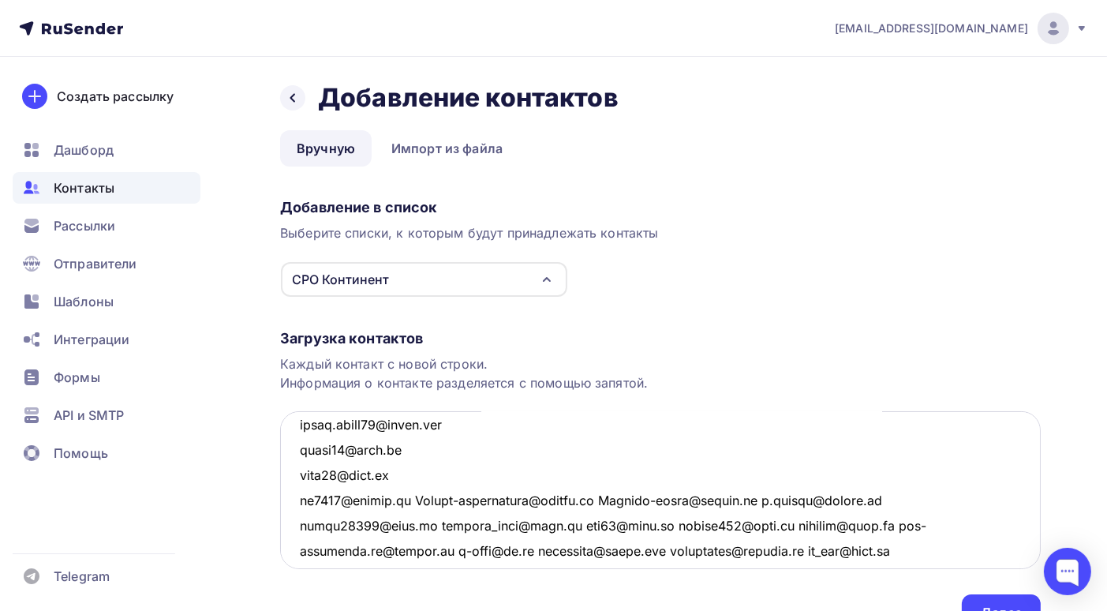
click at [415, 499] on textarea at bounding box center [660, 490] width 761 height 158
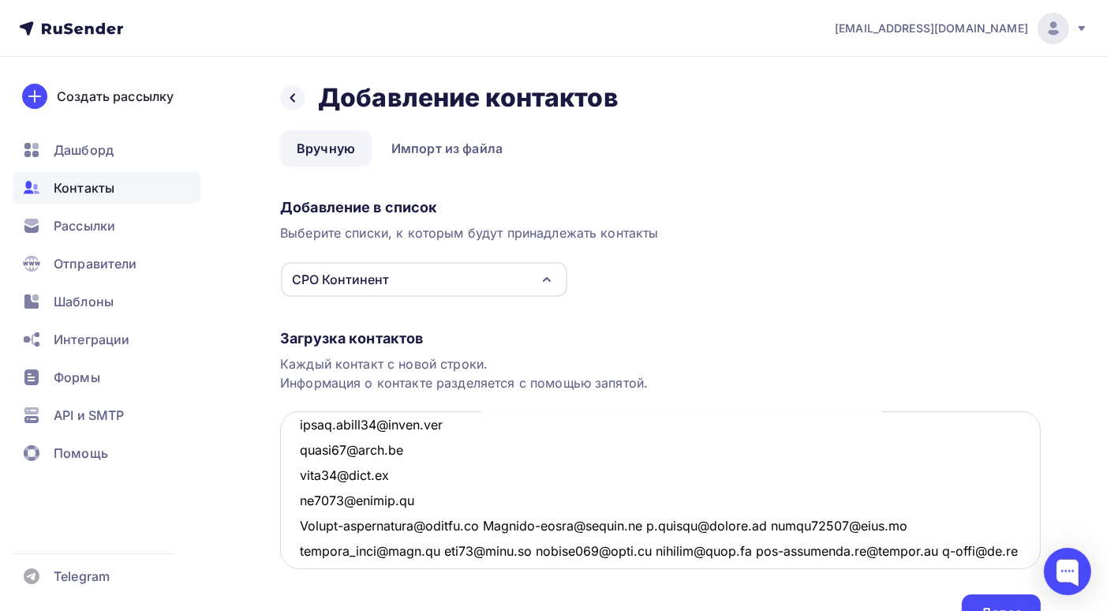
scroll to position [3810, 0]
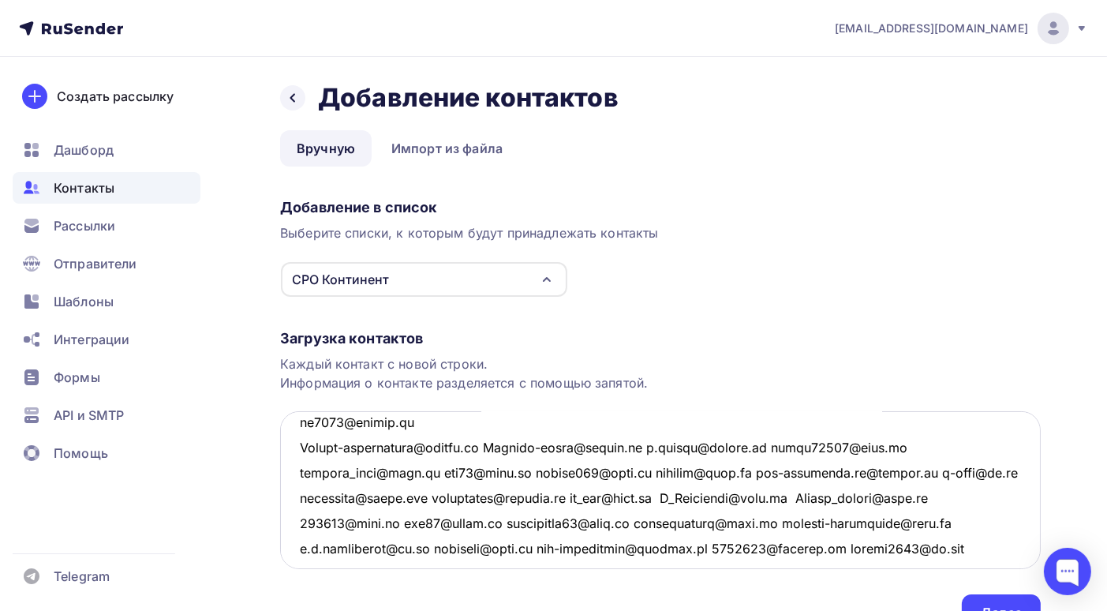
click at [488, 444] on textarea at bounding box center [660, 490] width 761 height 158
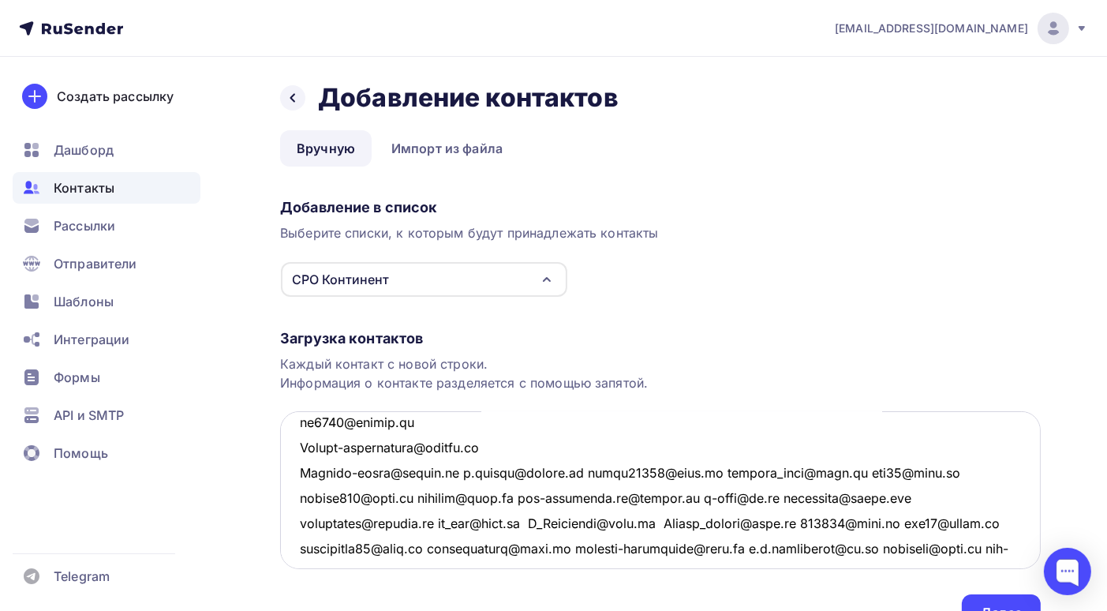
click at [455, 473] on textarea at bounding box center [660, 490] width 761 height 158
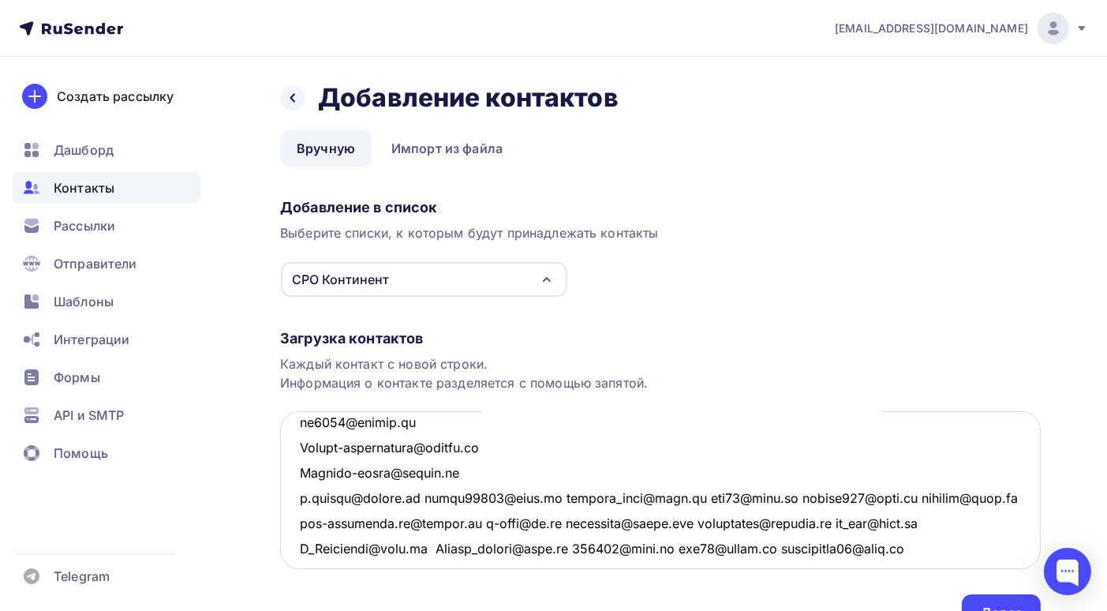
click at [420, 497] on textarea at bounding box center [660, 490] width 761 height 158
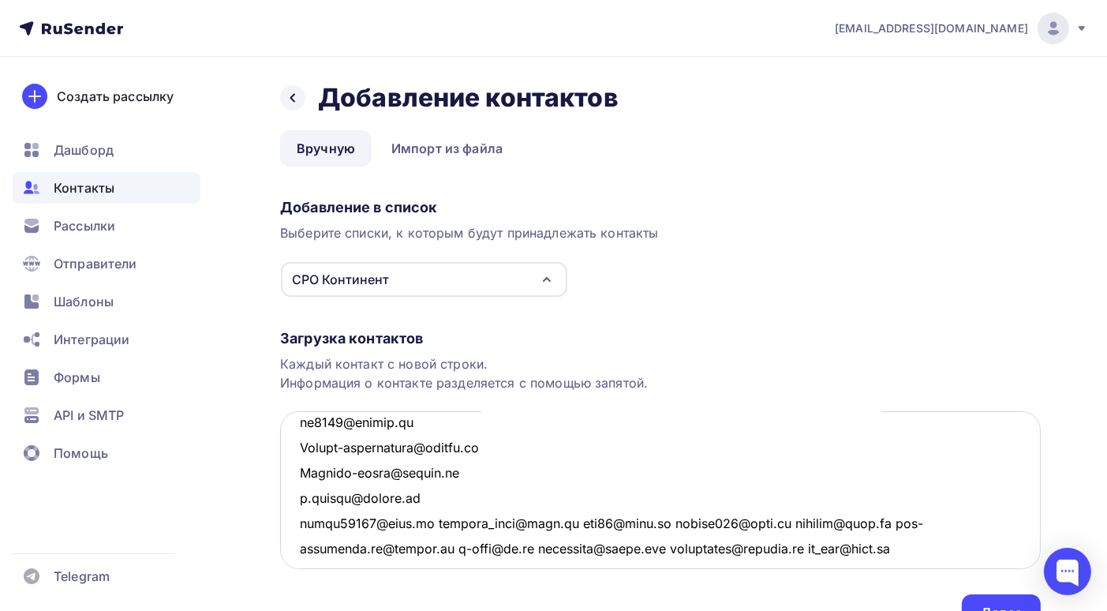
click at [429, 521] on textarea at bounding box center [660, 490] width 761 height 158
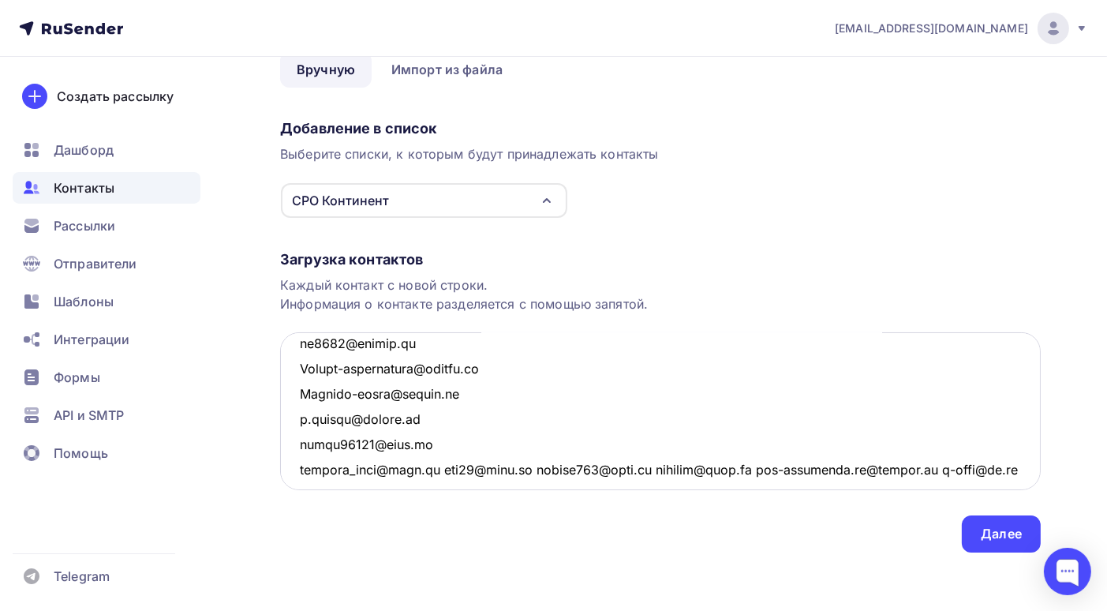
scroll to position [3889, 0]
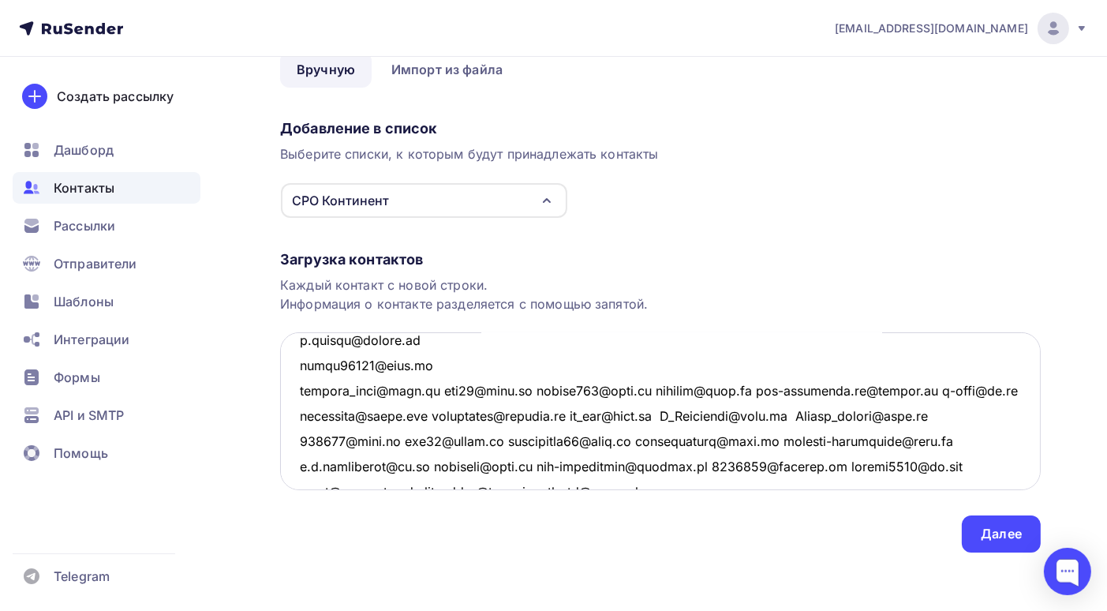
click at [433, 387] on textarea at bounding box center [660, 411] width 761 height 158
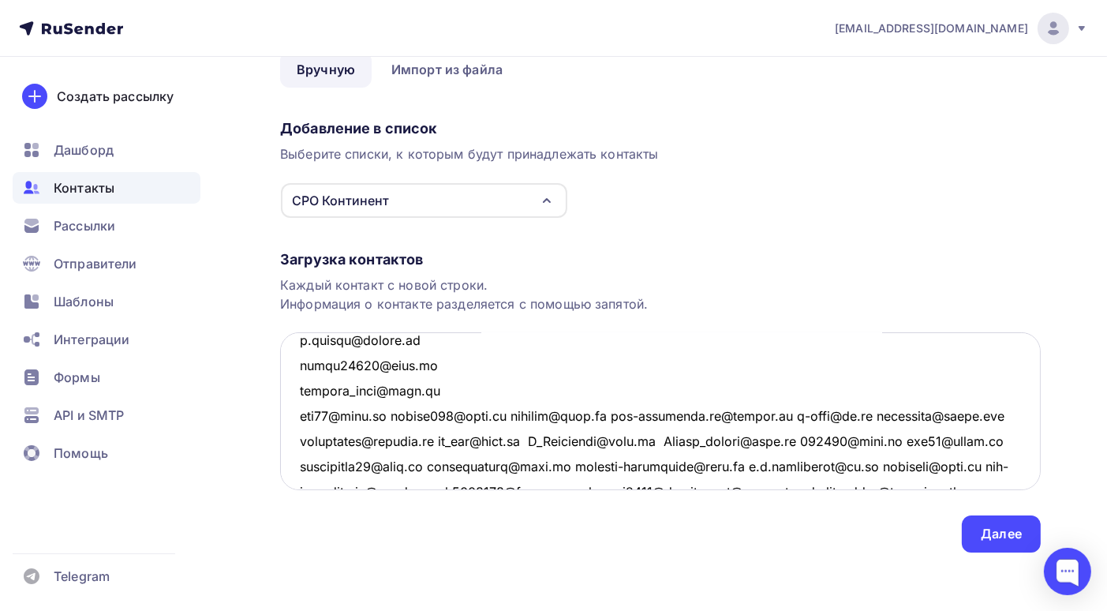
click at [391, 413] on textarea at bounding box center [660, 411] width 761 height 158
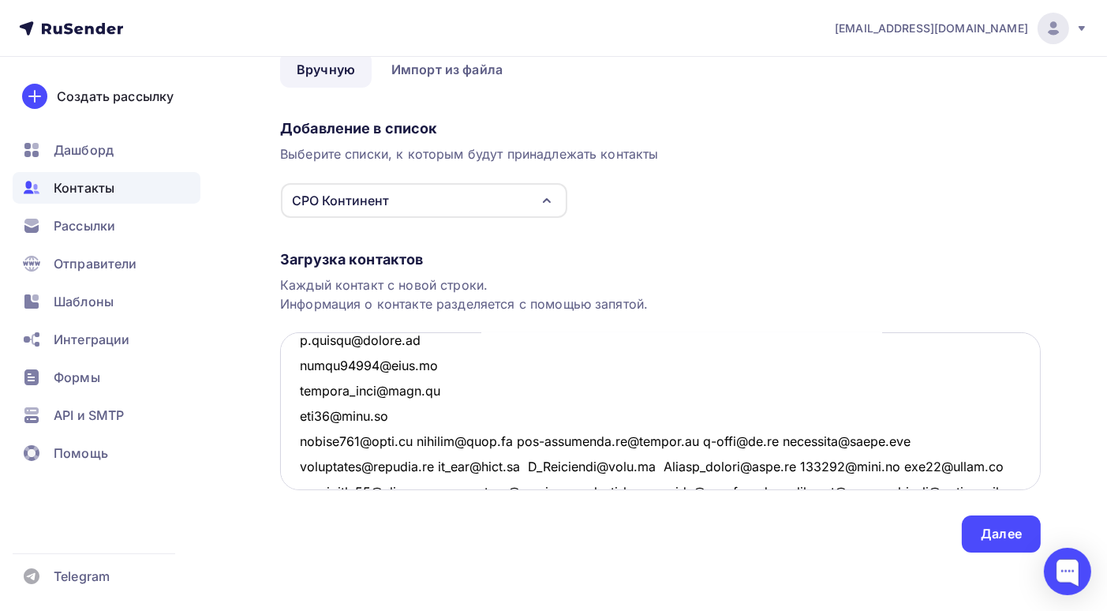
click at [413, 441] on textarea at bounding box center [660, 411] width 761 height 158
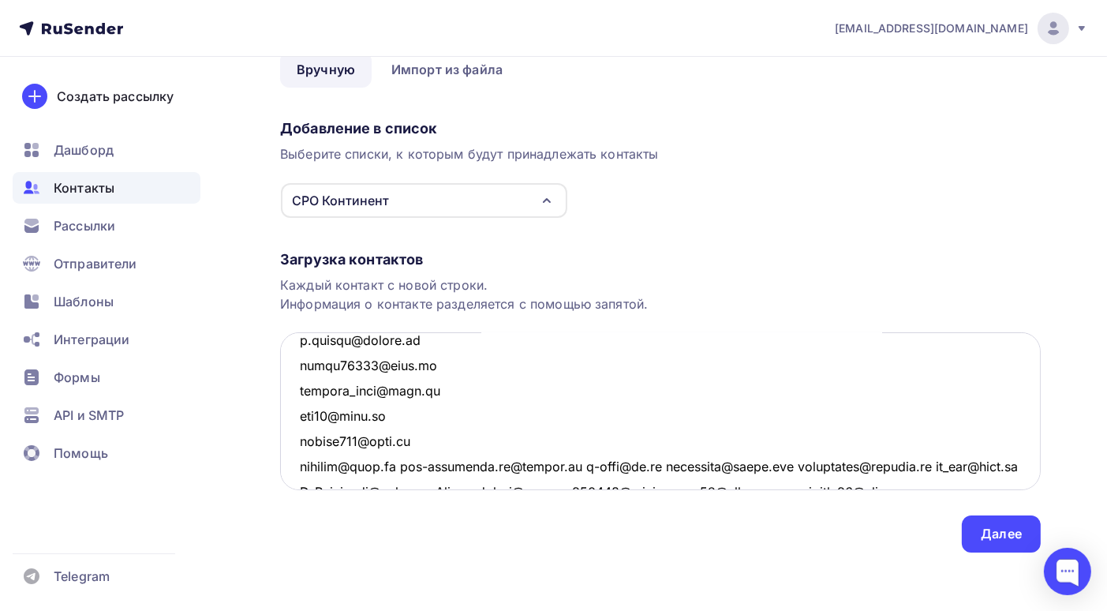
click at [406, 467] on textarea at bounding box center [660, 411] width 761 height 158
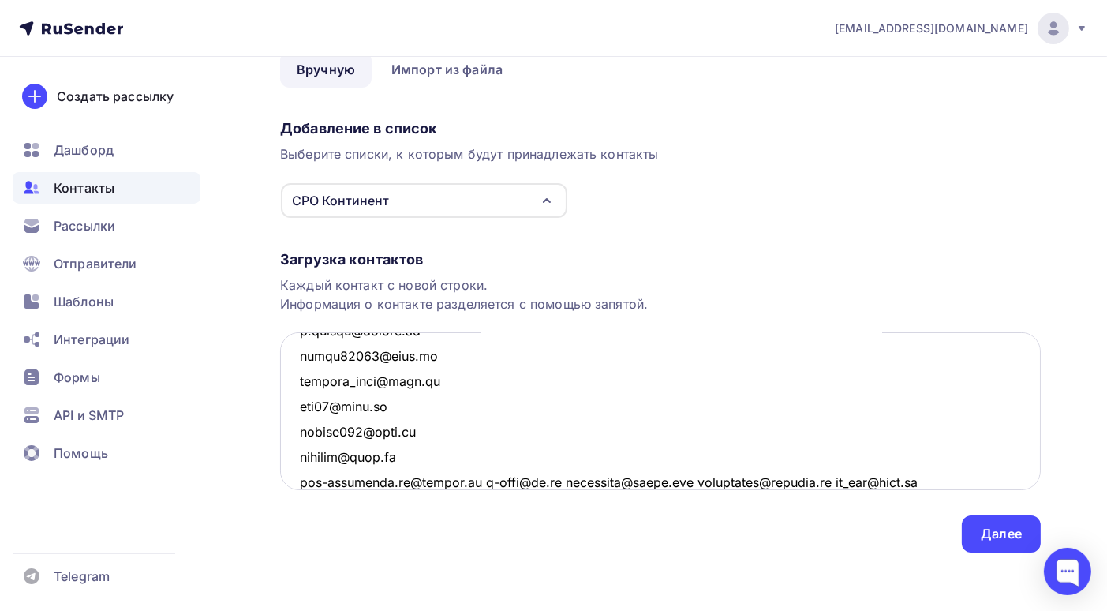
scroll to position [3977, 0]
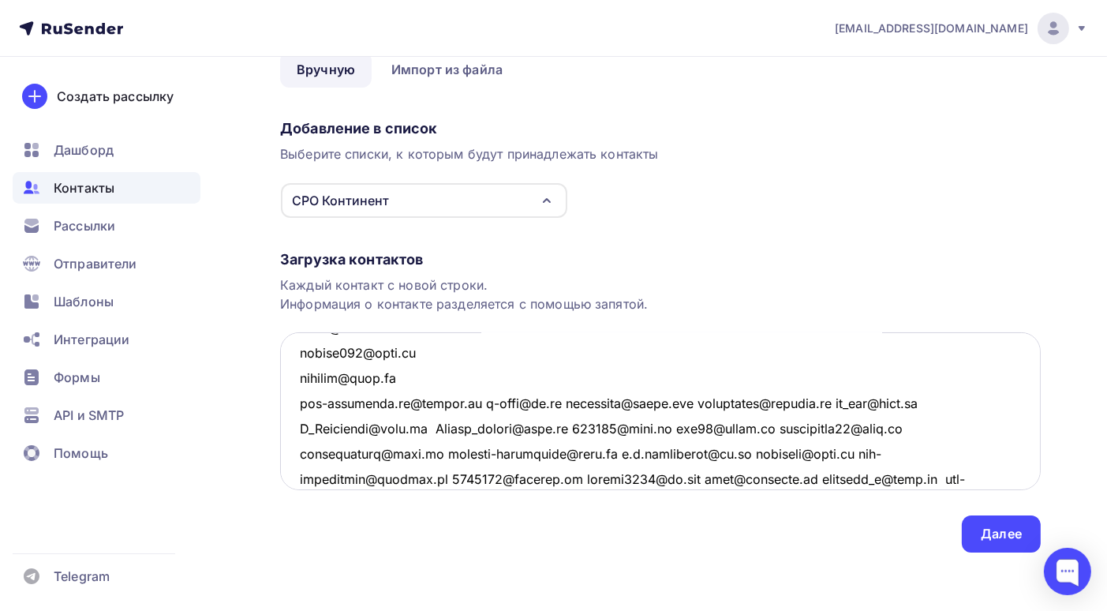
click at [474, 400] on textarea at bounding box center [660, 411] width 761 height 158
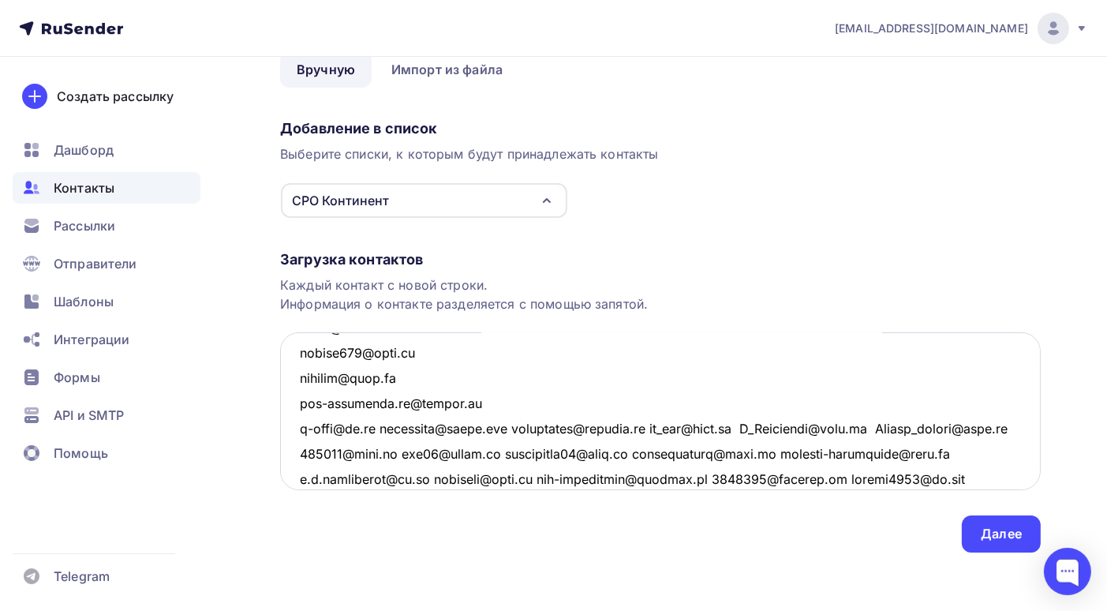
click at [384, 425] on textarea at bounding box center [660, 411] width 761 height 158
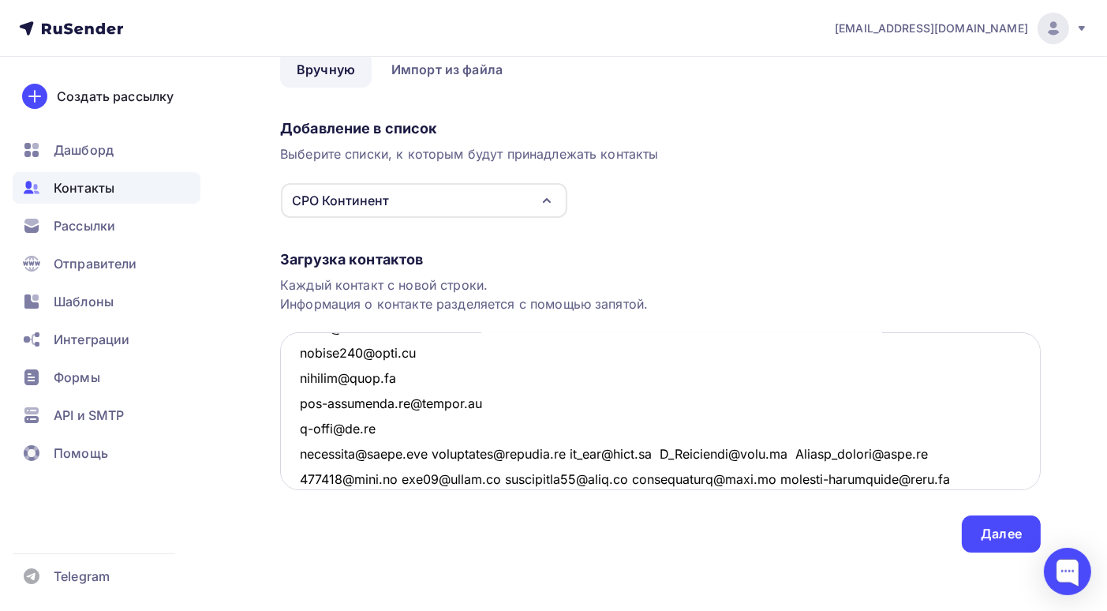
click at [442, 452] on textarea at bounding box center [660, 411] width 761 height 158
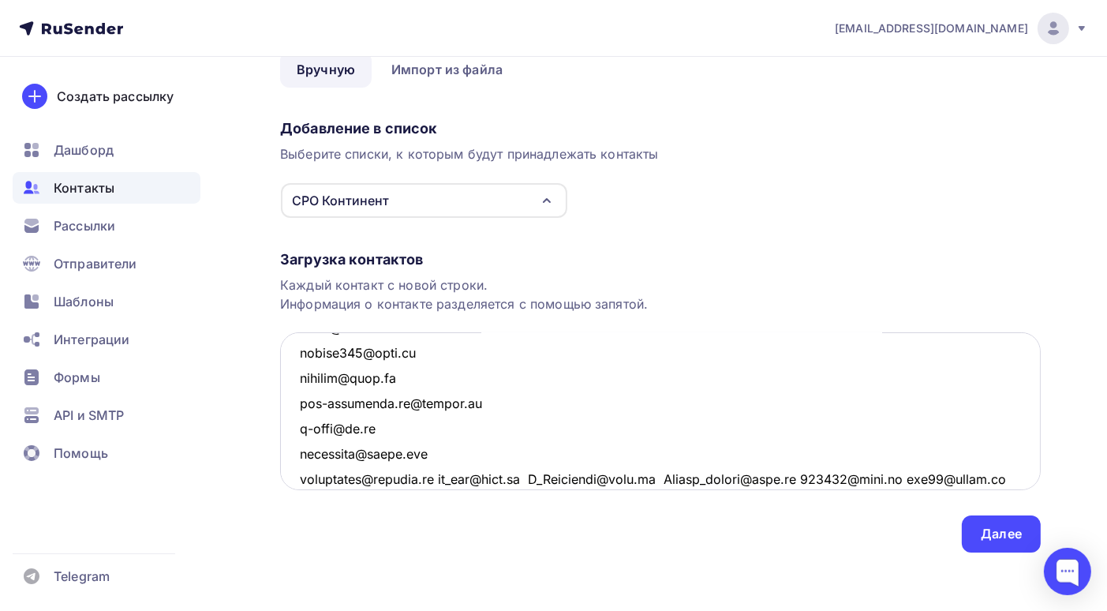
scroll to position [4056, 0]
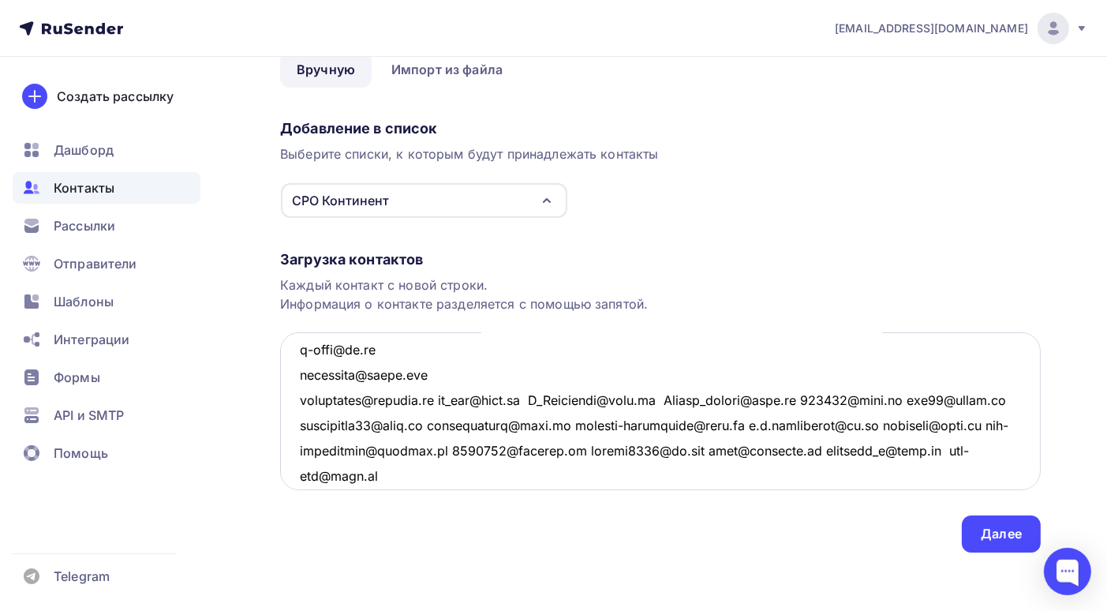
click at [450, 399] on textarea at bounding box center [660, 411] width 761 height 158
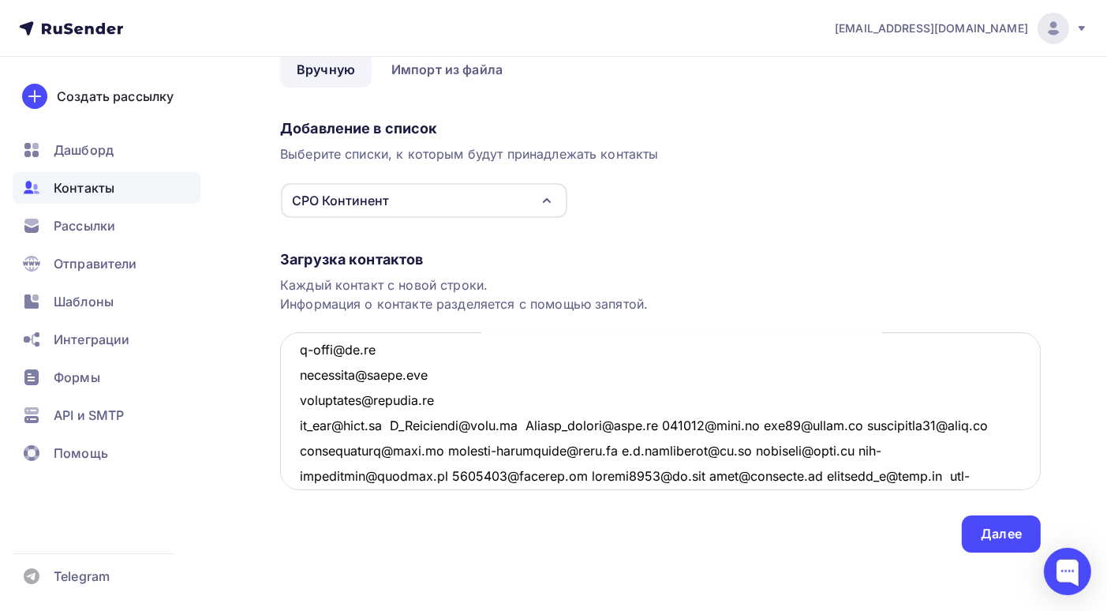
click at [403, 423] on textarea at bounding box center [660, 411] width 761 height 158
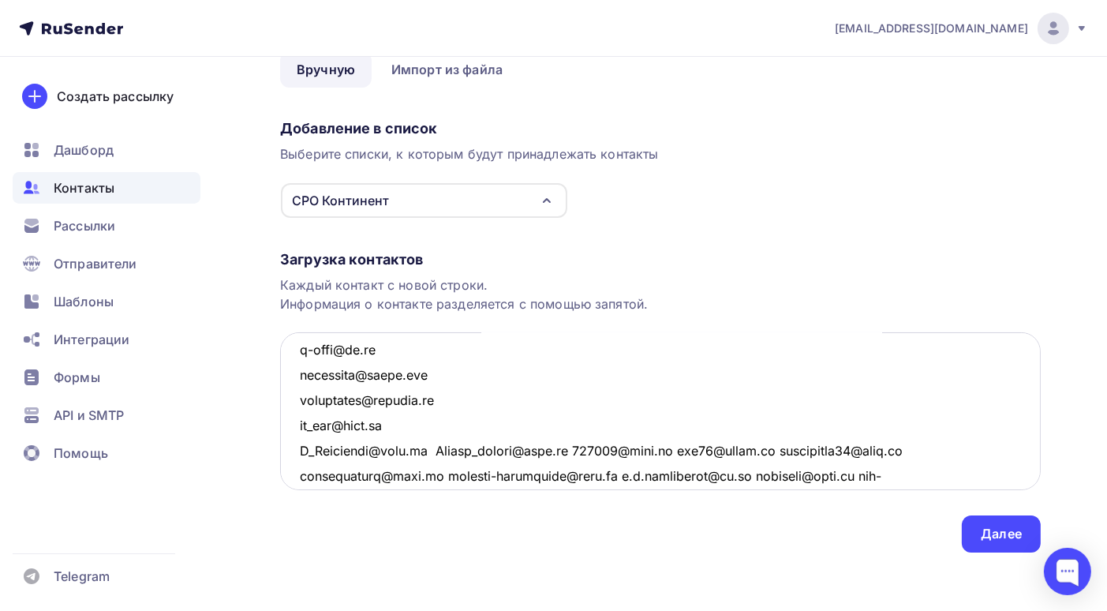
click at [435, 449] on textarea at bounding box center [660, 411] width 761 height 158
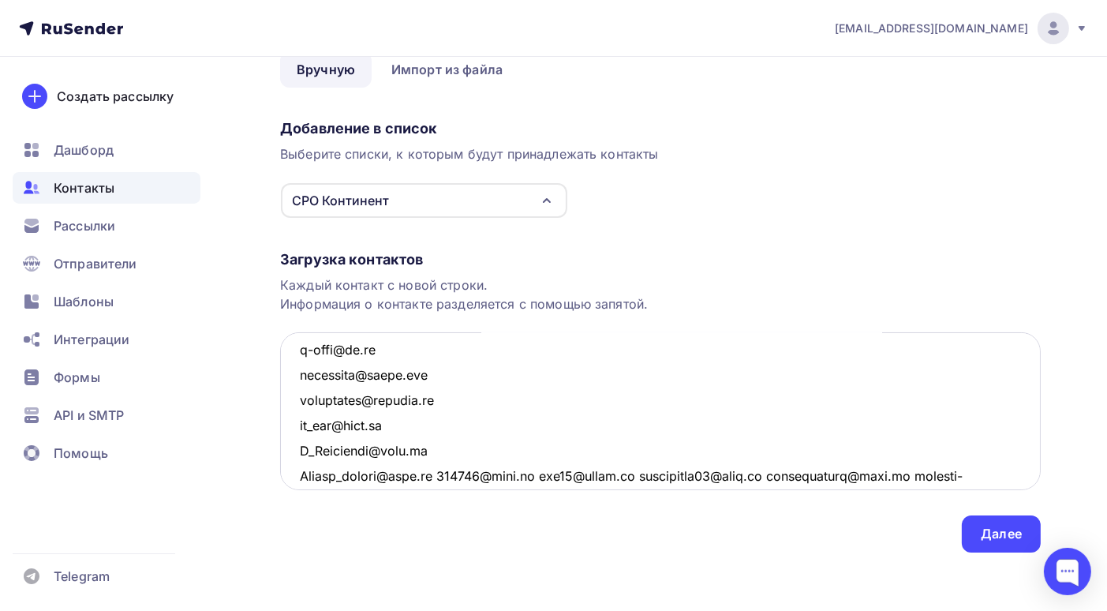
click at [445, 472] on textarea at bounding box center [660, 411] width 761 height 158
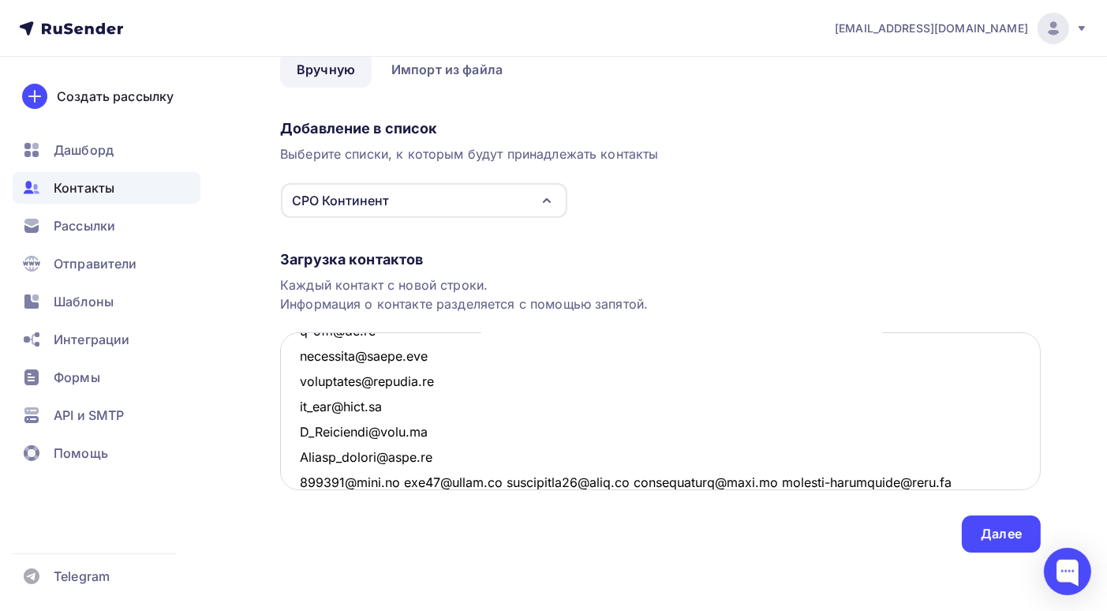
scroll to position [4154, 0]
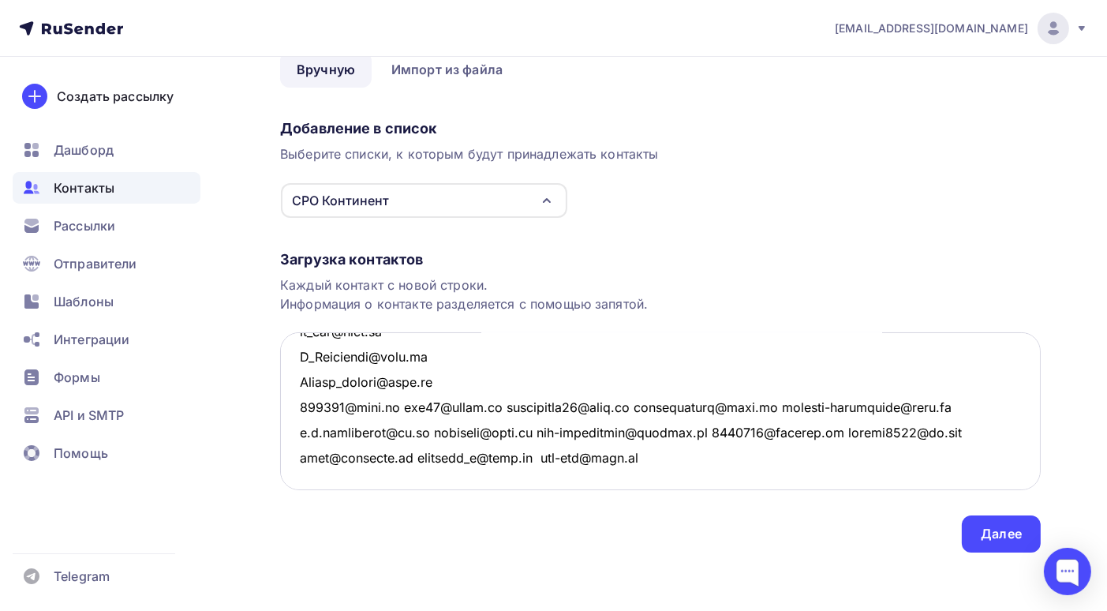
click at [402, 402] on textarea at bounding box center [660, 411] width 761 height 158
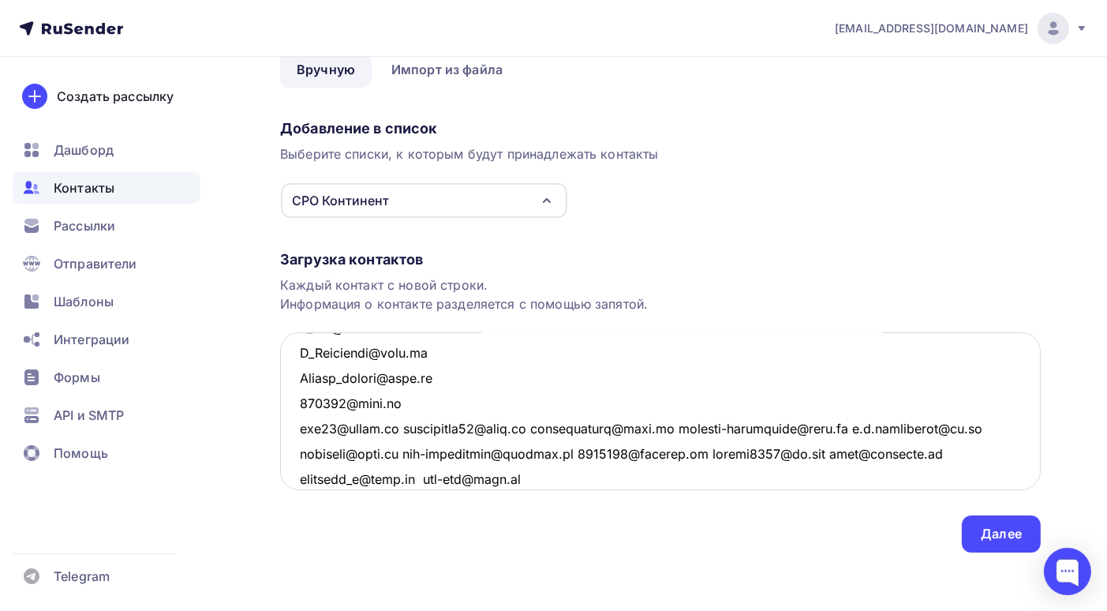
click at [401, 425] on textarea at bounding box center [660, 411] width 761 height 158
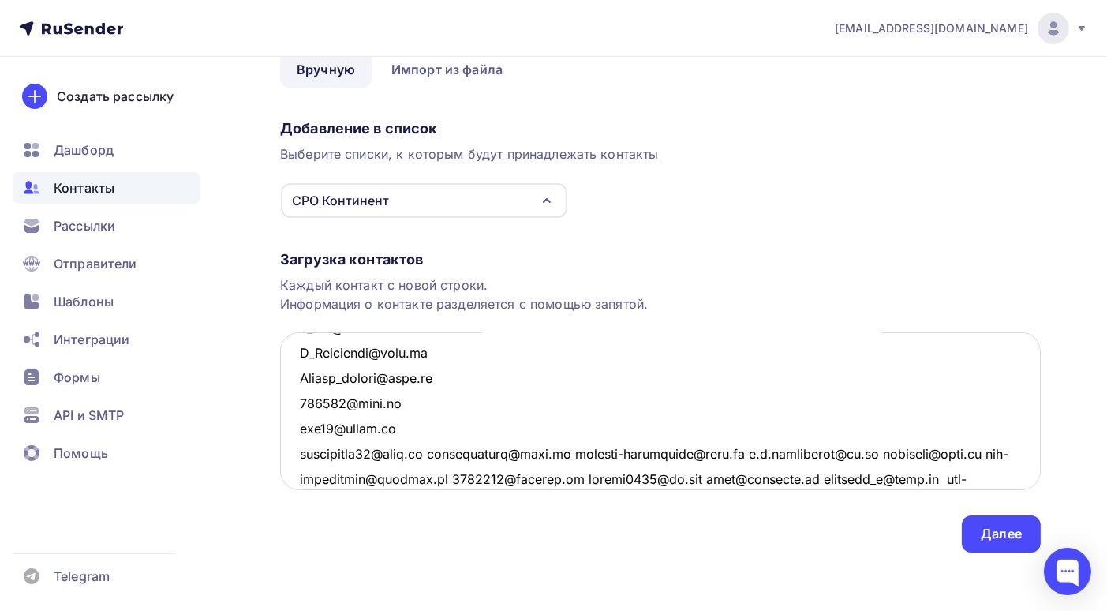
click at [436, 449] on textarea at bounding box center [660, 411] width 761 height 158
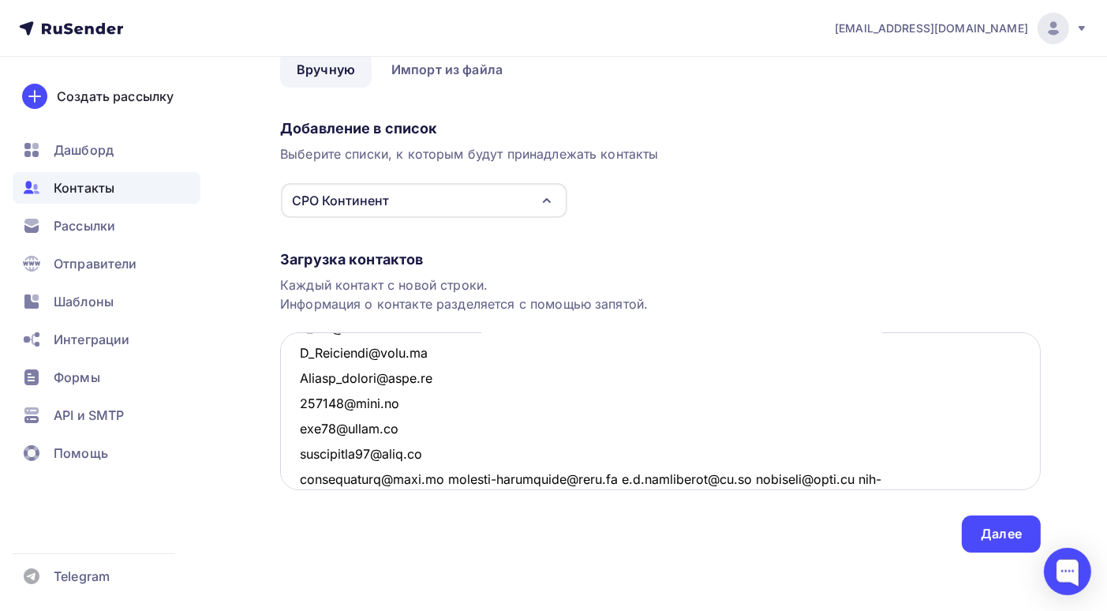
click at [434, 477] on textarea at bounding box center [660, 411] width 761 height 158
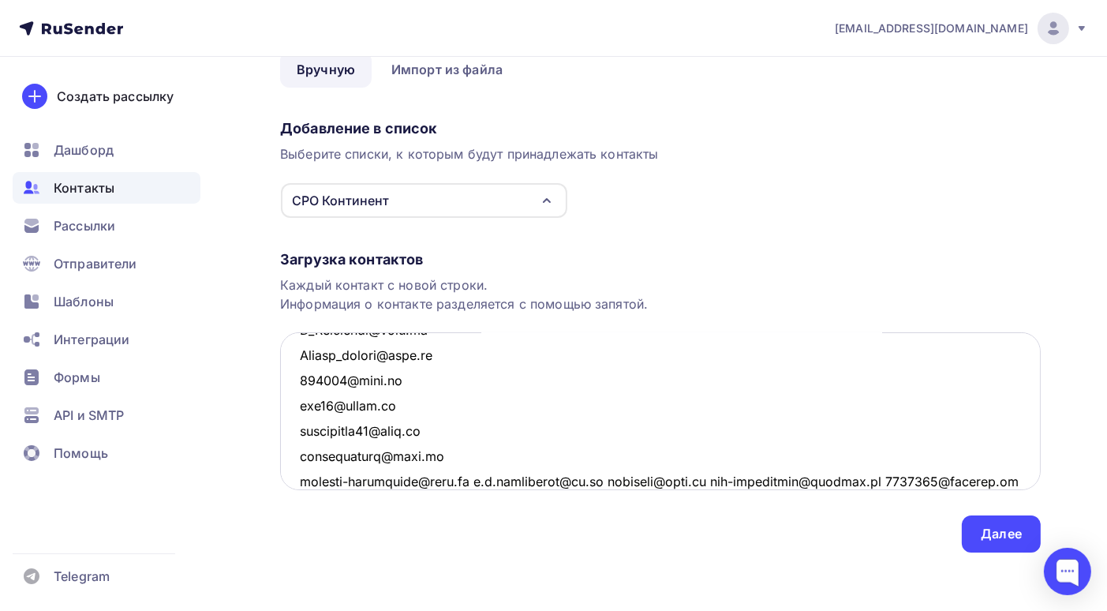
scroll to position [4251, 0]
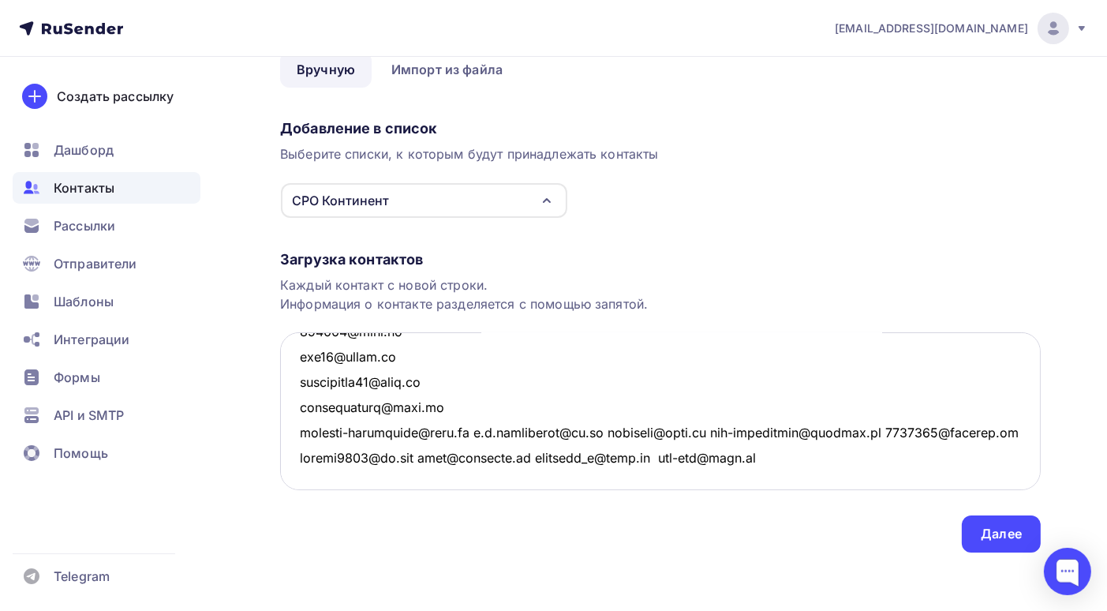
click at [481, 405] on textarea at bounding box center [660, 411] width 761 height 158
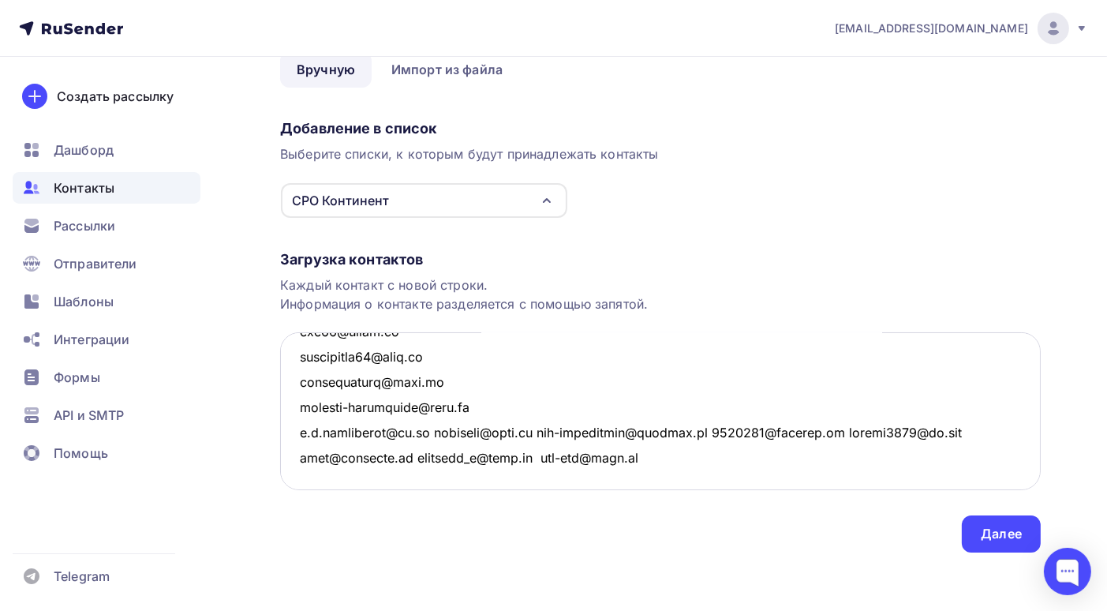
click at [442, 433] on textarea at bounding box center [660, 411] width 761 height 158
click at [439, 430] on textarea at bounding box center [660, 411] width 761 height 158
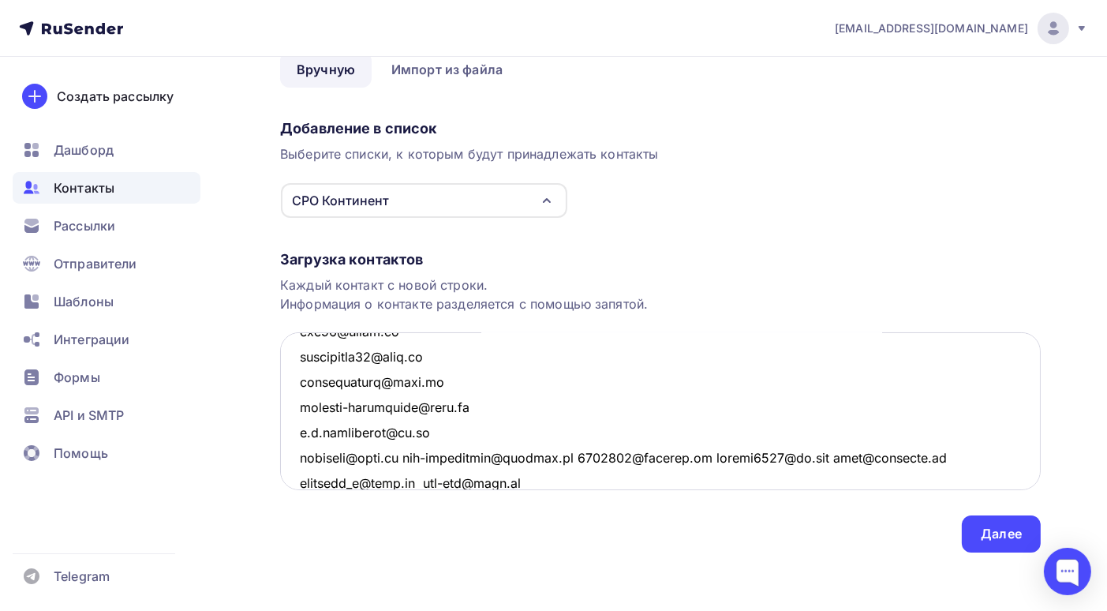
click at [409, 456] on textarea at bounding box center [660, 411] width 761 height 158
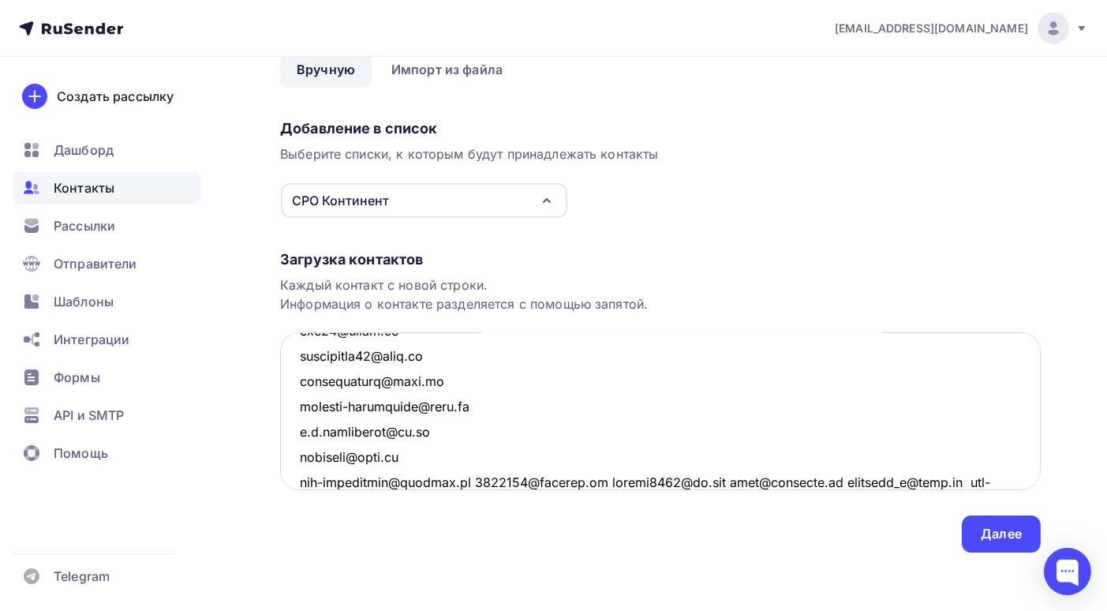
scroll to position [4327, 0]
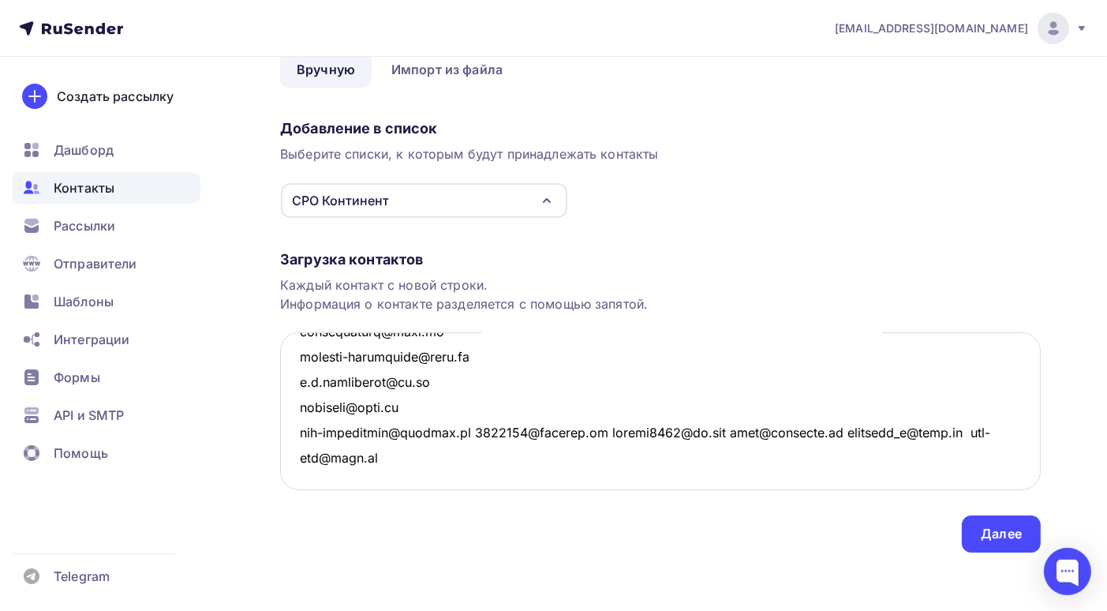
click at [471, 407] on textarea at bounding box center [660, 411] width 761 height 158
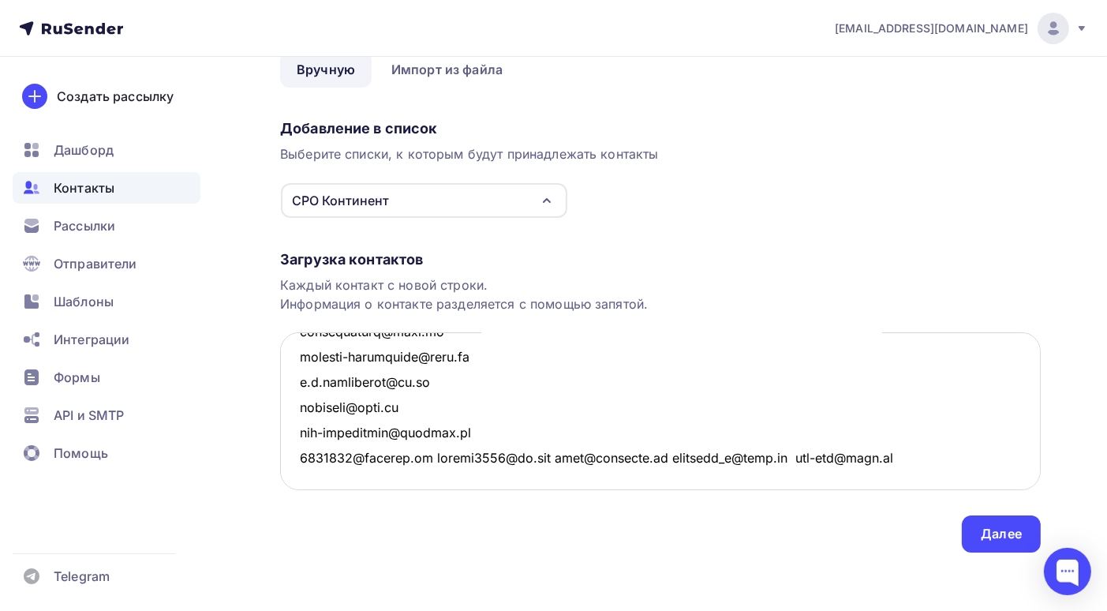
click at [426, 432] on textarea at bounding box center [660, 411] width 761 height 158
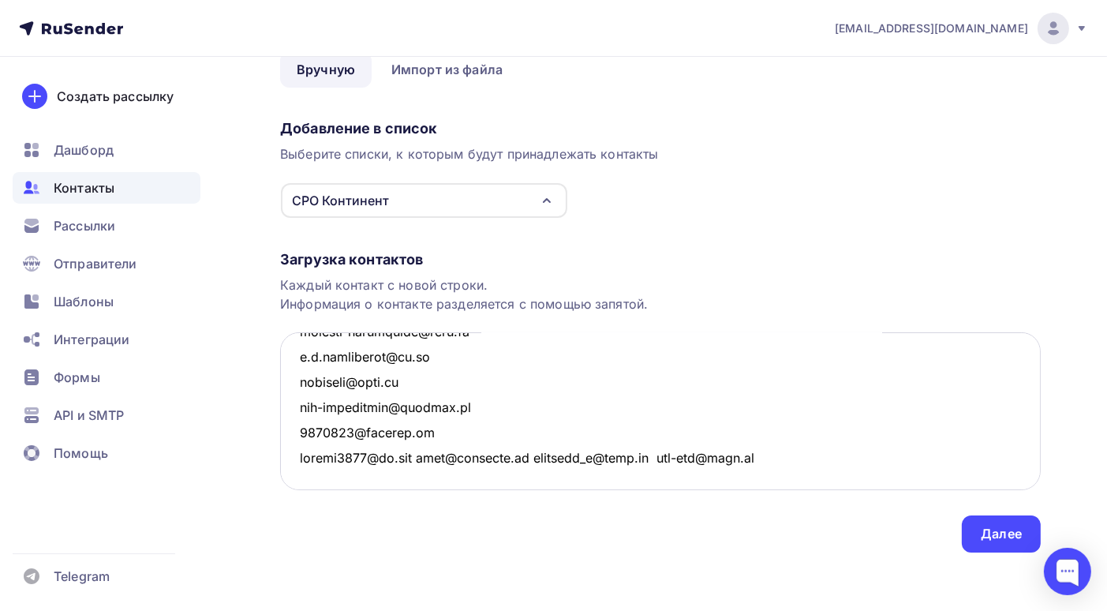
click at [434, 457] on textarea at bounding box center [660, 411] width 761 height 158
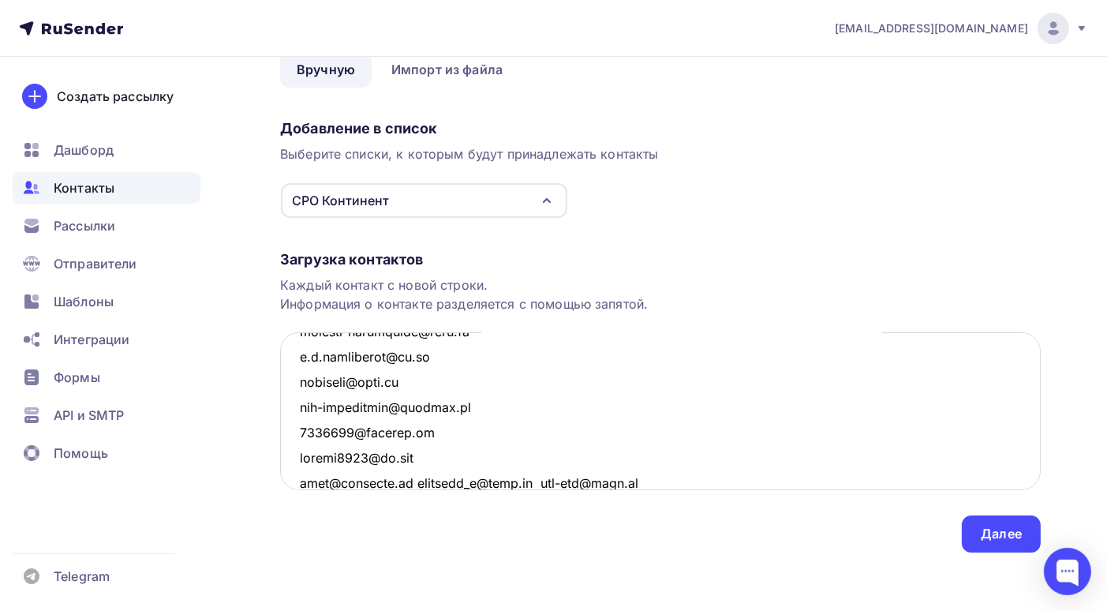
scroll to position [4328, 0]
click at [411, 479] on textarea at bounding box center [660, 411] width 761 height 158
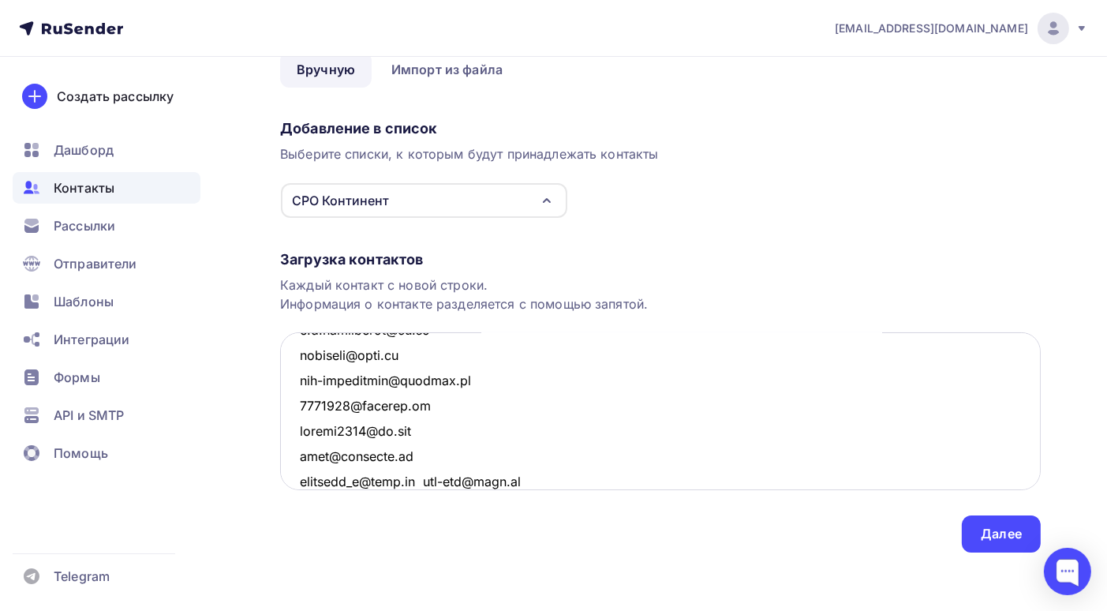
click at [419, 481] on textarea at bounding box center [660, 411] width 761 height 158
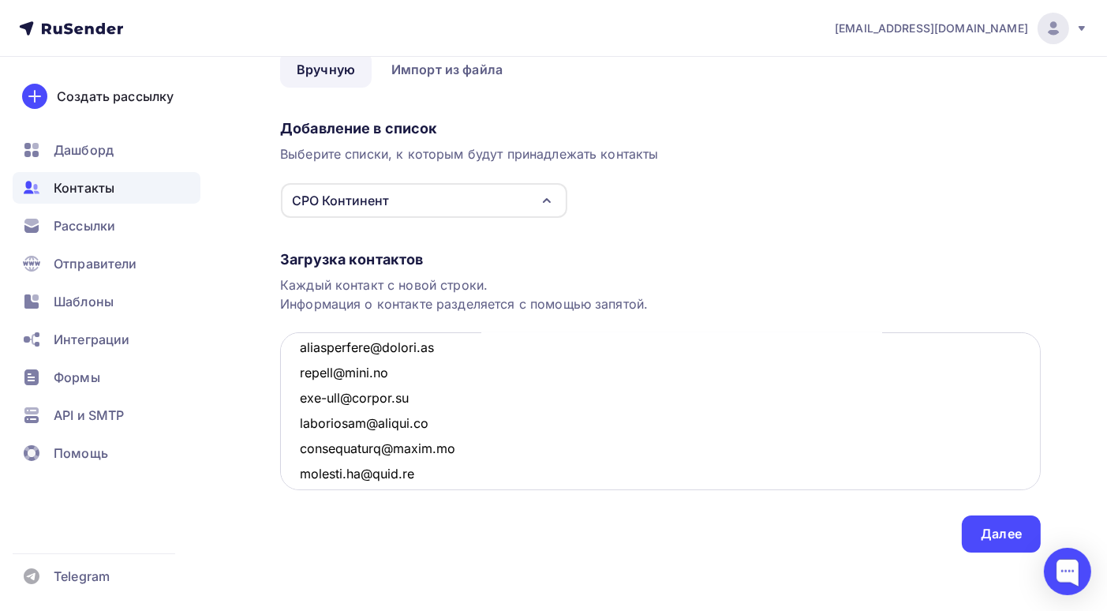
scroll to position [1034, 0]
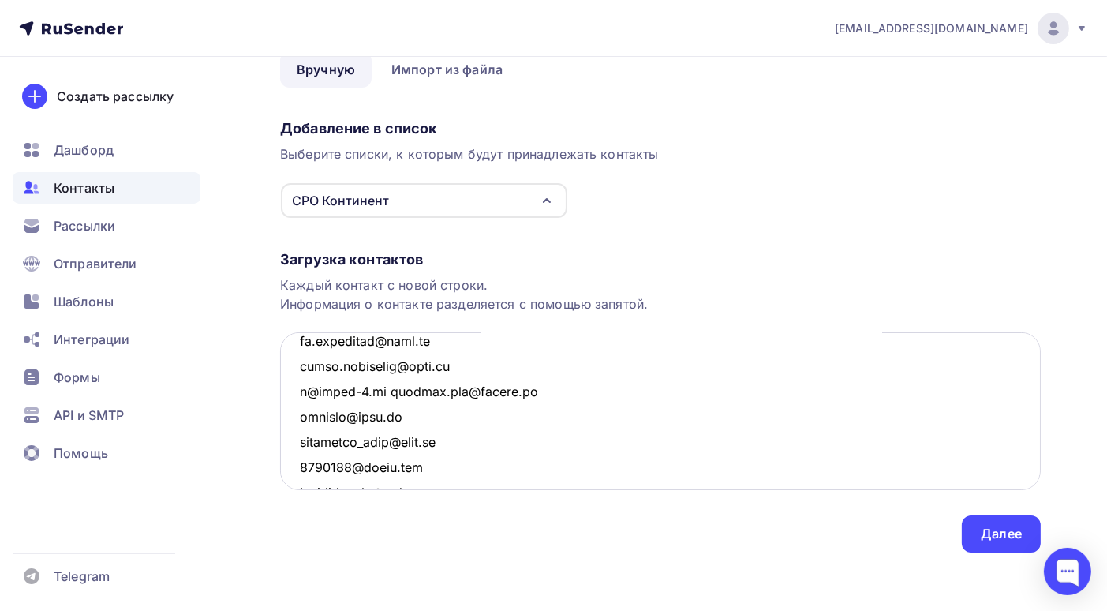
click at [374, 388] on textarea at bounding box center [660, 411] width 761 height 158
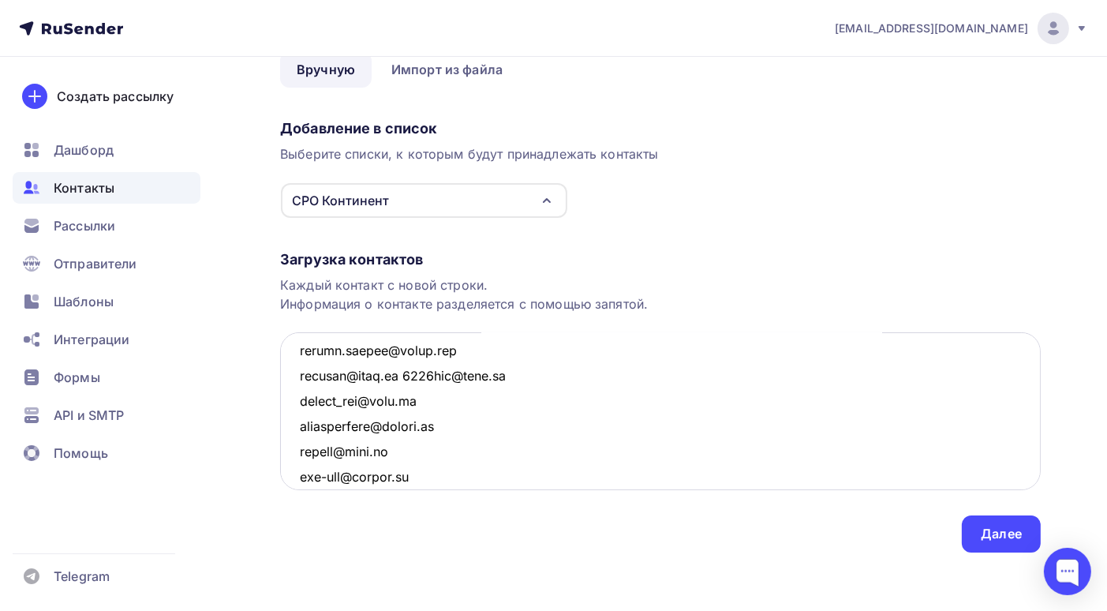
click at [399, 373] on textarea at bounding box center [660, 411] width 761 height 158
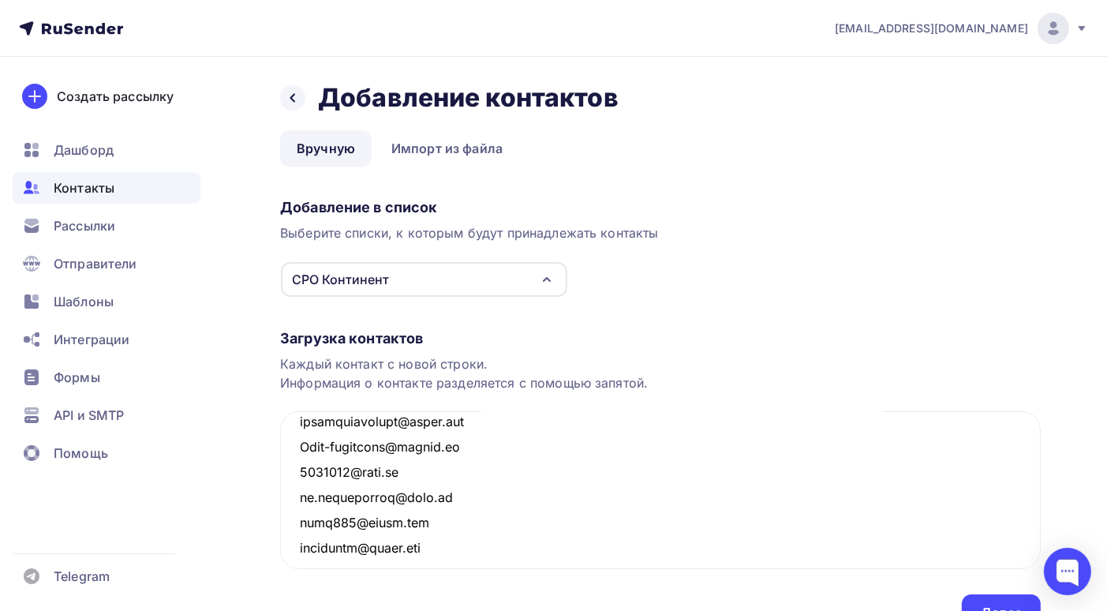
scroll to position [83, 0]
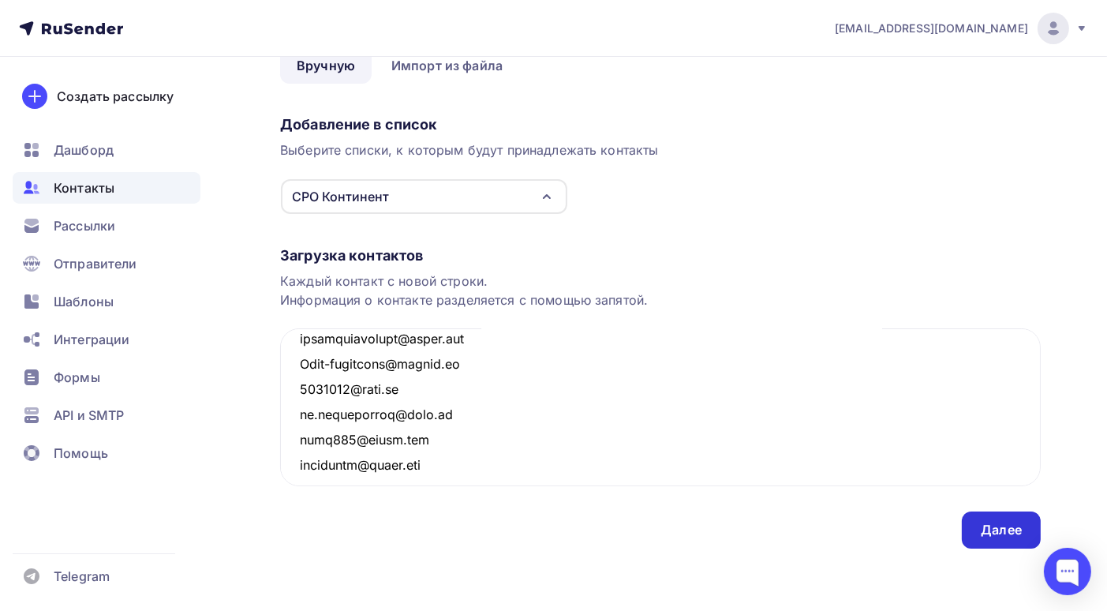
type textarea "arabellaji@gmail.com d.akmanov@soured-debt.ru siasviat@mail.ru ooolegatt@list.r…"
click at [1004, 532] on div "Далее" at bounding box center [1001, 530] width 41 height 18
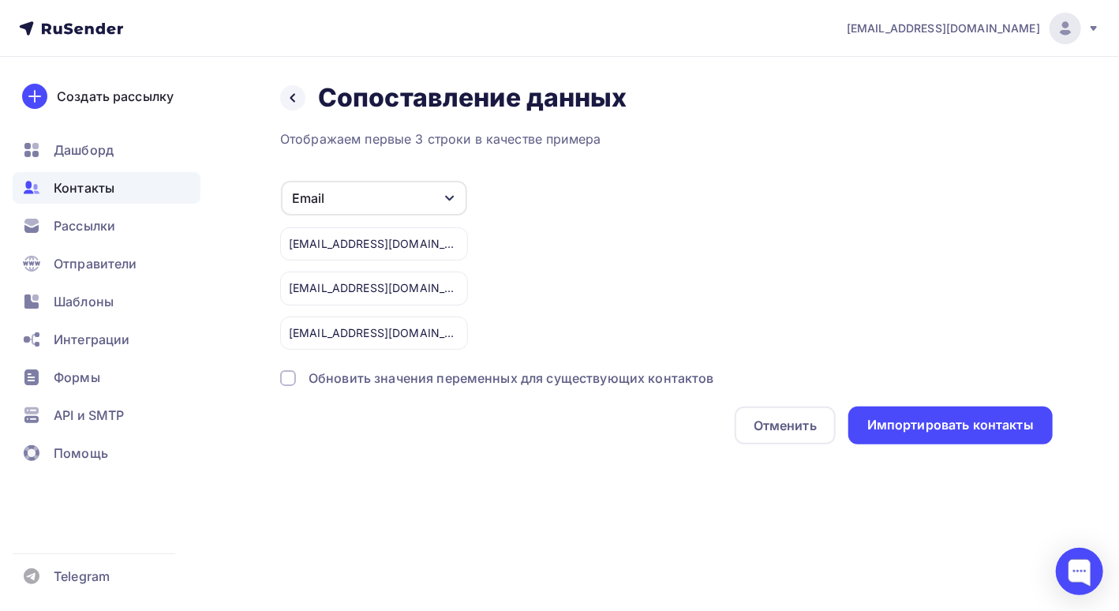
click at [286, 380] on div at bounding box center [288, 378] width 16 height 16
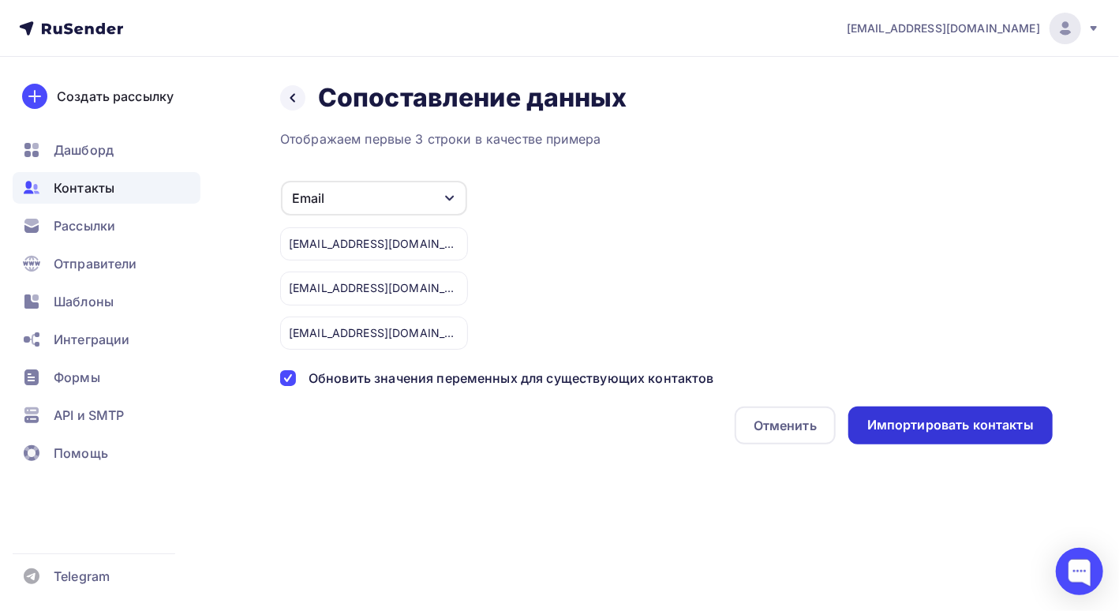
click at [949, 421] on div "Импортировать контакты" at bounding box center [950, 425] width 167 height 18
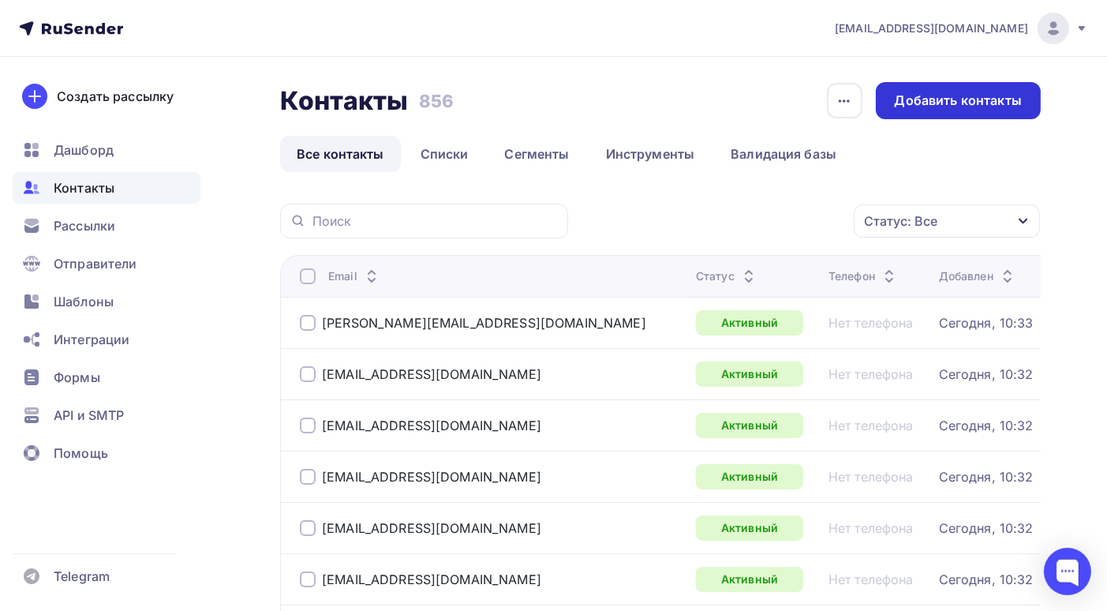
click at [950, 99] on div "Добавить контакты" at bounding box center [958, 101] width 127 height 18
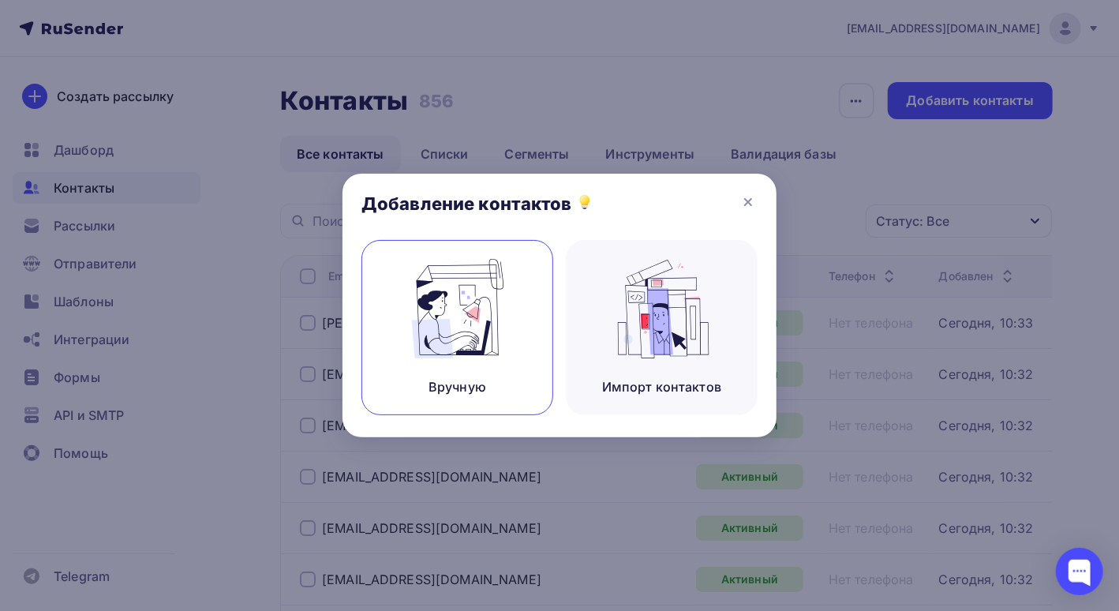
click at [442, 300] on img at bounding box center [458, 308] width 106 height 99
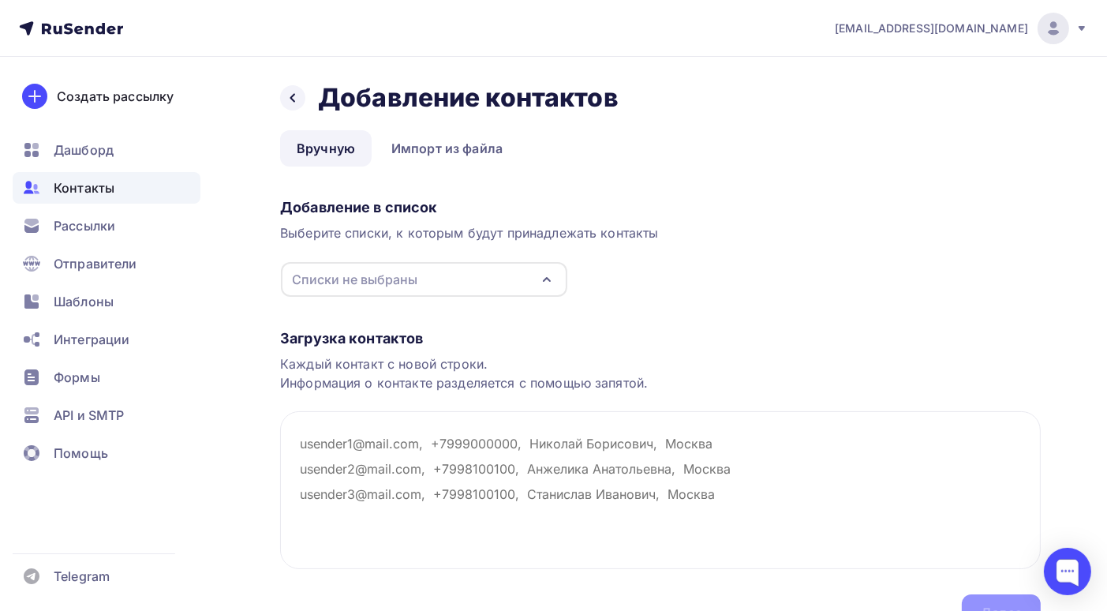
click at [491, 278] on div "Списки не выбраны" at bounding box center [424, 279] width 286 height 35
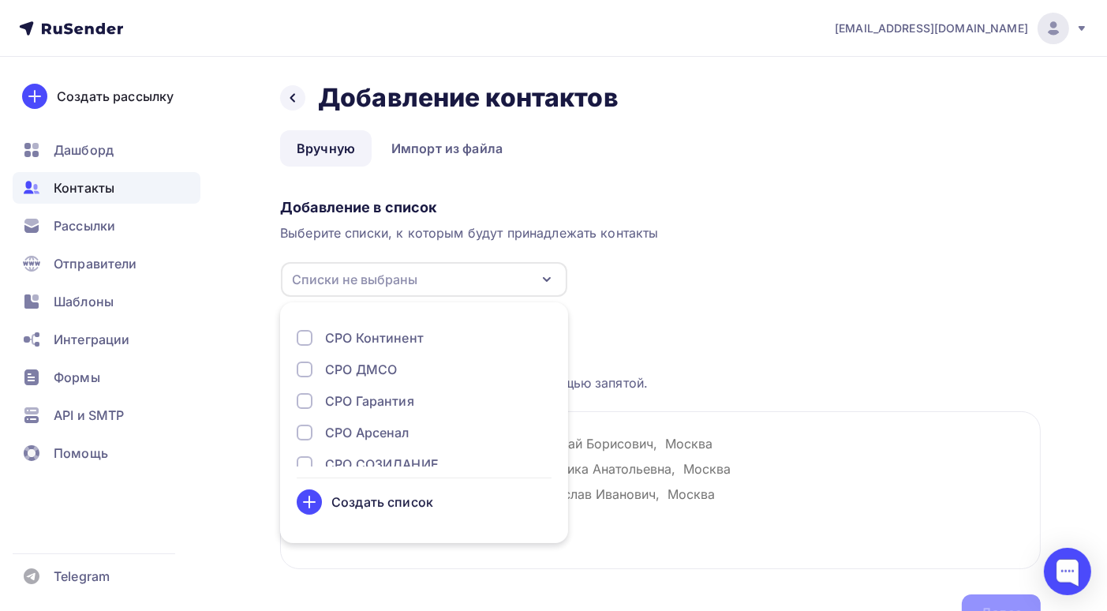
click at [335, 500] on div "Создать список" at bounding box center [382, 501] width 102 height 19
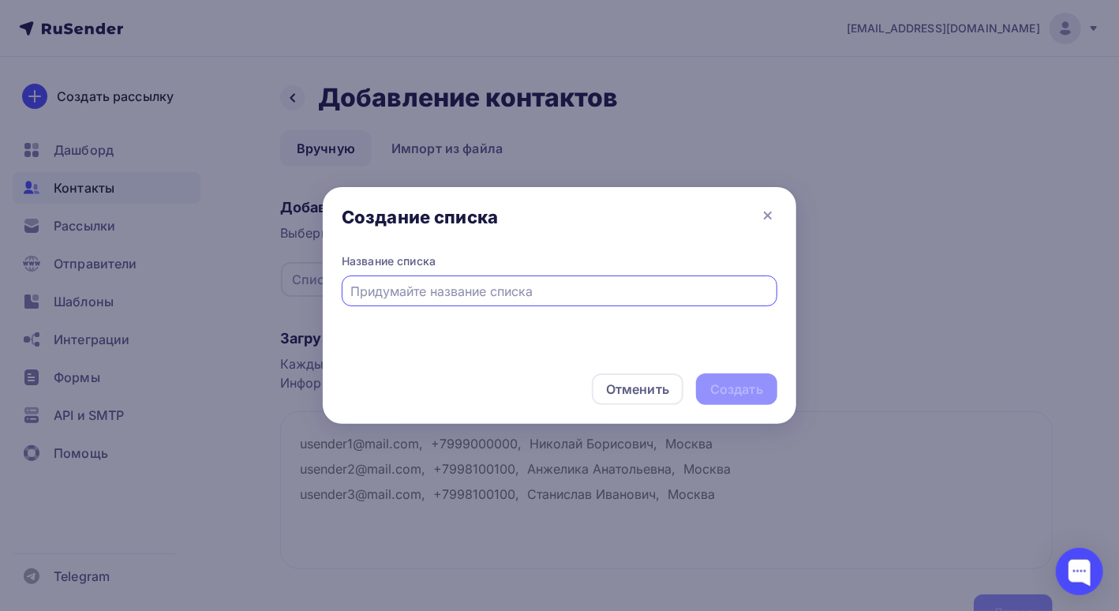
click at [368, 294] on input "text" at bounding box center [560, 291] width 418 height 19
type input "СРО Дело"
click at [717, 388] on div "Создать" at bounding box center [736, 389] width 53 height 18
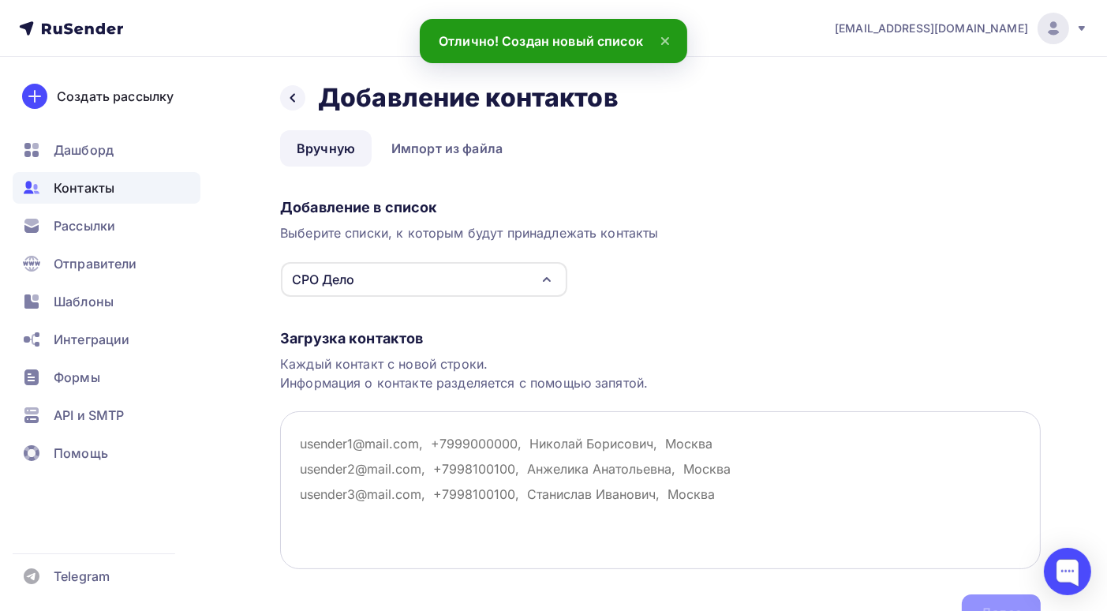
click at [301, 440] on textarea at bounding box center [660, 490] width 761 height 158
paste textarea "oksana-abasheva@yandex.ru almaz2907@gmail.com agaefarkhad@yandex.ru fara1110@ma…"
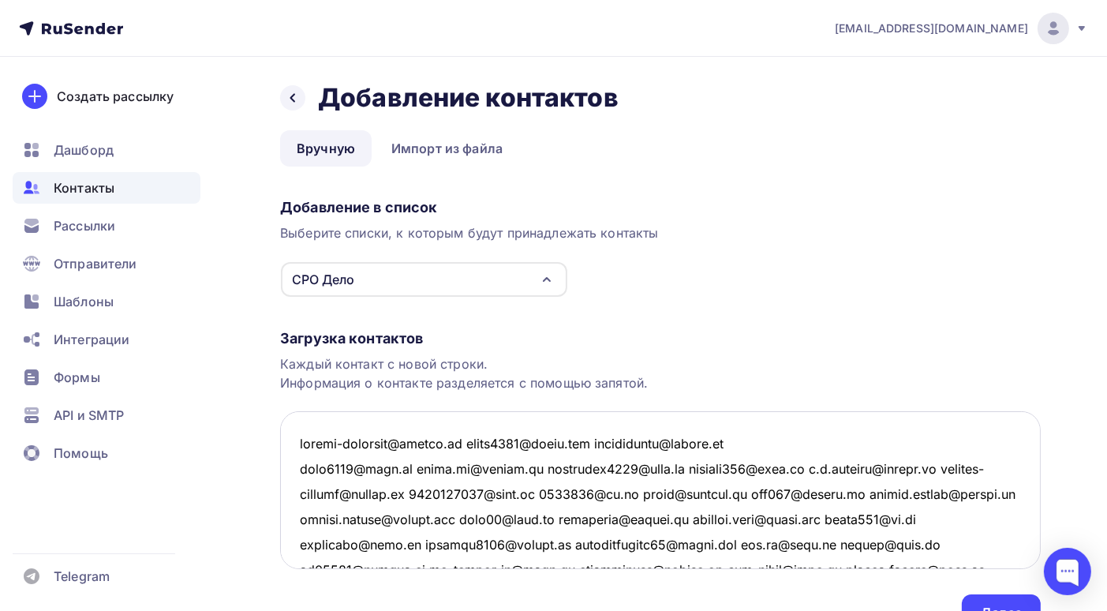
click at [480, 440] on textarea at bounding box center [660, 490] width 761 height 158
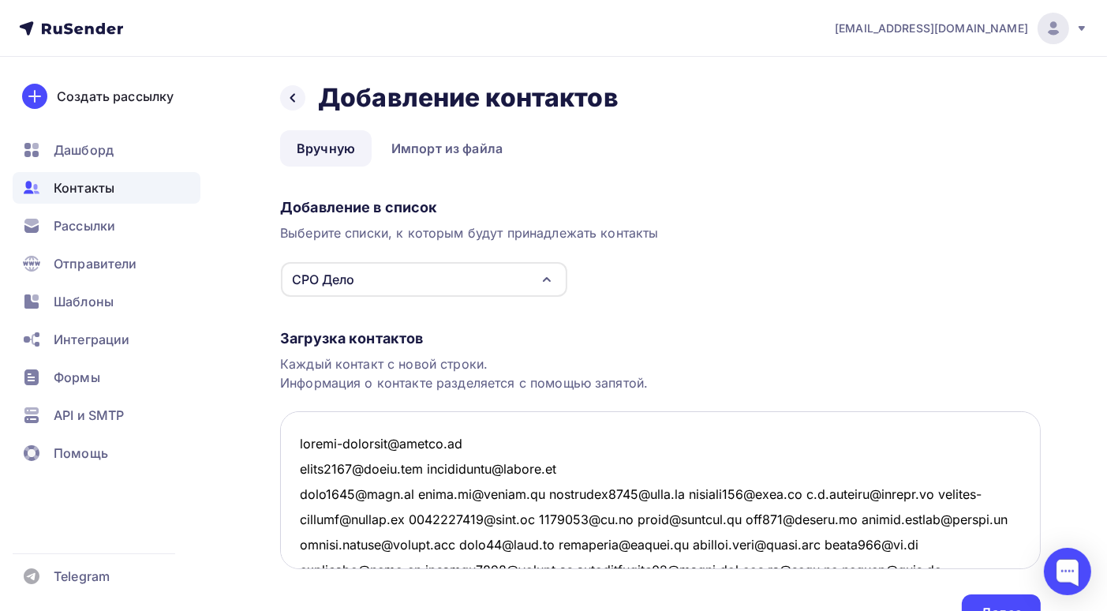
click at [444, 468] on textarea at bounding box center [660, 490] width 761 height 158
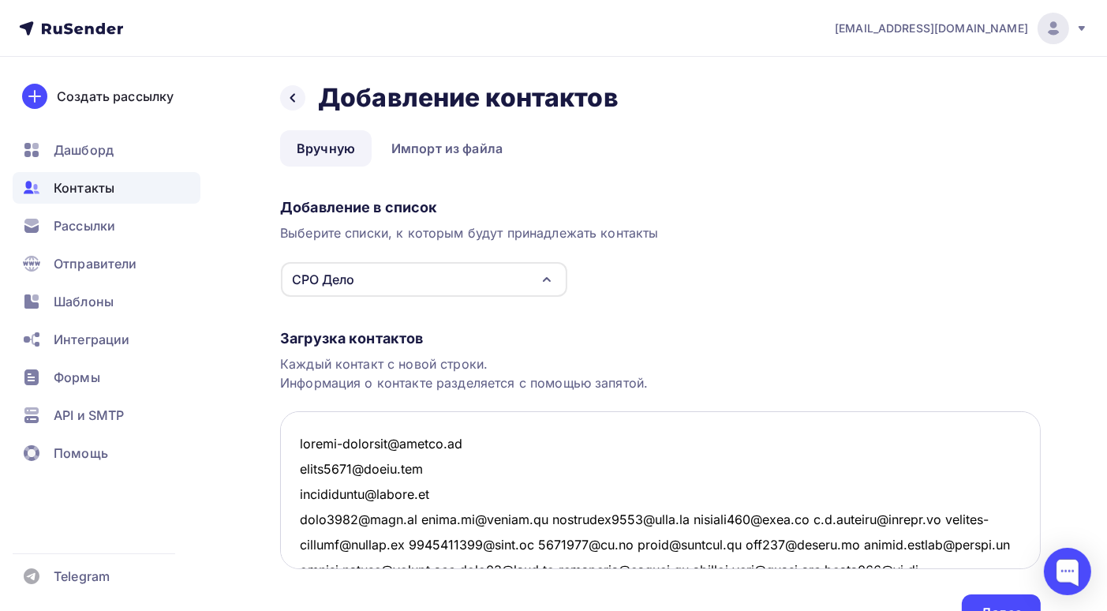
scroll to position [79, 0]
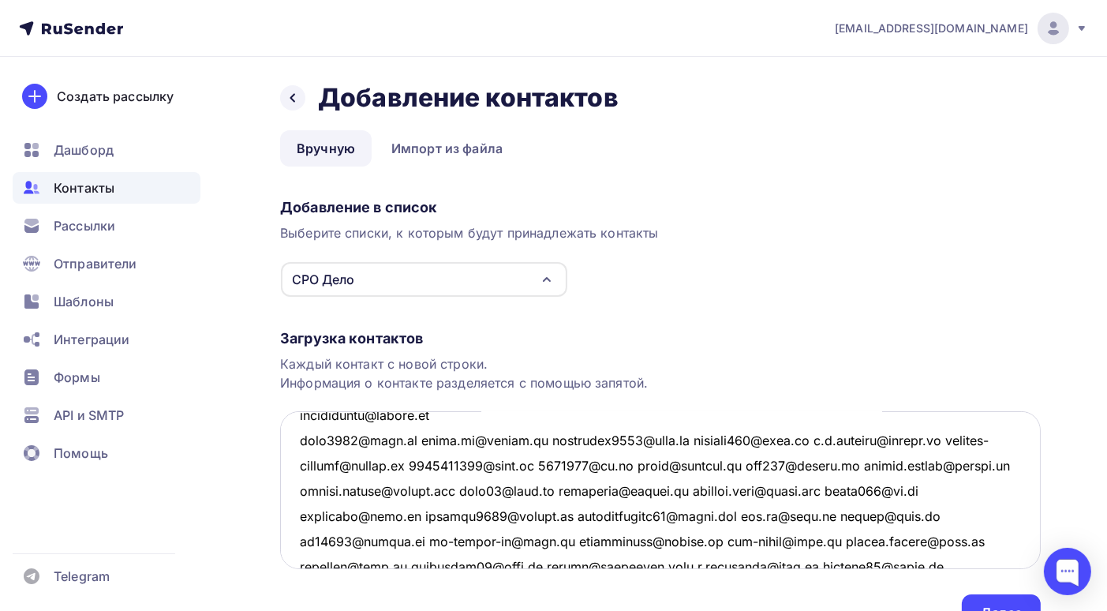
click at [403, 440] on textarea at bounding box center [660, 490] width 761 height 158
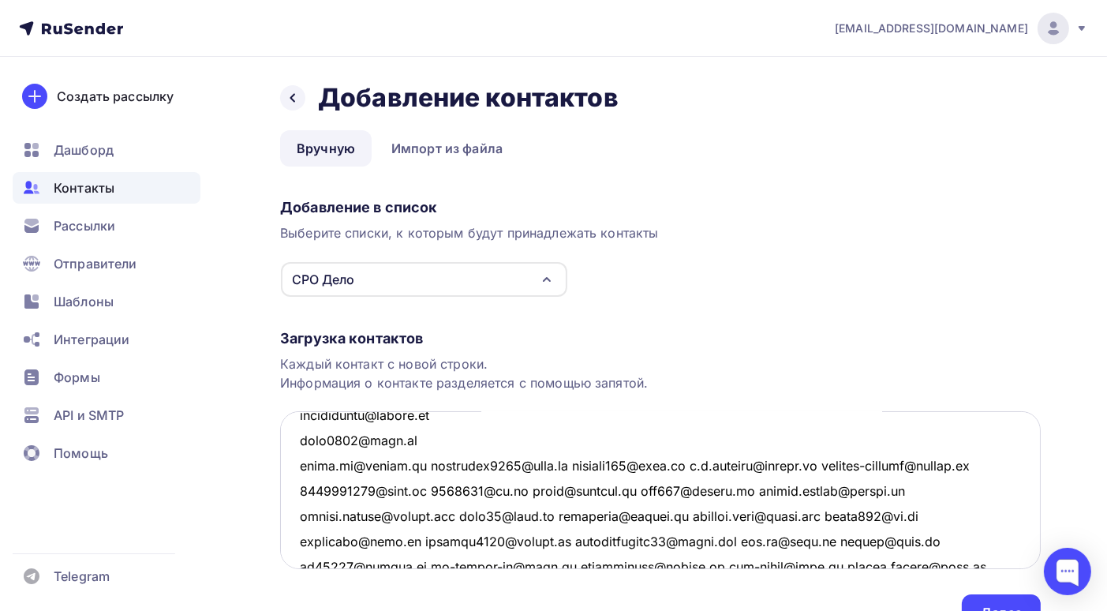
click at [422, 466] on textarea at bounding box center [660, 490] width 761 height 158
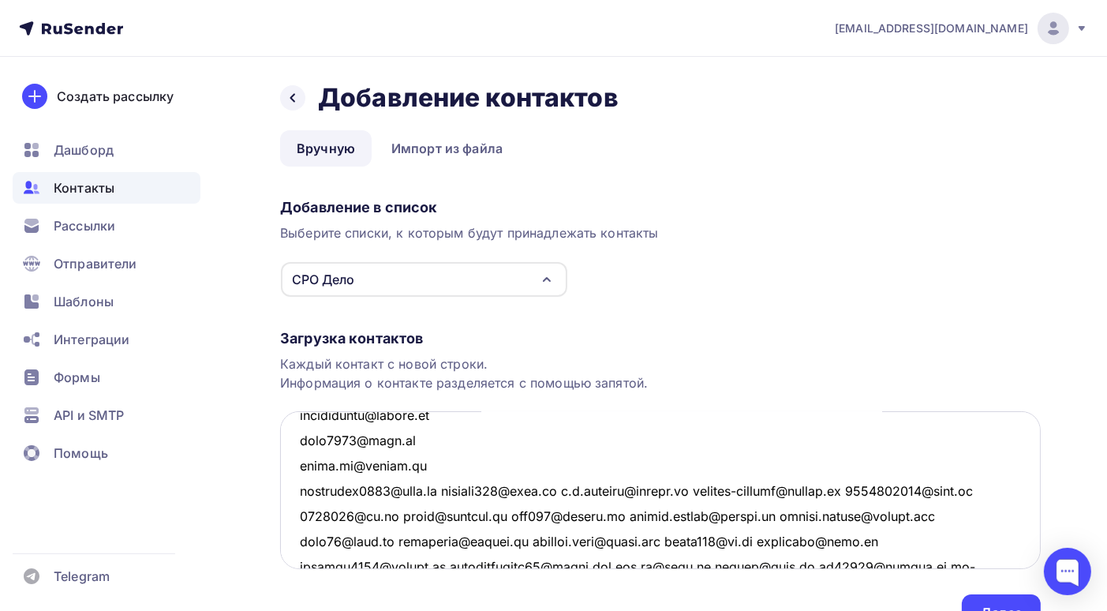
click at [440, 489] on textarea at bounding box center [660, 490] width 761 height 158
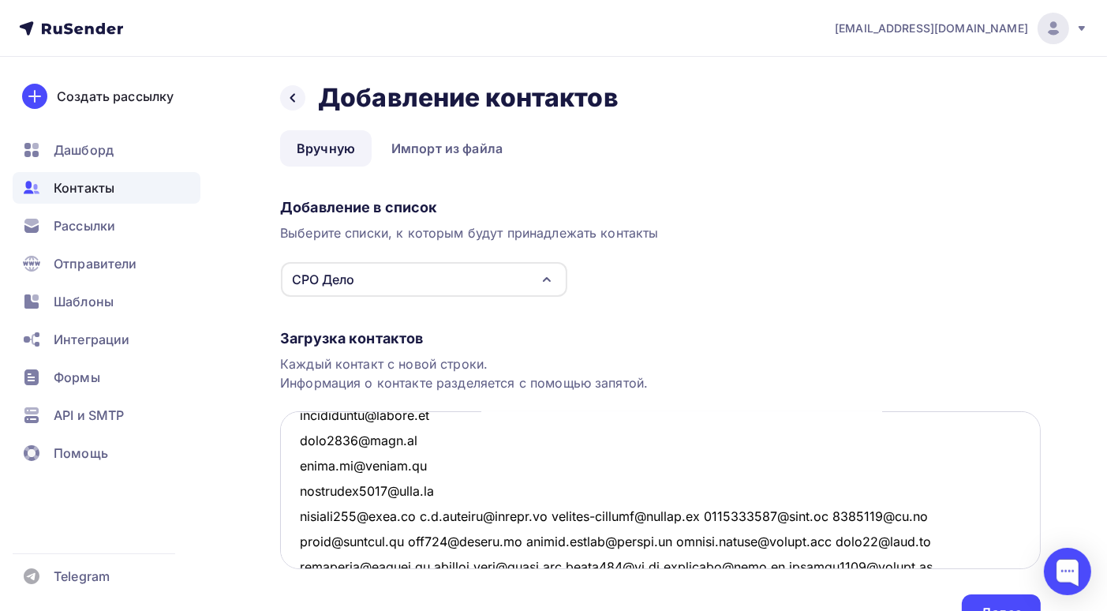
click at [423, 514] on textarea at bounding box center [660, 490] width 761 height 158
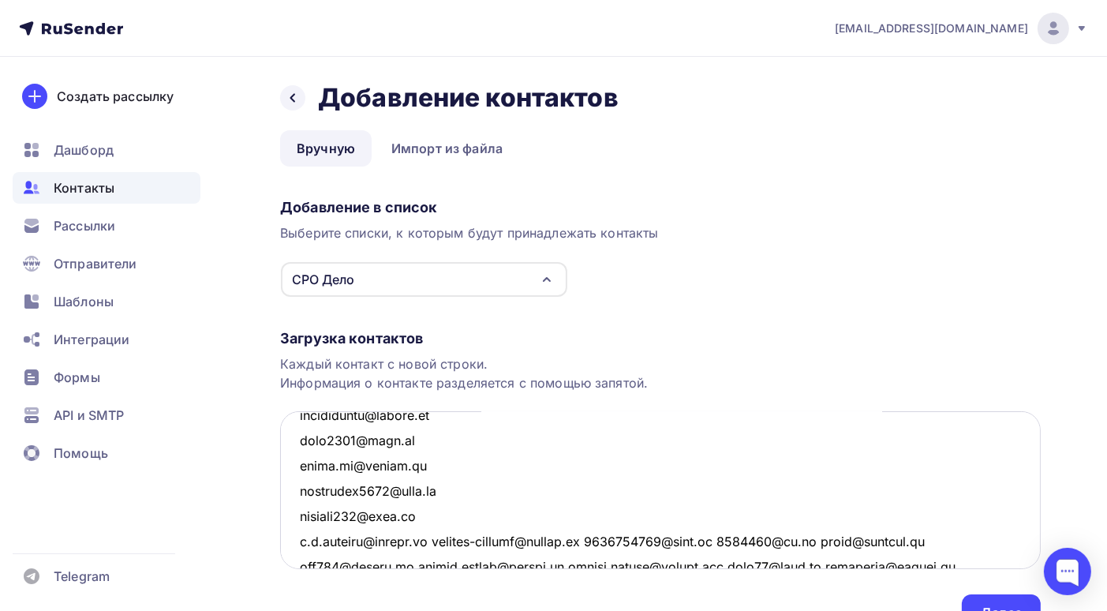
click at [446, 539] on textarea at bounding box center [660, 490] width 761 height 158
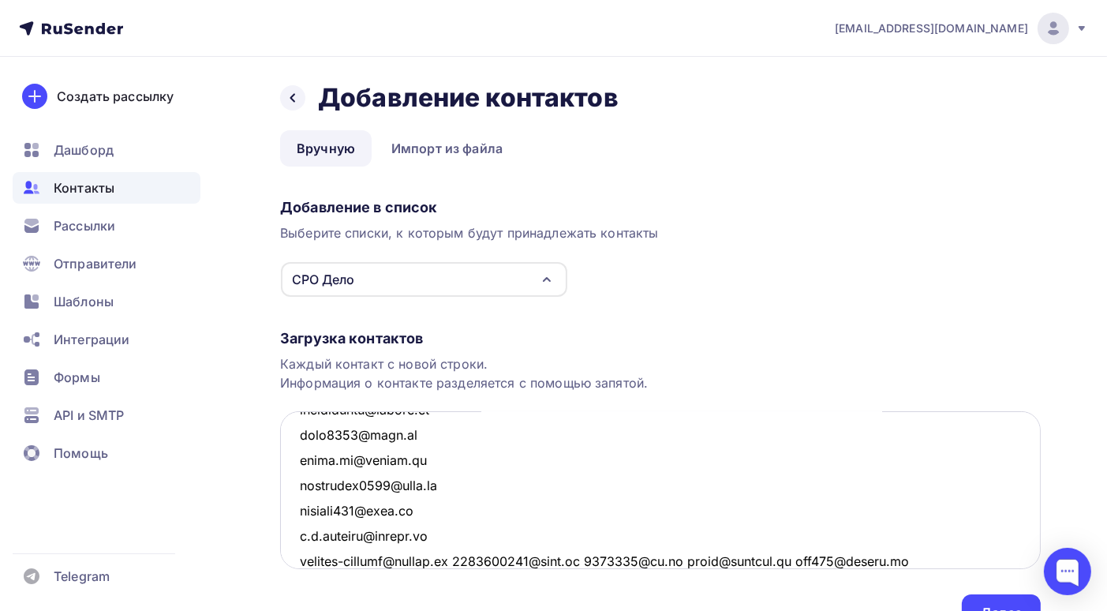
scroll to position [163, 0]
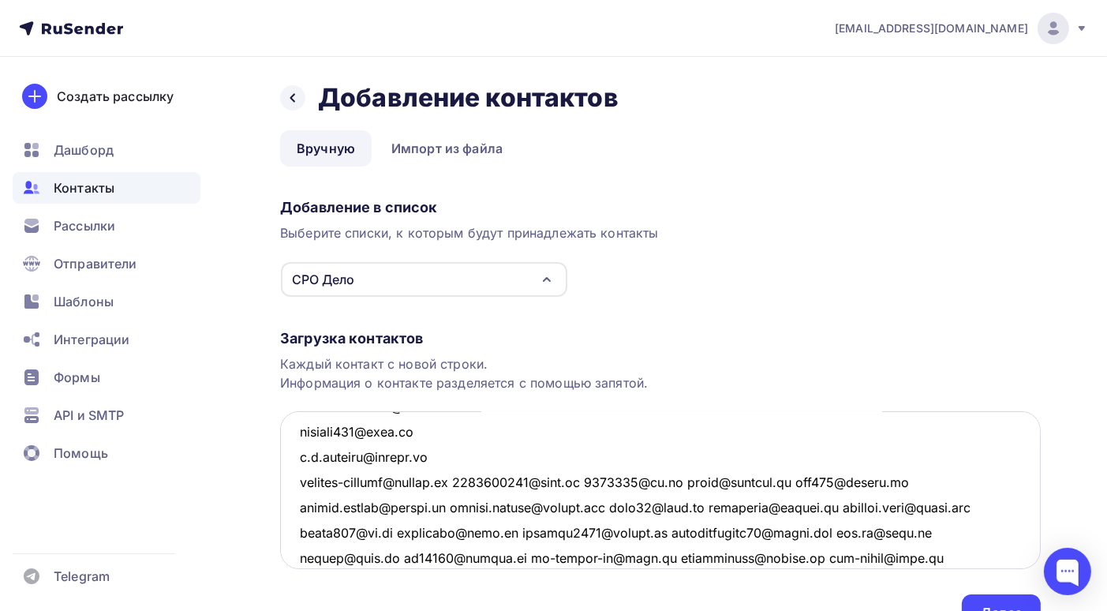
click at [481, 482] on textarea at bounding box center [660, 490] width 761 height 158
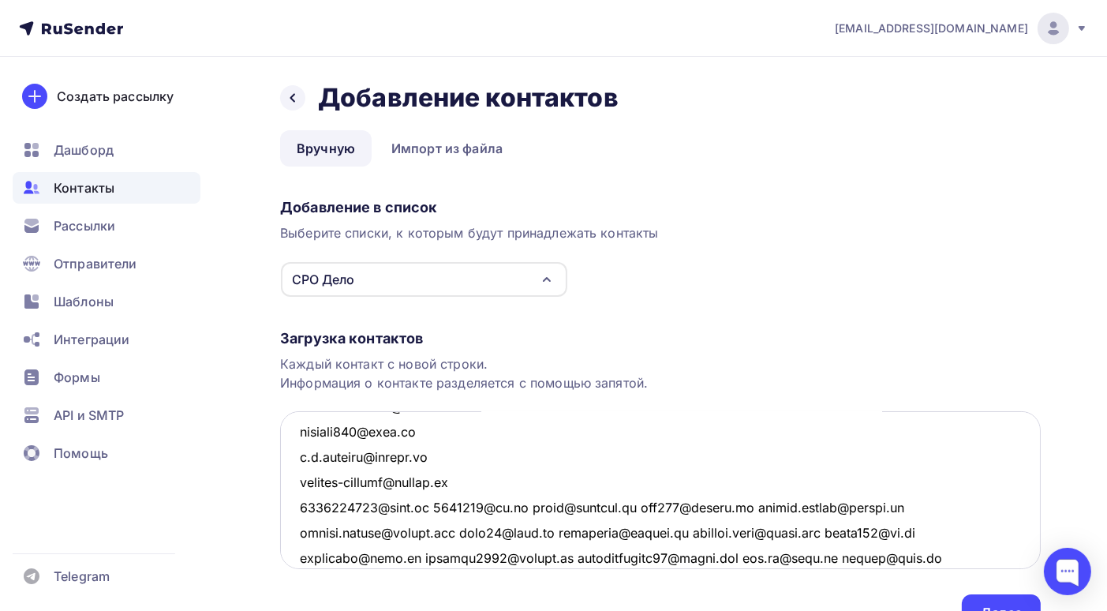
click at [431, 505] on textarea at bounding box center [660, 490] width 761 height 158
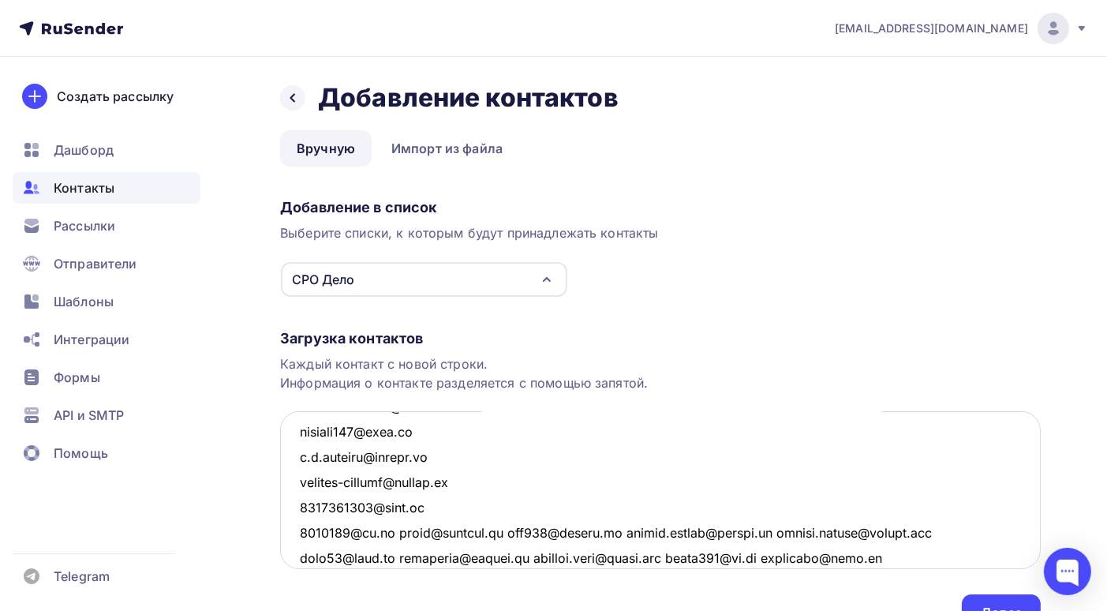
click at [399, 533] on textarea at bounding box center [660, 490] width 761 height 158
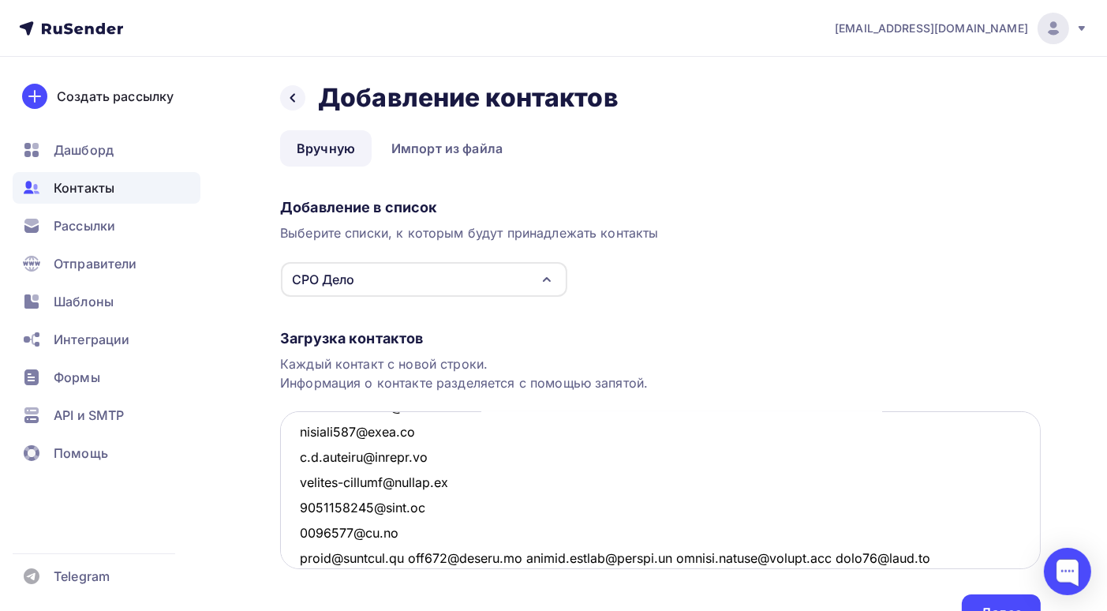
click at [412, 558] on textarea at bounding box center [660, 490] width 761 height 158
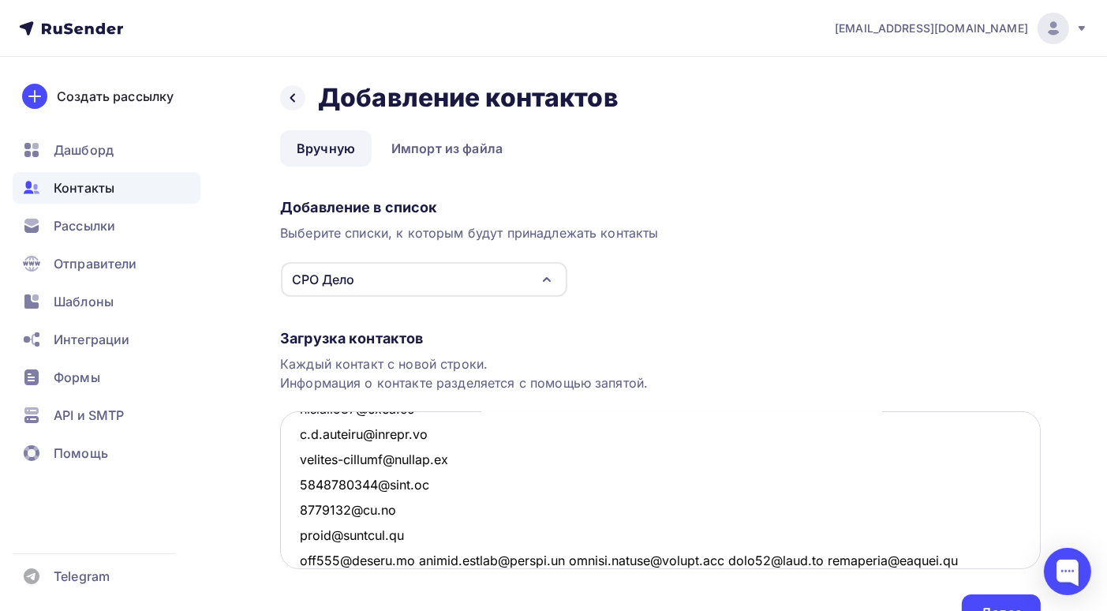
scroll to position [265, 0]
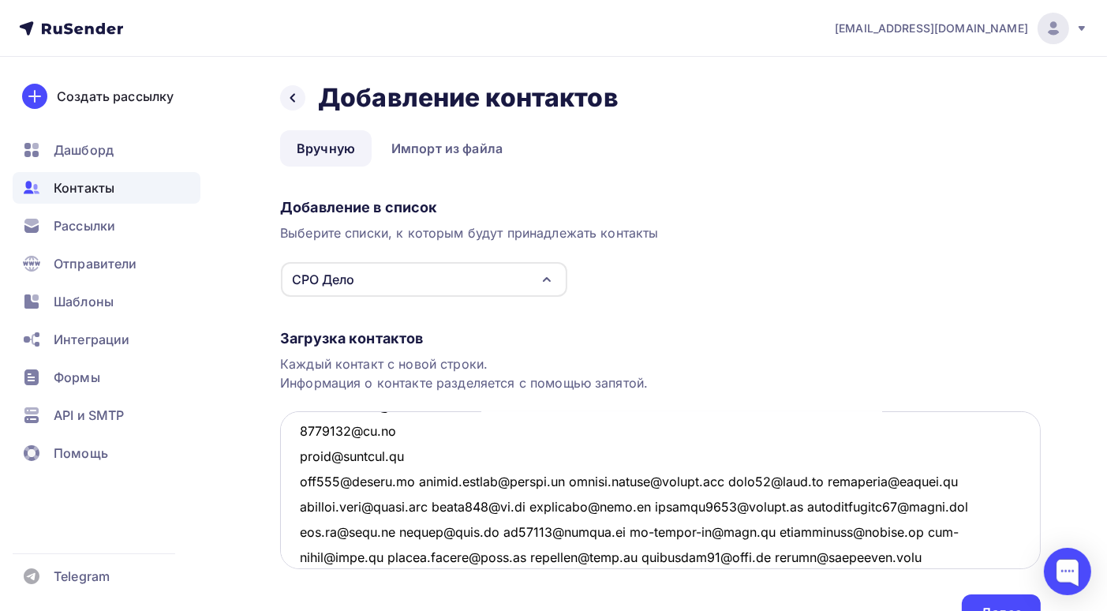
click at [417, 481] on textarea at bounding box center [660, 490] width 761 height 158
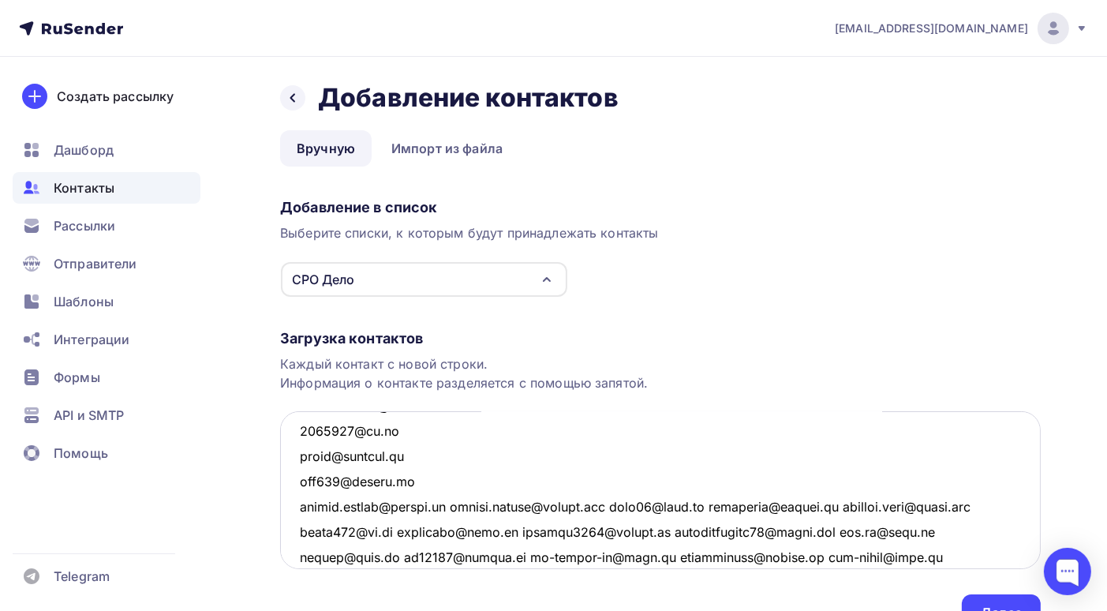
click at [448, 504] on textarea at bounding box center [660, 490] width 761 height 158
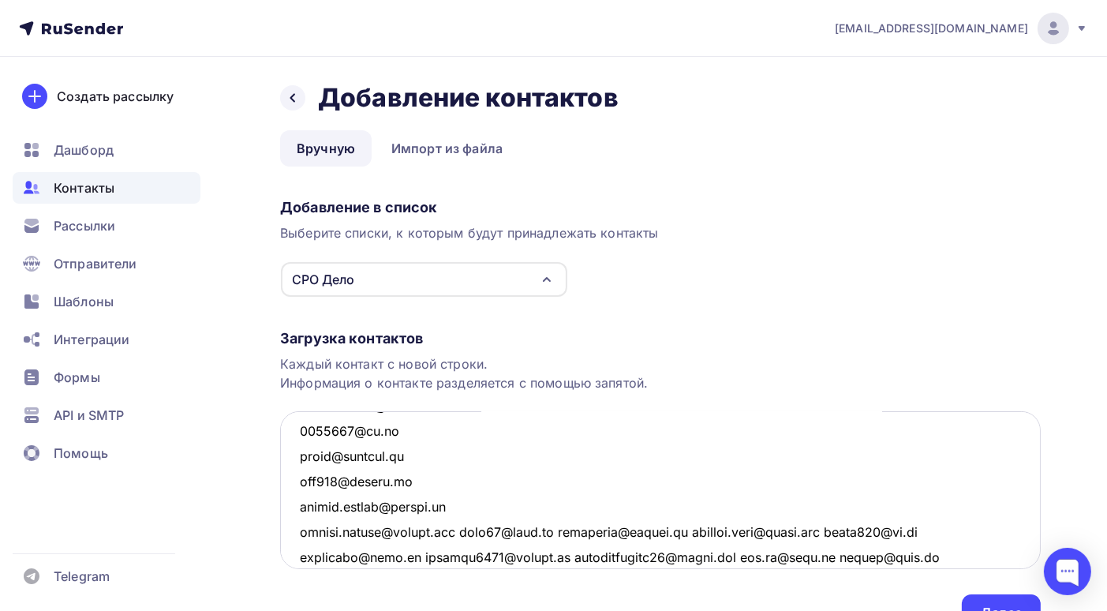
scroll to position [344, 0]
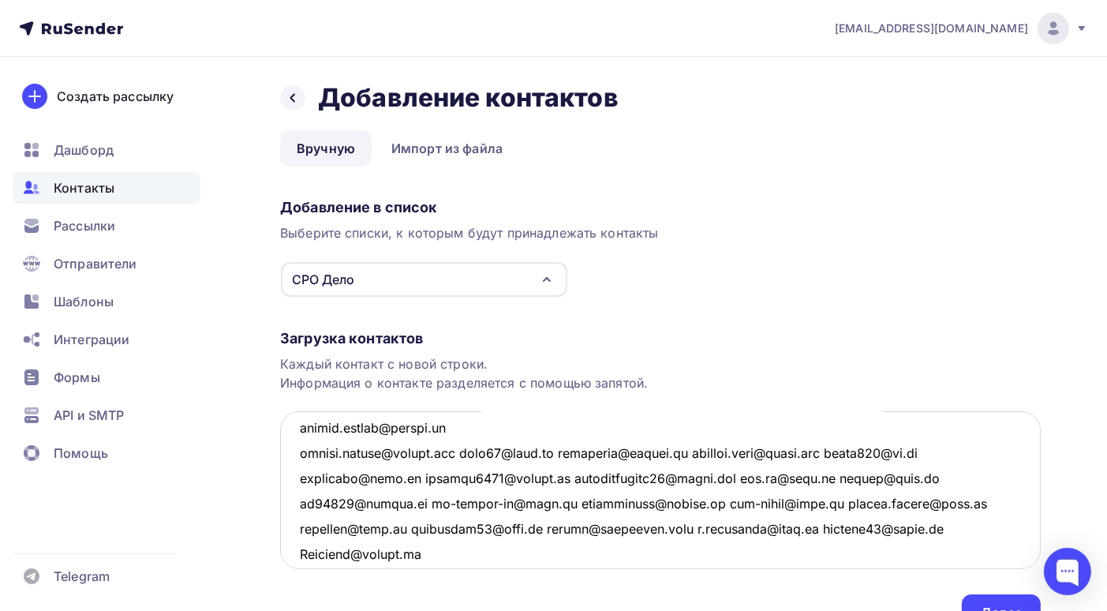
click at [462, 452] on textarea at bounding box center [660, 490] width 761 height 158
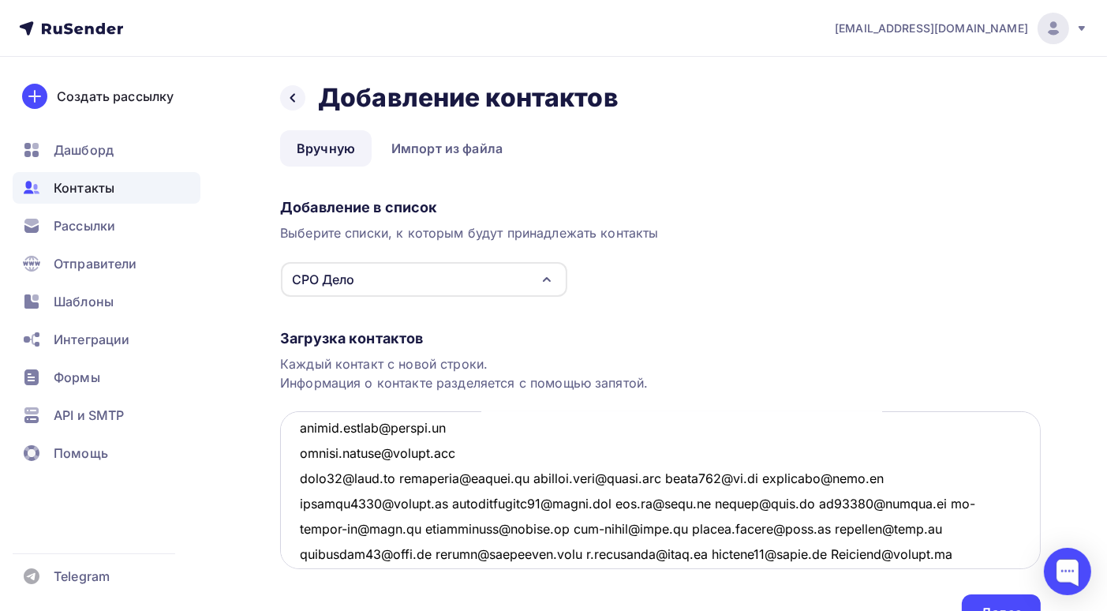
click at [391, 478] on textarea at bounding box center [660, 490] width 761 height 158
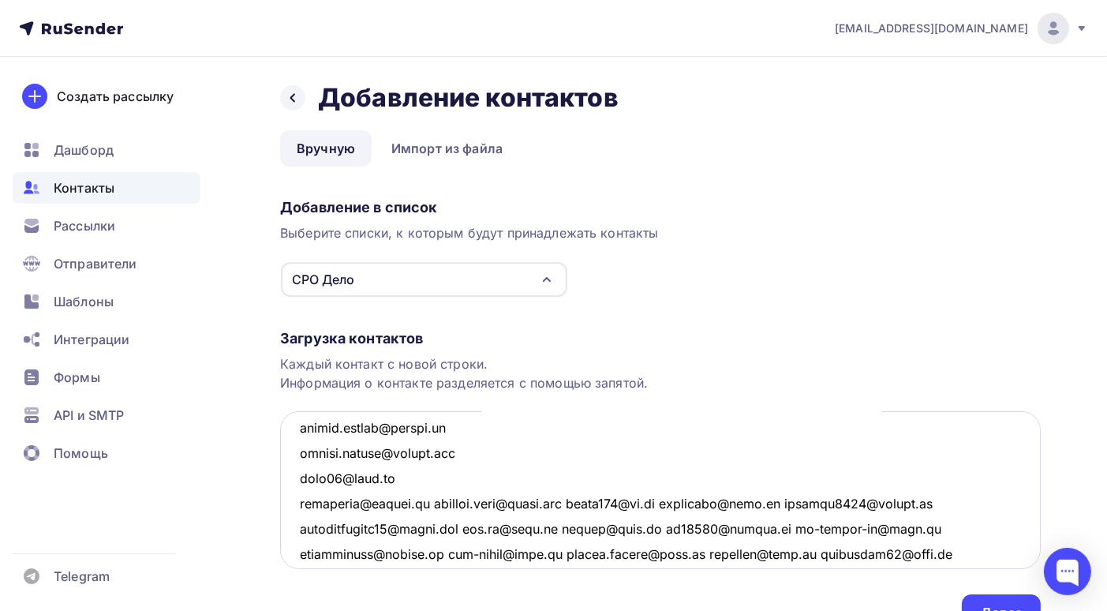
click at [439, 502] on textarea at bounding box center [660, 490] width 761 height 158
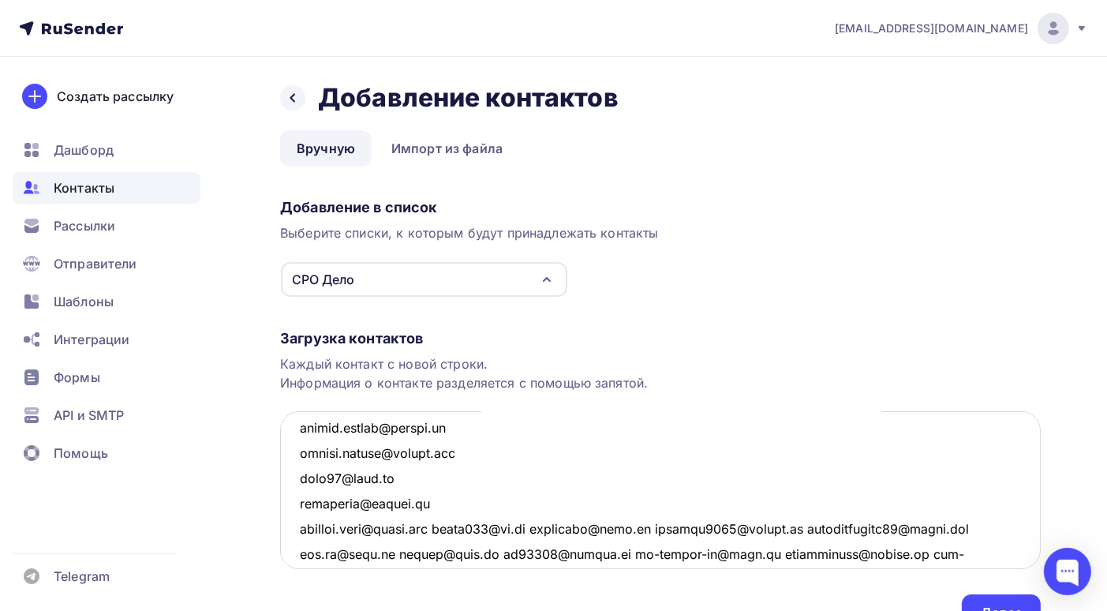
click at [455, 526] on textarea at bounding box center [660, 490] width 761 height 158
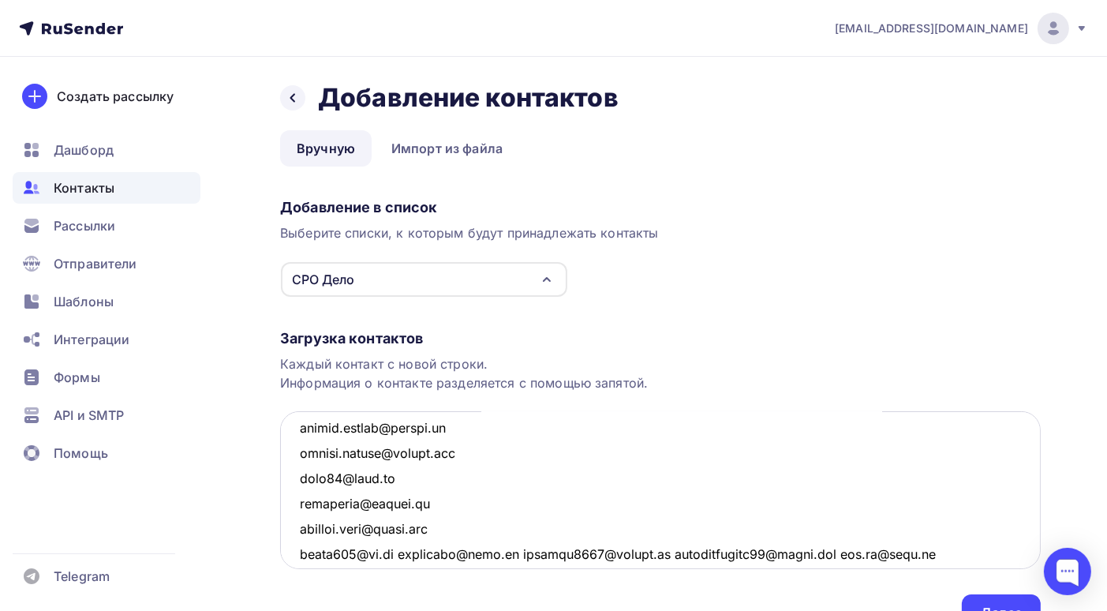
scroll to position [423, 0]
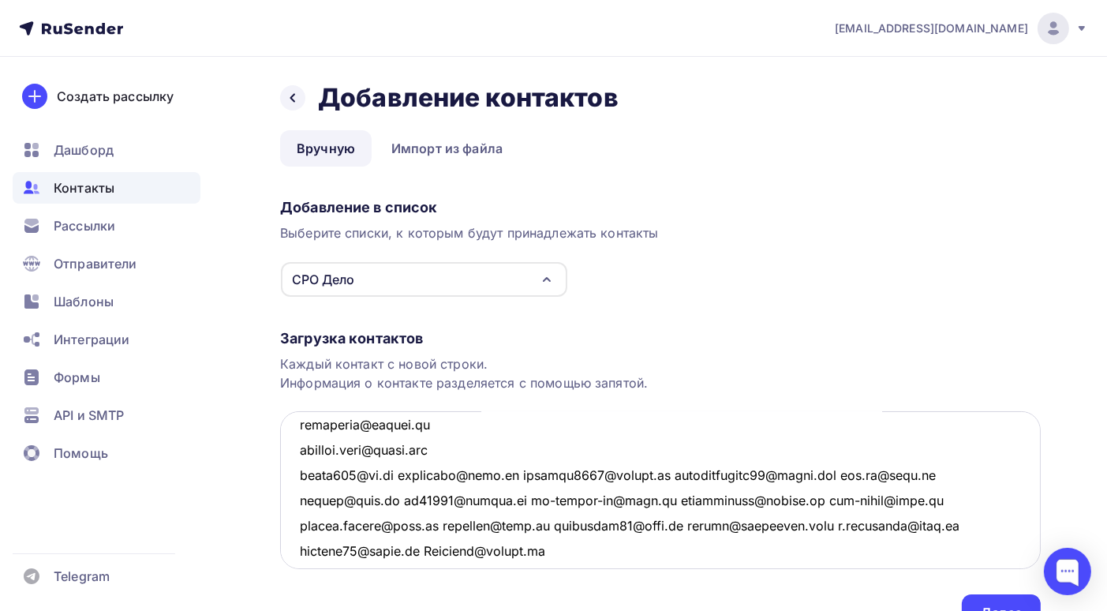
click at [401, 475] on textarea at bounding box center [660, 490] width 761 height 158
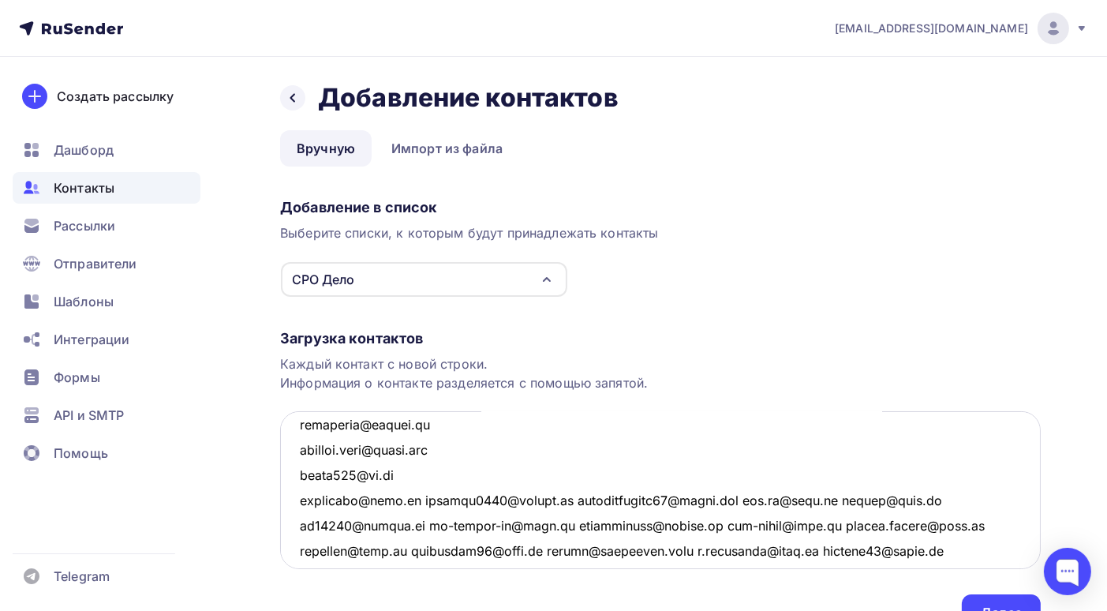
click at [418, 498] on textarea at bounding box center [660, 490] width 761 height 158
click at [414, 496] on textarea at bounding box center [660, 490] width 761 height 158
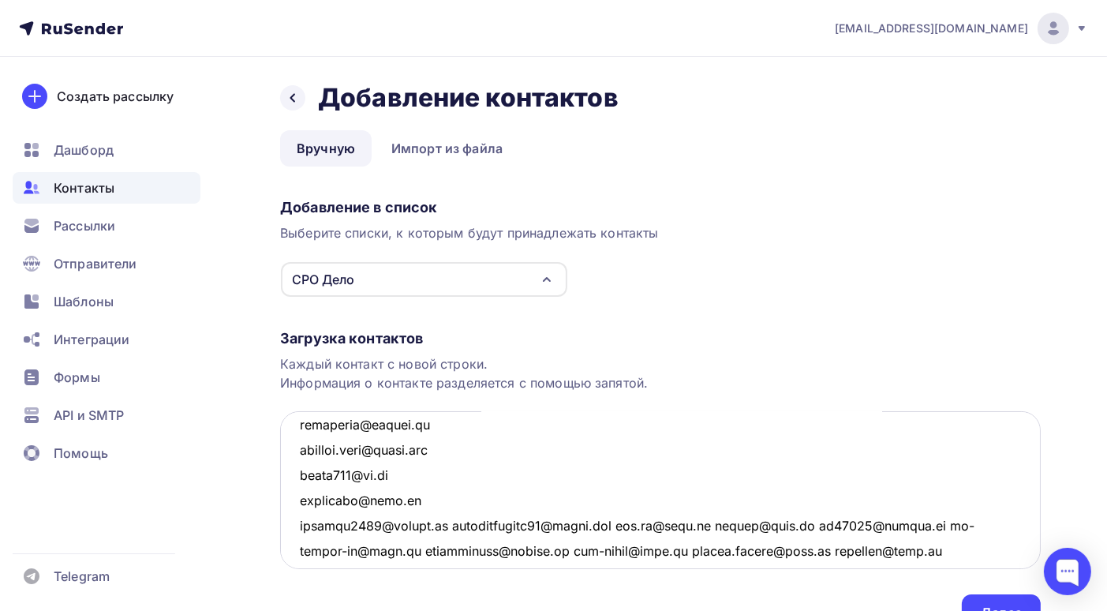
click at [444, 524] on textarea at bounding box center [660, 490] width 761 height 158
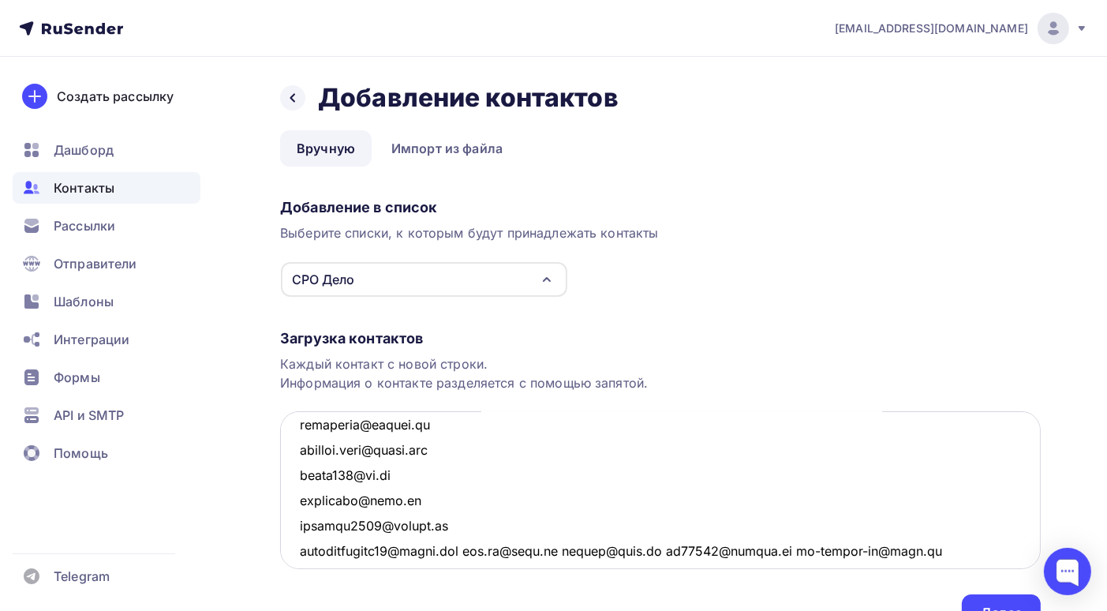
click at [474, 548] on textarea at bounding box center [660, 490] width 761 height 158
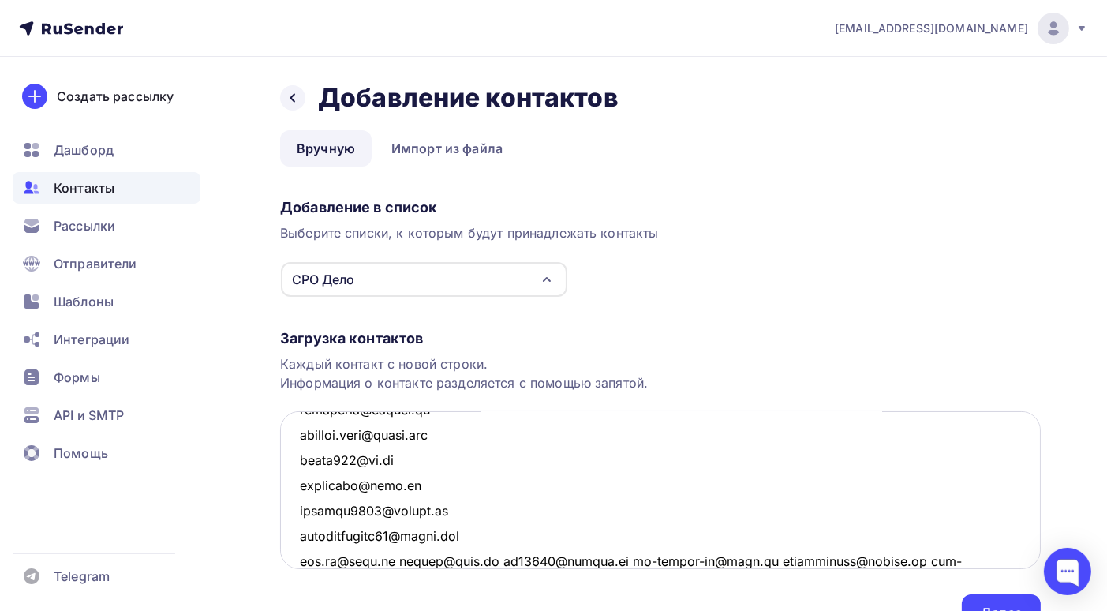
scroll to position [517, 0]
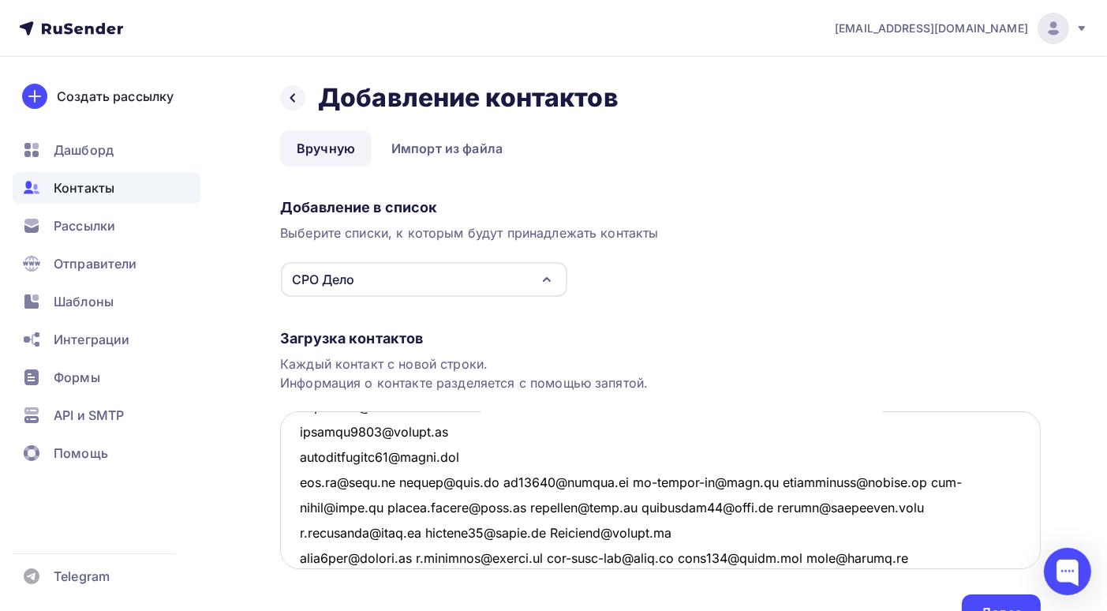
click at [396, 482] on textarea at bounding box center [660, 490] width 761 height 158
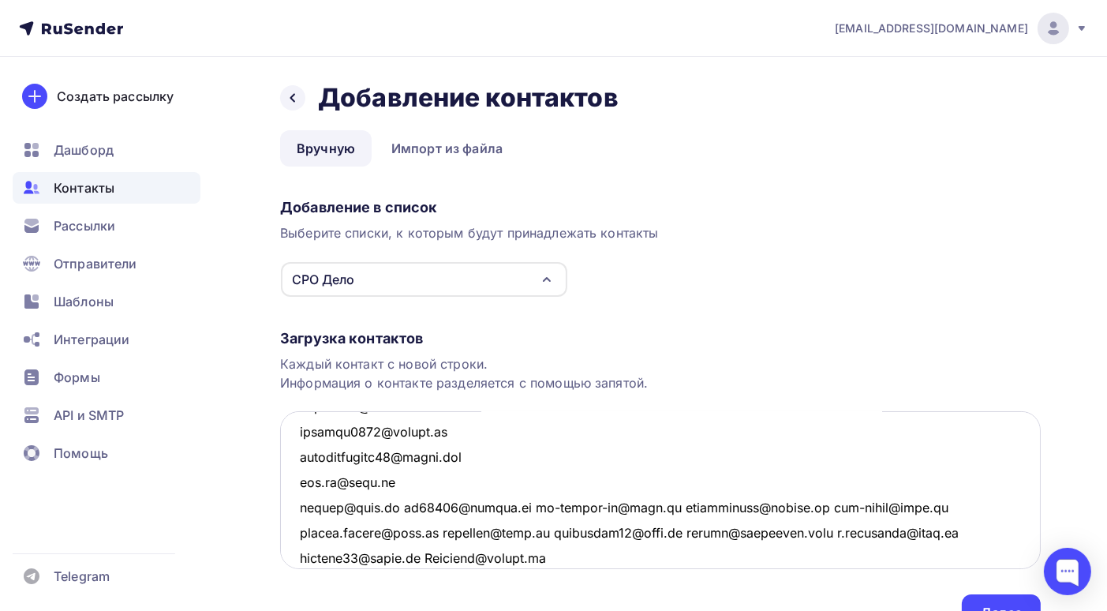
click at [399, 506] on textarea at bounding box center [660, 490] width 761 height 158
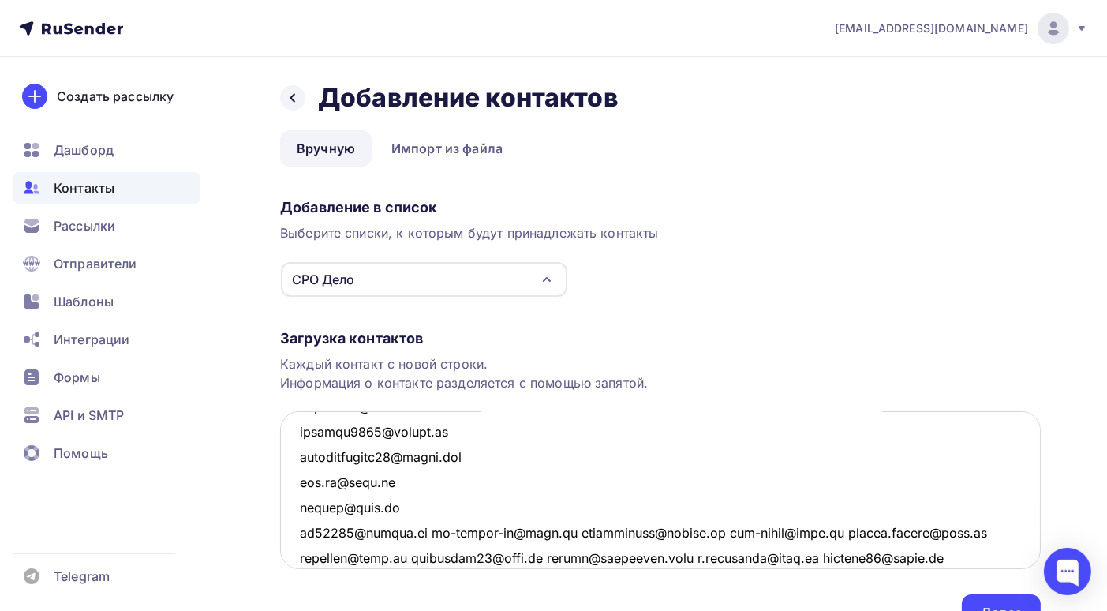
click at [421, 531] on textarea at bounding box center [660, 490] width 761 height 158
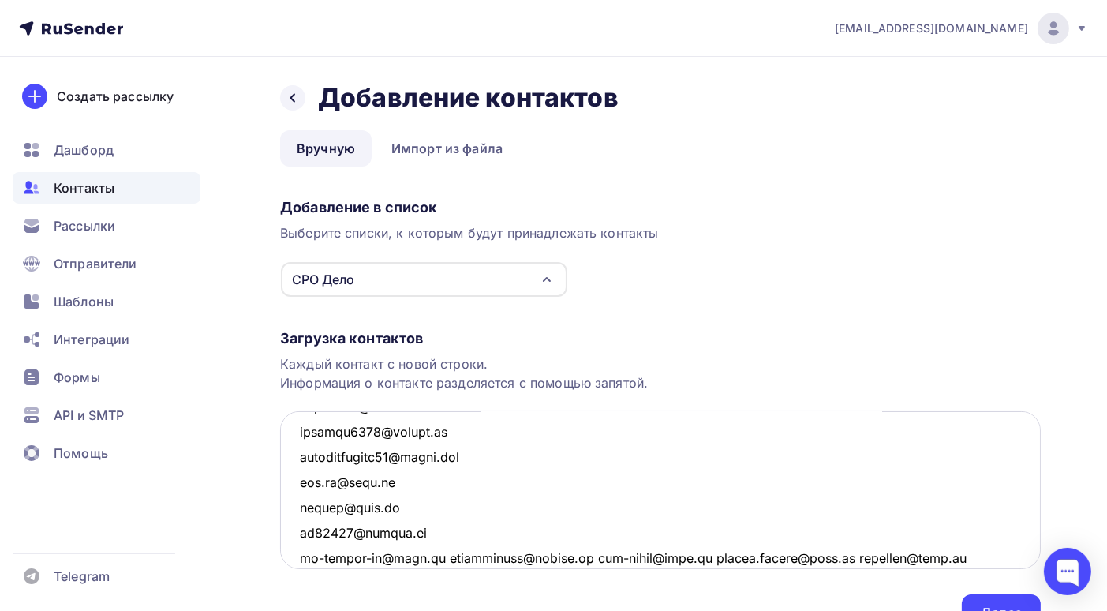
scroll to position [596, 0]
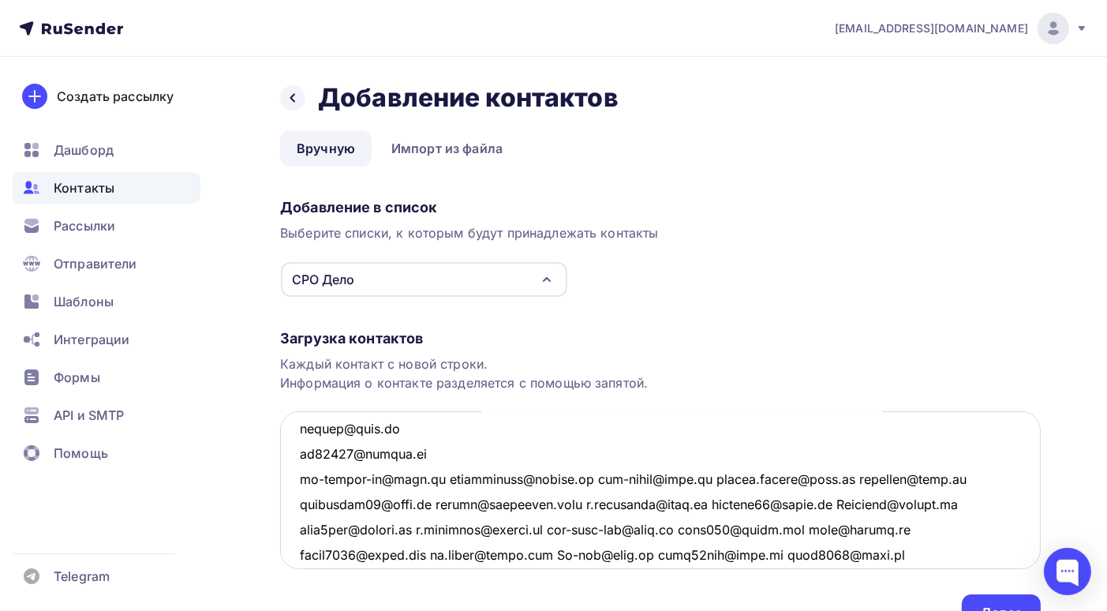
click at [433, 479] on textarea at bounding box center [660, 490] width 761 height 158
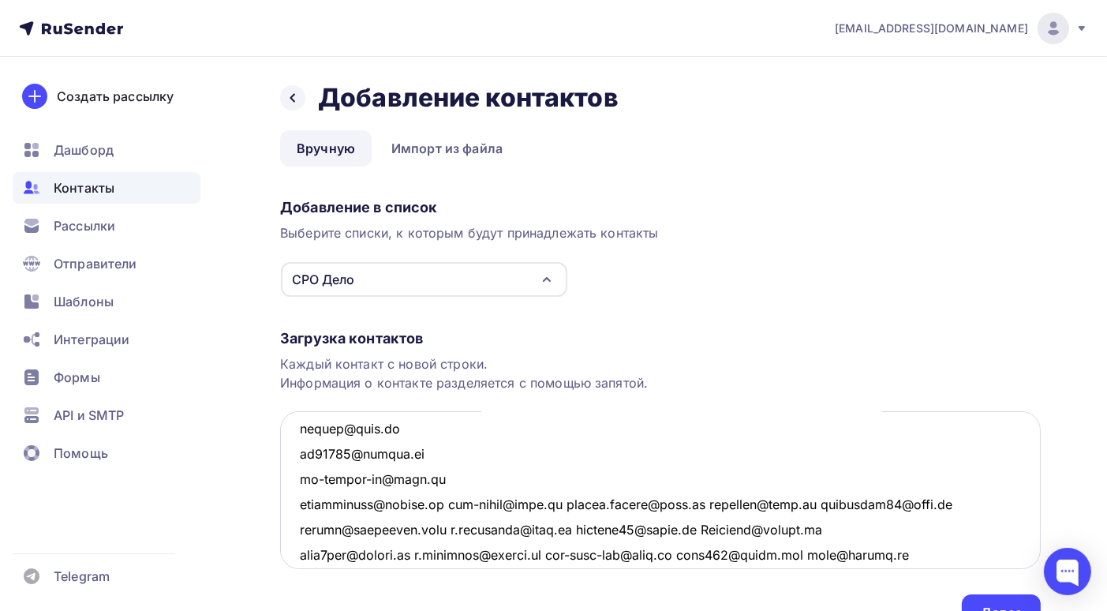
click at [446, 504] on textarea at bounding box center [660, 490] width 761 height 158
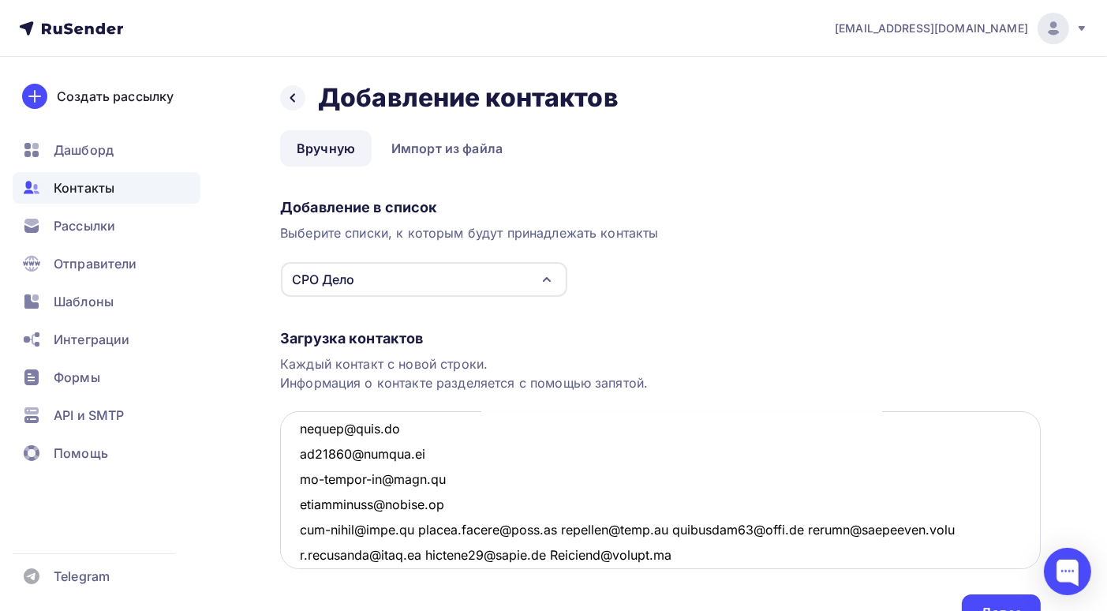
click at [420, 526] on textarea at bounding box center [660, 490] width 761 height 158
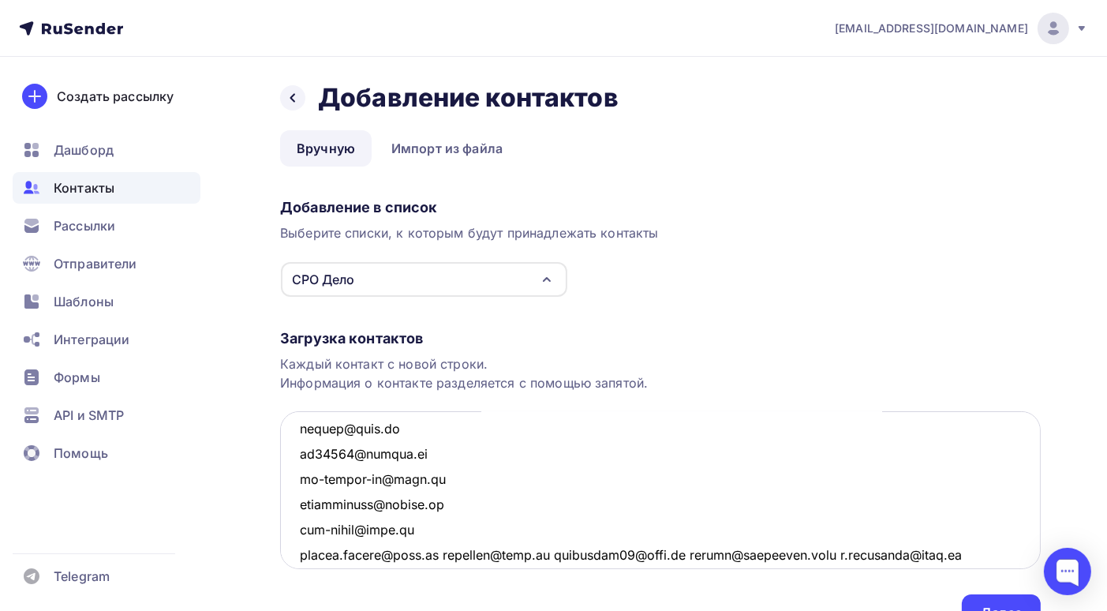
click at [433, 552] on textarea at bounding box center [660, 490] width 761 height 158
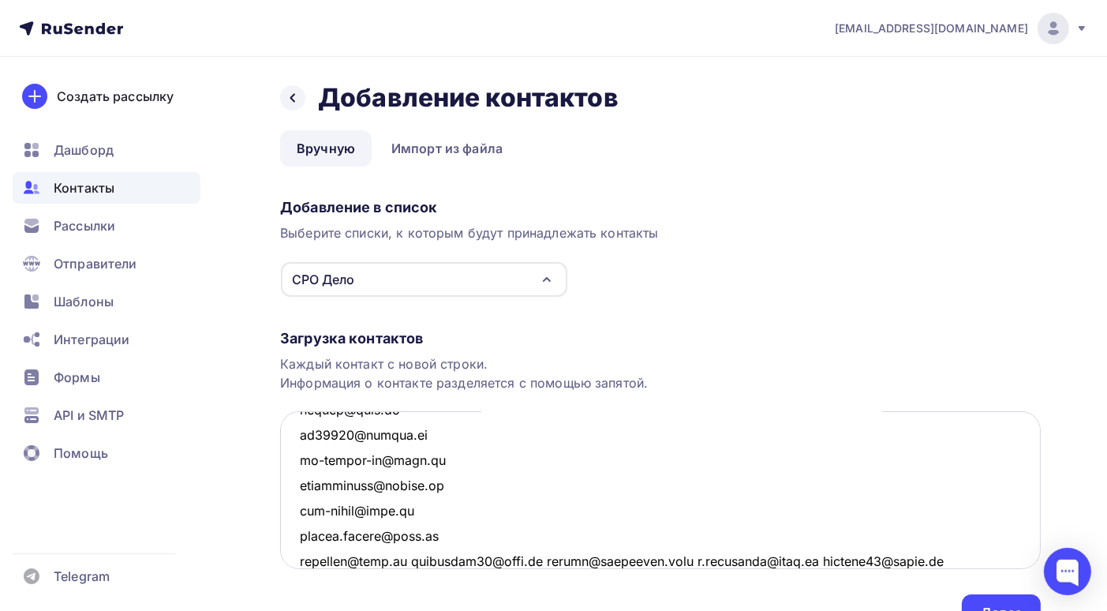
scroll to position [773, 0]
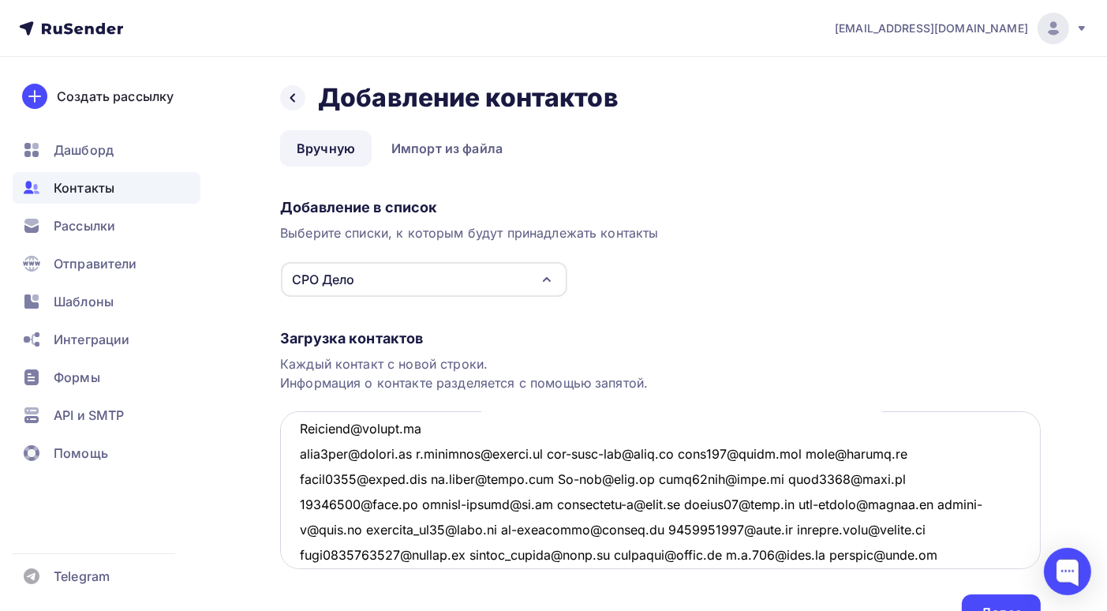
click at [431, 455] on textarea at bounding box center [660, 490] width 761 height 158
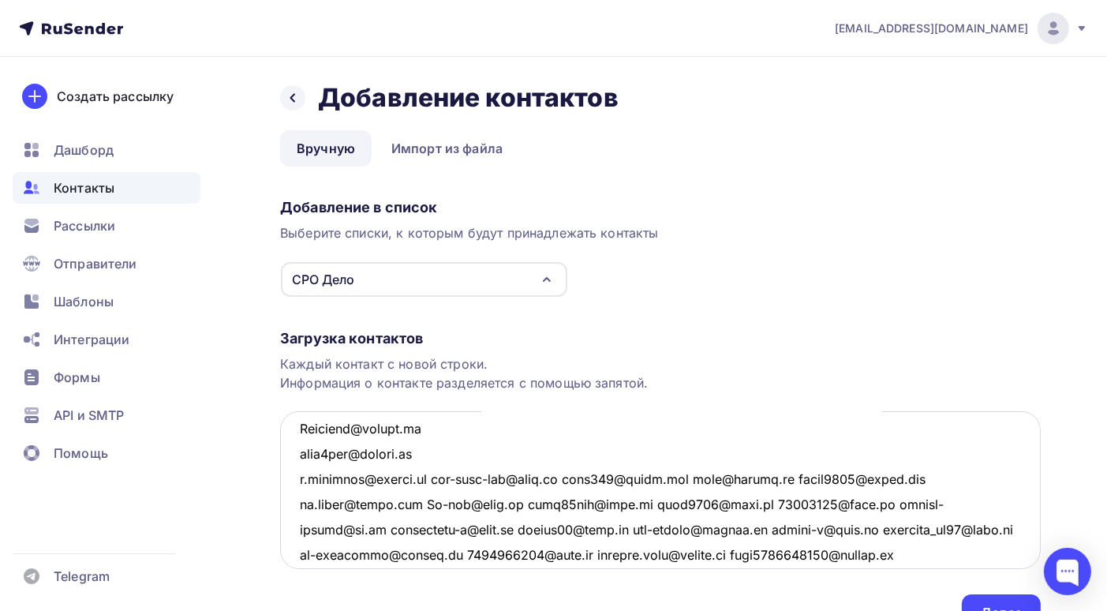
click at [439, 475] on textarea at bounding box center [660, 490] width 761 height 158
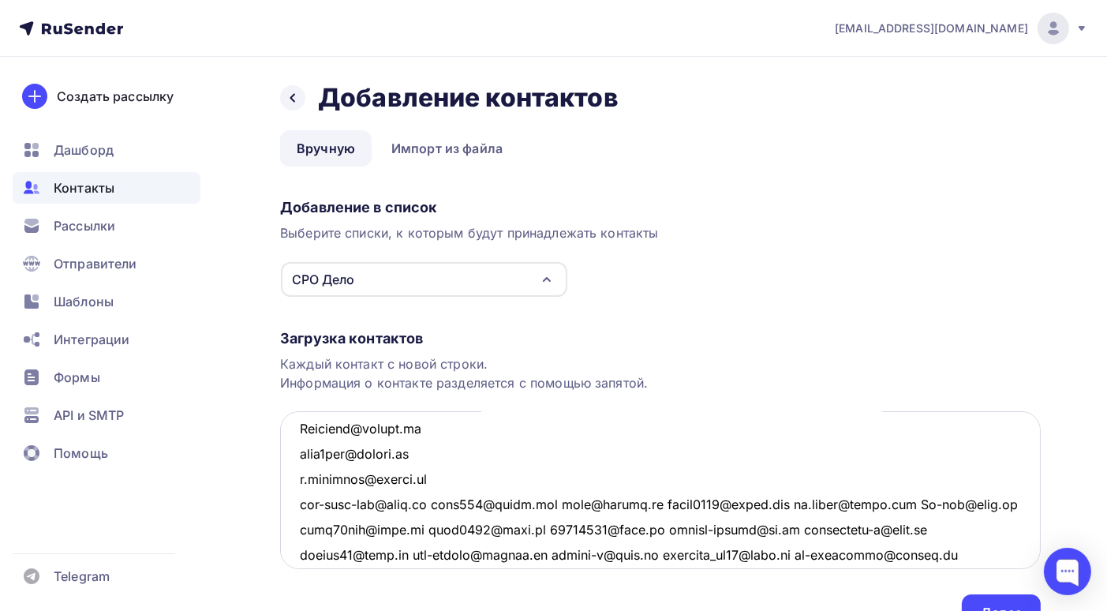
click at [431, 500] on textarea at bounding box center [660, 490] width 761 height 158
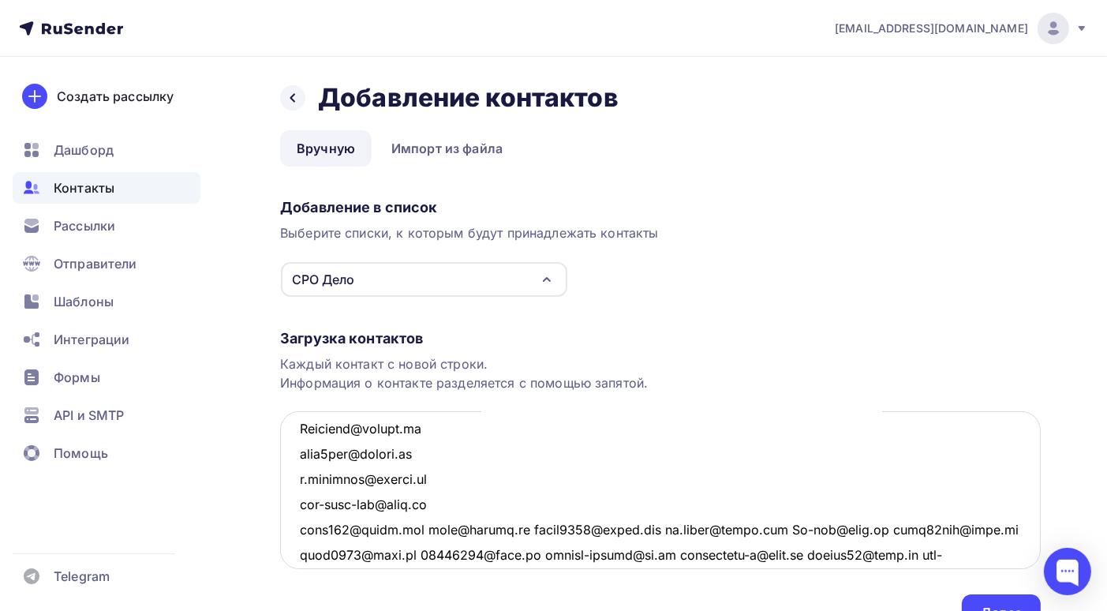
click at [425, 528] on textarea at bounding box center [660, 490] width 761 height 158
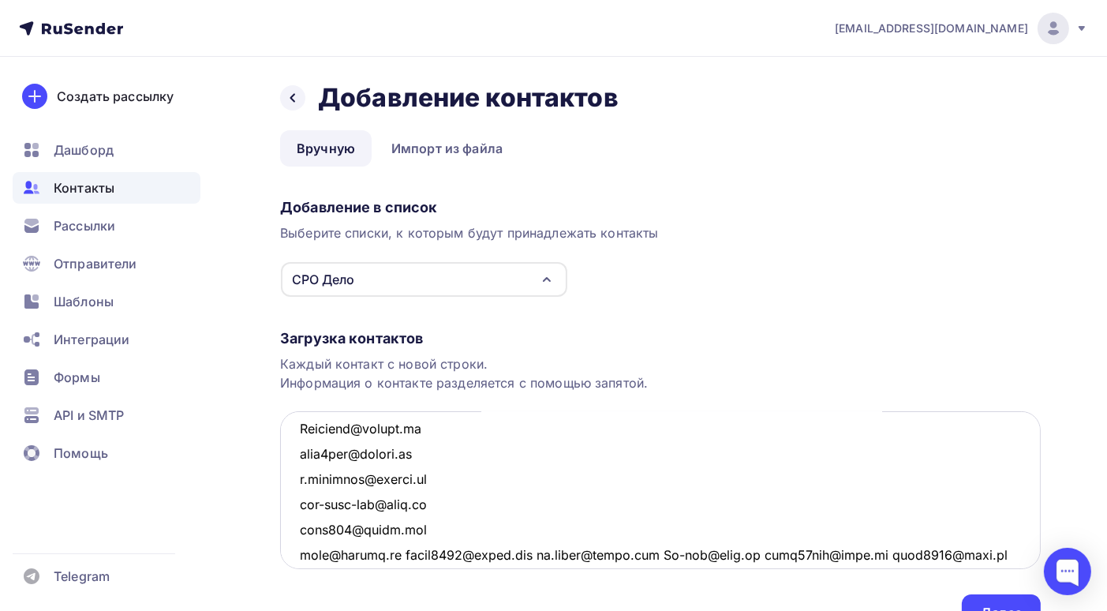
scroll to position [852, 0]
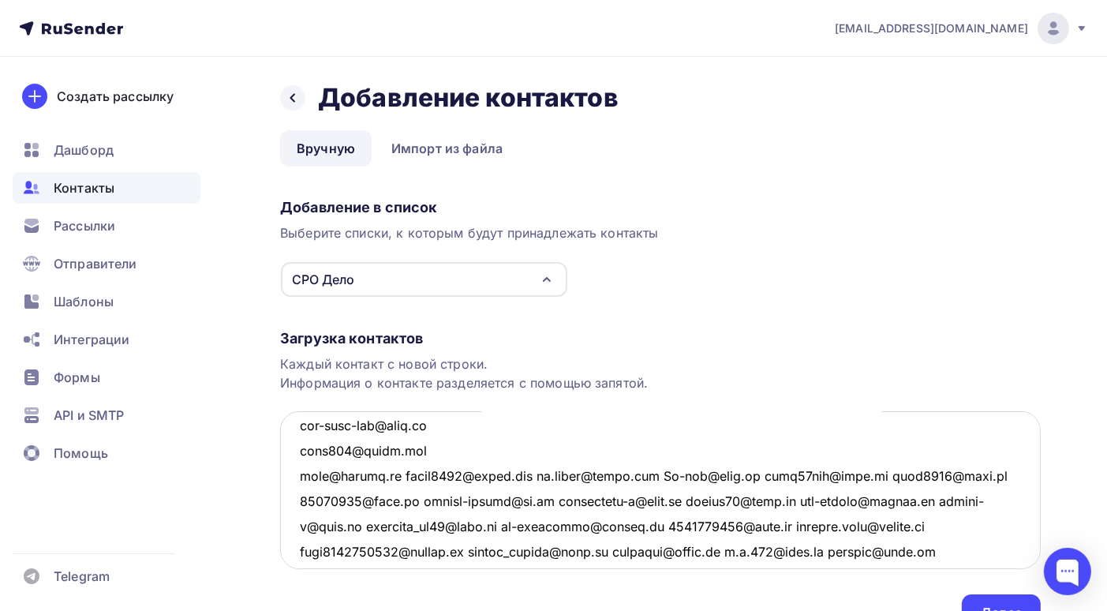
click at [403, 473] on textarea at bounding box center [660, 490] width 761 height 158
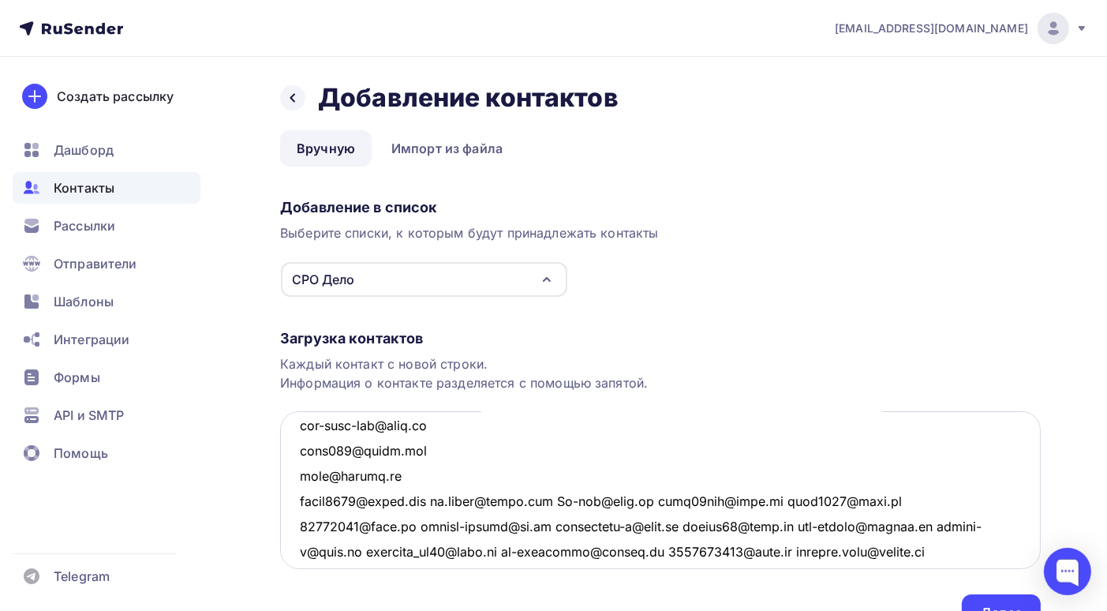
click at [444, 494] on textarea at bounding box center [660, 490] width 761 height 158
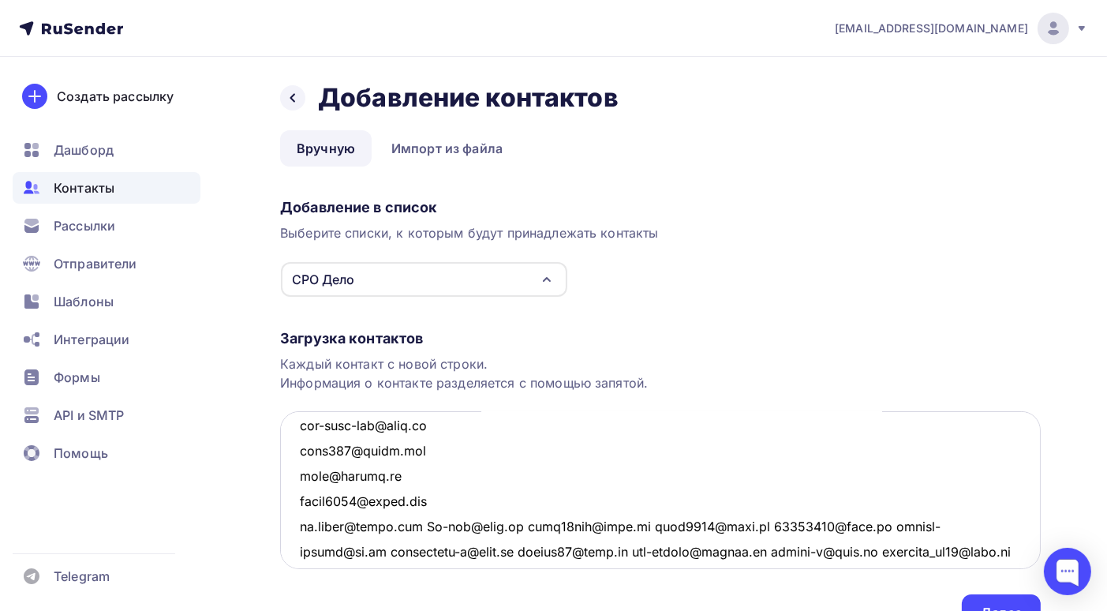
click at [433, 523] on textarea at bounding box center [660, 490] width 761 height 158
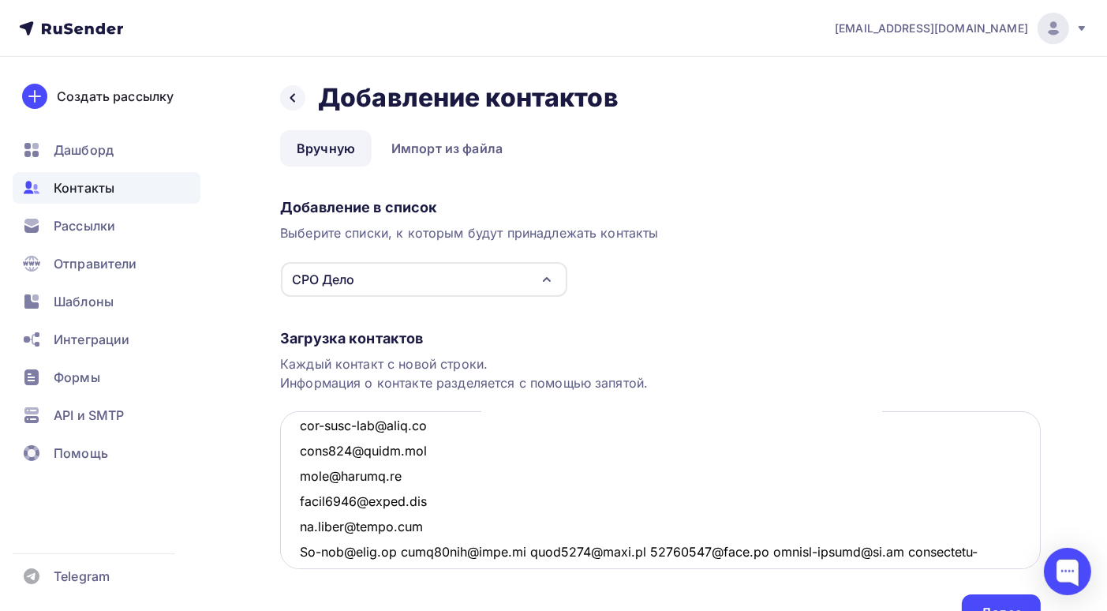
scroll to position [931, 0]
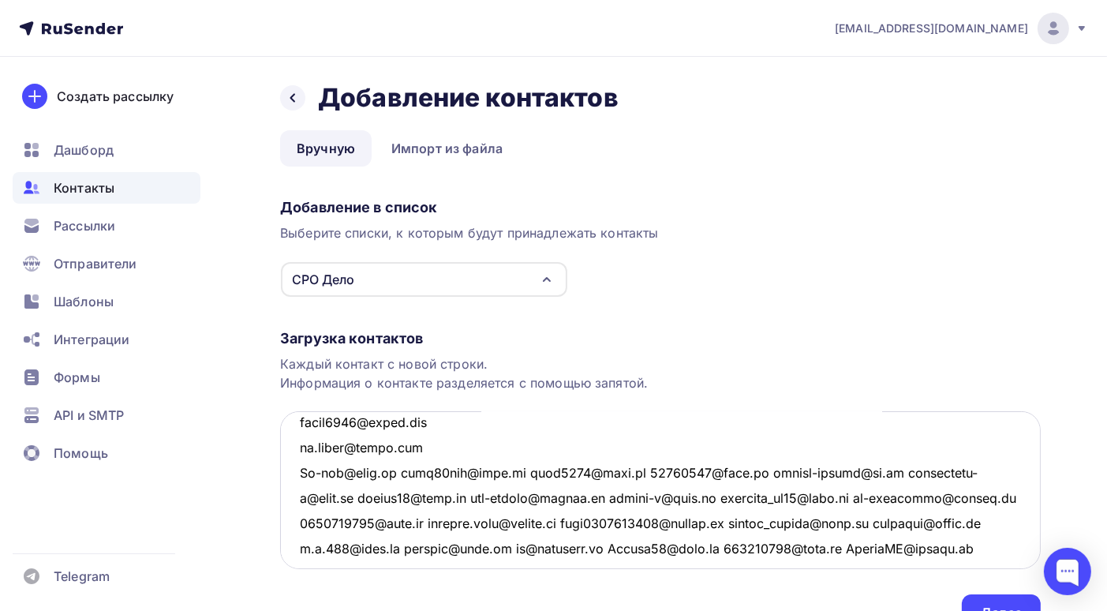
click at [402, 470] on textarea at bounding box center [660, 490] width 761 height 158
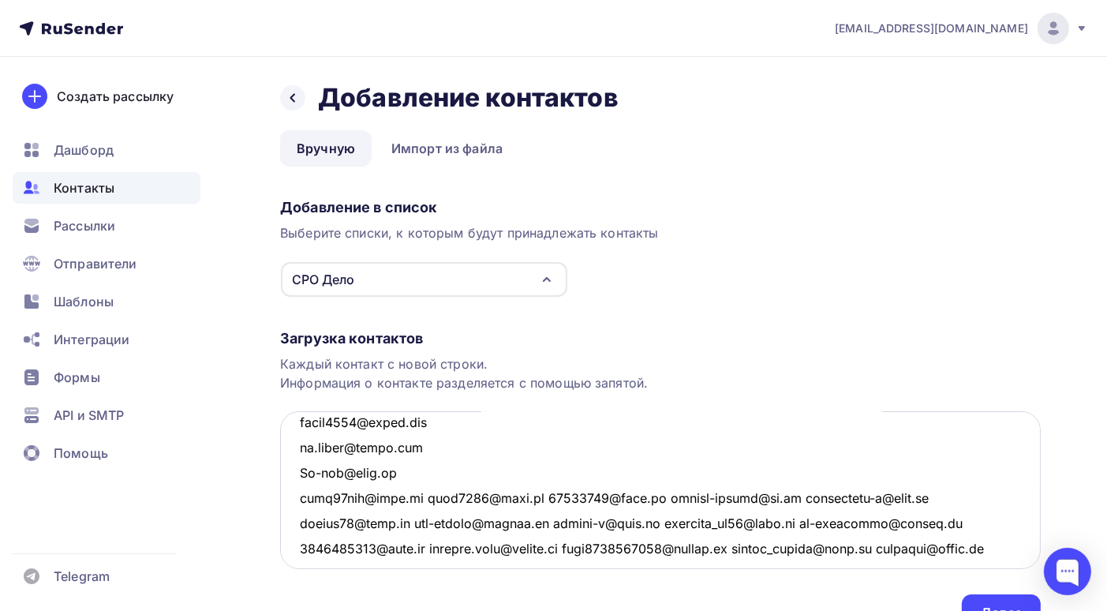
click at [415, 495] on textarea at bounding box center [660, 490] width 761 height 158
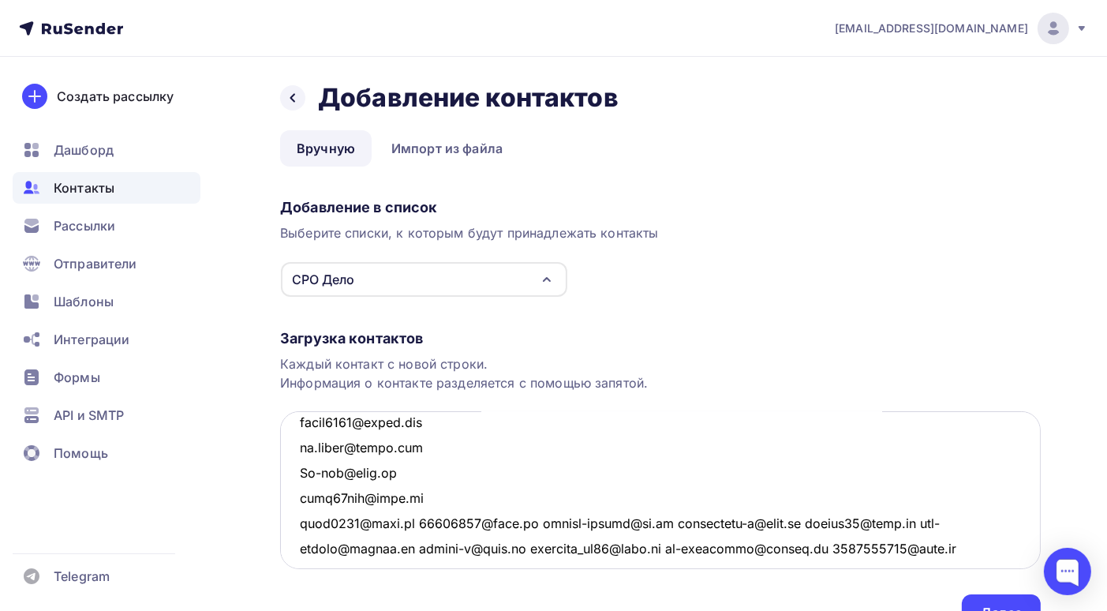
click at [414, 523] on textarea at bounding box center [660, 490] width 761 height 158
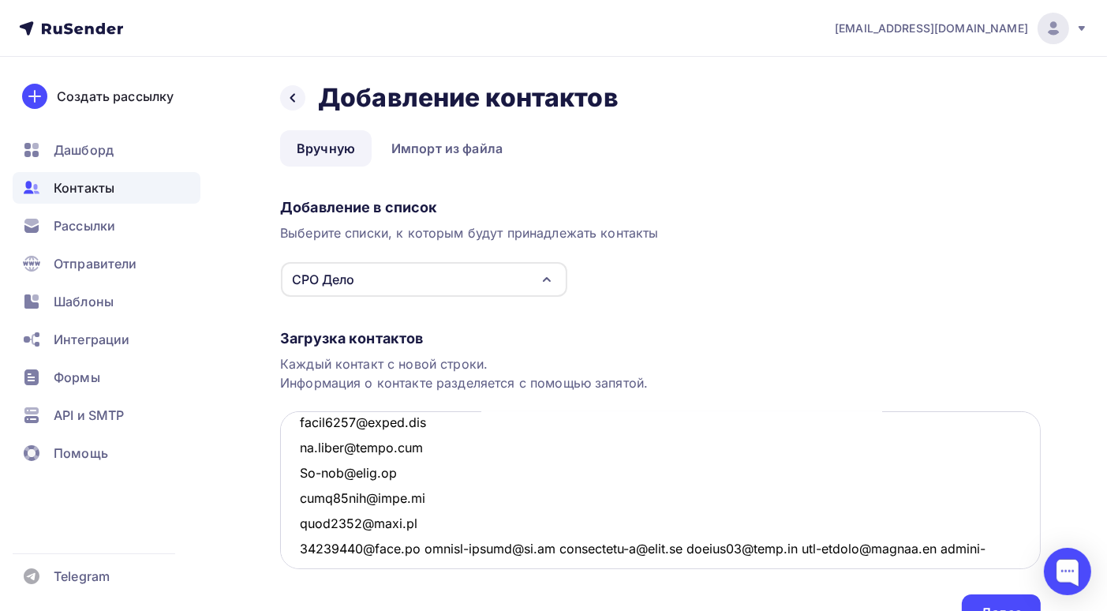
click at [412, 547] on textarea at bounding box center [660, 490] width 761 height 158
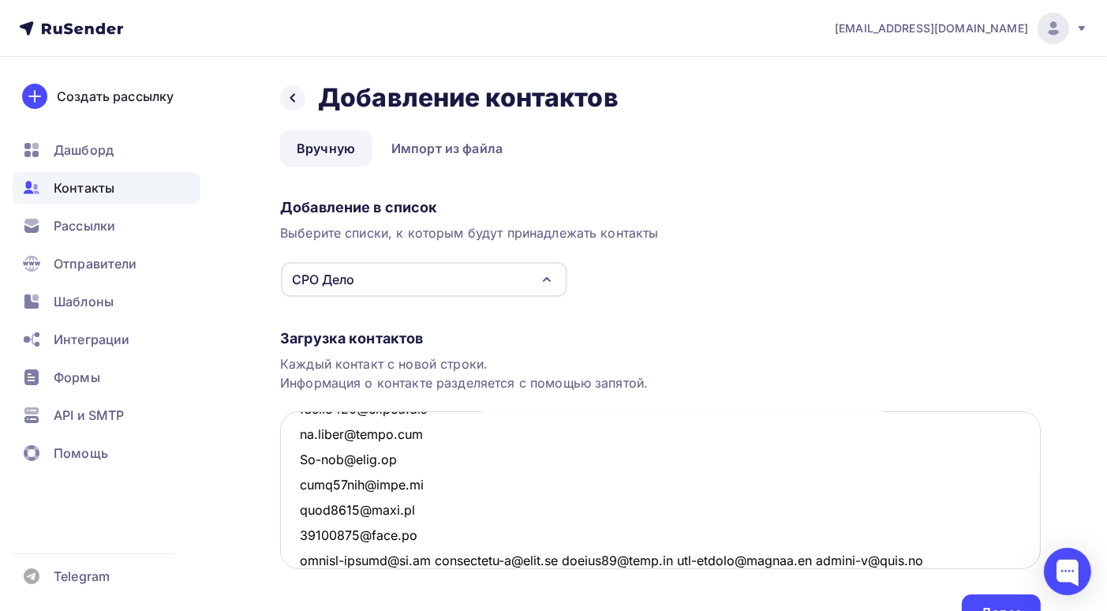
scroll to position [1023, 0]
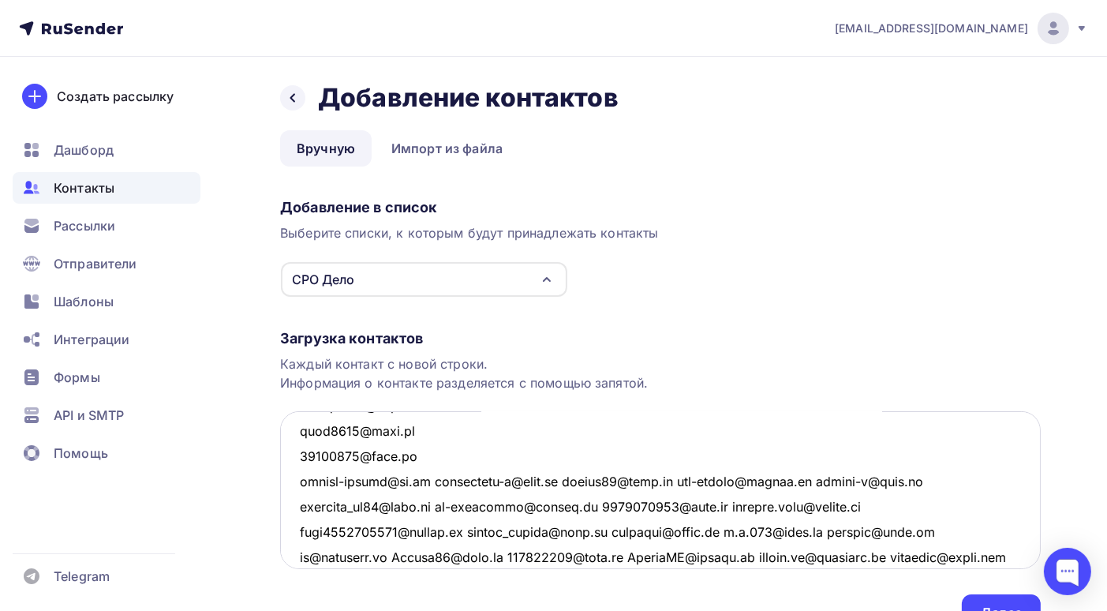
click at [425, 481] on textarea at bounding box center [660, 490] width 761 height 158
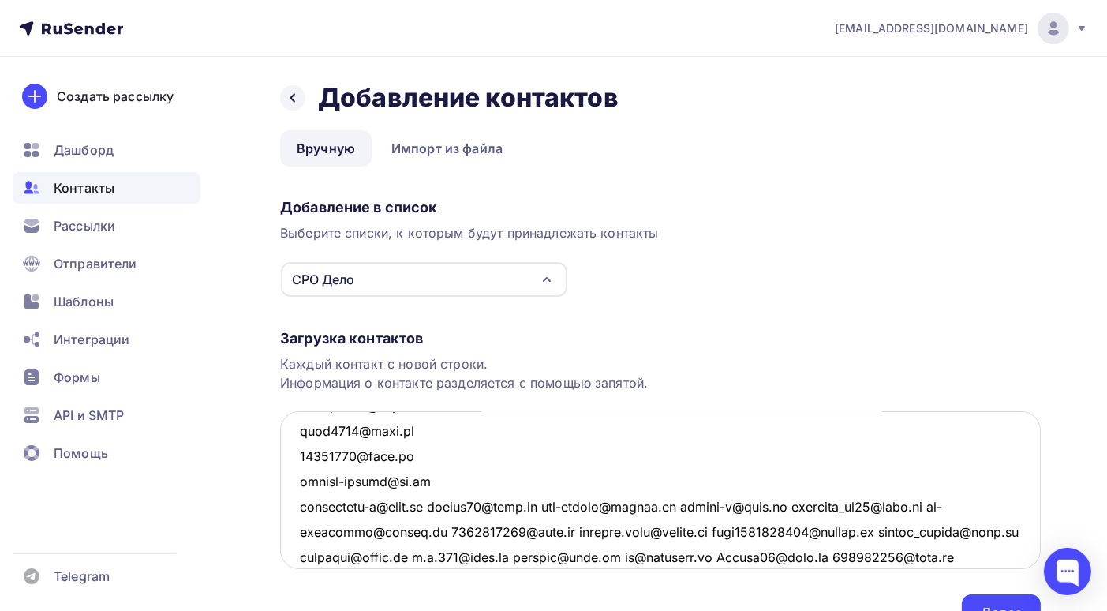
click at [433, 505] on textarea at bounding box center [660, 490] width 761 height 158
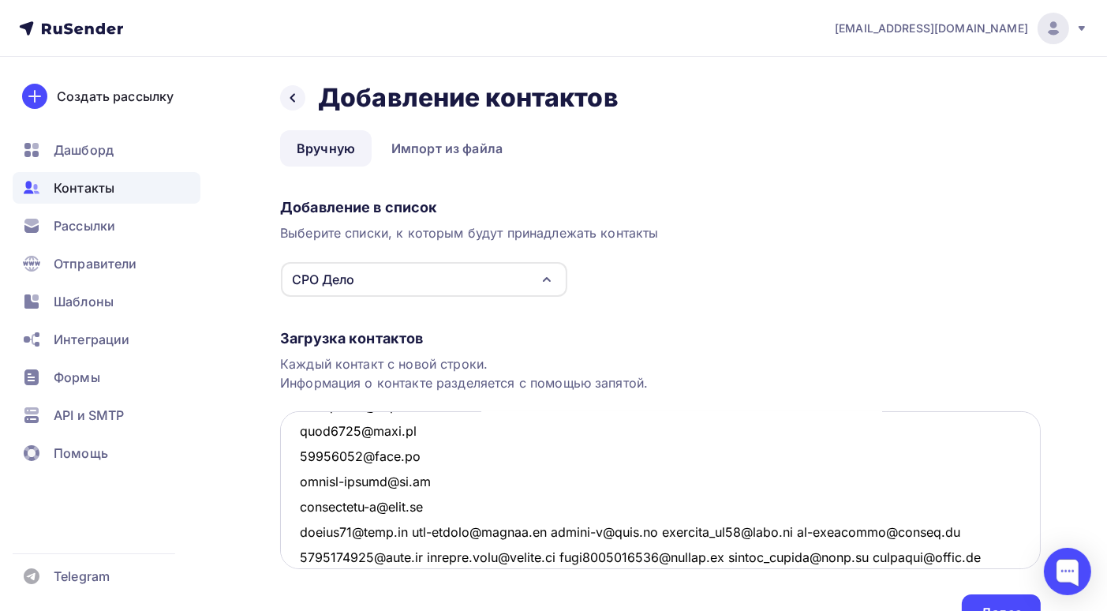
click at [406, 530] on textarea at bounding box center [660, 490] width 761 height 158
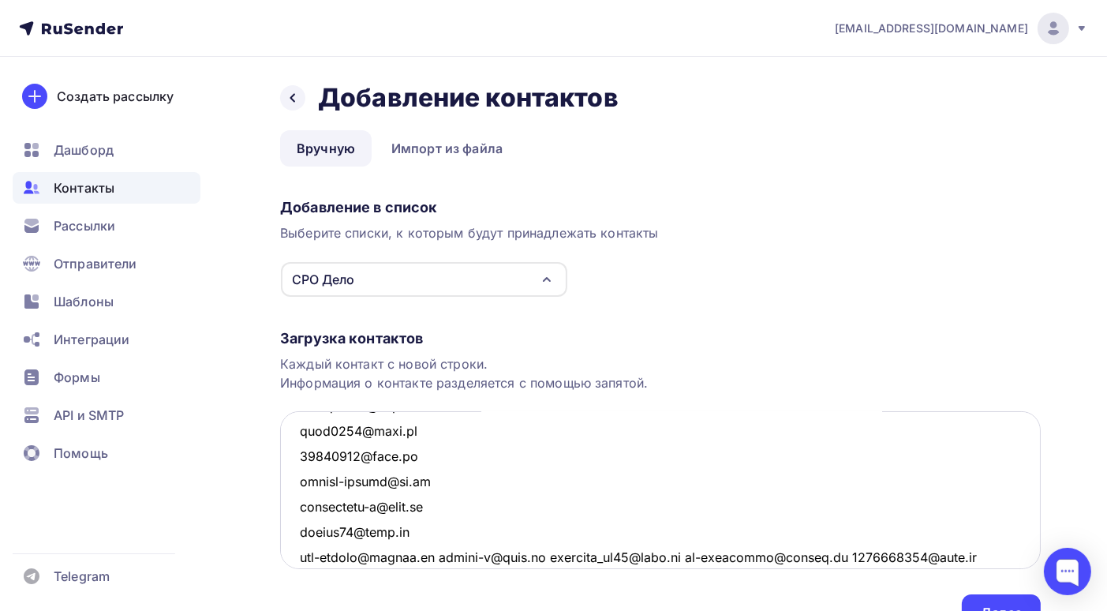
scroll to position [1102, 0]
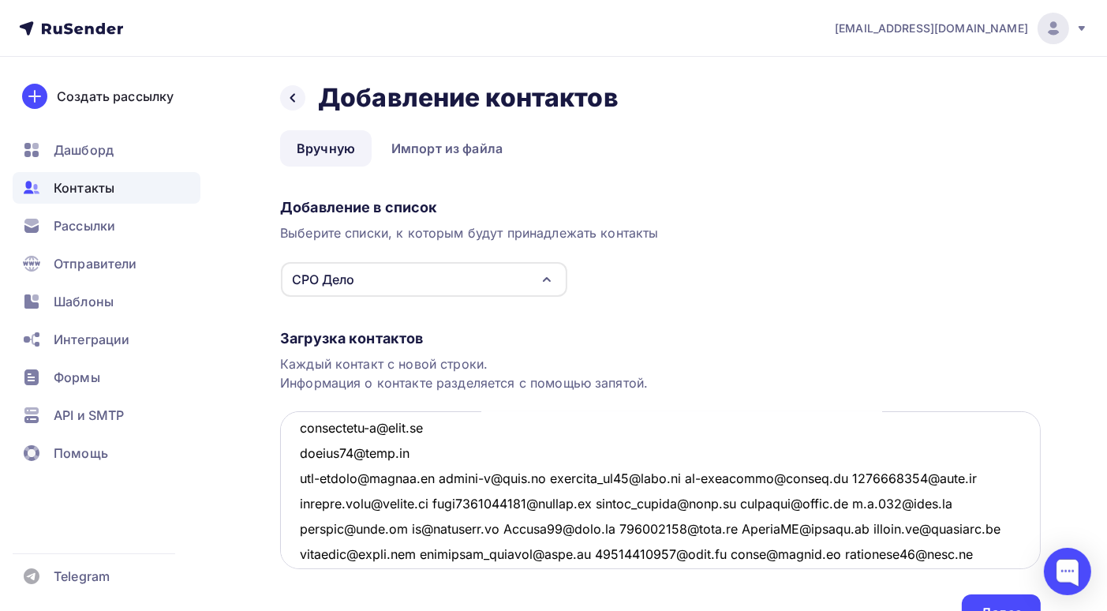
click at [447, 477] on textarea at bounding box center [660, 490] width 761 height 158
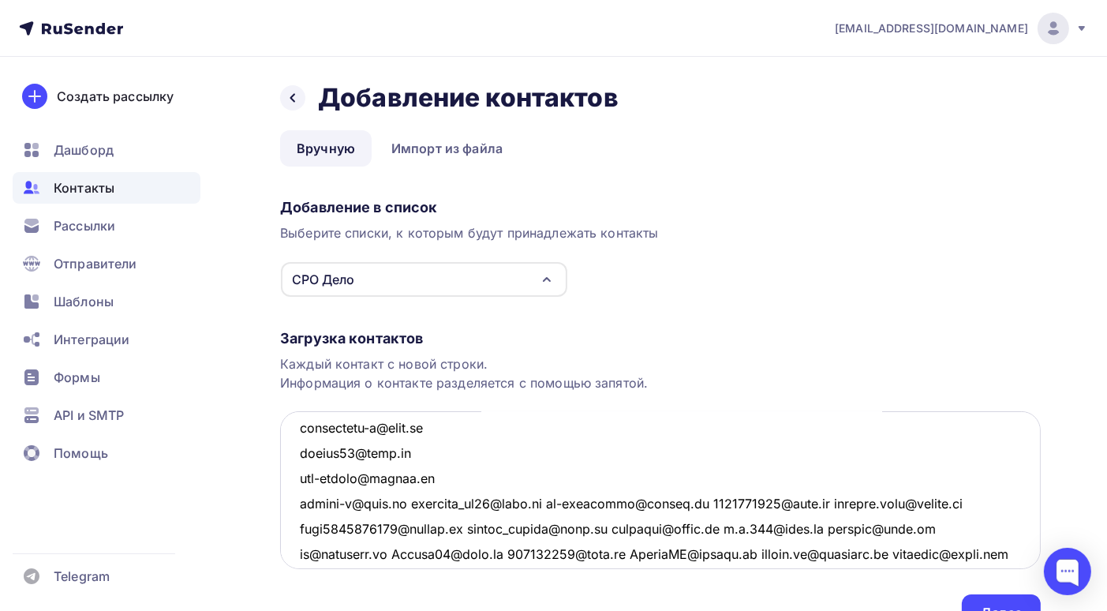
click at [404, 501] on textarea at bounding box center [660, 490] width 761 height 158
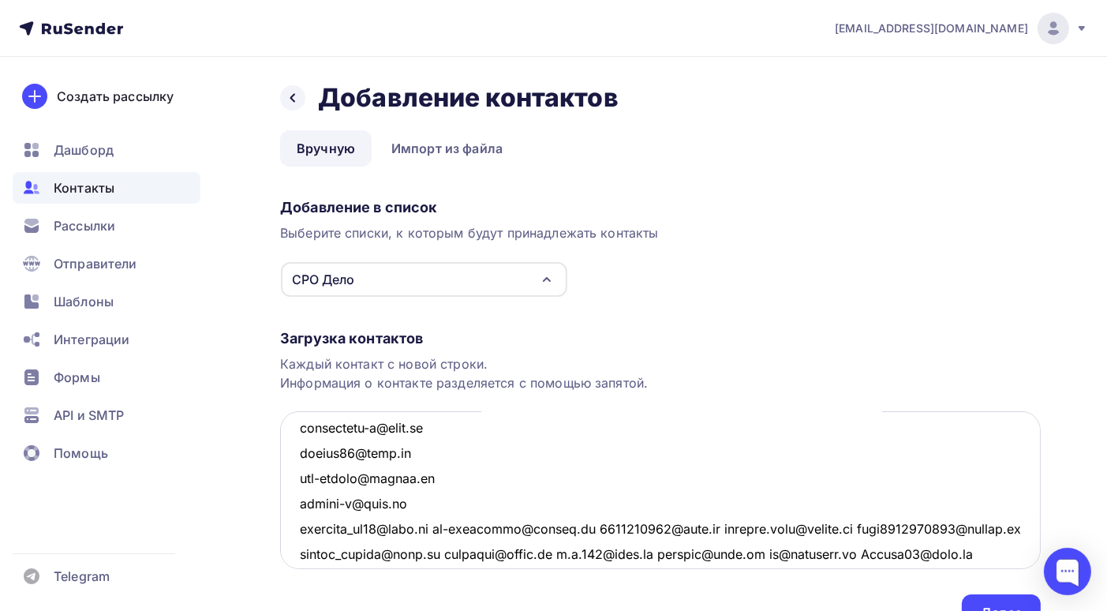
click at [442, 528] on textarea at bounding box center [660, 490] width 761 height 158
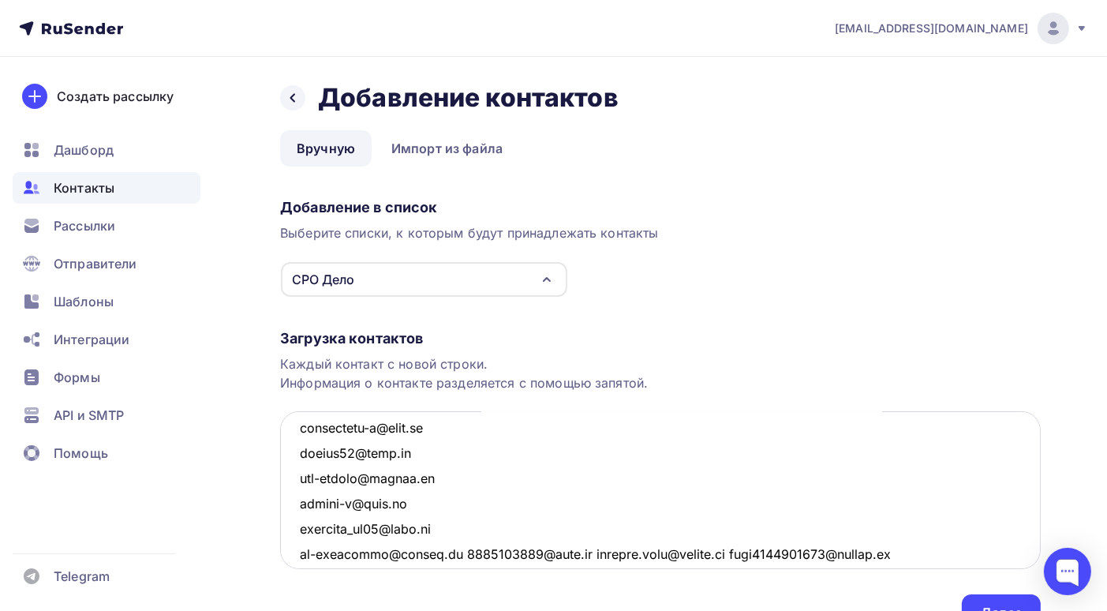
scroll to position [1181, 0]
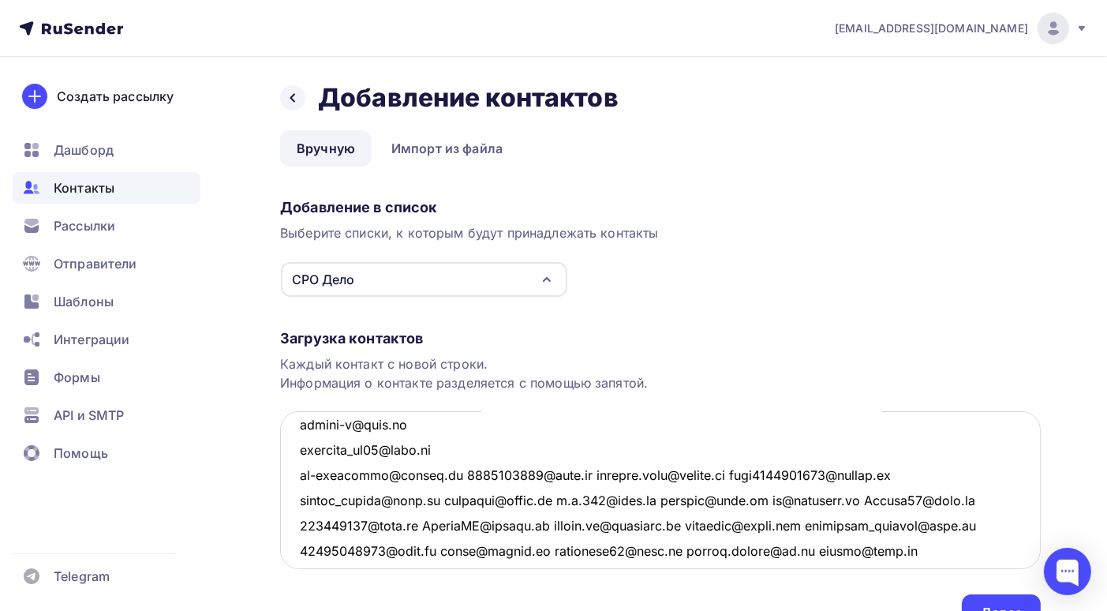
click at [458, 474] on textarea at bounding box center [660, 490] width 761 height 158
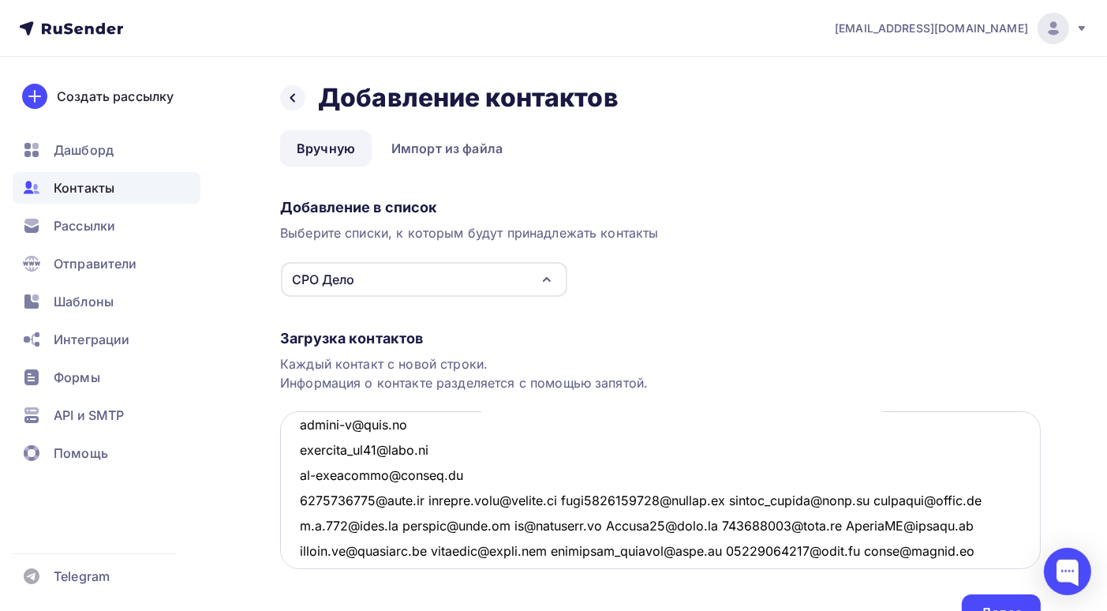
click at [432, 498] on textarea at bounding box center [660, 490] width 761 height 158
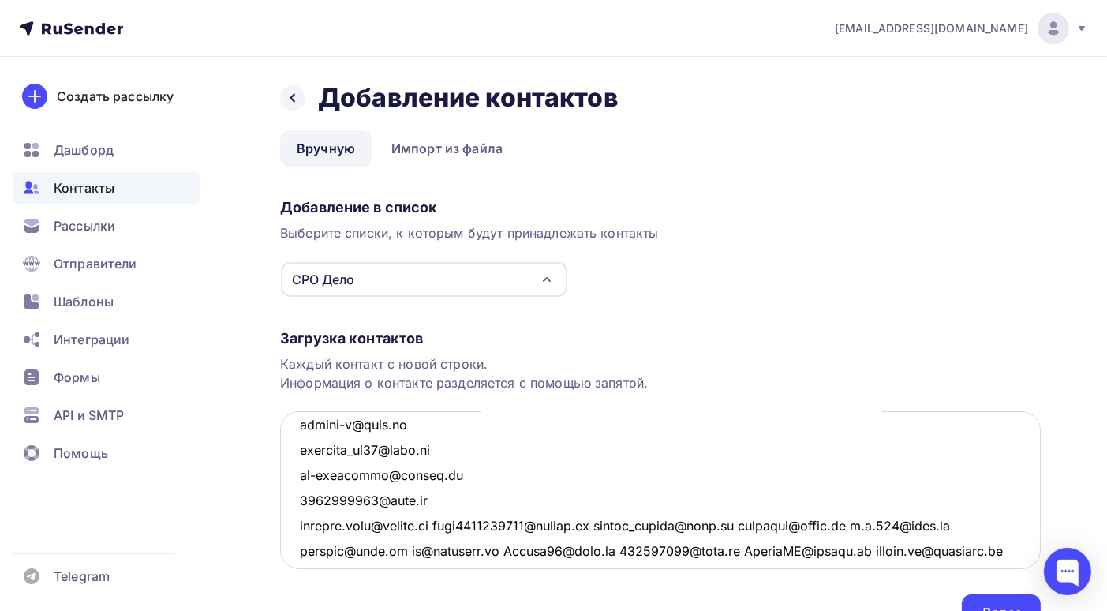
click at [447, 520] on textarea at bounding box center [660, 490] width 761 height 158
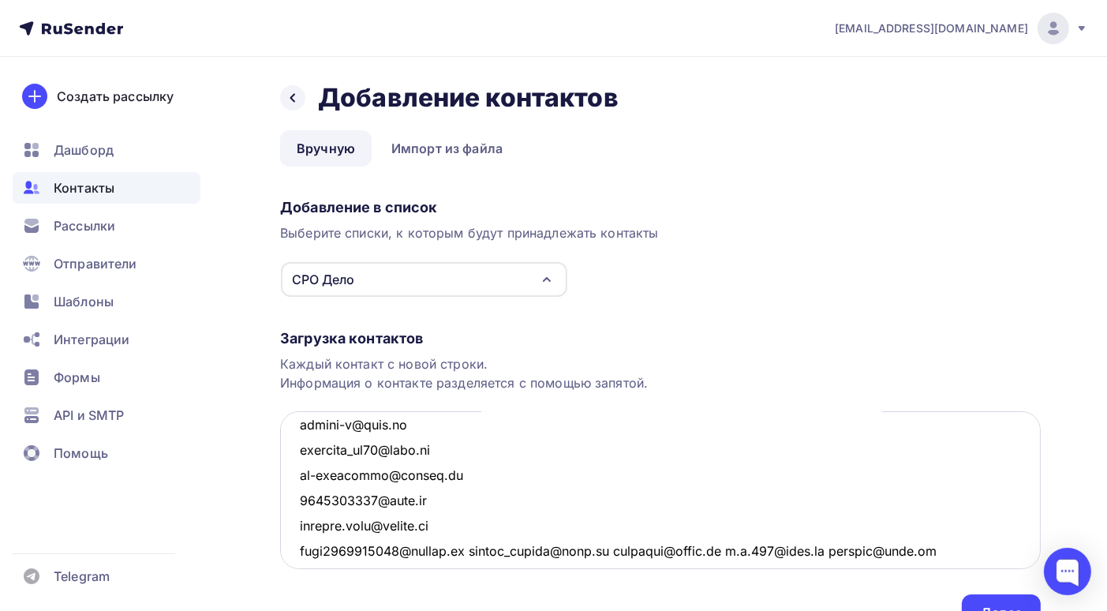
scroll to position [1260, 0]
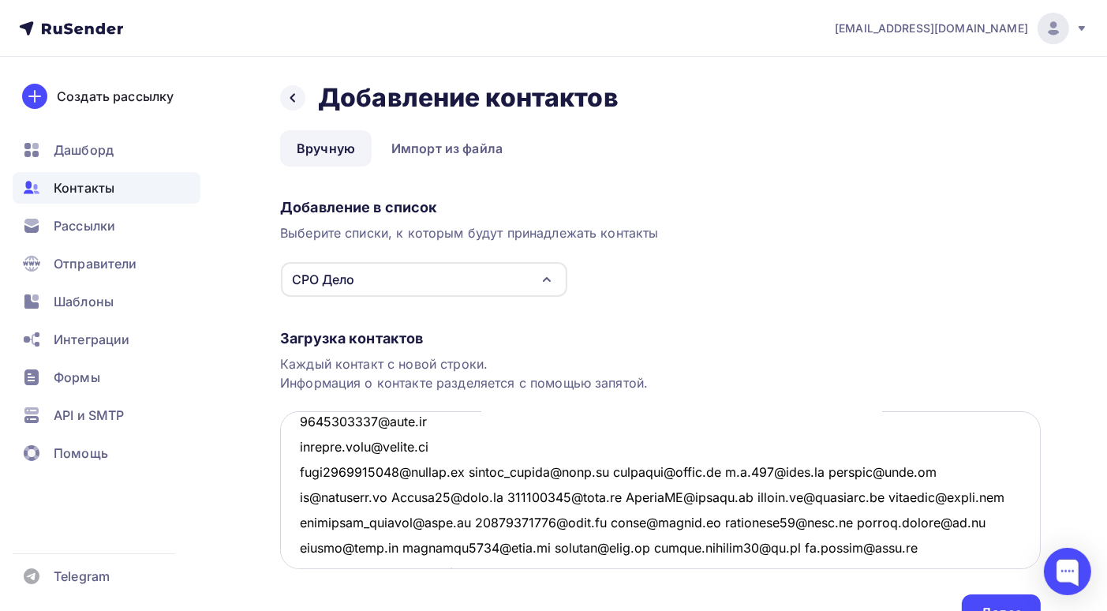
click at [476, 471] on textarea at bounding box center [660, 490] width 761 height 158
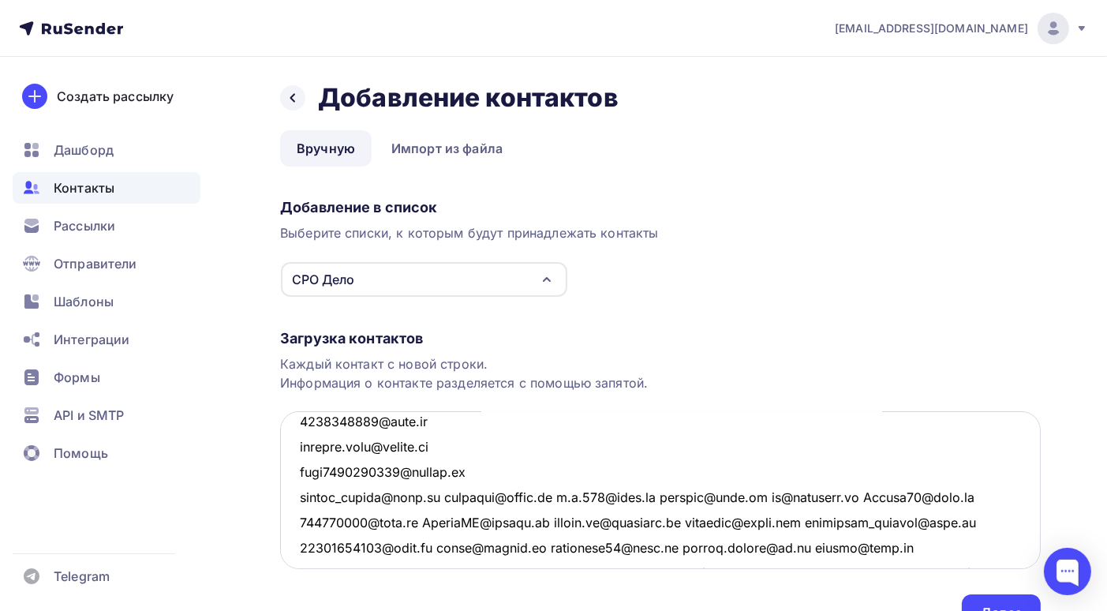
click at [434, 496] on textarea at bounding box center [660, 490] width 761 height 158
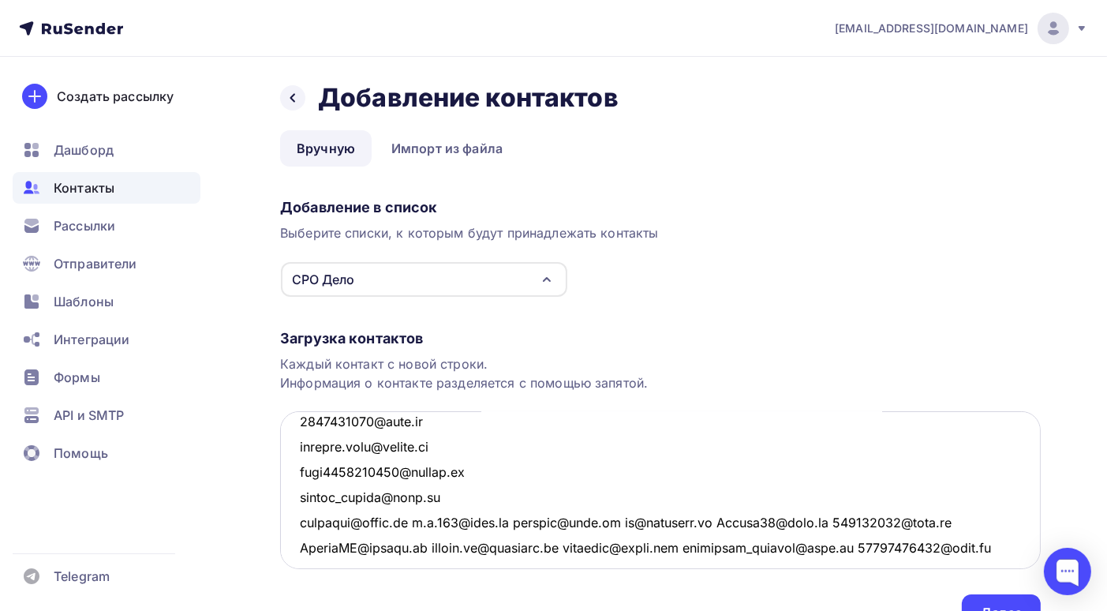
click at [419, 522] on textarea at bounding box center [660, 490] width 761 height 158
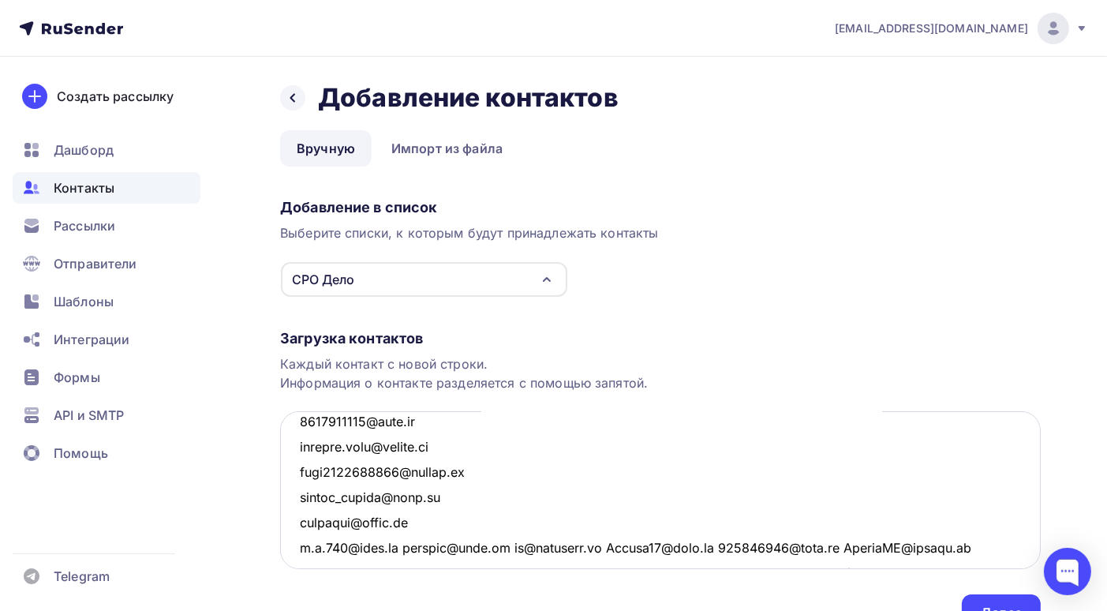
click at [398, 545] on textarea at bounding box center [660, 490] width 761 height 158
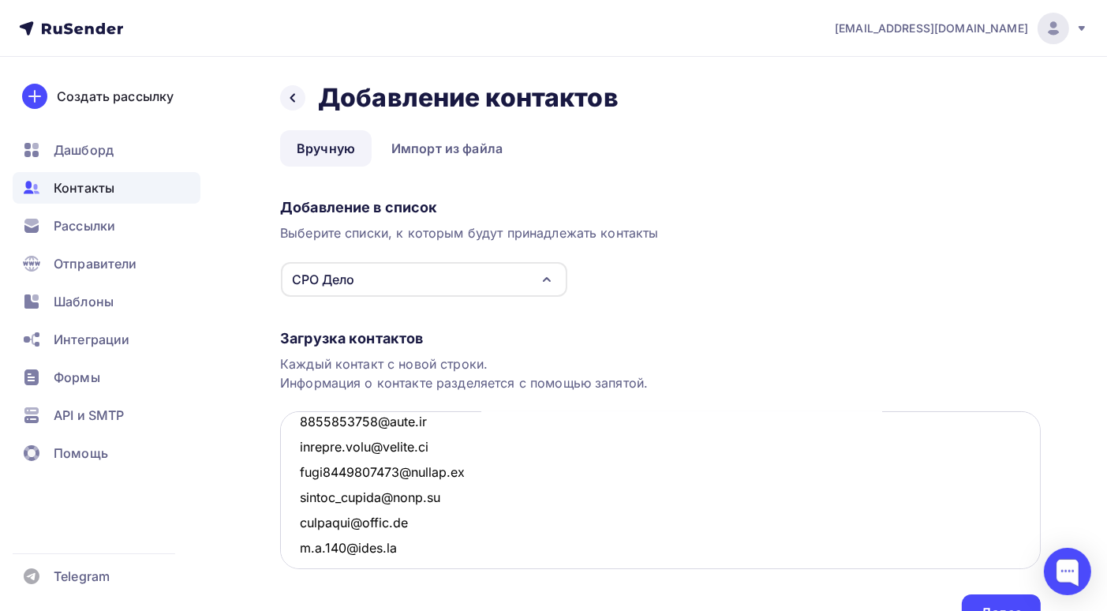
scroll to position [1272, 0]
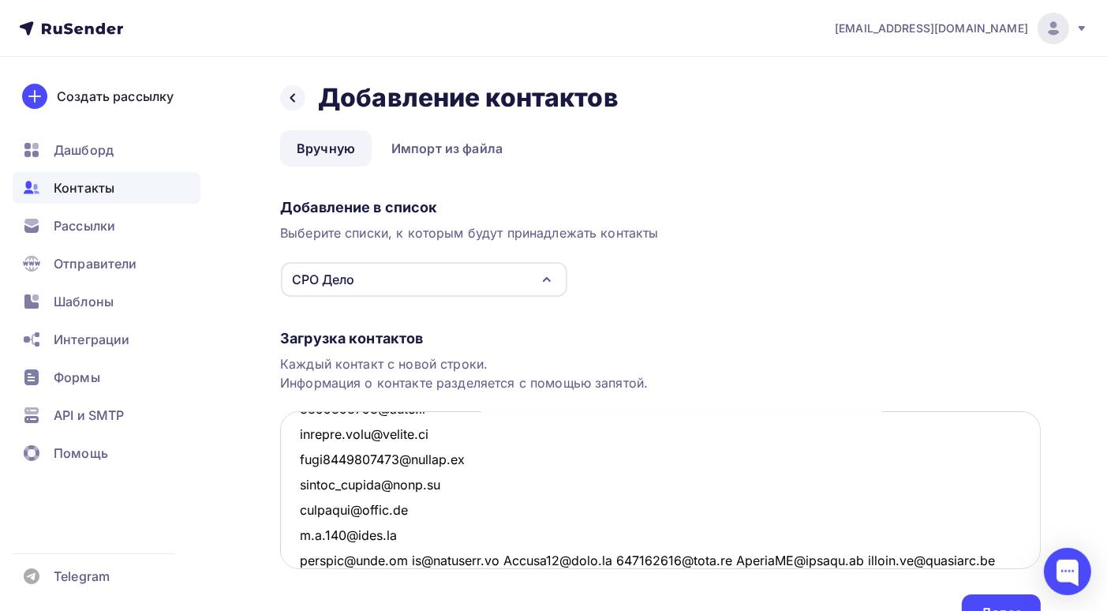
click at [406, 558] on textarea at bounding box center [660, 490] width 761 height 158
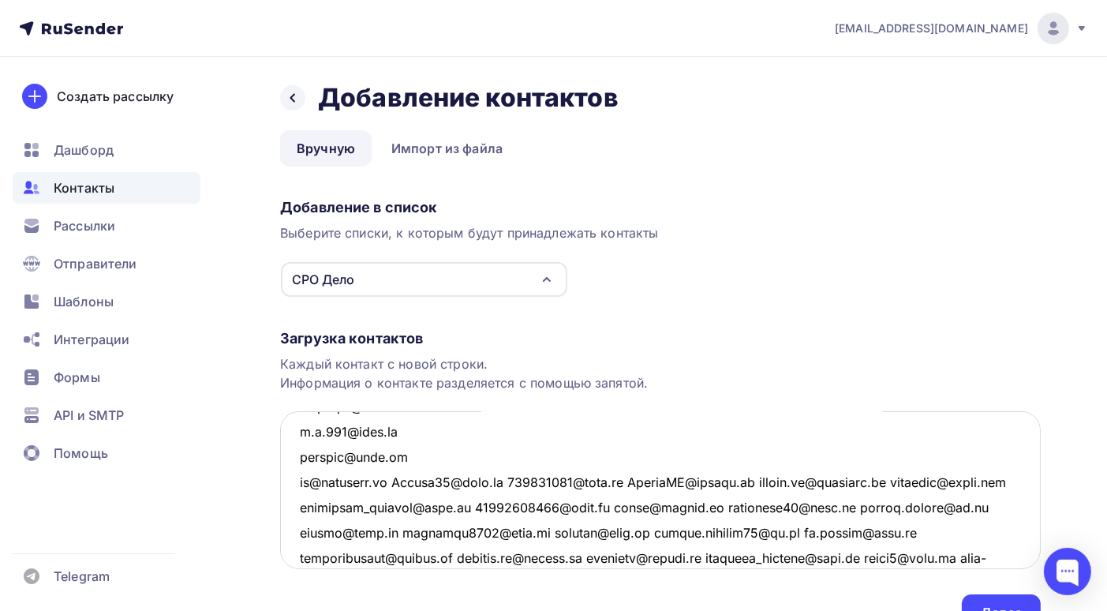
click at [405, 480] on textarea at bounding box center [660, 490] width 761 height 158
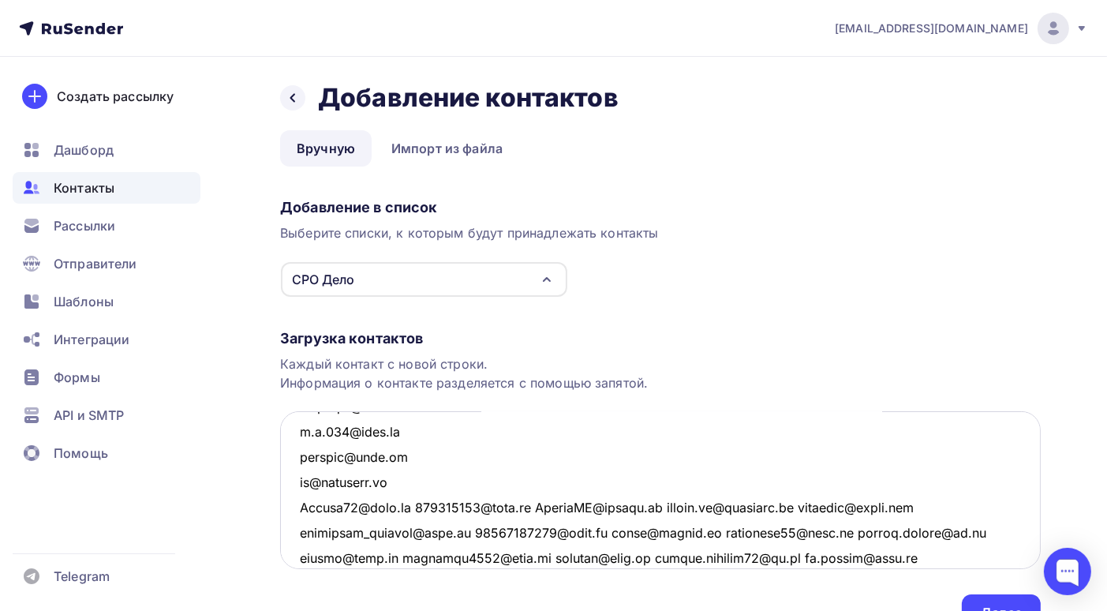
click at [412, 504] on textarea at bounding box center [660, 490] width 761 height 158
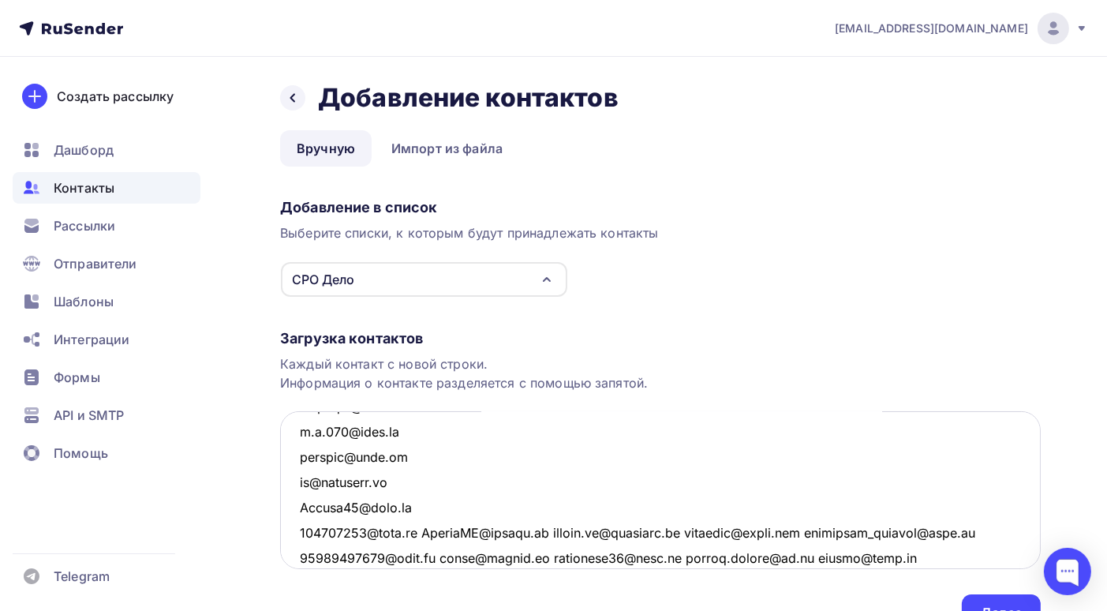
click at [424, 526] on textarea at bounding box center [660, 490] width 761 height 158
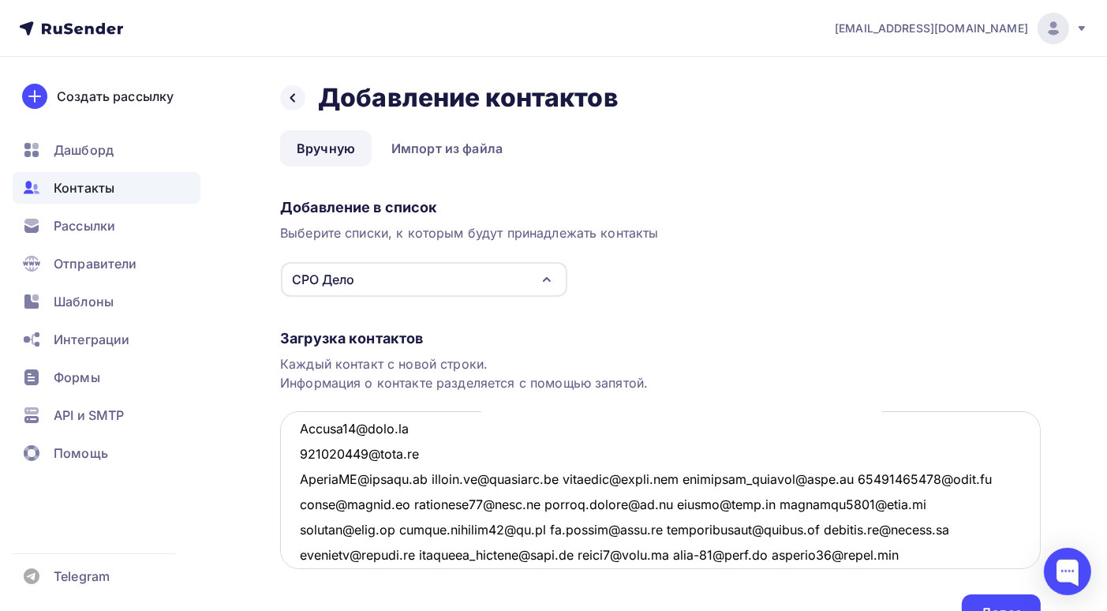
scroll to position [1534, 0]
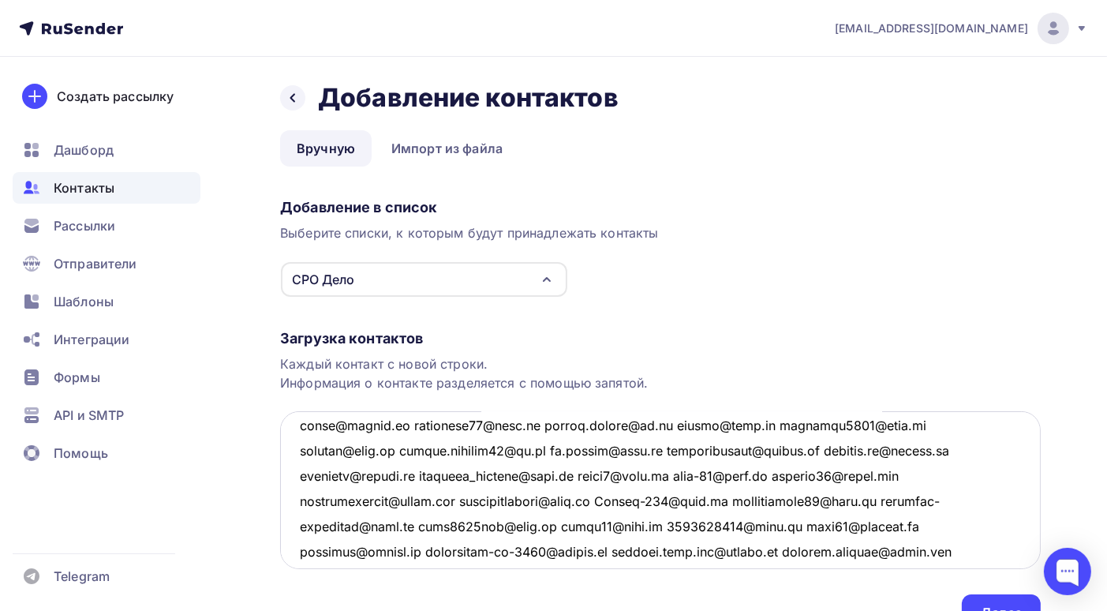
click at [409, 424] on textarea at bounding box center [660, 490] width 761 height 158
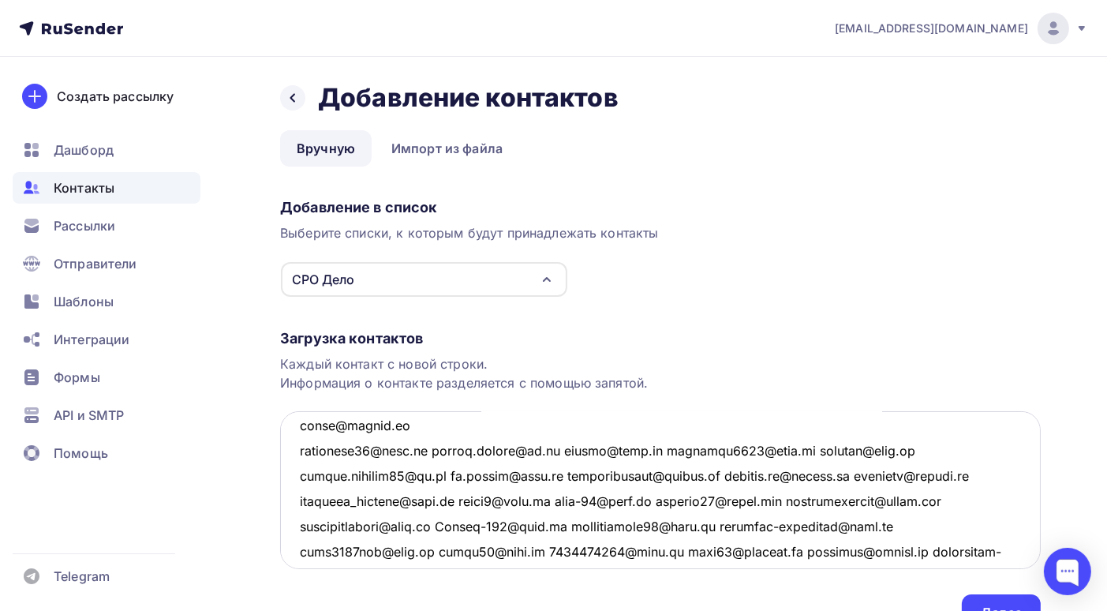
scroll to position [1564, 0]
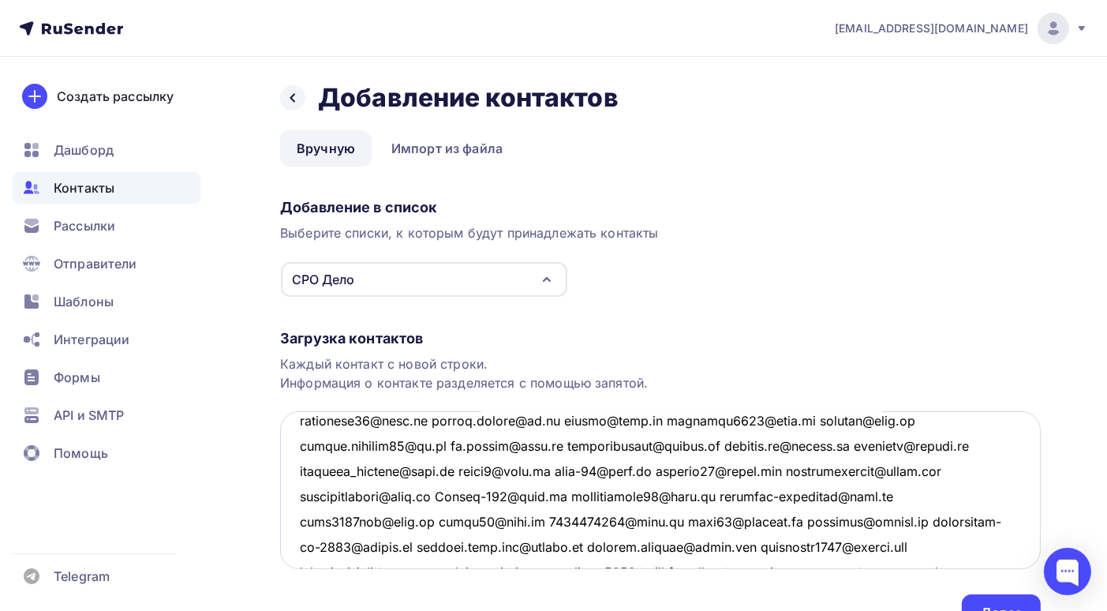
click at [425, 420] on textarea at bounding box center [660, 490] width 761 height 158
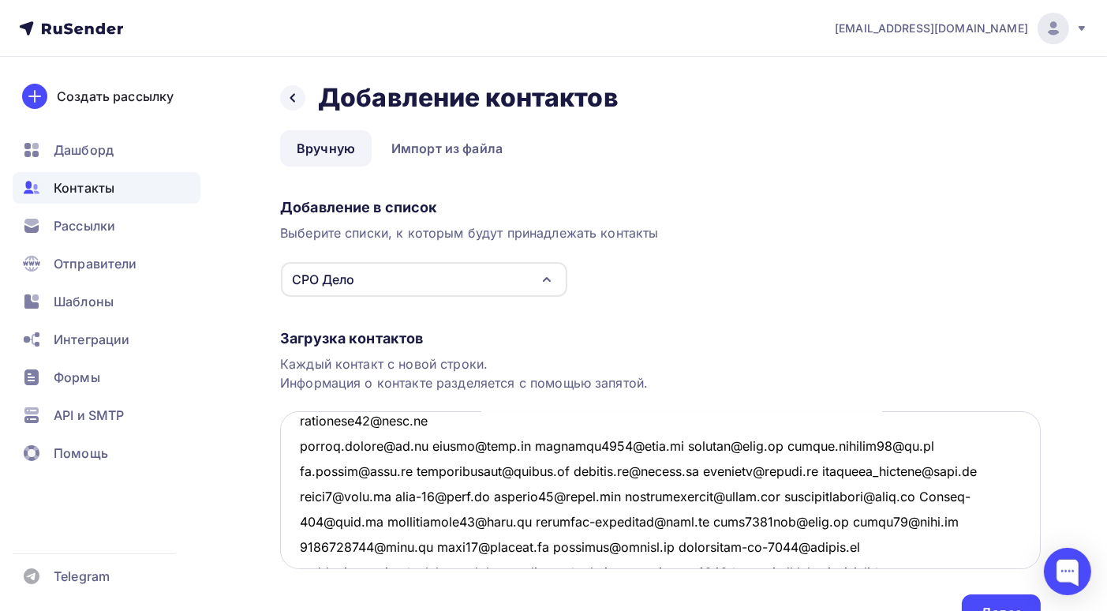
scroll to position [1589, 0]
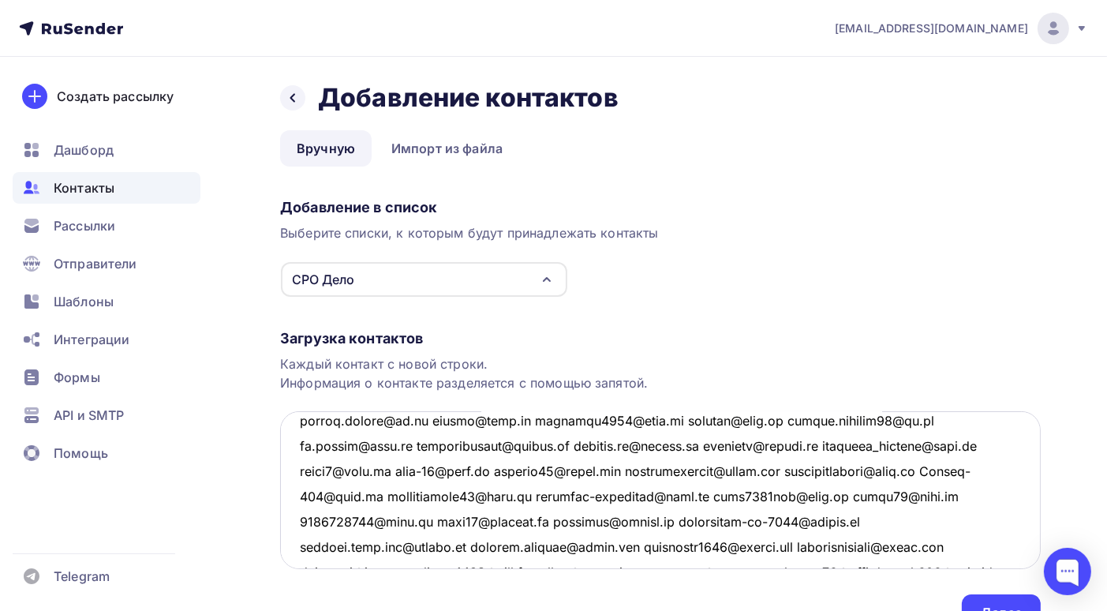
click at [421, 417] on textarea at bounding box center [660, 490] width 761 height 158
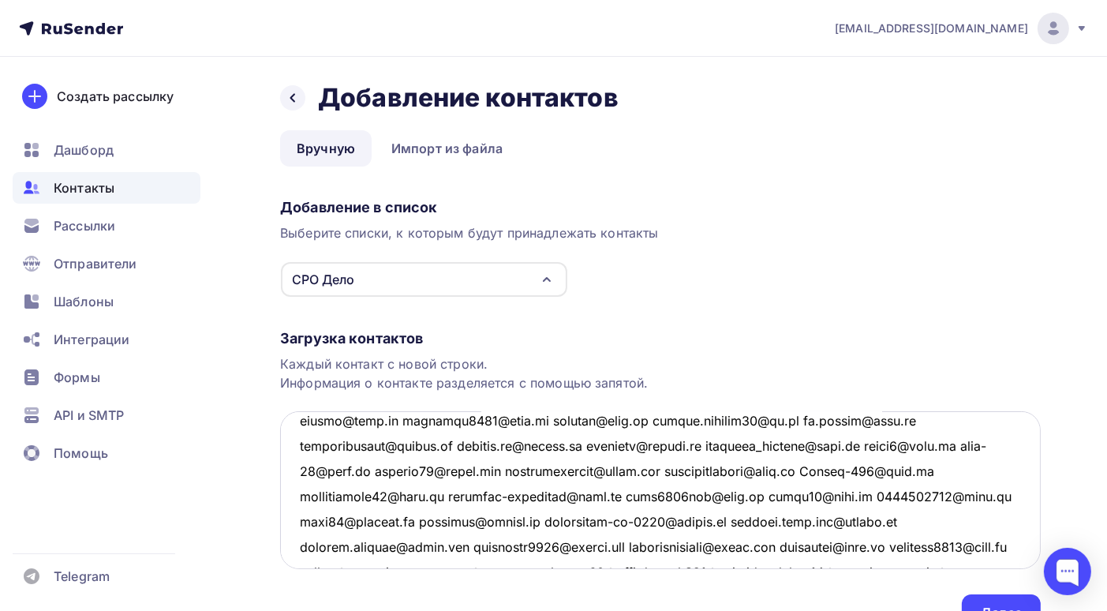
scroll to position [1535, 0]
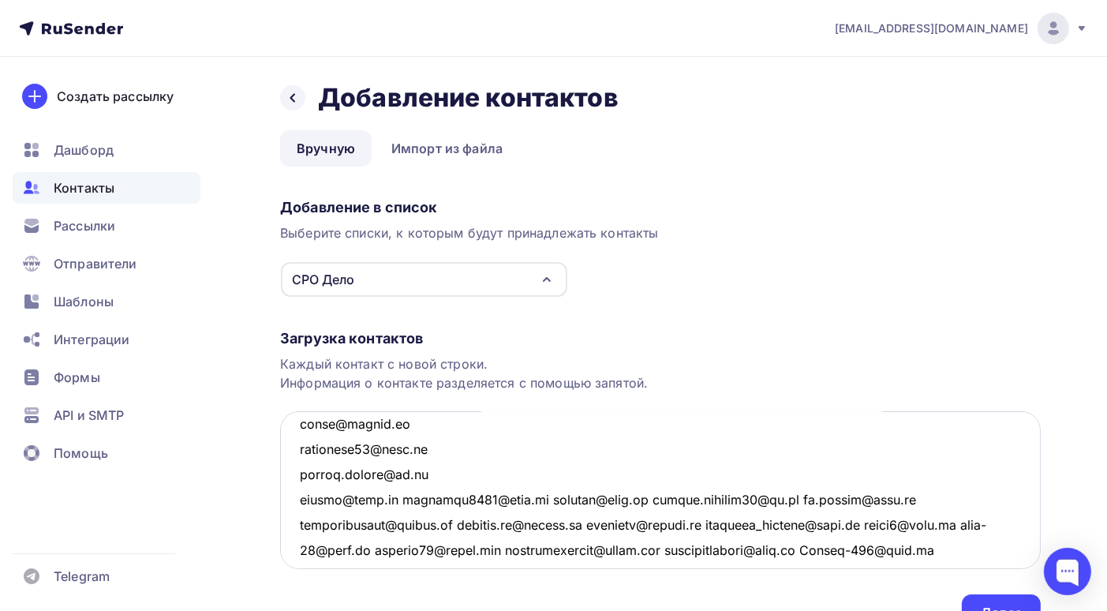
click at [403, 493] on textarea at bounding box center [660, 490] width 761 height 158
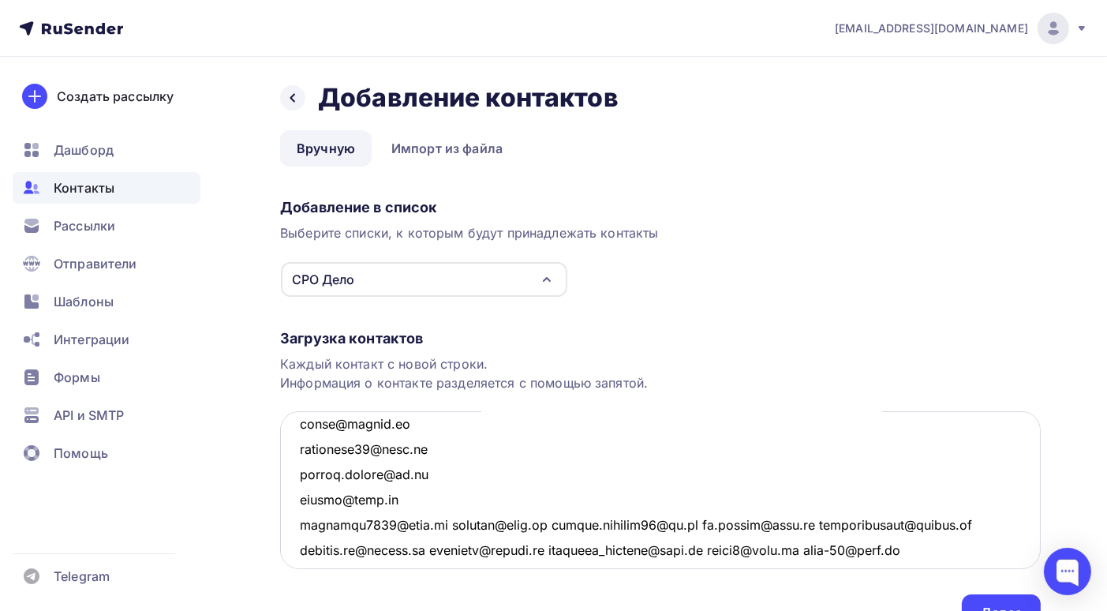
click at [442, 522] on textarea at bounding box center [660, 490] width 761 height 158
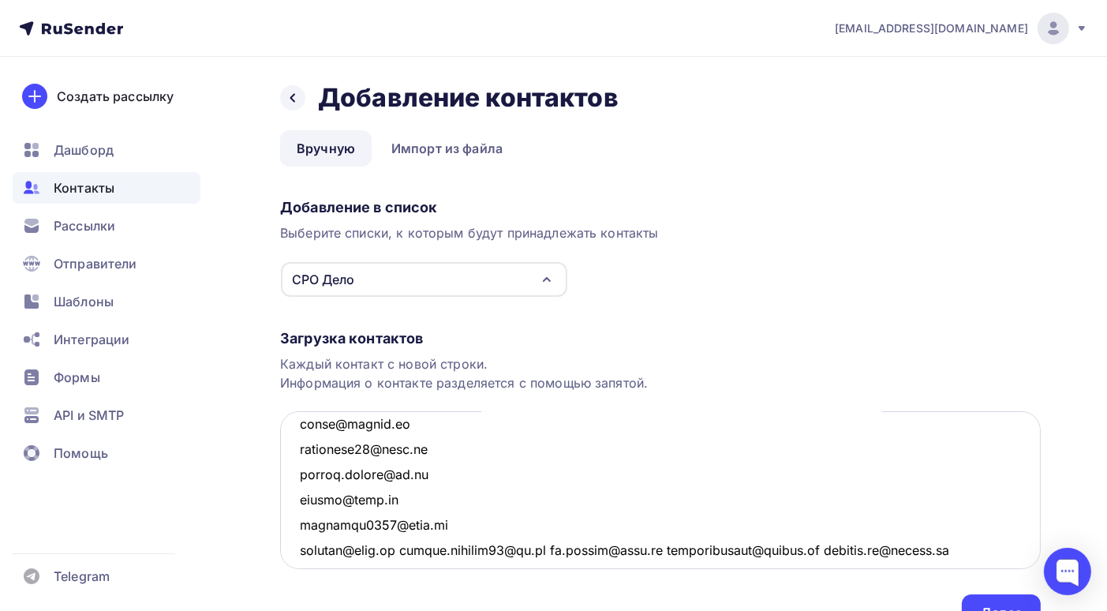
click at [401, 549] on textarea at bounding box center [660, 490] width 761 height 158
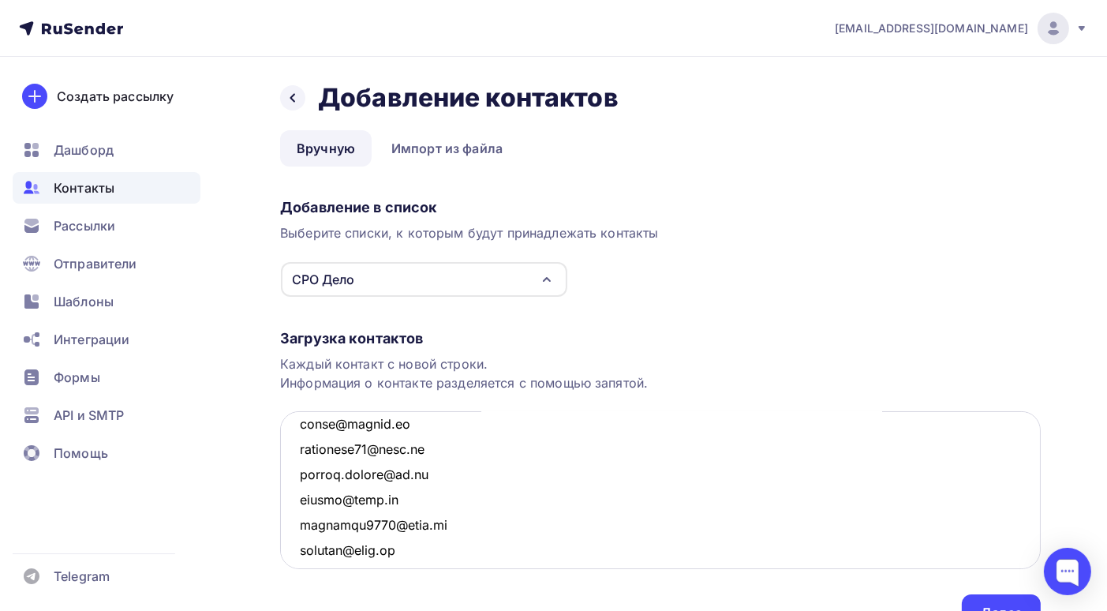
scroll to position [1549, 0]
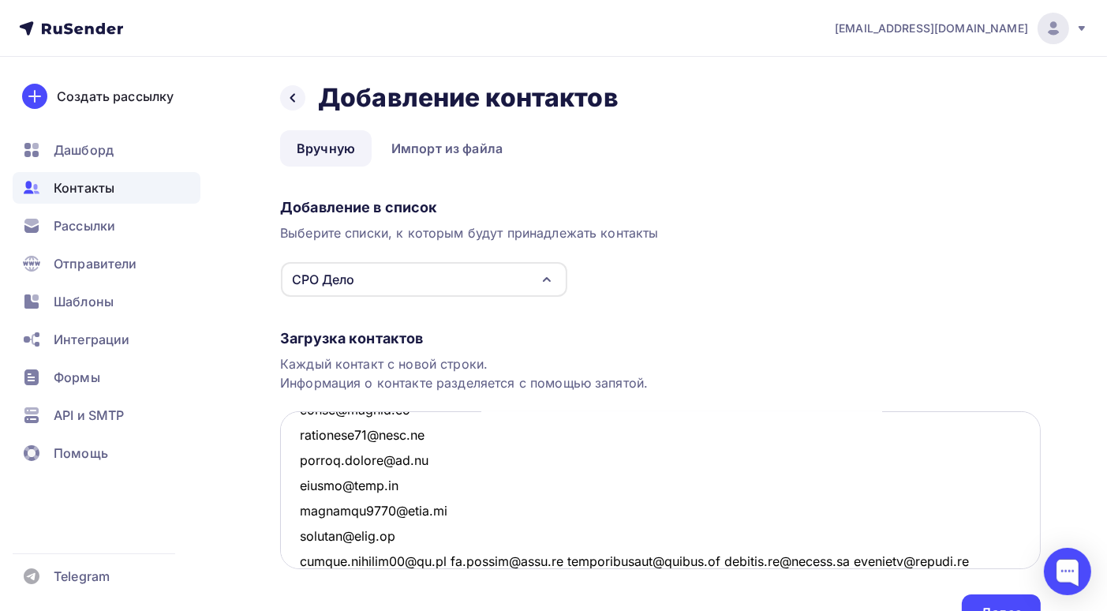
click at [448, 559] on textarea at bounding box center [660, 490] width 761 height 158
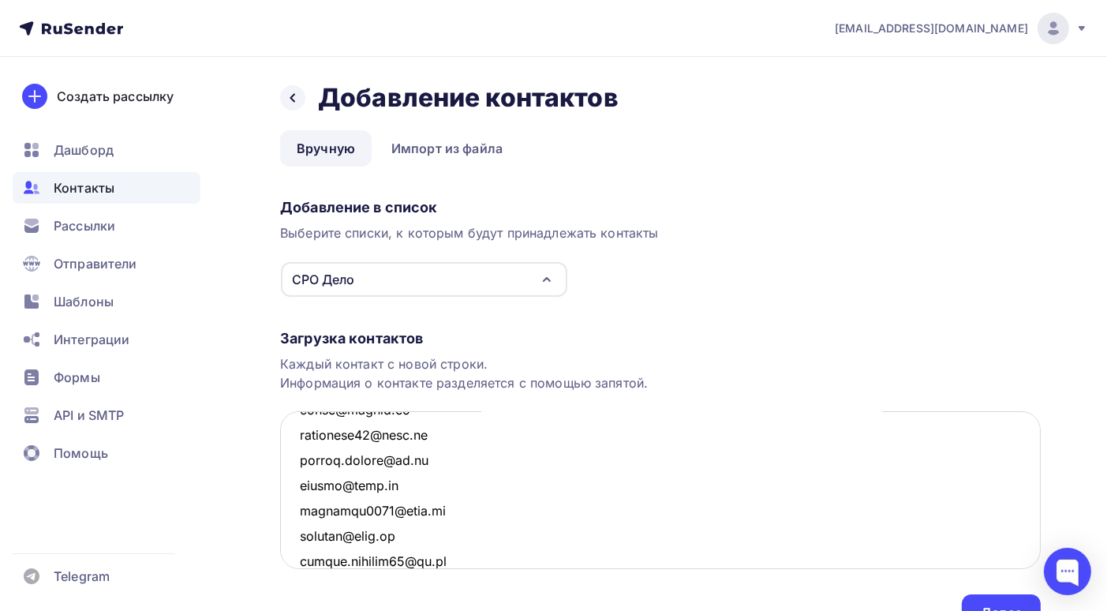
scroll to position [1575, 0]
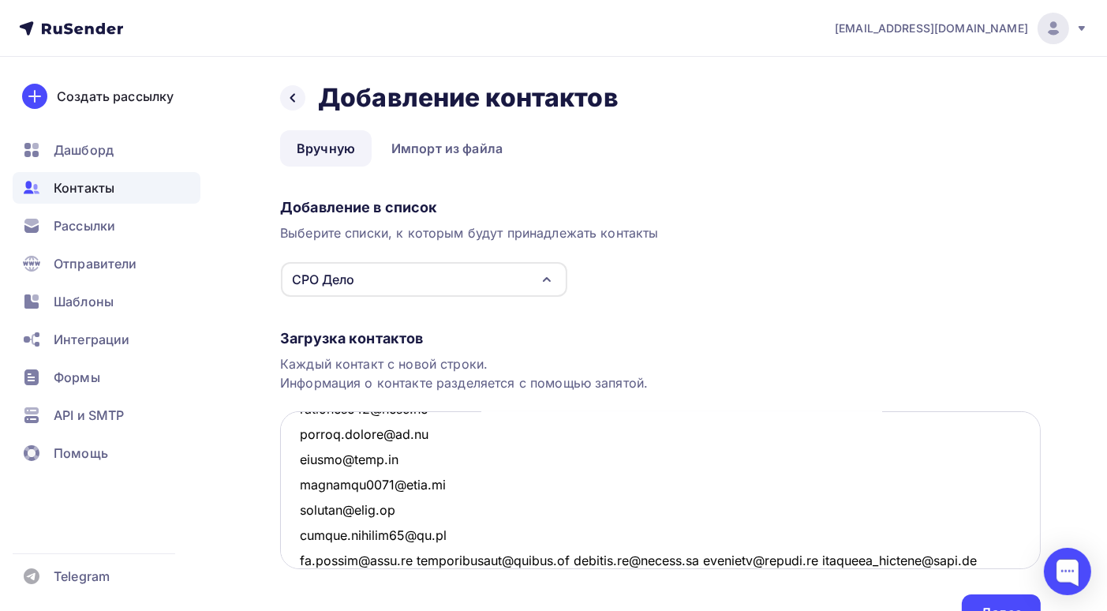
click at [413, 559] on textarea at bounding box center [660, 490] width 761 height 158
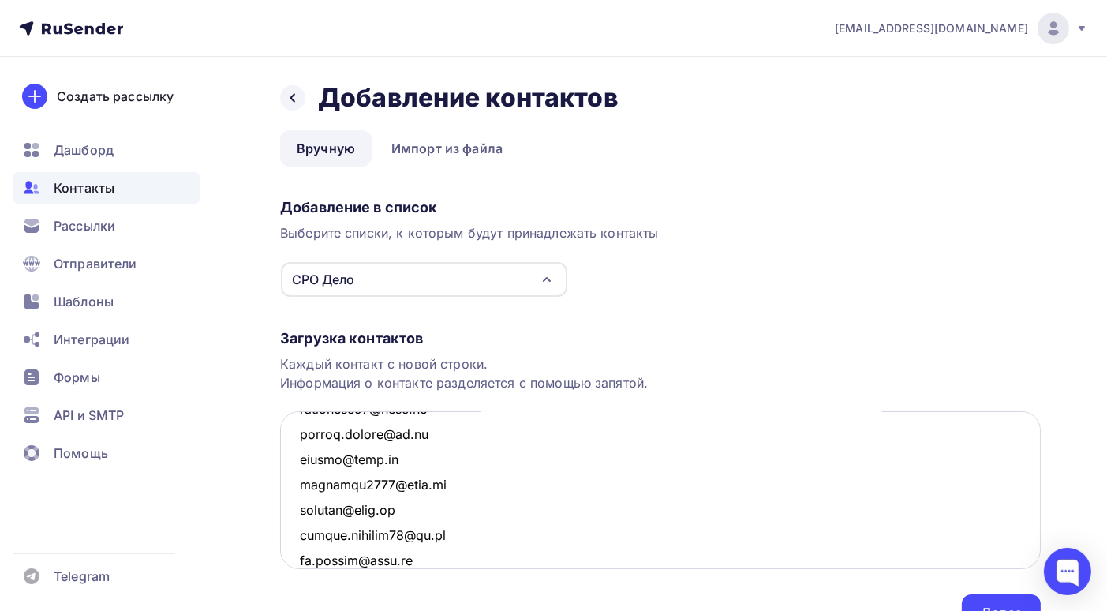
scroll to position [1600, 0]
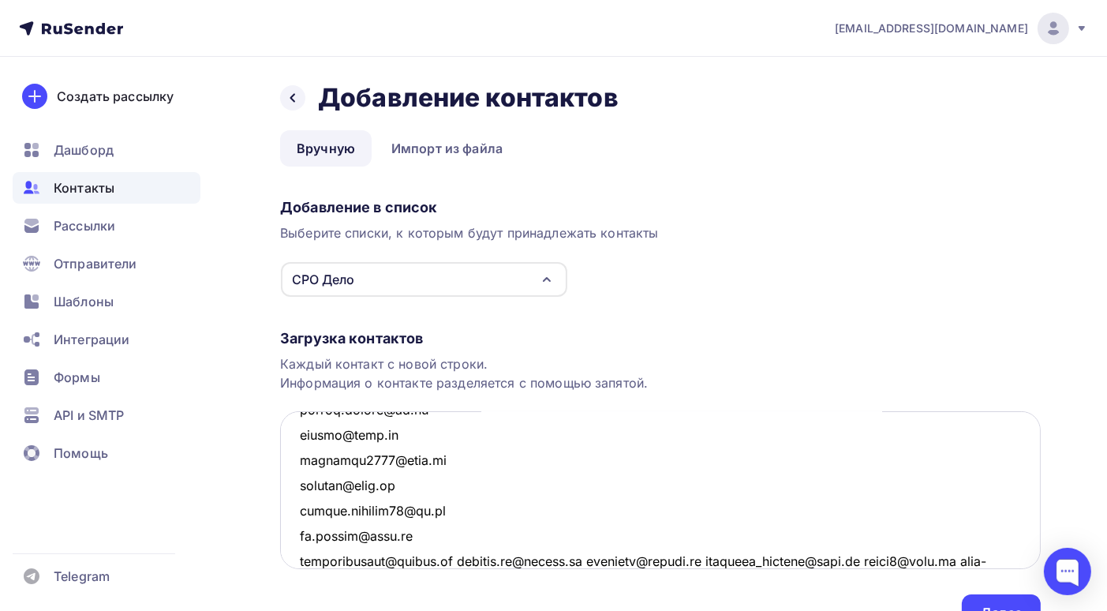
click at [456, 560] on textarea at bounding box center [660, 490] width 761 height 158
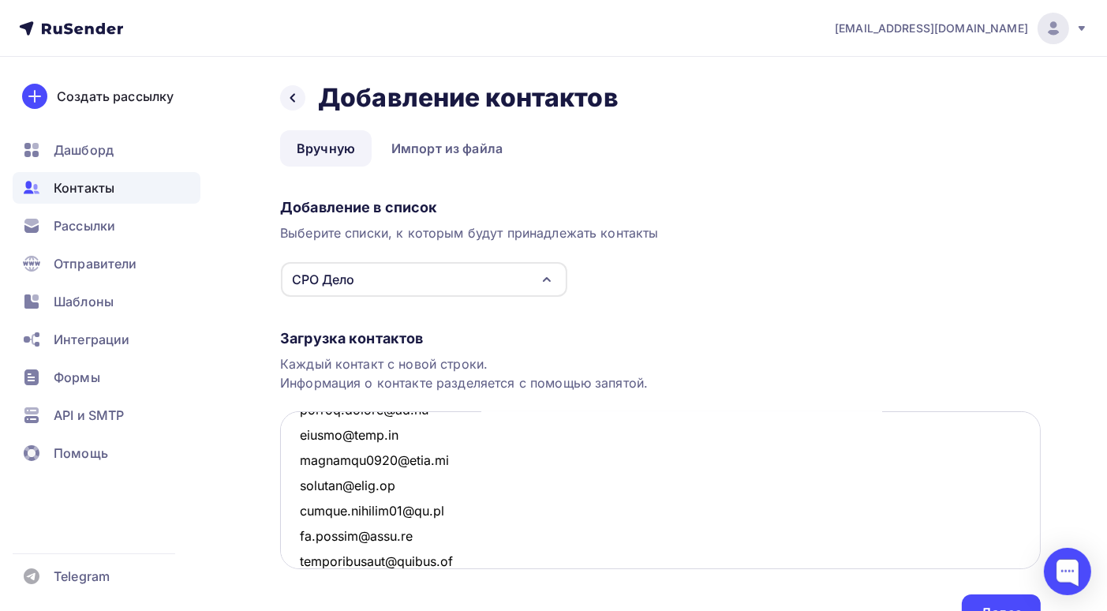
scroll to position [1626, 0]
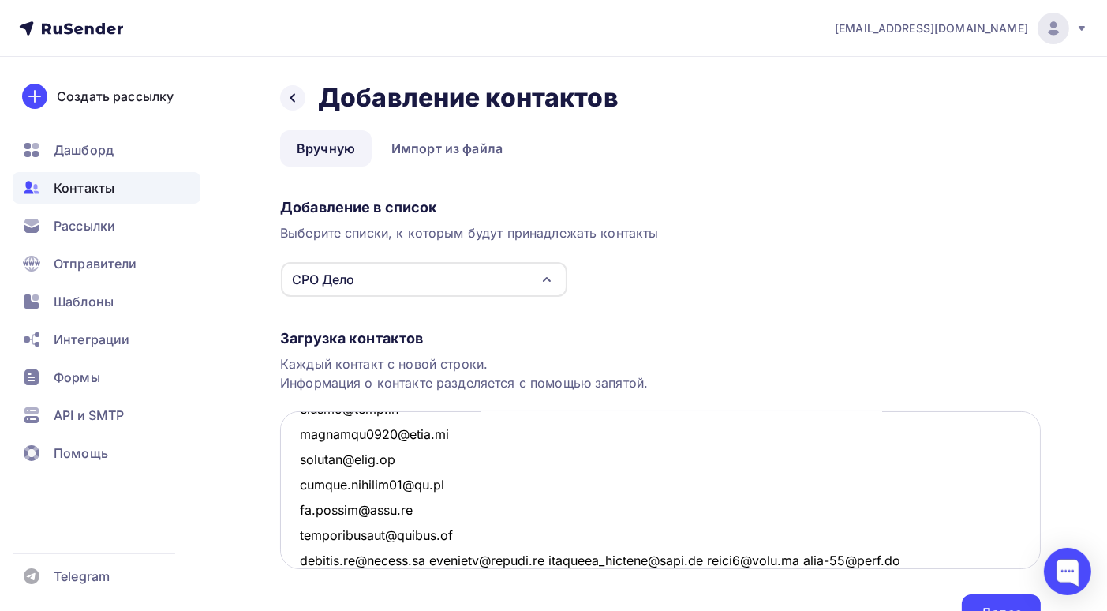
click at [438, 557] on textarea at bounding box center [660, 490] width 761 height 158
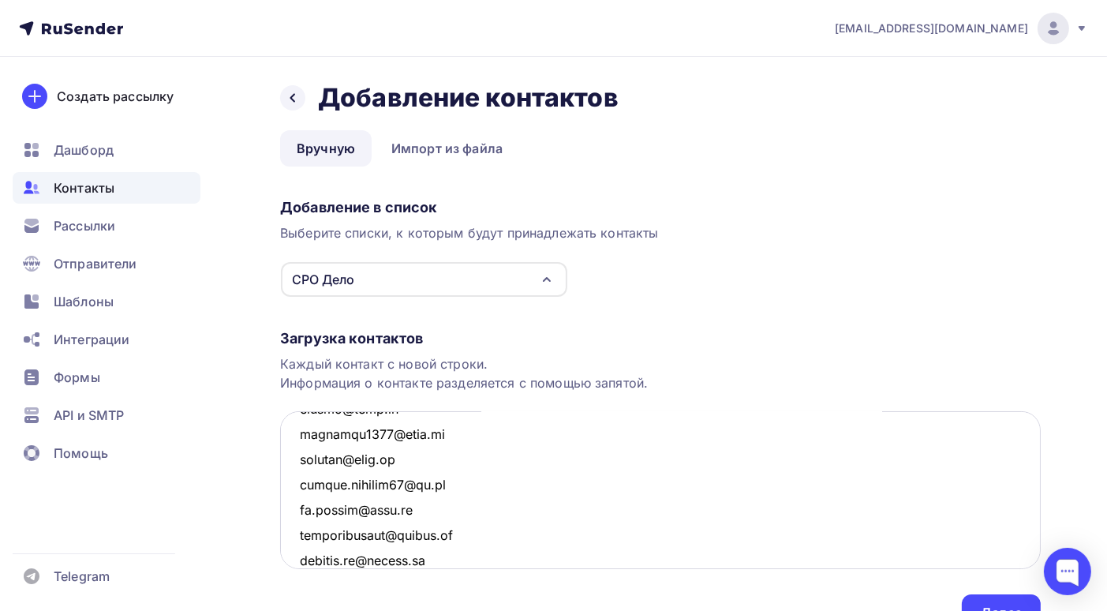
scroll to position [1650, 0]
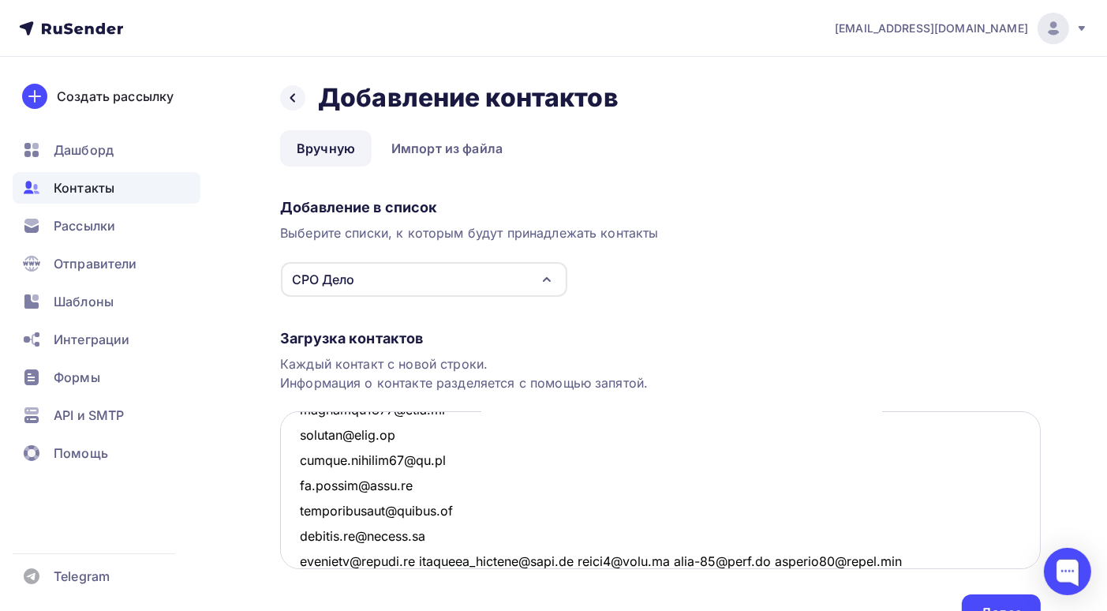
click at [438, 556] on textarea at bounding box center [660, 490] width 761 height 158
click at [436, 559] on textarea at bounding box center [660, 490] width 761 height 158
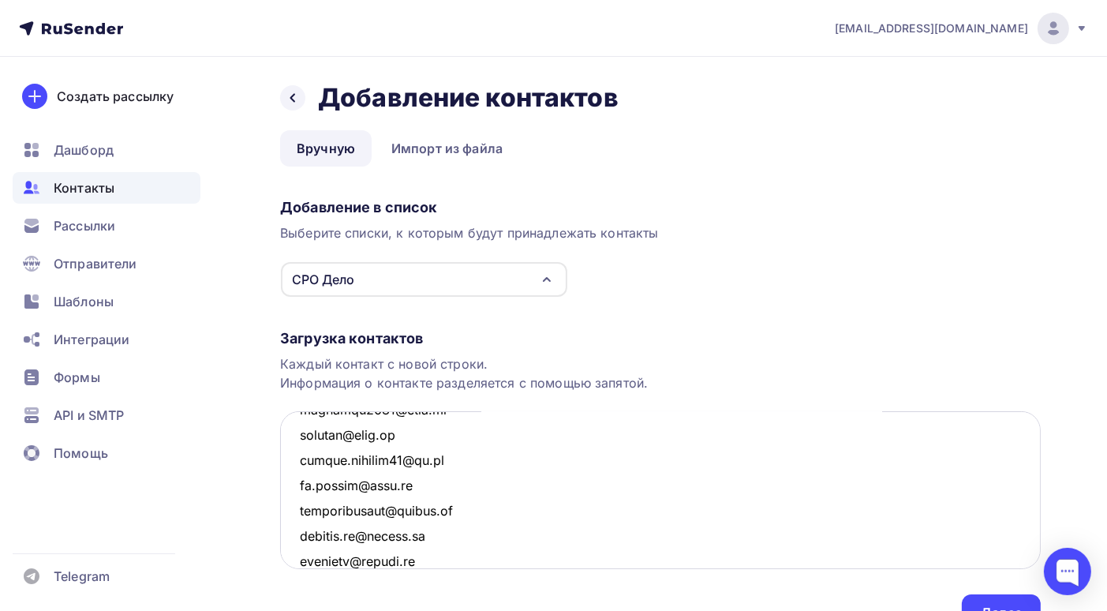
scroll to position [1676, 0]
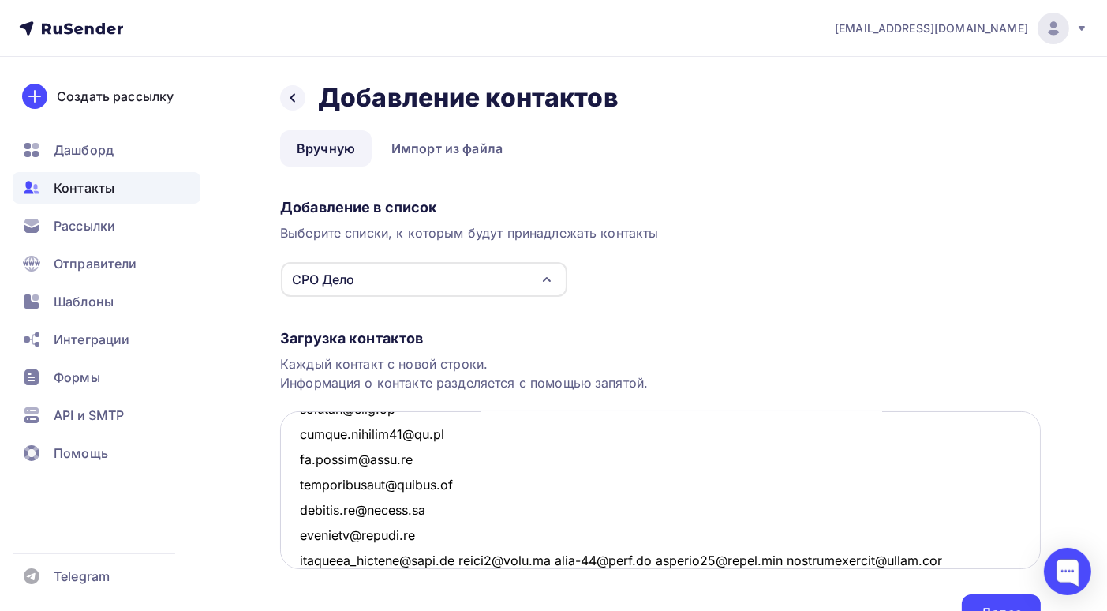
click at [461, 560] on textarea at bounding box center [660, 490] width 761 height 158
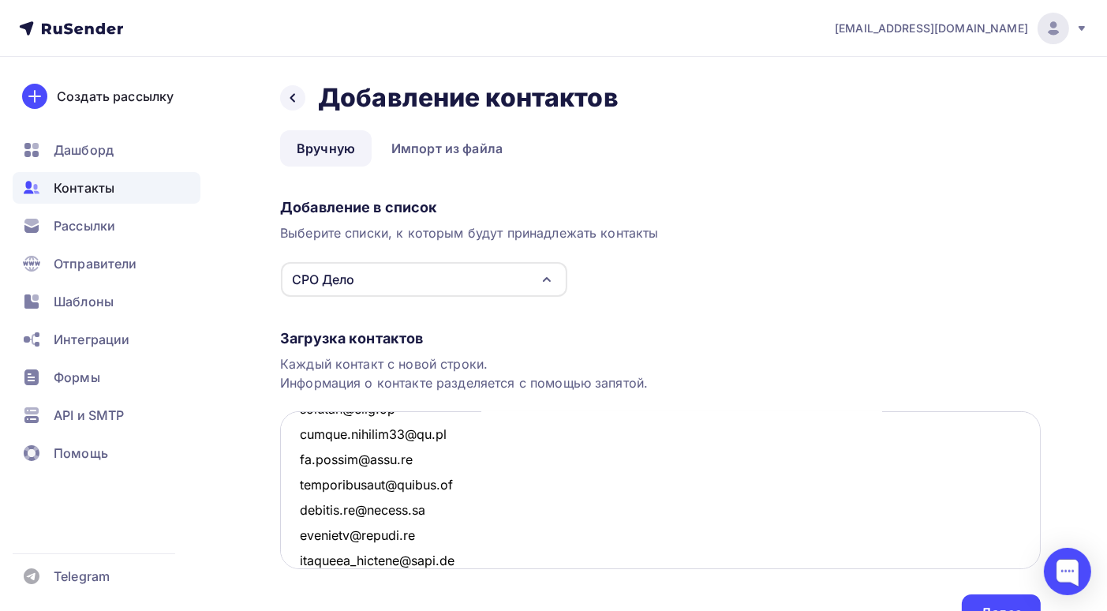
scroll to position [1701, 0]
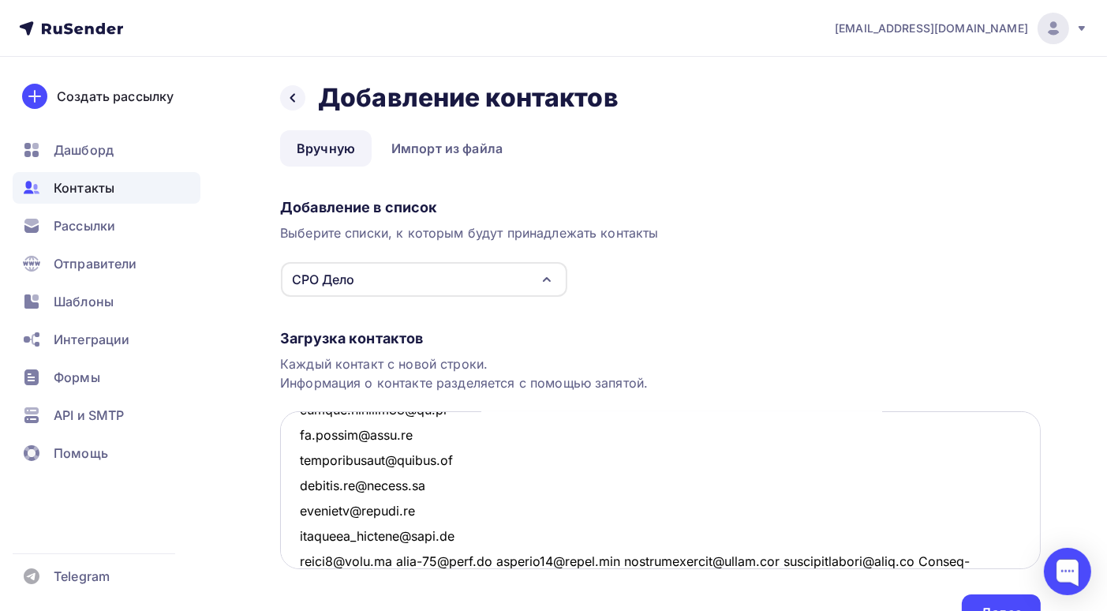
click at [399, 558] on textarea at bounding box center [660, 490] width 761 height 158
click at [395, 558] on textarea at bounding box center [660, 490] width 761 height 158
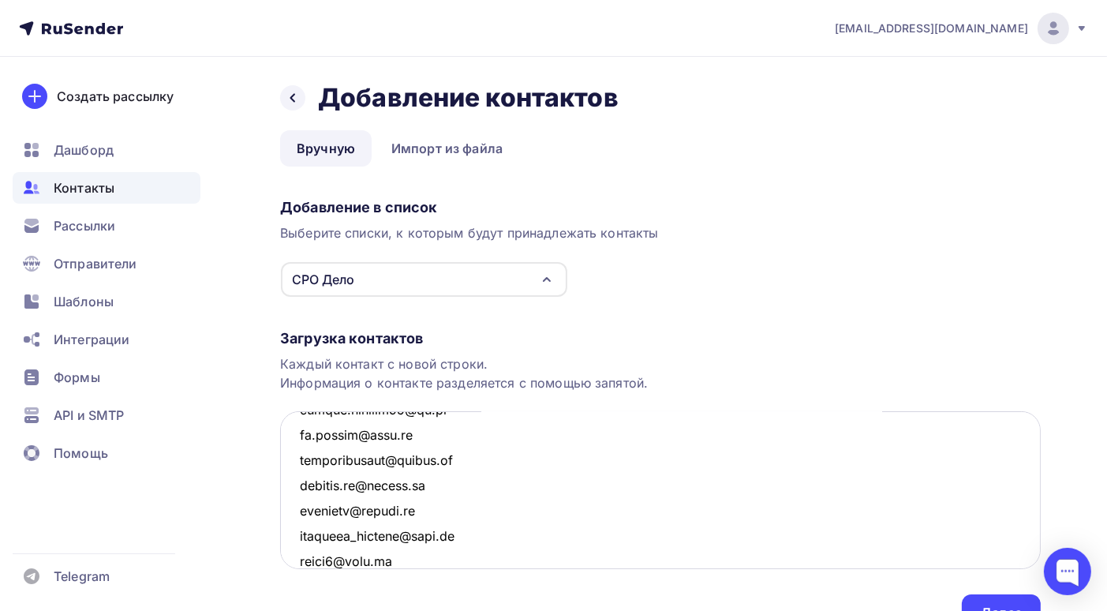
scroll to position [1726, 0]
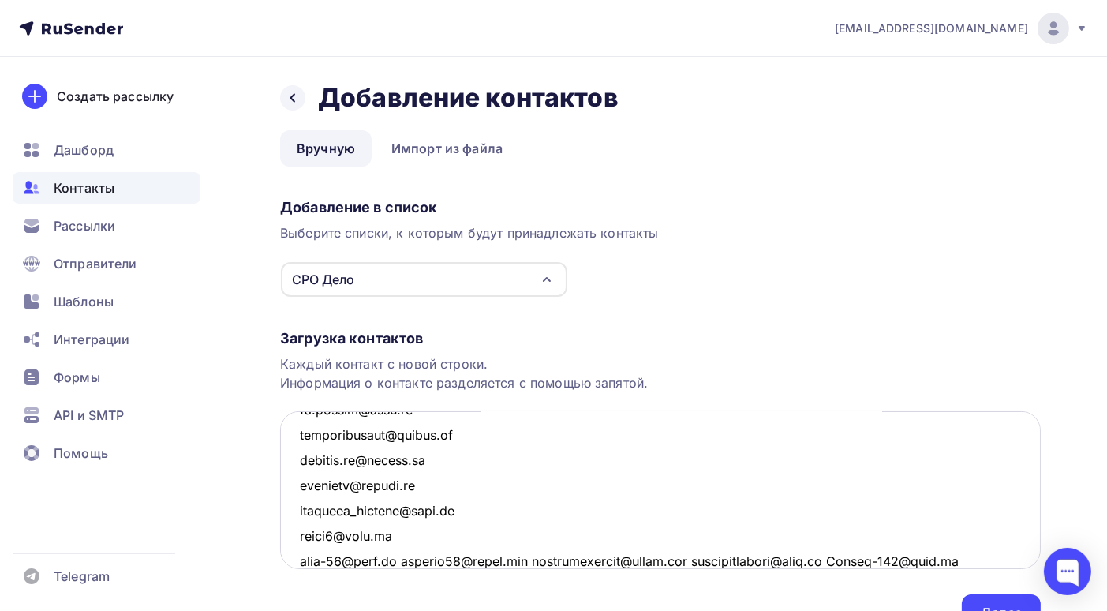
click at [401, 560] on textarea at bounding box center [660, 490] width 761 height 158
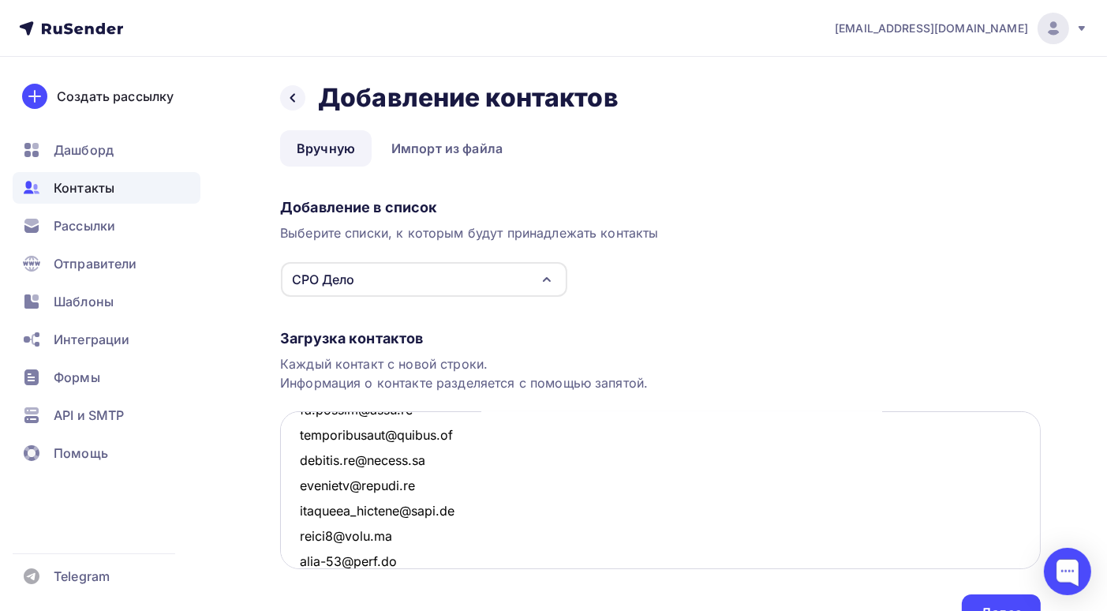
scroll to position [1752, 0]
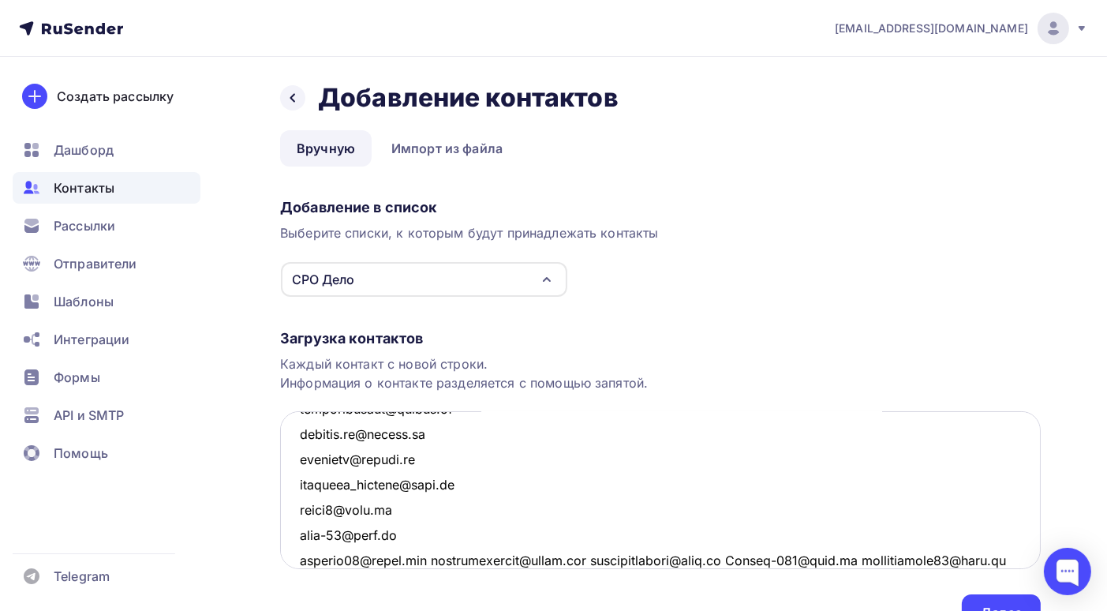
click at [444, 559] on textarea at bounding box center [660, 490] width 761 height 158
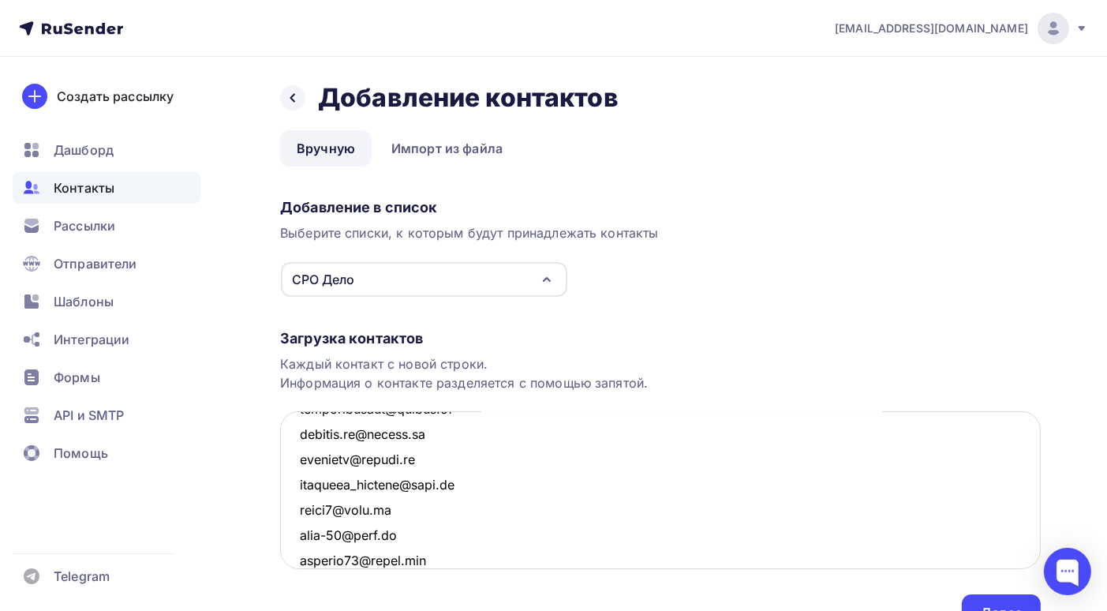
scroll to position [1777, 0]
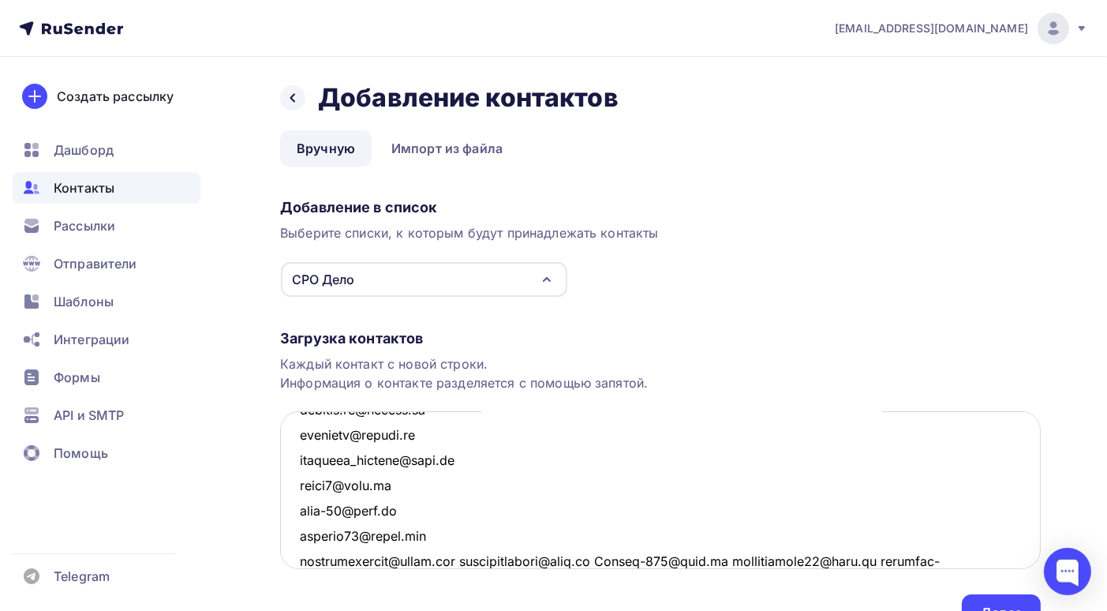
click at [474, 560] on textarea at bounding box center [660, 490] width 761 height 158
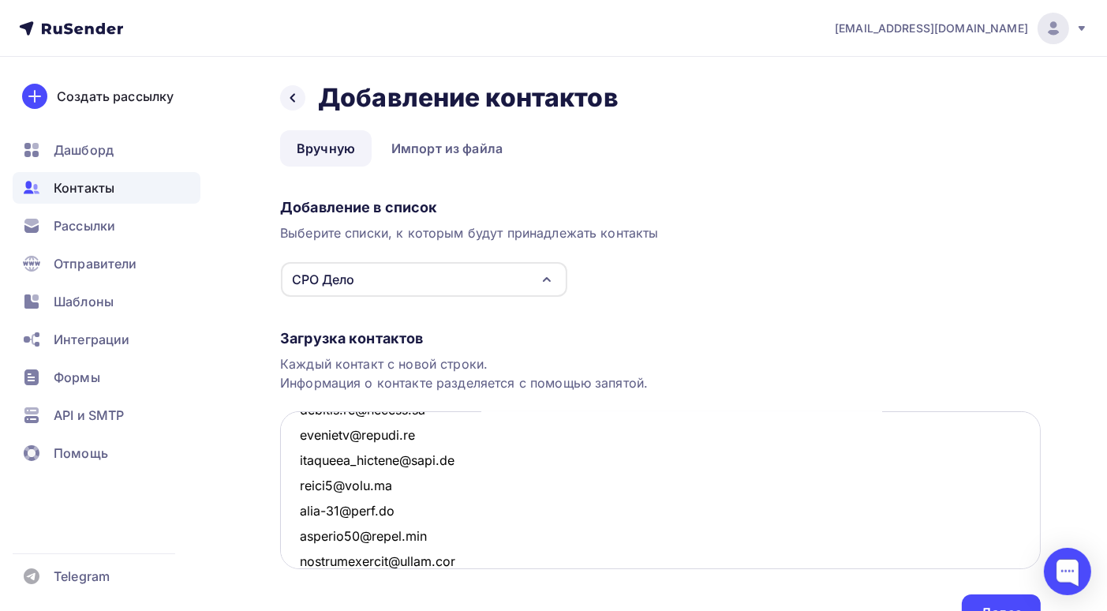
scroll to position [1803, 0]
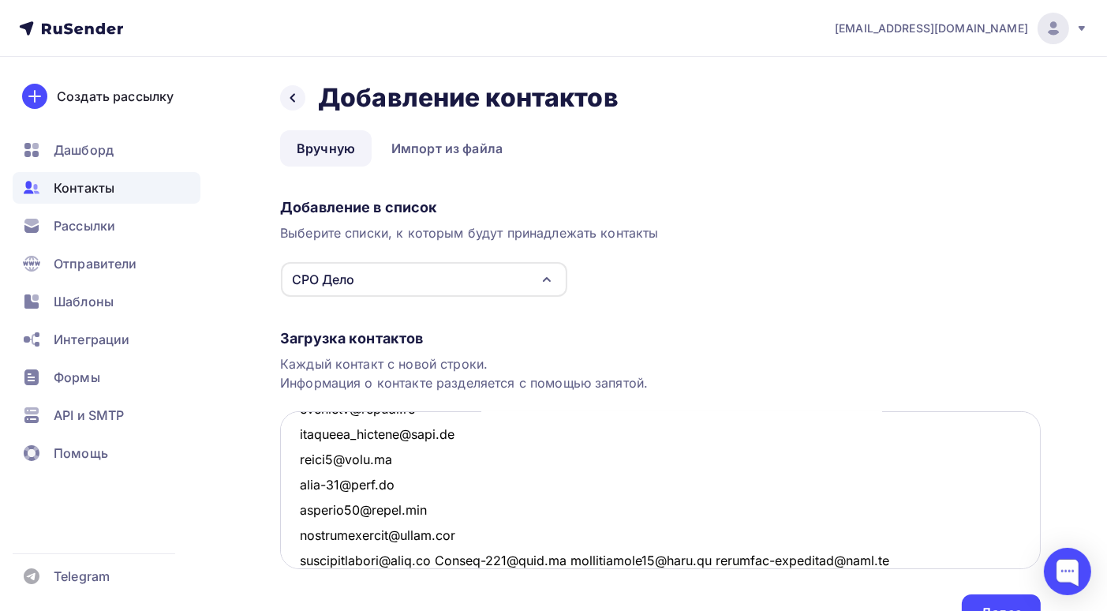
click at [457, 560] on textarea at bounding box center [660, 490] width 761 height 158
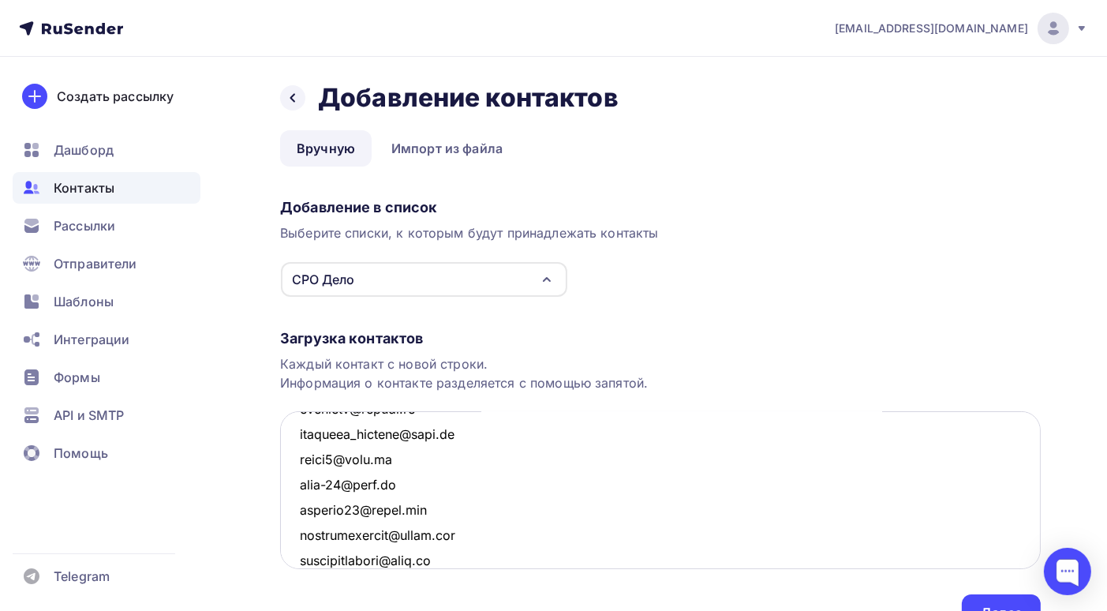
scroll to position [1827, 0]
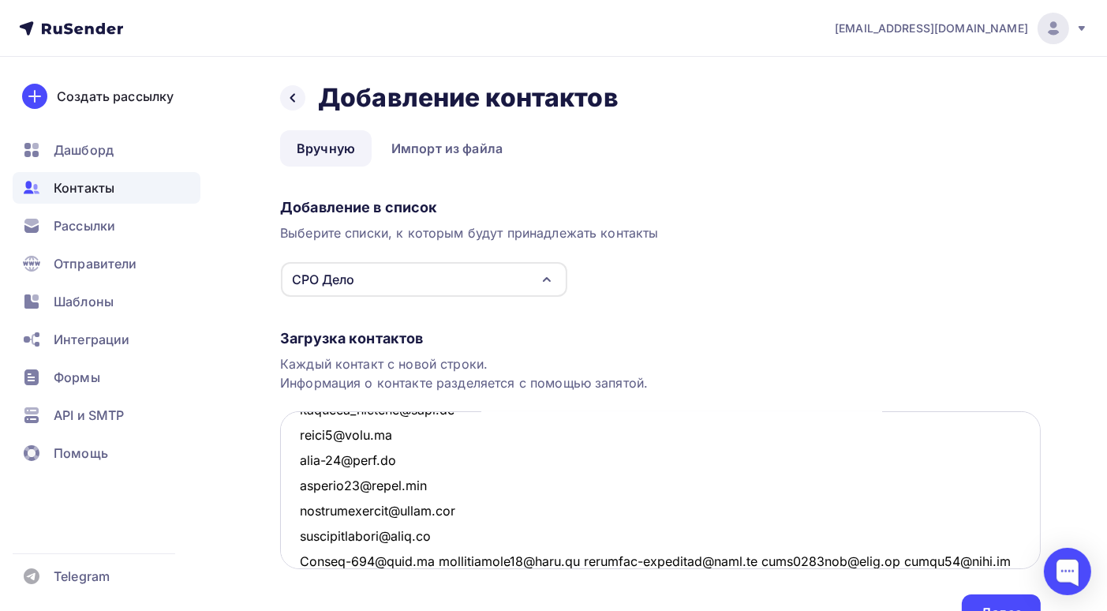
click at [425, 558] on textarea at bounding box center [660, 490] width 761 height 158
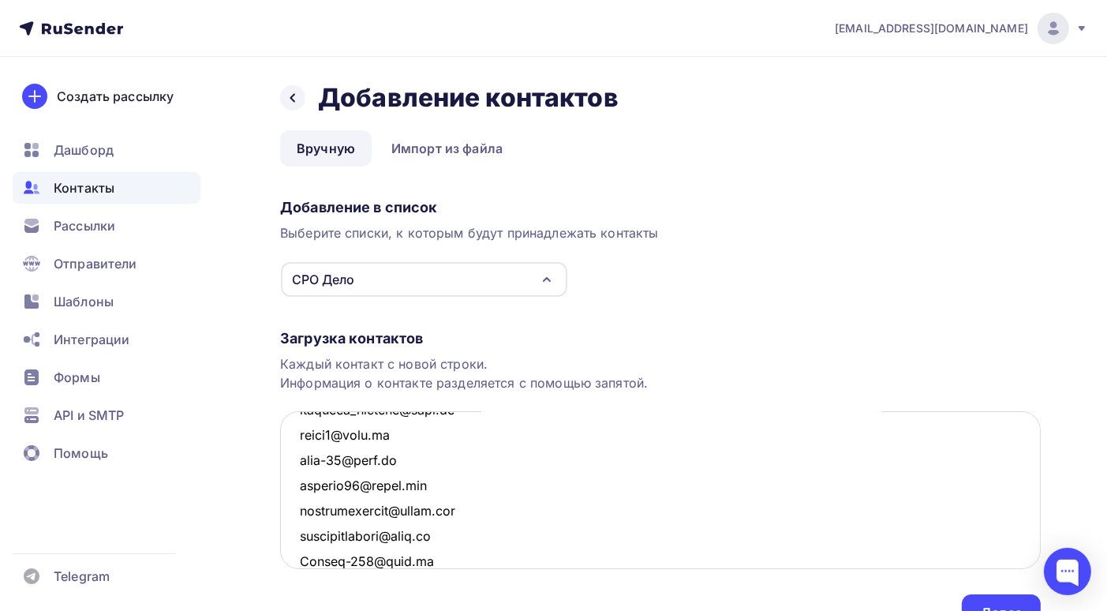
scroll to position [1853, 0]
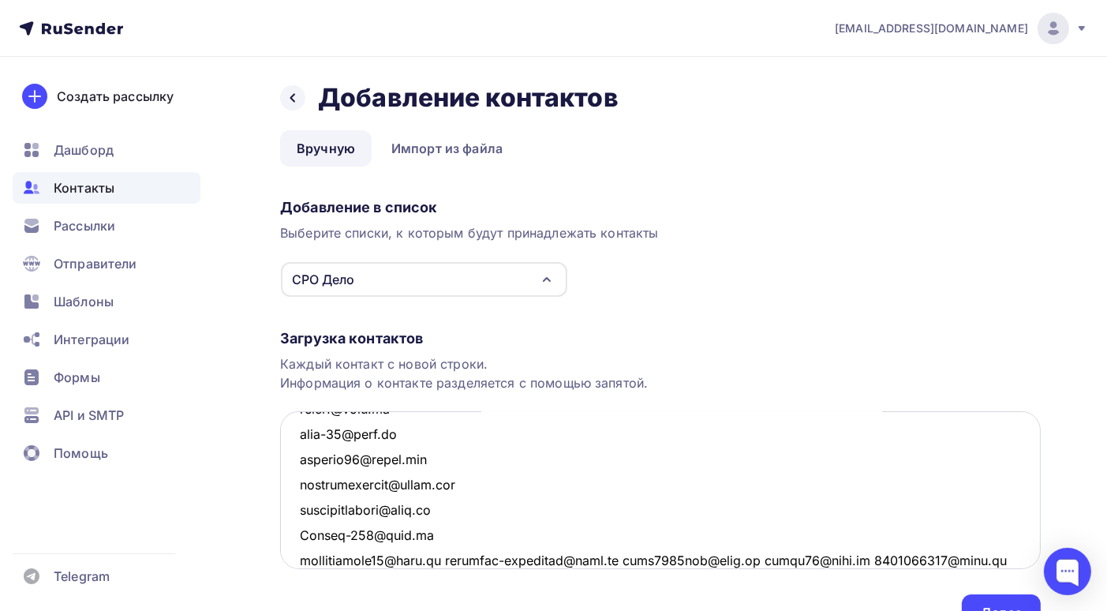
click at [448, 559] on textarea at bounding box center [660, 490] width 761 height 158
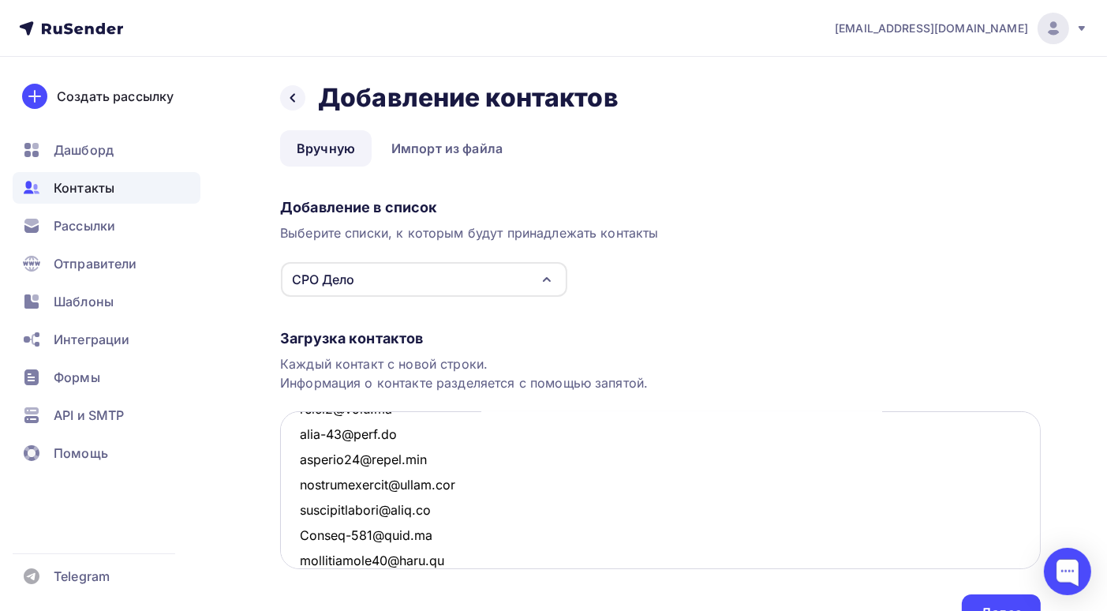
scroll to position [1878, 0]
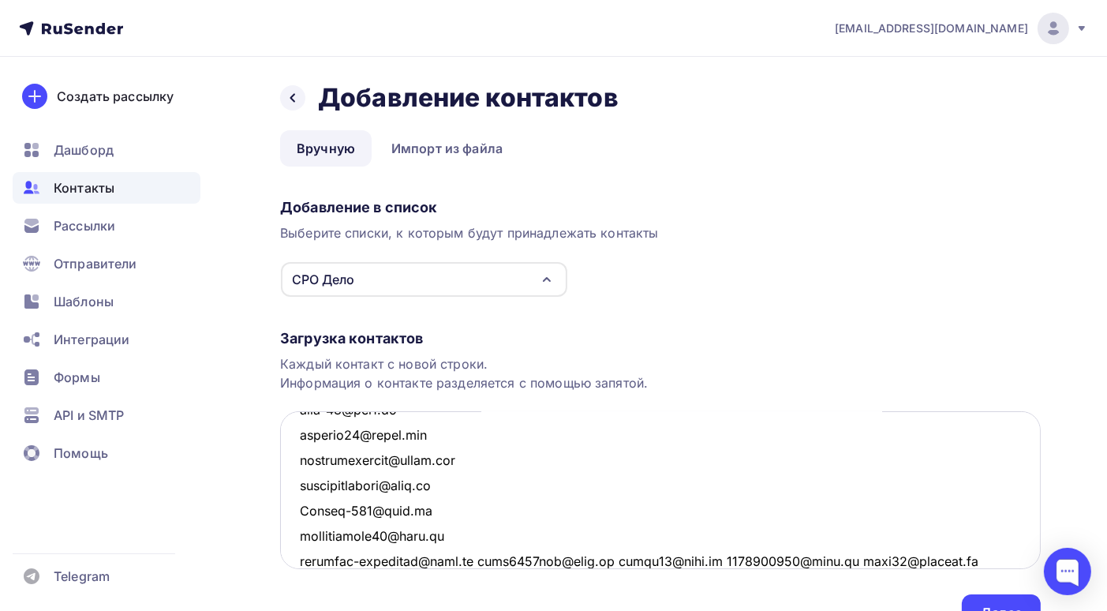
click at [463, 561] on textarea at bounding box center [660, 490] width 761 height 158
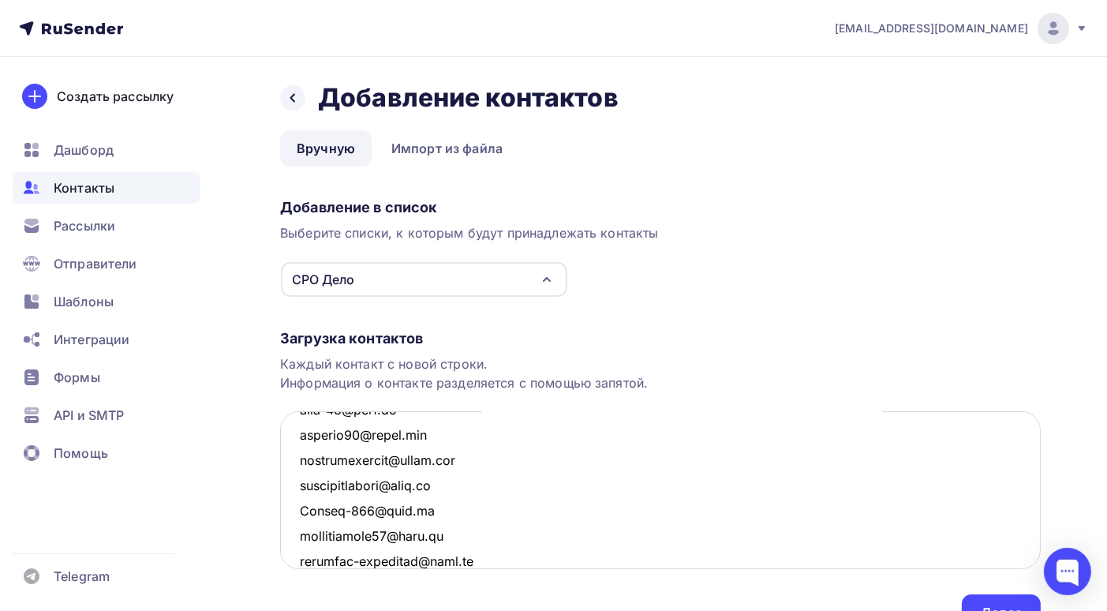
scroll to position [1904, 0]
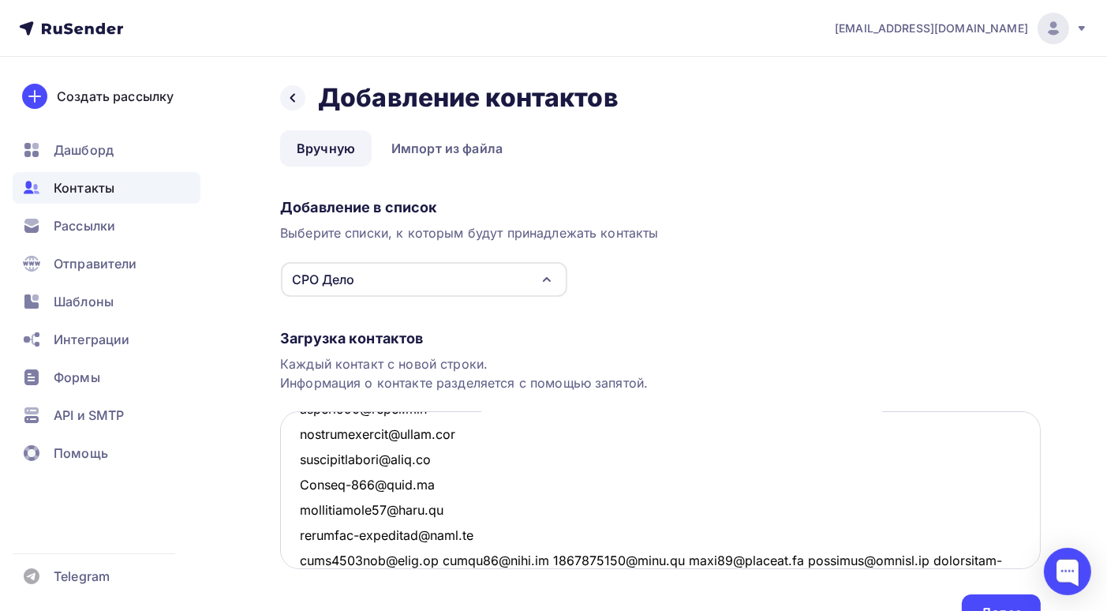
click at [429, 558] on textarea at bounding box center [660, 490] width 761 height 158
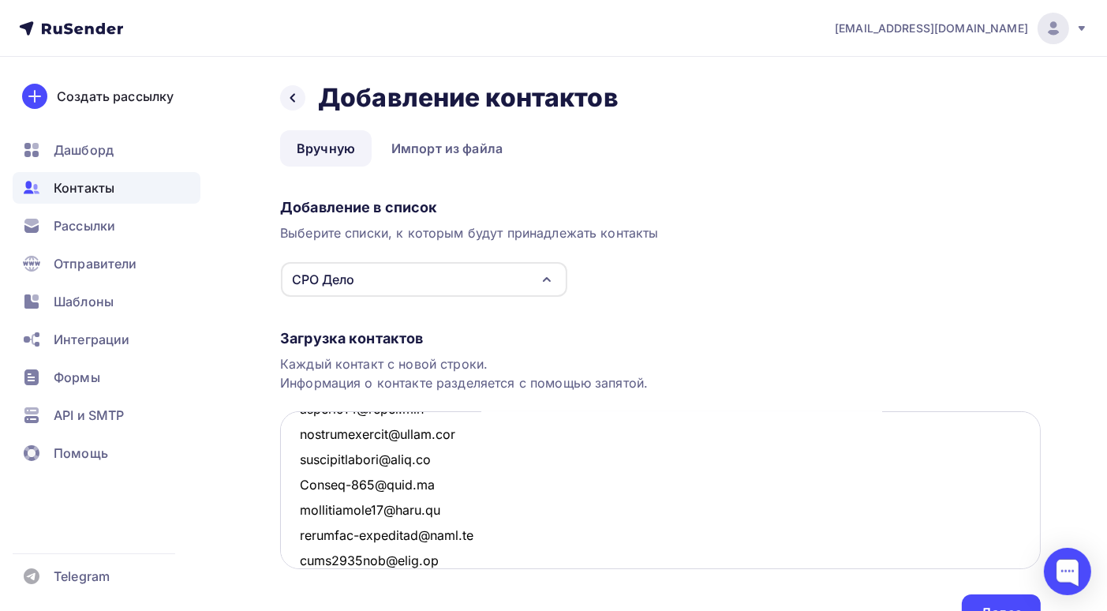
scroll to position [1929, 0]
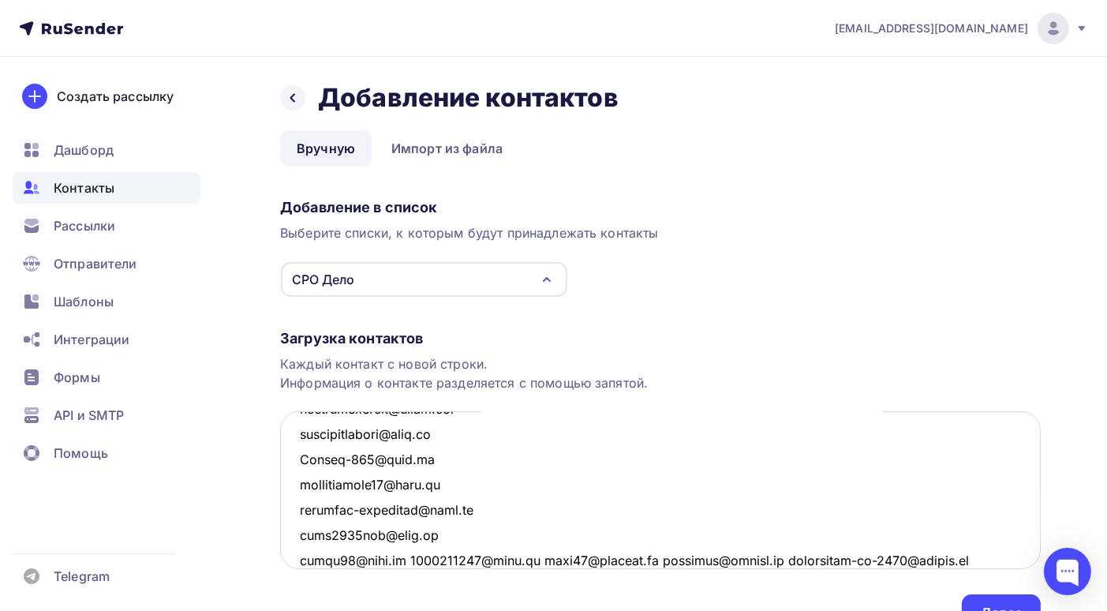
click at [402, 556] on textarea at bounding box center [660, 490] width 761 height 158
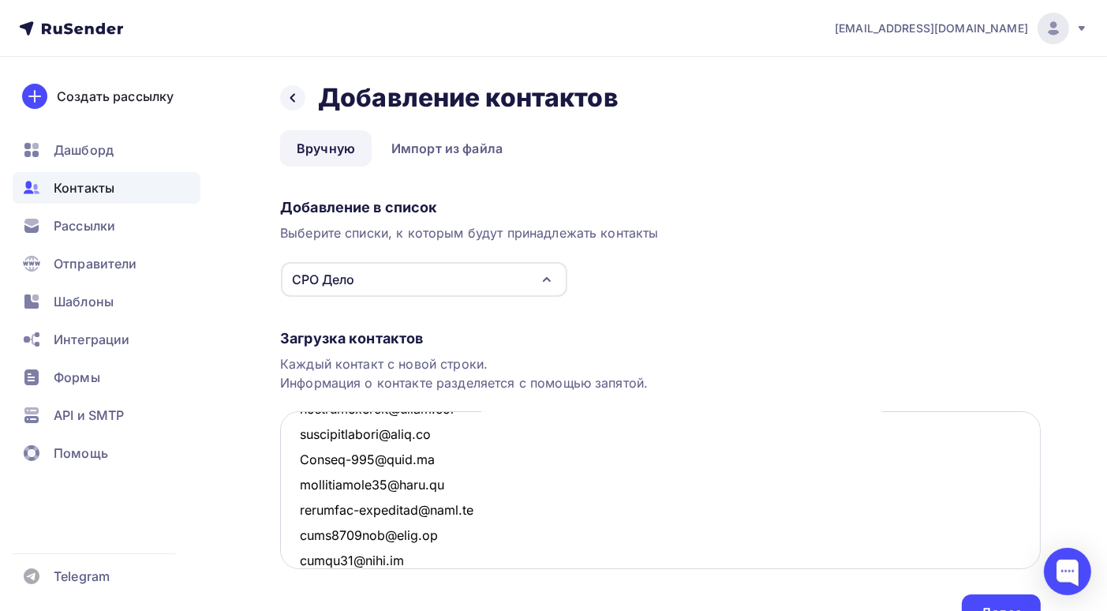
scroll to position [1953, 0]
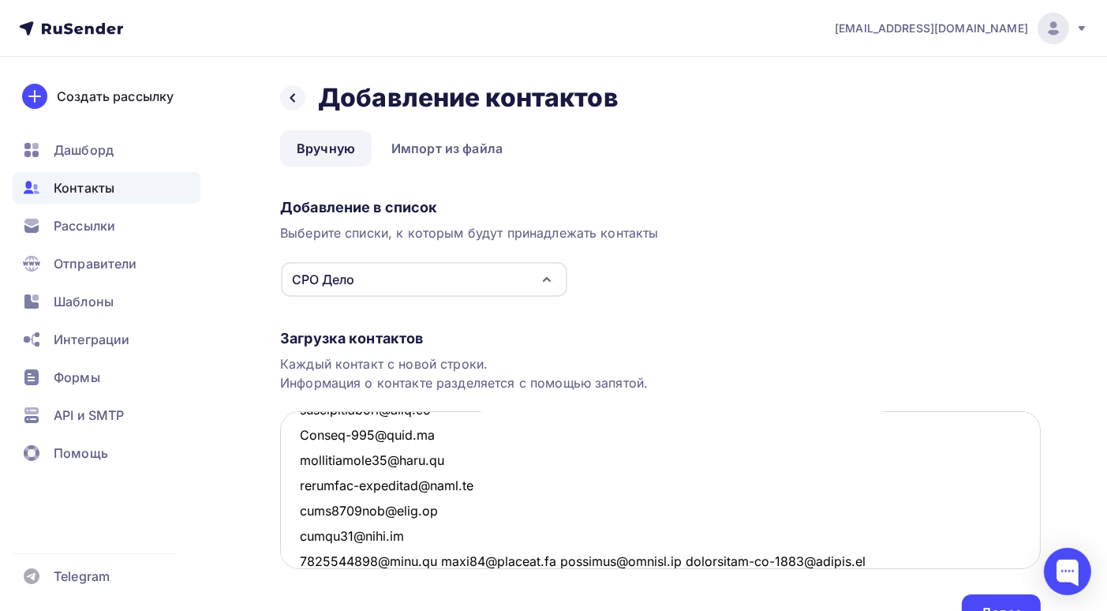
click at [427, 558] on textarea at bounding box center [660, 490] width 761 height 158
click at [418, 558] on textarea at bounding box center [660, 490] width 761 height 158
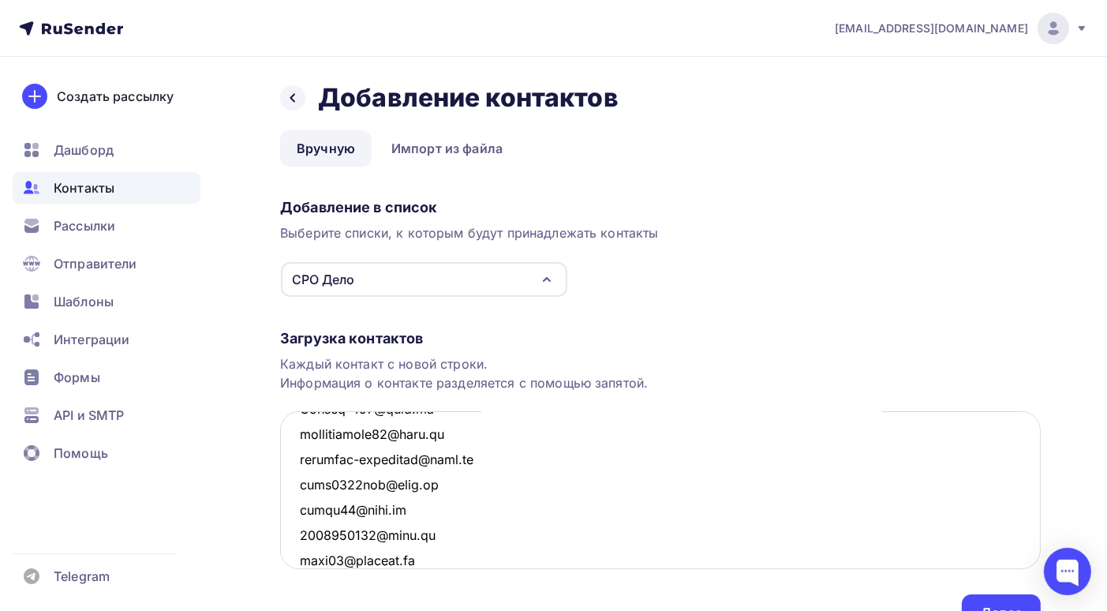
scroll to position [2004, 0]
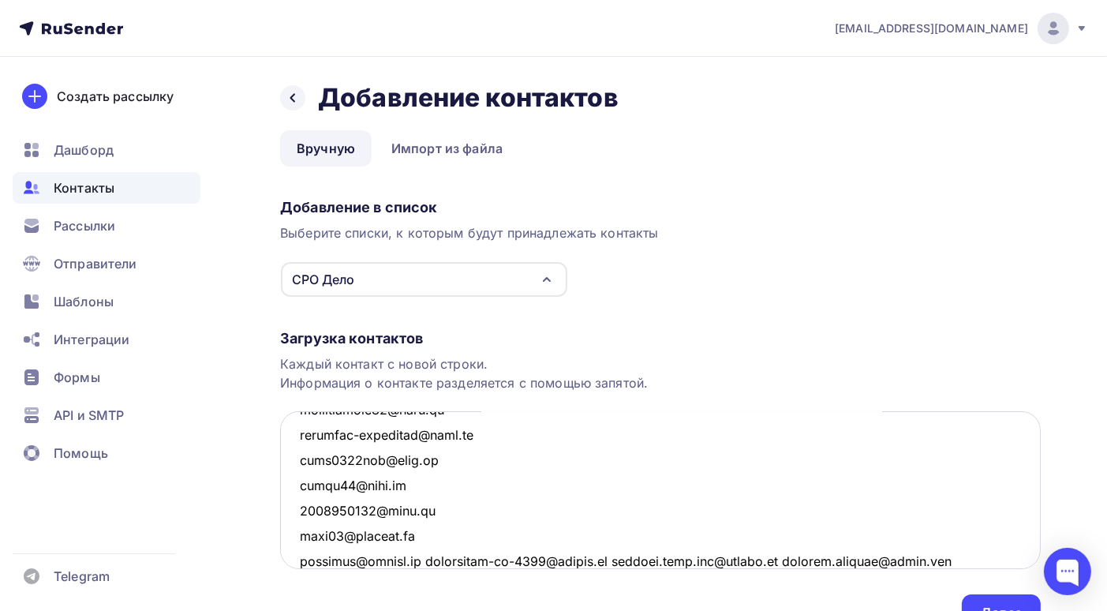
click at [416, 558] on textarea at bounding box center [660, 490] width 761 height 158
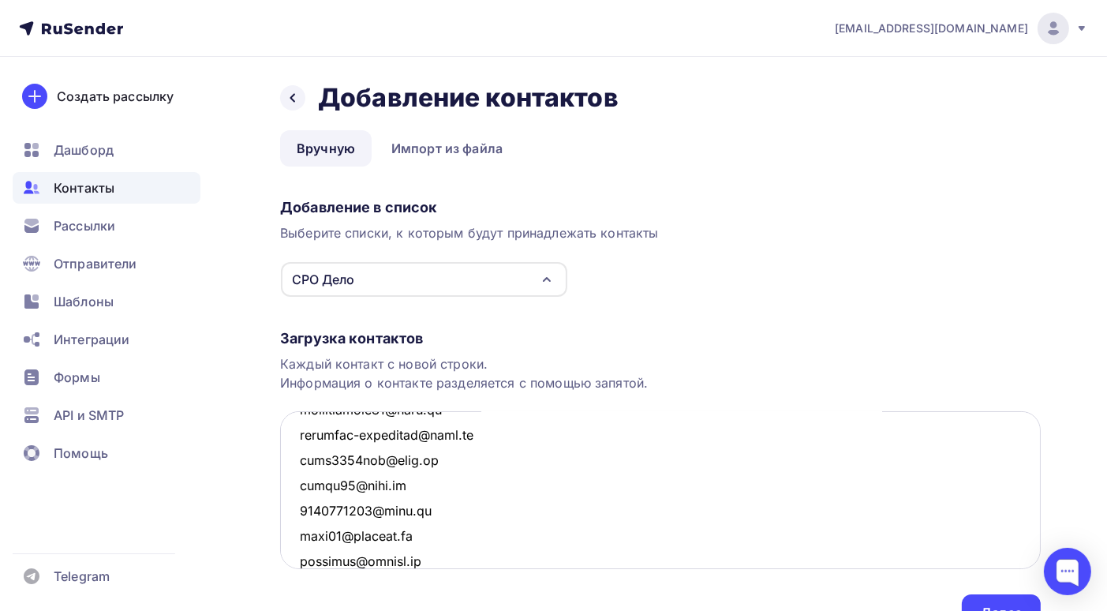
scroll to position [2030, 0]
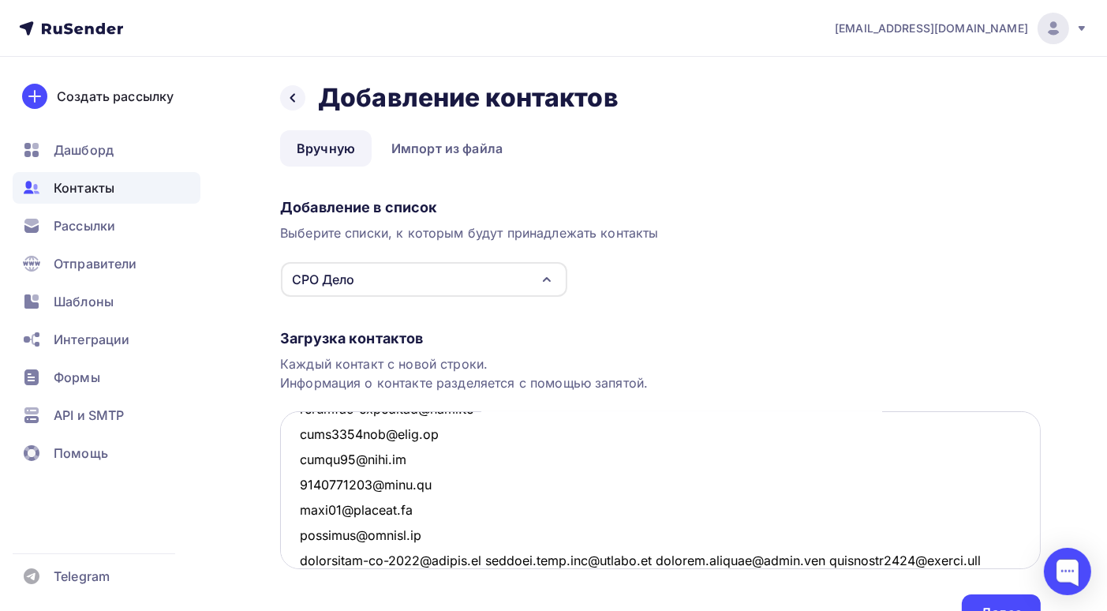
click at [489, 558] on textarea at bounding box center [660, 490] width 761 height 158
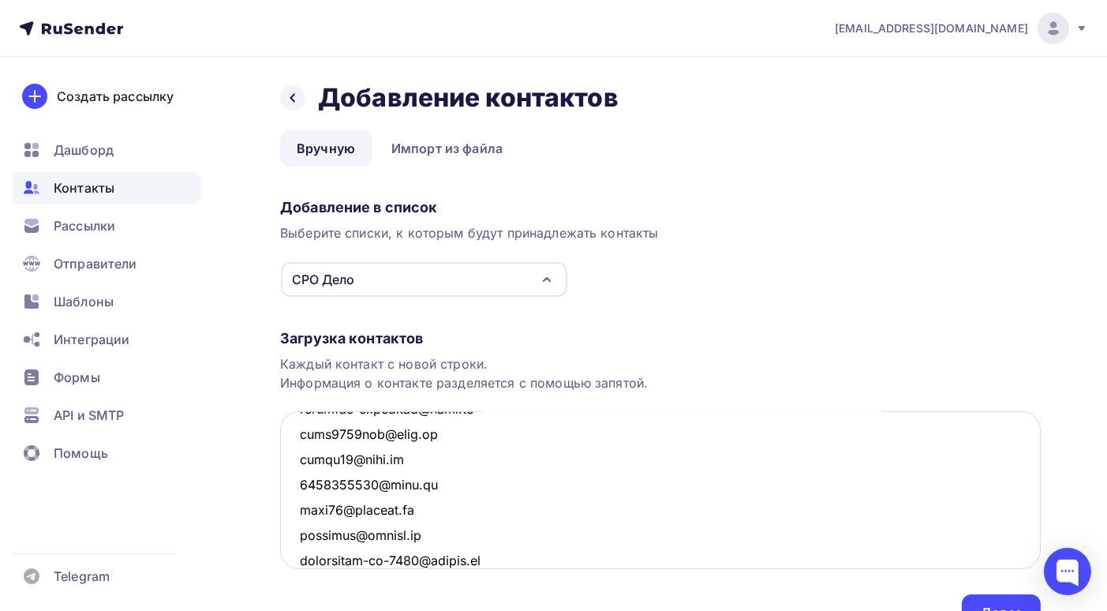
scroll to position [2054, 0]
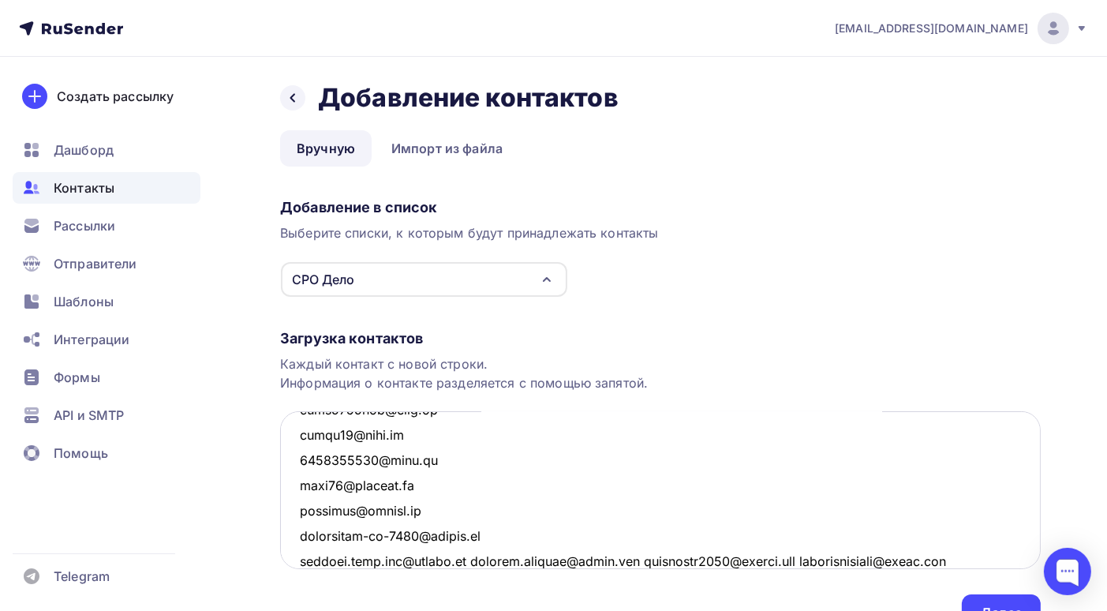
click at [478, 557] on textarea at bounding box center [660, 490] width 761 height 158
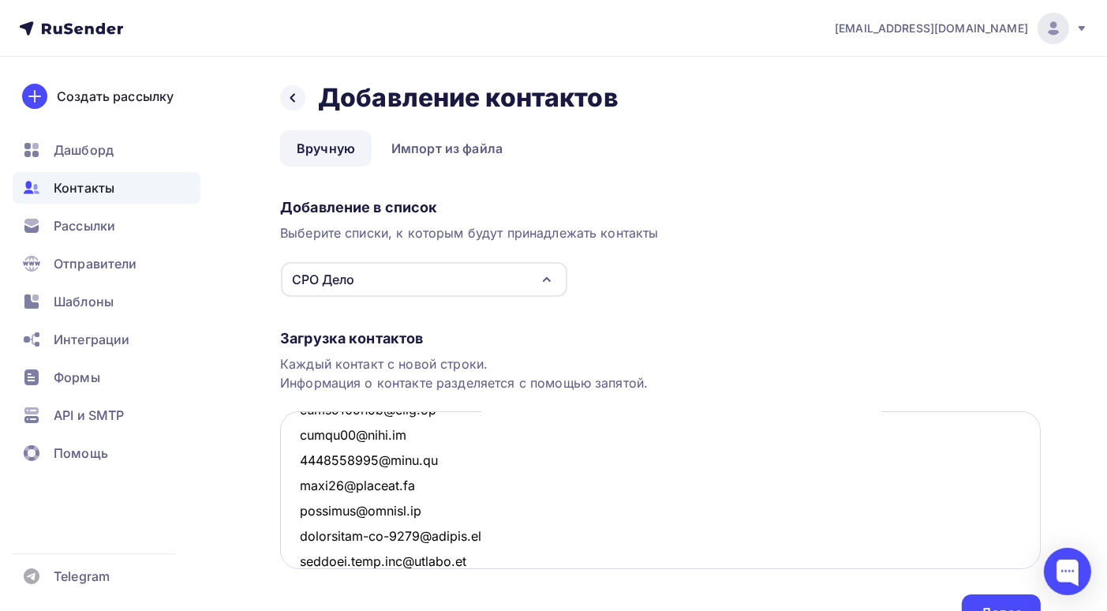
scroll to position [2080, 0]
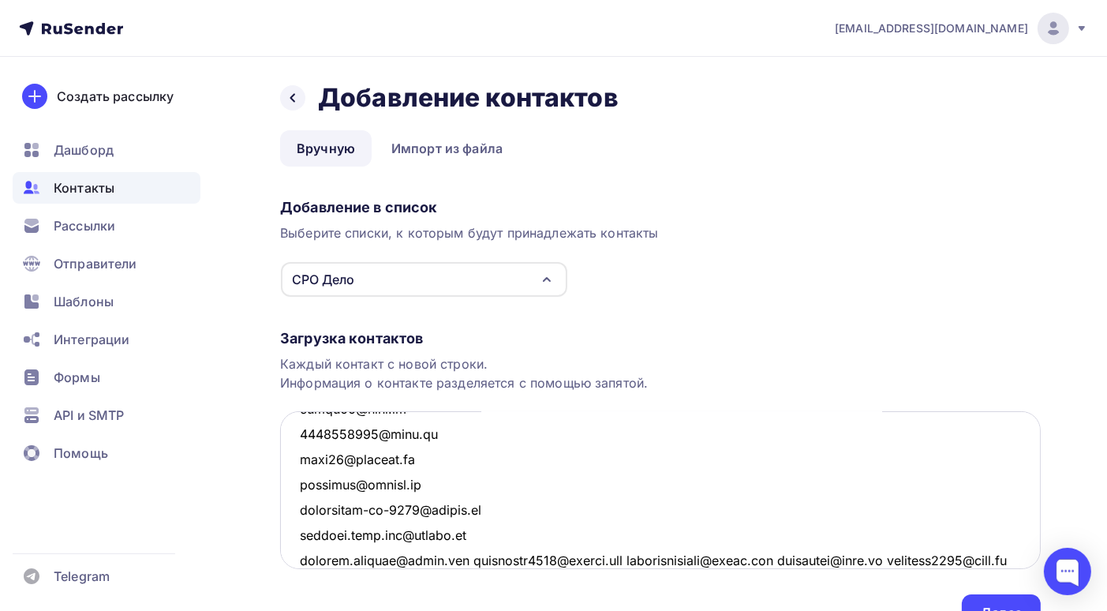
click at [478, 557] on textarea at bounding box center [660, 490] width 761 height 158
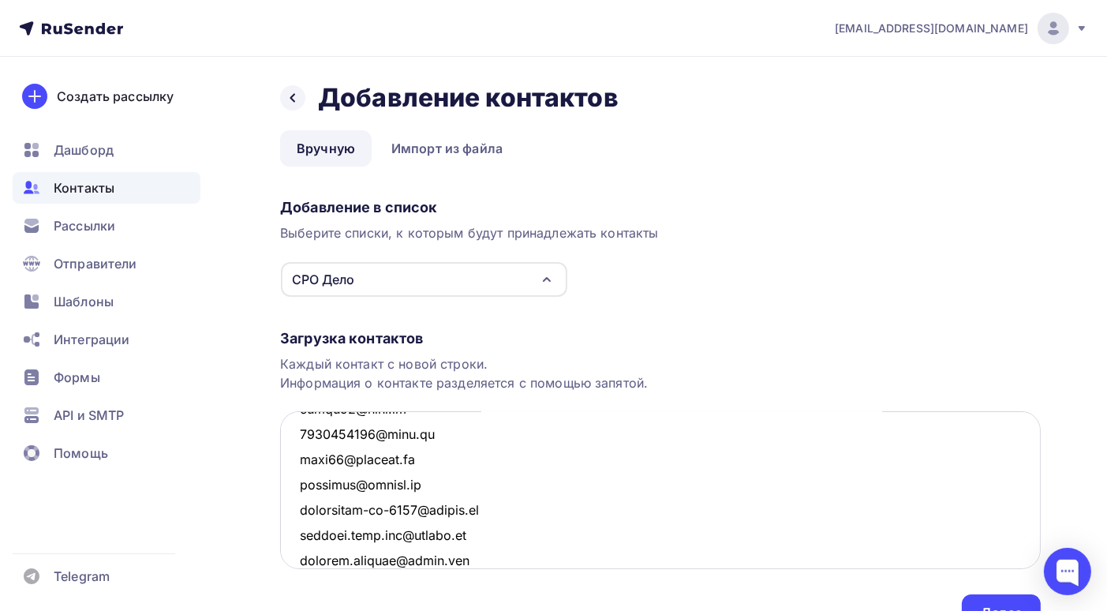
scroll to position [2105, 0]
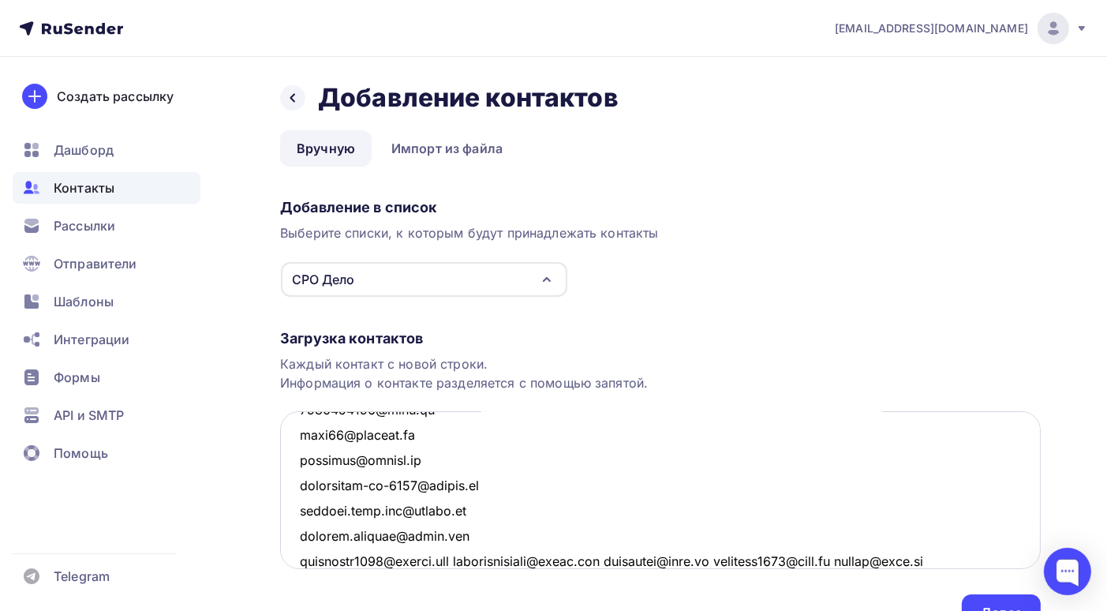
click at [478, 557] on textarea at bounding box center [660, 490] width 761 height 158
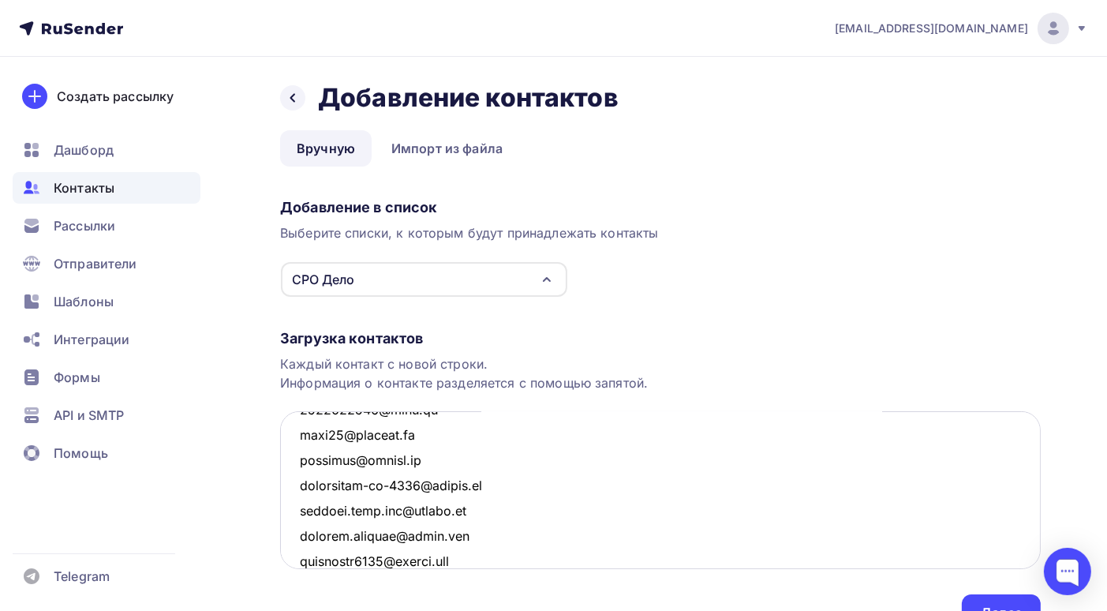
scroll to position [2131, 0]
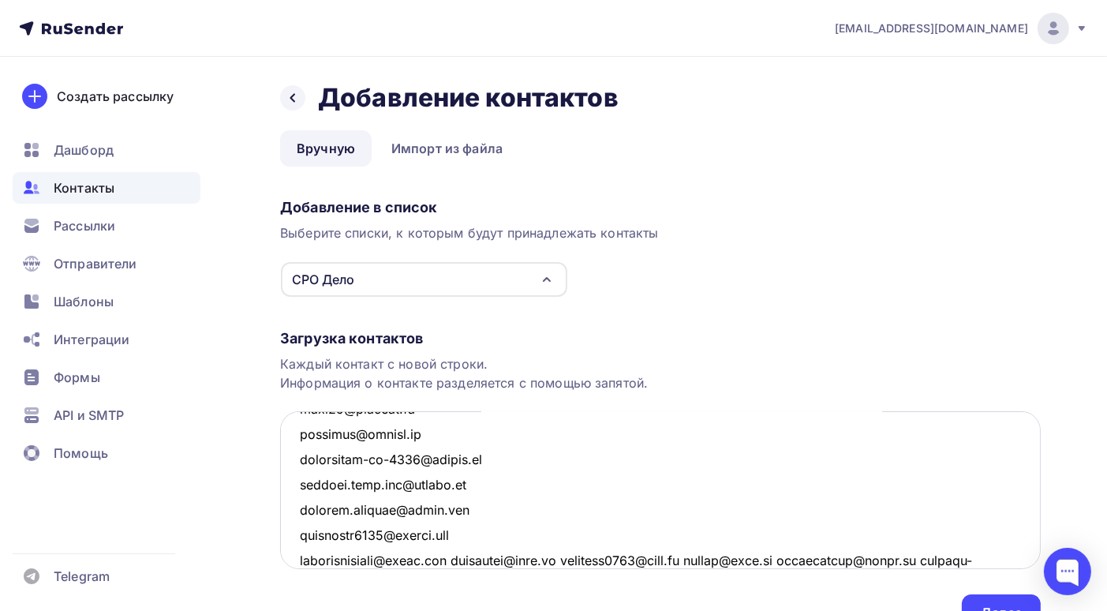
click at [470, 557] on textarea at bounding box center [660, 490] width 761 height 158
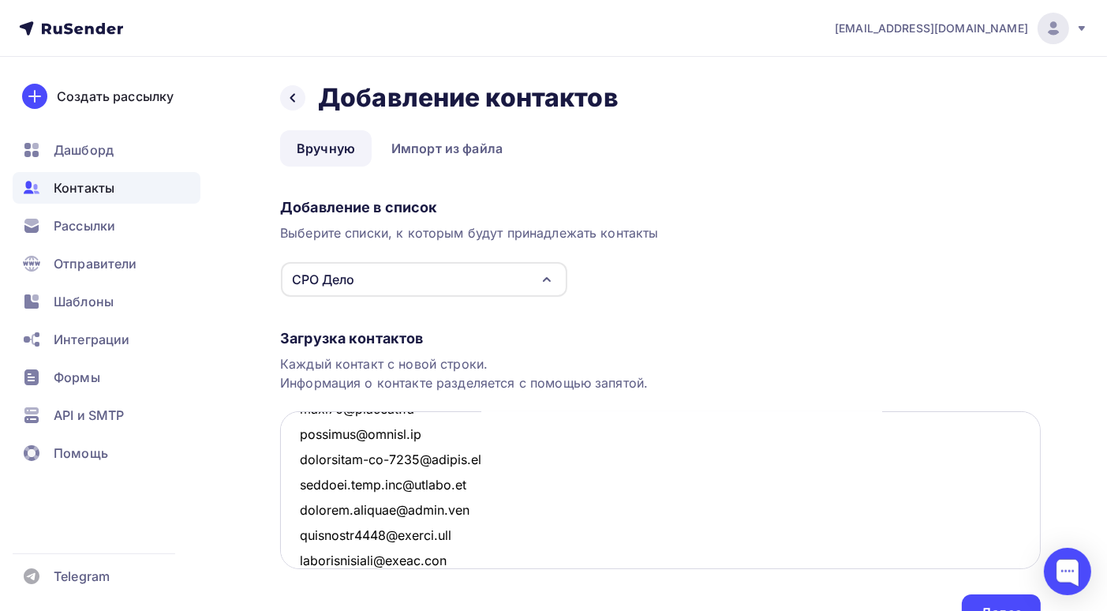
scroll to position [2156, 0]
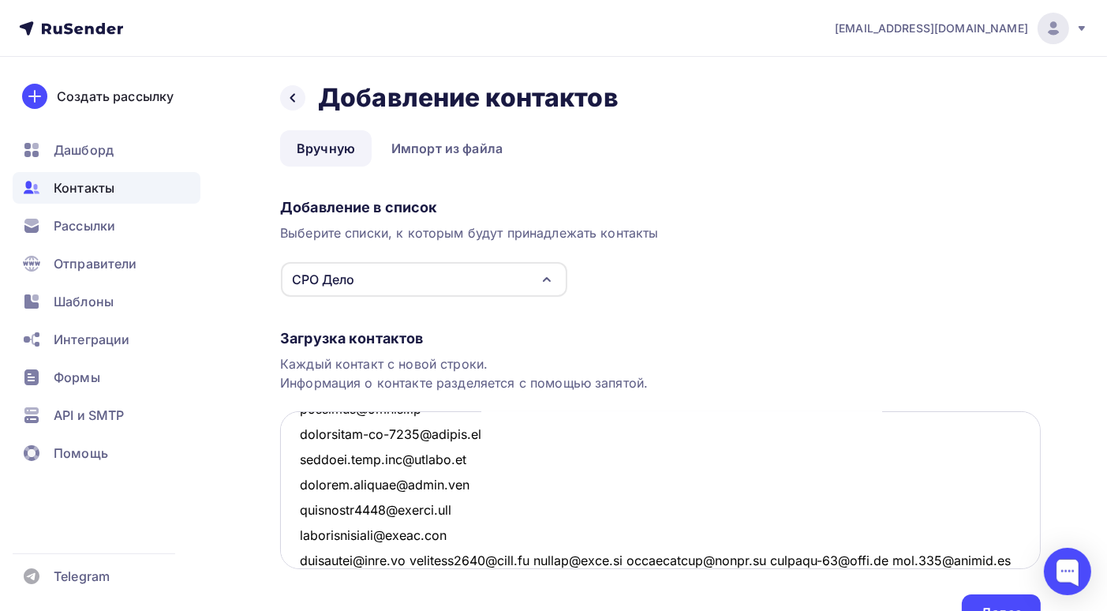
click at [416, 558] on textarea at bounding box center [660, 490] width 761 height 158
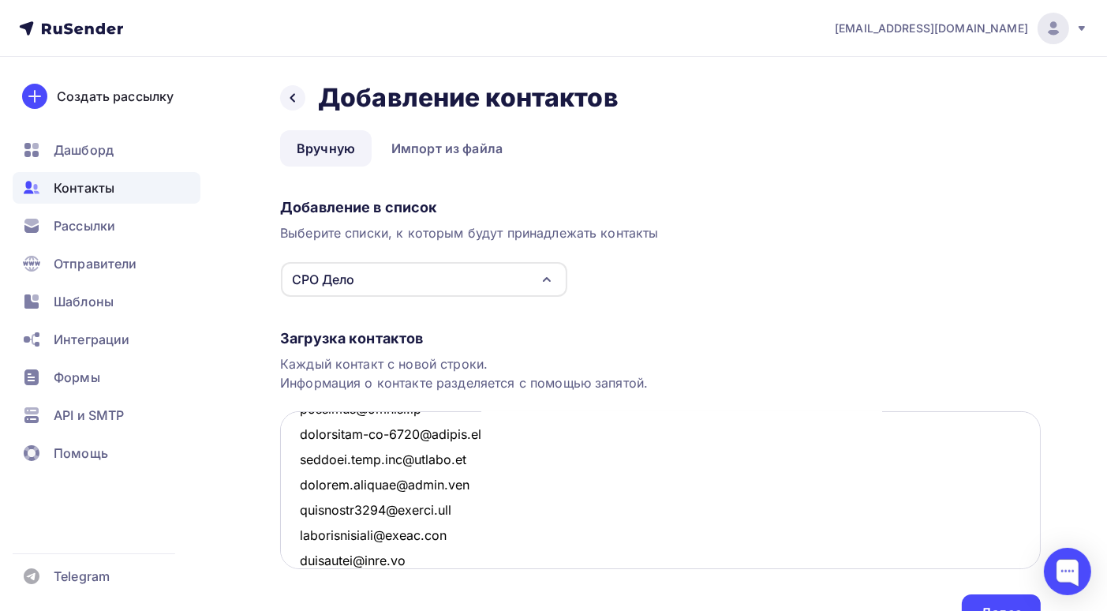
scroll to position [2181, 0]
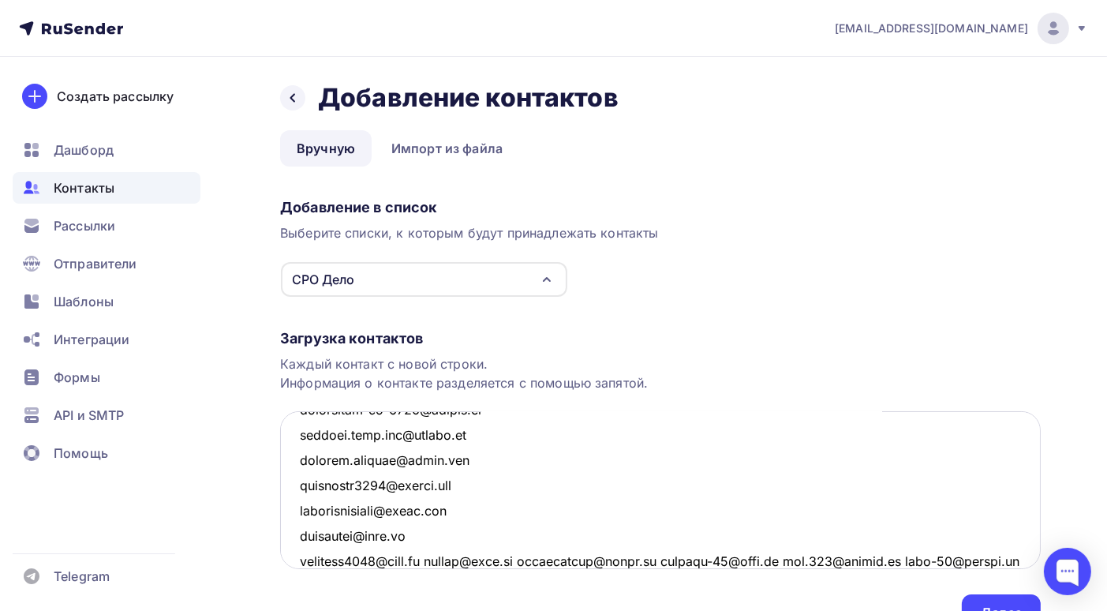
click at [434, 557] on textarea at bounding box center [660, 490] width 761 height 158
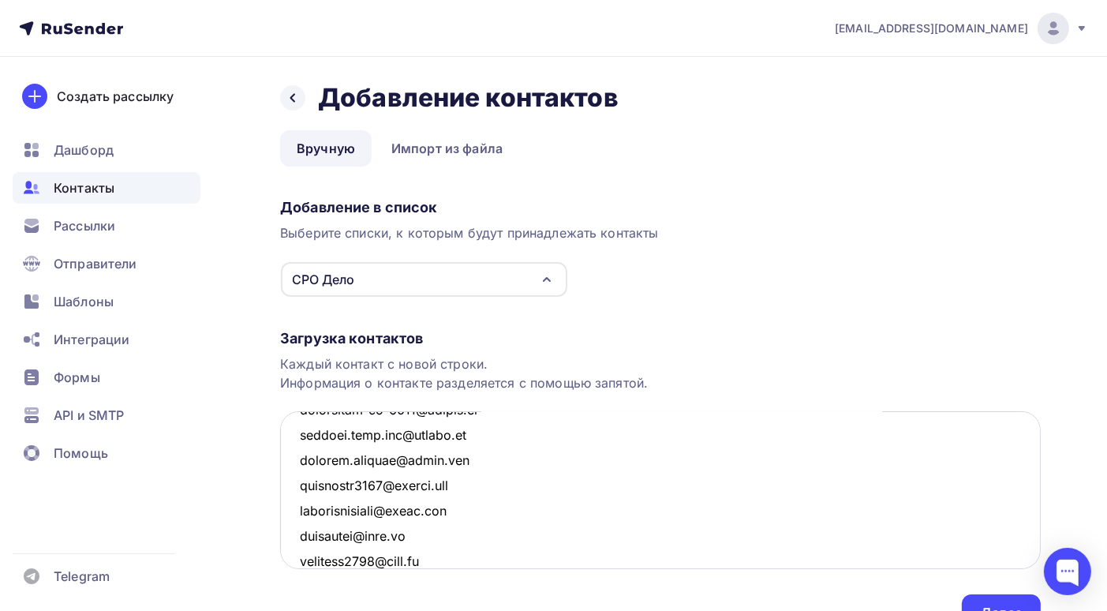
scroll to position [2207, 0]
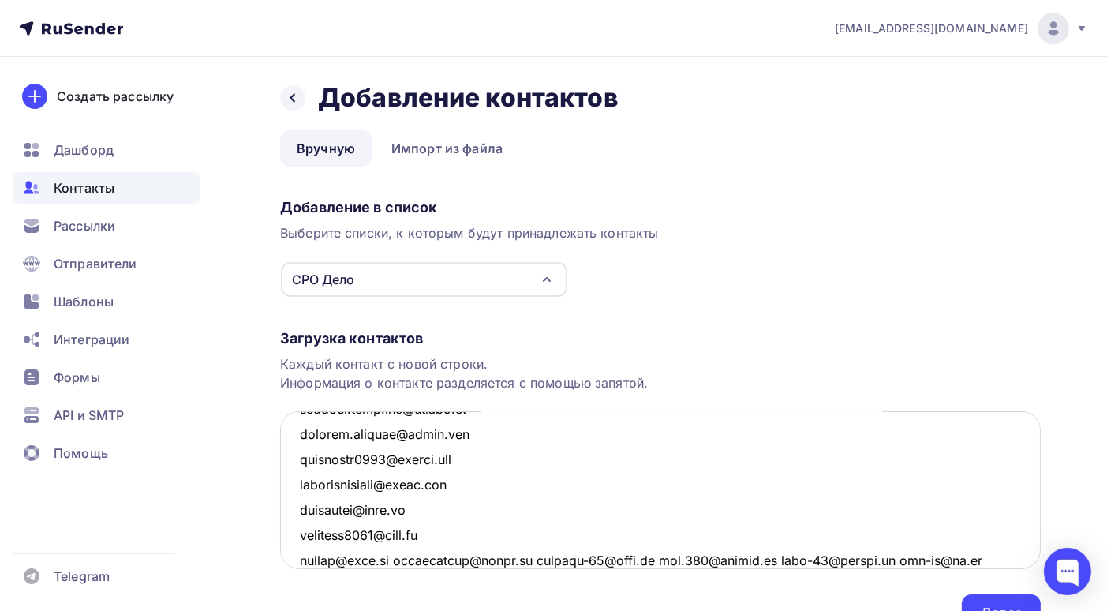
click at [401, 557] on textarea at bounding box center [660, 490] width 761 height 158
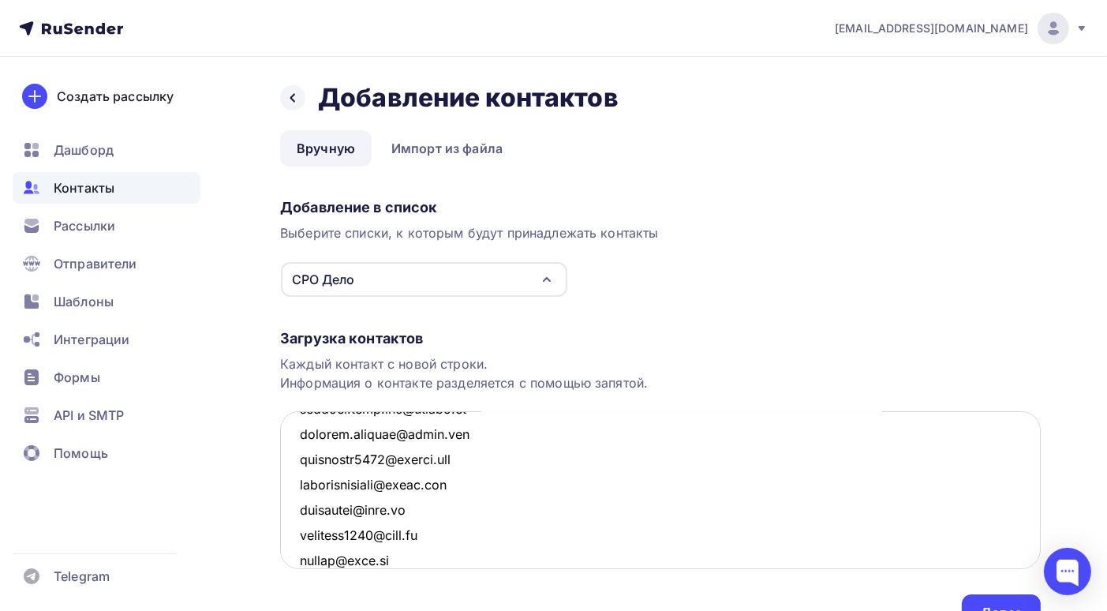
scroll to position [2231, 0]
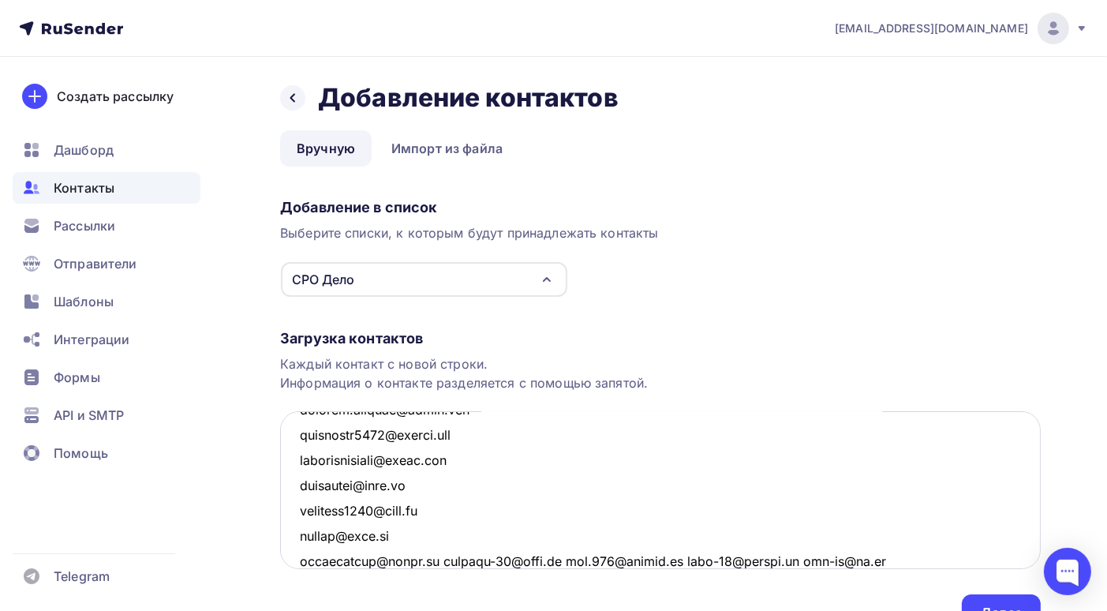
click at [432, 557] on textarea at bounding box center [660, 490] width 761 height 158
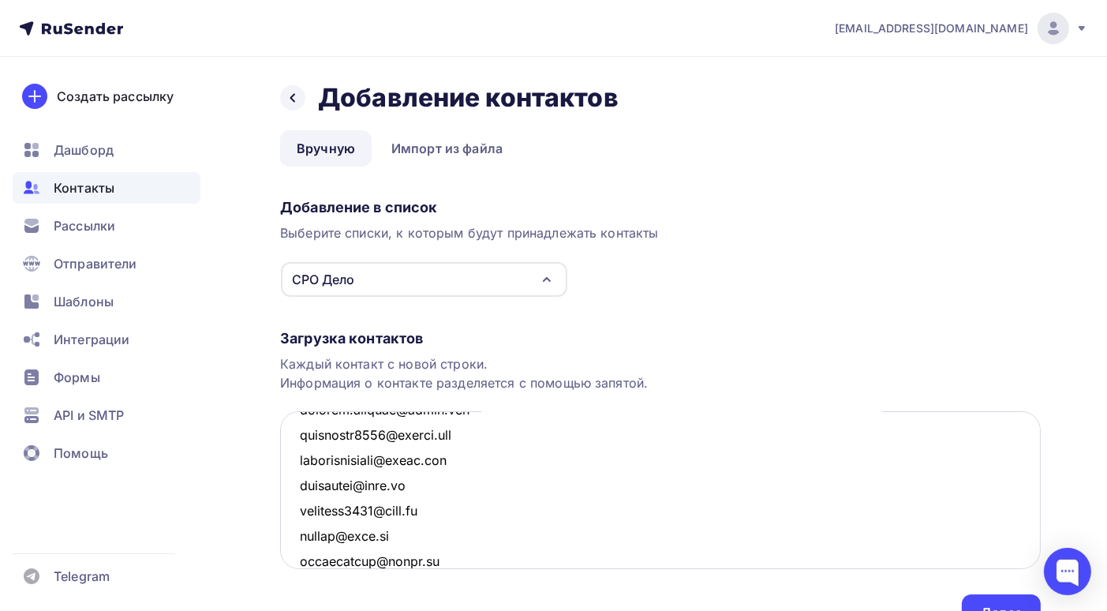
scroll to position [2257, 0]
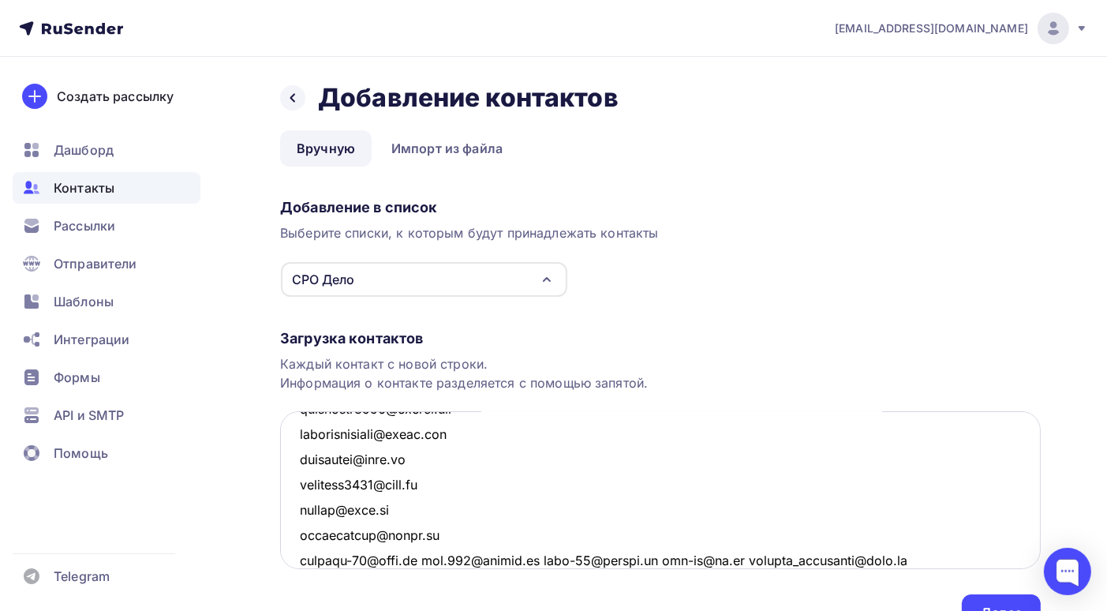
click at [419, 559] on textarea at bounding box center [660, 490] width 761 height 158
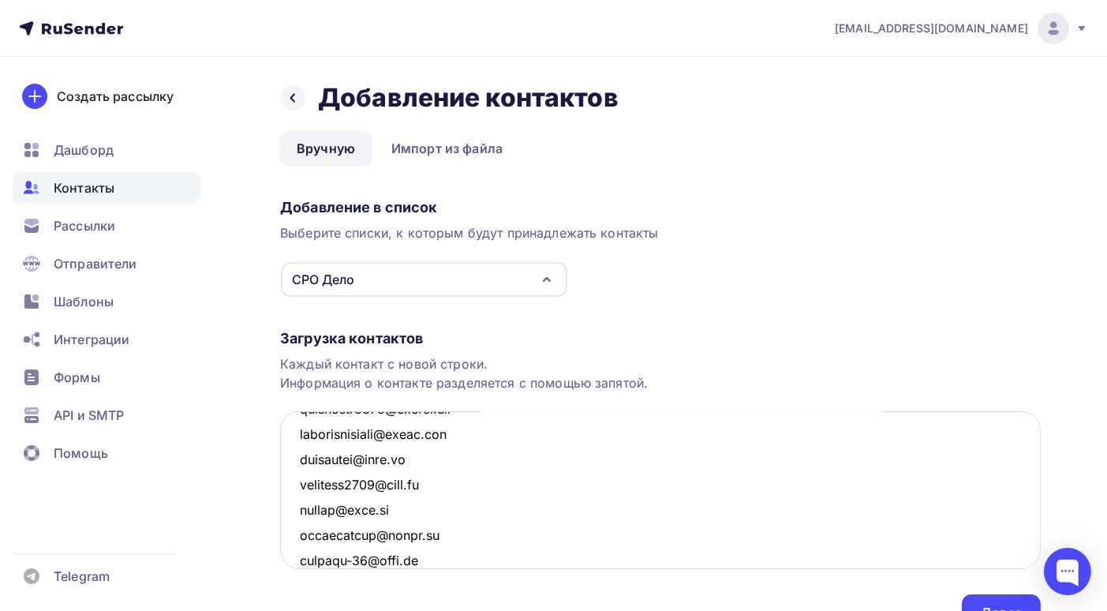
scroll to position [2282, 0]
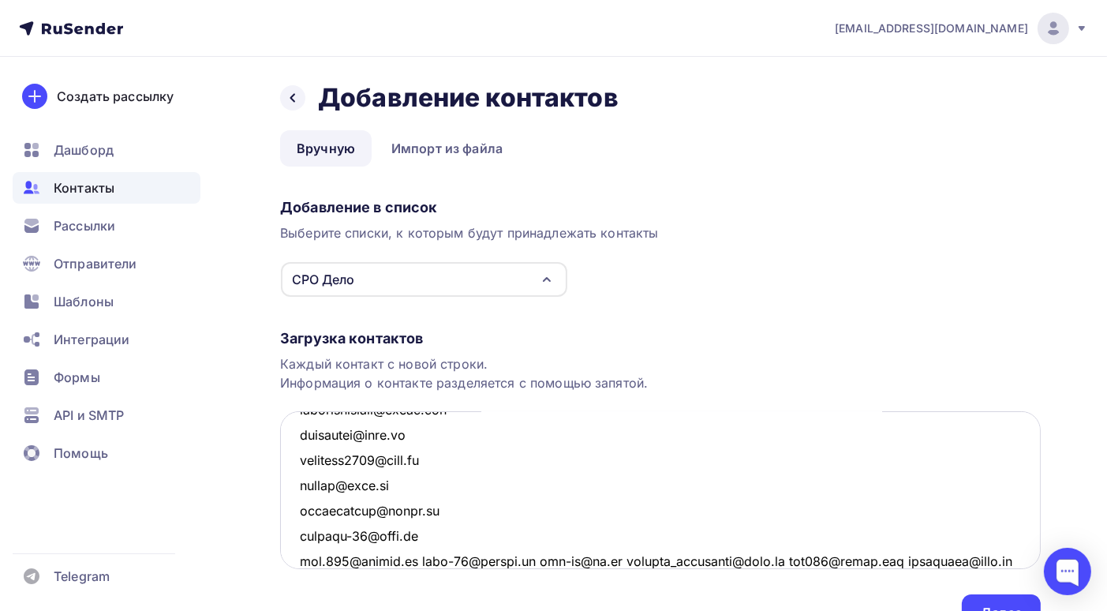
click at [417, 559] on textarea at bounding box center [660, 490] width 761 height 158
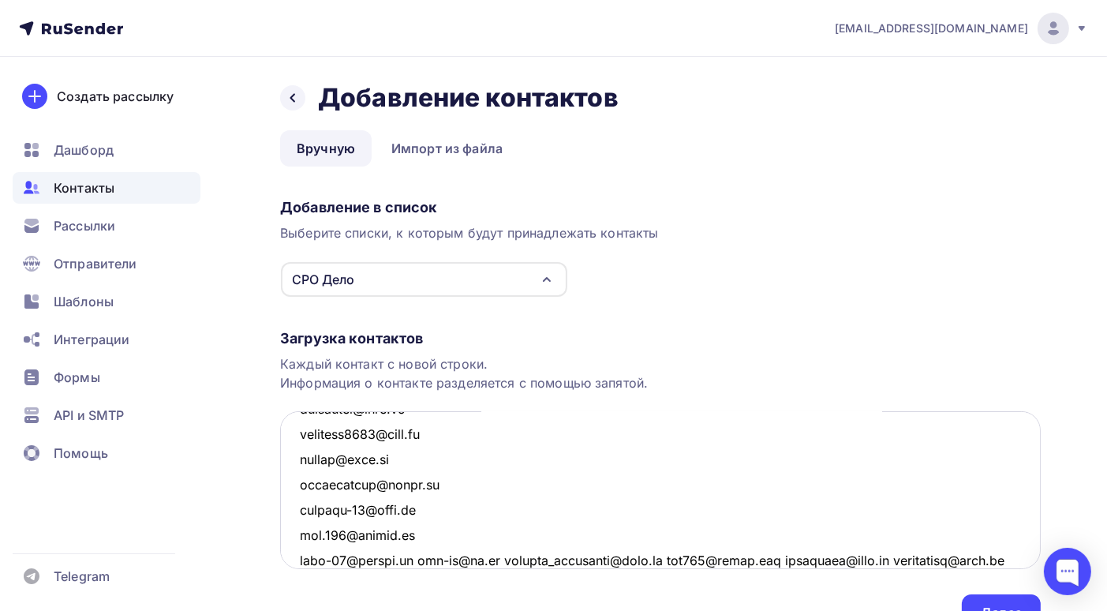
click at [419, 560] on textarea at bounding box center [660, 490] width 761 height 158
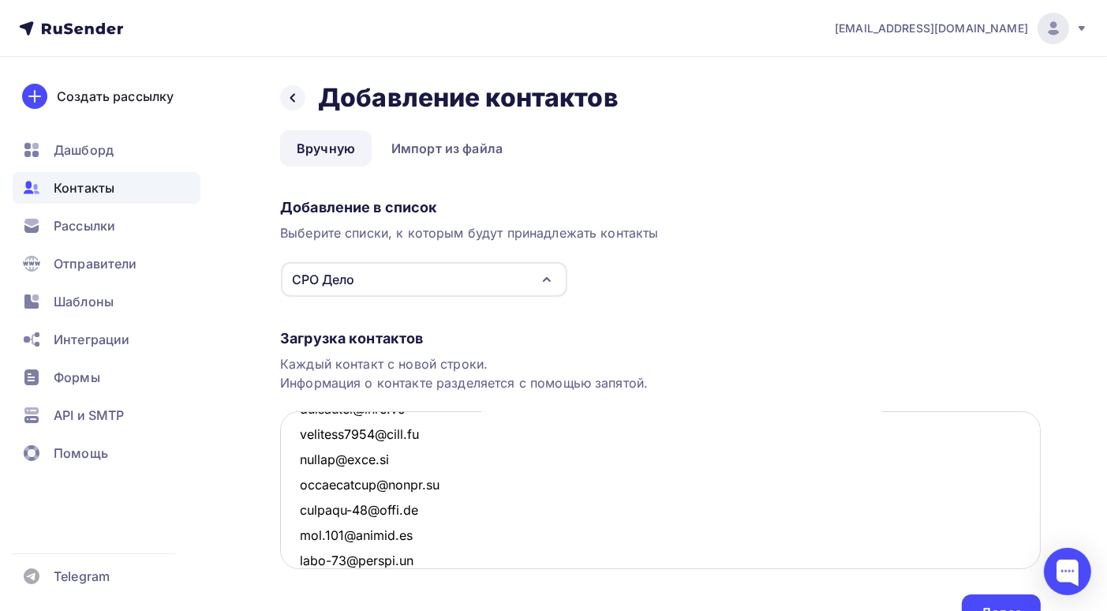
scroll to position [2333, 0]
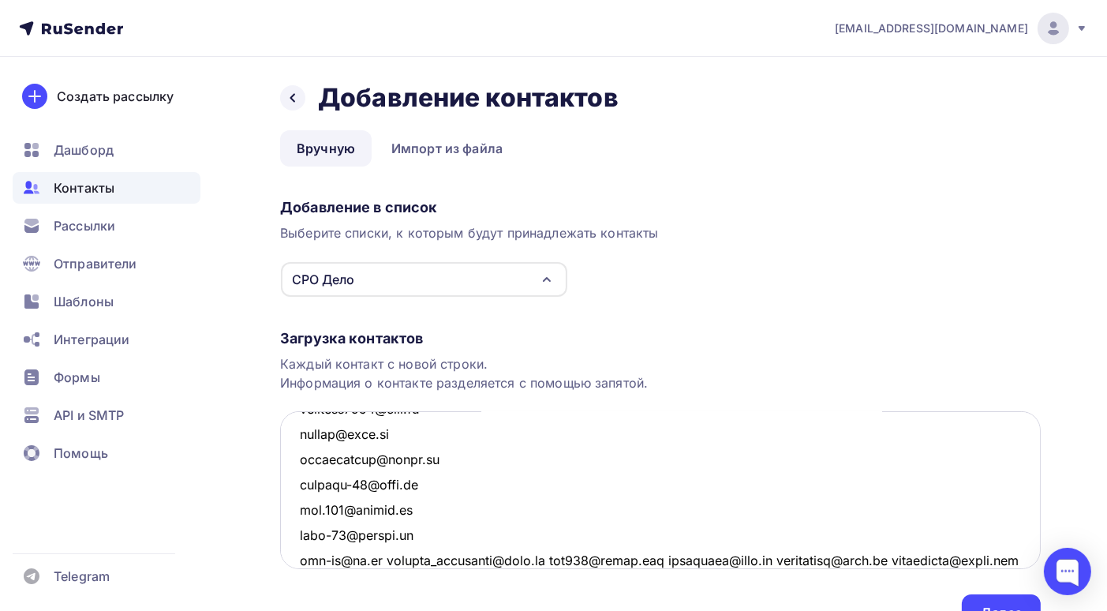
click at [385, 558] on textarea at bounding box center [660, 490] width 761 height 158
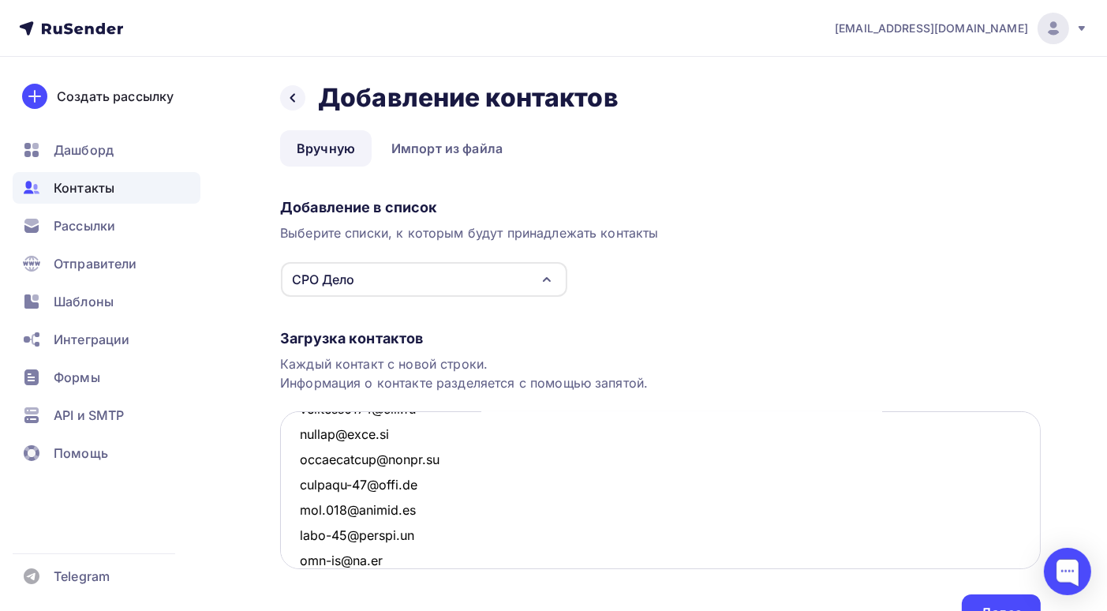
scroll to position [2357, 0]
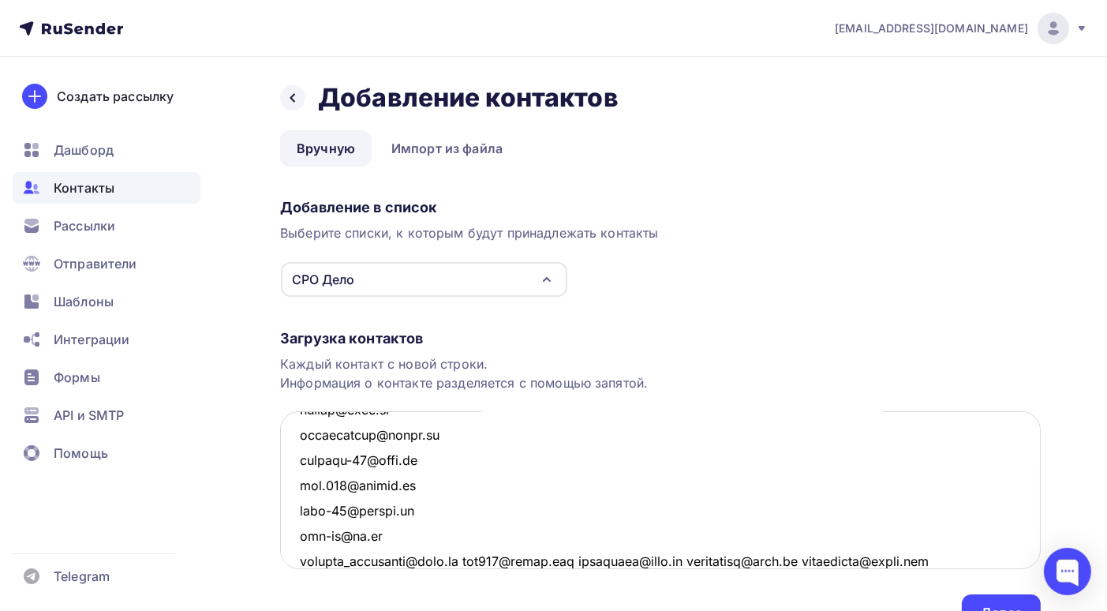
click at [467, 560] on textarea at bounding box center [660, 490] width 761 height 158
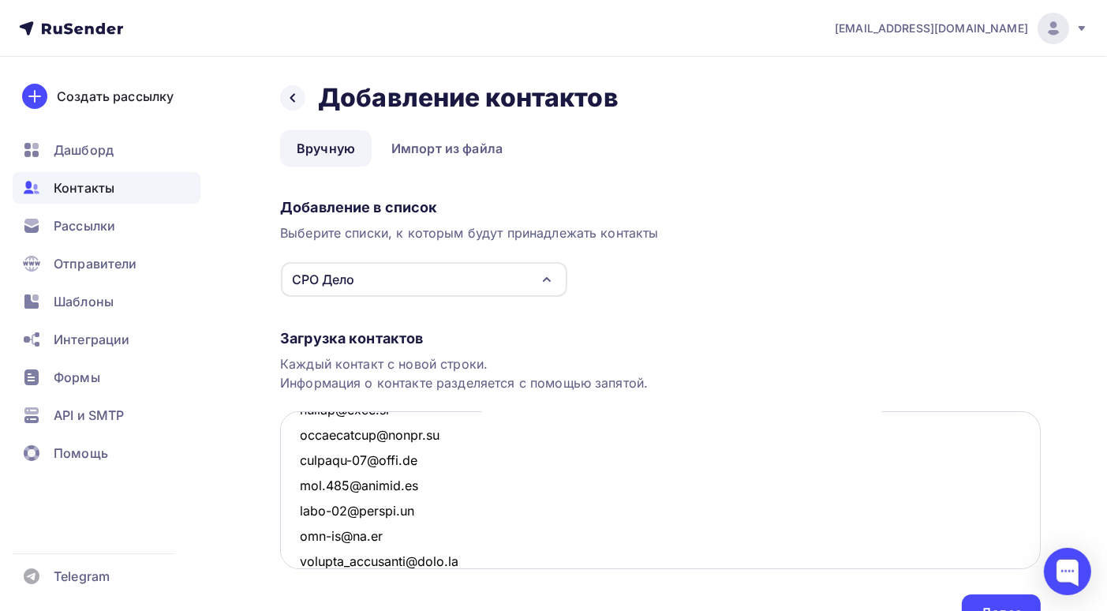
scroll to position [2384, 0]
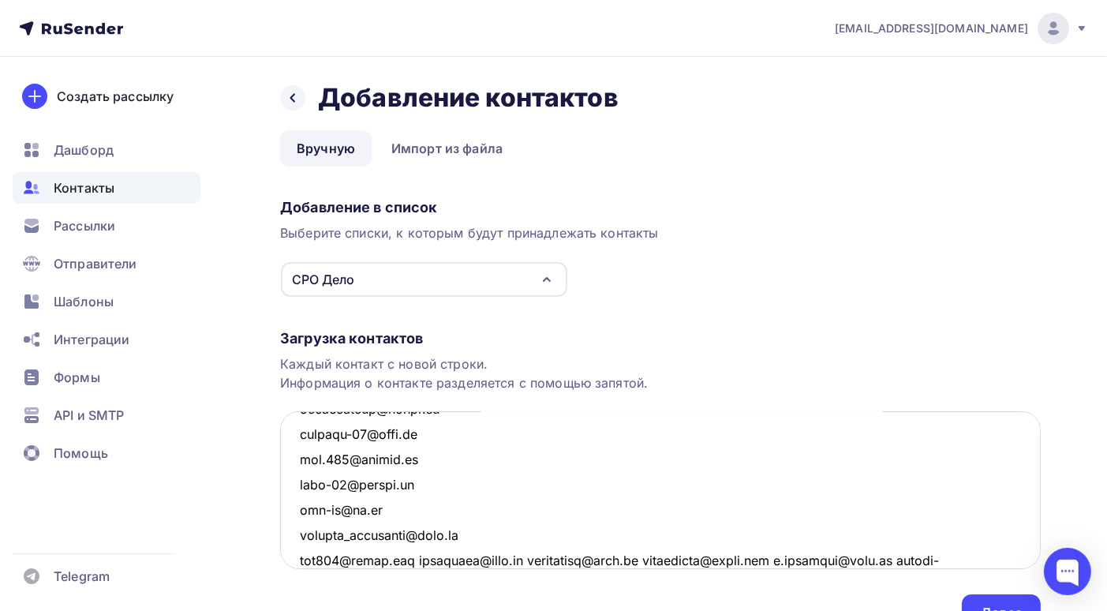
click at [422, 556] on textarea at bounding box center [660, 490] width 761 height 158
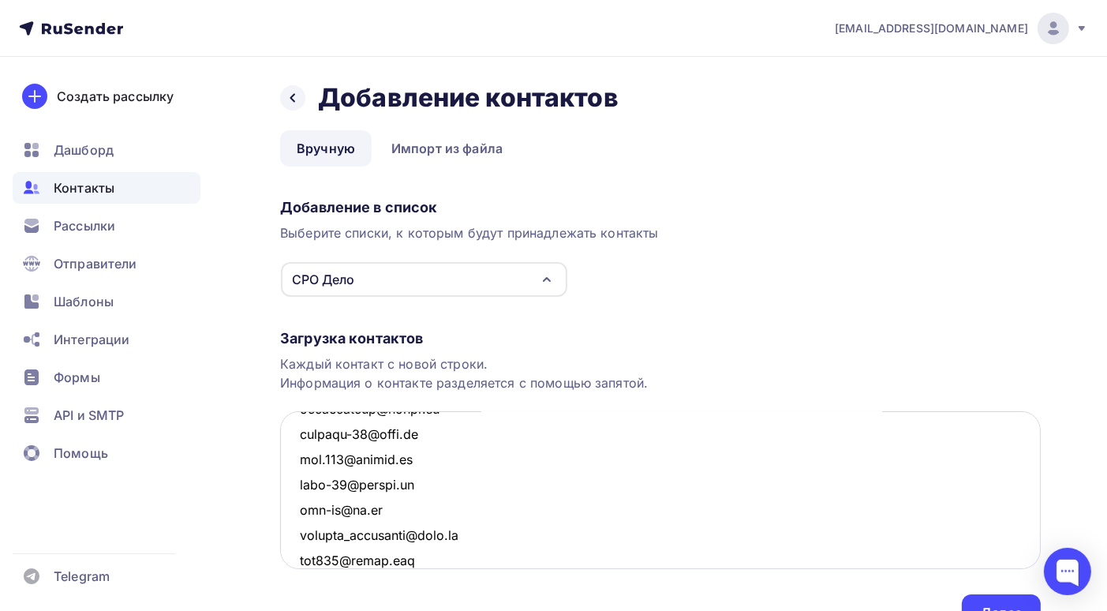
scroll to position [2408, 0]
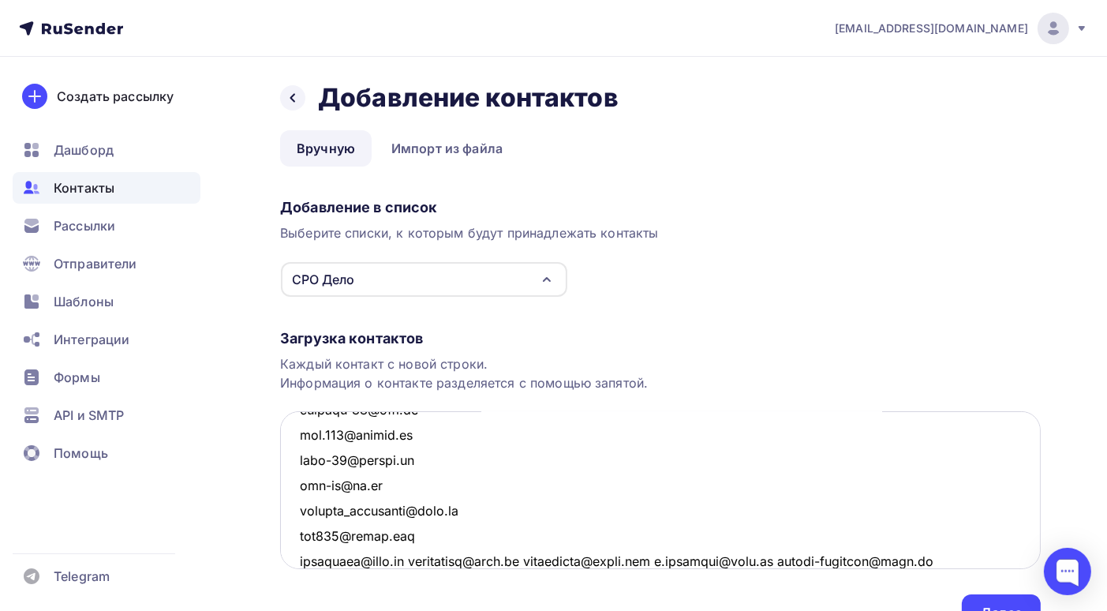
click at [418, 562] on textarea at bounding box center [660, 490] width 761 height 158
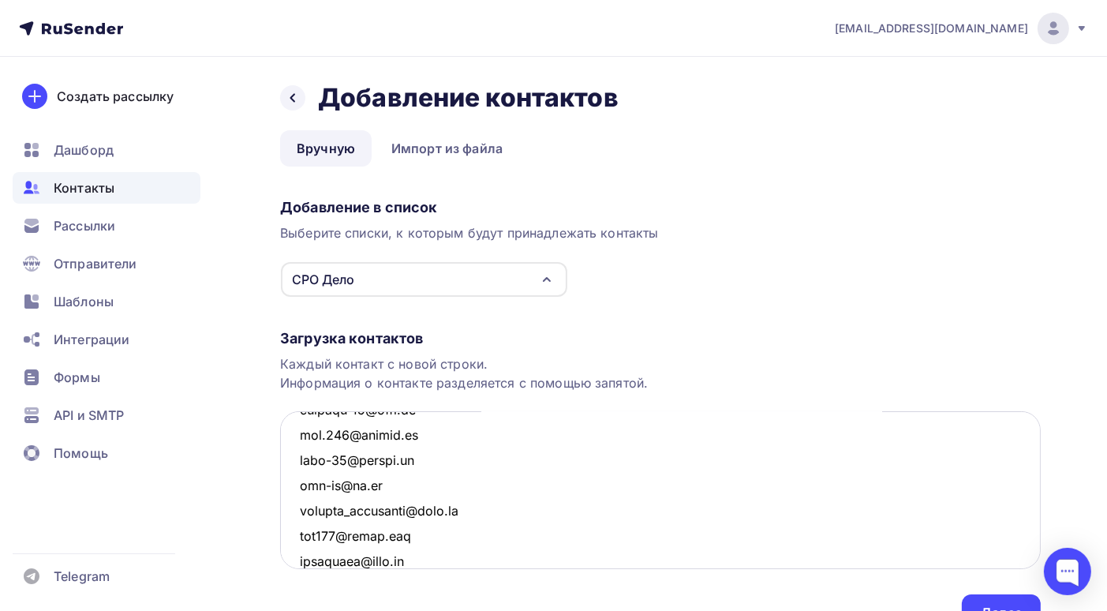
scroll to position [2434, 0]
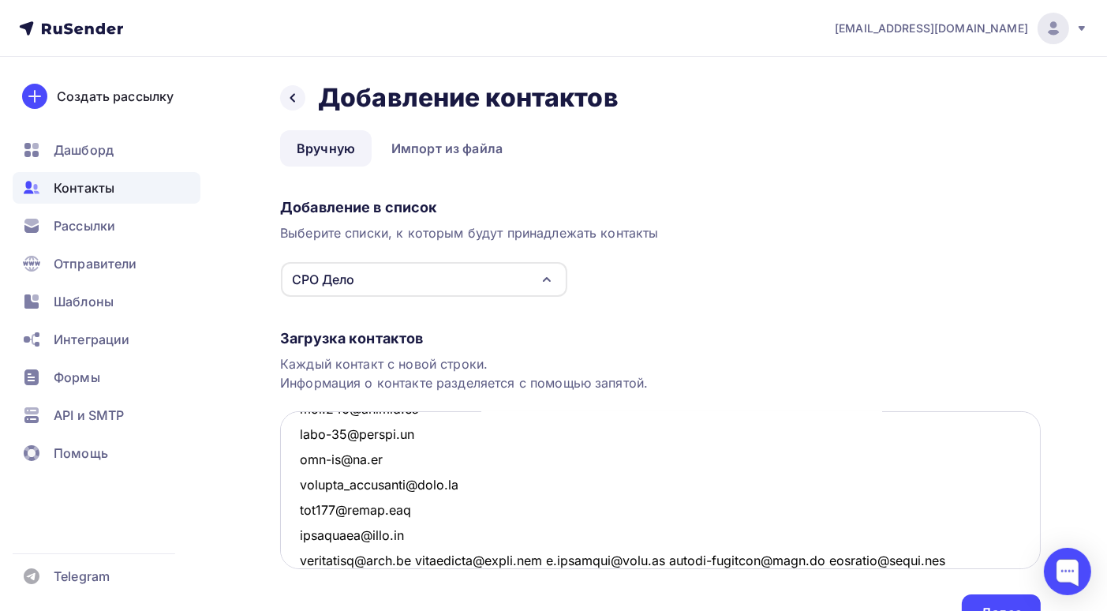
click at [421, 555] on textarea at bounding box center [660, 490] width 761 height 158
click at [425, 558] on textarea at bounding box center [660, 490] width 761 height 158
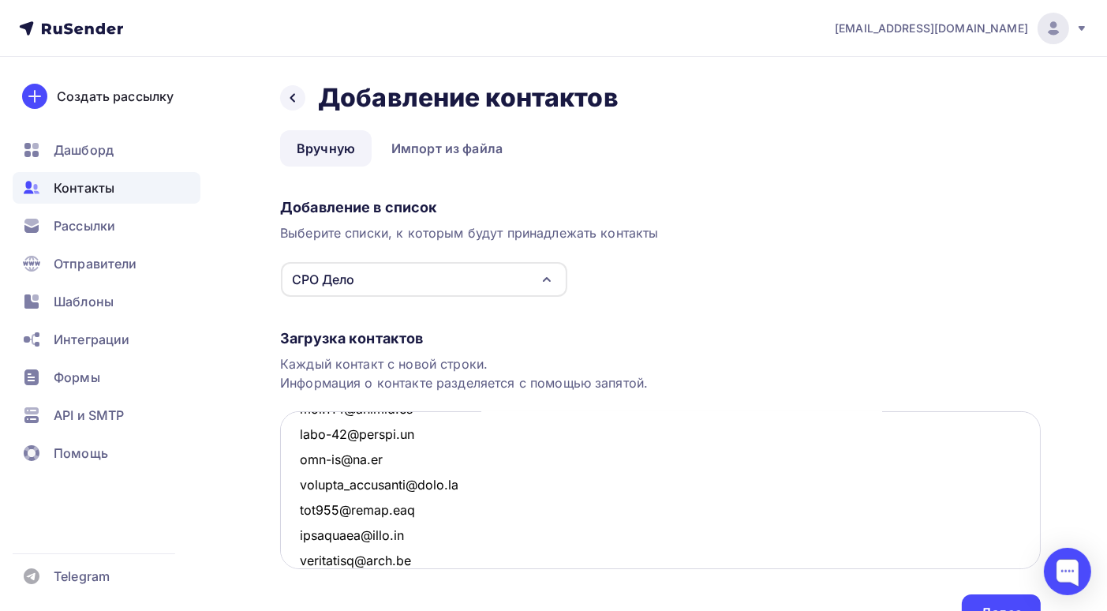
scroll to position [2459, 0]
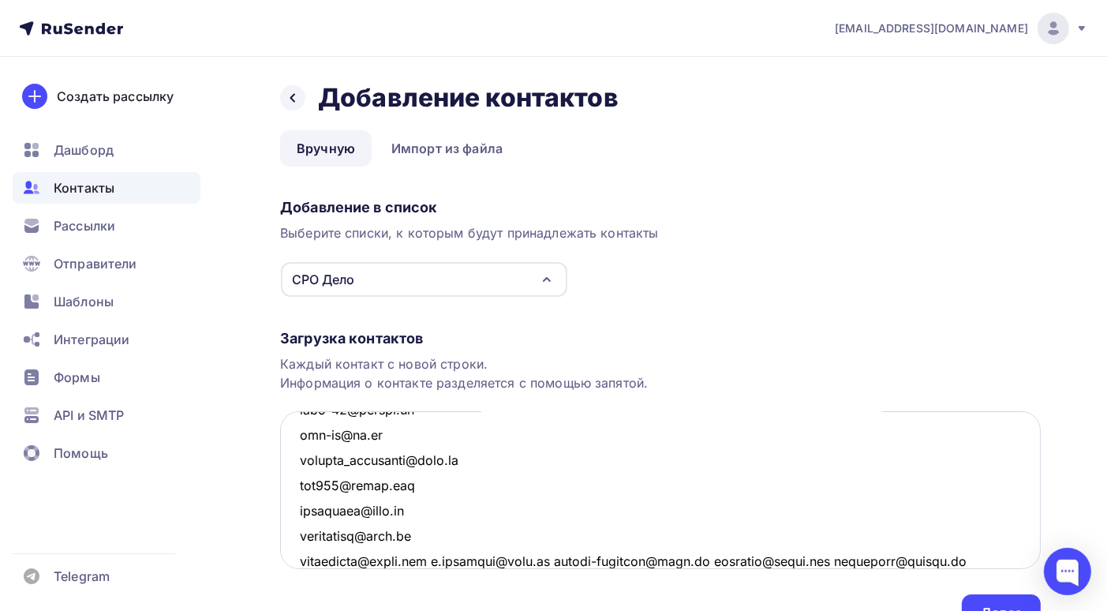
click at [442, 560] on textarea at bounding box center [660, 490] width 761 height 158
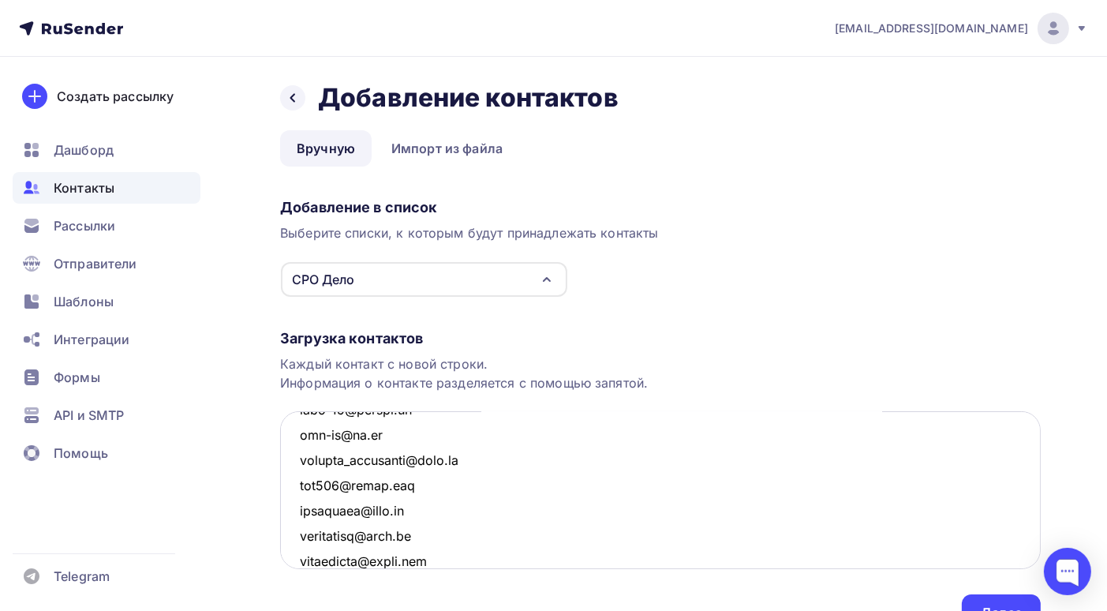
scroll to position [2485, 0]
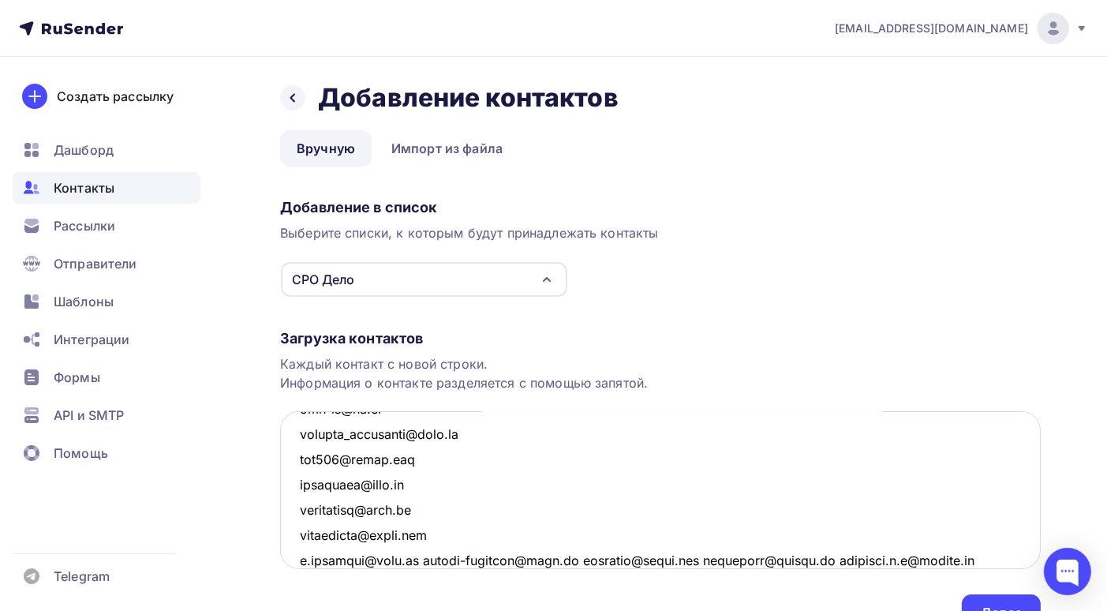
click at [418, 559] on textarea at bounding box center [660, 490] width 761 height 158
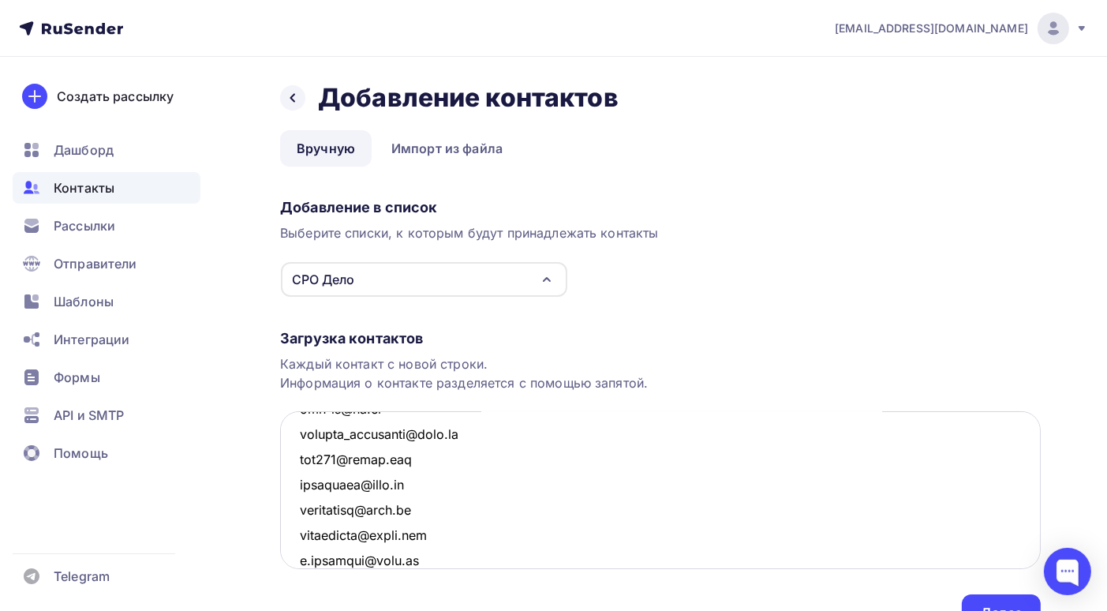
scroll to position [2509, 0]
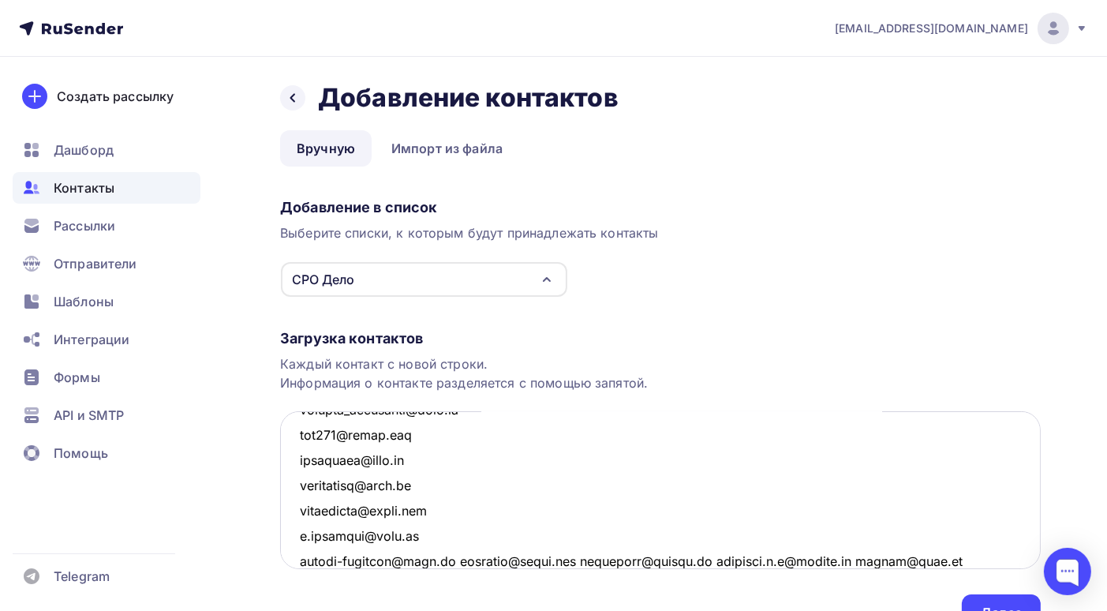
click at [454, 560] on textarea at bounding box center [660, 490] width 761 height 158
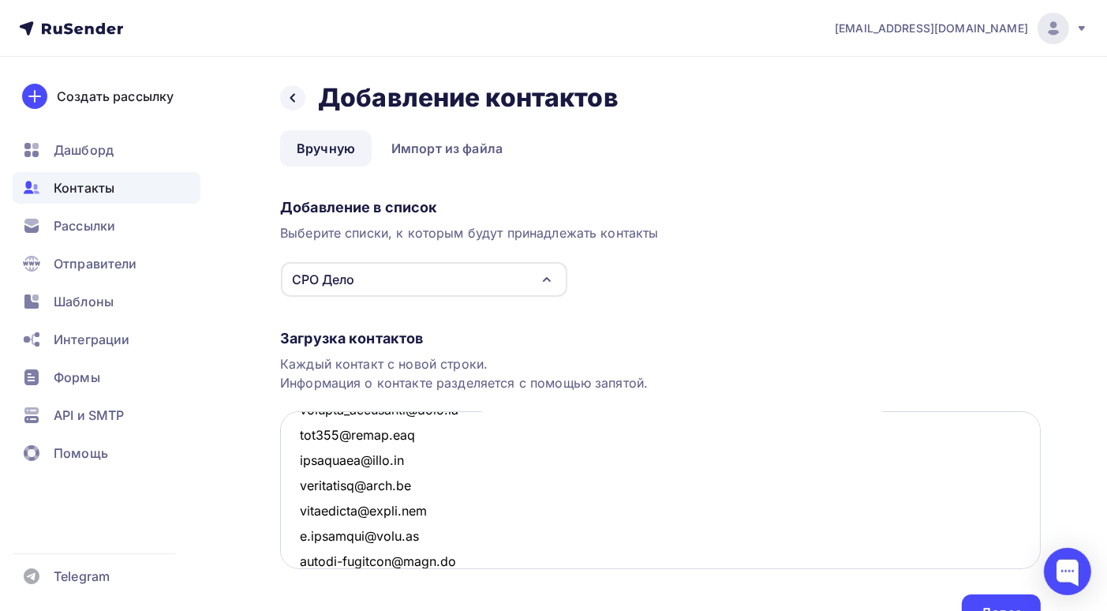
scroll to position [2535, 0]
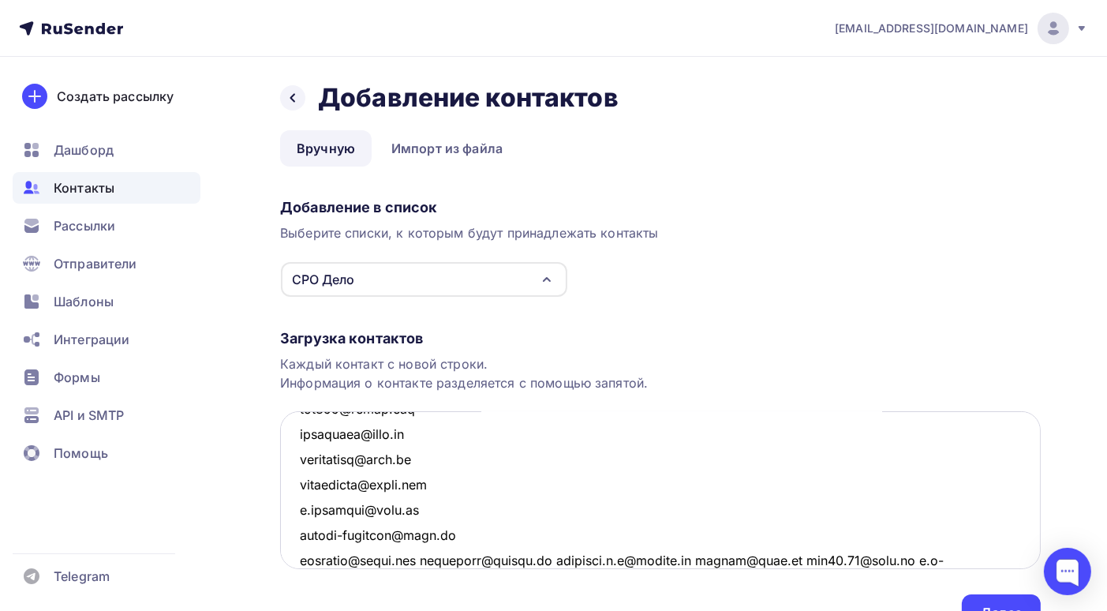
click at [430, 560] on textarea at bounding box center [660, 490] width 761 height 158
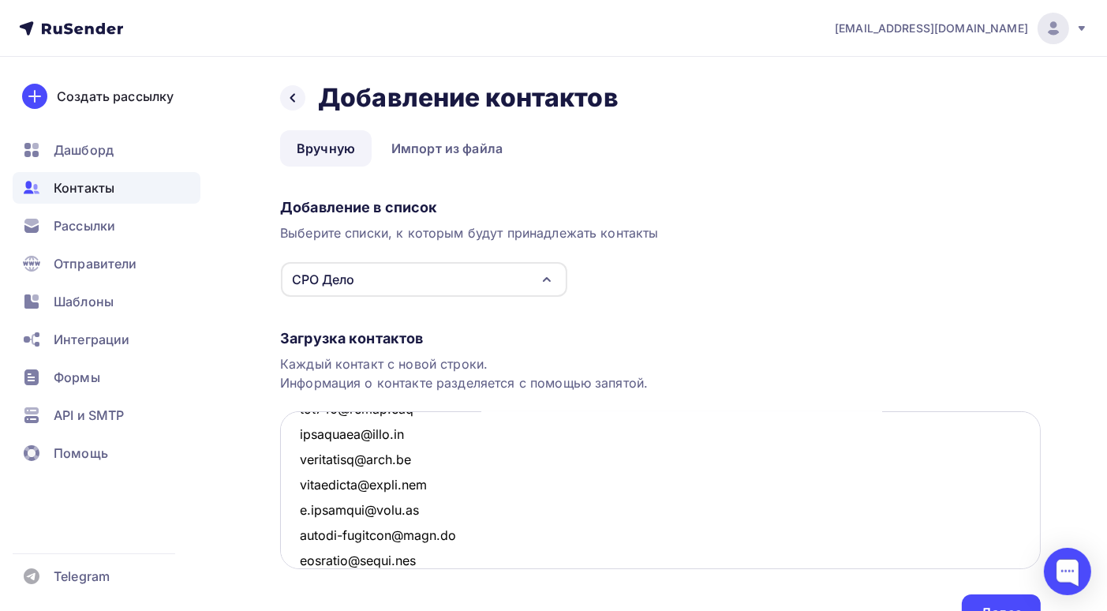
scroll to position [2560, 0]
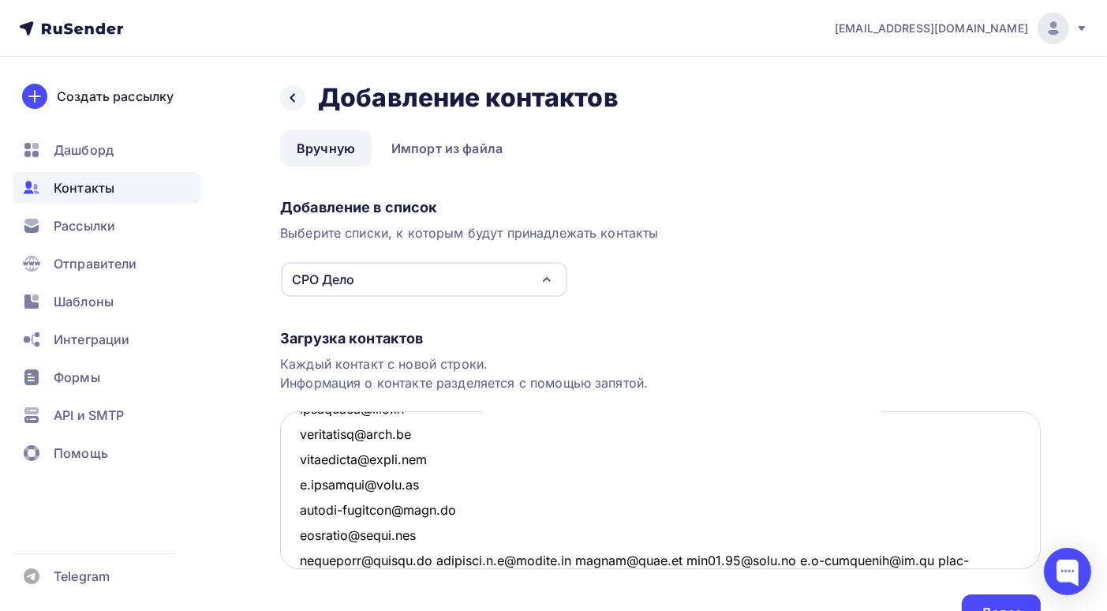
click at [435, 558] on textarea at bounding box center [660, 490] width 761 height 158
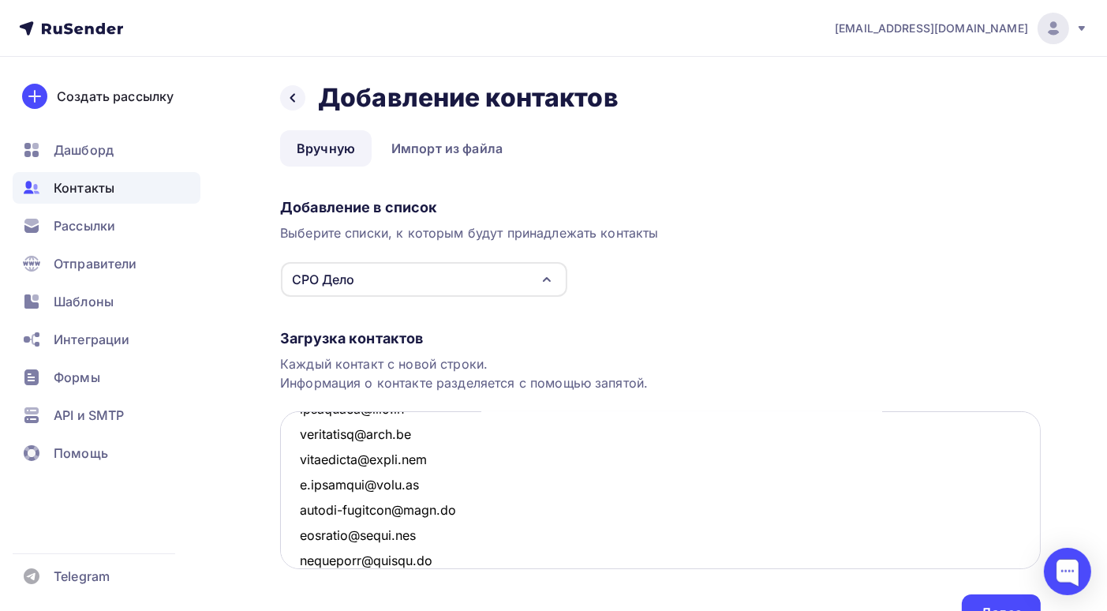
scroll to position [2585, 0]
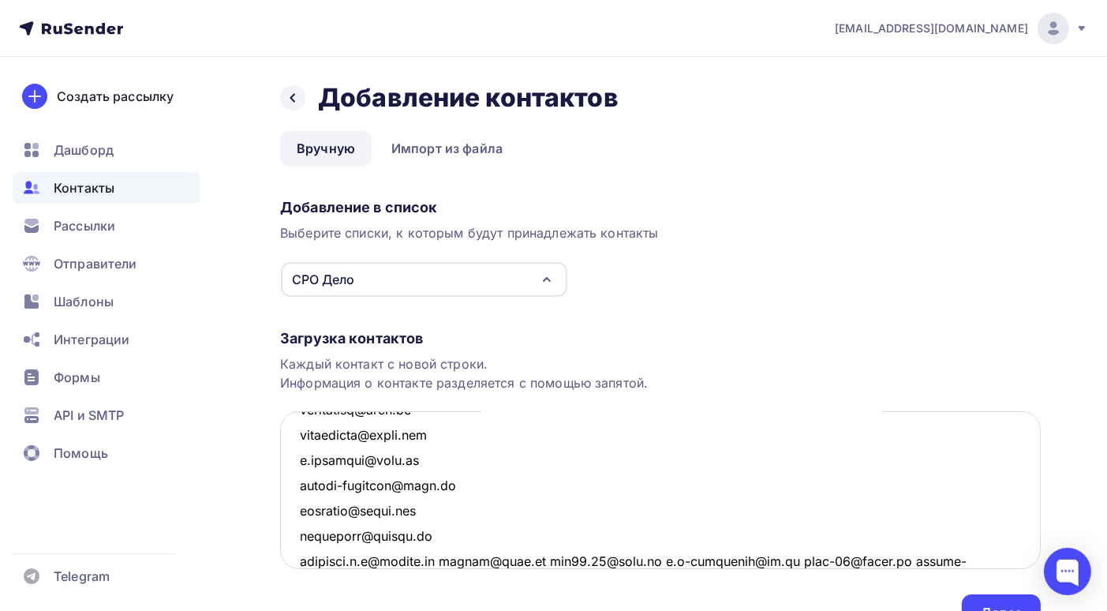
click at [447, 560] on textarea at bounding box center [660, 490] width 761 height 158
click at [450, 558] on textarea at bounding box center [660, 490] width 761 height 158
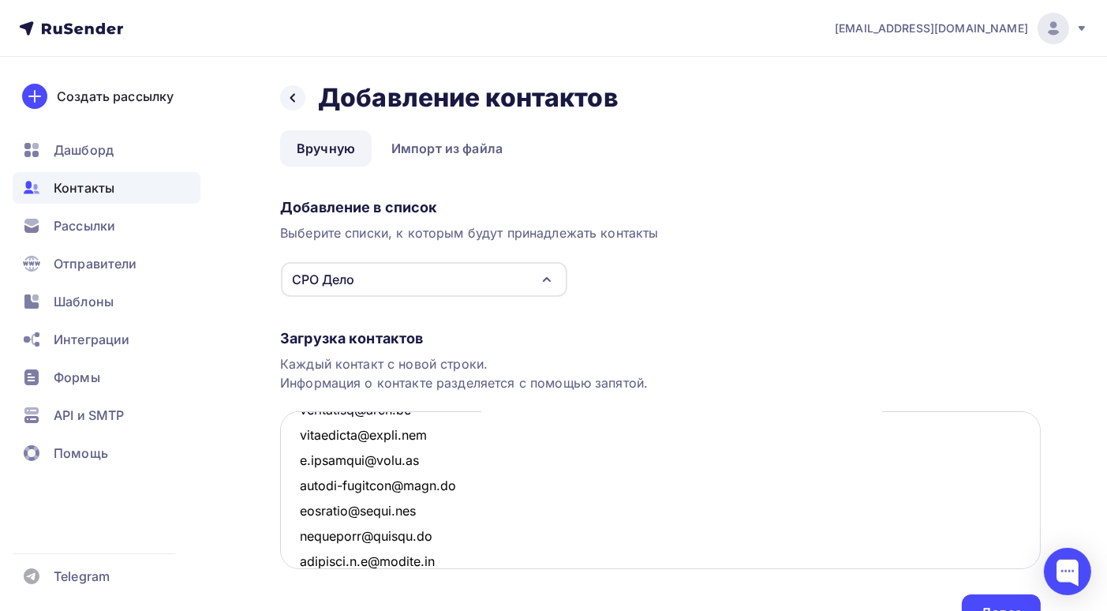
scroll to position [2611, 0]
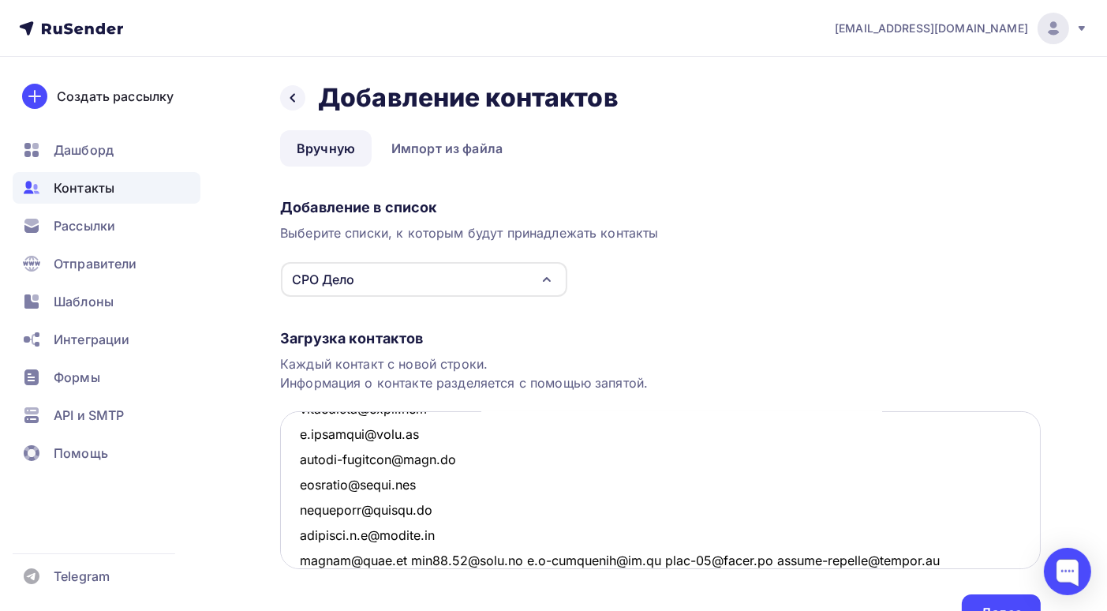
click at [492, 558] on textarea at bounding box center [660, 490] width 761 height 158
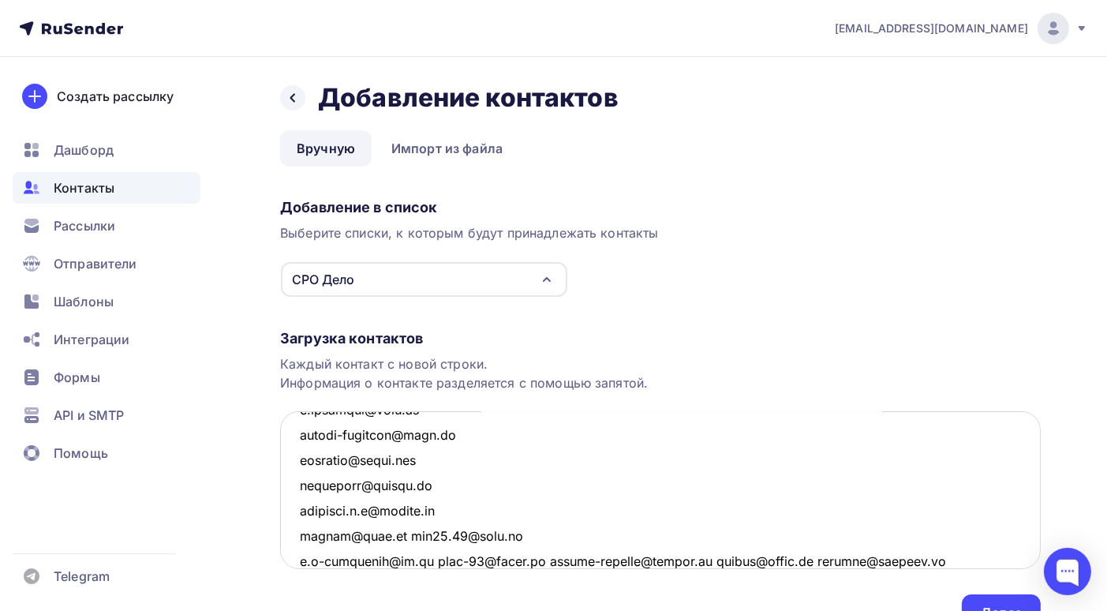
click at [419, 558] on textarea at bounding box center [660, 490] width 761 height 158
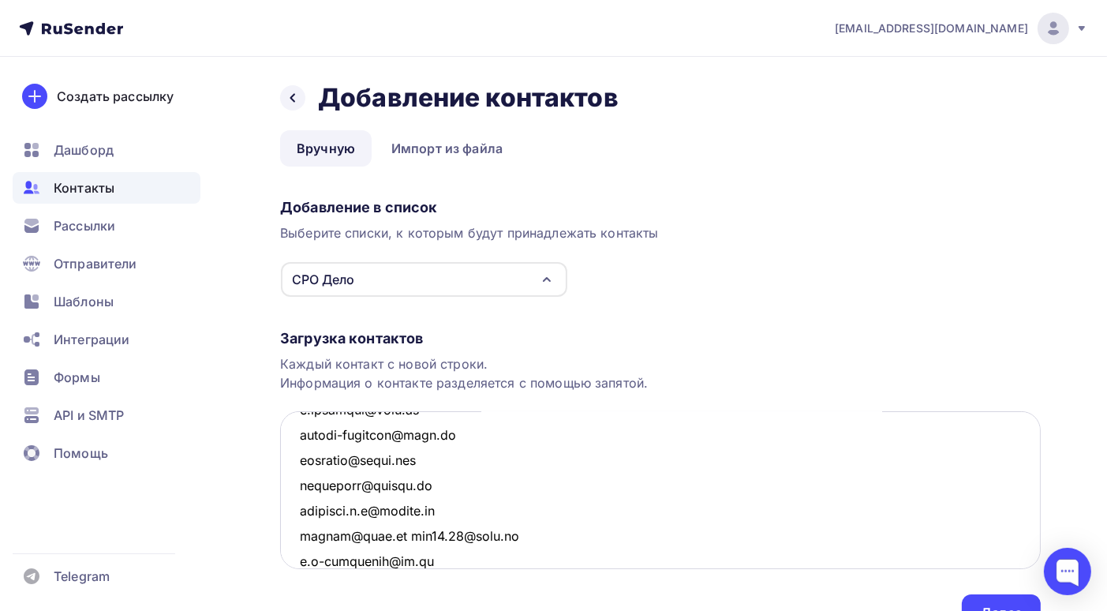
scroll to position [2661, 0]
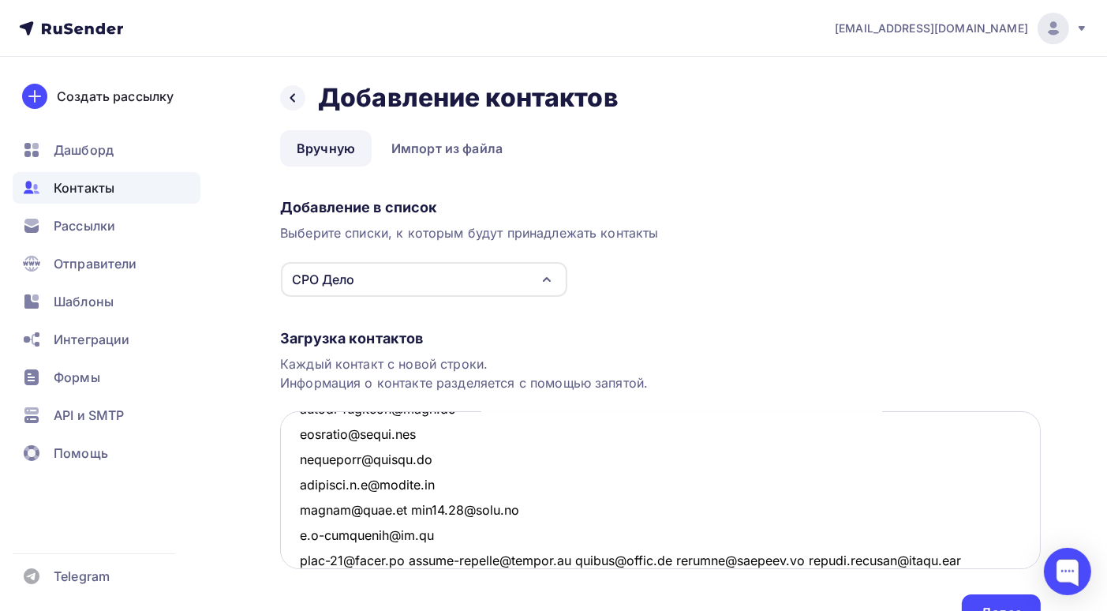
click at [411, 559] on textarea at bounding box center [660, 490] width 761 height 158
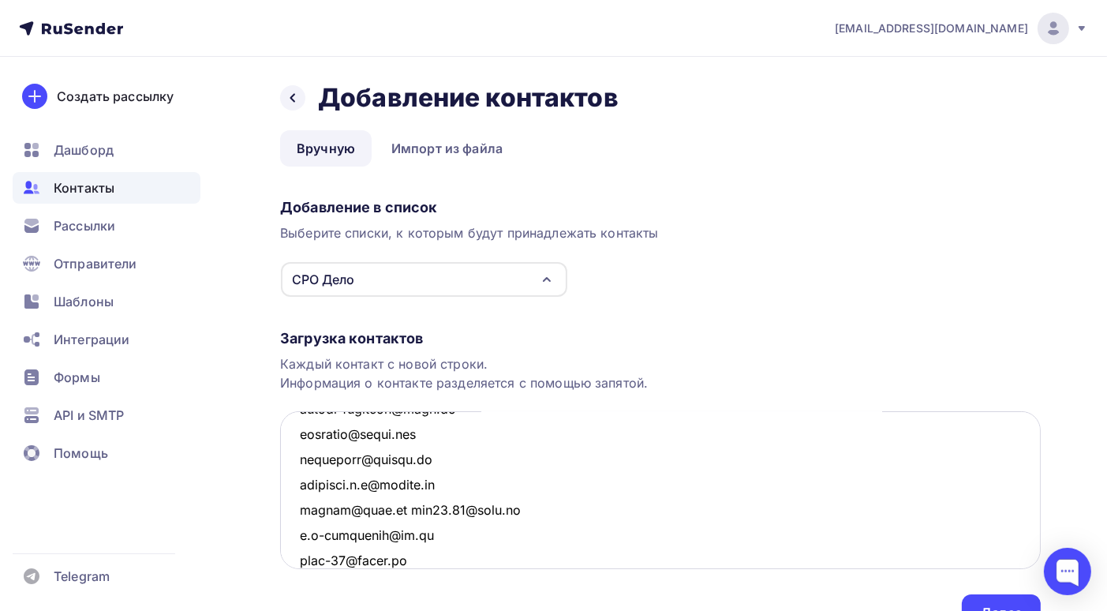
scroll to position [2686, 0]
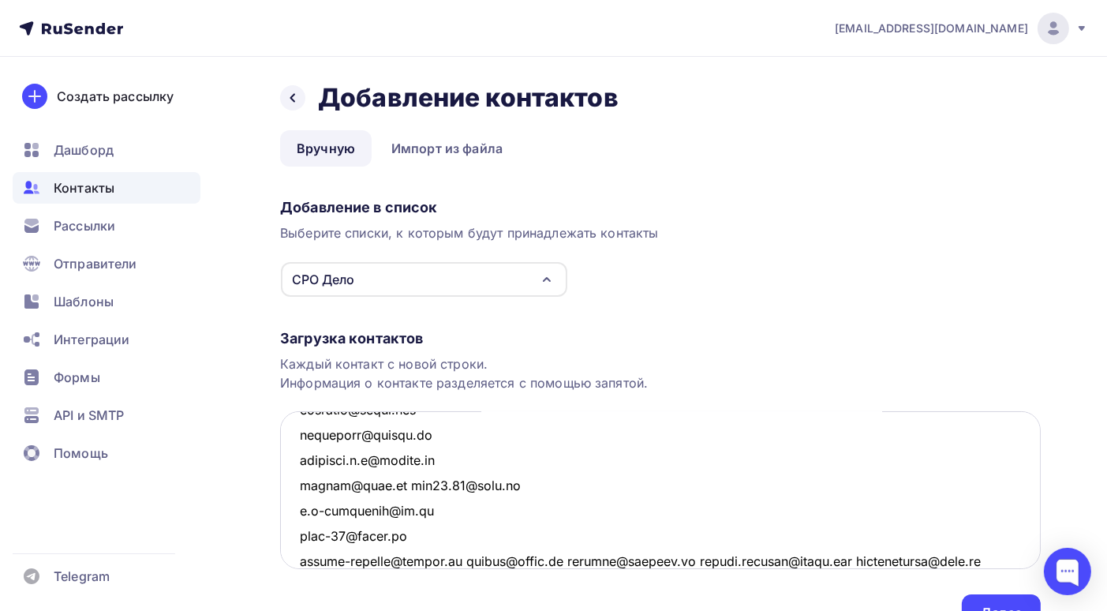
click at [466, 560] on textarea at bounding box center [660, 490] width 761 height 158
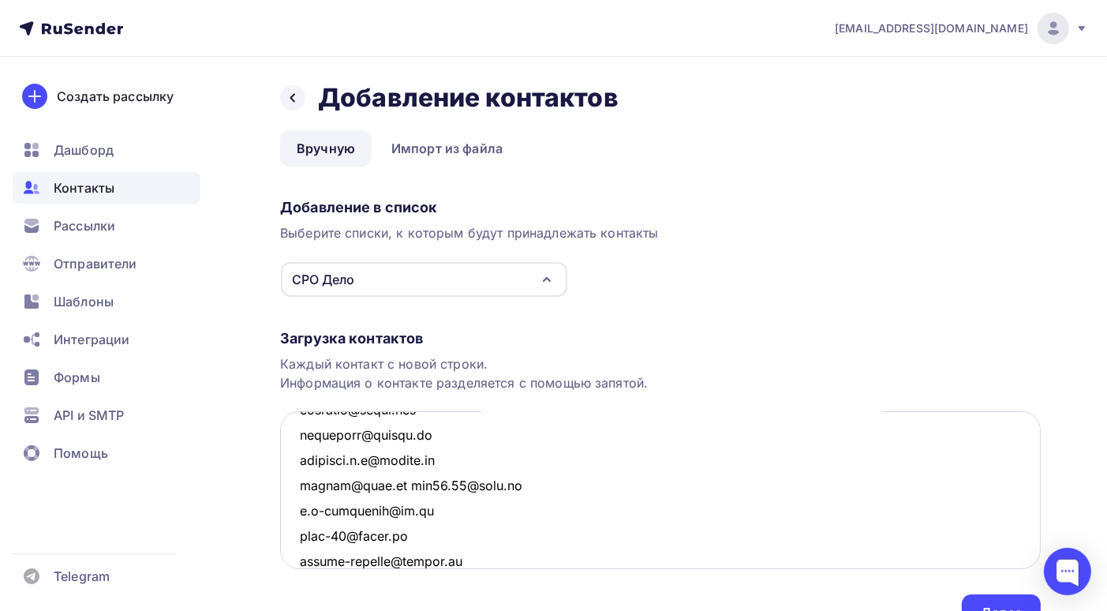
scroll to position [2712, 0]
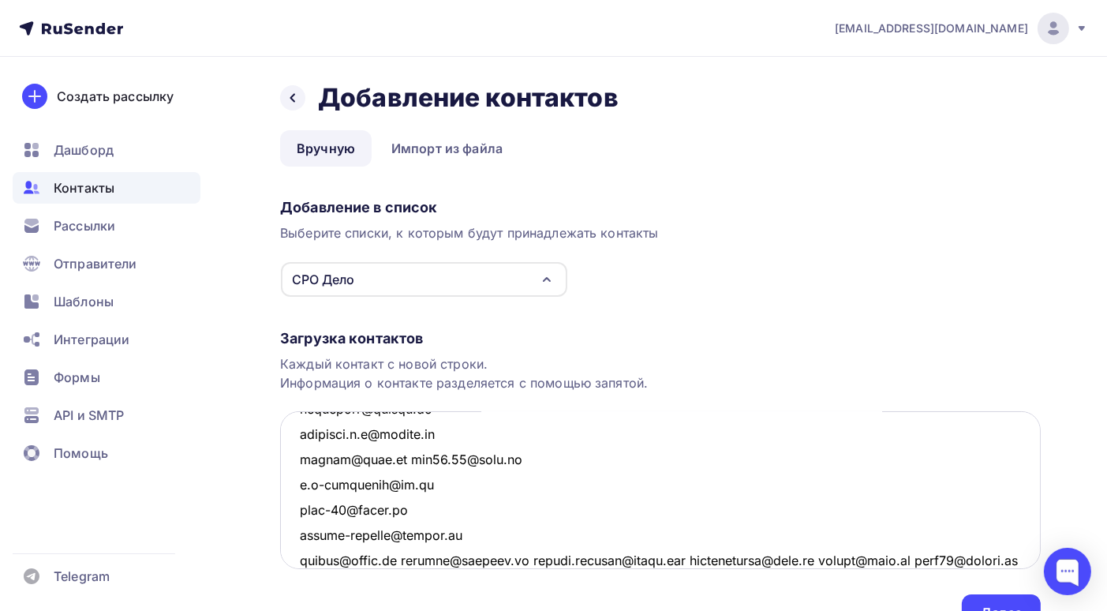
click at [405, 557] on textarea at bounding box center [660, 490] width 761 height 158
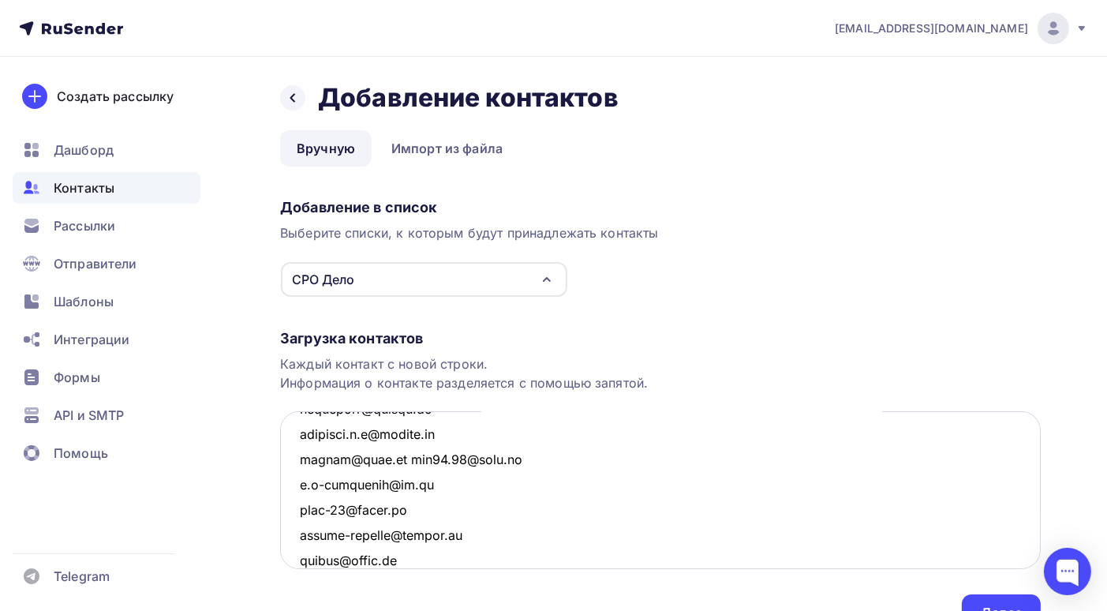
scroll to position [2737, 0]
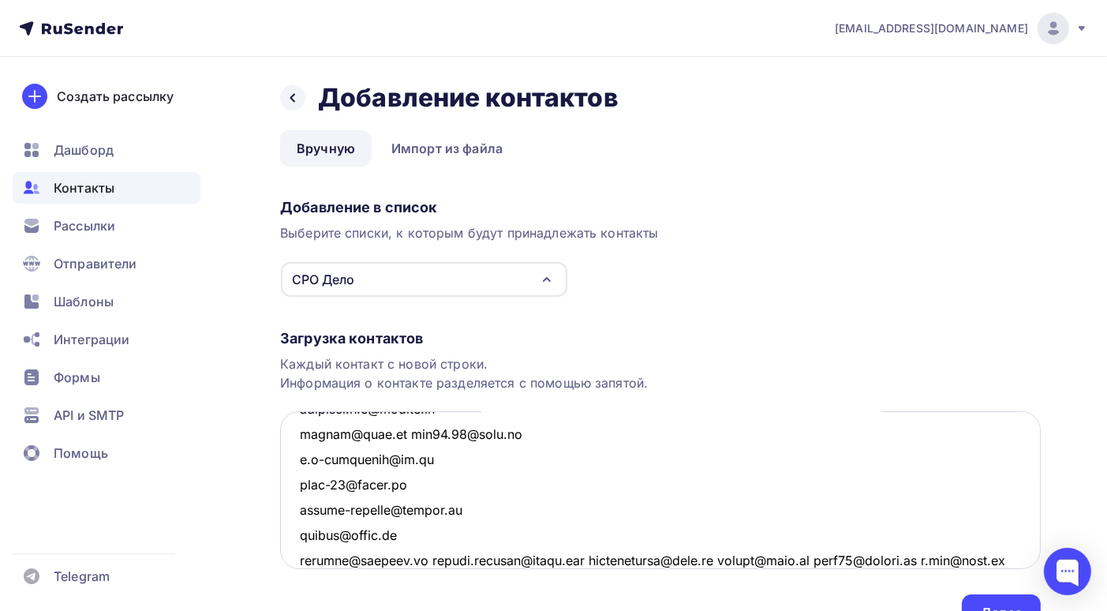
click at [414, 560] on textarea at bounding box center [660, 490] width 761 height 158
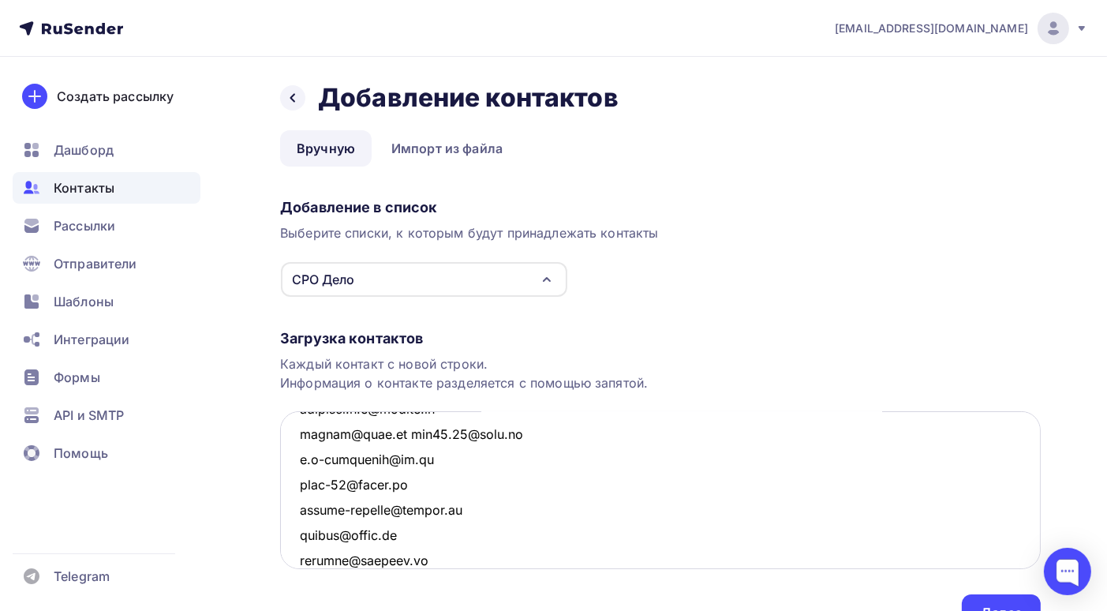
scroll to position [2762, 0]
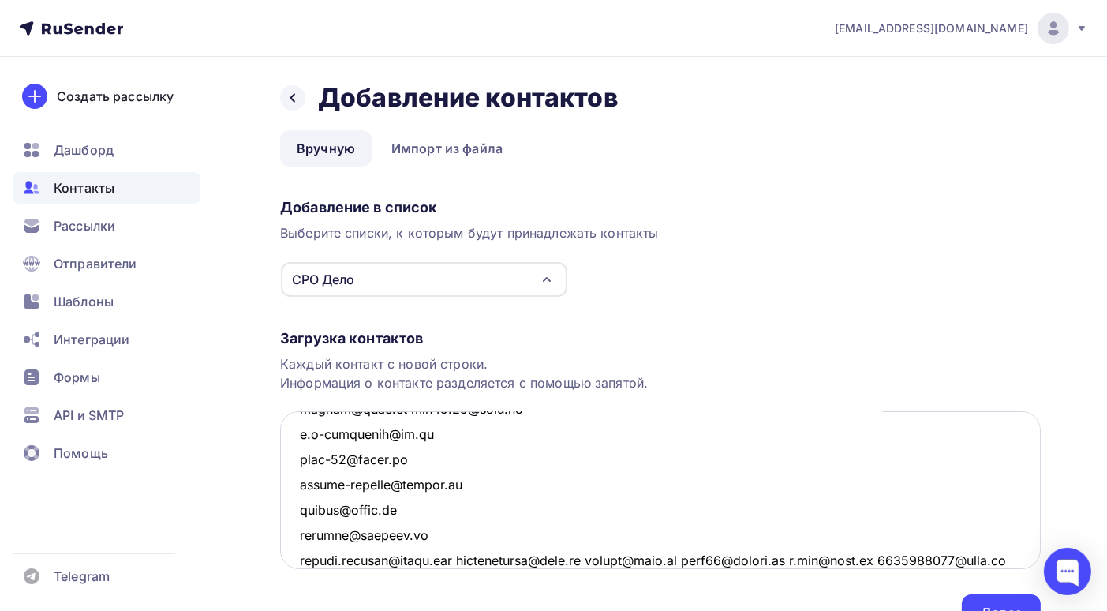
click at [457, 559] on textarea at bounding box center [660, 490] width 761 height 158
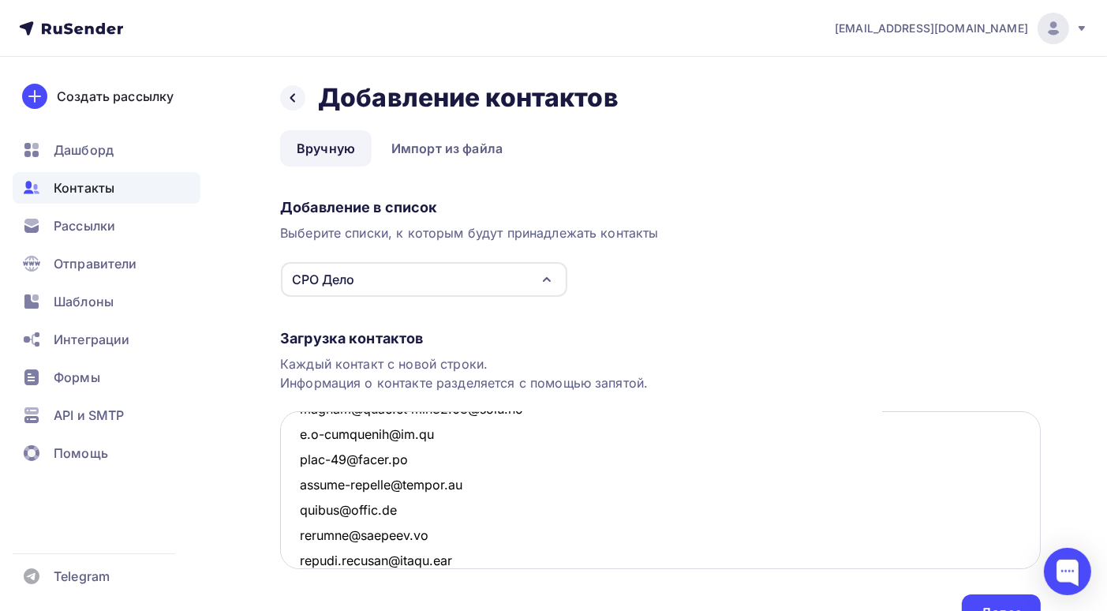
scroll to position [2788, 0]
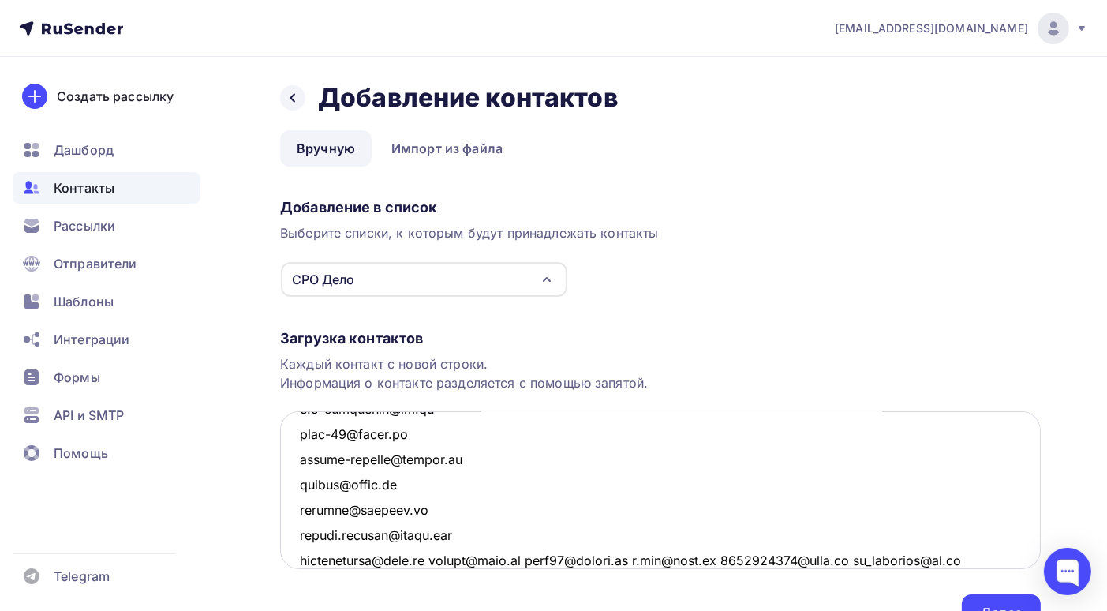
click at [429, 558] on textarea at bounding box center [660, 490] width 761 height 158
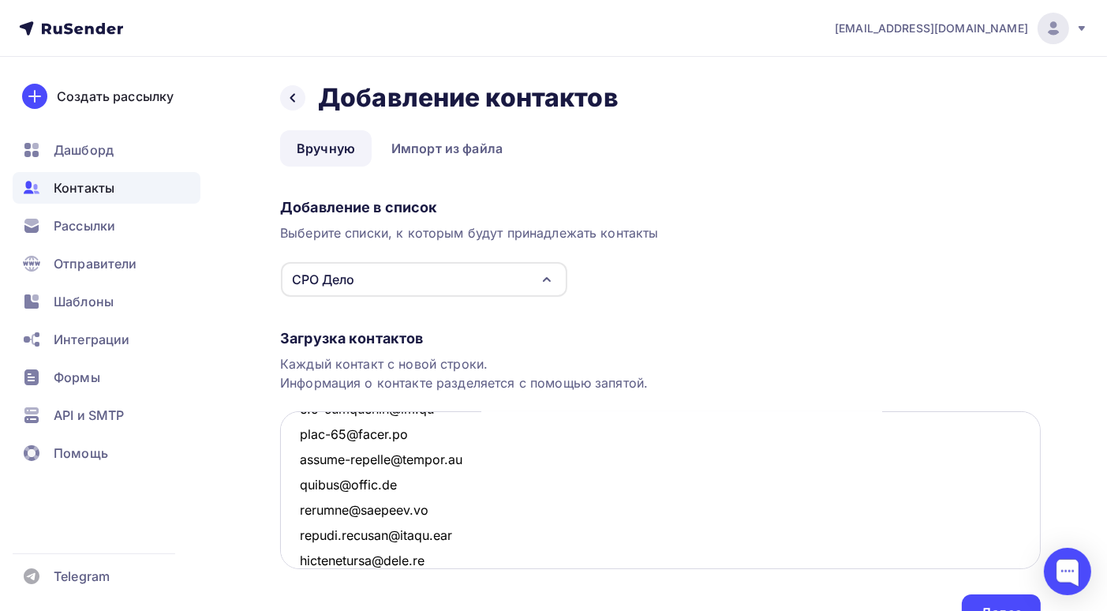
scroll to position [2812, 0]
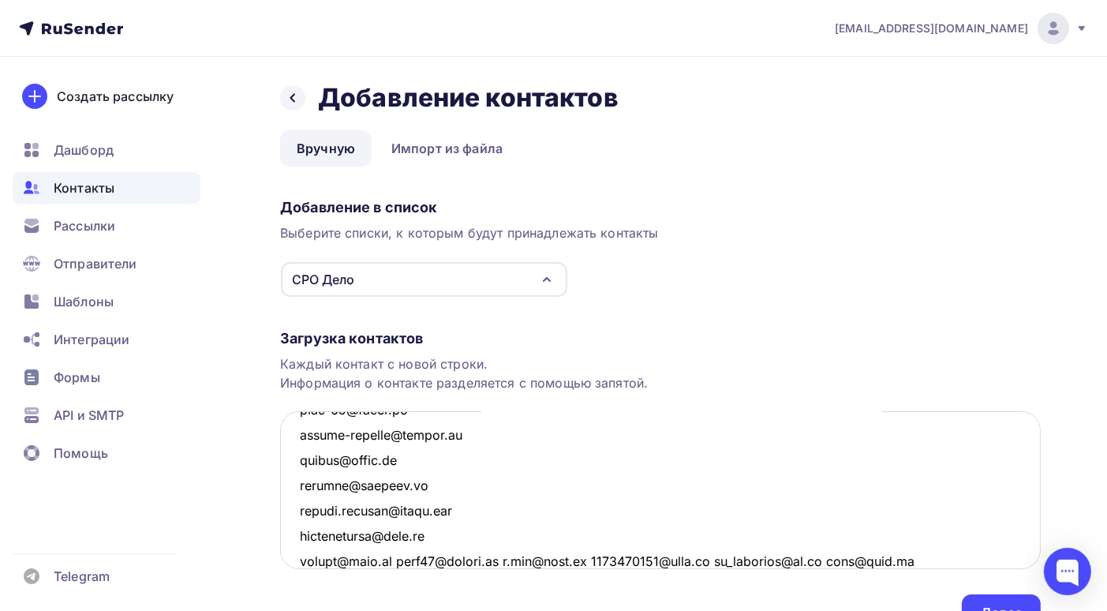
click at [393, 560] on textarea at bounding box center [660, 490] width 761 height 158
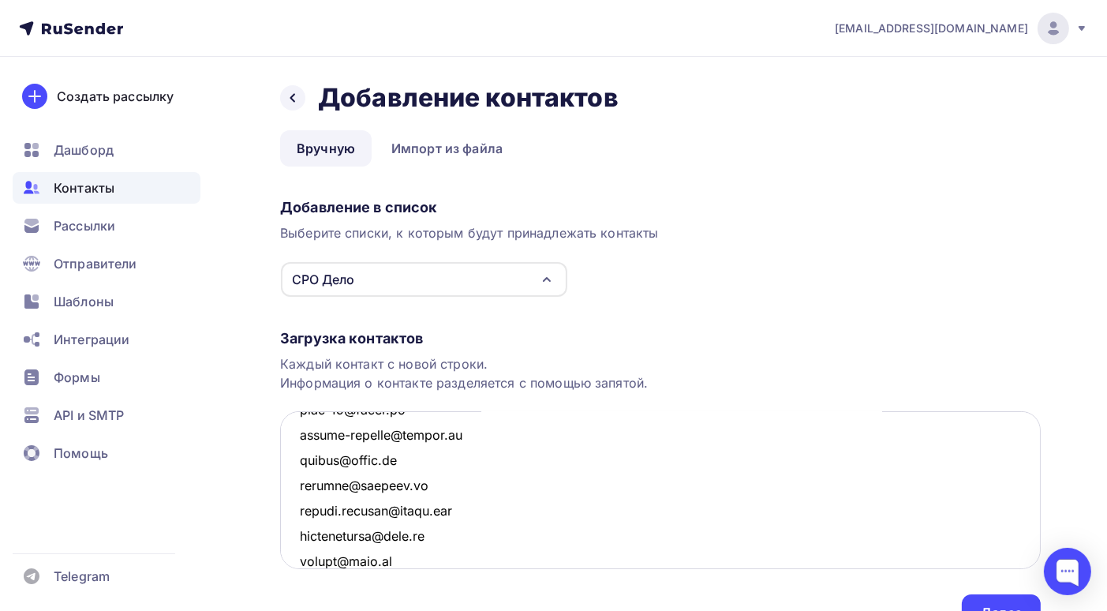
scroll to position [2838, 0]
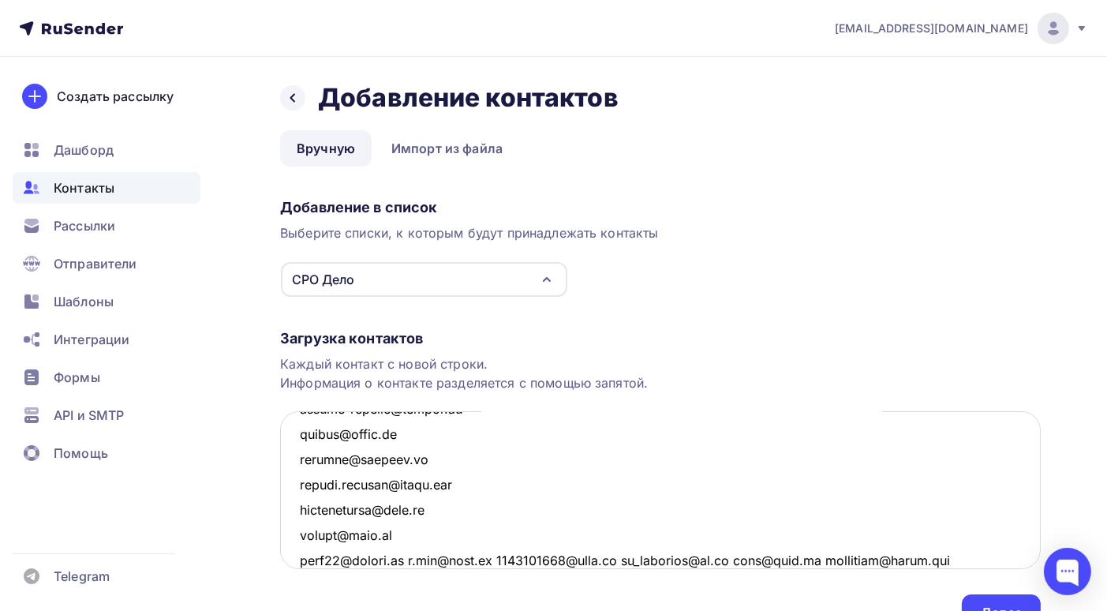
click at [414, 560] on textarea at bounding box center [660, 490] width 761 height 158
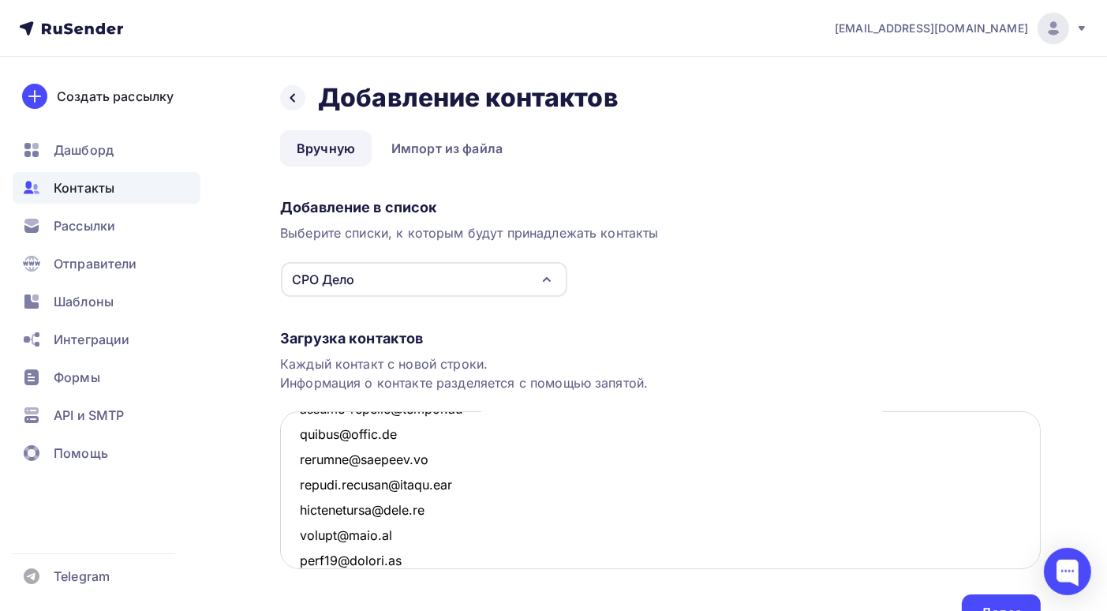
scroll to position [2863, 0]
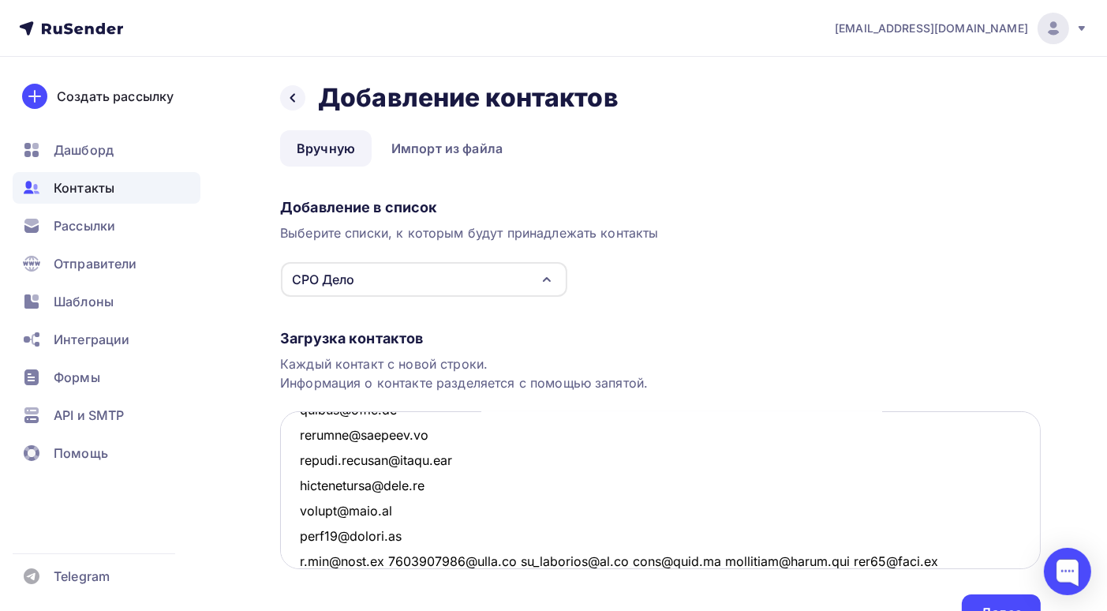
click at [386, 557] on textarea at bounding box center [660, 490] width 761 height 158
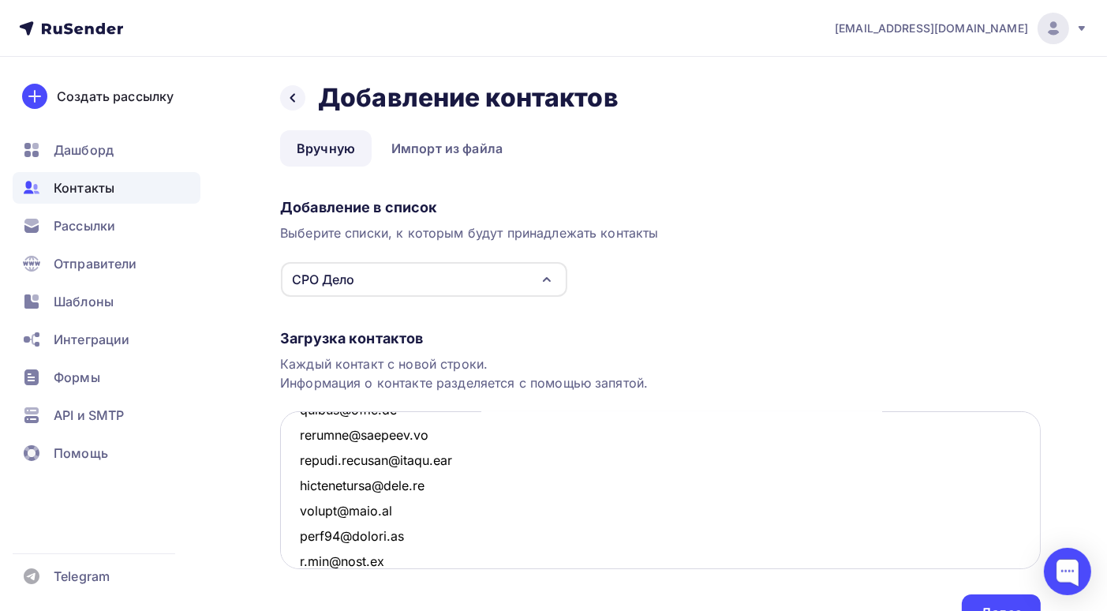
scroll to position [2889, 0]
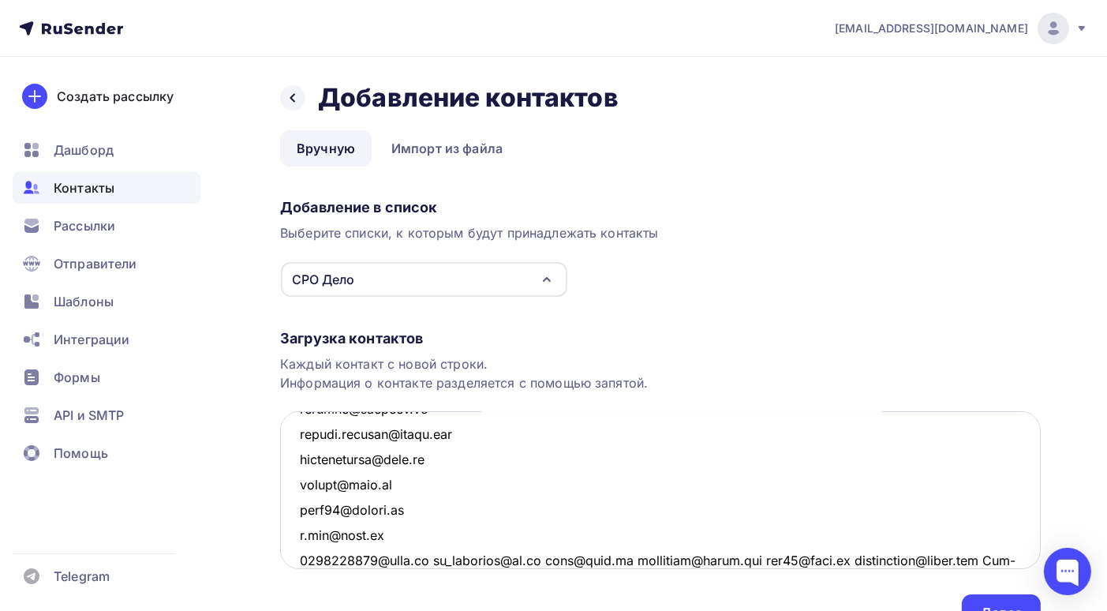
click at [431, 558] on textarea at bounding box center [660, 490] width 761 height 158
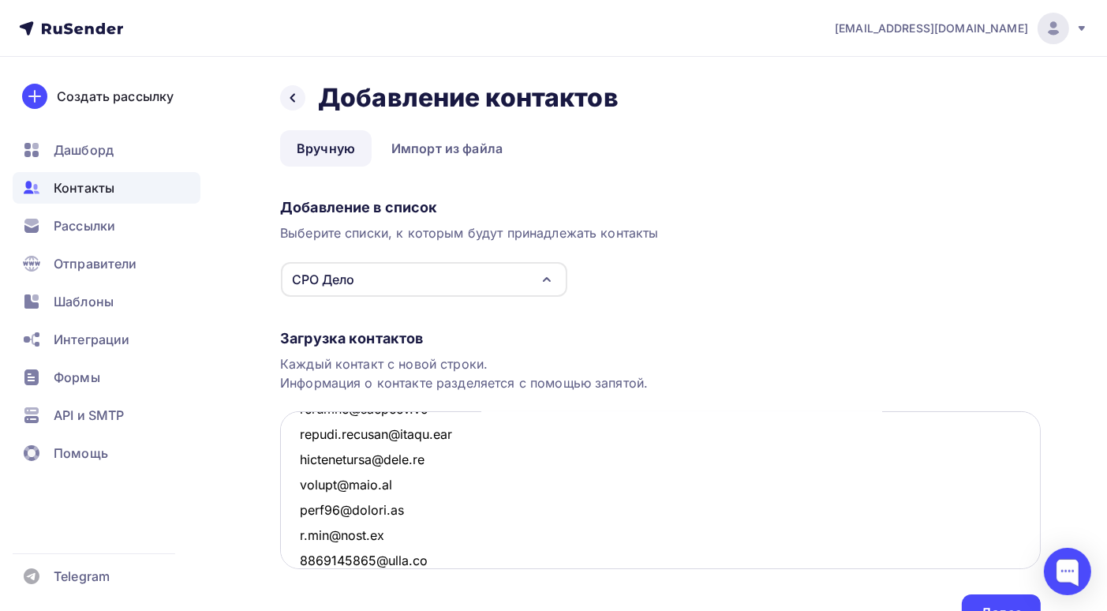
scroll to position [2913, 0]
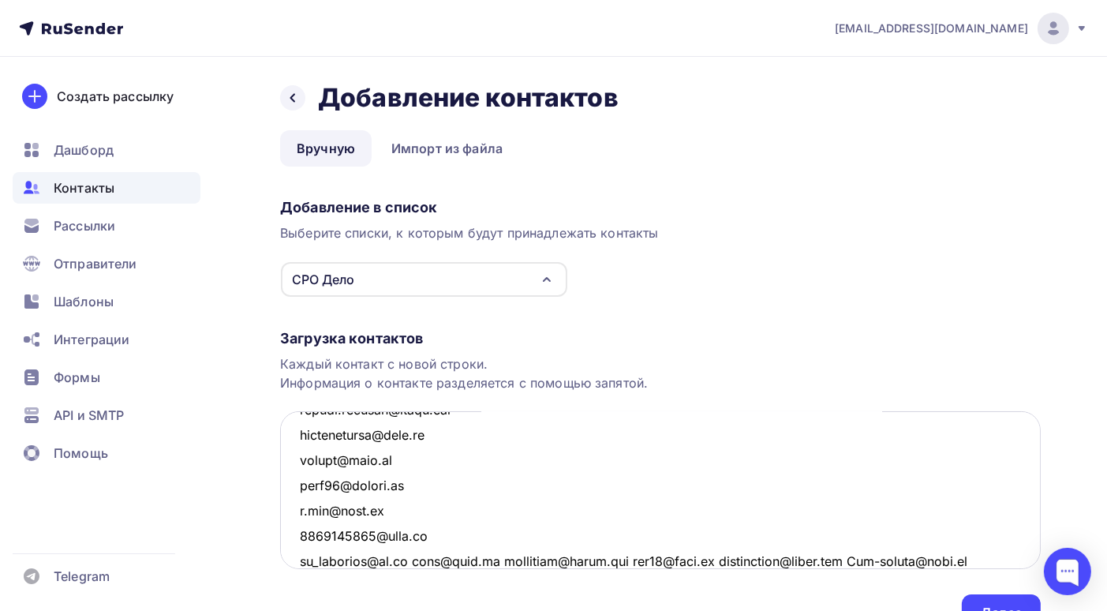
click at [423, 556] on textarea at bounding box center [660, 490] width 761 height 158
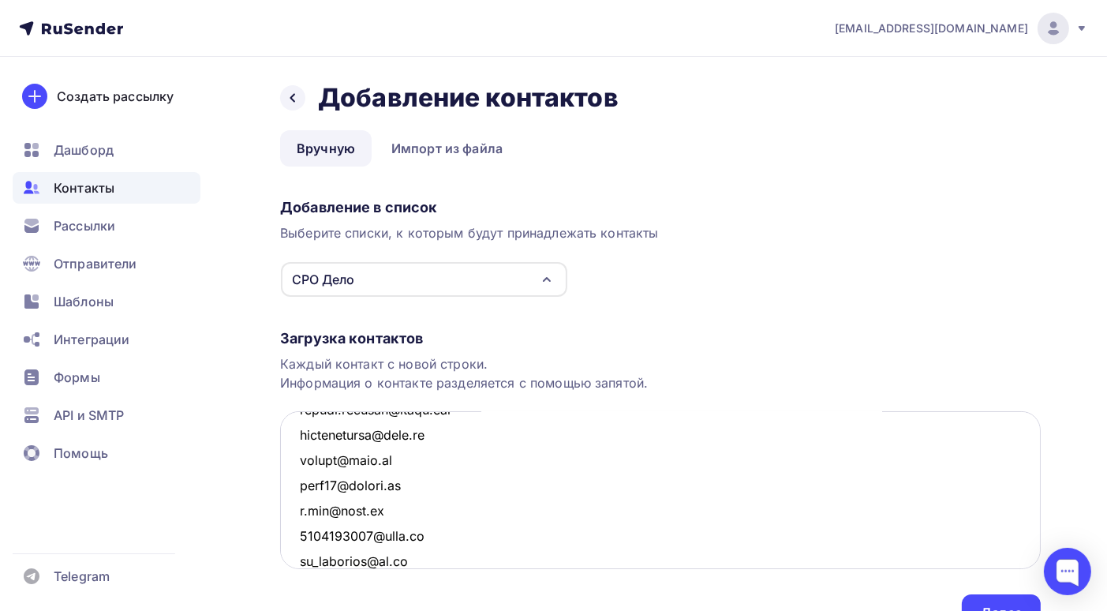
scroll to position [2939, 0]
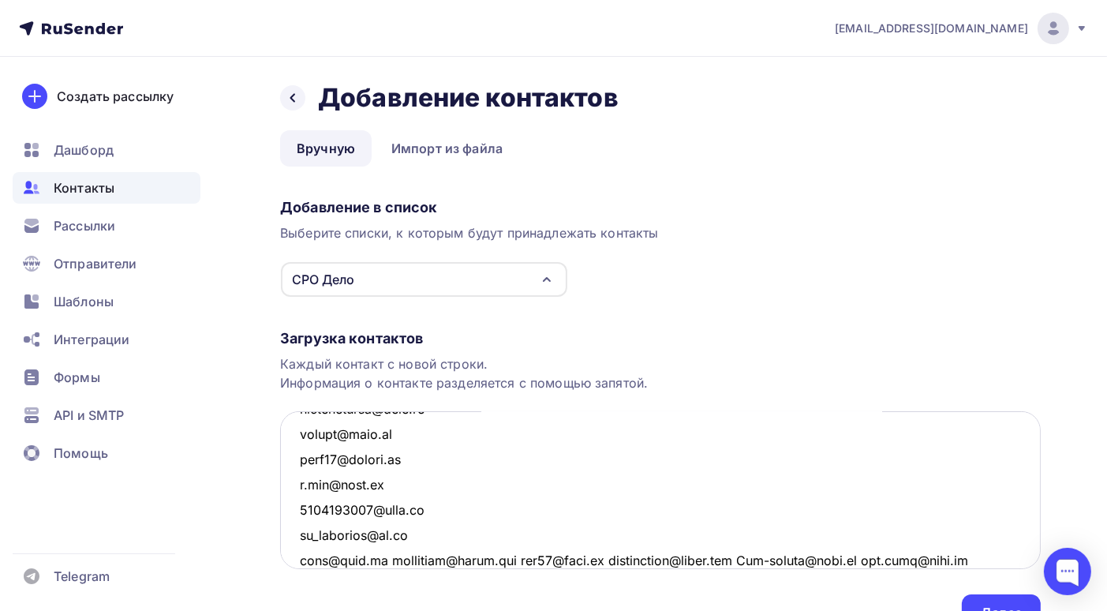
click at [388, 559] on textarea at bounding box center [660, 490] width 761 height 158
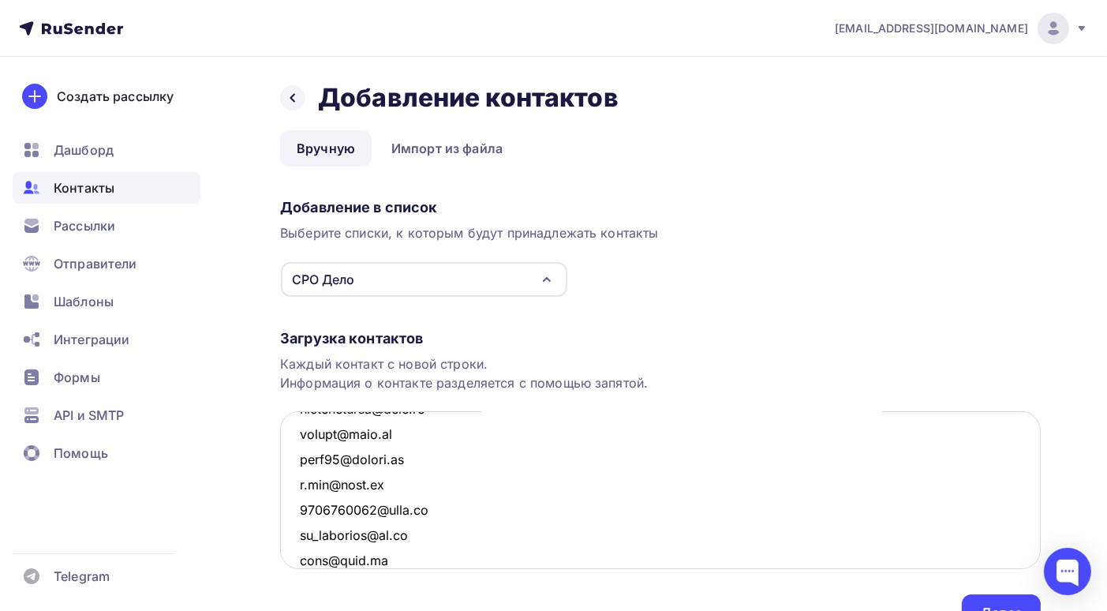
scroll to position [2964, 0]
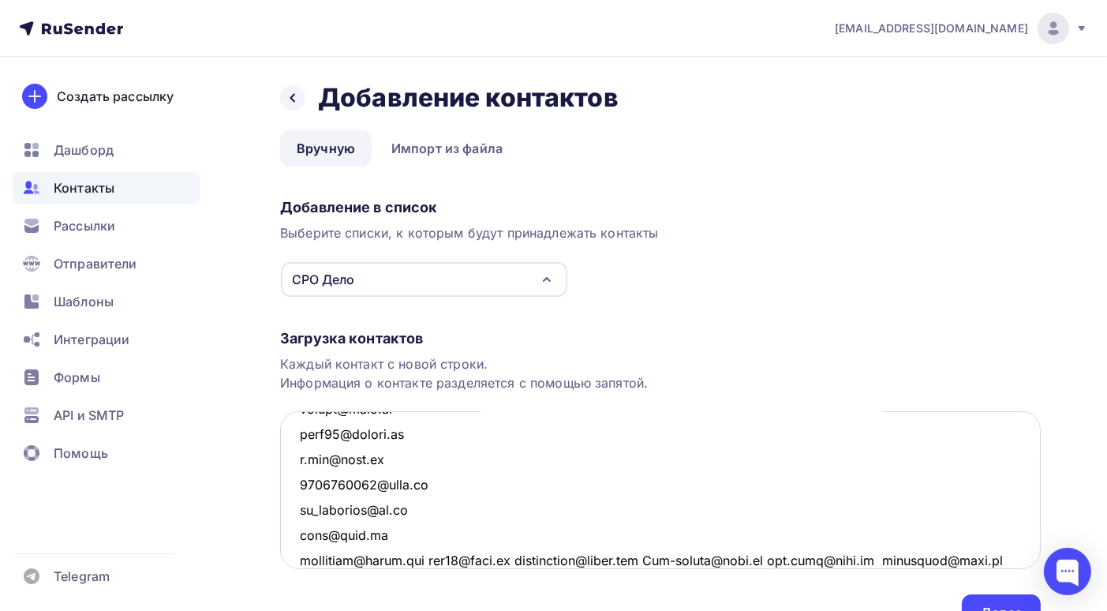
click at [434, 557] on textarea at bounding box center [660, 490] width 761 height 158
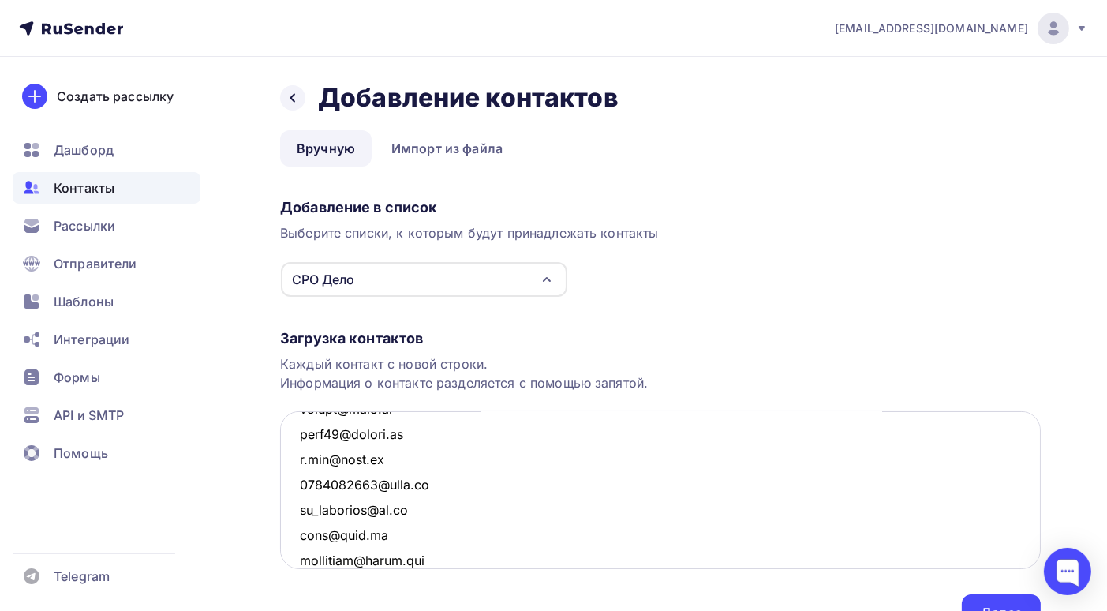
scroll to position [2989, 0]
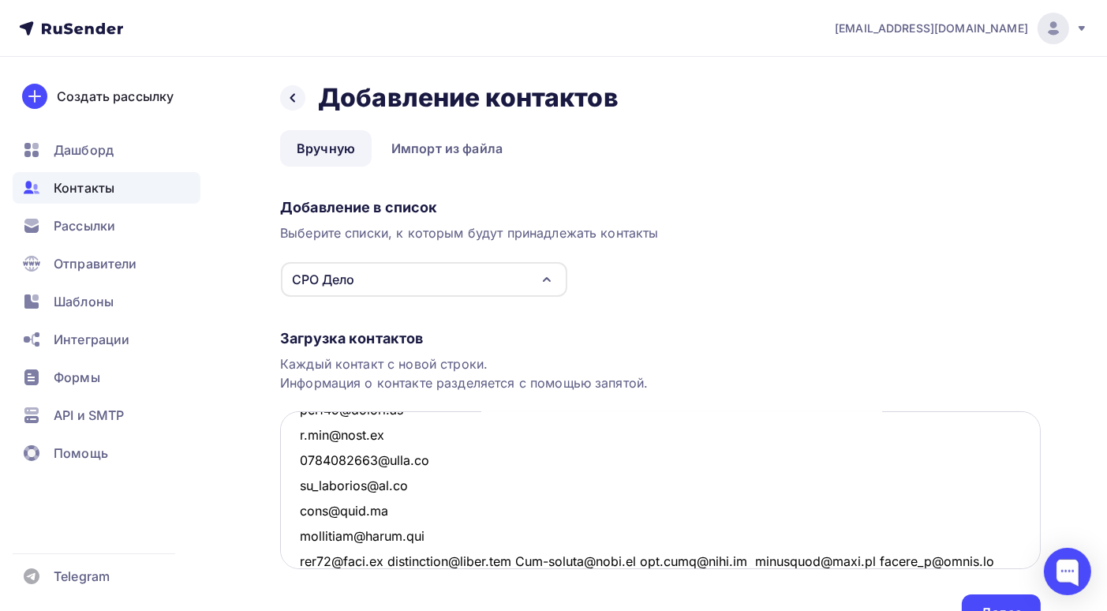
click at [384, 557] on textarea at bounding box center [660, 490] width 761 height 158
click at [382, 558] on textarea at bounding box center [660, 490] width 761 height 158
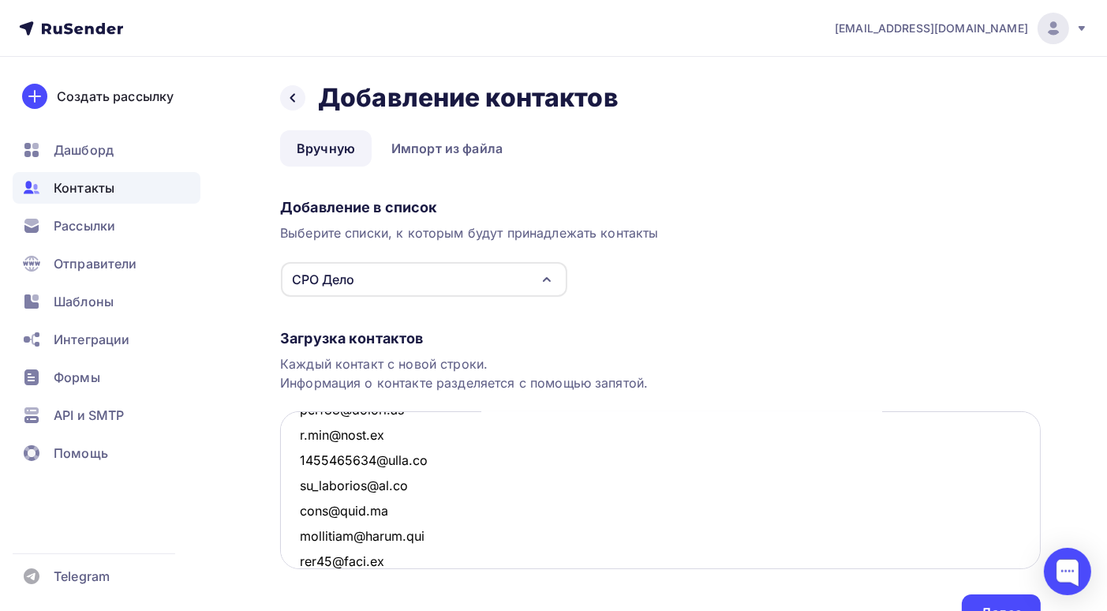
scroll to position [3015, 0]
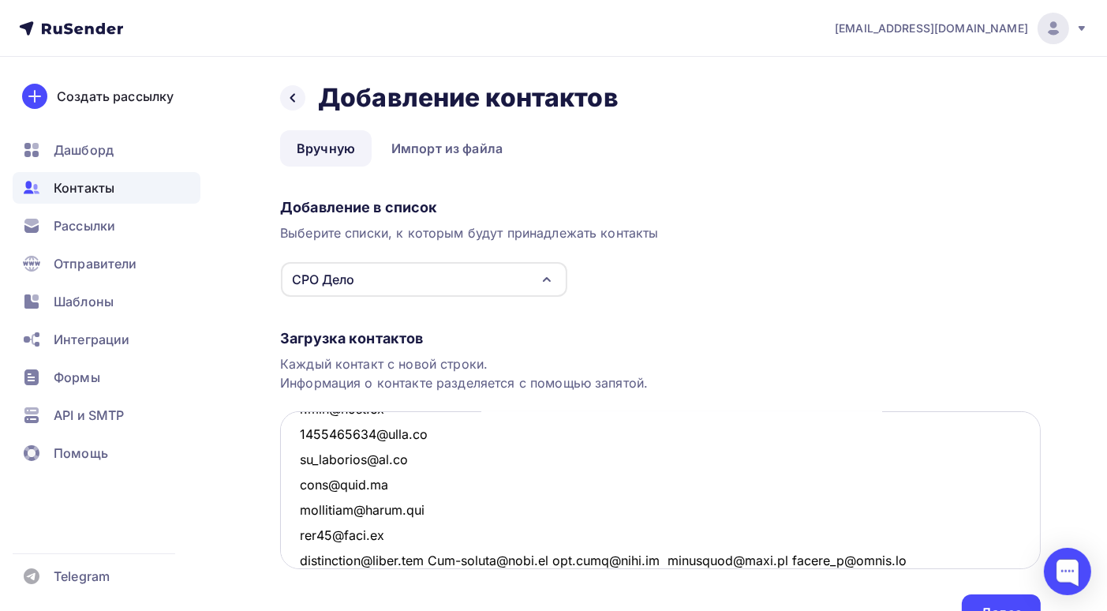
click at [450, 557] on textarea at bounding box center [660, 490] width 761 height 158
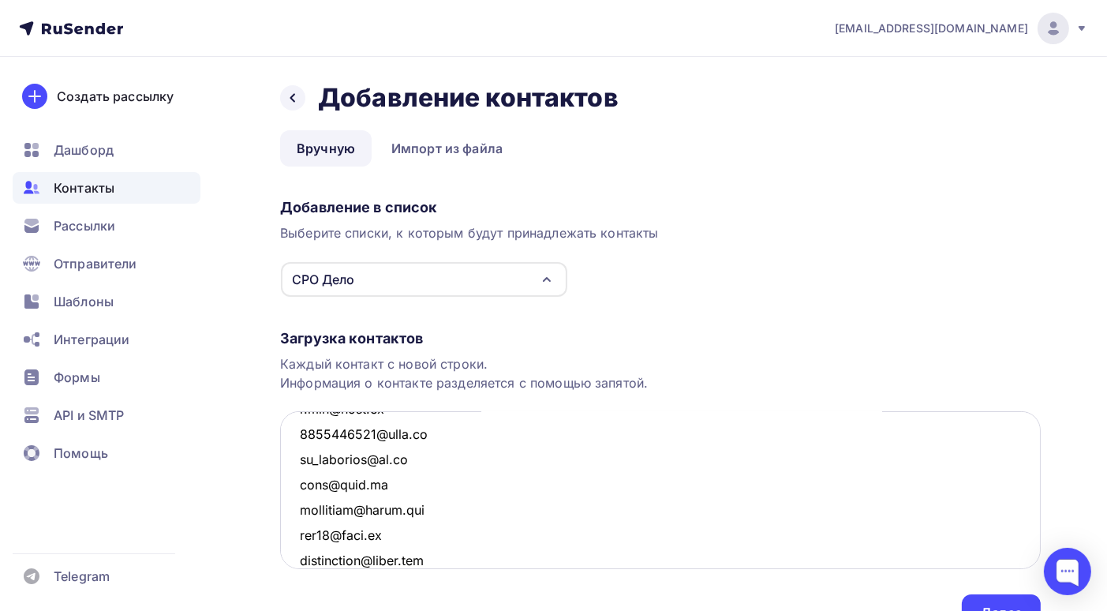
scroll to position [3039, 0]
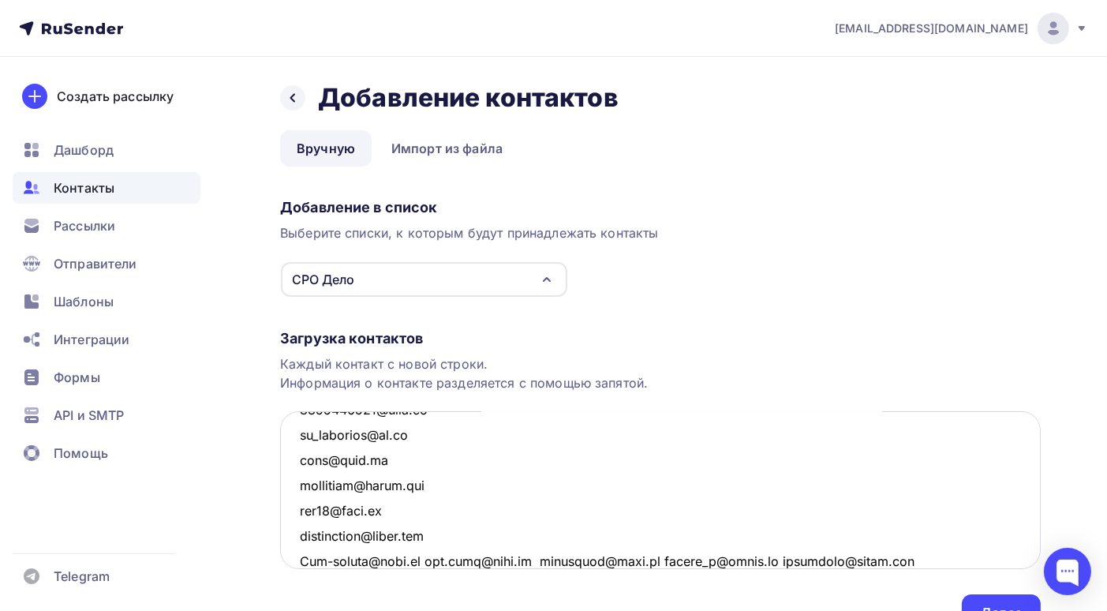
click at [412, 558] on textarea at bounding box center [660, 490] width 761 height 158
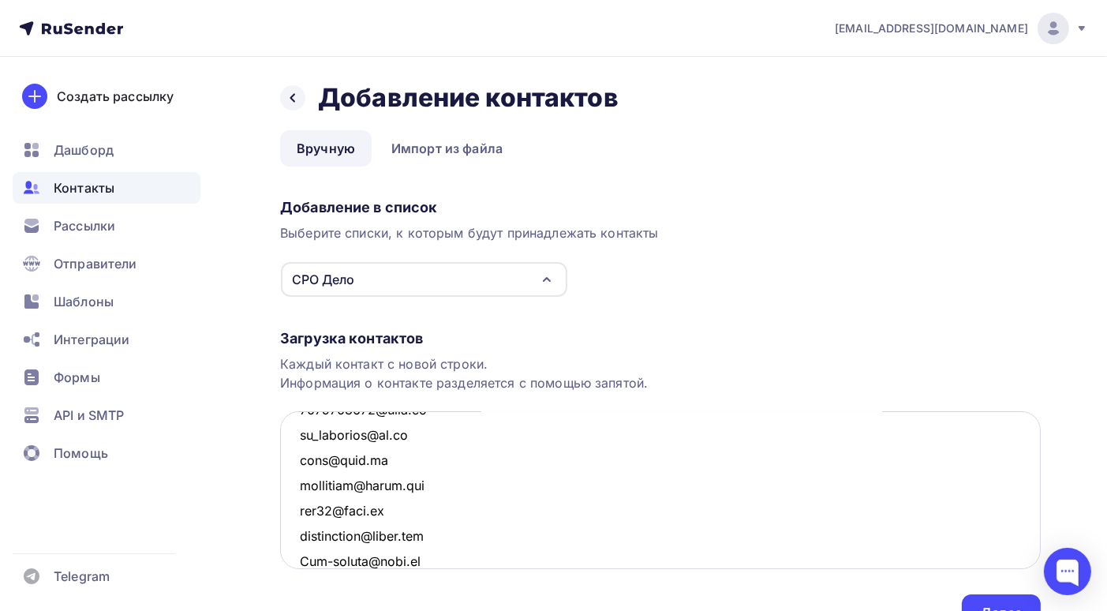
scroll to position [3065, 0]
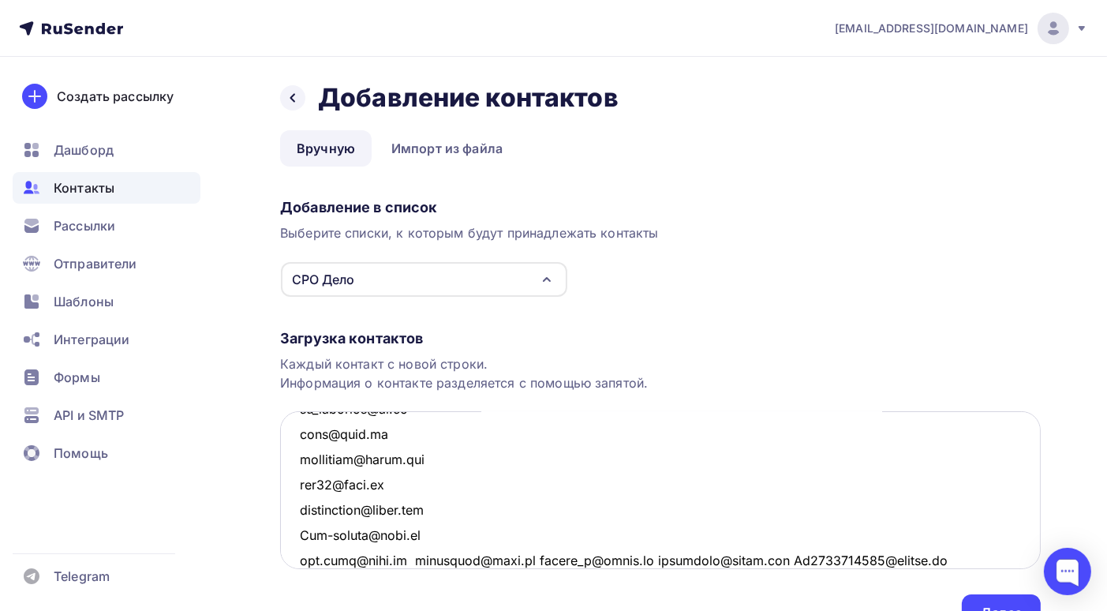
click at [407, 560] on textarea at bounding box center [660, 490] width 761 height 158
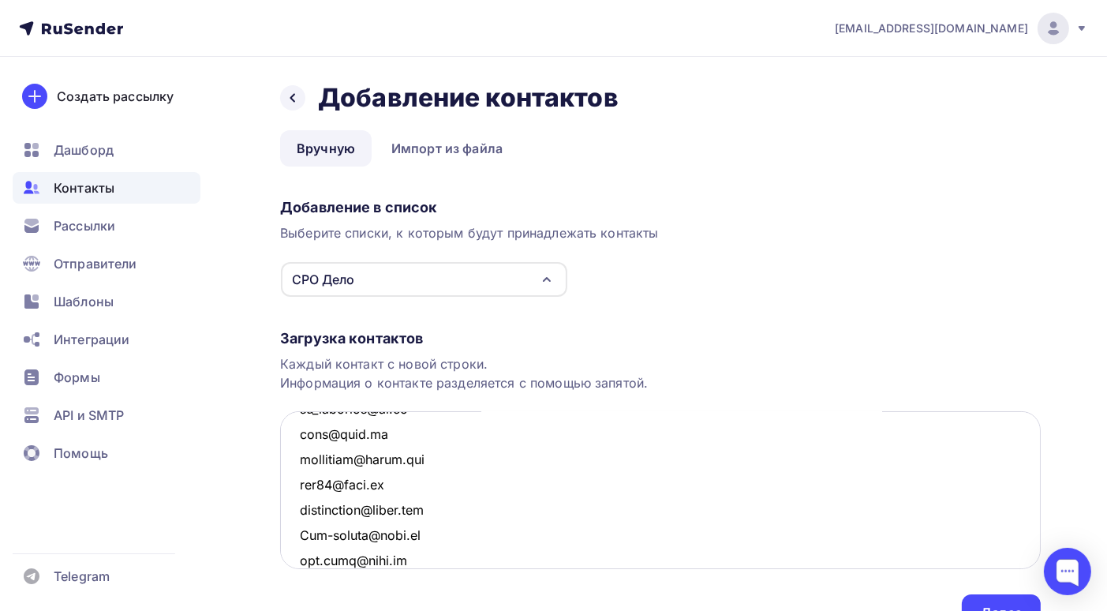
scroll to position [3090, 0]
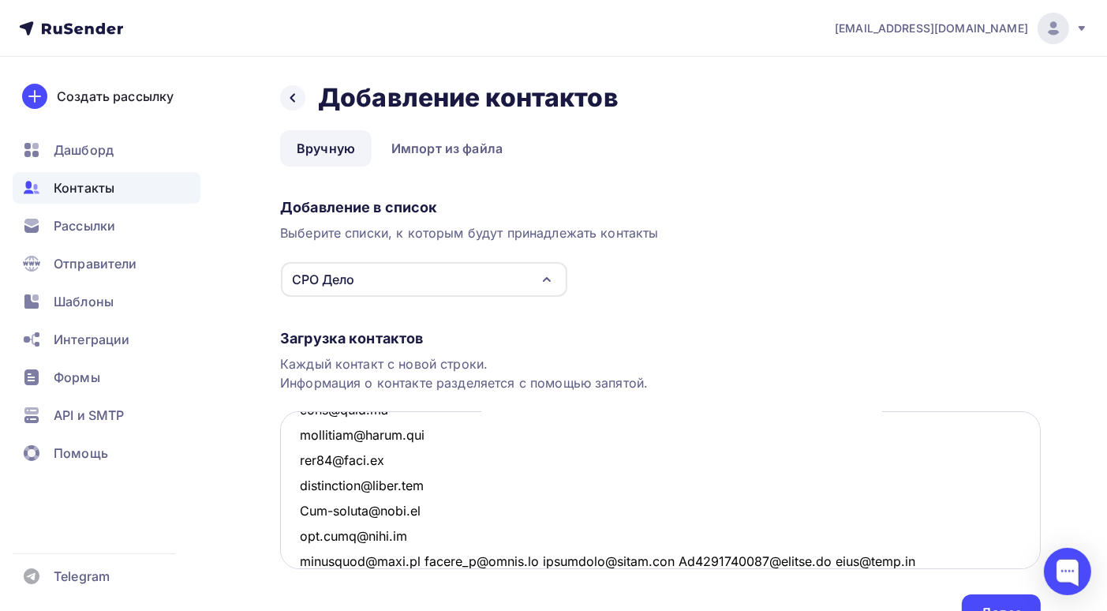
click at [414, 557] on textarea at bounding box center [660, 490] width 761 height 158
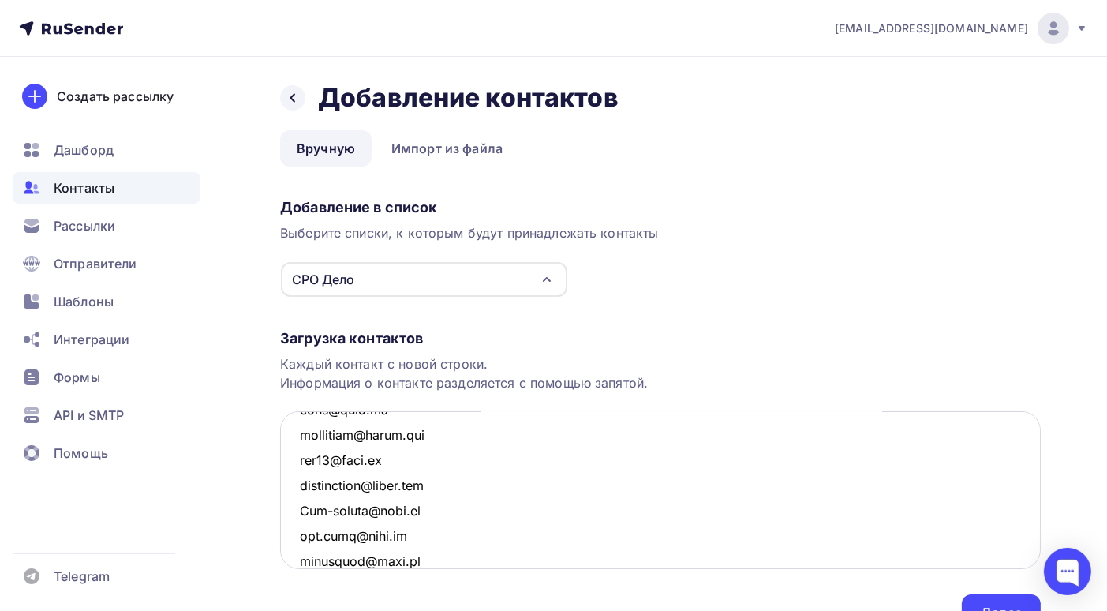
scroll to position [3116, 0]
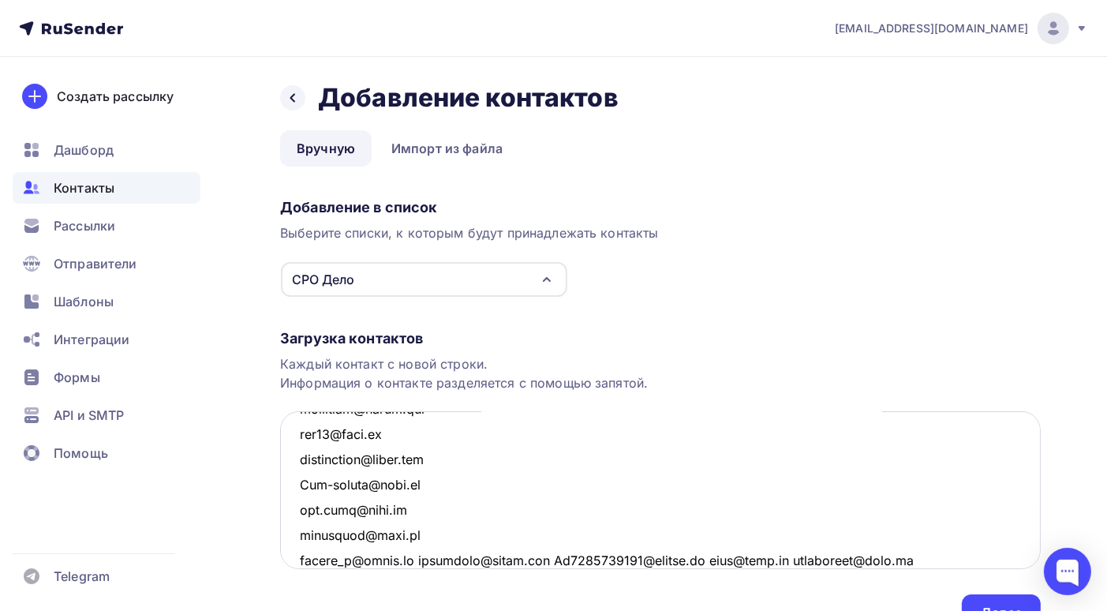
click at [416, 557] on textarea at bounding box center [660, 490] width 761 height 158
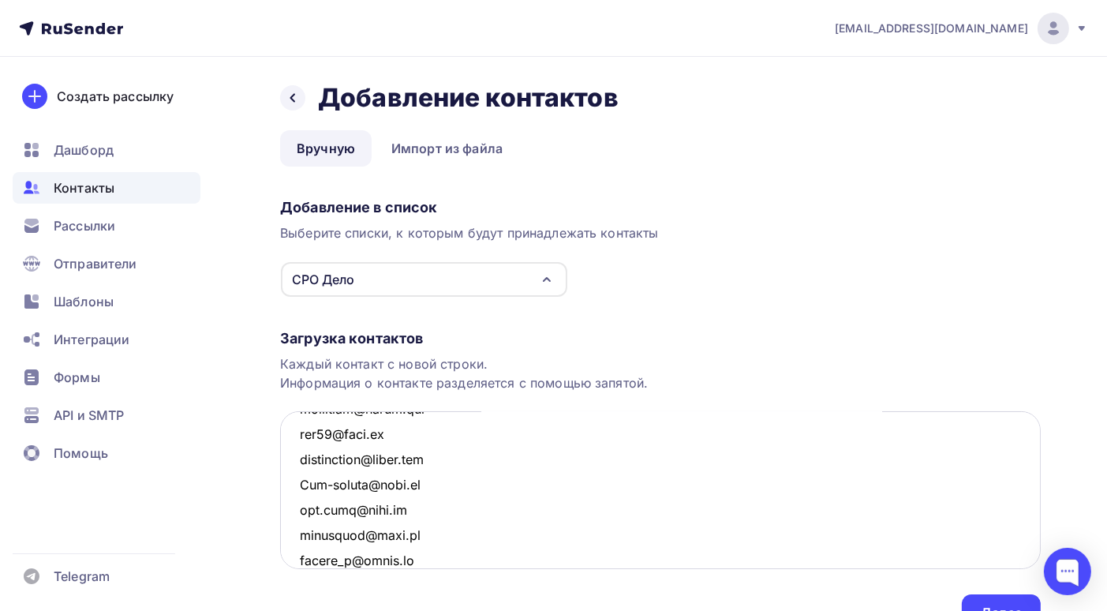
scroll to position [3141, 0]
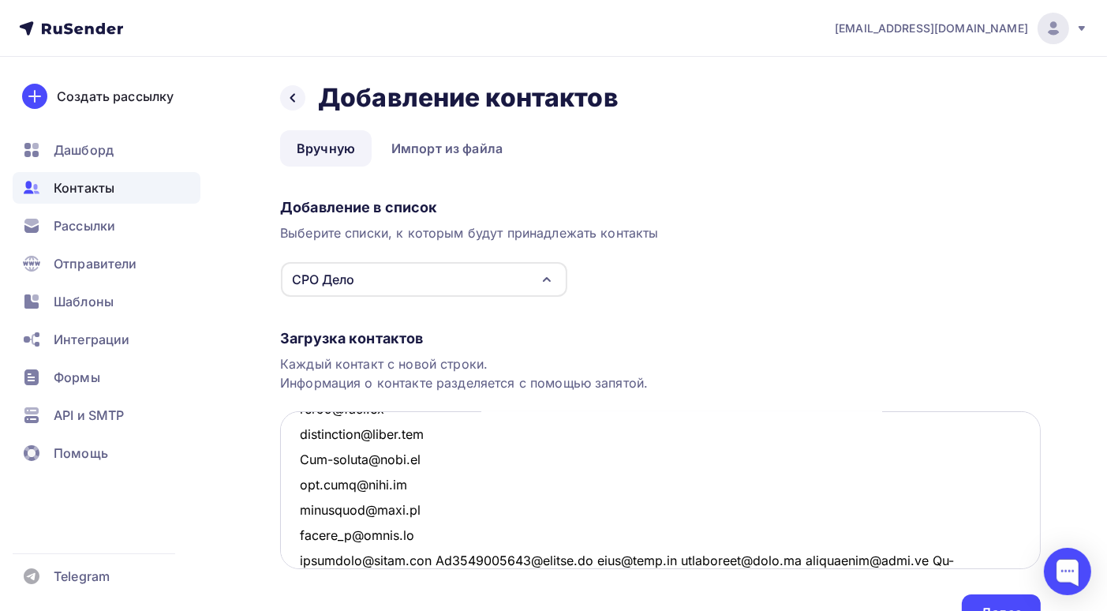
click at [445, 558] on textarea at bounding box center [660, 490] width 761 height 158
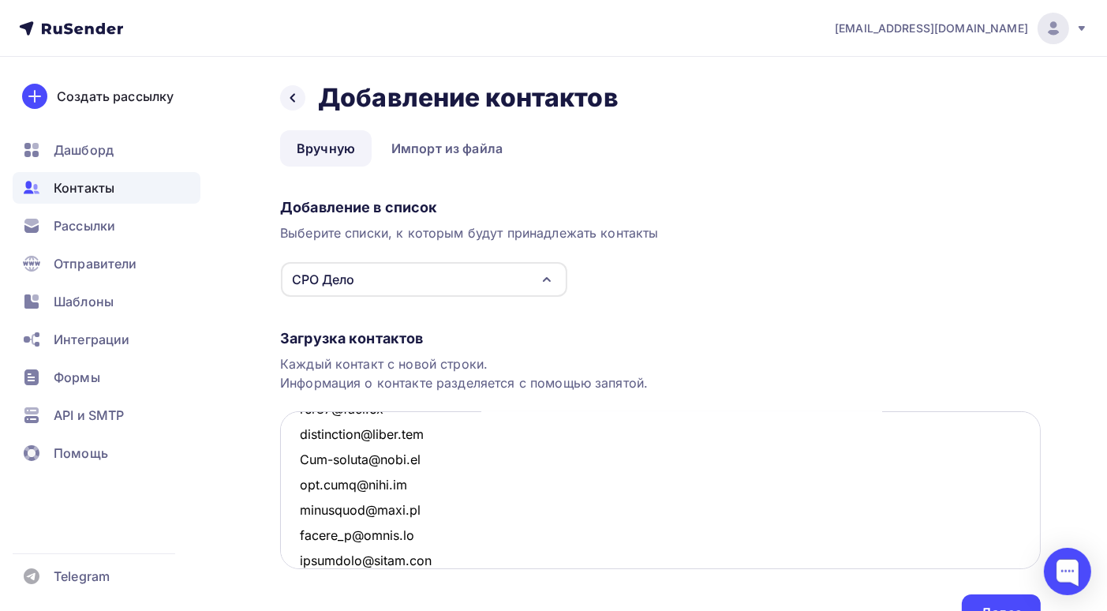
scroll to position [3166, 0]
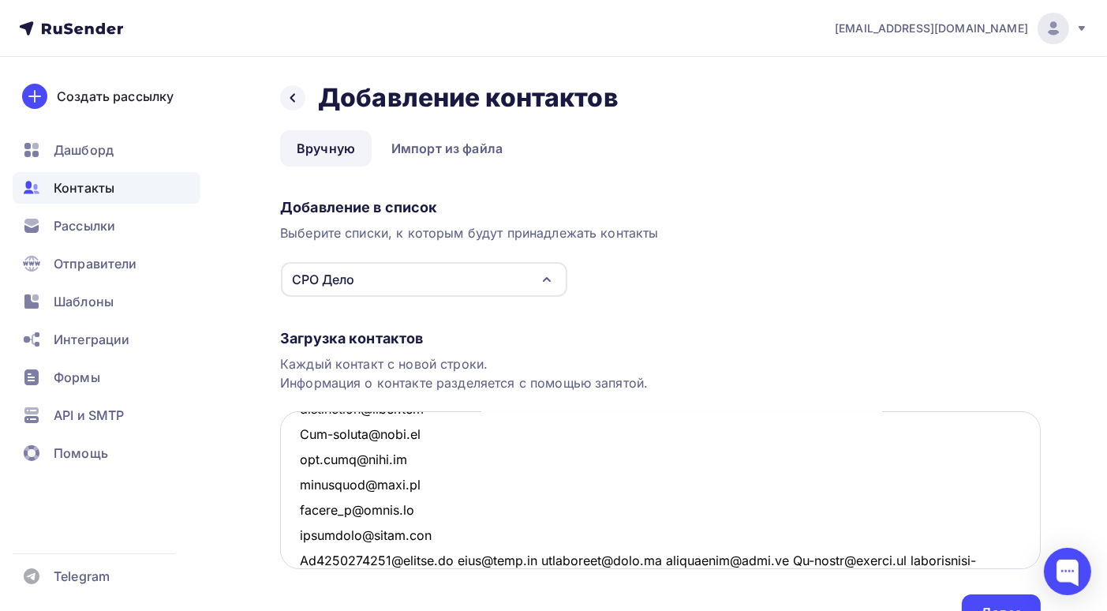
click at [471, 558] on textarea at bounding box center [660, 490] width 761 height 158
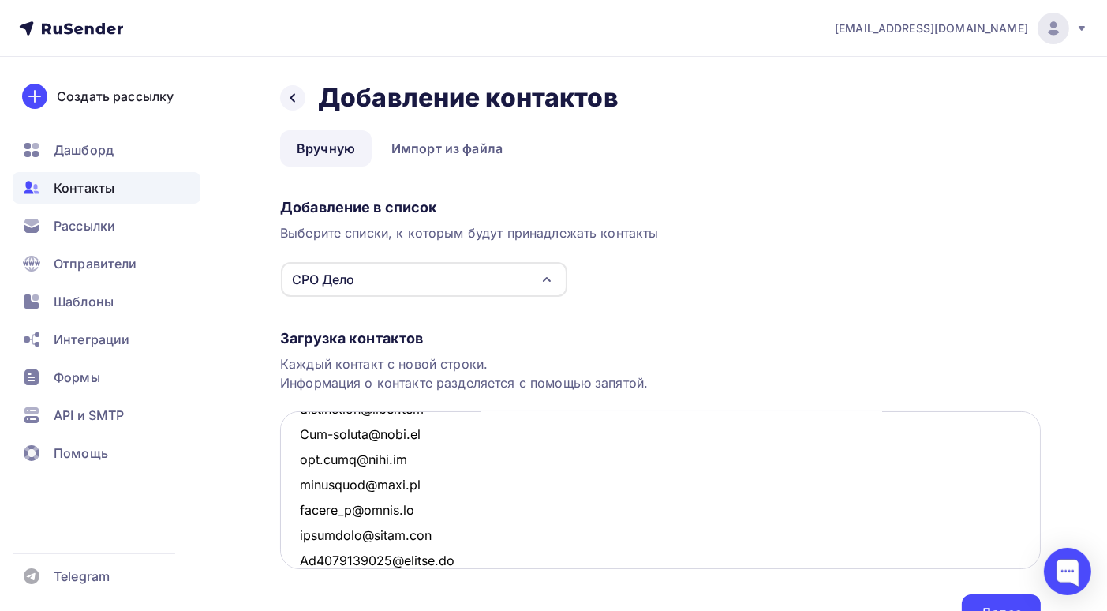
scroll to position [3192, 0]
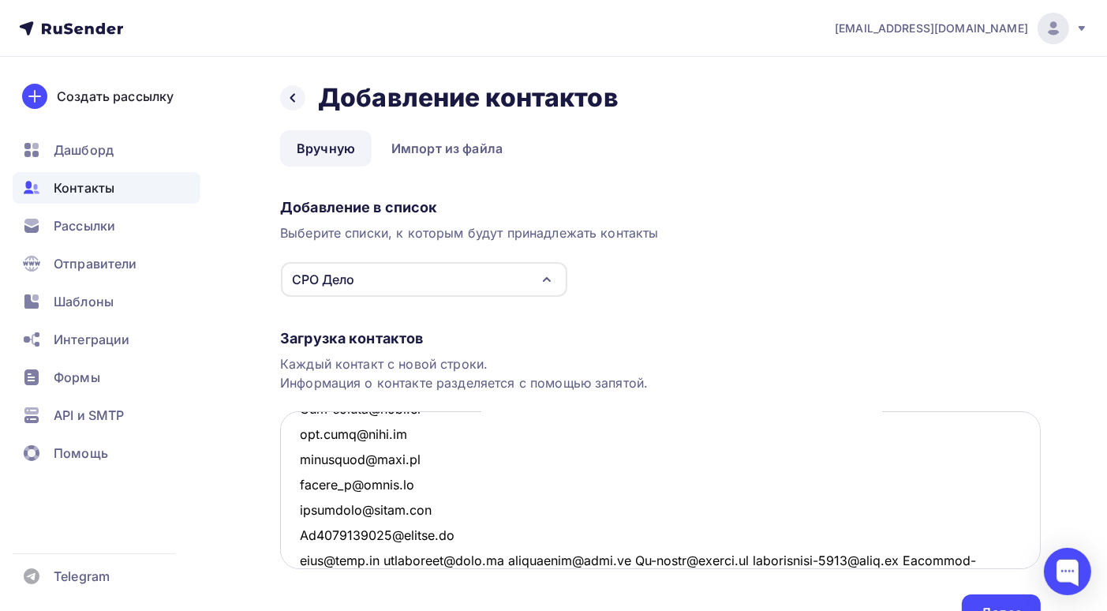
click at [386, 560] on textarea at bounding box center [660, 490] width 761 height 158
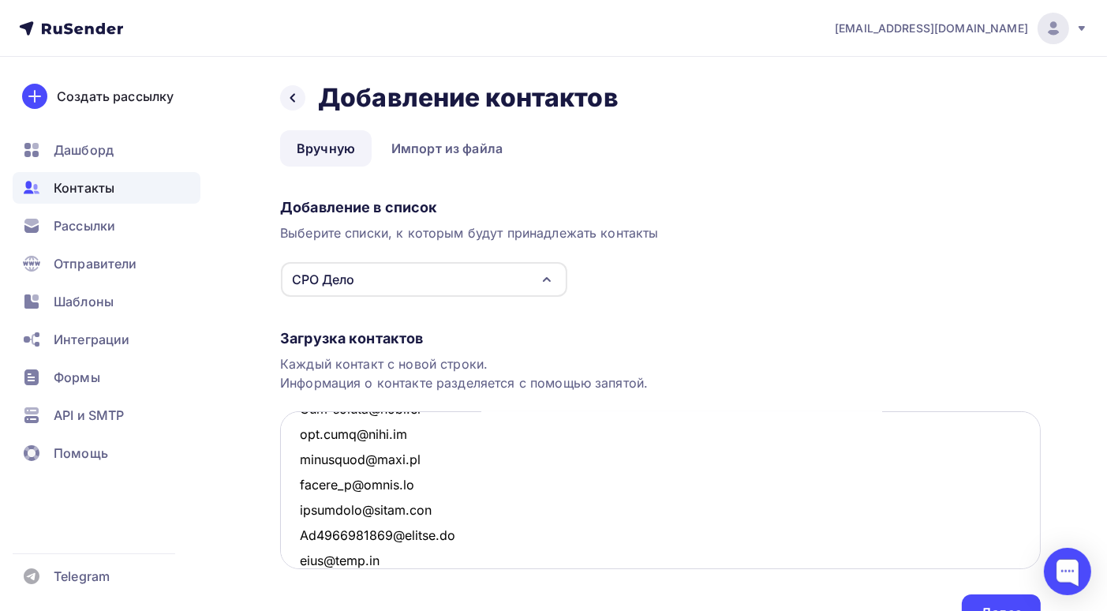
scroll to position [3216, 0]
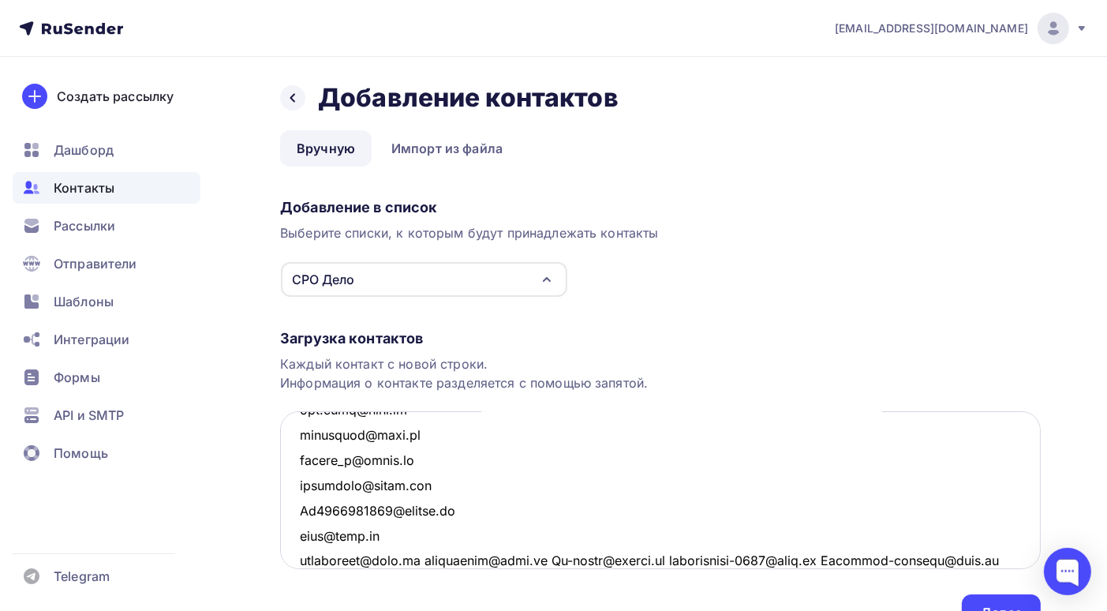
click at [431, 558] on textarea at bounding box center [660, 490] width 761 height 158
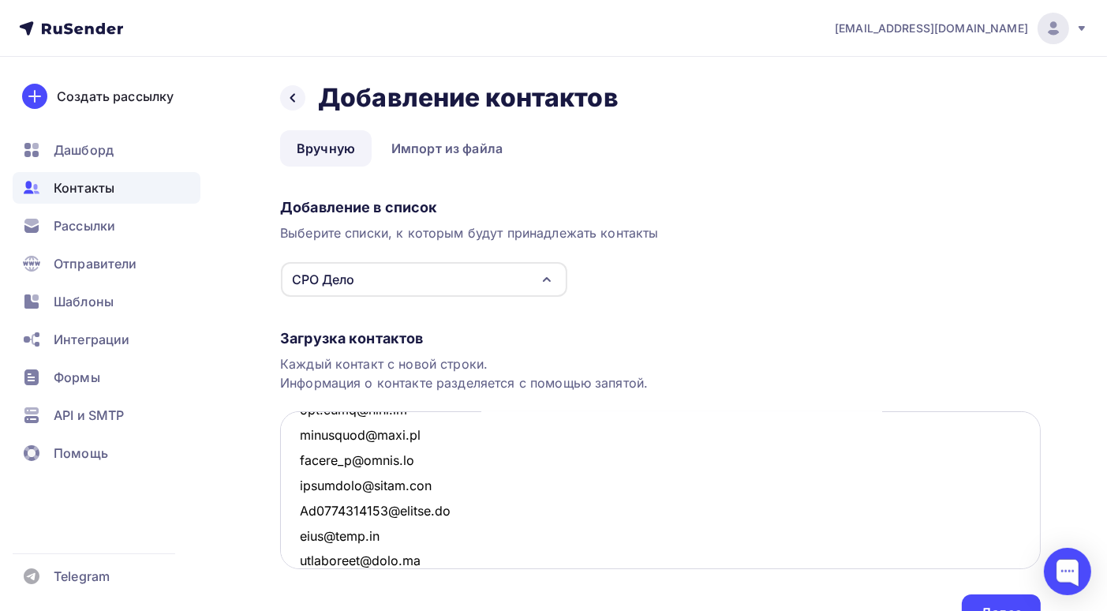
scroll to position [3242, 0]
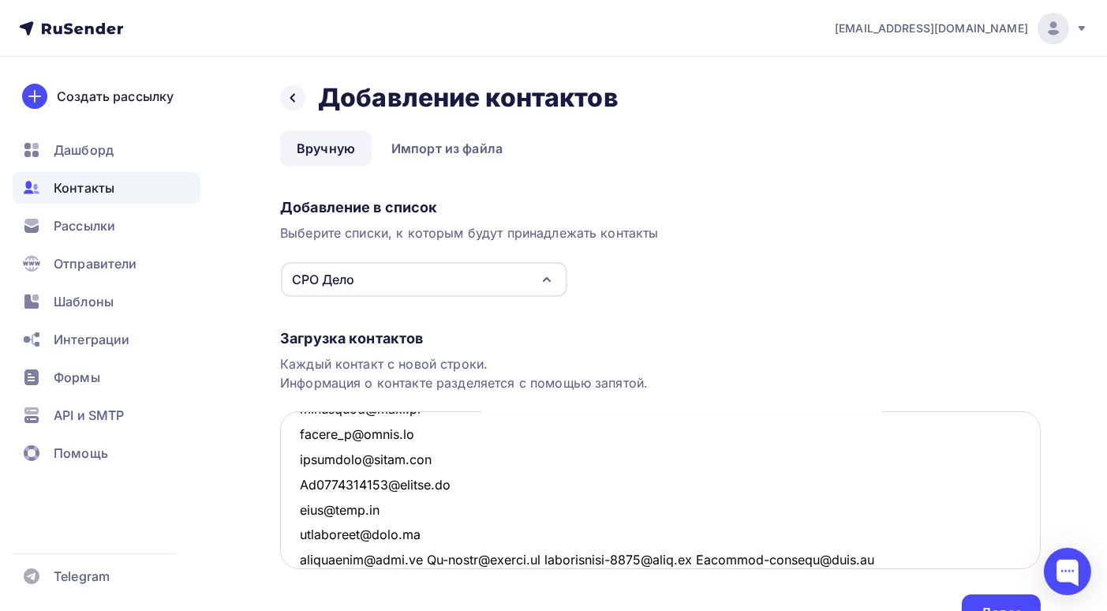
click at [425, 557] on textarea at bounding box center [660, 490] width 761 height 158
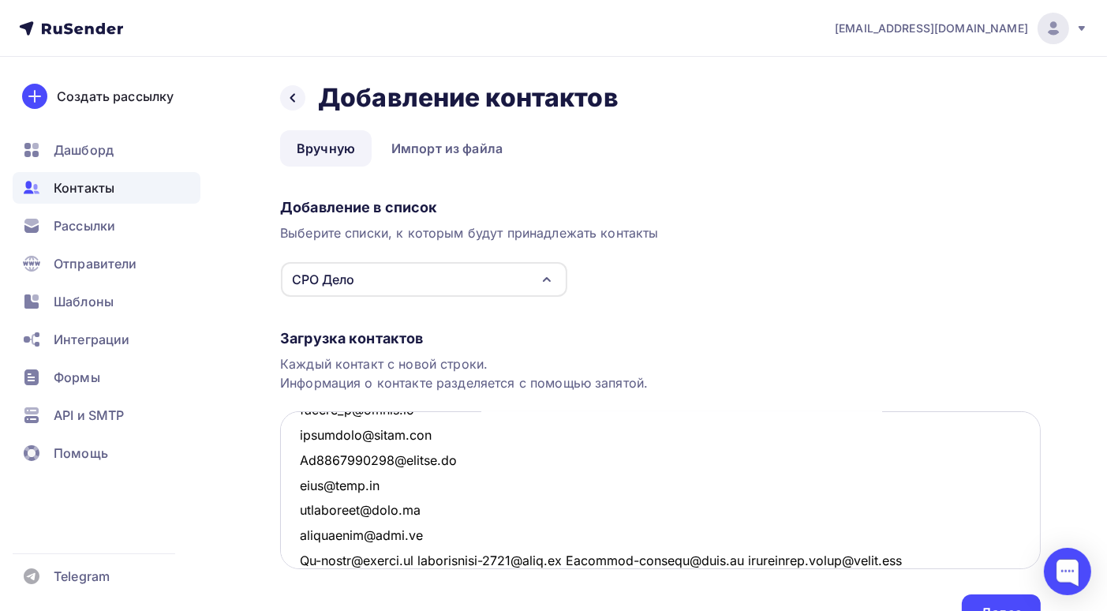
click at [424, 558] on textarea at bounding box center [660, 490] width 761 height 158
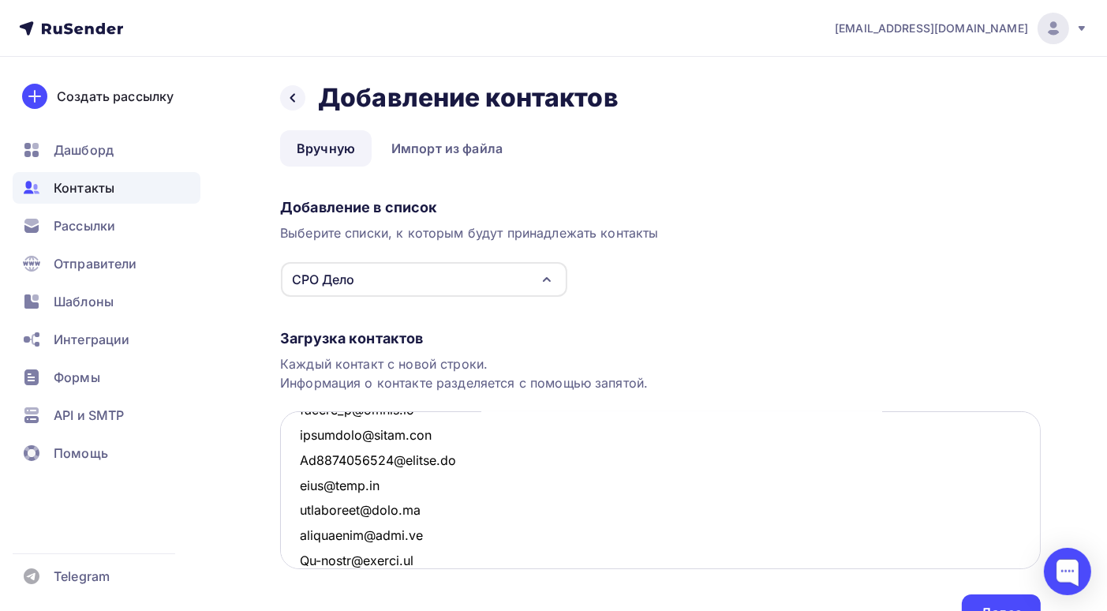
scroll to position [3293, 0]
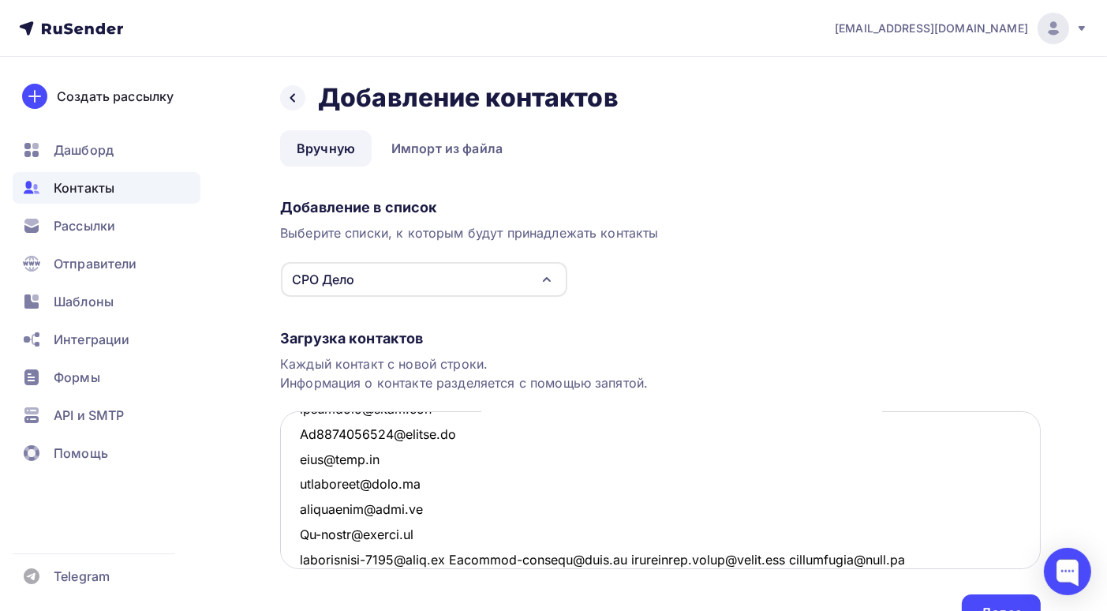
click at [474, 559] on textarea at bounding box center [660, 490] width 761 height 158
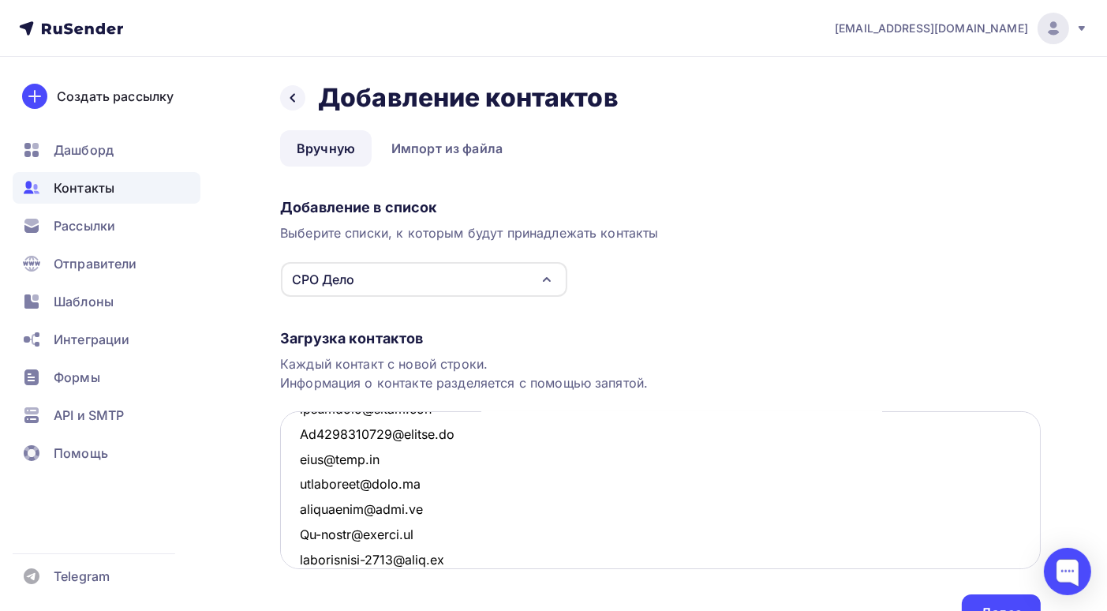
scroll to position [3317, 0]
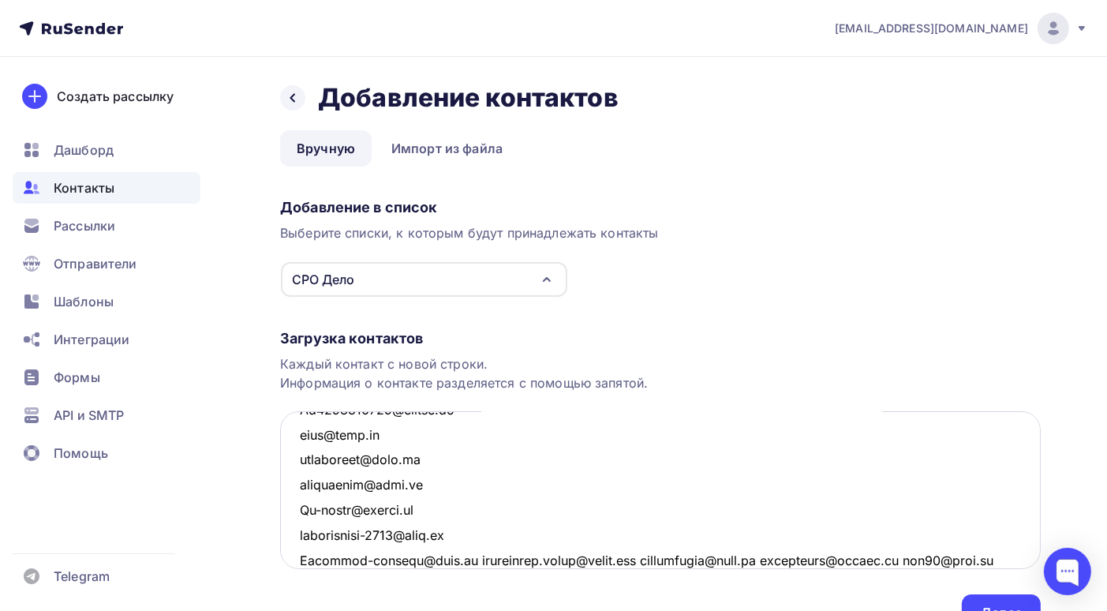
click at [463, 559] on textarea at bounding box center [660, 490] width 761 height 158
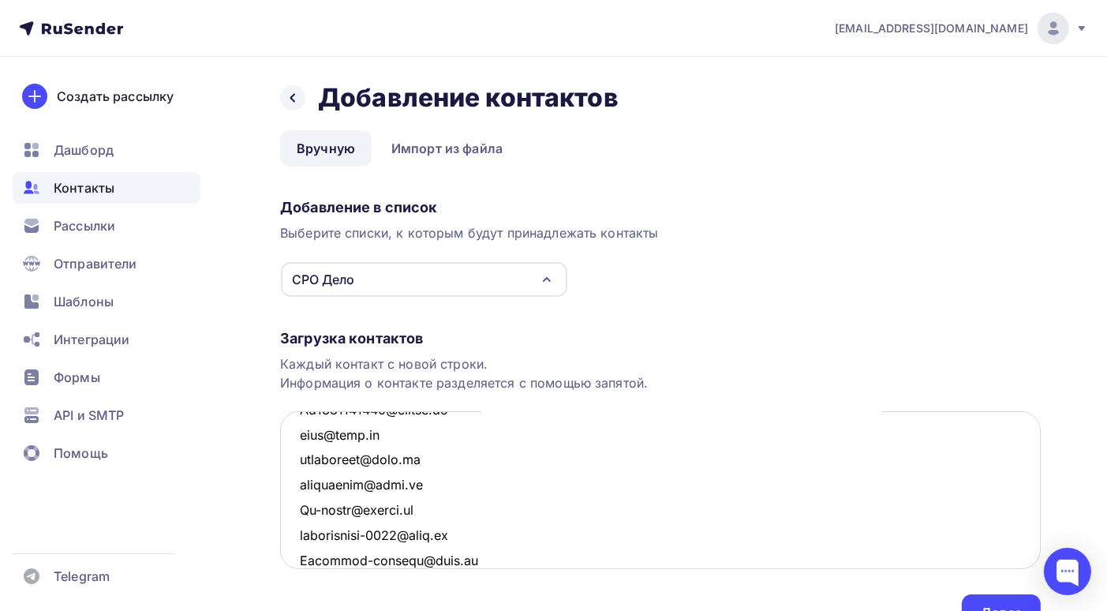
scroll to position [3343, 0]
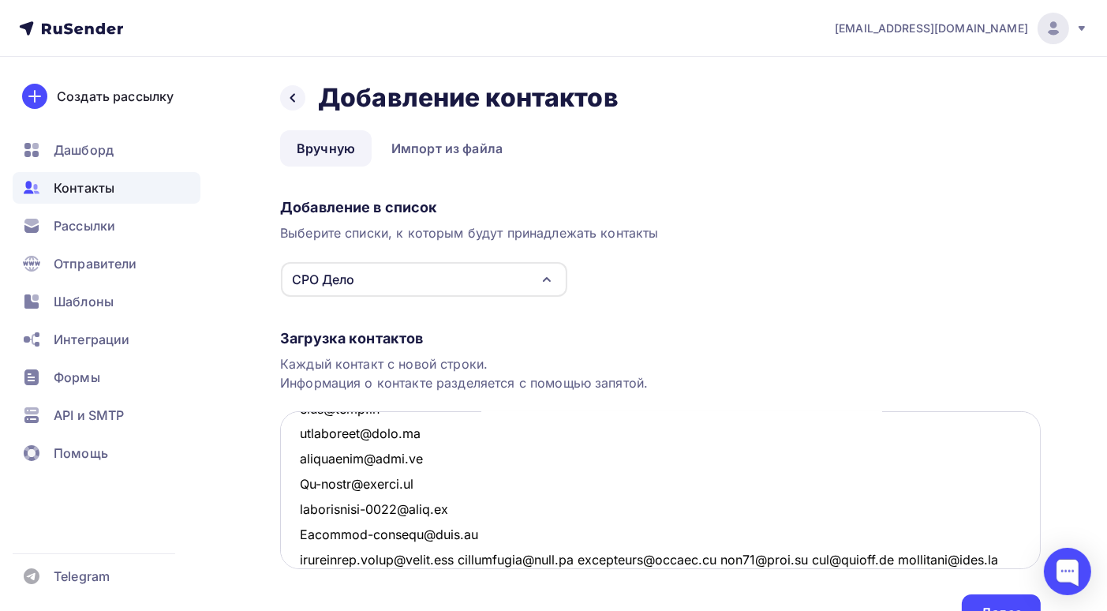
click at [480, 562] on textarea at bounding box center [660, 490] width 761 height 158
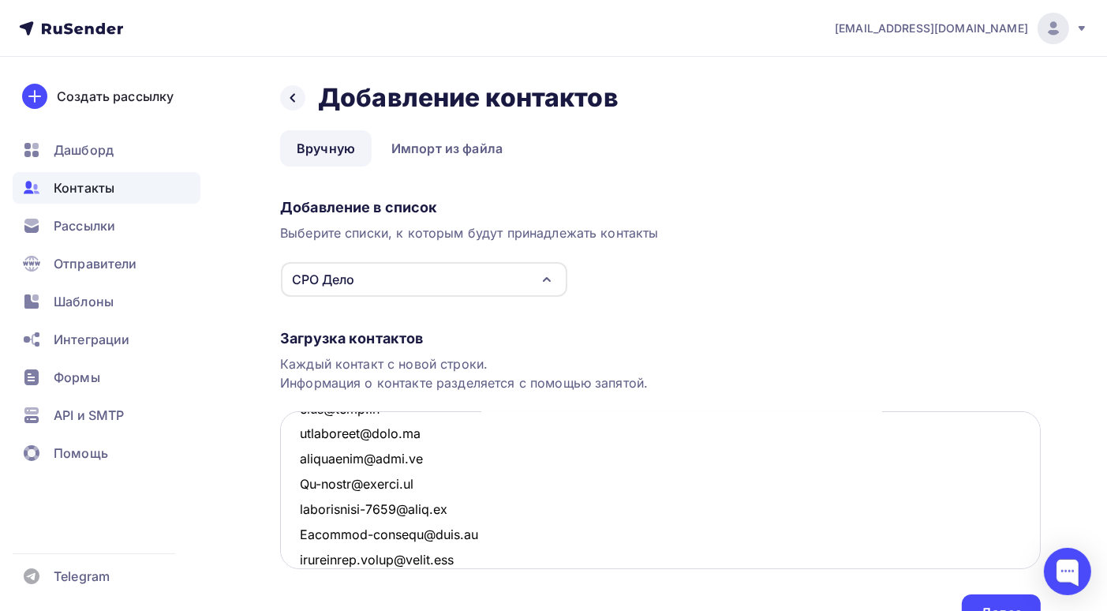
scroll to position [3369, 0]
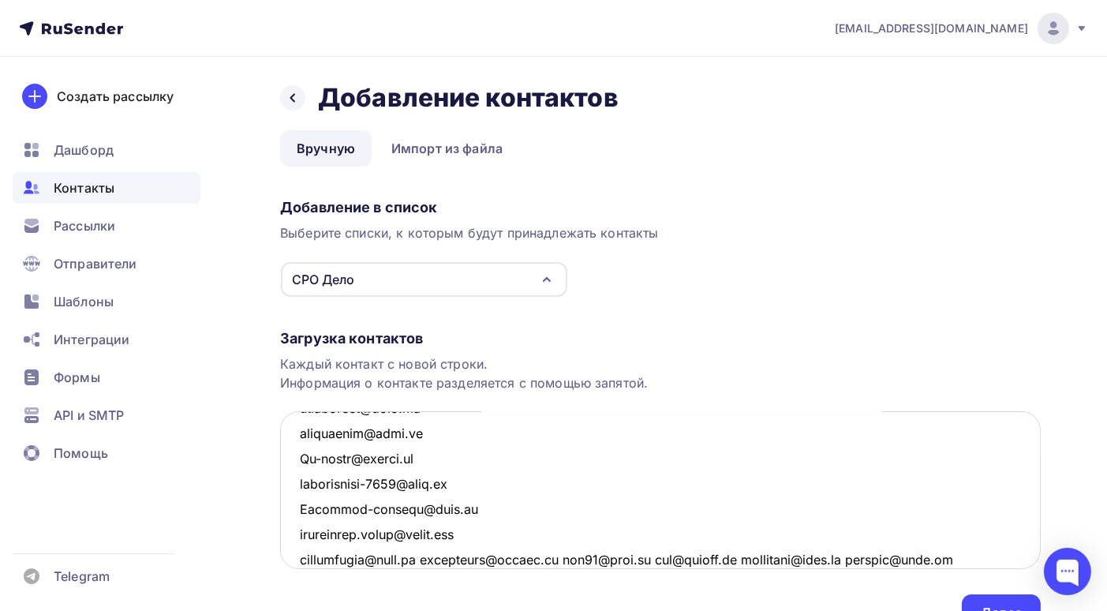
click at [434, 560] on textarea at bounding box center [660, 490] width 761 height 158
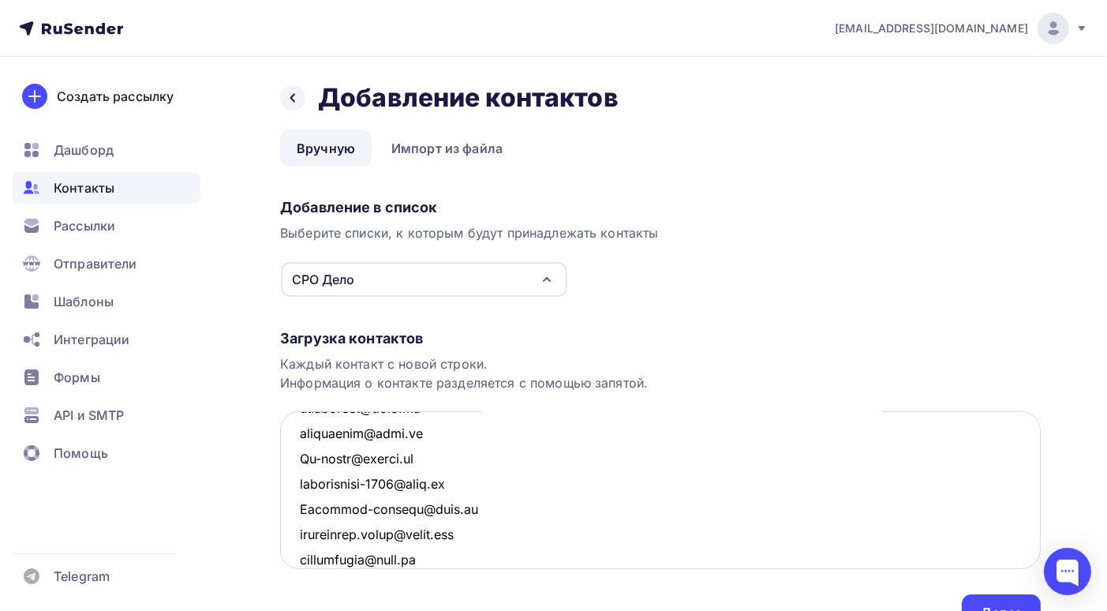
scroll to position [3394, 0]
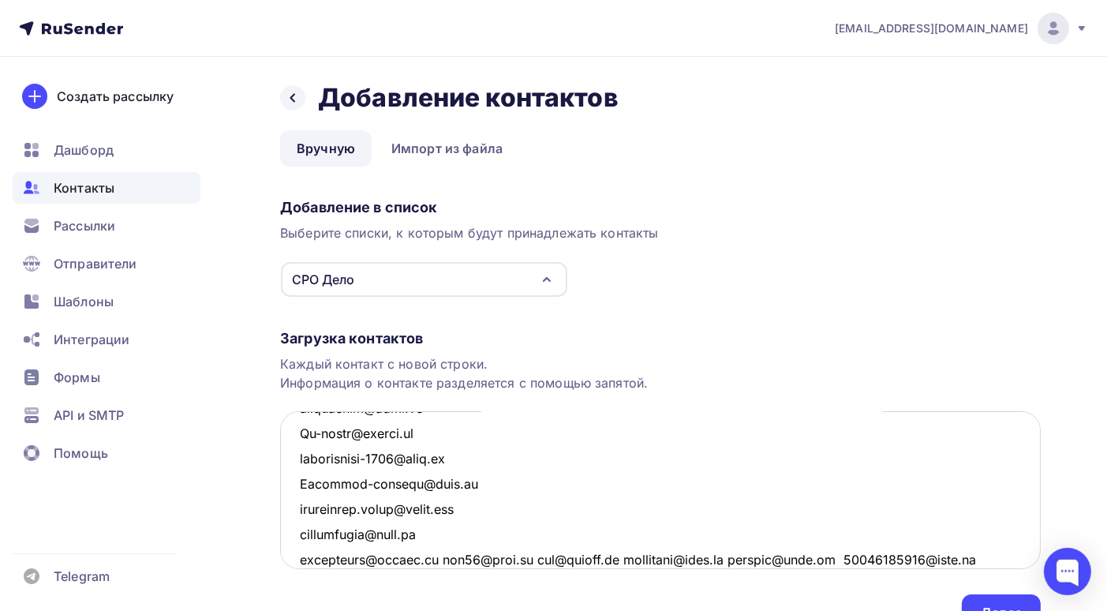
click at [443, 557] on textarea at bounding box center [660, 490] width 761 height 158
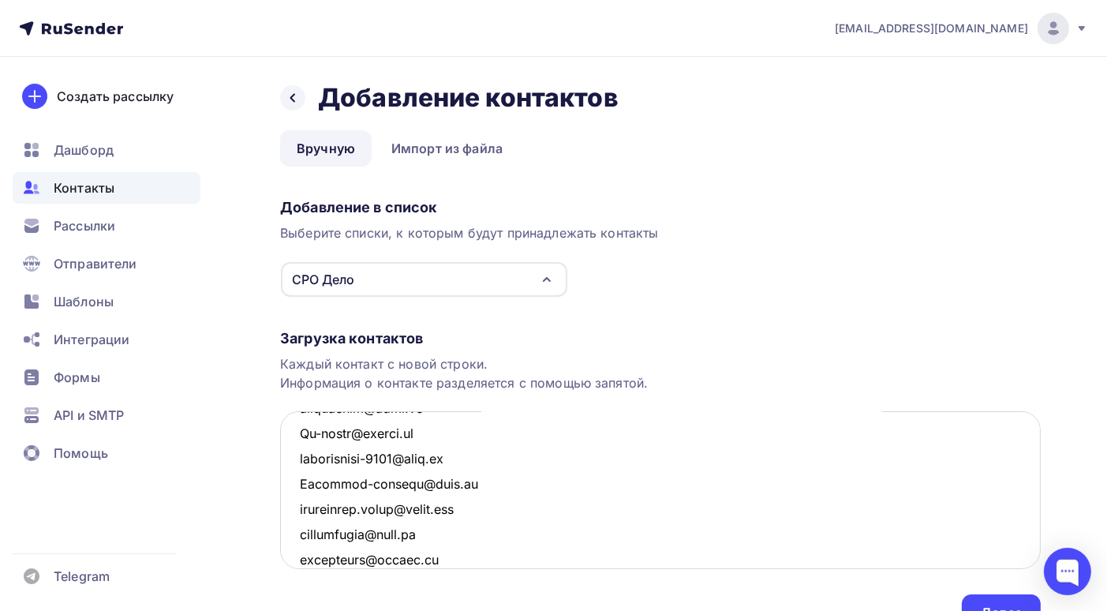
scroll to position [3419, 0]
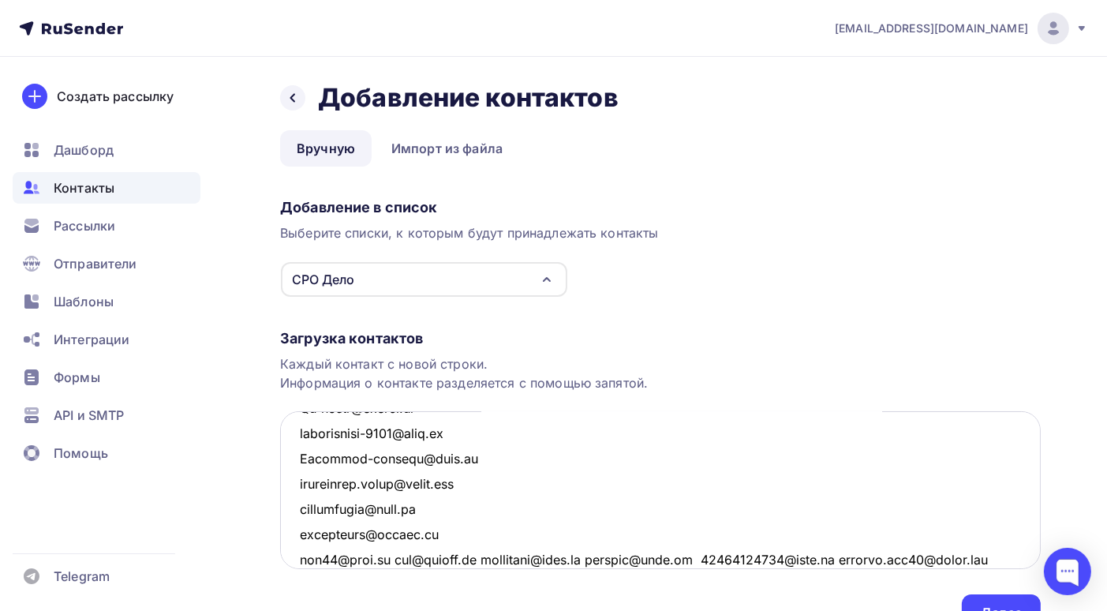
click at [399, 560] on textarea at bounding box center [660, 490] width 761 height 158
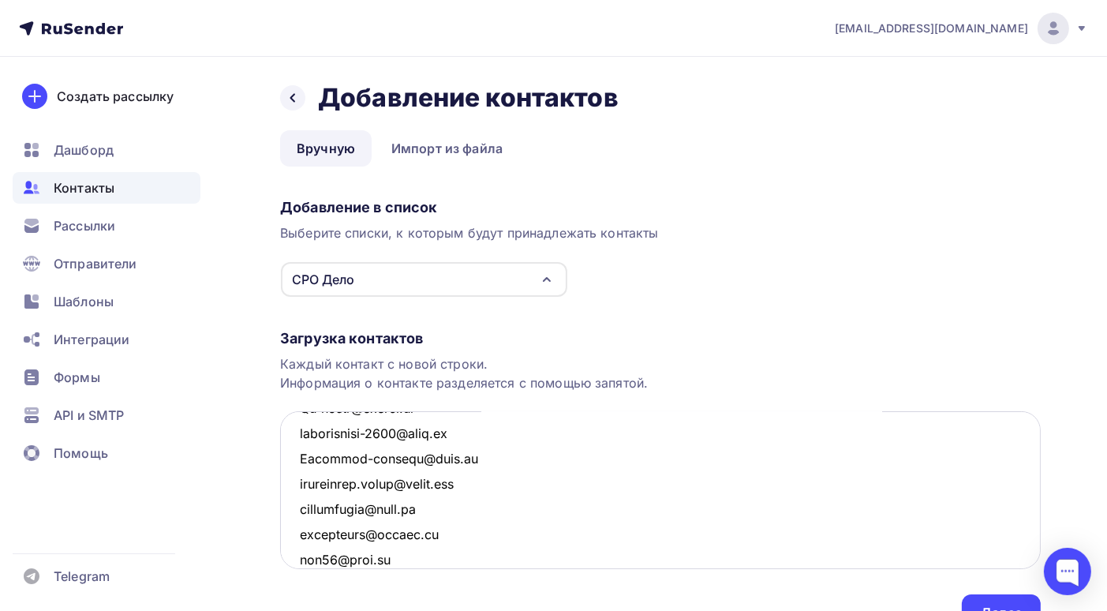
scroll to position [3444, 0]
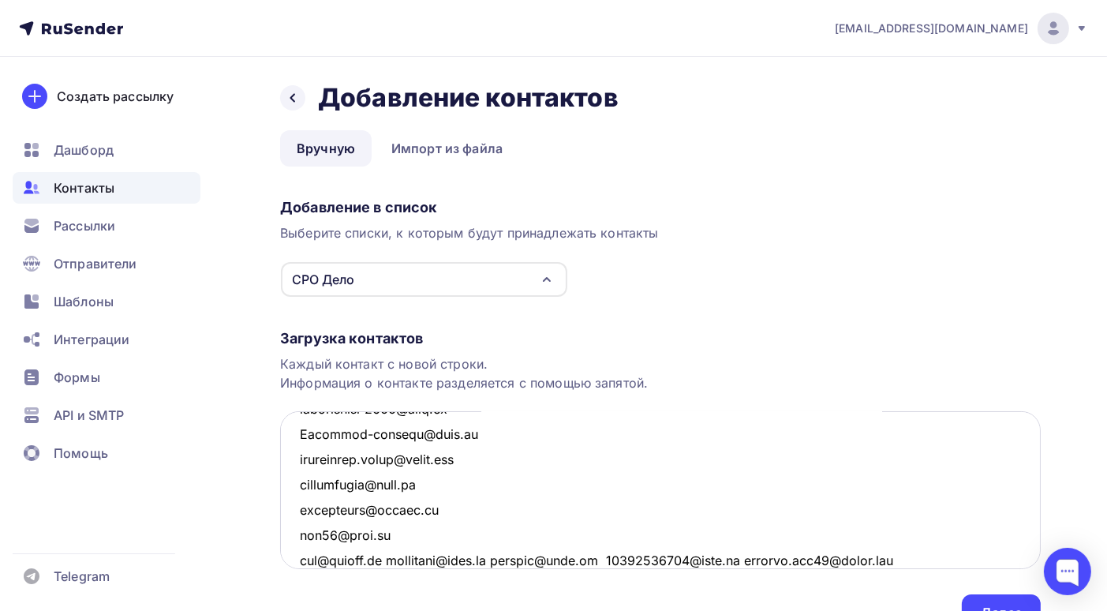
click at [399, 558] on textarea at bounding box center [660, 490] width 761 height 158
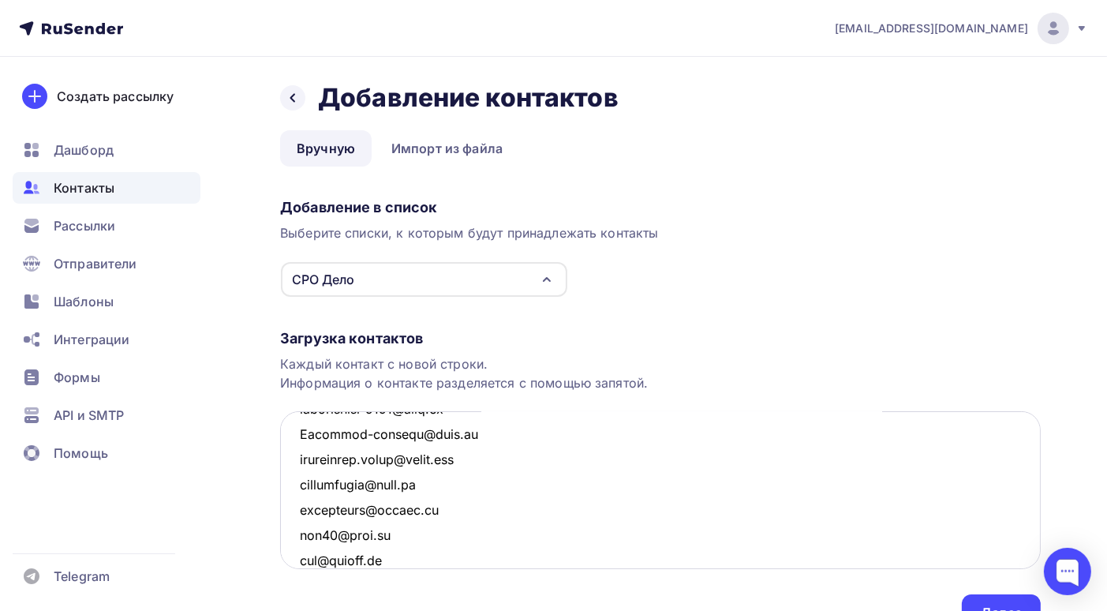
scroll to position [3470, 0]
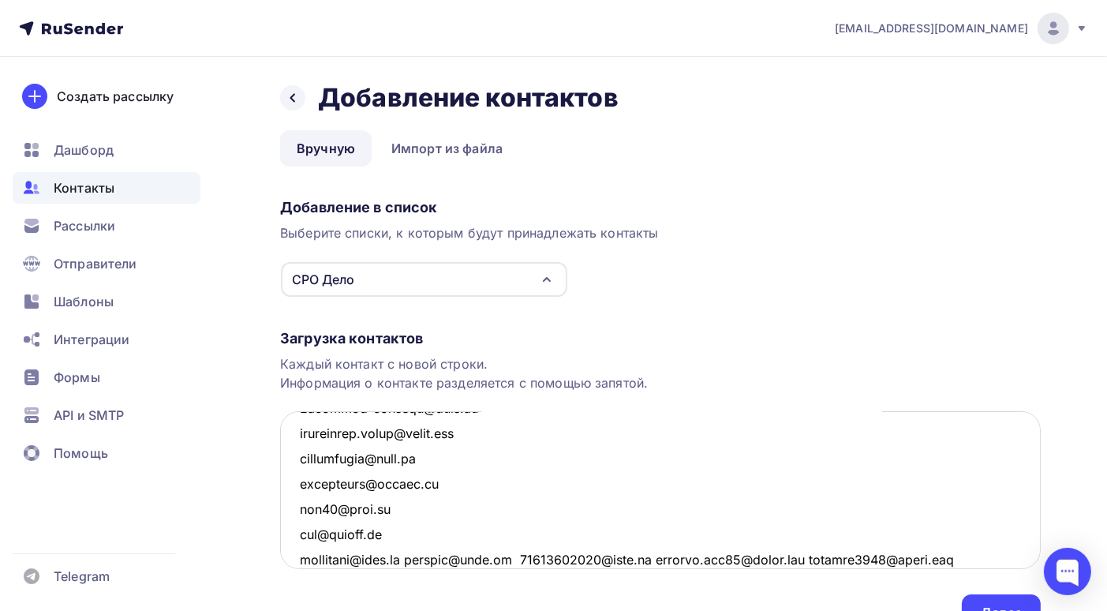
click at [414, 560] on textarea at bounding box center [660, 490] width 761 height 158
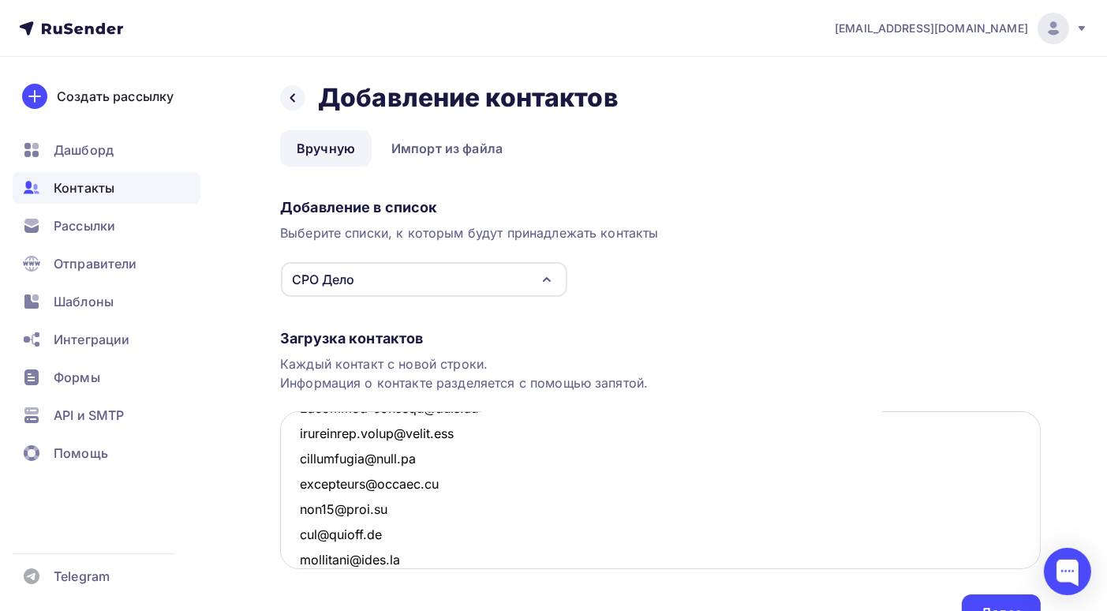
scroll to position [3494, 0]
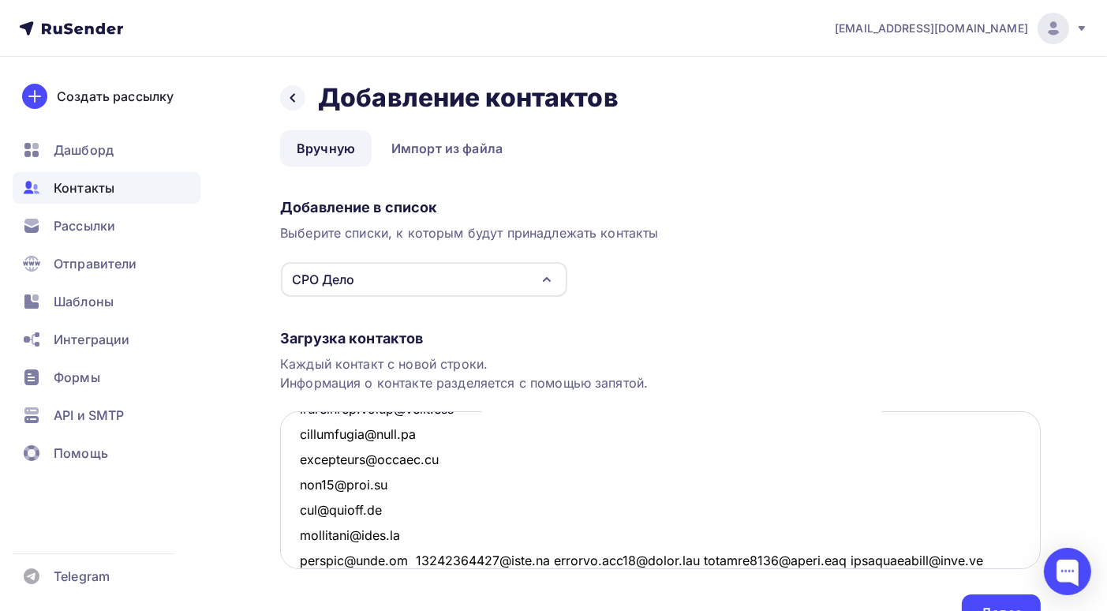
click at [401, 559] on textarea at bounding box center [660, 490] width 761 height 158
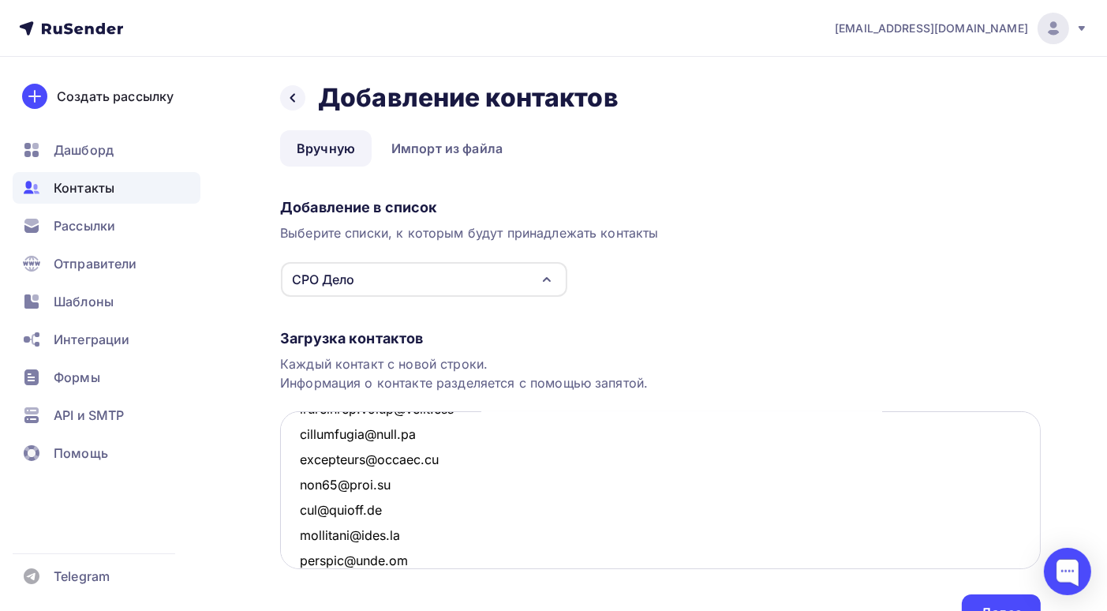
scroll to position [3520, 0]
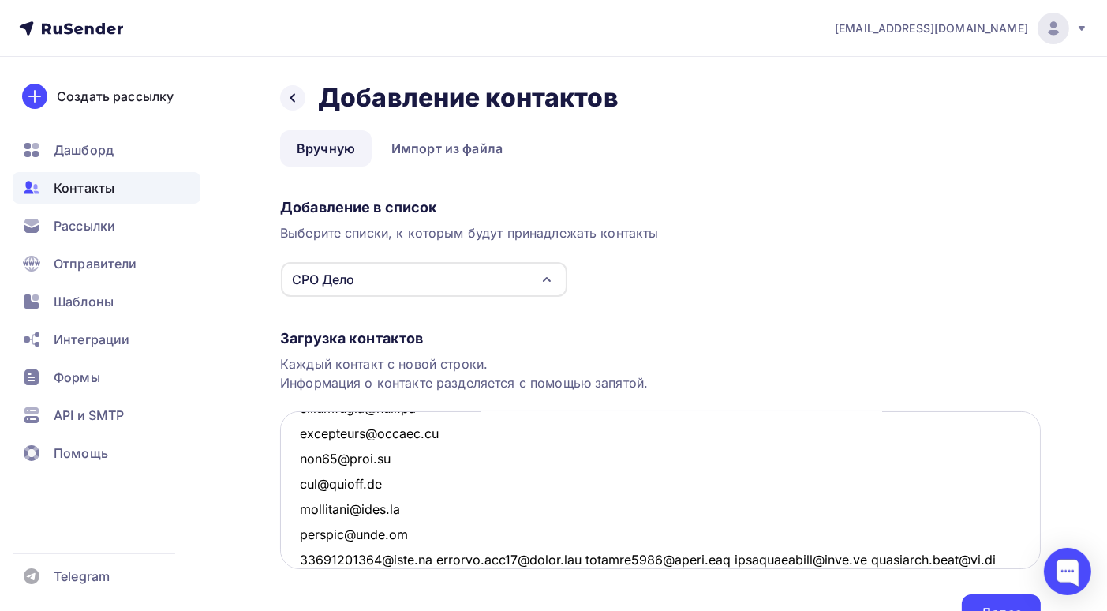
click at [436, 557] on textarea at bounding box center [660, 490] width 761 height 158
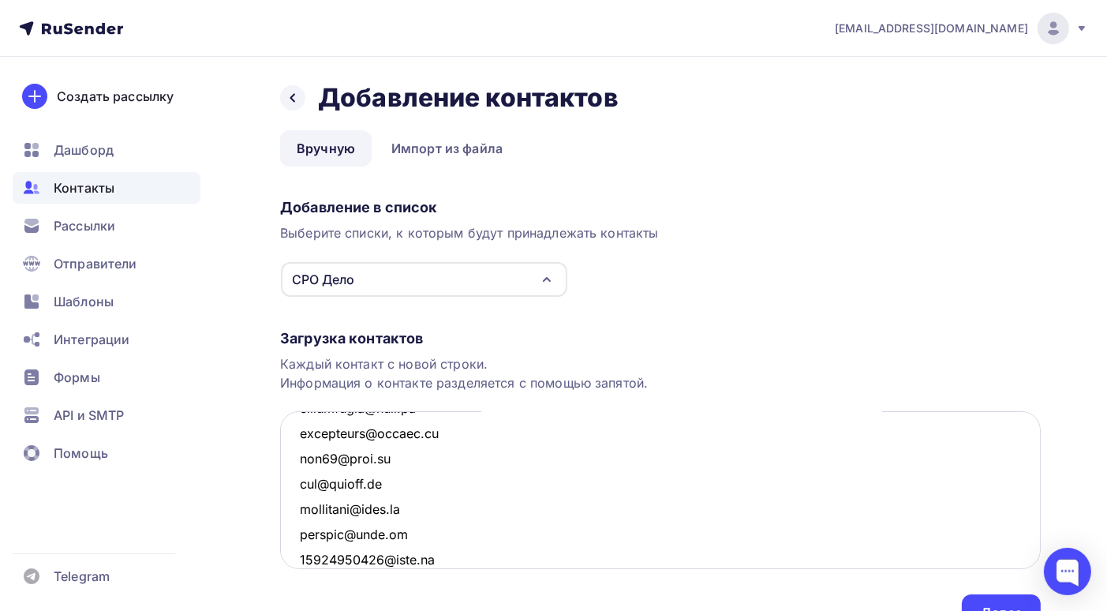
scroll to position [3545, 0]
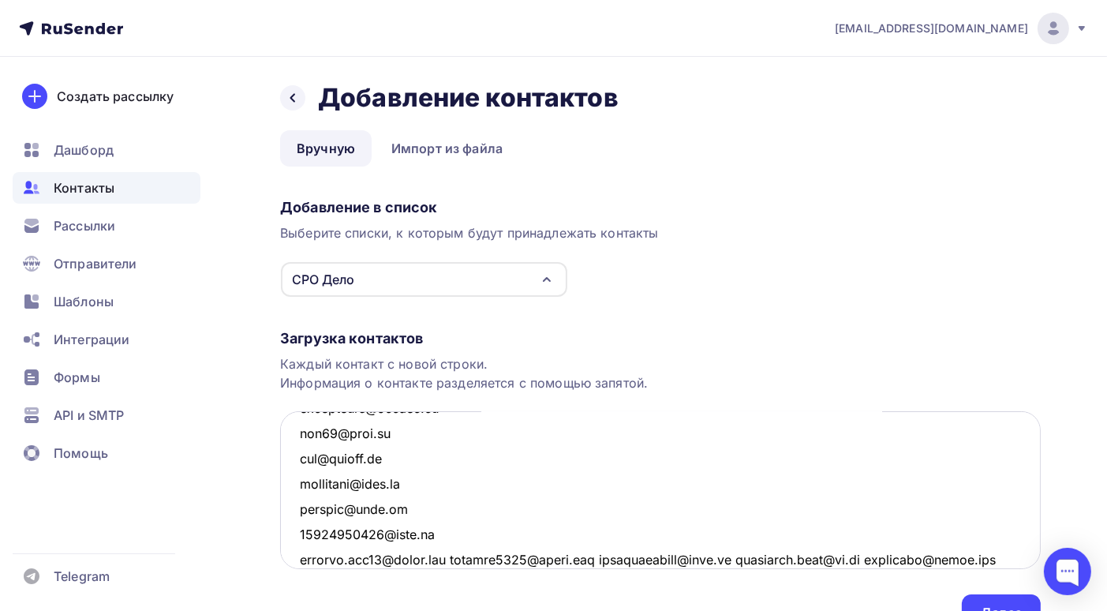
click at [463, 557] on textarea at bounding box center [660, 490] width 761 height 158
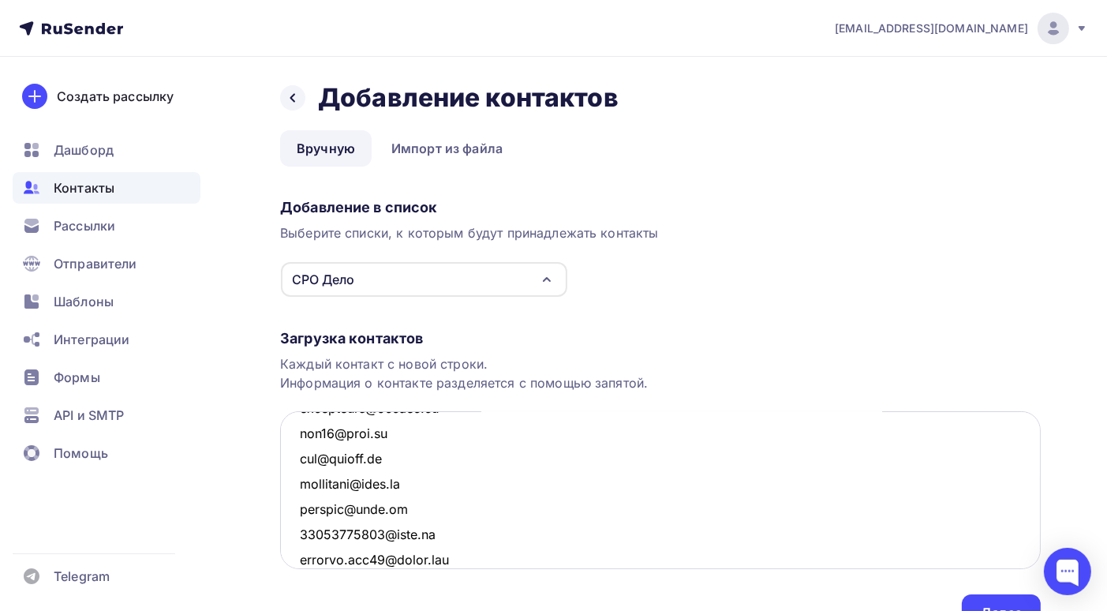
scroll to position [3571, 0]
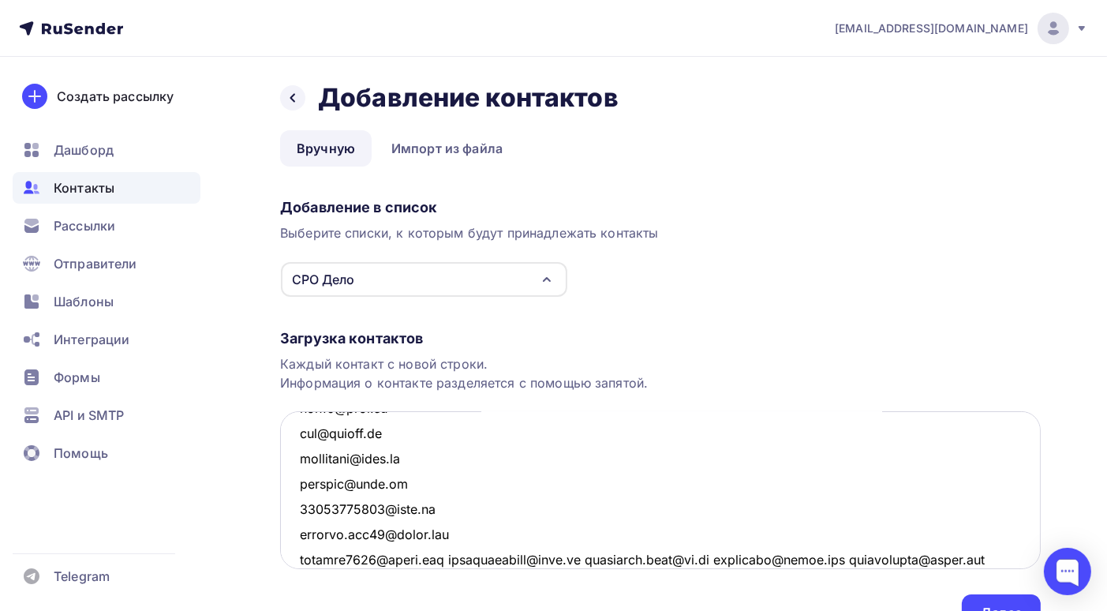
click at [458, 559] on textarea at bounding box center [660, 490] width 761 height 158
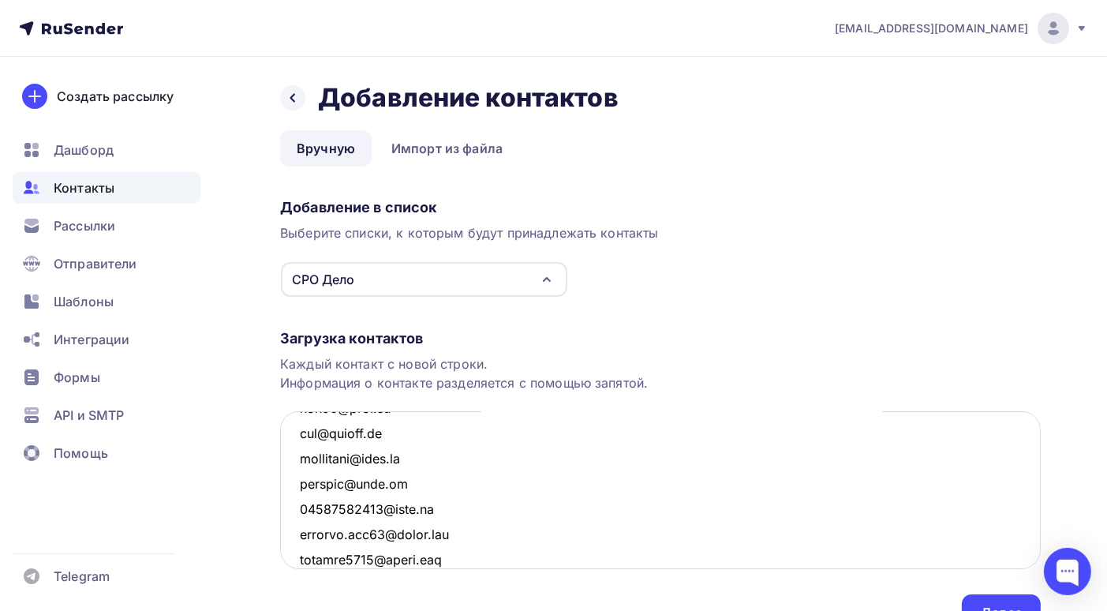
scroll to position [3596, 0]
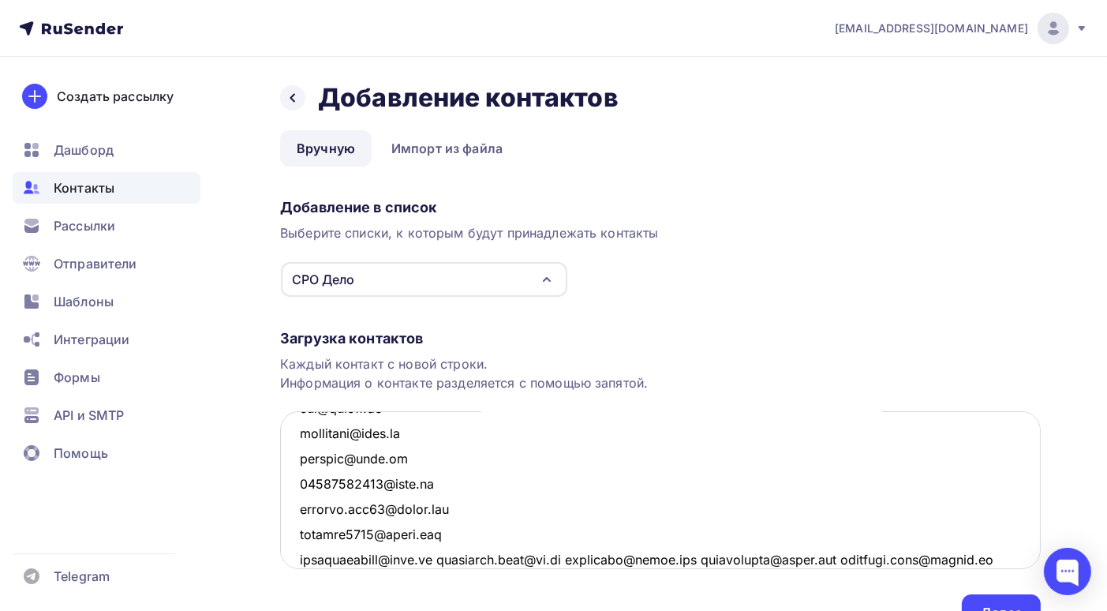
click at [436, 559] on textarea at bounding box center [660, 490] width 761 height 158
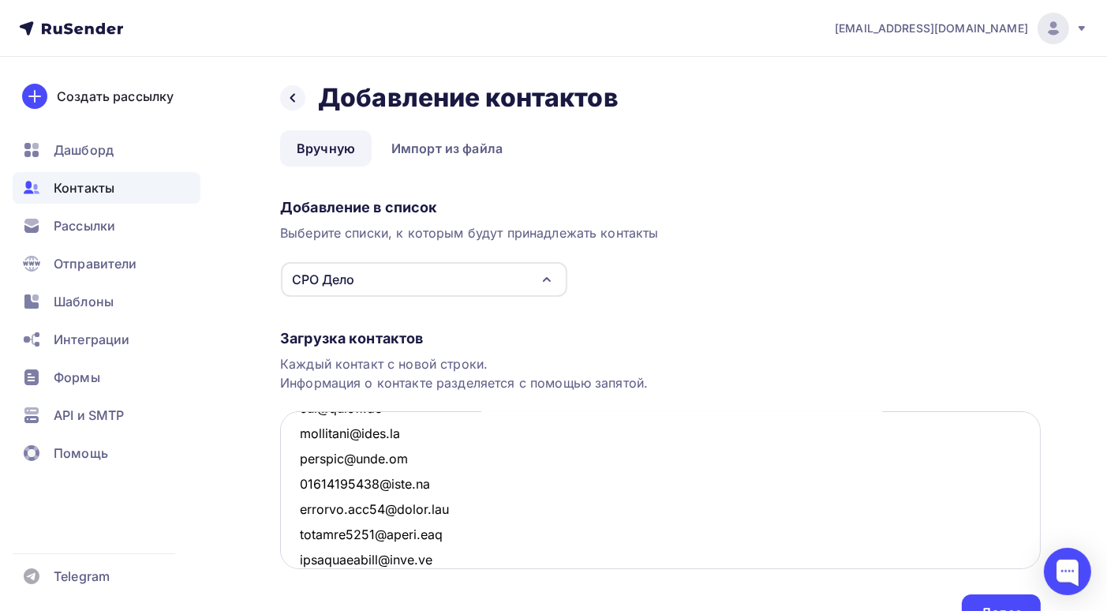
scroll to position [3620, 0]
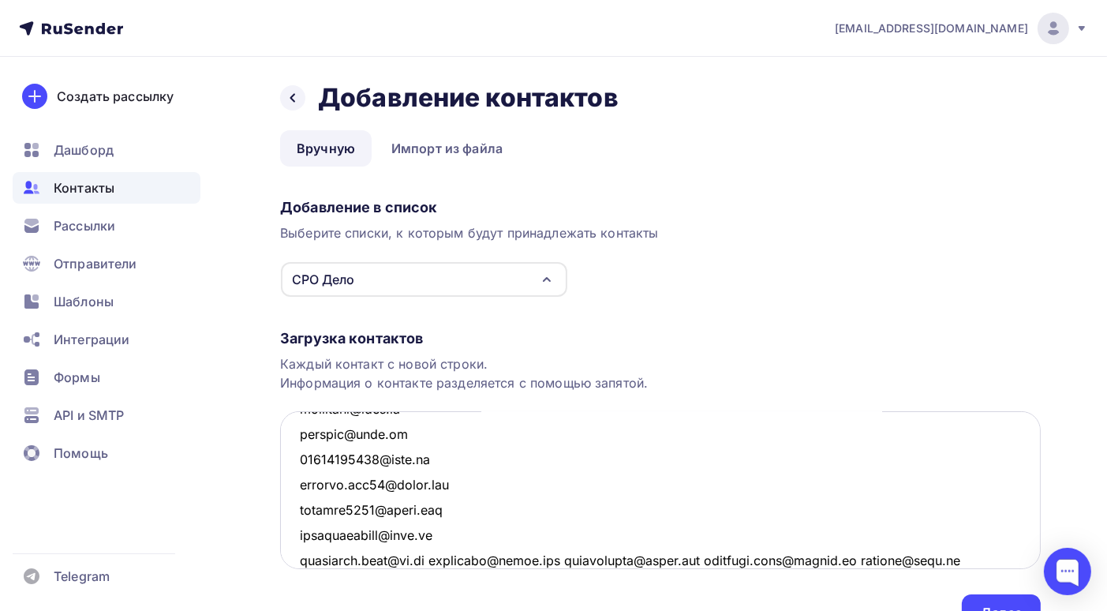
click at [420, 558] on textarea at bounding box center [660, 490] width 761 height 158
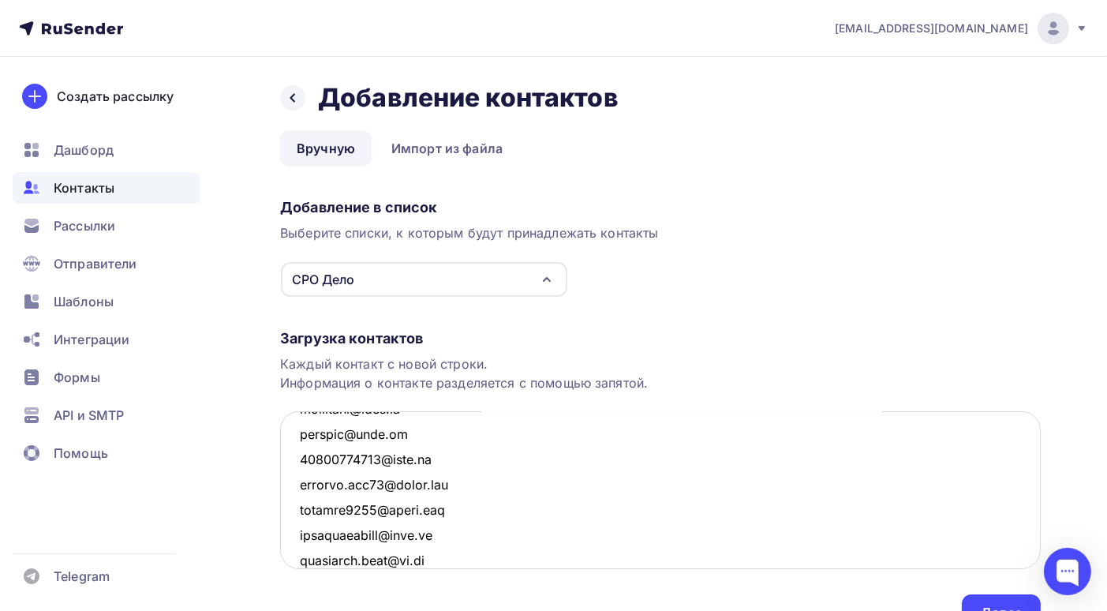
scroll to position [3646, 0]
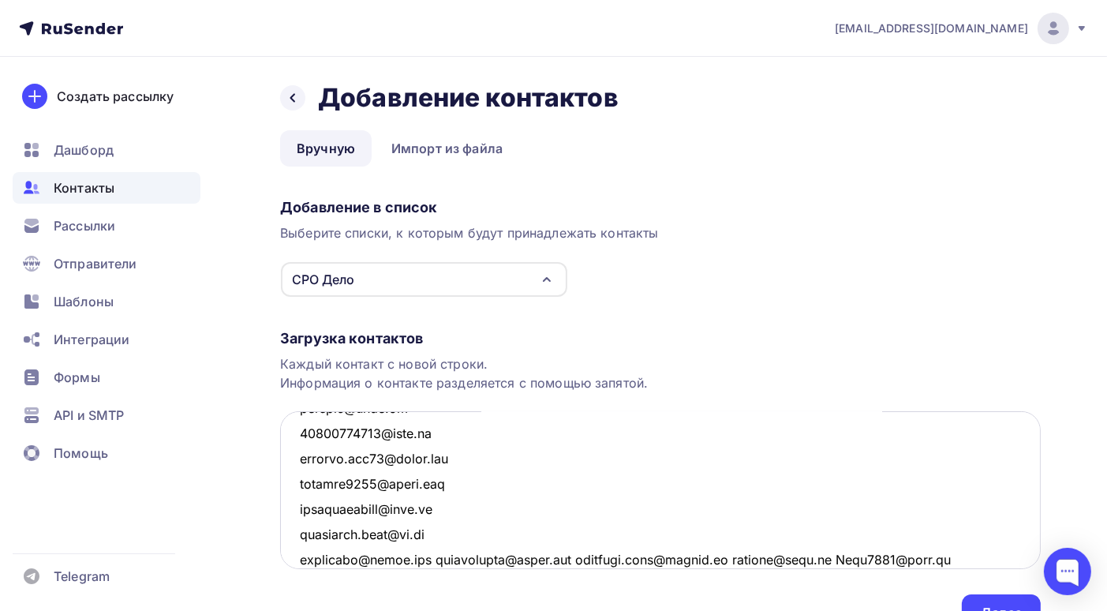
click at [448, 560] on textarea at bounding box center [660, 490] width 761 height 158
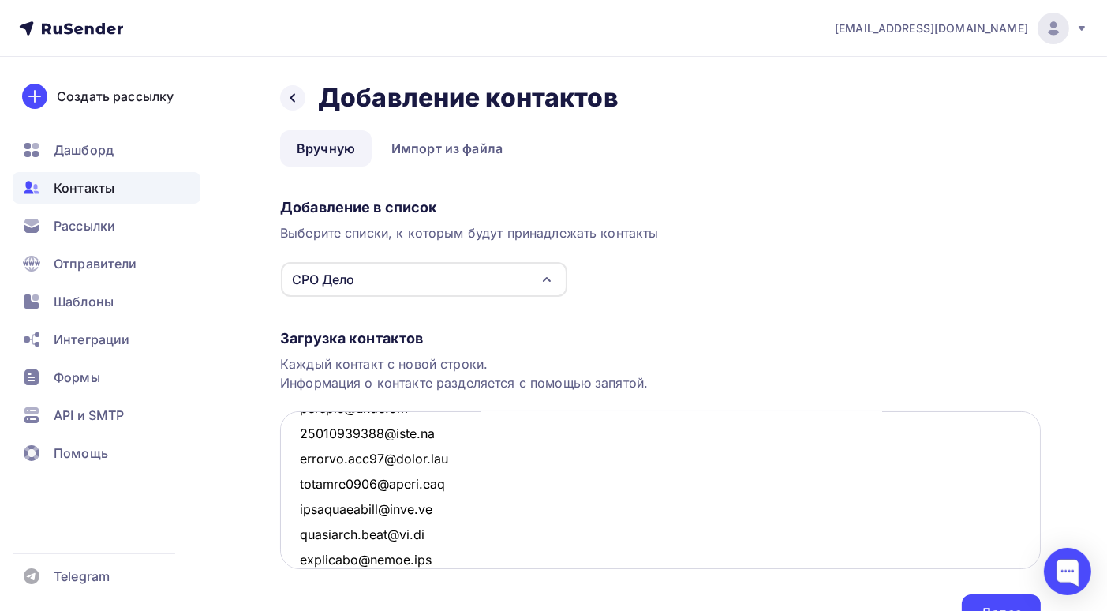
scroll to position [3671, 0]
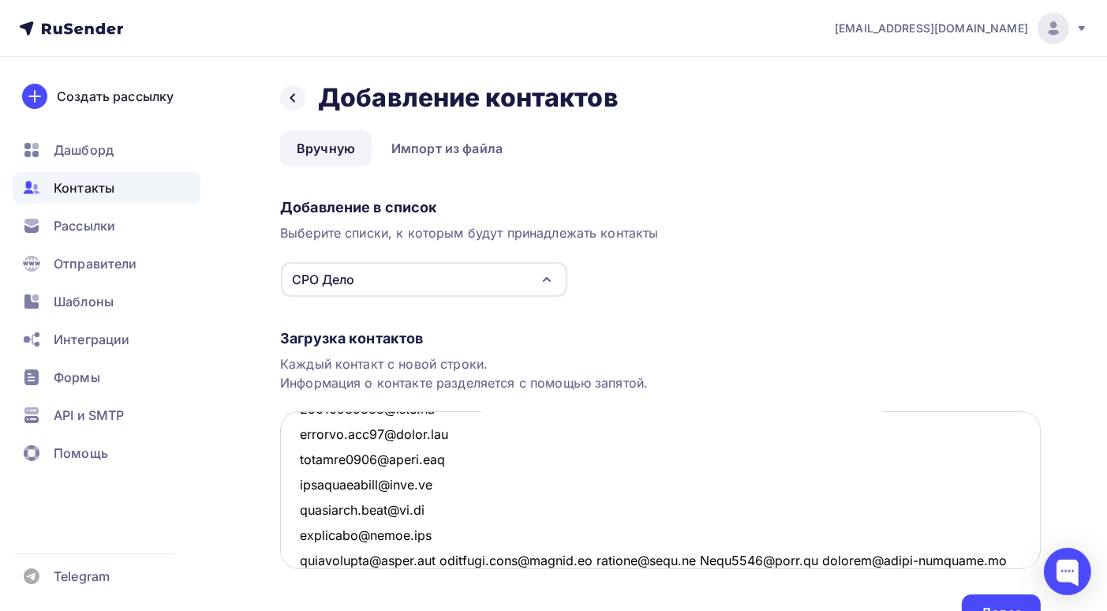
click at [459, 559] on textarea at bounding box center [660, 490] width 761 height 158
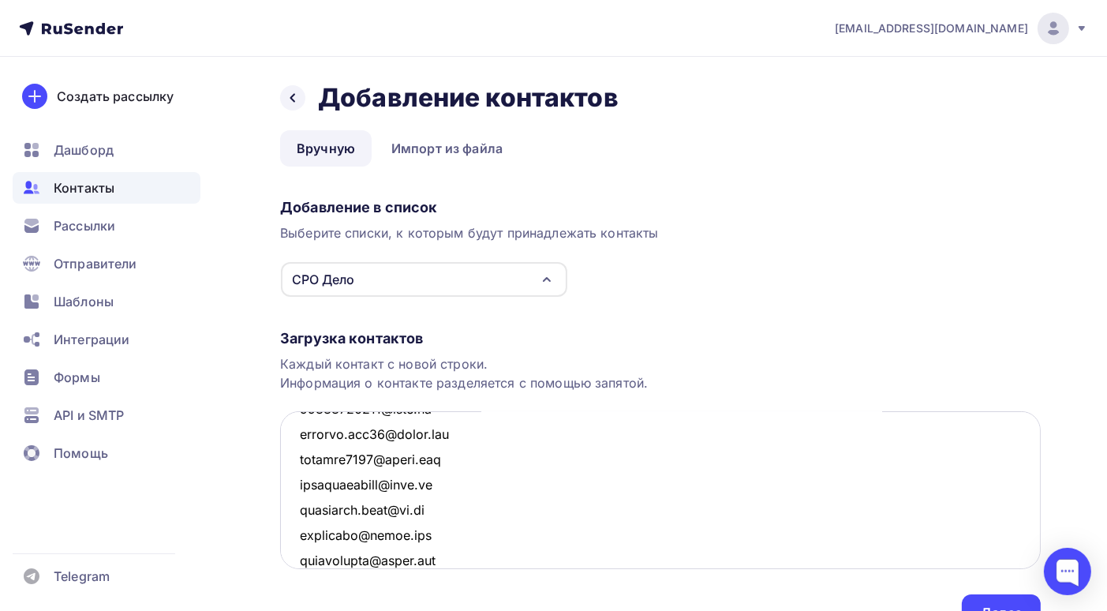
scroll to position [3697, 0]
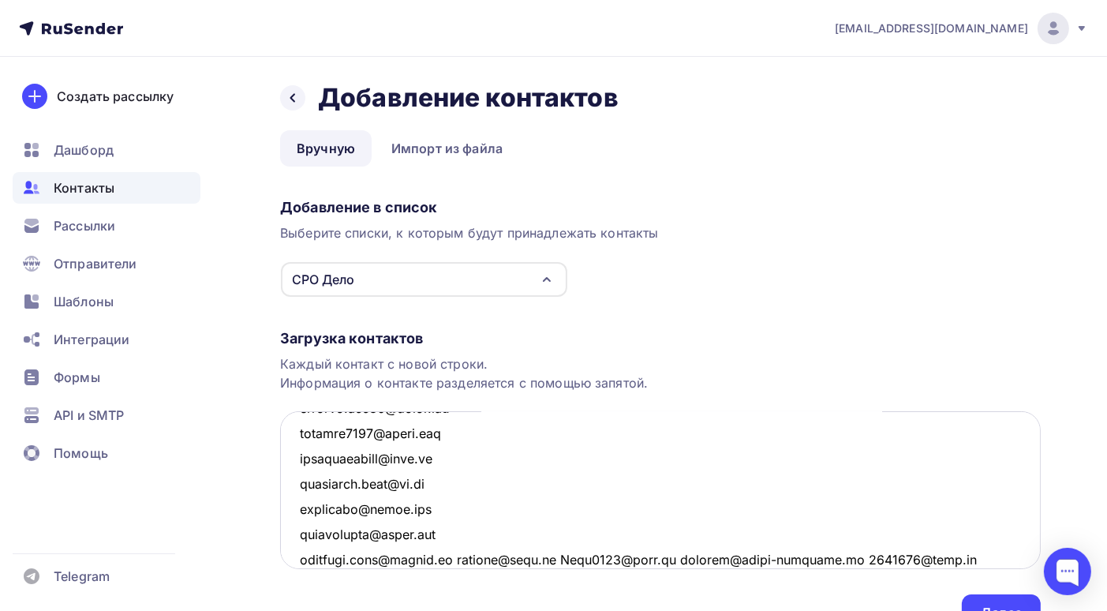
click at [466, 559] on textarea at bounding box center [660, 490] width 761 height 158
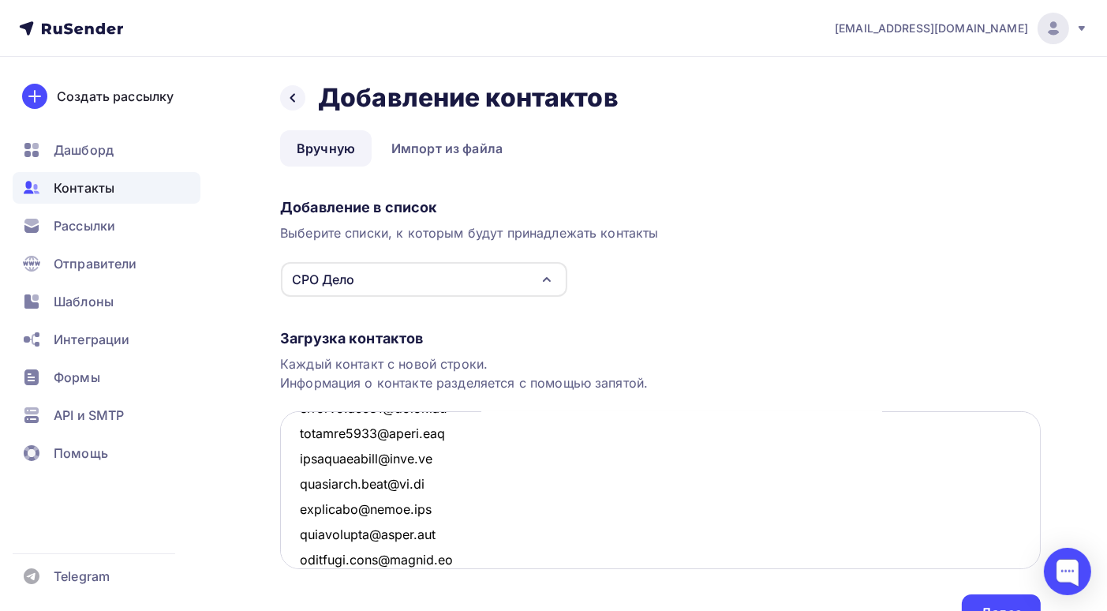
scroll to position [3721, 0]
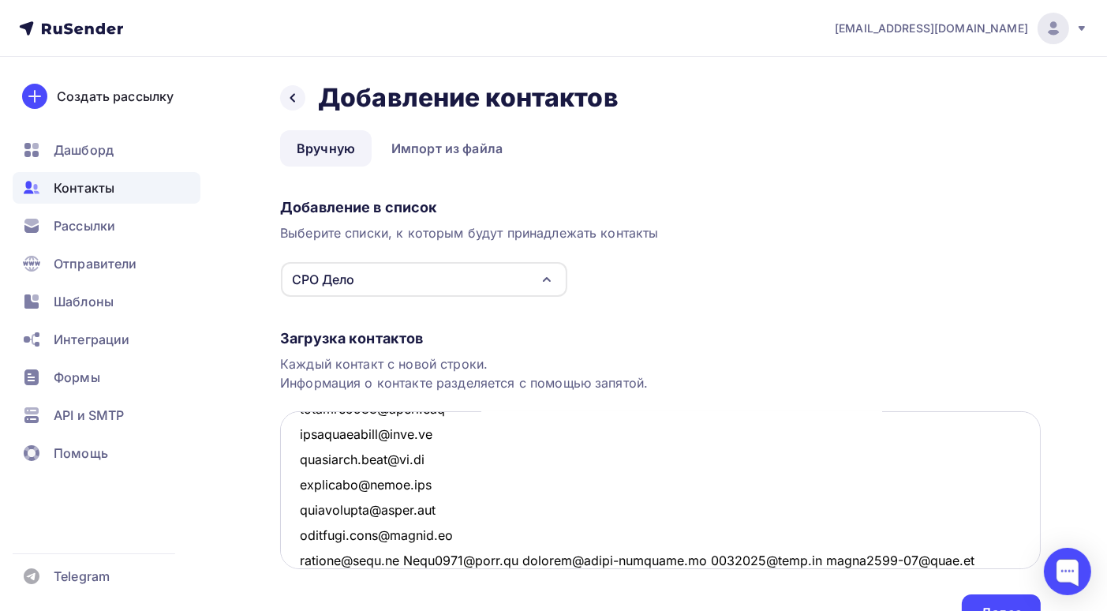
click at [403, 558] on textarea at bounding box center [660, 490] width 761 height 158
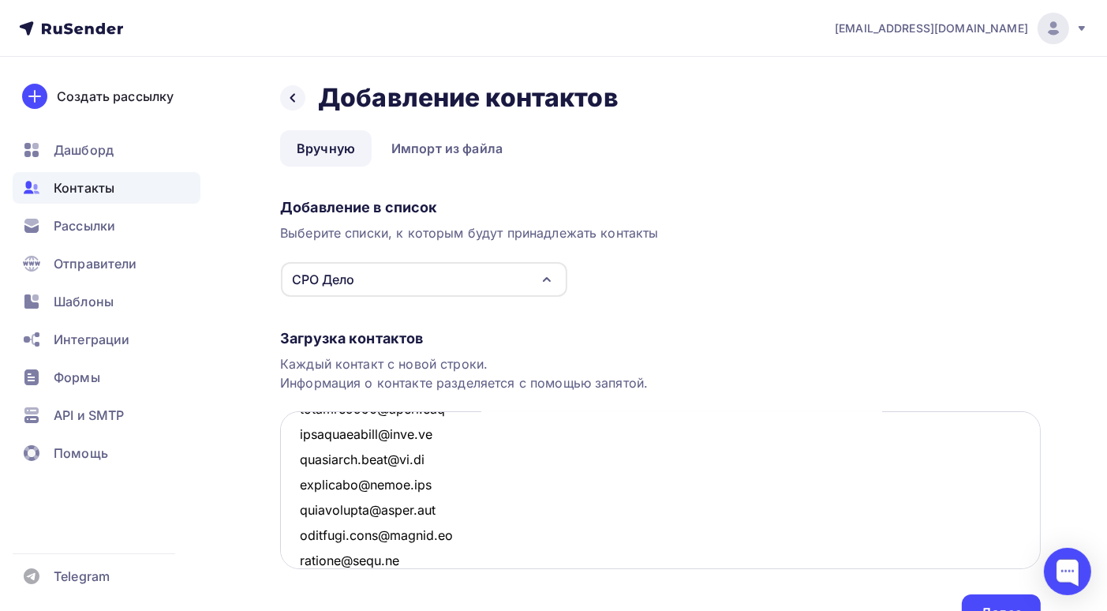
scroll to position [3747, 0]
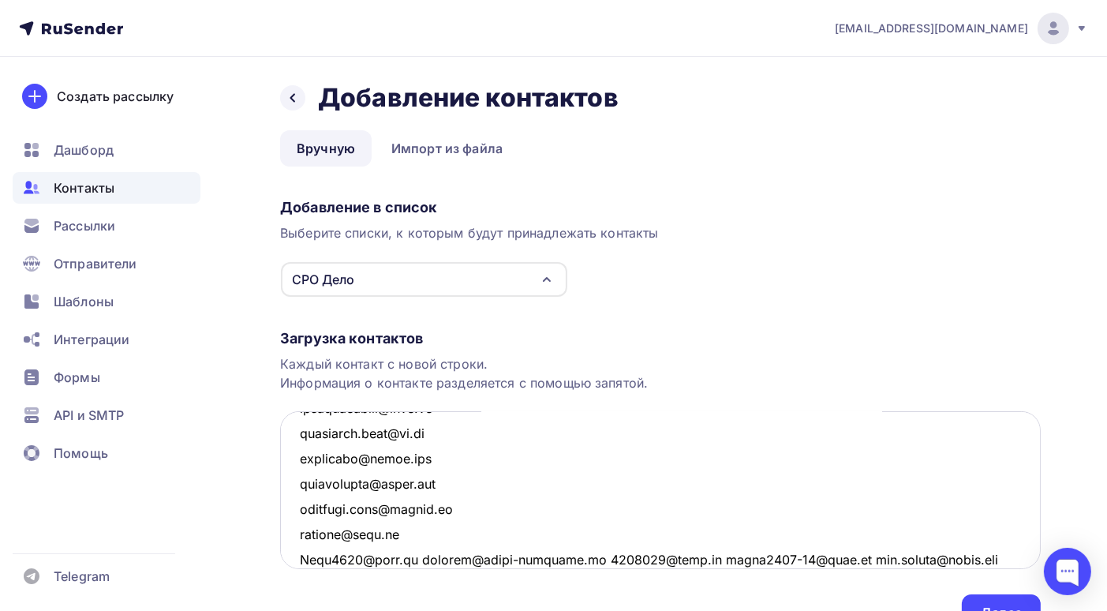
click at [404, 559] on textarea at bounding box center [660, 490] width 761 height 158
click at [473, 559] on textarea at bounding box center [660, 490] width 761 height 158
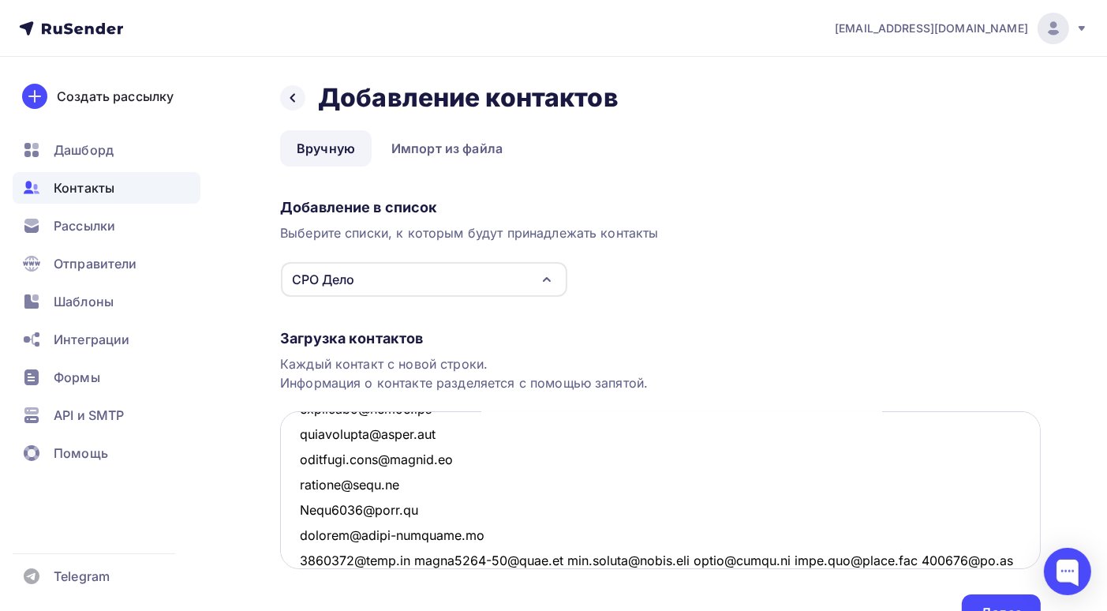
click at [410, 558] on textarea at bounding box center [660, 490] width 761 height 158
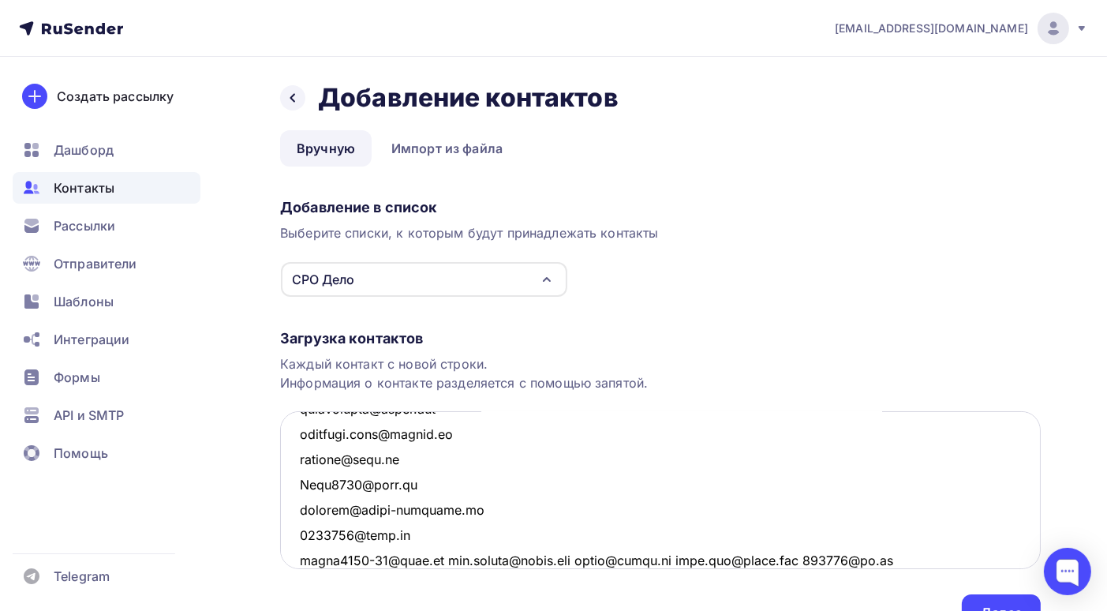
click at [433, 560] on textarea at bounding box center [660, 490] width 761 height 158
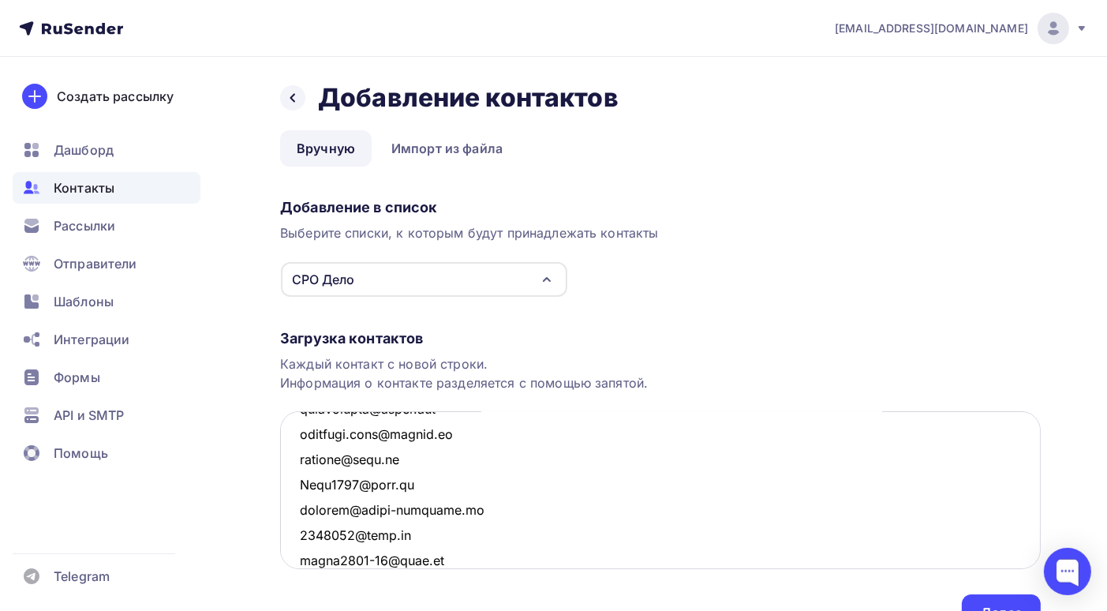
scroll to position [3848, 0]
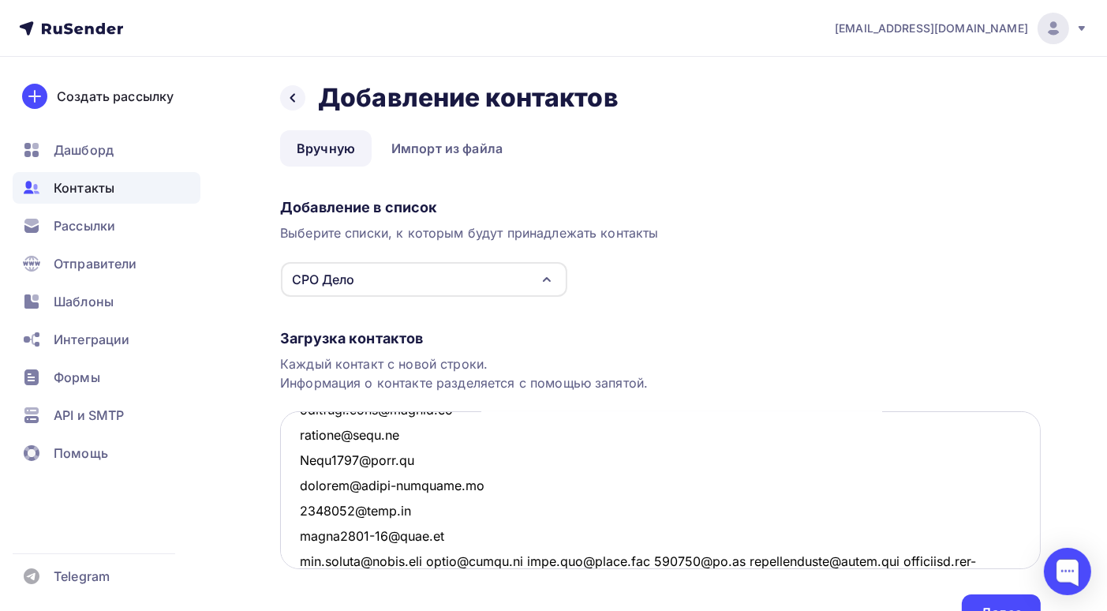
click at [436, 560] on textarea at bounding box center [660, 490] width 761 height 158
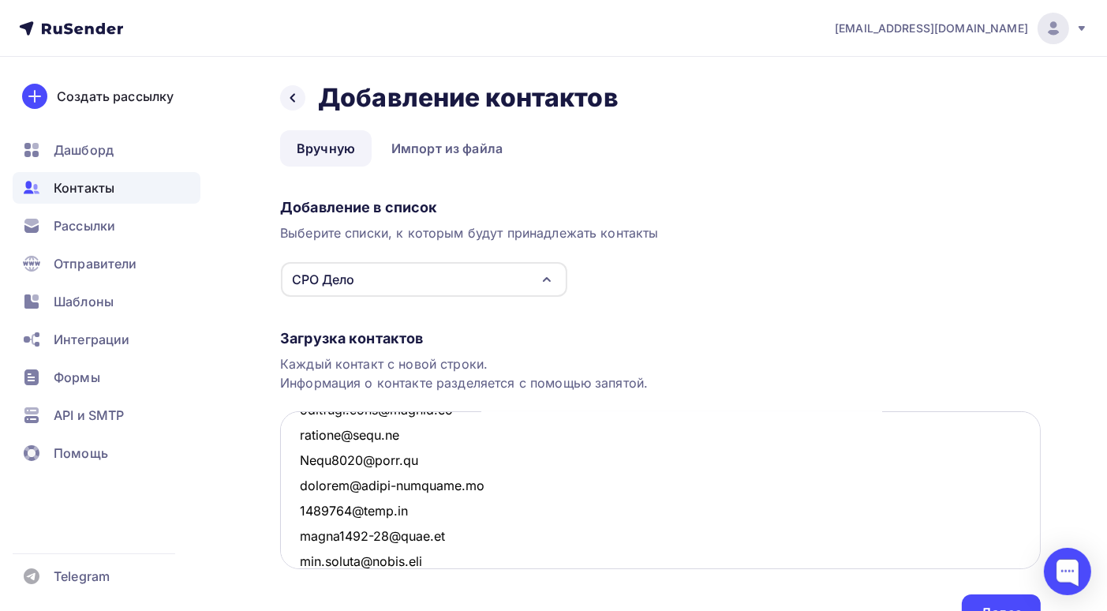
scroll to position [3874, 0]
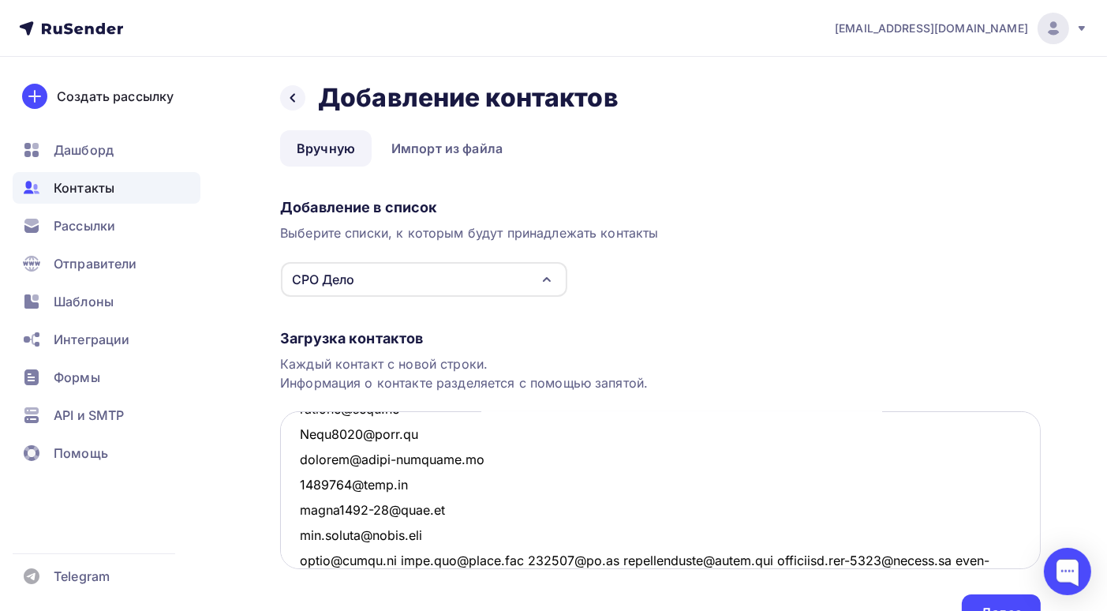
click at [395, 560] on textarea at bounding box center [660, 490] width 761 height 158
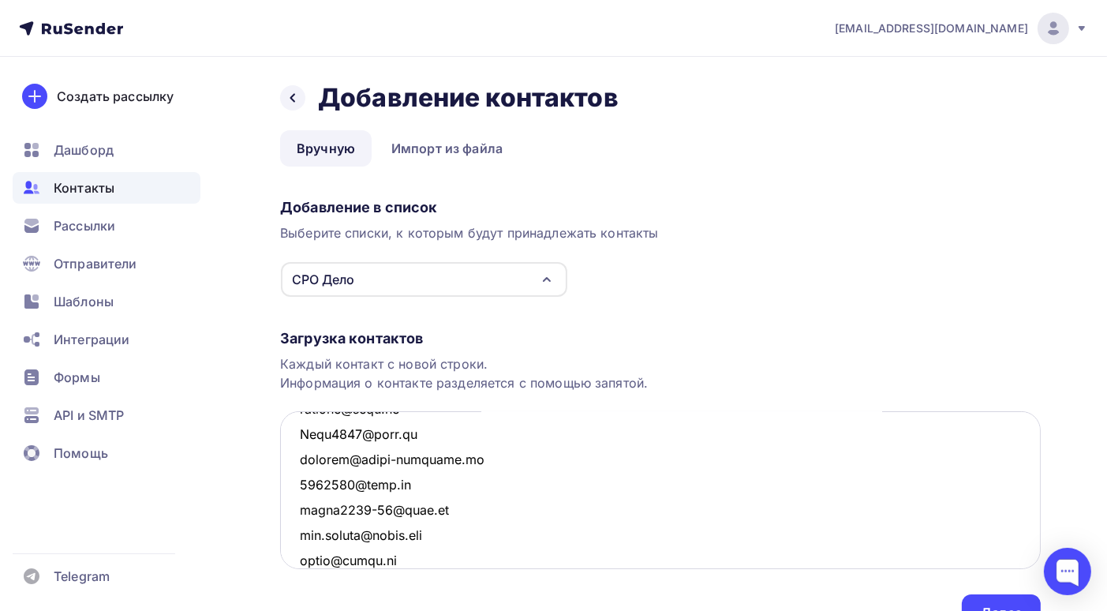
scroll to position [3898, 0]
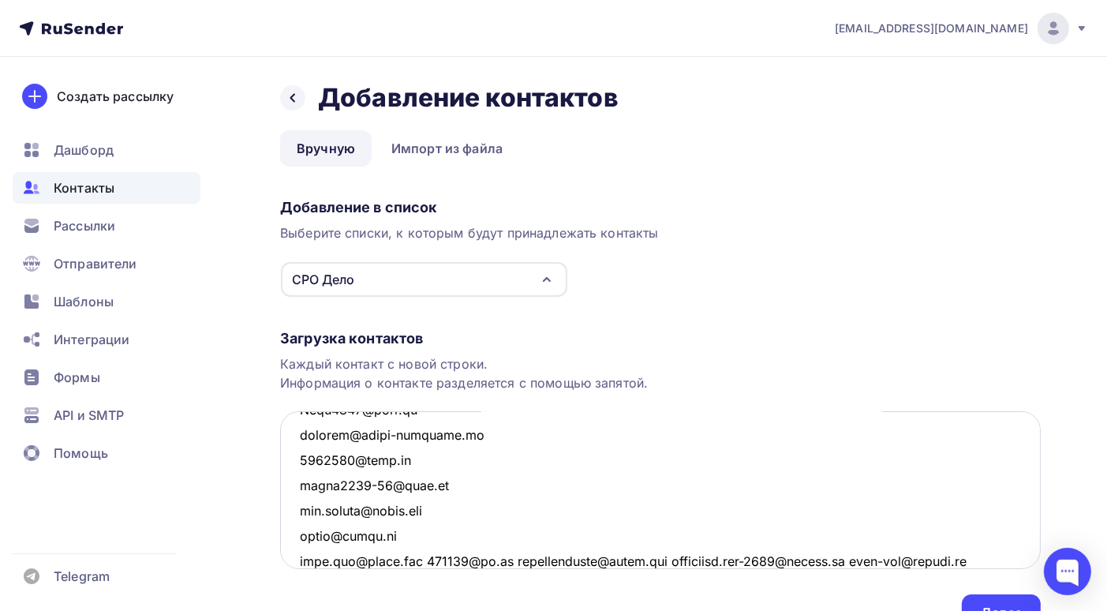
click at [419, 560] on textarea at bounding box center [660, 490] width 761 height 158
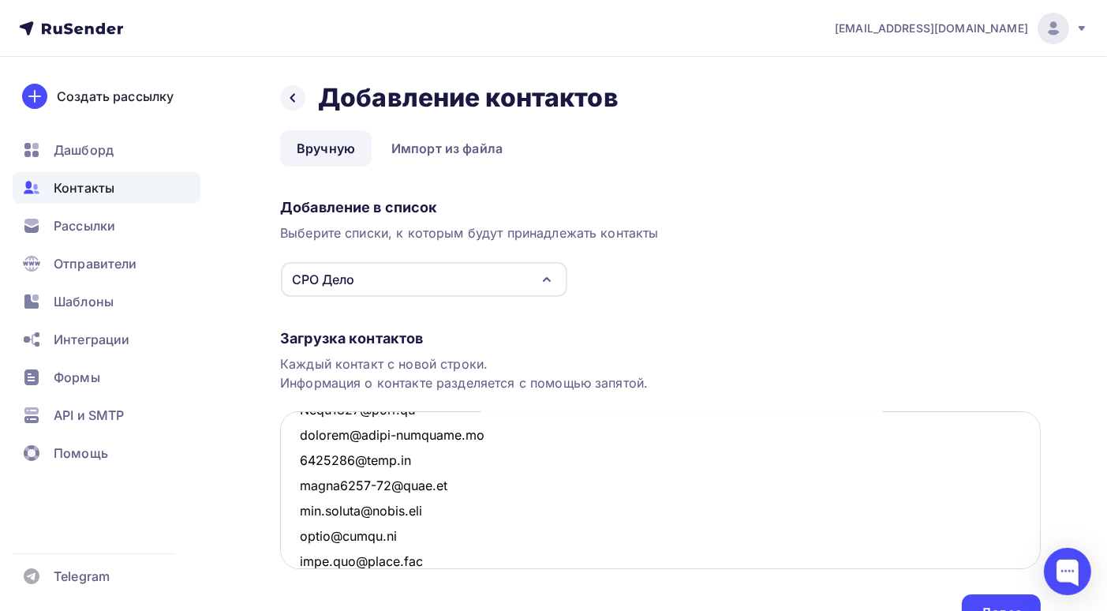
scroll to position [3924, 0]
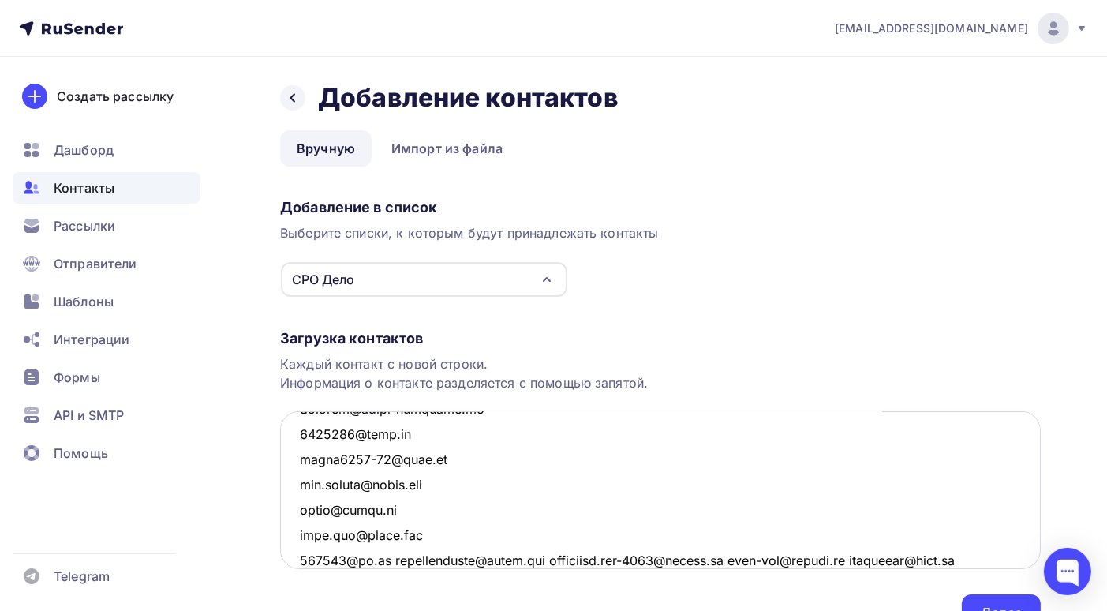
click at [395, 559] on textarea at bounding box center [660, 490] width 761 height 158
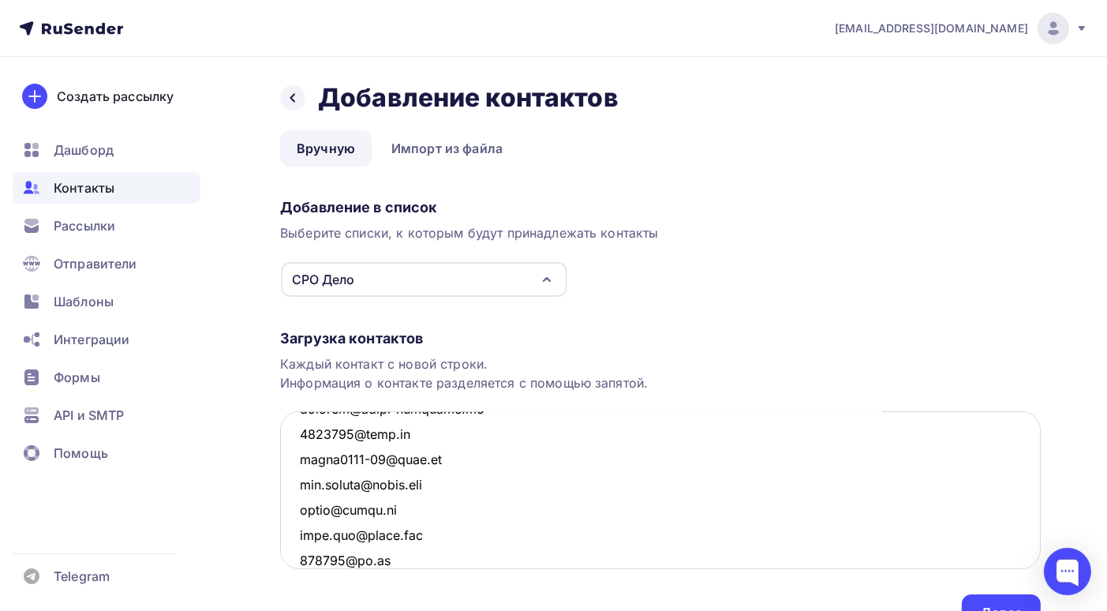
scroll to position [3949, 0]
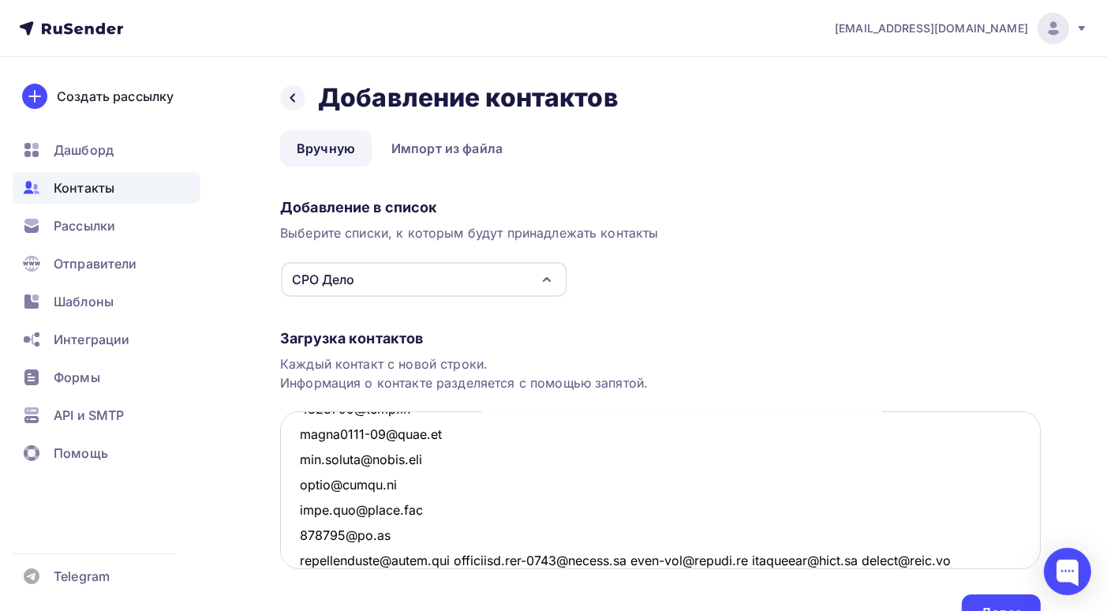
click at [456, 556] on textarea at bounding box center [660, 490] width 761 height 158
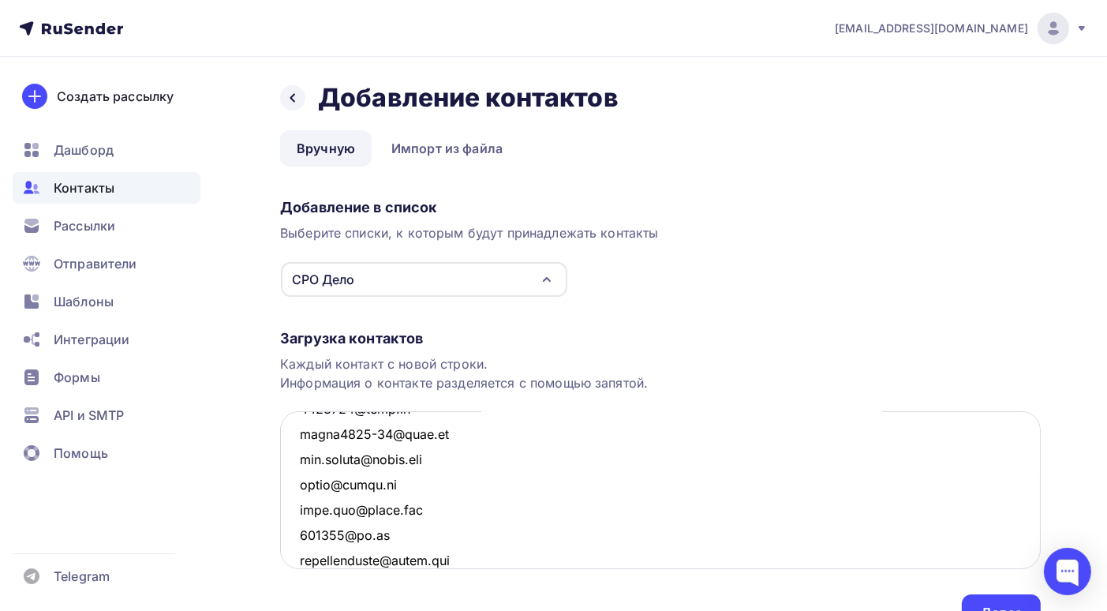
scroll to position [3975, 0]
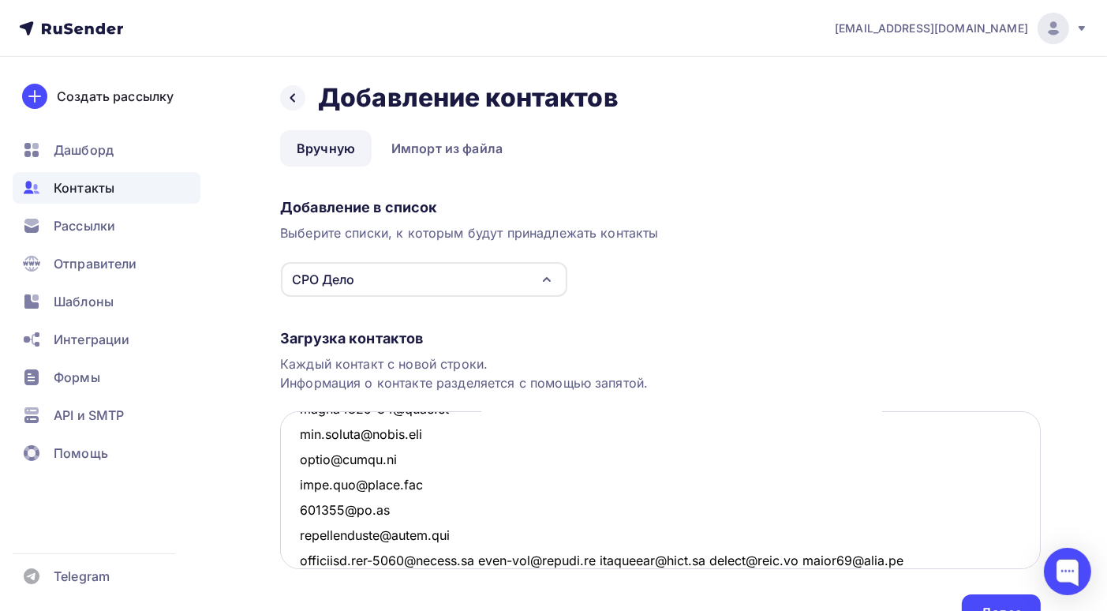
click at [487, 558] on textarea at bounding box center [660, 490] width 761 height 158
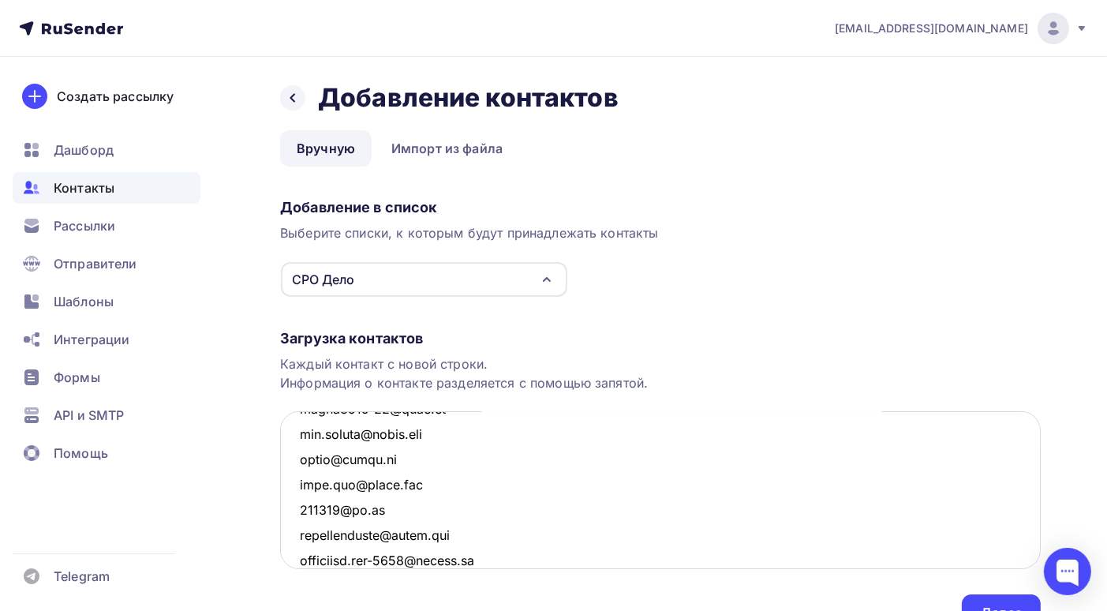
scroll to position [4000, 0]
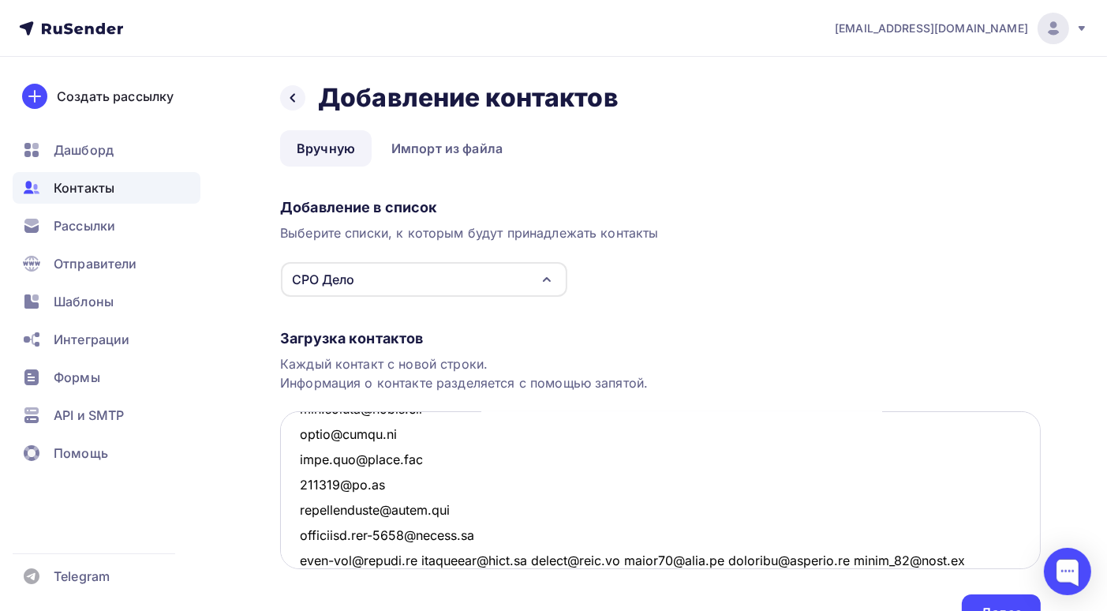
click at [433, 559] on textarea at bounding box center [660, 490] width 761 height 158
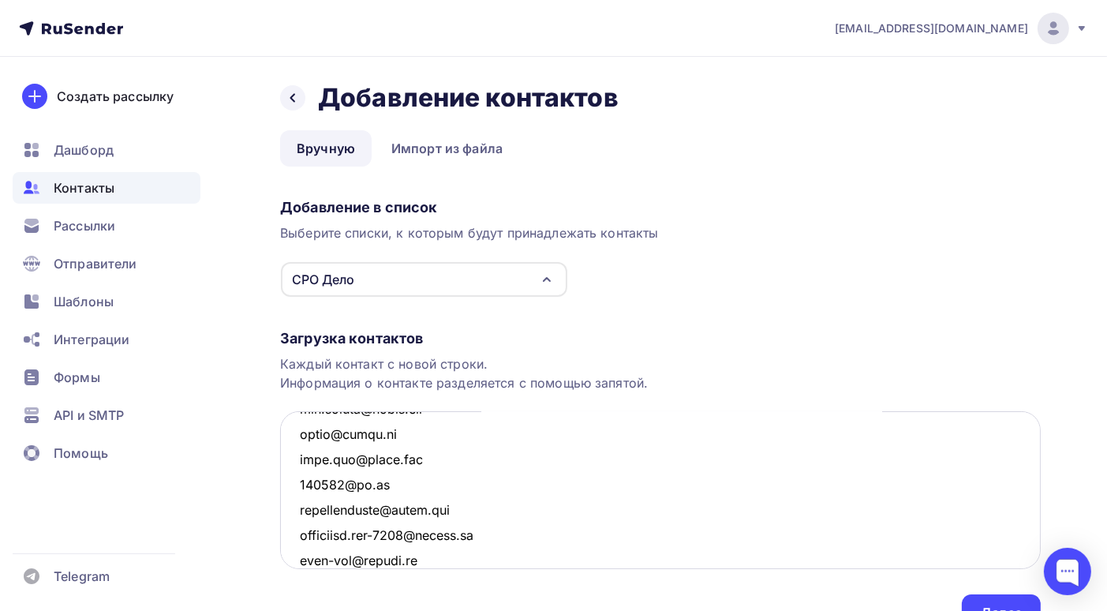
scroll to position [4025, 0]
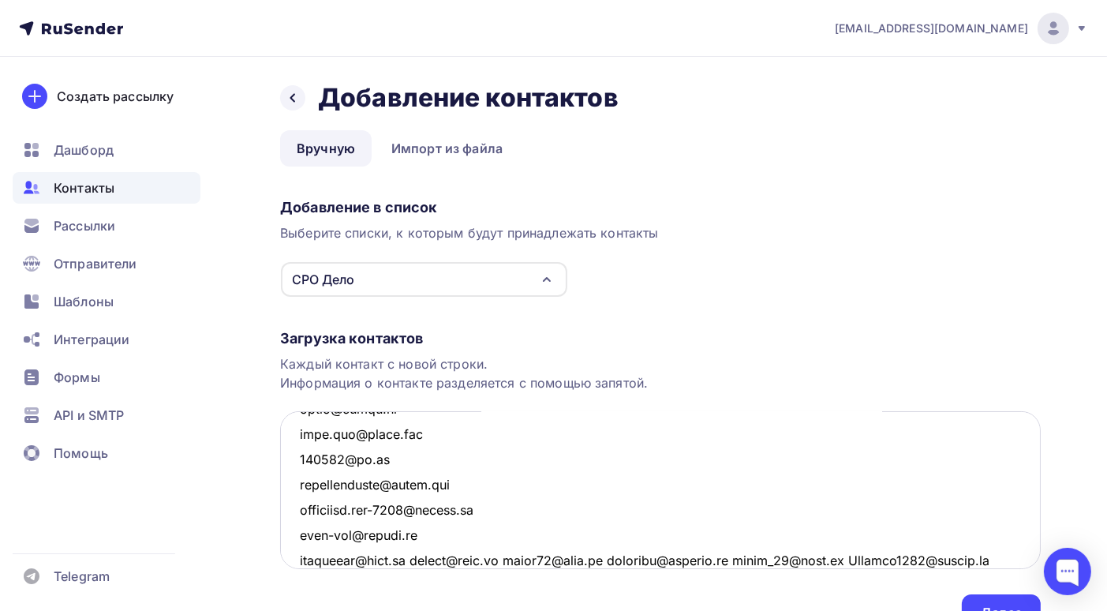
click at [409, 558] on textarea at bounding box center [660, 490] width 761 height 158
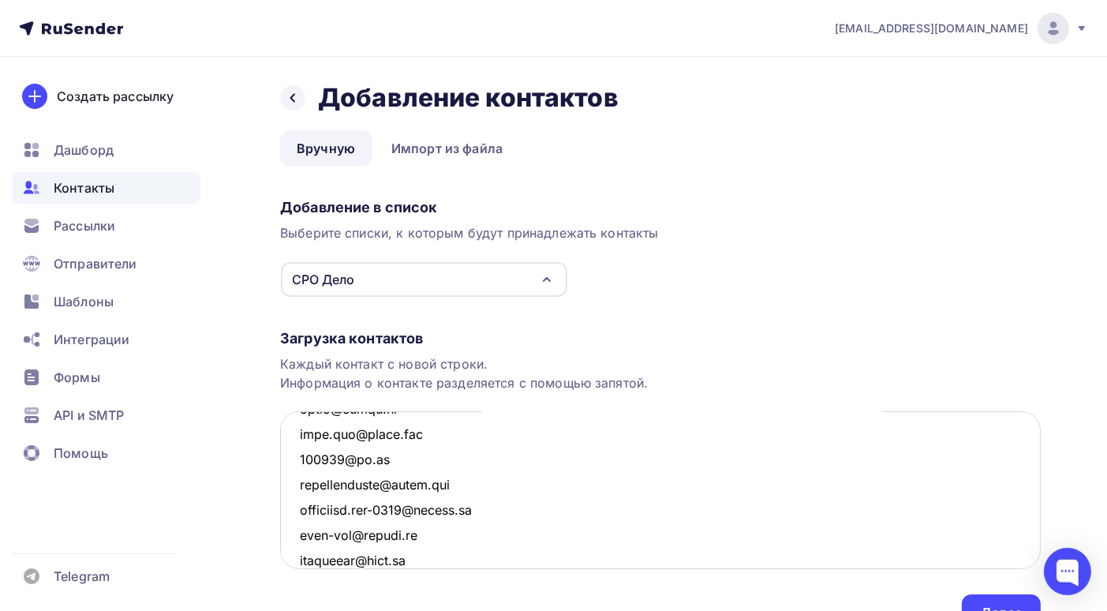
scroll to position [4050, 0]
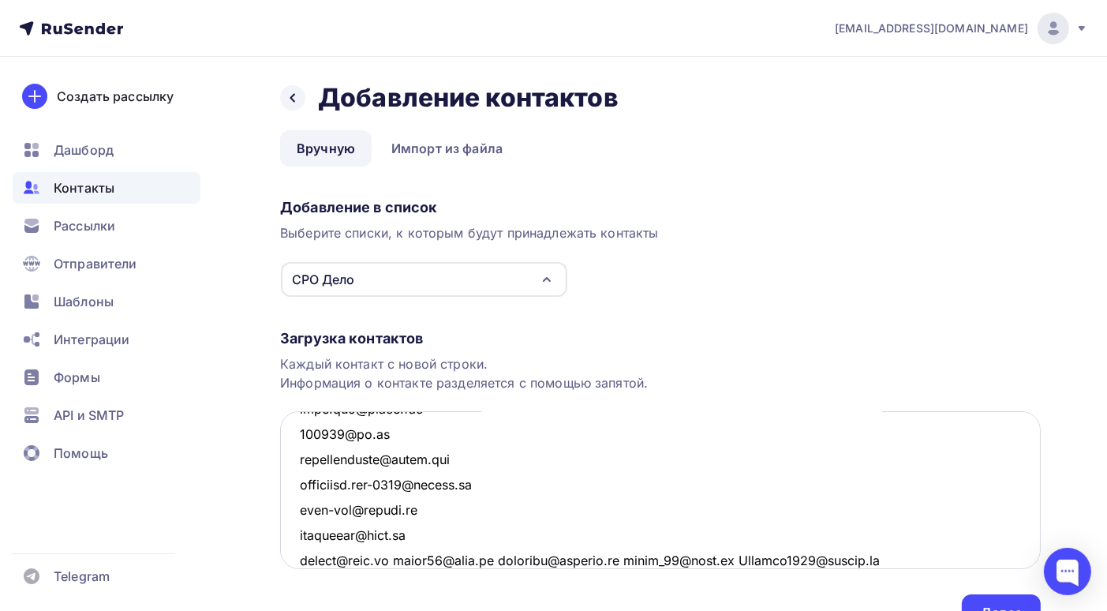
click at [404, 560] on textarea at bounding box center [660, 490] width 761 height 158
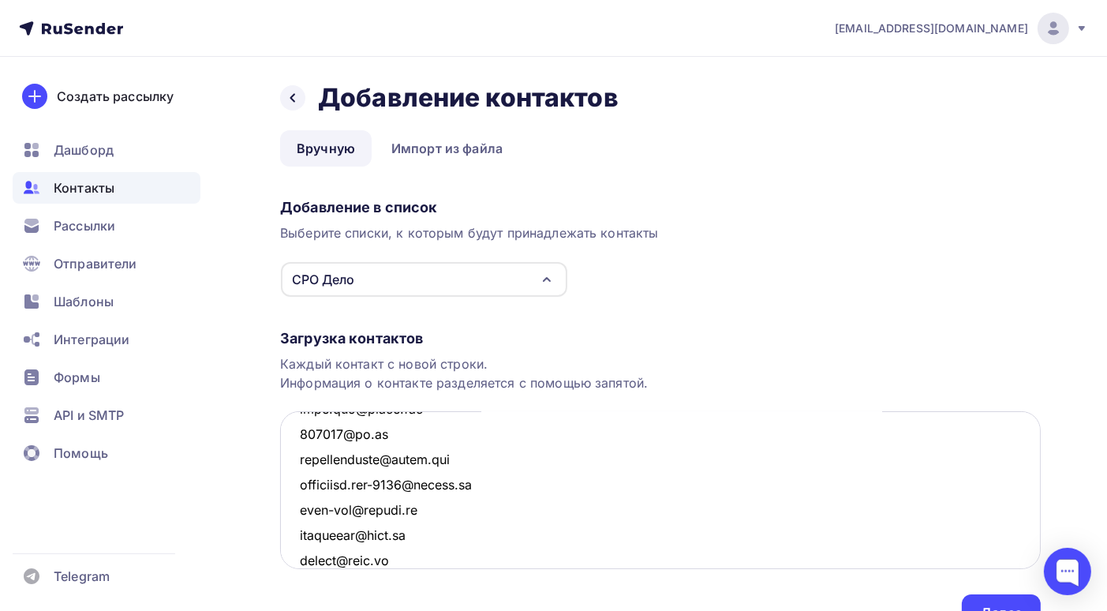
scroll to position [4075, 0]
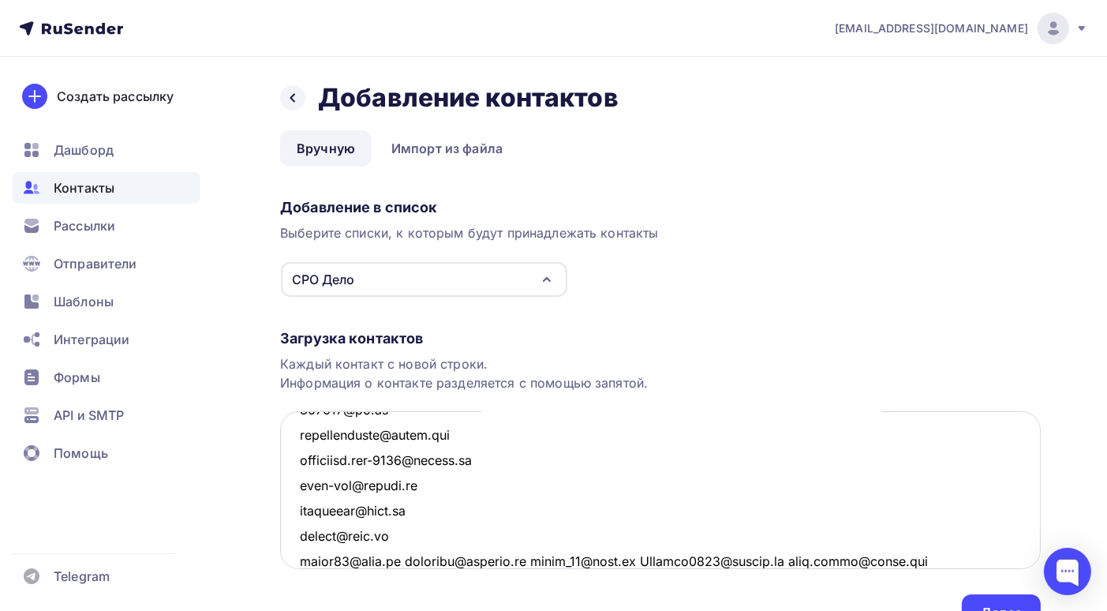
click at [404, 560] on textarea at bounding box center [660, 490] width 761 height 158
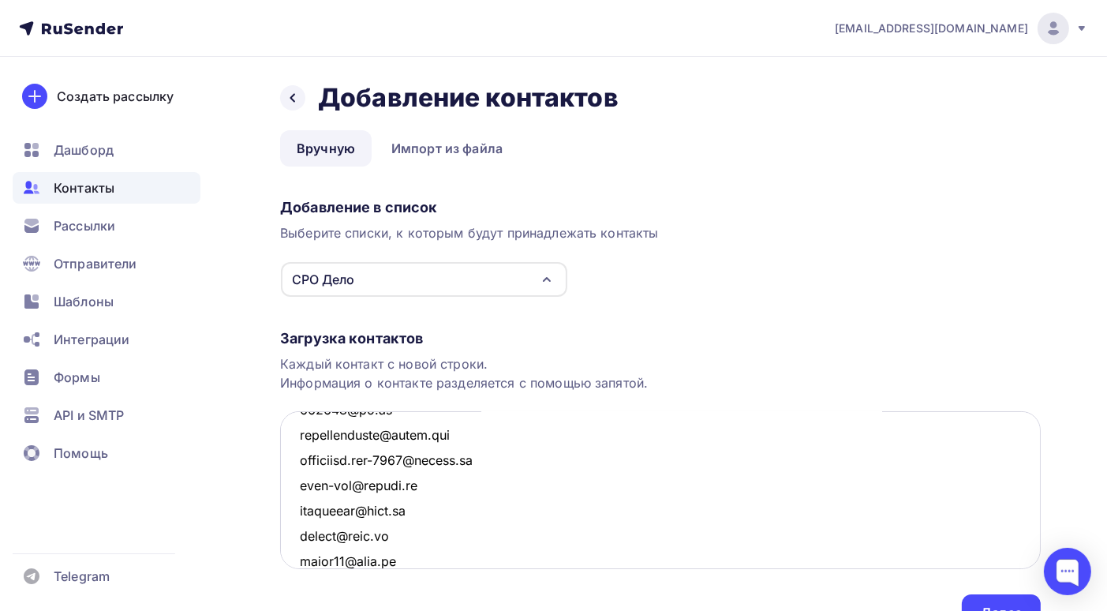
scroll to position [4101, 0]
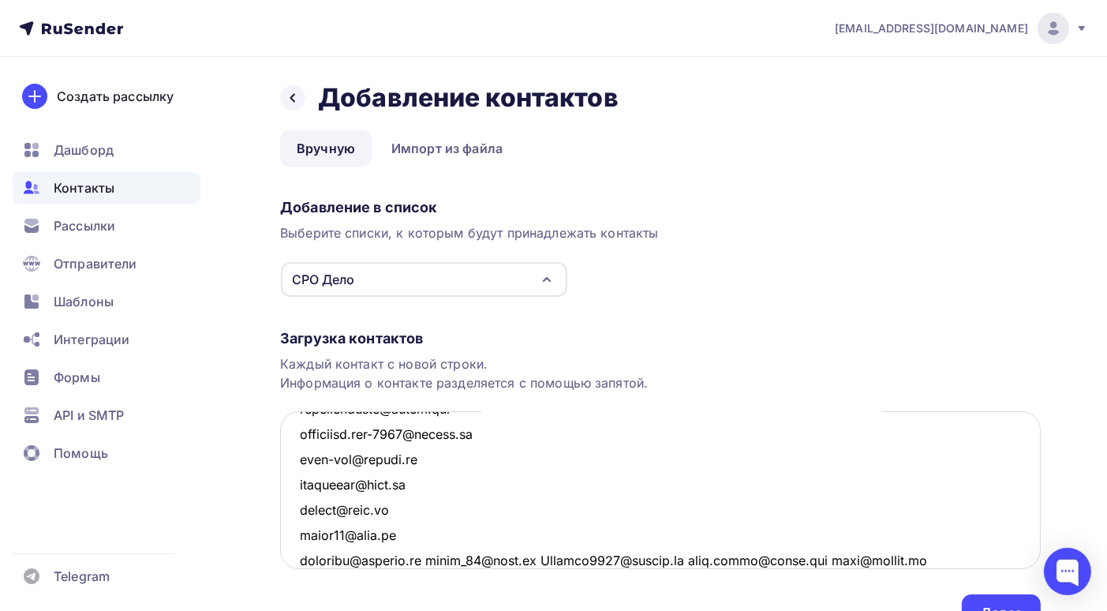
click at [429, 558] on textarea at bounding box center [660, 490] width 761 height 158
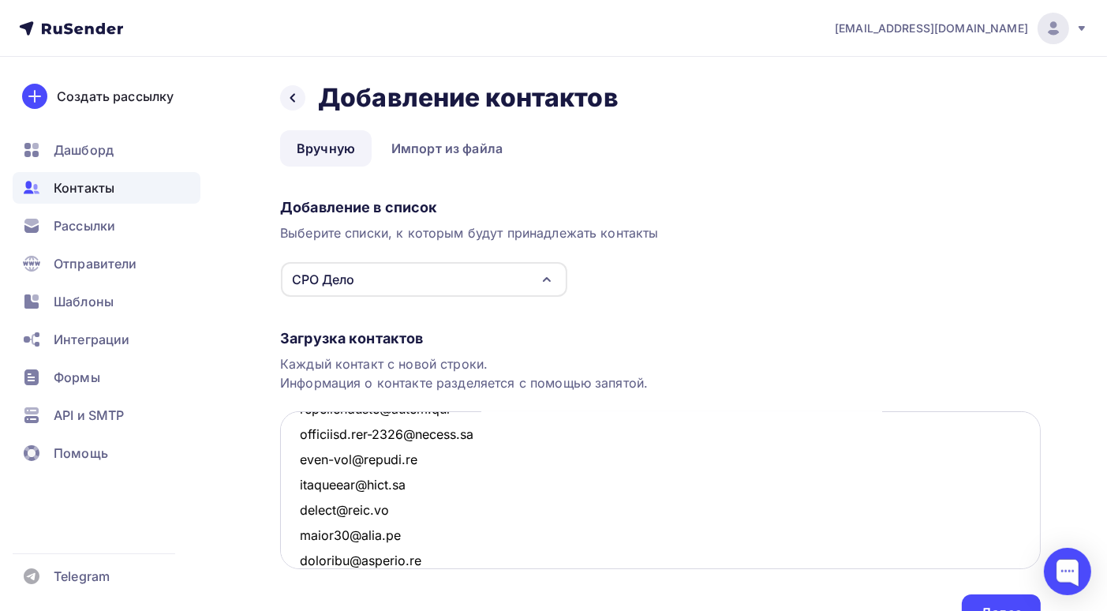
scroll to position [4125, 0]
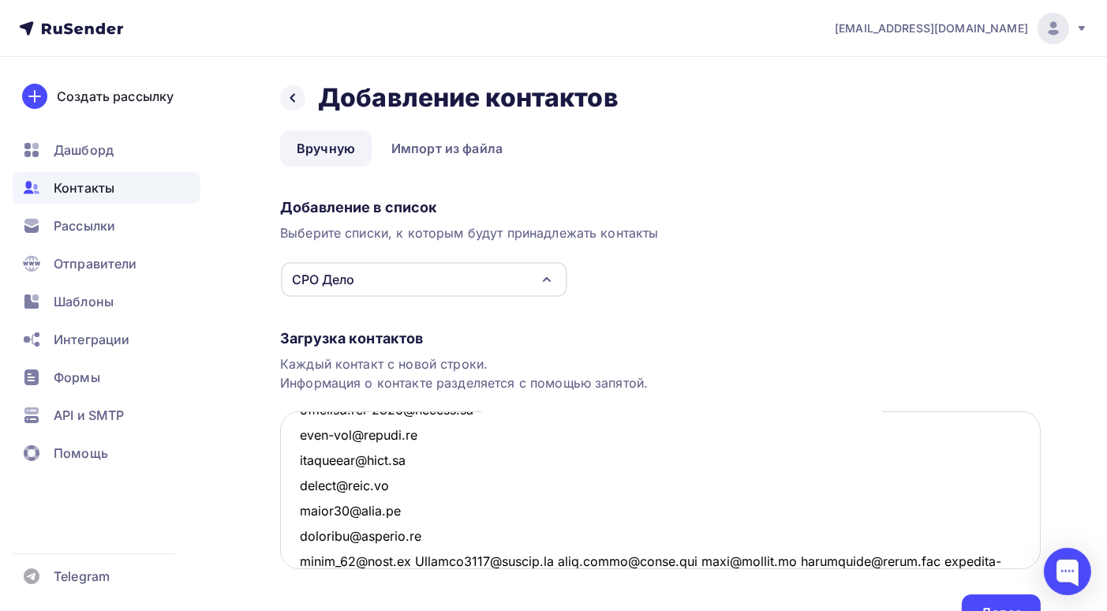
click at [403, 558] on textarea at bounding box center [660, 490] width 761 height 158
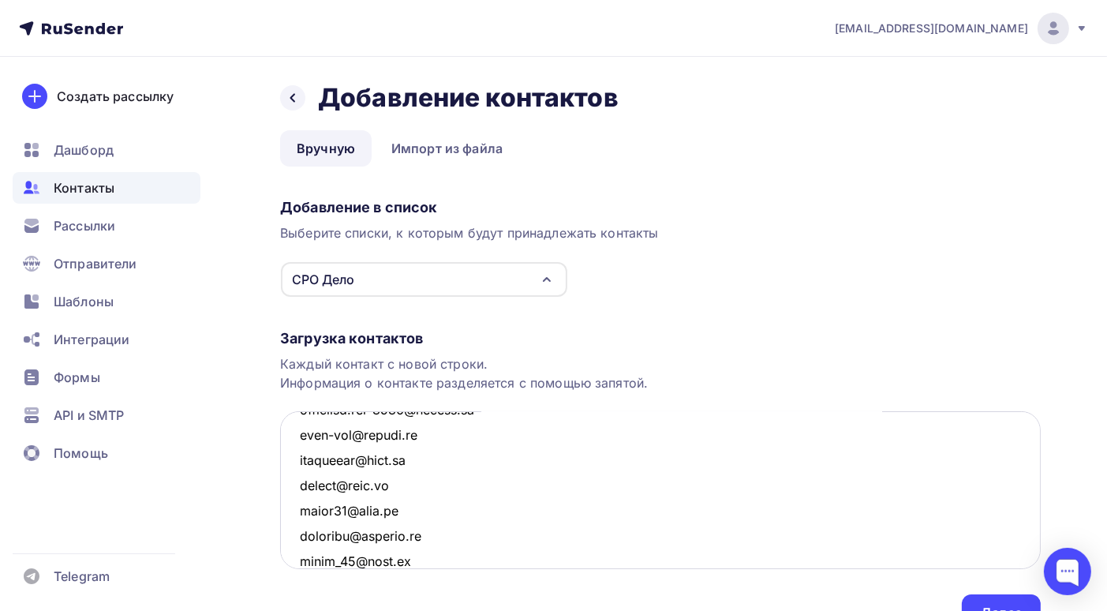
scroll to position [4151, 0]
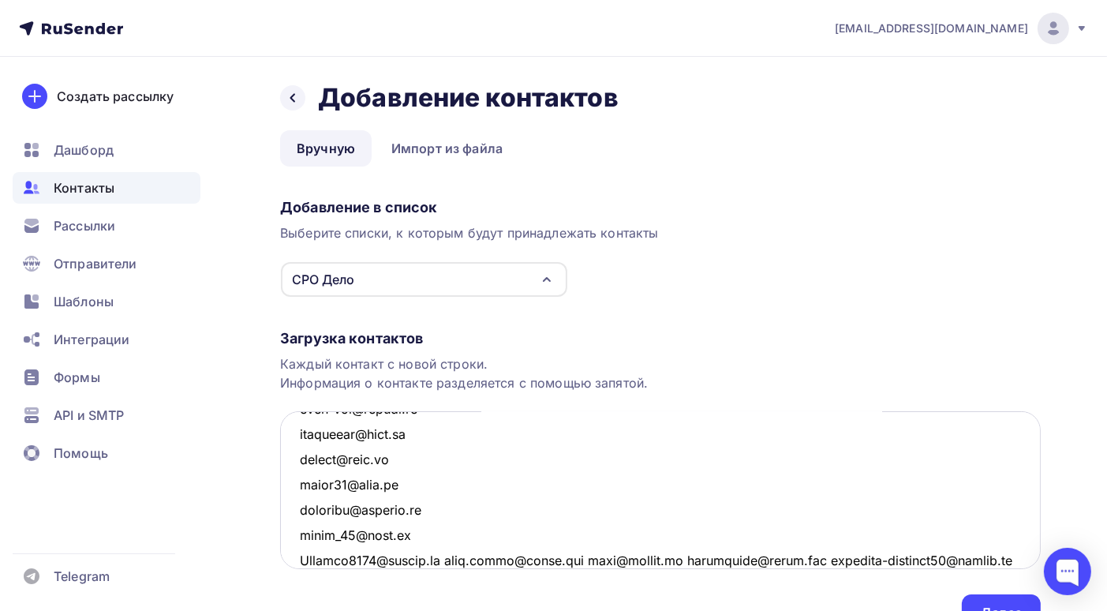
click at [450, 558] on textarea at bounding box center [660, 490] width 761 height 158
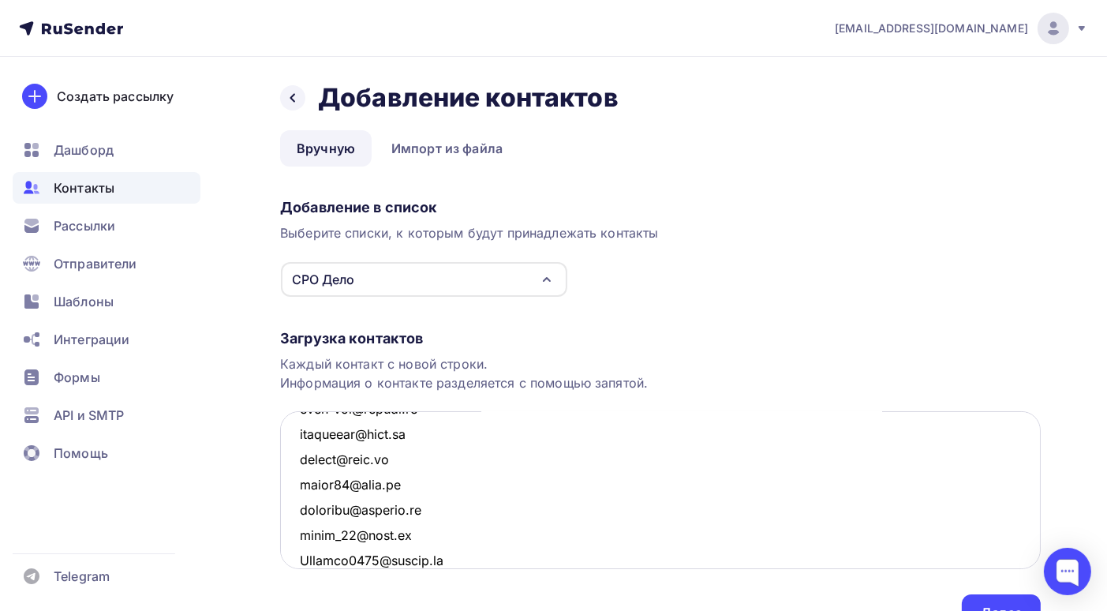
scroll to position [4177, 0]
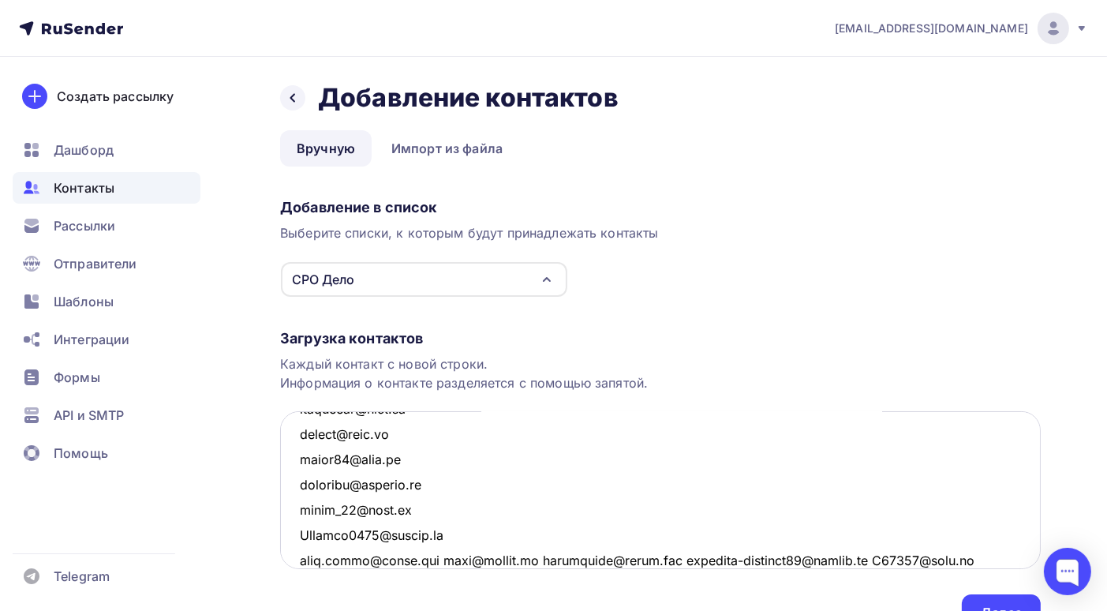
click at [450, 560] on textarea at bounding box center [660, 490] width 761 height 158
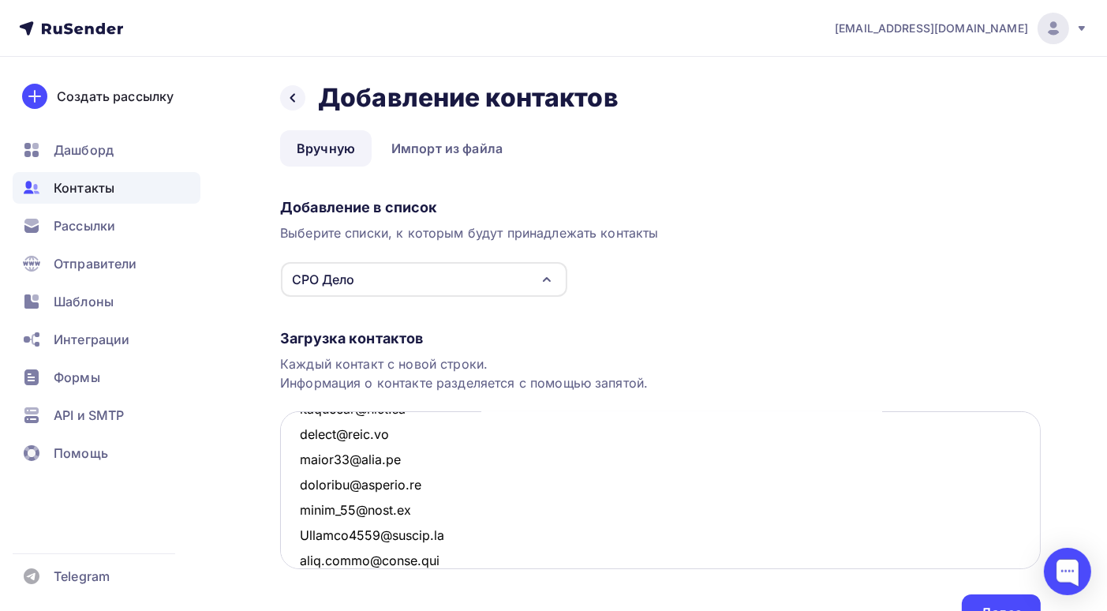
scroll to position [4202, 0]
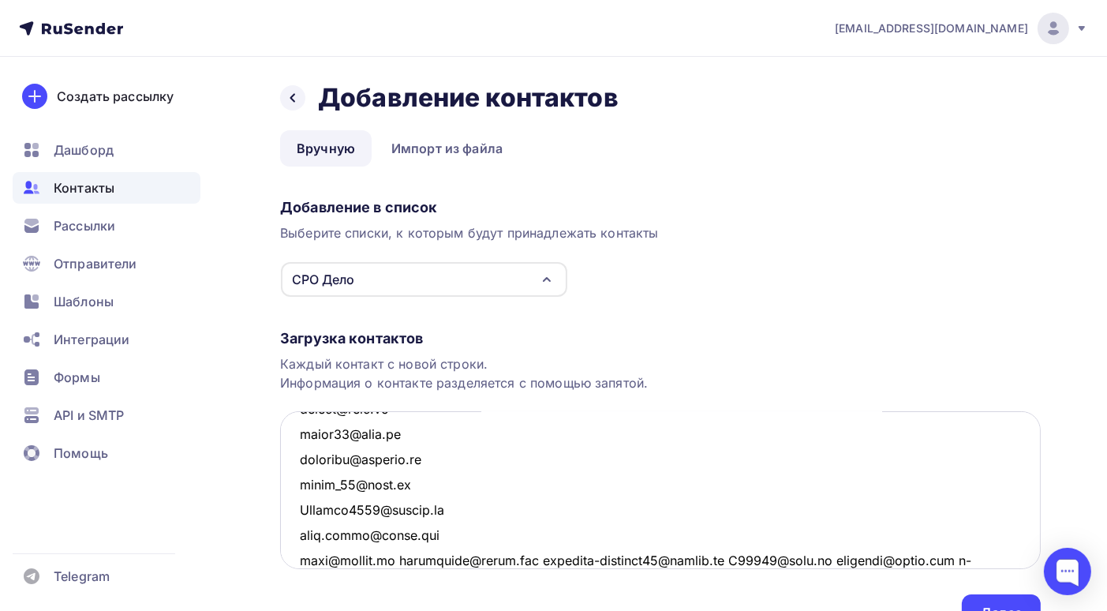
click at [406, 560] on textarea at bounding box center [660, 490] width 761 height 158
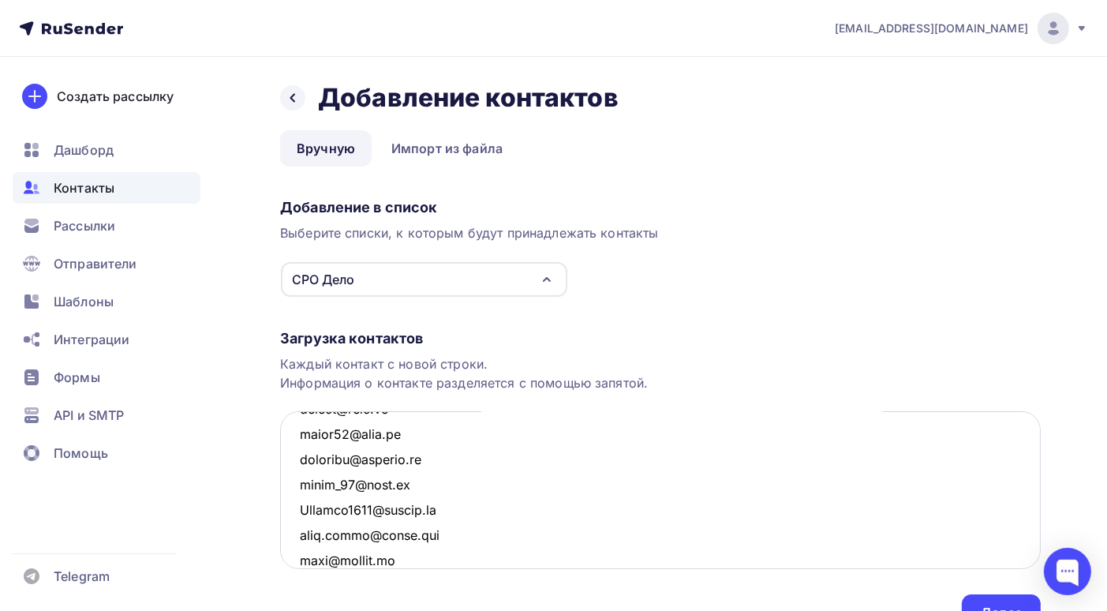
scroll to position [4227, 0]
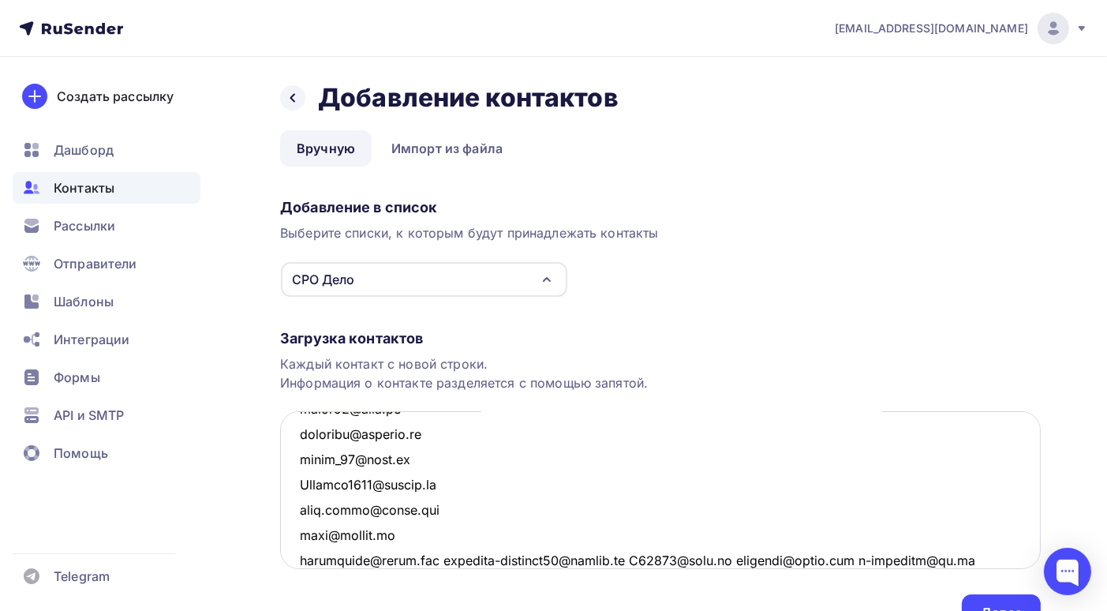
click at [438, 558] on textarea at bounding box center [660, 490] width 761 height 158
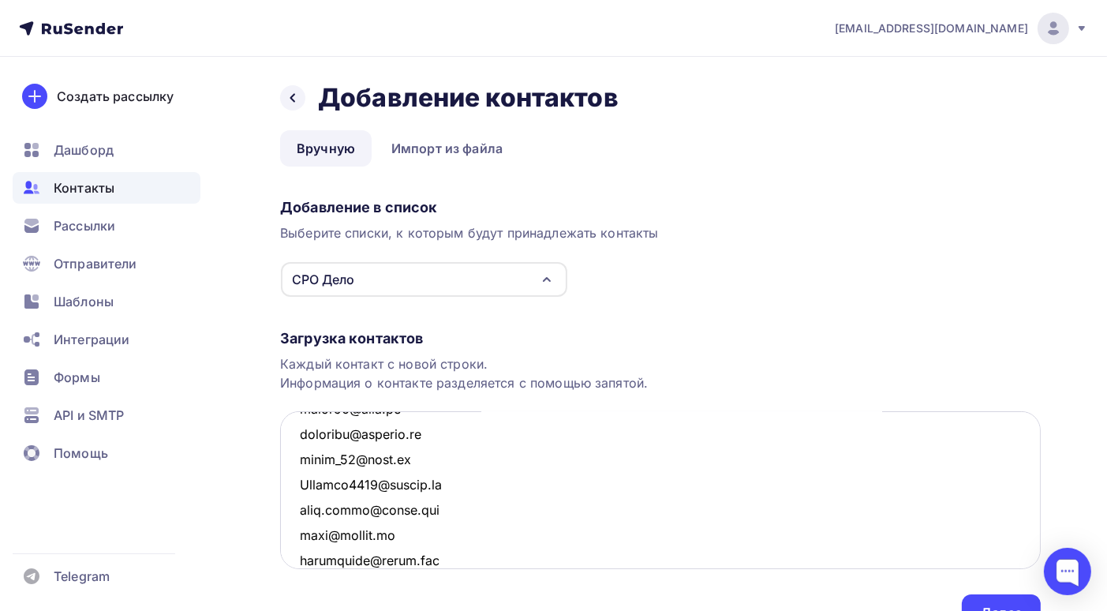
scroll to position [4252, 0]
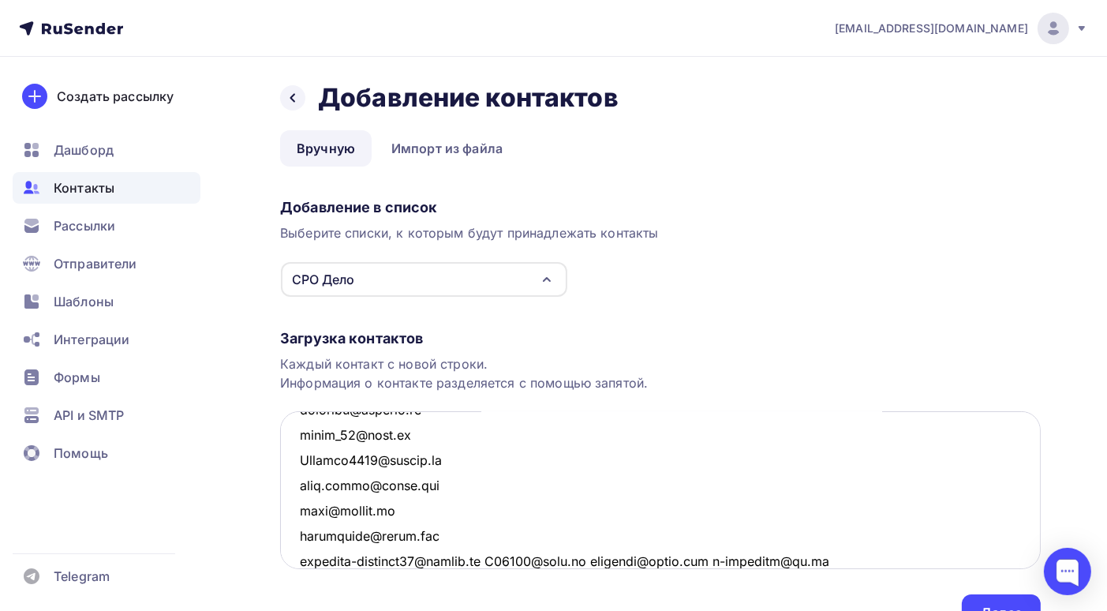
click at [492, 558] on textarea at bounding box center [660, 490] width 761 height 158
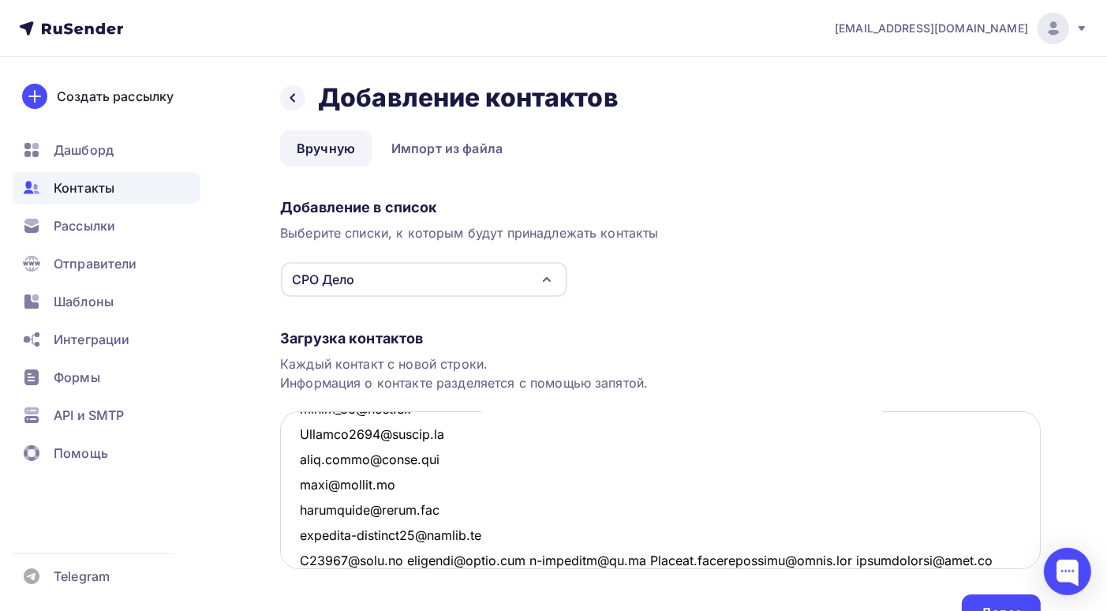
click at [397, 558] on textarea at bounding box center [660, 490] width 761 height 158
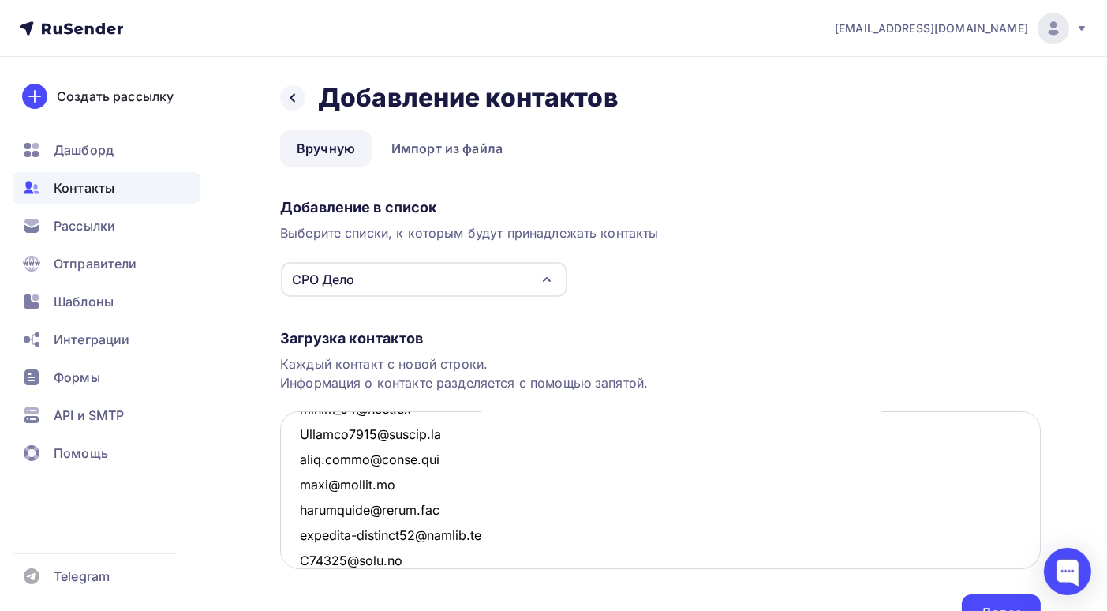
scroll to position [4302, 0]
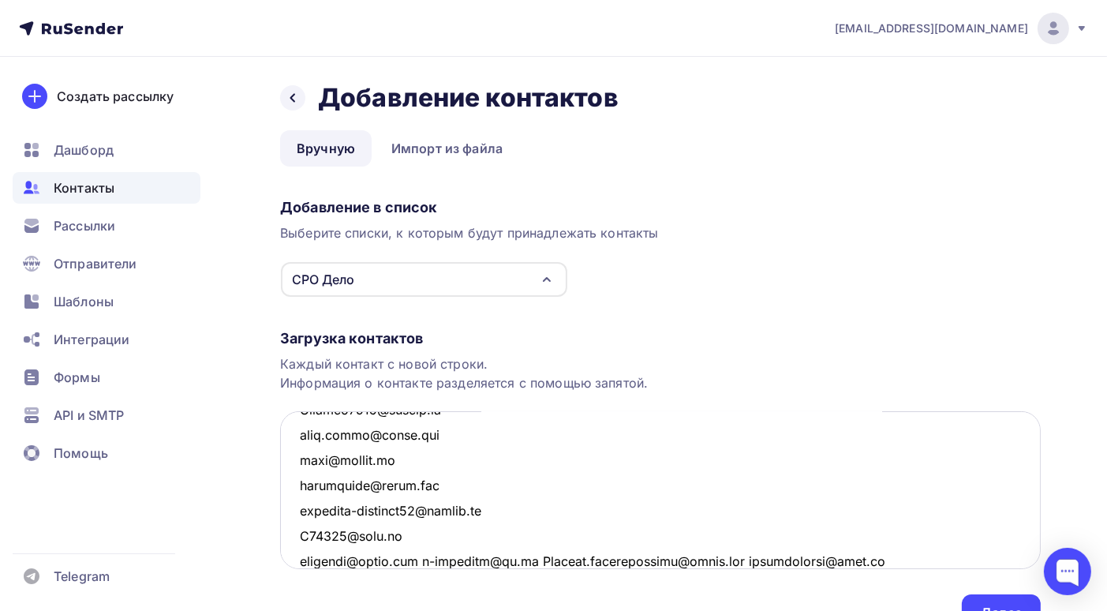
click at [427, 558] on textarea at bounding box center [660, 490] width 761 height 158
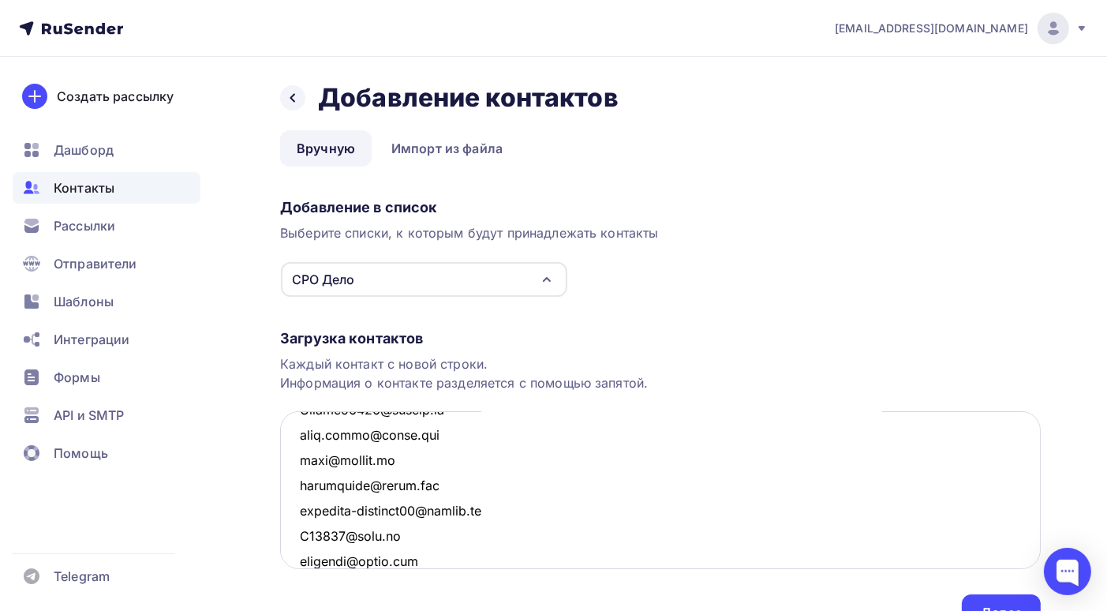
scroll to position [4328, 0]
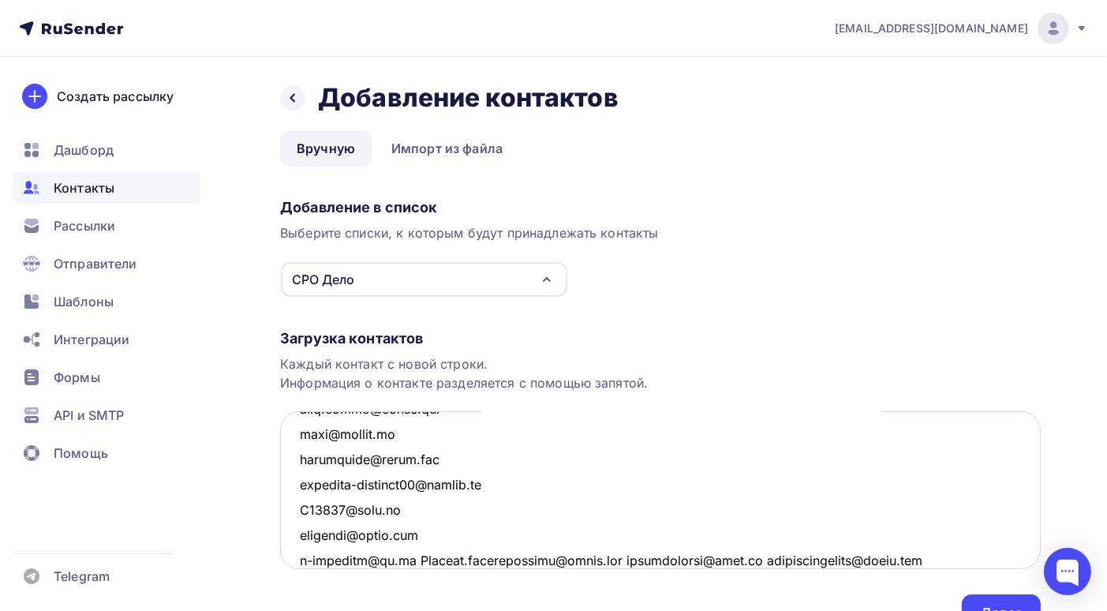
click at [406, 558] on textarea at bounding box center [660, 490] width 761 height 158
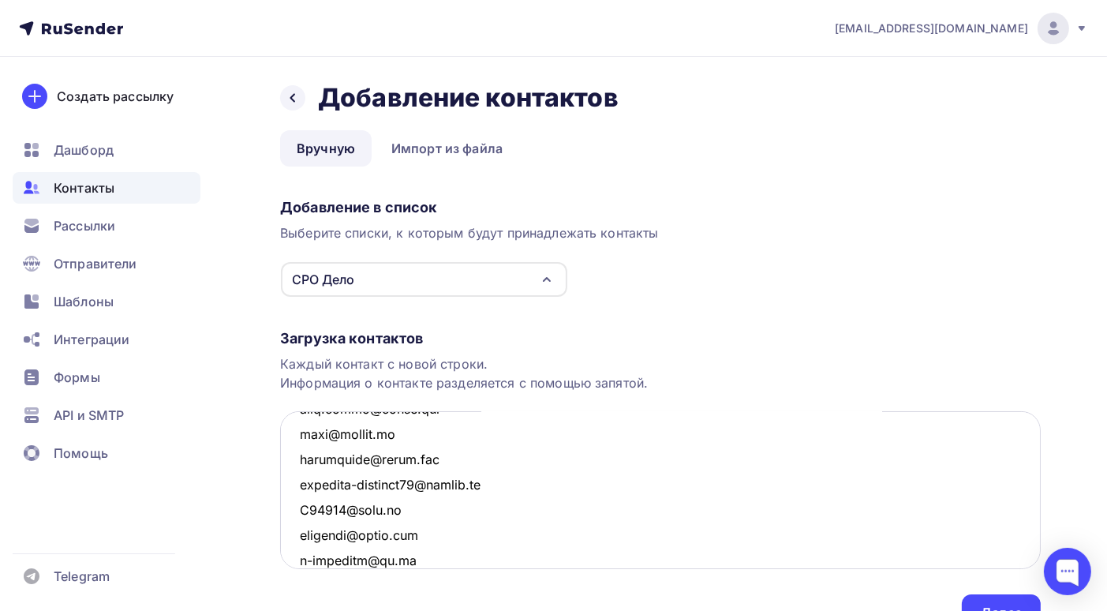
scroll to position [4354, 0]
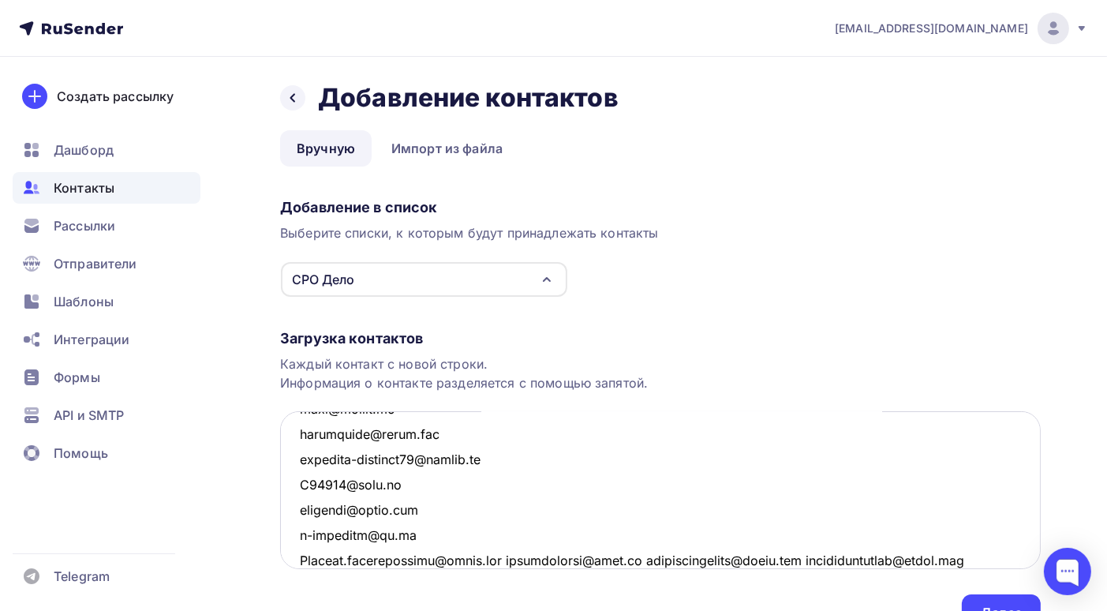
click at [503, 560] on textarea at bounding box center [660, 490] width 761 height 158
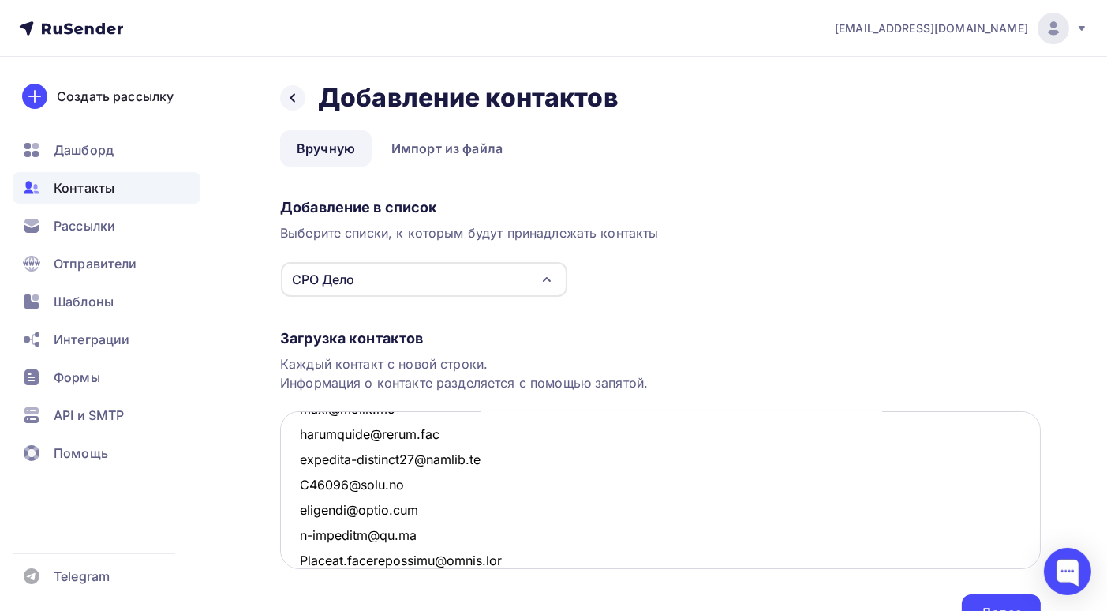
scroll to position [4379, 0]
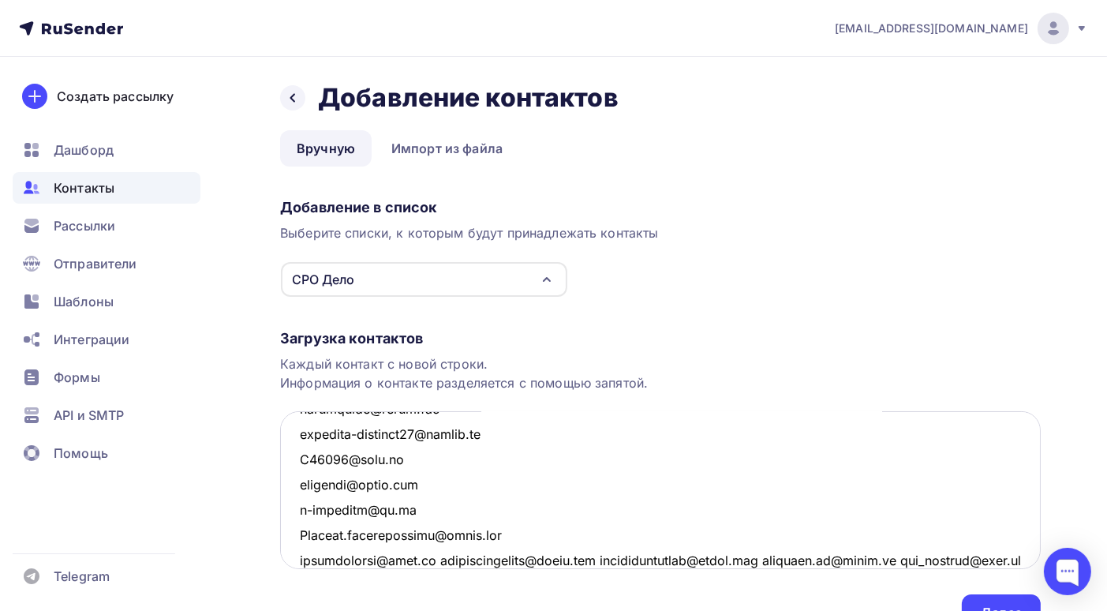
click at [434, 558] on textarea at bounding box center [660, 490] width 761 height 158
click at [430, 560] on textarea at bounding box center [660, 490] width 761 height 158
click at [431, 557] on textarea at bounding box center [660, 490] width 761 height 158
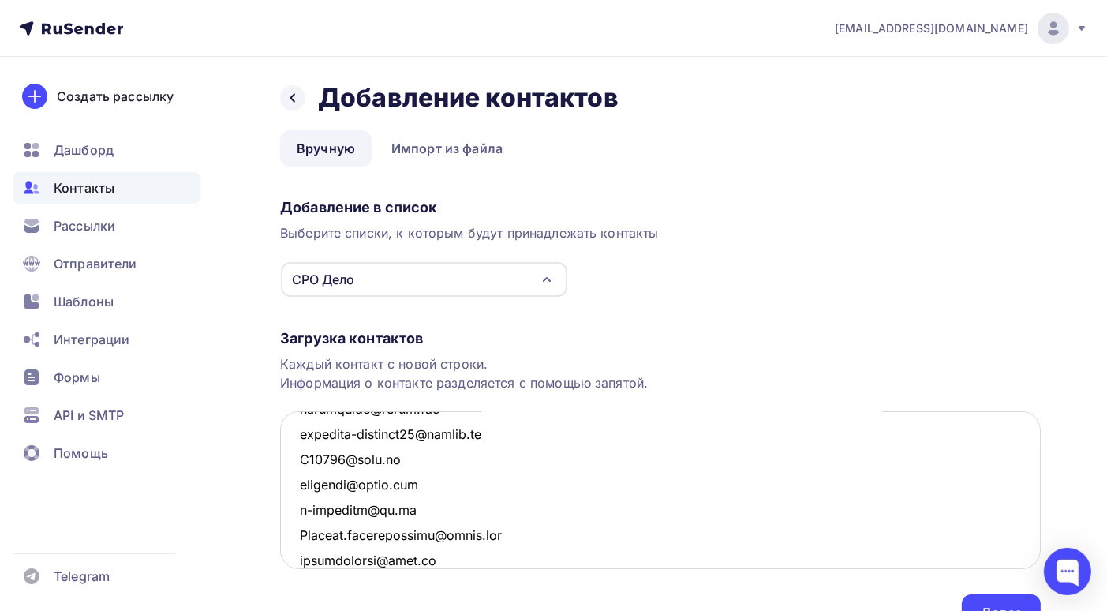
scroll to position [4404, 0]
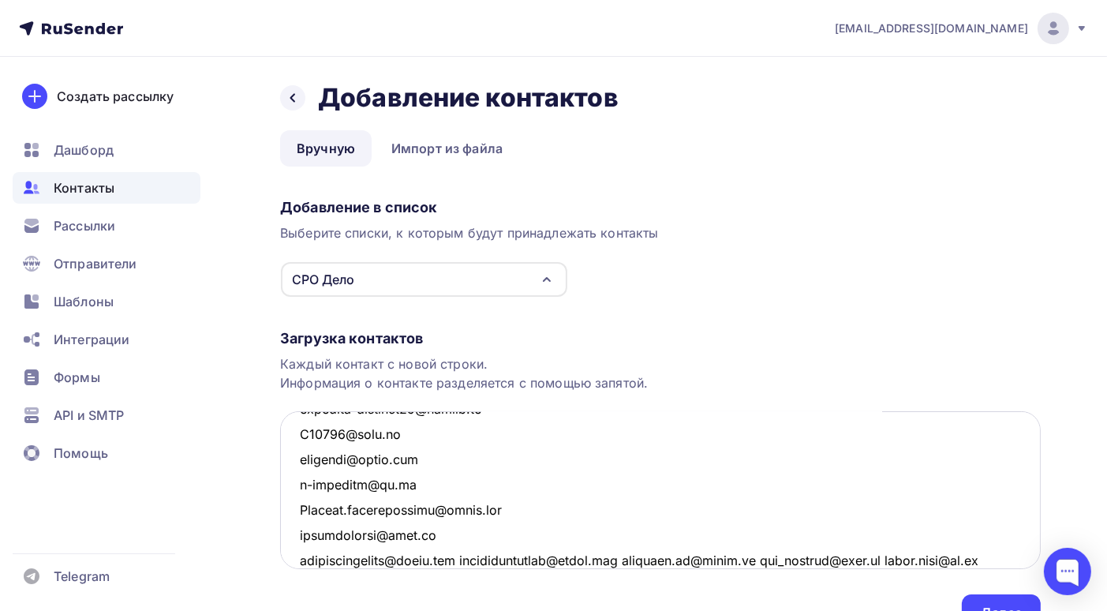
click at [456, 560] on textarea at bounding box center [660, 490] width 761 height 158
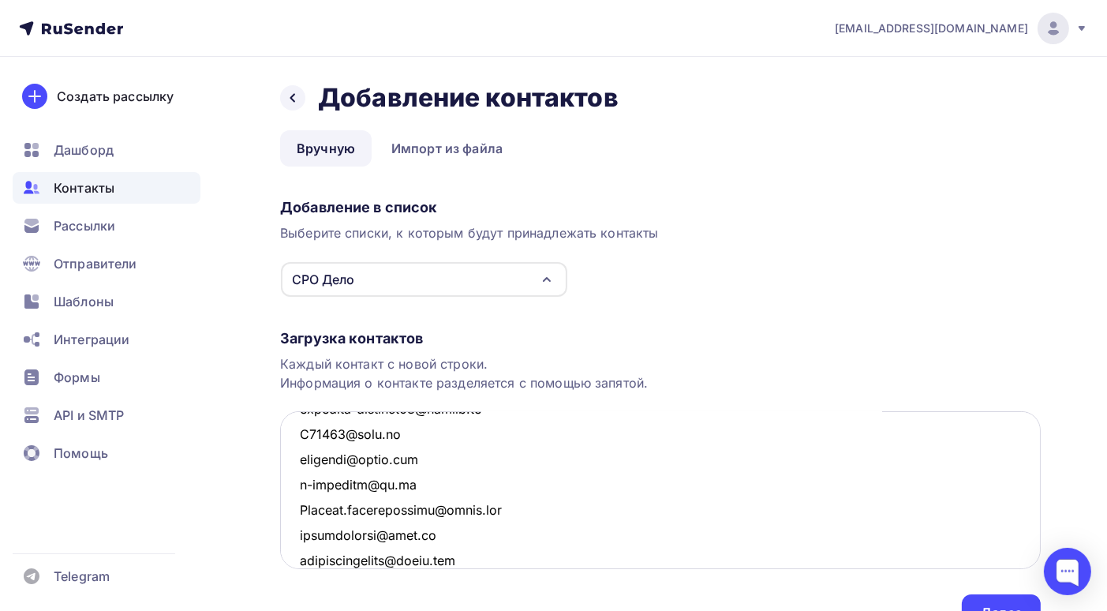
scroll to position [4429, 0]
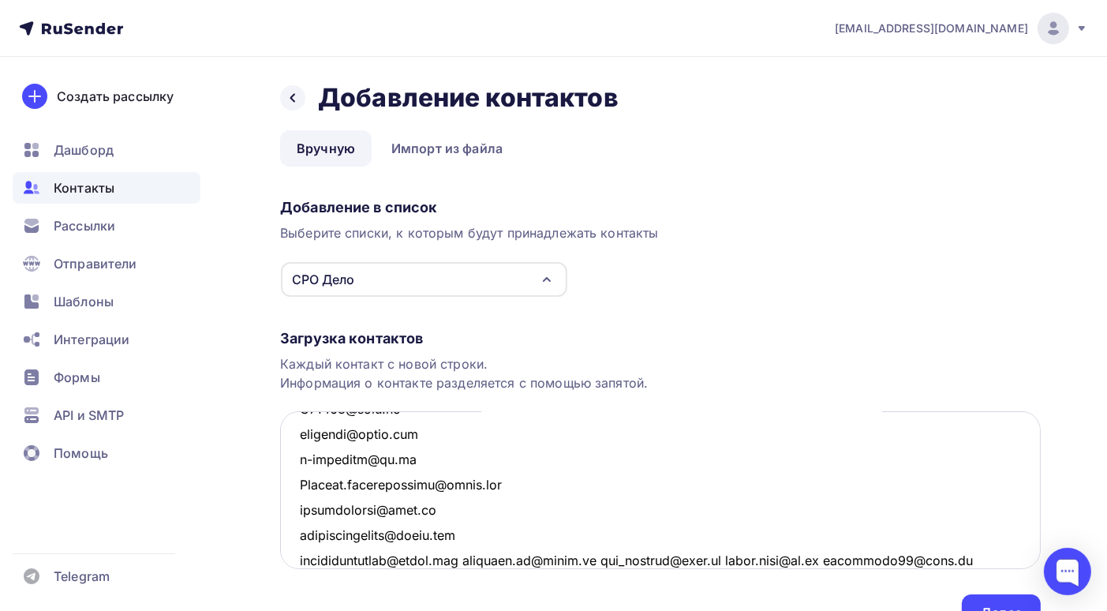
click at [458, 558] on textarea at bounding box center [660, 490] width 761 height 158
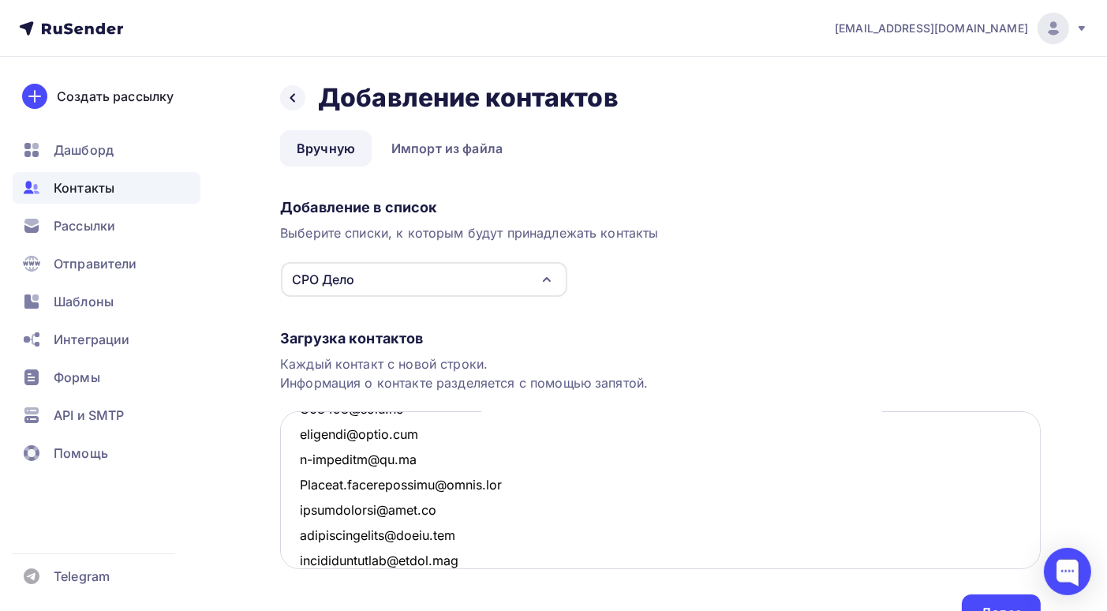
scroll to position [4455, 0]
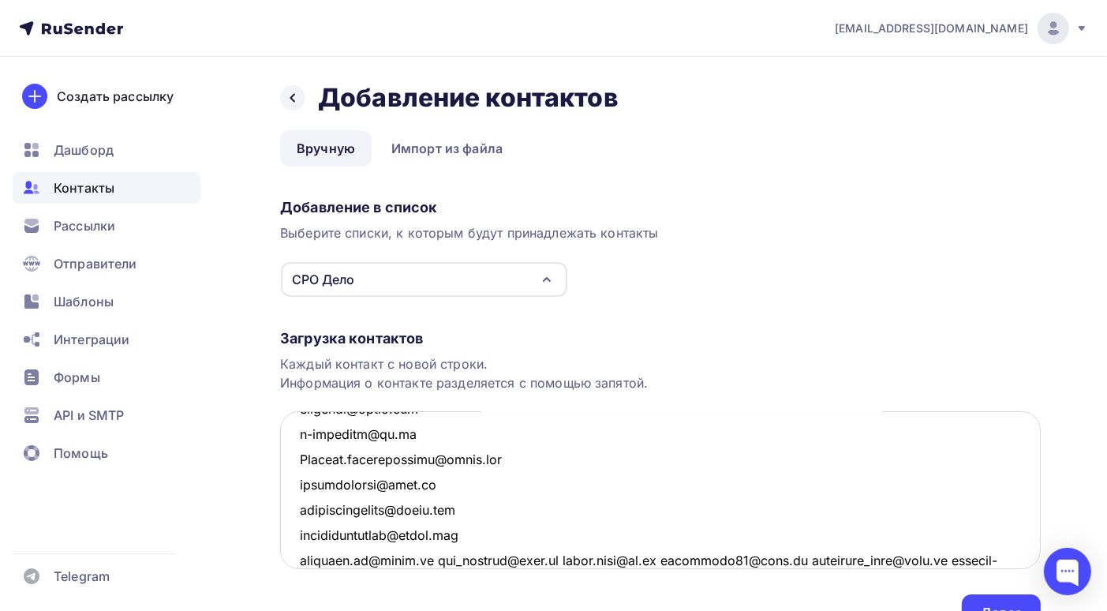
click at [431, 558] on textarea at bounding box center [660, 490] width 761 height 158
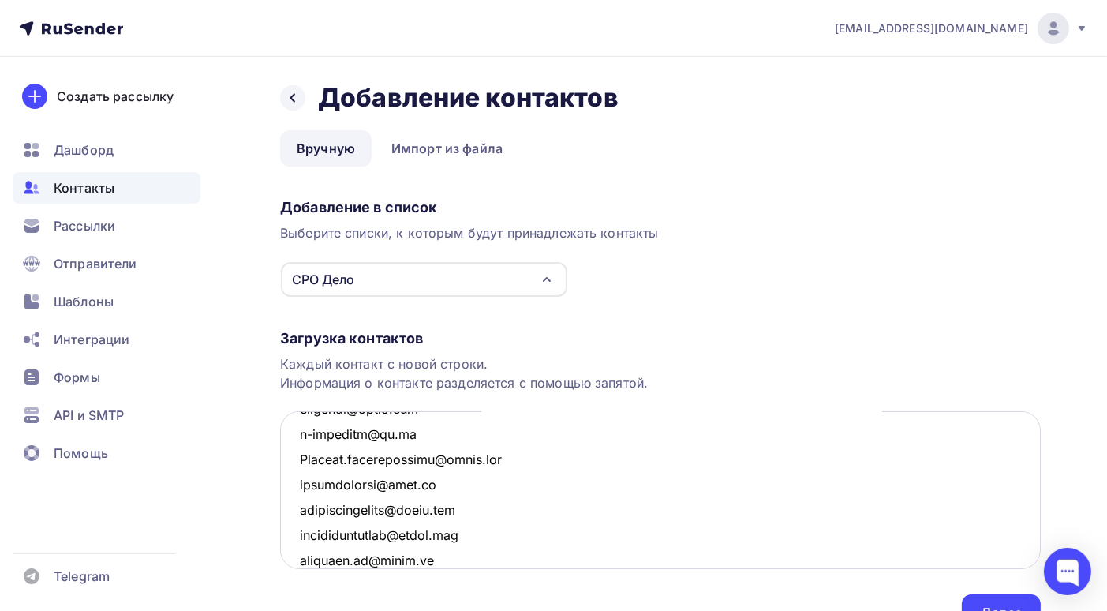
scroll to position [4479, 0]
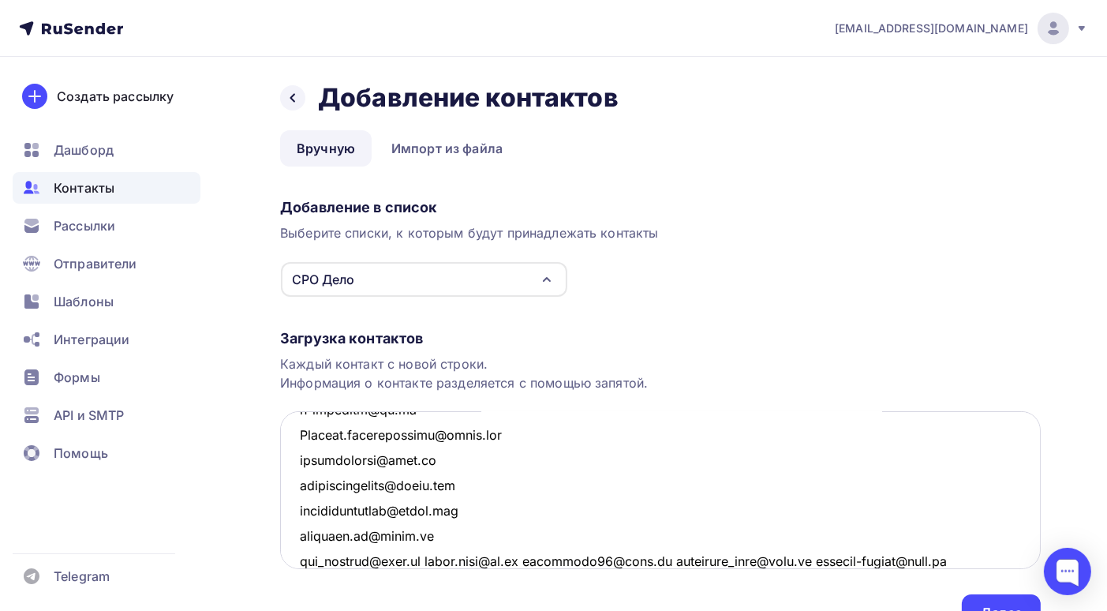
click at [423, 559] on textarea at bounding box center [660, 490] width 761 height 158
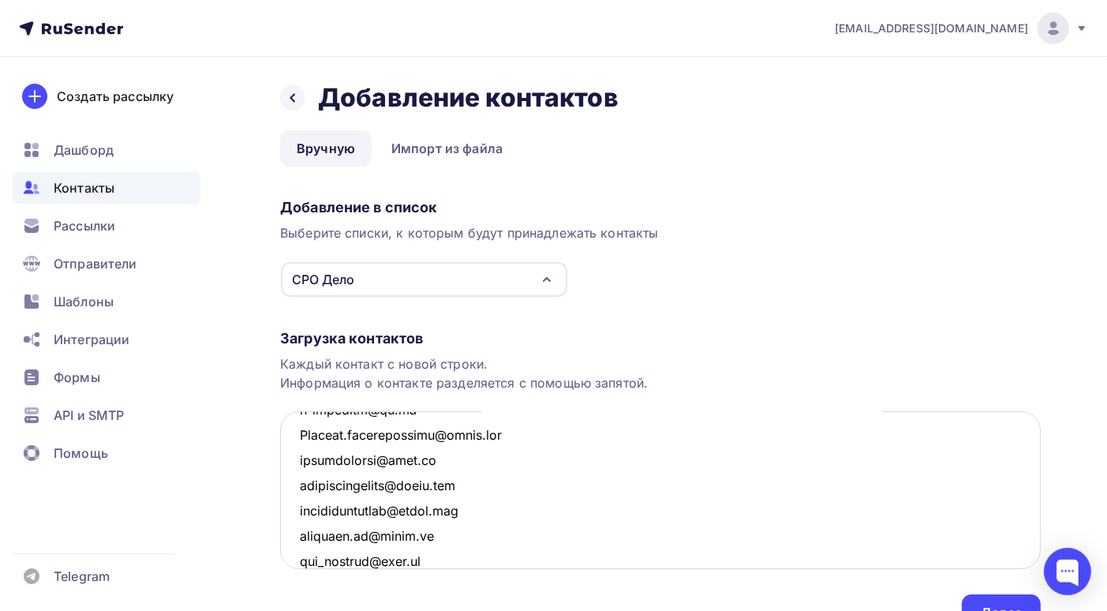
scroll to position [4505, 0]
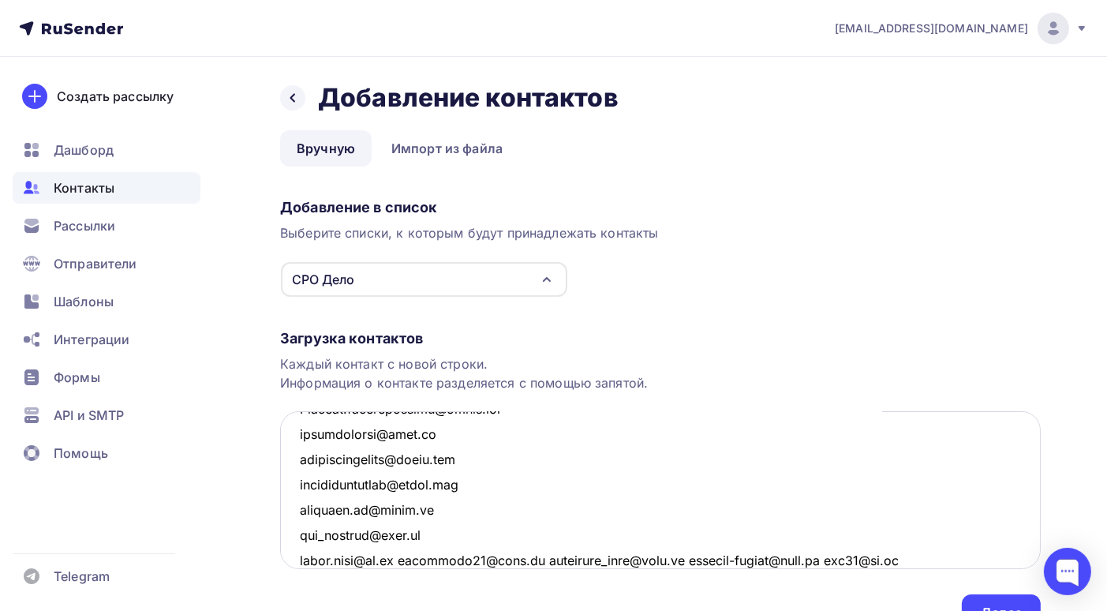
click at [410, 562] on textarea at bounding box center [660, 490] width 761 height 158
click at [414, 558] on textarea at bounding box center [660, 490] width 761 height 158
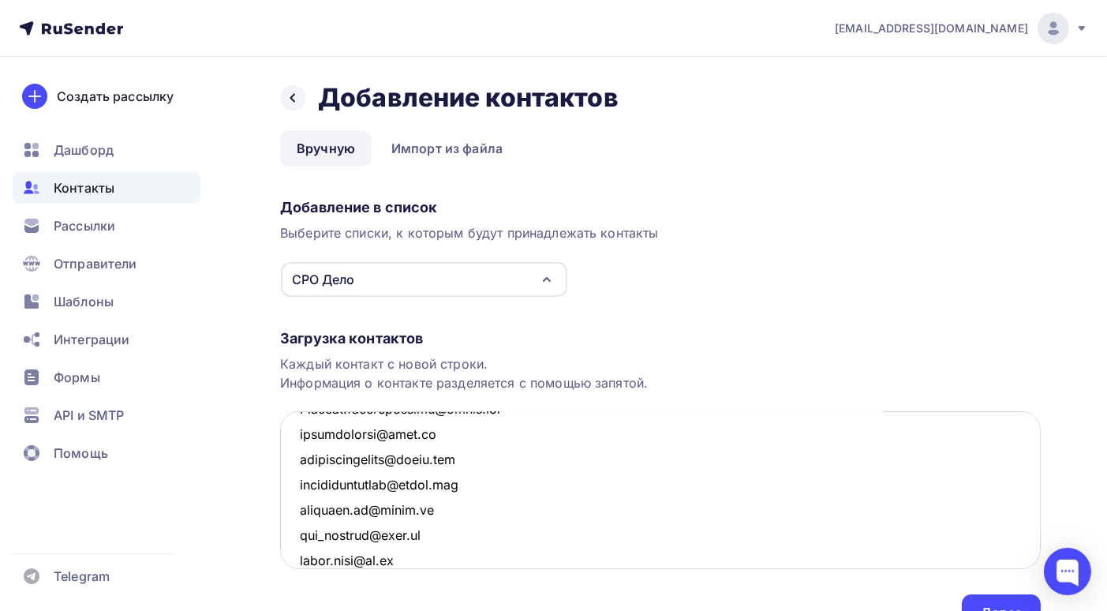
scroll to position [4530, 0]
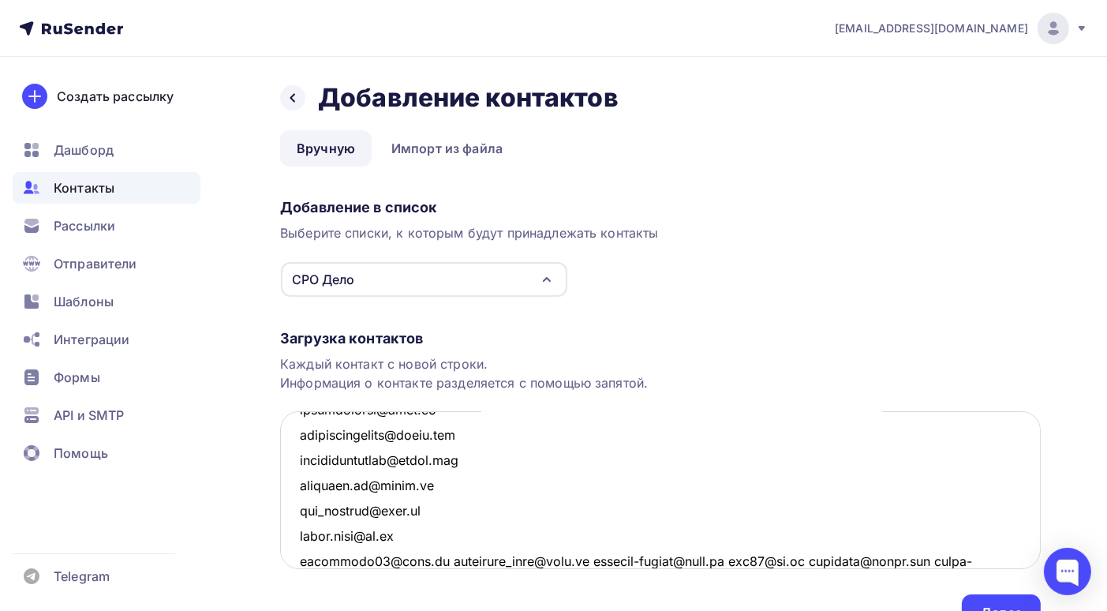
click at [430, 558] on textarea at bounding box center [660, 490] width 761 height 158
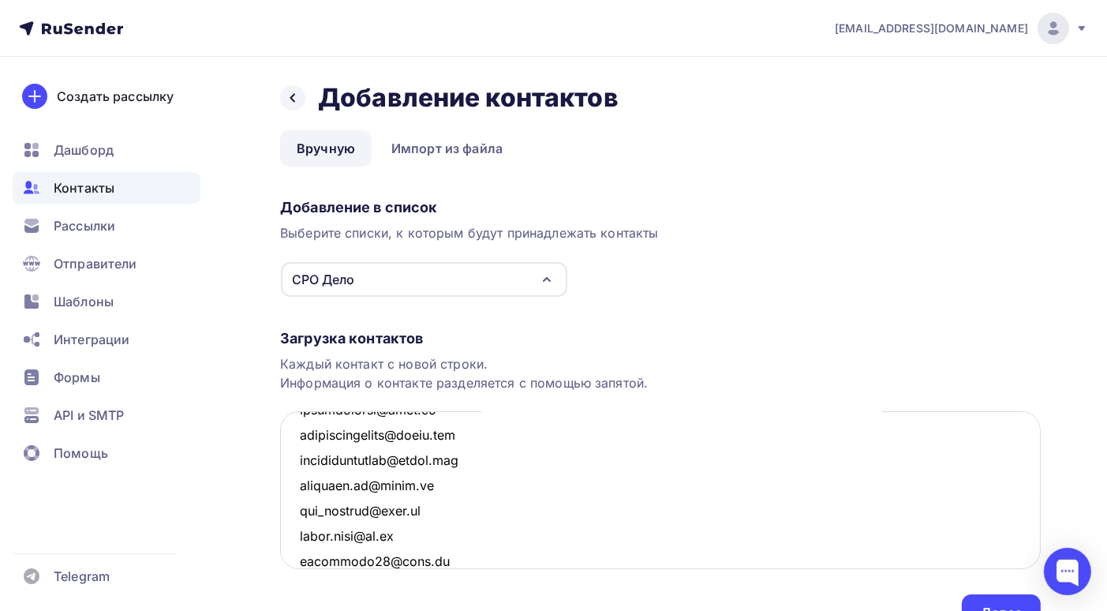
scroll to position [4556, 0]
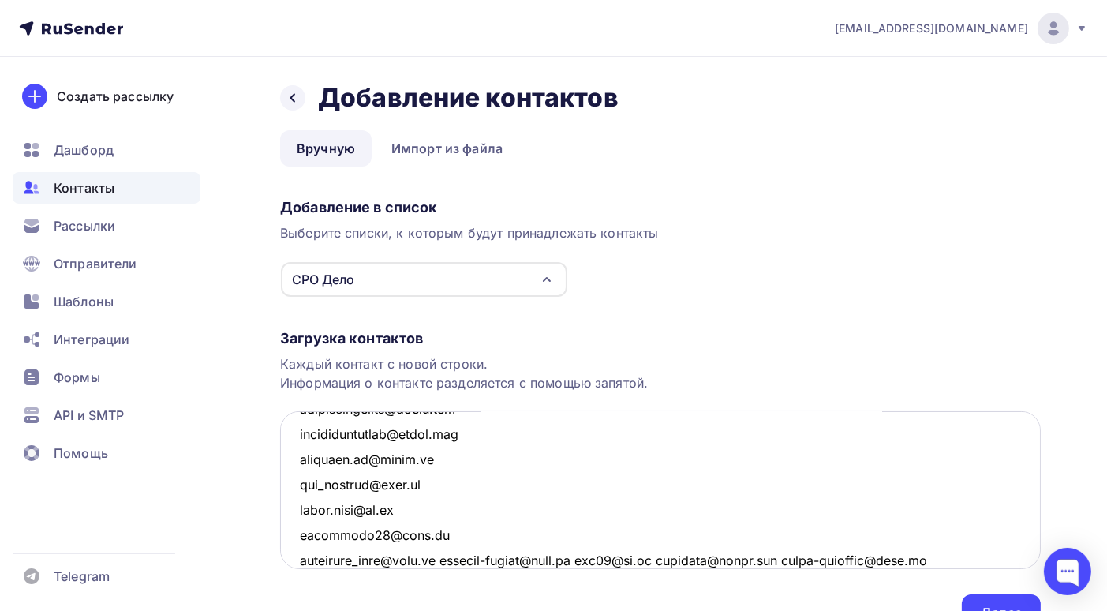
click at [444, 560] on textarea at bounding box center [660, 490] width 761 height 158
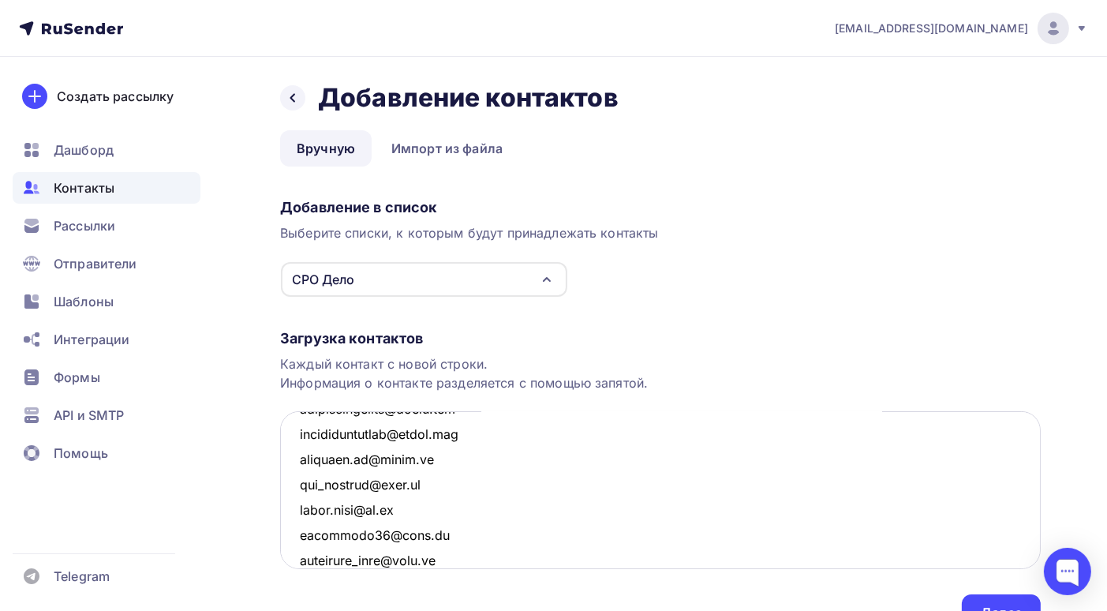
scroll to position [4581, 0]
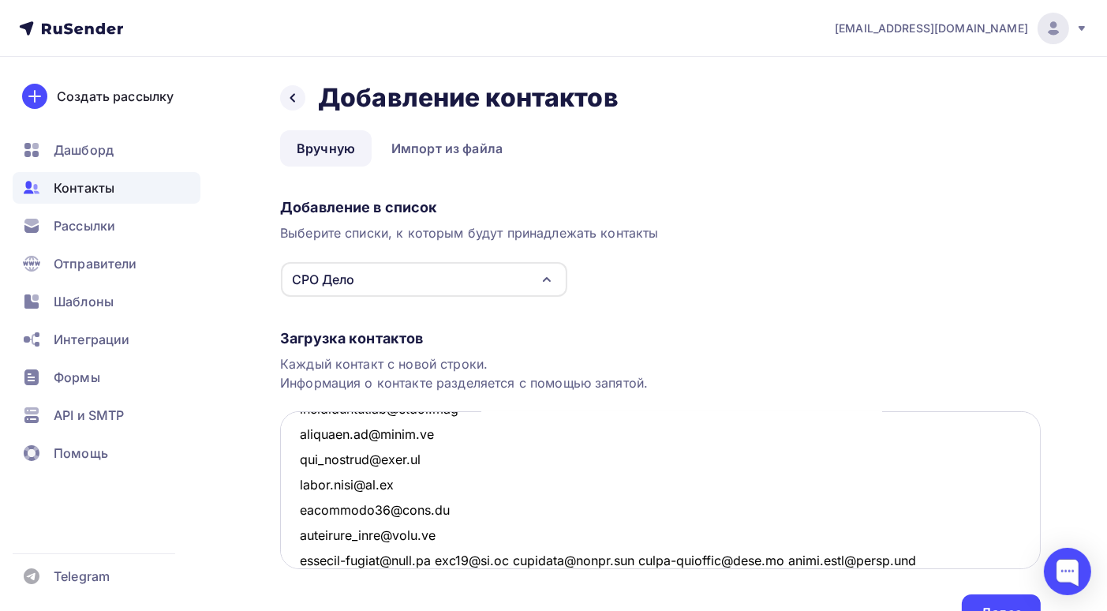
click at [442, 558] on textarea at bounding box center [660, 490] width 761 height 158
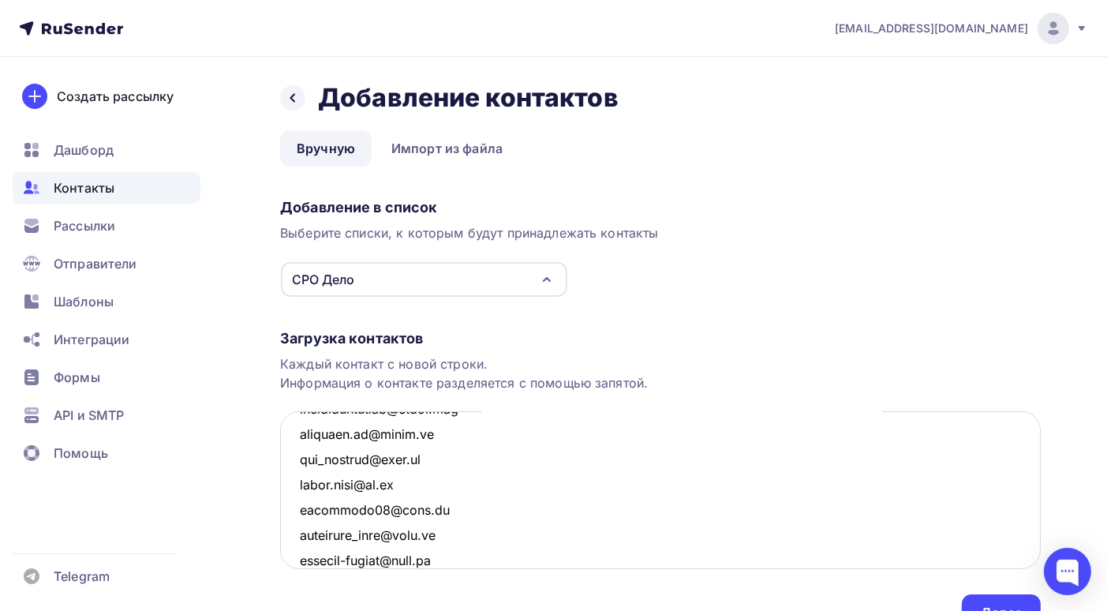
scroll to position [4606, 0]
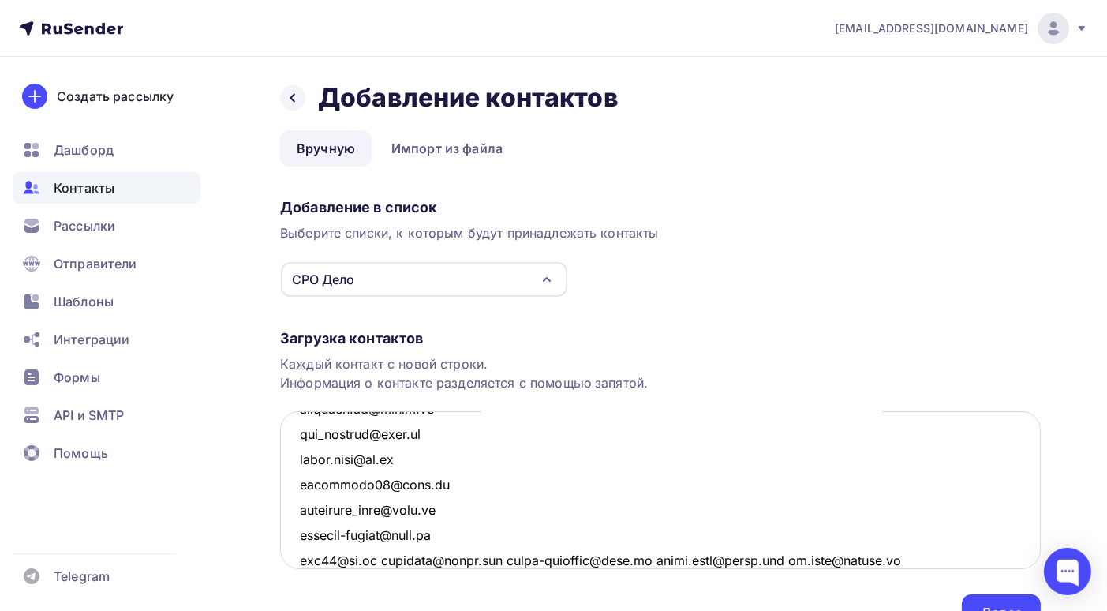
click at [387, 557] on textarea at bounding box center [660, 490] width 761 height 158
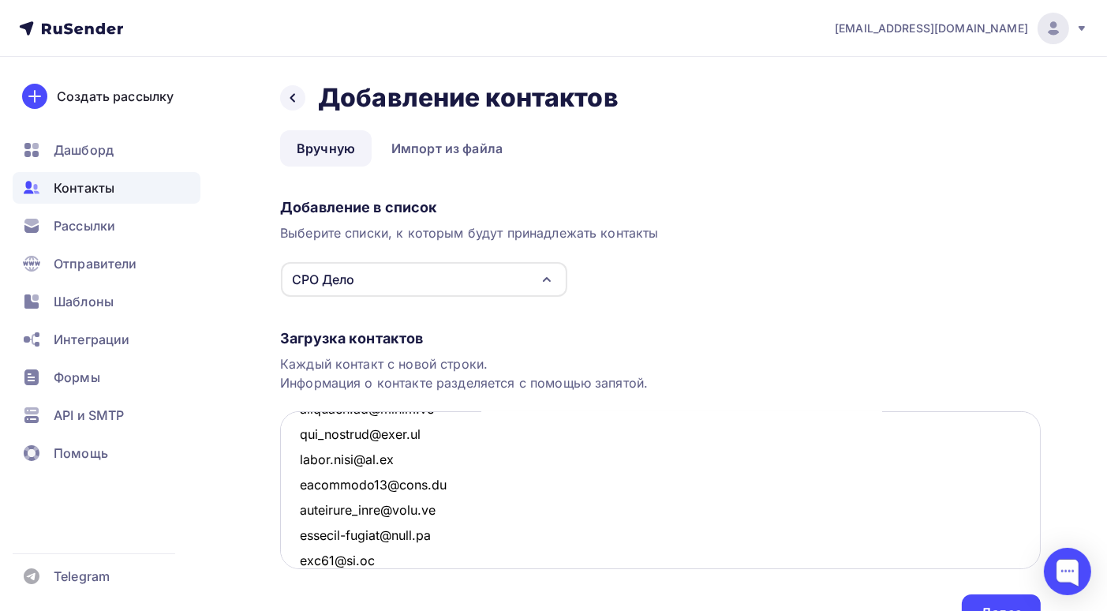
scroll to position [4631, 0]
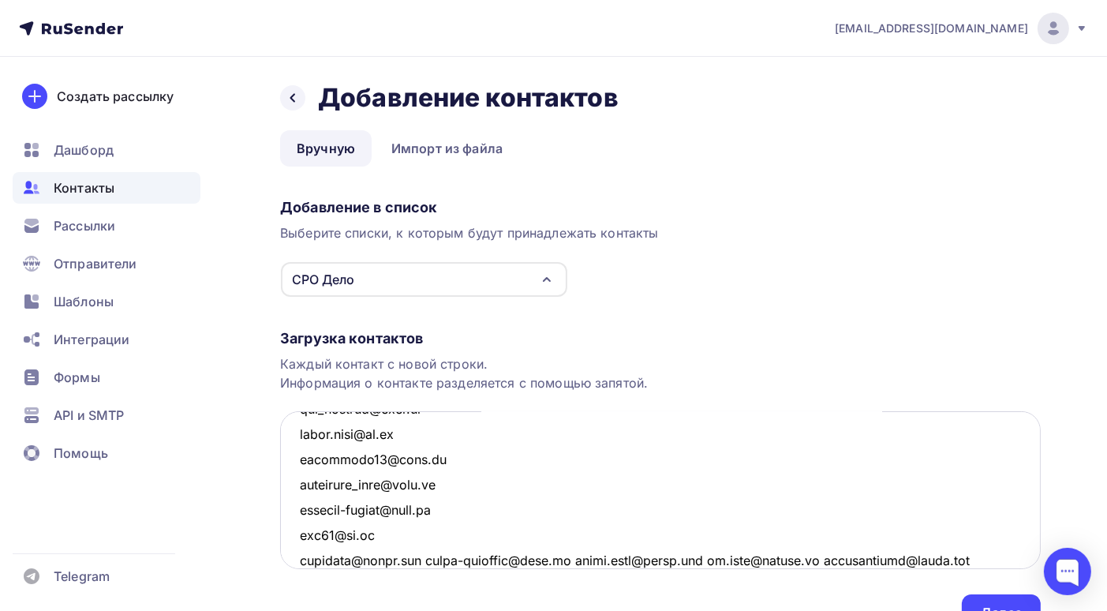
click at [433, 558] on textarea at bounding box center [660, 490] width 761 height 158
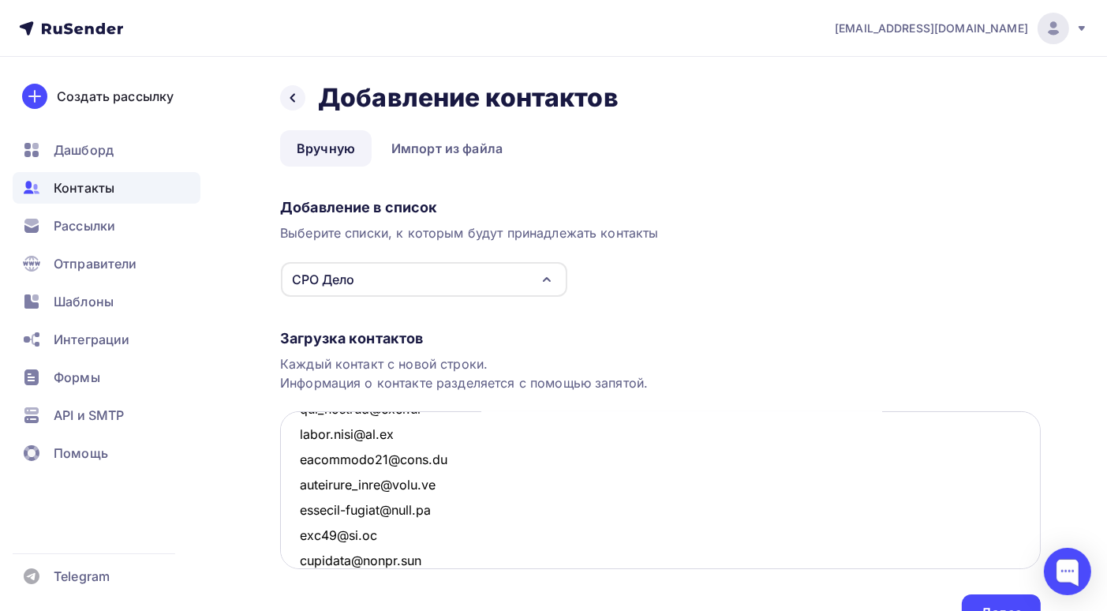
scroll to position [4657, 0]
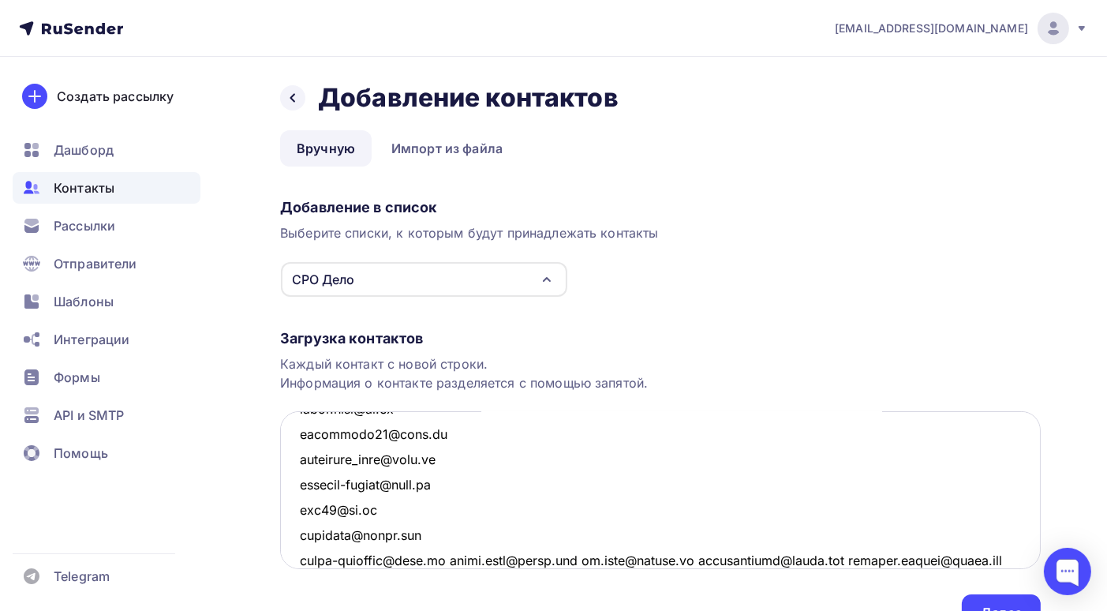
click at [446, 558] on textarea at bounding box center [660, 490] width 761 height 158
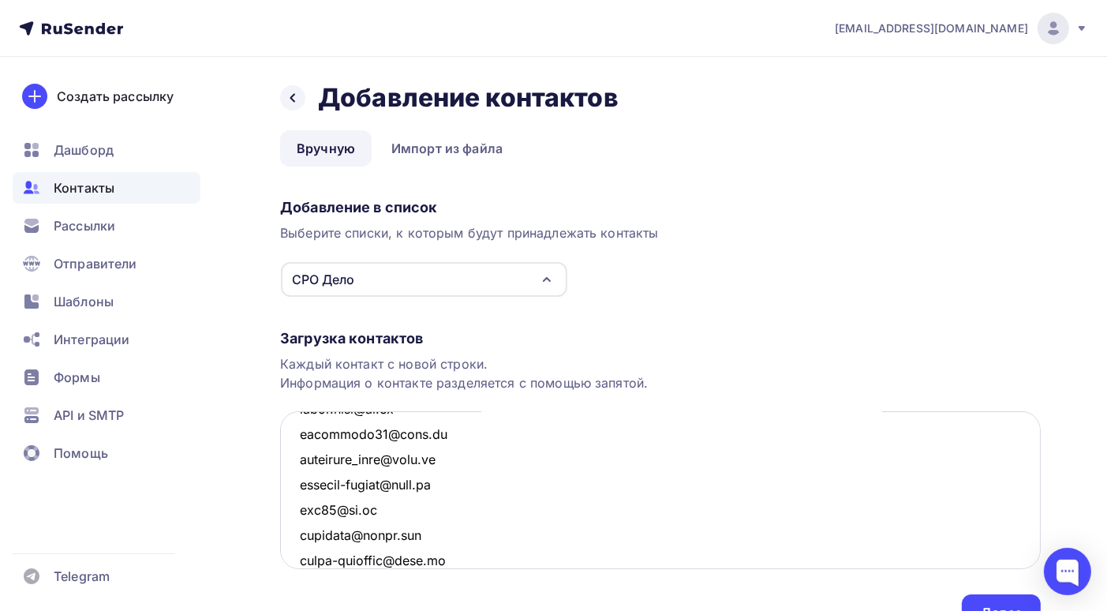
scroll to position [4682, 0]
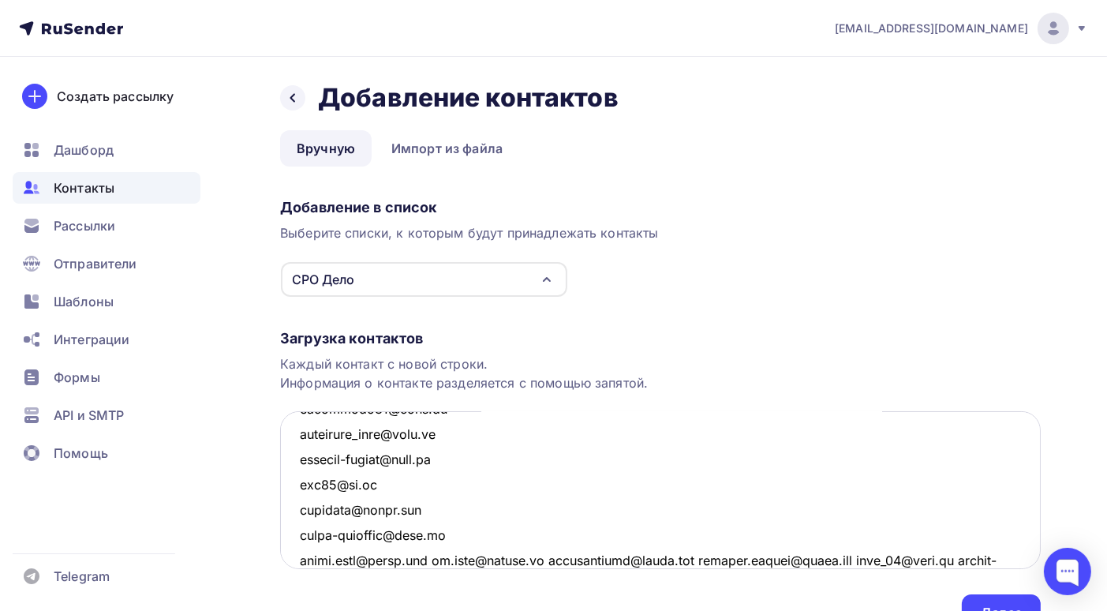
click at [435, 560] on textarea at bounding box center [660, 490] width 761 height 158
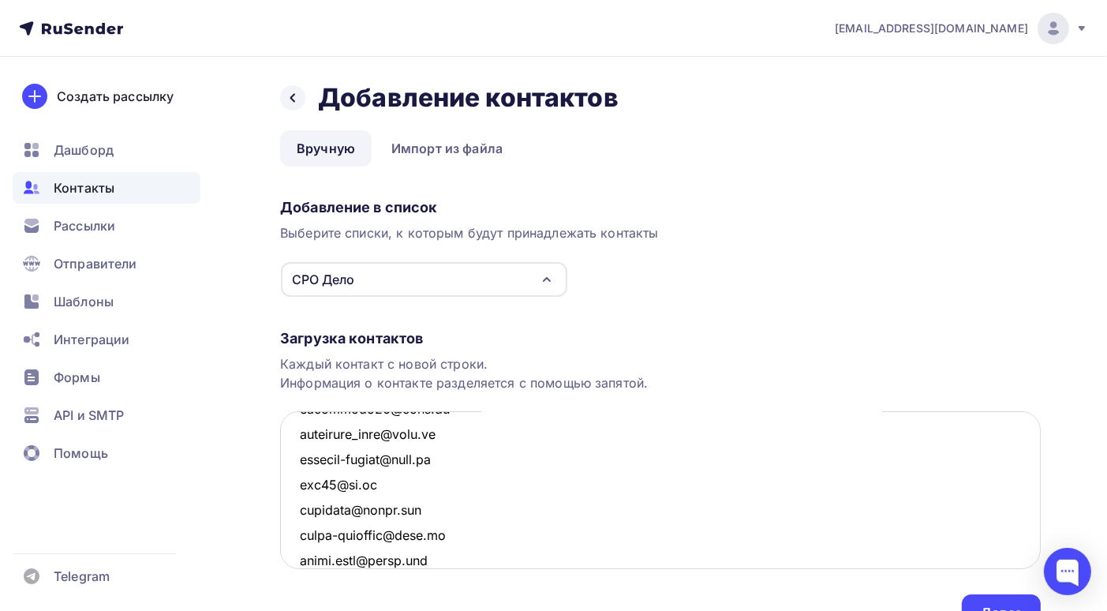
scroll to position [4706, 0]
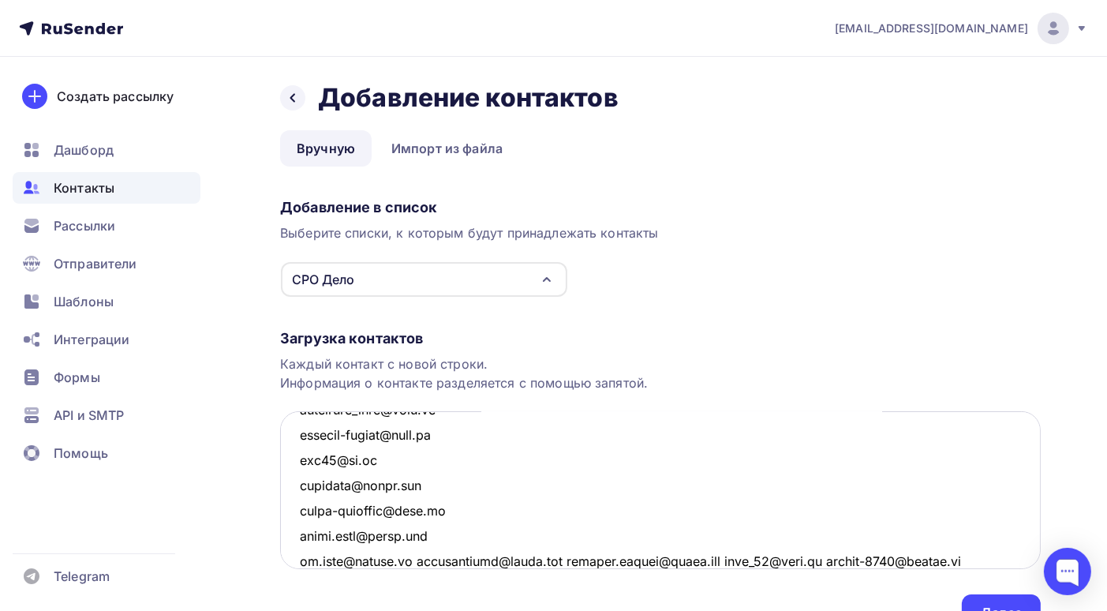
click at [422, 560] on textarea at bounding box center [660, 490] width 761 height 158
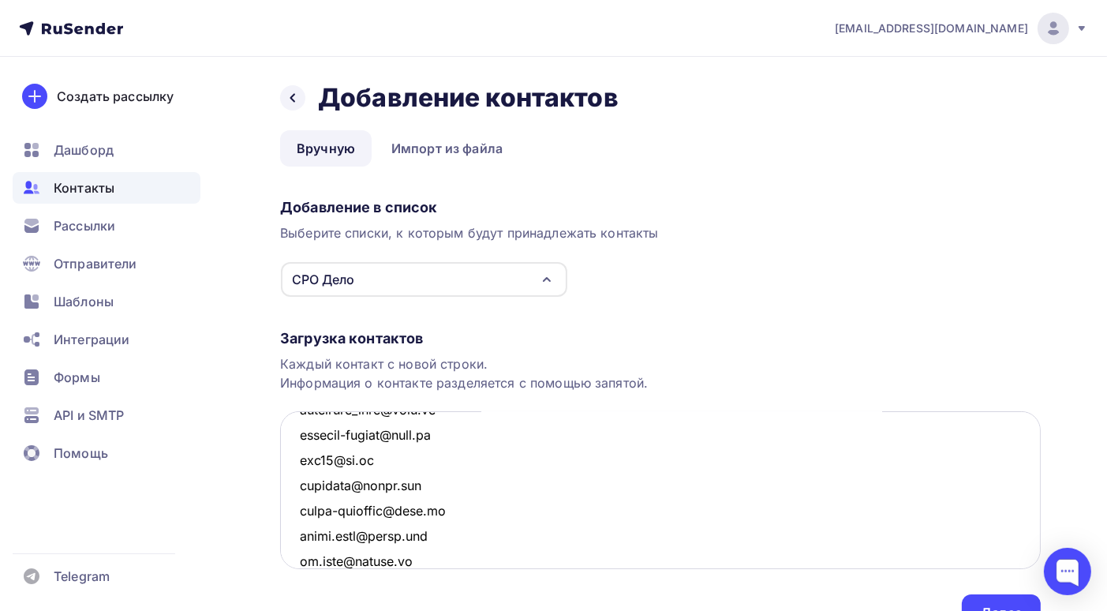
scroll to position [4732, 0]
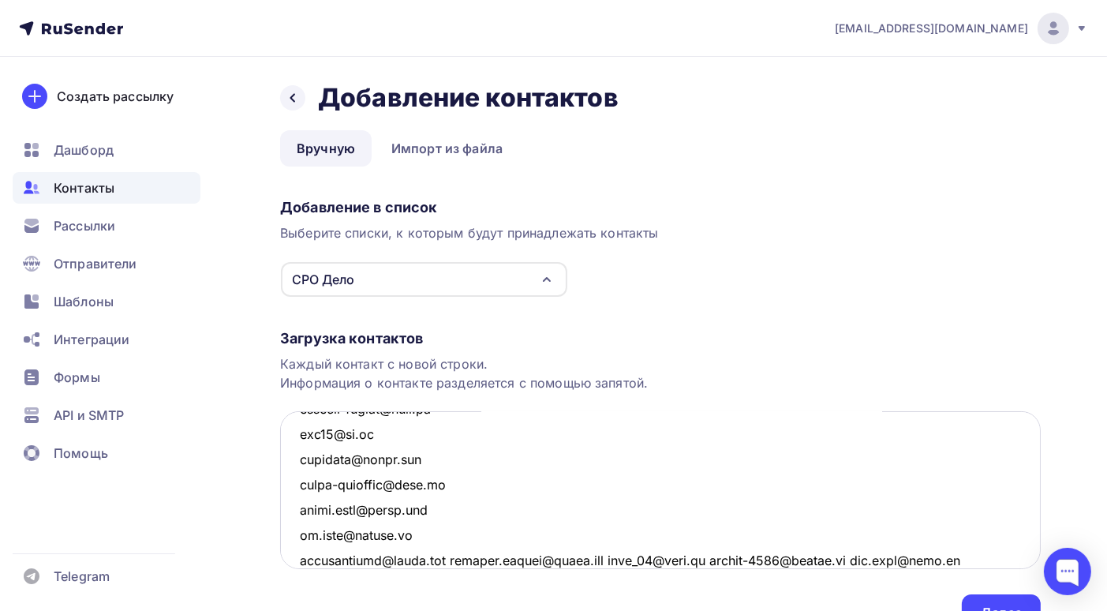
click at [451, 556] on textarea at bounding box center [660, 490] width 761 height 158
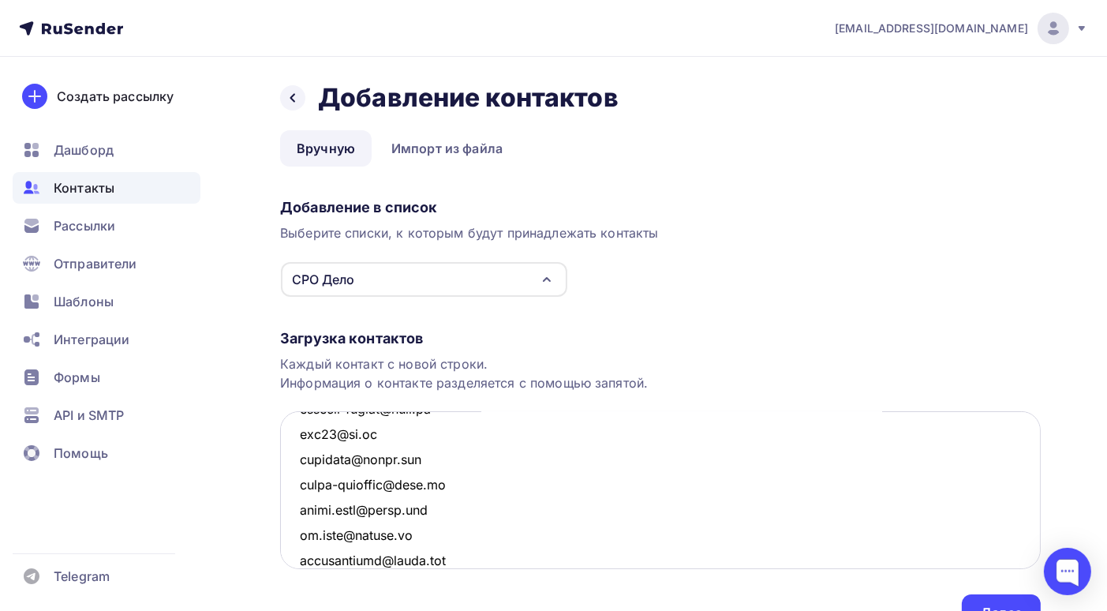
scroll to position [4758, 0]
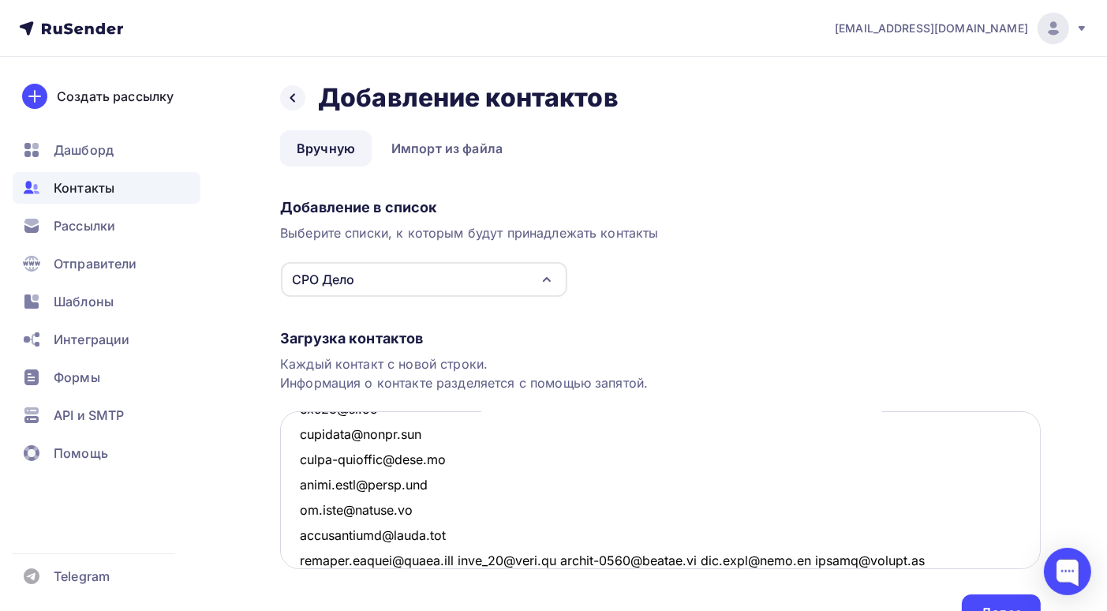
click at [466, 560] on textarea at bounding box center [660, 490] width 761 height 158
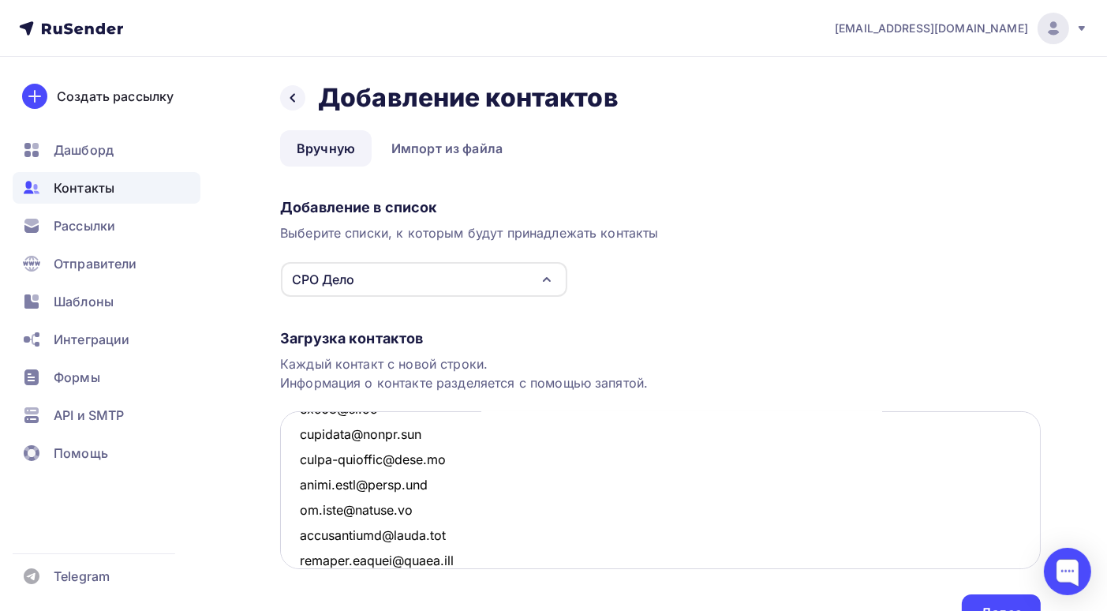
scroll to position [4783, 0]
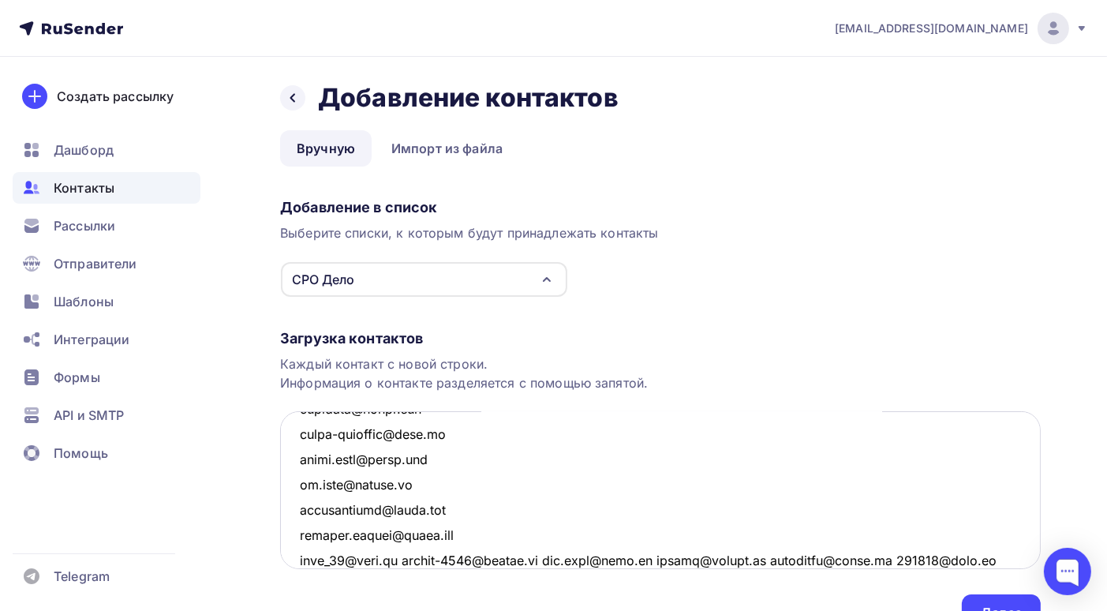
click at [396, 561] on textarea at bounding box center [660, 490] width 761 height 158
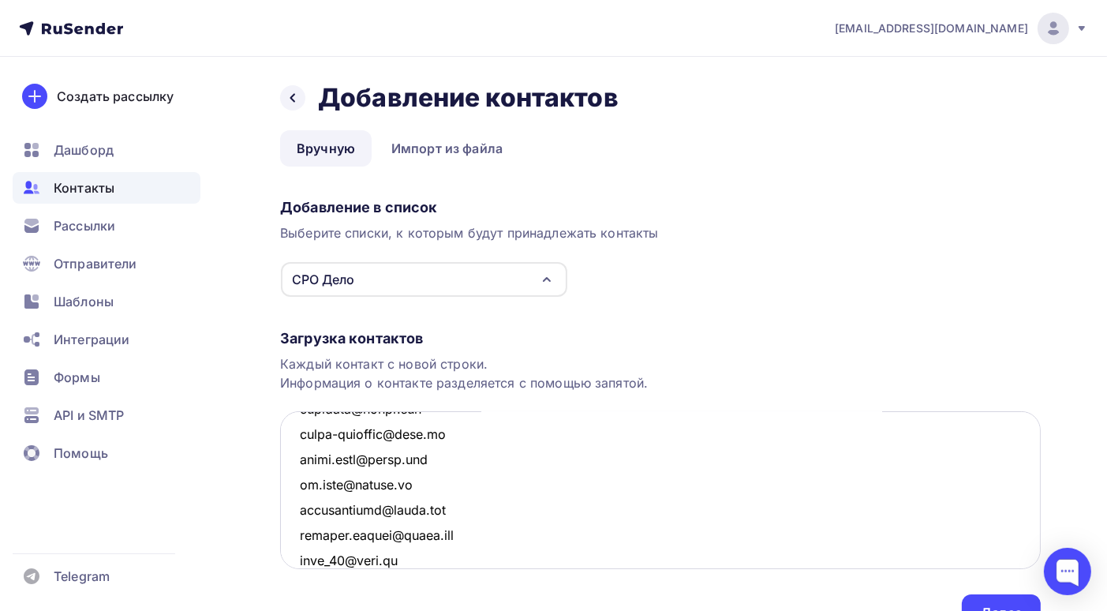
scroll to position [4808, 0]
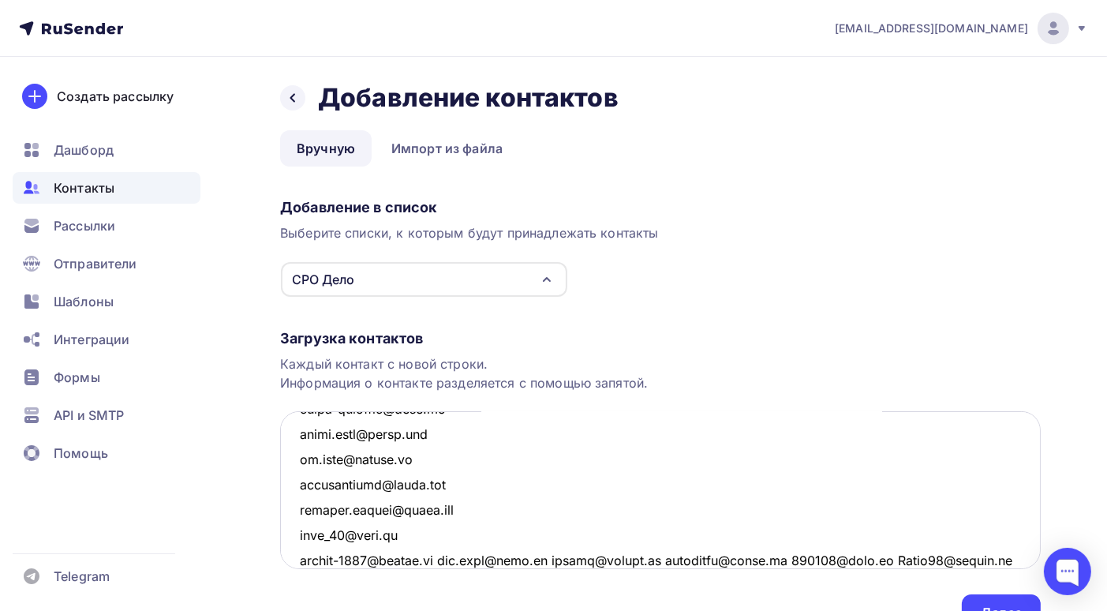
click at [440, 560] on textarea at bounding box center [660, 490] width 761 height 158
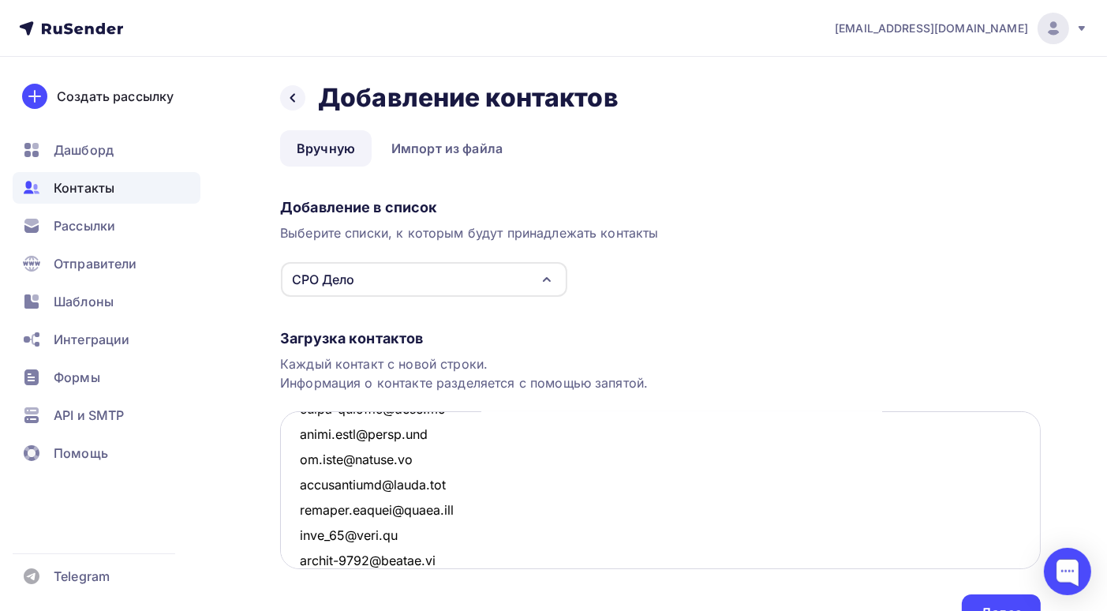
scroll to position [4833, 0]
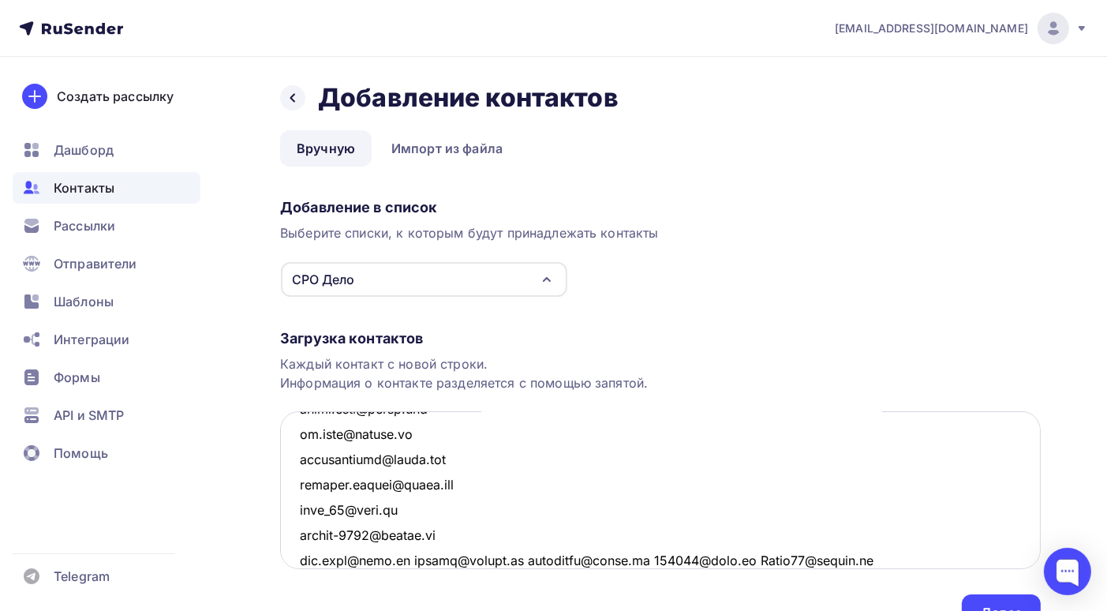
click at [399, 558] on textarea at bounding box center [660, 490] width 761 height 158
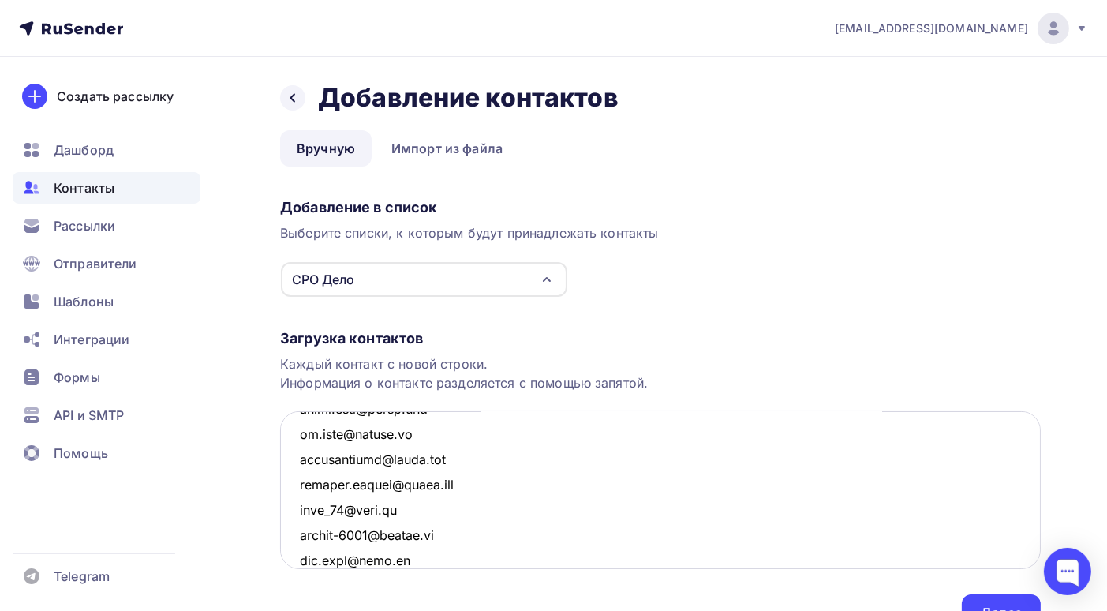
scroll to position [4859, 0]
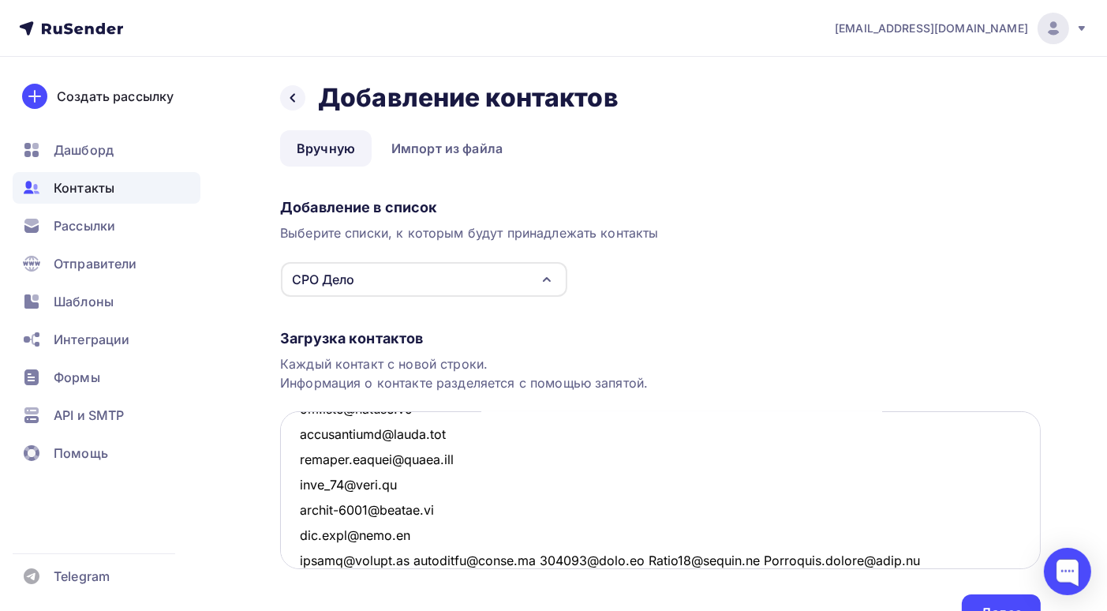
click at [415, 559] on textarea at bounding box center [660, 490] width 761 height 158
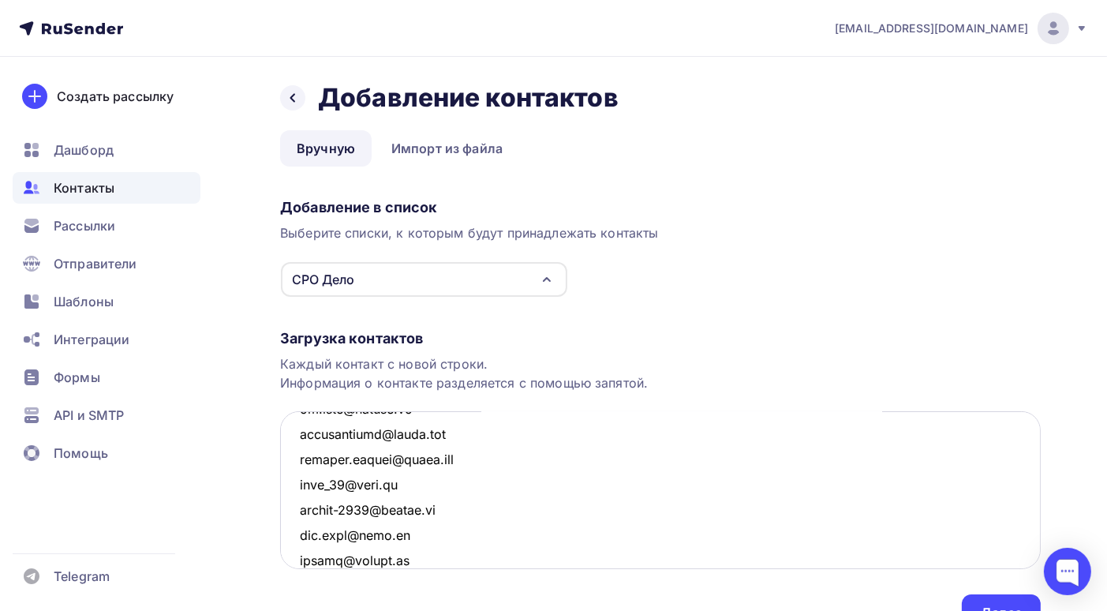
scroll to position [4883, 0]
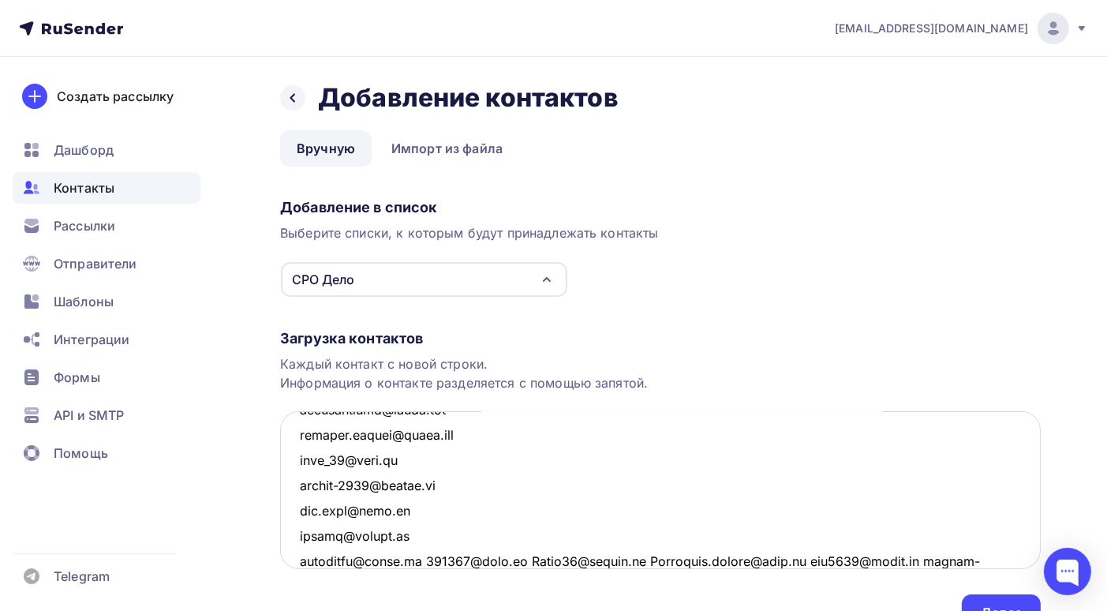
click at [414, 559] on textarea at bounding box center [660, 490] width 761 height 158
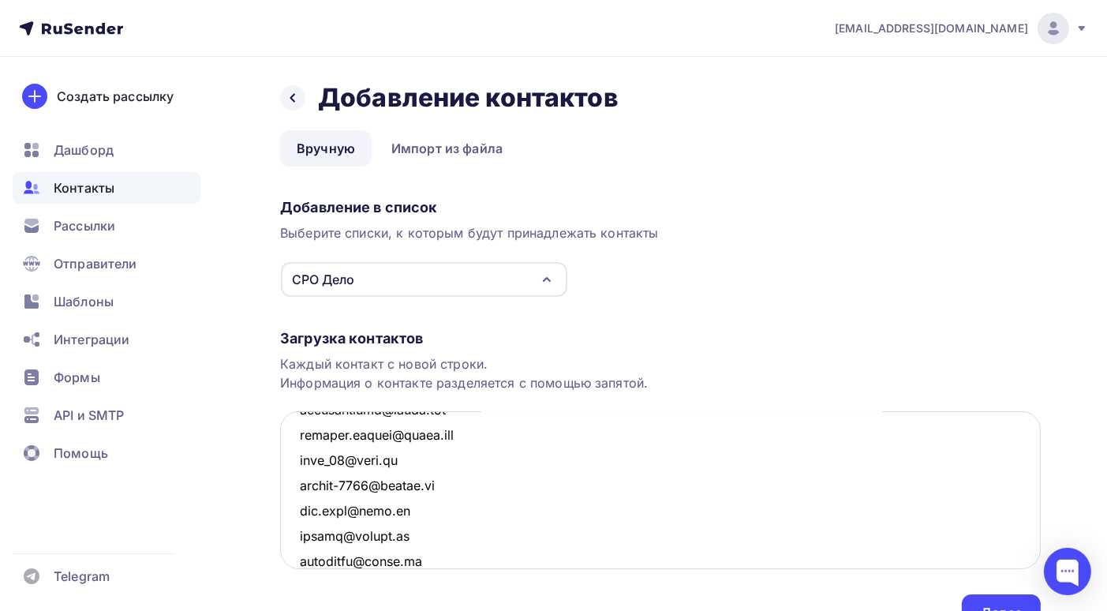
scroll to position [4909, 0]
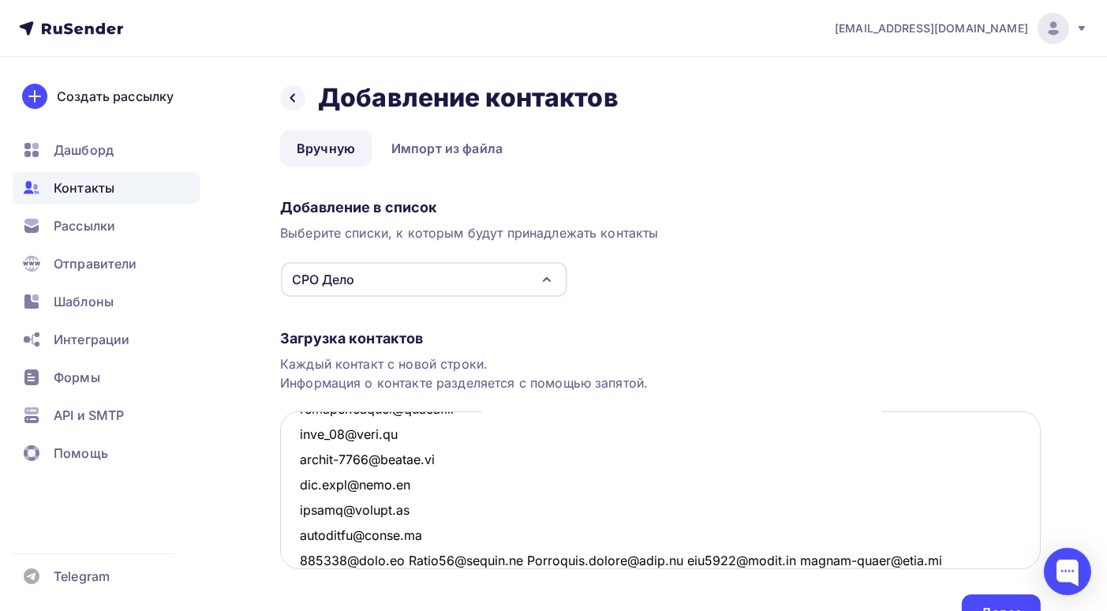
click at [401, 559] on textarea at bounding box center [660, 490] width 761 height 158
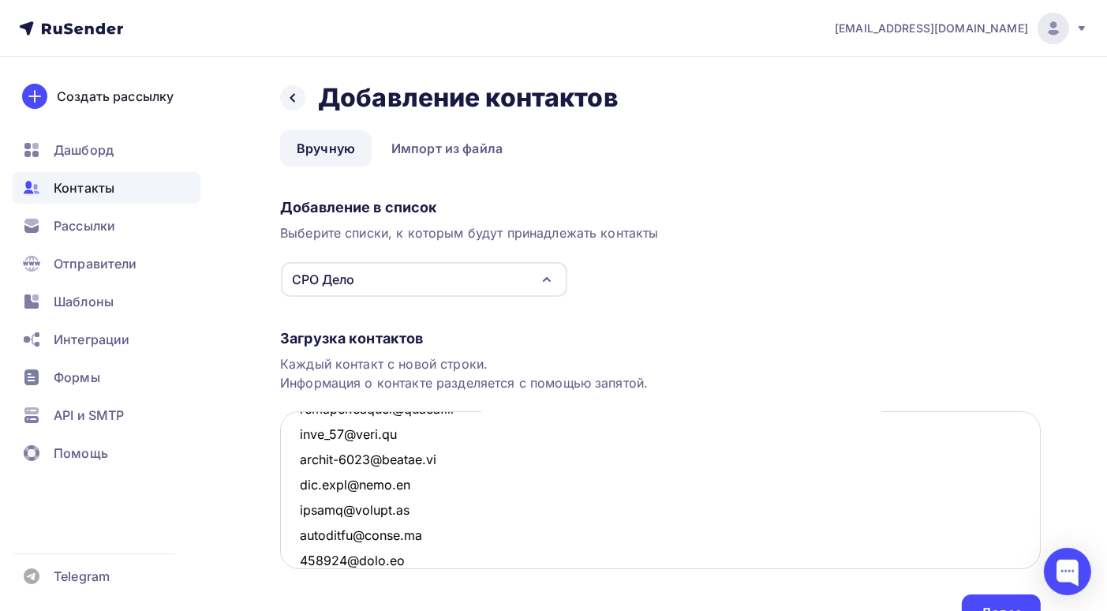
scroll to position [4934, 0]
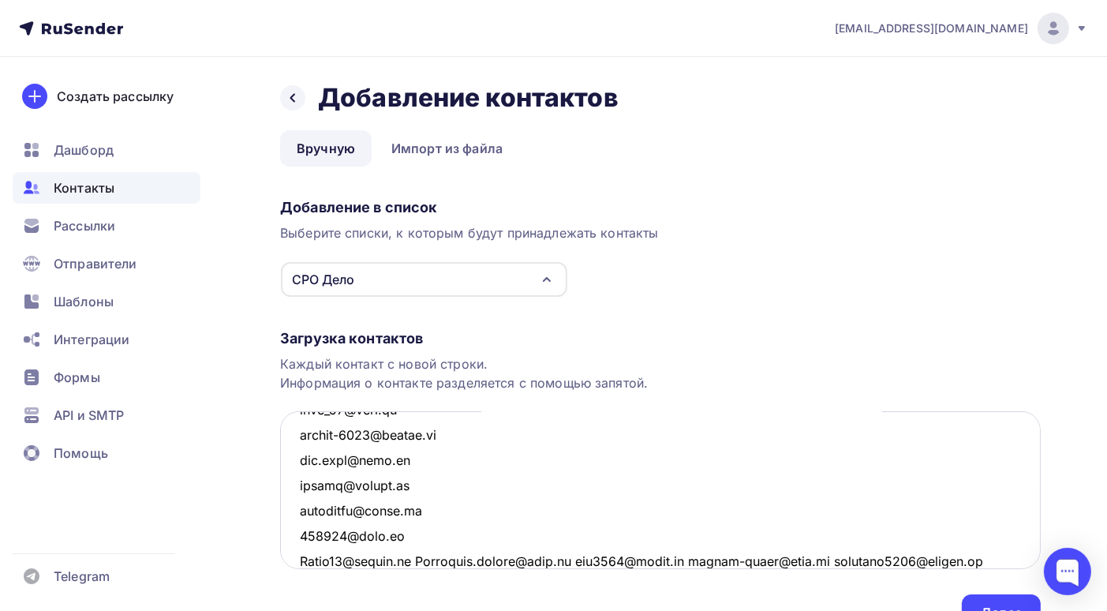
click at [421, 560] on textarea at bounding box center [660, 490] width 761 height 158
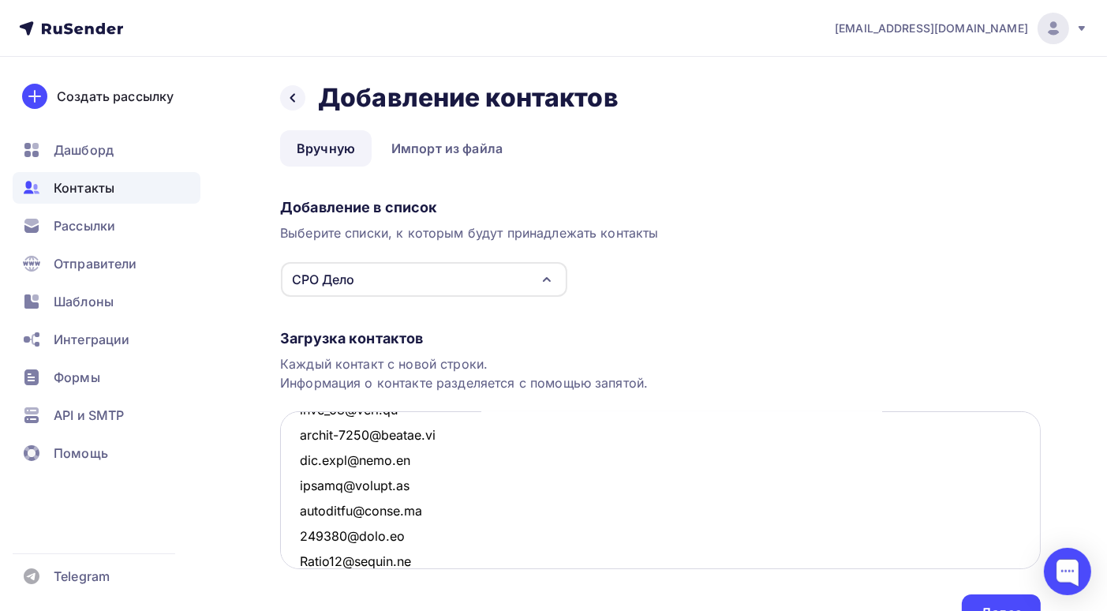
scroll to position [4960, 0]
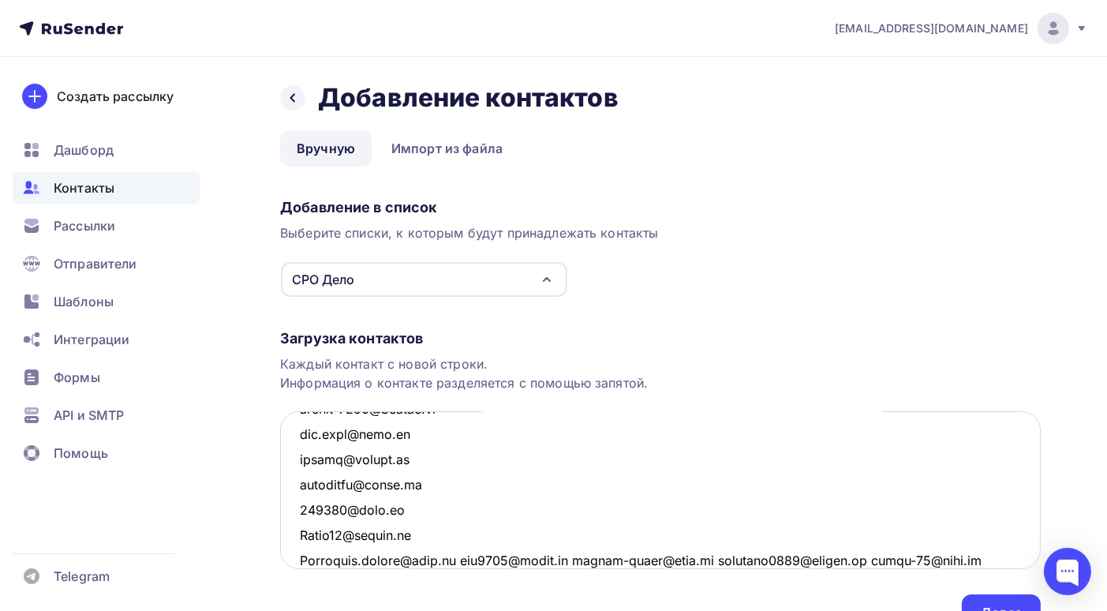
click at [448, 558] on textarea at bounding box center [660, 490] width 761 height 158
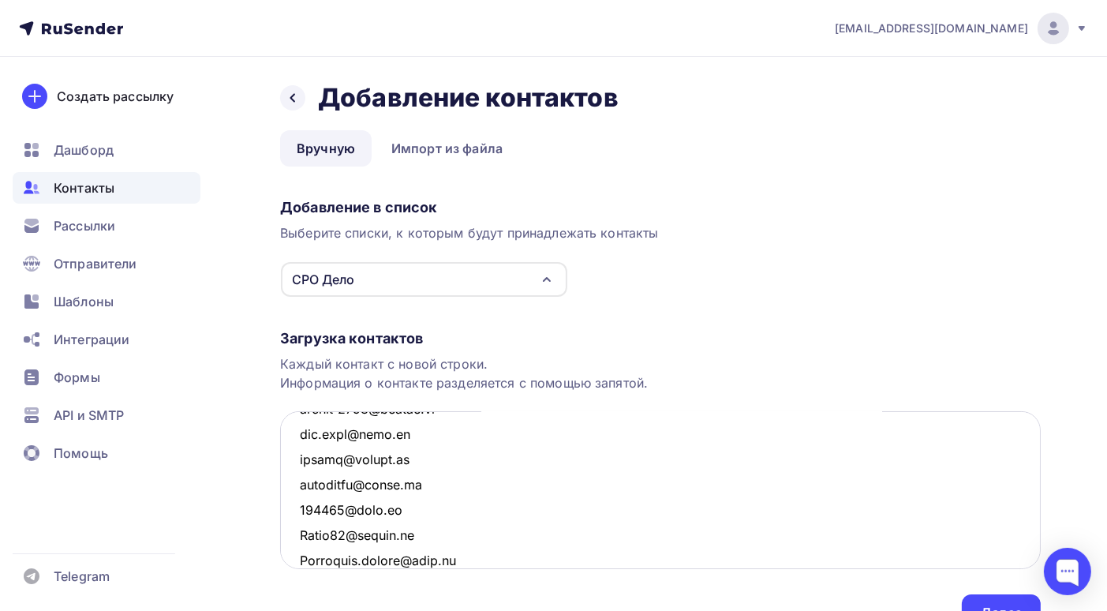
scroll to position [4985, 0]
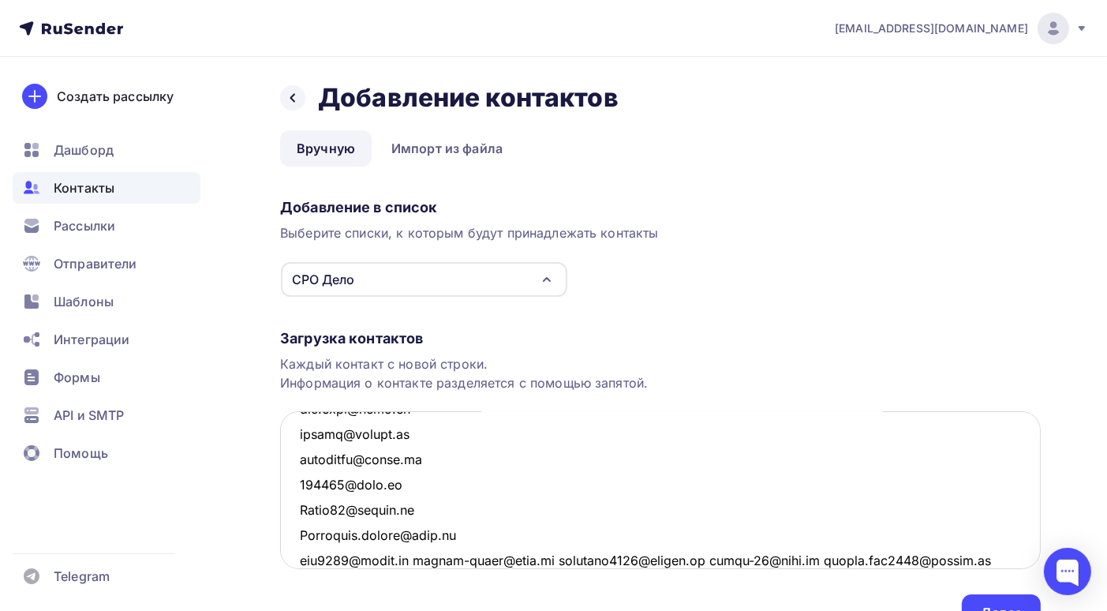
click at [414, 558] on textarea at bounding box center [660, 490] width 761 height 158
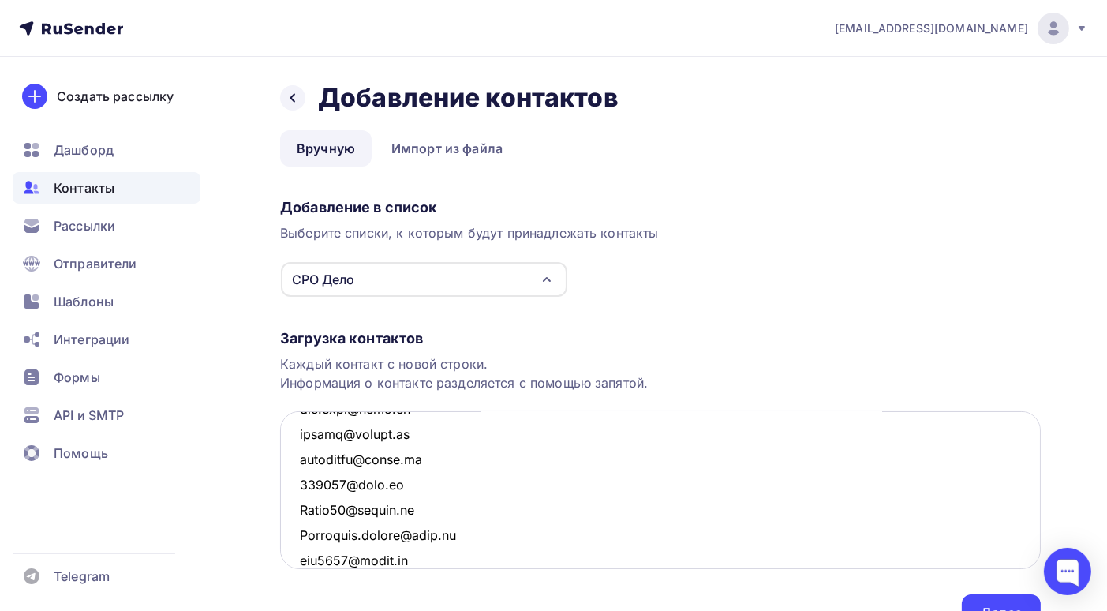
scroll to position [5010, 0]
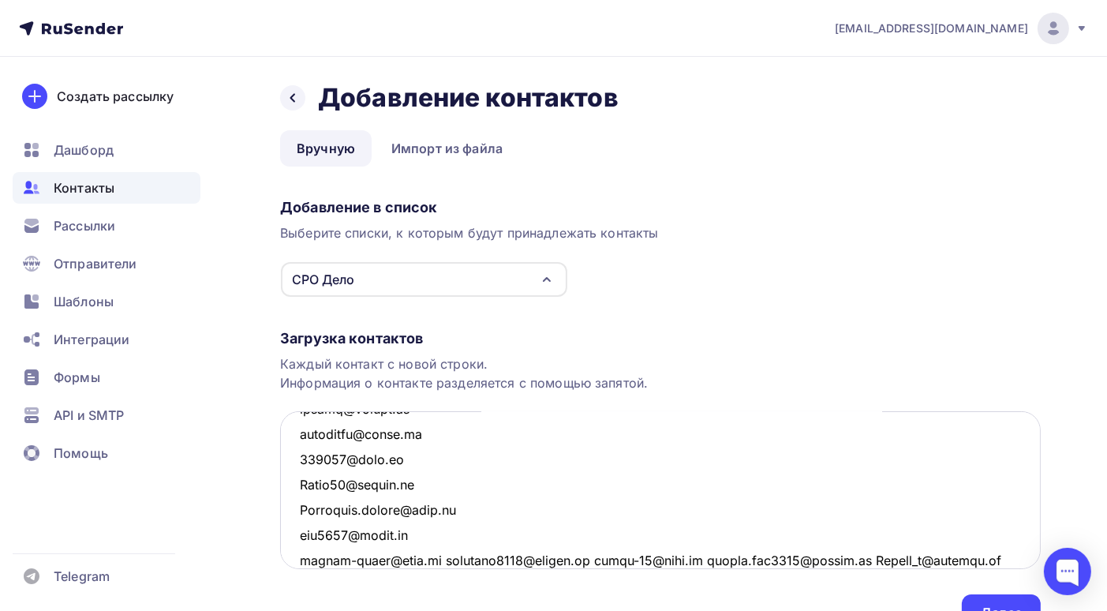
click at [436, 559] on textarea at bounding box center [660, 490] width 761 height 158
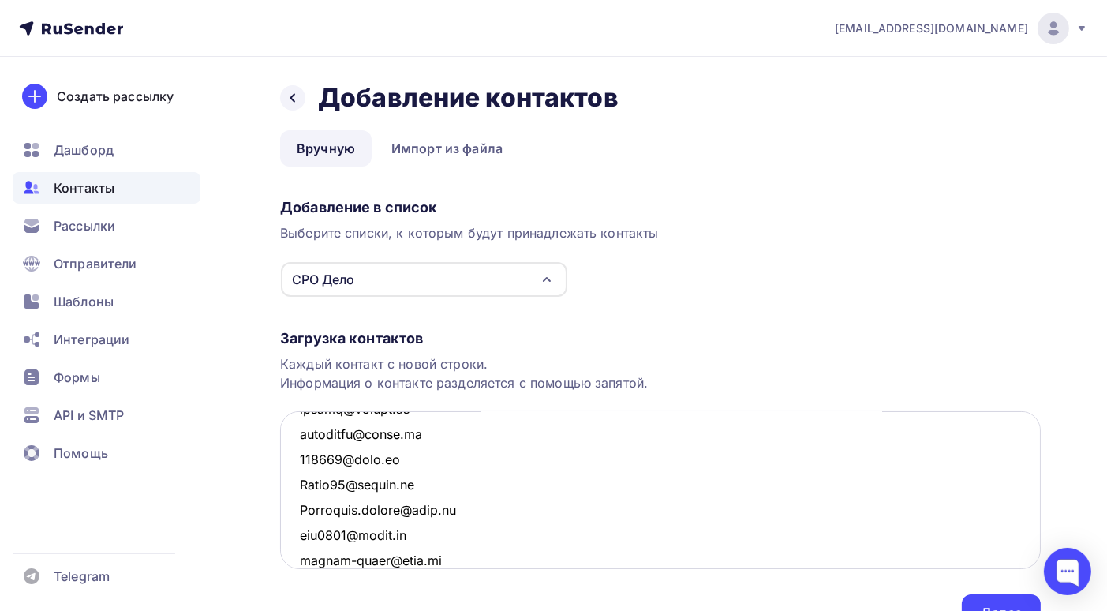
scroll to position [5035, 0]
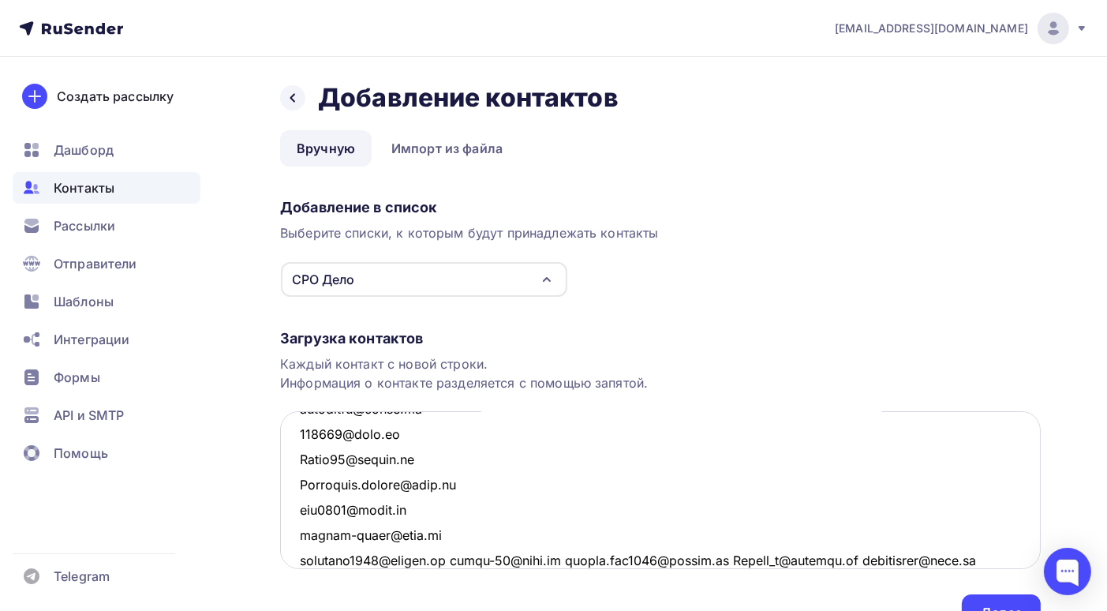
click at [460, 560] on textarea at bounding box center [660, 490] width 761 height 158
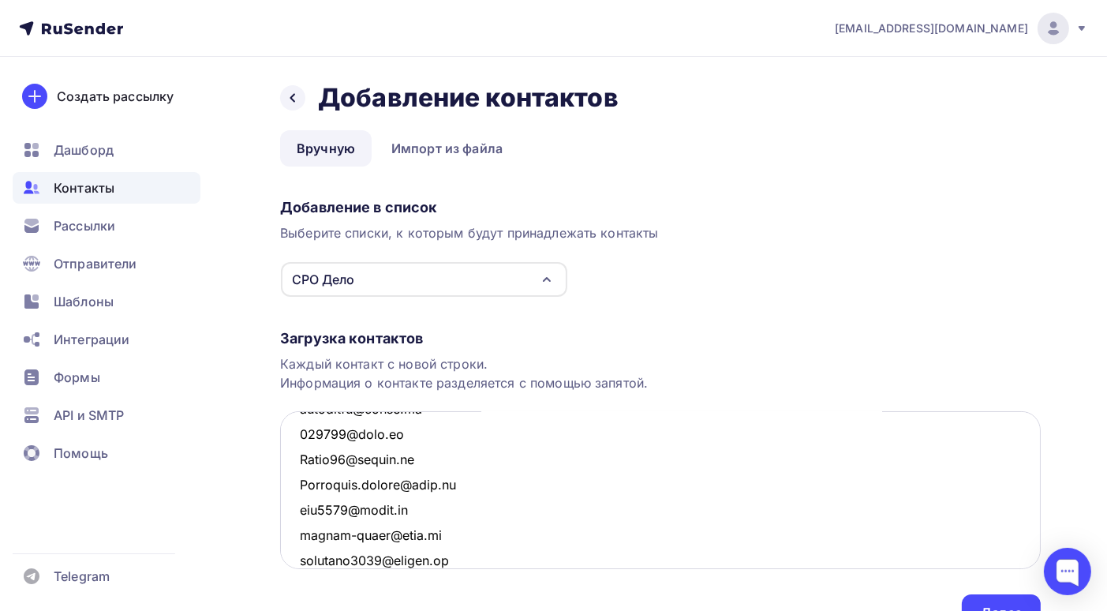
scroll to position [5061, 0]
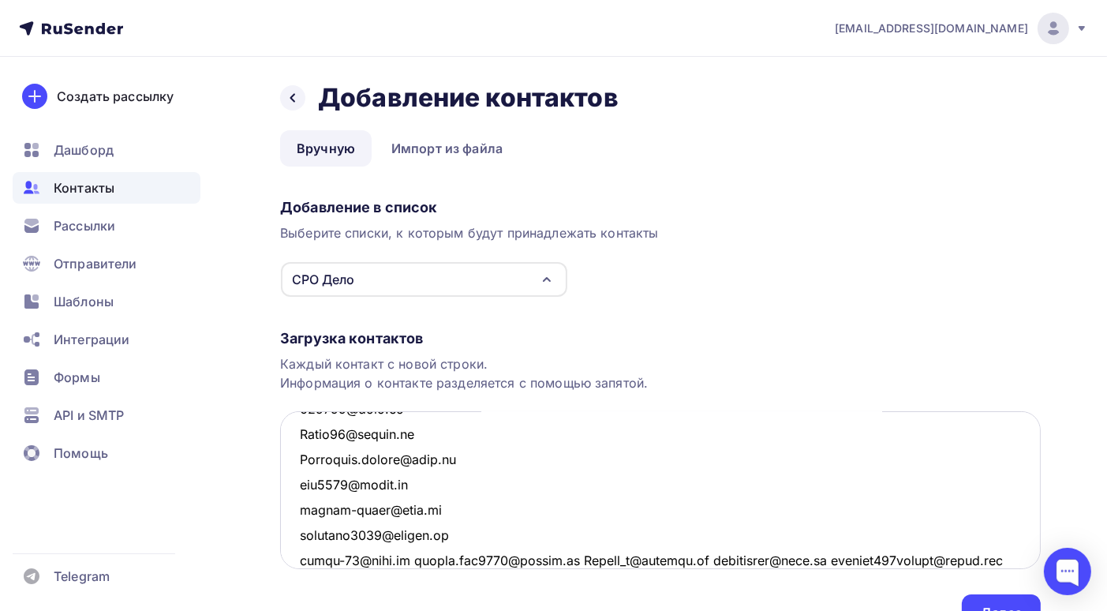
click at [408, 559] on textarea at bounding box center [660, 490] width 761 height 158
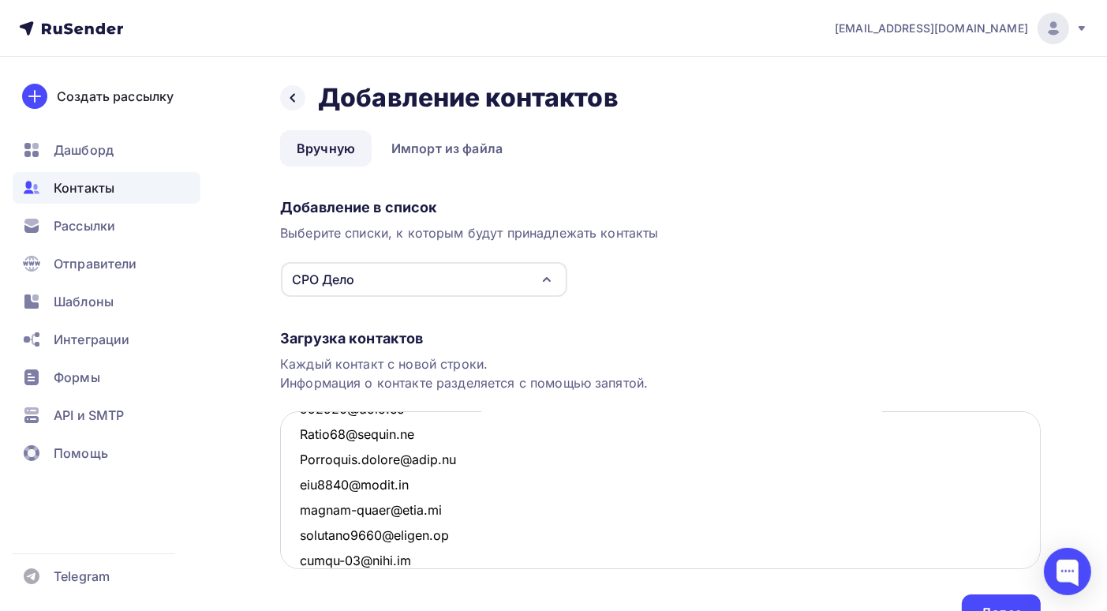
scroll to position [5086, 0]
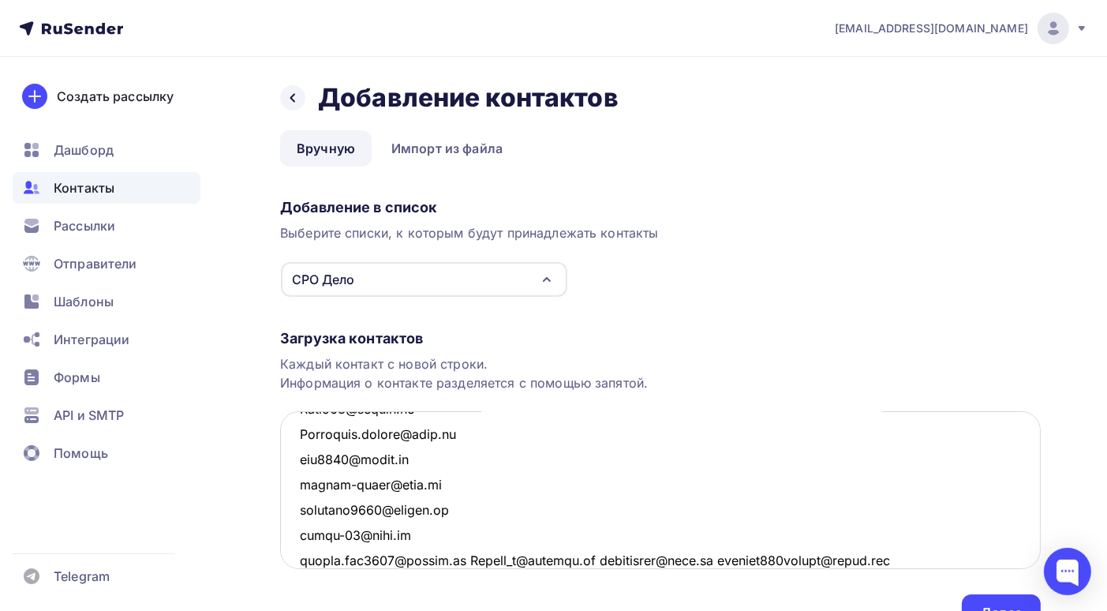
click at [463, 558] on textarea at bounding box center [660, 490] width 761 height 158
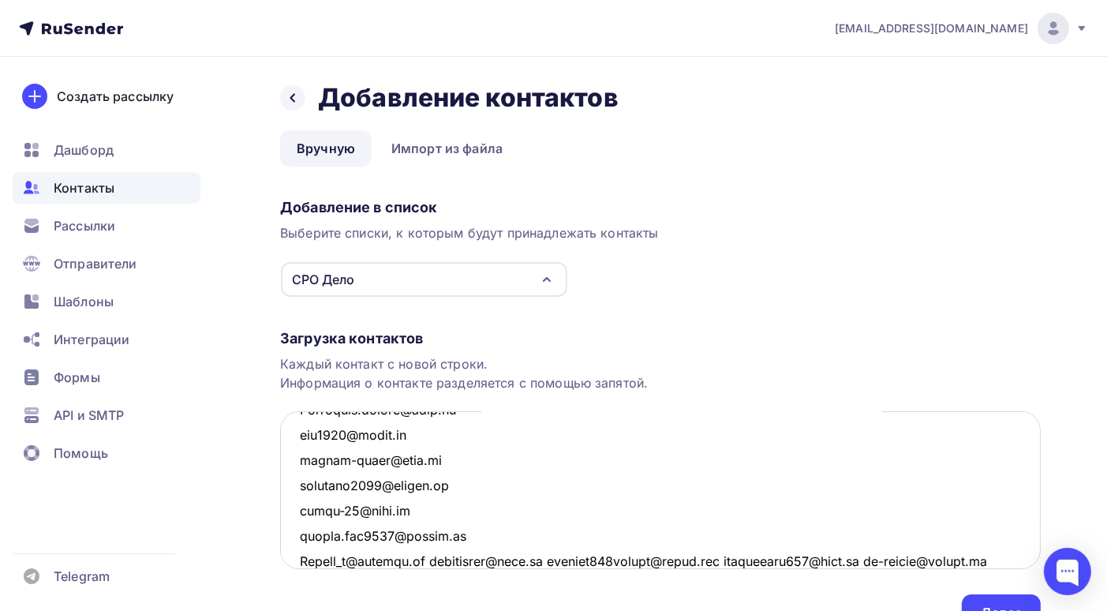
click at [429, 560] on textarea at bounding box center [660, 490] width 761 height 158
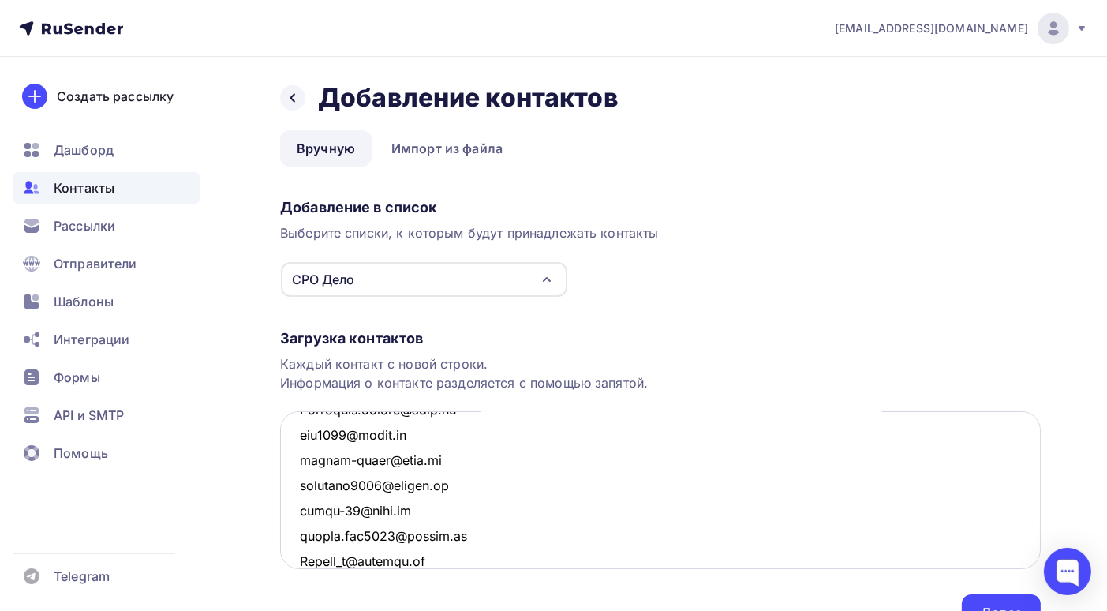
scroll to position [5136, 0]
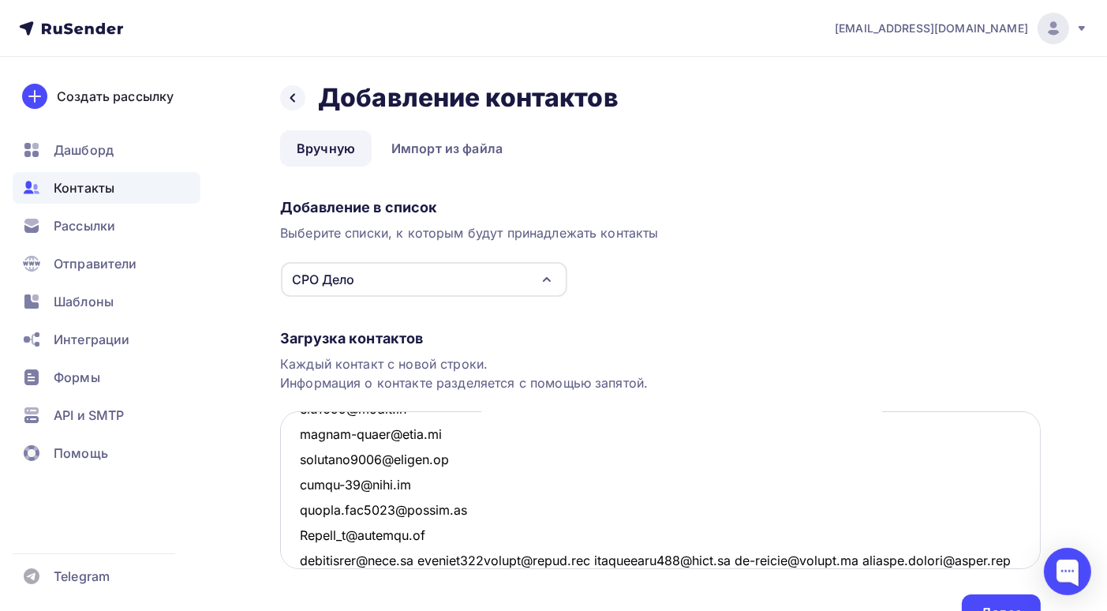
click at [419, 559] on textarea at bounding box center [660, 490] width 761 height 158
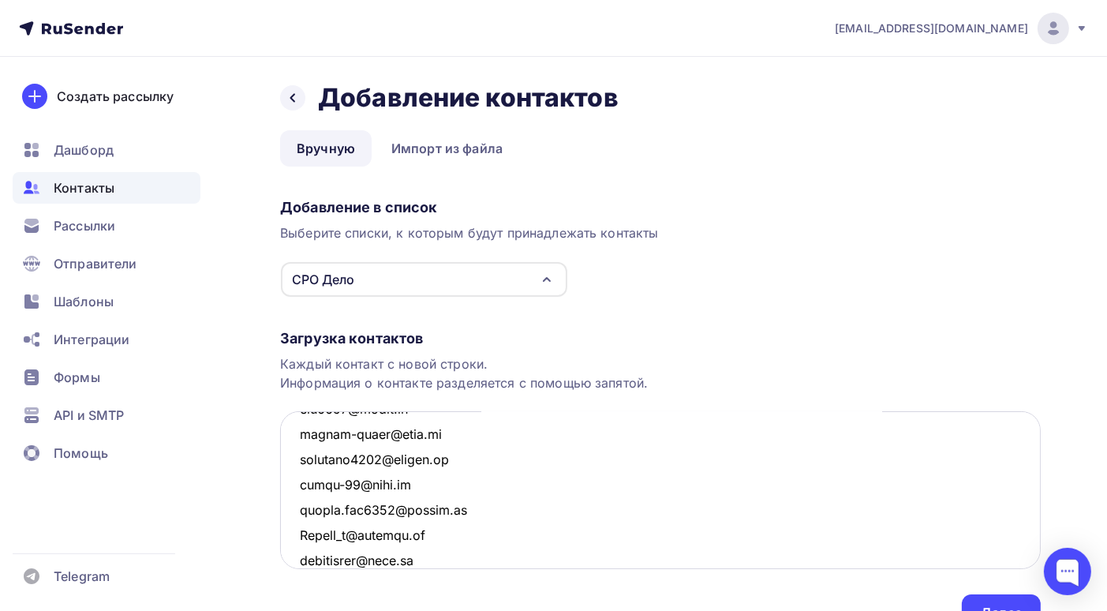
scroll to position [5162, 0]
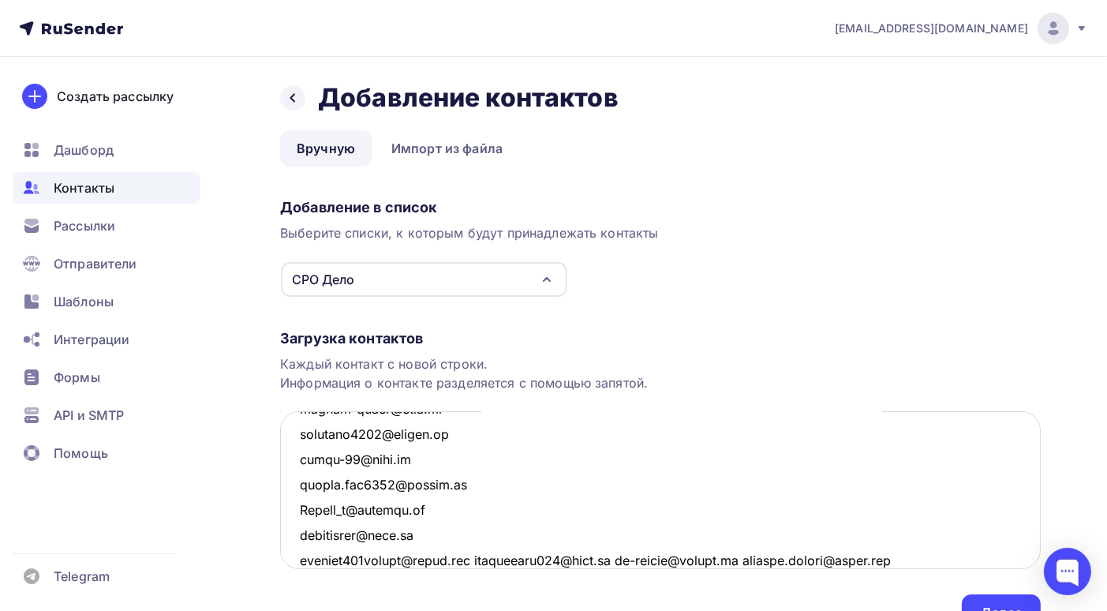
click at [495, 557] on textarea at bounding box center [660, 490] width 761 height 158
click at [493, 557] on textarea at bounding box center [660, 490] width 761 height 158
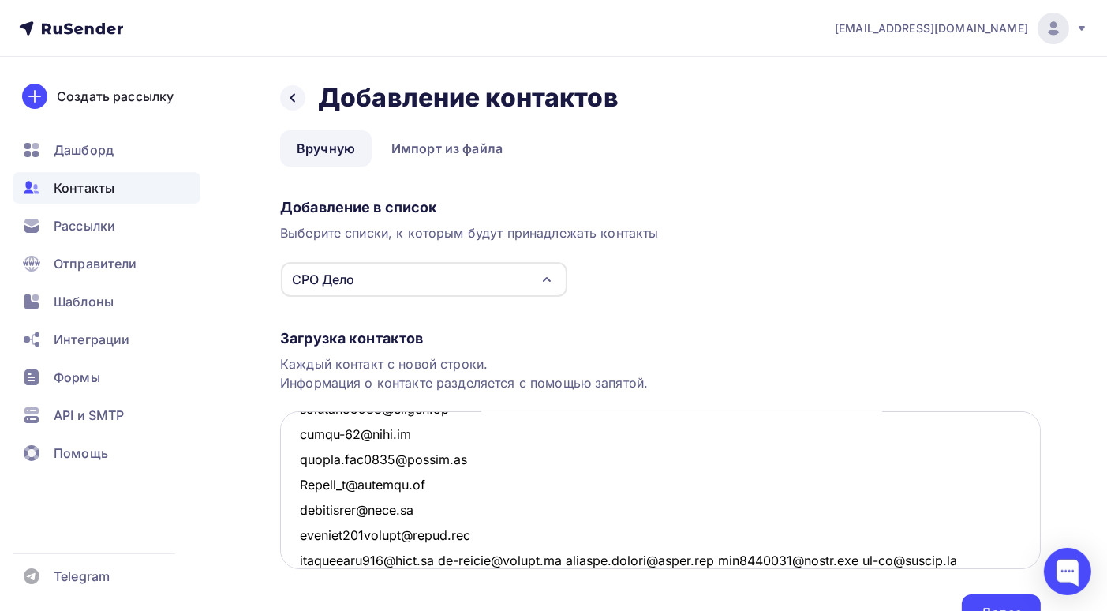
click at [457, 558] on textarea at bounding box center [660, 490] width 761 height 158
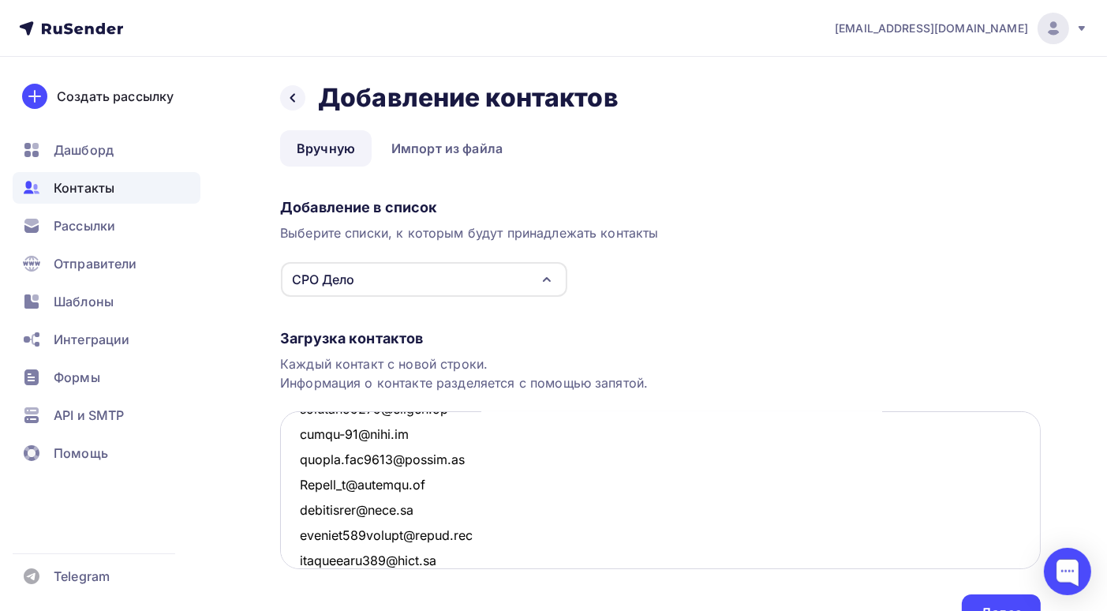
scroll to position [5212, 0]
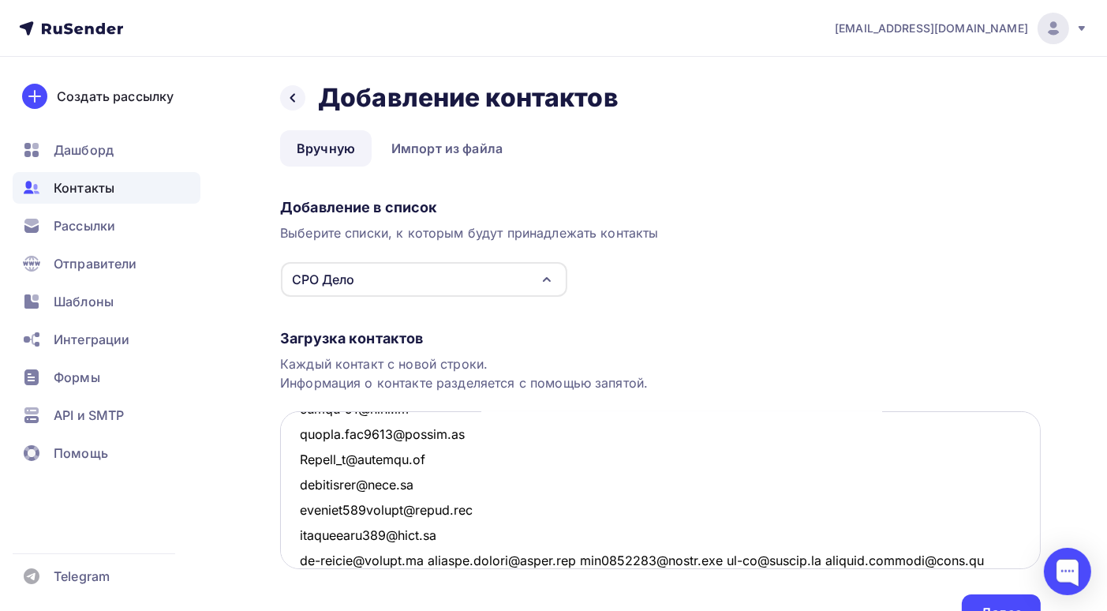
click at [436, 558] on textarea at bounding box center [660, 490] width 761 height 158
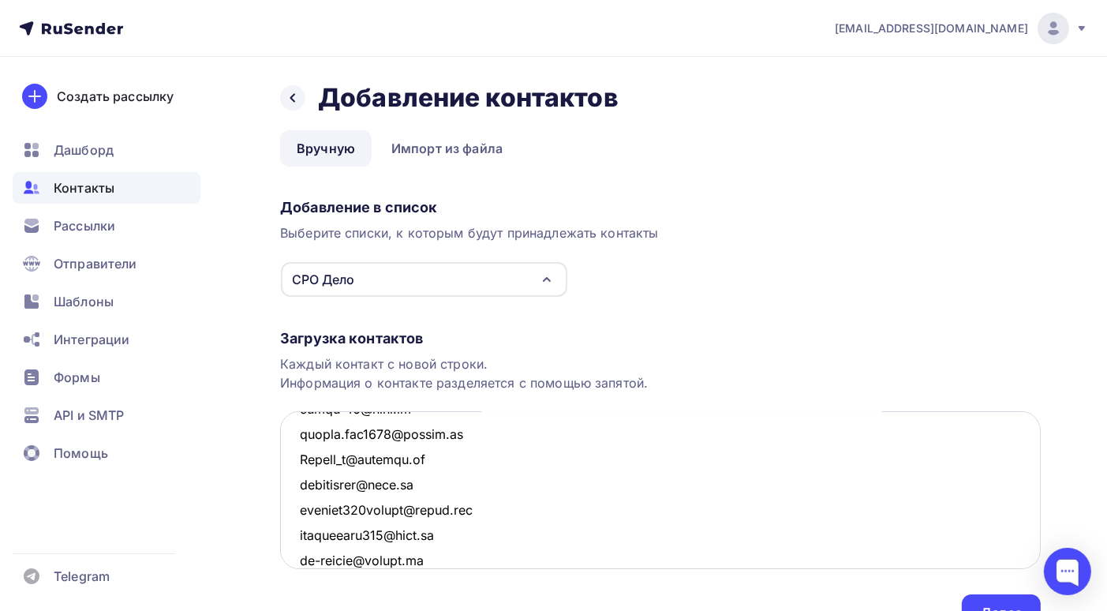
scroll to position [5237, 0]
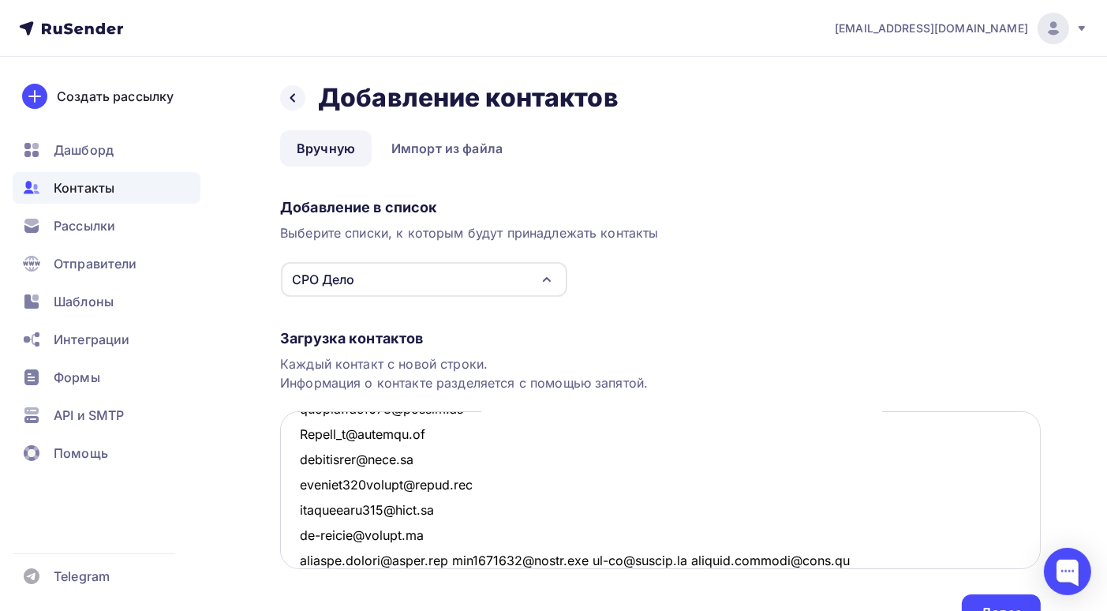
click at [459, 560] on textarea at bounding box center [660, 490] width 761 height 158
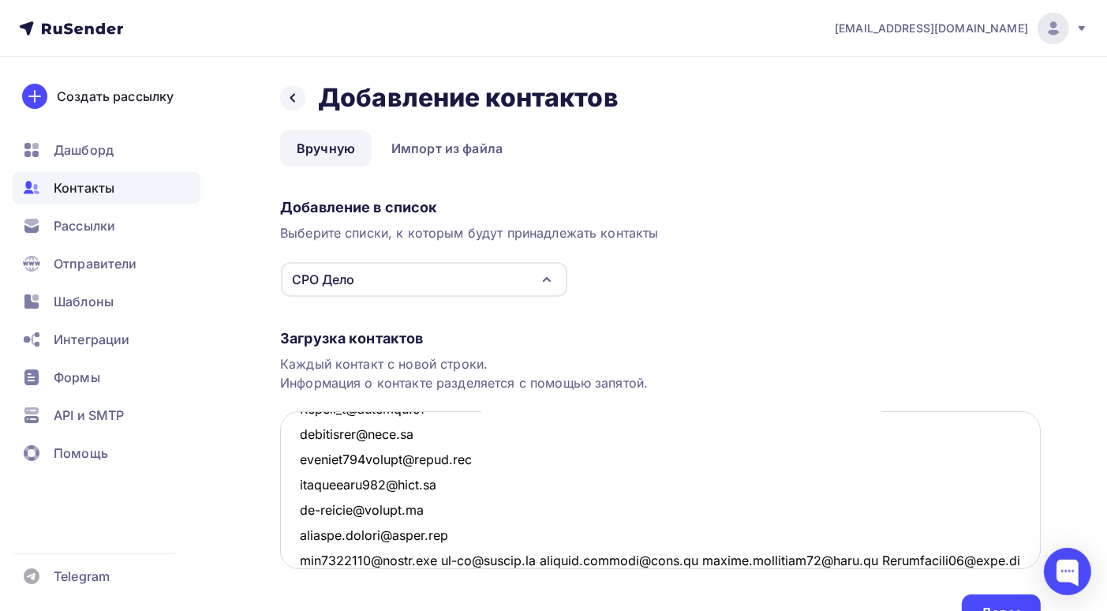
click at [456, 560] on textarea at bounding box center [660, 490] width 761 height 158
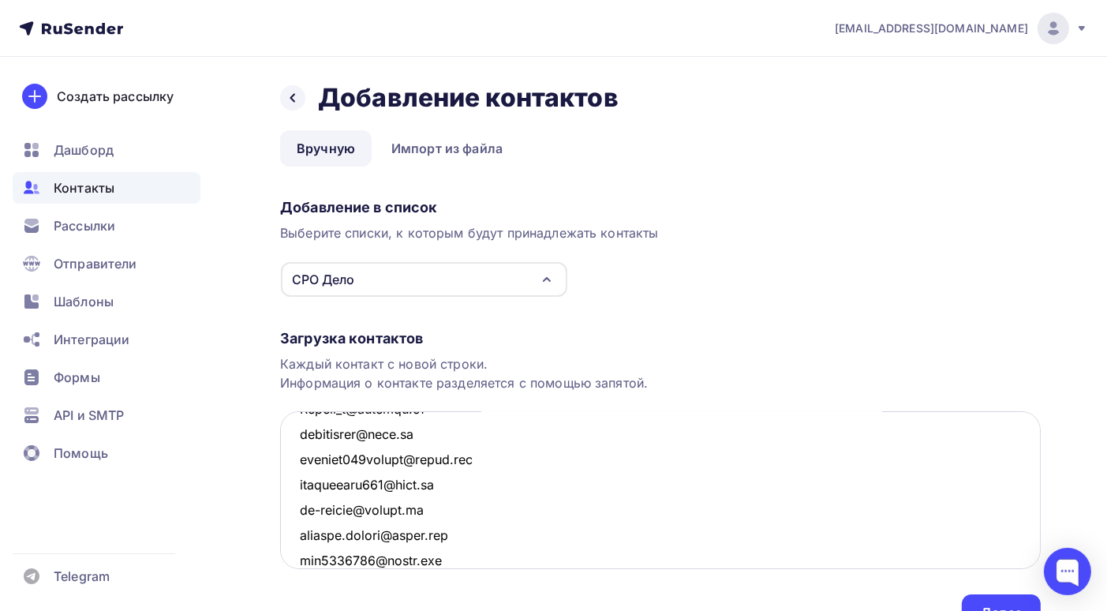
scroll to position [5288, 0]
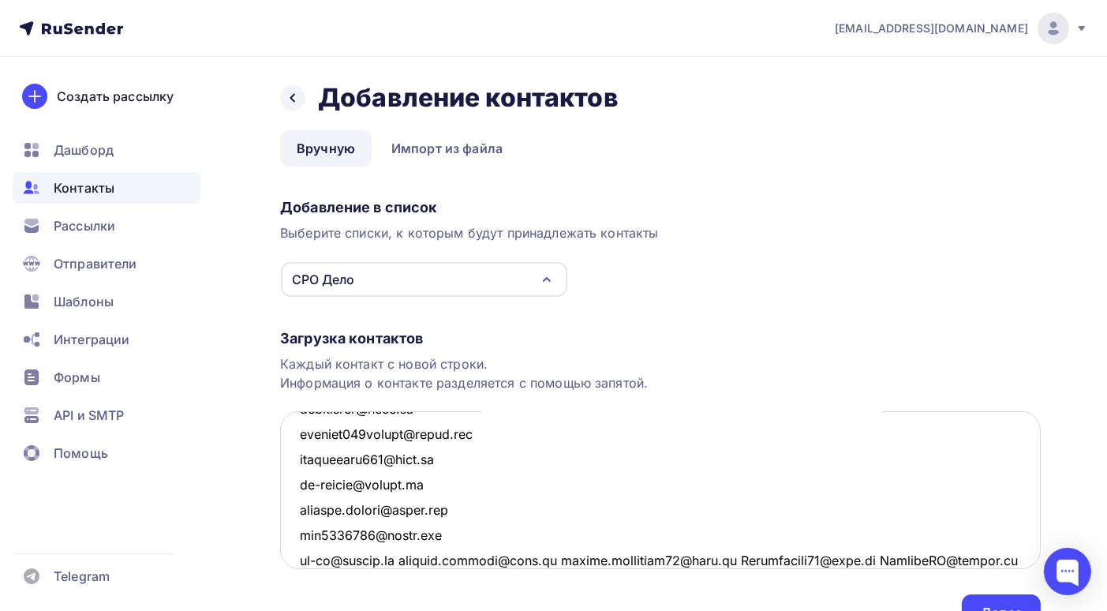
click at [414, 559] on textarea at bounding box center [660, 490] width 761 height 158
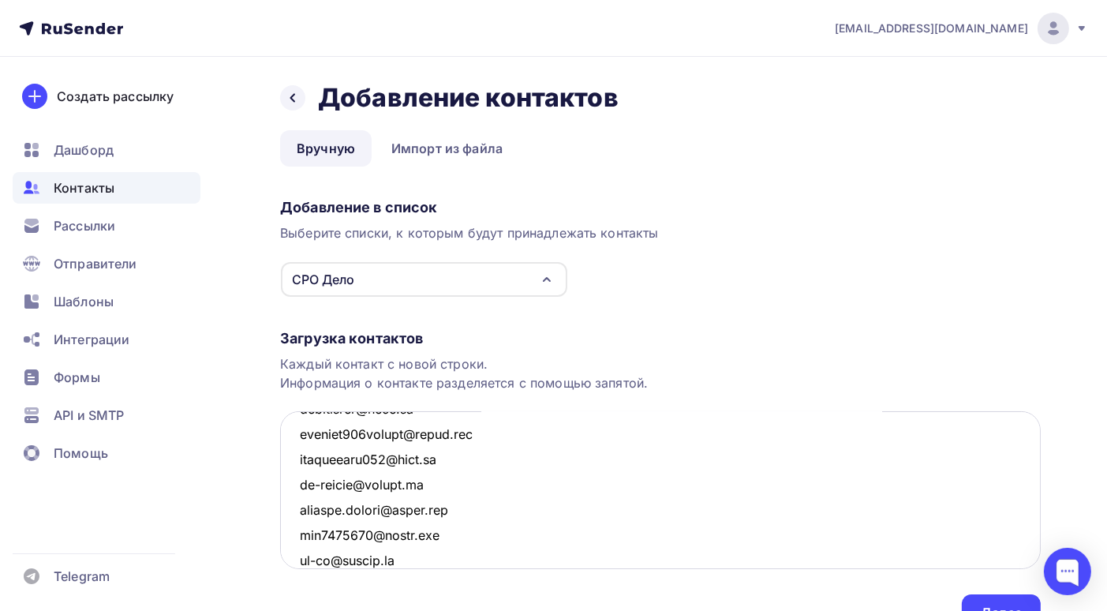
scroll to position [5313, 0]
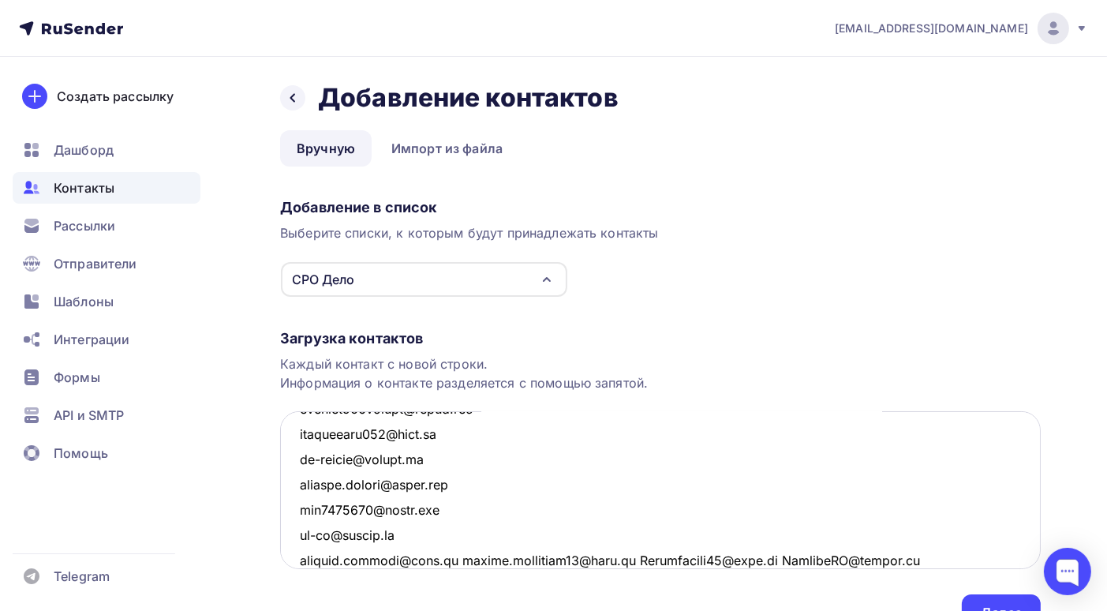
click at [455, 558] on textarea at bounding box center [660, 490] width 761 height 158
click at [451, 559] on textarea at bounding box center [660, 490] width 761 height 158
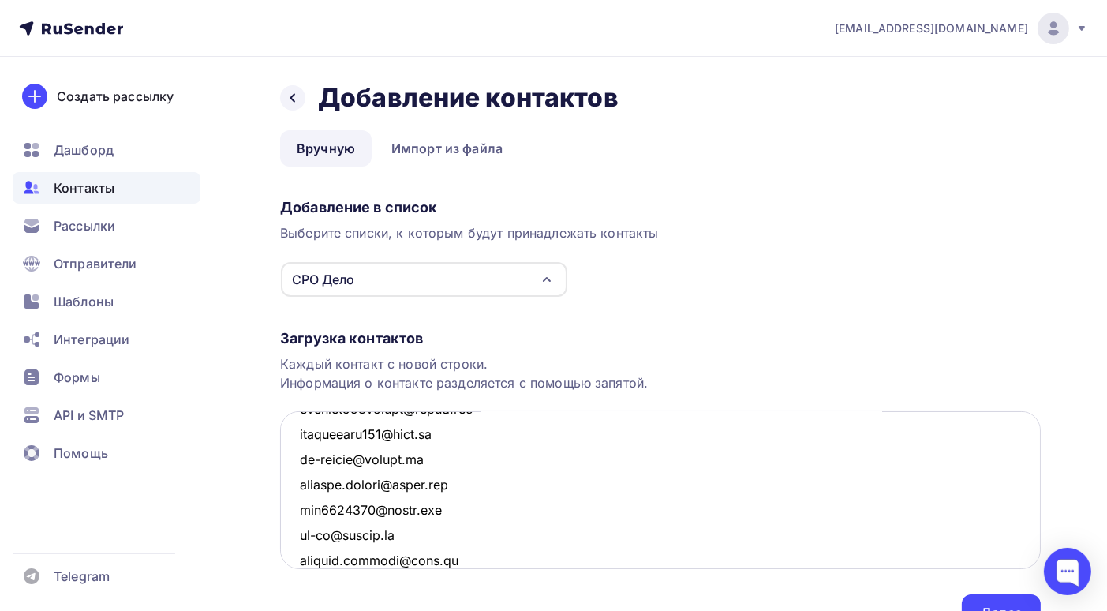
scroll to position [5338, 0]
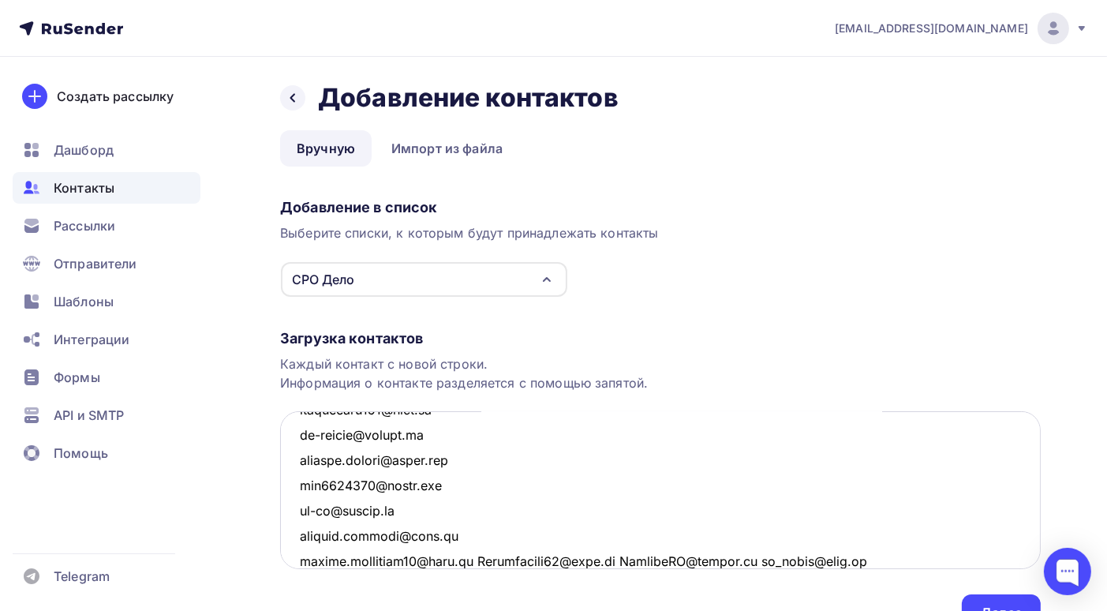
click at [462, 560] on textarea at bounding box center [660, 490] width 761 height 158
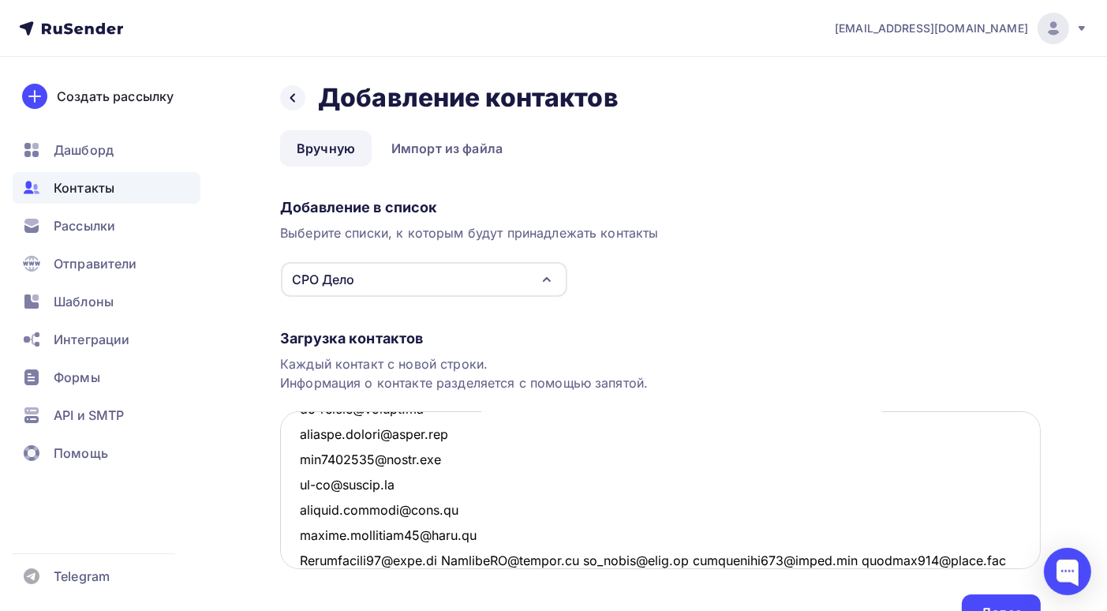
click at [444, 558] on textarea at bounding box center [660, 490] width 761 height 158
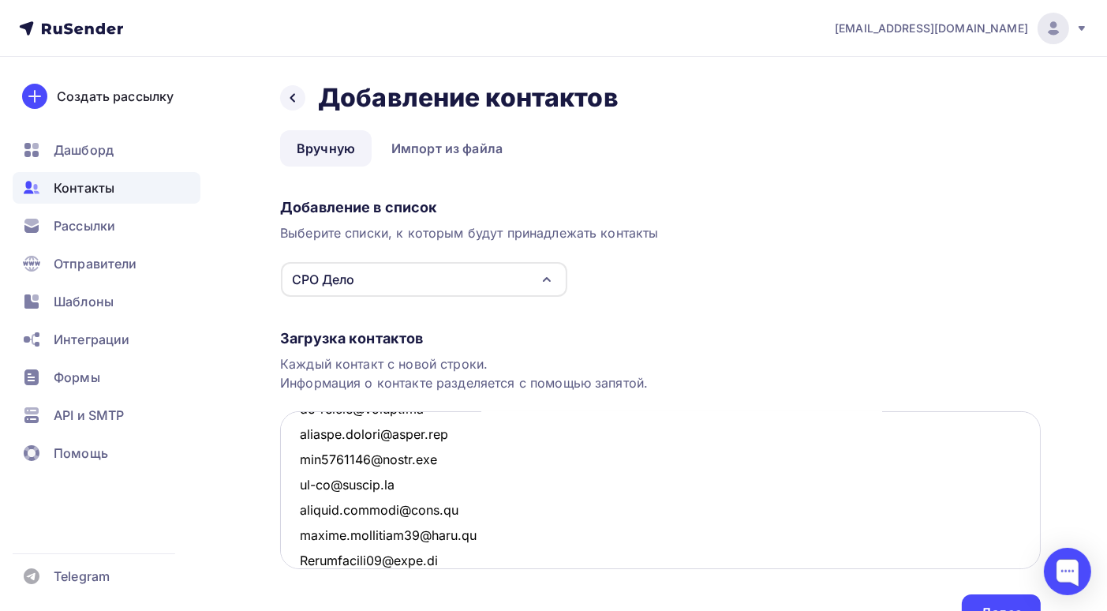
scroll to position [5389, 0]
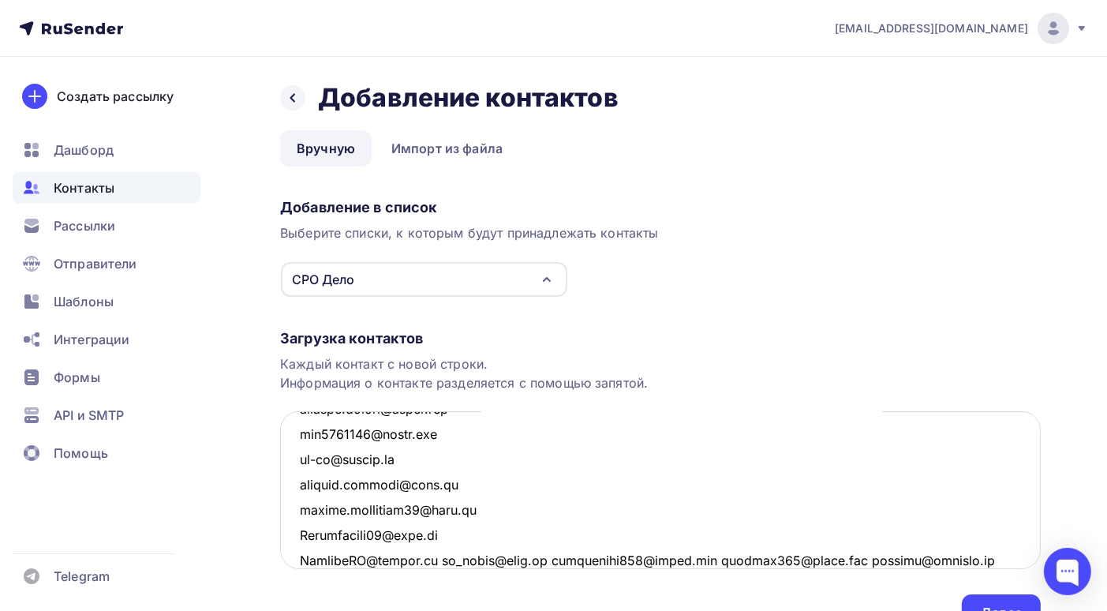
click at [438, 556] on textarea at bounding box center [660, 490] width 761 height 158
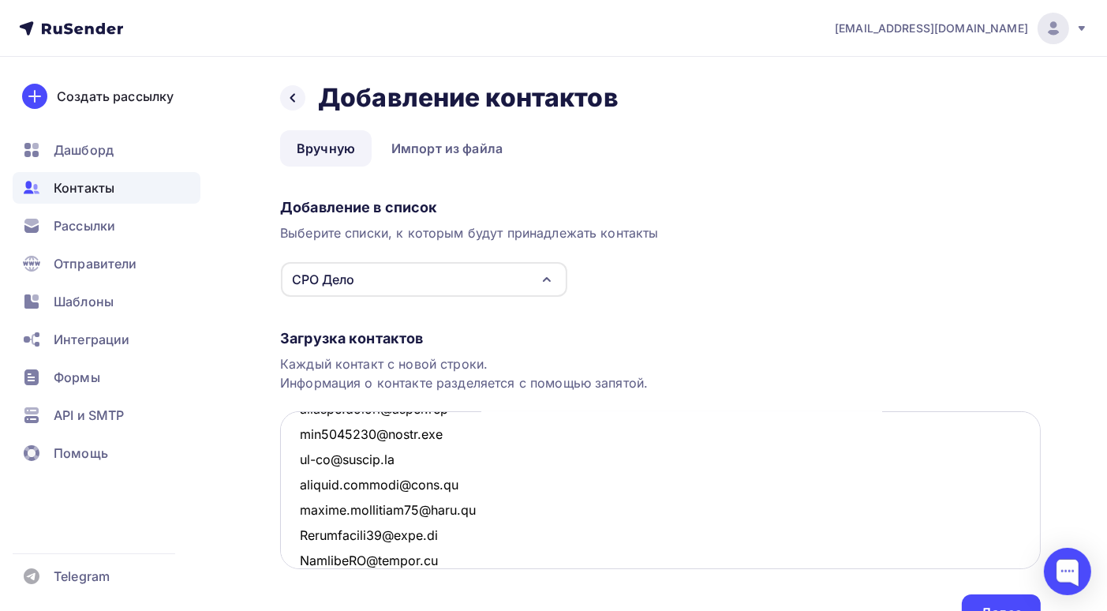
scroll to position [5414, 0]
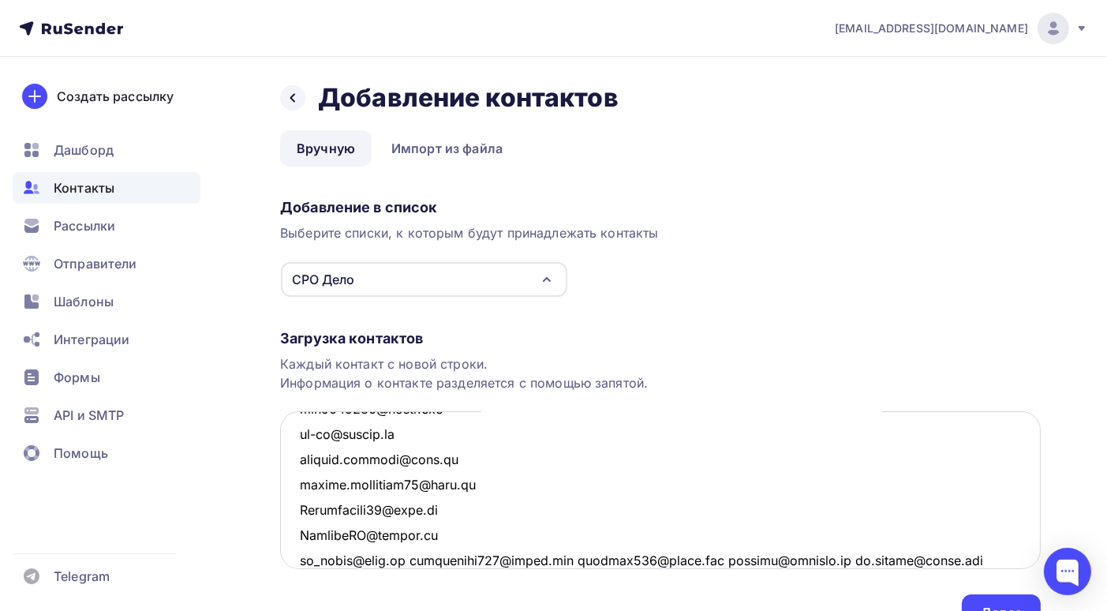
click at [404, 556] on textarea at bounding box center [660, 490] width 761 height 158
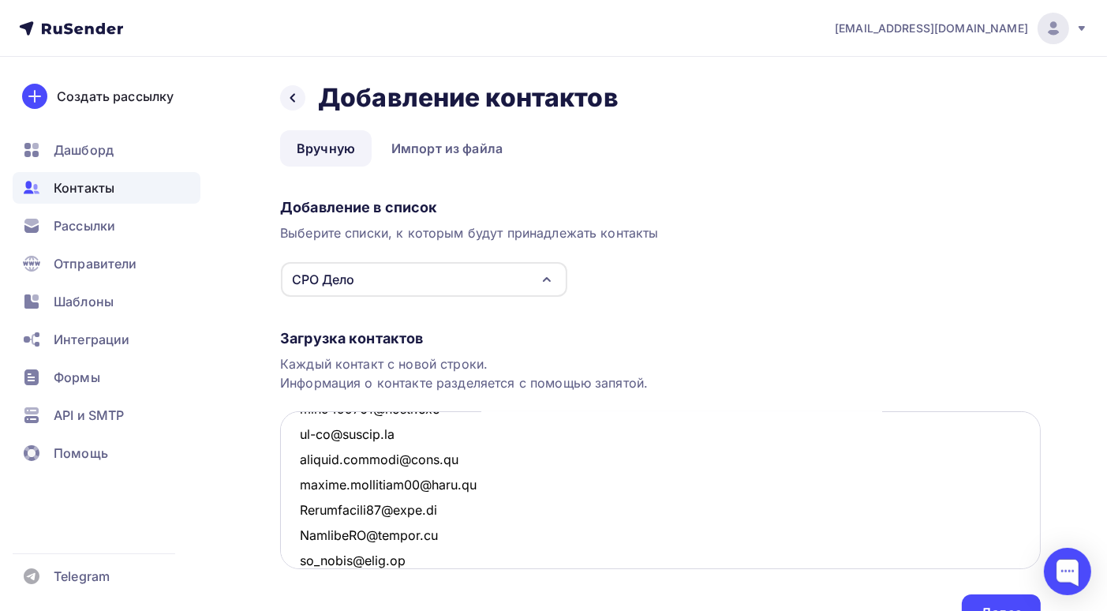
scroll to position [5440, 0]
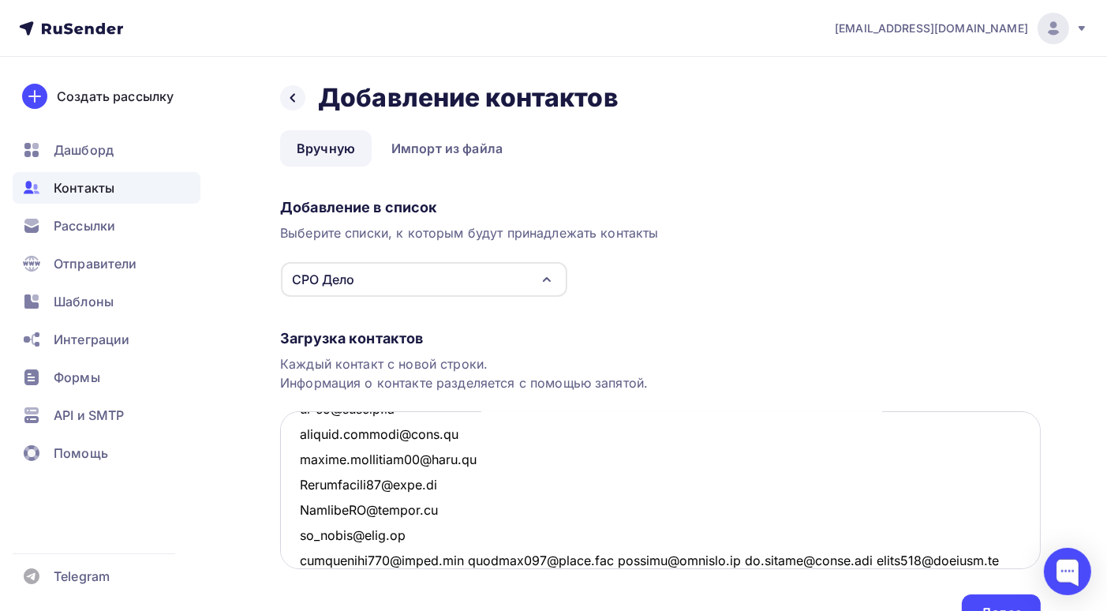
click at [468, 558] on textarea at bounding box center [660, 490] width 761 height 158
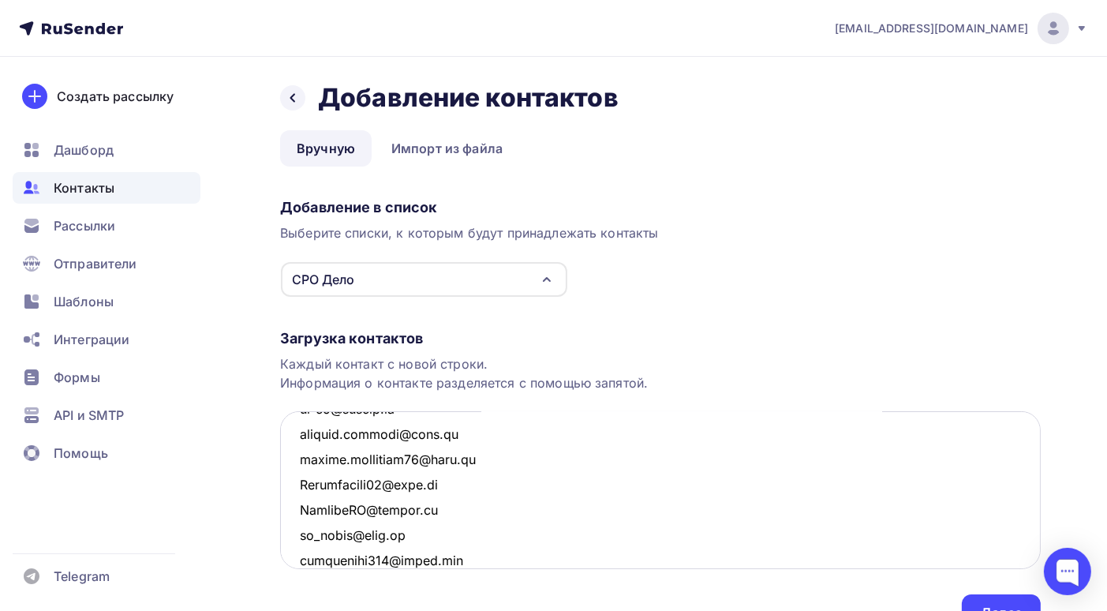
scroll to position [5465, 0]
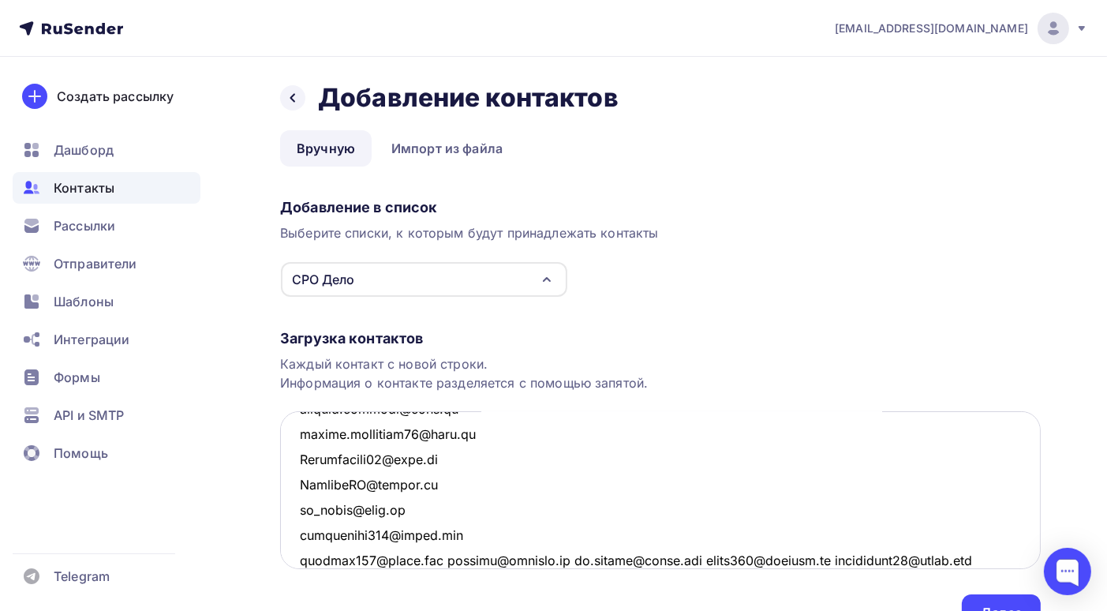
click at [448, 559] on textarea at bounding box center [660, 490] width 761 height 158
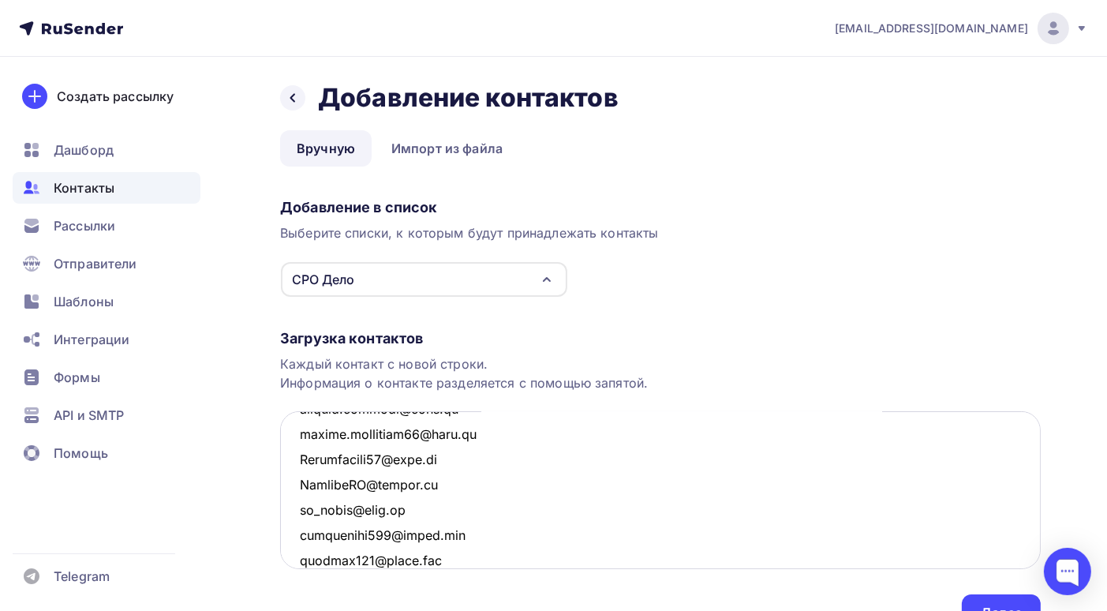
scroll to position [5490, 0]
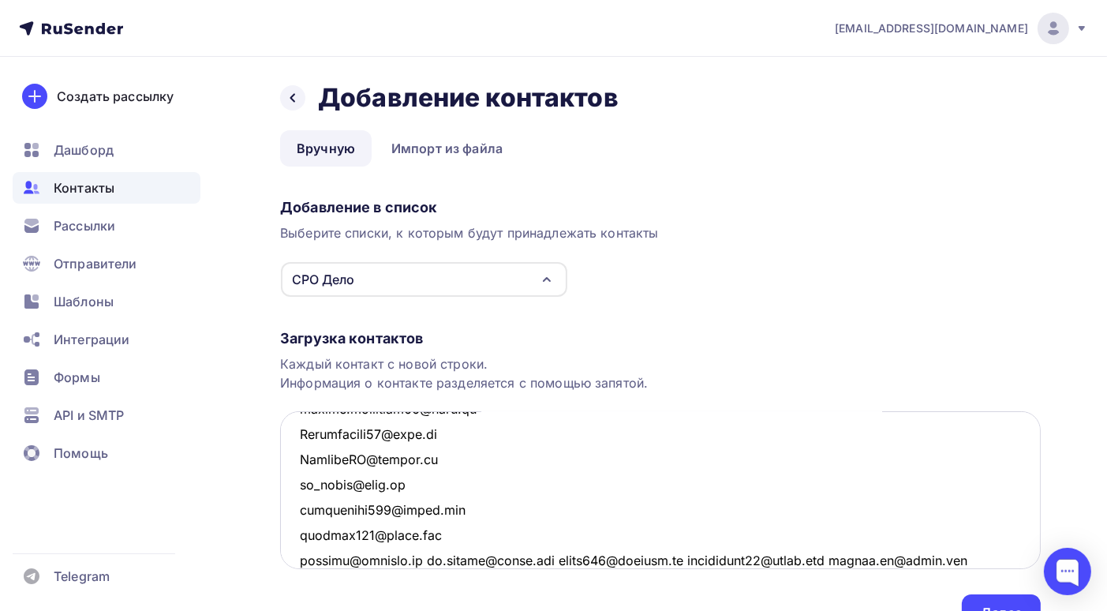
click at [425, 560] on textarea at bounding box center [660, 490] width 761 height 158
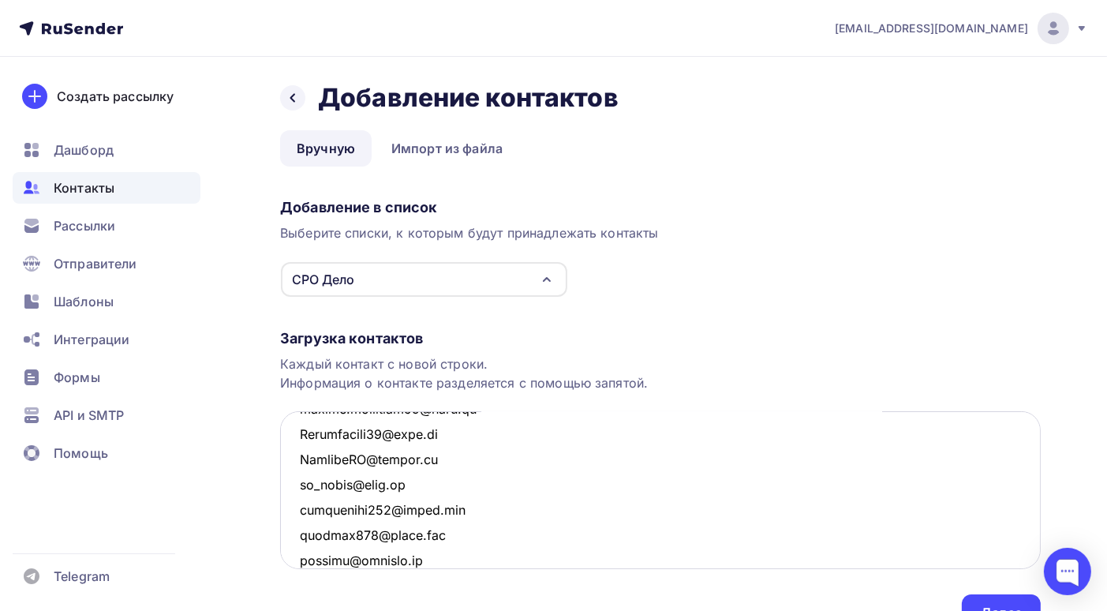
scroll to position [5515, 0]
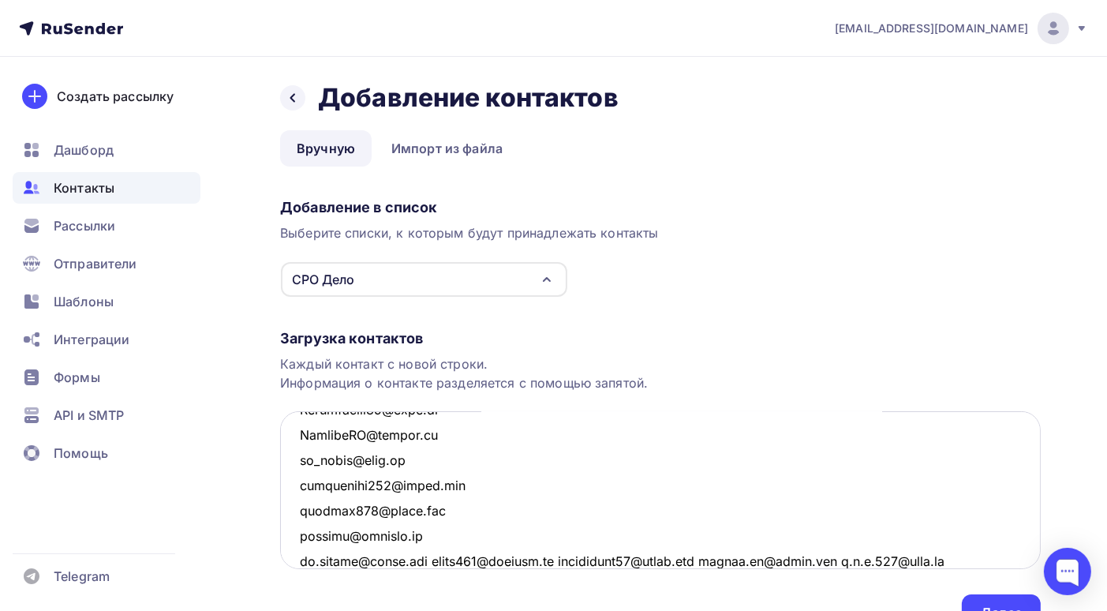
click at [434, 557] on textarea at bounding box center [660, 490] width 761 height 158
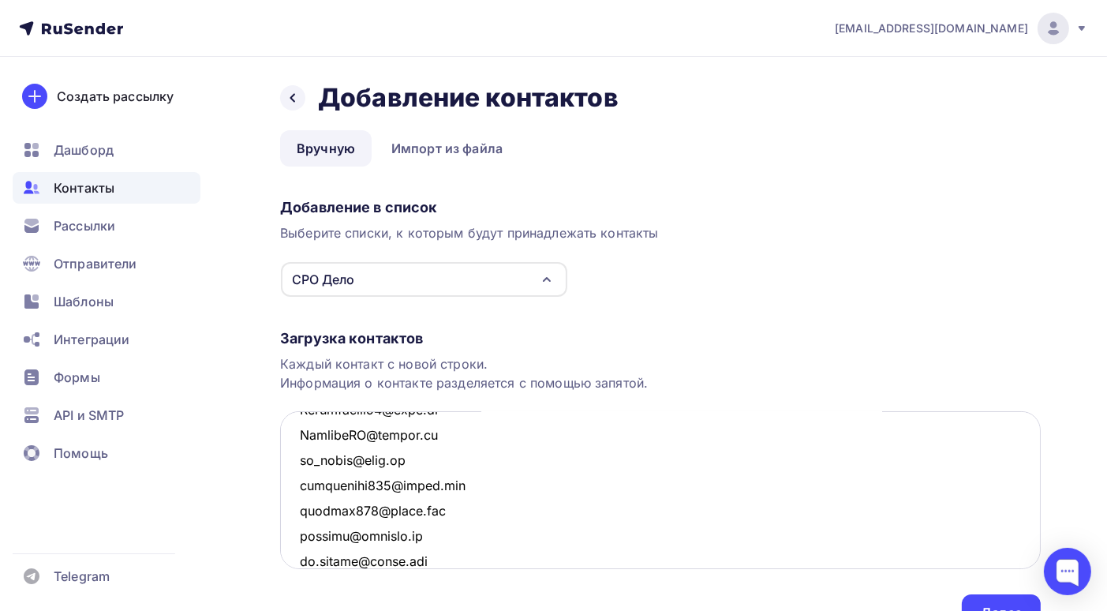
scroll to position [5541, 0]
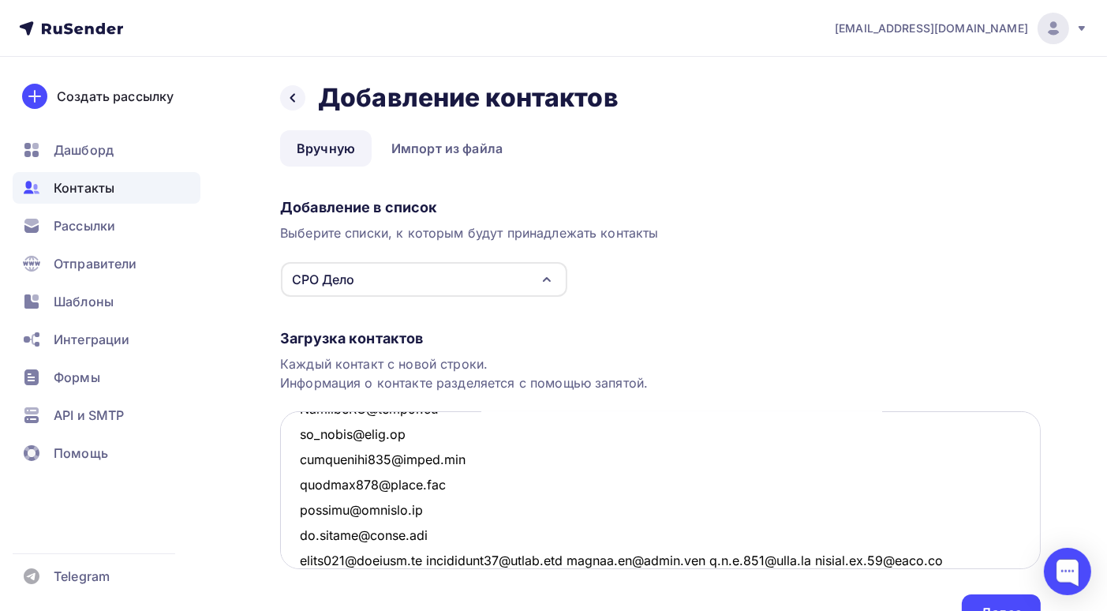
click at [435, 561] on textarea at bounding box center [660, 490] width 761 height 158
click at [431, 560] on textarea at bounding box center [660, 490] width 761 height 158
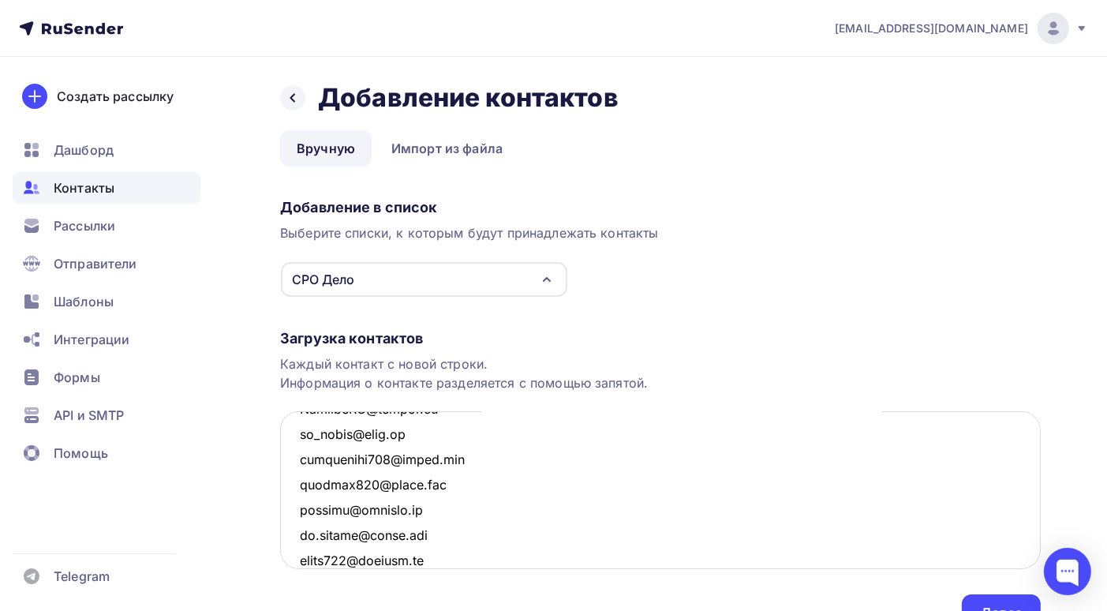
scroll to position [5566, 0]
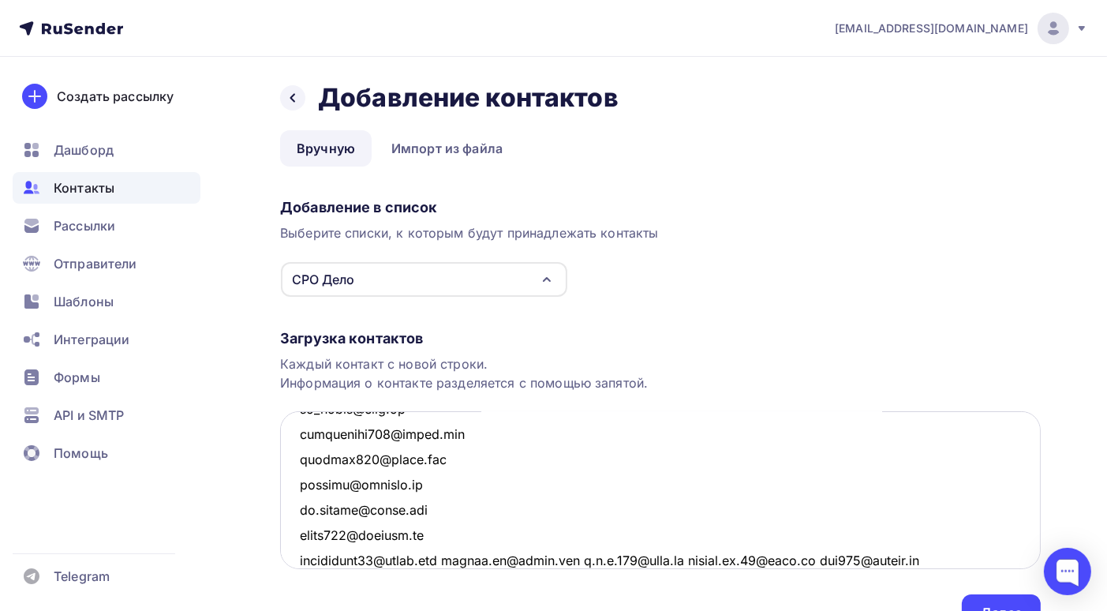
click at [459, 558] on textarea at bounding box center [660, 490] width 761 height 158
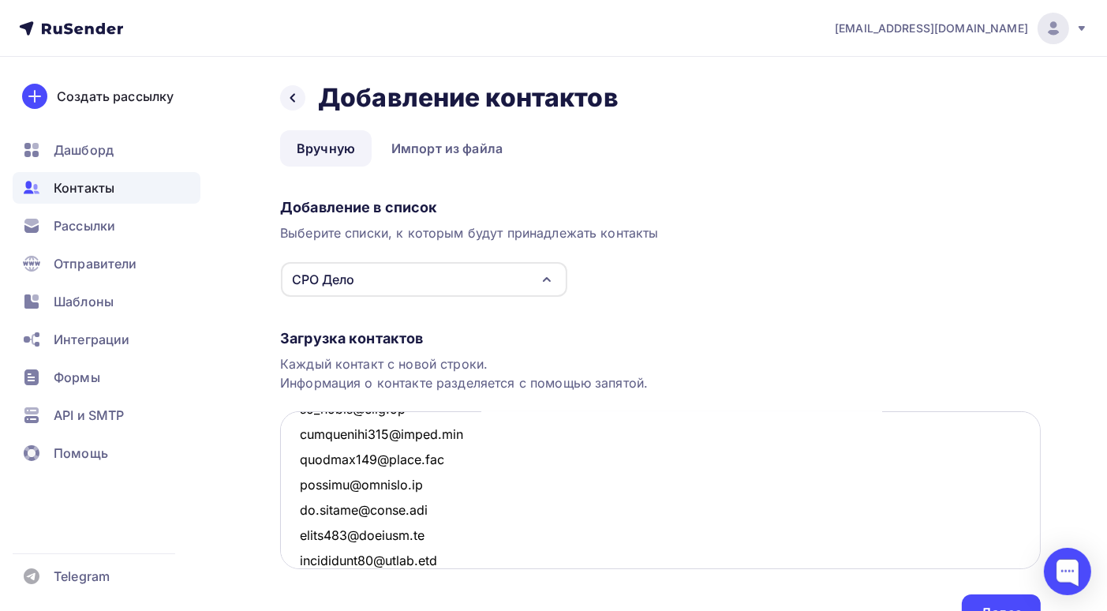
scroll to position [5591, 0]
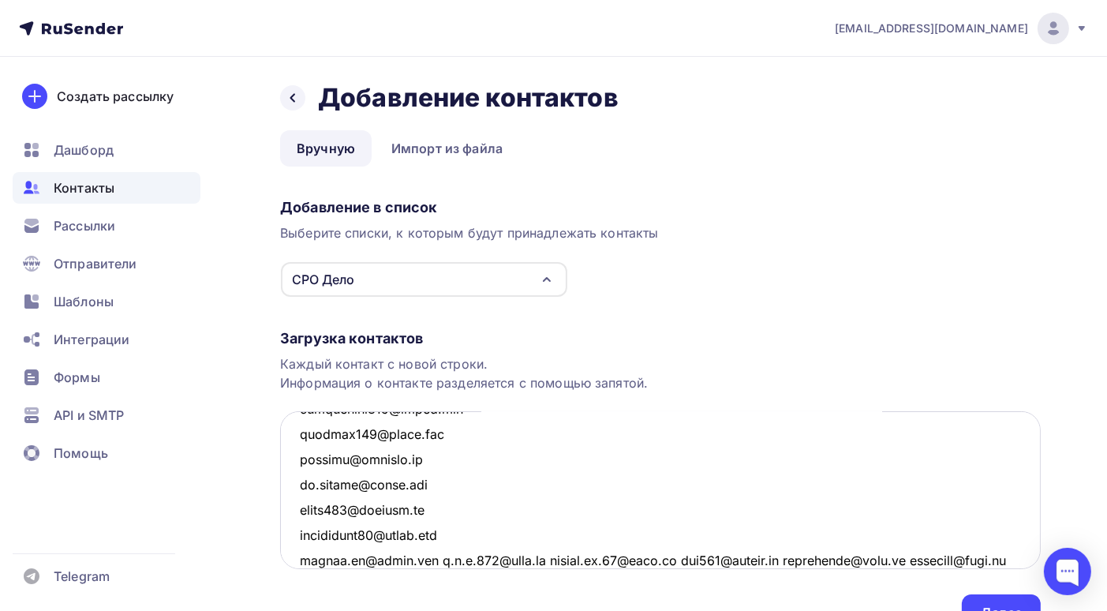
click at [425, 557] on textarea at bounding box center [660, 490] width 761 height 158
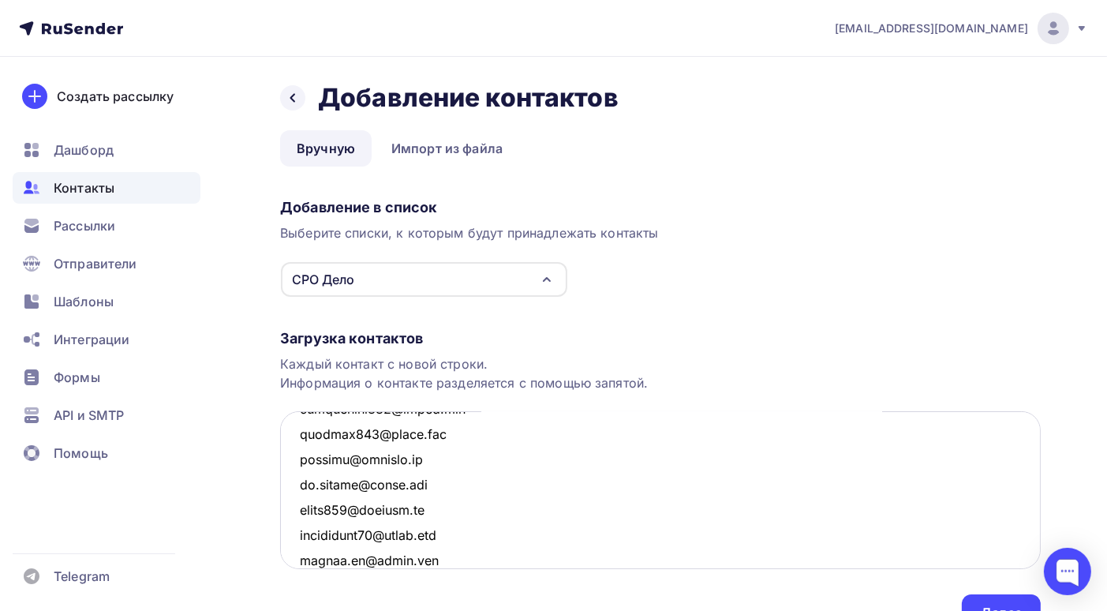
scroll to position [5616, 0]
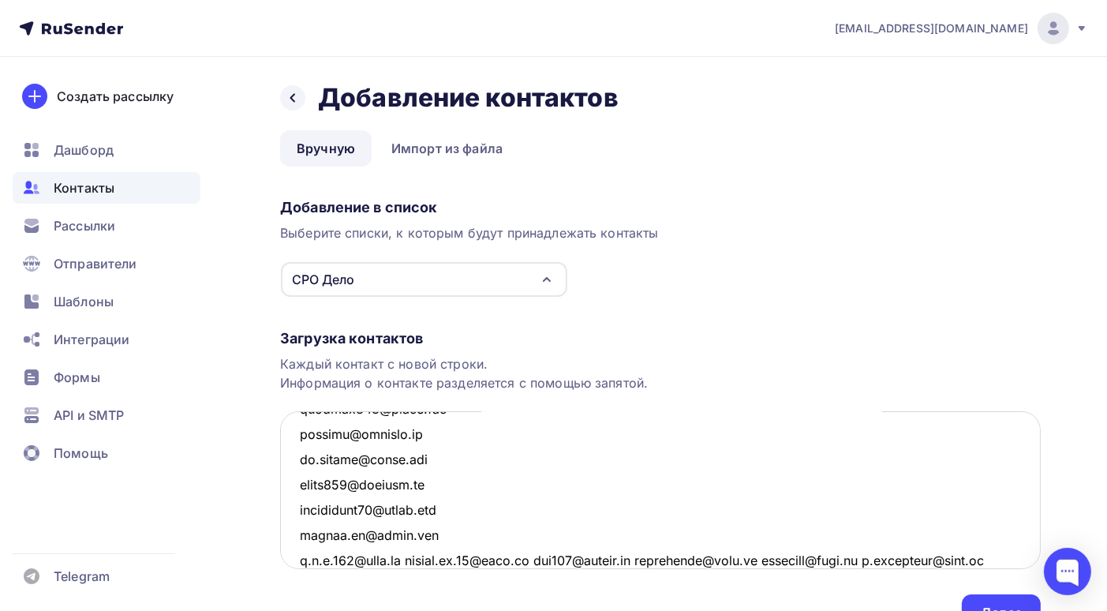
click at [406, 560] on textarea at bounding box center [660, 490] width 761 height 158
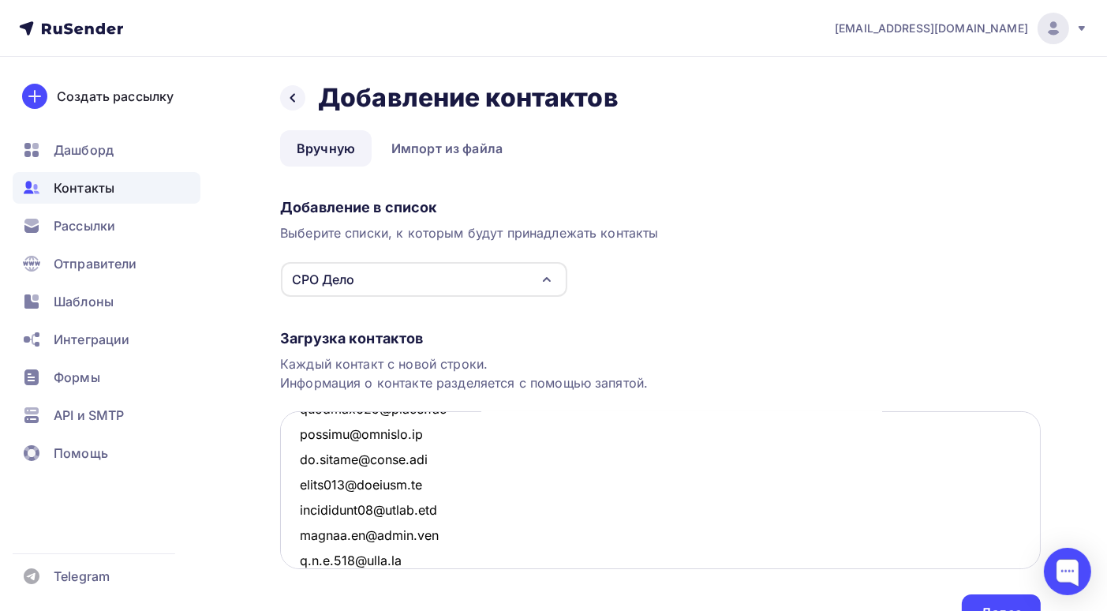
scroll to position [5642, 0]
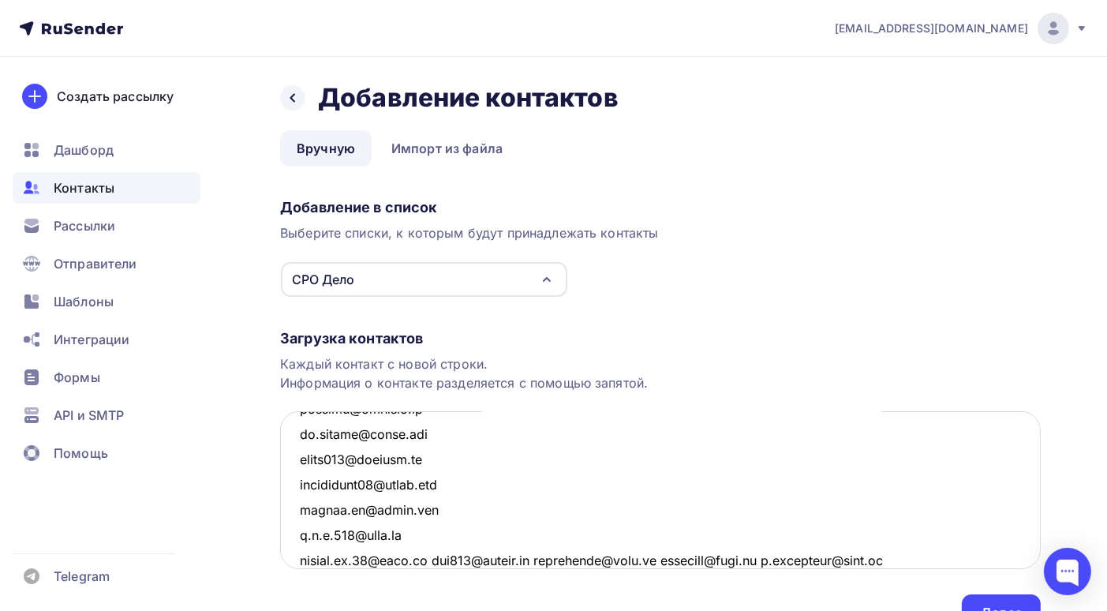
click at [428, 559] on textarea at bounding box center [660, 490] width 761 height 158
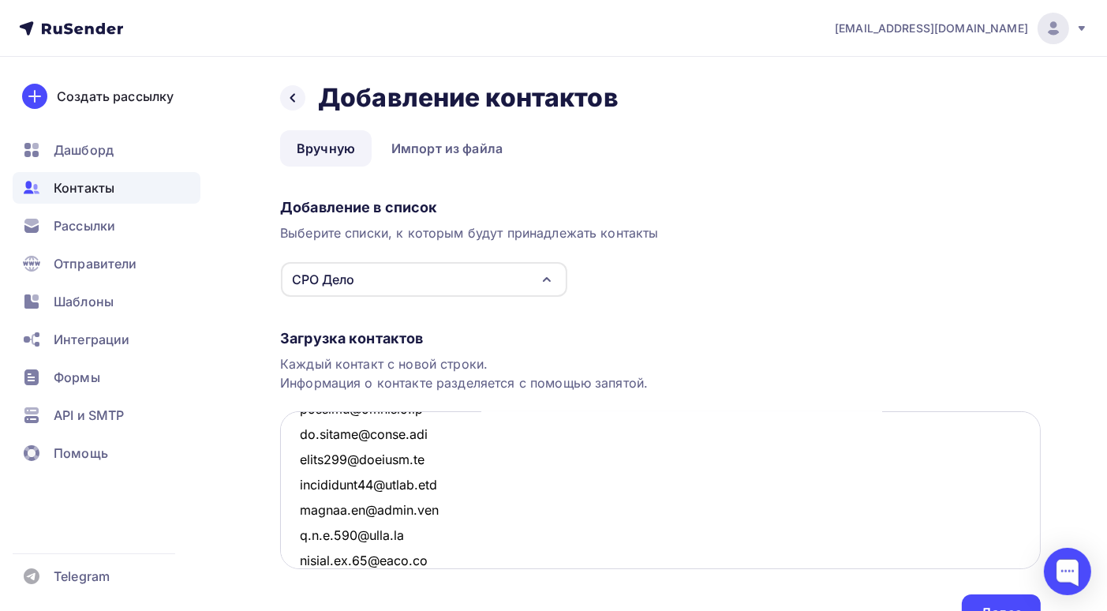
scroll to position [5667, 0]
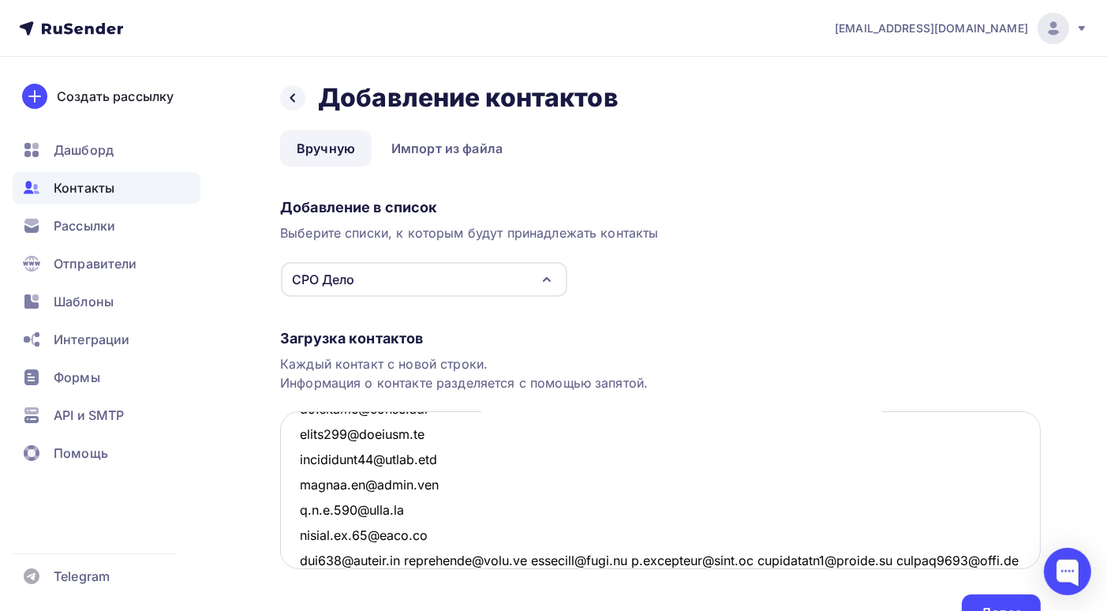
click at [415, 558] on textarea at bounding box center [660, 490] width 761 height 158
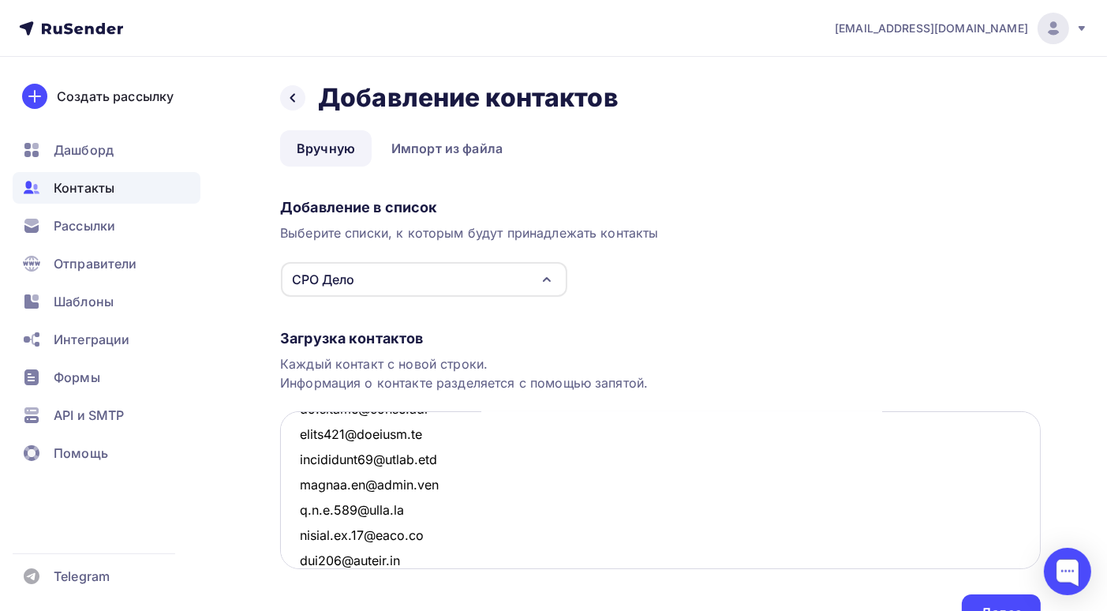
scroll to position [5692, 0]
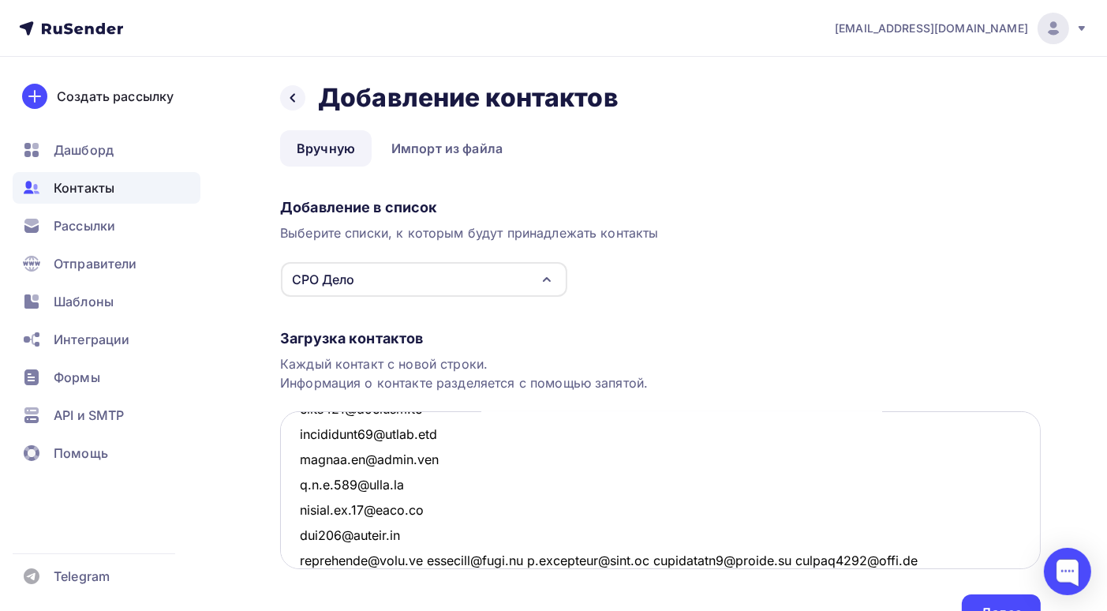
click at [418, 560] on textarea at bounding box center [660, 490] width 761 height 158
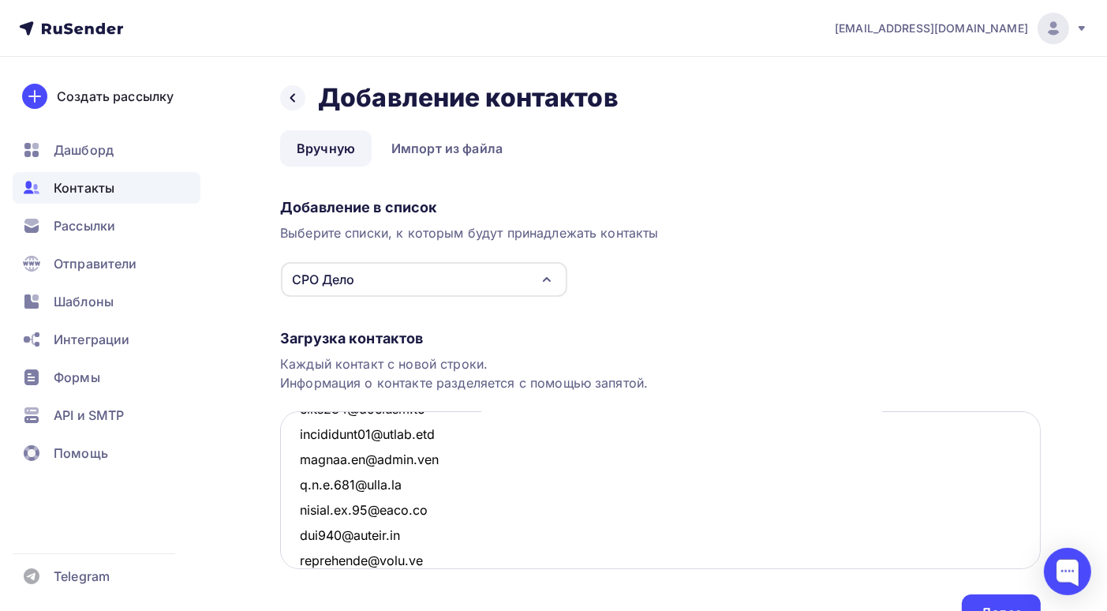
scroll to position [5717, 0]
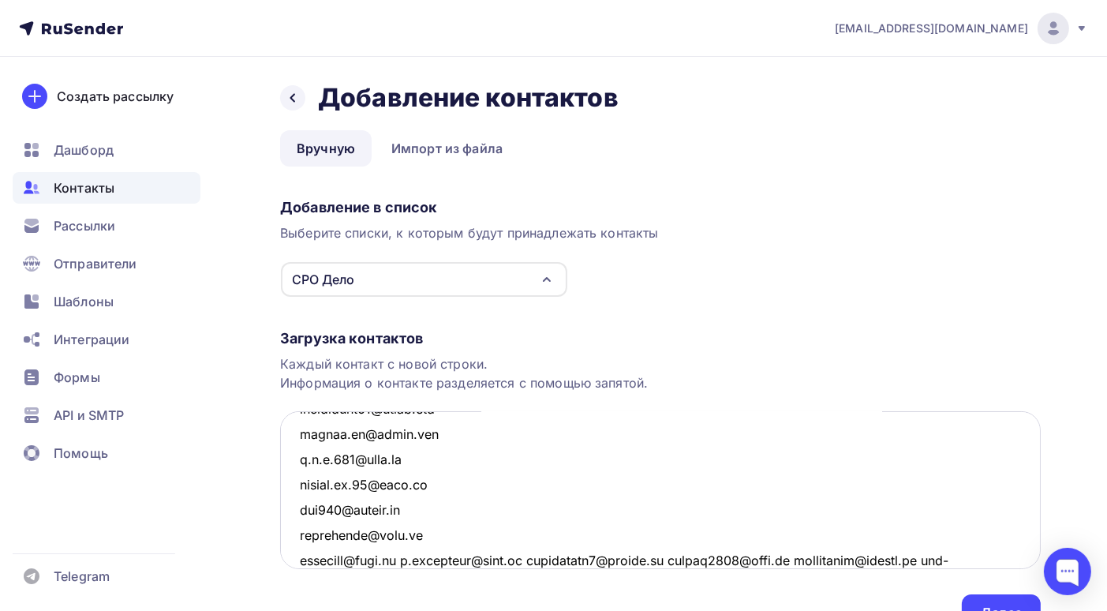
click at [403, 558] on textarea at bounding box center [660, 490] width 761 height 158
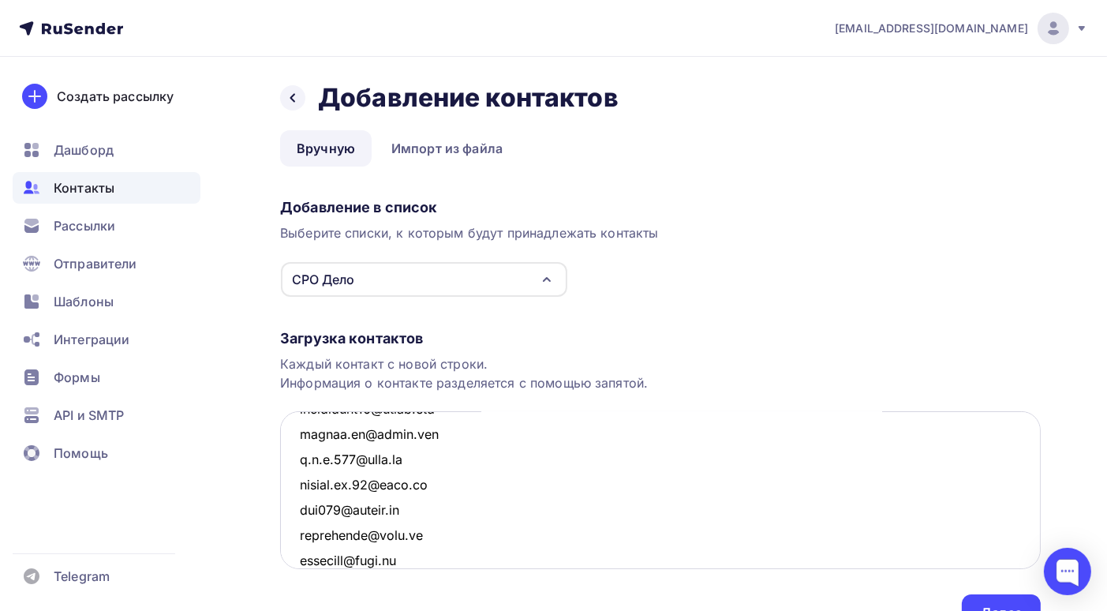
scroll to position [5742, 0]
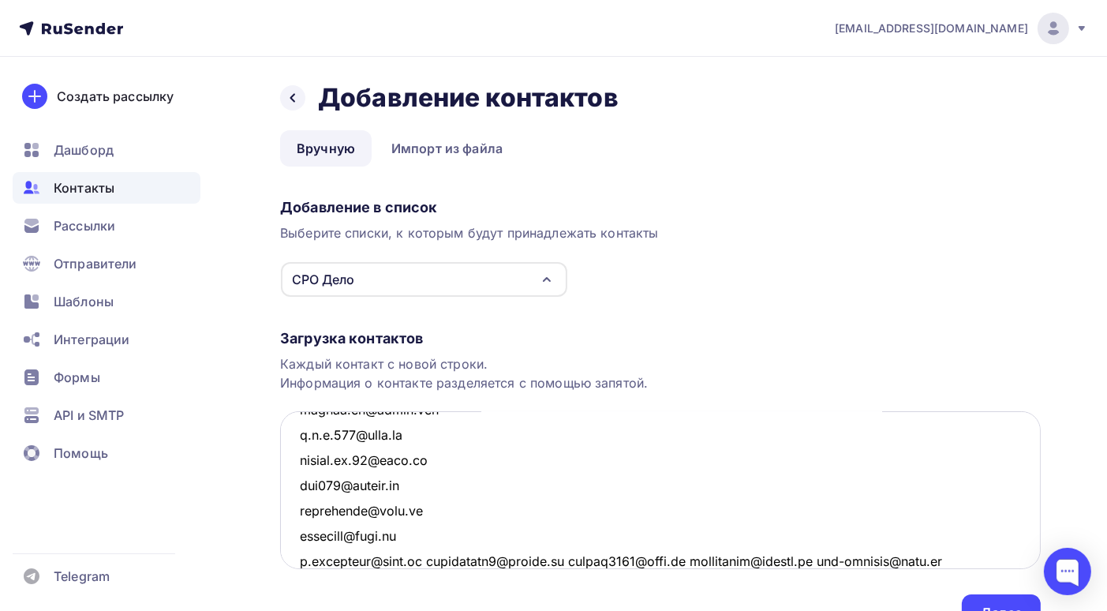
click at [427, 560] on textarea at bounding box center [660, 490] width 761 height 158
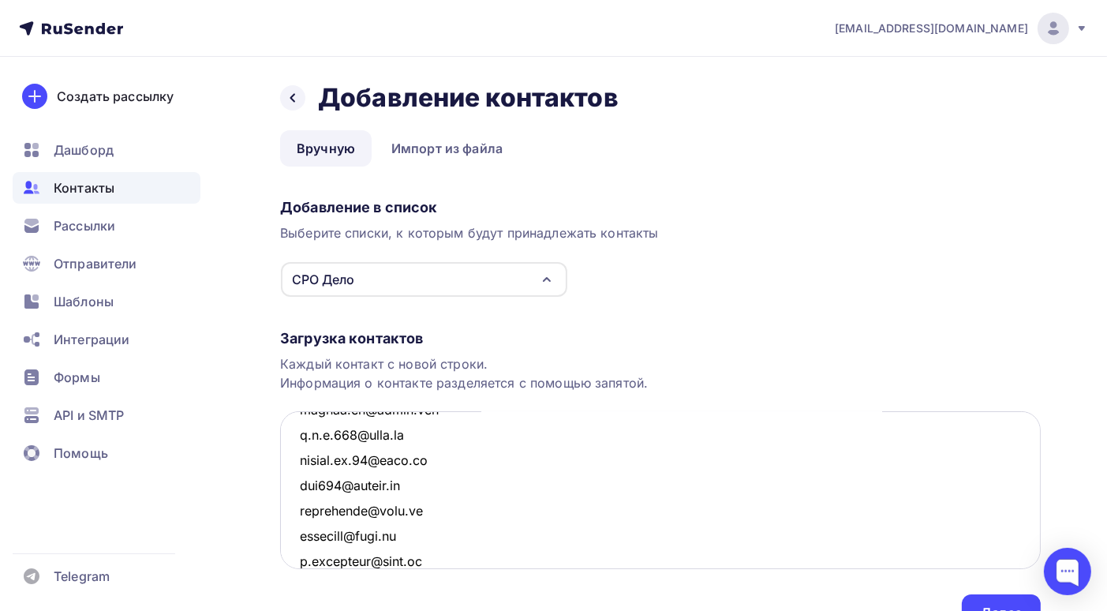
scroll to position [5768, 0]
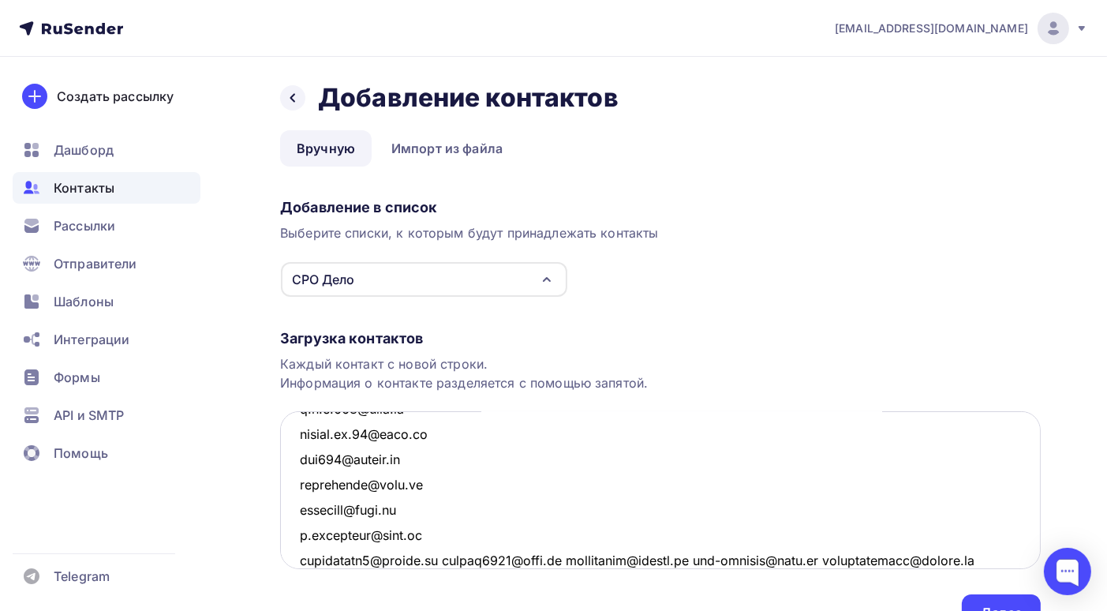
click at [438, 560] on textarea at bounding box center [660, 490] width 761 height 158
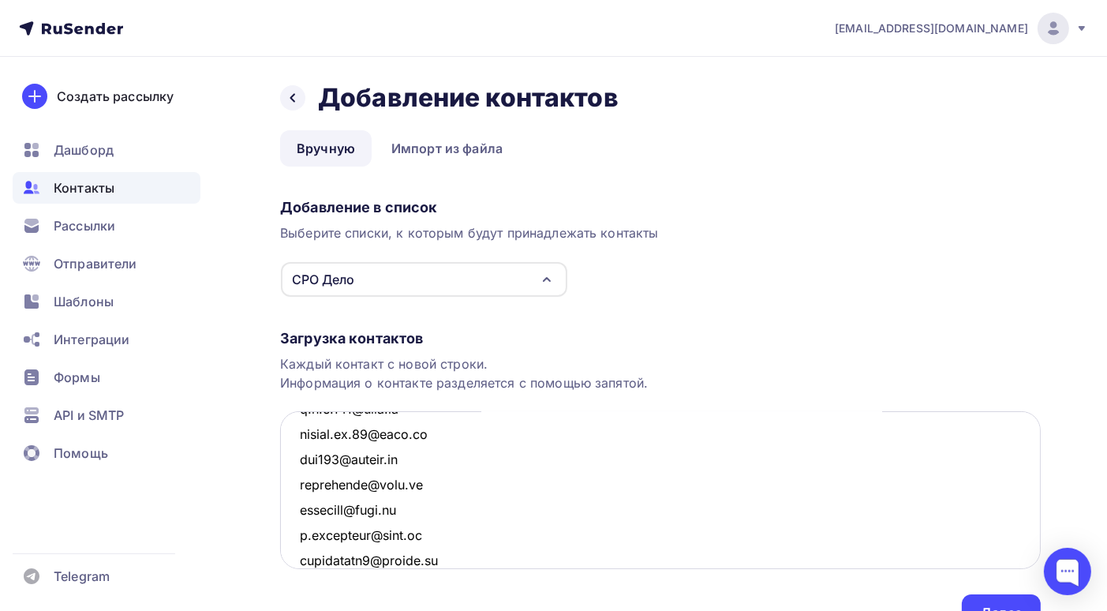
scroll to position [5793, 0]
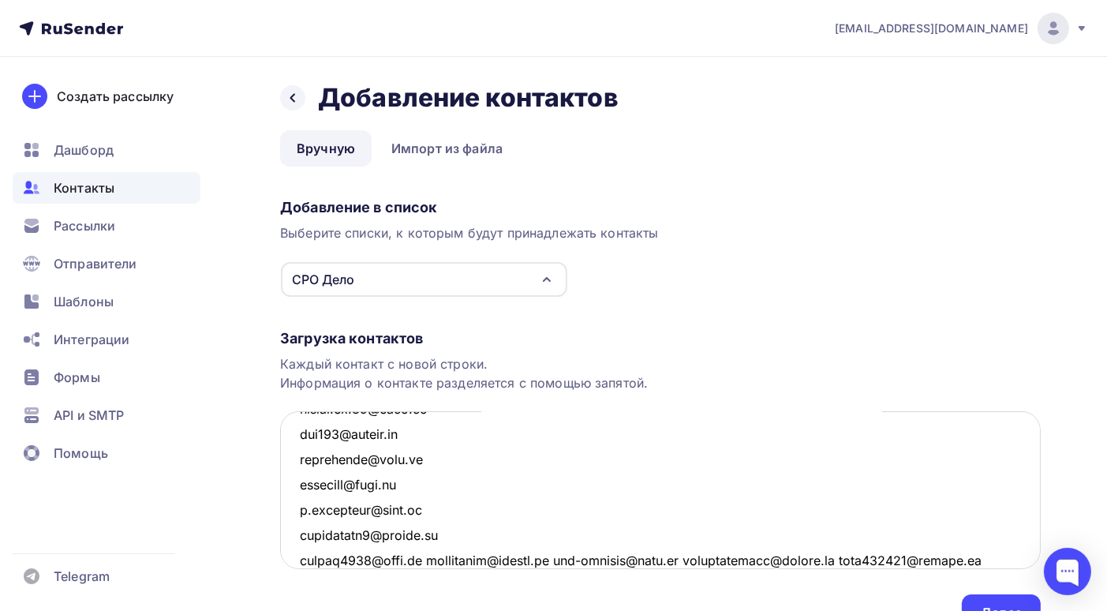
click at [409, 557] on textarea at bounding box center [660, 490] width 761 height 158
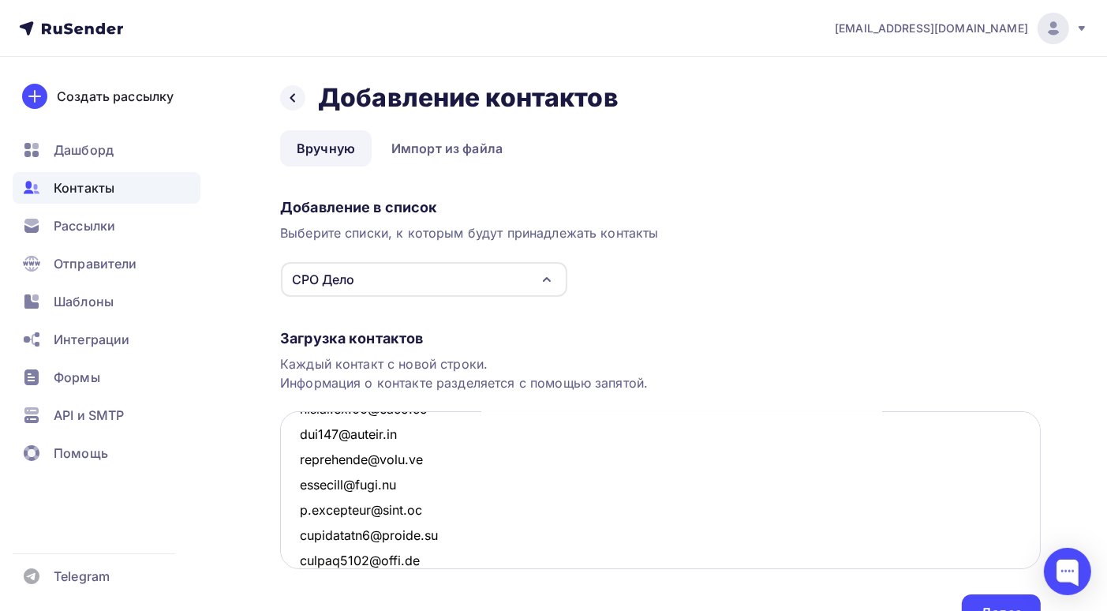
scroll to position [5818, 0]
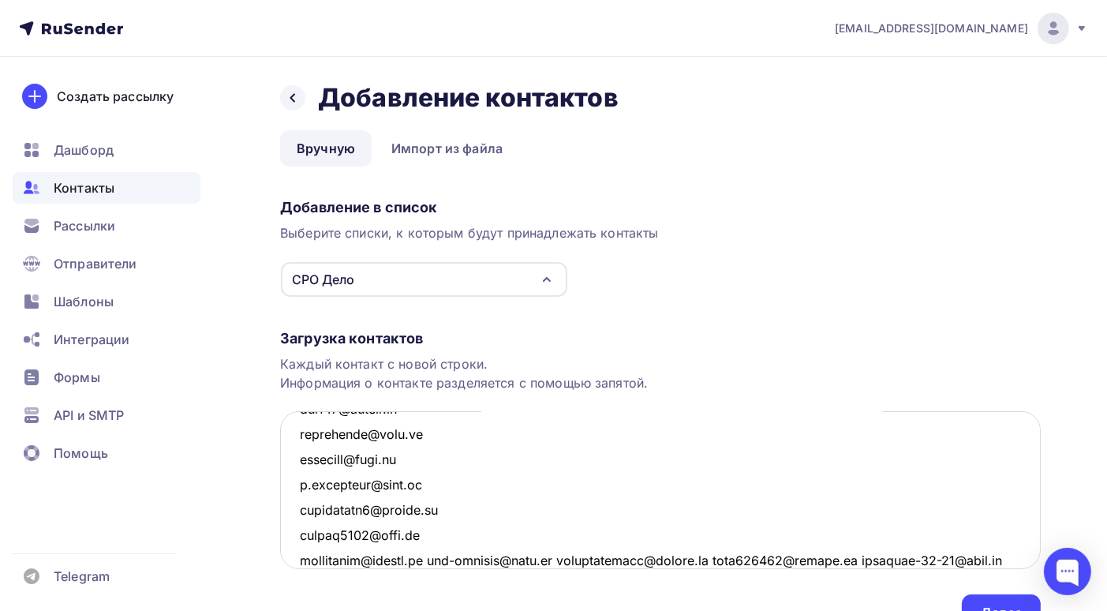
click at [425, 560] on textarea at bounding box center [660, 490] width 761 height 158
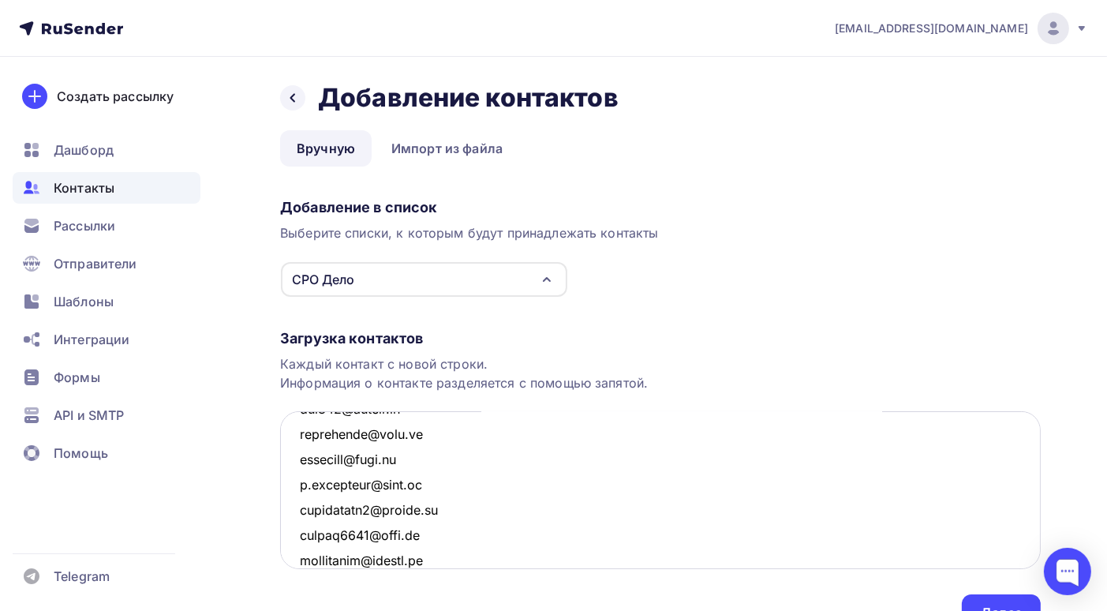
scroll to position [5844, 0]
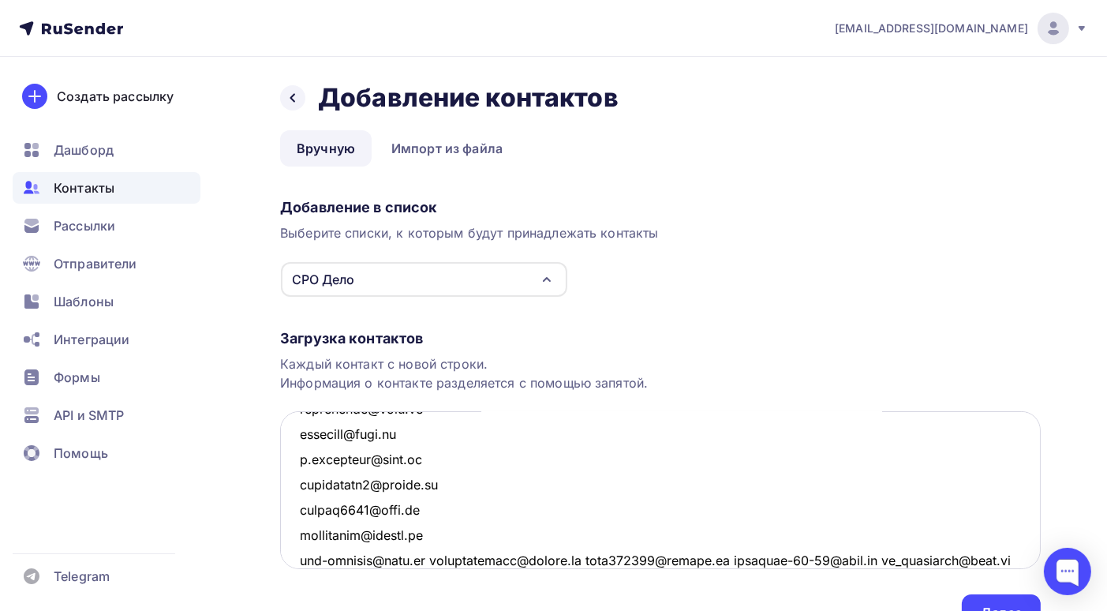
click at [419, 559] on textarea at bounding box center [660, 490] width 761 height 158
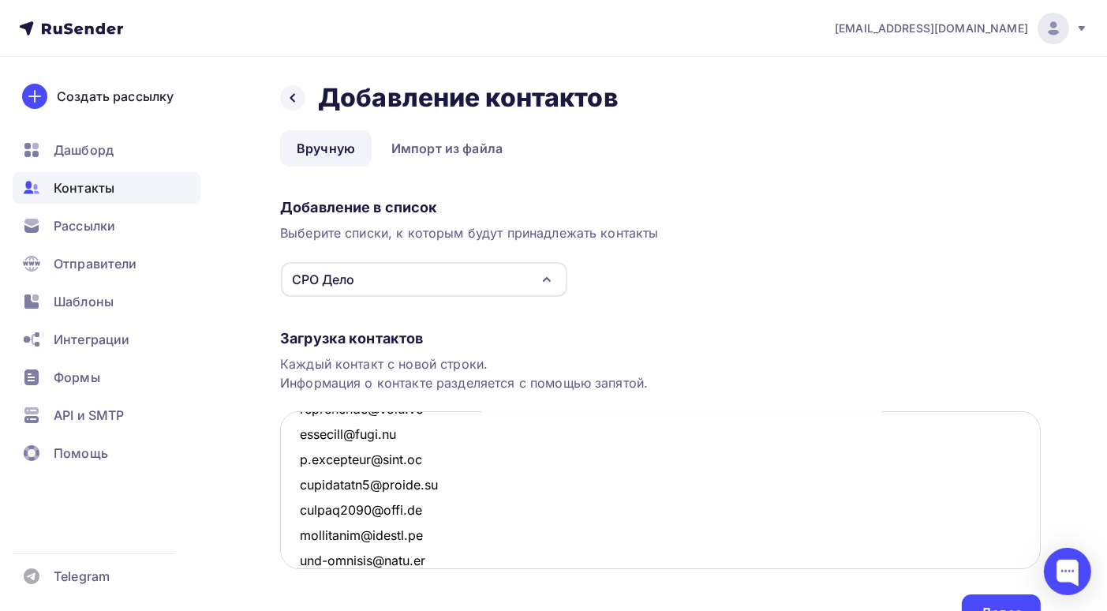
scroll to position [5869, 0]
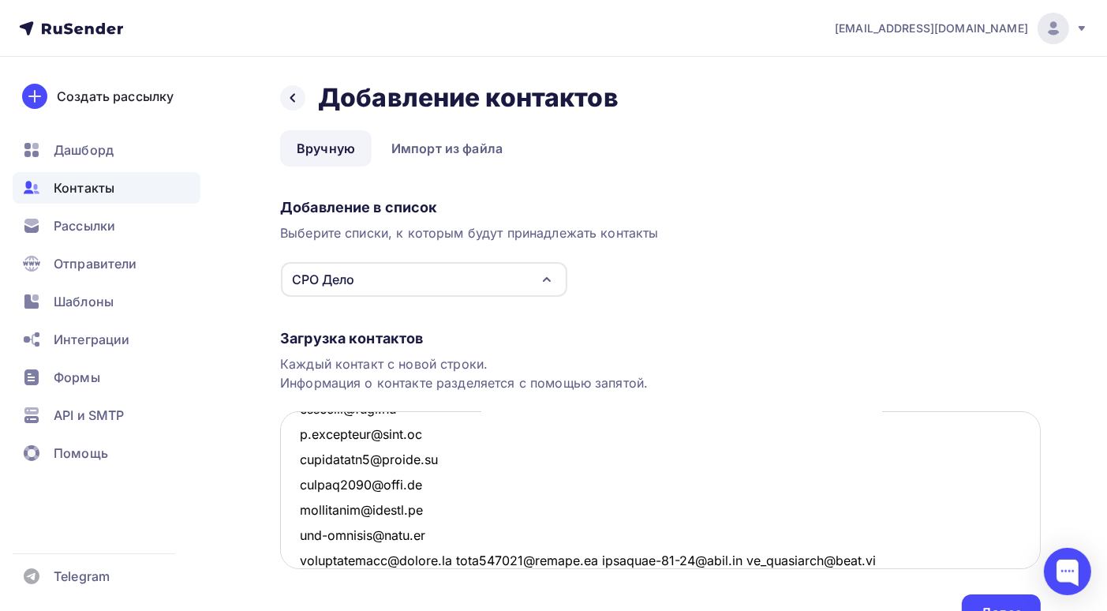
click at [450, 559] on textarea at bounding box center [660, 490] width 761 height 158
click at [448, 560] on textarea at bounding box center [660, 490] width 761 height 158
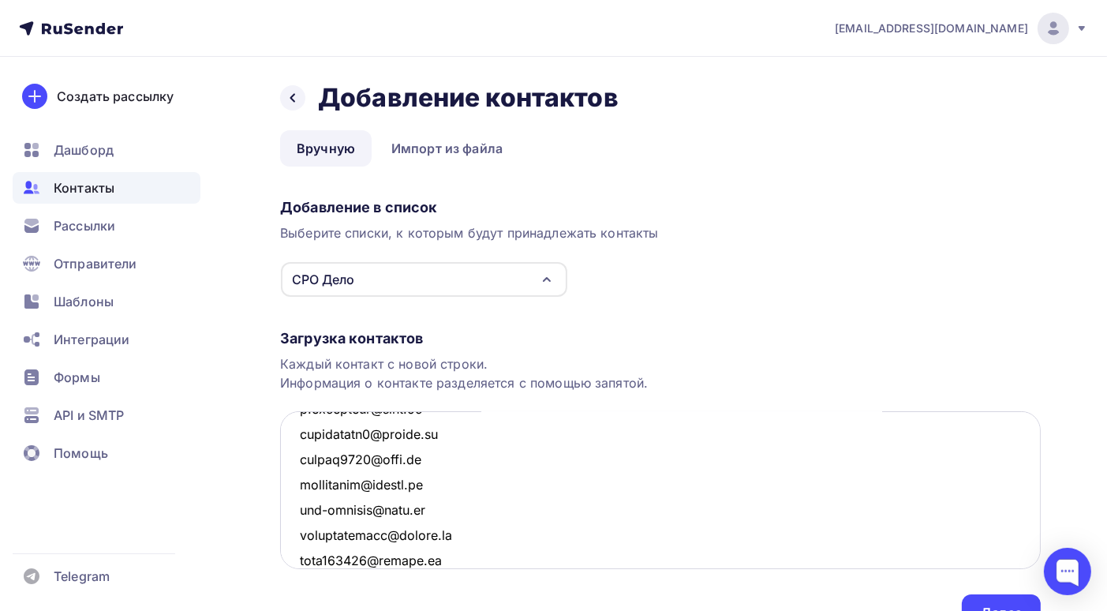
scroll to position [5919, 0]
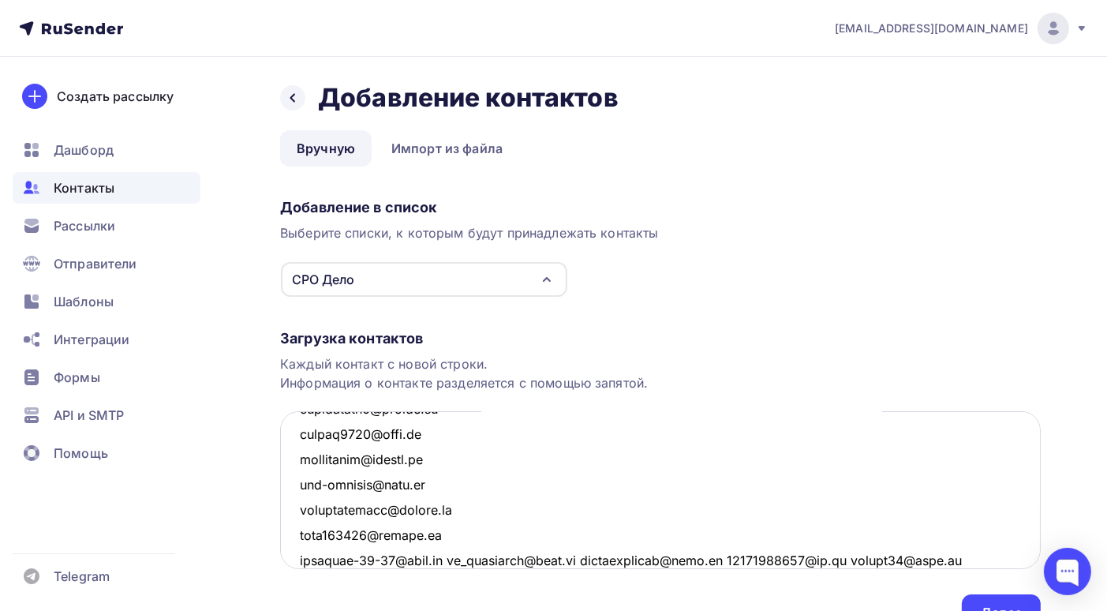
click at [454, 562] on textarea at bounding box center [660, 490] width 761 height 158
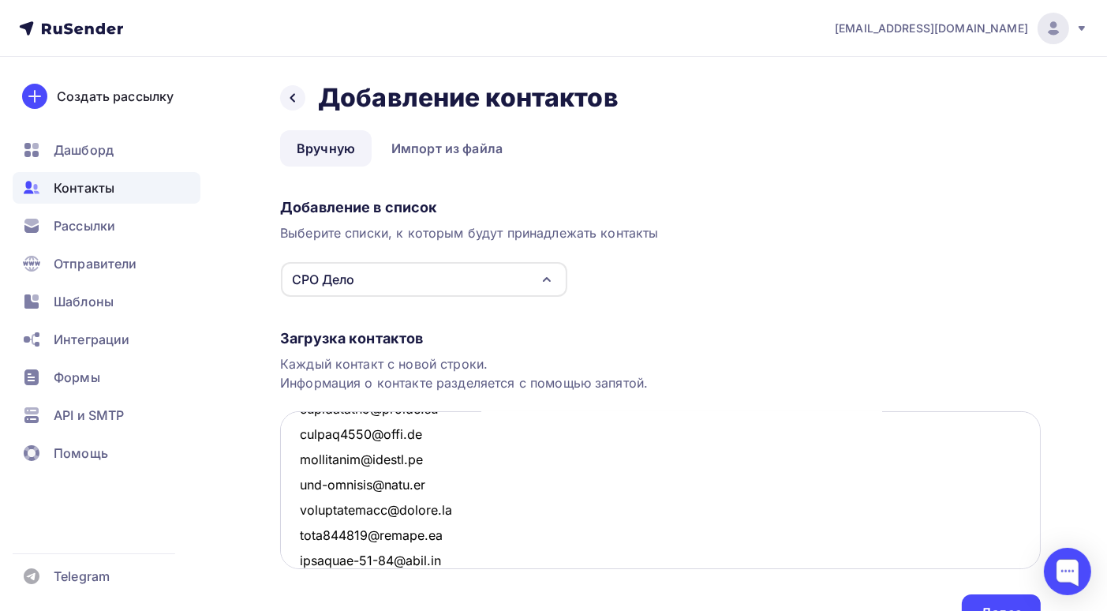
scroll to position [5945, 0]
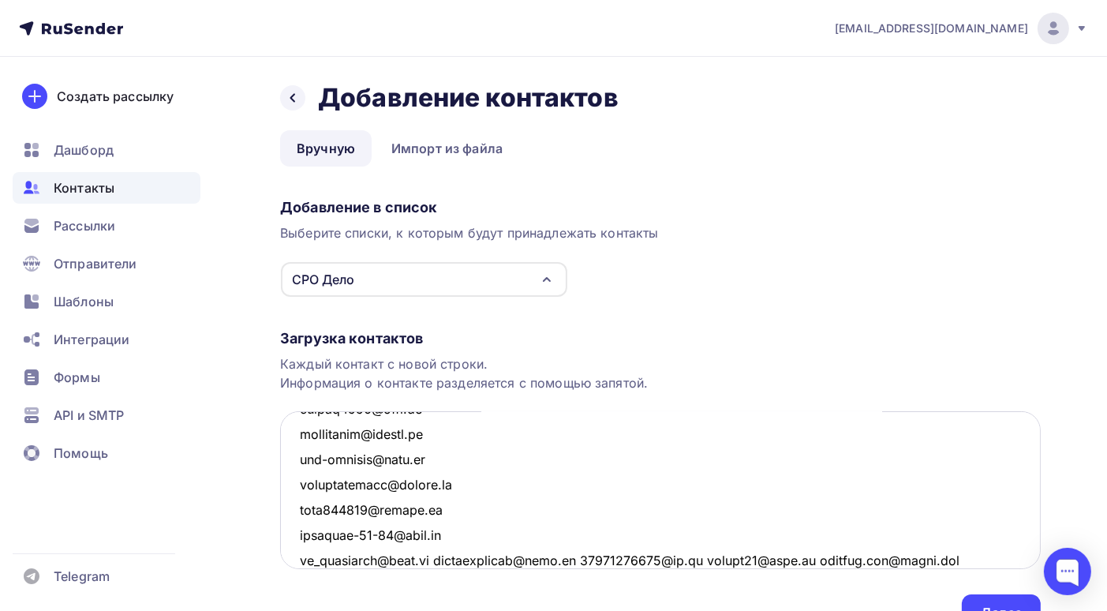
click at [431, 558] on textarea at bounding box center [660, 490] width 761 height 158
click at [433, 558] on textarea at bounding box center [660, 490] width 761 height 158
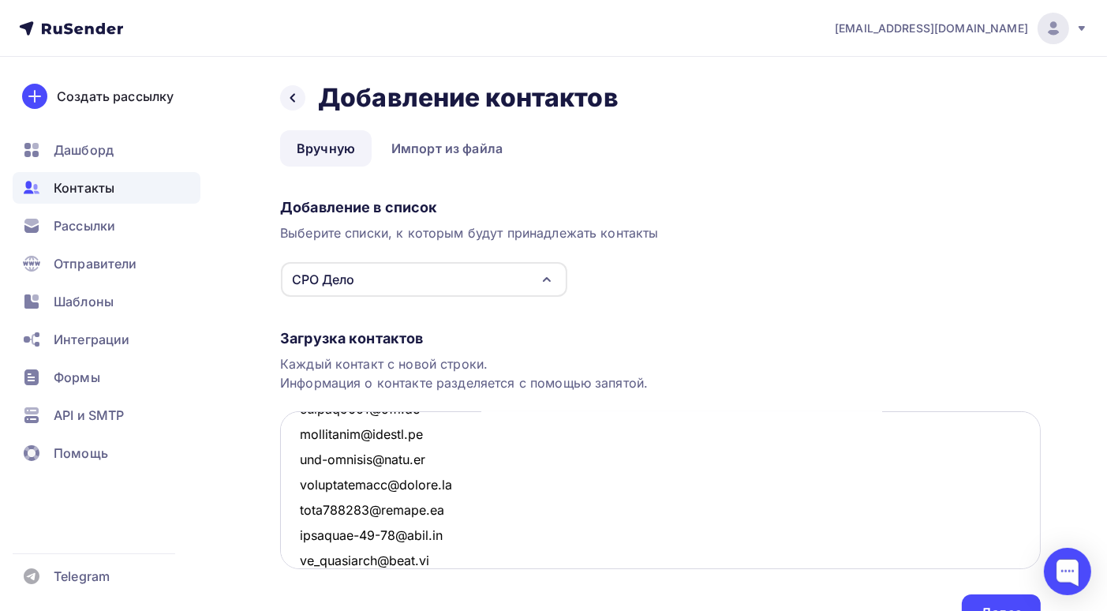
scroll to position [5970, 0]
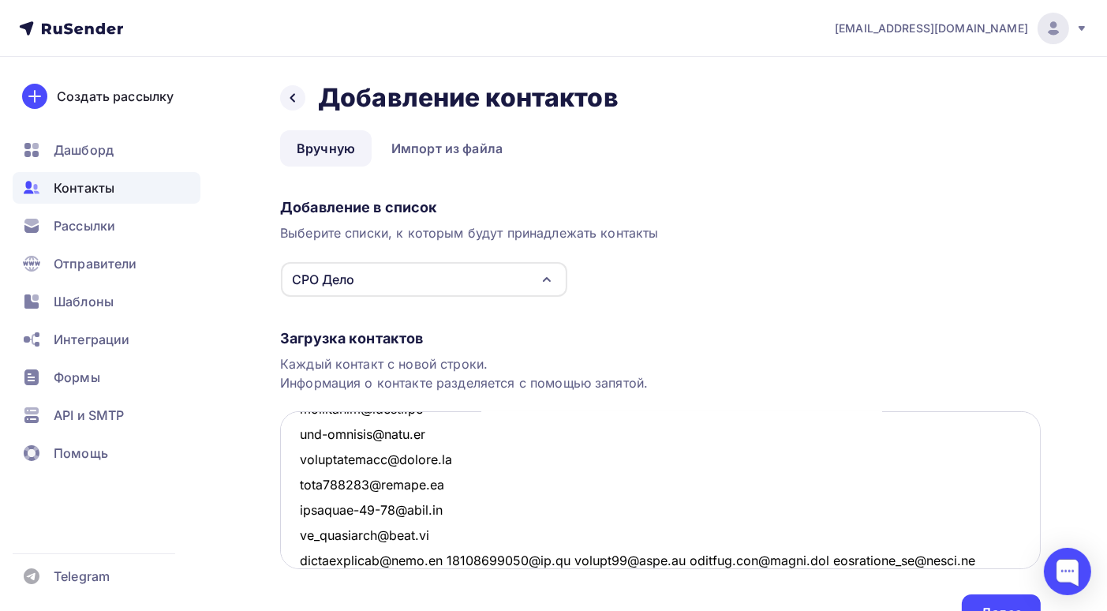
click at [439, 558] on textarea at bounding box center [660, 490] width 761 height 158
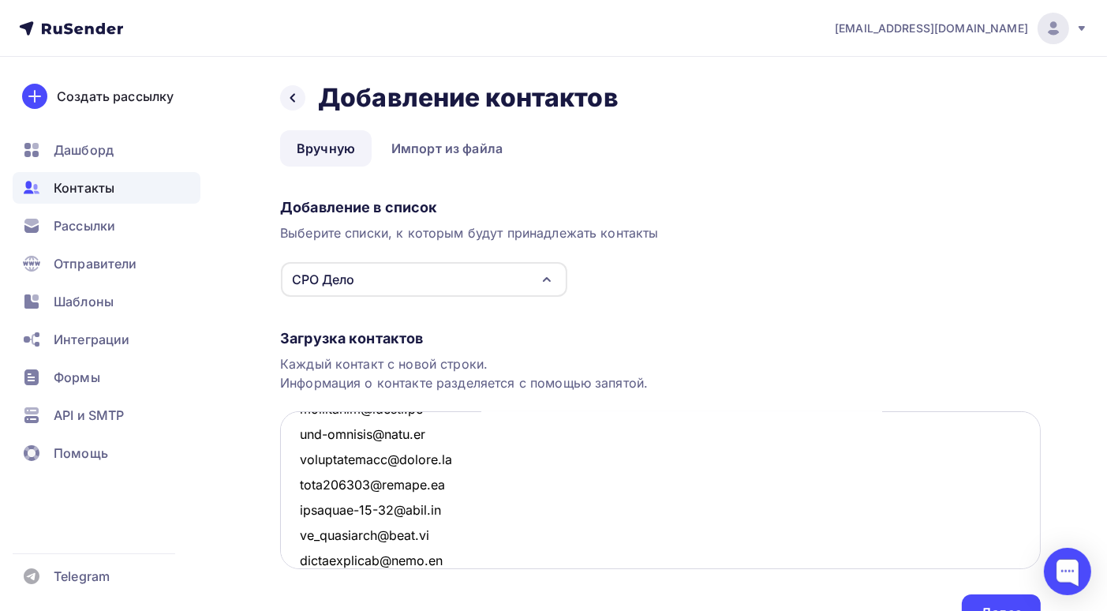
scroll to position [5995, 0]
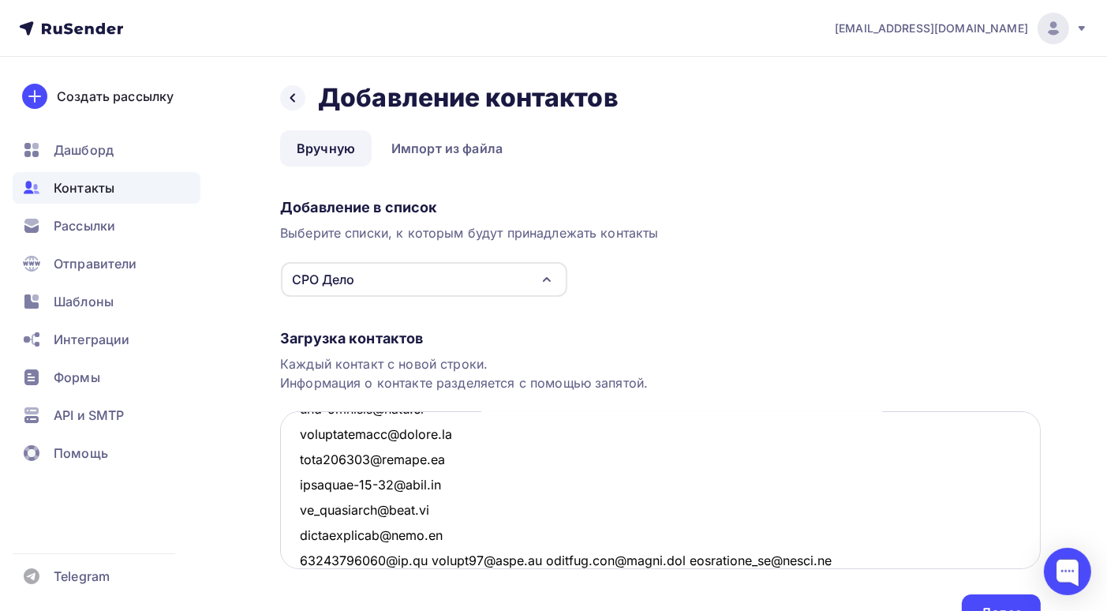
click at [425, 557] on textarea at bounding box center [660, 490] width 761 height 158
click at [410, 558] on textarea at bounding box center [660, 490] width 761 height 158
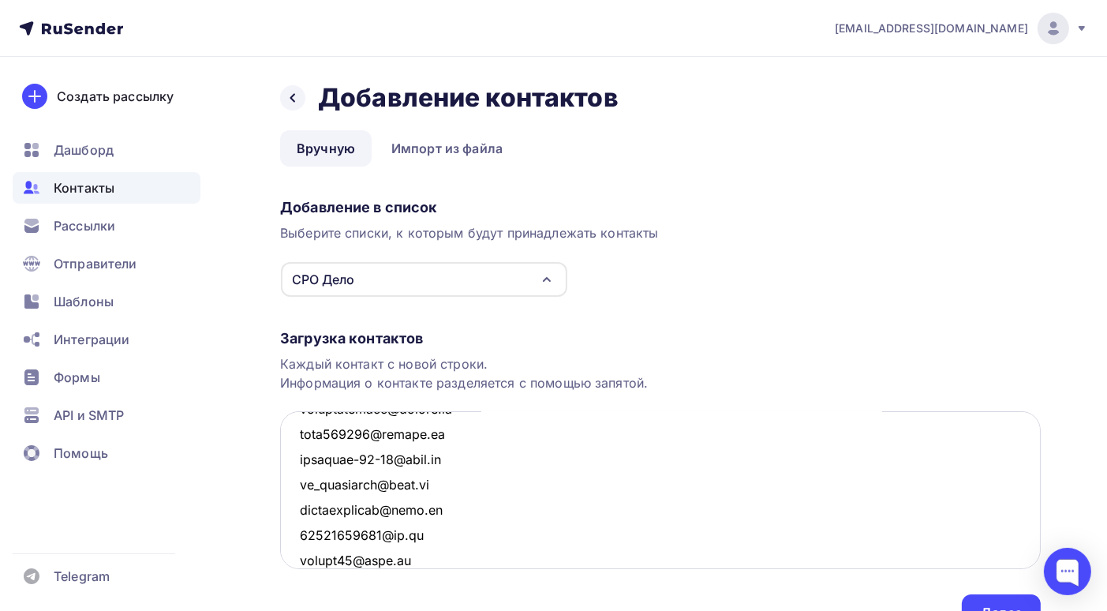
scroll to position [6046, 0]
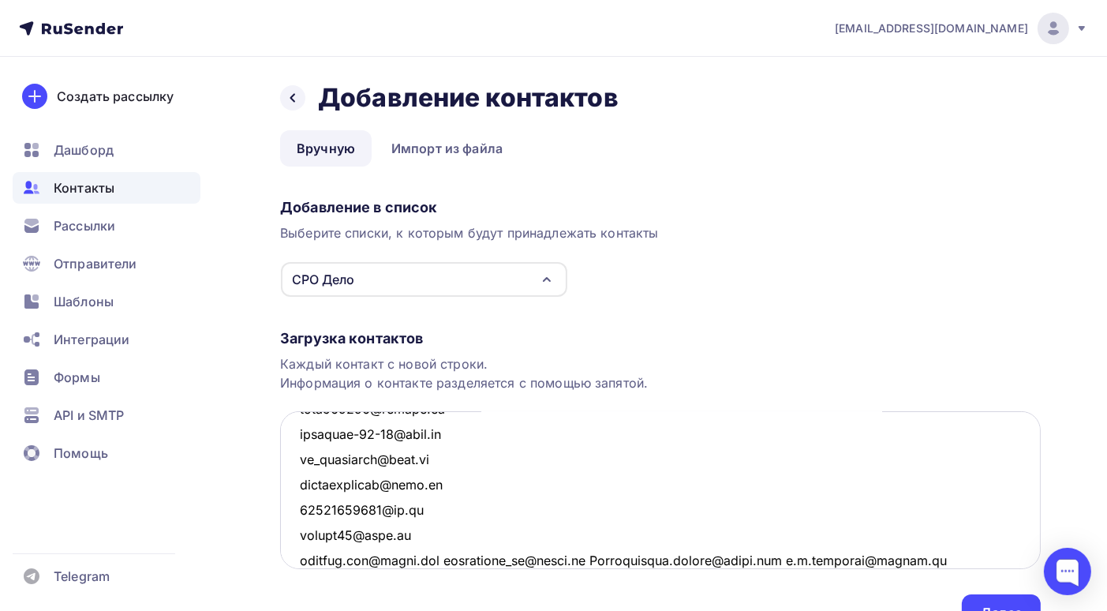
click at [443, 560] on textarea at bounding box center [660, 490] width 761 height 158
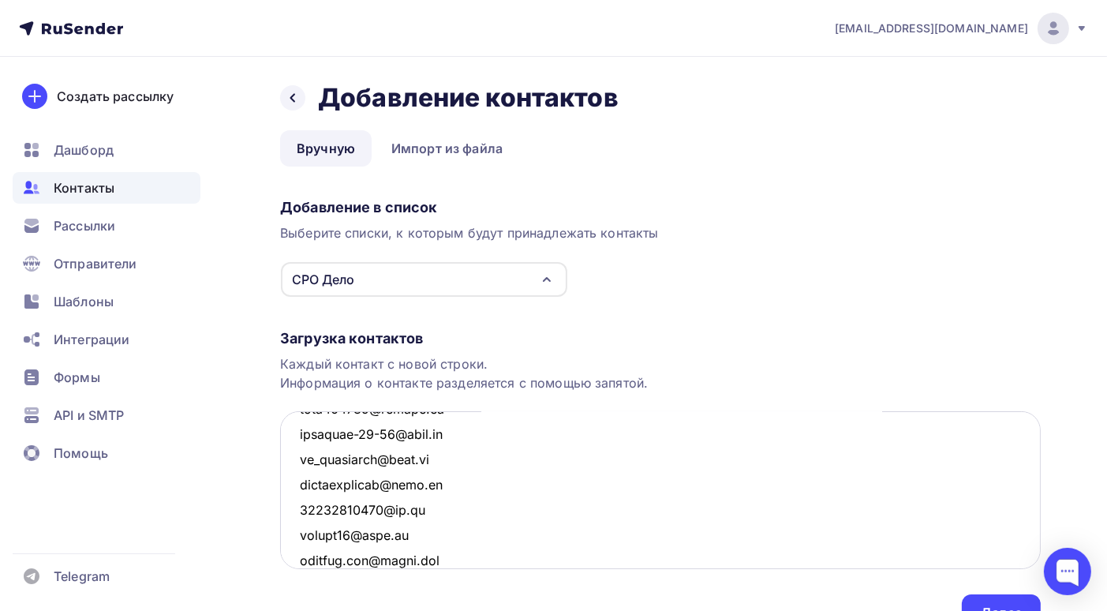
scroll to position [6071, 0]
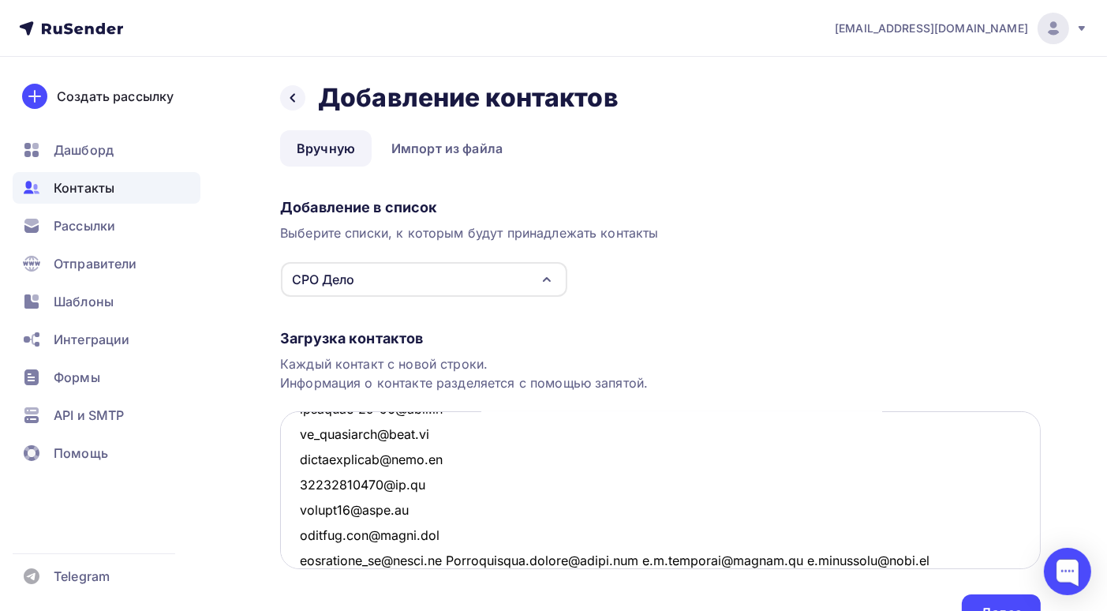
click at [448, 560] on textarea at bounding box center [660, 490] width 761 height 158
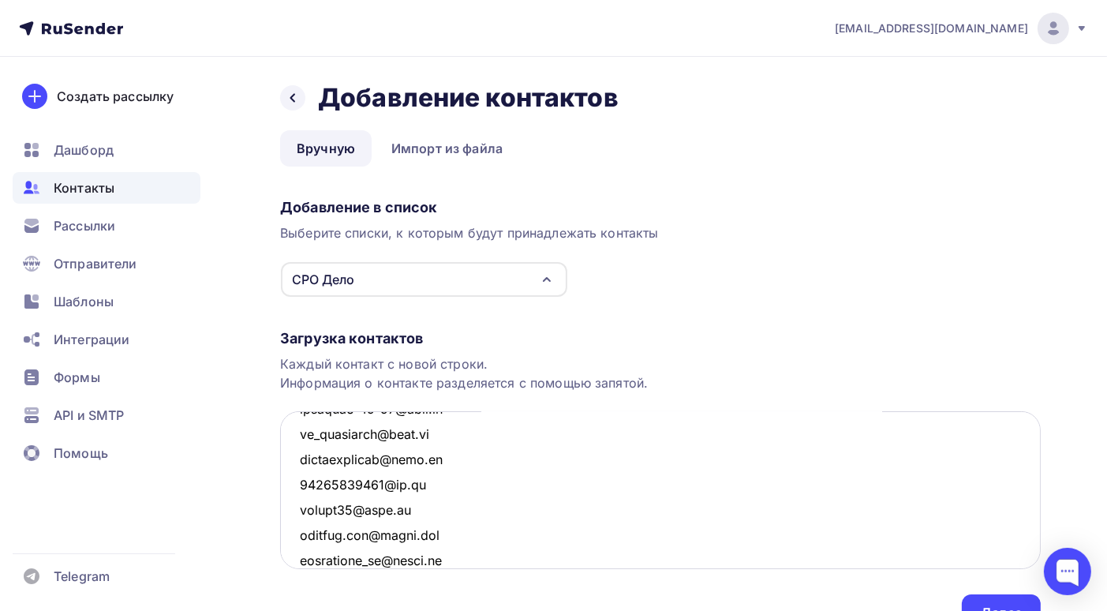
scroll to position [6096, 0]
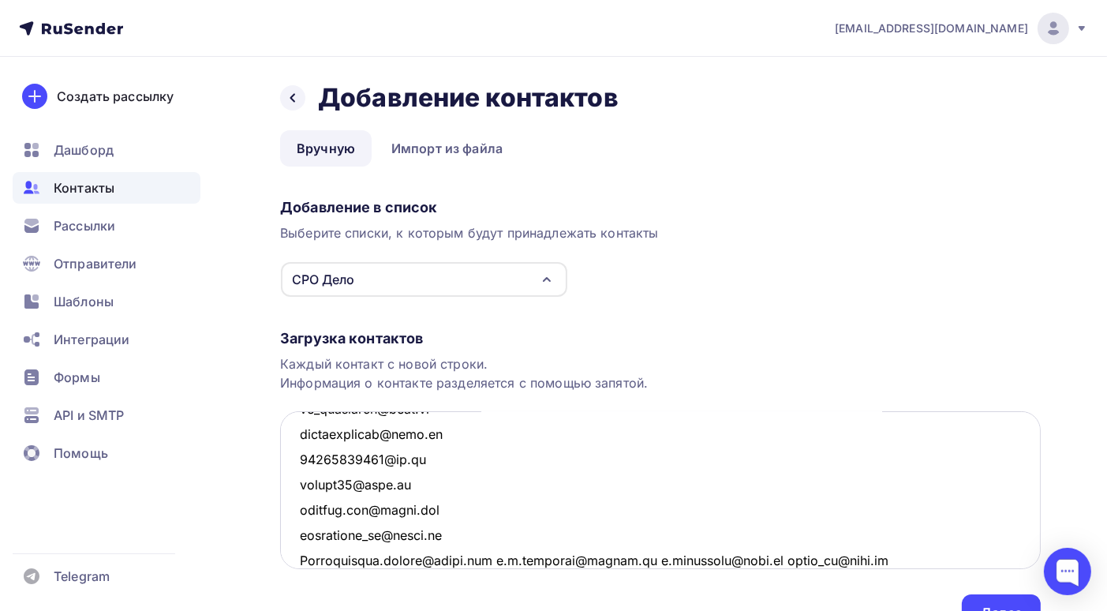
click at [494, 558] on textarea at bounding box center [660, 490] width 761 height 158
click at [450, 558] on textarea at bounding box center [660, 490] width 761 height 158
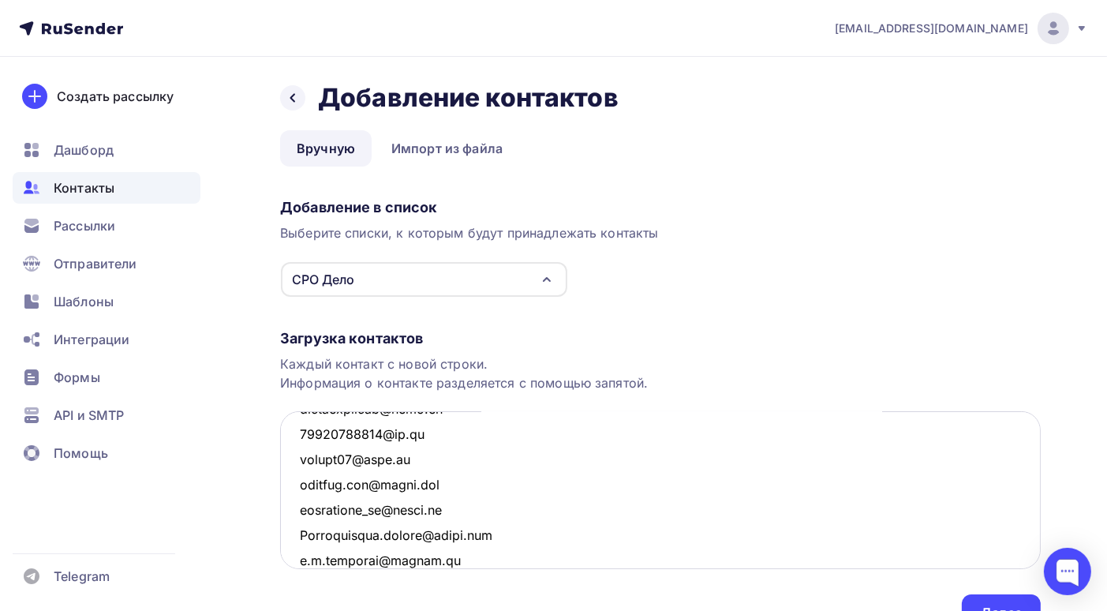
scroll to position [6146, 0]
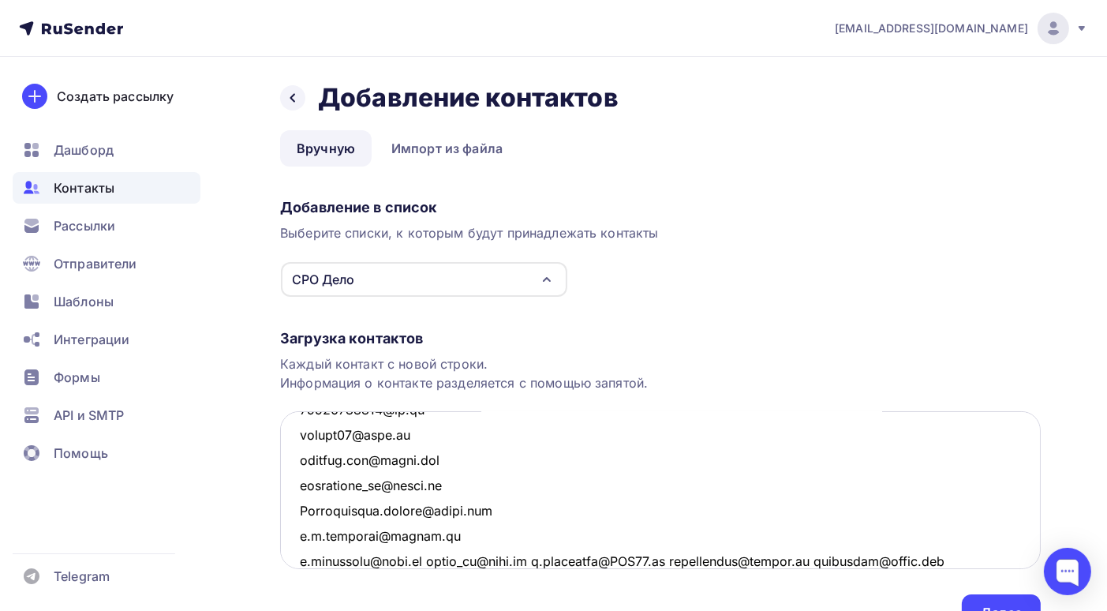
click at [429, 561] on textarea at bounding box center [660, 490] width 761 height 158
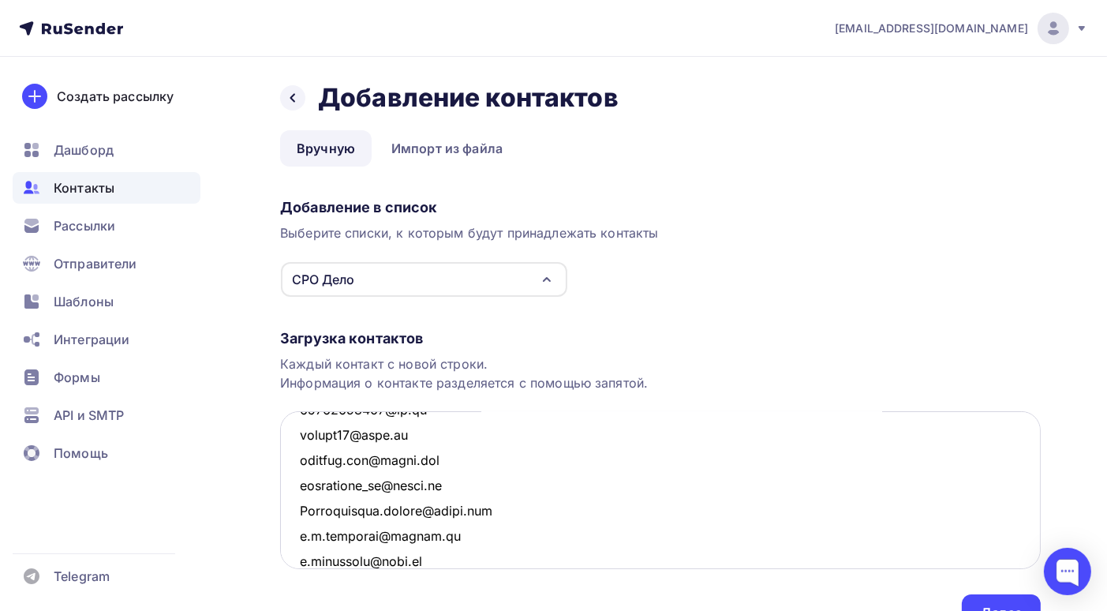
scroll to position [6172, 0]
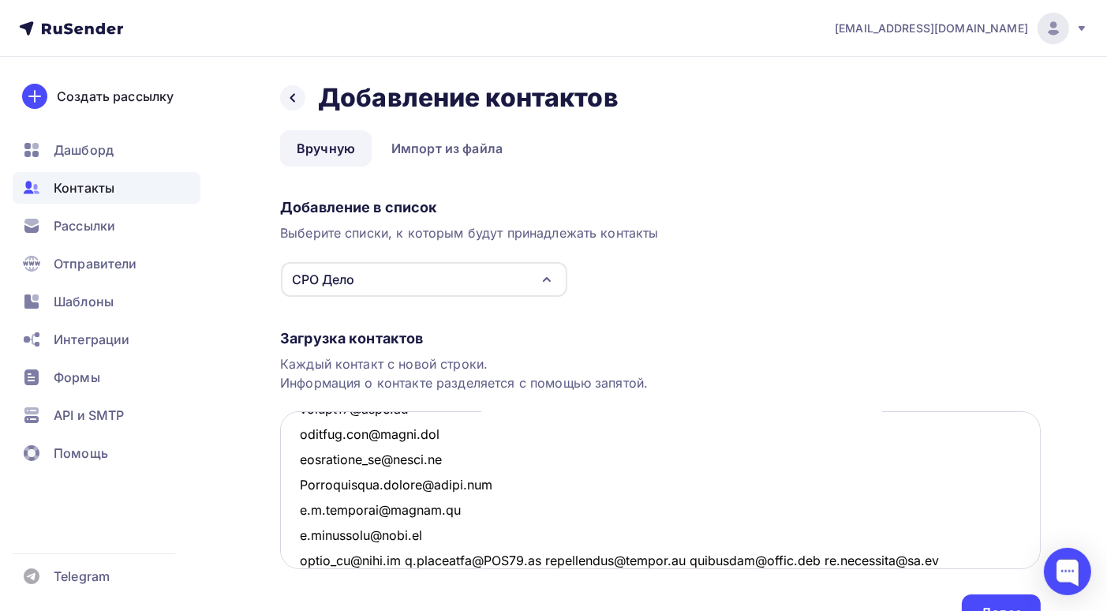
click at [403, 559] on textarea at bounding box center [660, 490] width 761 height 158
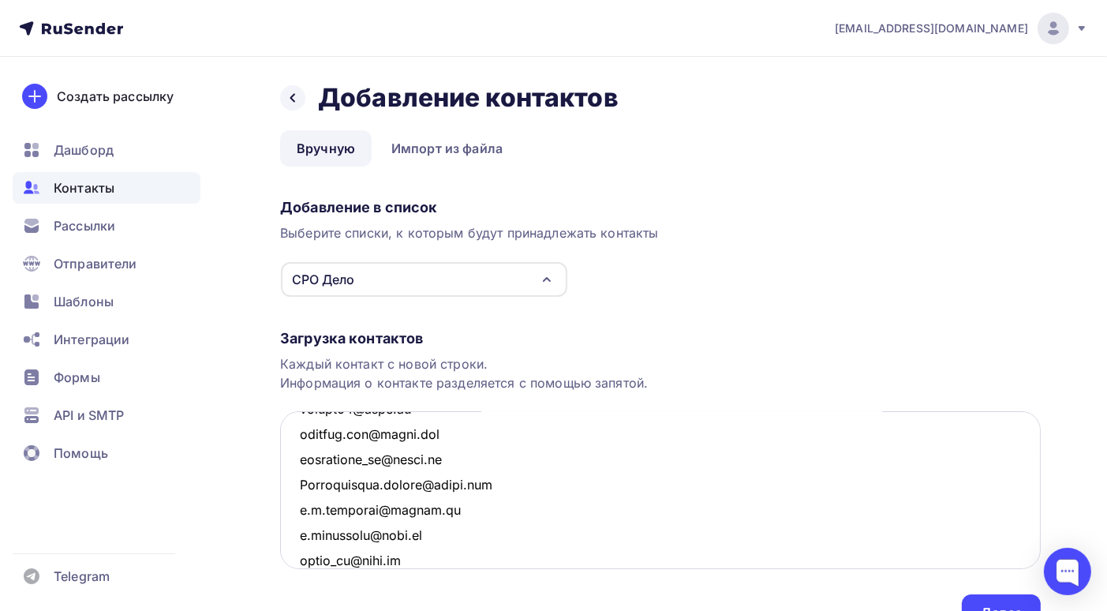
scroll to position [6197, 0]
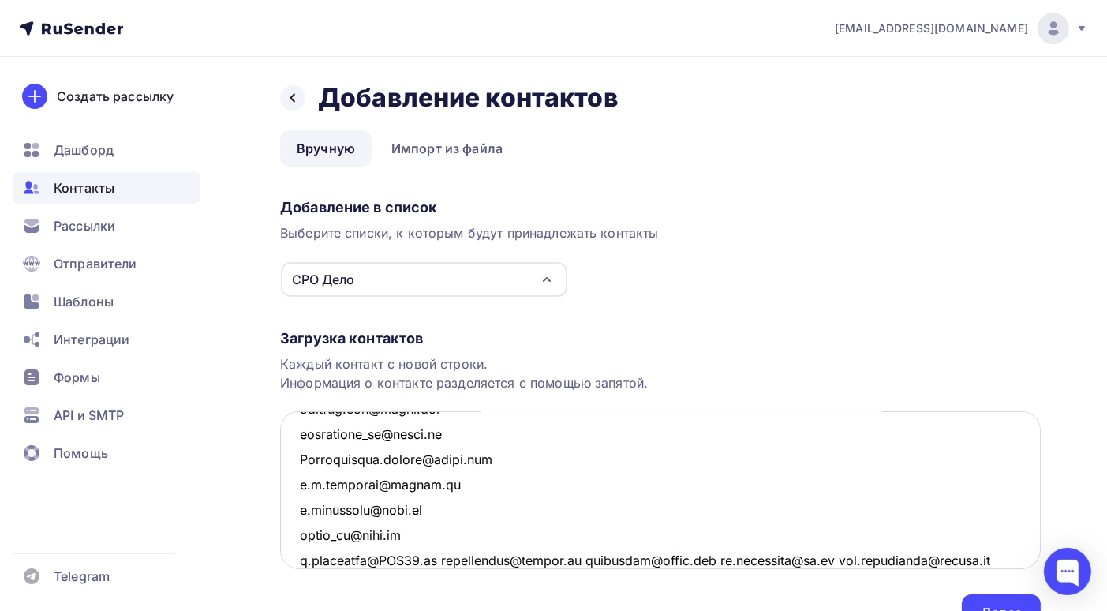
click at [438, 560] on textarea at bounding box center [660, 490] width 761 height 158
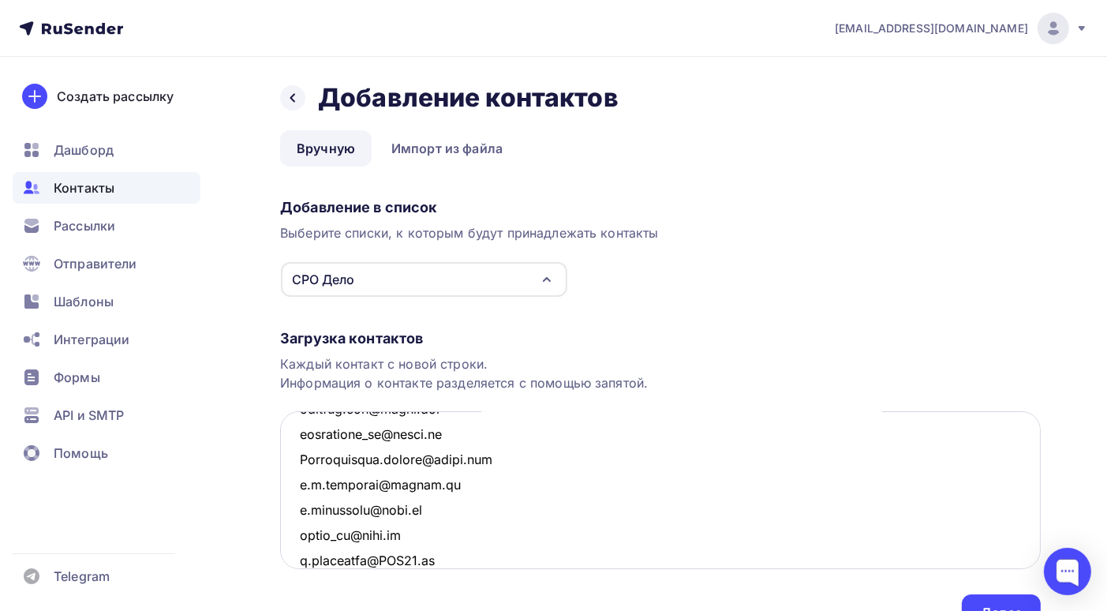
scroll to position [6222, 0]
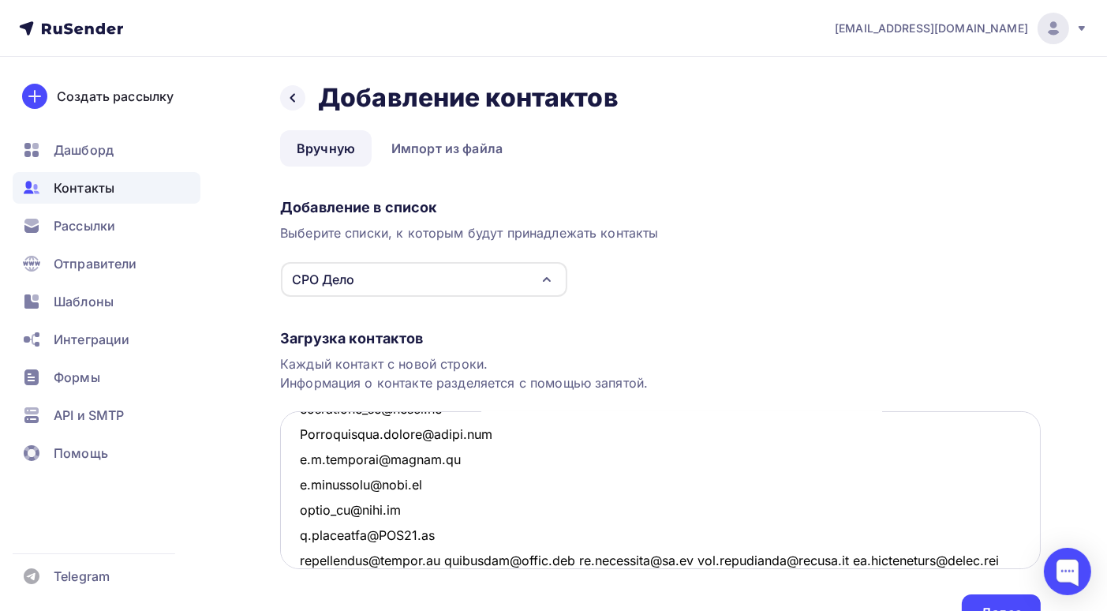
click at [448, 559] on textarea at bounding box center [660, 490] width 761 height 158
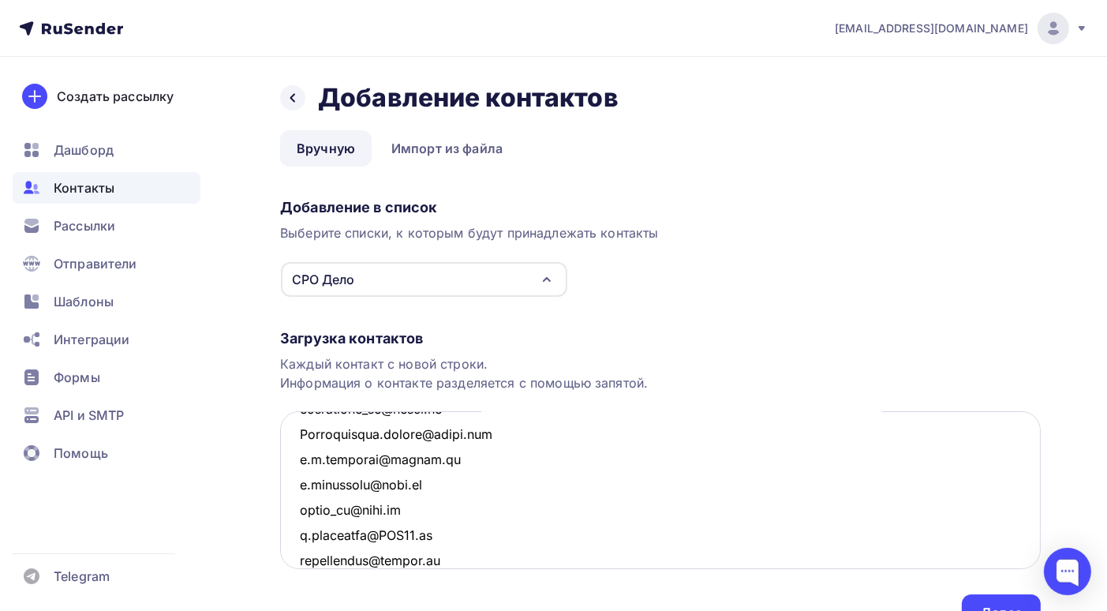
scroll to position [6248, 0]
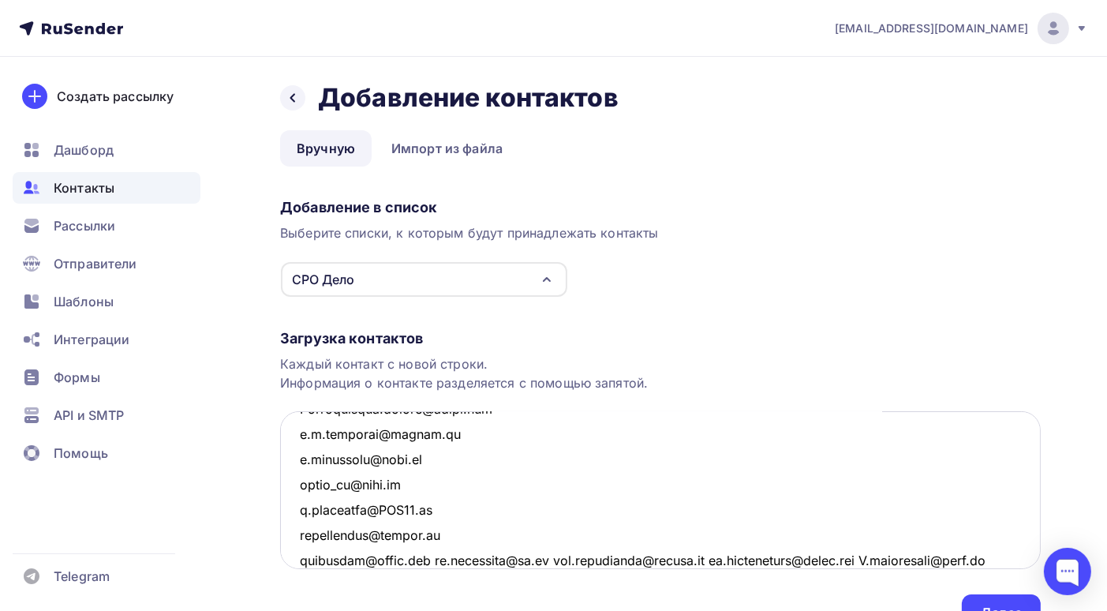
click at [433, 559] on textarea at bounding box center [660, 490] width 761 height 158
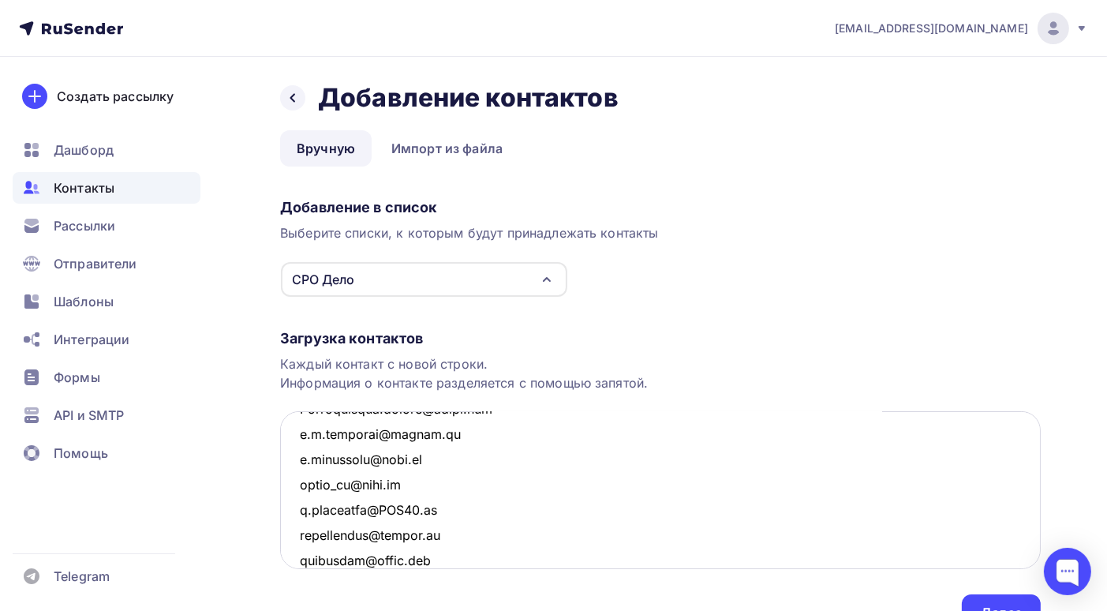
scroll to position [6273, 0]
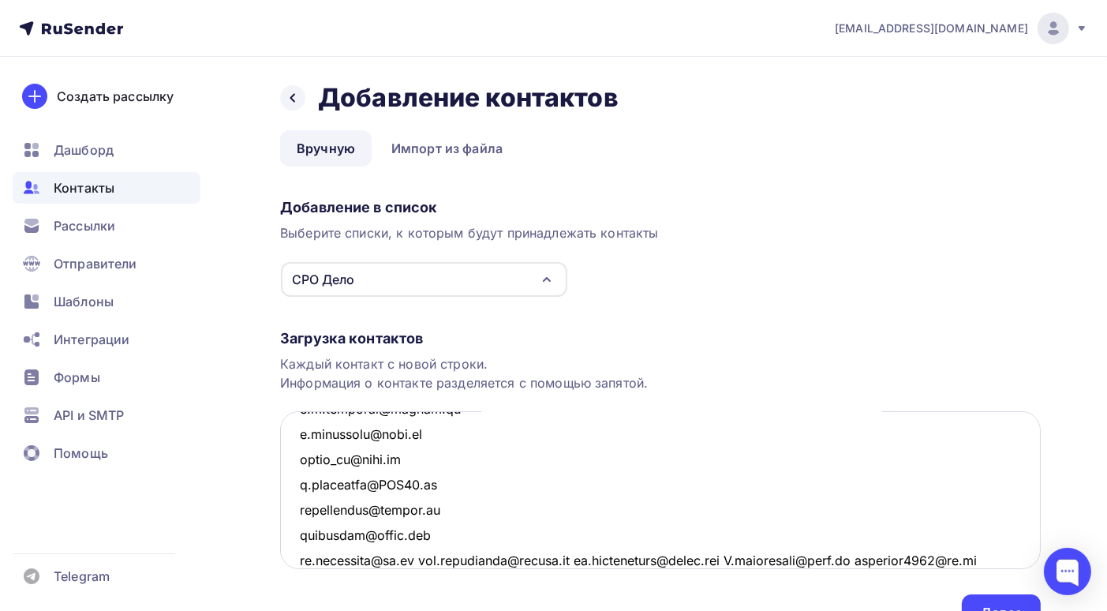
click at [421, 560] on textarea at bounding box center [660, 490] width 761 height 158
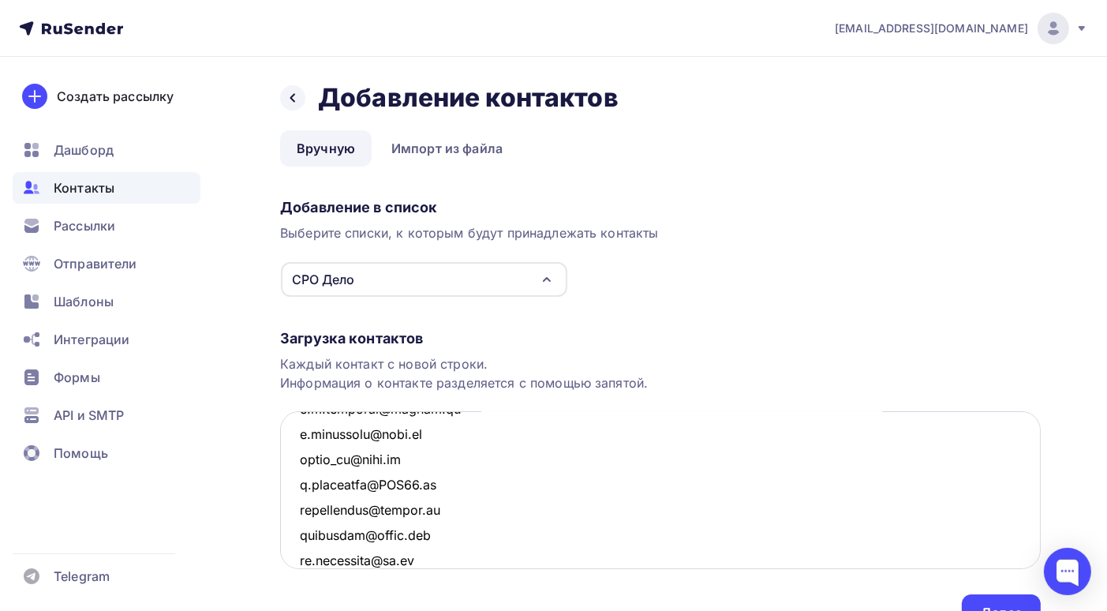
scroll to position [6298, 0]
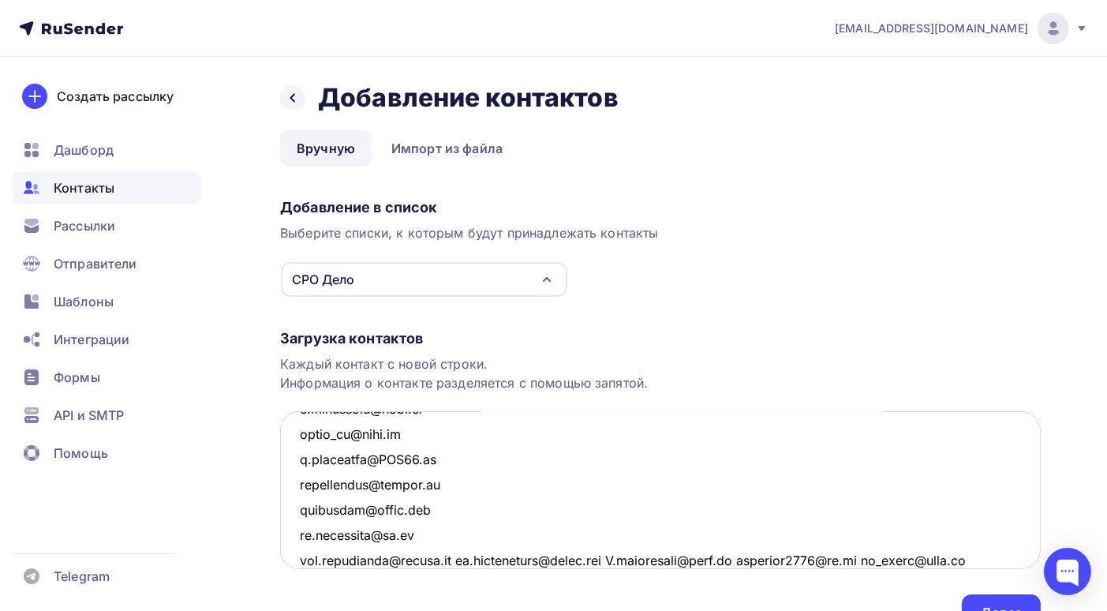
click at [468, 560] on textarea at bounding box center [660, 490] width 761 height 158
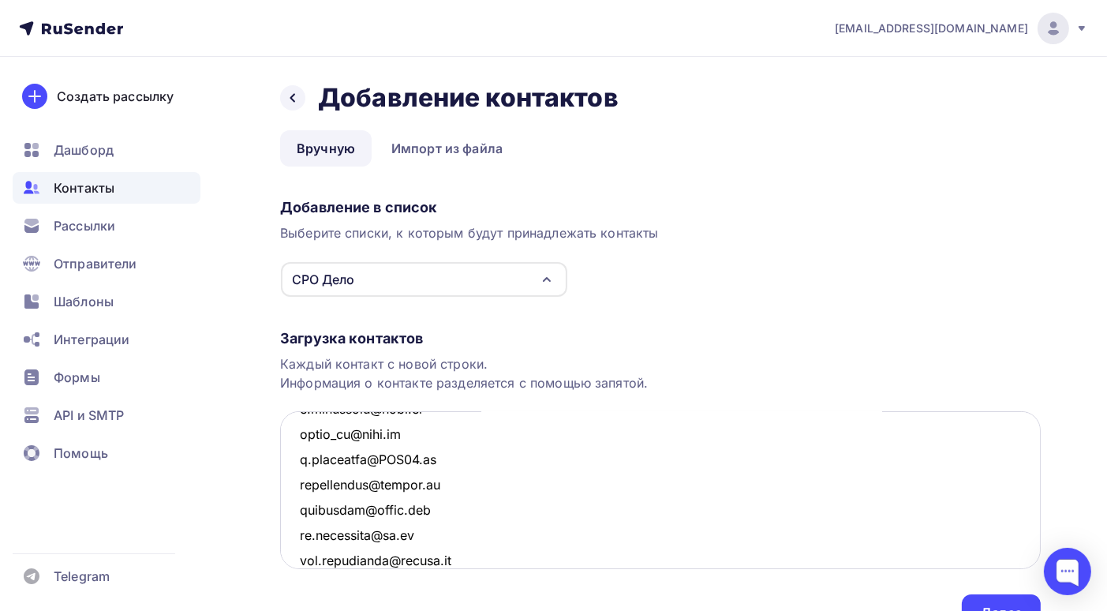
scroll to position [6323, 0]
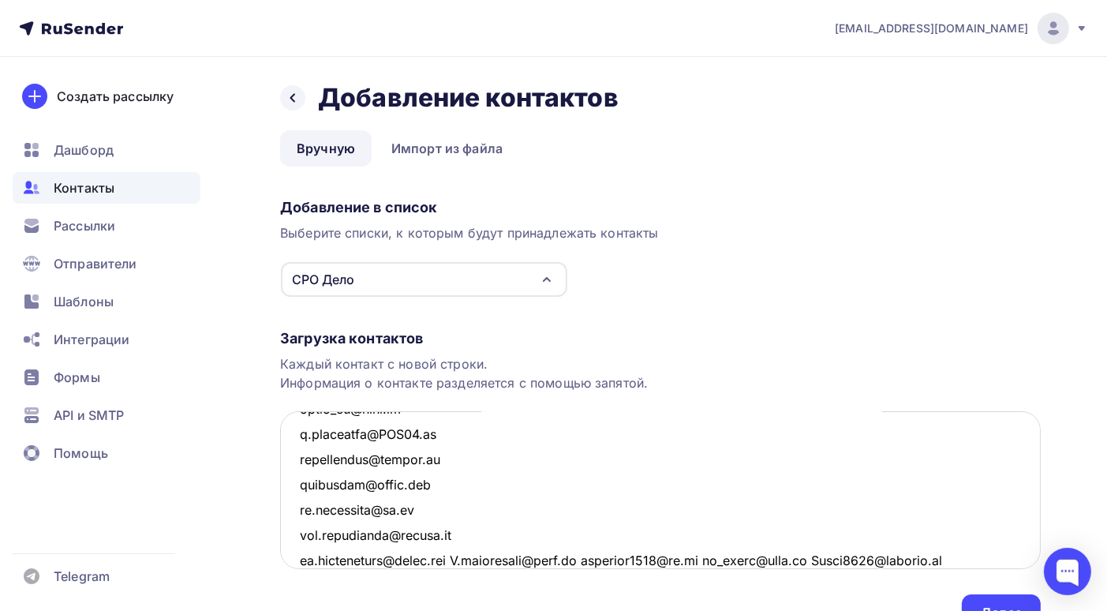
click at [468, 557] on textarea at bounding box center [660, 490] width 761 height 158
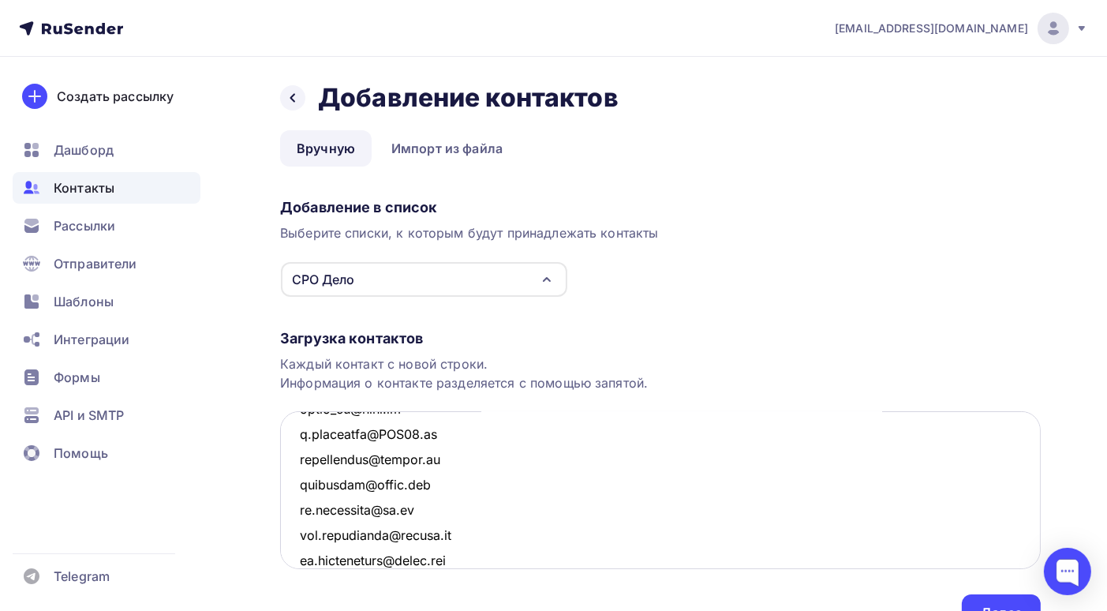
scroll to position [6349, 0]
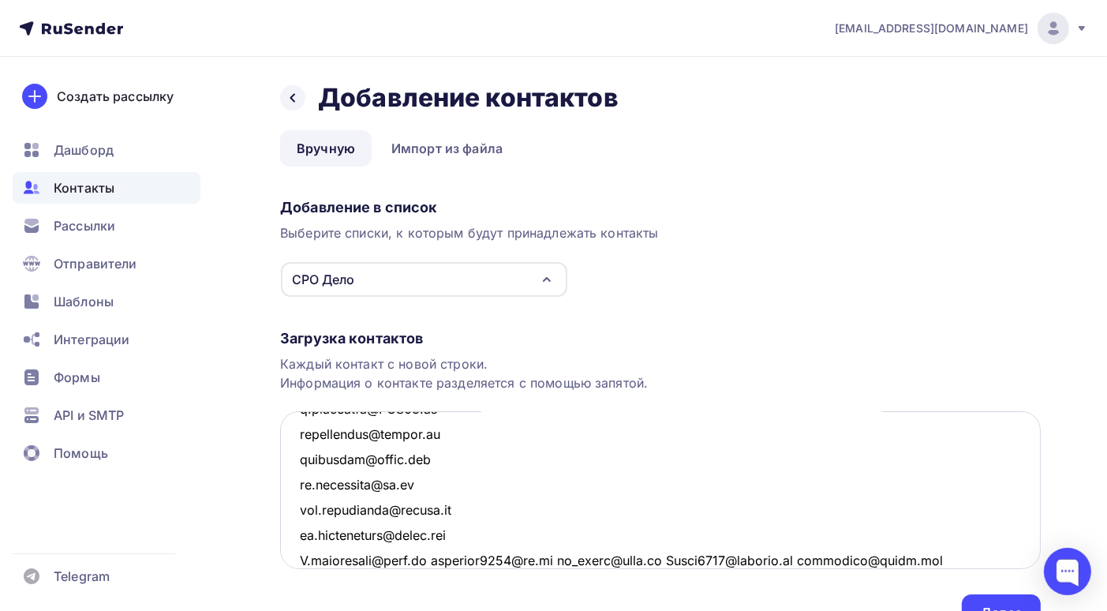
click at [434, 560] on textarea at bounding box center [660, 490] width 761 height 158
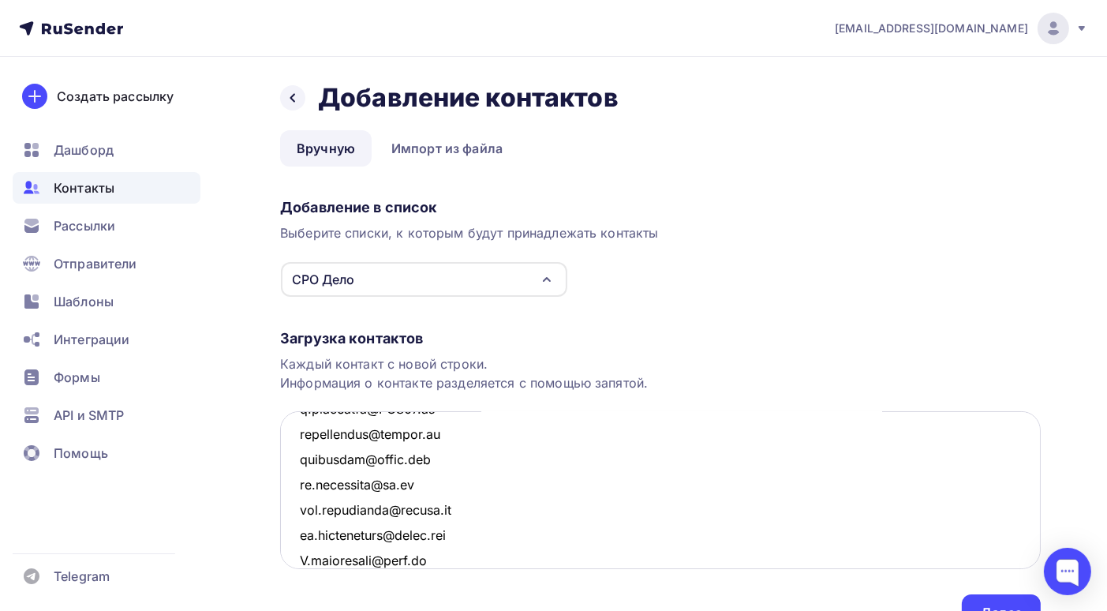
scroll to position [6374, 0]
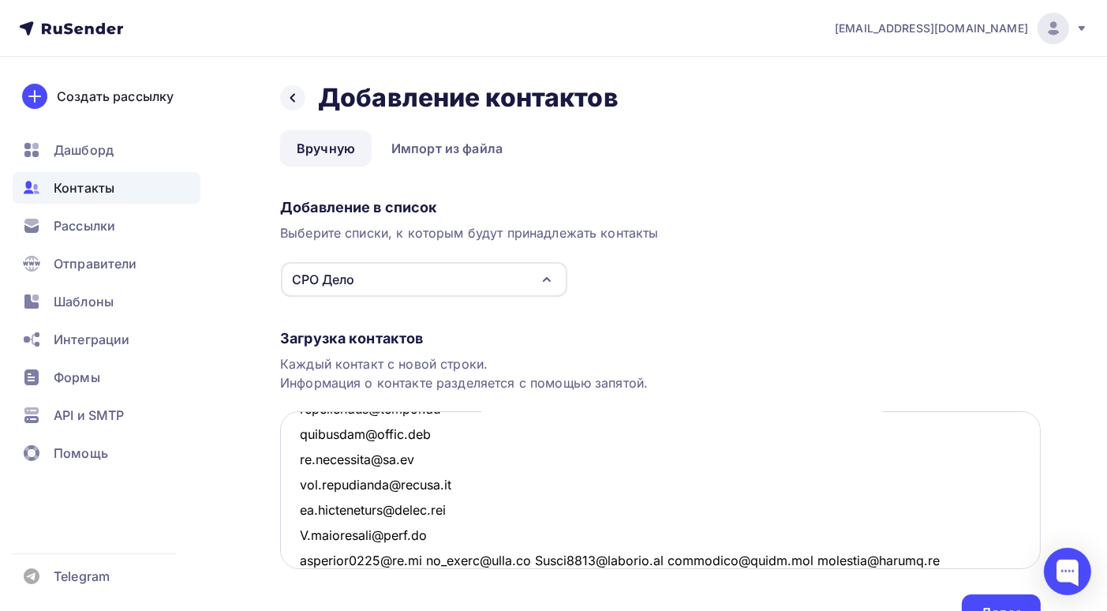
click at [535, 559] on textarea at bounding box center [660, 490] width 761 height 158
click at [431, 558] on textarea at bounding box center [660, 490] width 761 height 158
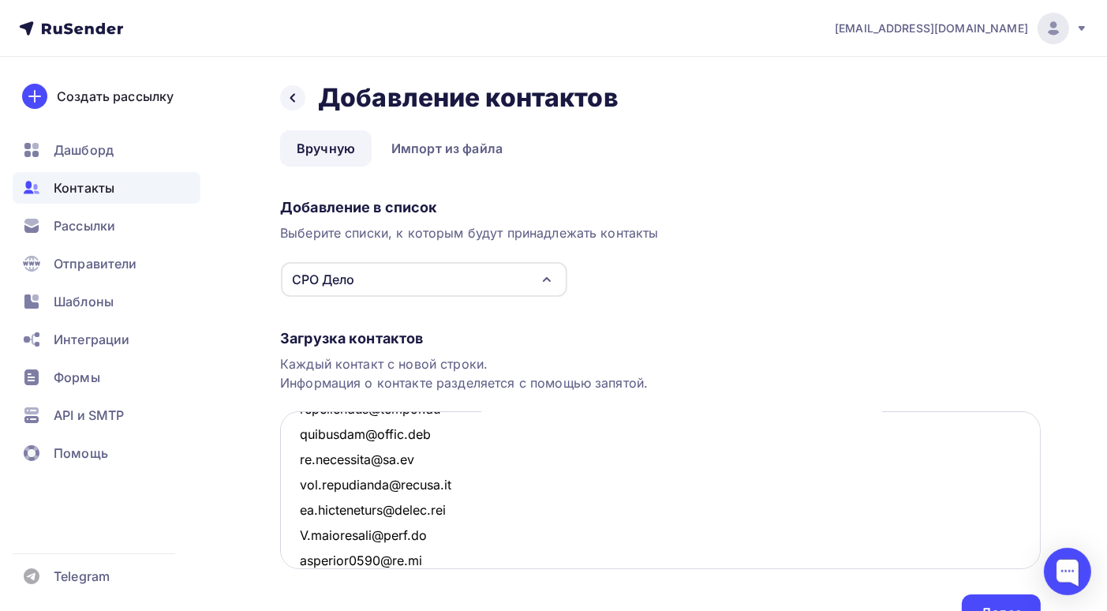
scroll to position [6399, 0]
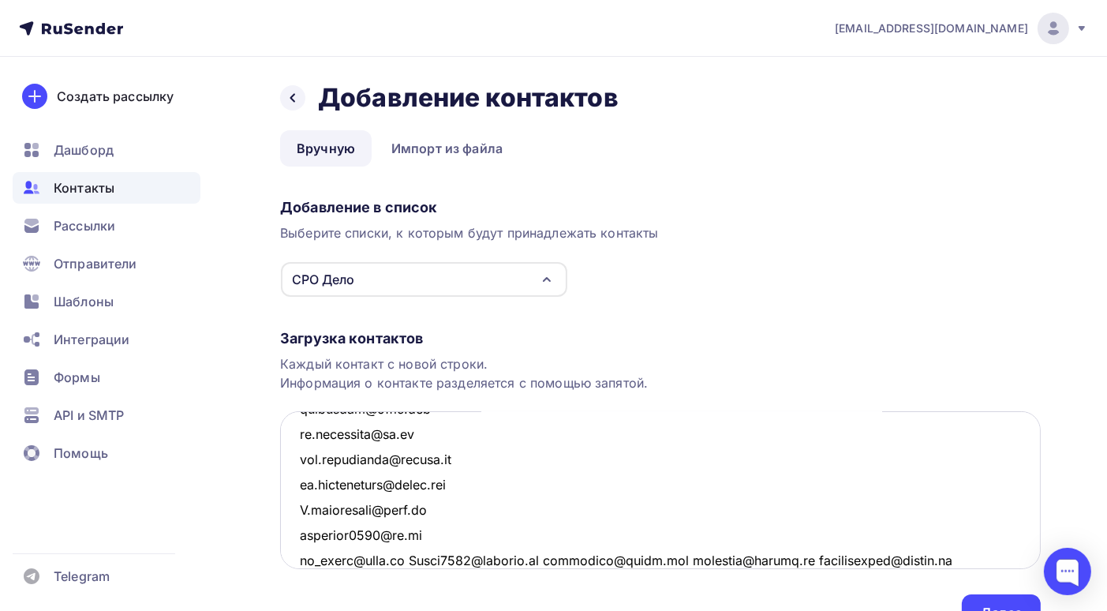
click at [404, 560] on textarea at bounding box center [660, 490] width 761 height 158
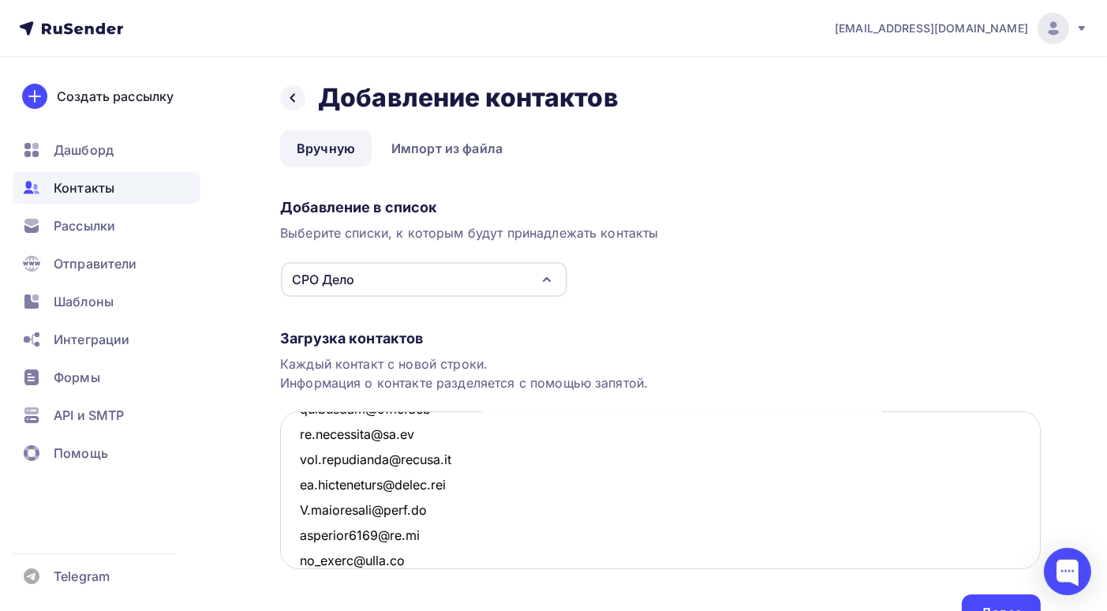
scroll to position [6425, 0]
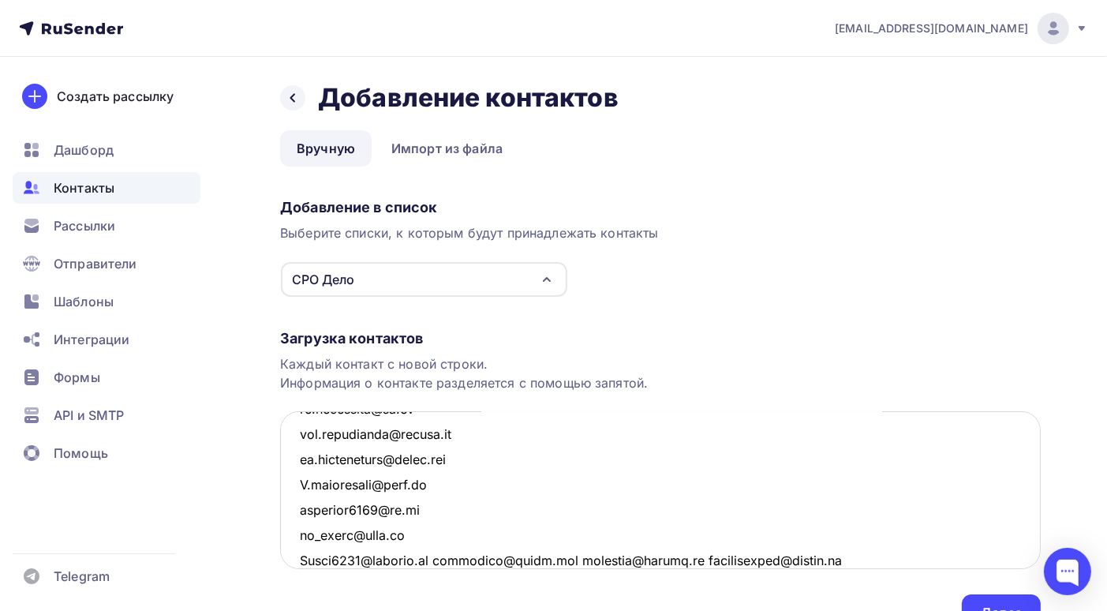
click at [448, 558] on textarea at bounding box center [660, 490] width 761 height 158
click at [440, 561] on textarea at bounding box center [660, 490] width 761 height 158
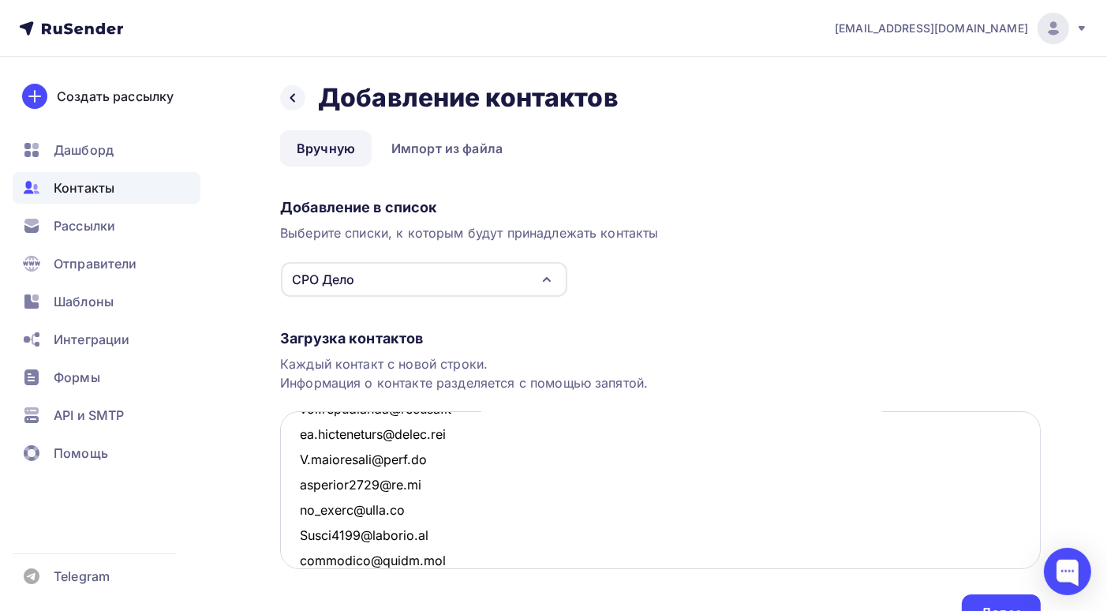
scroll to position [6475, 0]
click at [425, 558] on textarea at bounding box center [660, 490] width 761 height 158
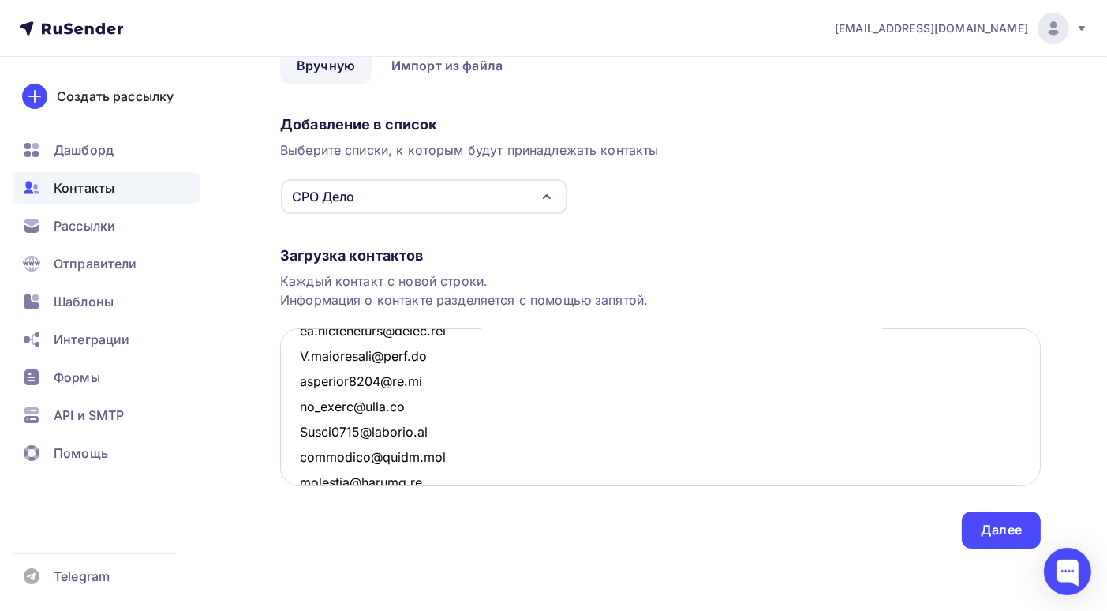
scroll to position [6549, 0]
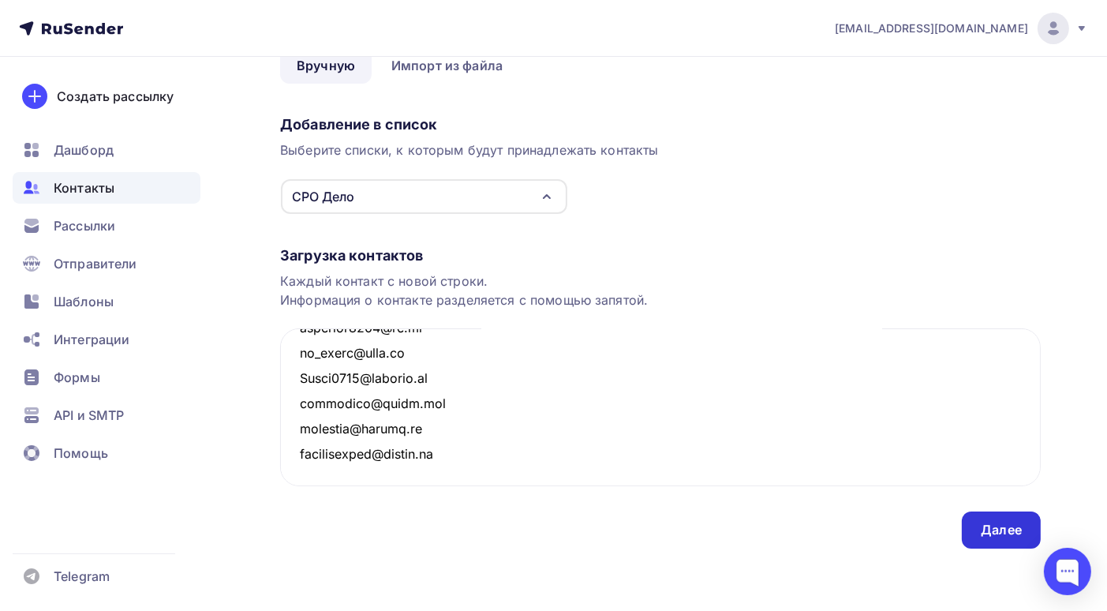
type textarea "oksana-abasheva@yandex.ru almaz2907@gmail.com agaefarkhad@yandex.ru fara1110@ma…"
click at [1008, 537] on div "Далее" at bounding box center [1001, 530] width 41 height 18
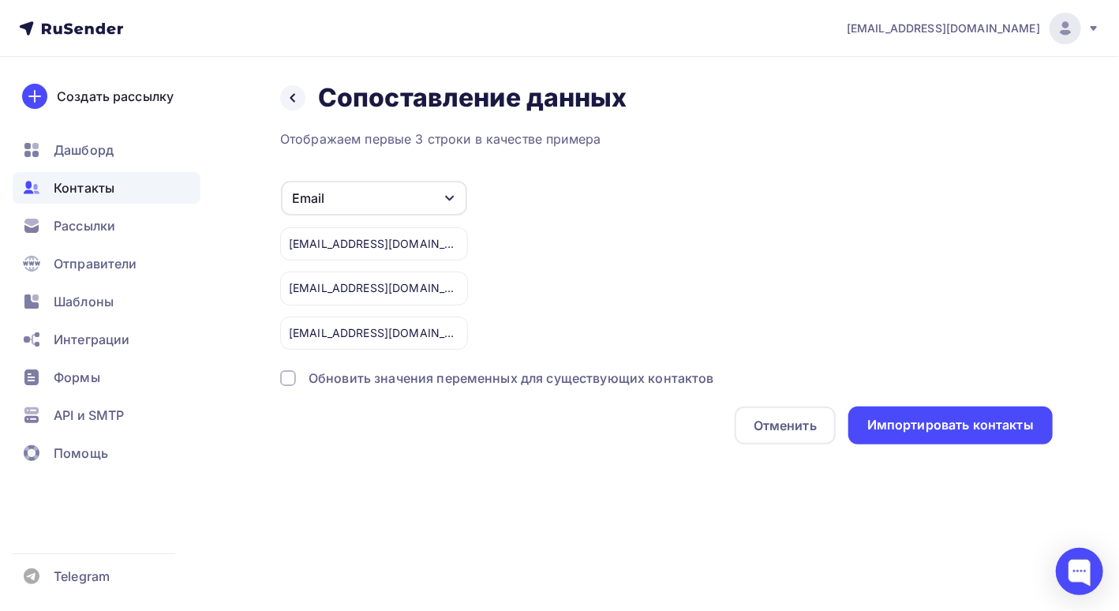
click at [286, 377] on div at bounding box center [288, 378] width 16 height 16
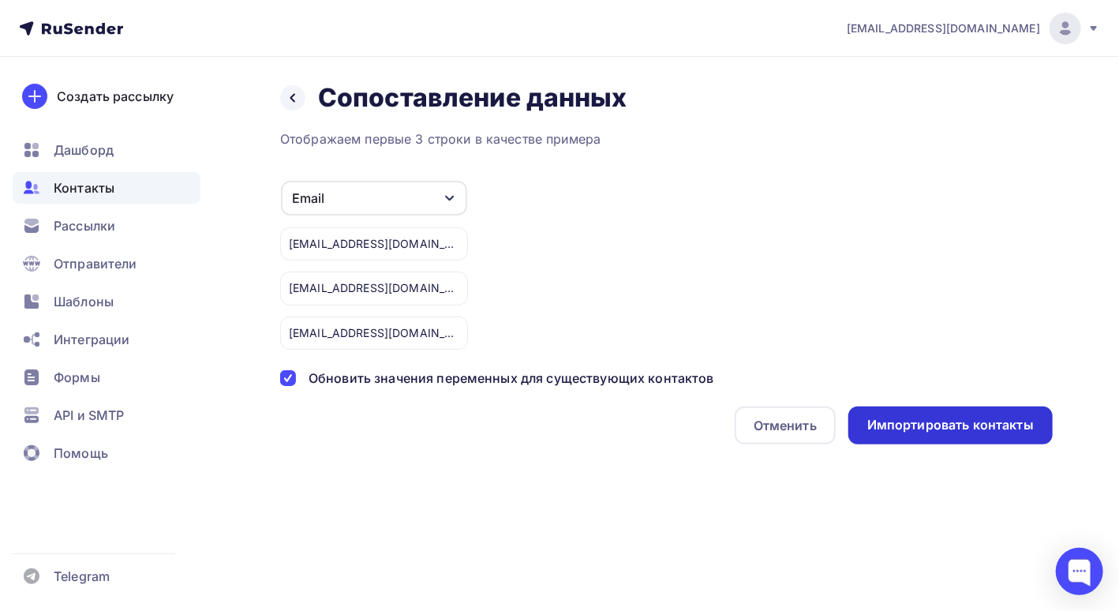
click at [983, 426] on div "Импортировать контакты" at bounding box center [950, 425] width 167 height 18
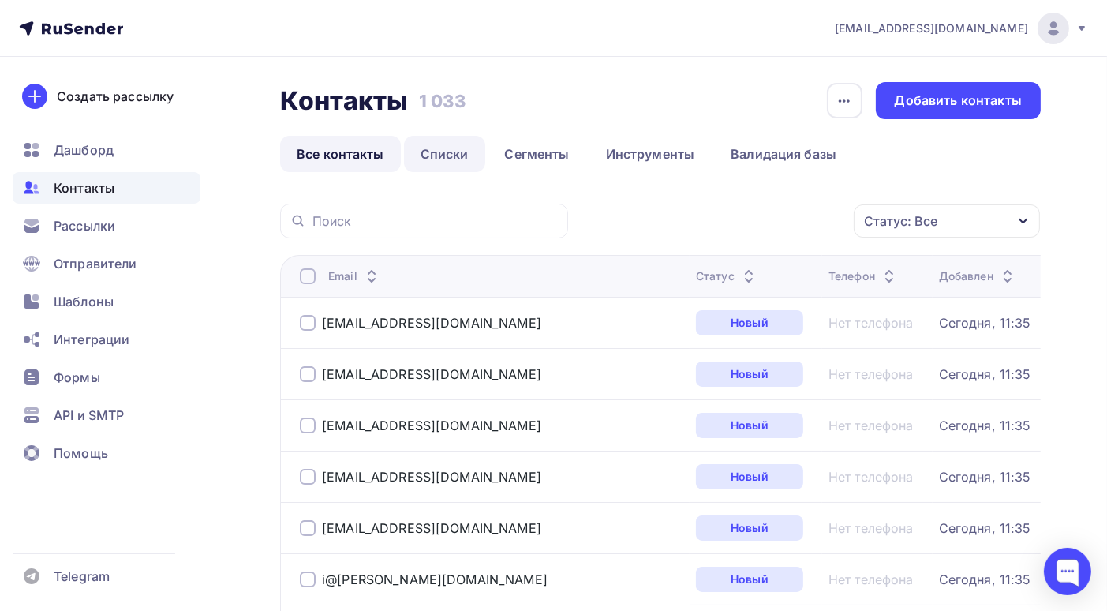
click at [451, 154] on link "Списки" at bounding box center [444, 154] width 81 height 36
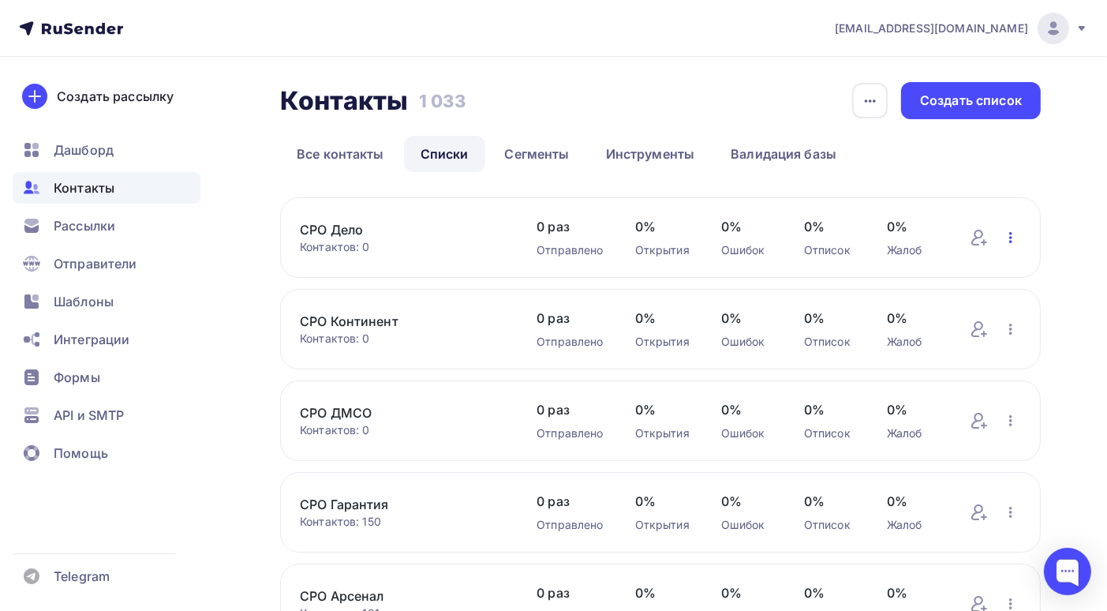
click at [1013, 237] on icon "button" at bounding box center [1011, 237] width 19 height 19
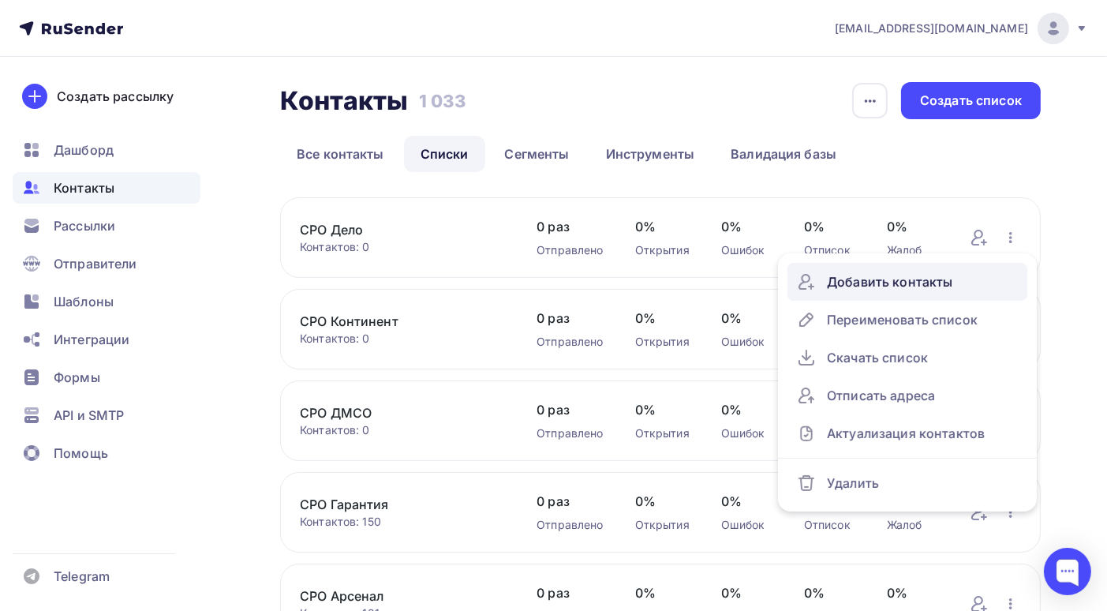
click at [923, 282] on div "Добавить контакты" at bounding box center [907, 281] width 221 height 25
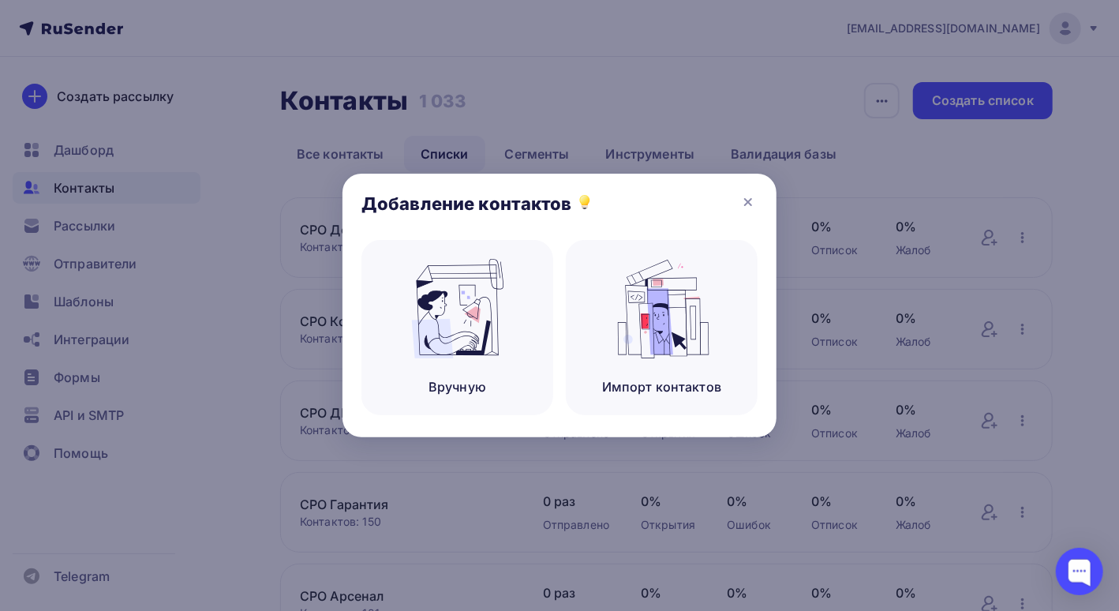
click at [1064, 172] on div at bounding box center [559, 305] width 1119 height 611
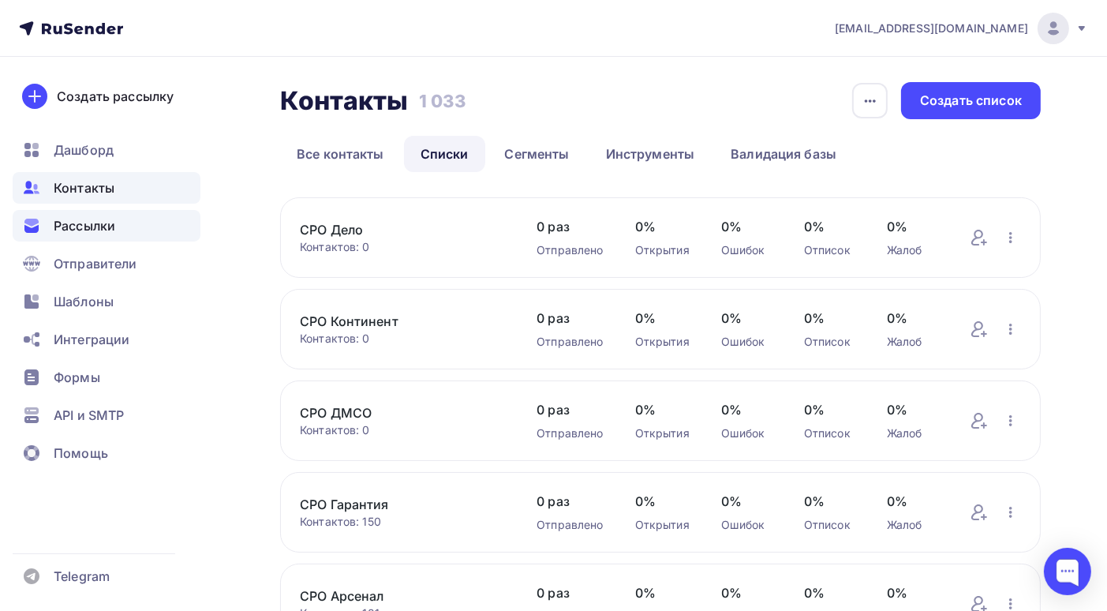
click at [85, 233] on span "Рассылки" at bounding box center [85, 225] width 62 height 19
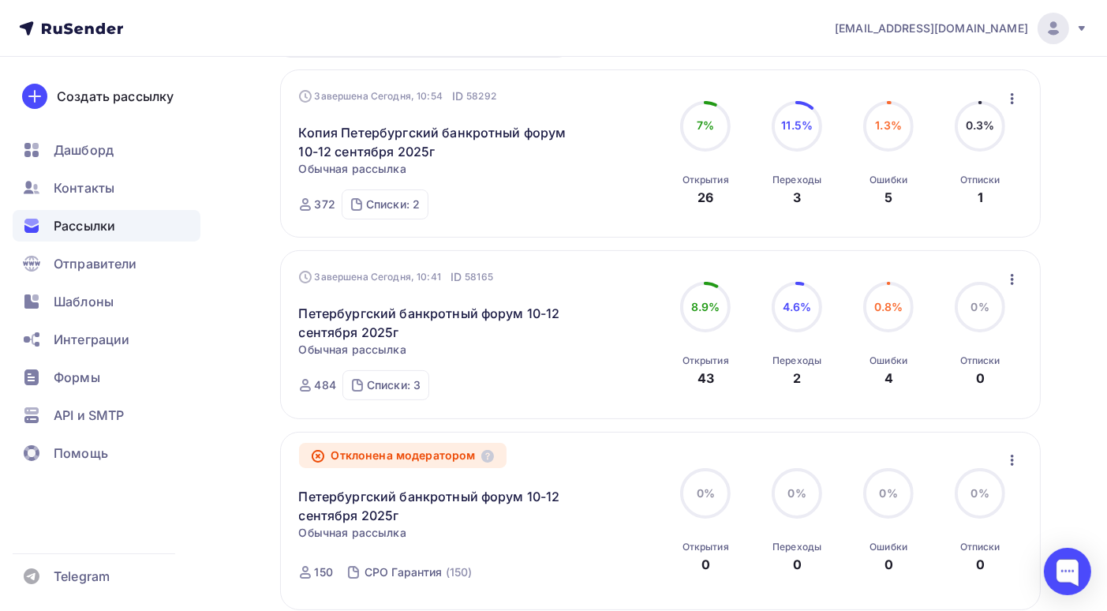
scroll to position [79, 0]
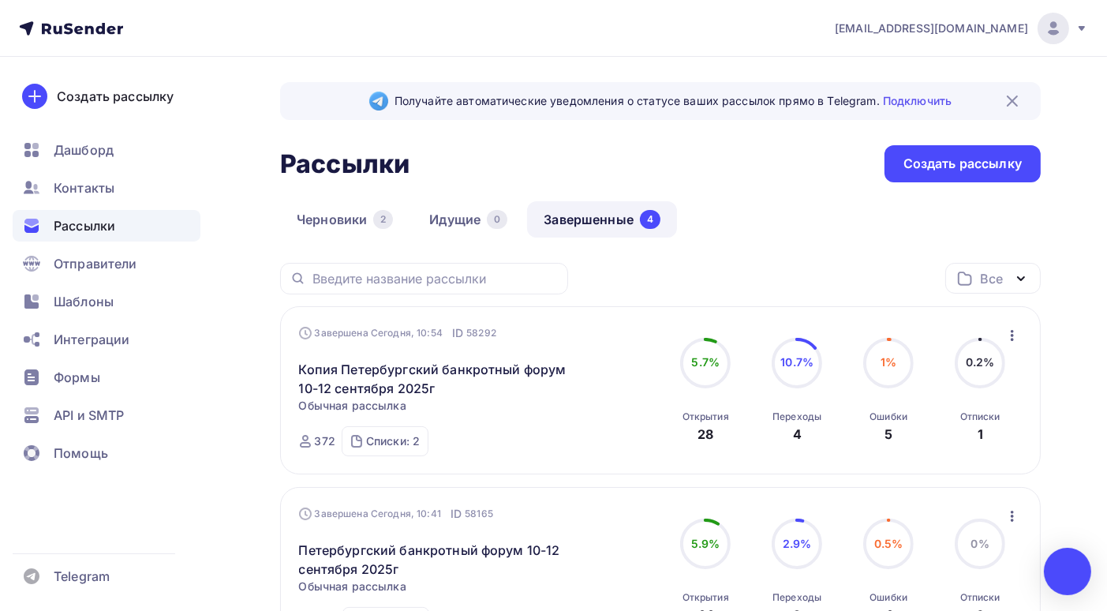
scroll to position [79, 0]
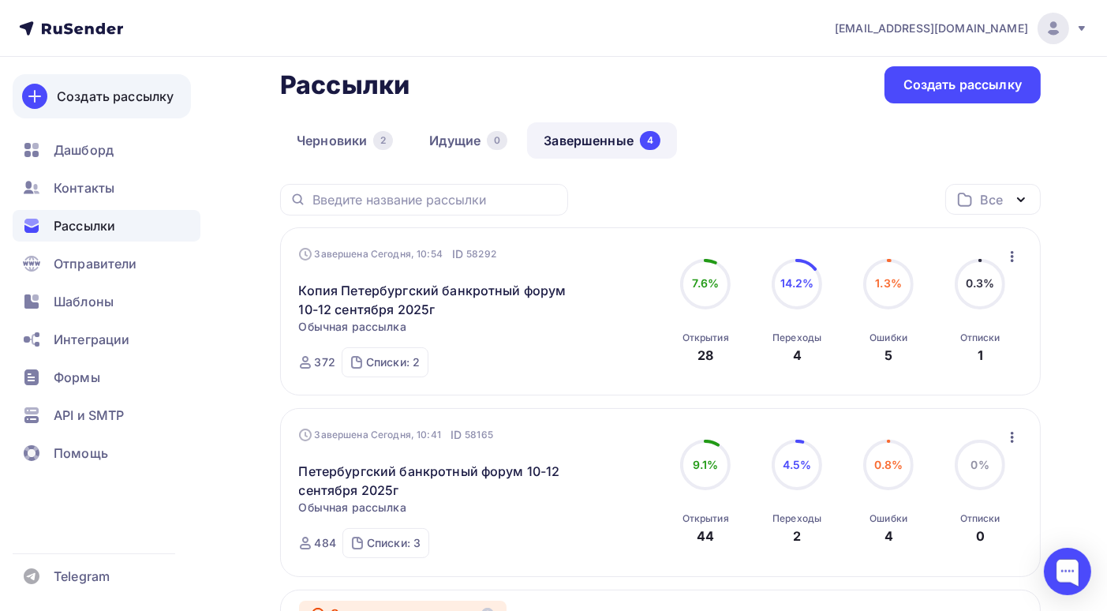
click at [167, 100] on div "Создать рассылку" at bounding box center [115, 96] width 117 height 19
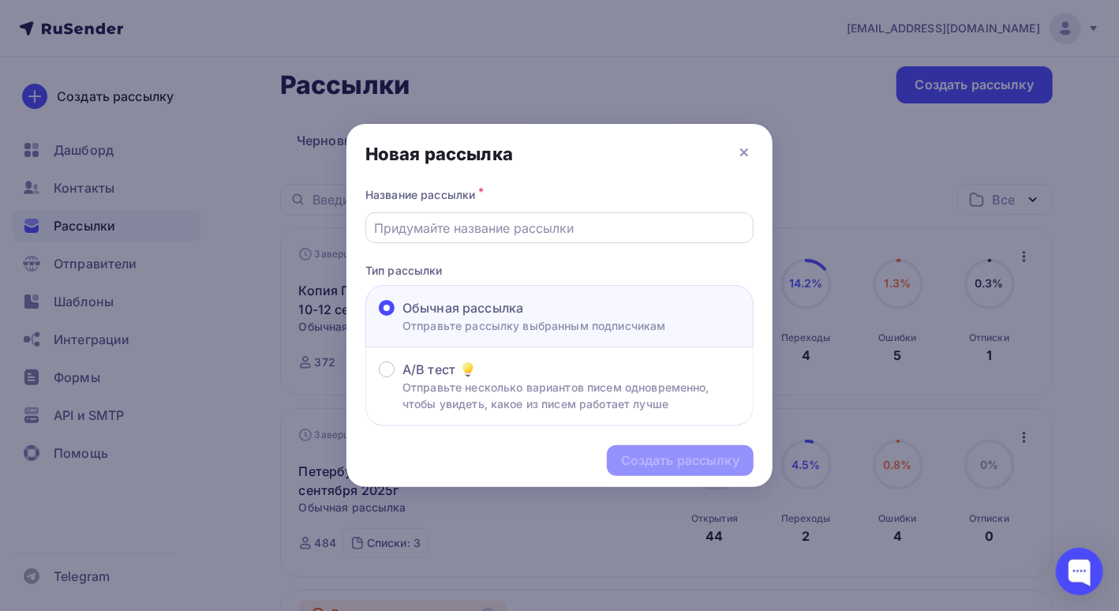
click at [491, 233] on input "text" at bounding box center [560, 228] width 370 height 19
type input "Петербургский банкротный форум 10-12 сентября 2025г"
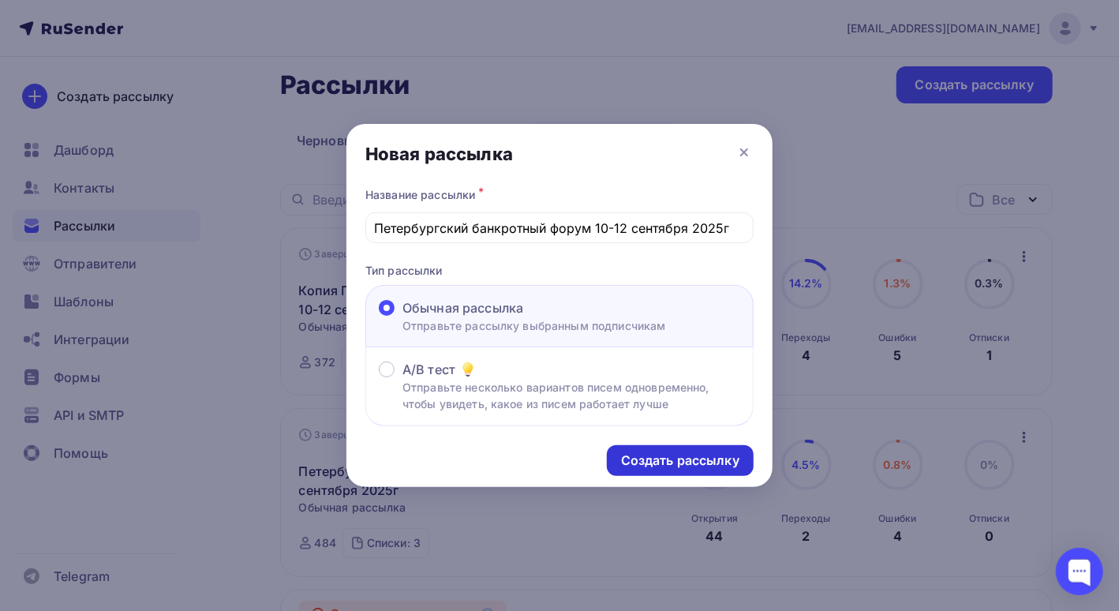
click at [667, 458] on div "Создать рассылку" at bounding box center [680, 460] width 118 height 18
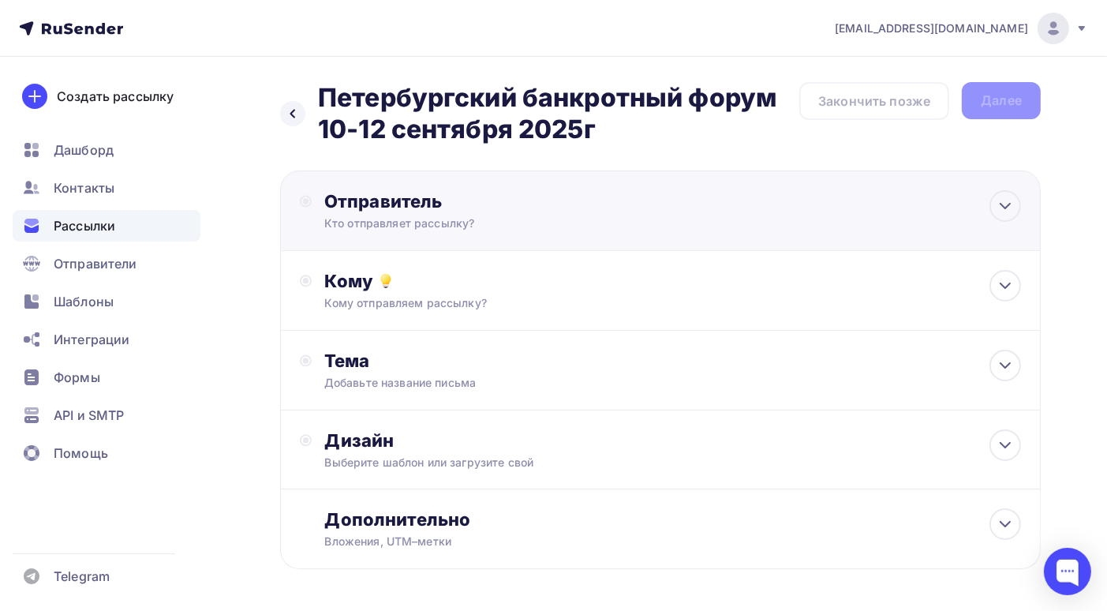
click at [527, 227] on div "Кто отправляет рассылку?" at bounding box center [478, 223] width 308 height 16
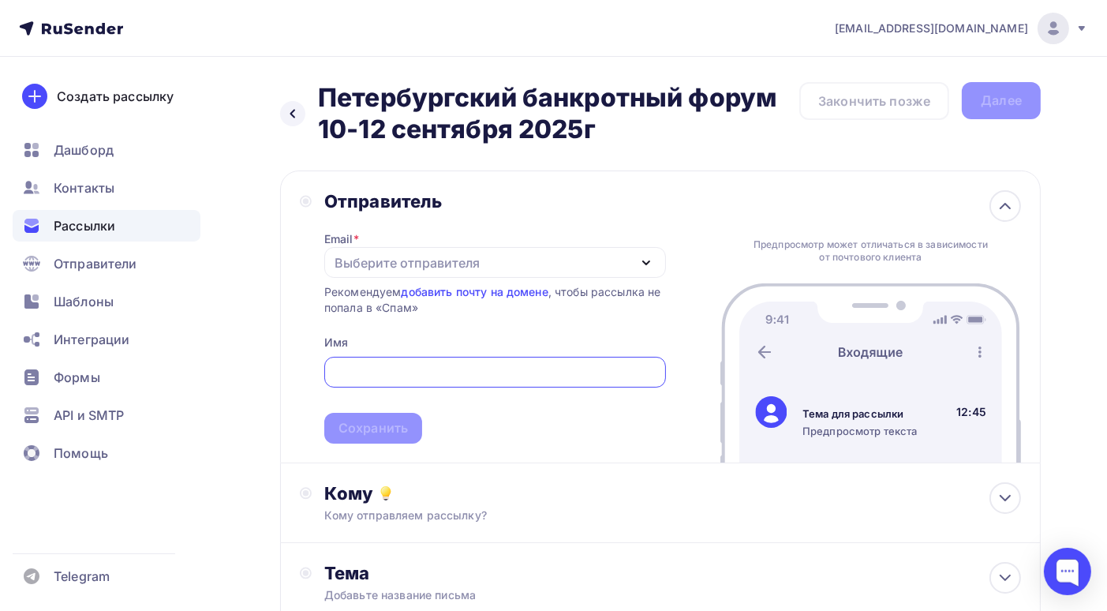
click at [459, 365] on input "text" at bounding box center [495, 372] width 324 height 19
click at [458, 259] on div "Выберите отправителя" at bounding box center [407, 262] width 145 height 19
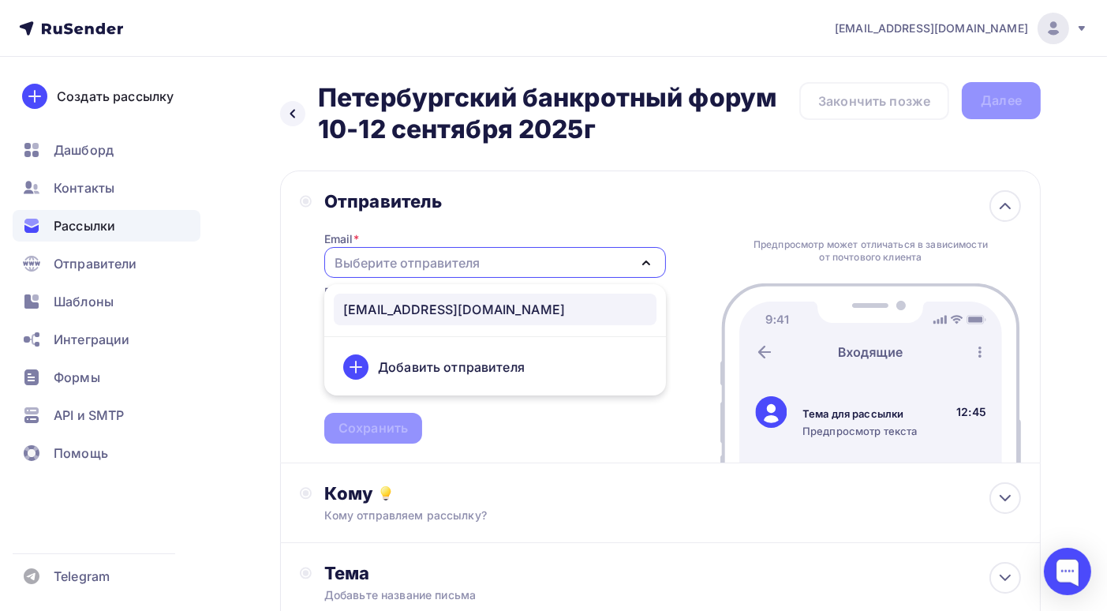
click at [436, 308] on div "[EMAIL_ADDRESS][DOMAIN_NAME]" at bounding box center [454, 309] width 222 height 19
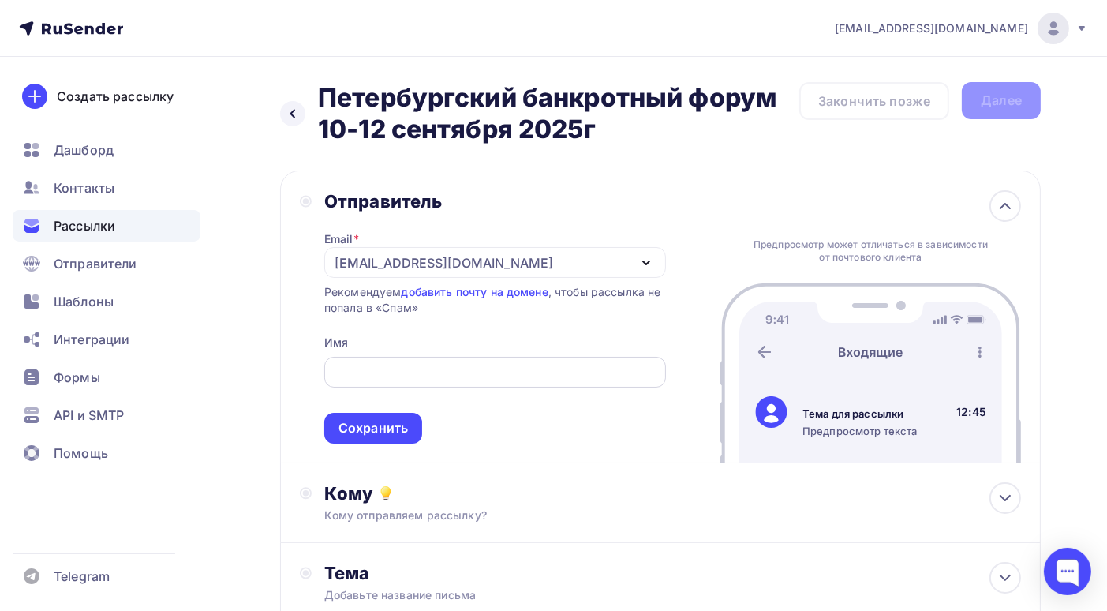
click at [439, 373] on input "text" at bounding box center [495, 372] width 324 height 19
drag, startPoint x: 506, startPoint y: 266, endPoint x: 326, endPoint y: 268, distance: 180.0
click at [326, 268] on div "[EMAIL_ADDRESS][DOMAIN_NAME]" at bounding box center [495, 262] width 342 height 31
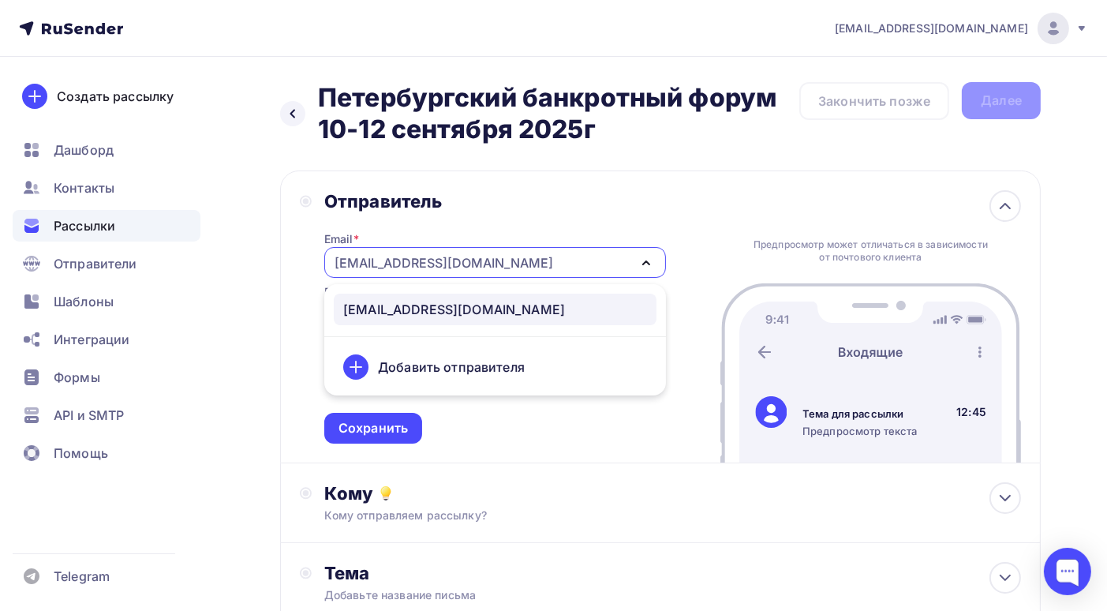
click at [360, 306] on div "[EMAIL_ADDRESS][DOMAIN_NAME]" at bounding box center [454, 309] width 222 height 19
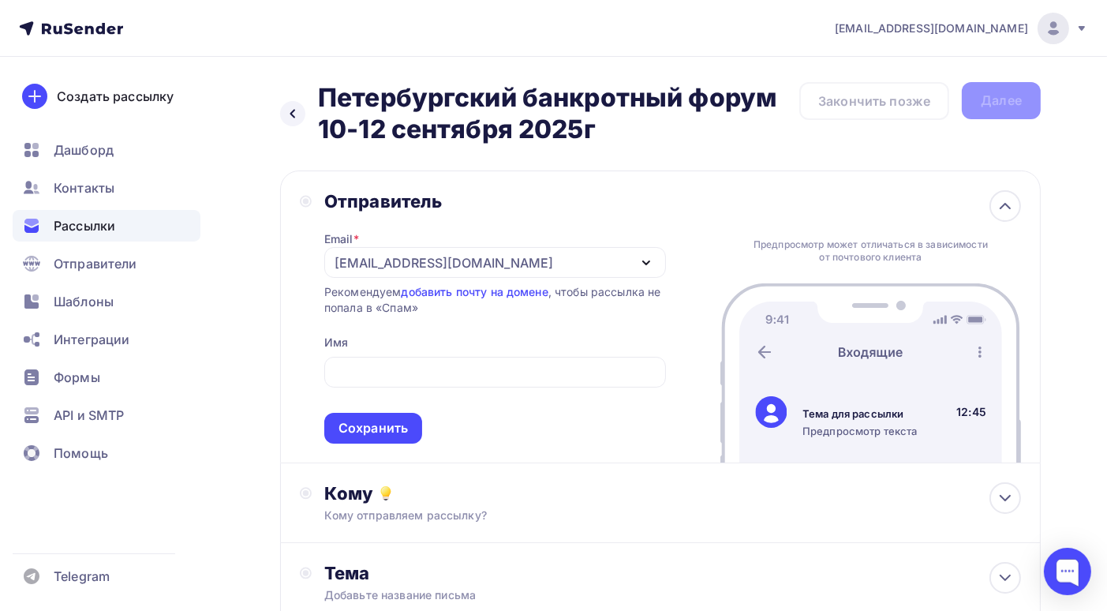
drag, startPoint x: 331, startPoint y: 260, endPoint x: 484, endPoint y: 263, distance: 152.3
click at [484, 263] on div "[EMAIL_ADDRESS][DOMAIN_NAME]" at bounding box center [495, 262] width 342 height 31
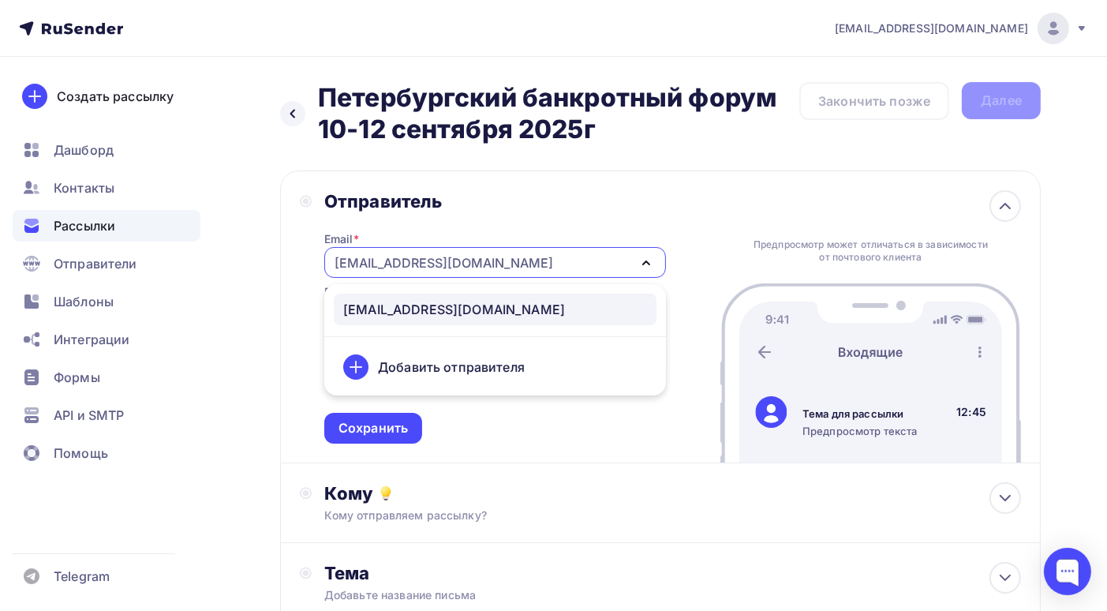
click at [331, 254] on div "[EMAIL_ADDRESS][DOMAIN_NAME]" at bounding box center [495, 262] width 342 height 31
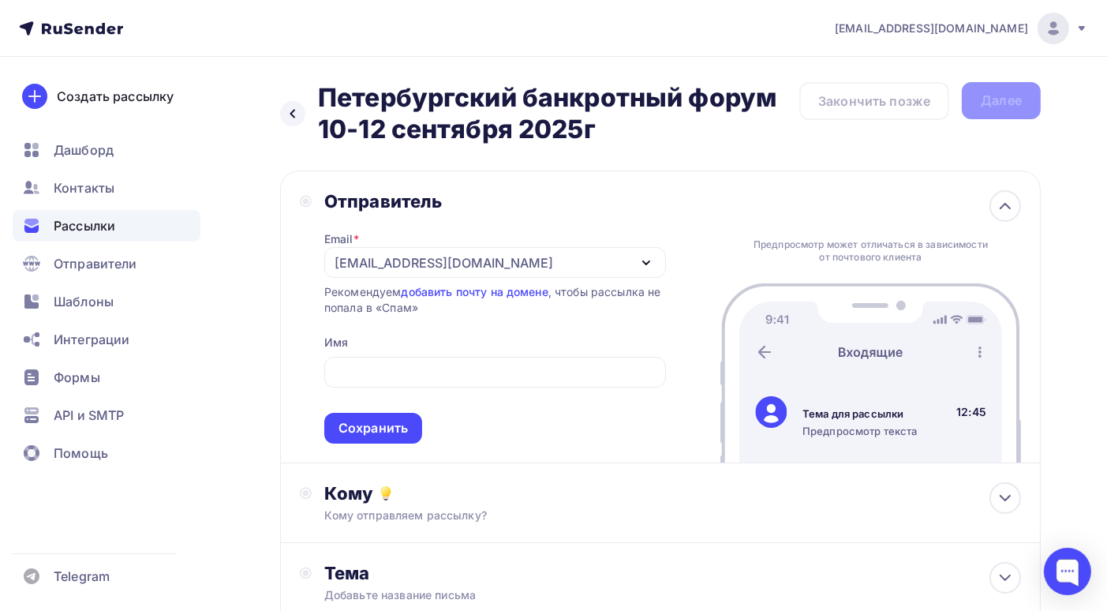
click at [330, 263] on div "[EMAIL_ADDRESS][DOMAIN_NAME]" at bounding box center [495, 262] width 342 height 31
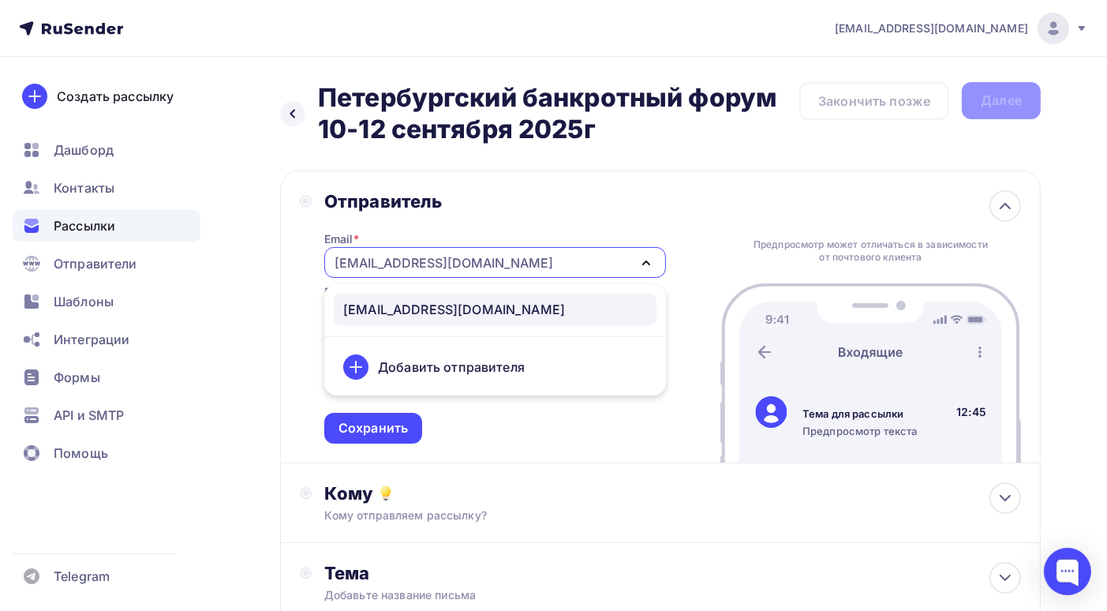
drag, startPoint x: 335, startPoint y: 268, endPoint x: 510, endPoint y: 271, distance: 174.5
click at [510, 271] on div "[EMAIL_ADDRESS][DOMAIN_NAME]" at bounding box center [495, 262] width 342 height 31
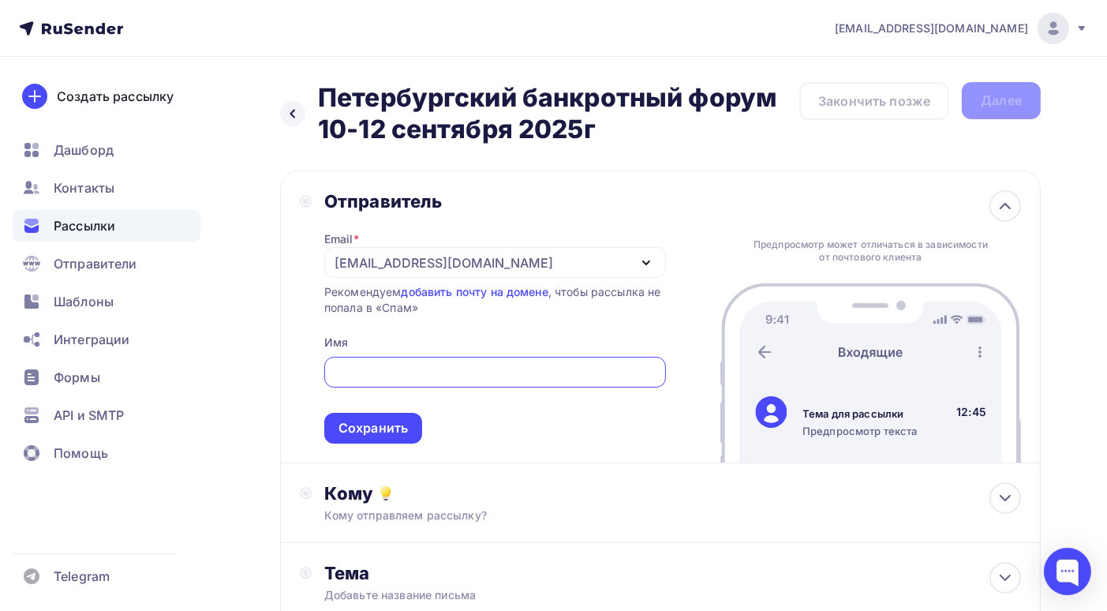
drag, startPoint x: 436, startPoint y: 260, endPoint x: 350, endPoint y: 369, distance: 139.3
click at [350, 369] on input "text" at bounding box center [495, 372] width 324 height 19
